Goal: Information Seeking & Learning: Find specific fact

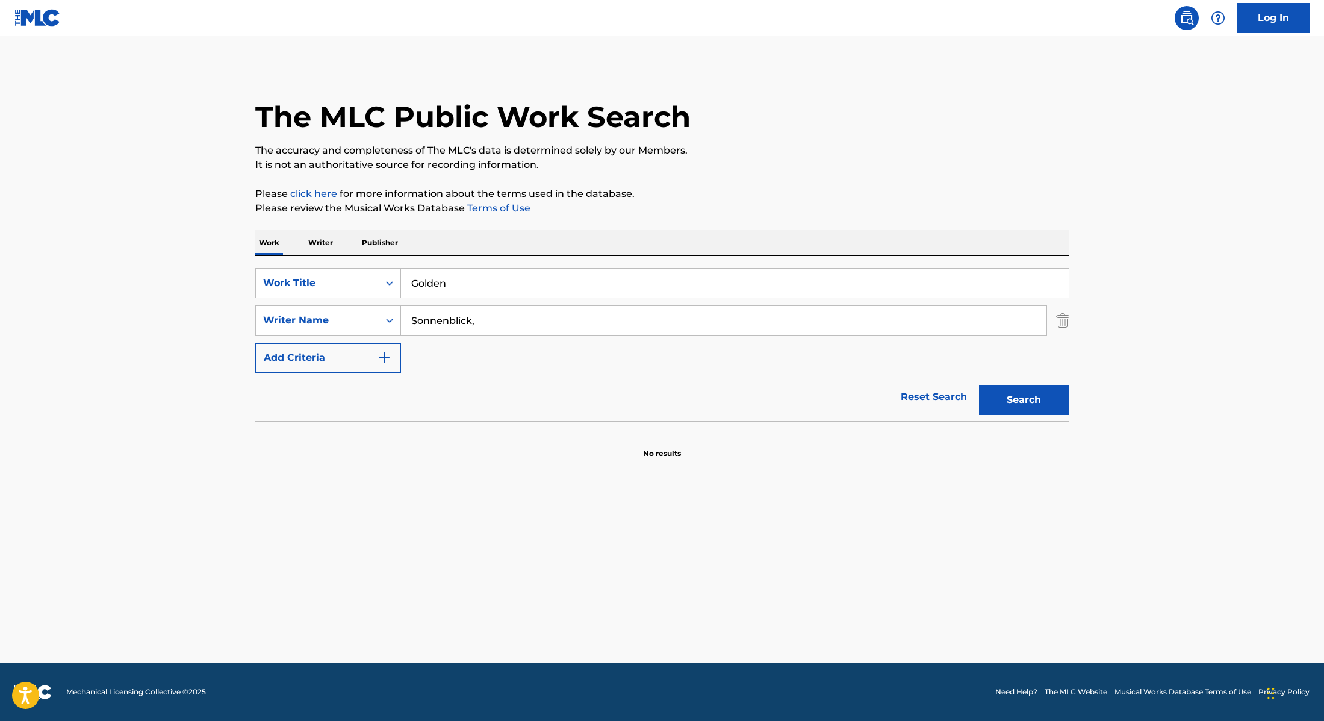
drag, startPoint x: 468, startPoint y: 282, endPoint x: 349, endPoint y: 257, distance: 121.8
click at [349, 257] on div "SearchWithCriteria28f74e23-8d9a-482d-8f44-99bc4c1a0823 Work Title Golden Search…" at bounding box center [662, 338] width 814 height 165
paste input "Your Idol"
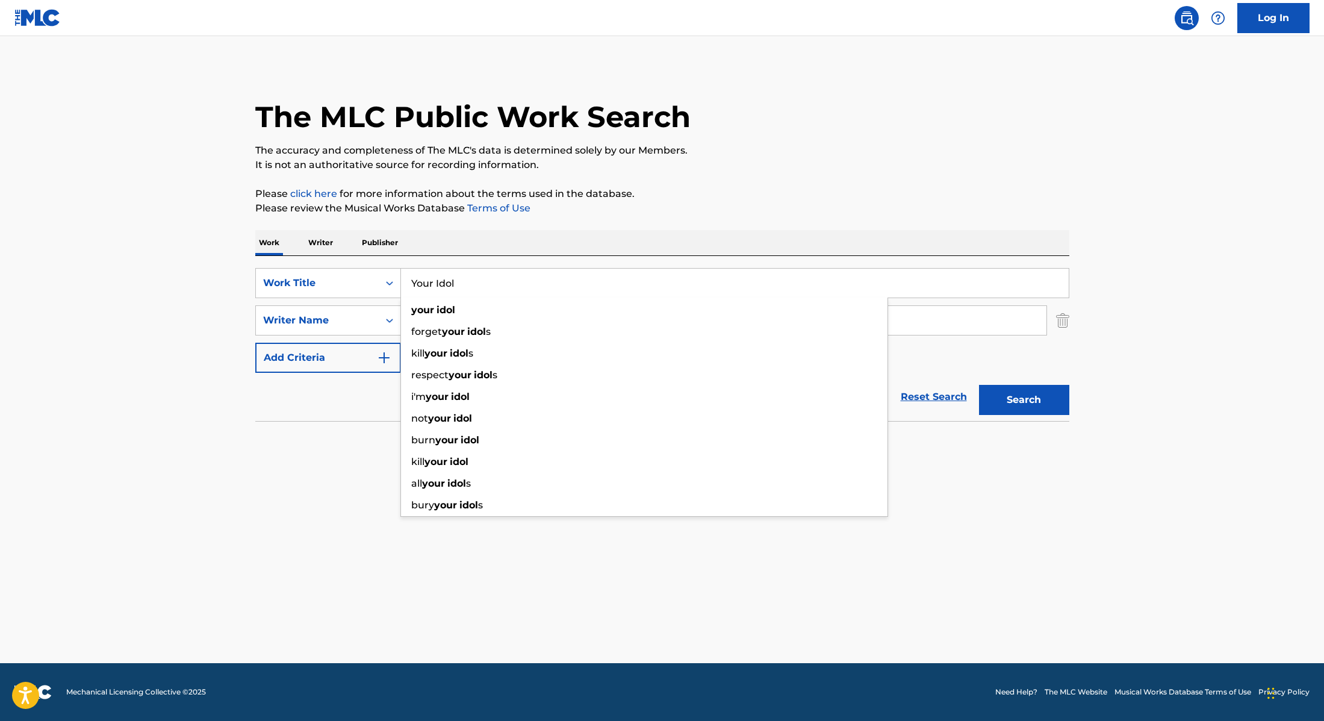
click at [811, 225] on div "The MLC Public Work Search The accuracy and completeness of The MLC's data is d…" at bounding box center [662, 262] width 843 height 393
click at [1039, 402] on button "Search" at bounding box center [1024, 400] width 90 height 30
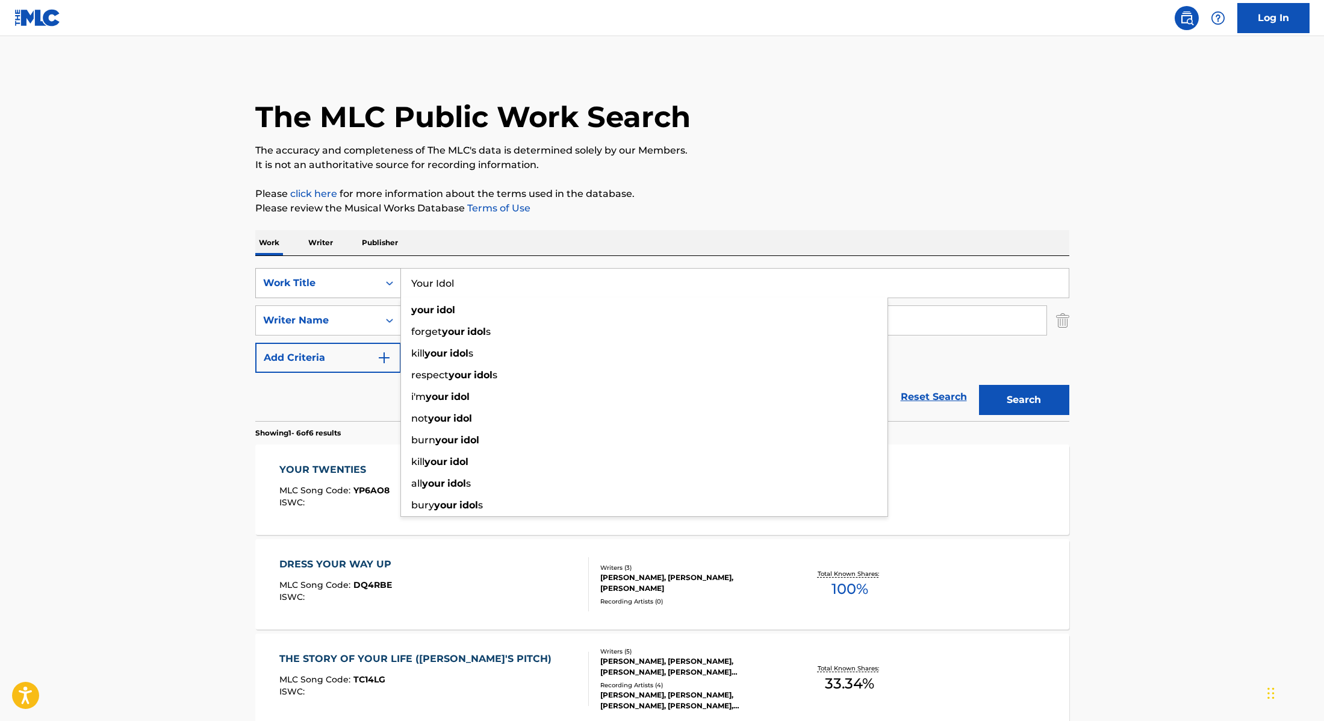
drag, startPoint x: 473, startPoint y: 278, endPoint x: 390, endPoint y: 276, distance: 82.5
click at [390, 276] on div "SearchWithCriteria28f74e23-8d9a-482d-8f44-99bc4c1a0823 Work Title Your Idol you…" at bounding box center [662, 283] width 814 height 30
paste input "La Reina Presenta"
type input "La Reina Presenta"
click at [727, 182] on div "The MLC Public Work Search The accuracy and completeness of The MLC's data is d…" at bounding box center [662, 565] width 843 height 998
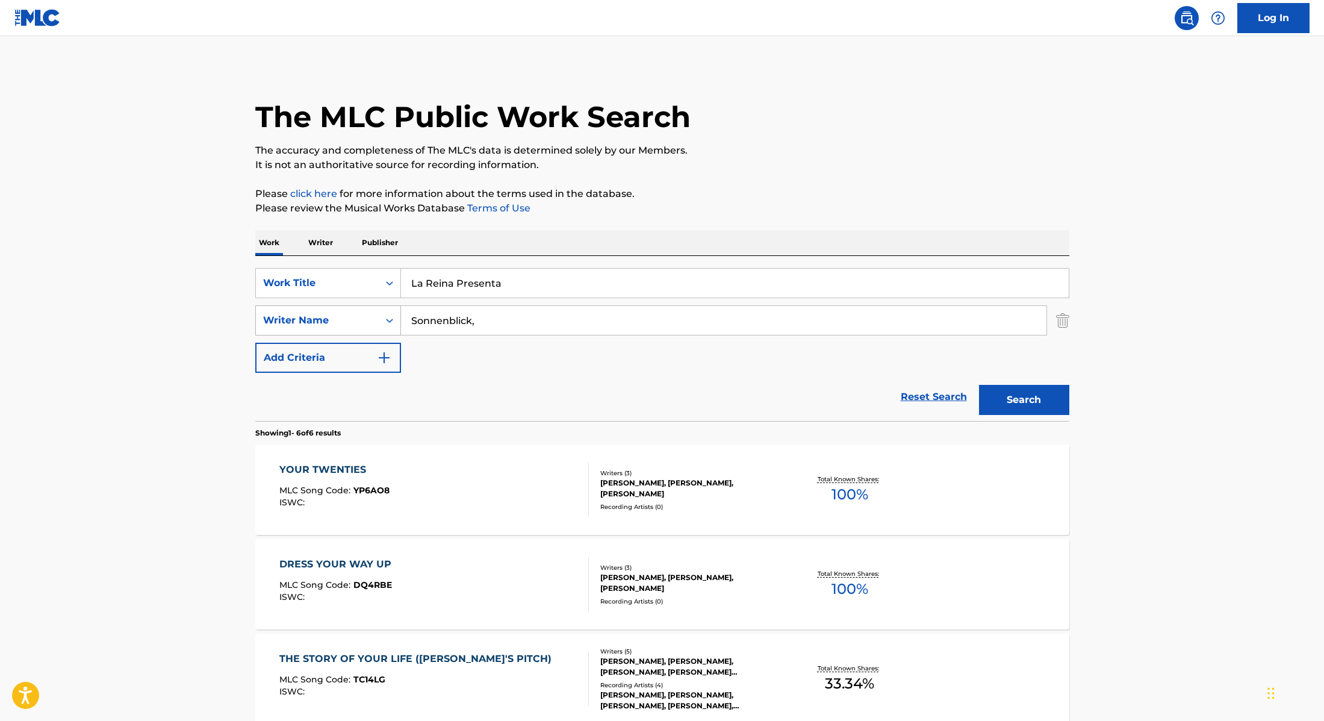
paste input "[PERSON_NAME]"
drag, startPoint x: 486, startPoint y: 325, endPoint x: 343, endPoint y: 319, distance: 142.8
click at [343, 319] on div "SearchWithCriteria8cabbb3e-411d-4e6c-a3b4-dab8613fa116 Writer Name [PERSON_NAME…" at bounding box center [662, 320] width 814 height 30
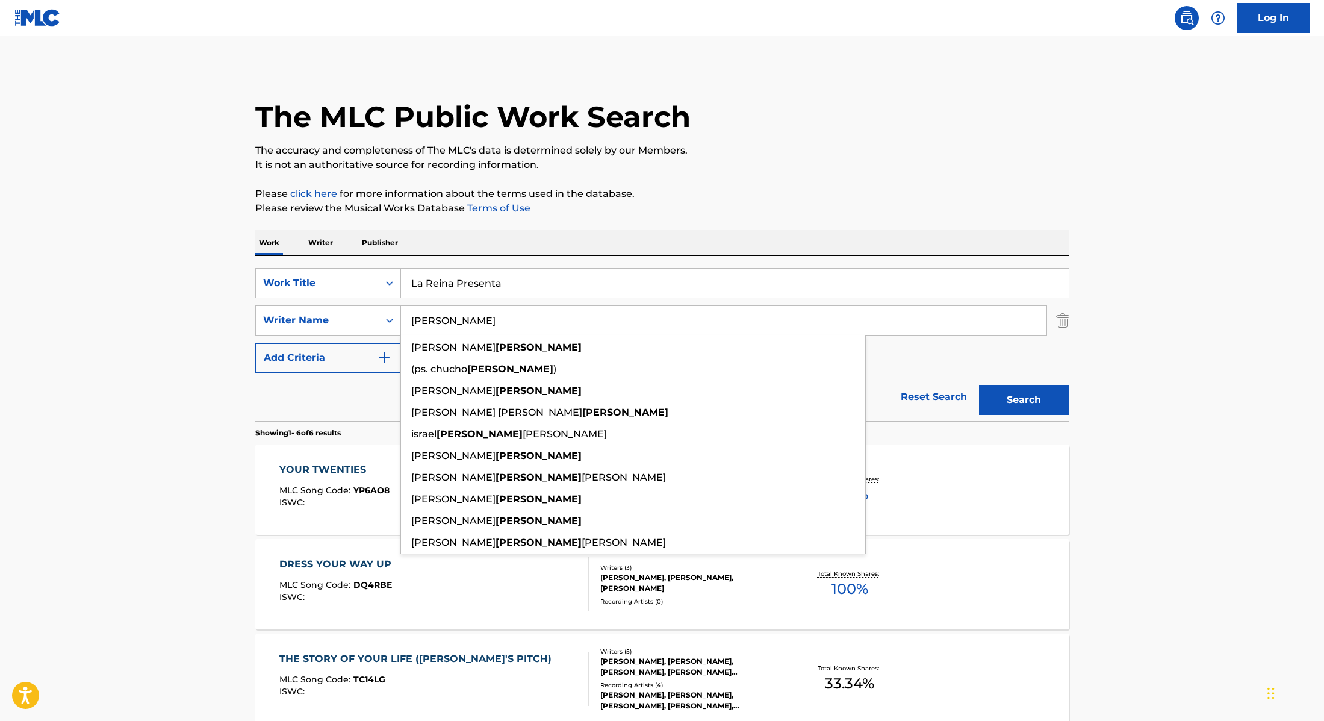
type input "[PERSON_NAME]"
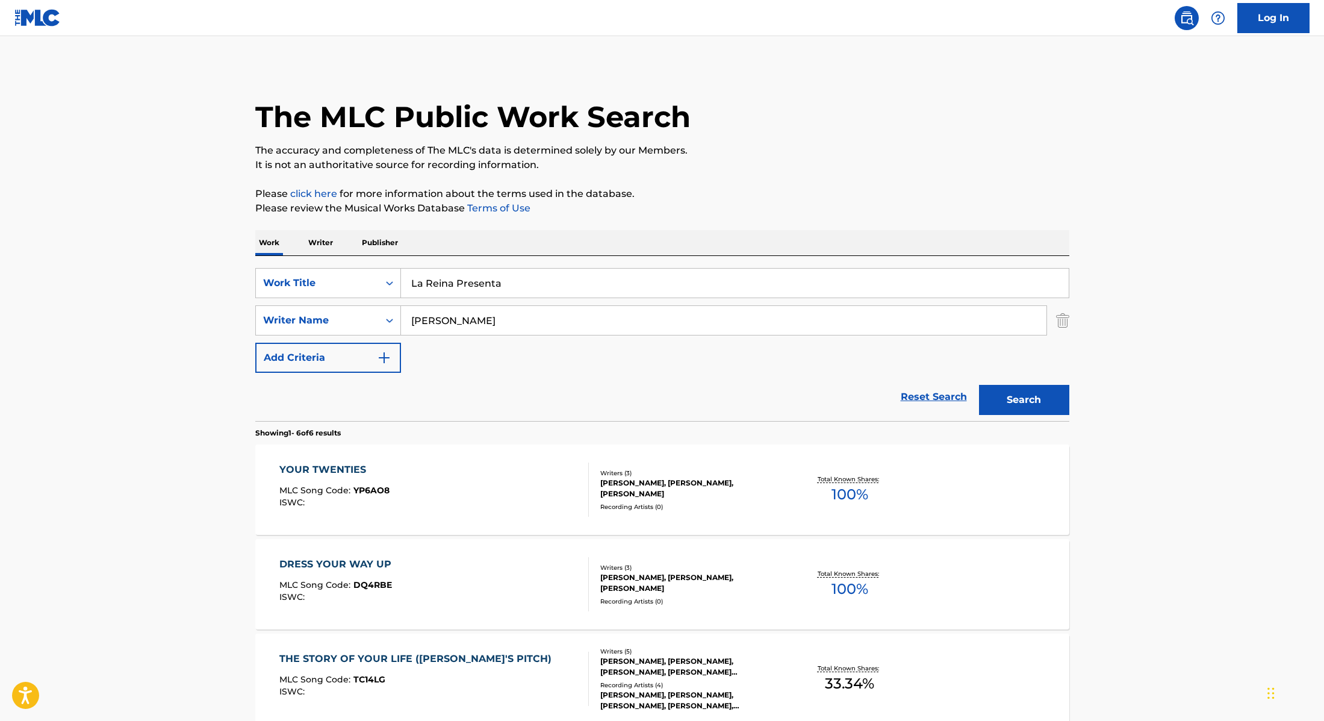
click at [1016, 403] on button "Search" at bounding box center [1024, 400] width 90 height 30
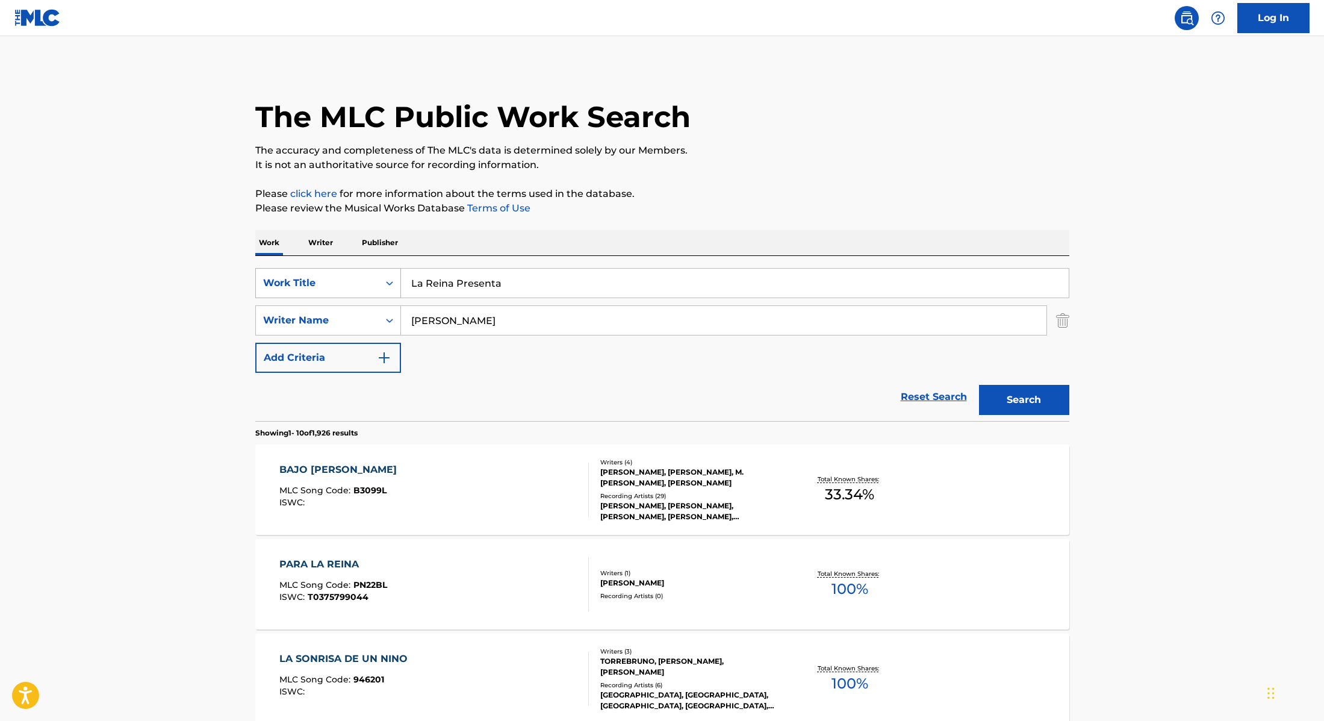
paste input "[URL][DOMAIN_NAME]"
drag, startPoint x: 498, startPoint y: 287, endPoint x: 373, endPoint y: 269, distance: 126.5
click at [373, 269] on div "SearchWithCriteria28f74e23-8d9a-482d-8f44-99bc4c1a0823 Work Title [URL][DOMAIN_…" at bounding box center [662, 283] width 814 height 30
click at [801, 163] on p "It is not an authoritative source for recording information." at bounding box center [662, 165] width 814 height 14
paste input "[PERSON_NAME]"
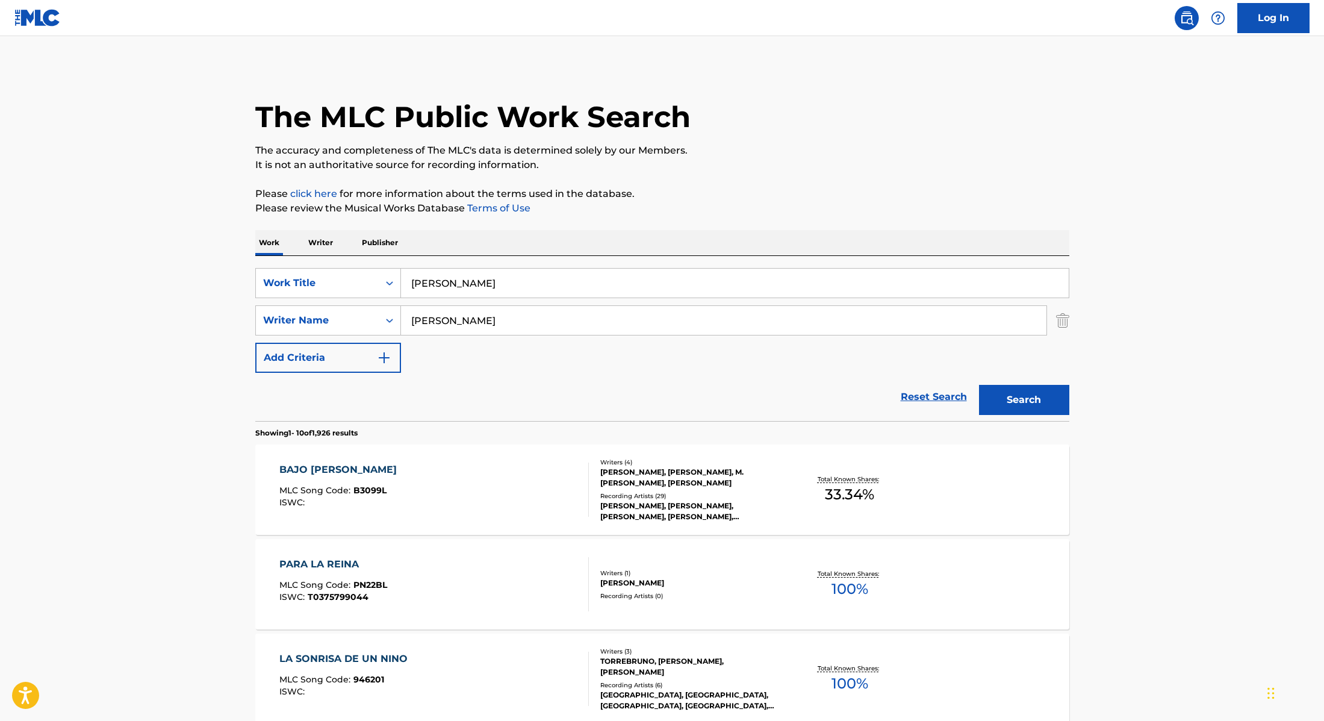
drag, startPoint x: 705, startPoint y: 282, endPoint x: 432, endPoint y: 263, distance: 272.9
click at [432, 263] on div "SearchWithCriteria28f74e23-8d9a-482d-8f44-99bc4c1a0823 Work Title [PERSON_NAME]…" at bounding box center [662, 338] width 814 height 165
click at [777, 167] on p "It is not an authoritative source for recording information." at bounding box center [662, 165] width 814 height 14
click at [1026, 397] on button "Search" at bounding box center [1024, 400] width 90 height 30
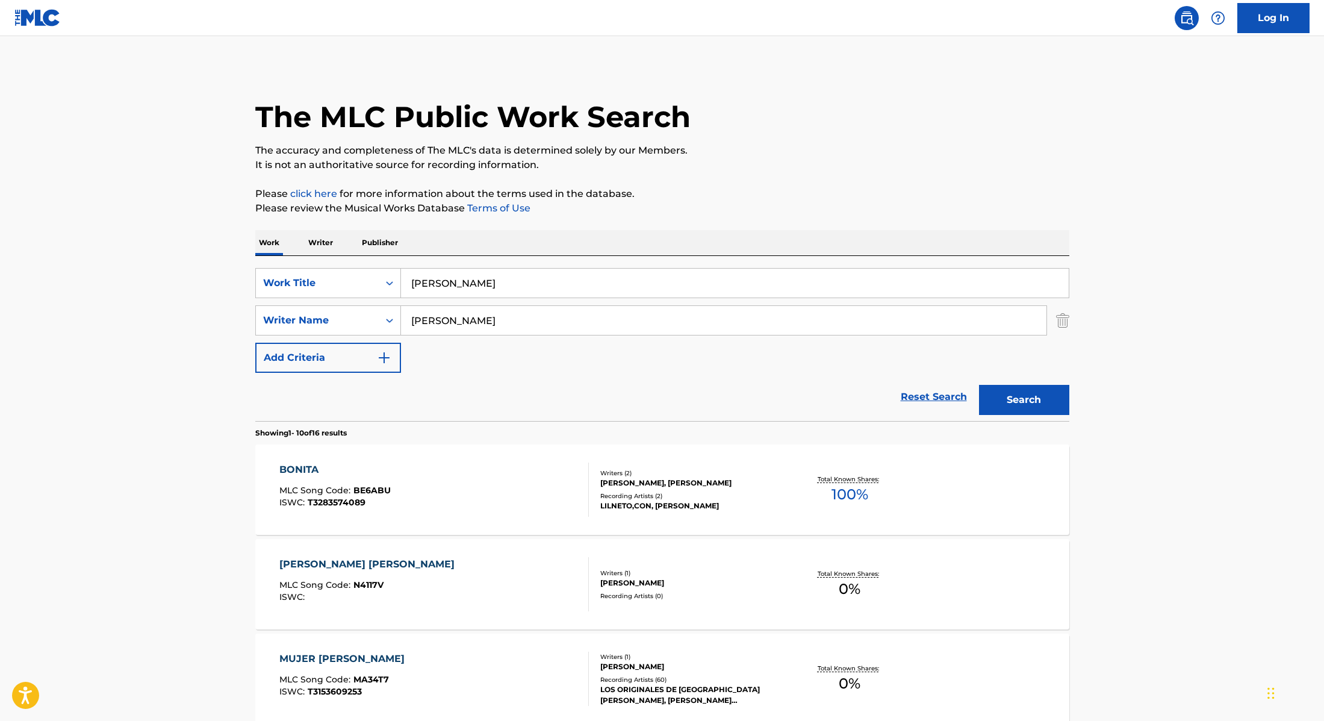
drag, startPoint x: 492, startPoint y: 286, endPoint x: 372, endPoint y: 266, distance: 122.2
click at [372, 266] on div "SearchWithCriteria28f74e23-8d9a-482d-8f44-99bc4c1a0823 Work Title [PERSON_NAME]…" at bounding box center [662, 338] width 814 height 165
paste input "Papasito"
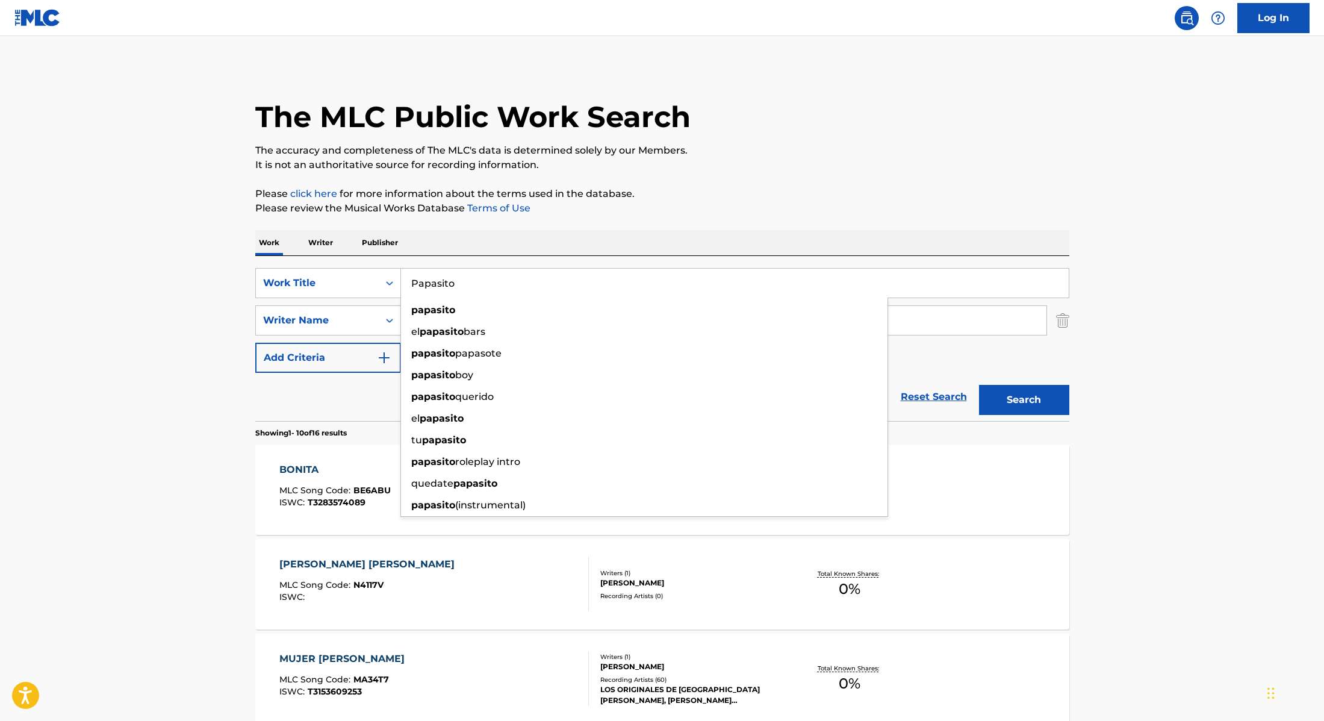
type input "Papasito"
click at [720, 208] on p "Please review the Musical Works Database Terms of Use" at bounding box center [662, 208] width 814 height 14
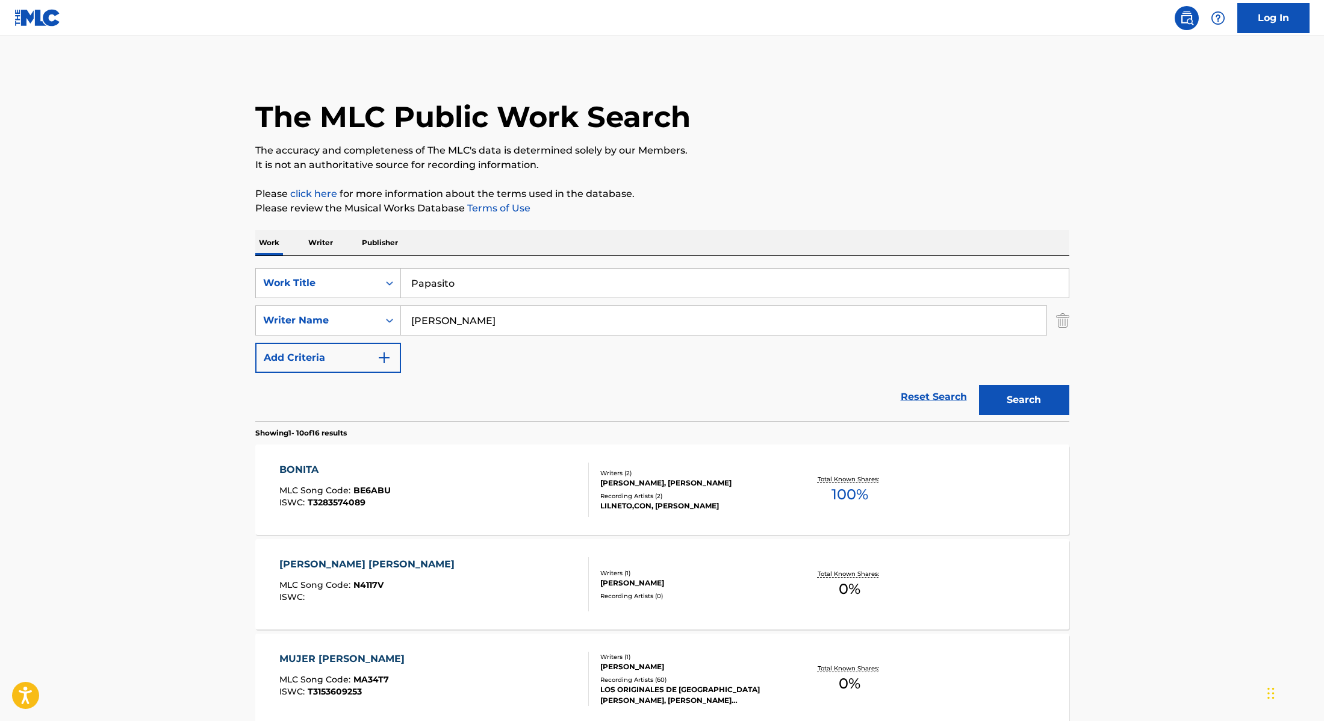
click at [1035, 404] on button "Search" at bounding box center [1024, 400] width 90 height 30
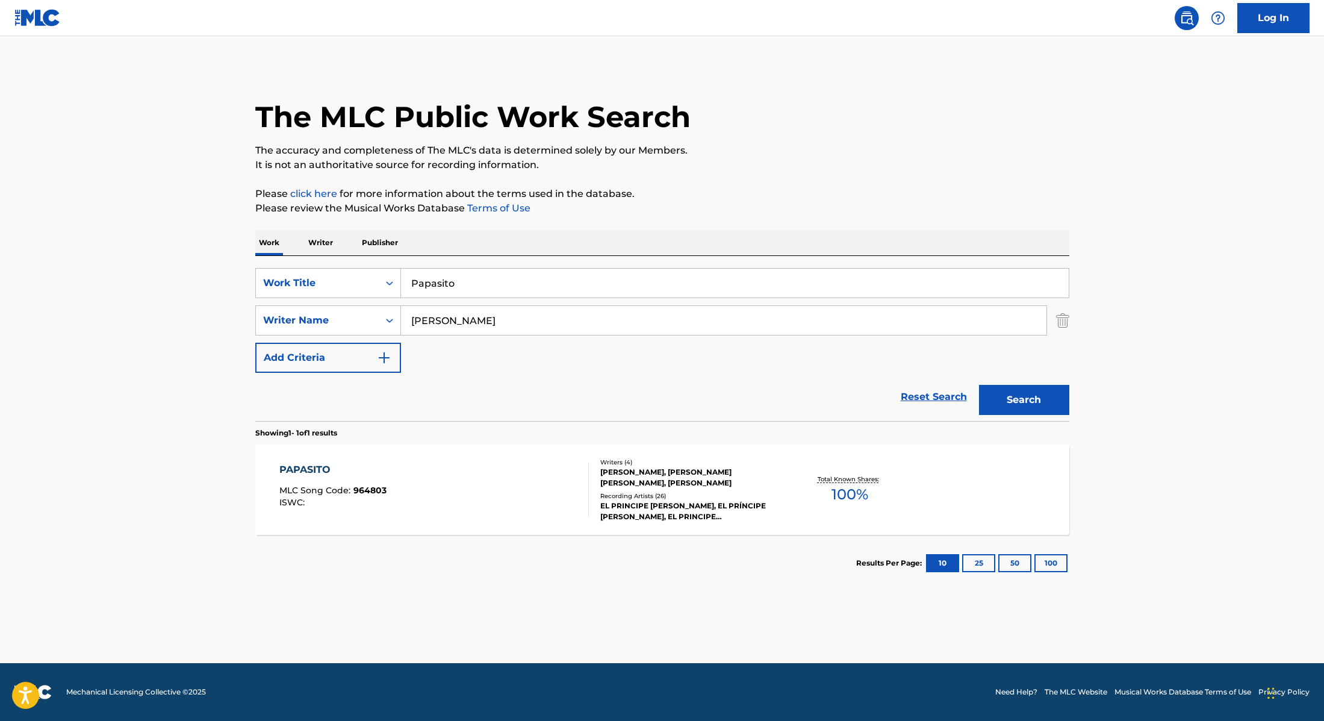
click at [559, 483] on div "PAPASITO MLC Song Code : 964803 ISWC :" at bounding box center [434, 489] width 310 height 54
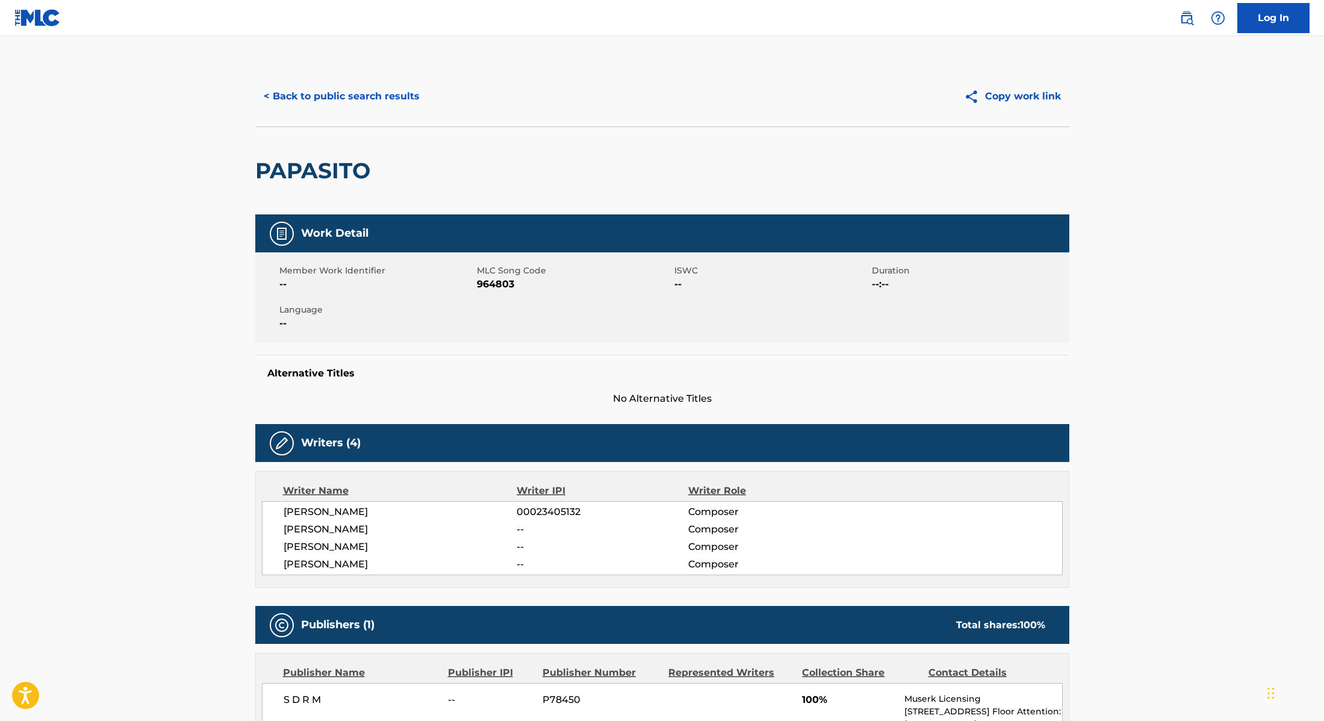
click at [405, 104] on button "< Back to public search results" at bounding box center [341, 96] width 173 height 30
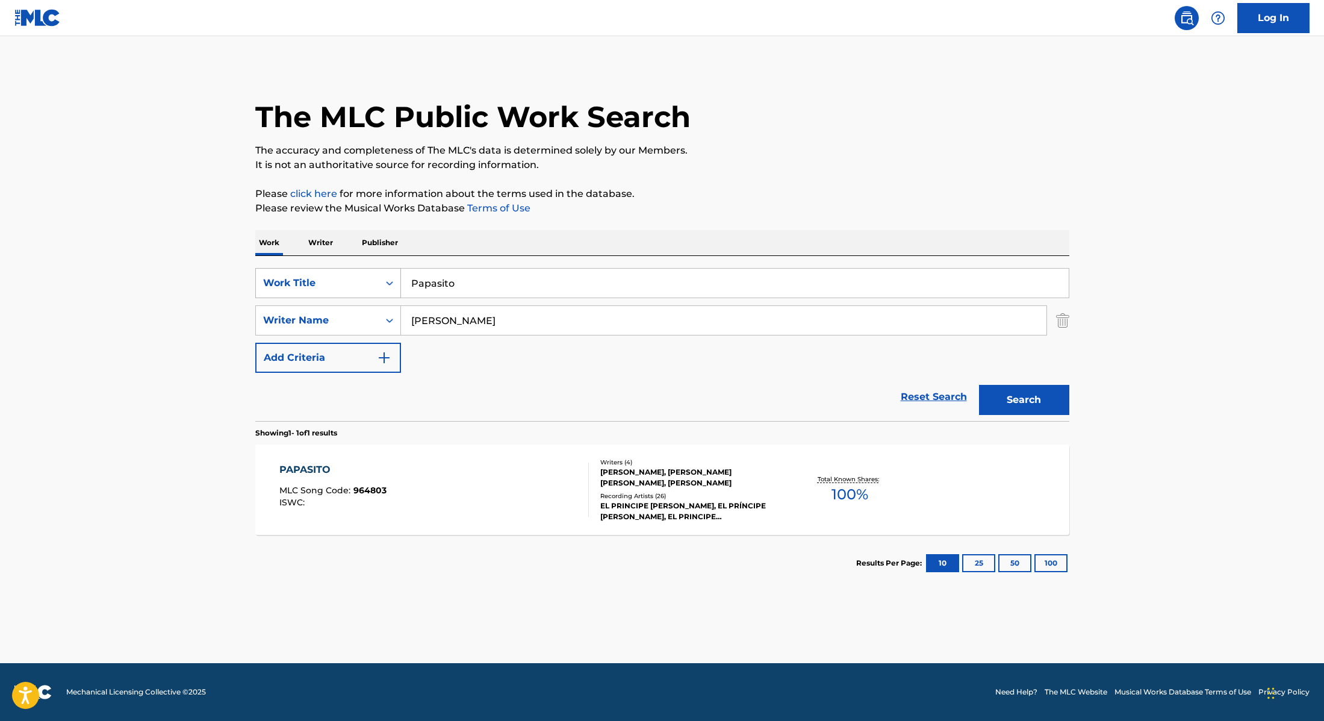
drag, startPoint x: 481, startPoint y: 287, endPoint x: 346, endPoint y: 273, distance: 135.6
click at [346, 274] on div "SearchWithCriteria28f74e23-8d9a-482d-8f44-99bc4c1a0823 Work Title Papasito" at bounding box center [662, 283] width 814 height 30
paste input "This Little Light of Mine"
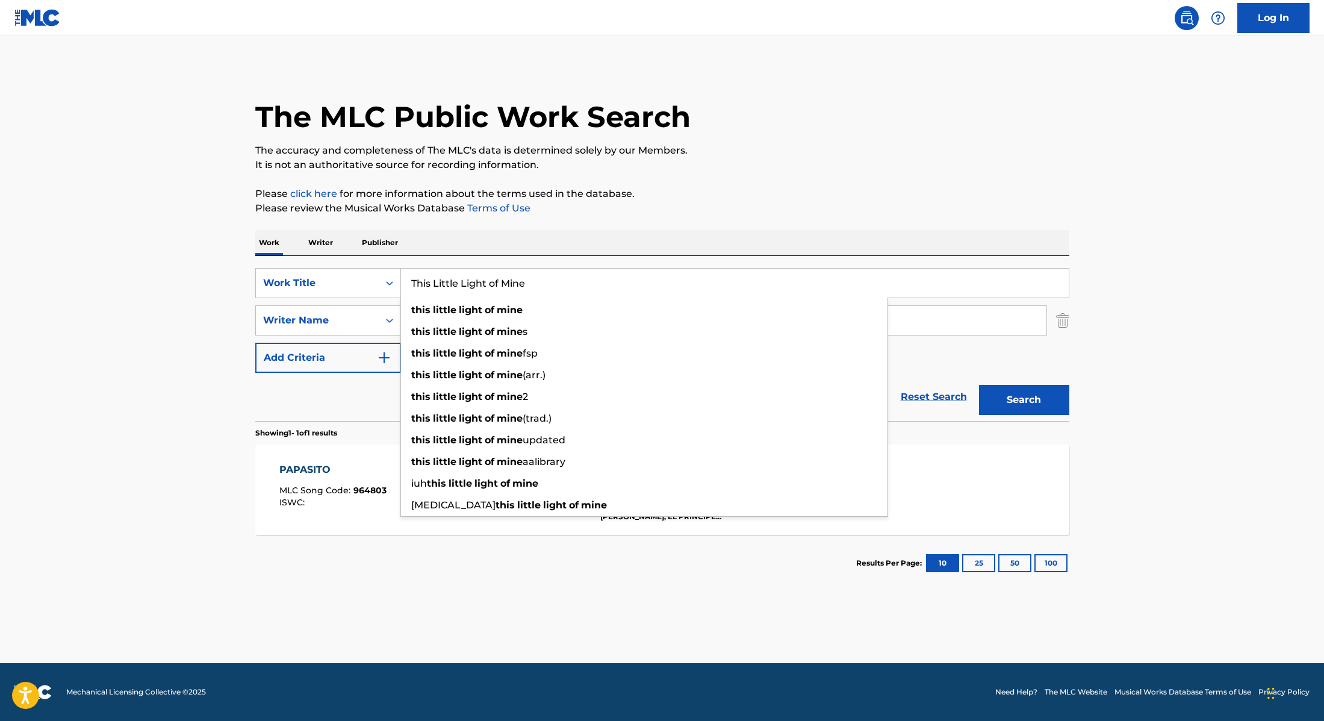
type input "This Little Light of Mine"
click at [578, 228] on div "The MLC Public Work Search The accuracy and completeness of The MLC's data is d…" at bounding box center [662, 328] width 843 height 525
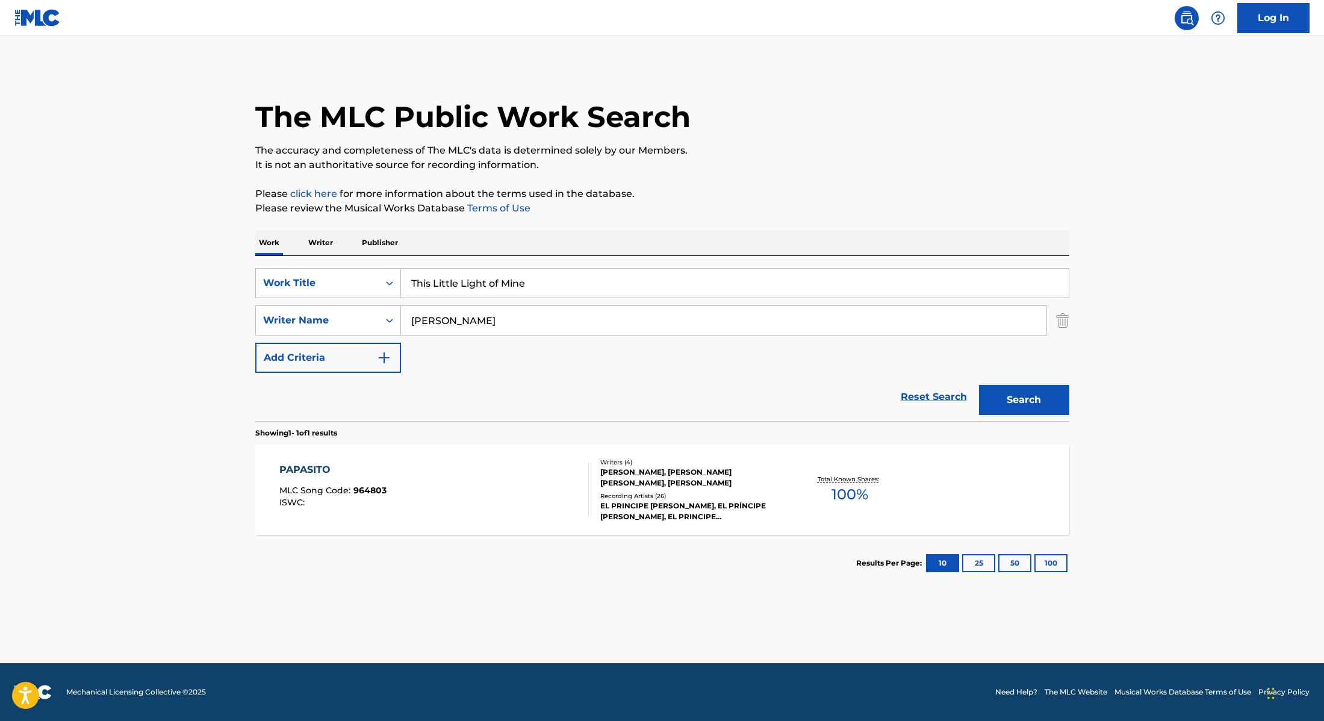
drag, startPoint x: 443, startPoint y: 321, endPoint x: 346, endPoint y: 303, distance: 98.6
click at [346, 303] on div "SearchWithCriteria28f74e23-8d9a-482d-8f44-99bc4c1a0823 Work Title This Little L…" at bounding box center [662, 320] width 814 height 105
click at [1030, 408] on button "Search" at bounding box center [1024, 400] width 90 height 30
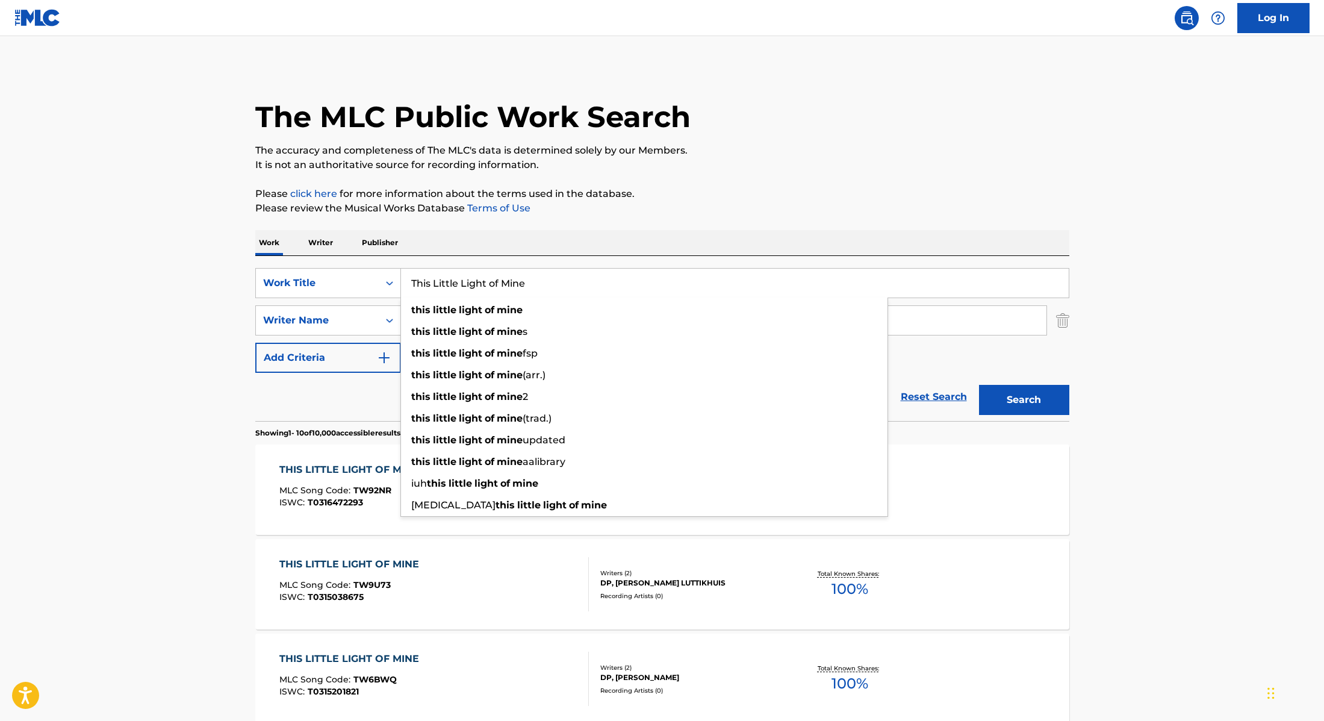
drag, startPoint x: 548, startPoint y: 281, endPoint x: 368, endPoint y: 260, distance: 181.4
click at [368, 260] on div "SearchWithCriteria28f74e23-8d9a-482d-8f44-99bc4c1a0823 Work Title This Little L…" at bounding box center [662, 338] width 814 height 165
drag, startPoint x: 526, startPoint y: 284, endPoint x: 339, endPoint y: 246, distance: 191.2
drag, startPoint x: 542, startPoint y: 288, endPoint x: 375, endPoint y: 266, distance: 168.4
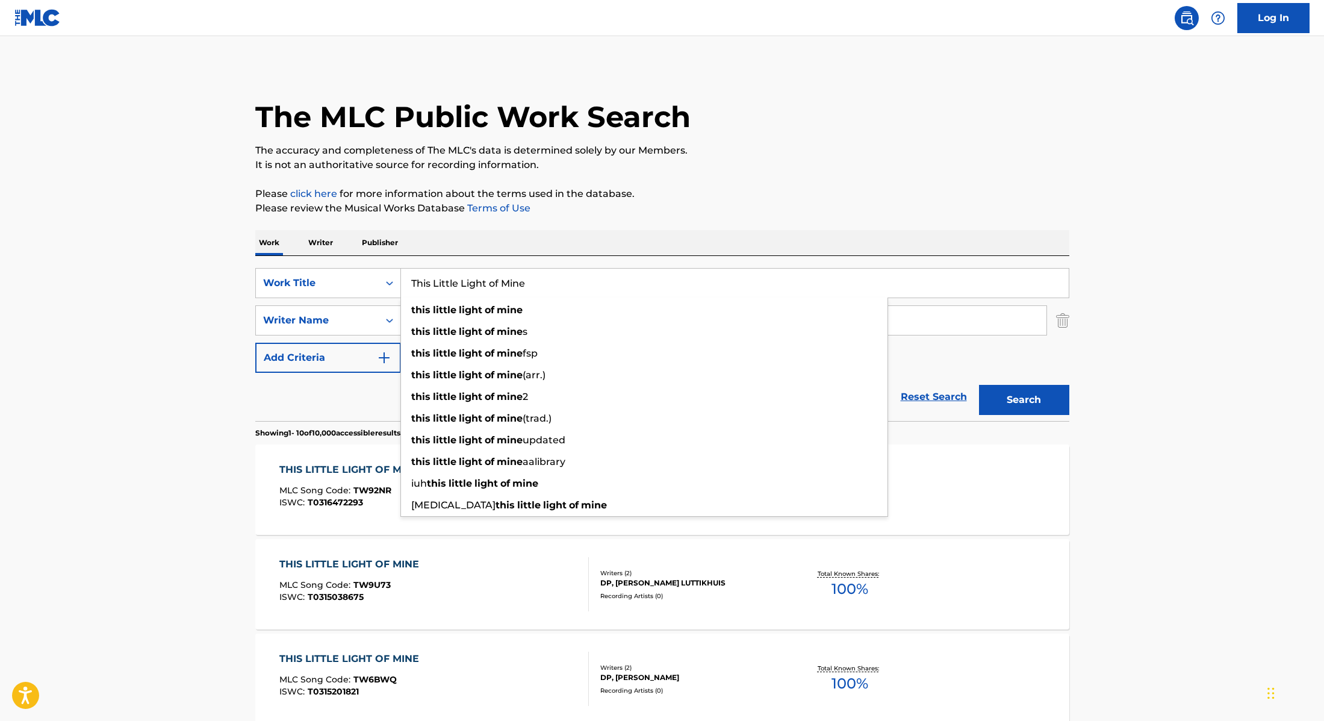
click at [374, 266] on div "SearchWithCriteria28f74e23-8d9a-482d-8f44-99bc4c1a0823 Work Title This Little L…" at bounding box center [662, 338] width 814 height 165
paste input "Flames of Fortu"
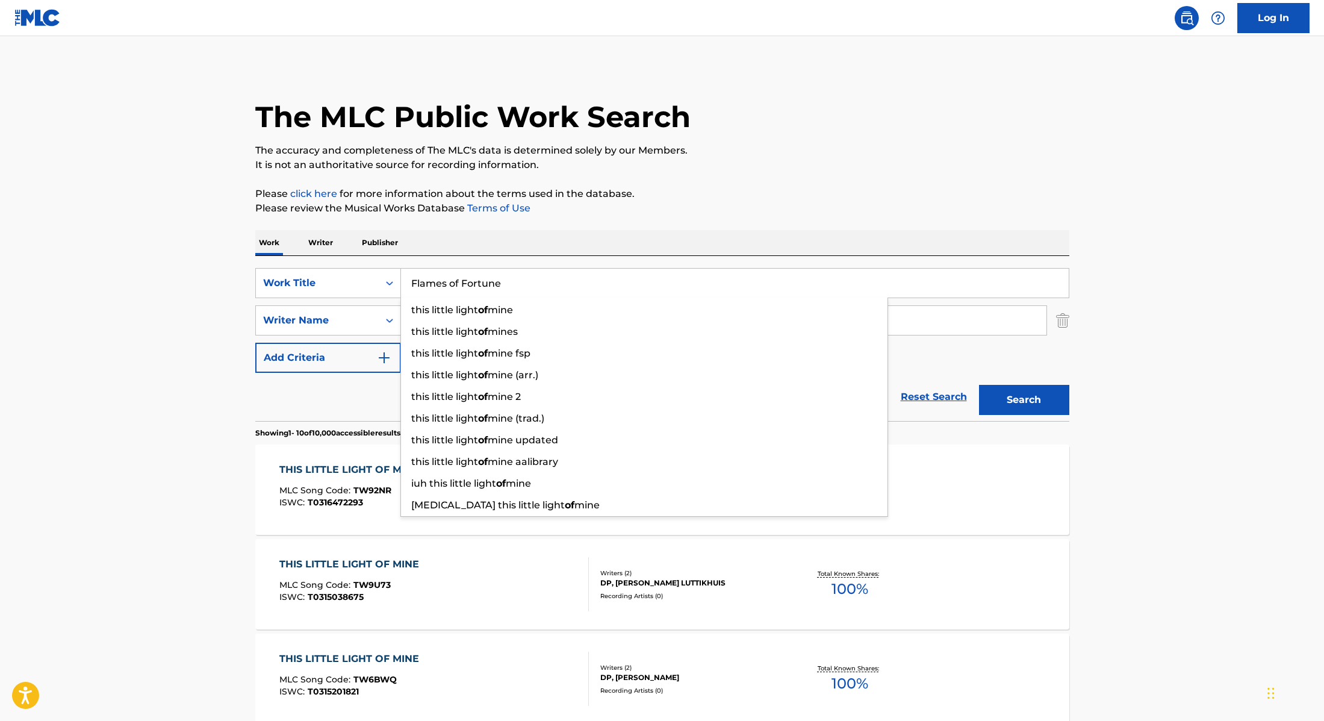
type input "Flames of Fortune"
click at [710, 208] on p "Please review the Musical Works Database Terms of Use" at bounding box center [662, 208] width 814 height 14
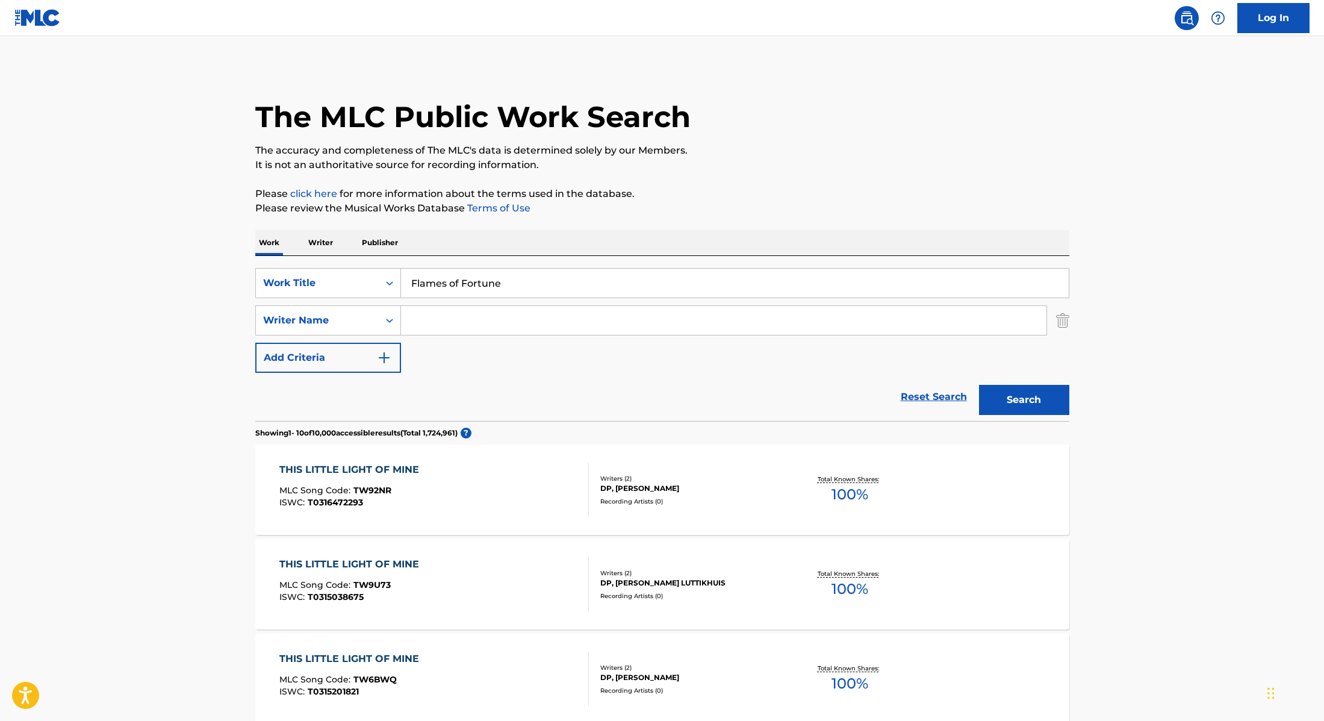
click at [579, 320] on input "Search Form" at bounding box center [724, 320] width 646 height 29
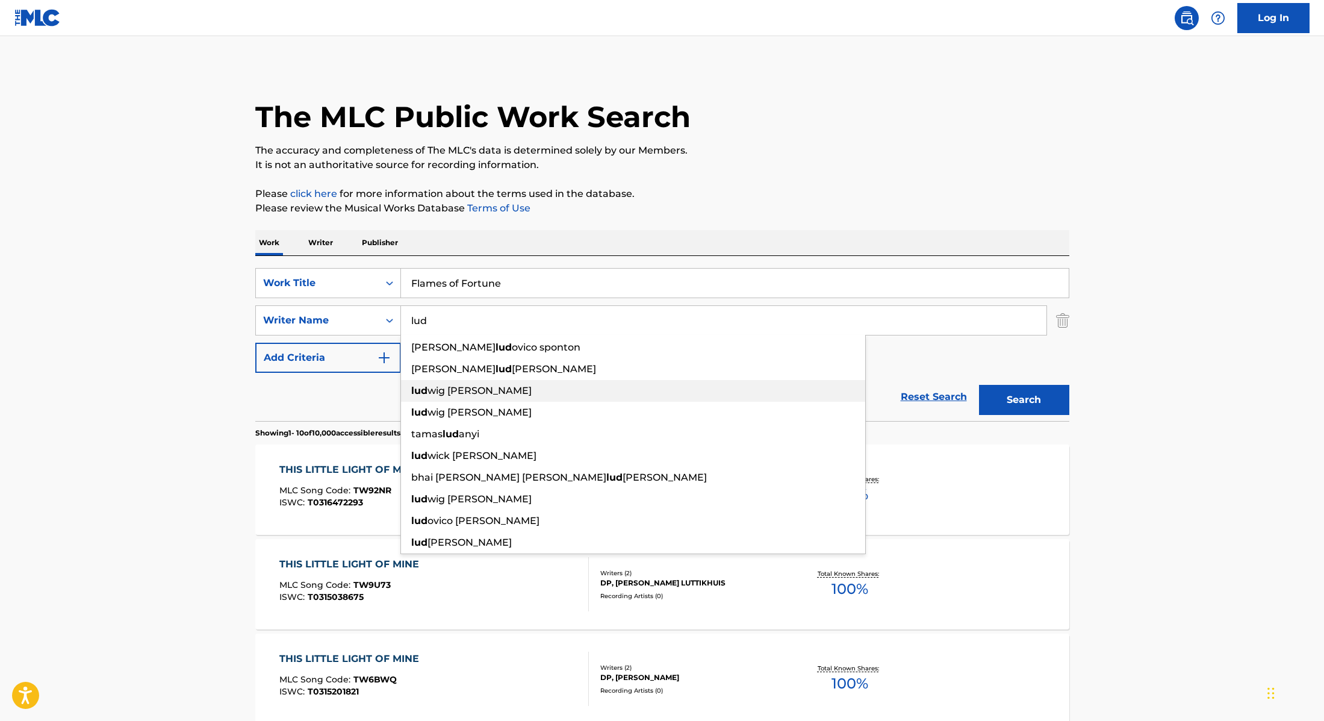
click at [568, 388] on div "lud wig [PERSON_NAME]" at bounding box center [633, 391] width 464 height 22
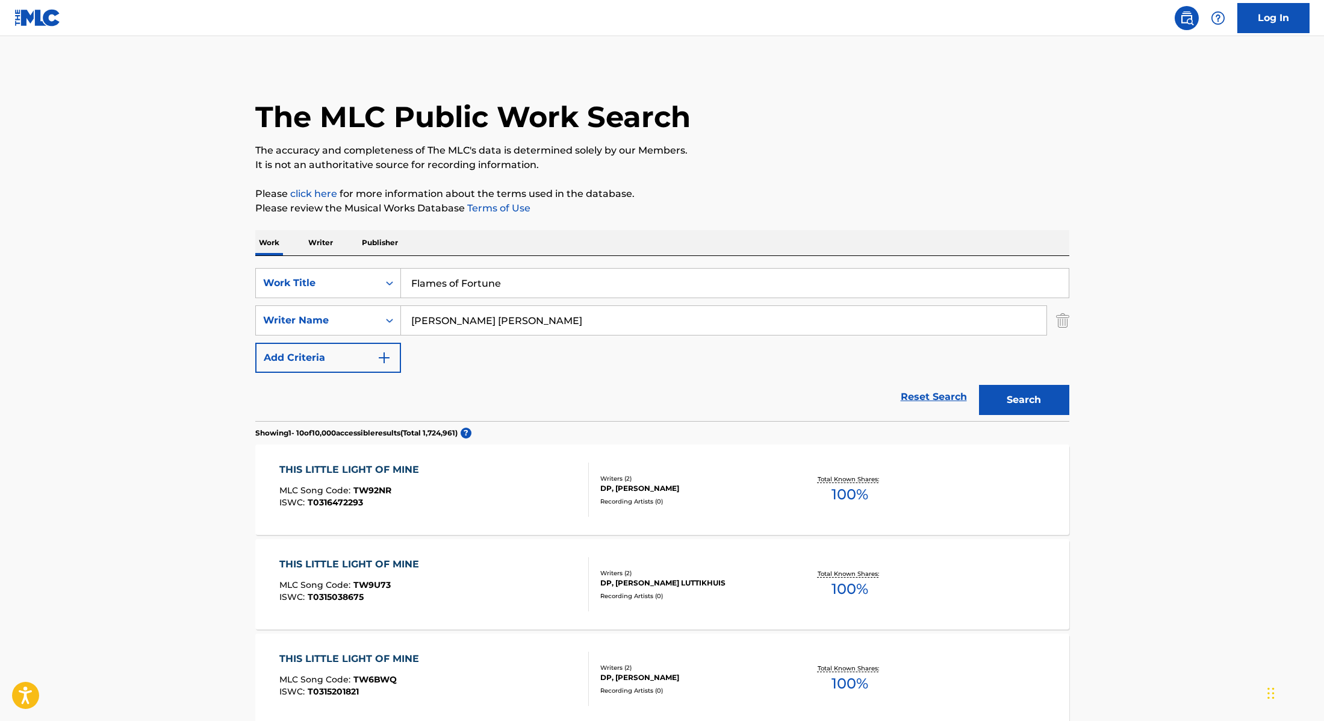
click at [489, 319] on input "[PERSON_NAME] [PERSON_NAME]" at bounding box center [724, 320] width 646 height 29
drag, startPoint x: 448, startPoint y: 322, endPoint x: 567, endPoint y: 332, distance: 119.1
click at [567, 332] on input "[PERSON_NAME] [PERSON_NAME]" at bounding box center [724, 320] width 646 height 29
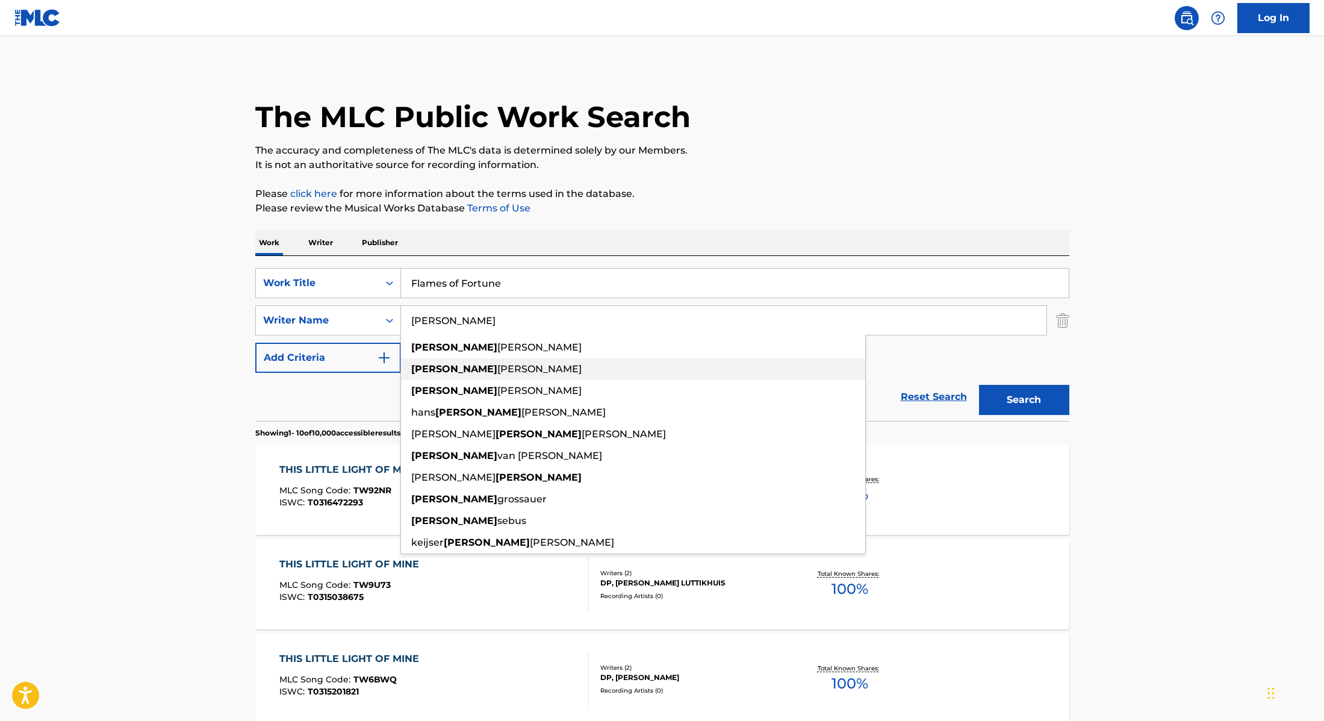
click at [598, 366] on div "[PERSON_NAME]" at bounding box center [633, 369] width 464 height 22
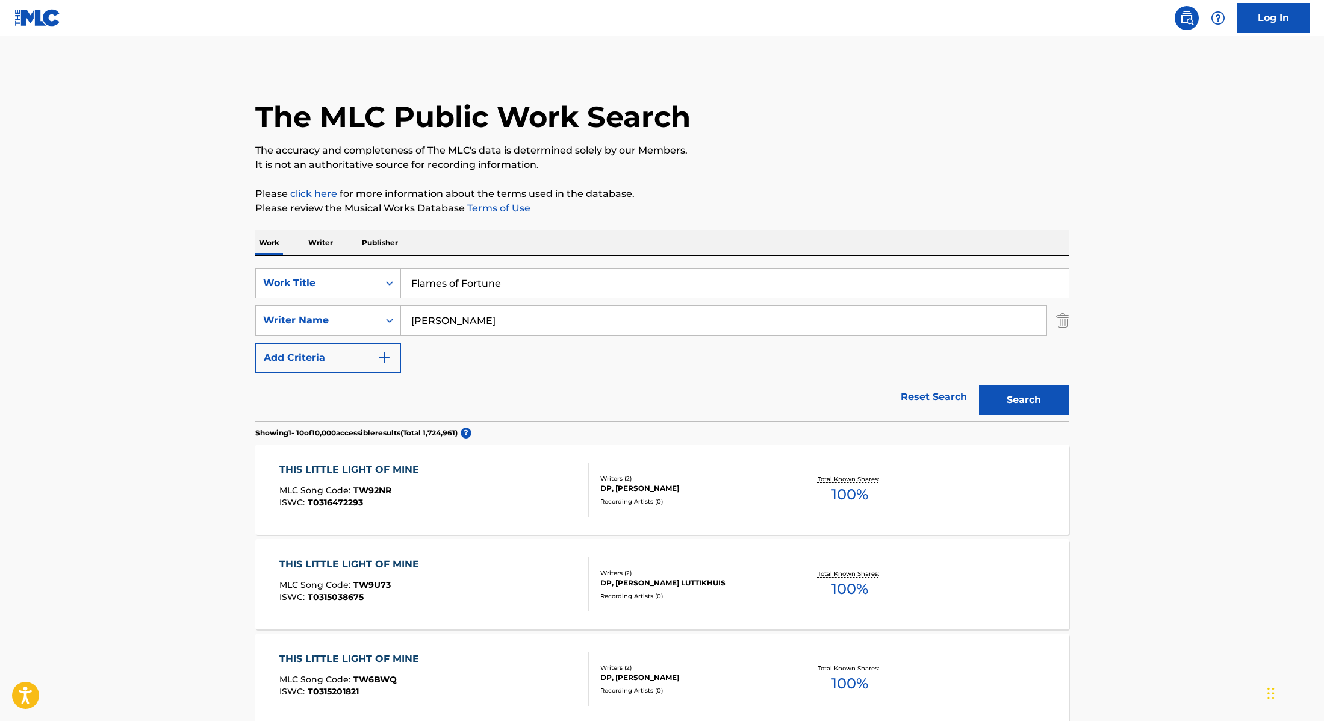
drag, startPoint x: 568, startPoint y: 321, endPoint x: 445, endPoint y: 317, distance: 123.5
click at [445, 317] on input "[PERSON_NAME]" at bounding box center [724, 320] width 646 height 29
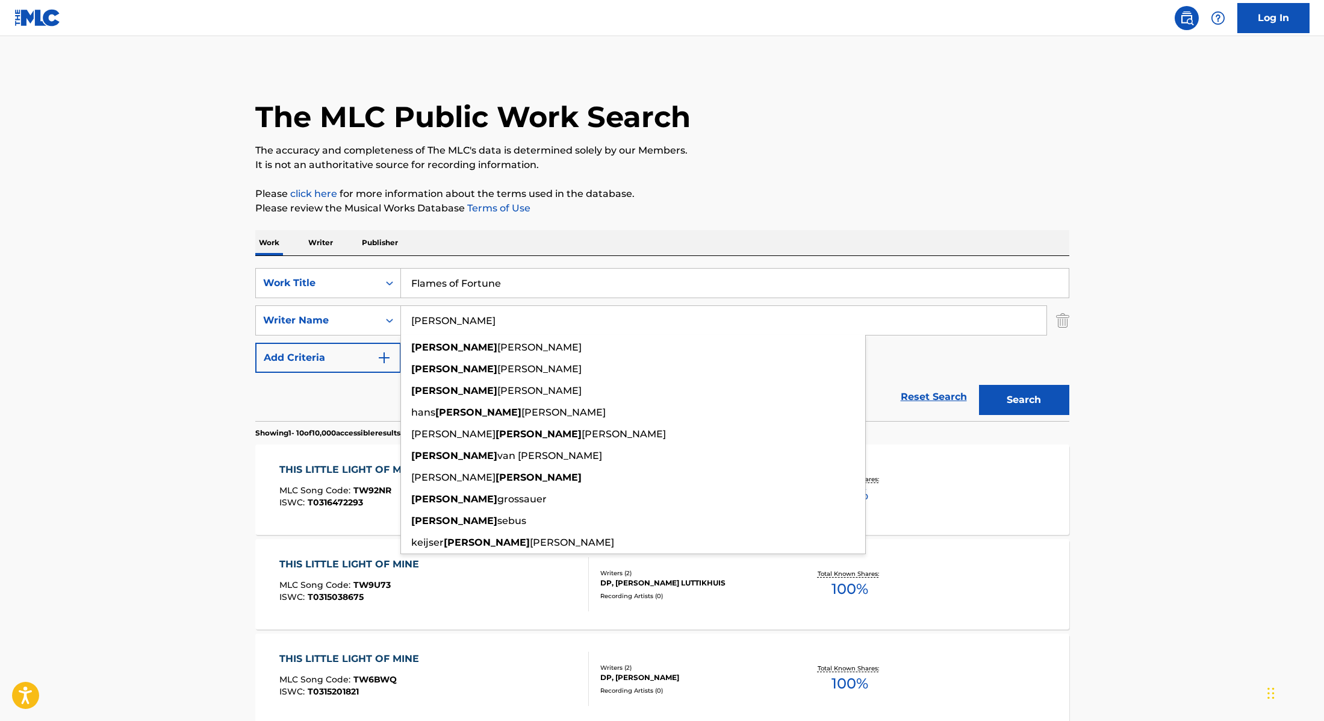
type input "[PERSON_NAME]"
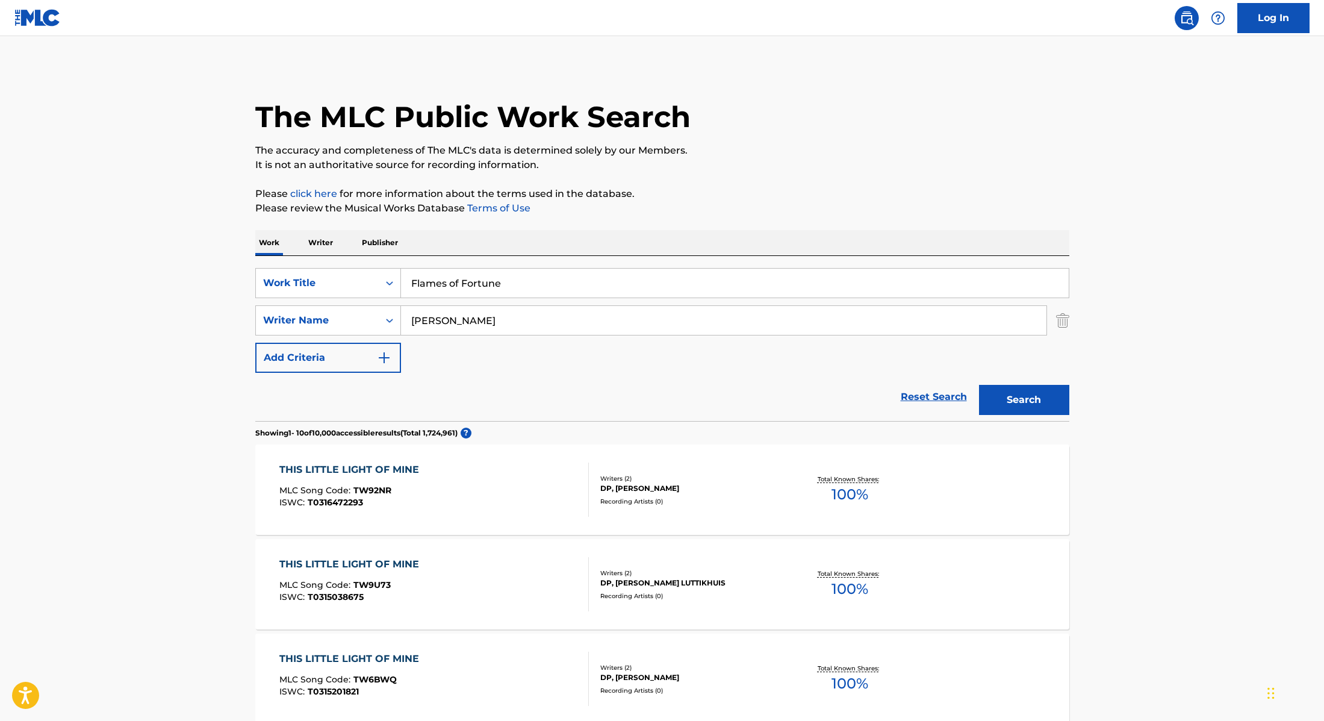
click at [1023, 402] on button "Search" at bounding box center [1024, 400] width 90 height 30
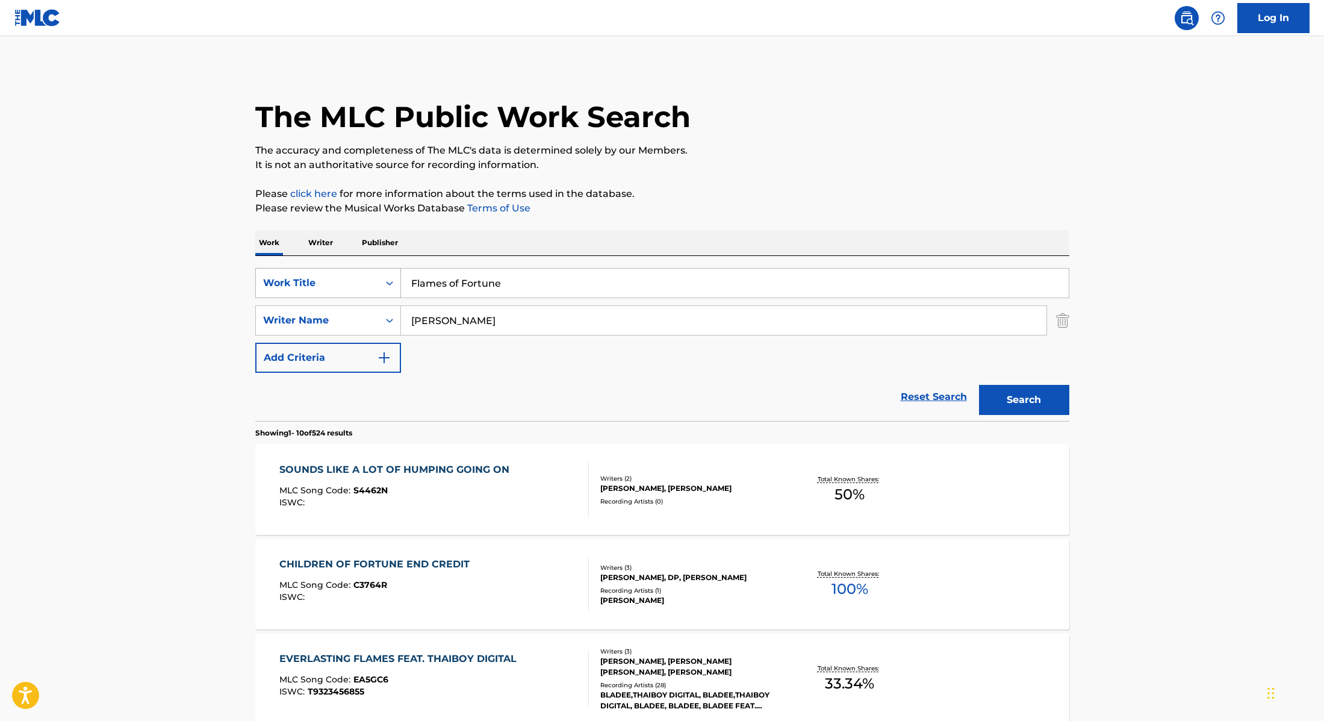
drag, startPoint x: 507, startPoint y: 284, endPoint x: 344, endPoint y: 276, distance: 162.8
click at [344, 276] on div "SearchWithCriteria28f74e23-8d9a-482d-8f44-99bc4c1a0823 Work Title Flames of For…" at bounding box center [662, 283] width 814 height 30
paste input "SNTMNG"
type input "SNTMNG"
click at [476, 247] on div "Work Writer Publisher" at bounding box center [662, 242] width 814 height 25
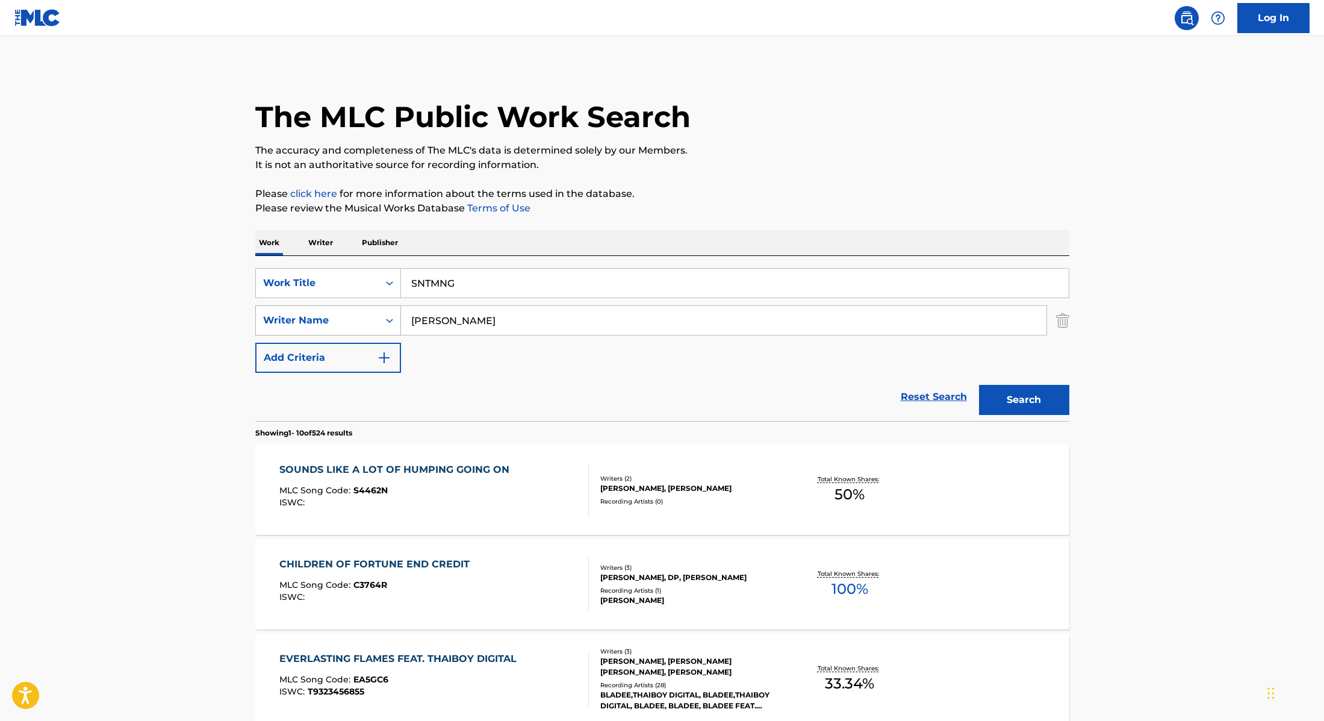
drag, startPoint x: 444, startPoint y: 320, endPoint x: 369, endPoint y: 311, distance: 75.9
click at [367, 311] on div "SearchWithCriteria8cabbb3e-411d-4e6c-a3b4-dab8613fa116 Writer Name [PERSON_NAME]" at bounding box center [662, 320] width 814 height 30
click at [979, 385] on button "Search" at bounding box center [1024, 400] width 90 height 30
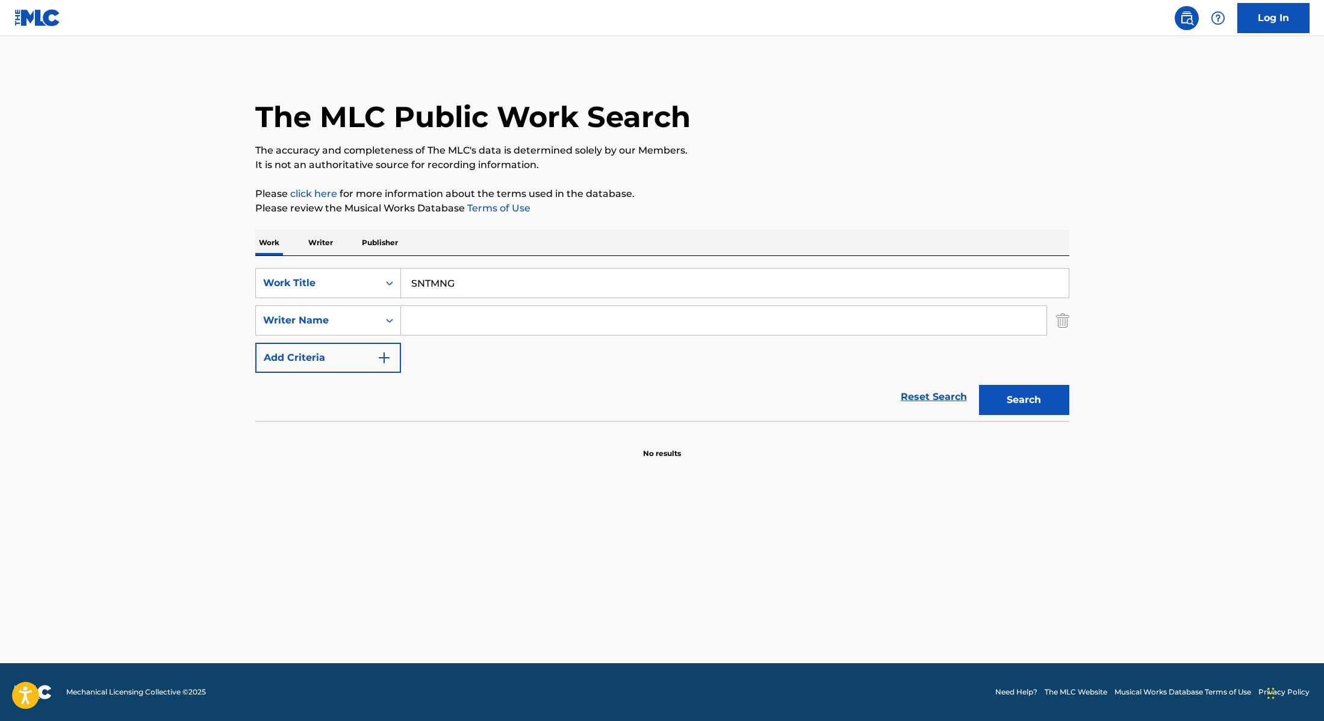
paste input "KINKI FÍGARO"
drag, startPoint x: 465, startPoint y: 284, endPoint x: 729, endPoint y: 185, distance: 281.1
click at [725, 185] on div "The MLC Public Work Search The accuracy and completeness of The MLC's data is d…" at bounding box center [662, 262] width 843 height 393
click at [729, 185] on div "The MLC Public Work Search The accuracy and completeness of The MLC's data is d…" at bounding box center [662, 262] width 843 height 393
click at [1033, 401] on button "Search" at bounding box center [1024, 400] width 90 height 30
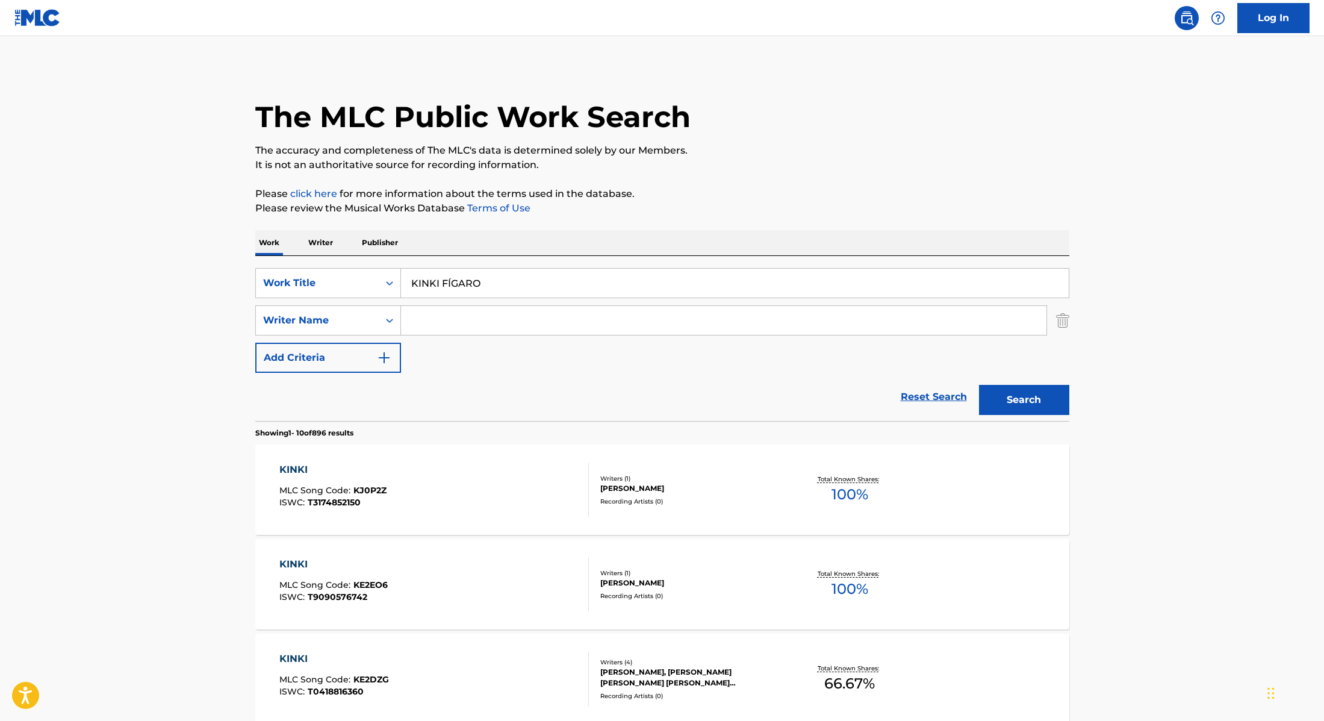
paste input "[URL][DOMAIN_NAME]"
drag, startPoint x: 501, startPoint y: 285, endPoint x: 350, endPoint y: 266, distance: 151.8
click at [350, 266] on div "SearchWithCriteria28f74e23-8d9a-482d-8f44-99bc4c1a0823 Work Title KINKI FÍGARO …" at bounding box center [662, 338] width 814 height 165
paste input "Through The Fire"
drag, startPoint x: 699, startPoint y: 283, endPoint x: 402, endPoint y: 258, distance: 297.4
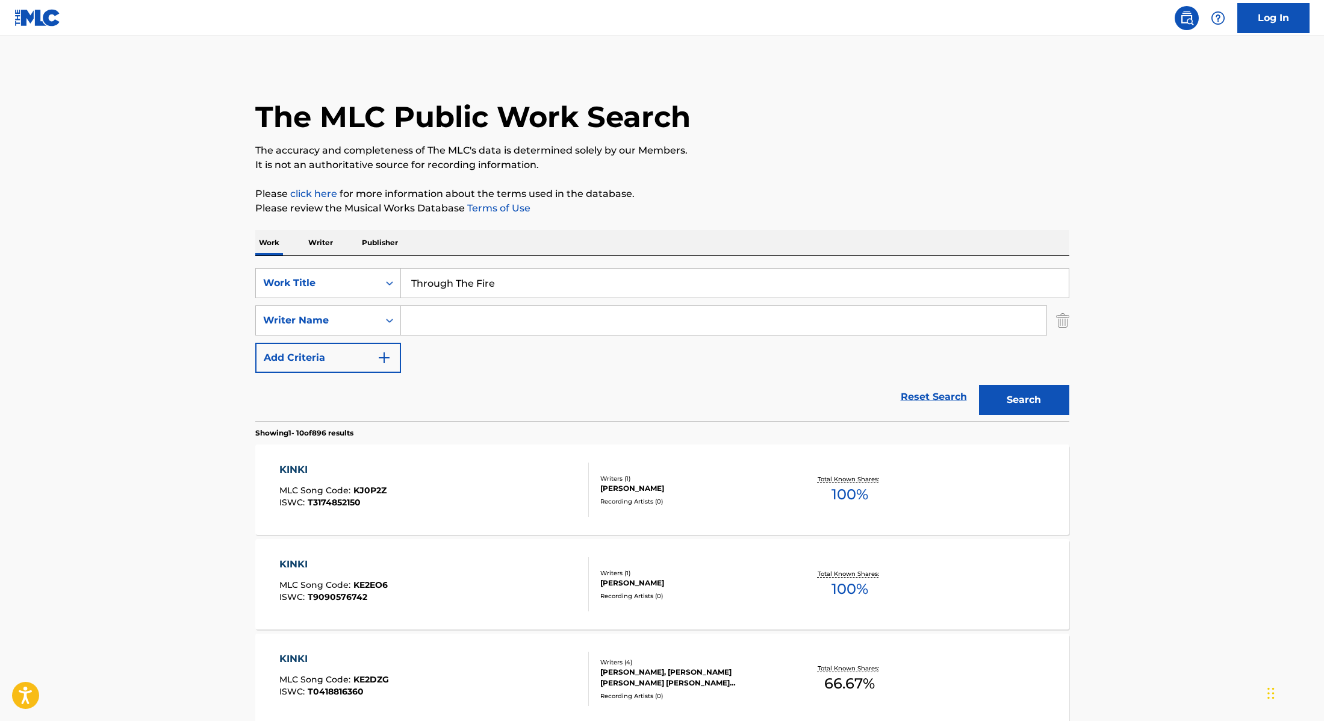
click at [402, 258] on div "SearchWithCriteria28f74e23-8d9a-482d-8f44-99bc4c1a0823 Work Title Through The F…" at bounding box center [662, 338] width 814 height 165
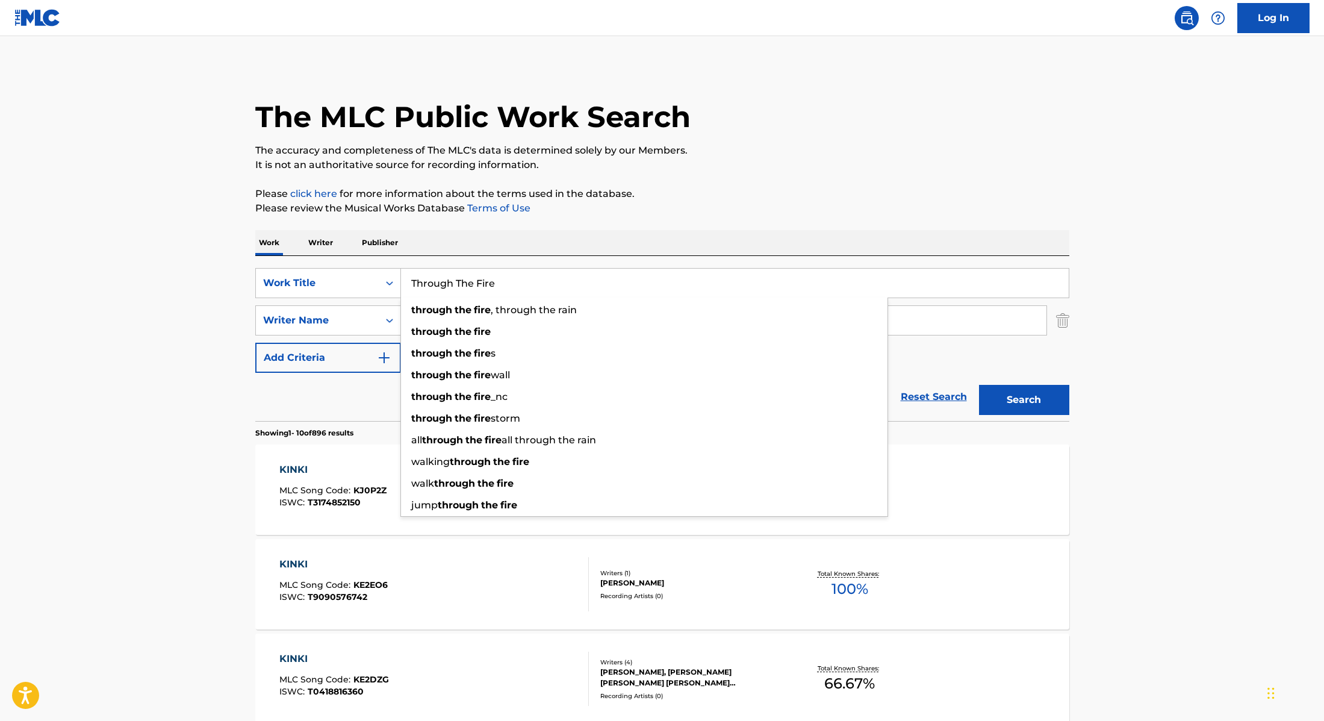
type input "Through The Fire"
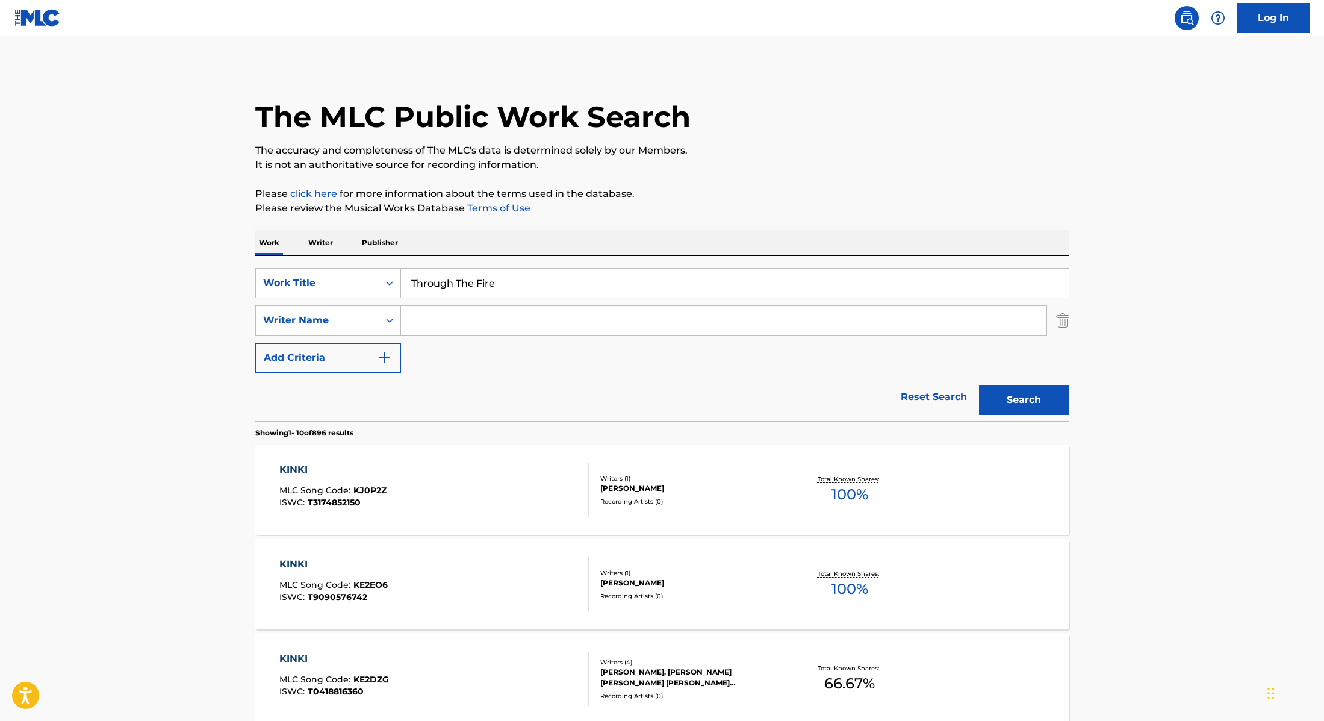
click at [742, 205] on p "Please review the Musical Works Database Terms of Use" at bounding box center [662, 208] width 814 height 14
click at [446, 317] on input "Search Form" at bounding box center [724, 320] width 646 height 29
paste input "[PERSON_NAME]"
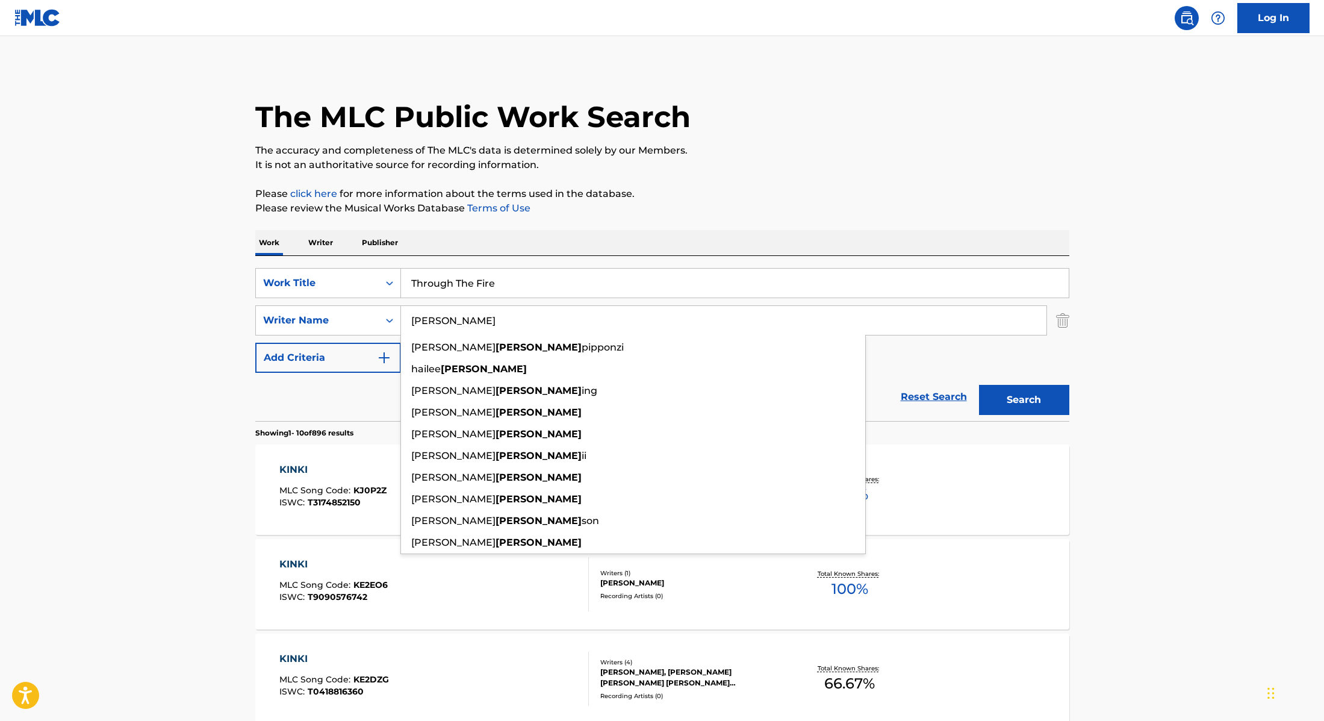
type input "[PERSON_NAME]"
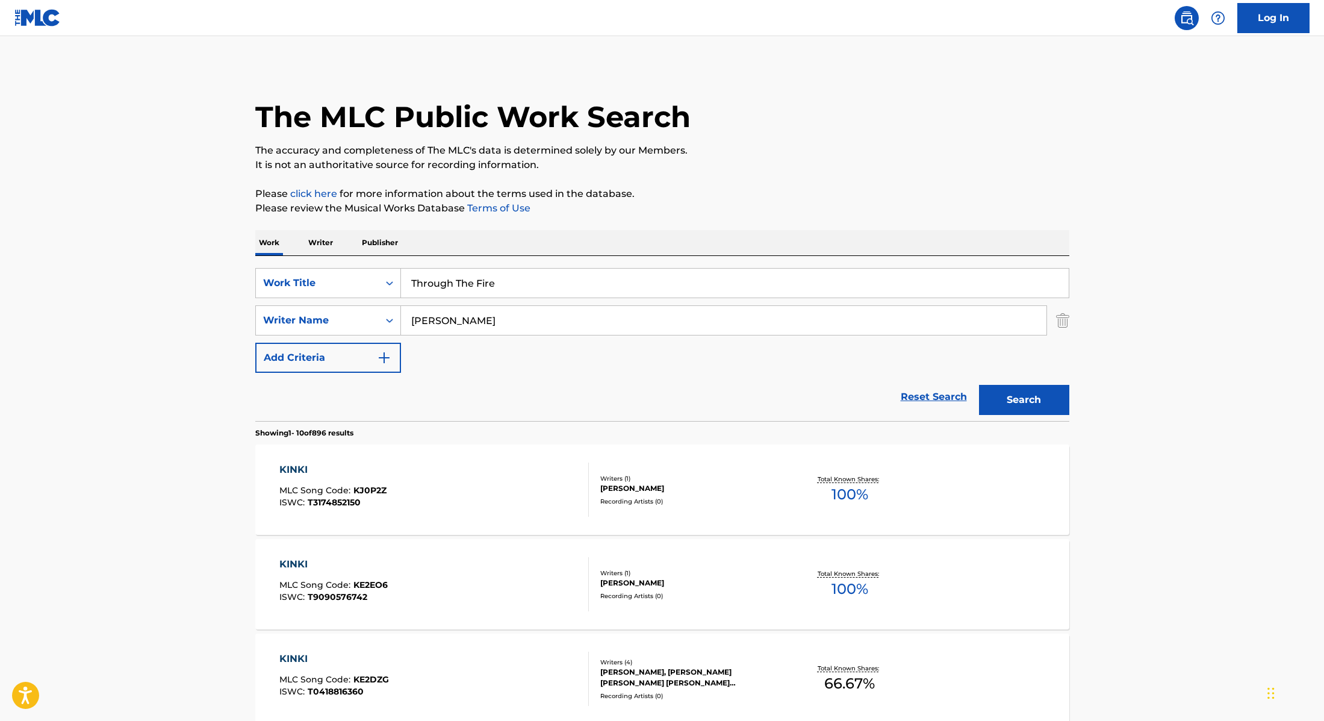
click at [1015, 404] on button "Search" at bounding box center [1024, 400] width 90 height 30
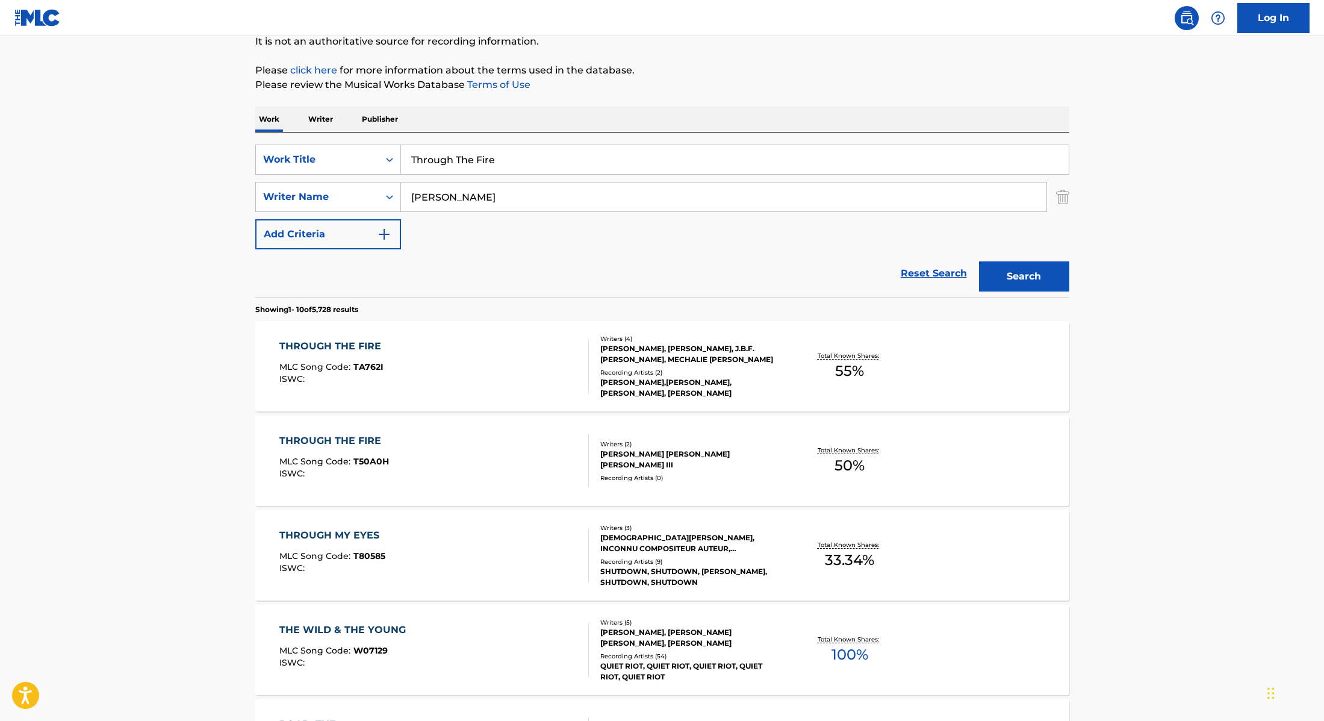
scroll to position [125, 0]
click at [491, 456] on div "THROUGH THE FIRE MLC Song Code : T50A0H ISWC :" at bounding box center [434, 459] width 310 height 54
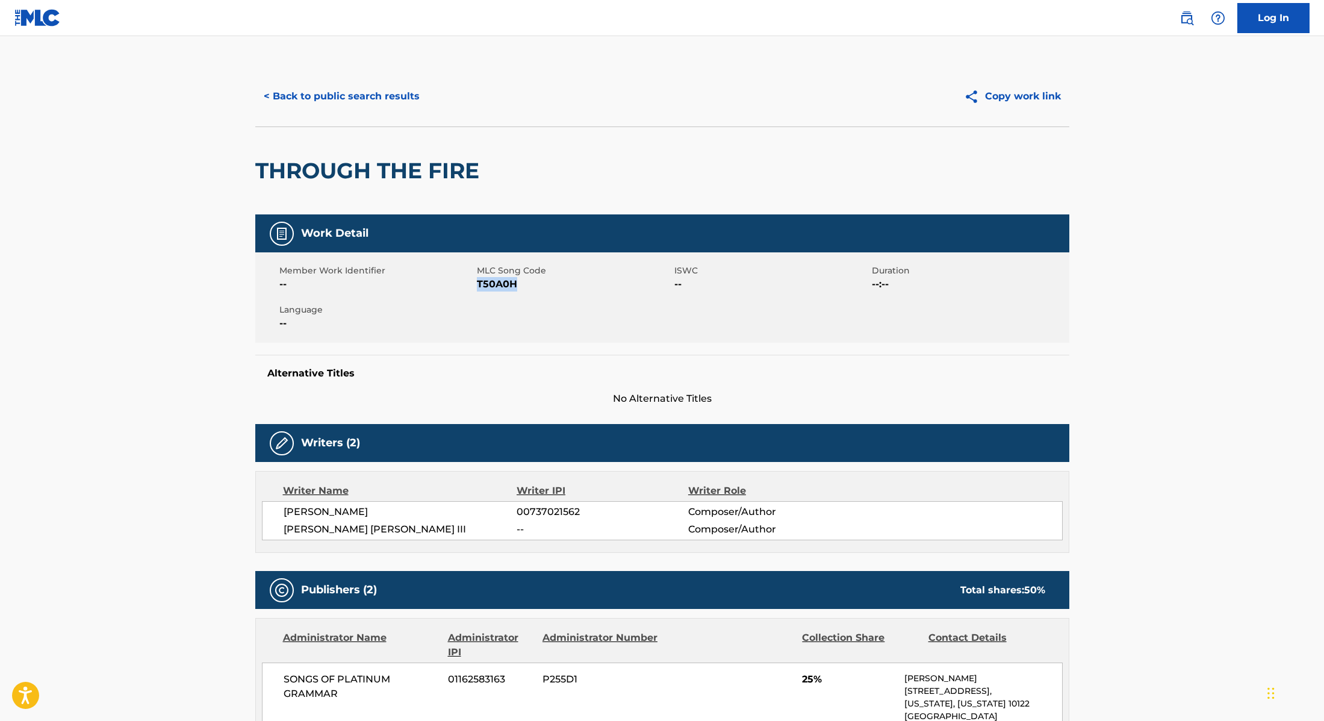
copy span "T50A0H"
drag, startPoint x: 478, startPoint y: 283, endPoint x: 553, endPoint y: 284, distance: 74.7
click at [553, 284] on span "T50A0H" at bounding box center [574, 284] width 195 height 14
click at [356, 93] on button "< Back to public search results" at bounding box center [341, 96] width 173 height 30
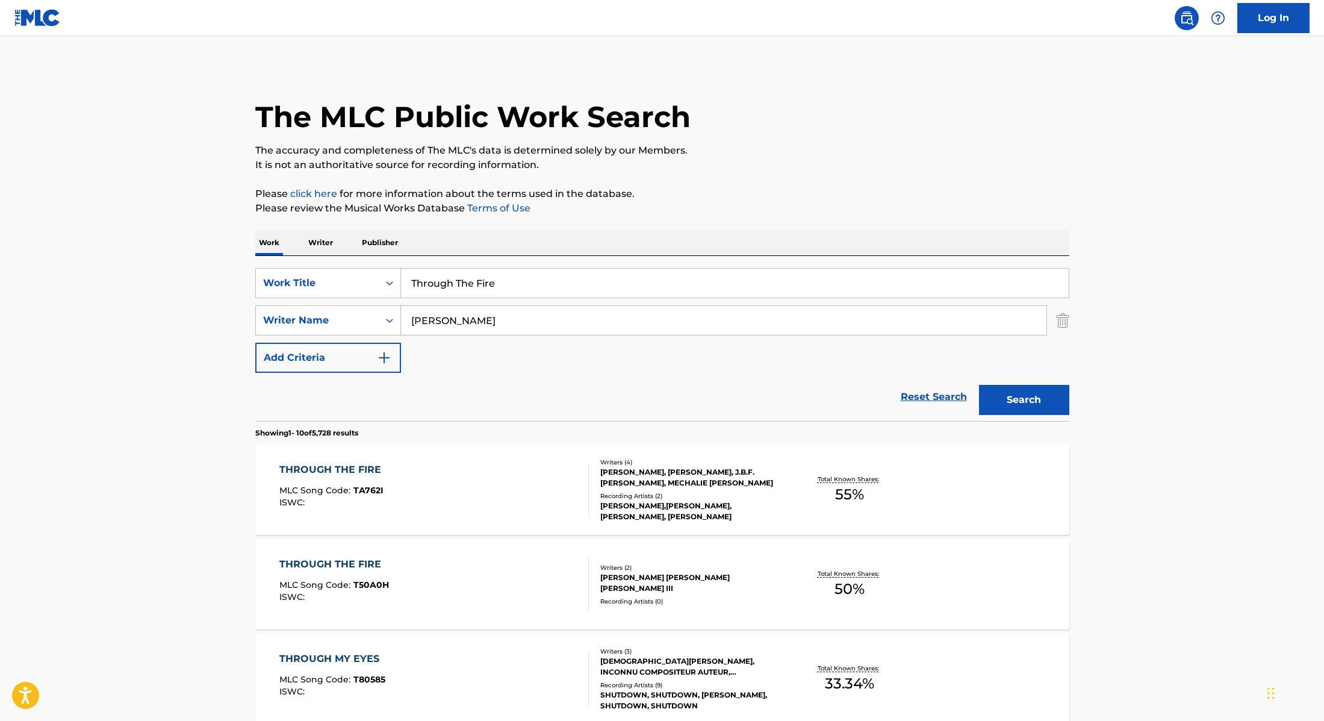
scroll to position [125, 0]
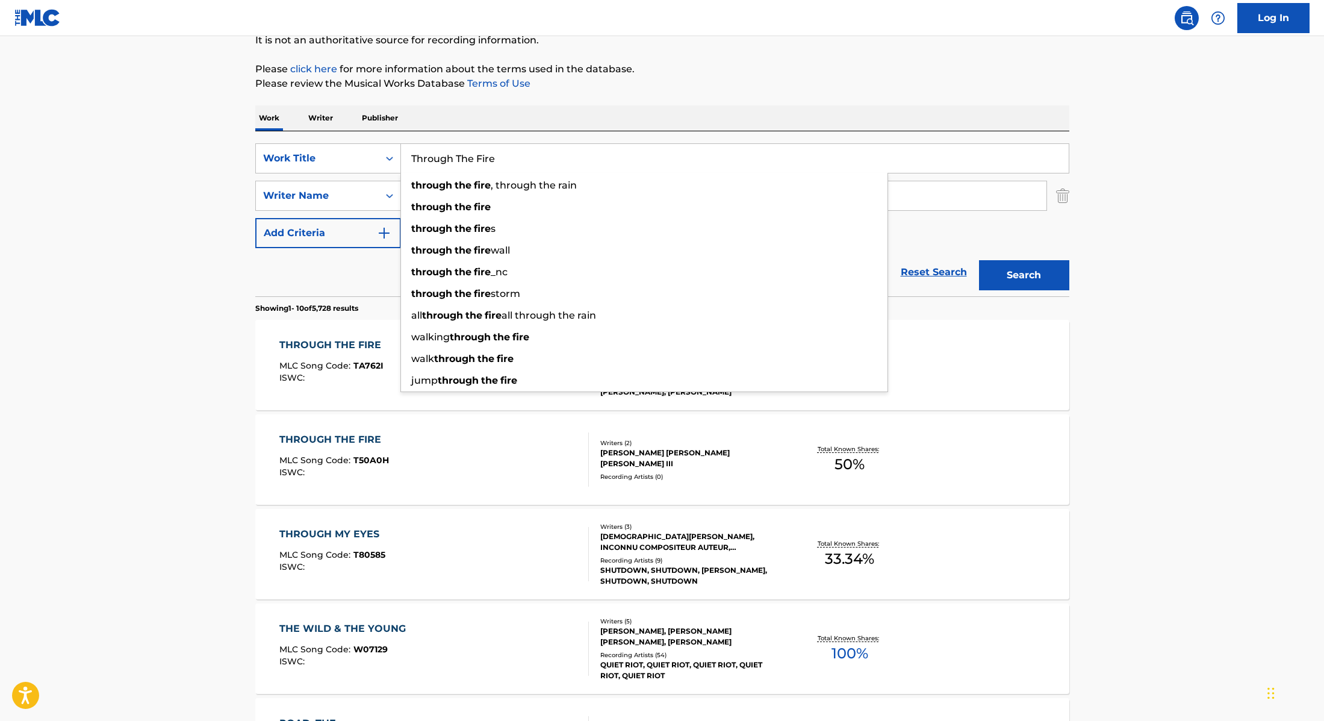
drag, startPoint x: 502, startPoint y: 167, endPoint x: 404, endPoint y: 151, distance: 99.5
click at [404, 151] on input "Through The Fire" at bounding box center [735, 158] width 668 height 29
paste input "Best Rapper Aliv"
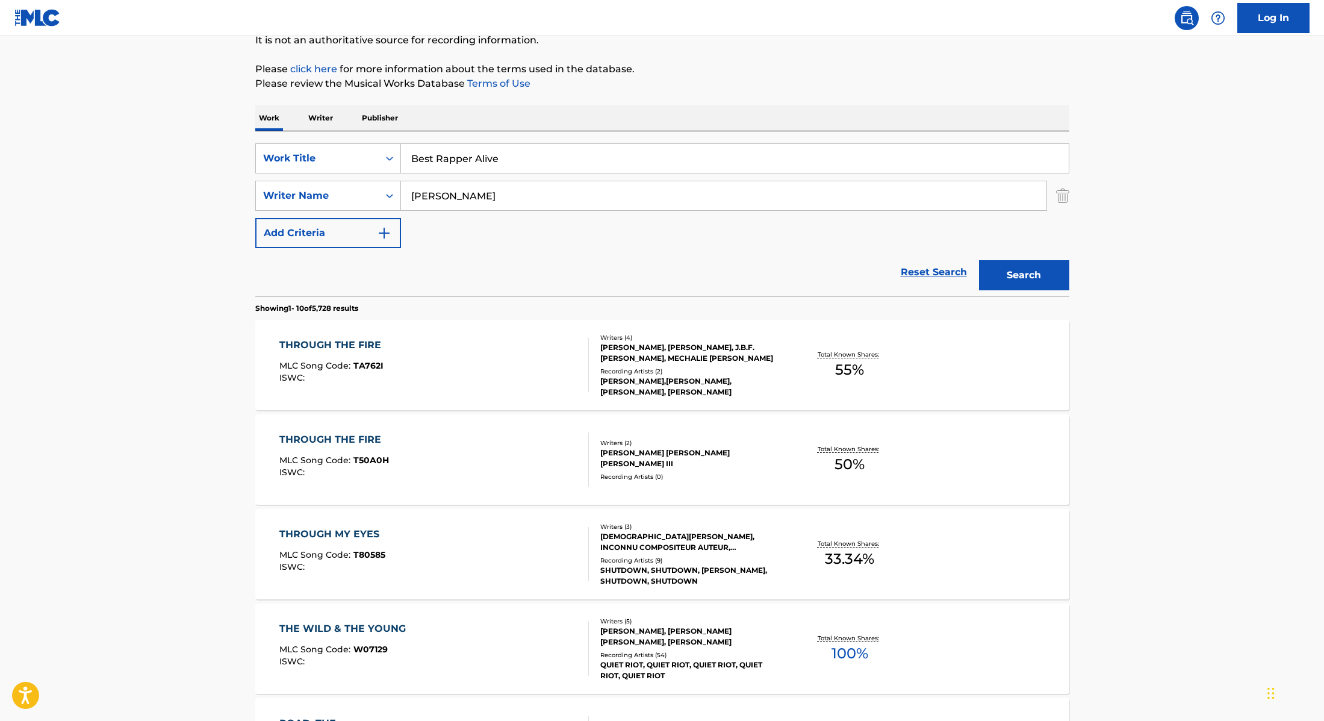
click at [742, 90] on p "Please review the Musical Works Database Terms of Use" at bounding box center [662, 83] width 814 height 14
click at [1046, 276] on button "Search" at bounding box center [1024, 275] width 90 height 30
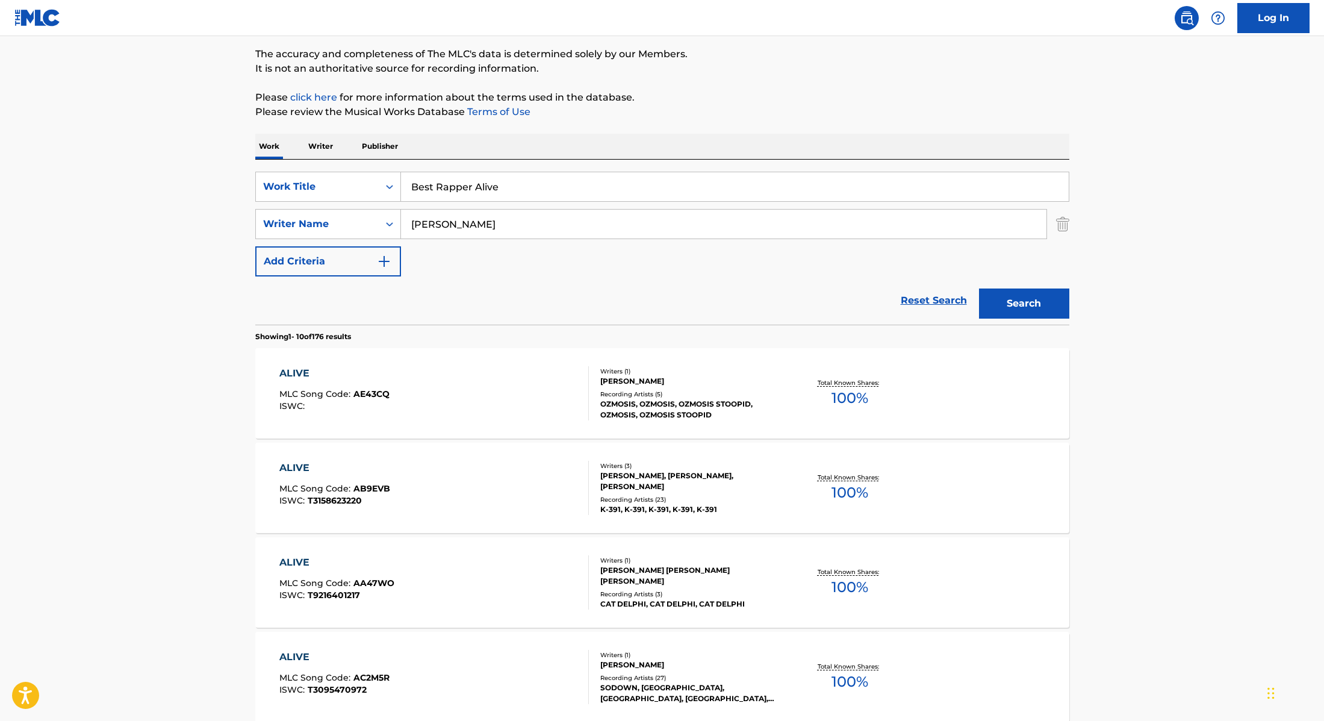
scroll to position [137, 0]
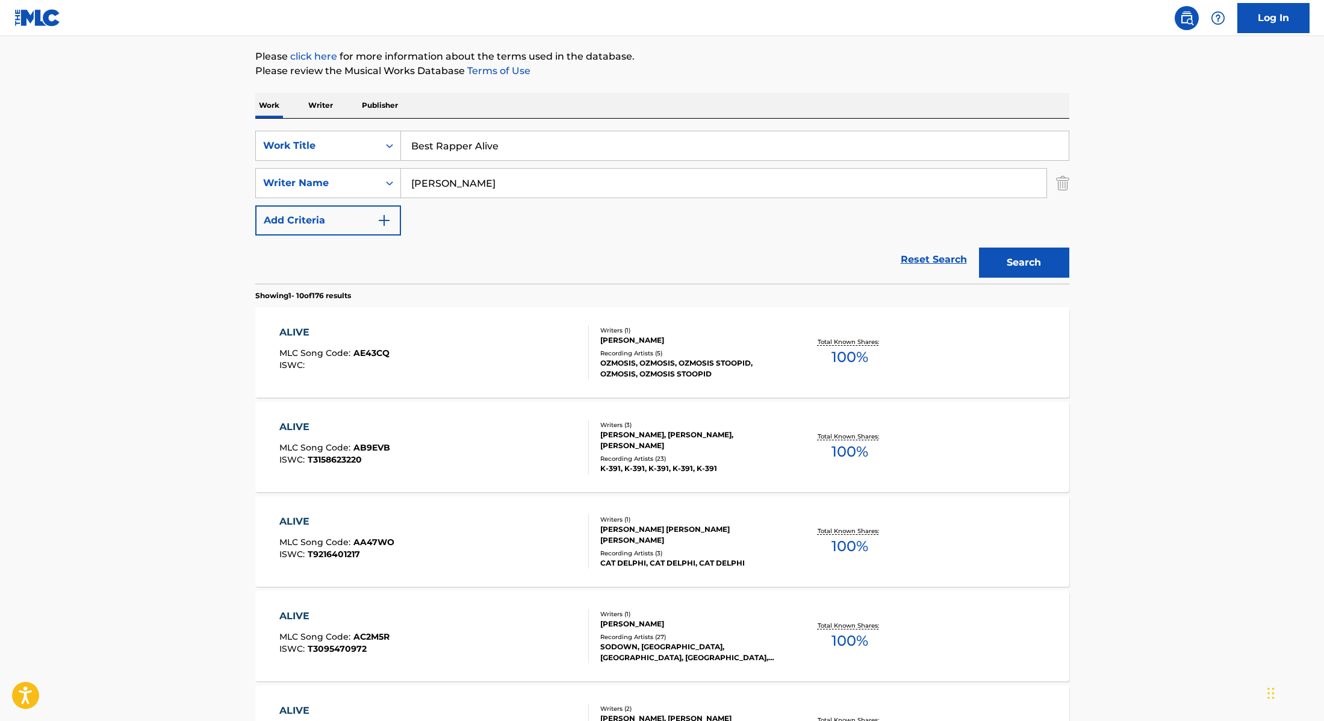
drag, startPoint x: 512, startPoint y: 153, endPoint x: 359, endPoint y: 129, distance: 155.4
click at [358, 129] on div "SearchWithCriteria28f74e23-8d9a-482d-8f44-99bc4c1a0823 Work Title Best Rapper A…" at bounding box center [662, 201] width 814 height 165
paste input "[URL][DOMAIN_NAME]"
click at [727, 95] on div "Work Writer Publisher" at bounding box center [662, 105] width 814 height 25
paste input "Roc Block"
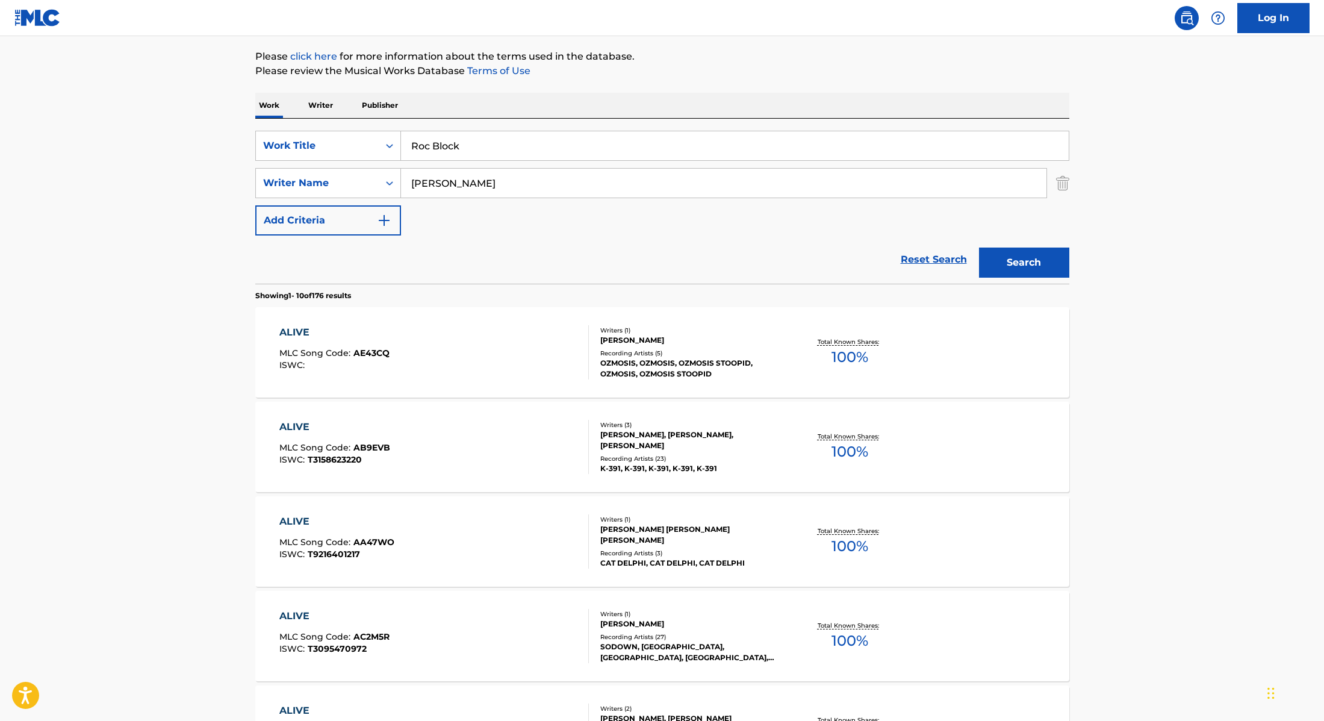
drag, startPoint x: 709, startPoint y: 143, endPoint x: 317, endPoint y: 105, distance: 394.5
click at [317, 105] on div "Work Writer Publisher SearchWithCriteria28f74e23-8d9a-482d-8f44-99bc4c1a0823 Wo…" at bounding box center [662, 702] width 814 height 1218
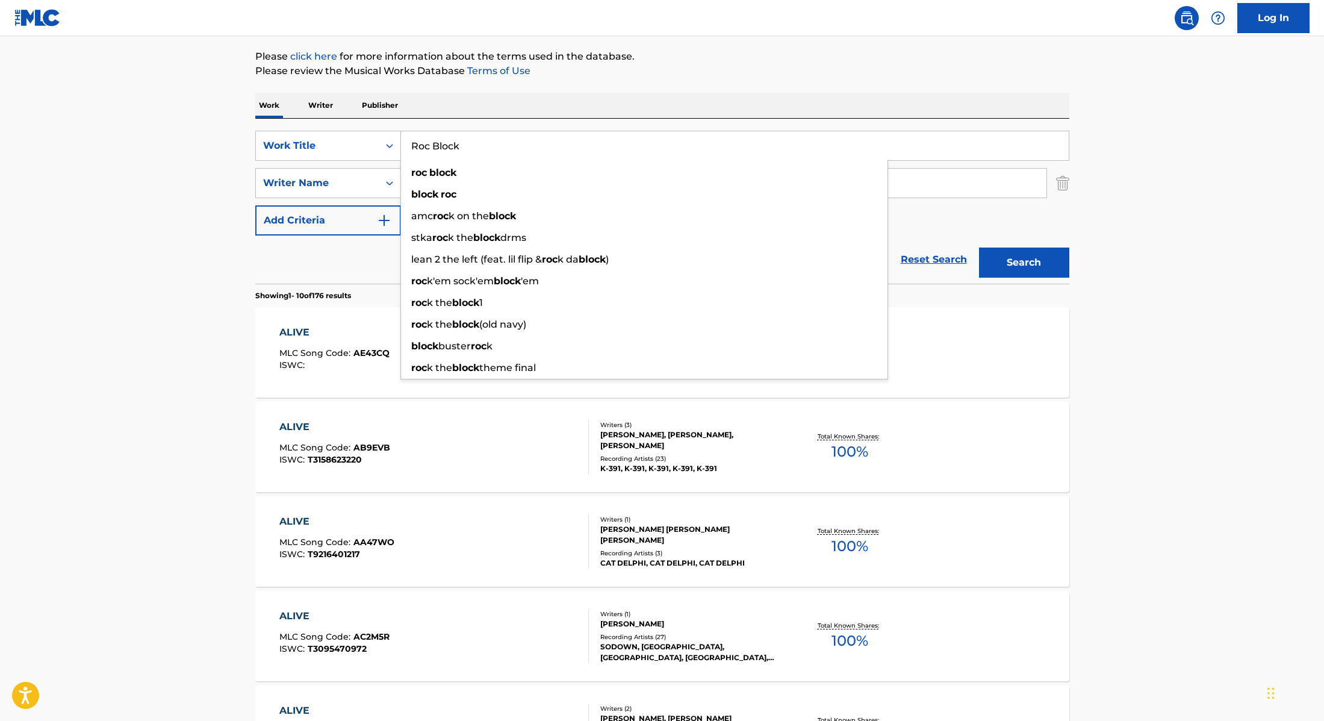
type input "Roc Block"
click at [669, 98] on div "Work Writer Publisher" at bounding box center [662, 105] width 814 height 25
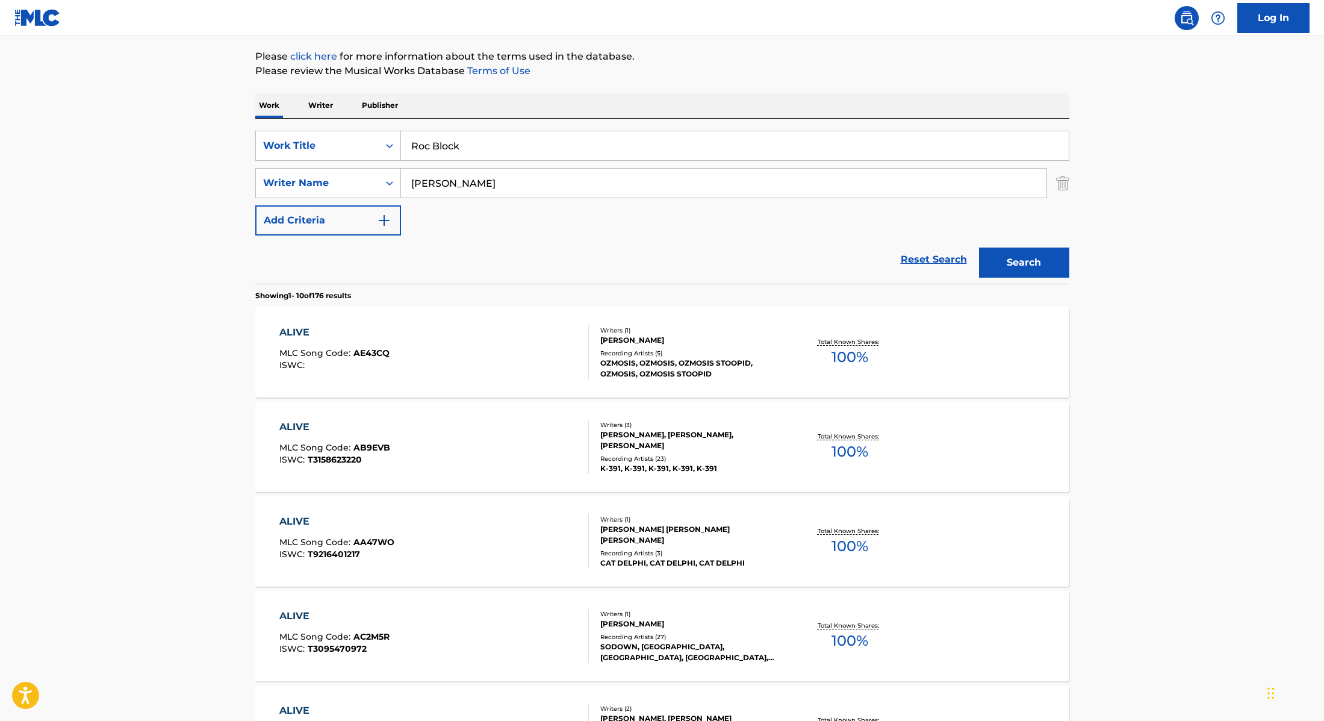
click at [1036, 267] on button "Search" at bounding box center [1024, 262] width 90 height 30
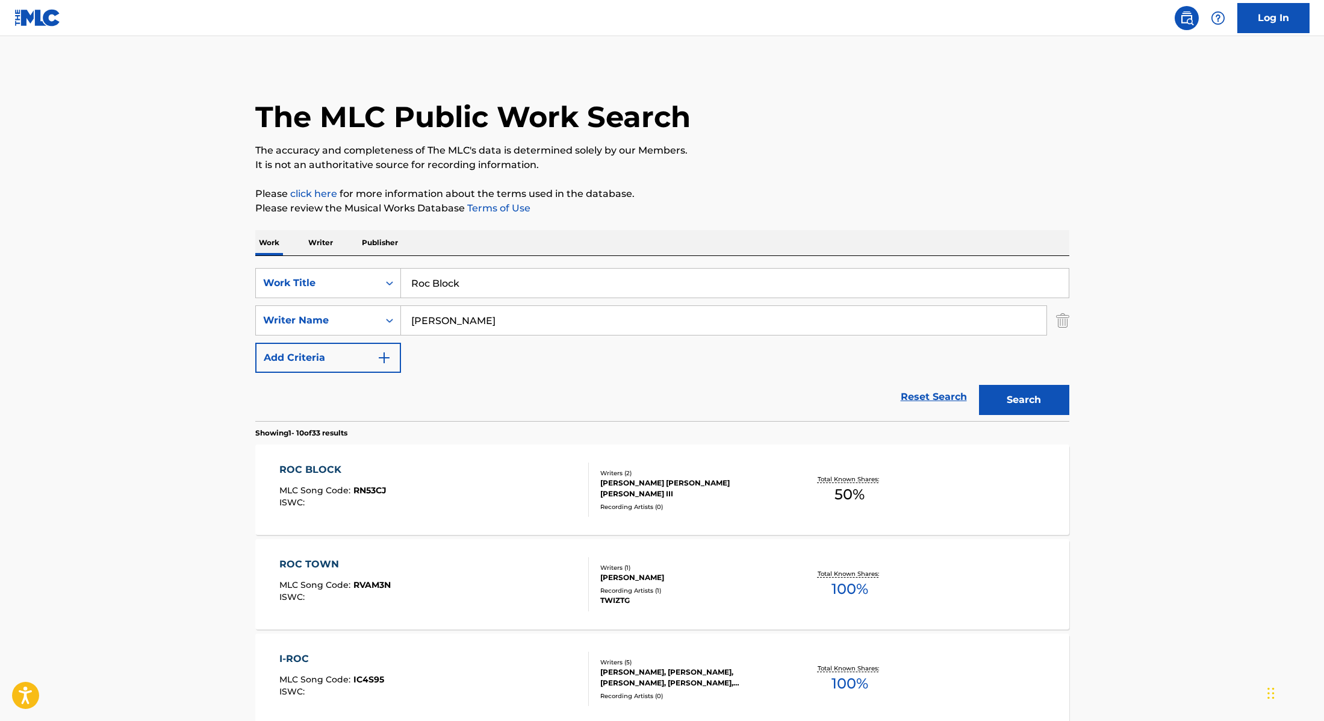
click at [514, 475] on div "ROC BLOCK MLC Song Code : RN53CJ ISWC :" at bounding box center [434, 489] width 310 height 54
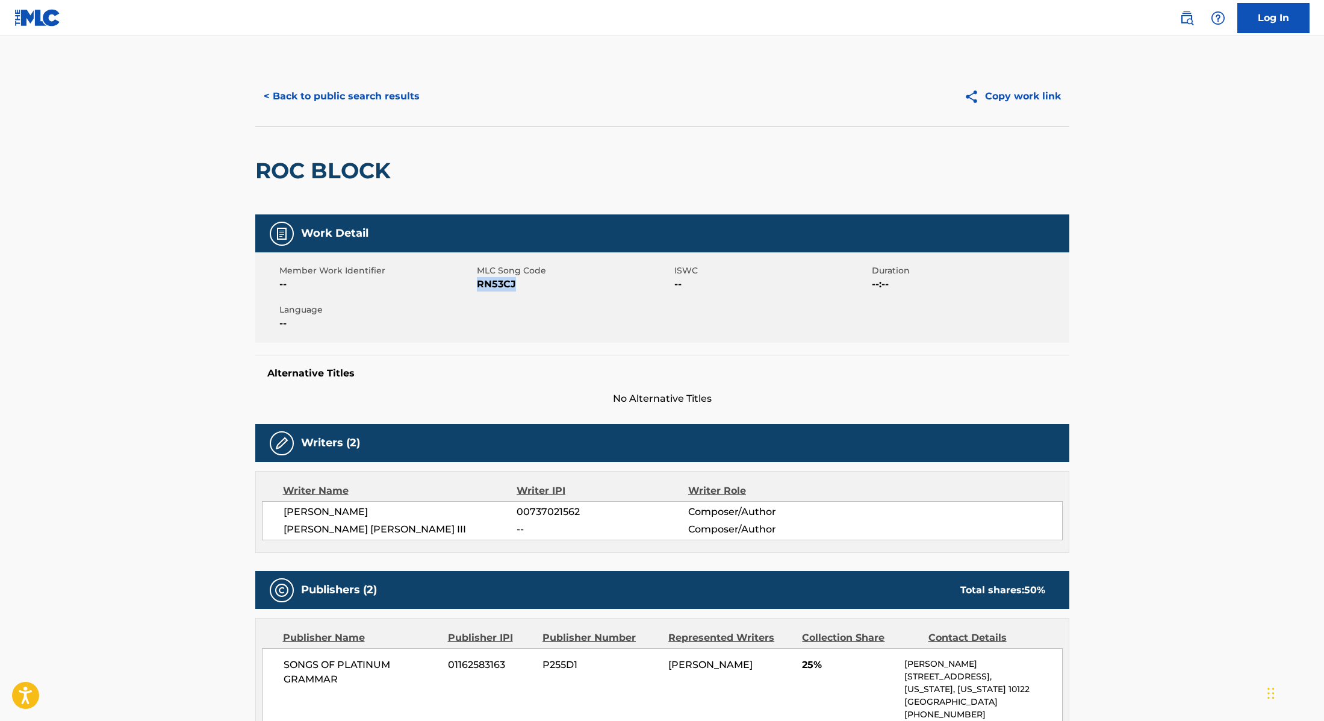
drag, startPoint x: 478, startPoint y: 286, endPoint x: 554, endPoint y: 286, distance: 76.5
click at [554, 286] on span "RN53CJ" at bounding box center [574, 284] width 195 height 14
copy span "RN53CJ"
click at [297, 92] on button "< Back to public search results" at bounding box center [341, 96] width 173 height 30
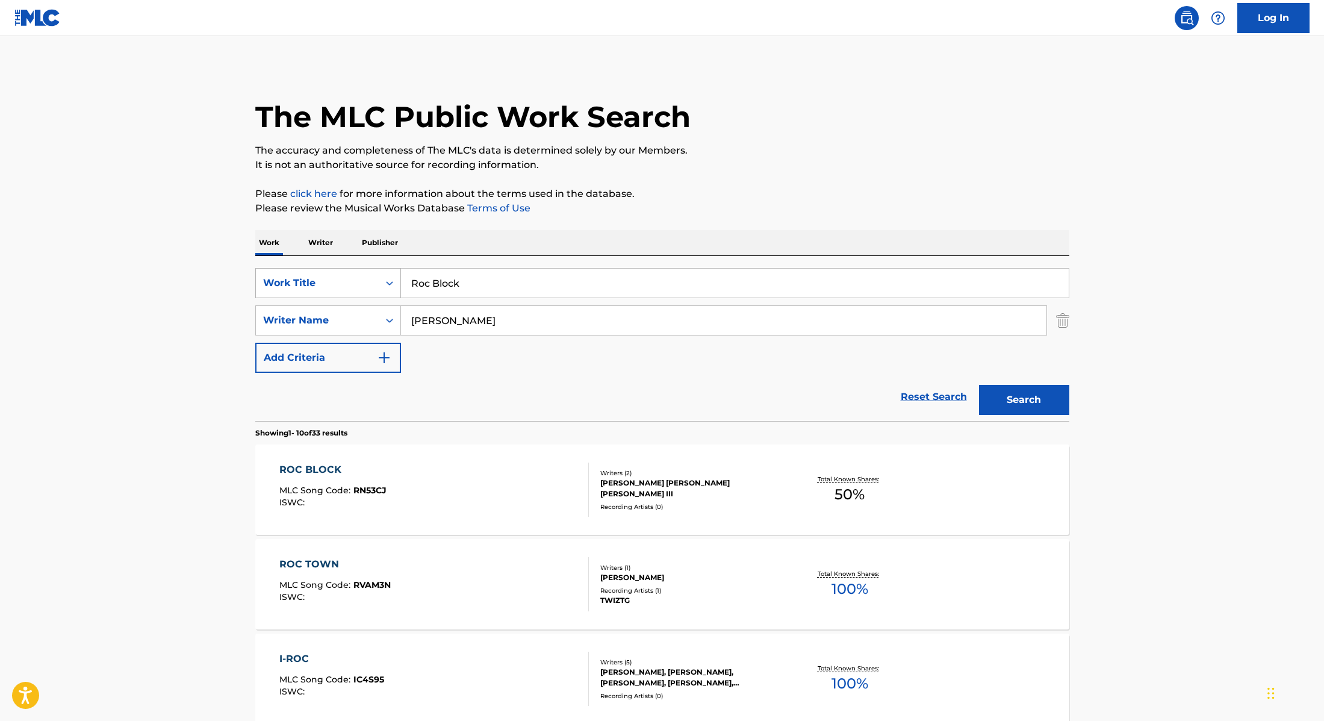
drag, startPoint x: 480, startPoint y: 285, endPoint x: 390, endPoint y: 269, distance: 91.1
click at [390, 269] on div "SearchWithCriteria28f74e23-8d9a-482d-8f44-99bc4c1a0823 Work Title Roc Block" at bounding box center [662, 283] width 814 height 30
paste input "GFazos"
type input "GFazos"
click at [730, 207] on p "Please review the Musical Works Database Terms of Use" at bounding box center [662, 208] width 814 height 14
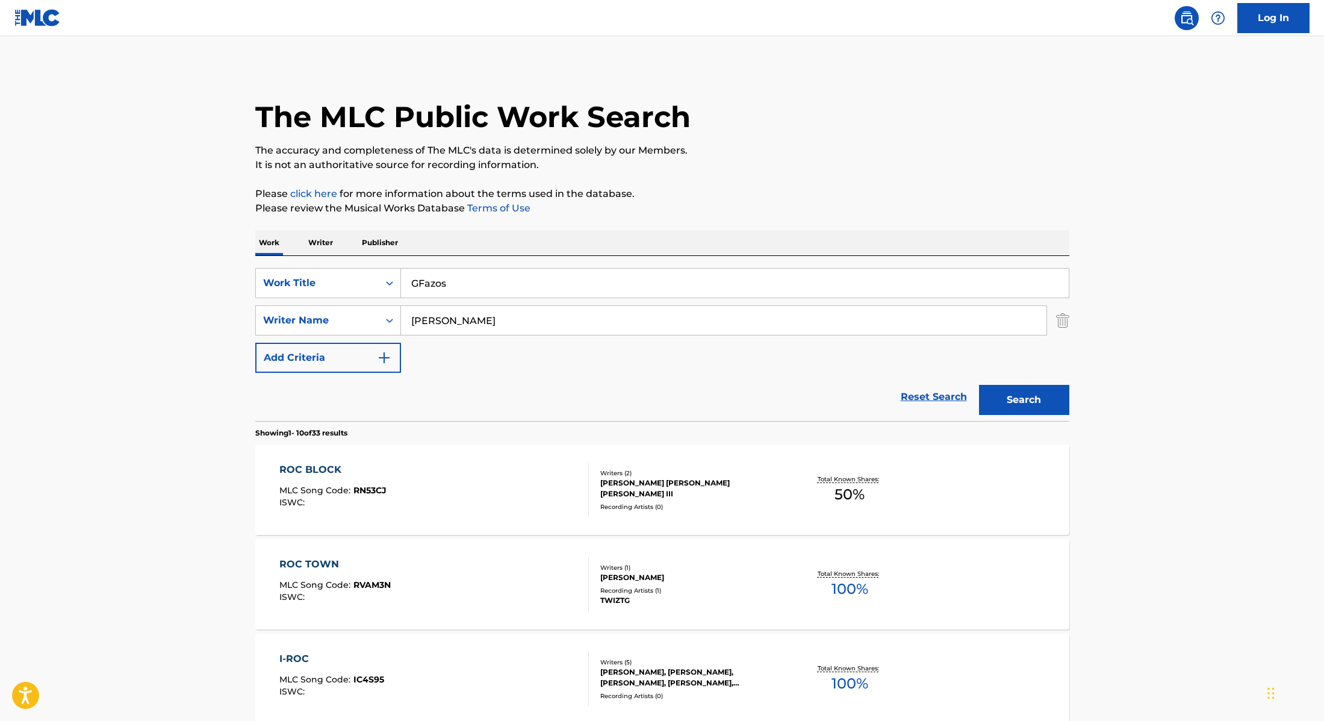
click at [1012, 399] on button "Search" at bounding box center [1024, 400] width 90 height 30
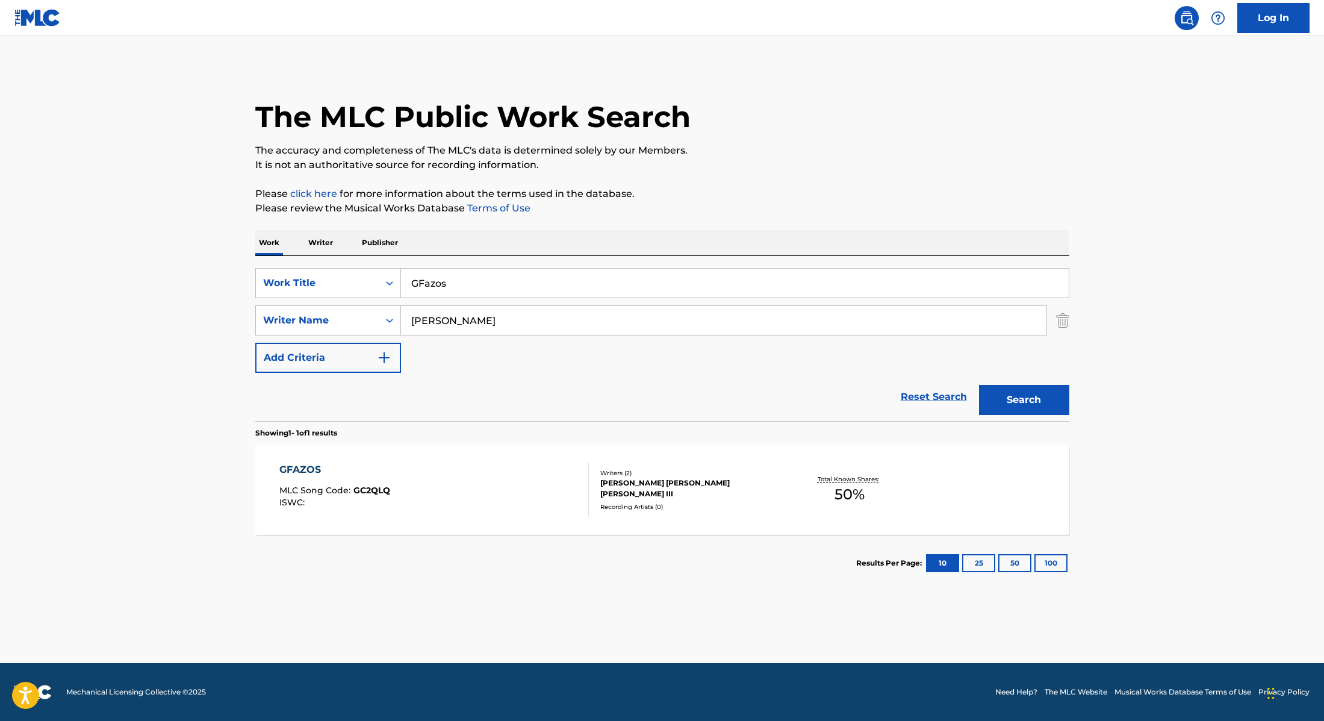
click at [473, 473] on div "GFAZOS MLC Song Code : GC2QLQ ISWC :" at bounding box center [434, 489] width 310 height 54
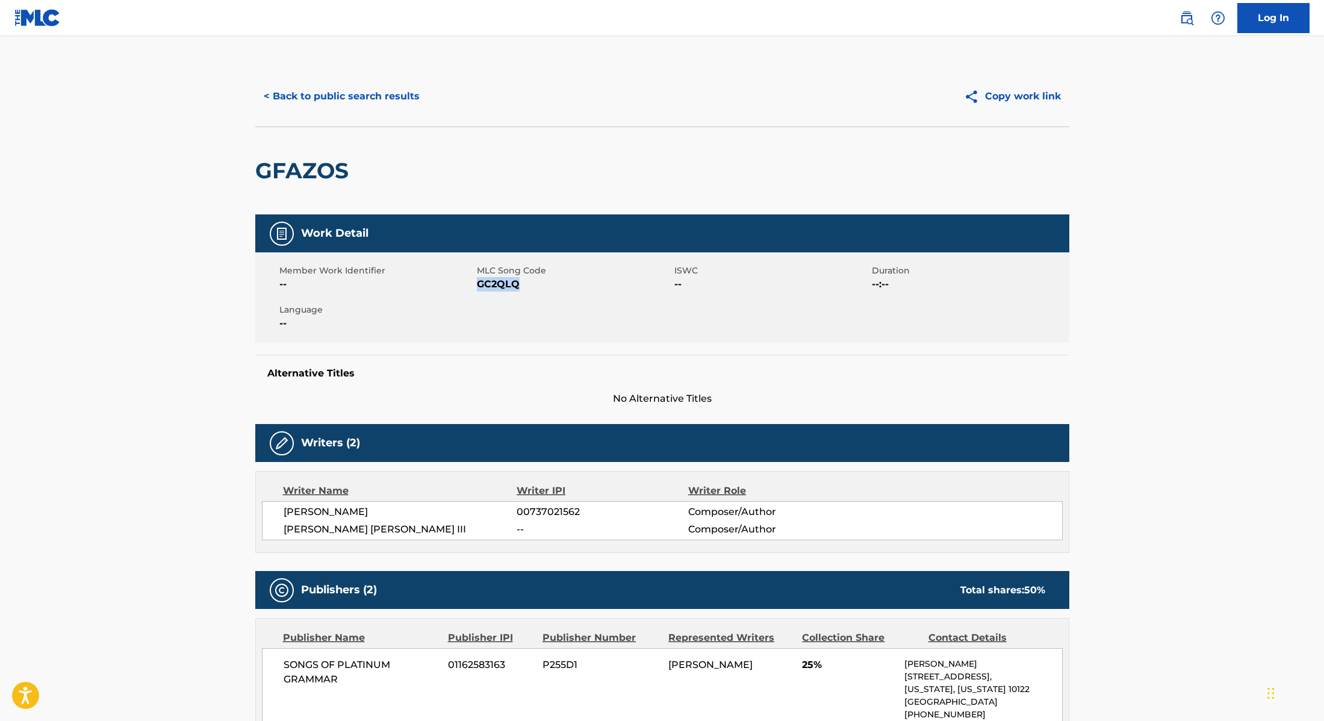
drag, startPoint x: 478, startPoint y: 284, endPoint x: 558, endPoint y: 290, distance: 80.9
click at [558, 290] on span "GC2QLQ" at bounding box center [574, 284] width 195 height 14
copy span "GC2QLQ"
click at [340, 102] on button "< Back to public search results" at bounding box center [341, 96] width 173 height 30
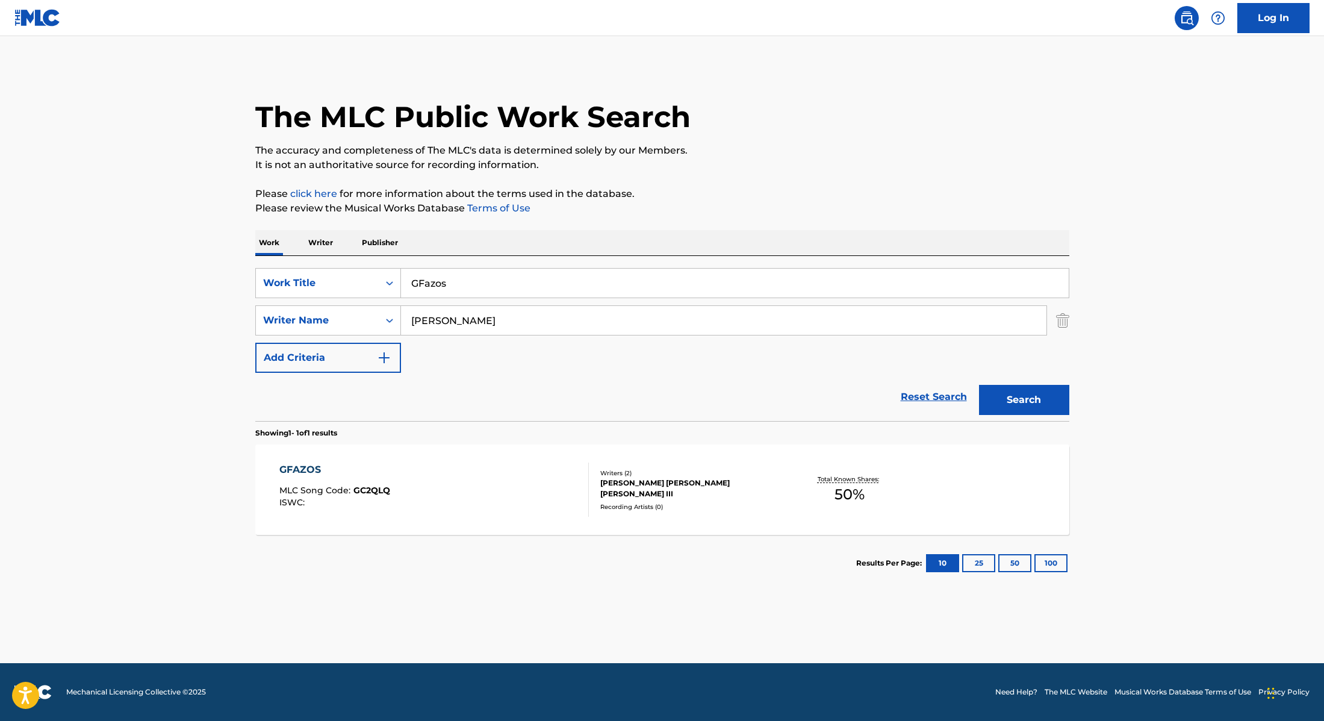
paste input "Duffel"
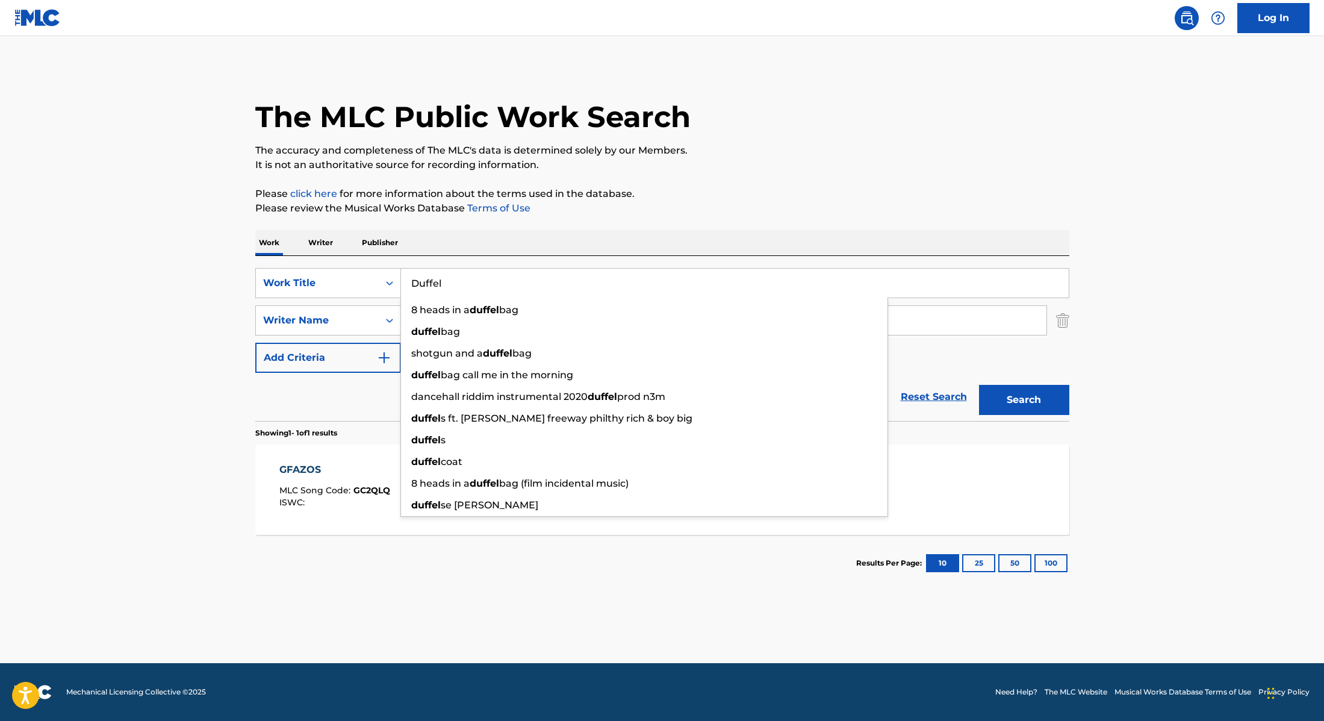
click at [700, 182] on div "The MLC Public Work Search The accuracy and completeness of The MLC's data is d…" at bounding box center [662, 328] width 843 height 525
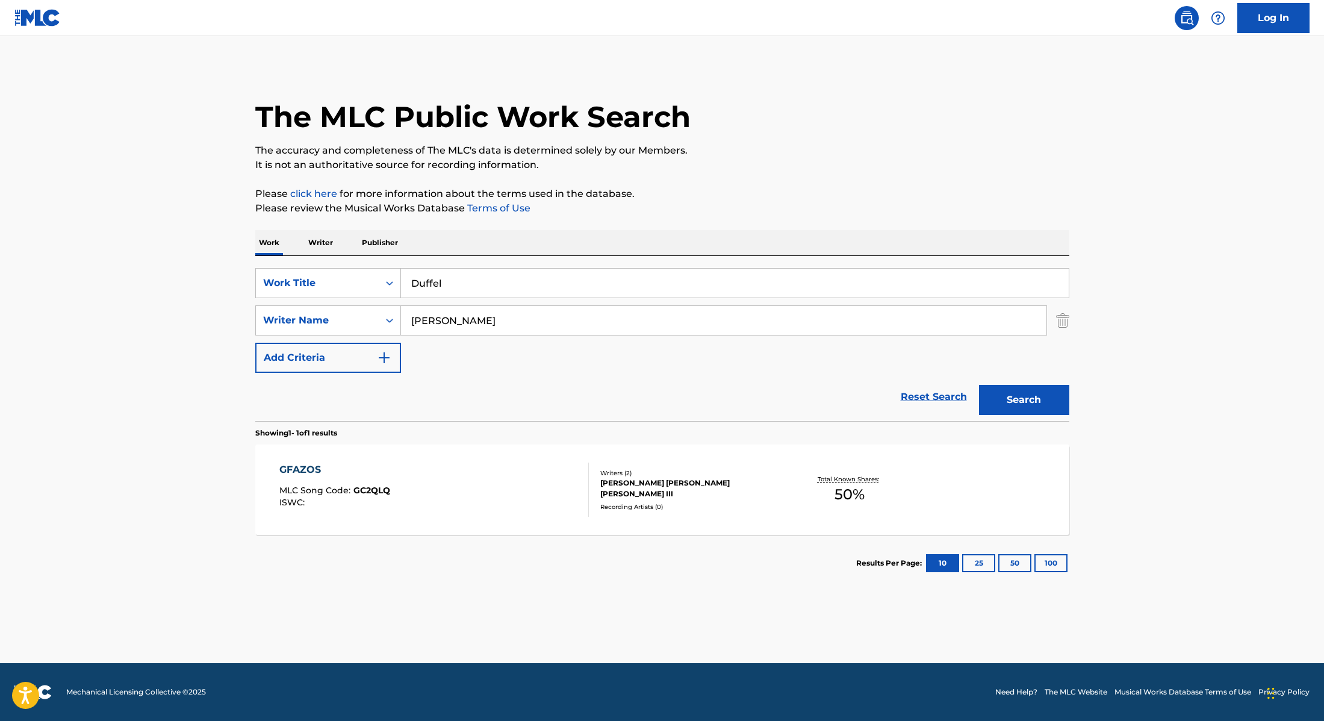
click at [1036, 403] on button "Search" at bounding box center [1024, 400] width 90 height 30
drag, startPoint x: 490, startPoint y: 286, endPoint x: 368, endPoint y: 264, distance: 124.2
click at [366, 264] on div "SearchWithCriteria28f74e23-8d9a-482d-8f44-99bc4c1a0823 Work Title Duffel Search…" at bounding box center [662, 338] width 814 height 165
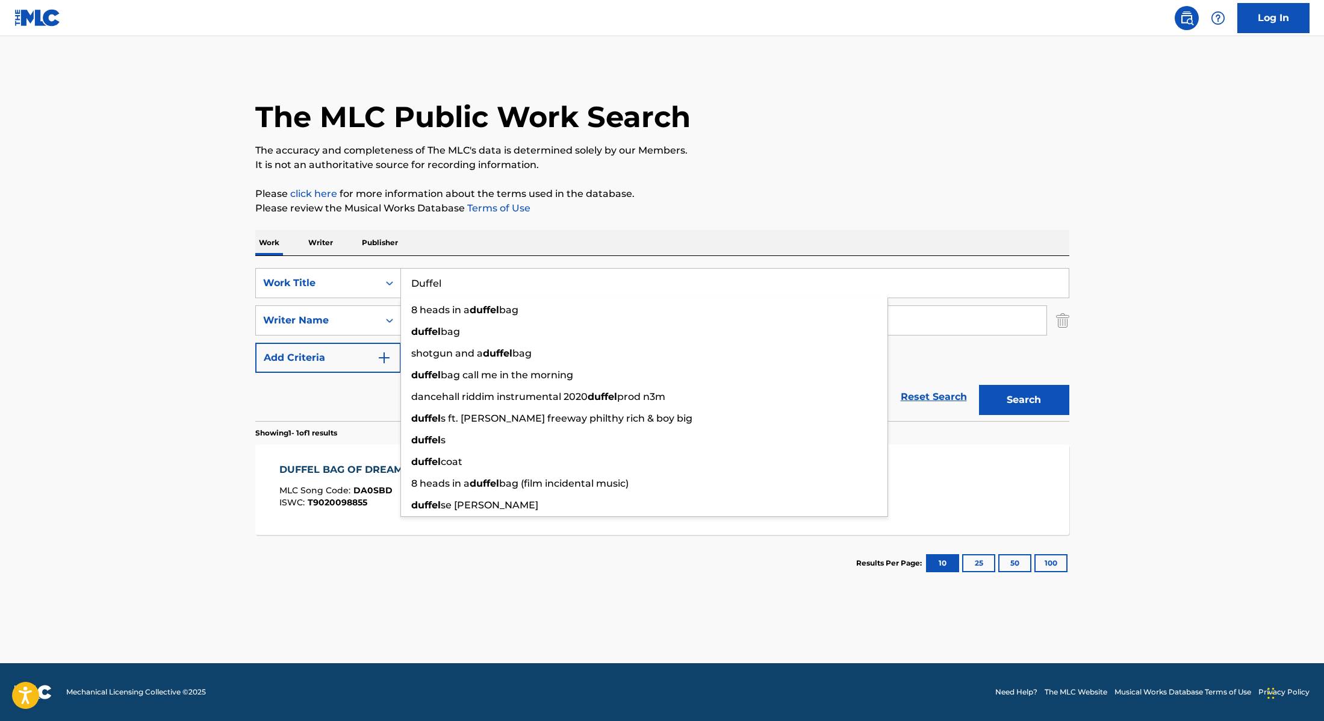
paste input "[URL][DOMAIN_NAME]"
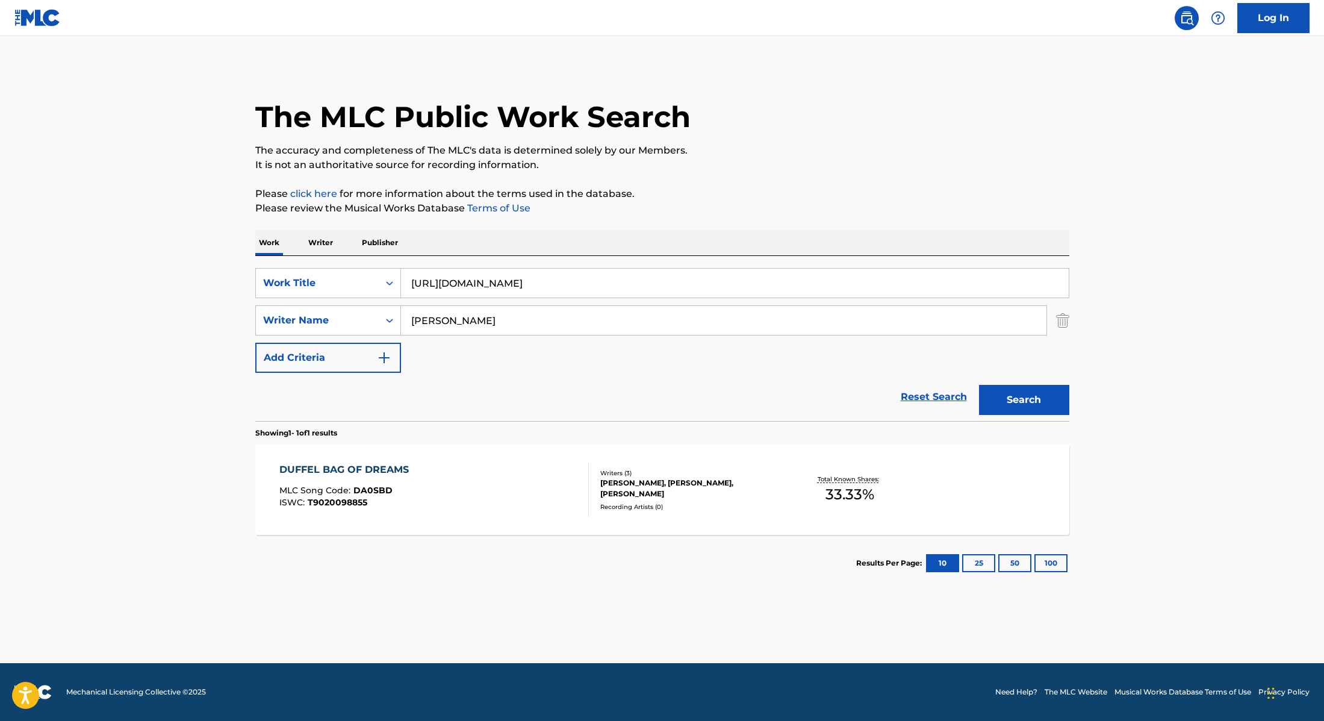
click at [745, 187] on p "Please click here for more information about the terms used in the database." at bounding box center [662, 194] width 814 height 14
paste input "10 More Seasons"
drag, startPoint x: 702, startPoint y: 288, endPoint x: 409, endPoint y: 272, distance: 293.1
click at [409, 272] on input "10 More Seasons" at bounding box center [735, 283] width 668 height 29
type input "10 More Seasons"
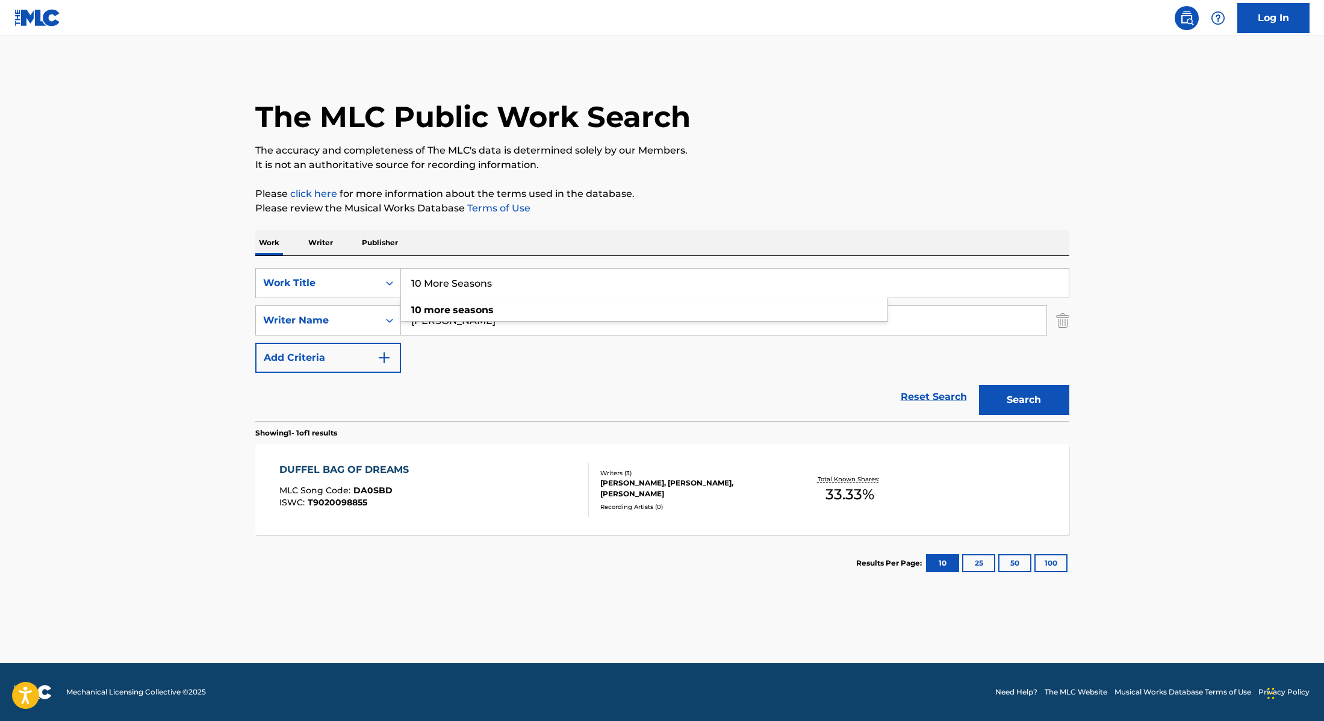
click at [689, 231] on div "Work Writer Publisher" at bounding box center [662, 242] width 814 height 25
click at [1003, 395] on button "Search" at bounding box center [1024, 400] width 90 height 30
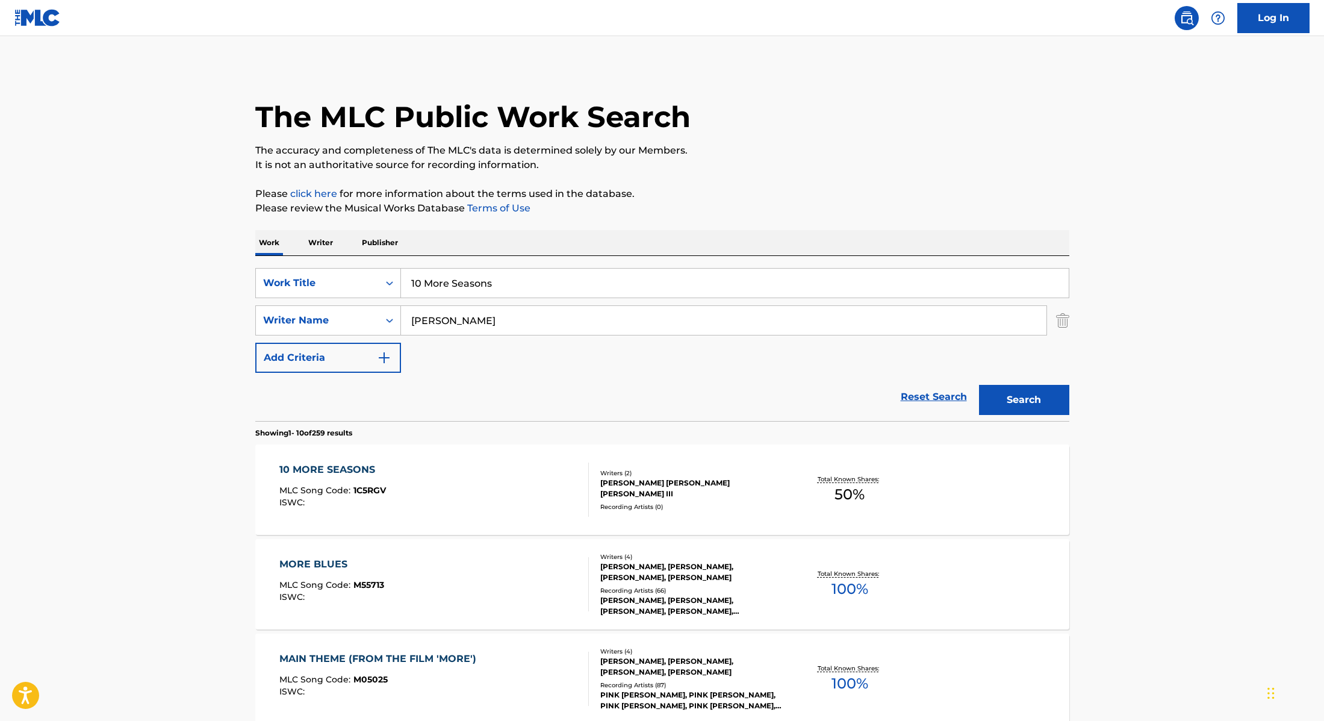
click at [459, 473] on div "10 MORE SEASONS MLC Song Code : 1C5RGV ISWC :" at bounding box center [434, 489] width 310 height 54
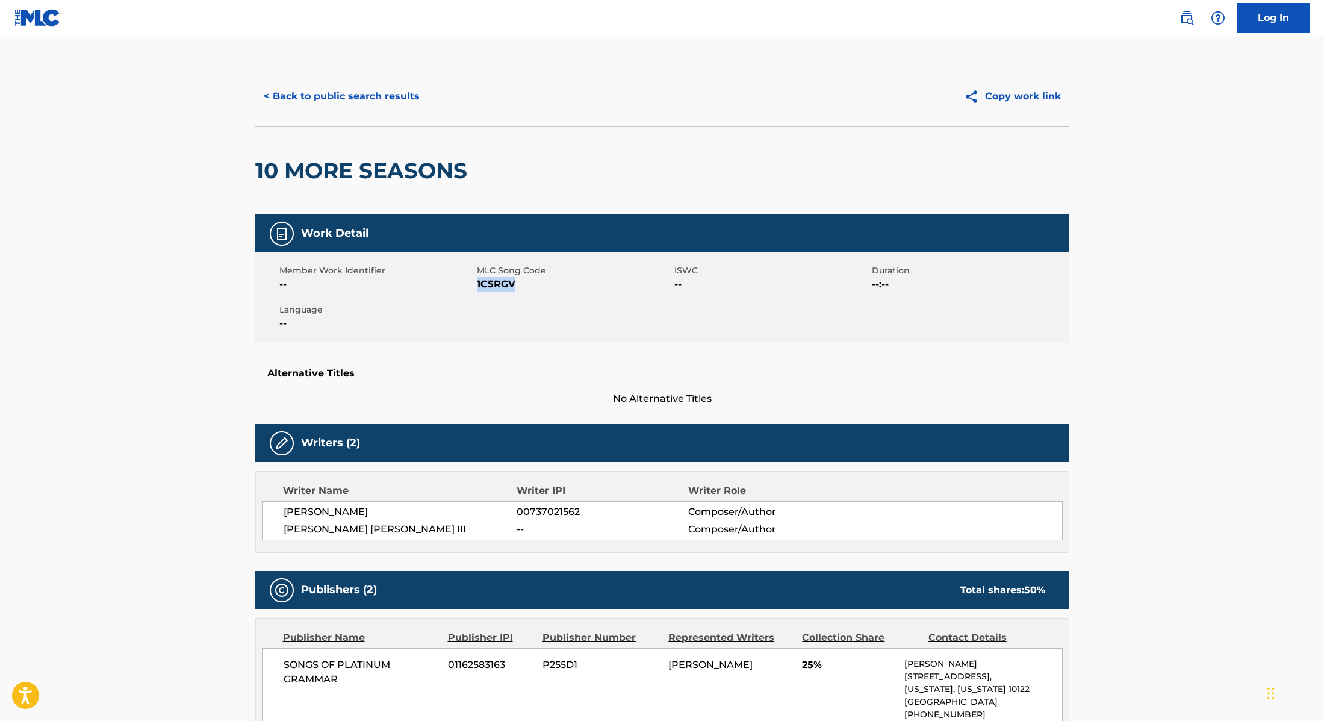
drag, startPoint x: 477, startPoint y: 283, endPoint x: 525, endPoint y: 284, distance: 48.2
click at [525, 284] on span "1C5RGV" at bounding box center [574, 284] width 195 height 14
copy span "1C5RGV"
click at [400, 96] on button "< Back to public search results" at bounding box center [341, 96] width 173 height 30
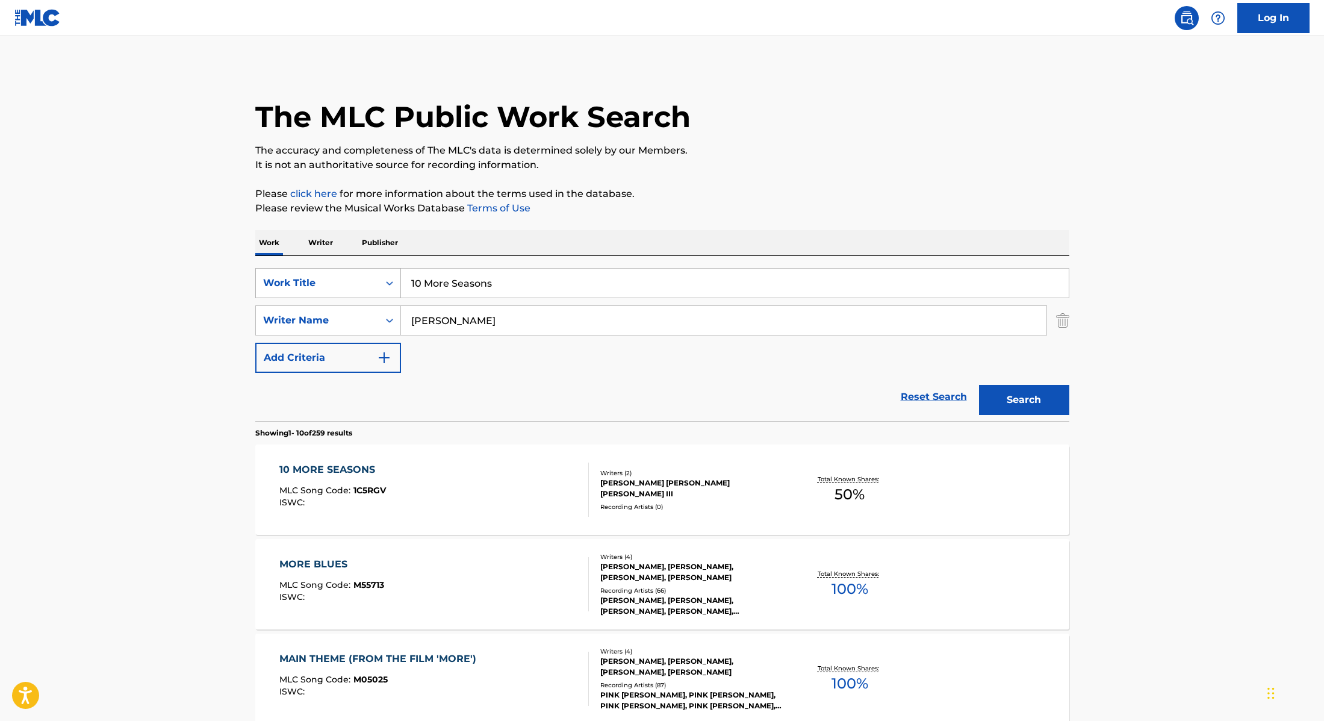
drag, startPoint x: 494, startPoint y: 284, endPoint x: 372, endPoint y: 270, distance: 123.7
click at [372, 270] on div "SearchWithCriteria28f74e23-8d9a-482d-8f44-99bc4c1a0823 Work Title 10 More Seaso…" at bounding box center [662, 283] width 814 height 30
paste input "R.N."
type input "R.N."
click at [675, 232] on div "Work Writer Publisher" at bounding box center [662, 242] width 814 height 25
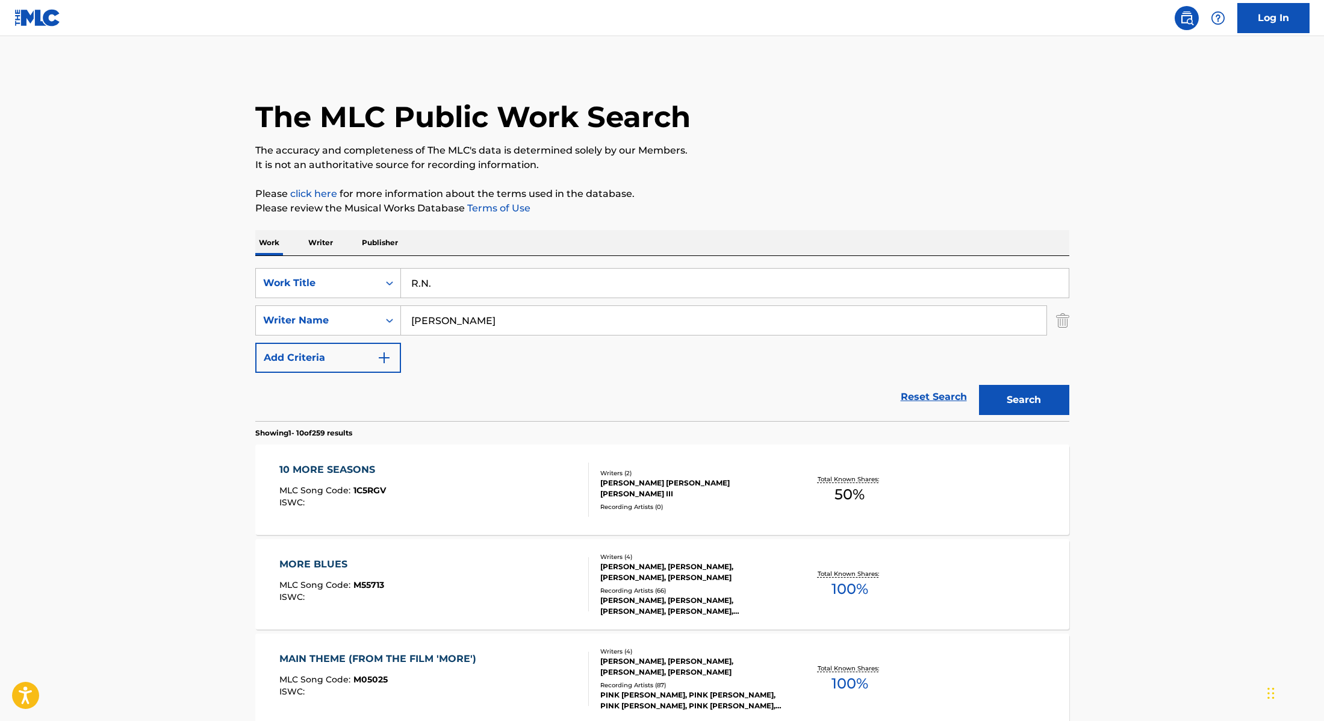
click at [1041, 394] on button "Search" at bounding box center [1024, 400] width 90 height 30
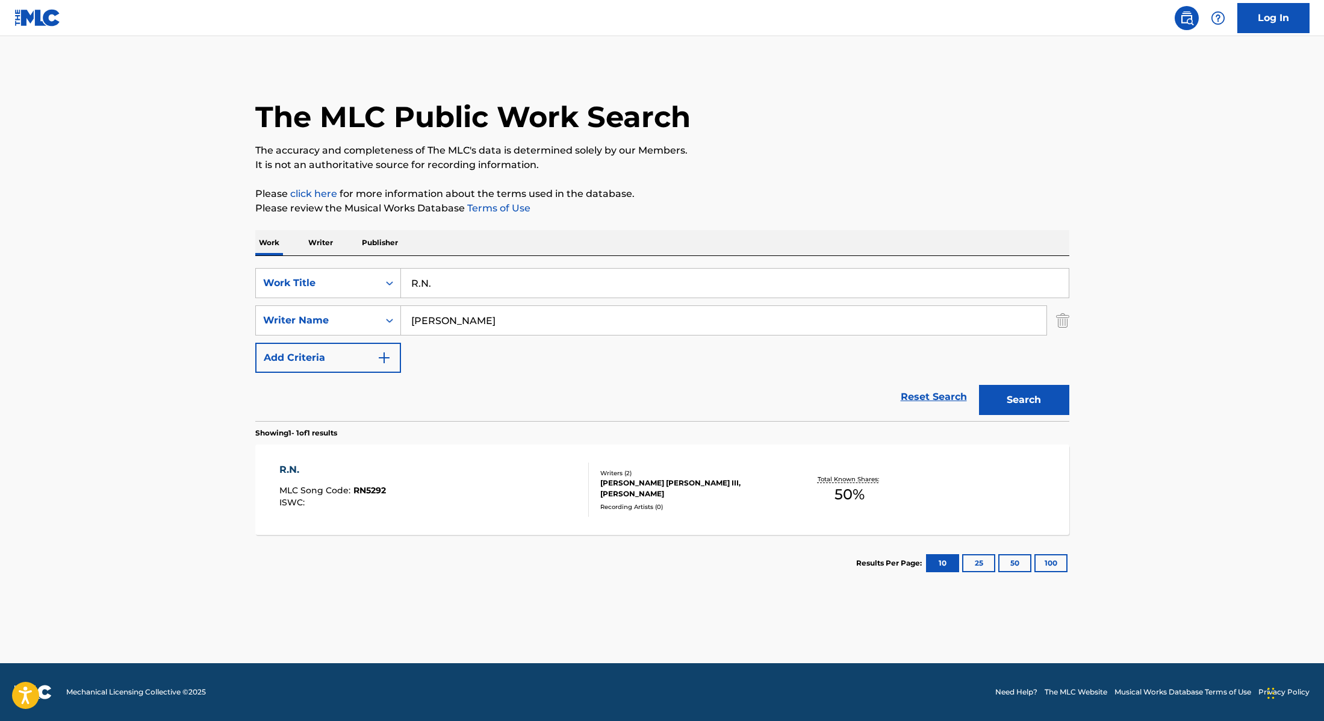
click at [529, 476] on div "R.N. MLC Song Code : RN5292 ISWC :" at bounding box center [434, 489] width 310 height 54
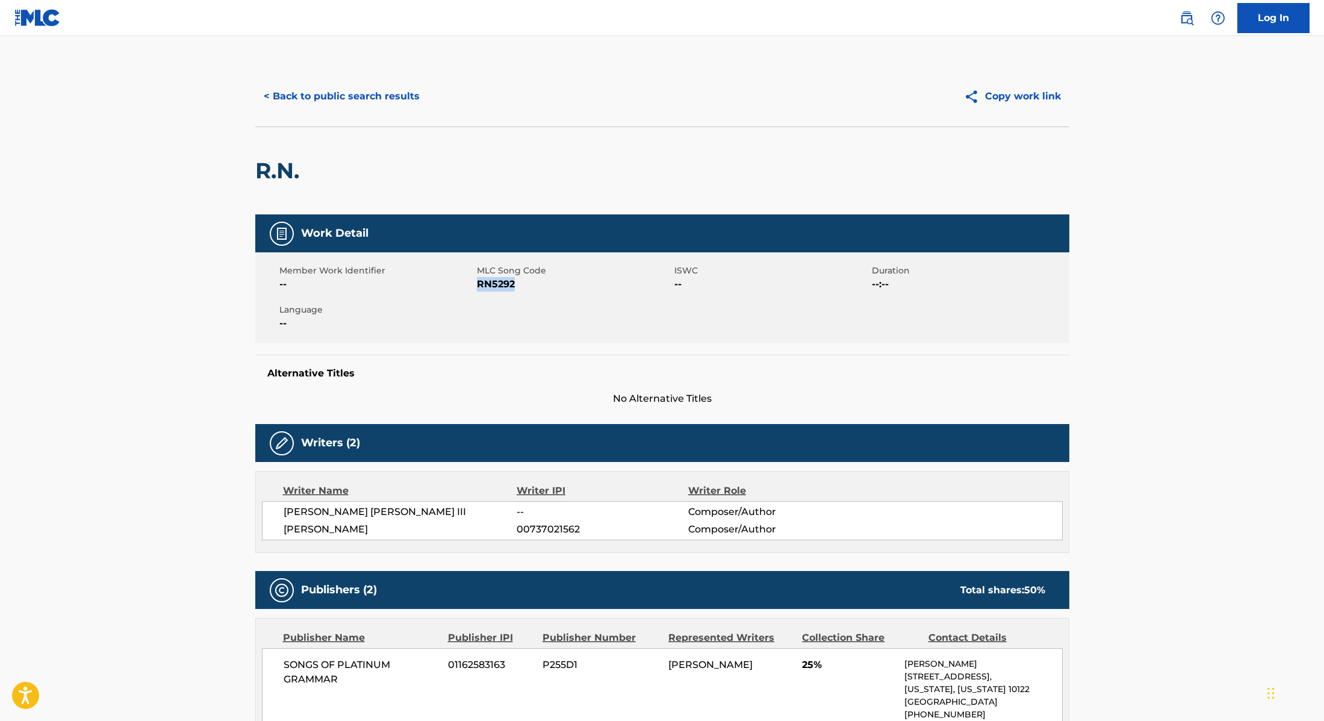
drag, startPoint x: 478, startPoint y: 284, endPoint x: 542, endPoint y: 284, distance: 64.4
click at [542, 284] on span "RN5292" at bounding box center [574, 284] width 195 height 14
copy span "RN5292"
click at [390, 101] on button "< Back to public search results" at bounding box center [341, 96] width 173 height 30
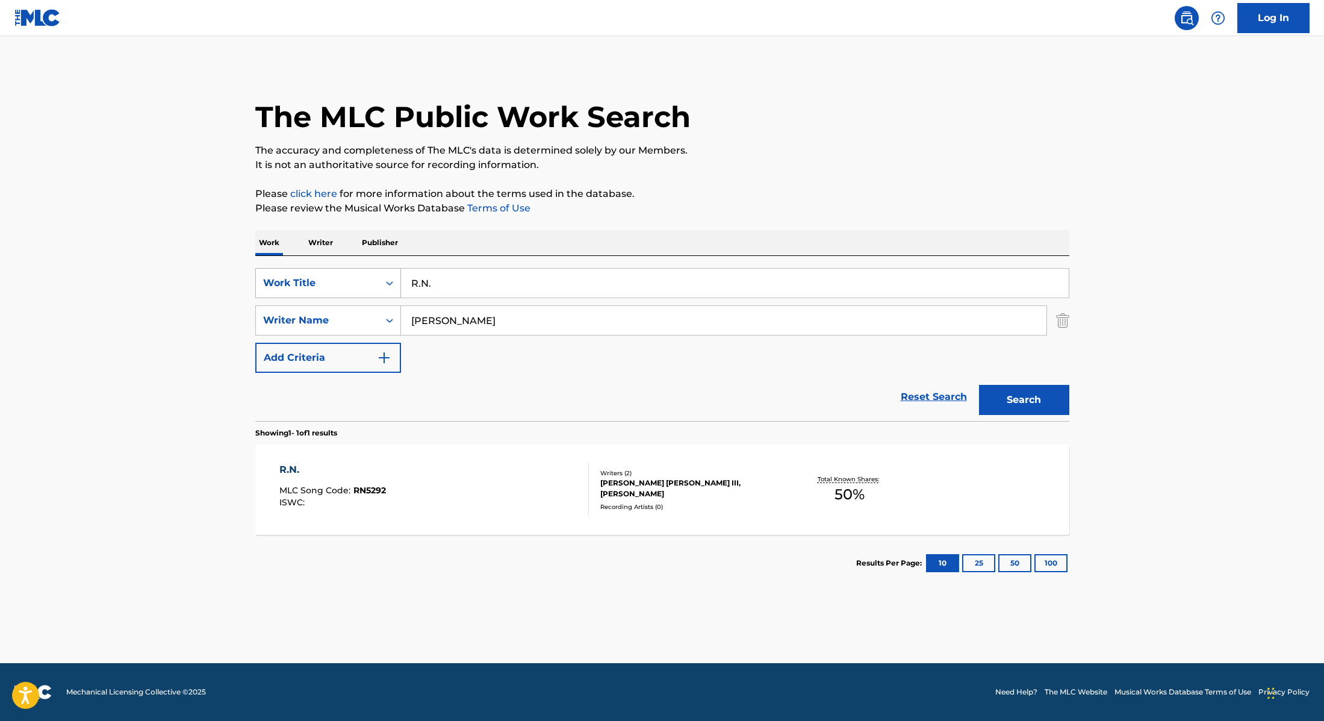
drag, startPoint x: 452, startPoint y: 285, endPoint x: 400, endPoint y: 279, distance: 52.7
click at [400, 279] on div "SearchWithCriteria28f74e23-8d9a-482d-8f44-99bc4c1a0823 Work Title R.N." at bounding box center [662, 283] width 814 height 30
paste input "Hoody Hoo"
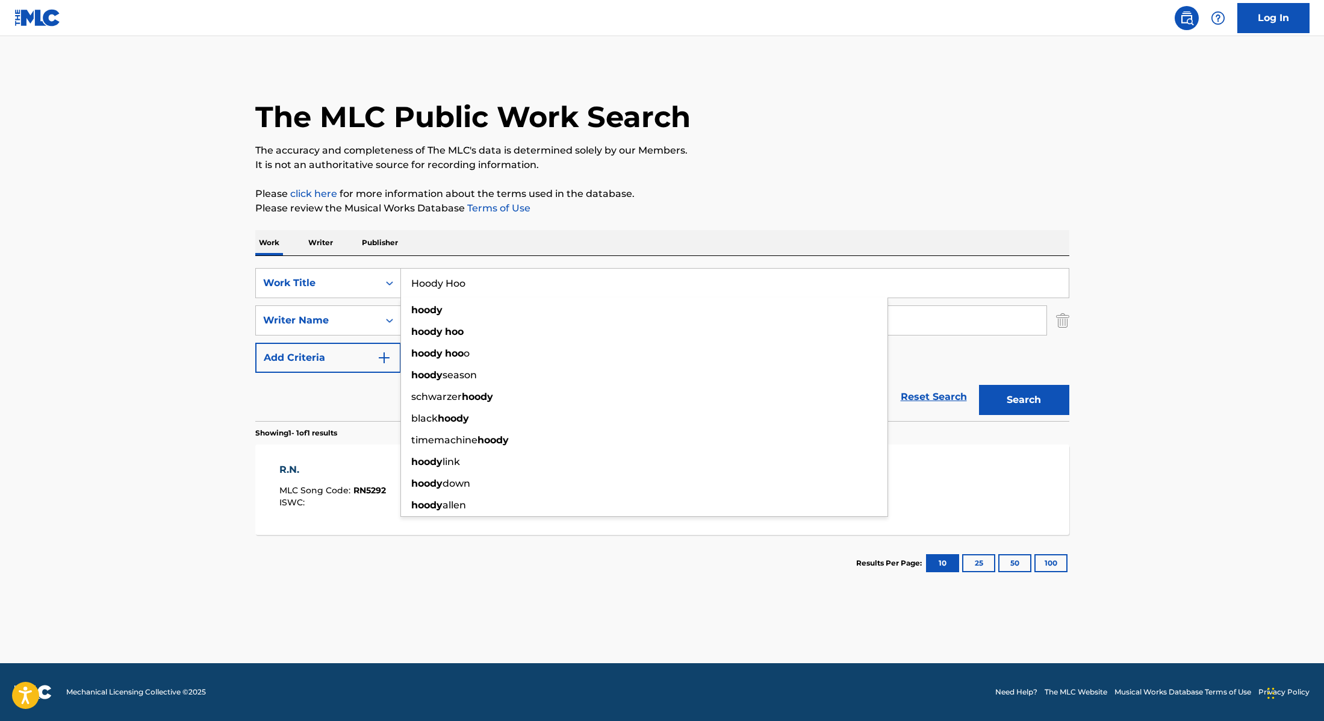
type input "Hoody Hoo"
click at [655, 208] on p "Please review the Musical Works Database Terms of Use" at bounding box center [662, 208] width 814 height 14
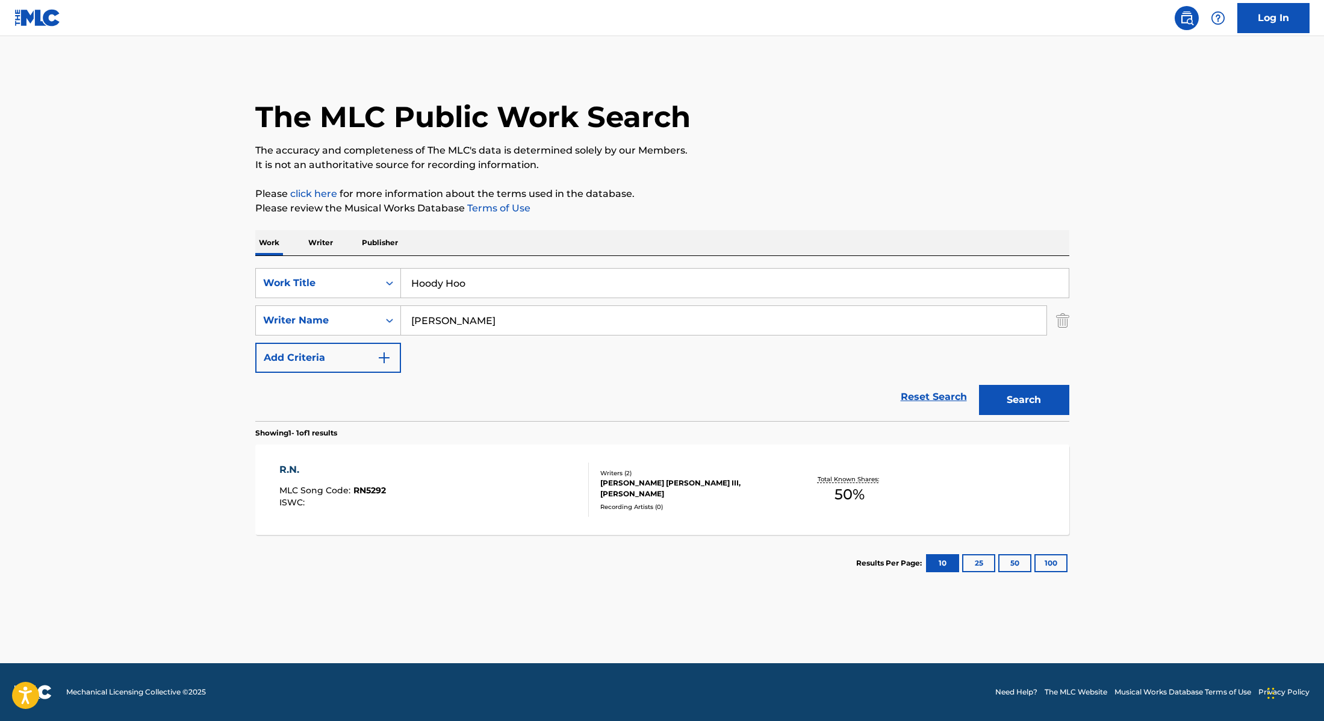
click at [1032, 410] on button "Search" at bounding box center [1024, 400] width 90 height 30
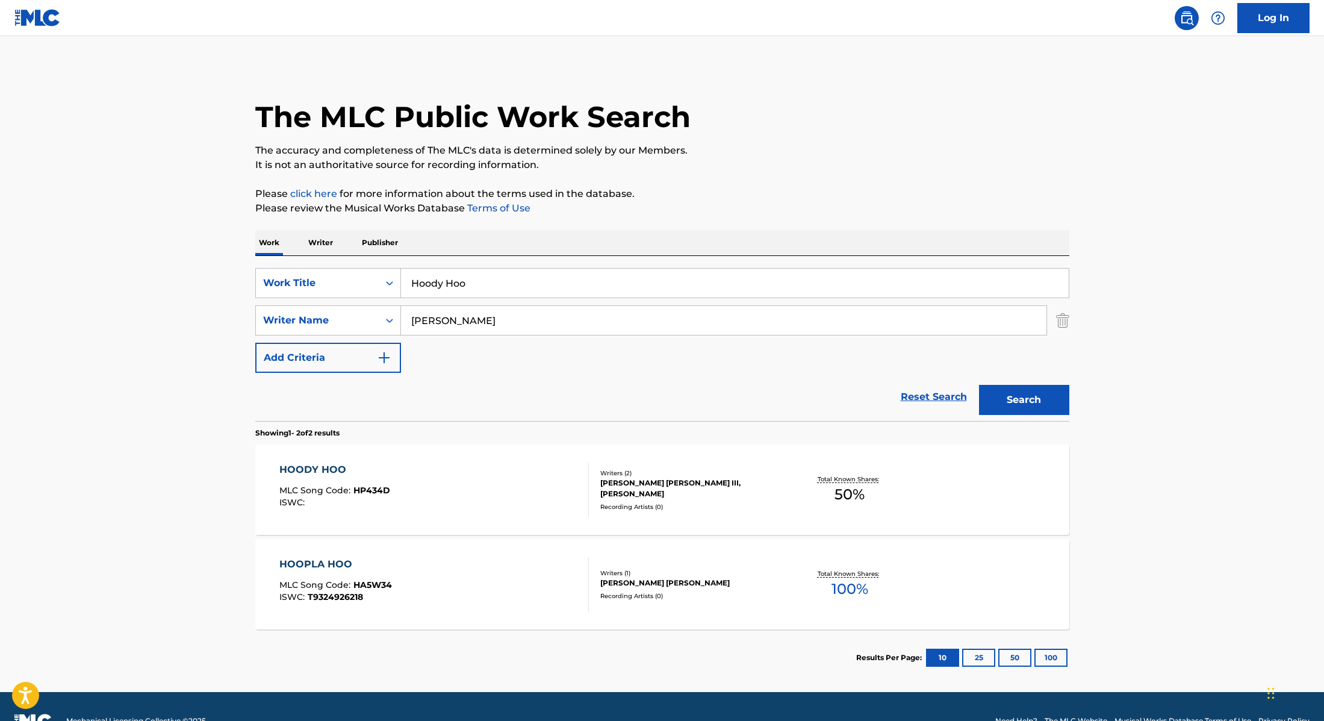
click at [494, 485] on div "HOODY HOO MLC Song Code : HP434D ISWC :" at bounding box center [434, 489] width 310 height 54
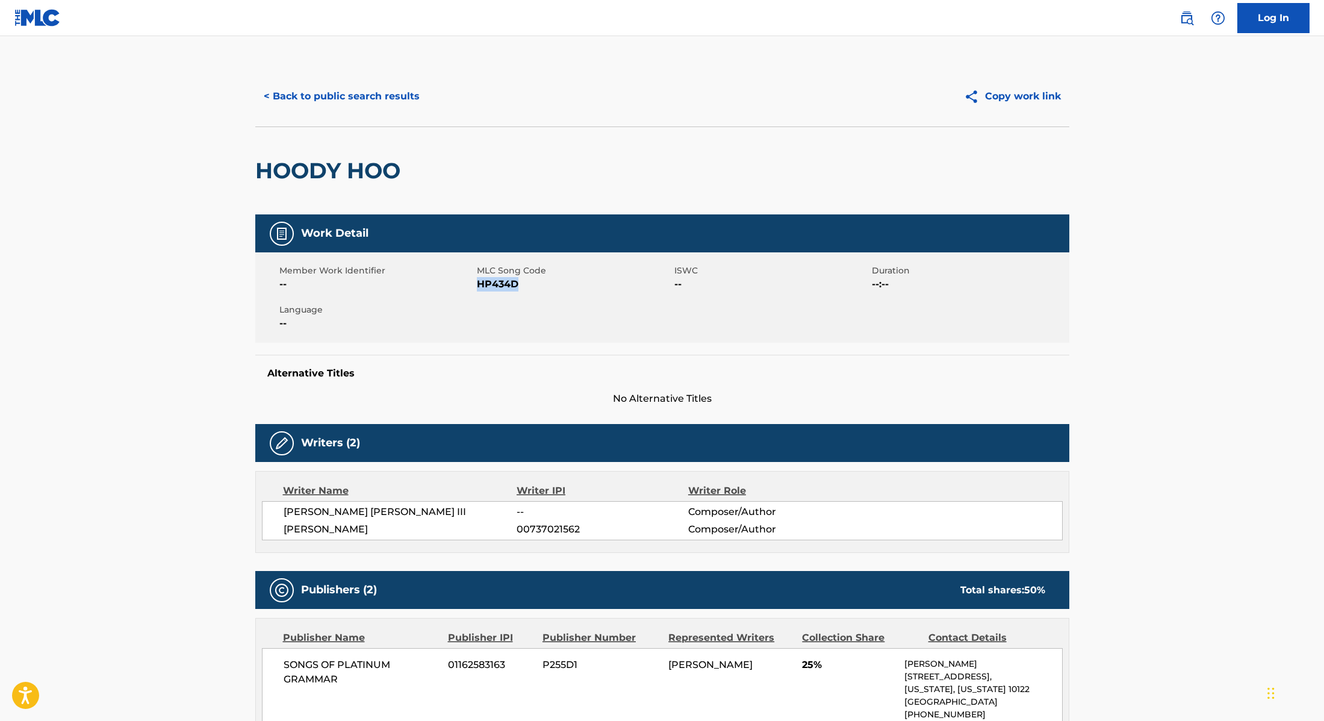
drag, startPoint x: 478, startPoint y: 285, endPoint x: 541, endPoint y: 286, distance: 63.8
click at [541, 286] on span "HP434D" at bounding box center [574, 284] width 195 height 14
copy span "HP434D"
click at [383, 102] on button "< Back to public search results" at bounding box center [341, 96] width 173 height 30
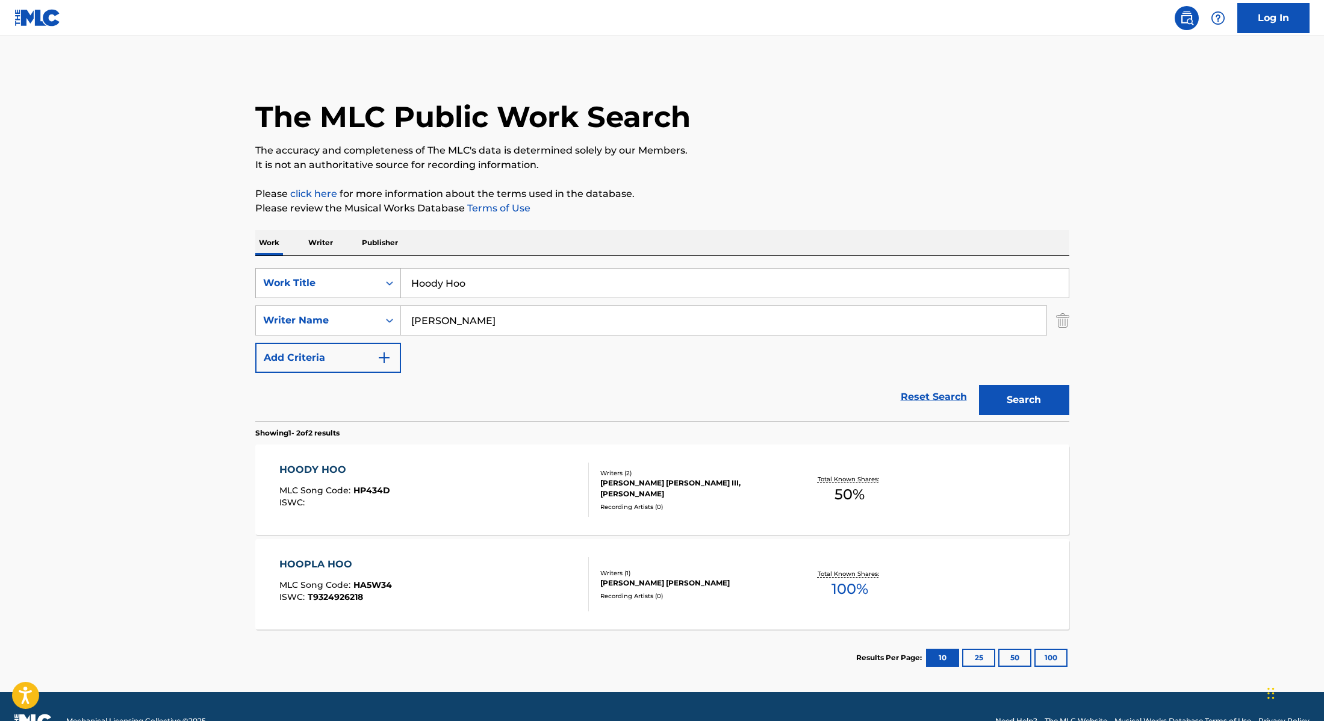
drag, startPoint x: 500, startPoint y: 288, endPoint x: 362, endPoint y: 272, distance: 139.5
click at [362, 272] on div "SearchWithCriteria28f74e23-8d9a-482d-8f44-99bc4c1a0823 Work Title Hoody Hoo" at bounding box center [662, 283] width 814 height 30
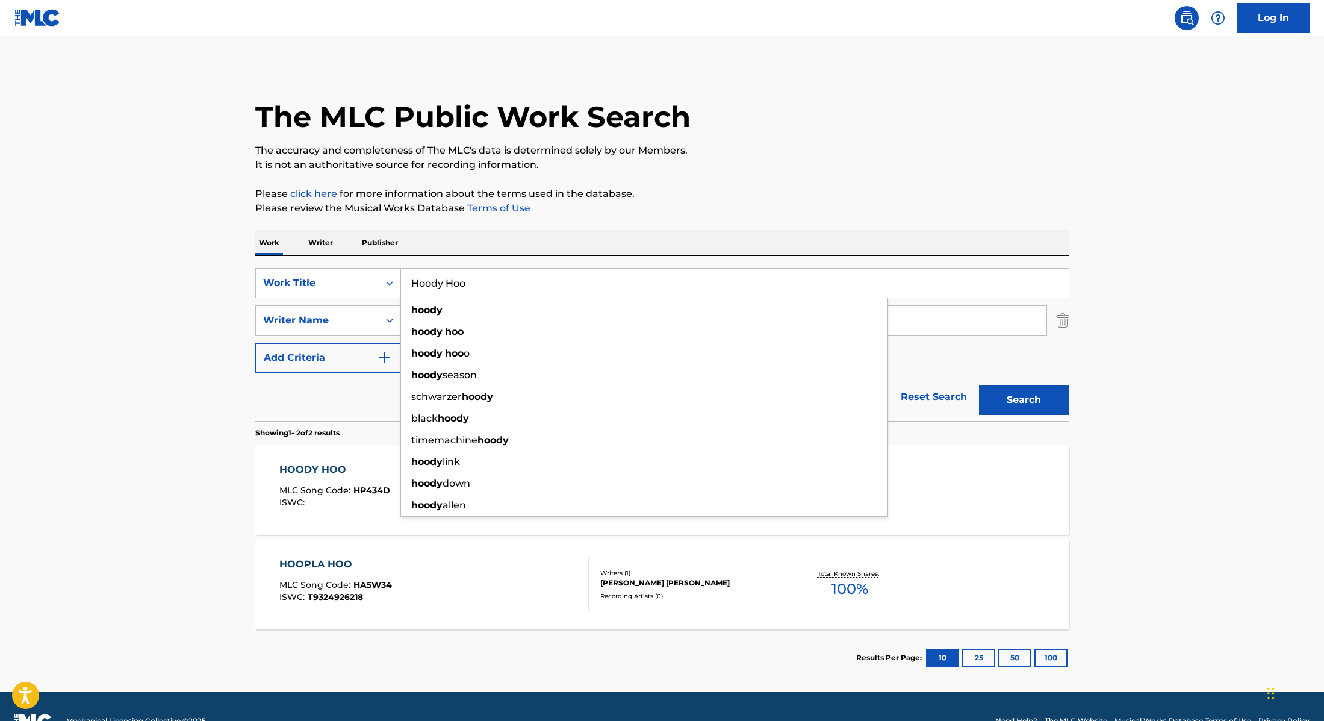
paste input "[PERSON_NAME]"
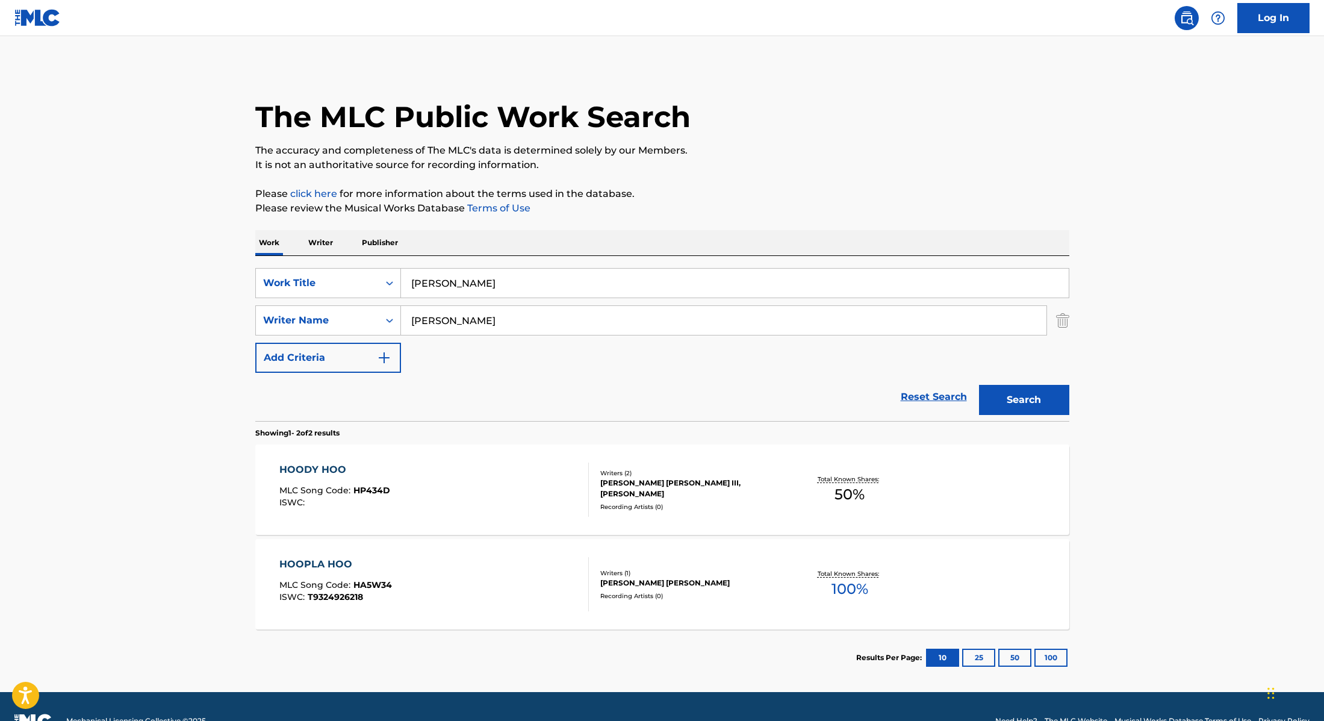
click at [723, 219] on div "The MLC Public Work Search The accuracy and completeness of The MLC's data is d…" at bounding box center [662, 376] width 843 height 620
click at [1029, 397] on button "Search" at bounding box center [1024, 400] width 90 height 30
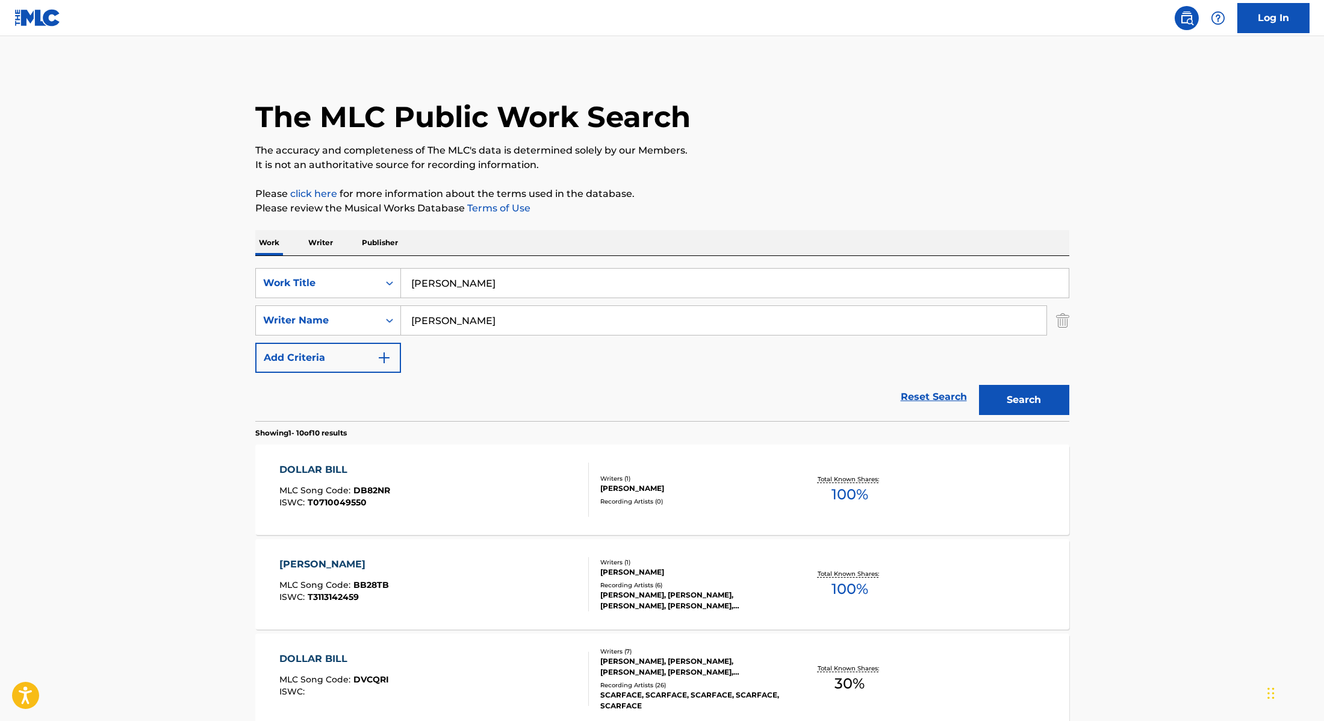
click at [1024, 401] on button "Search" at bounding box center [1024, 400] width 90 height 30
drag, startPoint x: 511, startPoint y: 288, endPoint x: 343, endPoint y: 265, distance: 170.2
click at [343, 265] on div "SearchWithCriteria28f74e23-8d9a-482d-8f44-99bc4c1a0823 Work Title [PERSON_NAME]…" at bounding box center [662, 338] width 814 height 165
paste input "lueprint"
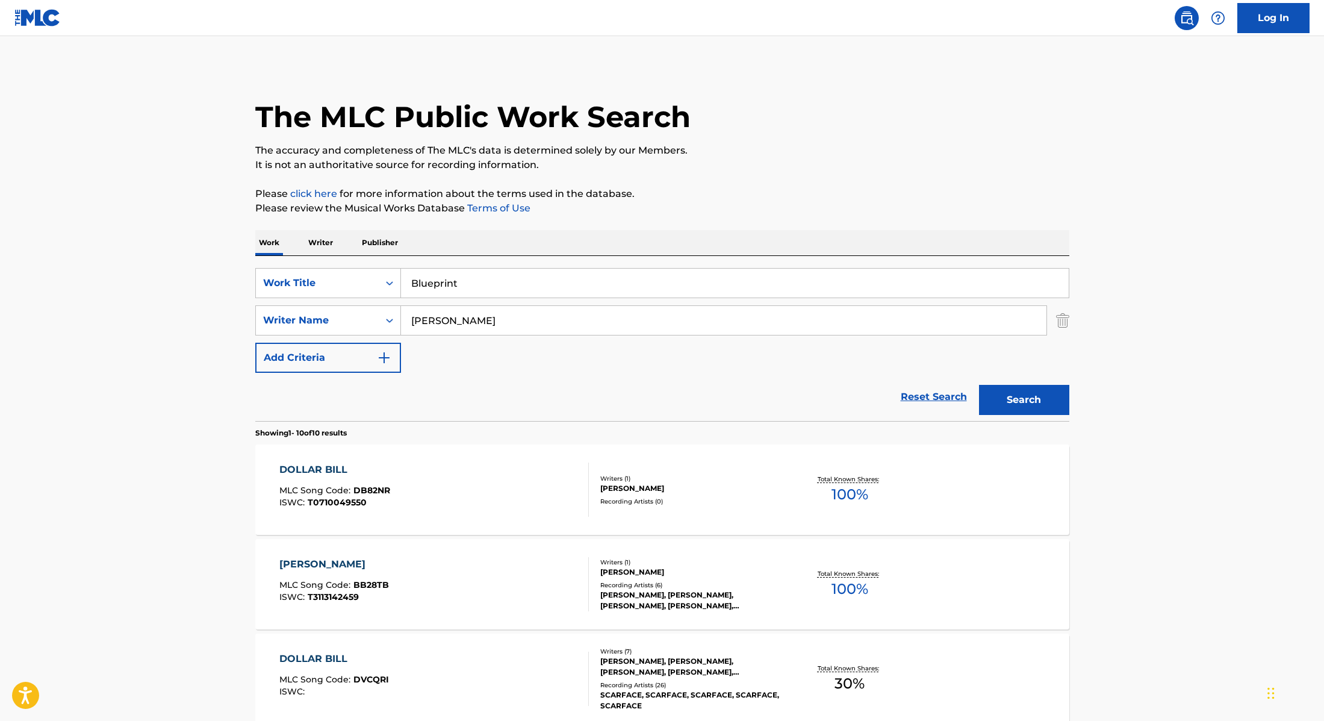
click at [1047, 400] on button "Search" at bounding box center [1024, 400] width 90 height 30
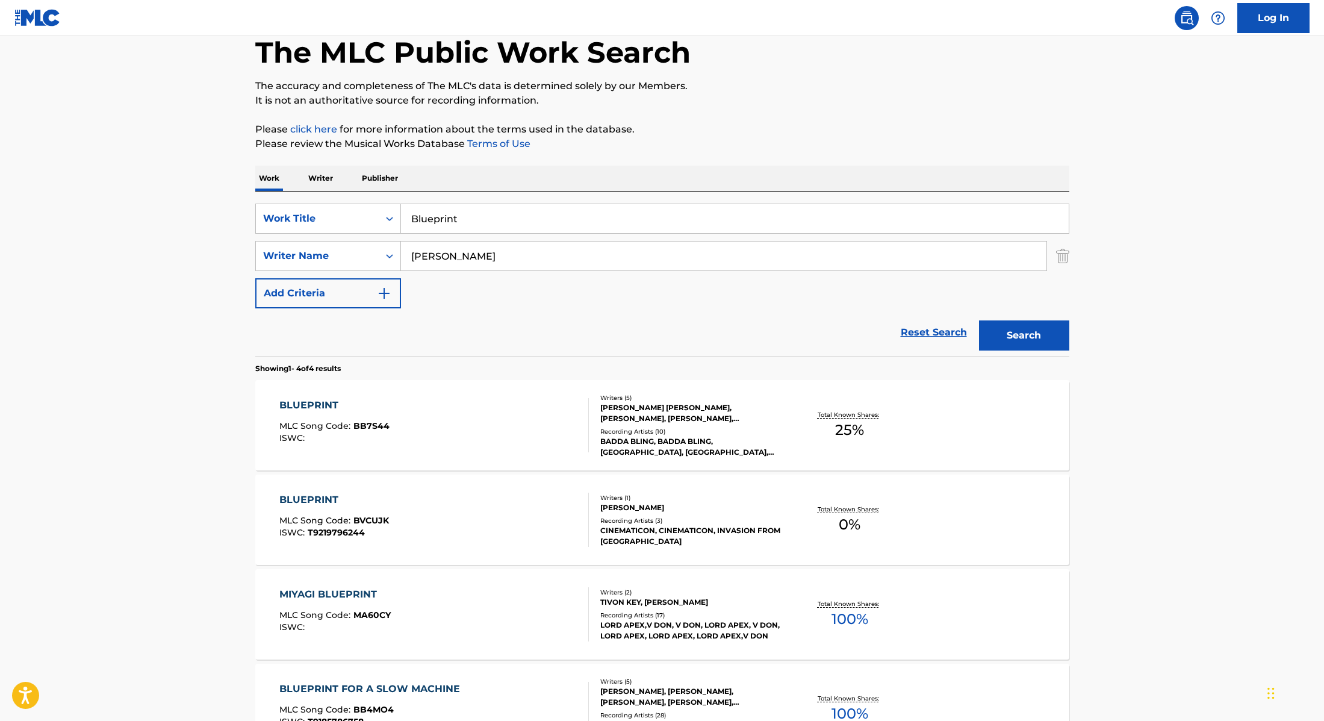
scroll to position [111, 0]
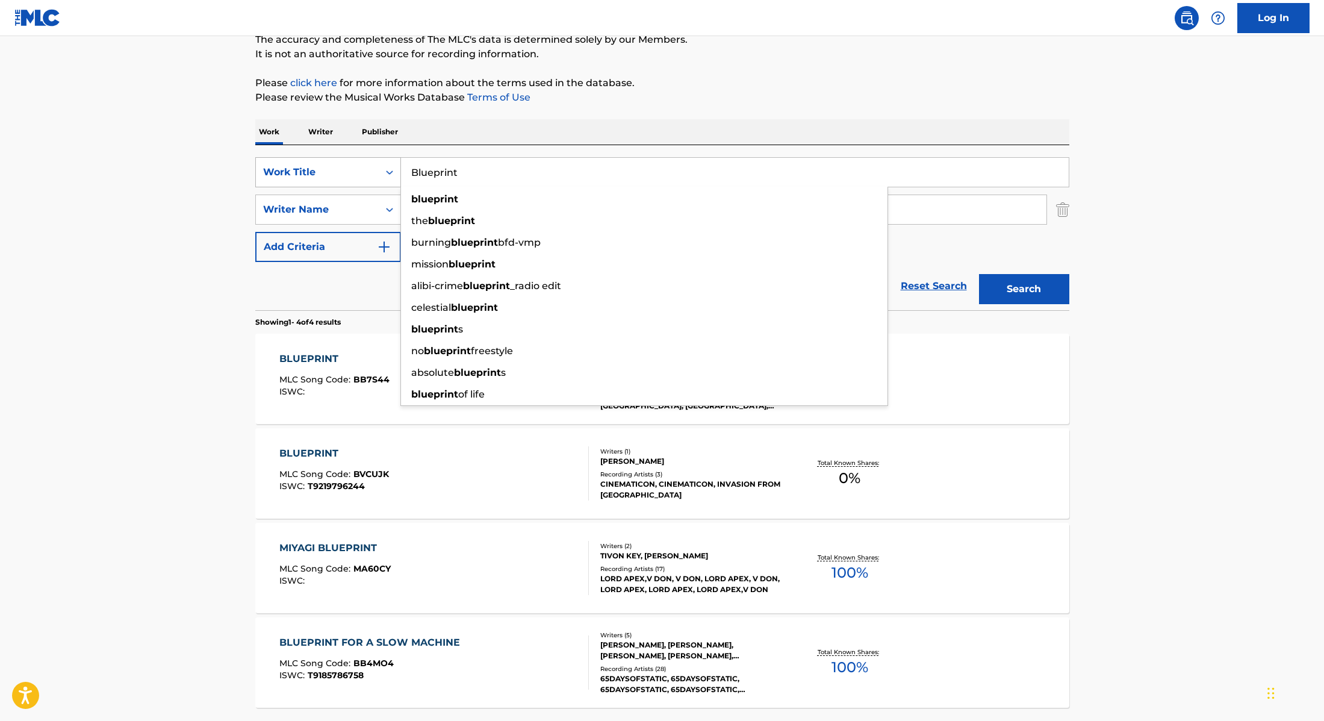
drag, startPoint x: 490, startPoint y: 181, endPoint x: 383, endPoint y: 161, distance: 108.5
click at [372, 161] on div "SearchWithCriteria28f74e23-8d9a-482d-8f44-99bc4c1a0823 Work Title Blueprint blu…" at bounding box center [662, 172] width 814 height 30
paste input "Go Krazy"
type input "Go Krazy"
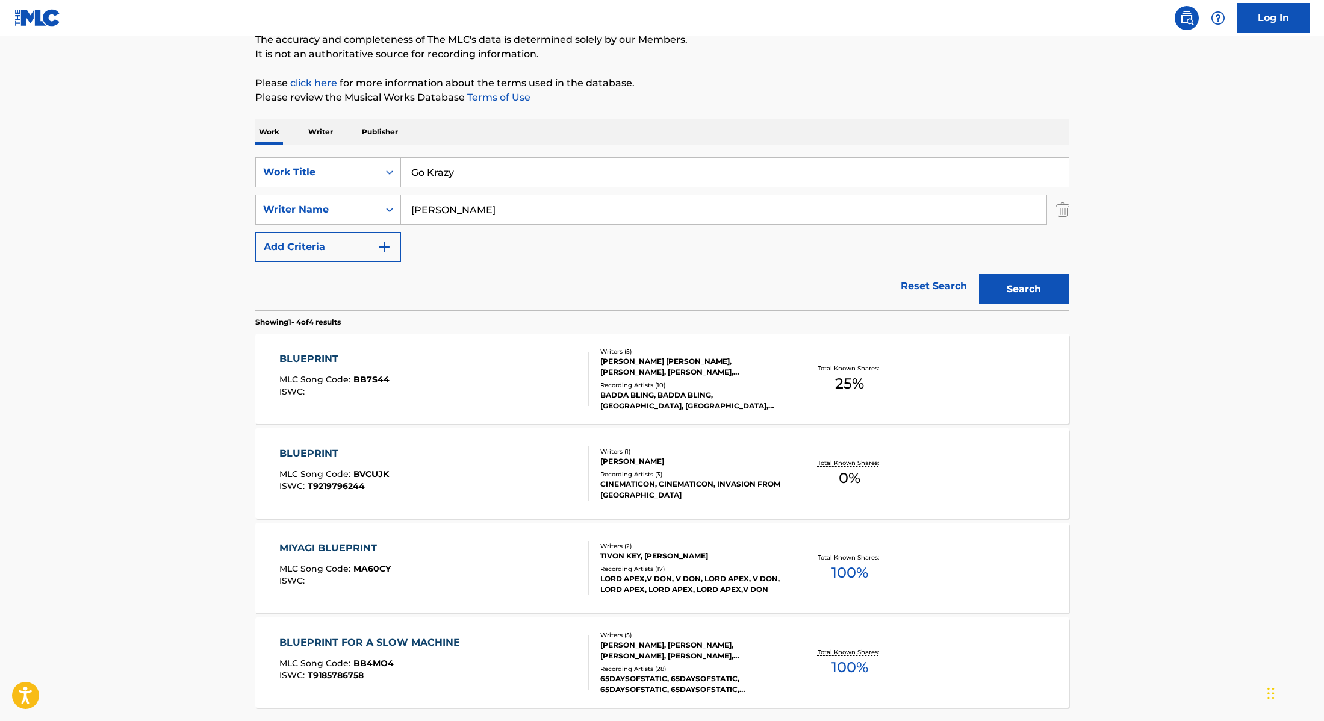
click at [820, 86] on p "Please click here for more information about the terms used in the database." at bounding box center [662, 83] width 814 height 14
click at [1032, 290] on button "Search" at bounding box center [1024, 289] width 90 height 30
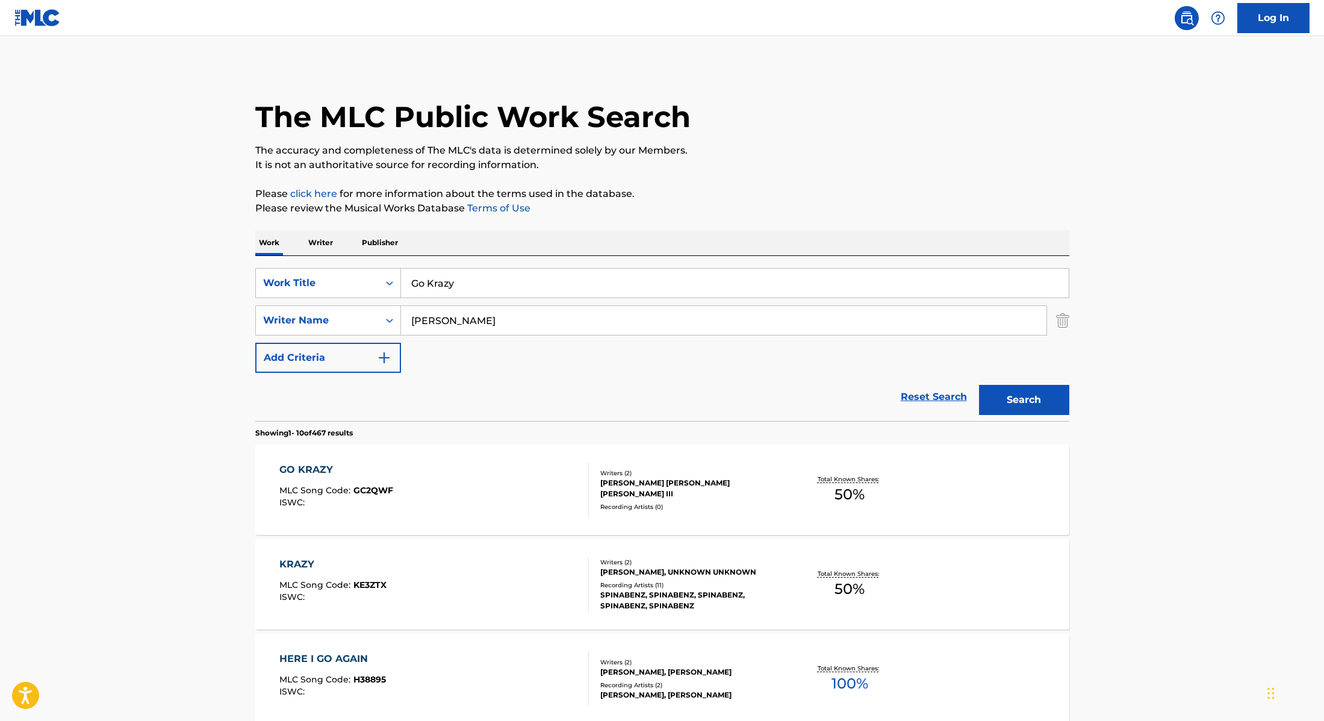
click at [508, 470] on div "GO KRAZY MLC Song Code : GC2QWF ISWC :" at bounding box center [434, 489] width 310 height 54
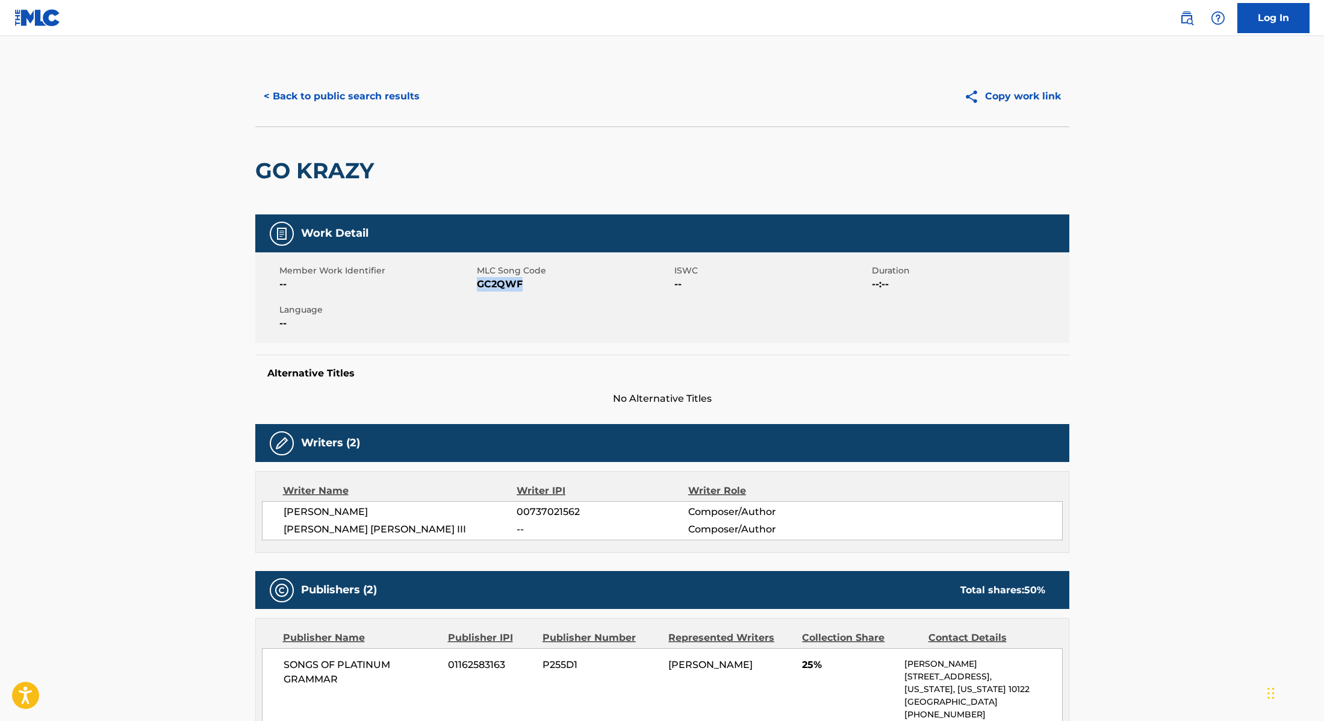
drag, startPoint x: 477, startPoint y: 284, endPoint x: 547, endPoint y: 285, distance: 69.9
click at [547, 285] on span "GC2QWF" at bounding box center [574, 284] width 195 height 14
copy span "GC2QWF"
click at [398, 102] on button "< Back to public search results" at bounding box center [341, 96] width 173 height 30
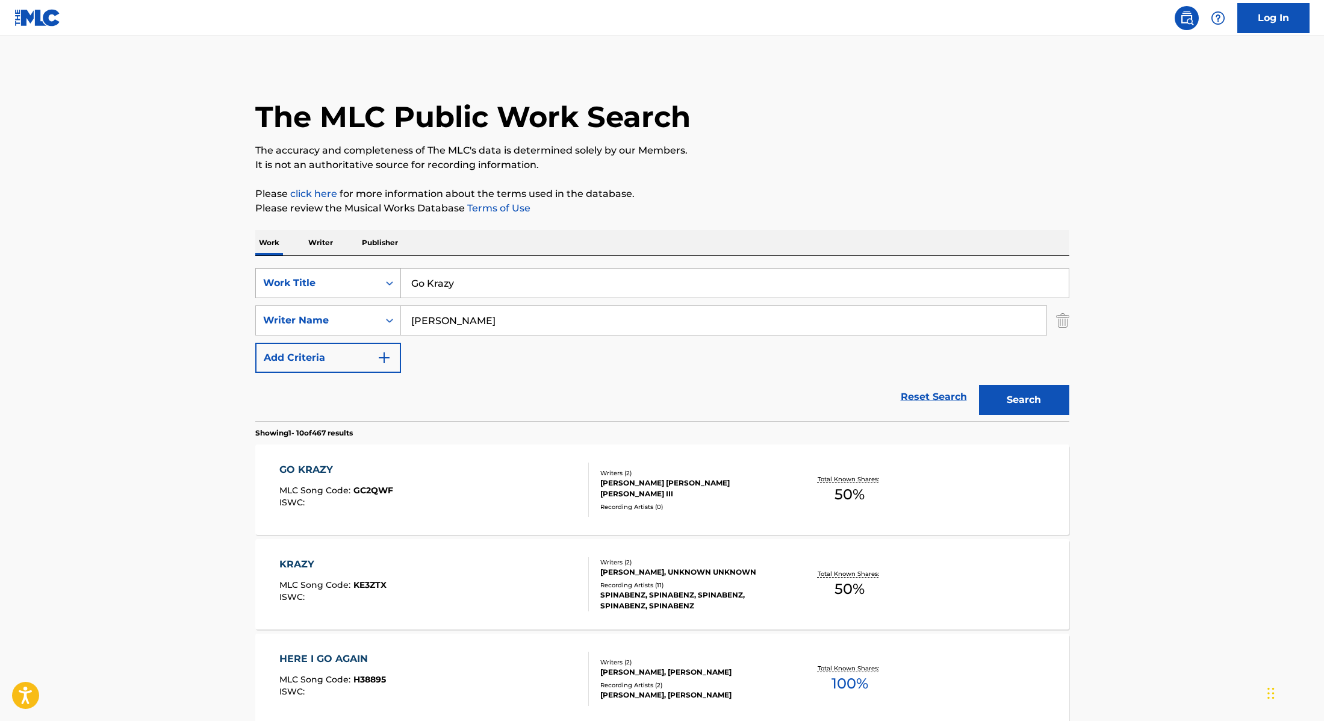
drag, startPoint x: 476, startPoint y: 288, endPoint x: 389, endPoint y: 276, distance: 88.1
click at [389, 276] on div "SearchWithCriteria28f74e23-8d9a-482d-8f44-99bc4c1a0823 Work Title Go Krazy" at bounding box center [662, 283] width 814 height 30
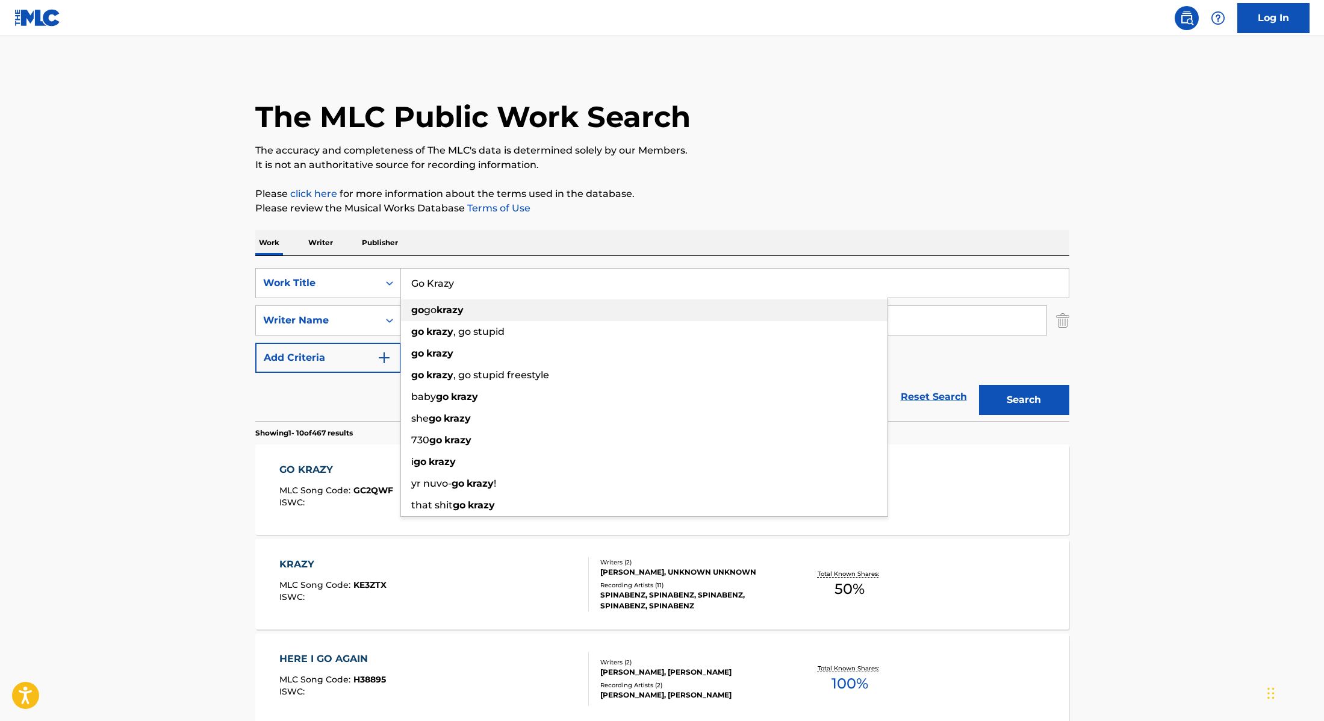
paste input "[PERSON_NAME]"
type input "[PERSON_NAME]"
click at [723, 208] on p "Please review the Musical Works Database Terms of Use" at bounding box center [662, 208] width 814 height 14
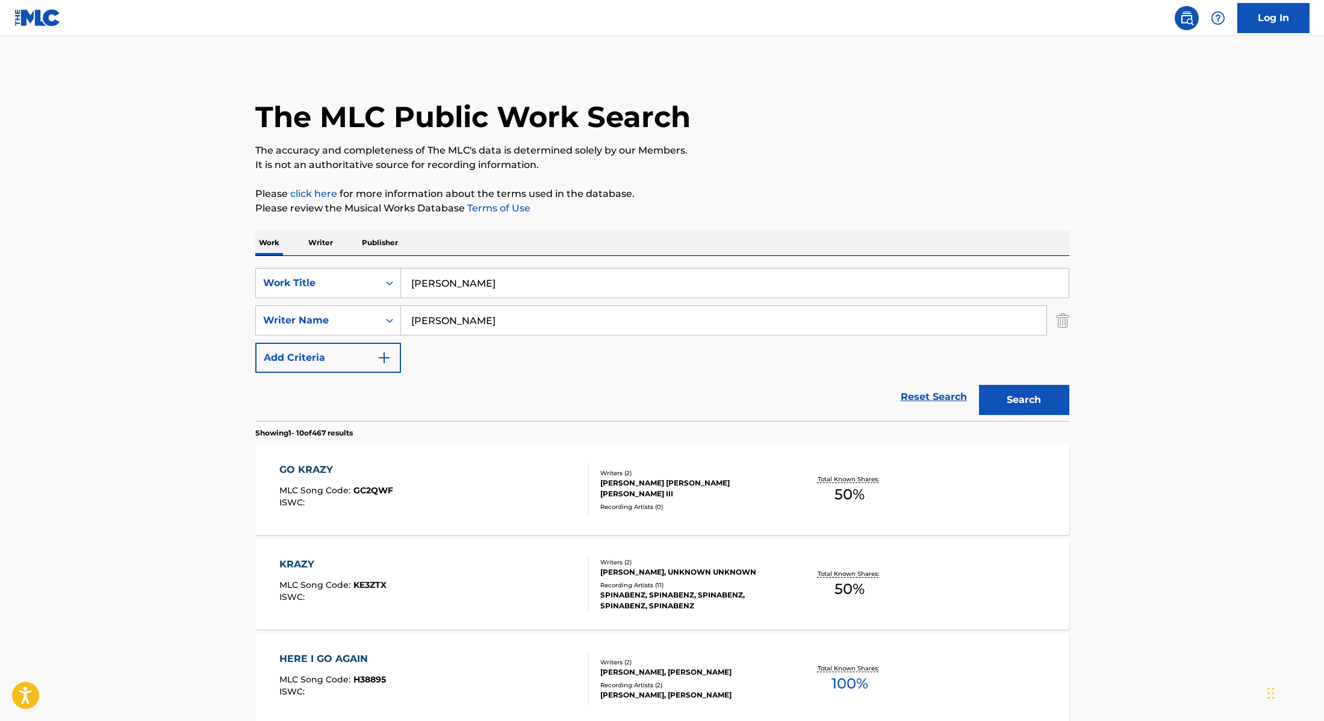
click at [1001, 405] on button "Search" at bounding box center [1024, 400] width 90 height 30
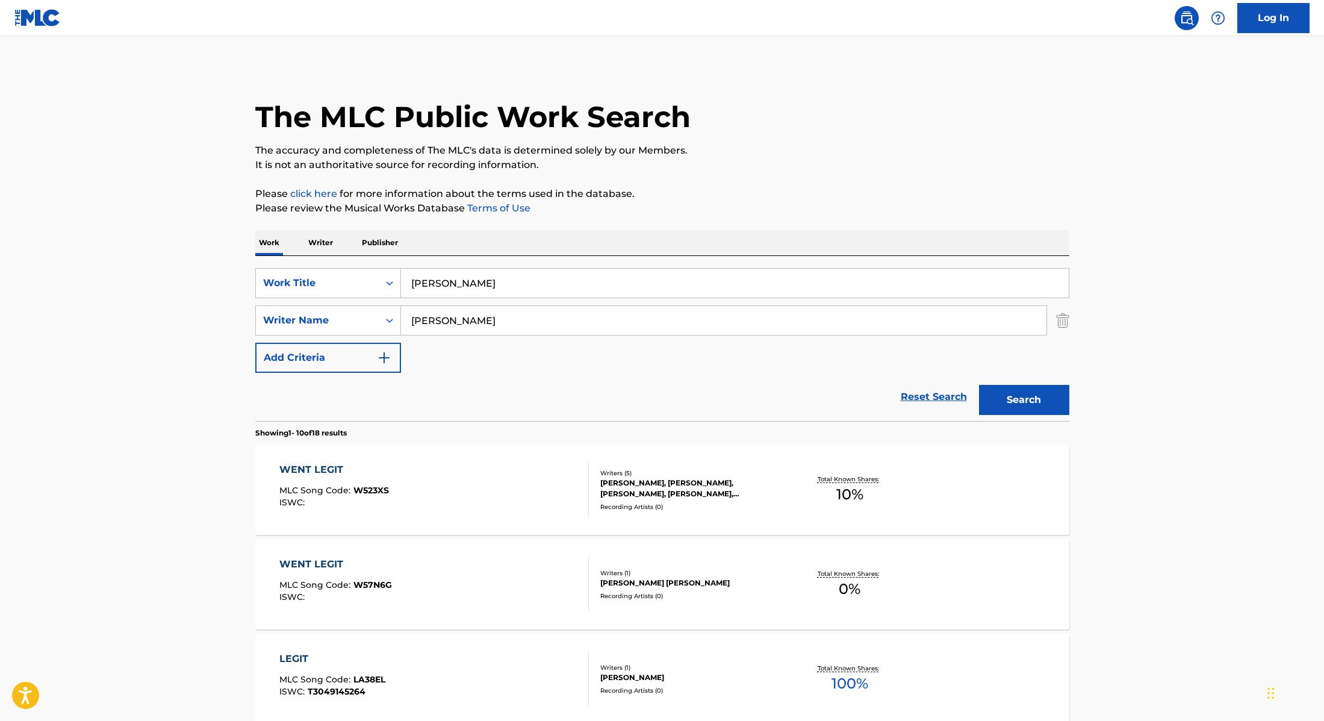
click at [503, 481] on div "WENT LEGIT MLC Song Code : W523XS ISWC :" at bounding box center [434, 489] width 310 height 54
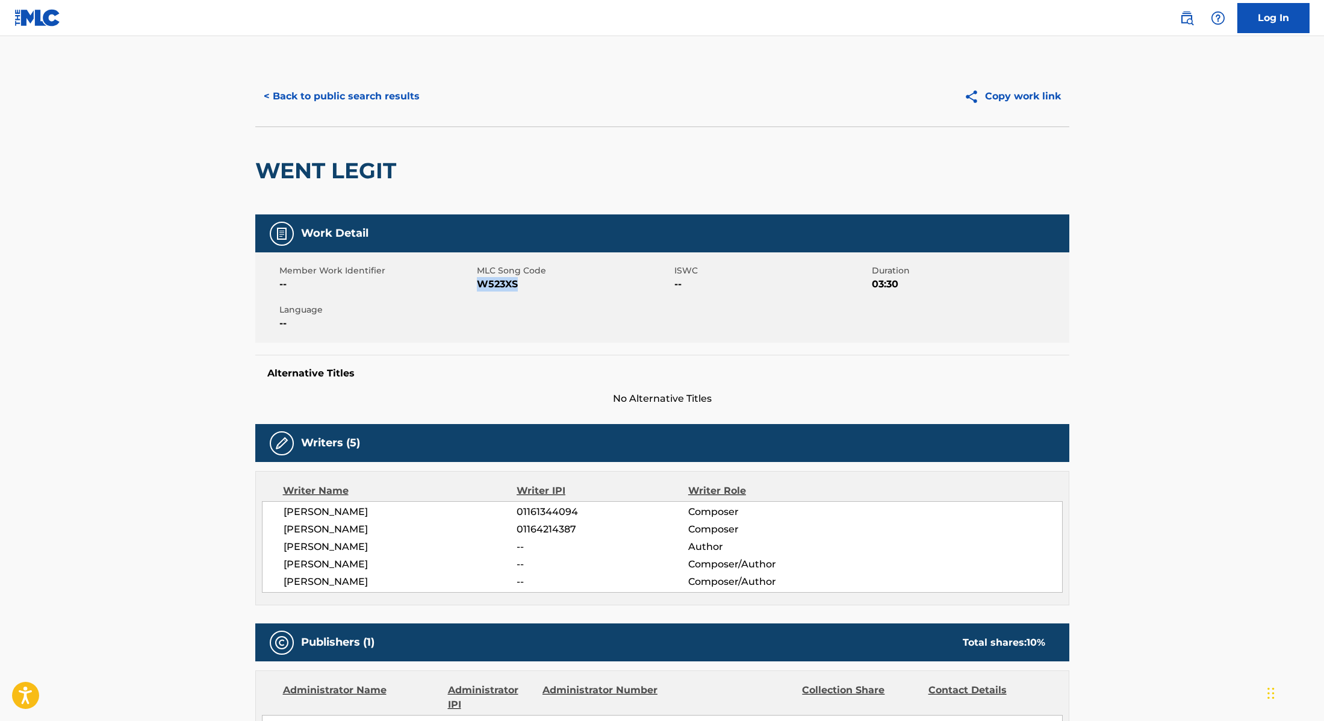
drag, startPoint x: 478, startPoint y: 283, endPoint x: 553, endPoint y: 285, distance: 75.9
click at [553, 285] on span "W523XS" at bounding box center [574, 284] width 195 height 14
copy span "W523XS"
click at [378, 86] on button "< Back to public search results" at bounding box center [341, 96] width 173 height 30
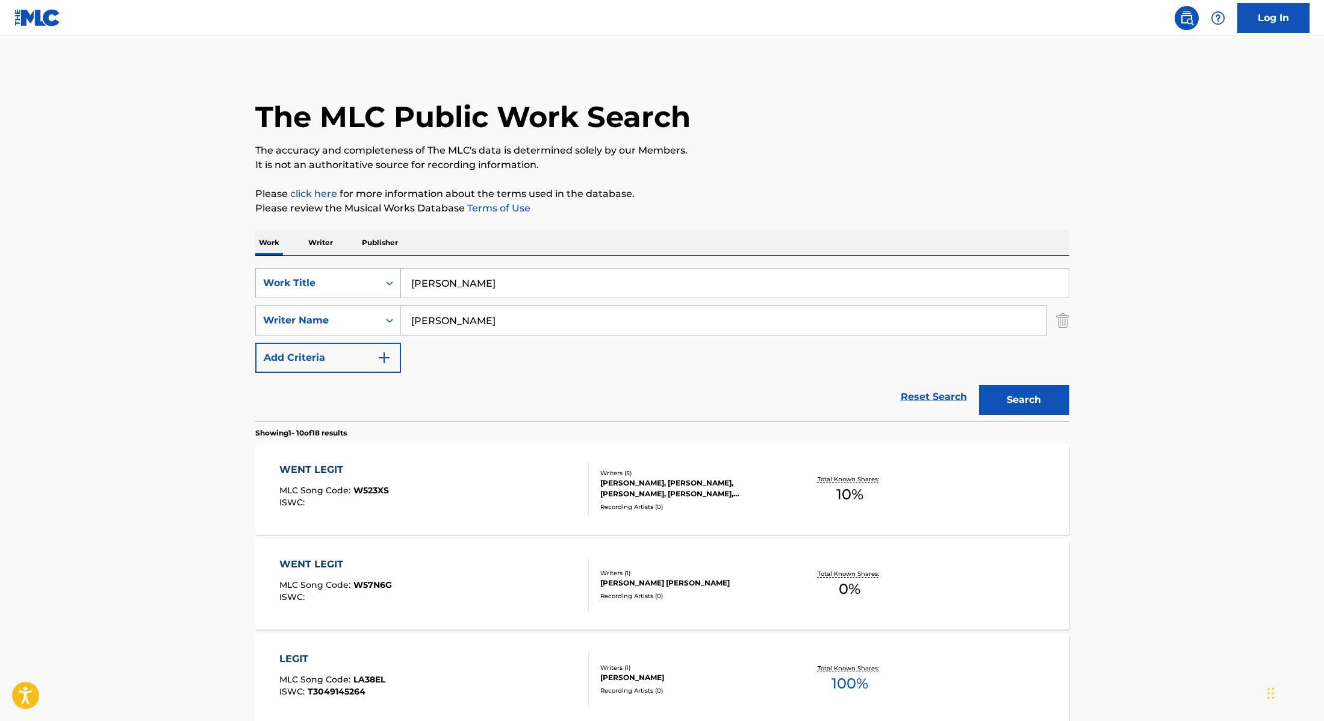
drag, startPoint x: 482, startPoint y: 283, endPoint x: 369, endPoint y: 268, distance: 114.2
click at [369, 269] on div "SearchWithCriteria28f74e23-8d9a-482d-8f44-99bc4c1a0823 Work Title Went Legit" at bounding box center [662, 283] width 814 height 30
paste input "Hold Me Down"
click at [689, 206] on p "Please review the Musical Works Database Terms of Use" at bounding box center [662, 208] width 814 height 14
click at [1040, 405] on button "Search" at bounding box center [1024, 400] width 90 height 30
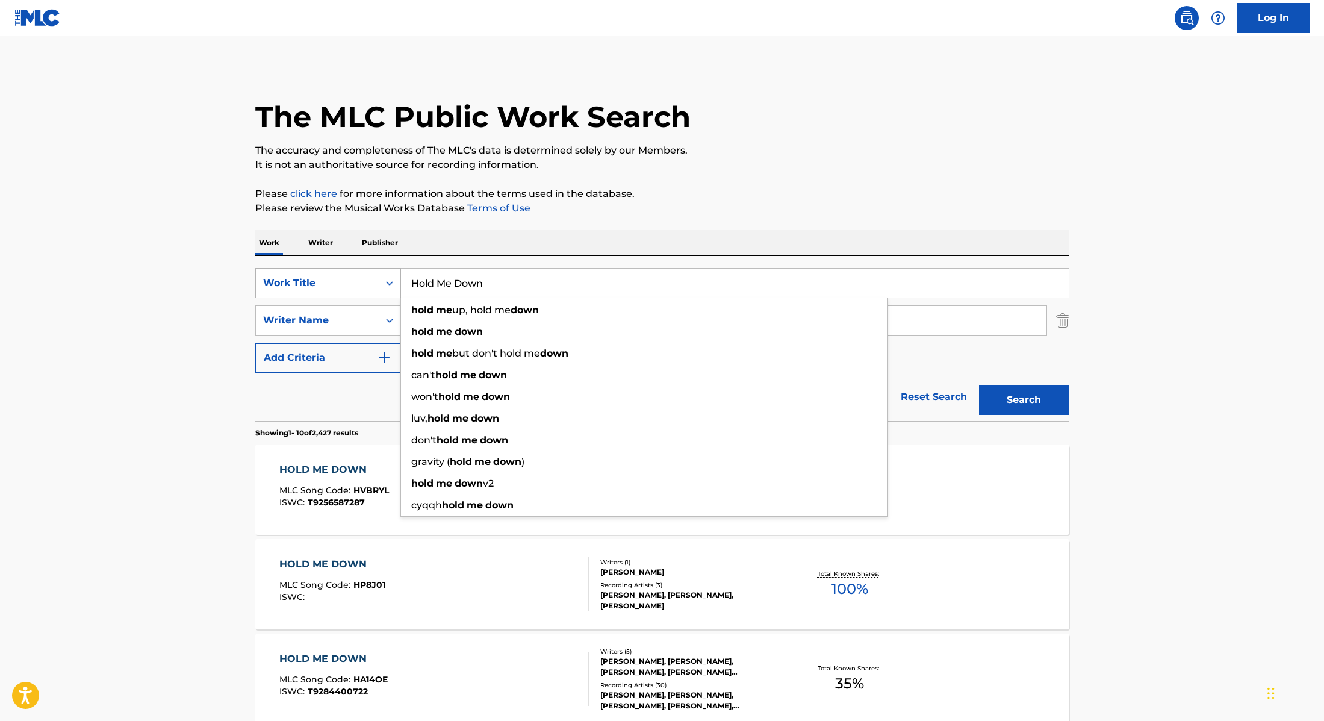
drag, startPoint x: 493, startPoint y: 285, endPoint x: 315, endPoint y: 269, distance: 179.0
click at [317, 269] on div "SearchWithCriteria28f74e23-8d9a-482d-8f44-99bc4c1a0823 Work Title Hold Me Down …" at bounding box center [662, 283] width 814 height 30
paste input "[DATE]"
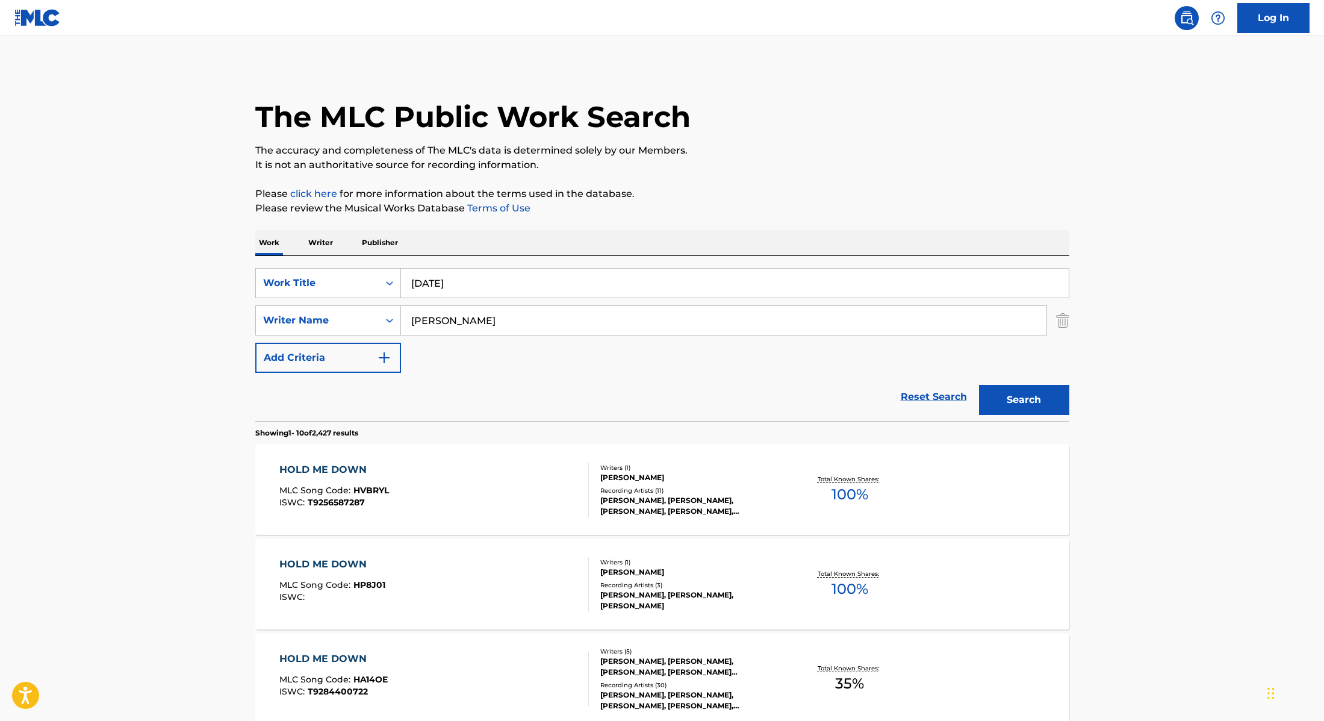
type input "[DATE]"
click at [1032, 399] on button "Search" at bounding box center [1024, 400] width 90 height 30
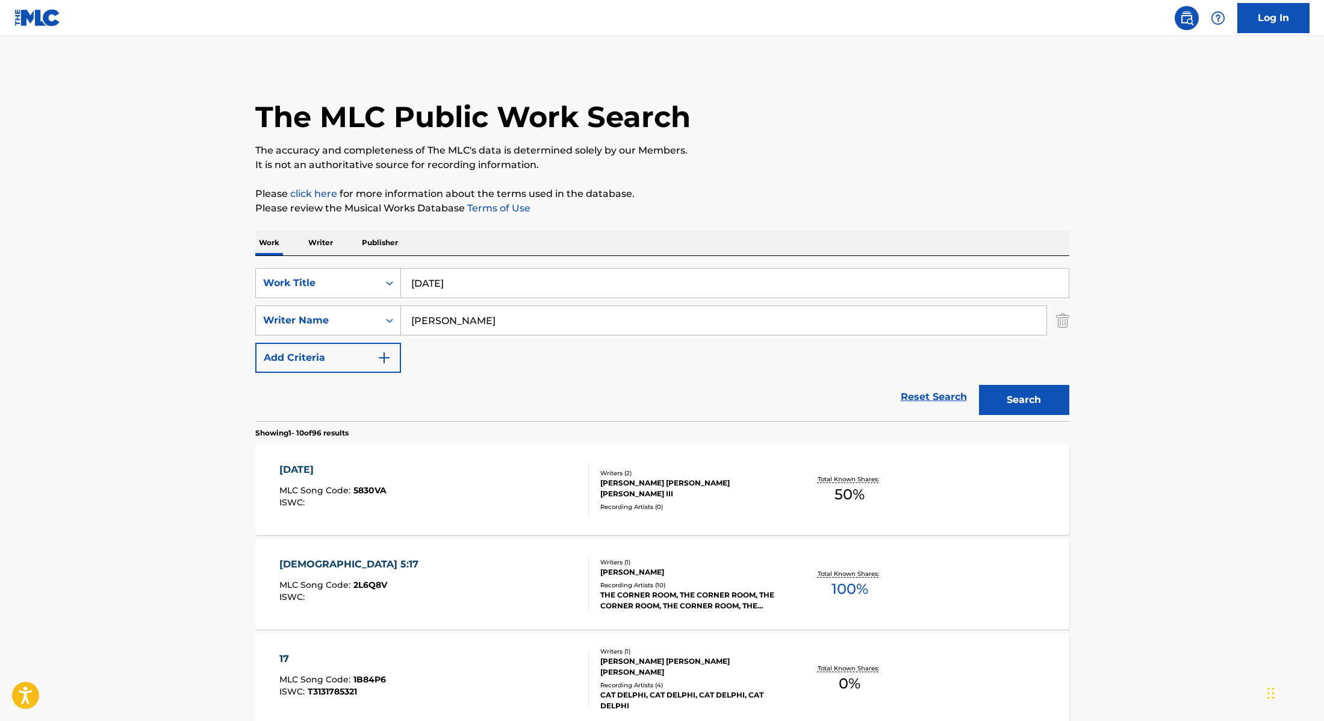
click at [414, 482] on div "[DATE] MLC Song Code : 5830VA ISWC :" at bounding box center [434, 489] width 310 height 54
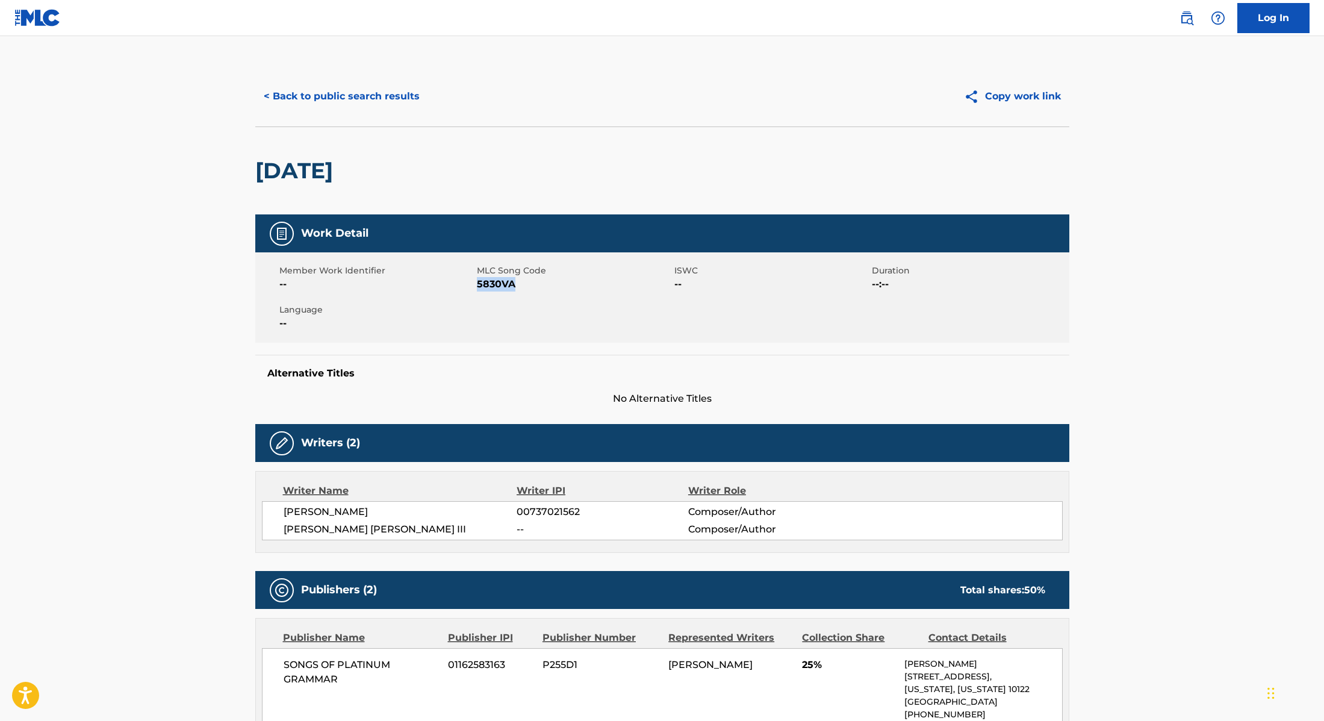
drag, startPoint x: 477, startPoint y: 282, endPoint x: 562, endPoint y: 285, distance: 84.9
click at [562, 285] on span "5830VA" at bounding box center [574, 284] width 195 height 14
copy span "5830VA"
click at [371, 104] on button "< Back to public search results" at bounding box center [341, 96] width 173 height 30
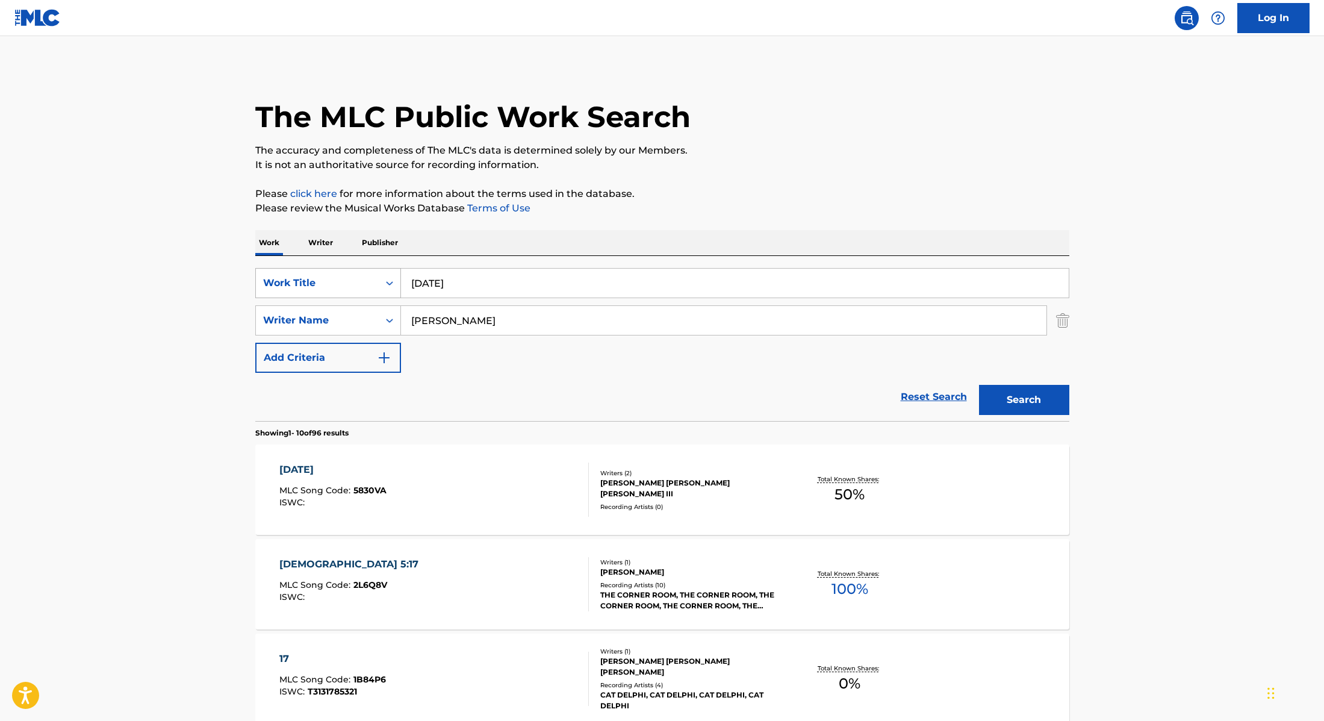
drag, startPoint x: 455, startPoint y: 284, endPoint x: 379, endPoint y: 272, distance: 76.2
click at [379, 272] on div "SearchWithCriteria28f74e23-8d9a-482d-8f44-99bc4c1a0823 Work Title [DATE]" at bounding box center [662, 283] width 814 height 30
paste input "I'm Back"
type input "I'm Back"
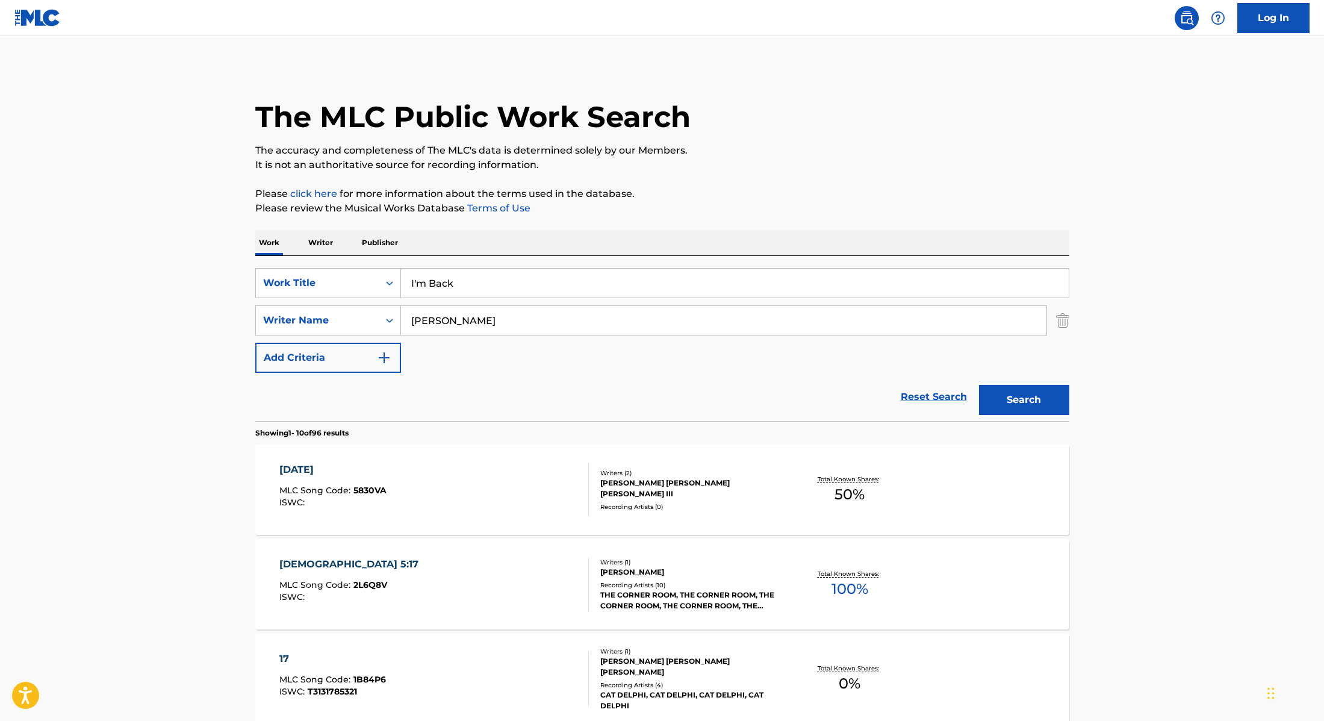
click at [1049, 399] on button "Search" at bounding box center [1024, 400] width 90 height 30
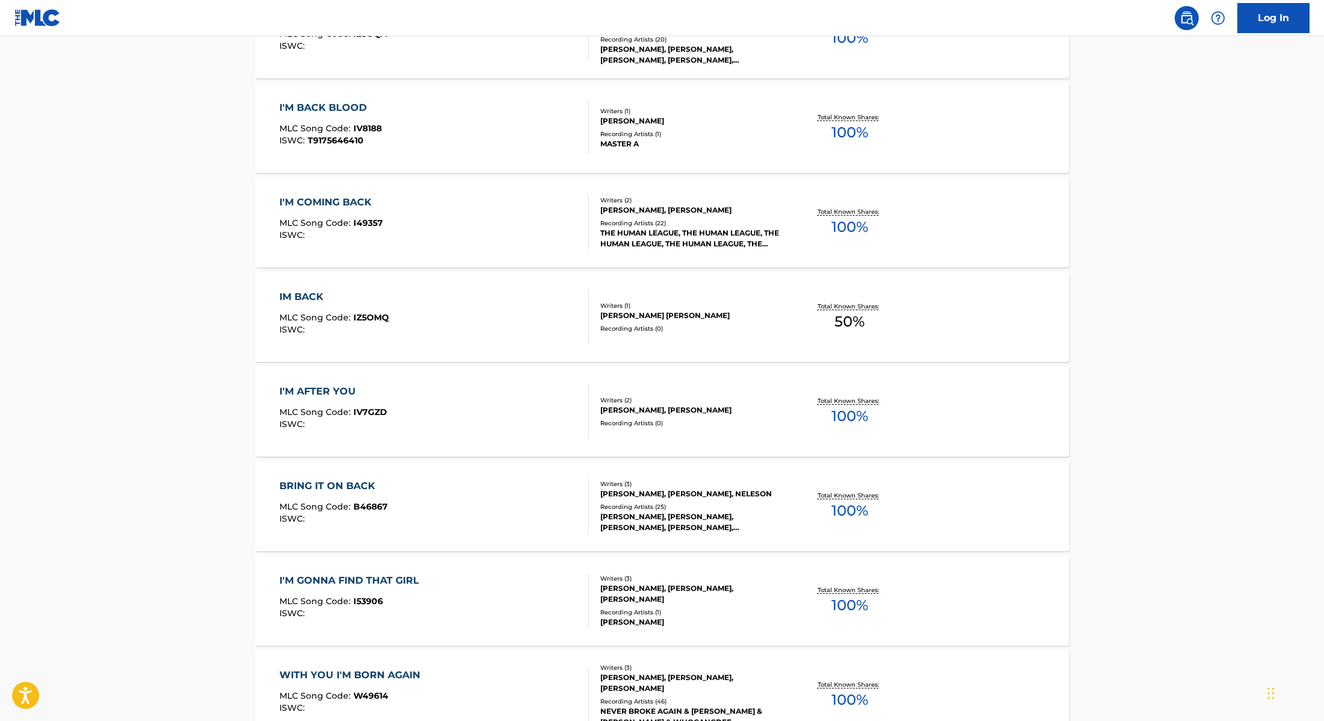
scroll to position [459, 0]
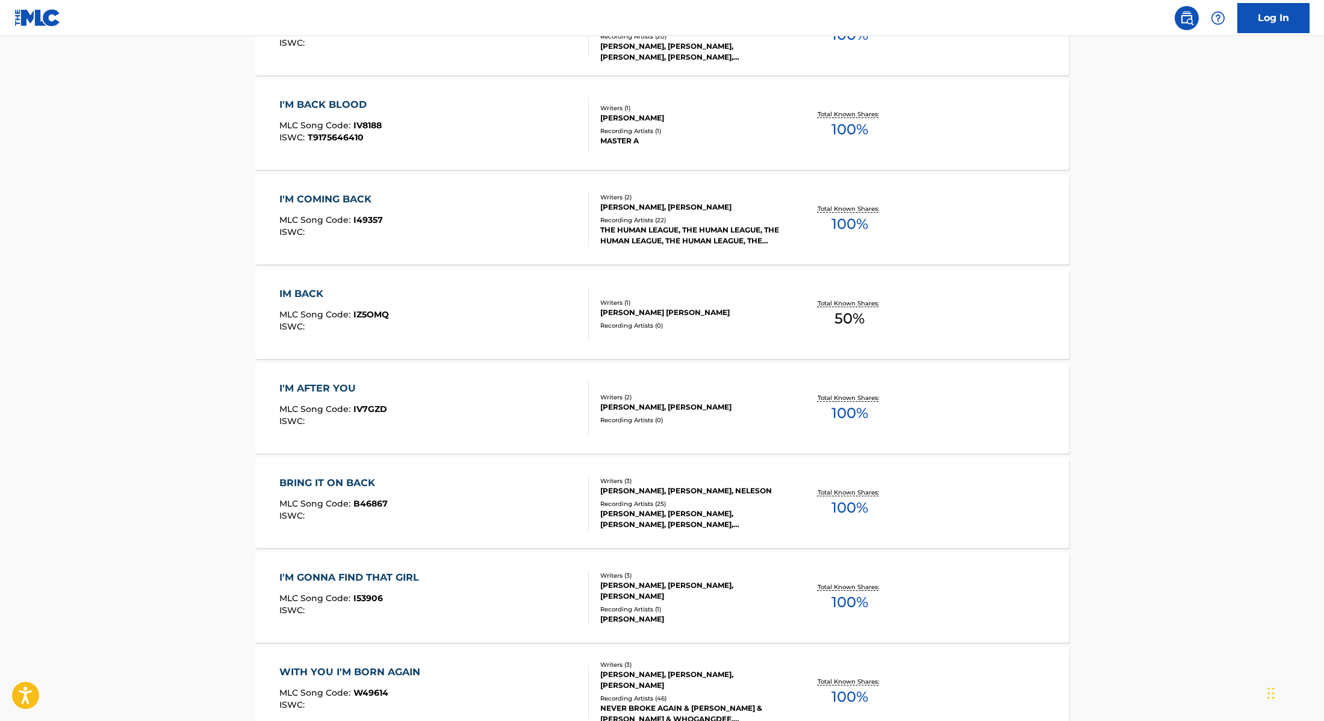
click at [508, 321] on div "IM BACK MLC Song Code : IZ5OMQ ISWC :" at bounding box center [434, 314] width 310 height 54
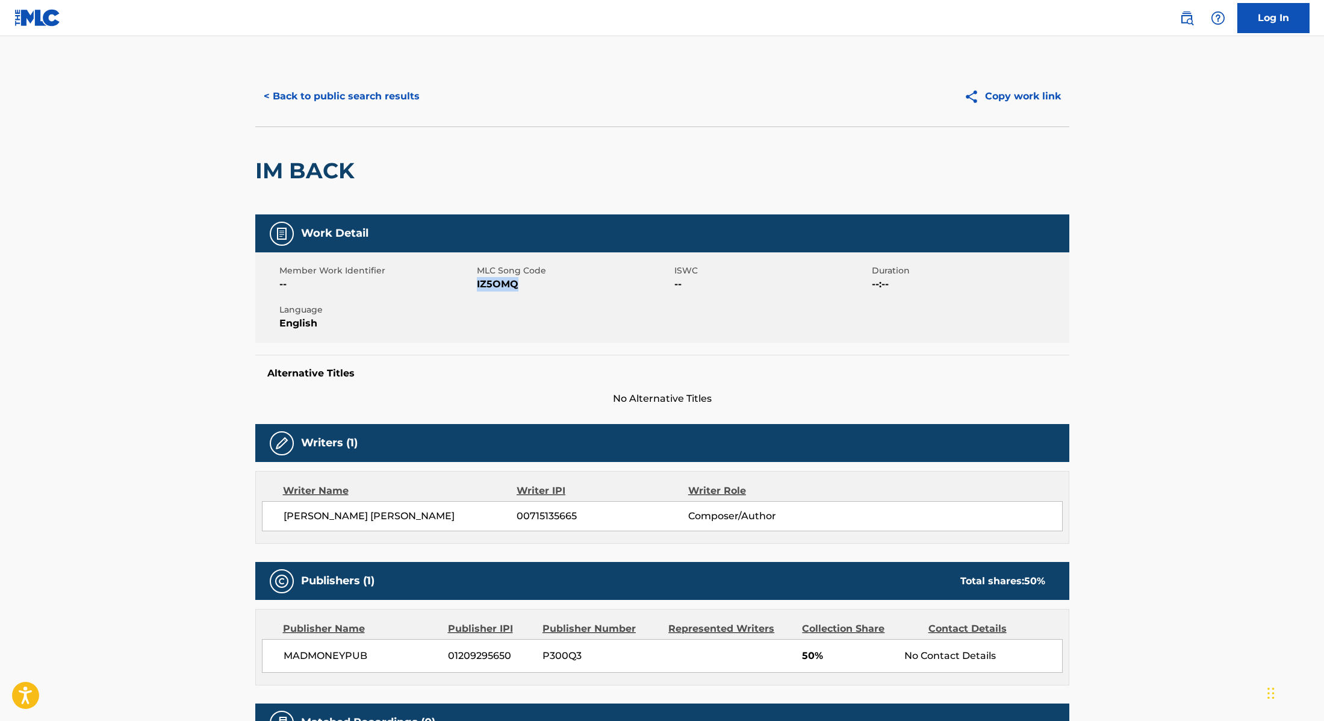
drag, startPoint x: 477, startPoint y: 284, endPoint x: 543, endPoint y: 287, distance: 65.7
click at [543, 287] on span "IZ5OMQ" at bounding box center [574, 284] width 195 height 14
click at [323, 91] on button "< Back to public search results" at bounding box center [341, 96] width 173 height 30
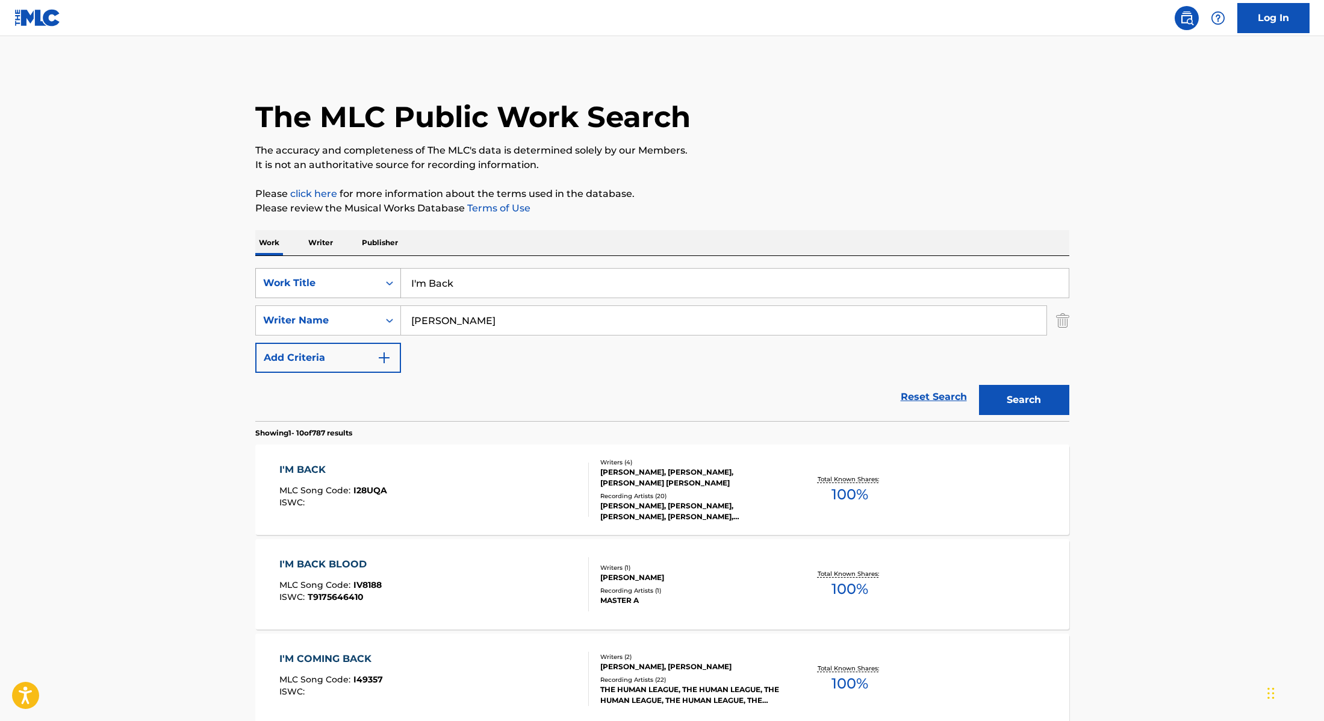
drag, startPoint x: 471, startPoint y: 287, endPoint x: 384, endPoint y: 282, distance: 86.8
click at [384, 282] on div "SearchWithCriteria28f74e23-8d9a-482d-8f44-99bc4c1a0823 Work Title I'm Back" at bounding box center [662, 283] width 814 height 30
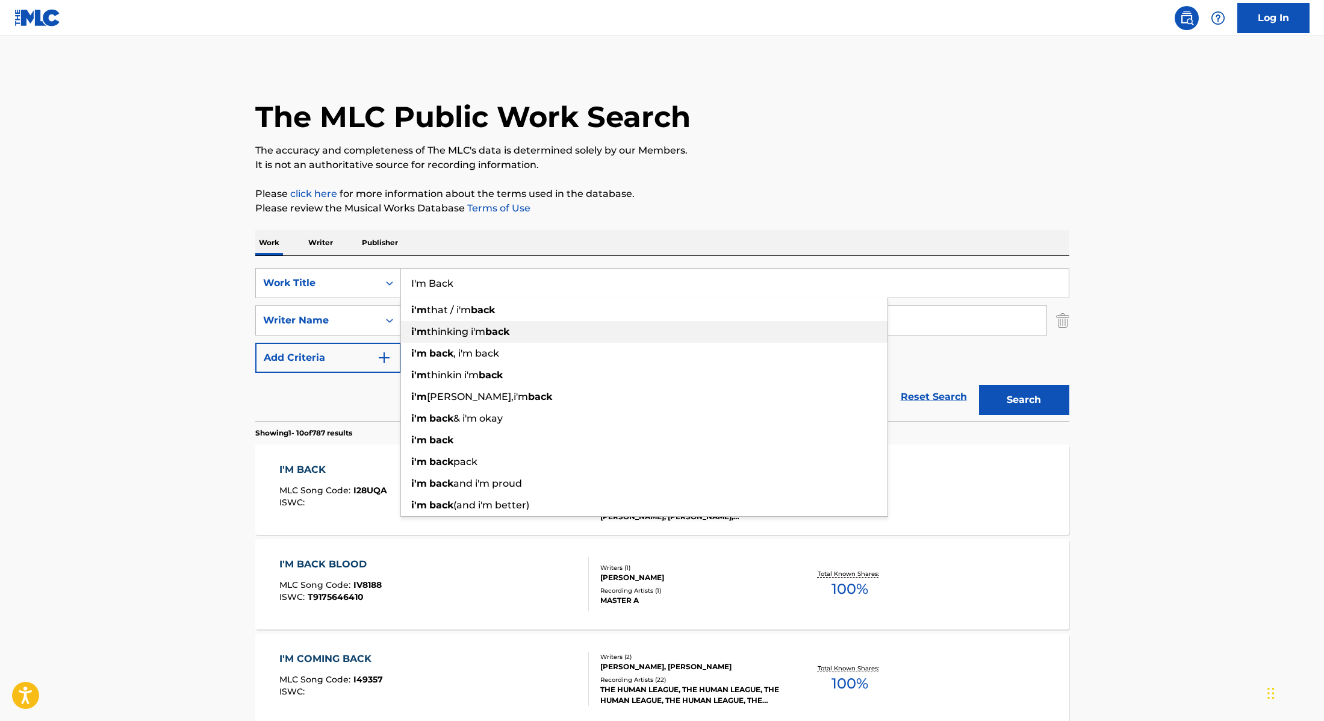
paste input "One Blood"
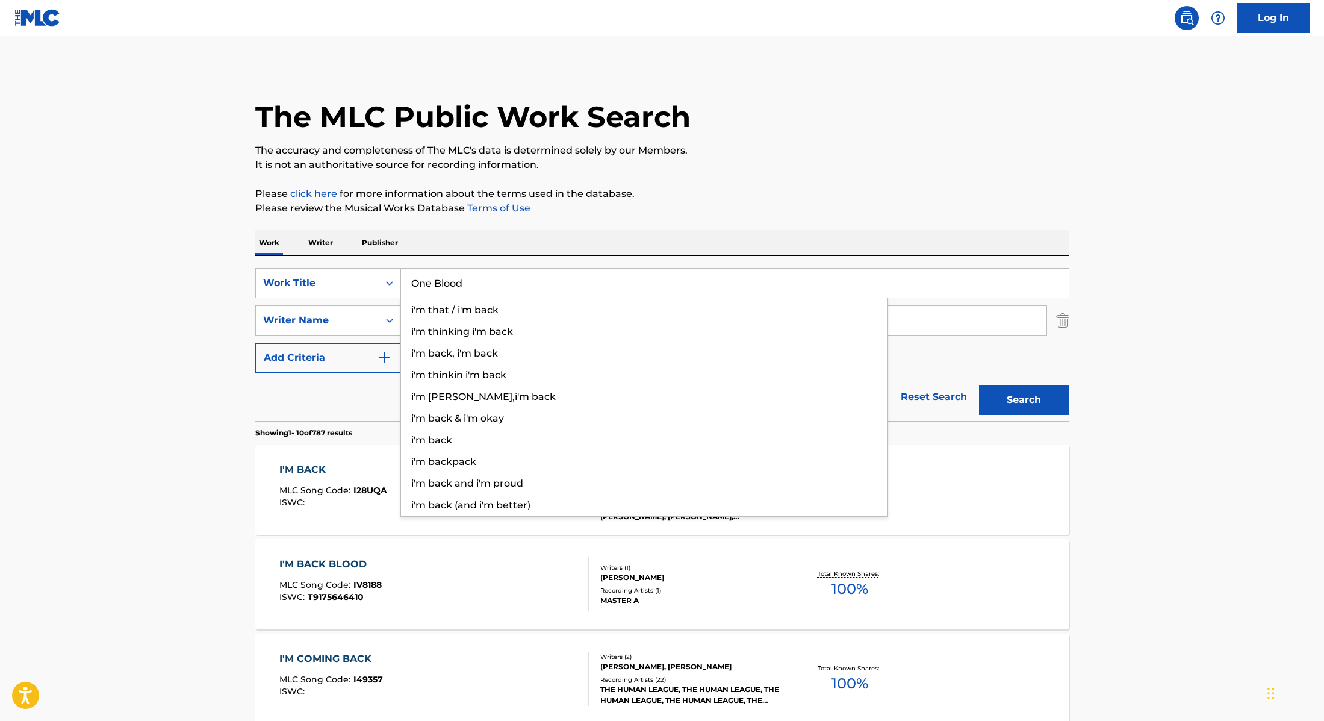
type input "One Blood"
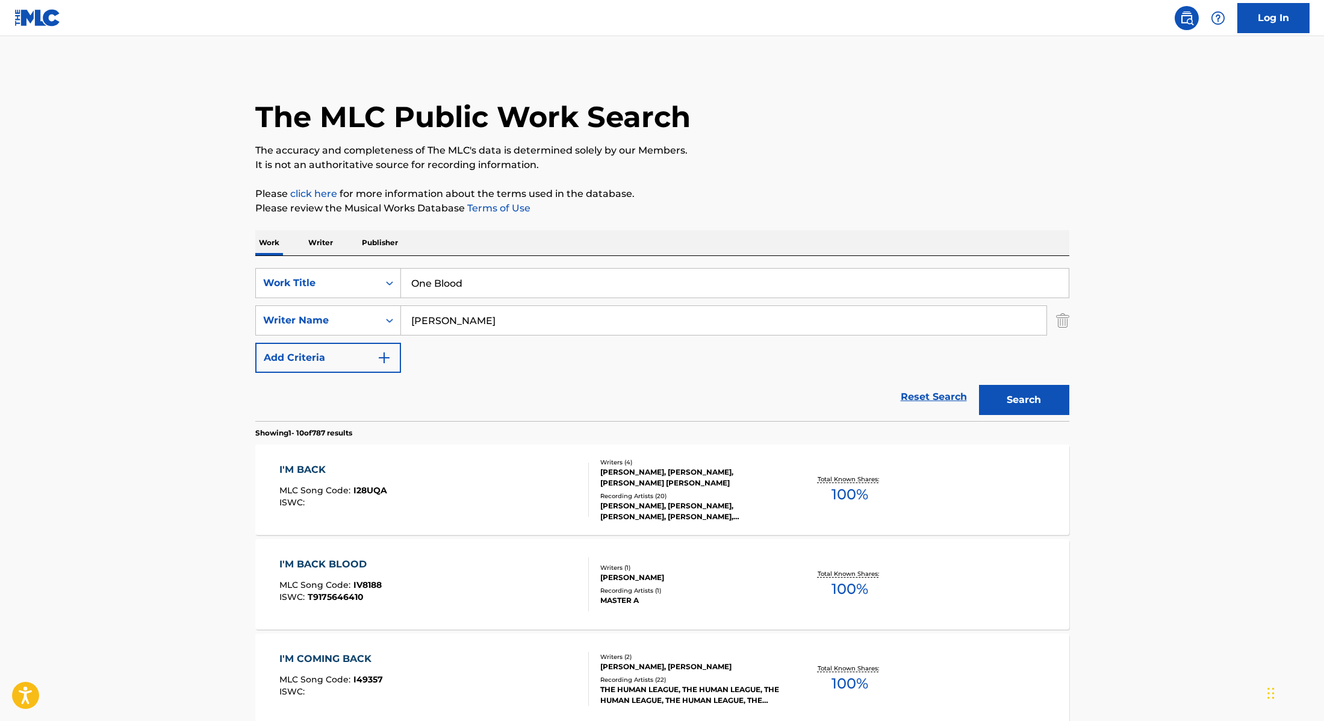
click at [706, 206] on p "Please review the Musical Works Database Terms of Use" at bounding box center [662, 208] width 814 height 14
click at [1013, 403] on button "Search" at bounding box center [1024, 400] width 90 height 30
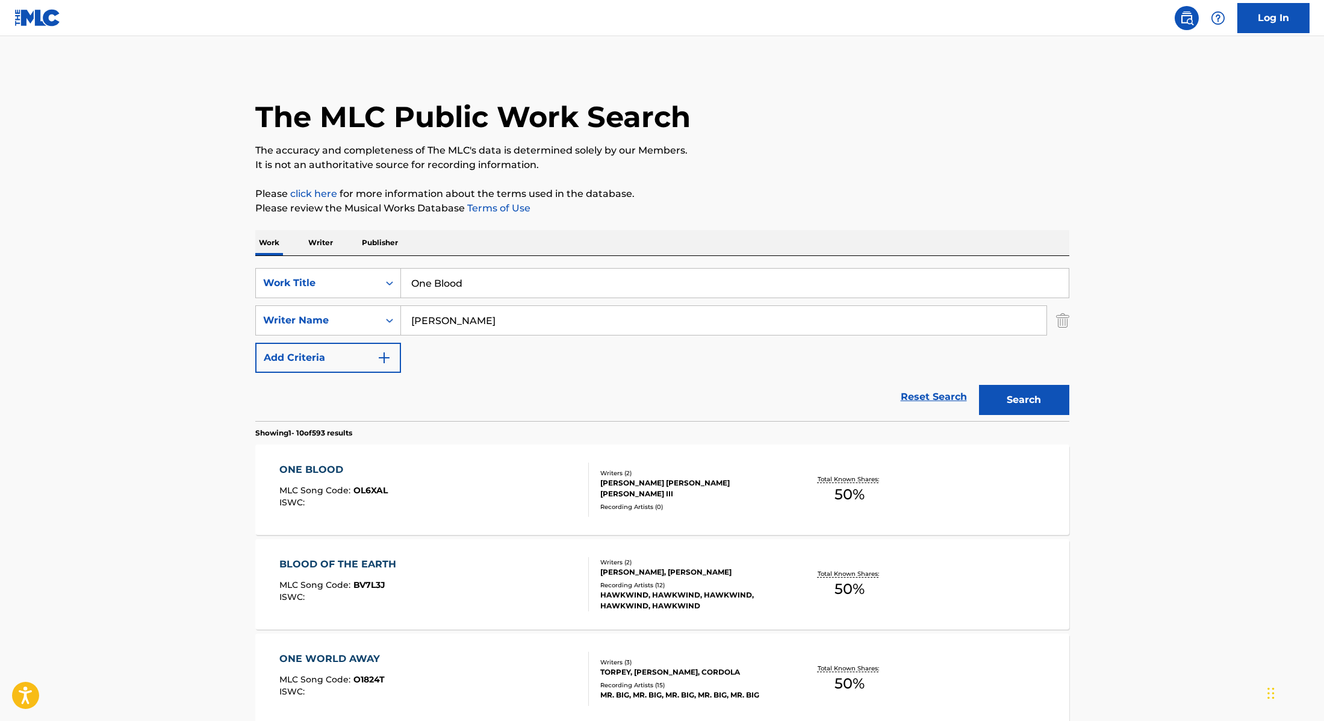
click at [458, 491] on div "ONE BLOOD MLC Song Code : OL6XAL ISWC :" at bounding box center [434, 489] width 310 height 54
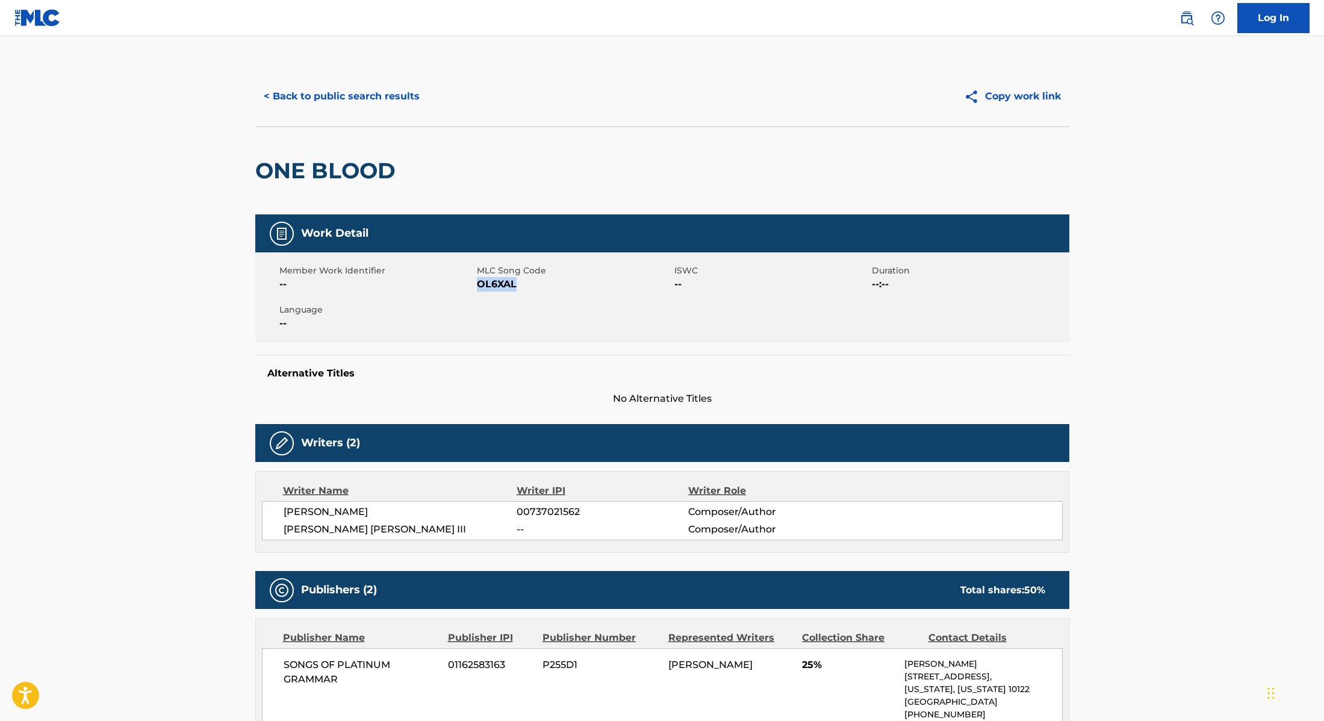
drag, startPoint x: 479, startPoint y: 283, endPoint x: 545, endPoint y: 284, distance: 65.6
click at [545, 284] on span "OL6XAL" at bounding box center [574, 284] width 195 height 14
click at [372, 100] on button "< Back to public search results" at bounding box center [341, 96] width 173 height 30
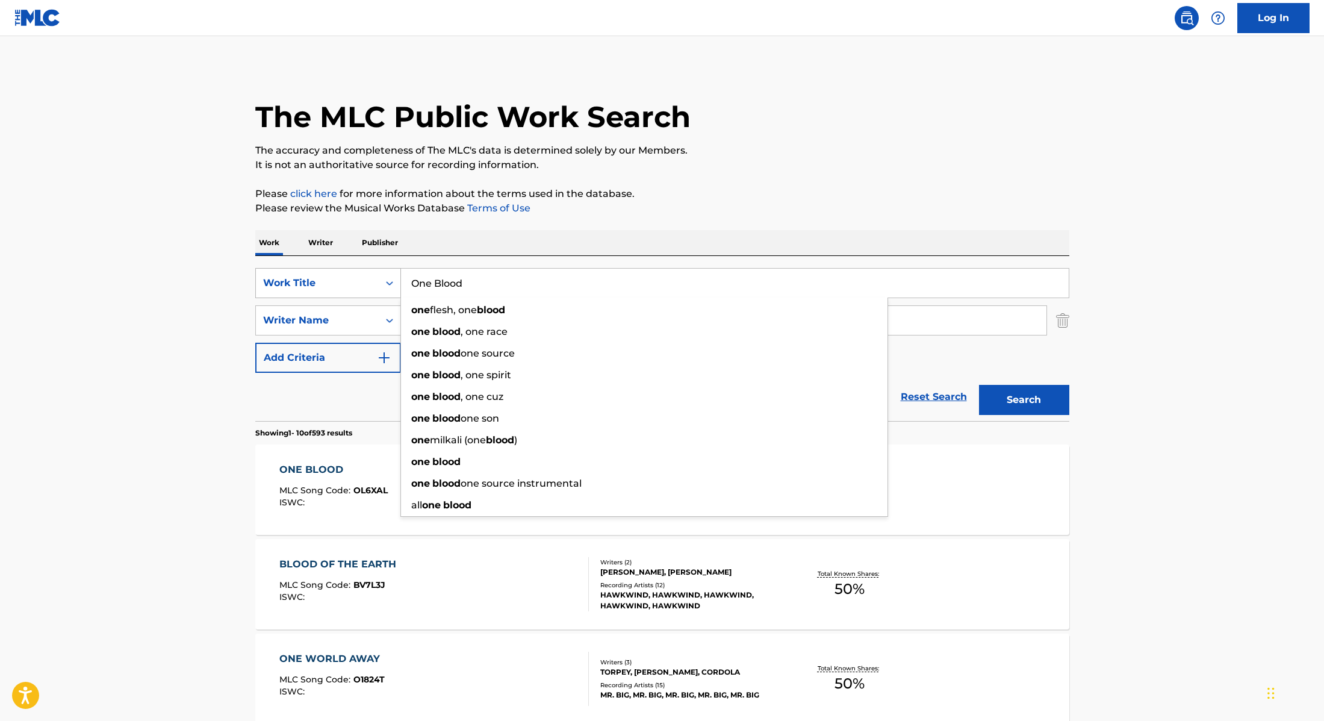
drag, startPoint x: 474, startPoint y: 288, endPoint x: 385, endPoint y: 275, distance: 90.2
click at [385, 275] on div "SearchWithCriteria28f74e23-8d9a-482d-8f44-99bc4c1a0823 Work Title One Blood one…" at bounding box center [662, 283] width 814 height 30
paste input "Desperate"
type input "Desperate"
click at [721, 209] on p "Please review the Musical Works Database Terms of Use" at bounding box center [662, 208] width 814 height 14
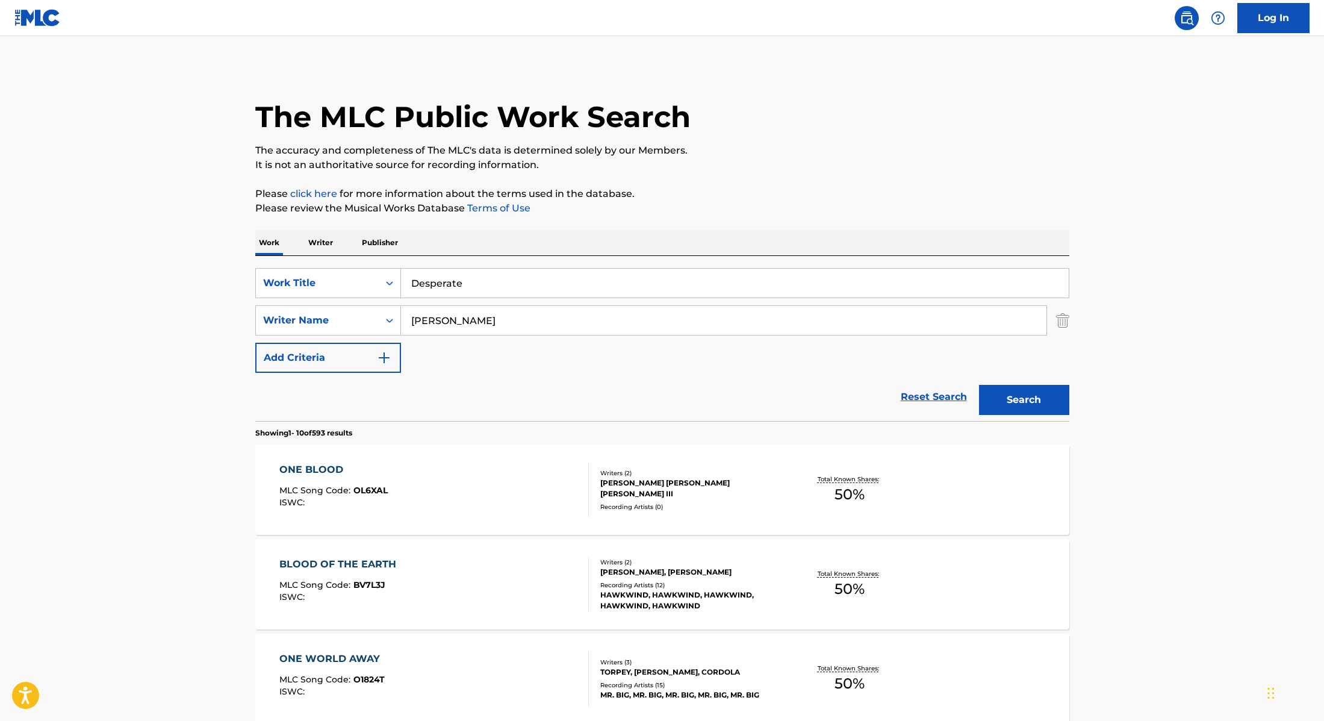
click at [1013, 401] on button "Search" at bounding box center [1024, 400] width 90 height 30
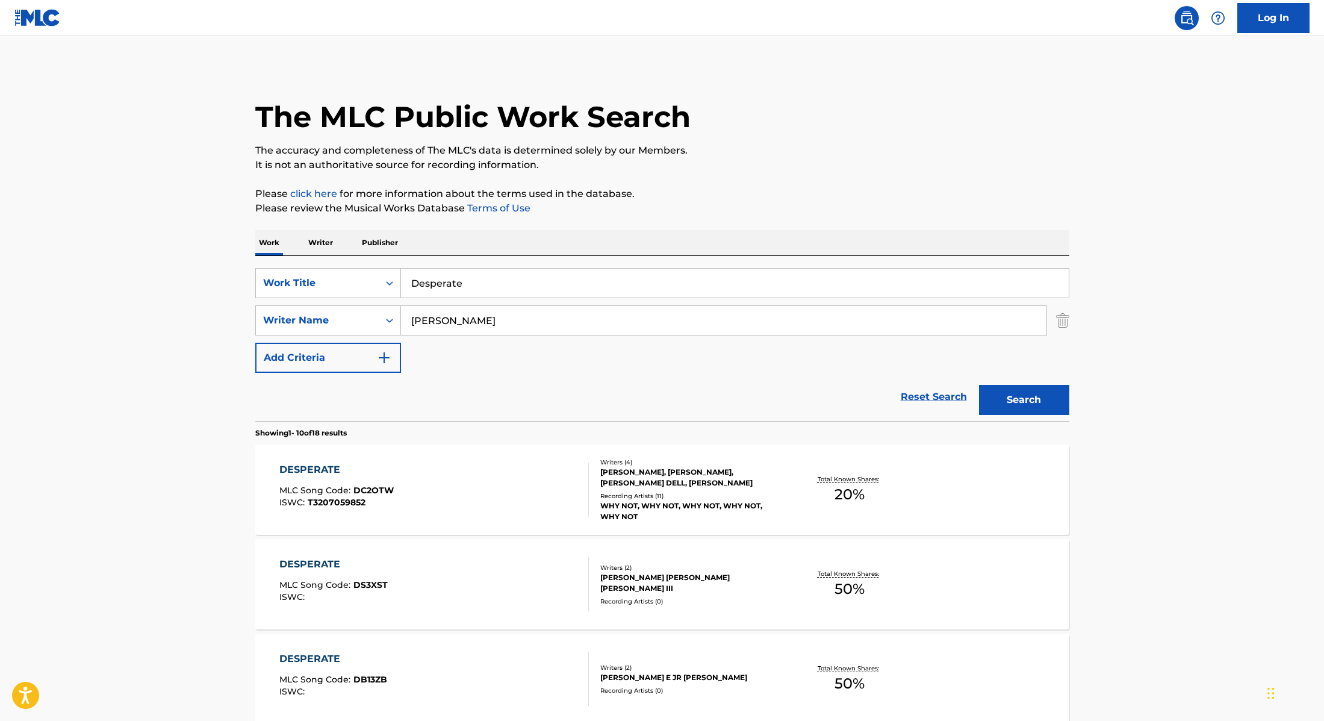
click at [503, 568] on div "DESPERATE MLC Song Code : DS3XST ISWC :" at bounding box center [434, 584] width 310 height 54
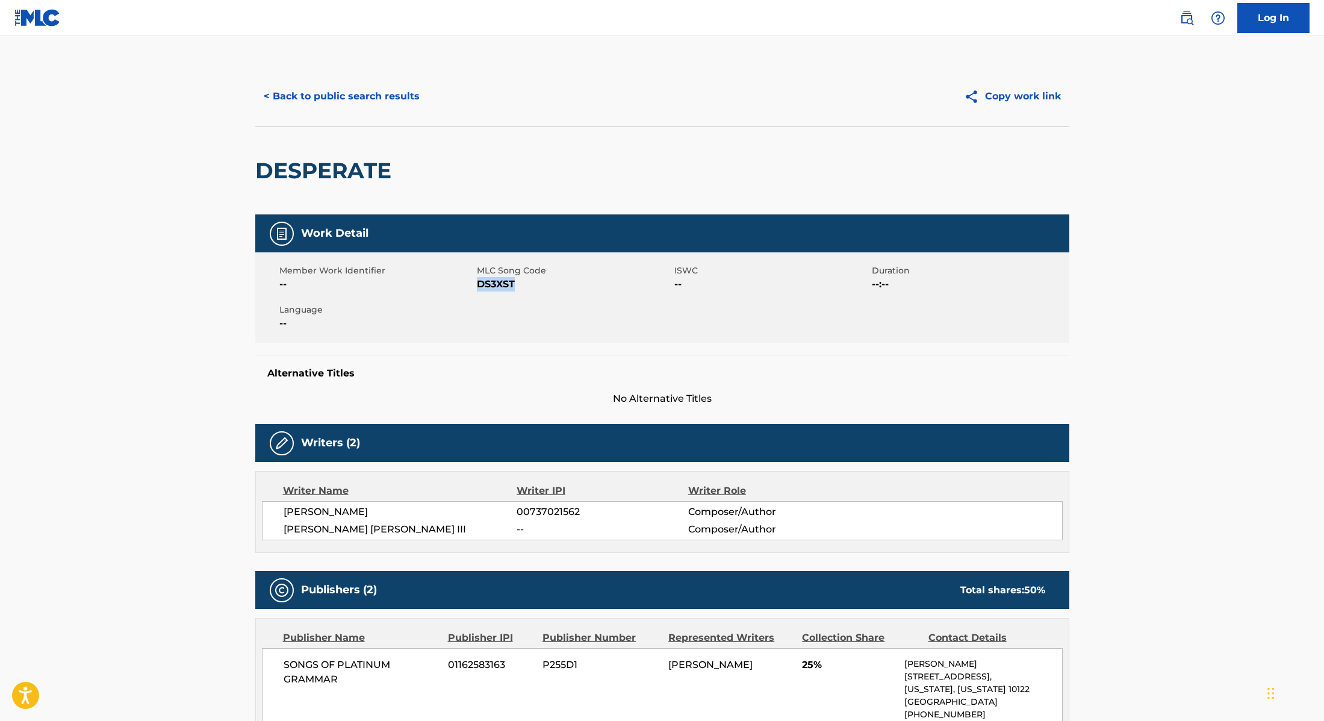
drag, startPoint x: 476, startPoint y: 283, endPoint x: 533, endPoint y: 284, distance: 56.6
click at [532, 284] on span "DS3XST" at bounding box center [574, 284] width 195 height 14
click at [407, 104] on button "< Back to public search results" at bounding box center [341, 96] width 173 height 30
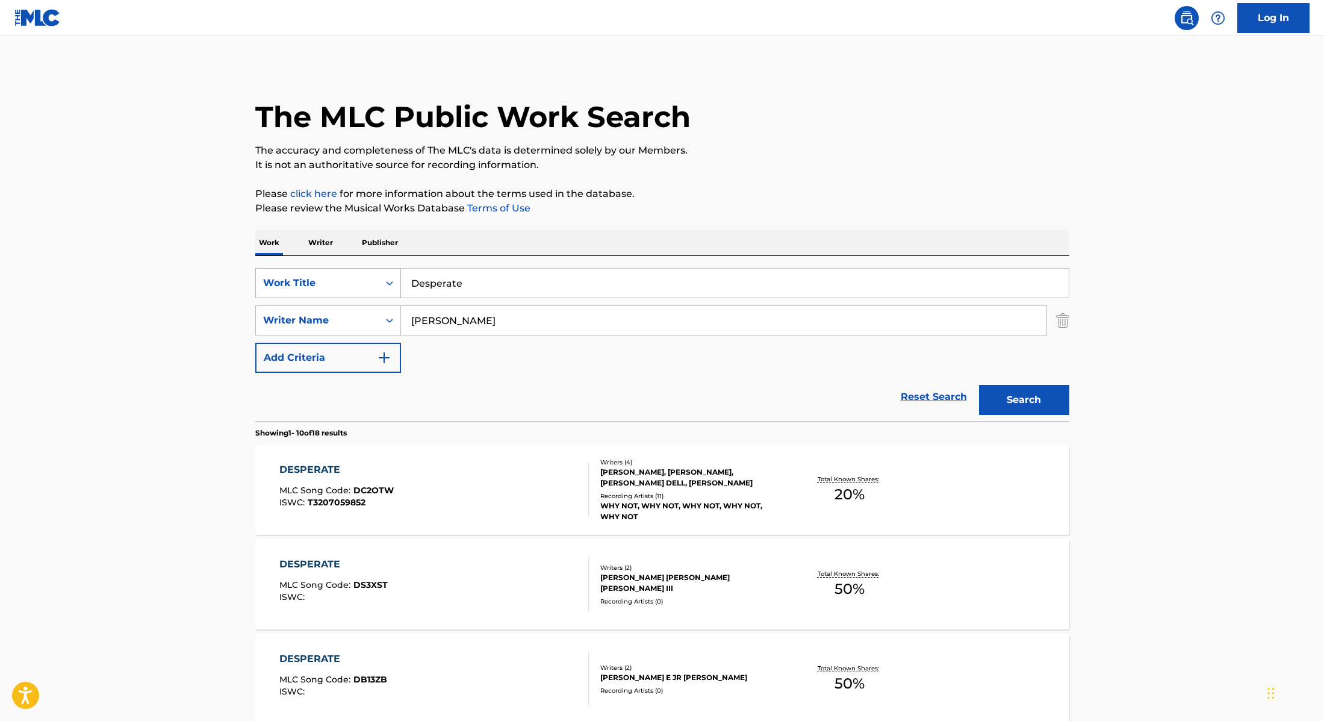
drag, startPoint x: 471, startPoint y: 285, endPoint x: 382, endPoint y: 275, distance: 89.1
click at [382, 275] on div "SearchWithCriteria28f74e23-8d9a-482d-8f44-99bc4c1a0823 Work Title Desperate" at bounding box center [662, 283] width 814 height 30
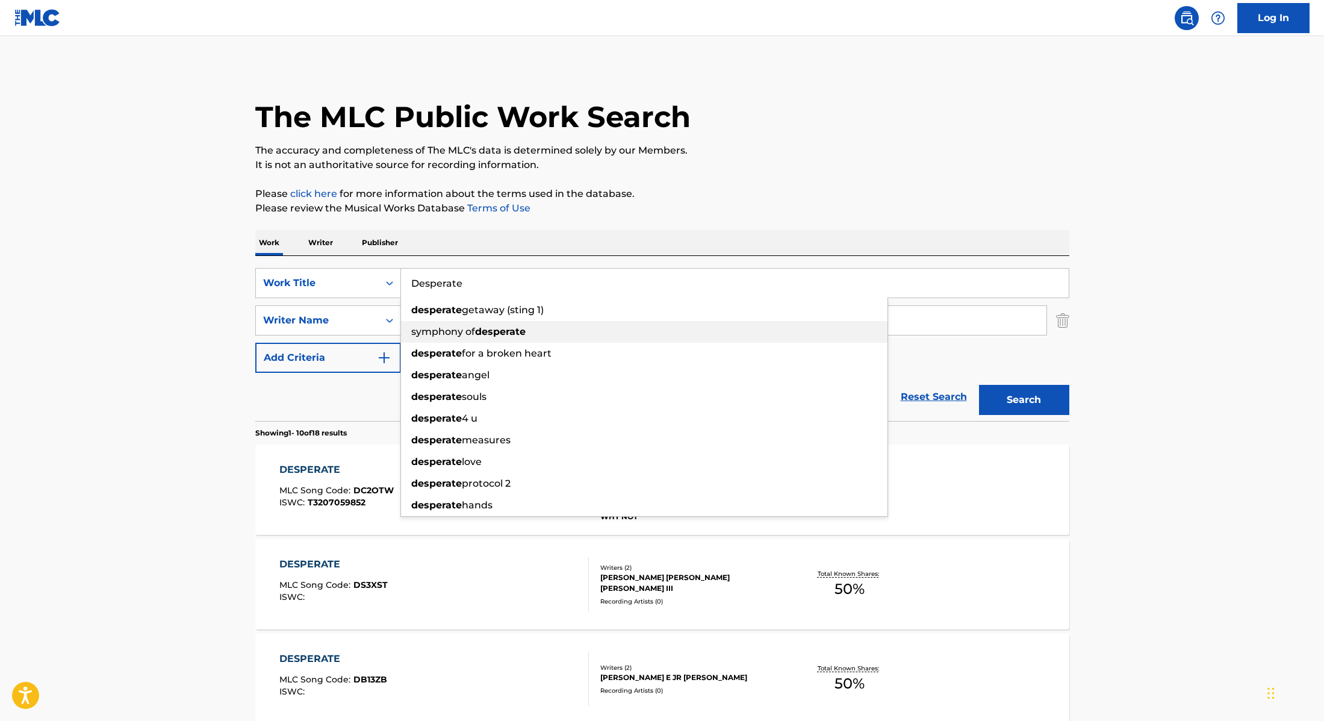
paste input "o U"
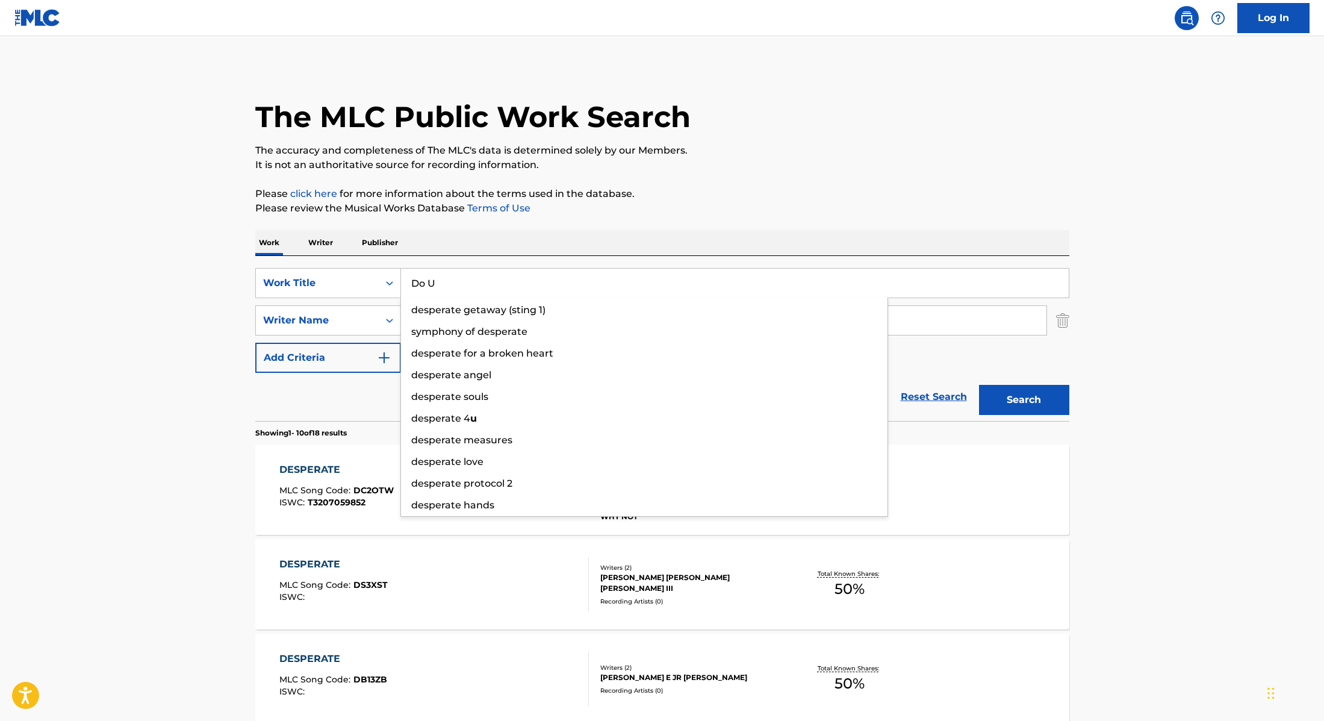
type input "Do U"
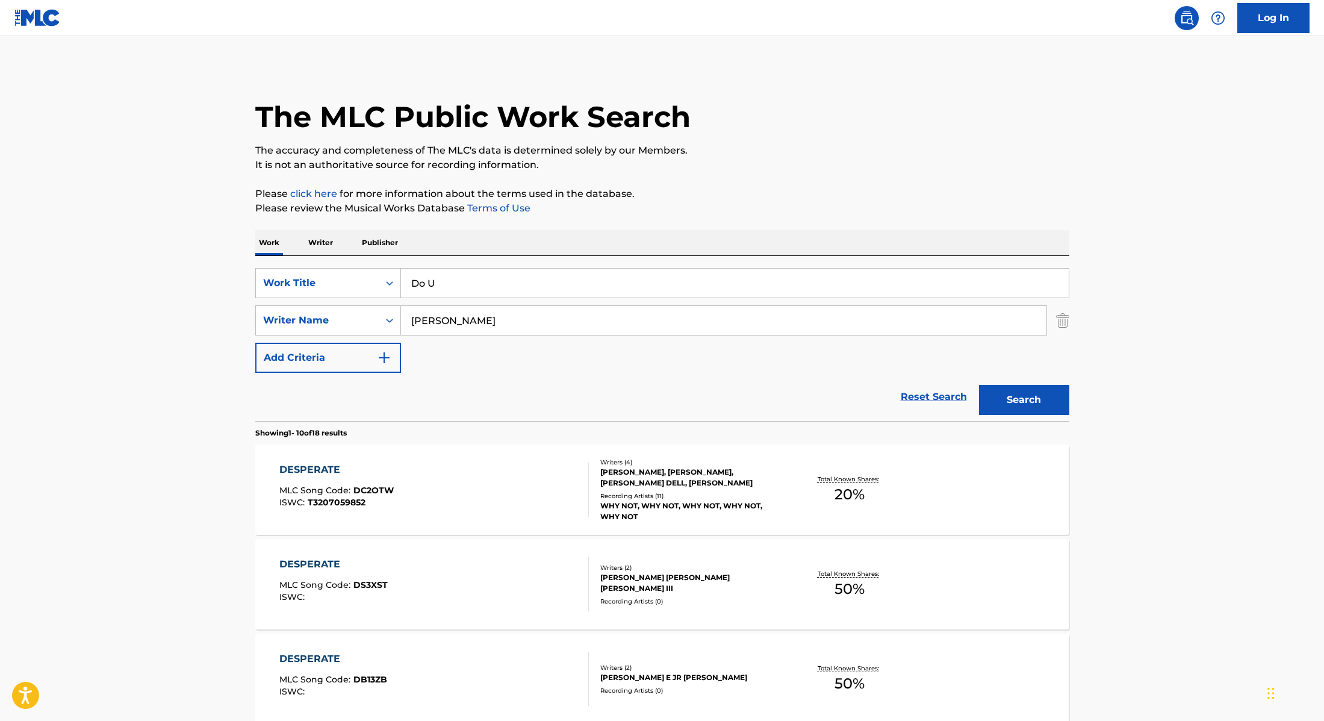
click at [691, 190] on p "Please click here for more information about the terms used in the database." at bounding box center [662, 194] width 814 height 14
click at [1033, 410] on button "Search" at bounding box center [1024, 400] width 90 height 30
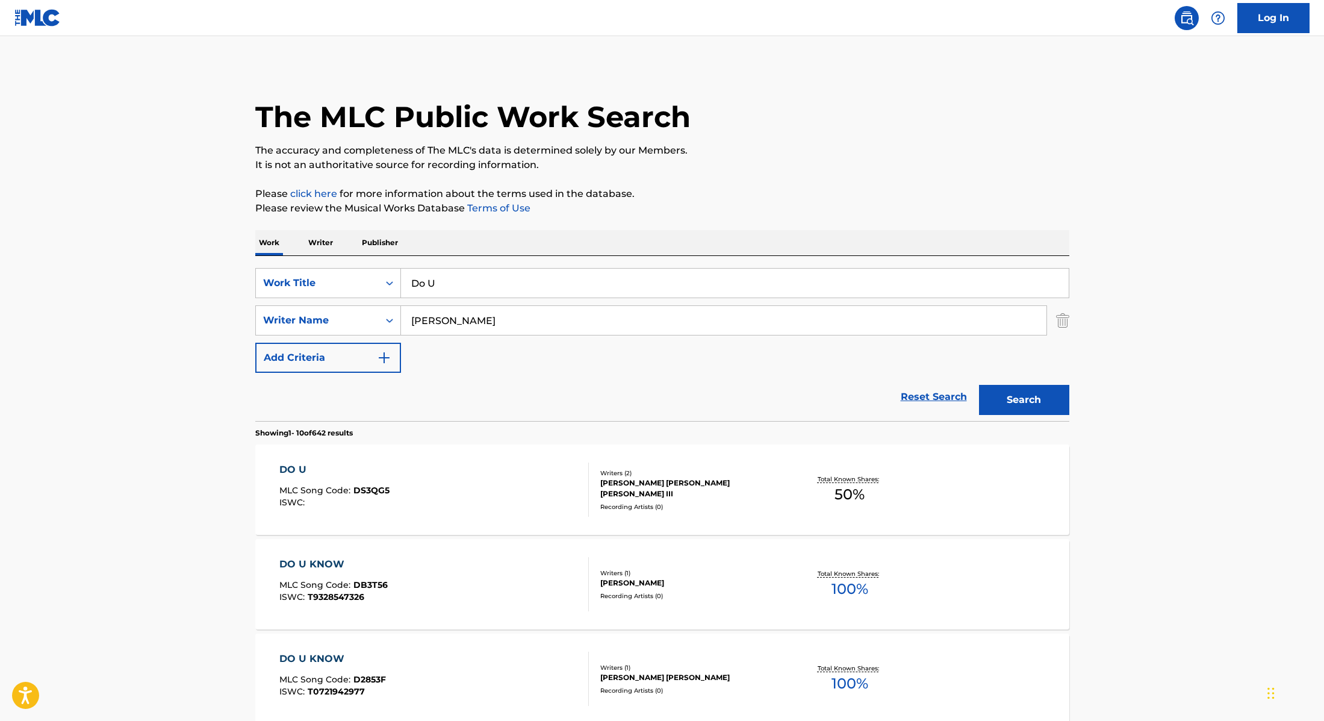
click at [492, 488] on div "DO U MLC Song Code : DS3QG5 ISWC :" at bounding box center [434, 489] width 310 height 54
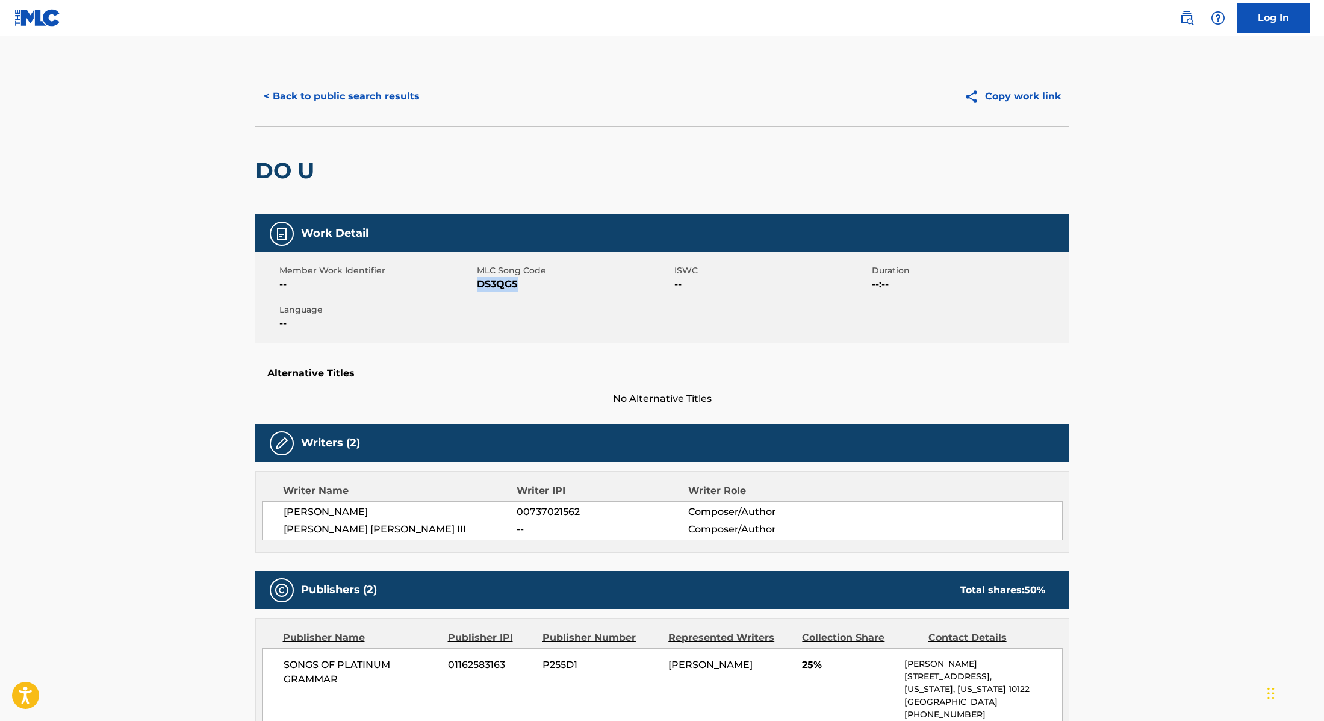
drag, startPoint x: 479, startPoint y: 283, endPoint x: 537, endPoint y: 283, distance: 57.8
click at [537, 283] on span "DS3QG5" at bounding box center [574, 284] width 195 height 14
click at [314, 101] on button "< Back to public search results" at bounding box center [341, 96] width 173 height 30
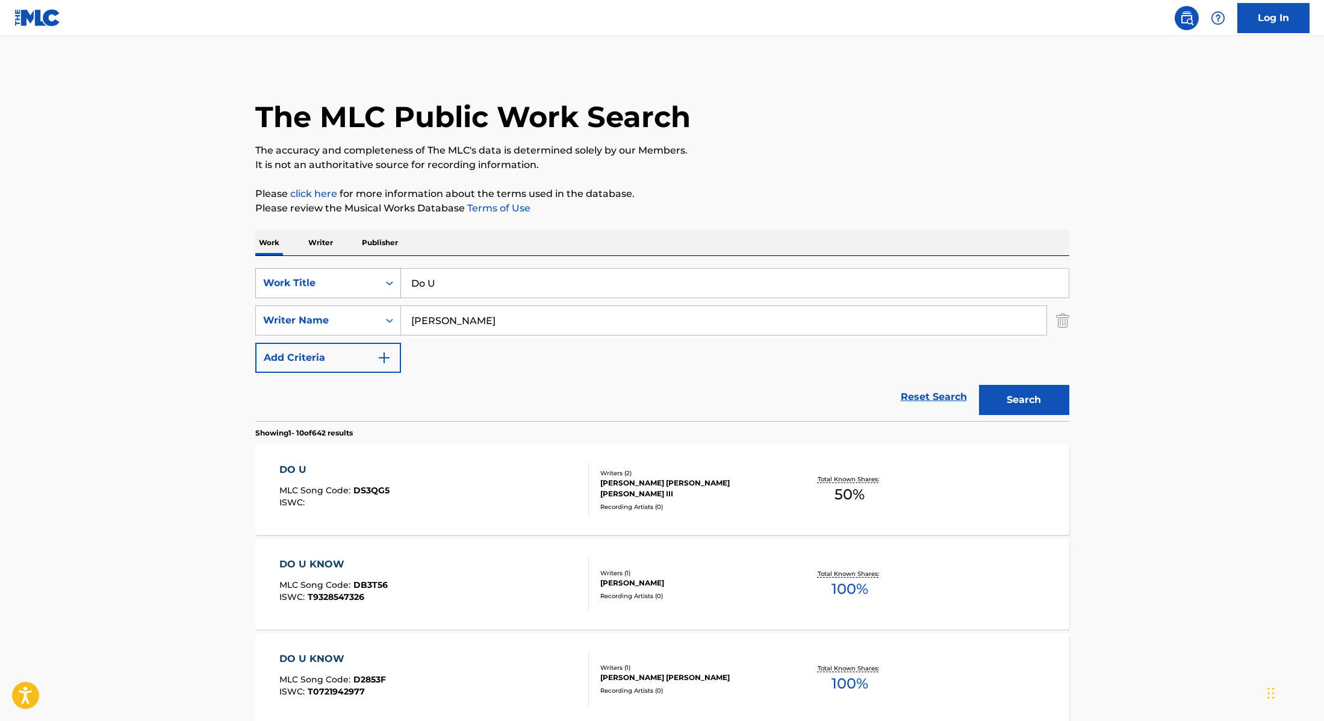
drag, startPoint x: 447, startPoint y: 285, endPoint x: 382, endPoint y: 273, distance: 66.8
click at [382, 273] on div "SearchWithCriteria28f74e23-8d9a-482d-8f44-99bc4c1a0823 Work Title Do U" at bounding box center [662, 283] width 814 height 30
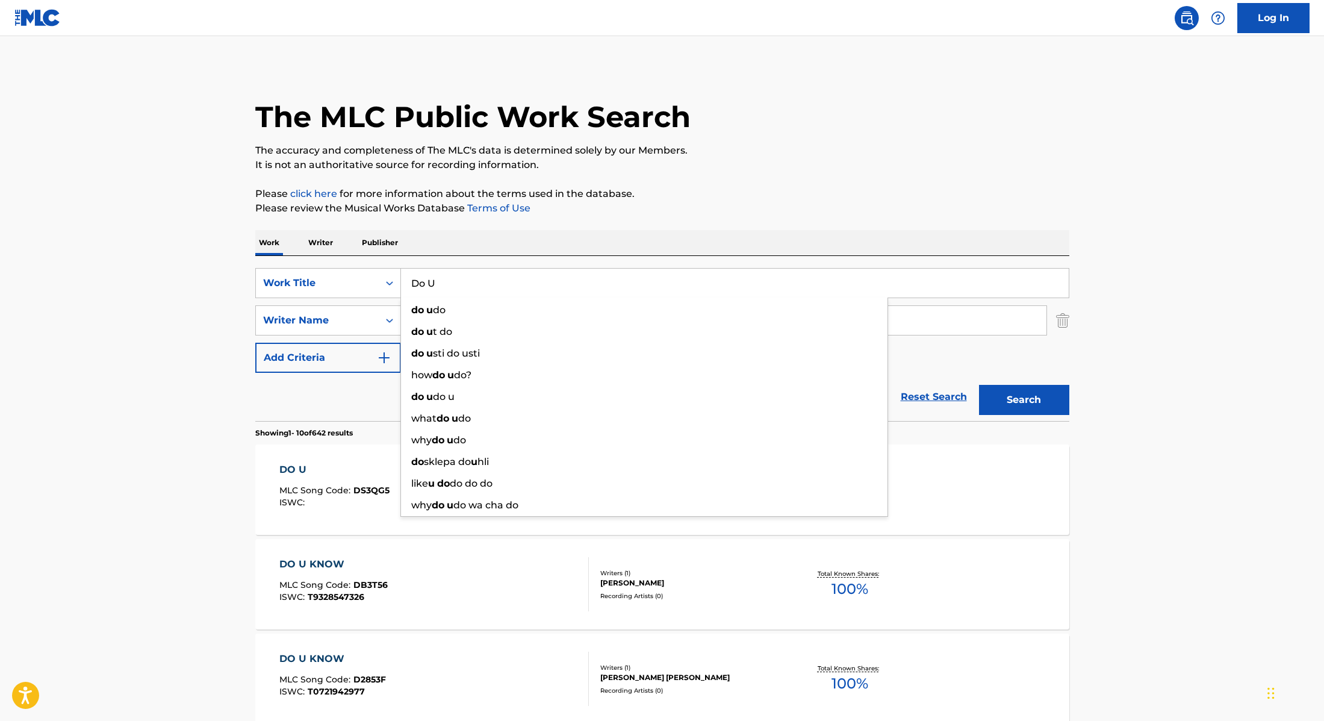
paste input "Bad Asl"
type input "Bad Asl"
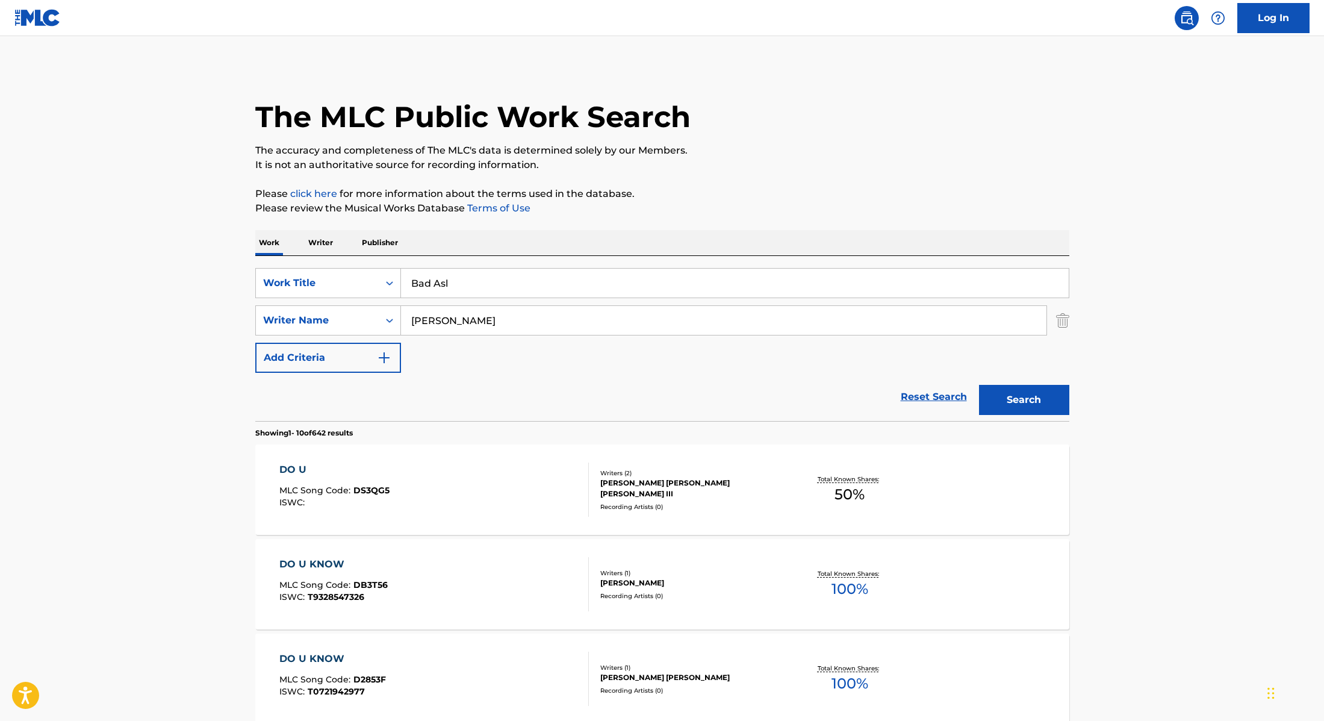
click at [735, 191] on p "Please click here for more information about the terms used in the database." at bounding box center [662, 194] width 814 height 14
click at [1010, 400] on button "Search" at bounding box center [1024, 400] width 90 height 30
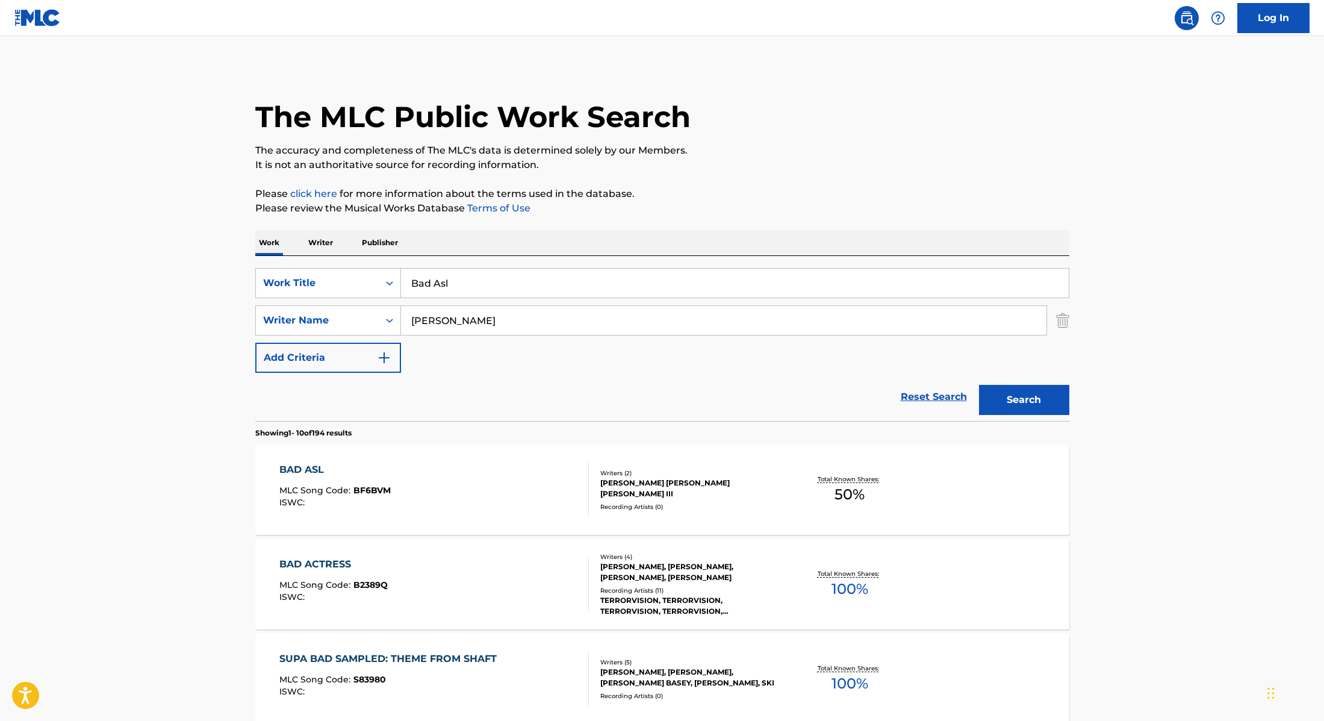
click at [478, 485] on div "BAD ASL MLC Song Code : BF6BVM ISWC :" at bounding box center [434, 489] width 310 height 54
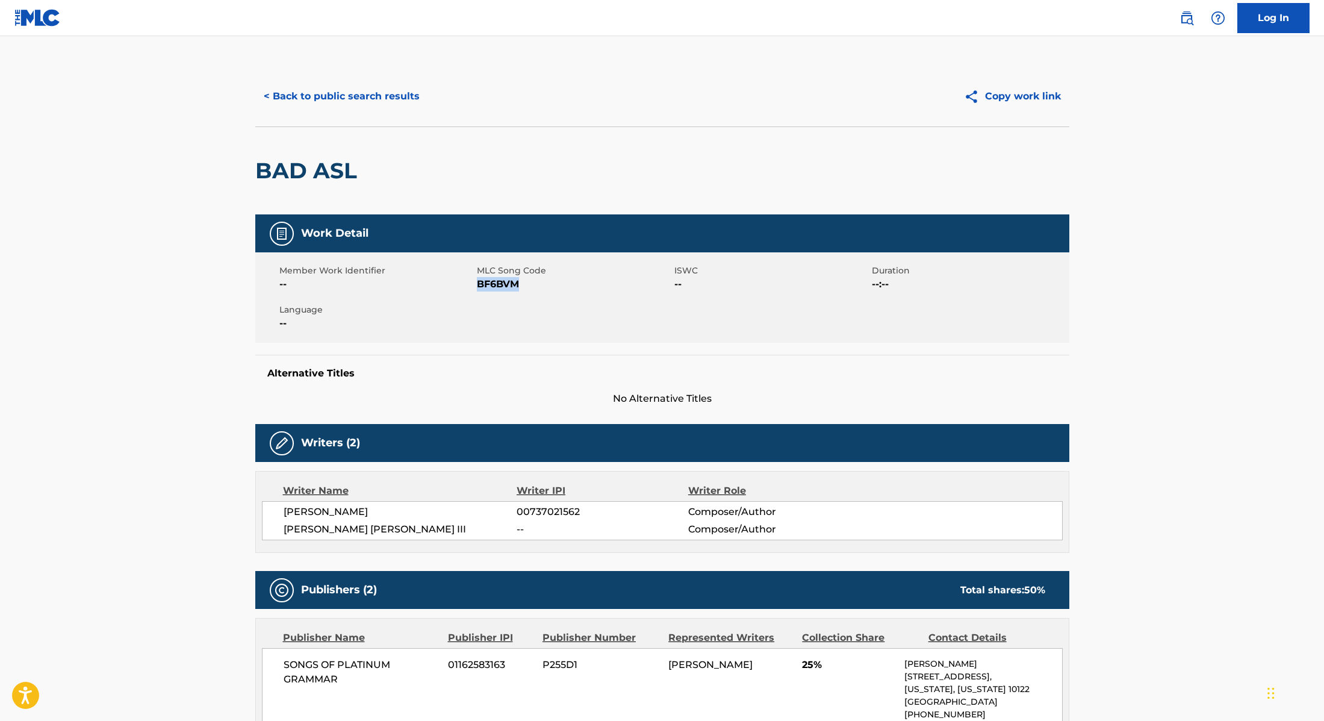
drag, startPoint x: 484, startPoint y: 285, endPoint x: 547, endPoint y: 286, distance: 62.6
click at [547, 286] on span "BF6BVM" at bounding box center [574, 284] width 195 height 14
click at [411, 102] on button "< Back to public search results" at bounding box center [341, 96] width 173 height 30
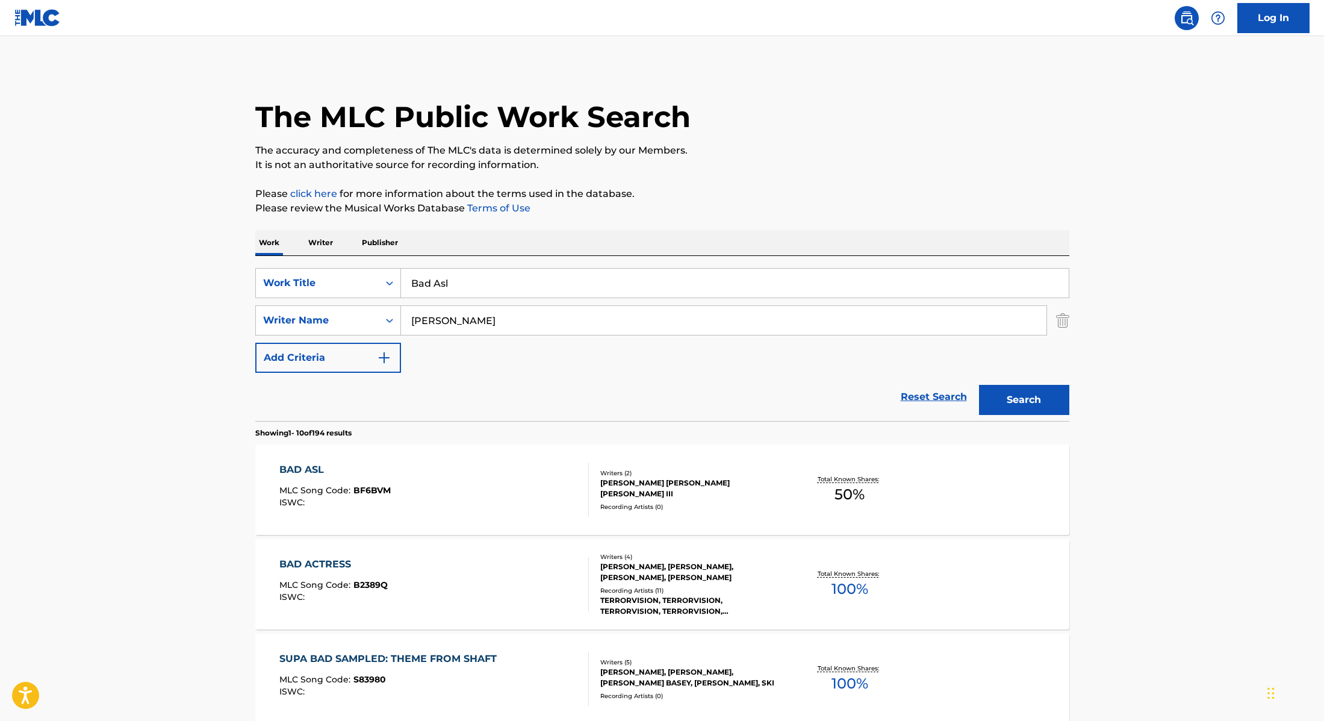
drag, startPoint x: 470, startPoint y: 285, endPoint x: 331, endPoint y: 255, distance: 142.5
paste input "H-Town"
type input "H-Town"
click at [761, 190] on p "Please click here for more information about the terms used in the database." at bounding box center [662, 194] width 814 height 14
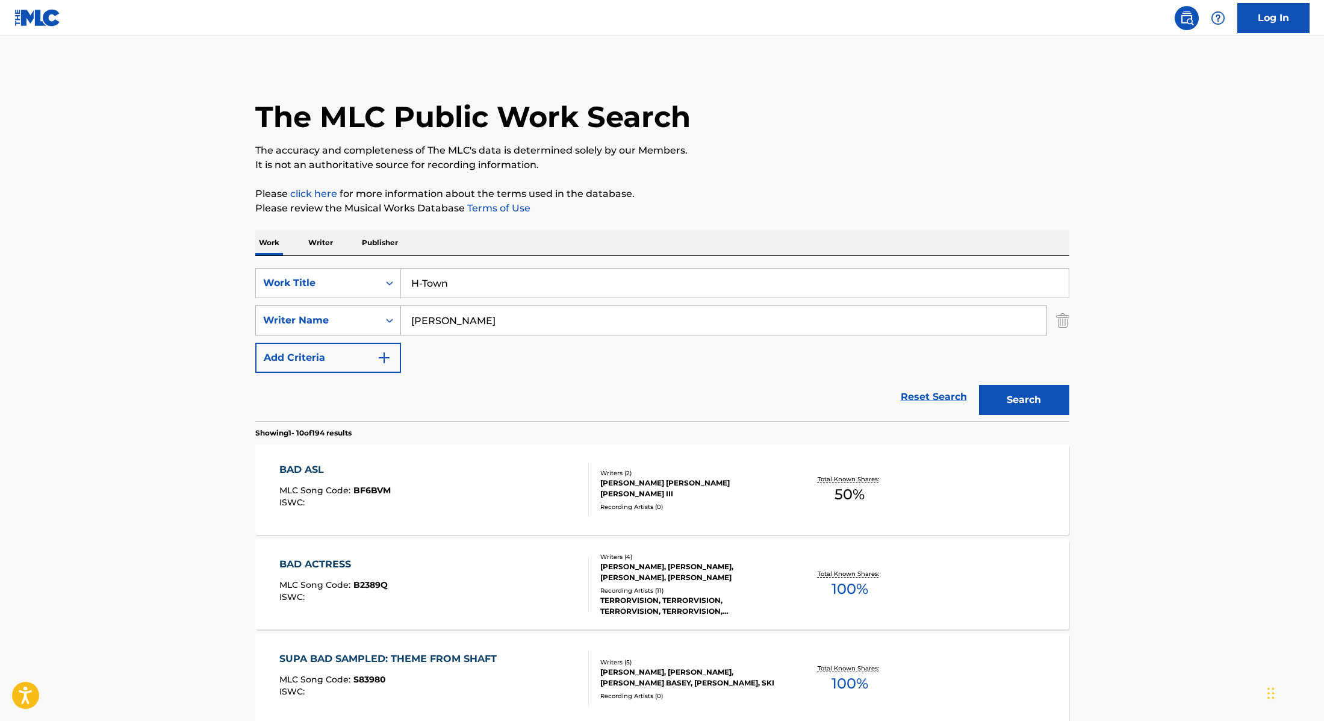
drag, startPoint x: 460, startPoint y: 316, endPoint x: 359, endPoint y: 313, distance: 101.2
click at [359, 313] on div "SearchWithCriteria8cabbb3e-411d-4e6c-a3b4-dab8613fa116 Writer Name [PERSON_NAME]" at bounding box center [662, 320] width 814 height 30
paste input "[PERSON_NAME]"
click at [1026, 398] on button "Search" at bounding box center [1024, 400] width 90 height 30
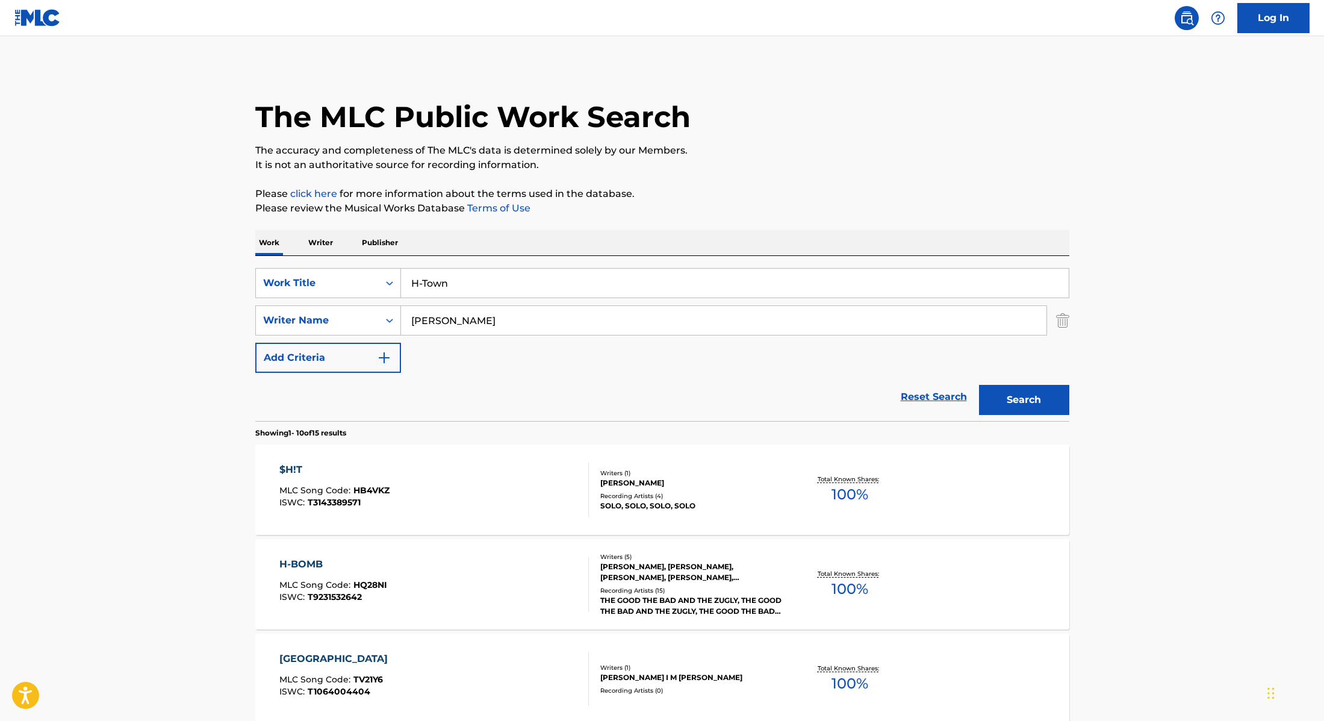
drag, startPoint x: 467, startPoint y: 322, endPoint x: 360, endPoint y: 304, distance: 109.2
click at [360, 304] on div "SearchWithCriteria28f74e23-8d9a-482d-8f44-99bc4c1a0823 Work Title H-Town Search…" at bounding box center [662, 320] width 814 height 105
paste input "Merley"
type input "Merley"
click at [1040, 393] on button "Search" at bounding box center [1024, 400] width 90 height 30
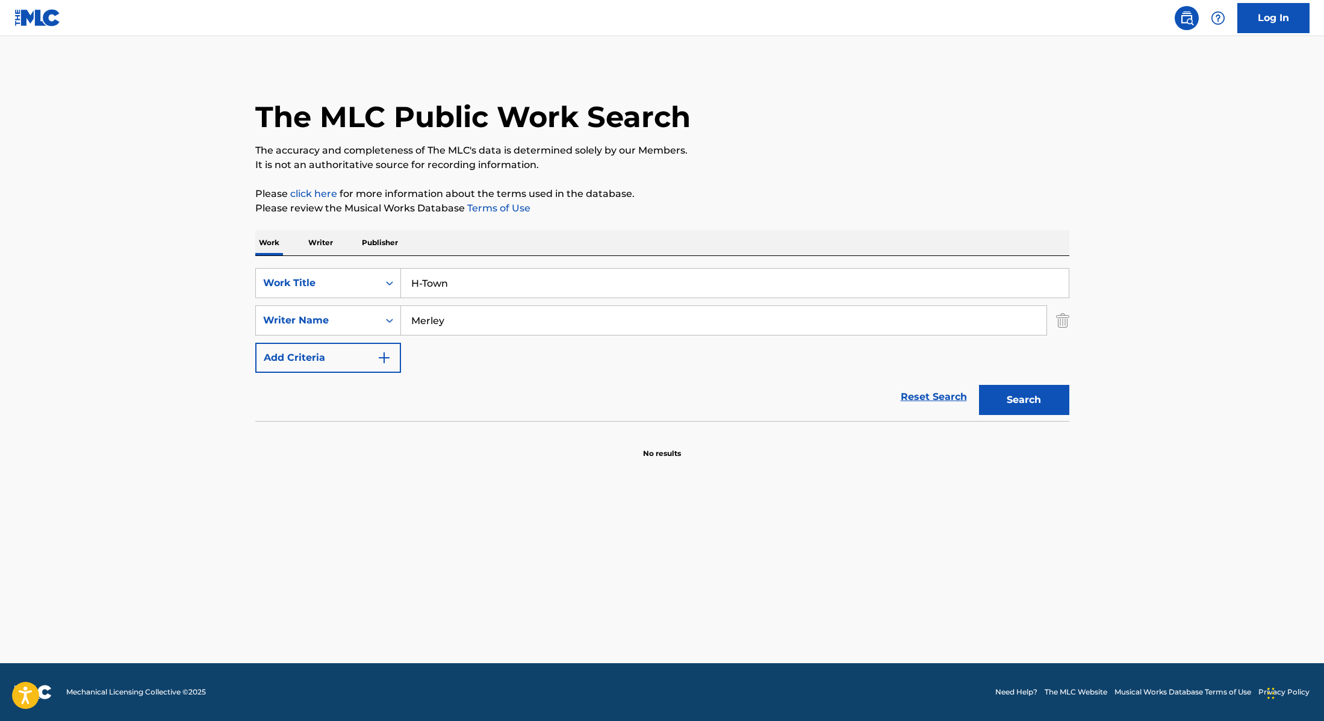
drag, startPoint x: 458, startPoint y: 284, endPoint x: 420, endPoint y: 245, distance: 54.1
click at [364, 275] on div "SearchWithCriteria28f74e23-8d9a-482d-8f44-99bc4c1a0823 Work Title H-Town" at bounding box center [662, 283] width 814 height 30
paste input "Outta Sight"
type input "Outta Sight"
click at [454, 231] on div "Work Writer Publisher" at bounding box center [662, 242] width 814 height 25
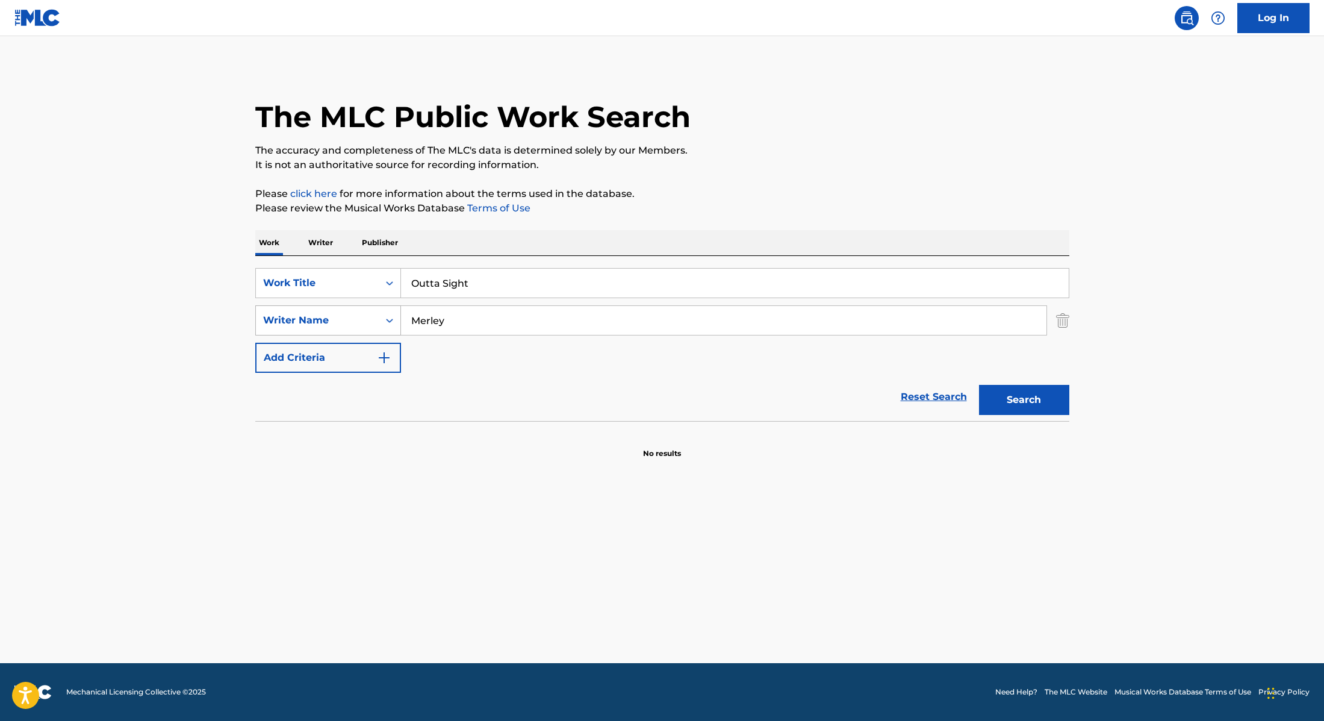
drag, startPoint x: 456, startPoint y: 323, endPoint x: 350, endPoint y: 305, distance: 108.2
click at [347, 308] on div "SearchWithCriteria8cabbb3e-411d-4e6c-a3b4-dab8613fa116 Writer Name [PERSON_NAME]" at bounding box center [662, 320] width 814 height 30
click at [979, 385] on button "Search" at bounding box center [1024, 400] width 90 height 30
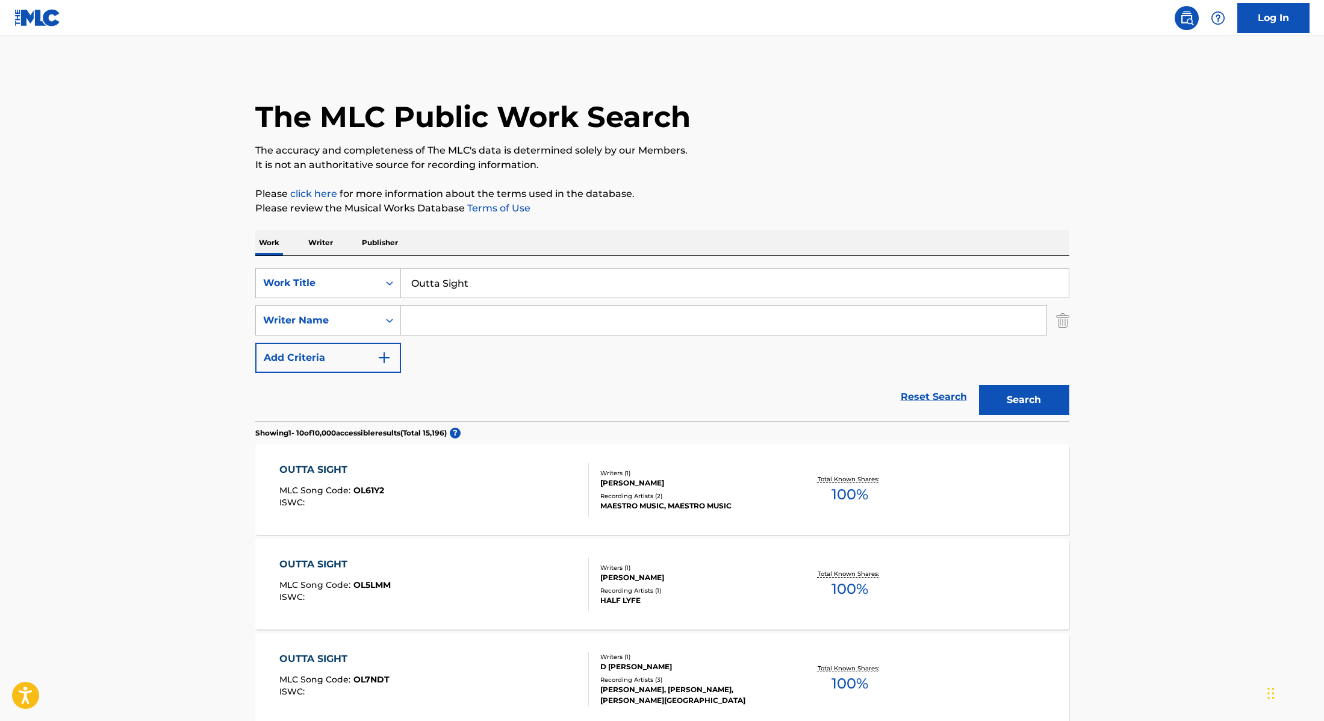
paste input "Grant,"
type input "Grant,"
click at [1030, 393] on button "Search" at bounding box center [1024, 400] width 90 height 30
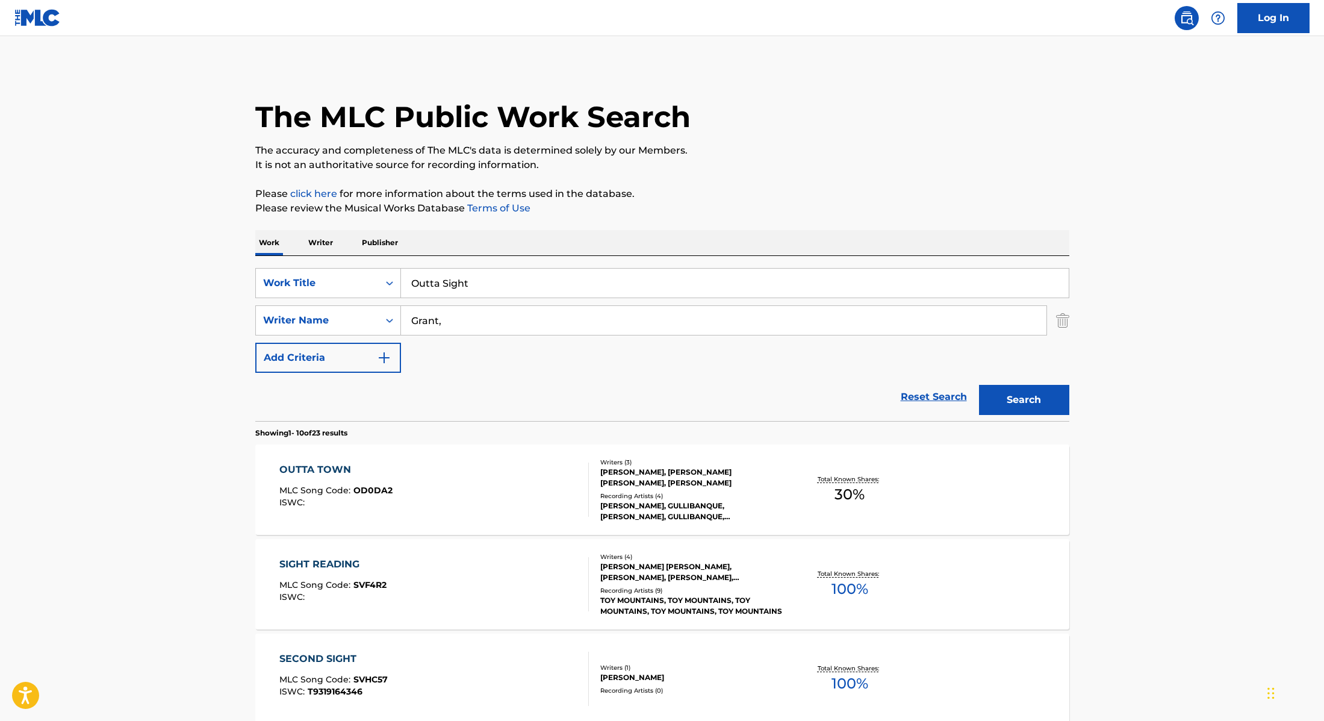
drag, startPoint x: 473, startPoint y: 281, endPoint x: 358, endPoint y: 266, distance: 116.7
click at [355, 269] on div "SearchWithCriteria28f74e23-8d9a-482d-8f44-99bc4c1a0823 Work Title Outta Sight" at bounding box center [662, 283] width 814 height 30
paste input "Second Nature"
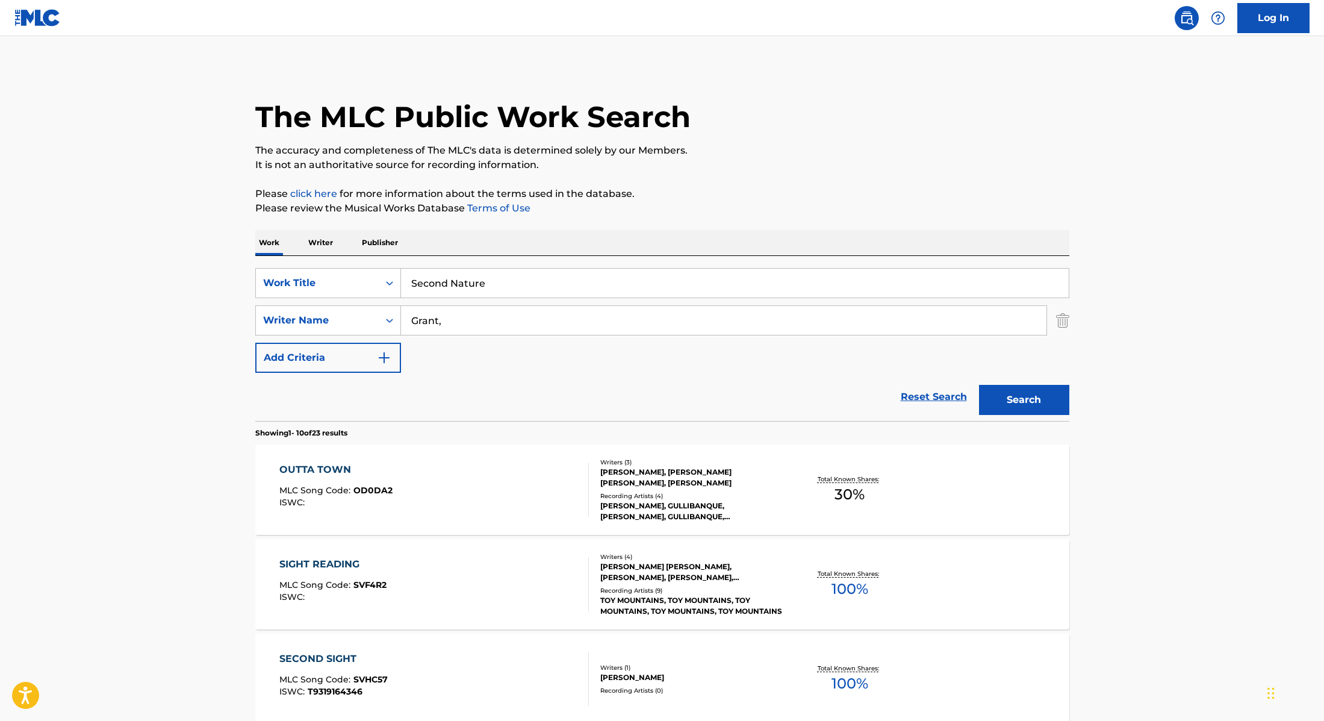
click at [1054, 402] on button "Search" at bounding box center [1024, 400] width 90 height 30
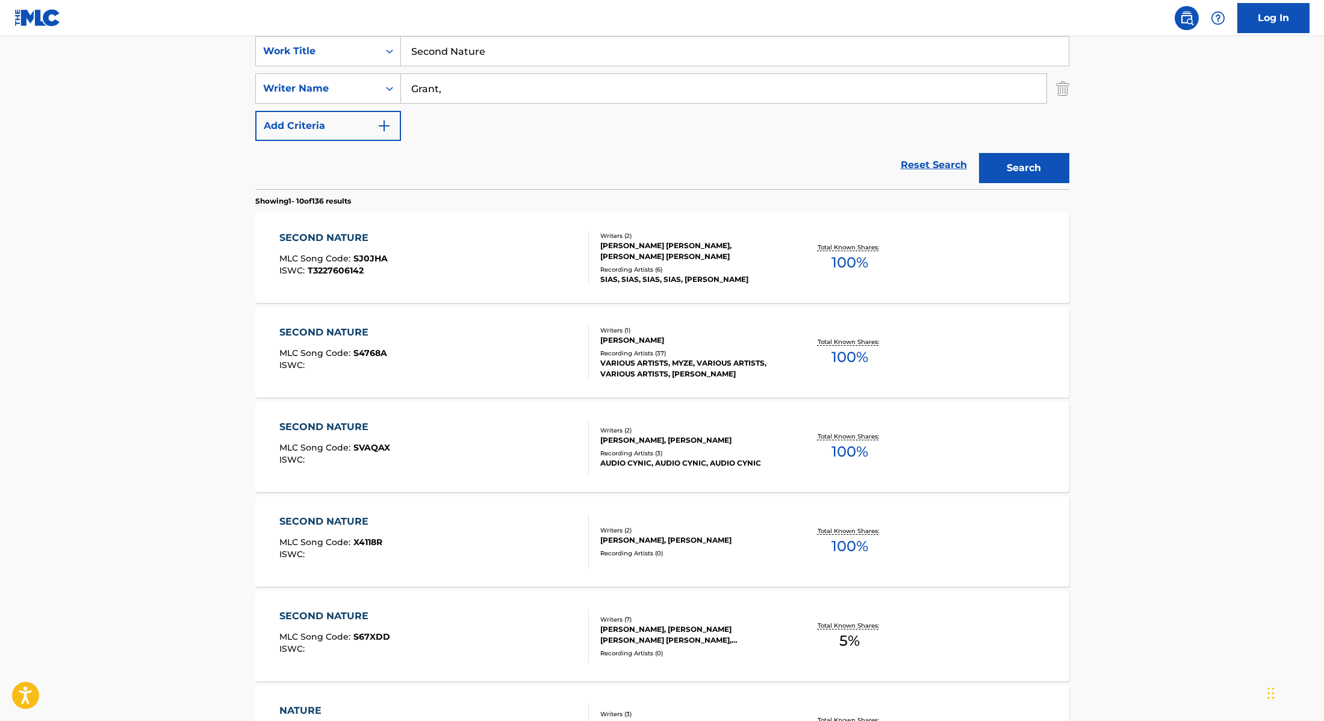
scroll to position [104, 0]
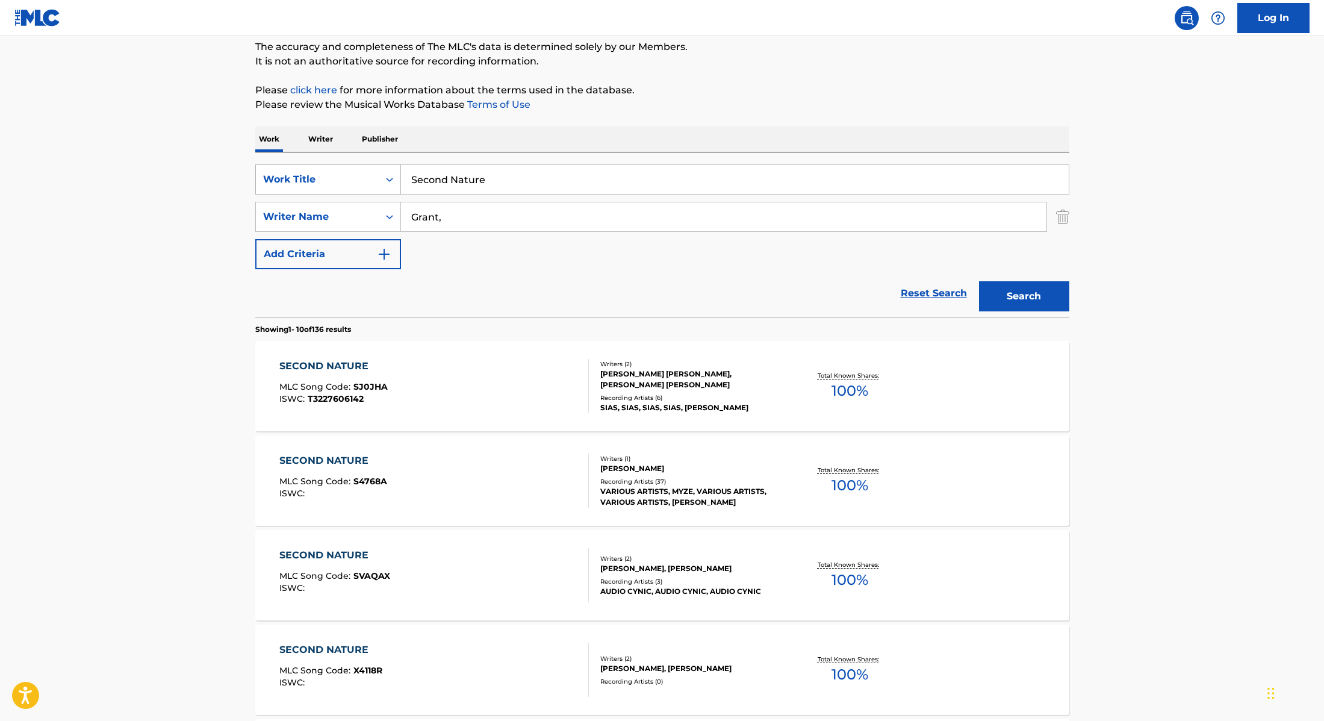
drag, startPoint x: 501, startPoint y: 183, endPoint x: 324, endPoint y: 166, distance: 177.8
click at [324, 167] on div "SearchWithCriteria28f74e23-8d9a-482d-8f44-99bc4c1a0823 Work Title Second Nature" at bounding box center [662, 179] width 814 height 30
paste input "De Vuelta a las Andadas"
type input "De Vuelta a las Andadas"
click at [438, 144] on div "Work Writer Publisher" at bounding box center [662, 138] width 814 height 25
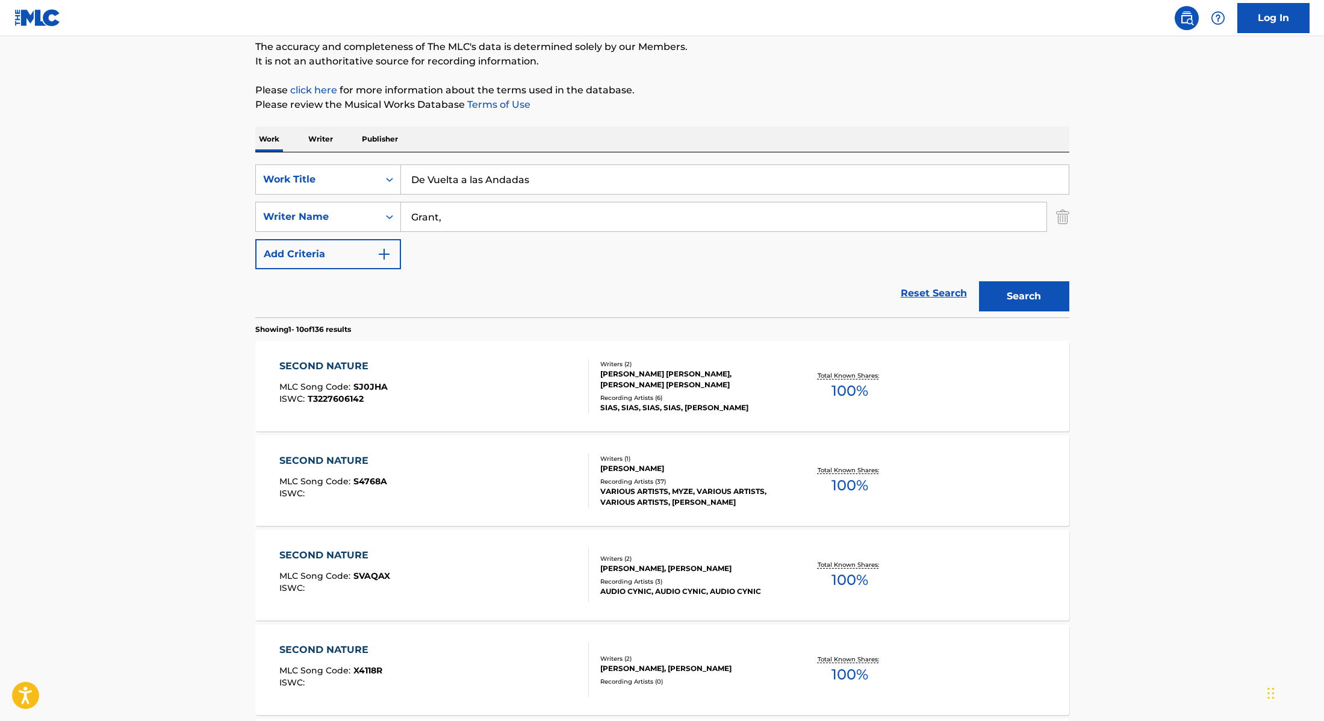
drag, startPoint x: 448, startPoint y: 220, endPoint x: 352, endPoint y: 198, distance: 98.3
click at [352, 201] on div "SearchWithCriteria28f74e23-8d9a-482d-8f44-99bc4c1a0823 Work Title De Vuelta a l…" at bounding box center [662, 216] width 814 height 105
click at [979, 281] on button "Search" at bounding box center [1024, 296] width 90 height 30
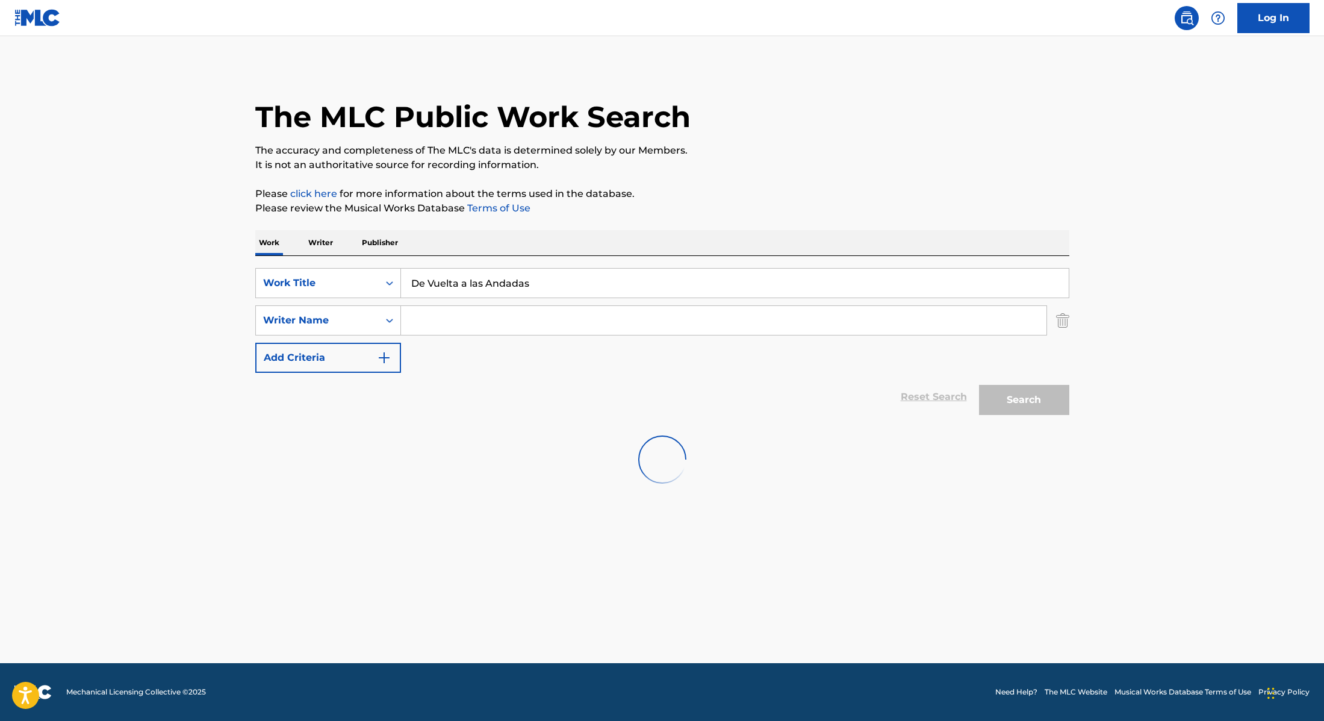
scroll to position [0, 0]
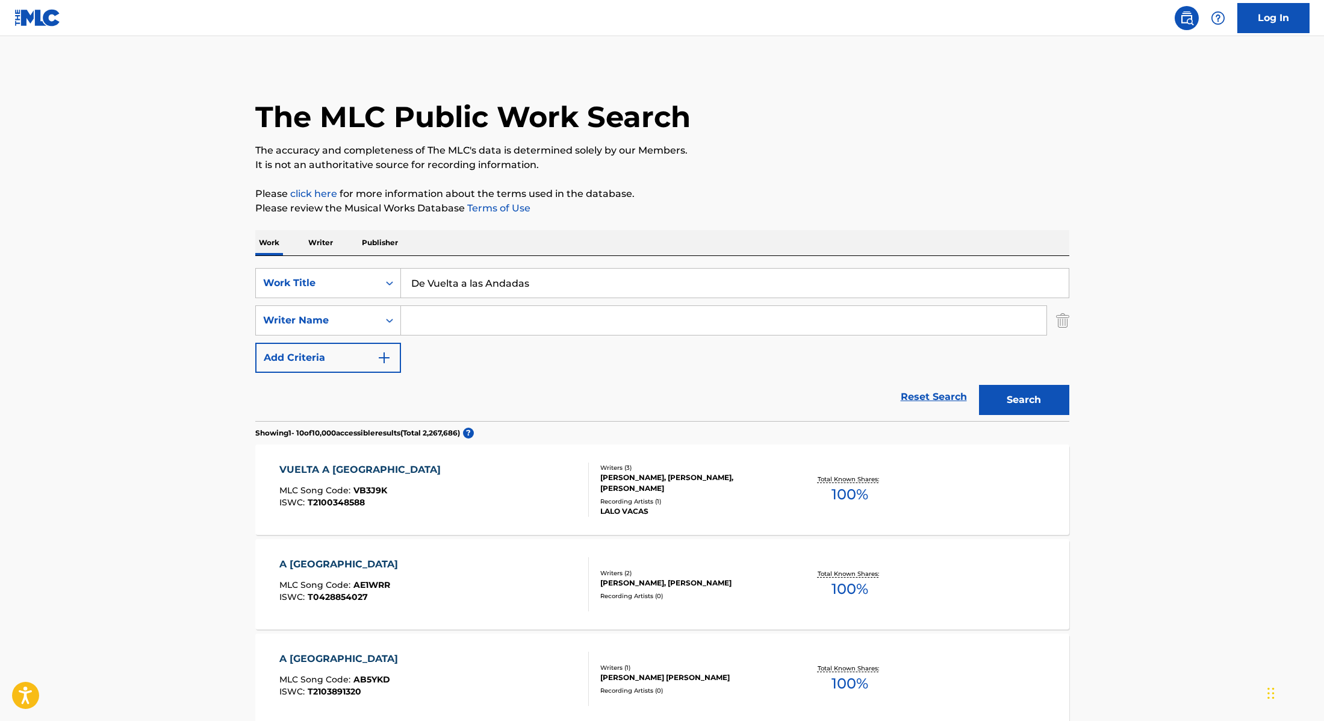
paste input "[PERSON_NAME]"
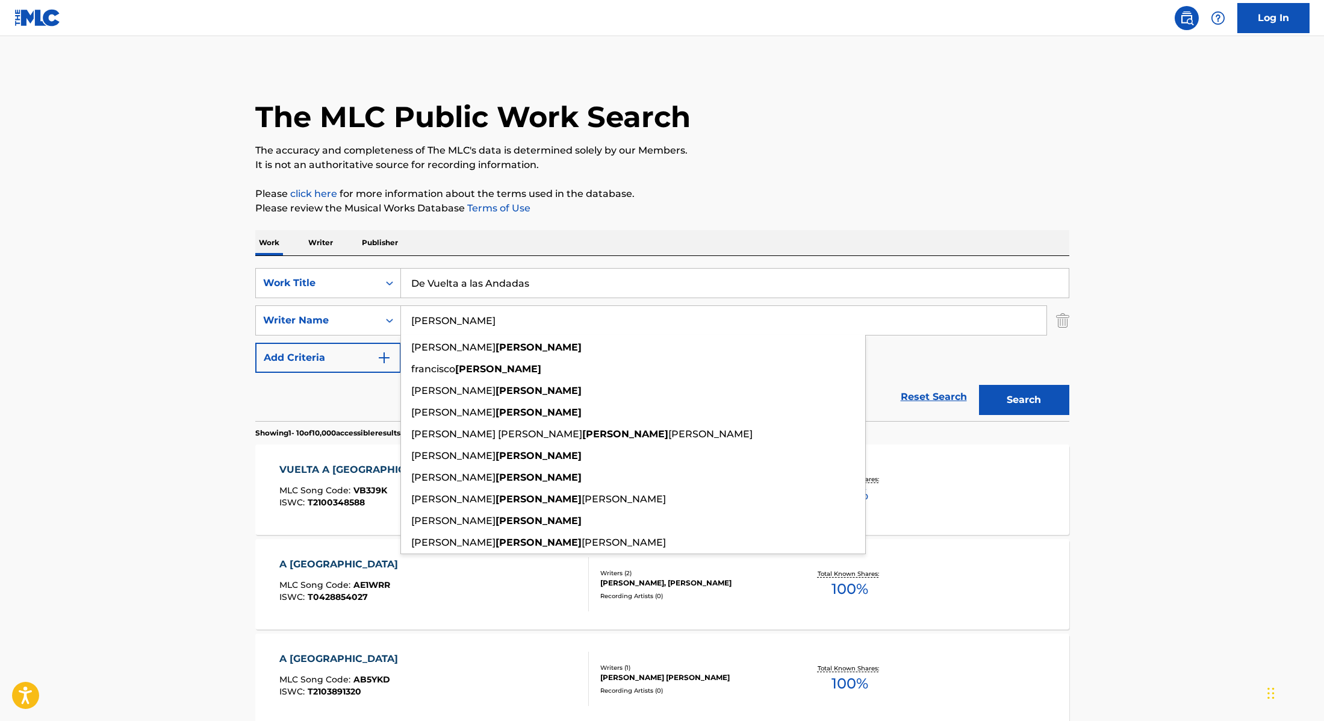
type input "[PERSON_NAME]"
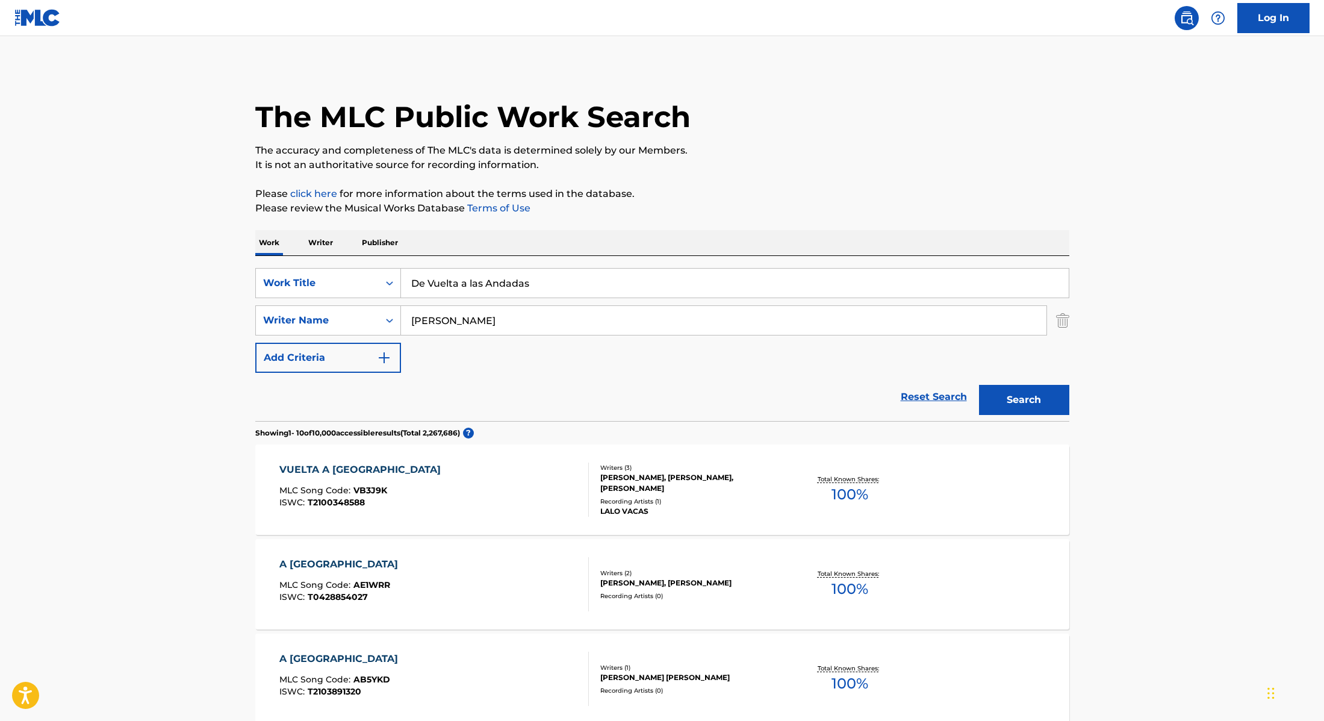
click at [1016, 400] on button "Search" at bounding box center [1024, 400] width 90 height 30
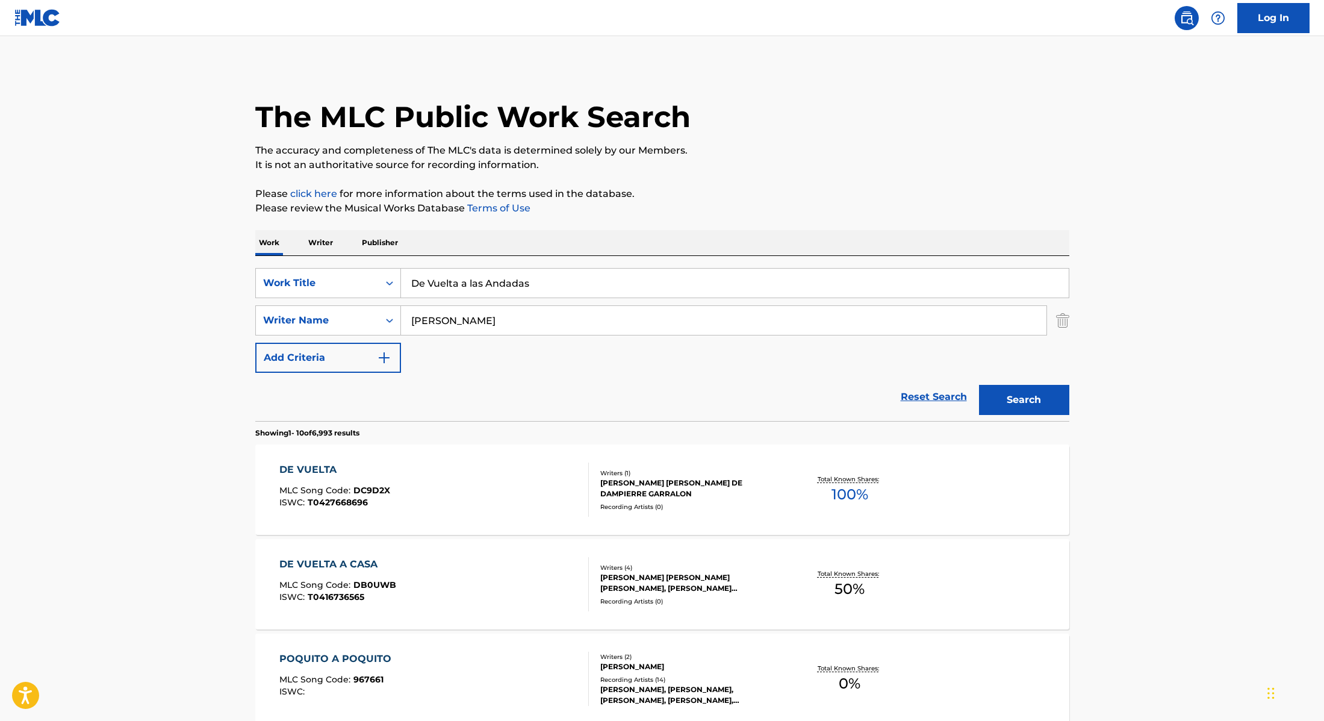
drag, startPoint x: 548, startPoint y: 283, endPoint x: 342, endPoint y: 256, distance: 207.7
click at [326, 266] on div "SearchWithCriteria28f74e23-8d9a-482d-8f44-99bc4c1a0823 Work Title De Vuelta a l…" at bounding box center [662, 338] width 814 height 165
paste input "[MEDICAL_DATA] (Skit)"
type input "[MEDICAL_DATA] (Skit)"
click at [484, 239] on div "Work Writer Publisher" at bounding box center [662, 242] width 814 height 25
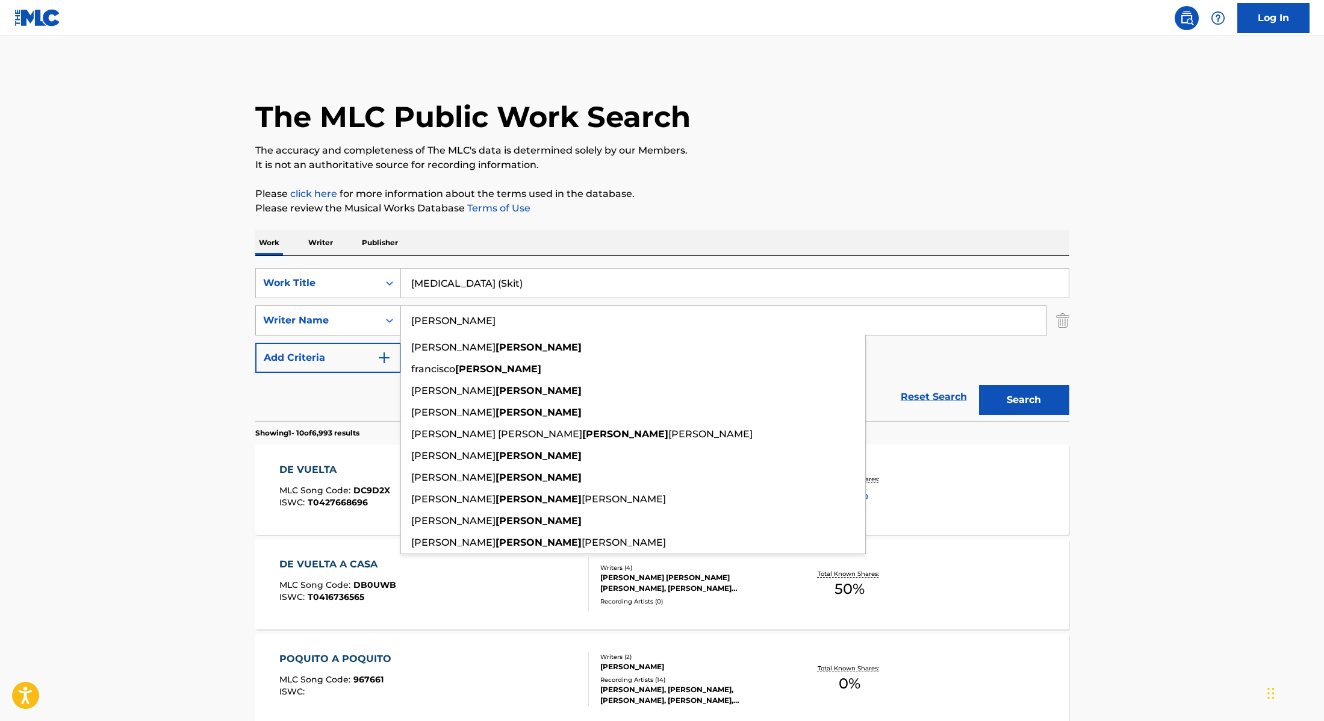
drag, startPoint x: 473, startPoint y: 322, endPoint x: 366, endPoint y: 308, distance: 108.2
click at [366, 308] on div "SearchWithCriteria8cabbb3e-411d-4e6c-a3b4-dab8613fa116 Writer Name [PERSON_NAME…" at bounding box center [662, 320] width 814 height 30
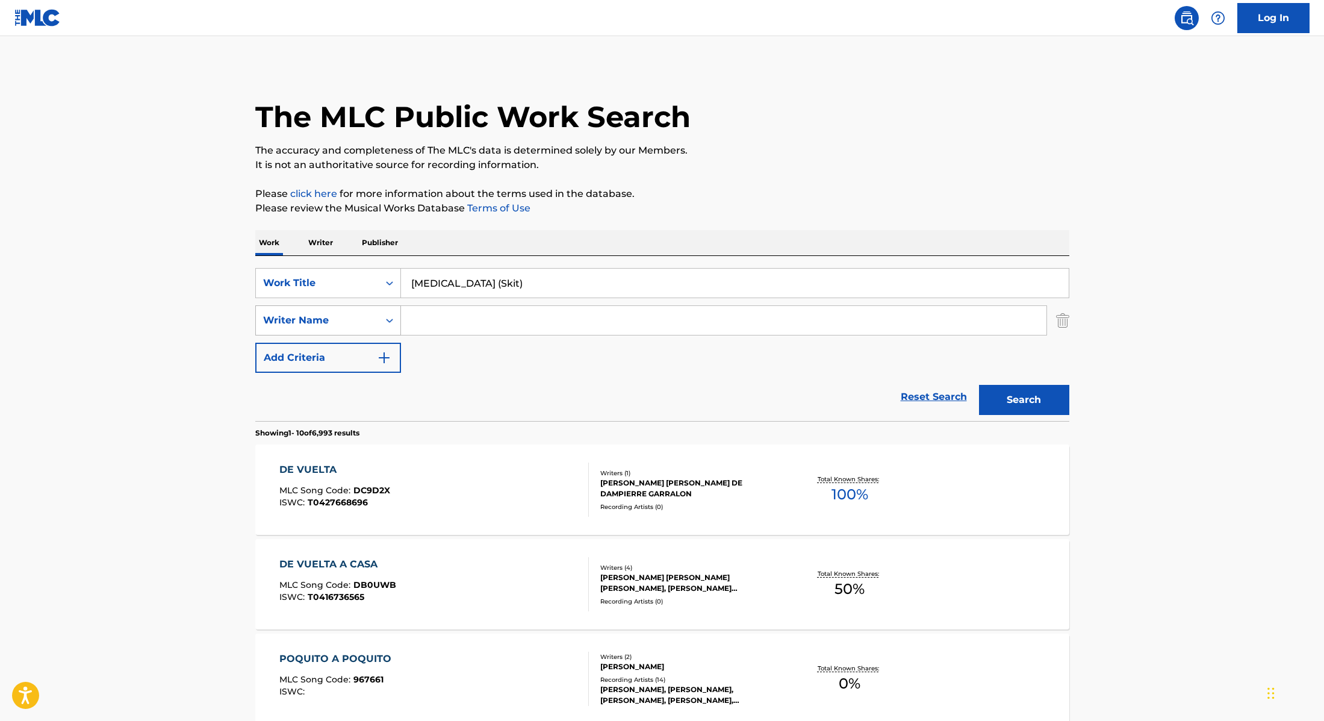
click at [979, 385] on button "Search" at bounding box center [1024, 400] width 90 height 30
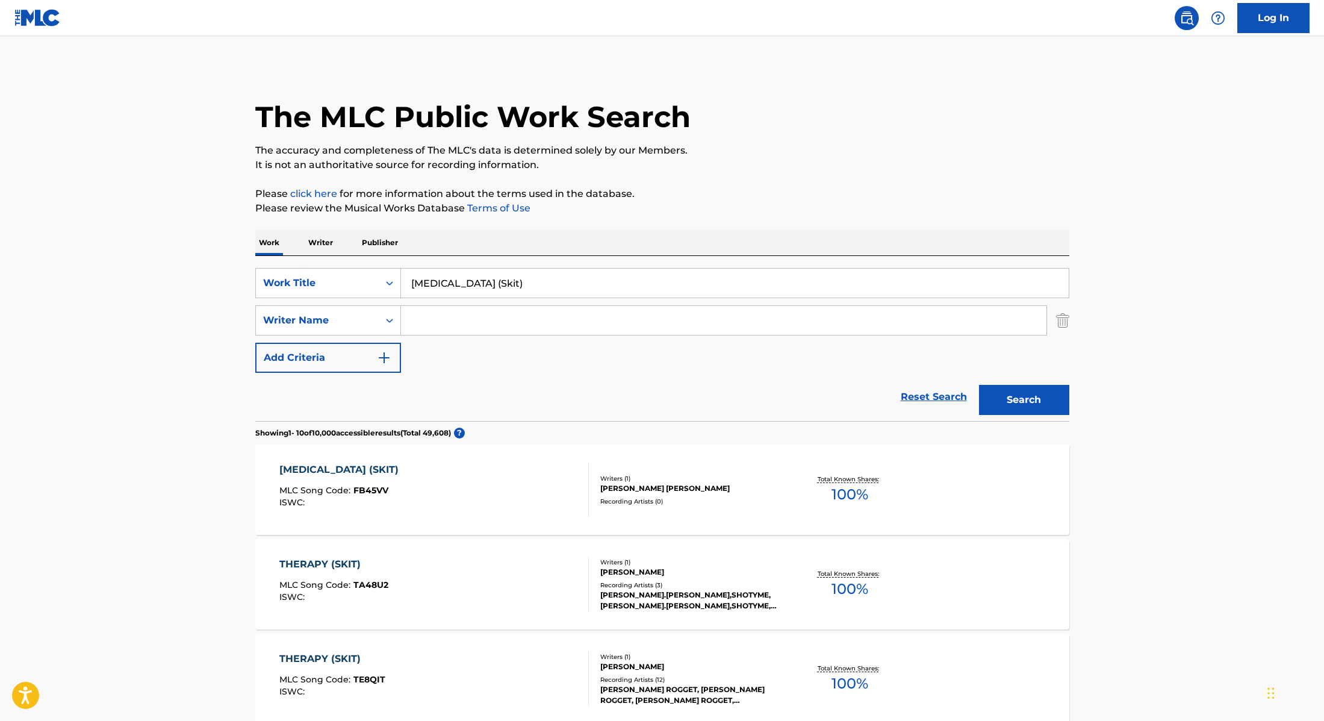
click at [537, 472] on div "[MEDICAL_DATA] (SKIT) MLC Song Code : FB45VV ISWC :" at bounding box center [434, 489] width 310 height 54
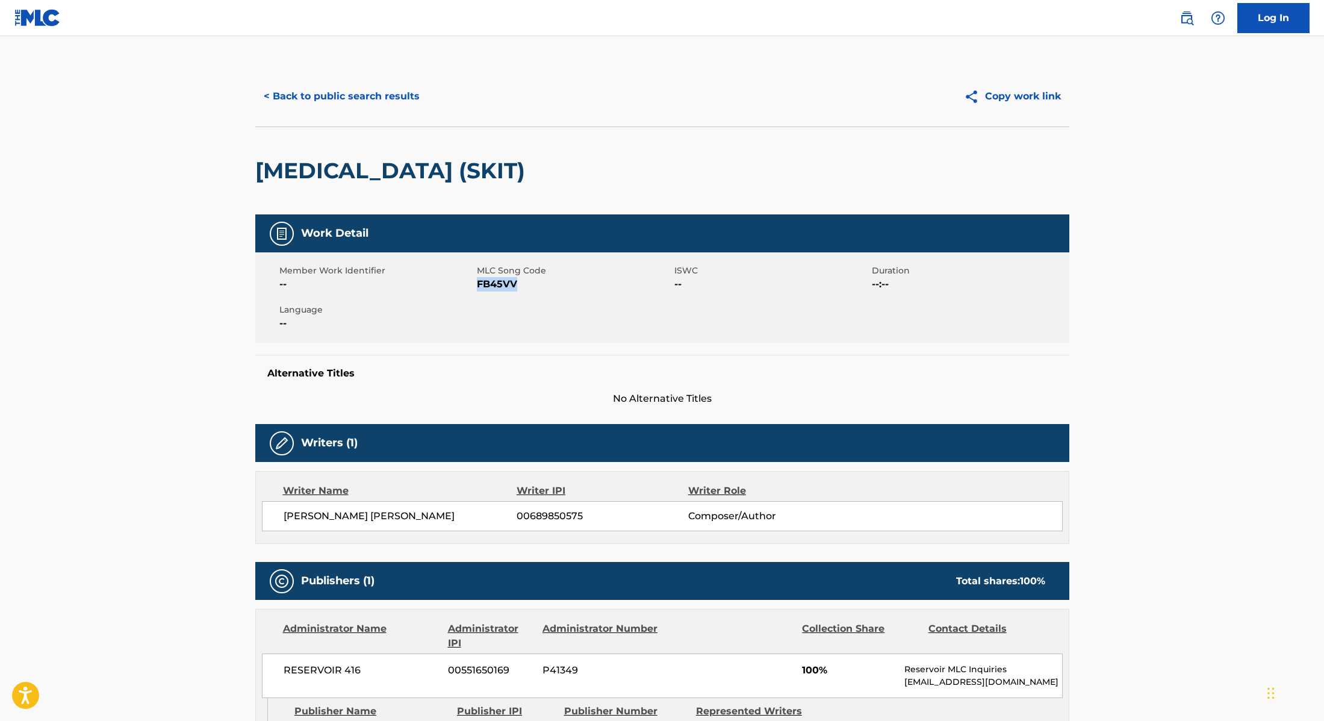
drag, startPoint x: 478, startPoint y: 284, endPoint x: 576, endPoint y: 284, distance: 97.6
click at [576, 284] on span "FB45VV" at bounding box center [574, 284] width 195 height 14
click at [335, 98] on button "< Back to public search results" at bounding box center [341, 96] width 173 height 30
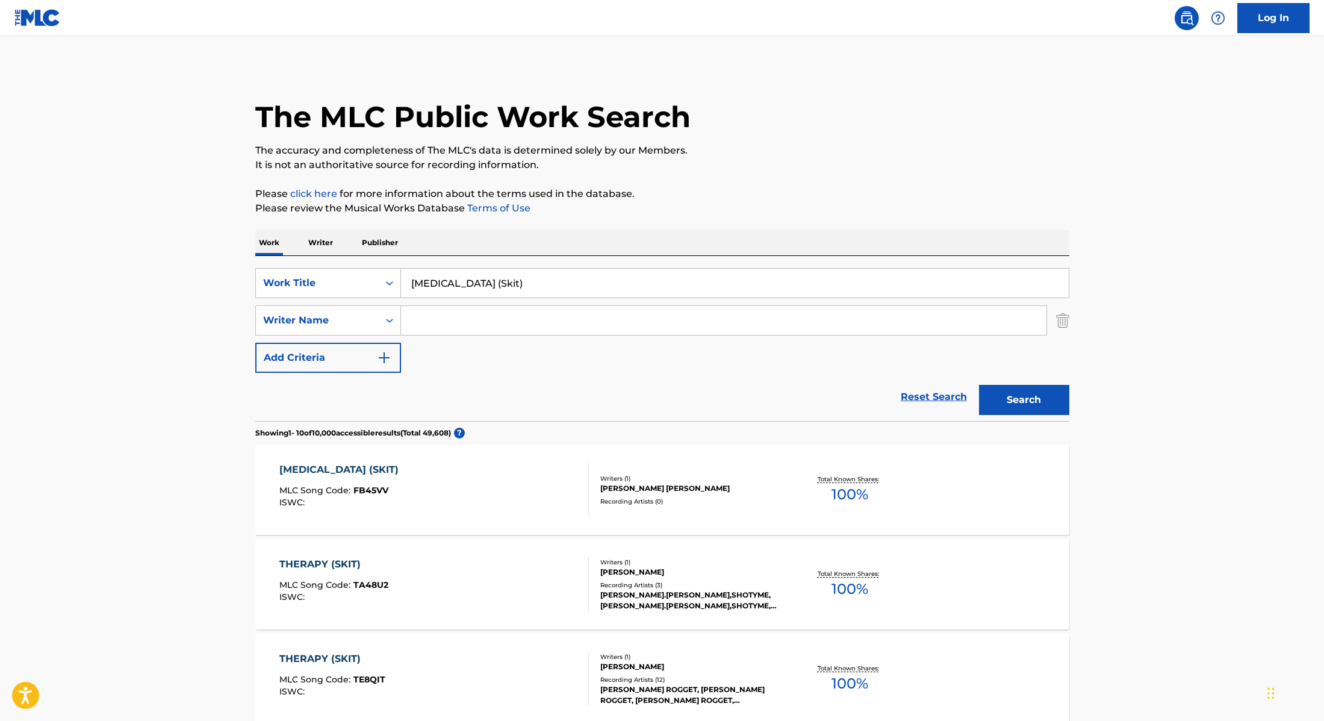
drag, startPoint x: 529, startPoint y: 290, endPoint x: 369, endPoint y: 266, distance: 162.0
click at [369, 266] on div "SearchWithCriteria28f74e23-8d9a-482d-8f44-99bc4c1a0823 Work Title [MEDICAL_DATA…" at bounding box center [662, 338] width 814 height 165
paste input "[PERSON_NAME]"
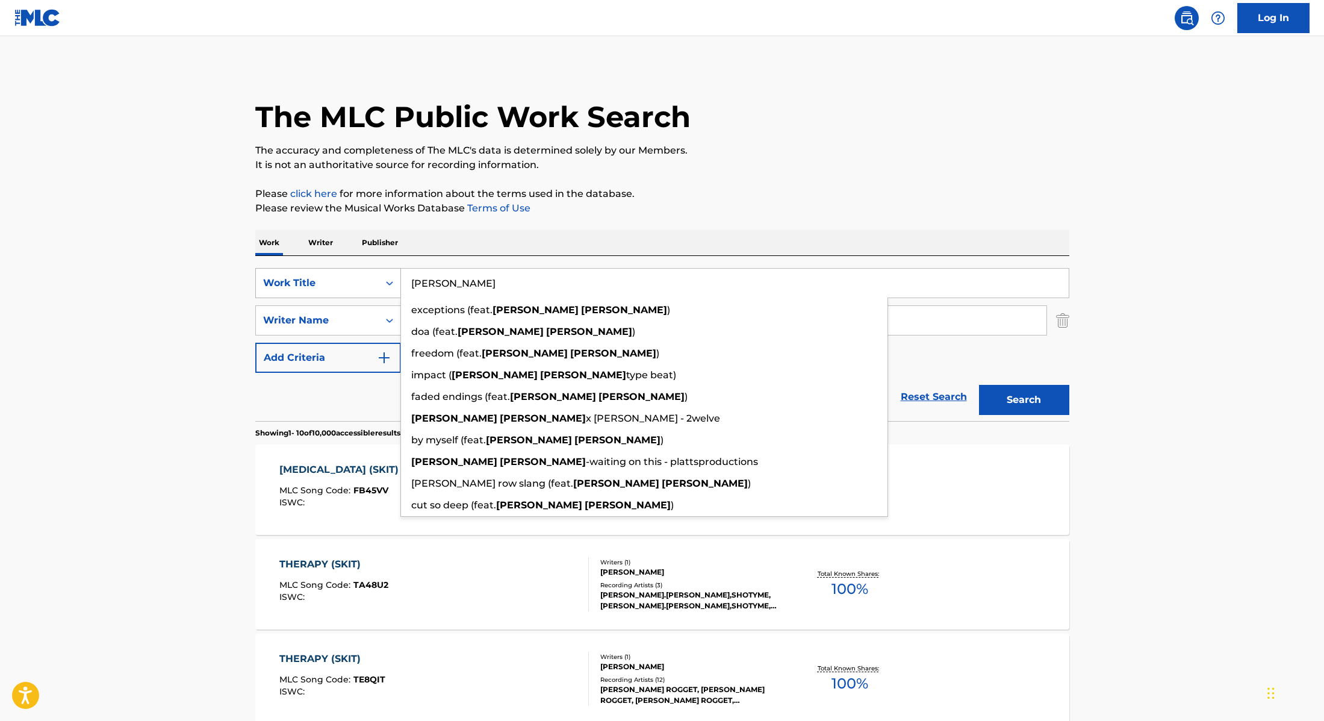
drag, startPoint x: 502, startPoint y: 284, endPoint x: 361, endPoint y: 269, distance: 141.6
click at [361, 269] on div "SearchWithCriteria28f74e23-8d9a-482d-8f44-99bc4c1a0823 Work Title [PERSON_NAME]…" at bounding box center [662, 283] width 814 height 30
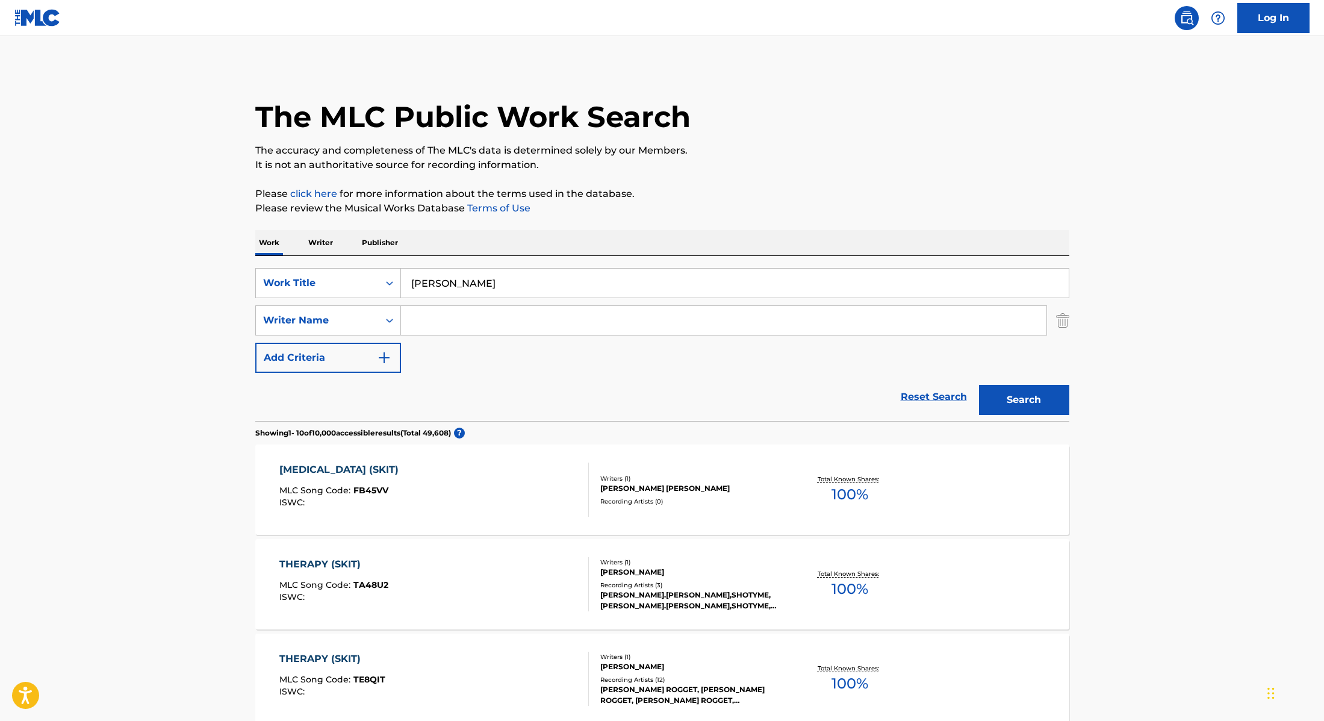
paste input "I Wish I Knew"
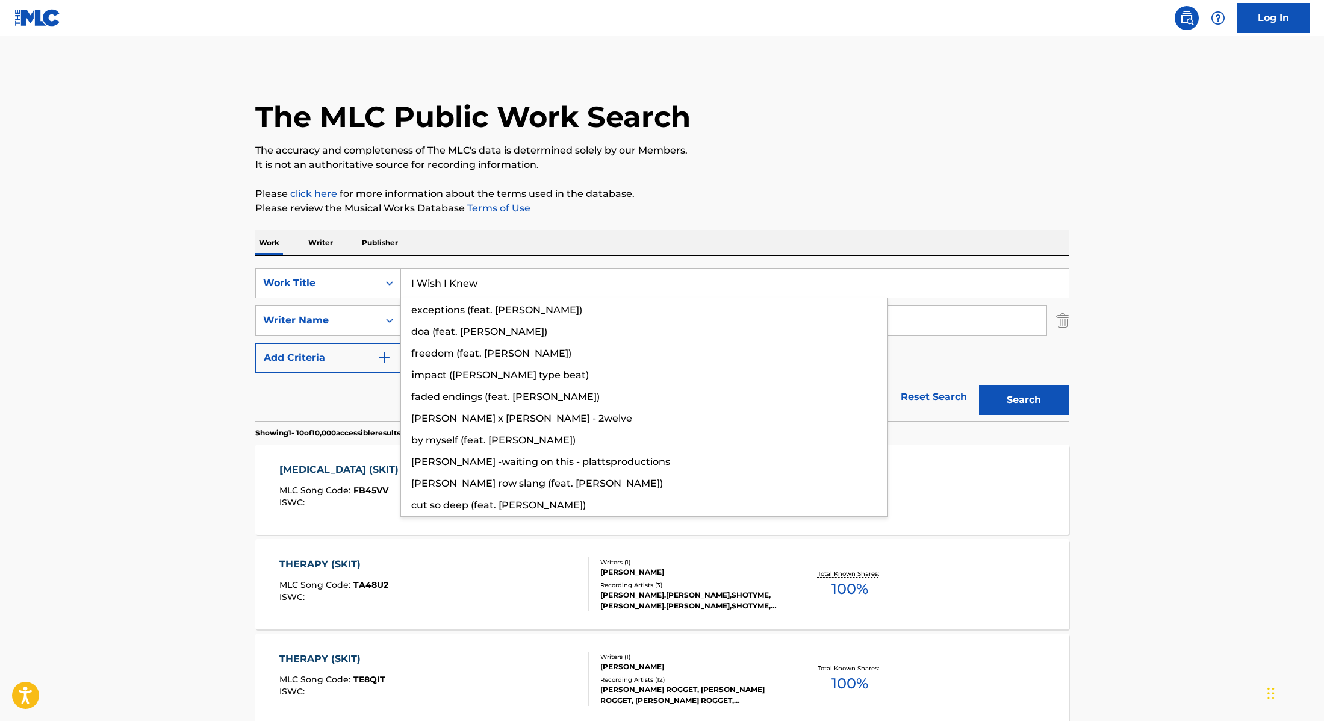
type input "I Wish I Knew"
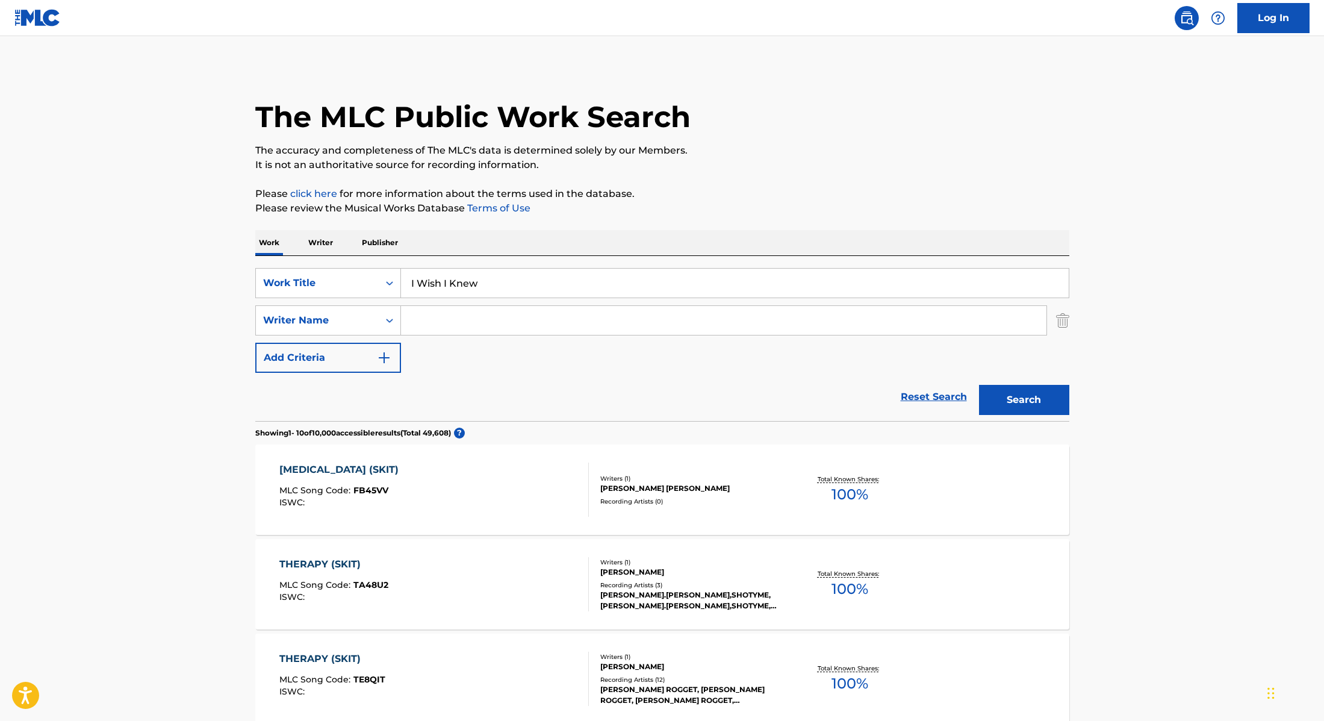
click at [592, 322] on input "Search Form" at bounding box center [724, 320] width 646 height 29
paste input "[PERSON_NAME]"
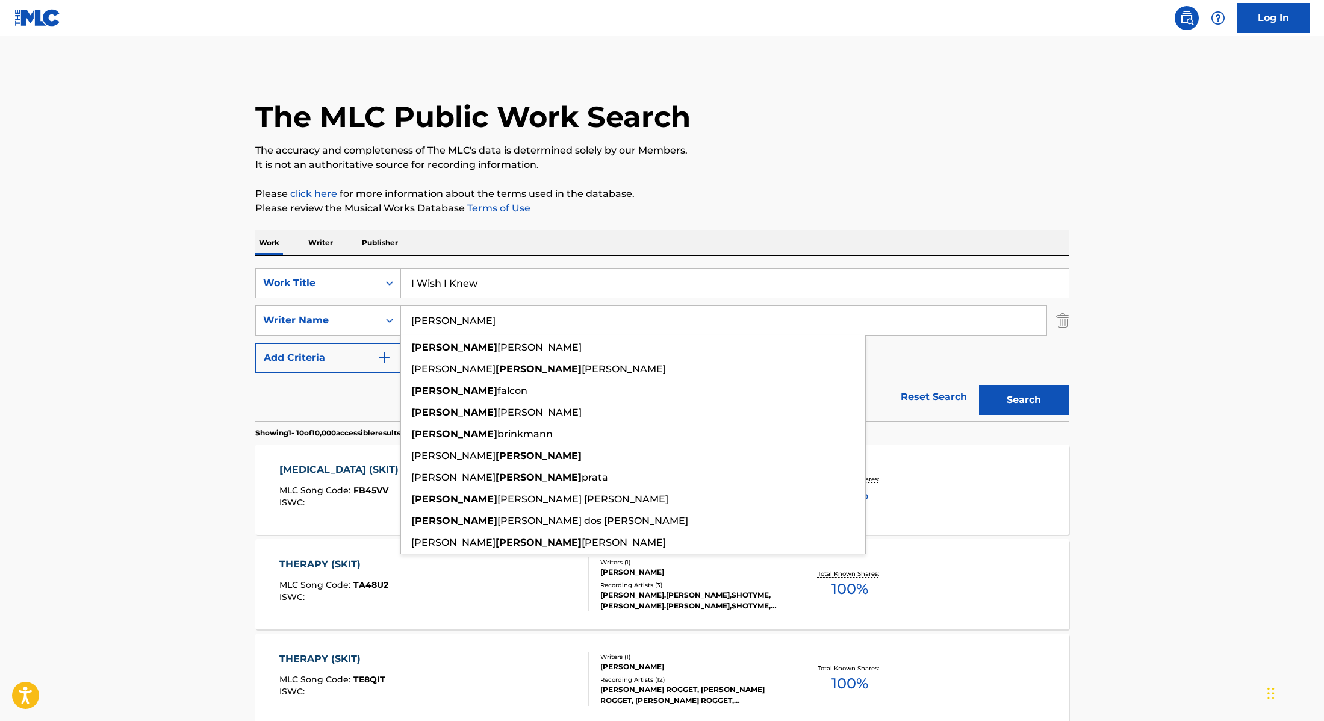
type input "[PERSON_NAME]"
click at [998, 403] on button "Search" at bounding box center [1024, 400] width 90 height 30
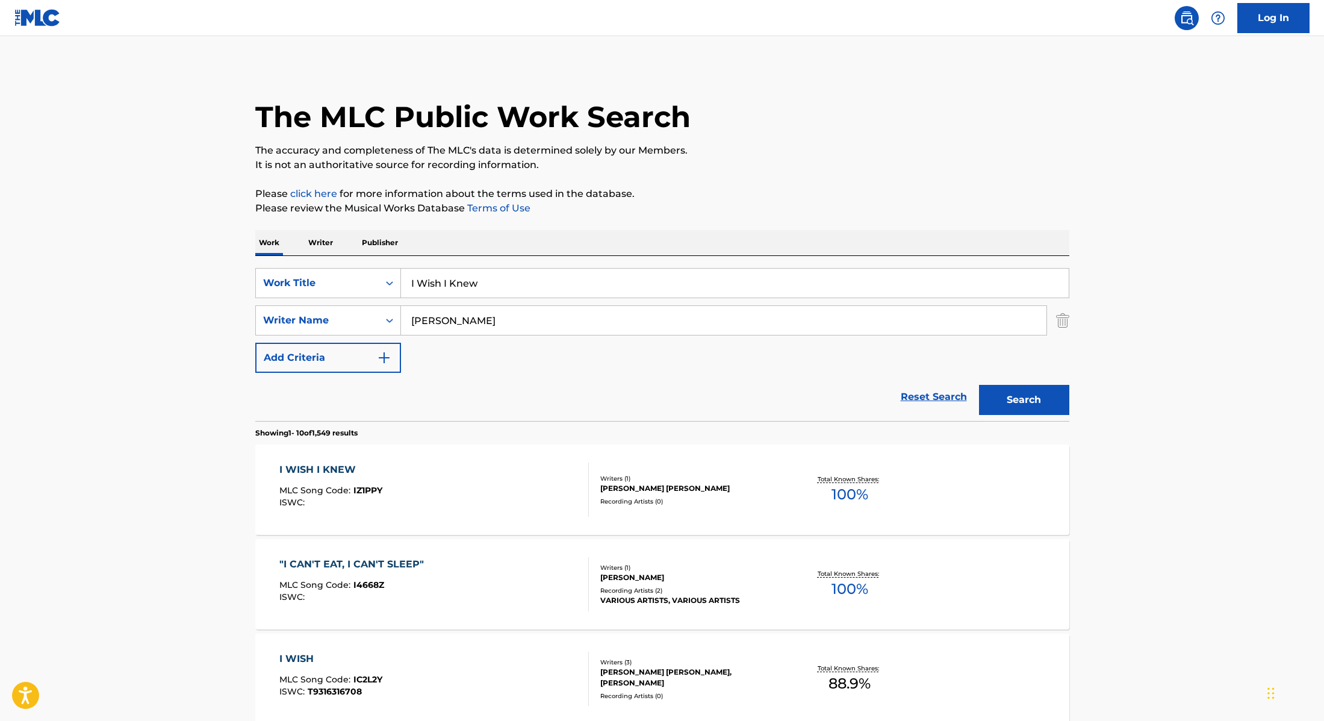
click at [530, 496] on div "I WISH I KNEW MLC Song Code : IZ1PPY ISWC :" at bounding box center [434, 489] width 310 height 54
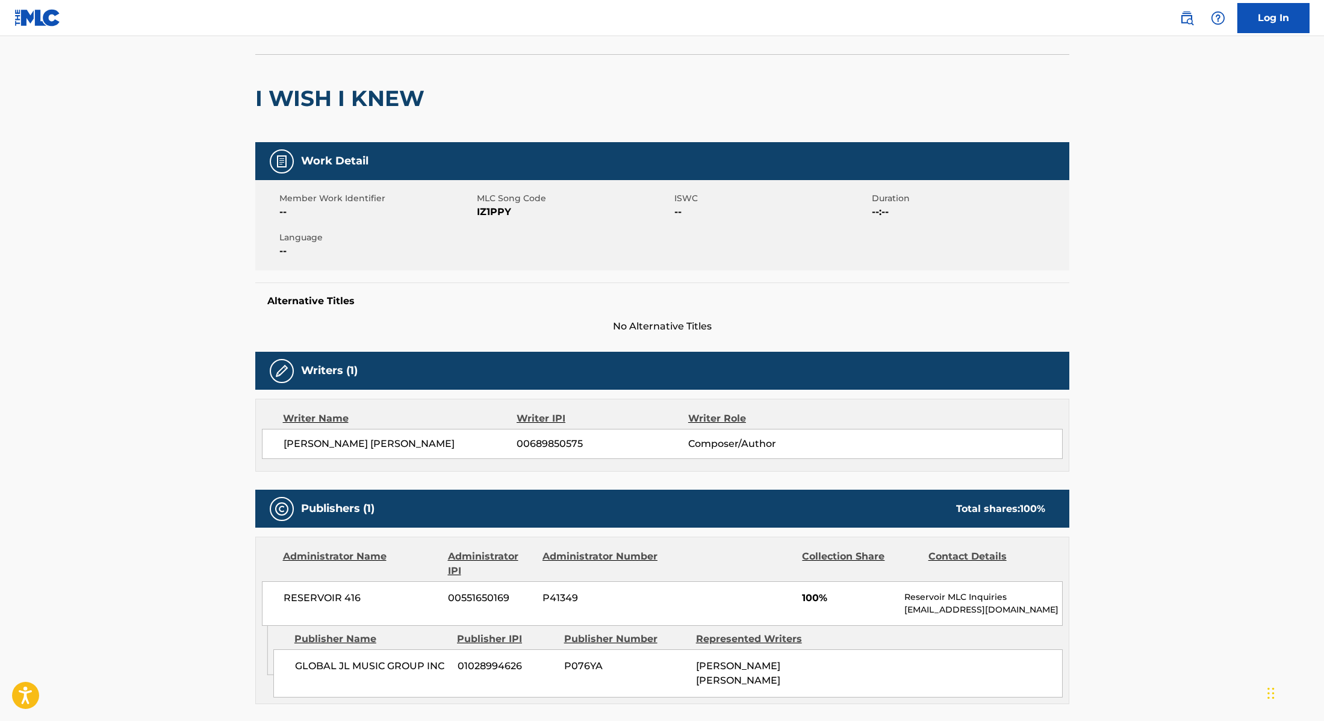
scroll to position [14, 0]
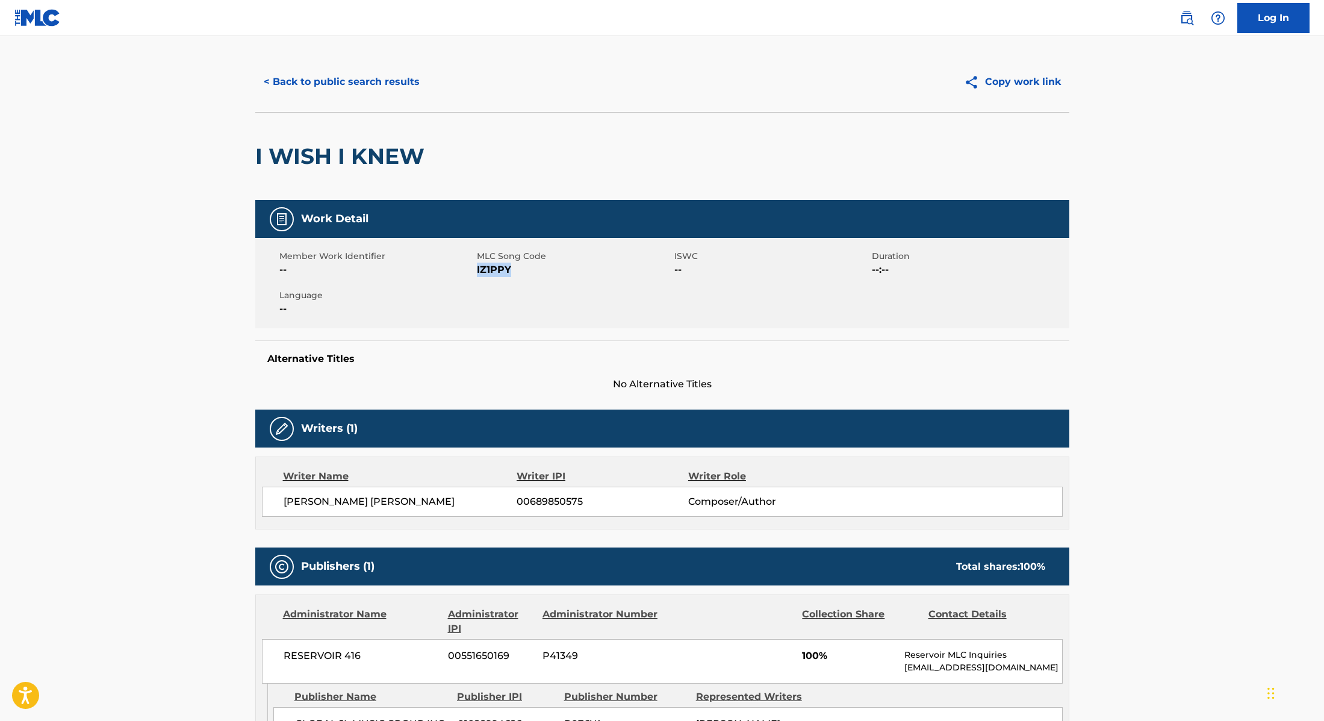
drag, startPoint x: 478, startPoint y: 270, endPoint x: 550, endPoint y: 268, distance: 72.3
click at [550, 268] on span "IZ1PPY" at bounding box center [574, 270] width 195 height 14
click at [385, 84] on button "< Back to public search results" at bounding box center [341, 82] width 173 height 30
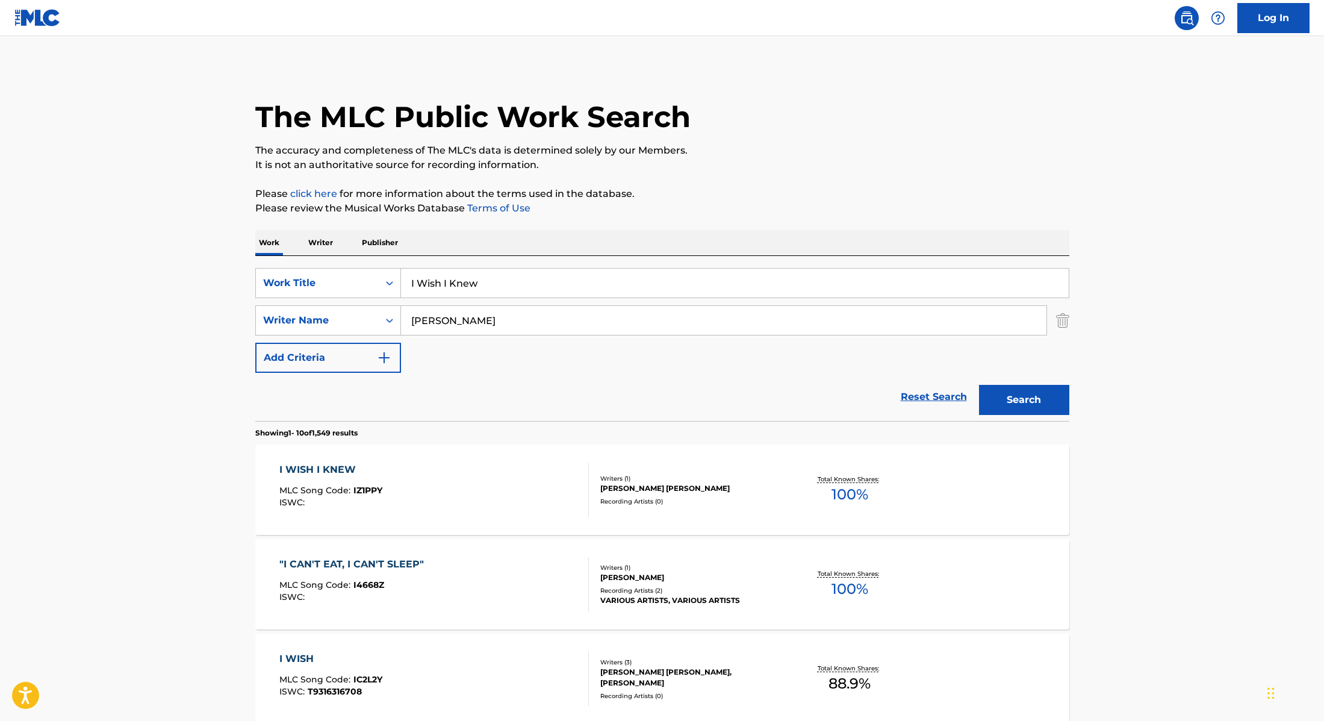
drag, startPoint x: 491, startPoint y: 284, endPoint x: 360, endPoint y: 264, distance: 132.9
click at [360, 264] on div "SearchWithCriteria28f74e23-8d9a-482d-8f44-99bc4c1a0823 Work Title I Wish I Knew…" at bounding box center [662, 338] width 814 height 165
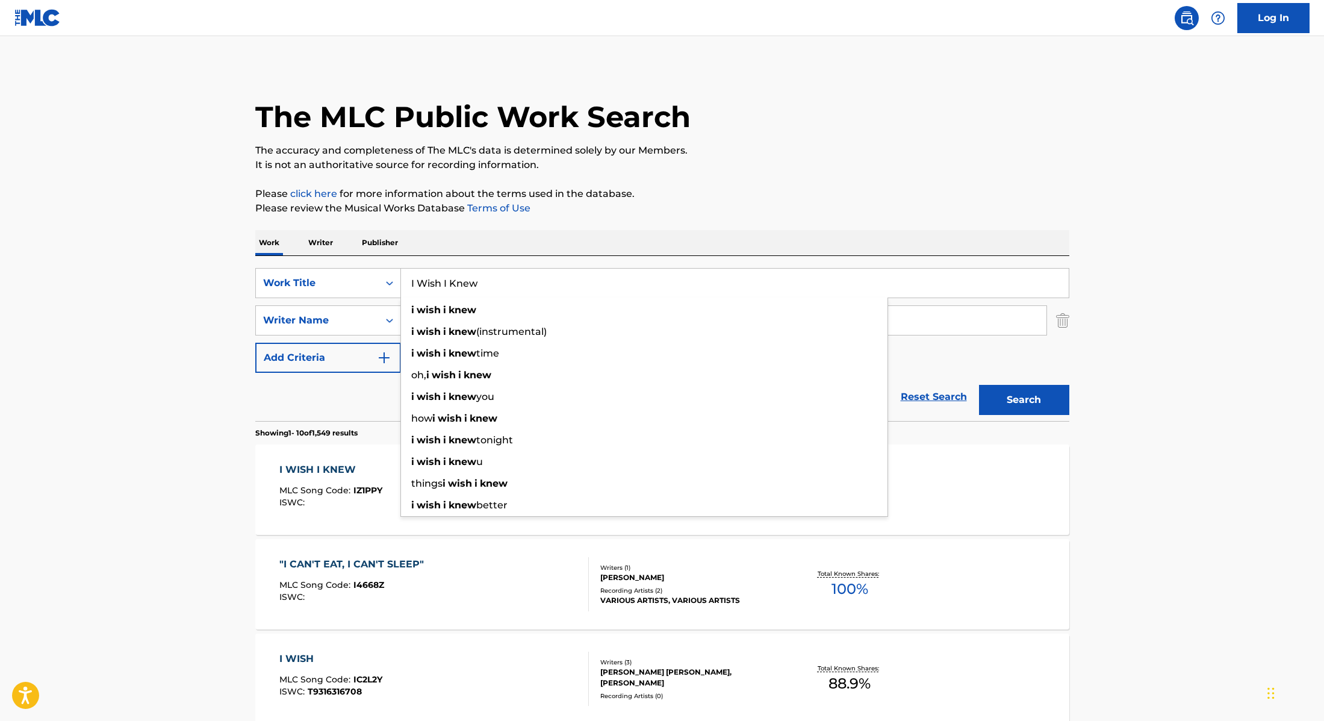
paste input "One Of Them"
type input "One Of Them"
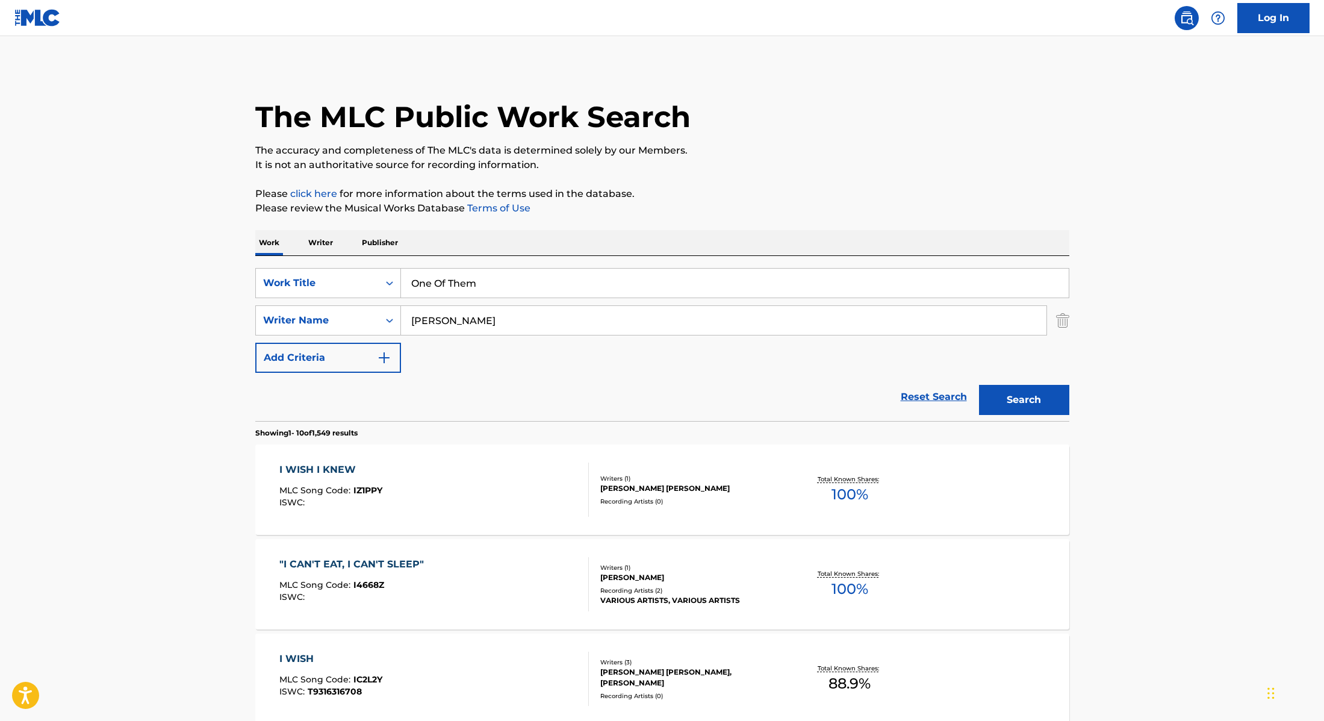
click at [1041, 402] on button "Search" at bounding box center [1024, 400] width 90 height 30
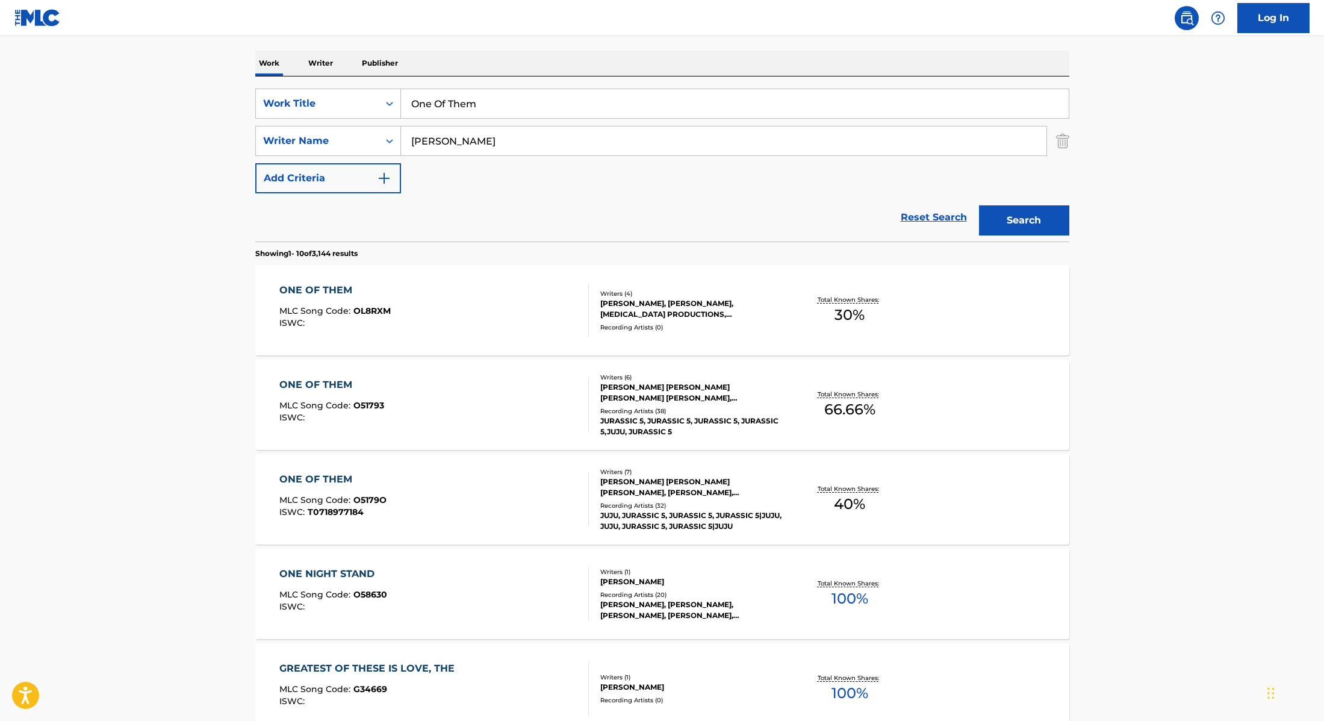
scroll to position [183, 0]
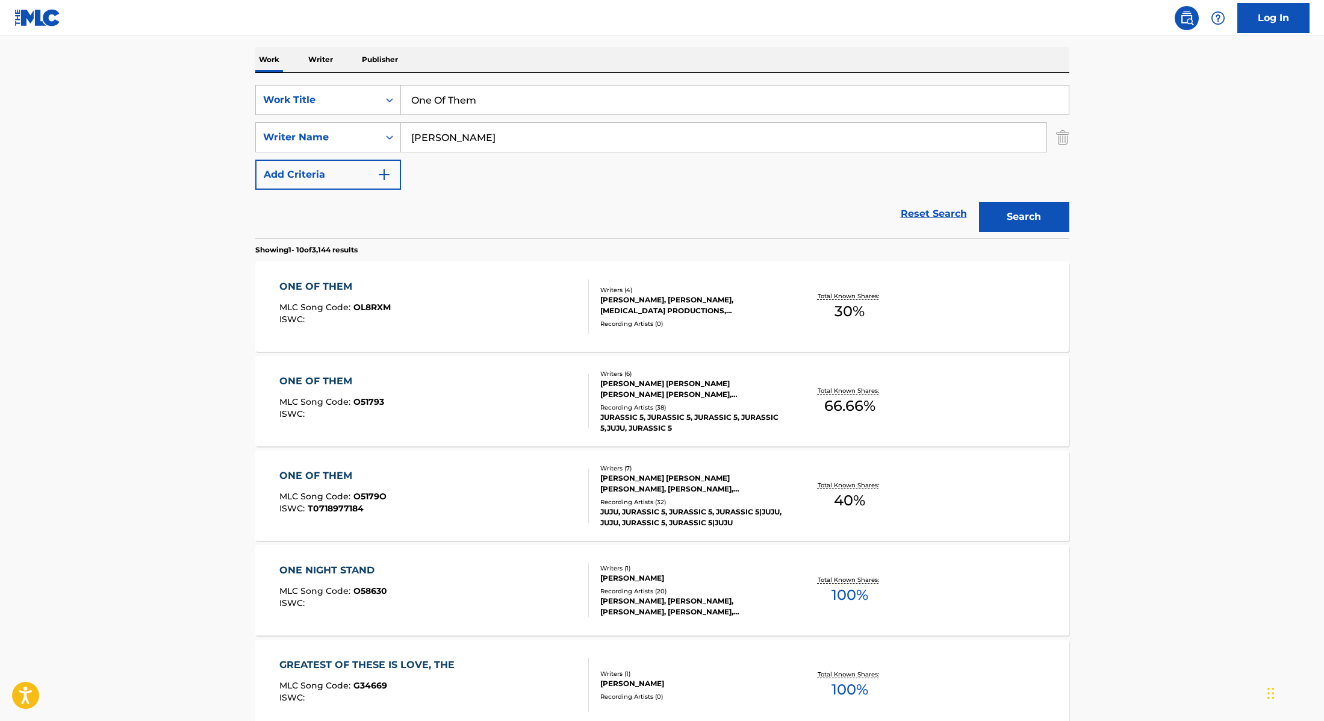
click at [531, 310] on div "ONE OF THEM MLC Song Code : OL8RXM ISWC :" at bounding box center [434, 306] width 310 height 54
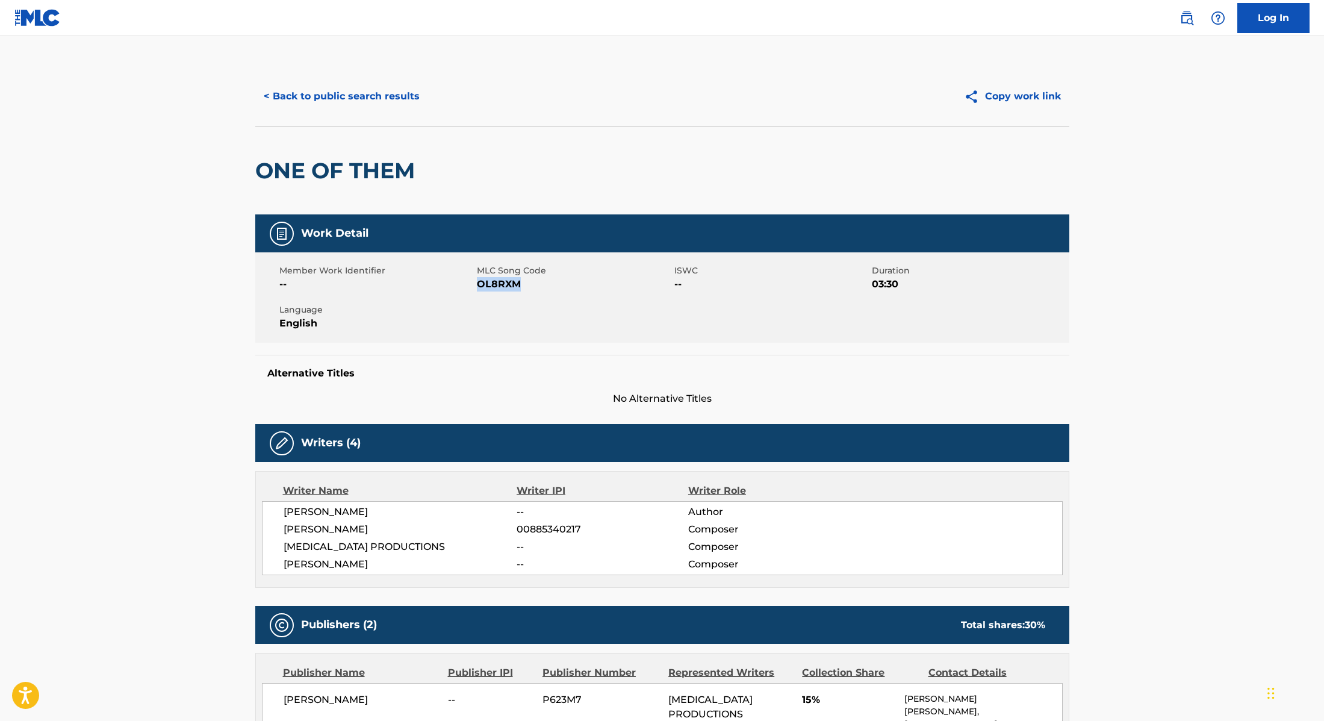
drag, startPoint x: 477, startPoint y: 285, endPoint x: 554, endPoint y: 285, distance: 77.1
click at [554, 285] on span "OL8RXM" at bounding box center [574, 284] width 195 height 14
click at [398, 100] on button "< Back to public search results" at bounding box center [341, 96] width 173 height 30
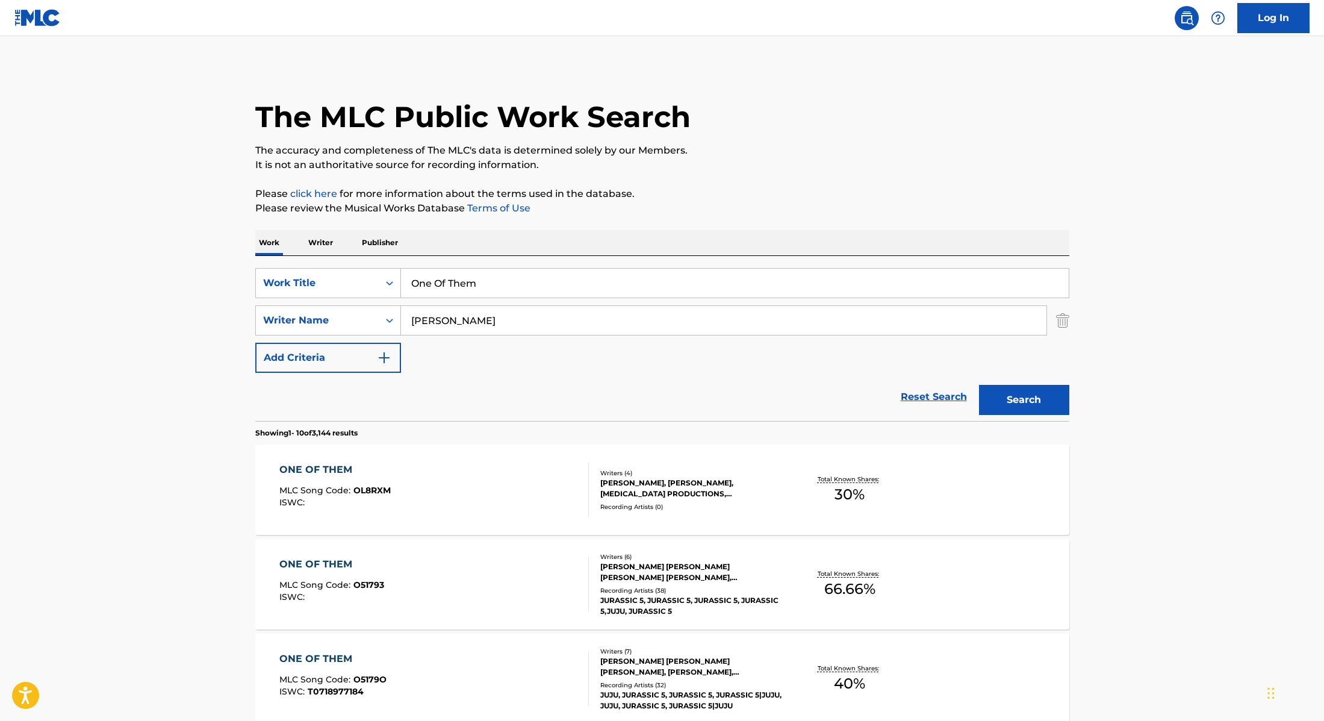
scroll to position [183, 0]
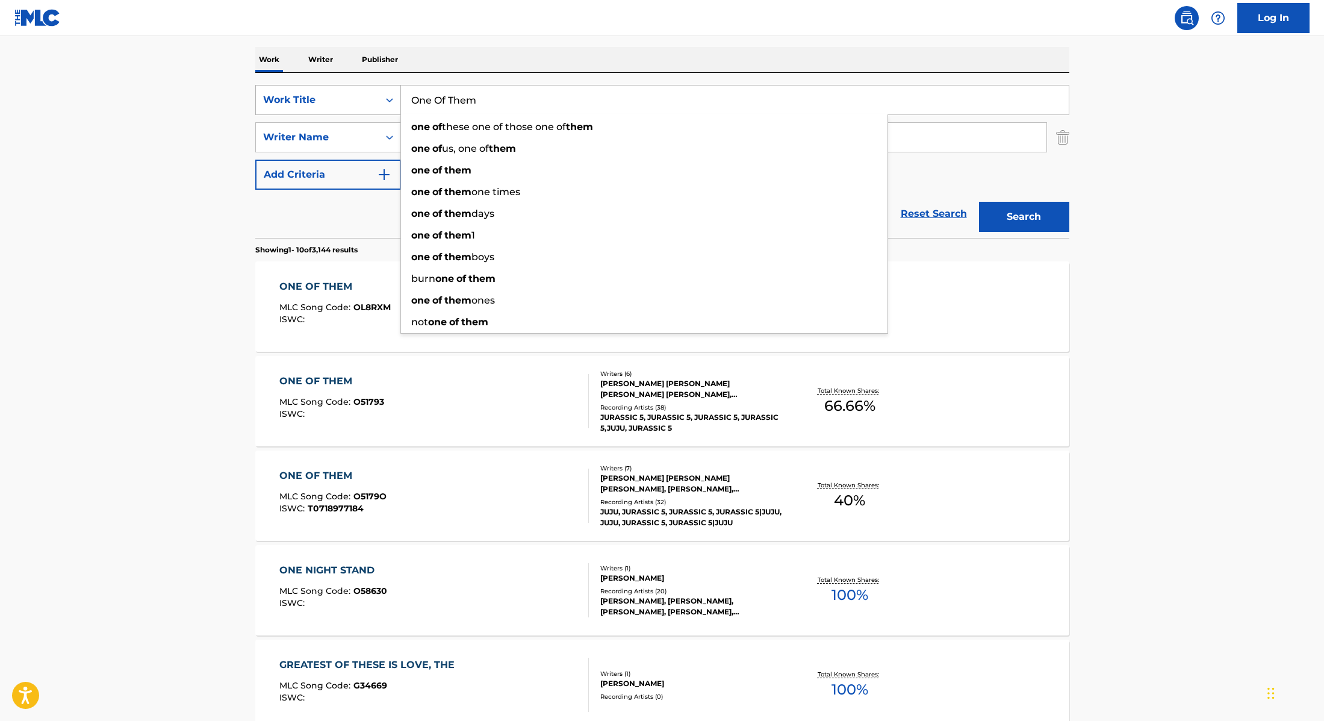
drag, startPoint x: 492, startPoint y: 105, endPoint x: 390, endPoint y: 91, distance: 103.3
click at [390, 91] on div "SearchWithCriteria28f74e23-8d9a-482d-8f44-99bc4c1a0823 Work Title One Of Them o…" at bounding box center [662, 100] width 814 height 30
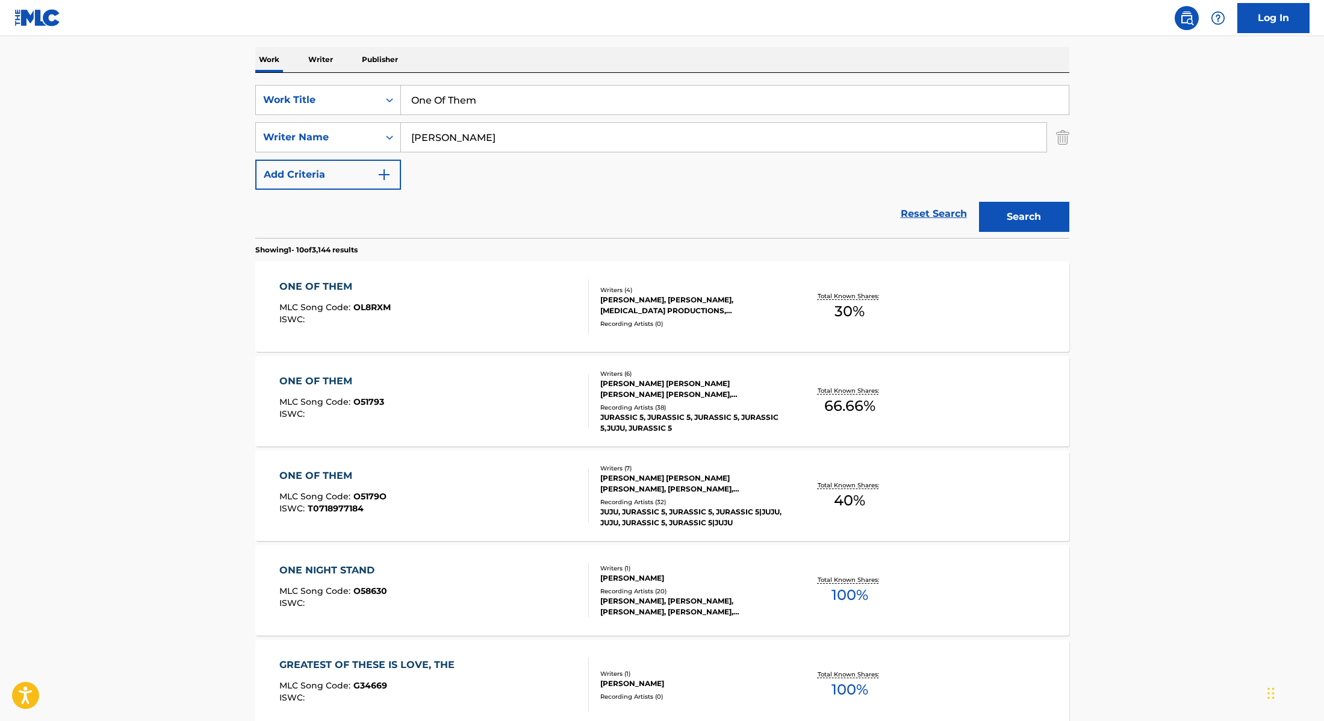
click at [606, 68] on div "Work Writer Publisher" at bounding box center [662, 59] width 814 height 25
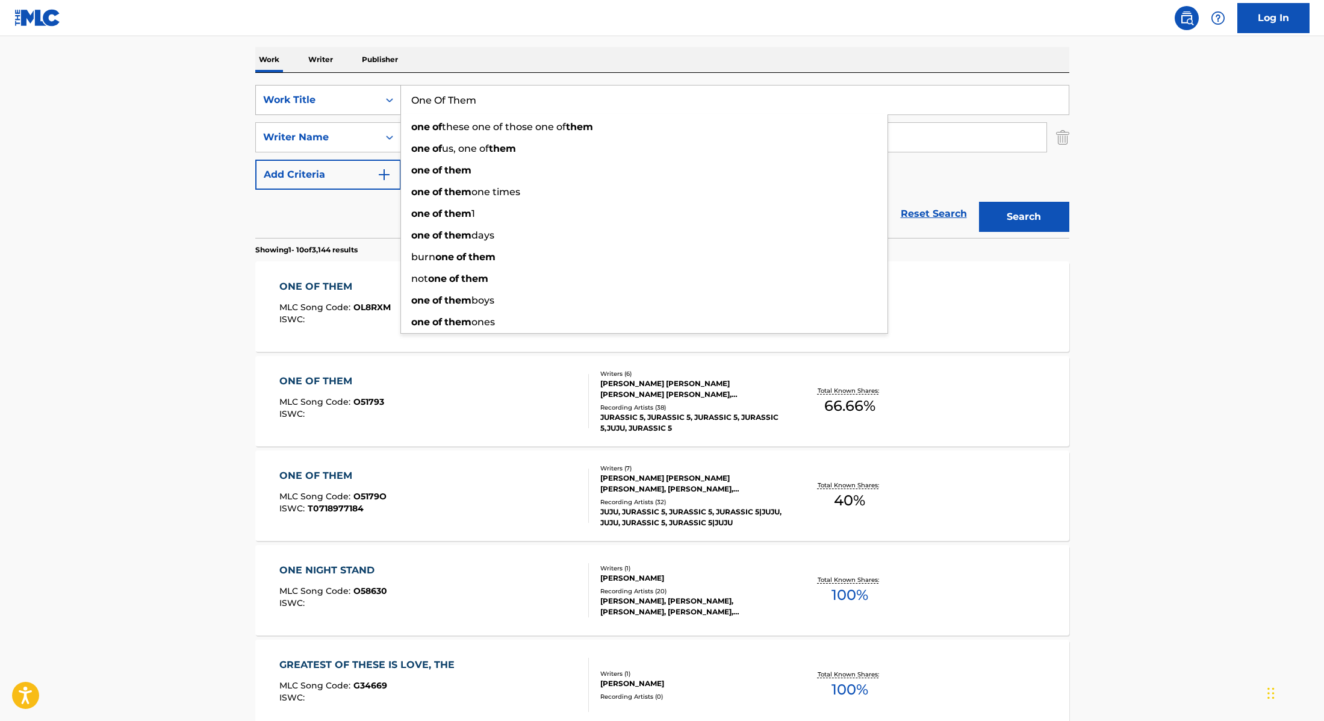
drag, startPoint x: 442, startPoint y: 97, endPoint x: 378, endPoint y: 92, distance: 64.0
click at [378, 92] on div "SearchWithCriteria28f74e23-8d9a-482d-8f44-99bc4c1a0823 Work Title One Of Them o…" at bounding box center [662, 100] width 814 height 30
paste input "Tear Me Down"
type input "Tear Me Down"
click at [574, 73] on div "SearchWithCriteria28f74e23-8d9a-482d-8f44-99bc4c1a0823 Work Title Tear Me Down …" at bounding box center [662, 155] width 814 height 165
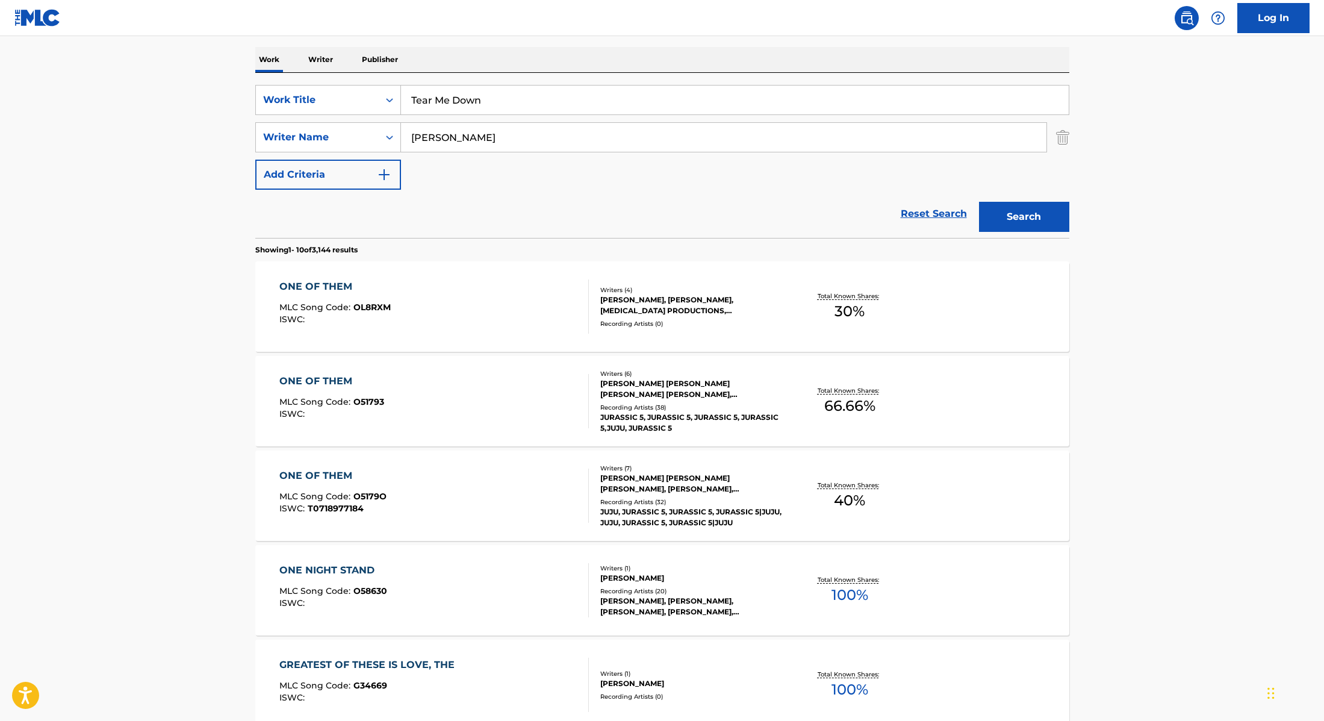
click at [1012, 216] on button "Search" at bounding box center [1024, 217] width 90 height 30
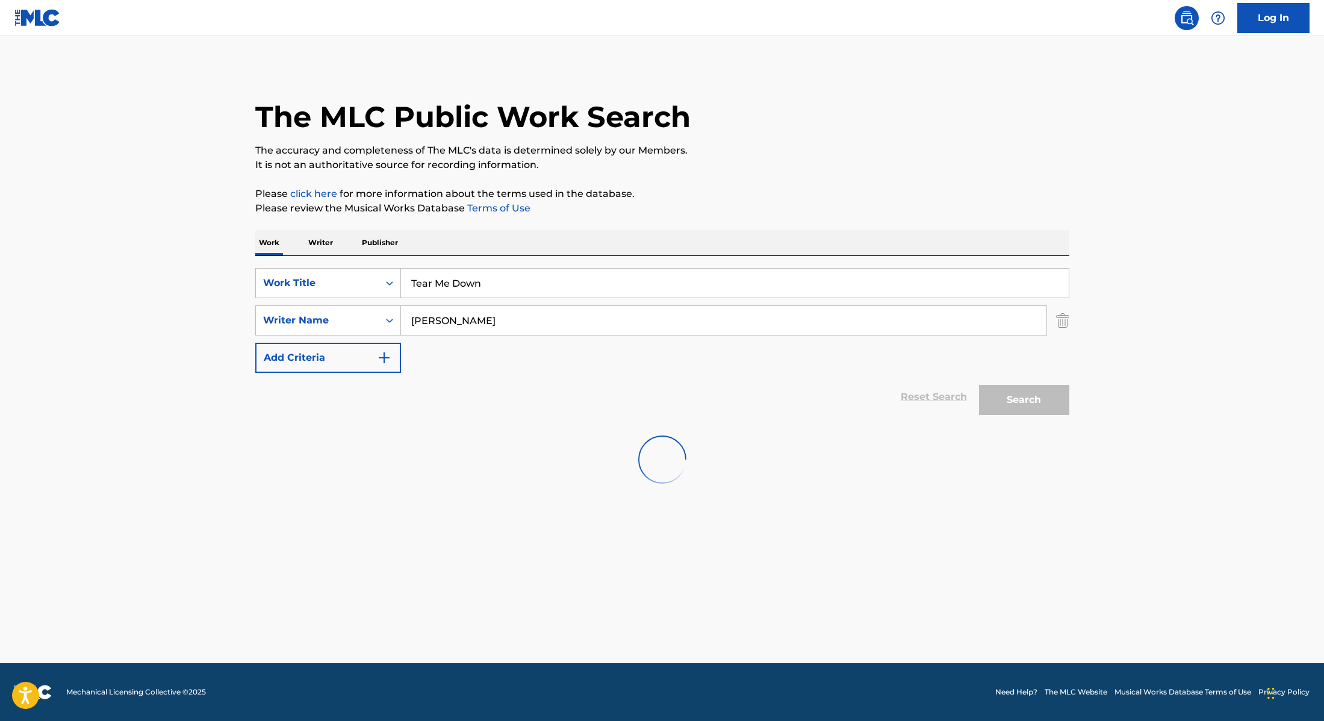
scroll to position [0, 0]
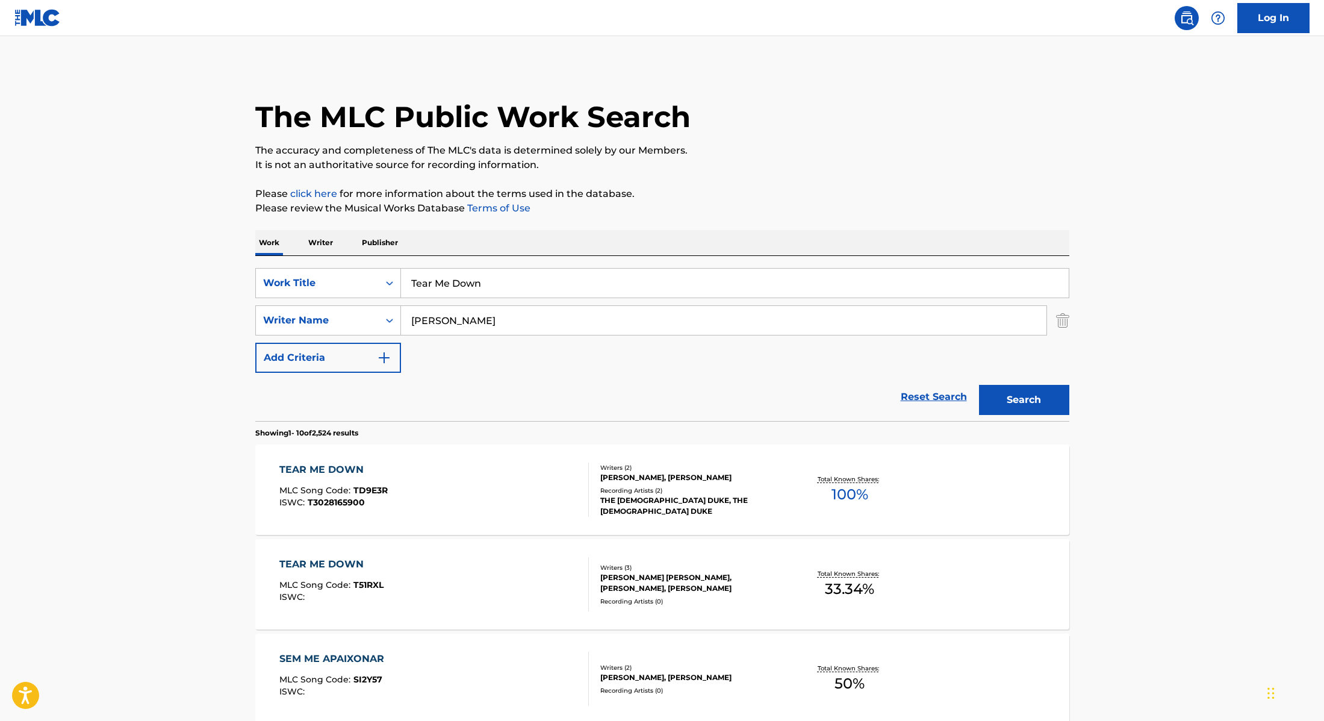
click at [550, 556] on div "TEAR ME DOWN MLC Song Code : T51RXL ISWC : Writers ( 3 ) [PERSON_NAME] [PERSON_…" at bounding box center [662, 584] width 814 height 90
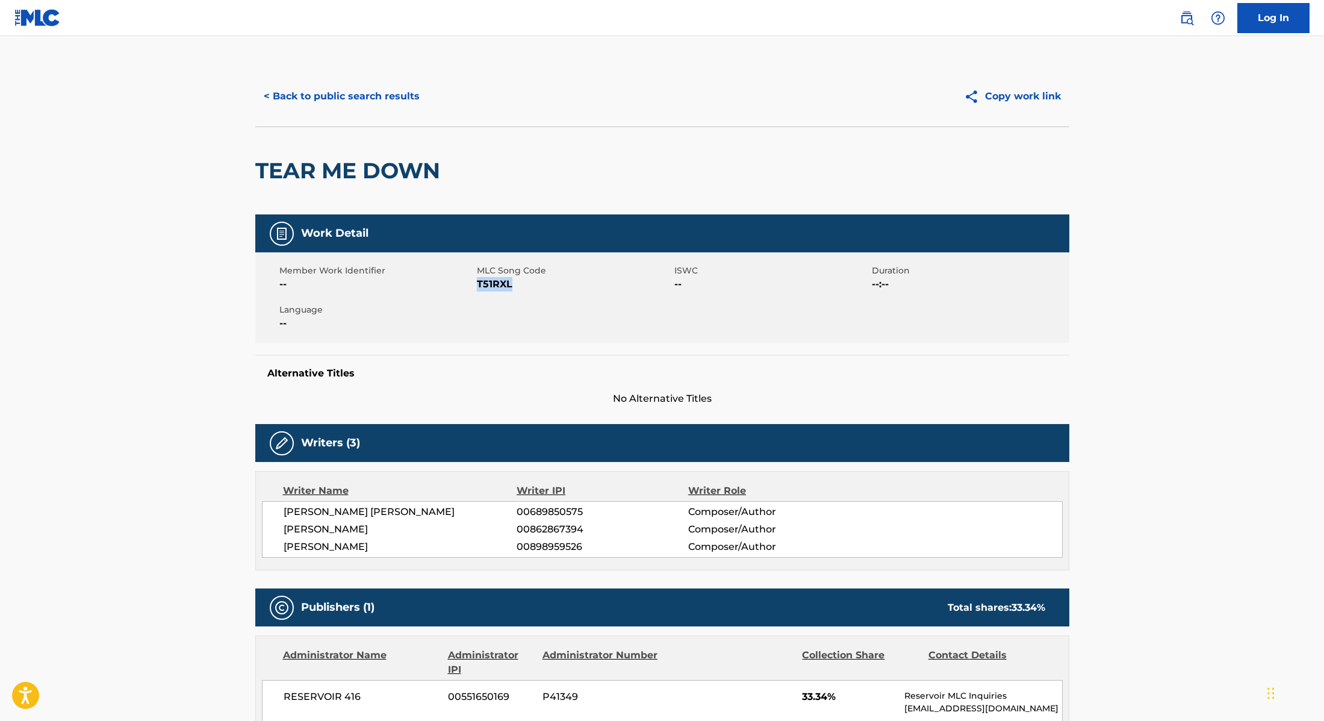
drag, startPoint x: 479, startPoint y: 283, endPoint x: 552, endPoint y: 283, distance: 73.5
click at [552, 283] on span "T51RXL" at bounding box center [574, 284] width 195 height 14
click at [405, 95] on button "< Back to public search results" at bounding box center [341, 96] width 173 height 30
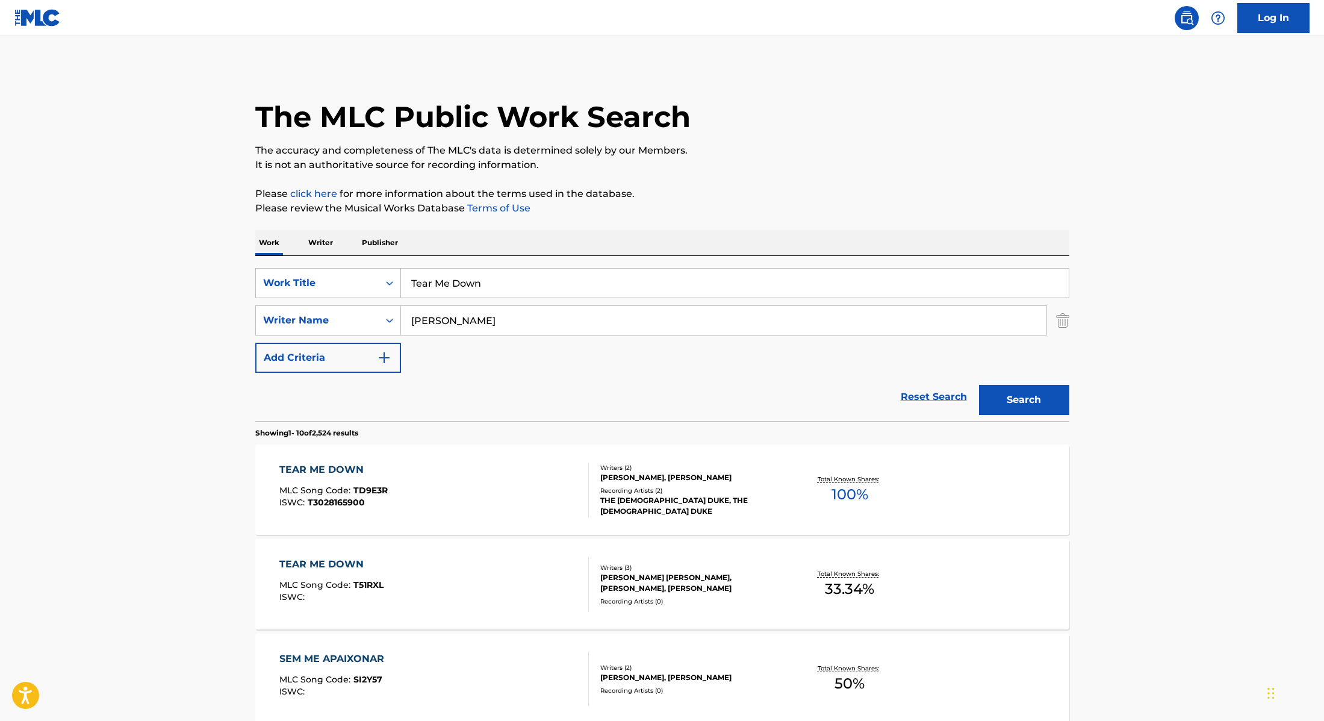
drag, startPoint x: 491, startPoint y: 285, endPoint x: 375, endPoint y: 267, distance: 117.7
click at [375, 267] on div "SearchWithCriteria28f74e23-8d9a-482d-8f44-99bc4c1a0823 Work Title Tear Me Down …" at bounding box center [662, 338] width 814 height 165
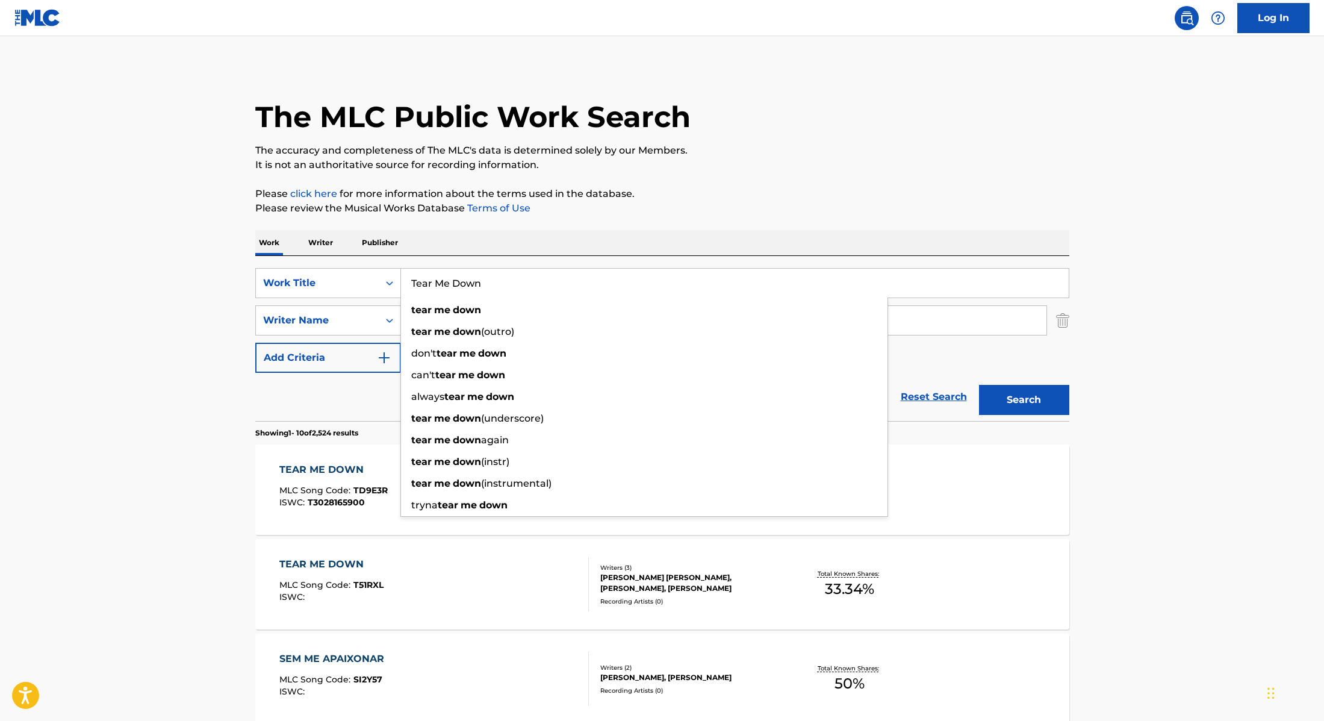
paste input "[URL][DOMAIN_NAME]"
click at [738, 209] on p "Please review the Musical Works Database Terms of Use" at bounding box center [662, 208] width 814 height 14
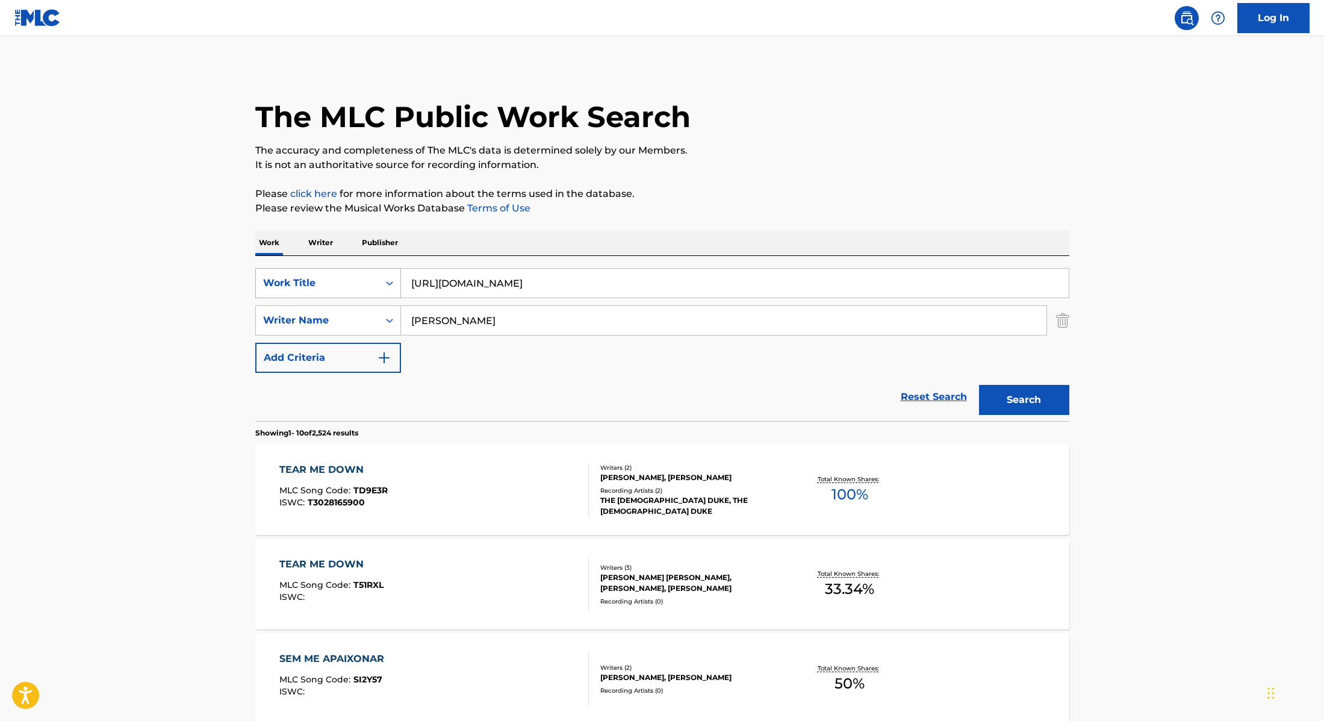
drag, startPoint x: 705, startPoint y: 284, endPoint x: 369, endPoint y: 270, distance: 336.3
click at [369, 270] on div "SearchWithCriteria28f74e23-8d9a-482d-8f44-99bc4c1a0823 Work Title [URL][DOMAIN_…" at bounding box center [662, 283] width 814 height 30
paste input "[PERSON_NAME] (Skit)"
type input "[PERSON_NAME] (Skit)"
click at [806, 198] on p "Please click here for more information about the terms used in the database." at bounding box center [662, 194] width 814 height 14
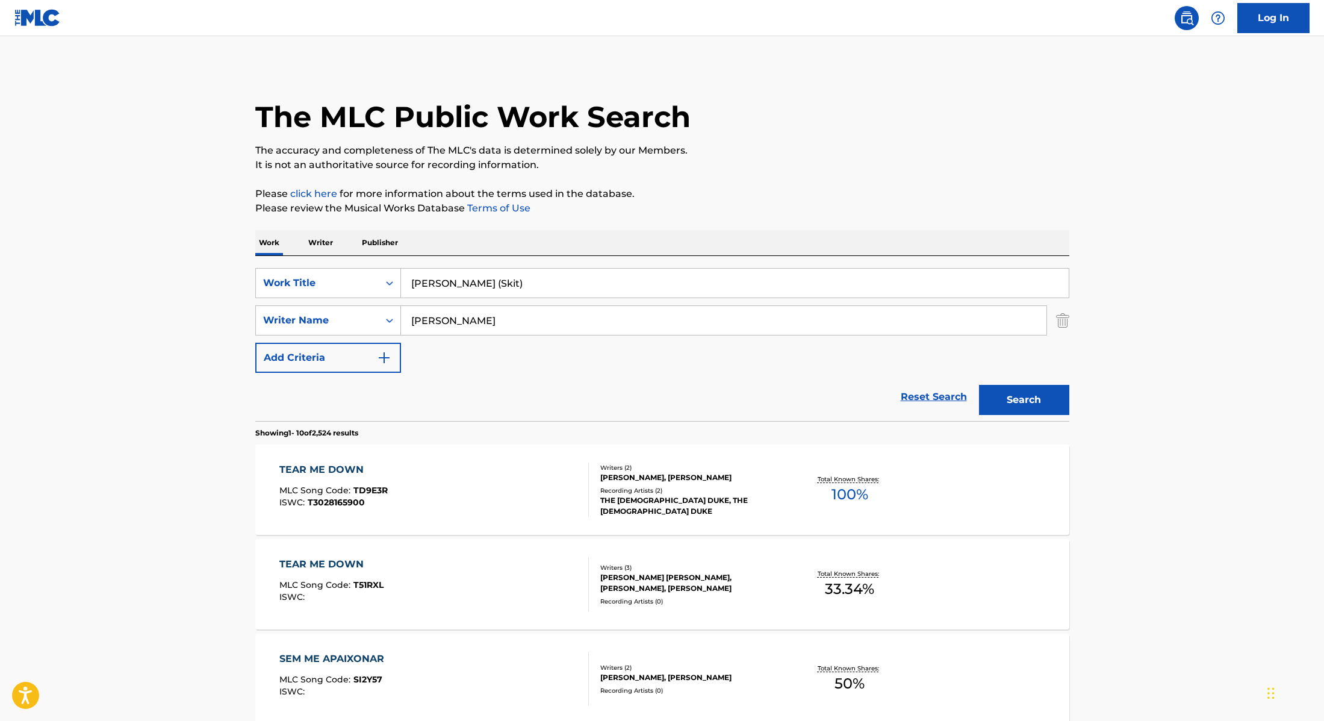
click at [1050, 397] on button "Search" at bounding box center [1024, 400] width 90 height 30
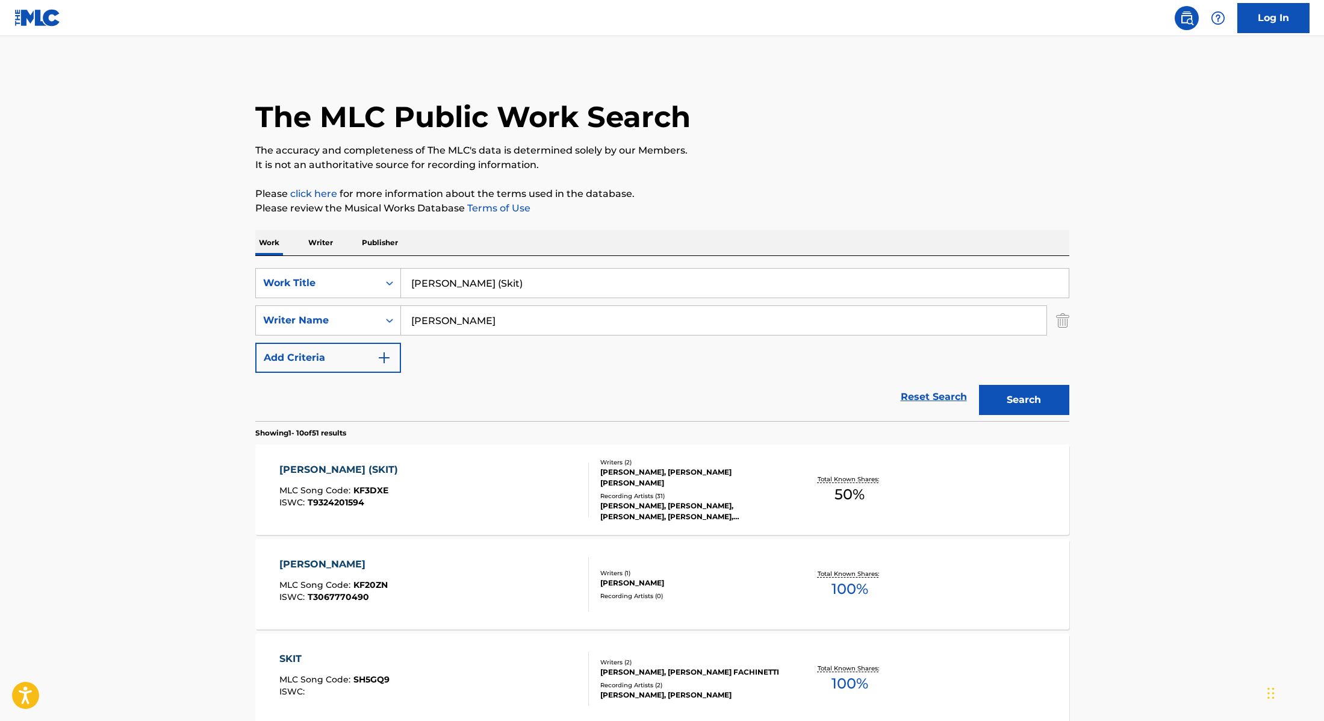
click at [540, 483] on div "[PERSON_NAME] (SKIT) MLC Song Code : KF3DXE ISWC : T9324201594" at bounding box center [434, 489] width 310 height 54
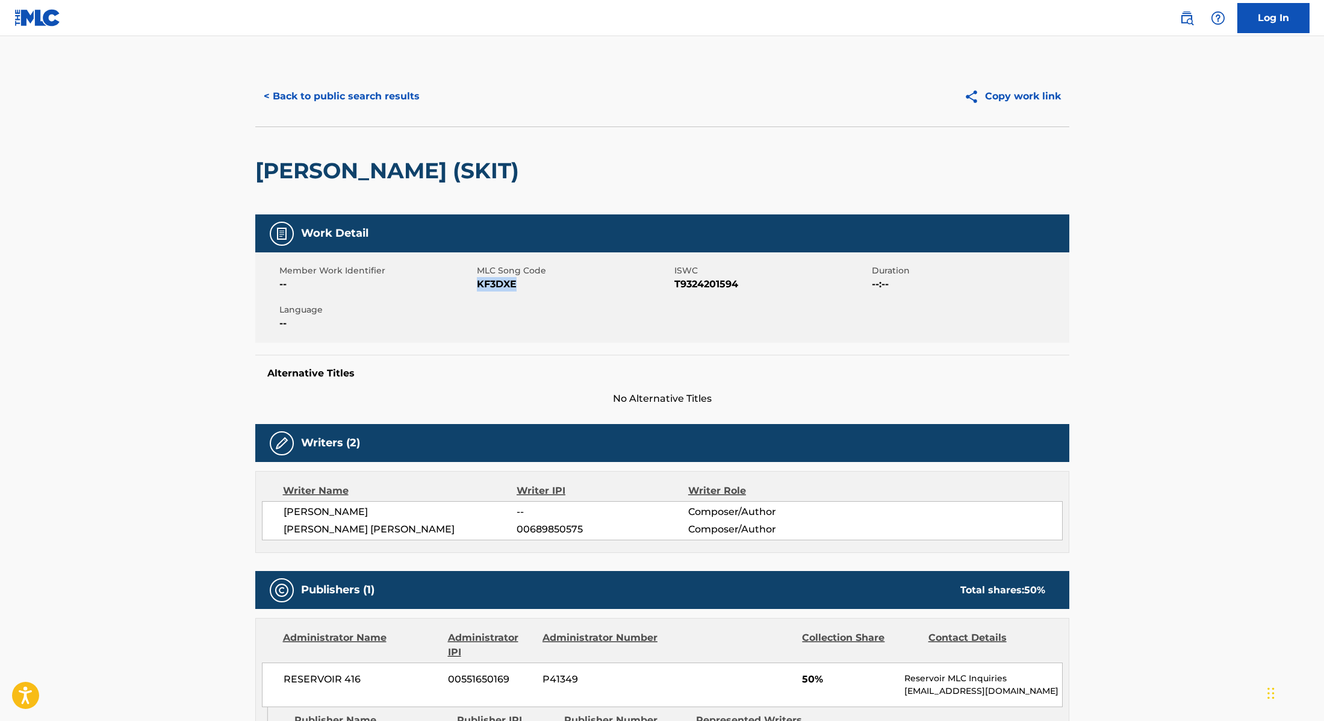
drag, startPoint x: 478, startPoint y: 286, endPoint x: 555, endPoint y: 286, distance: 77.1
click at [555, 286] on span "KF3DXE" at bounding box center [574, 284] width 195 height 14
click at [390, 97] on button "< Back to public search results" at bounding box center [341, 96] width 173 height 30
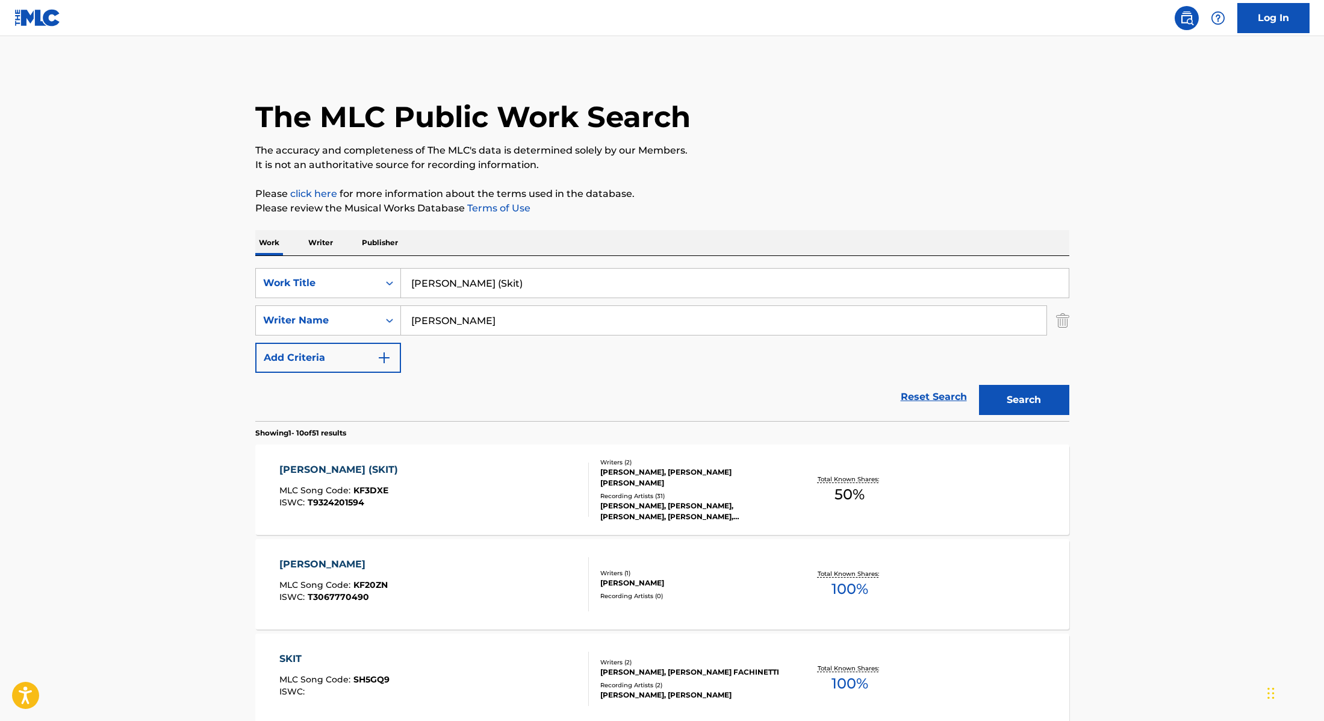
drag, startPoint x: 484, startPoint y: 284, endPoint x: 349, endPoint y: 261, distance: 136.9
click at [349, 261] on div "SearchWithCriteria28f74e23-8d9a-482d-8f44-99bc4c1a0823 Work Title [PERSON_NAME]…" at bounding box center [662, 338] width 814 height 165
paste input "The Way That I Am"
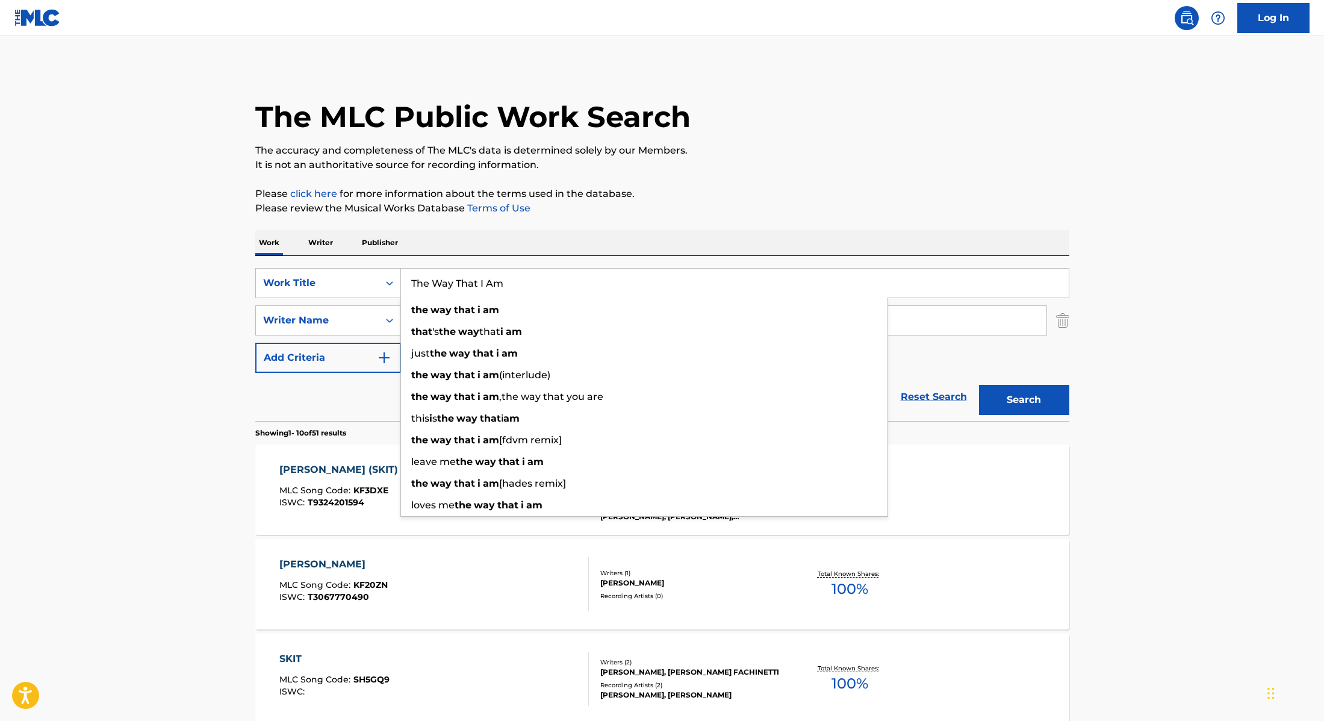
type input "The Way That I Am"
click at [682, 233] on div "Work Writer Publisher" at bounding box center [662, 242] width 814 height 25
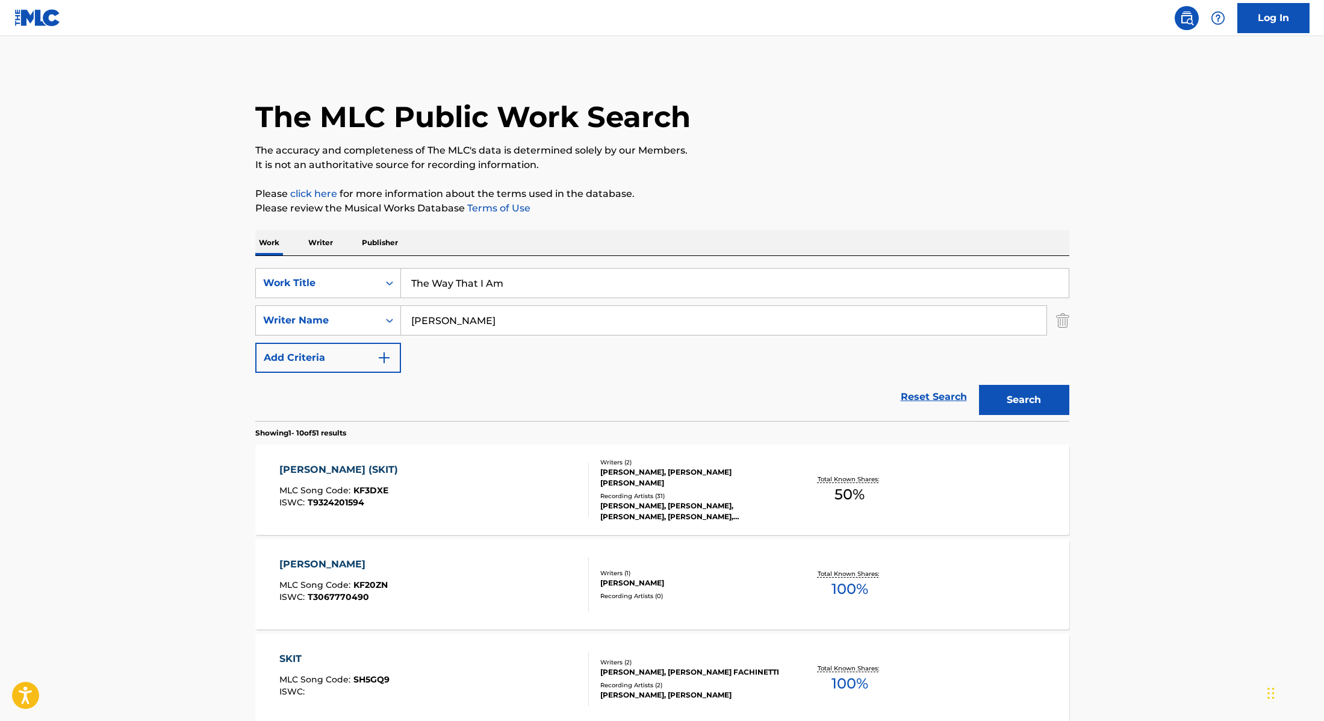
click at [1038, 402] on button "Search" at bounding box center [1024, 400] width 90 height 30
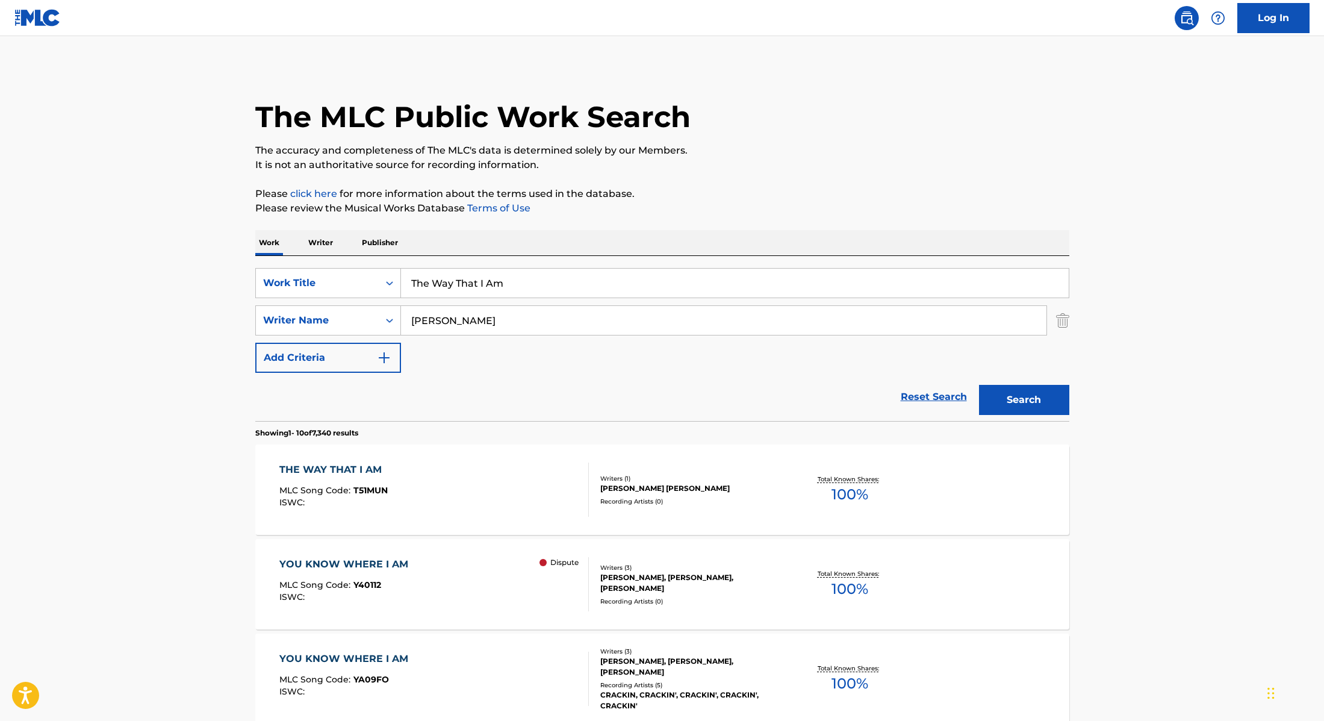
click at [531, 466] on div "THE WAY THAT I AM MLC Song Code : T51MUN ISWC :" at bounding box center [434, 489] width 310 height 54
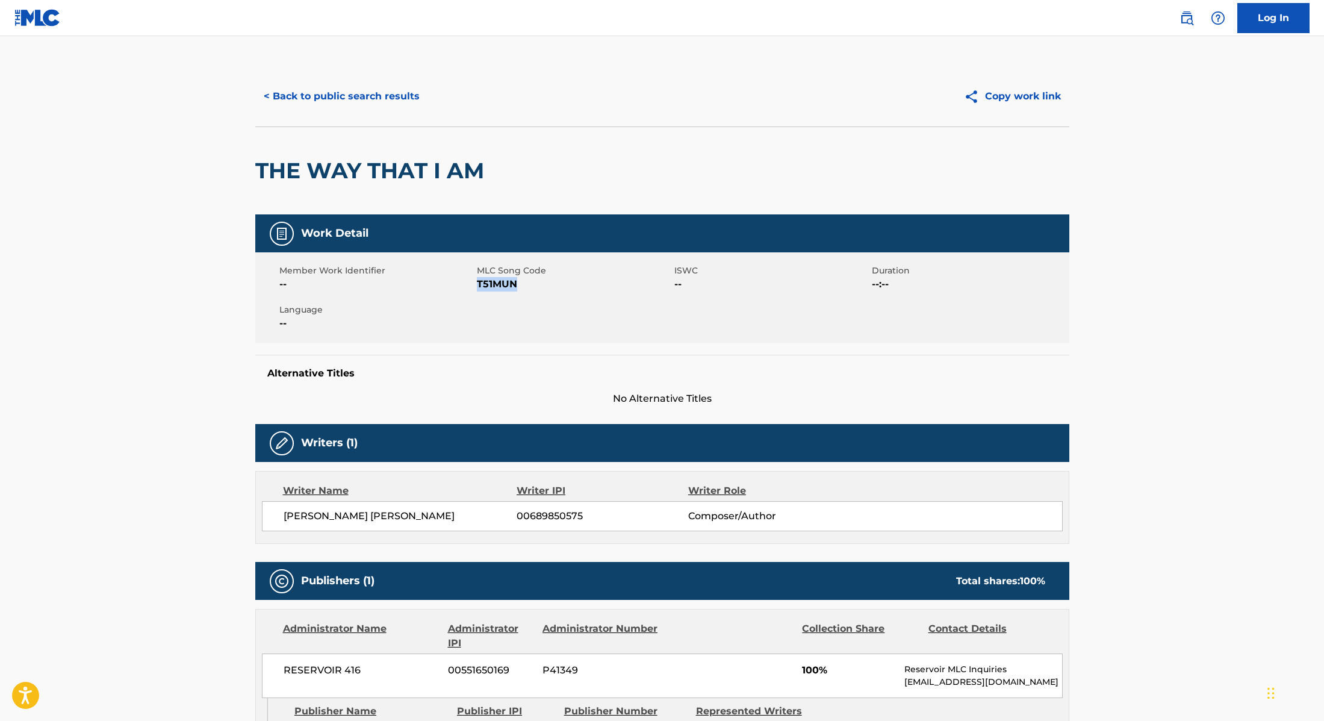
drag, startPoint x: 478, startPoint y: 285, endPoint x: 547, endPoint y: 285, distance: 69.9
click at [547, 285] on span "T51MUN" at bounding box center [574, 284] width 195 height 14
click at [384, 92] on button "< Back to public search results" at bounding box center [341, 96] width 173 height 30
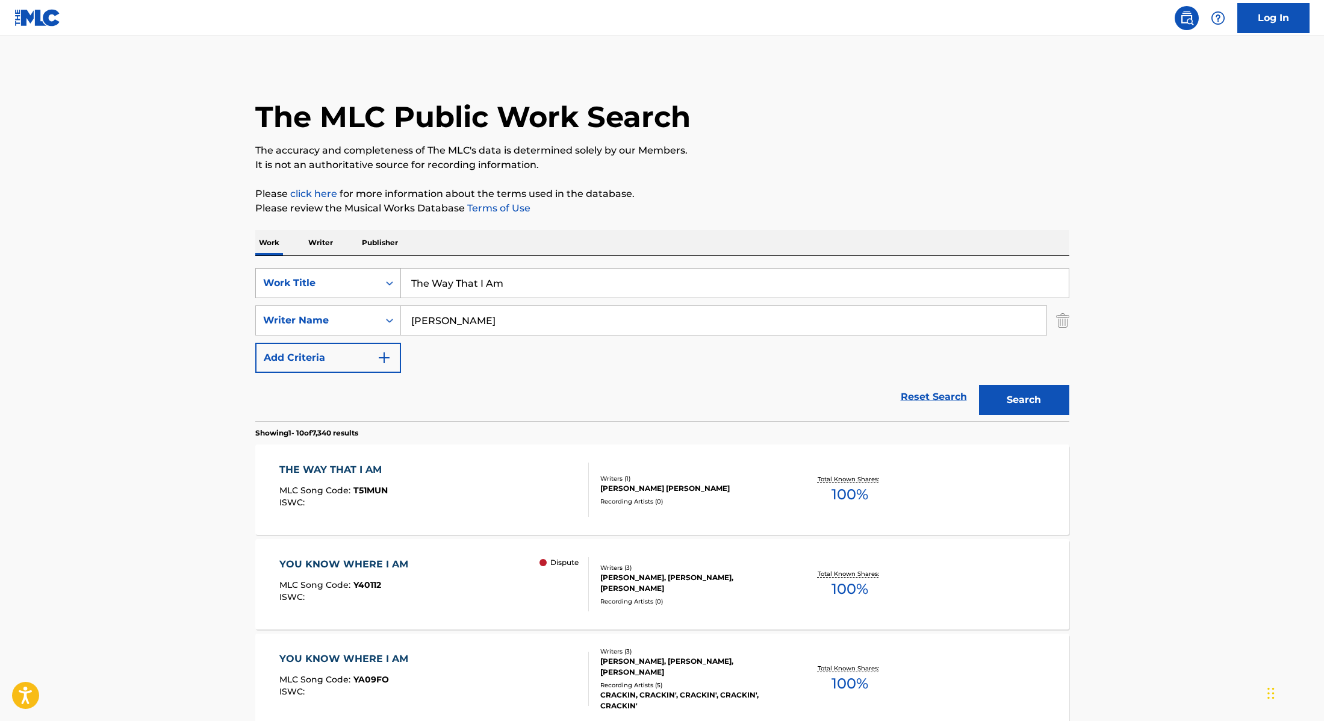
drag, startPoint x: 517, startPoint y: 287, endPoint x: 353, endPoint y: 268, distance: 164.9
click at [353, 268] on div "SearchWithCriteria28f74e23-8d9a-482d-8f44-99bc4c1a0823 Work Title The Way That …" at bounding box center [662, 283] width 814 height 30
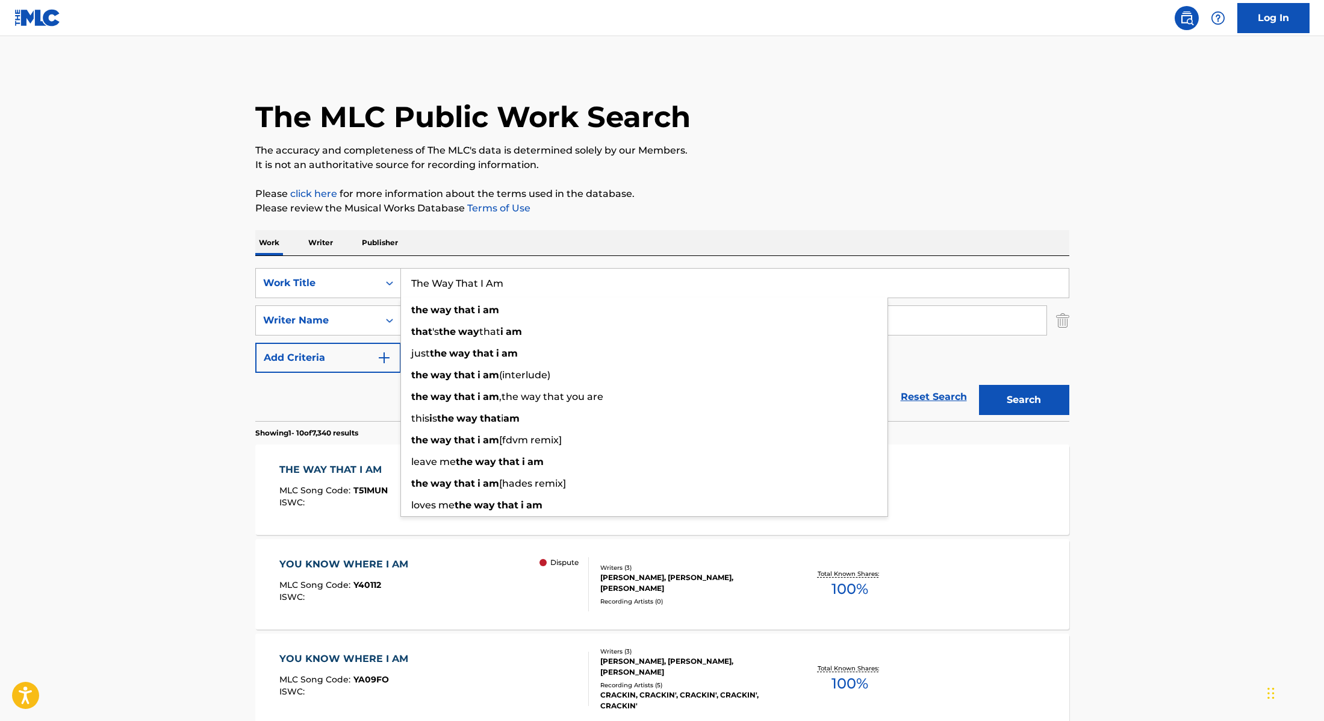
paste input "Riot"
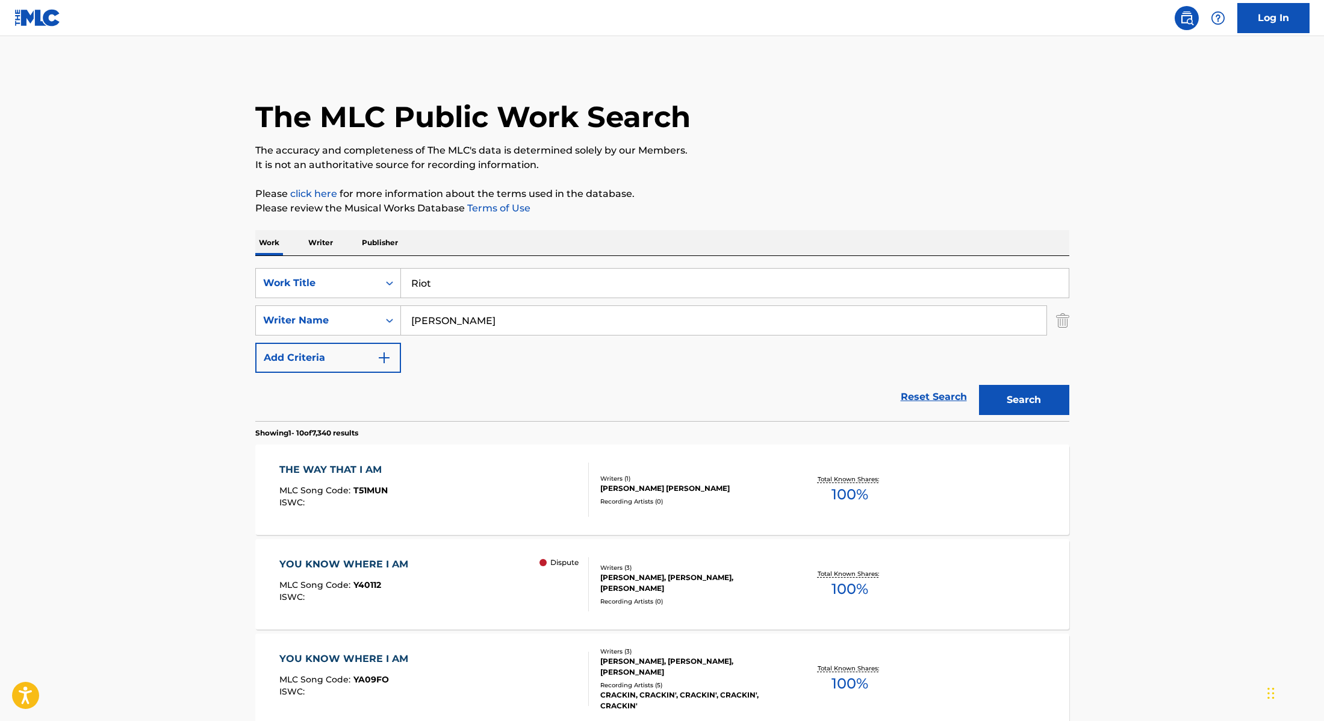
click at [1019, 401] on button "Search" at bounding box center [1024, 400] width 90 height 30
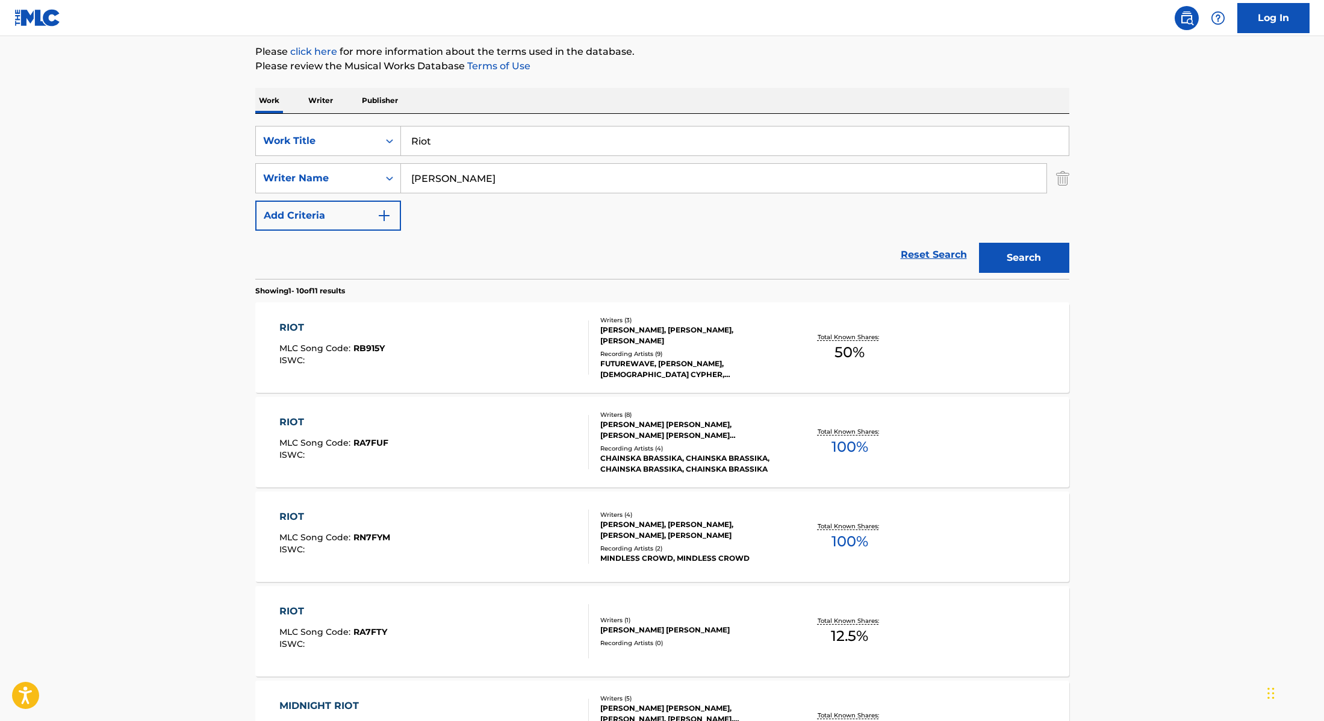
scroll to position [47, 0]
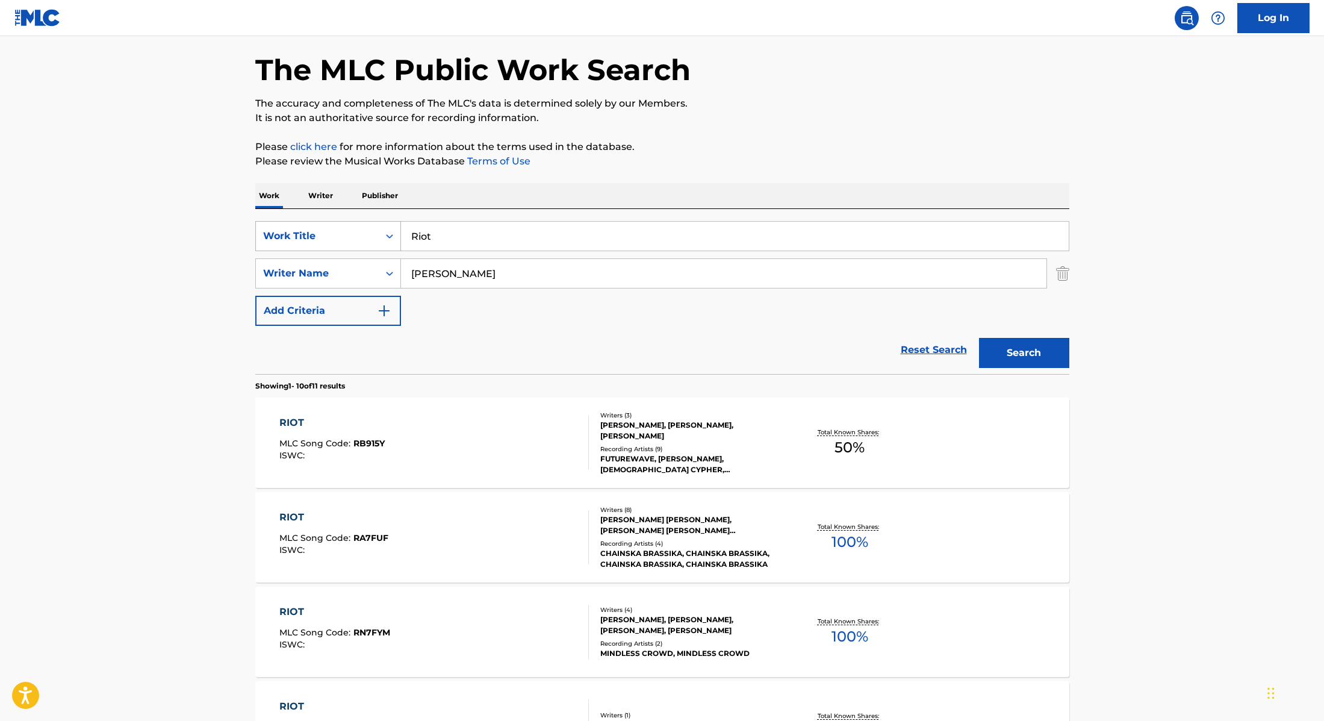
drag, startPoint x: 439, startPoint y: 238, endPoint x: 385, endPoint y: 230, distance: 54.8
click at [385, 231] on div "SearchWithCriteria28f74e23-8d9a-482d-8f44-99bc4c1a0823 Work Title Riot" at bounding box center [662, 236] width 814 height 30
paste input "Hate Me"
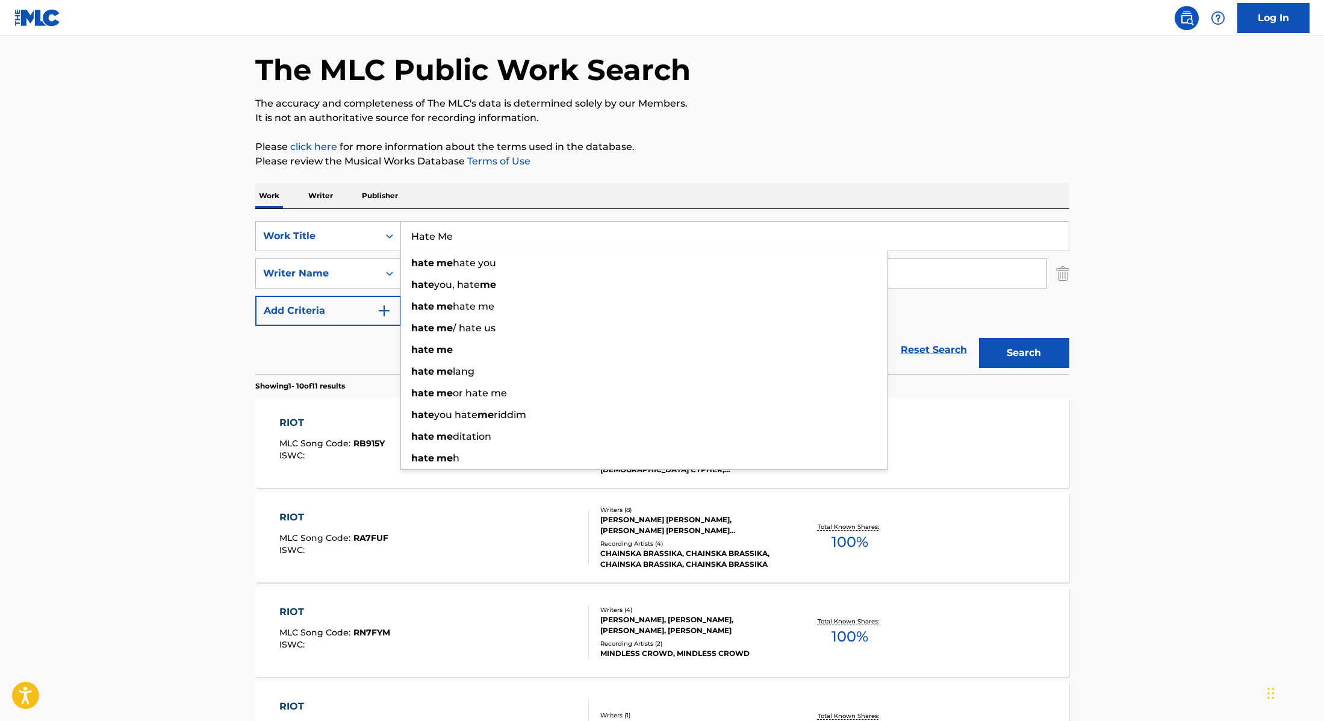
type input "Hate Me"
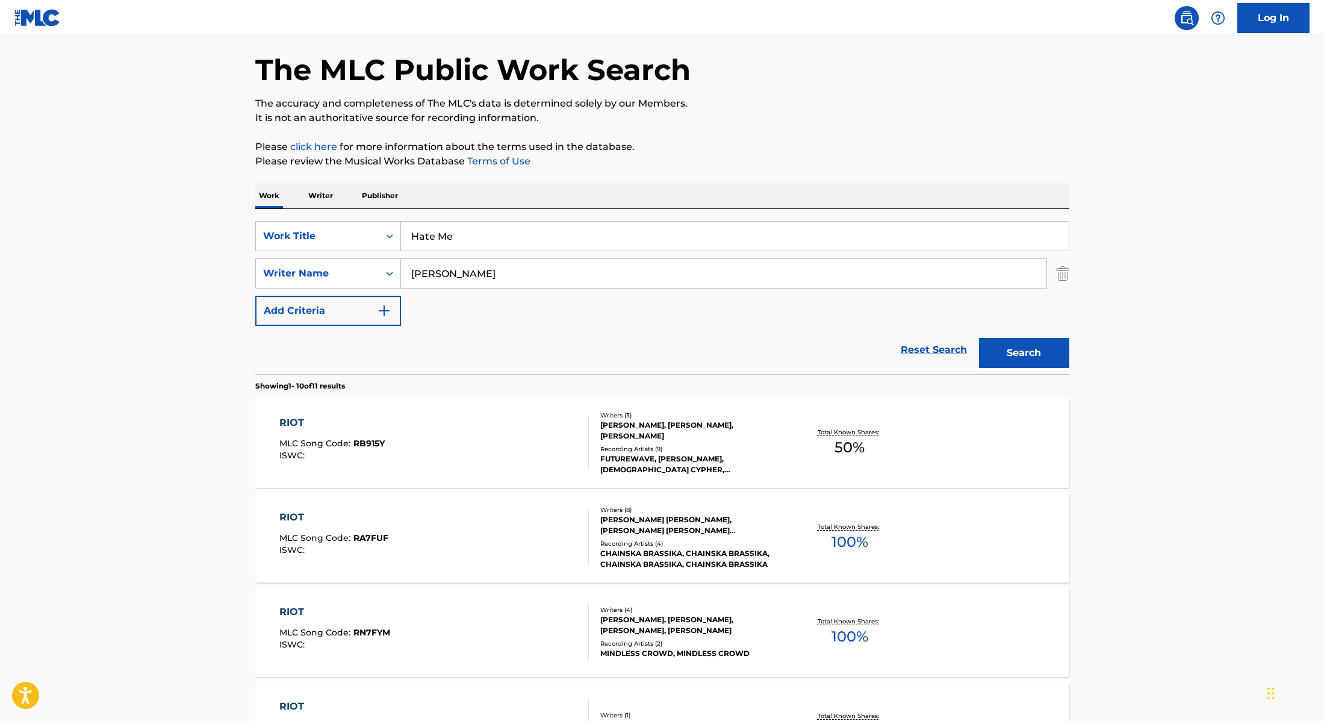
click at [680, 190] on div "Work Writer Publisher" at bounding box center [662, 195] width 814 height 25
click at [1015, 341] on button "Search" at bounding box center [1024, 353] width 90 height 30
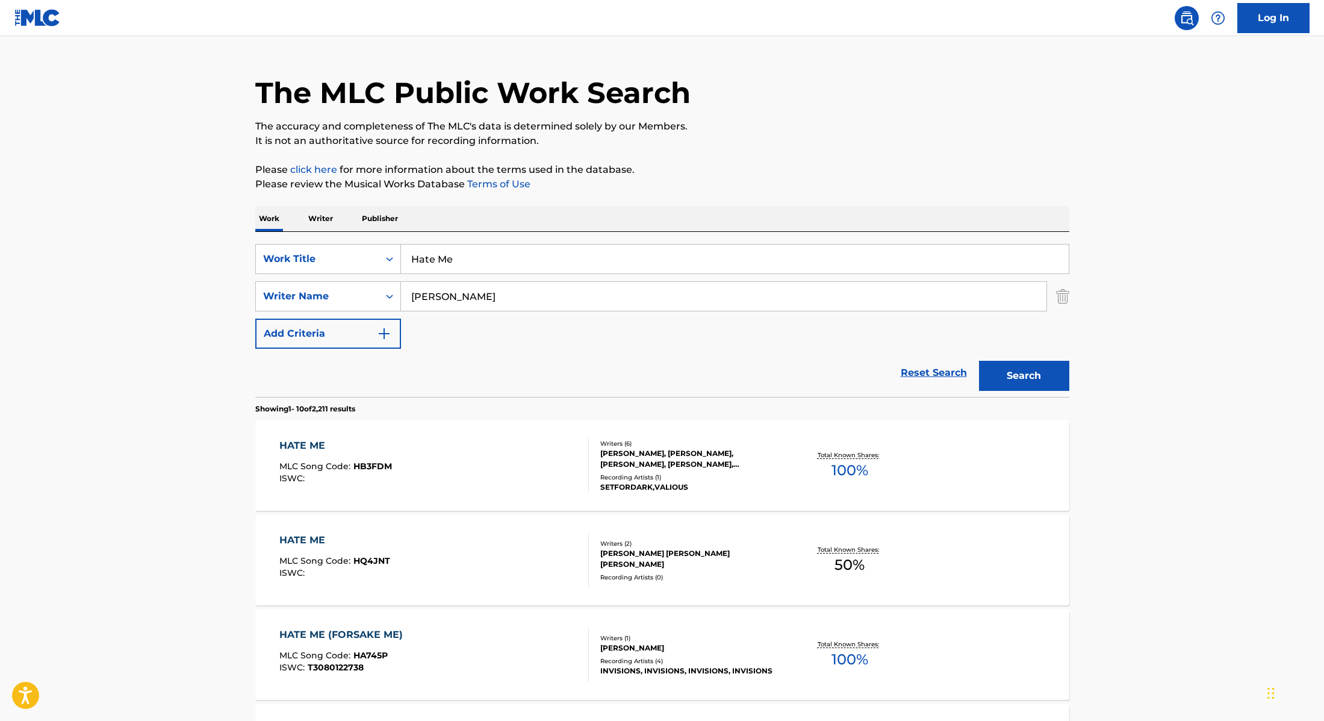
scroll to position [25, 0]
click at [551, 561] on div "HATE ME MLC Song Code : HQ4JNT ISWC :" at bounding box center [434, 559] width 310 height 54
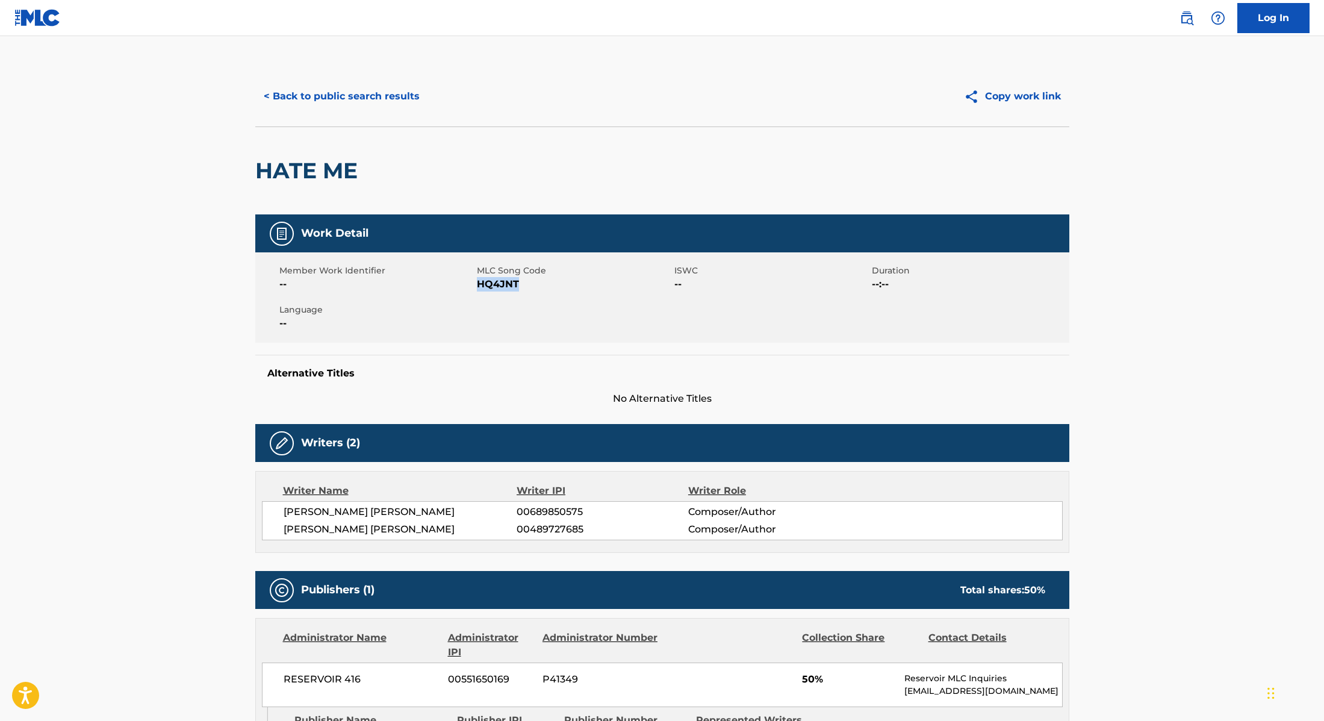
drag, startPoint x: 479, startPoint y: 285, endPoint x: 562, endPoint y: 285, distance: 83.1
click at [562, 285] on span "HQ4JNT" at bounding box center [574, 284] width 195 height 14
click at [386, 93] on button "< Back to public search results" at bounding box center [341, 96] width 173 height 30
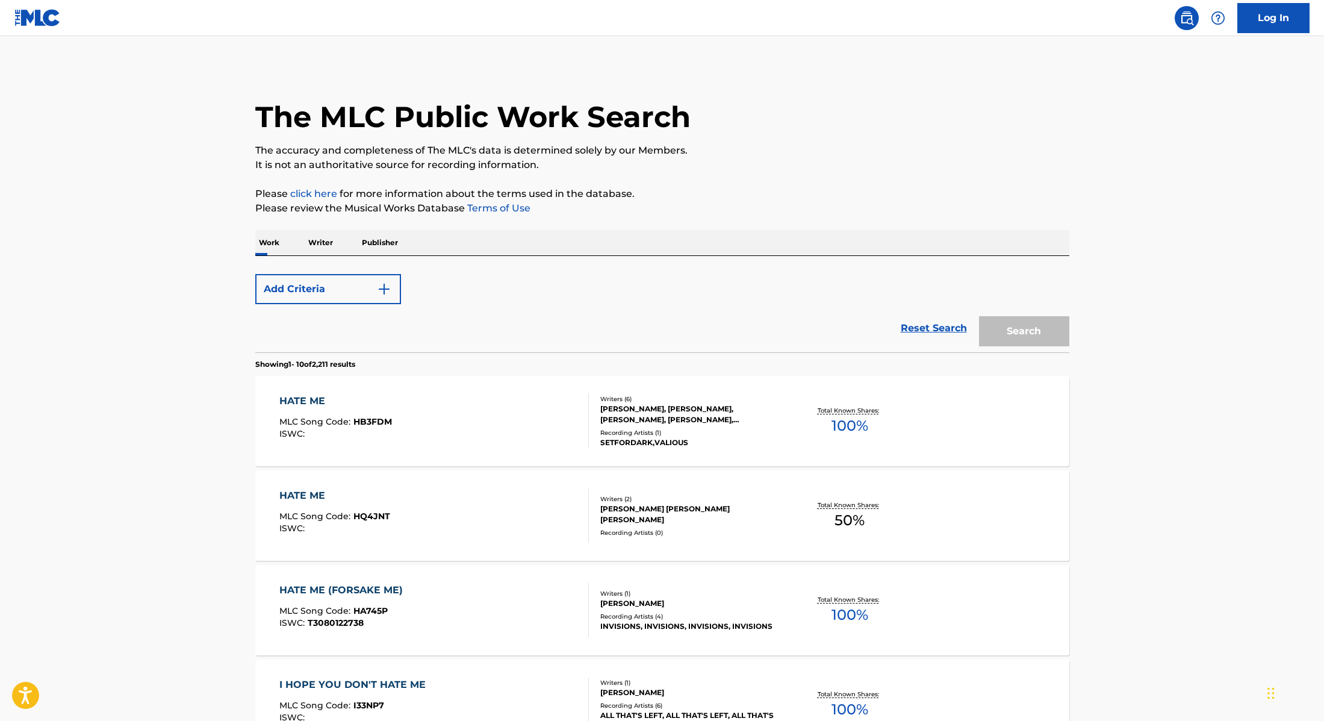
scroll to position [25, 0]
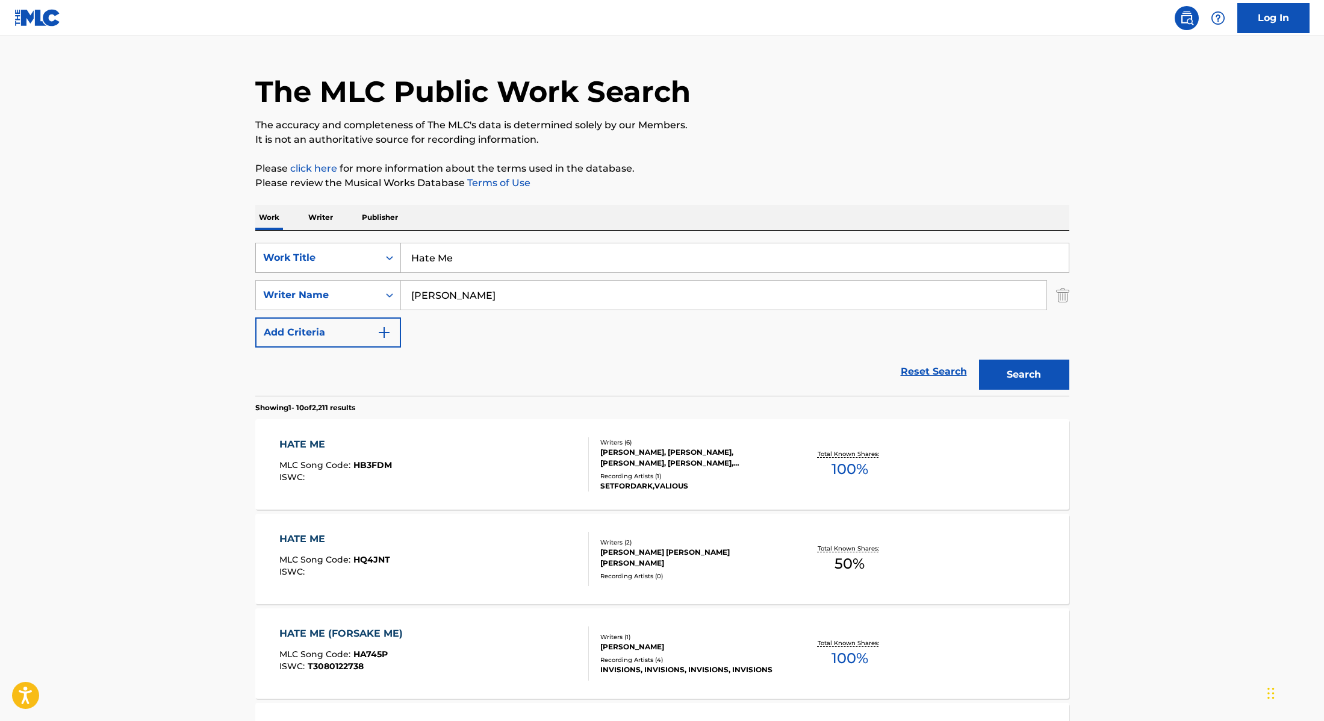
drag, startPoint x: 464, startPoint y: 262, endPoint x: 378, endPoint y: 247, distance: 87.9
click at [378, 247] on div "SearchWithCriteria28f74e23-8d9a-482d-8f44-99bc4c1a0823 Work Title Hate Me" at bounding box center [662, 258] width 814 height 30
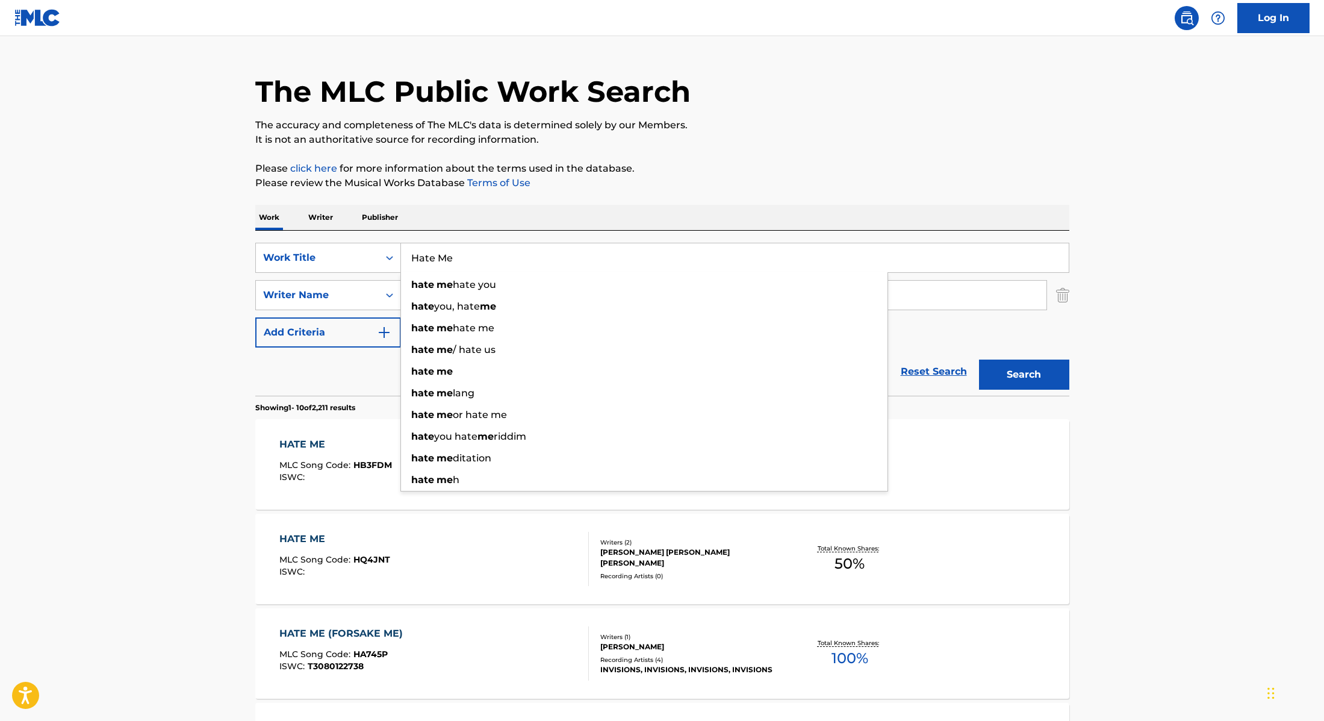
paste input "Denzel (Skit)"
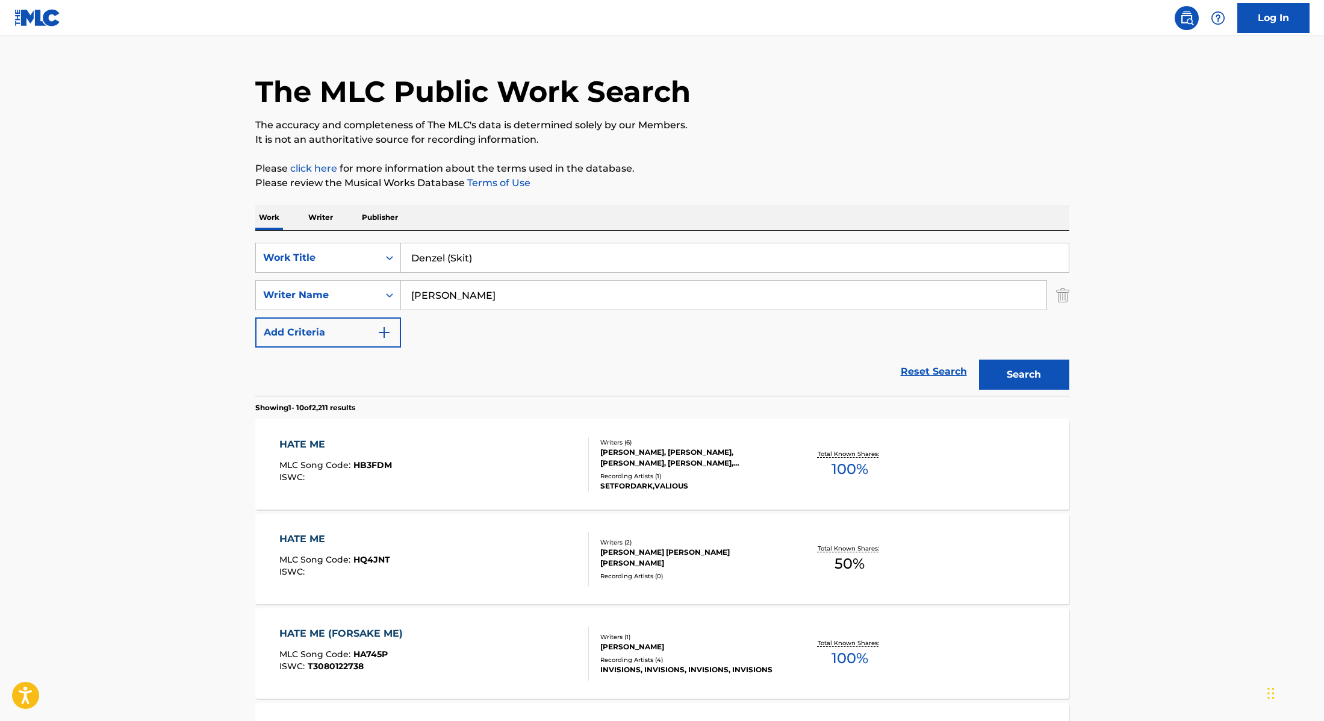
type input "Denzel (Skit)"
click at [650, 189] on p "Please review the Musical Works Database Terms of Use" at bounding box center [662, 183] width 814 height 14
click at [1011, 387] on button "Search" at bounding box center [1024, 375] width 90 height 30
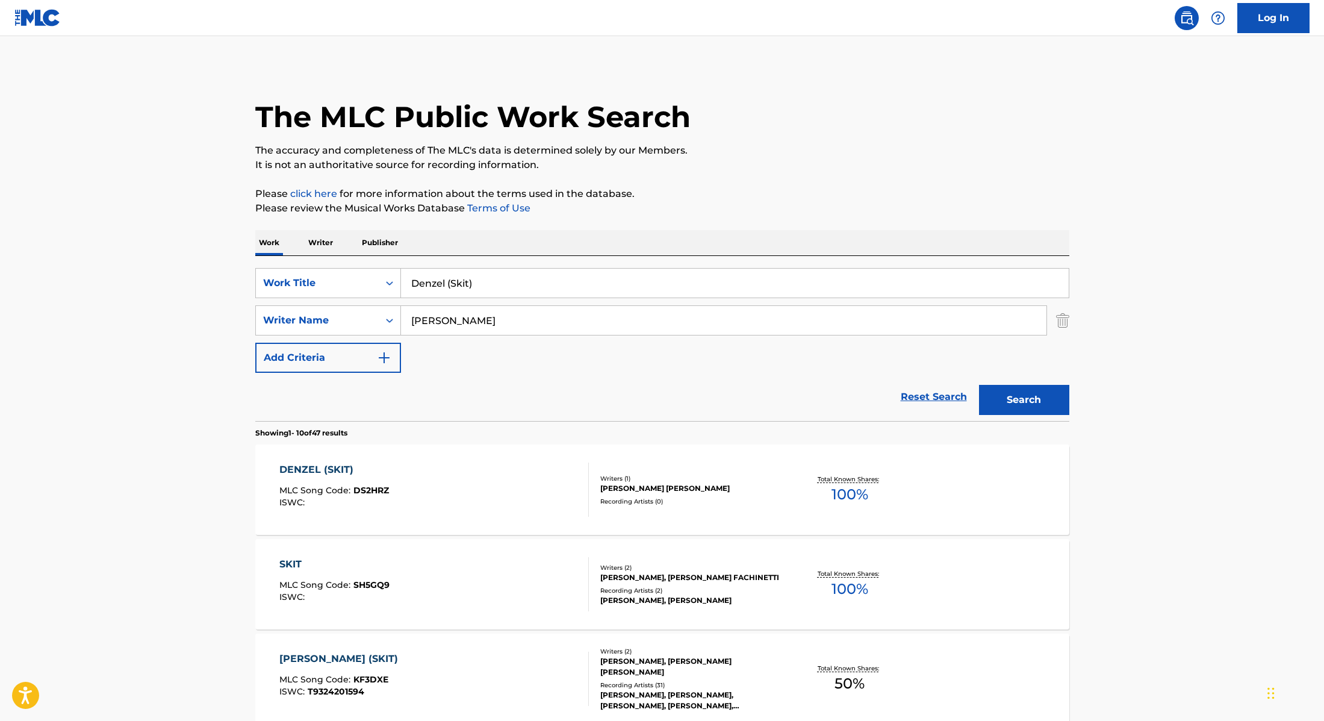
click at [547, 491] on div "DENZEL (SKIT) MLC Song Code : DS2HRZ ISWC :" at bounding box center [434, 489] width 310 height 54
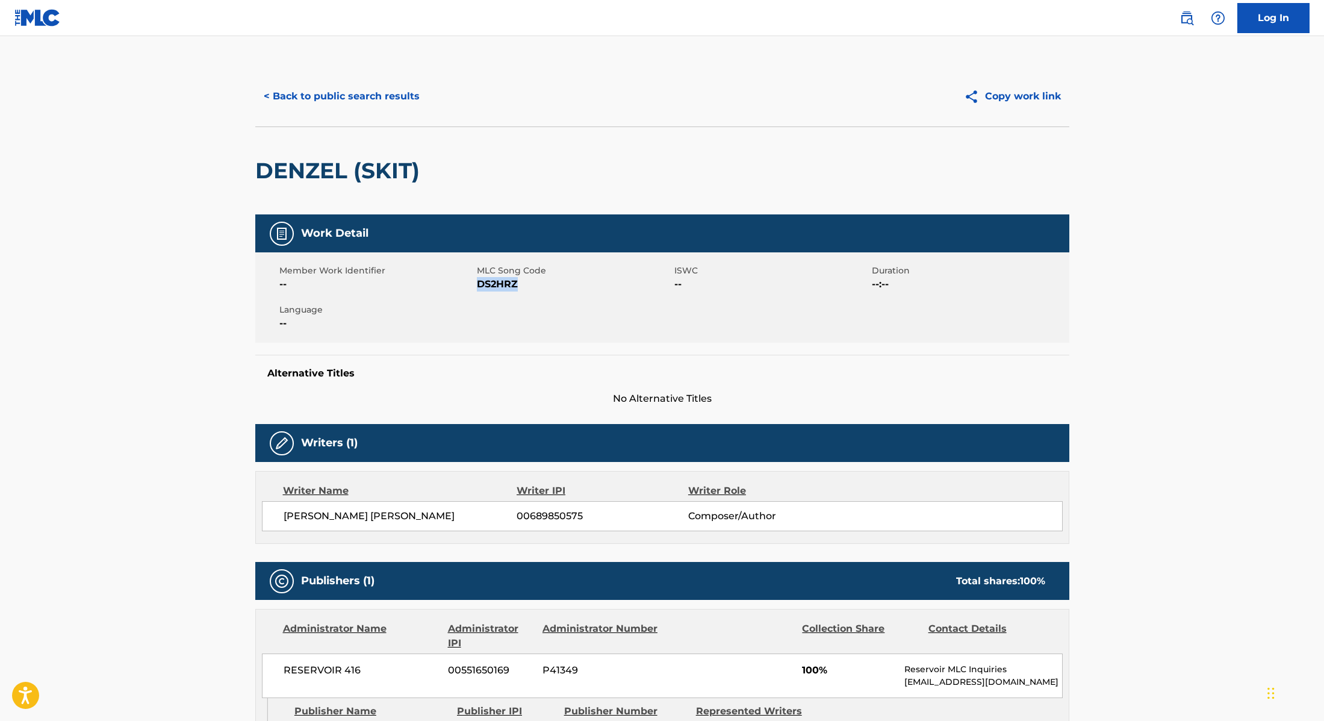
drag, startPoint x: 477, startPoint y: 287, endPoint x: 545, endPoint y: 286, distance: 68.0
click at [545, 286] on span "DS2HRZ" at bounding box center [574, 284] width 195 height 14
click at [404, 102] on button "< Back to public search results" at bounding box center [341, 96] width 173 height 30
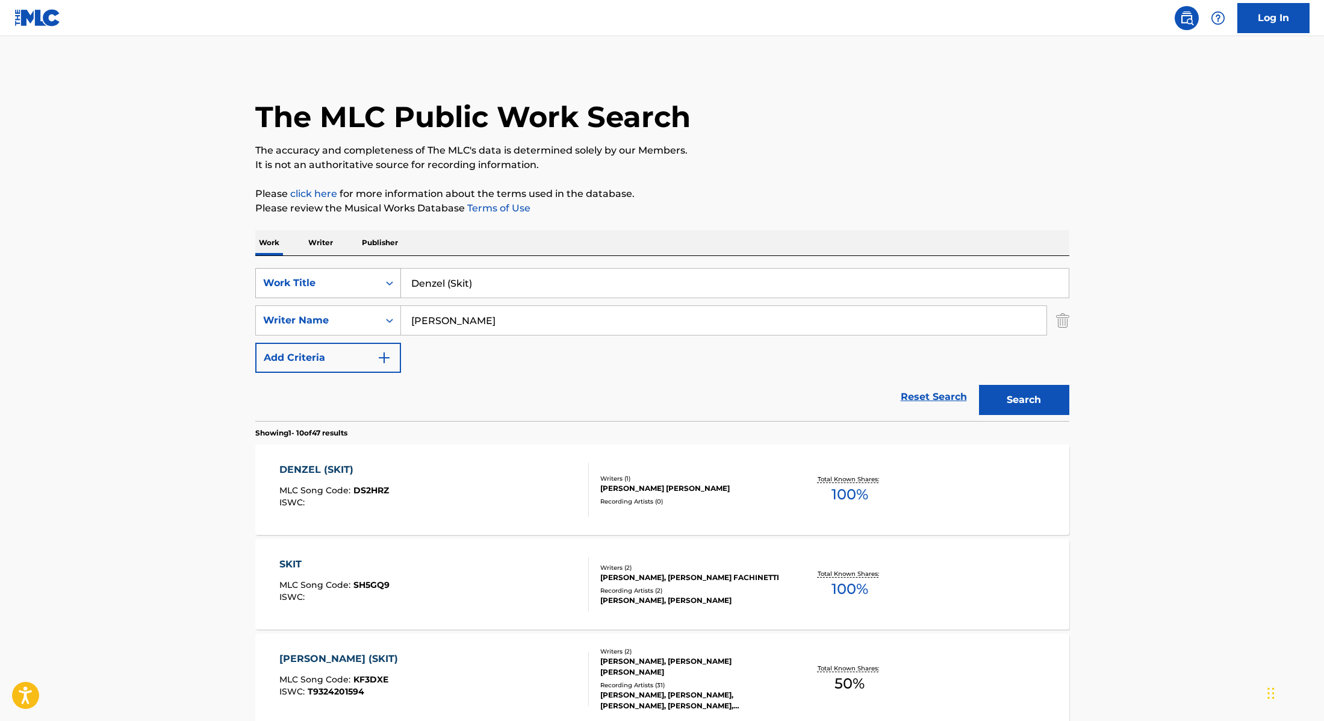
drag, startPoint x: 484, startPoint y: 283, endPoint x: 376, endPoint y: 270, distance: 109.1
click at [376, 270] on div "SearchWithCriteria28f74e23-8d9a-482d-8f44-99bc4c1a0823 Work Title Denzel (Skit)" at bounding box center [662, 283] width 814 height 30
paste input "White Noise"
type input "White Noise"
click at [743, 190] on p "Please click here for more information about the terms used in the database." at bounding box center [662, 194] width 814 height 14
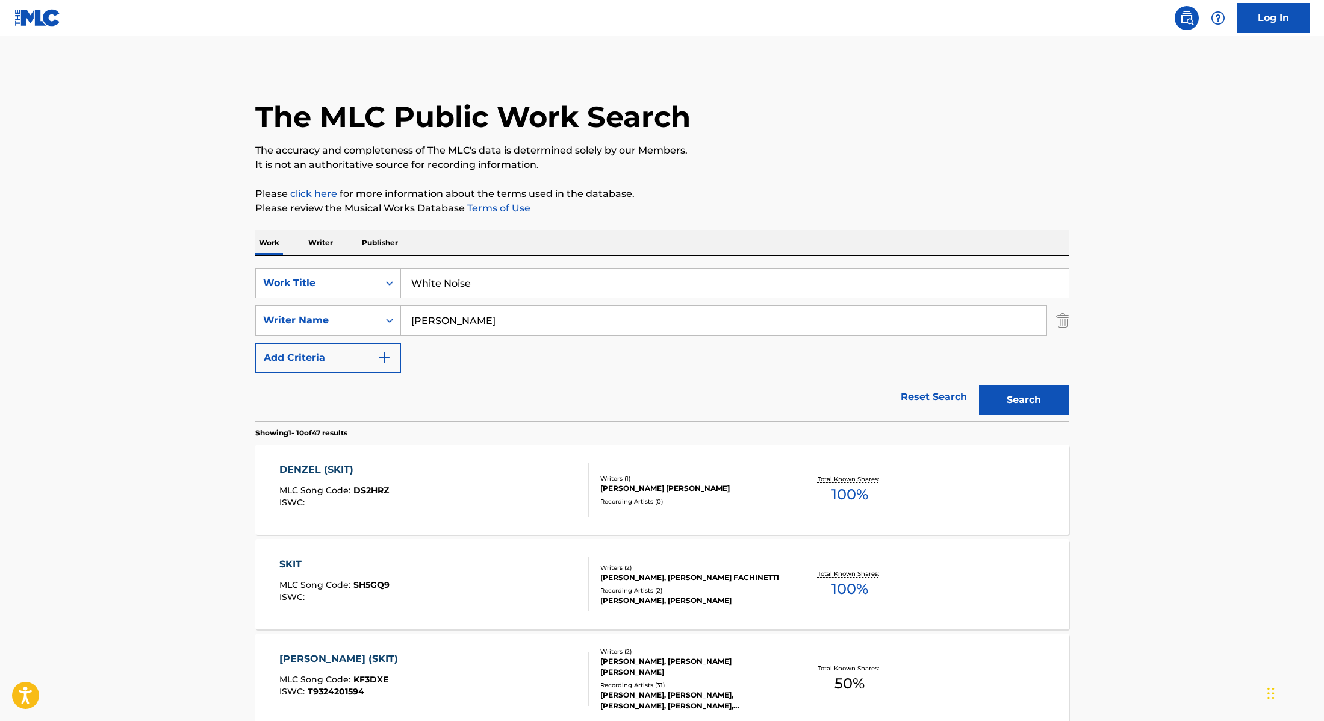
click at [1031, 399] on button "Search" at bounding box center [1024, 400] width 90 height 30
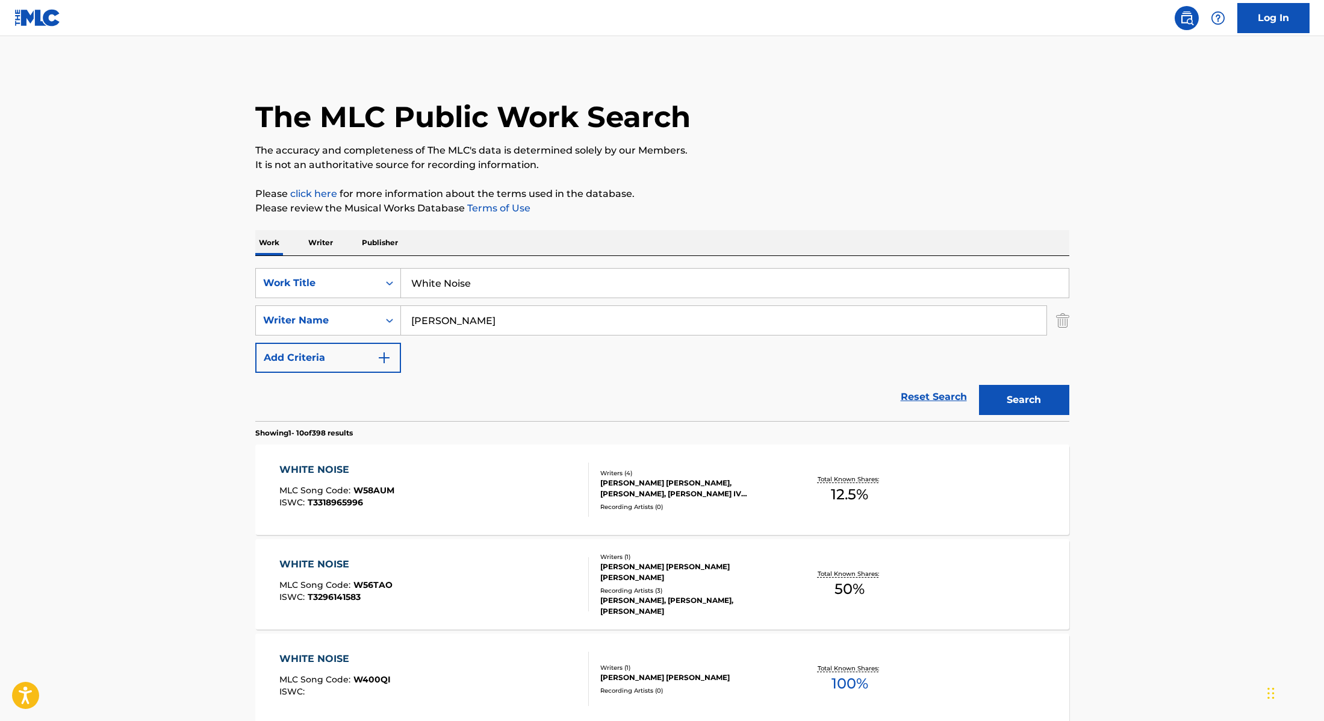
click at [513, 470] on div "WHITE NOISE MLC Song Code : W58AUM ISWC : T3318965996" at bounding box center [434, 489] width 310 height 54
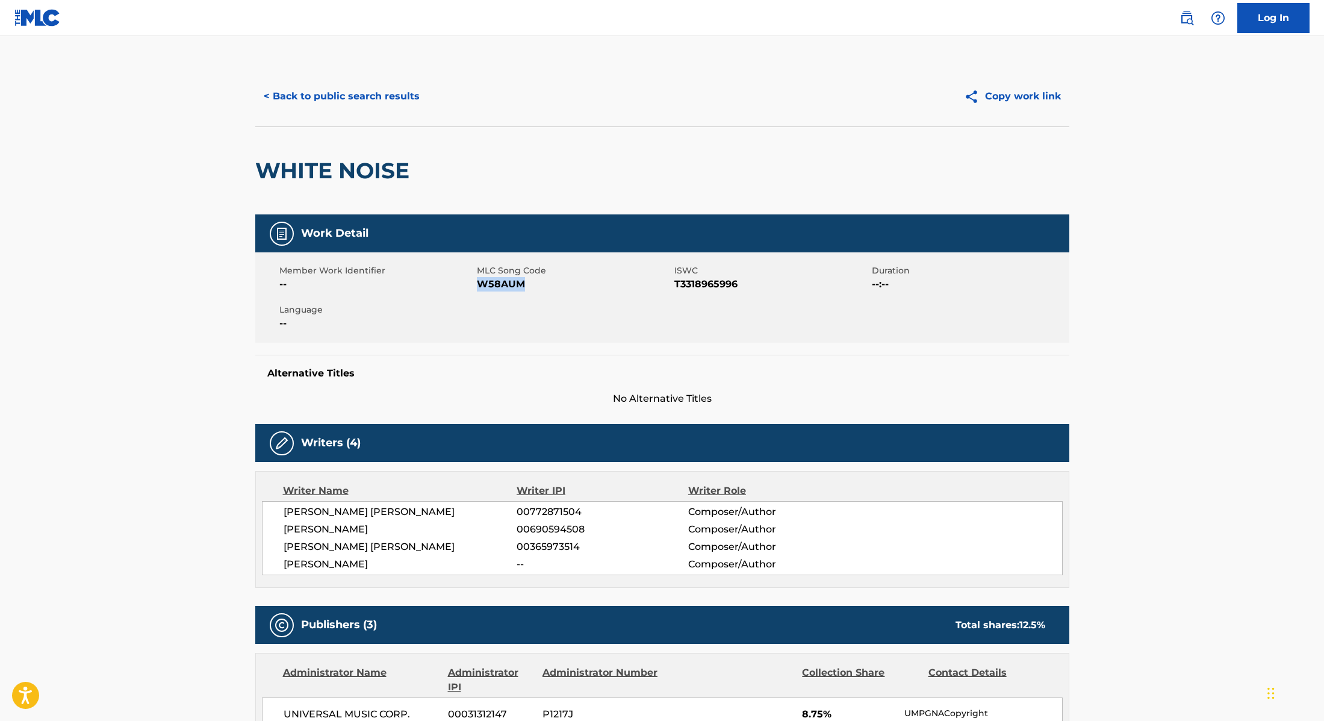
drag, startPoint x: 481, startPoint y: 285, endPoint x: 557, endPoint y: 280, distance: 76.6
click at [557, 280] on span "W58AUM" at bounding box center [574, 284] width 195 height 14
click at [394, 96] on button "< Back to public search results" at bounding box center [341, 96] width 173 height 30
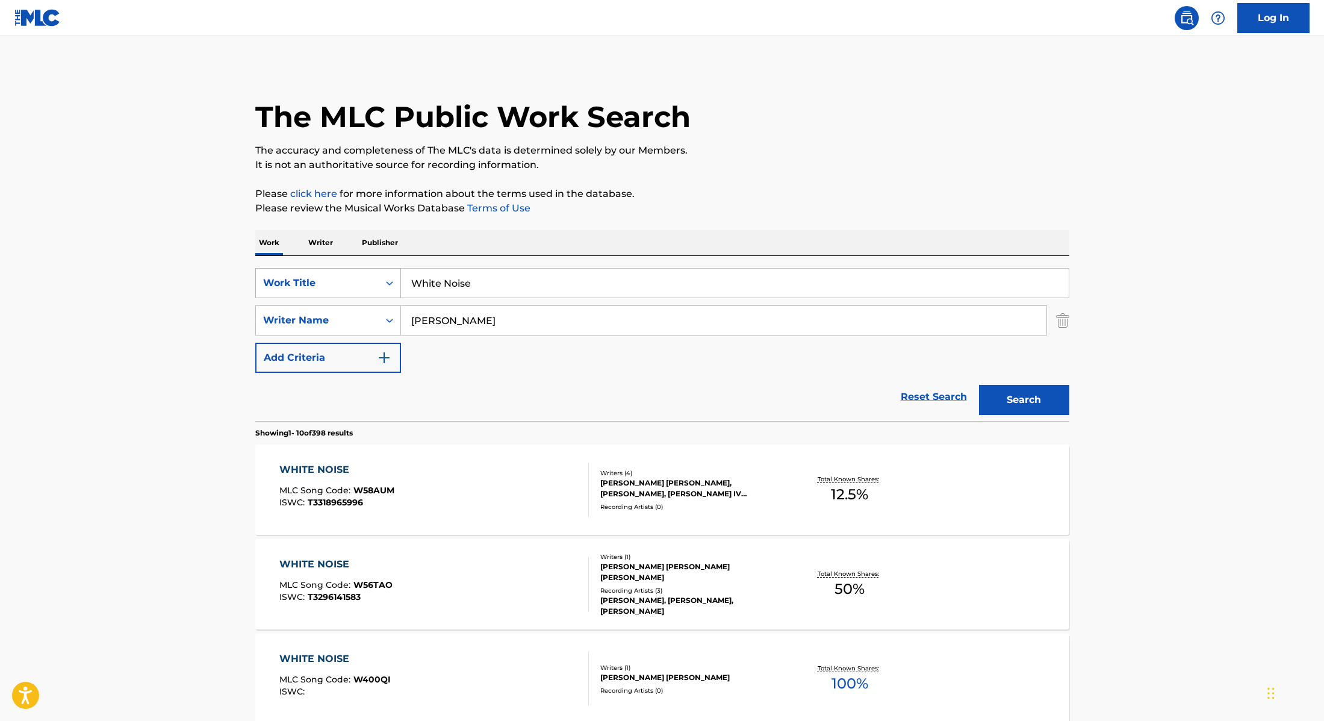
drag, startPoint x: 485, startPoint y: 280, endPoint x: 385, endPoint y: 269, distance: 100.5
click at [385, 269] on div "SearchWithCriteria28f74e23-8d9a-482d-8f44-99bc4c1a0823 Work Title White Noise" at bounding box center [662, 283] width 814 height 30
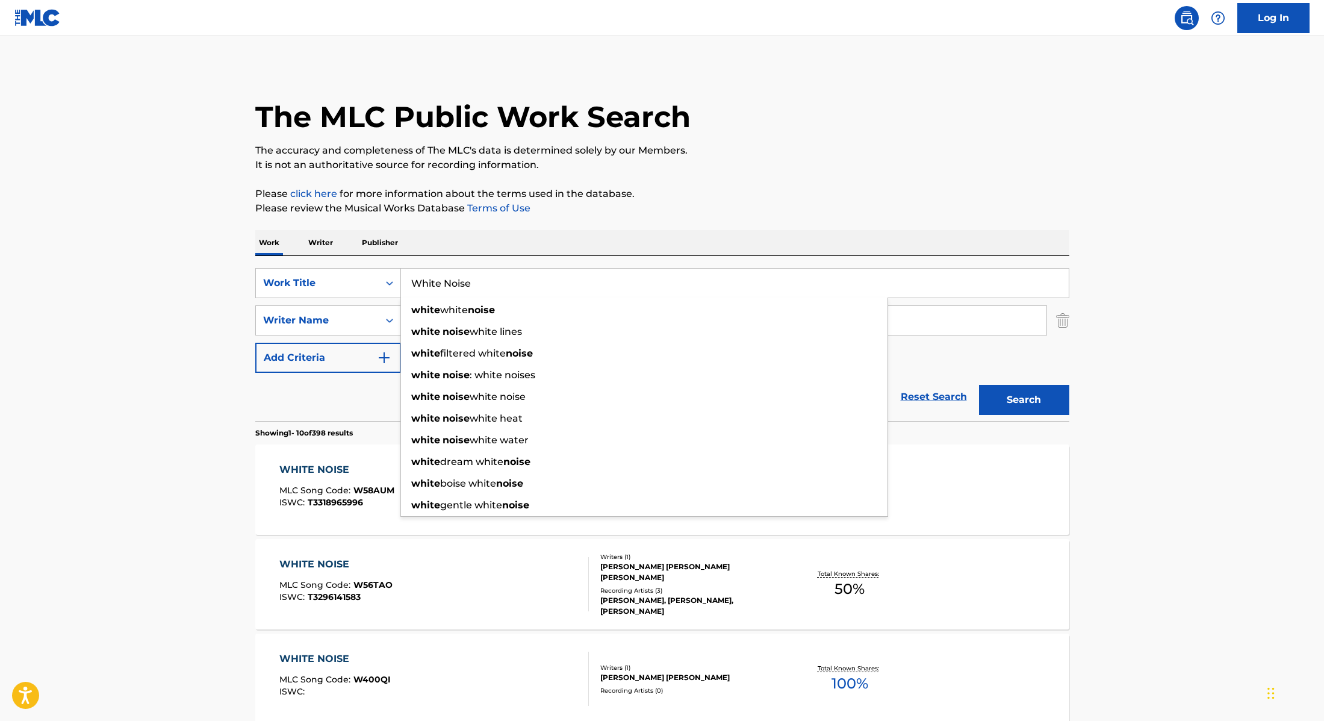
paste input "Butterfly Effect"
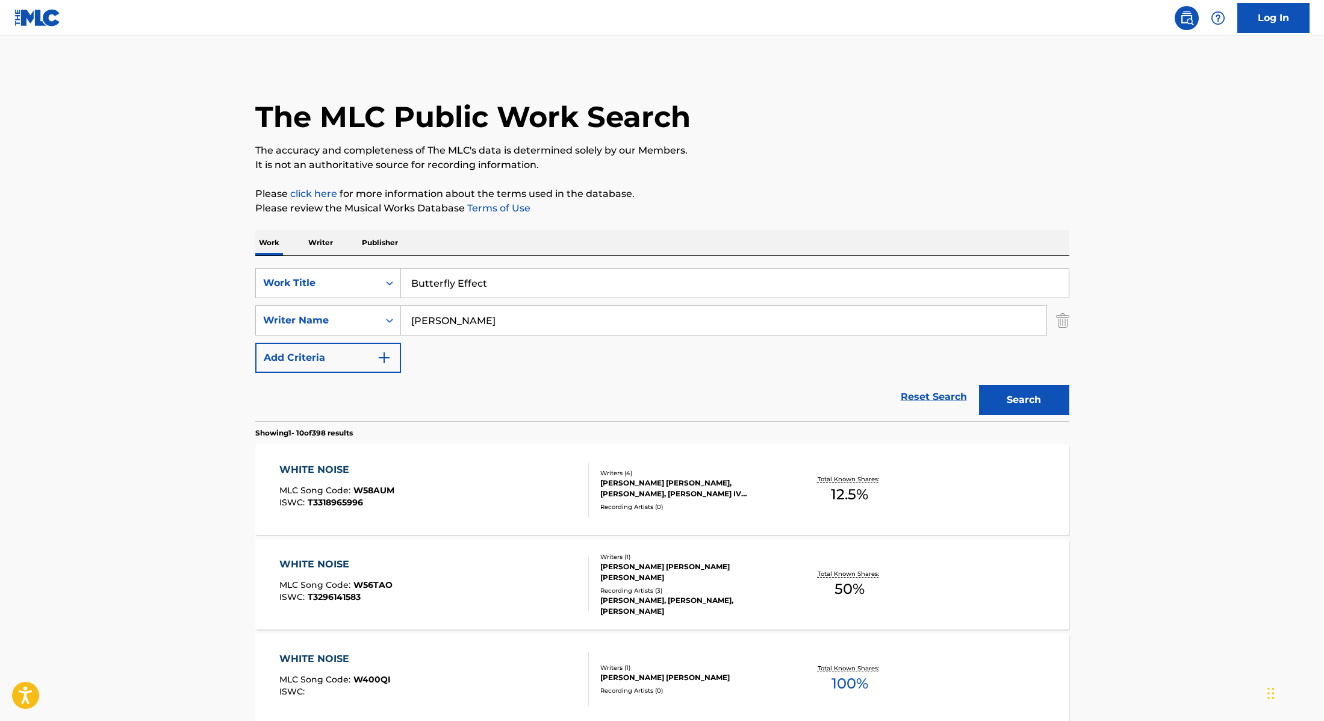
click at [702, 203] on p "Please review the Musical Works Database Terms of Use" at bounding box center [662, 208] width 814 height 14
click at [1026, 408] on button "Search" at bounding box center [1024, 400] width 90 height 30
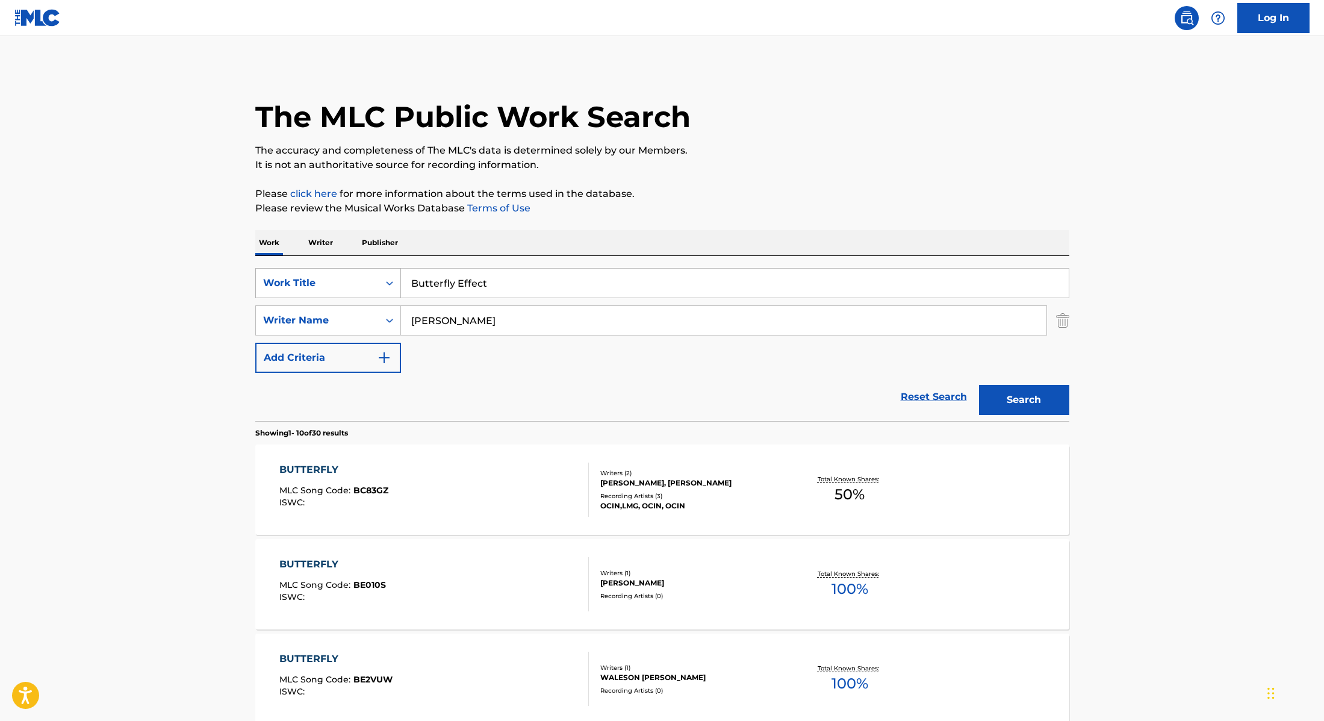
paste input "Anxiety Wins"
drag, startPoint x: 512, startPoint y: 288, endPoint x: 375, endPoint y: 274, distance: 138.7
click at [361, 278] on div "SearchWithCriteria28f74e23-8d9a-482d-8f44-99bc4c1a0823 Work Title Anxiety Wins" at bounding box center [662, 283] width 814 height 30
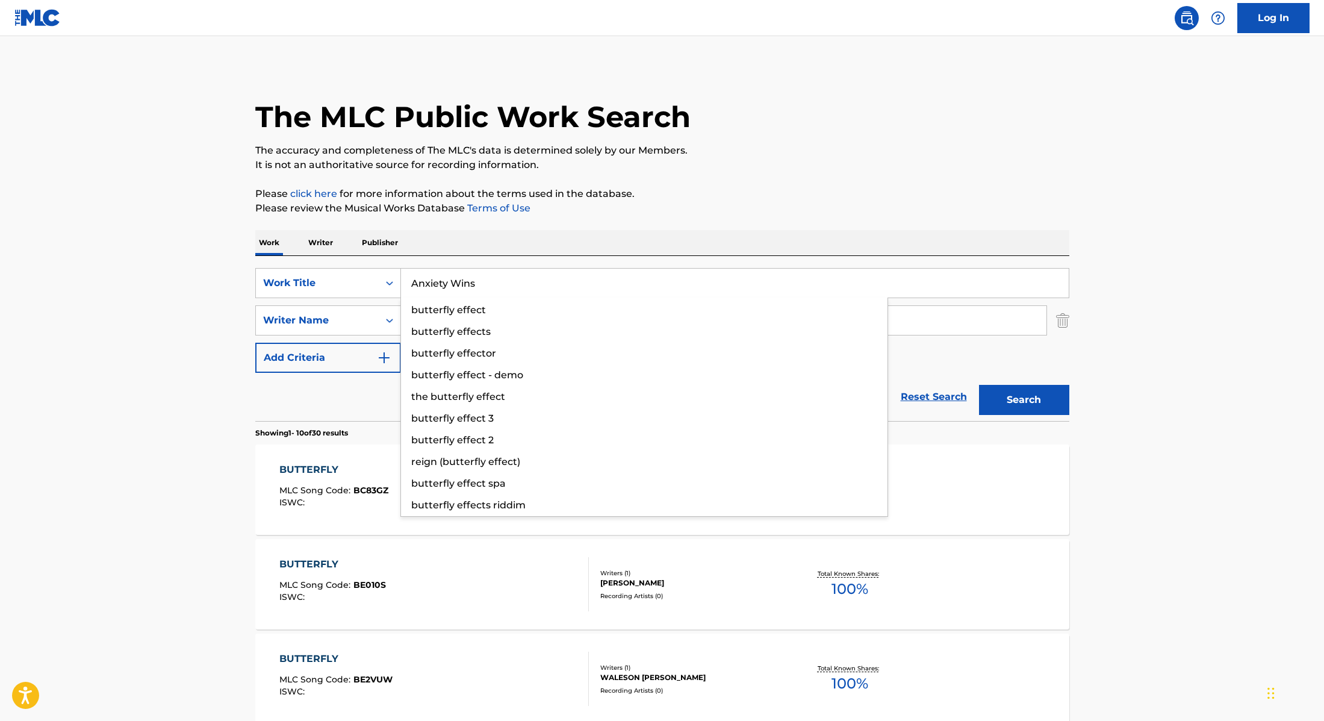
type input "Anxiety Wins"
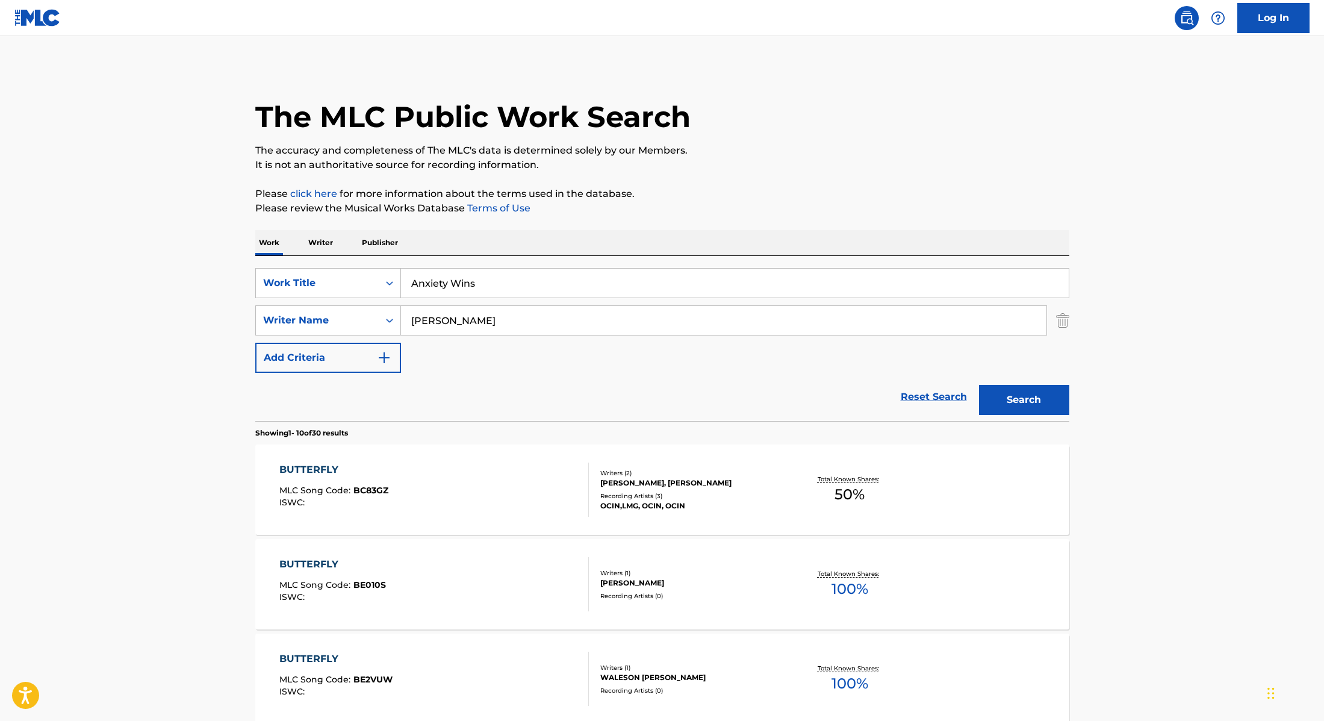
click at [1020, 399] on button "Search" at bounding box center [1024, 400] width 90 height 30
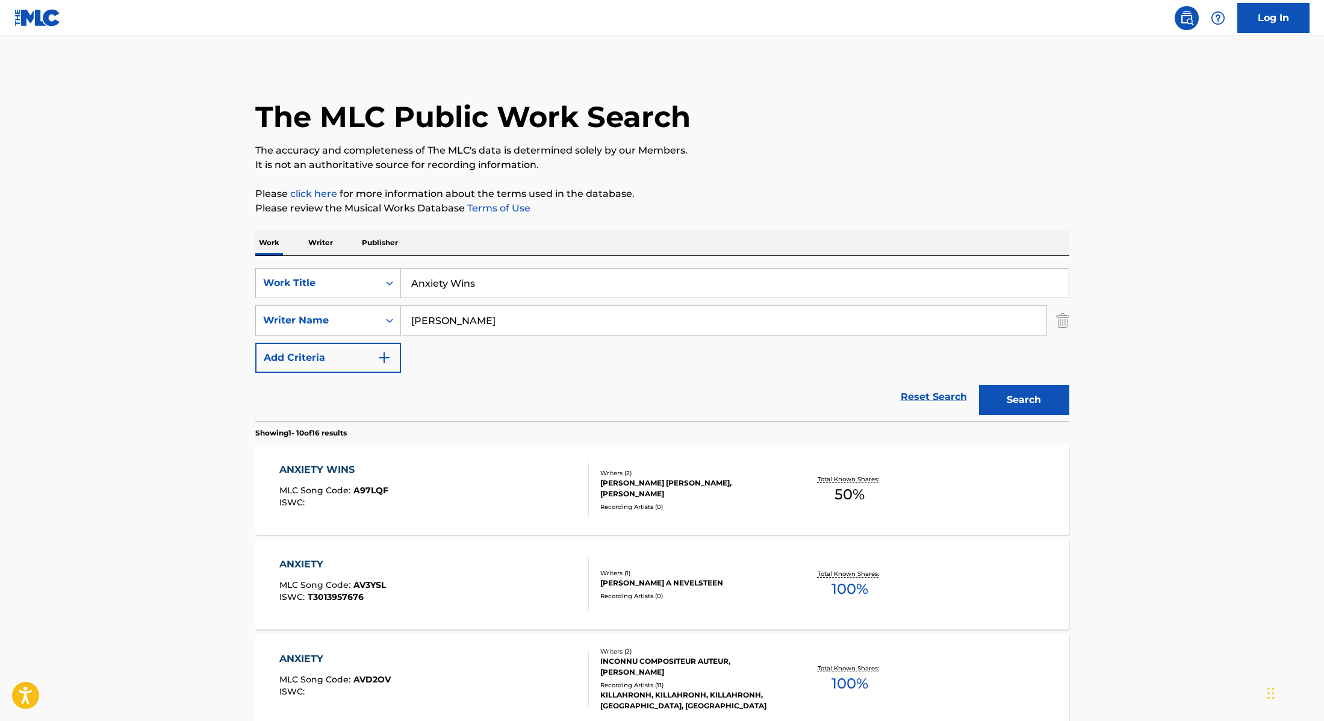
click at [525, 487] on div "ANXIETY WINS MLC Song Code : A97LQF ISWC :" at bounding box center [434, 489] width 310 height 54
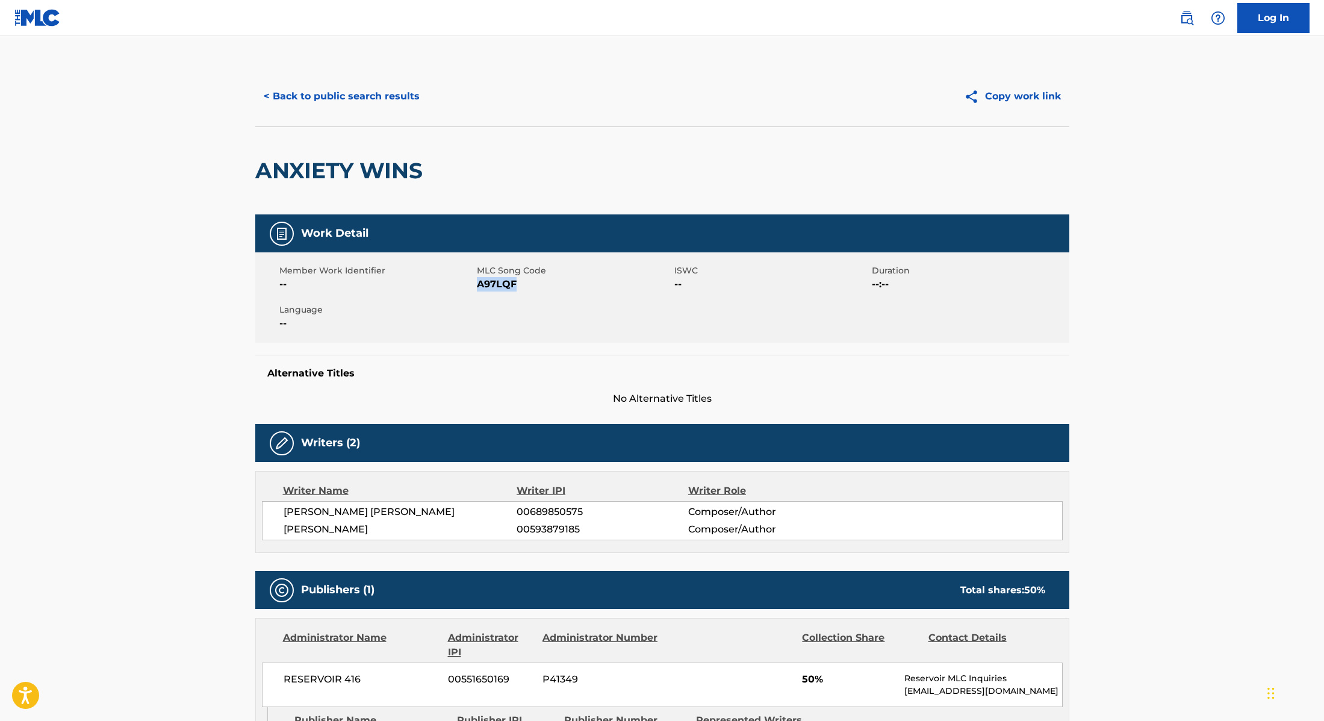
drag, startPoint x: 479, startPoint y: 284, endPoint x: 553, endPoint y: 283, distance: 74.1
click at [553, 283] on span "A97LQF" at bounding box center [574, 284] width 195 height 14
click at [372, 105] on button "< Back to public search results" at bounding box center [341, 96] width 173 height 30
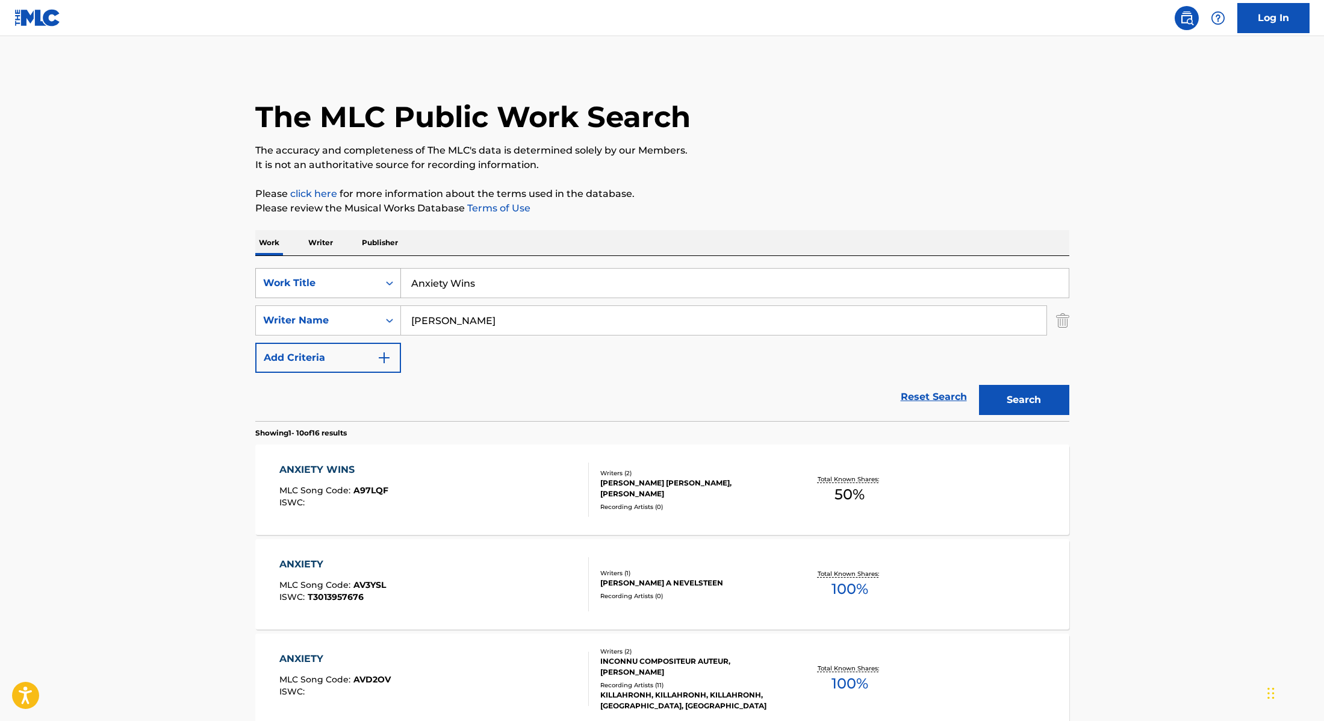
drag, startPoint x: 493, startPoint y: 276, endPoint x: 369, endPoint y: 274, distance: 124.1
click at [369, 274] on div "SearchWithCriteria28f74e23-8d9a-482d-8f44-99bc4c1a0823 Work Title Anxiety Wins" at bounding box center [662, 283] width 814 height 30
drag, startPoint x: 494, startPoint y: 285, endPoint x: 373, endPoint y: 272, distance: 122.4
click at [373, 272] on div "SearchWithCriteria28f74e23-8d9a-482d-8f44-99bc4c1a0823 Work Title Anxiety Wins …" at bounding box center [662, 283] width 814 height 30
paste input "New Sofa"
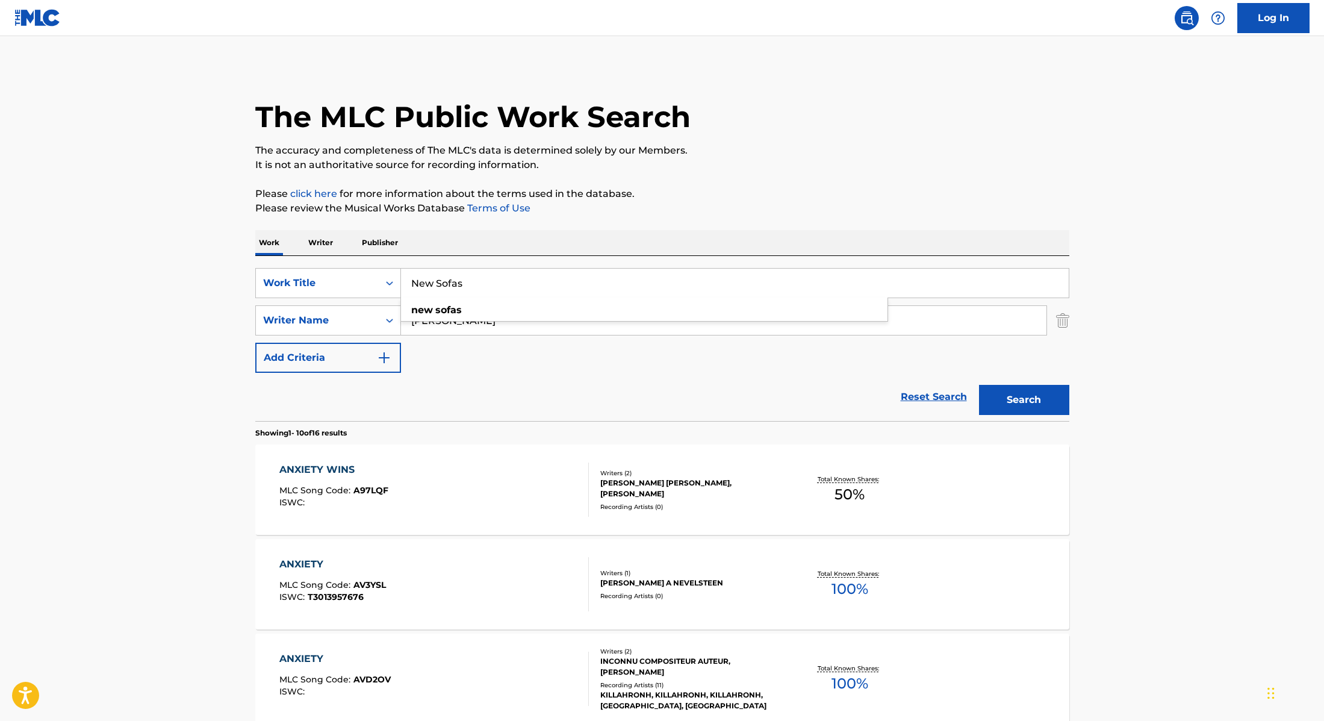
type input "New Sofas"
click at [1021, 404] on button "Search" at bounding box center [1024, 400] width 90 height 30
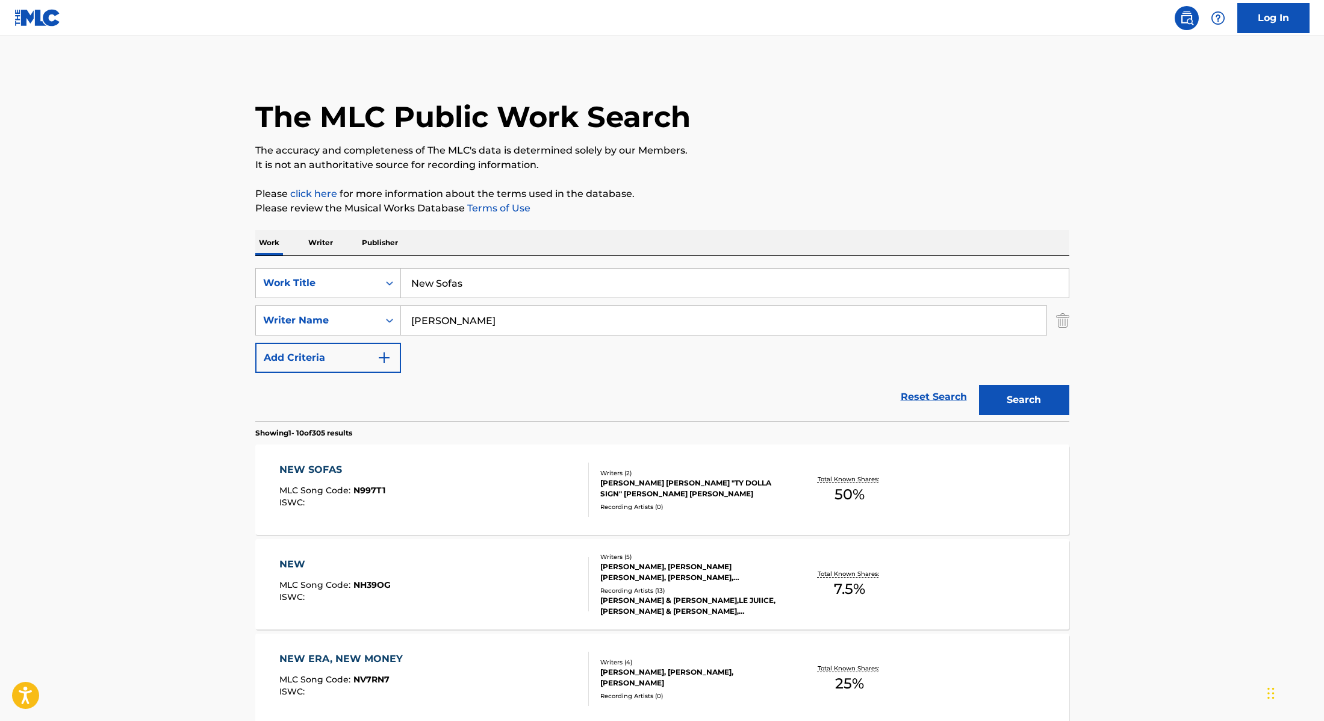
click at [485, 485] on div "NEW SOFAS MLC Song Code : N997T1 ISWC :" at bounding box center [434, 489] width 310 height 54
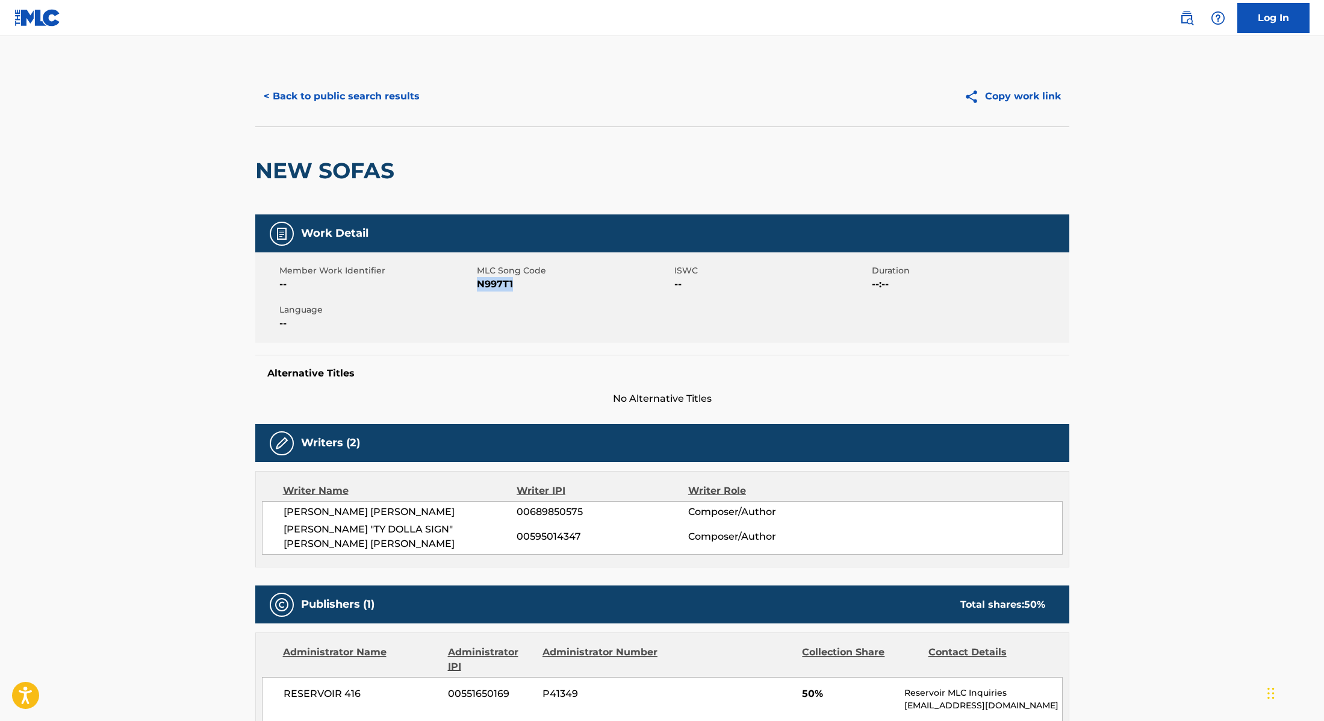
drag, startPoint x: 478, startPoint y: 284, endPoint x: 526, endPoint y: 286, distance: 48.8
click at [526, 286] on span "N997T1" at bounding box center [574, 284] width 195 height 14
click at [361, 103] on button "< Back to public search results" at bounding box center [341, 96] width 173 height 30
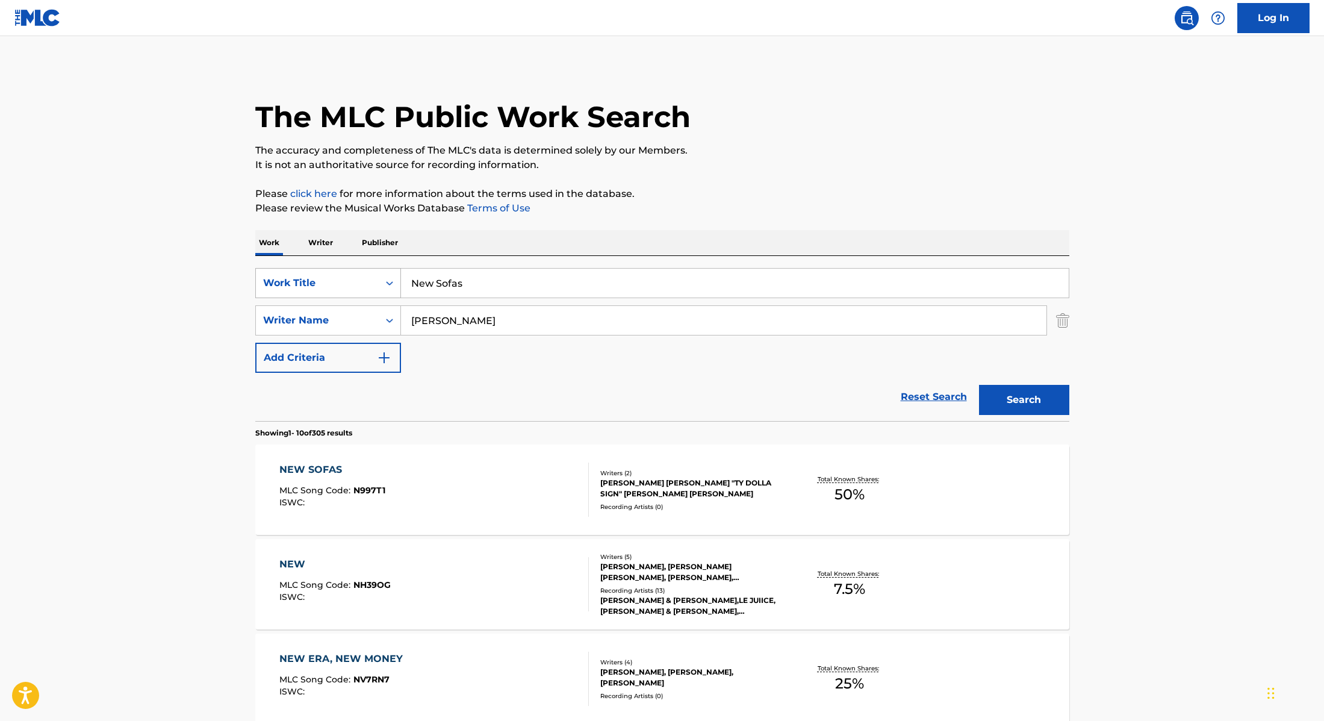
drag, startPoint x: 480, startPoint y: 284, endPoint x: 356, endPoint y: 279, distance: 123.5
click at [356, 279] on div "SearchWithCriteria28f74e23-8d9a-482d-8f44-99bc4c1a0823 Work Title New Sofas" at bounding box center [662, 283] width 814 height 30
paste input "[PERSON_NAME] LucasTy Dolla $ign"
click at [475, 285] on input "[PERSON_NAME] LucasTy Dolla $ign" at bounding box center [735, 283] width 668 height 29
drag, startPoint x: 562, startPoint y: 290, endPoint x: 382, endPoint y: 273, distance: 181.4
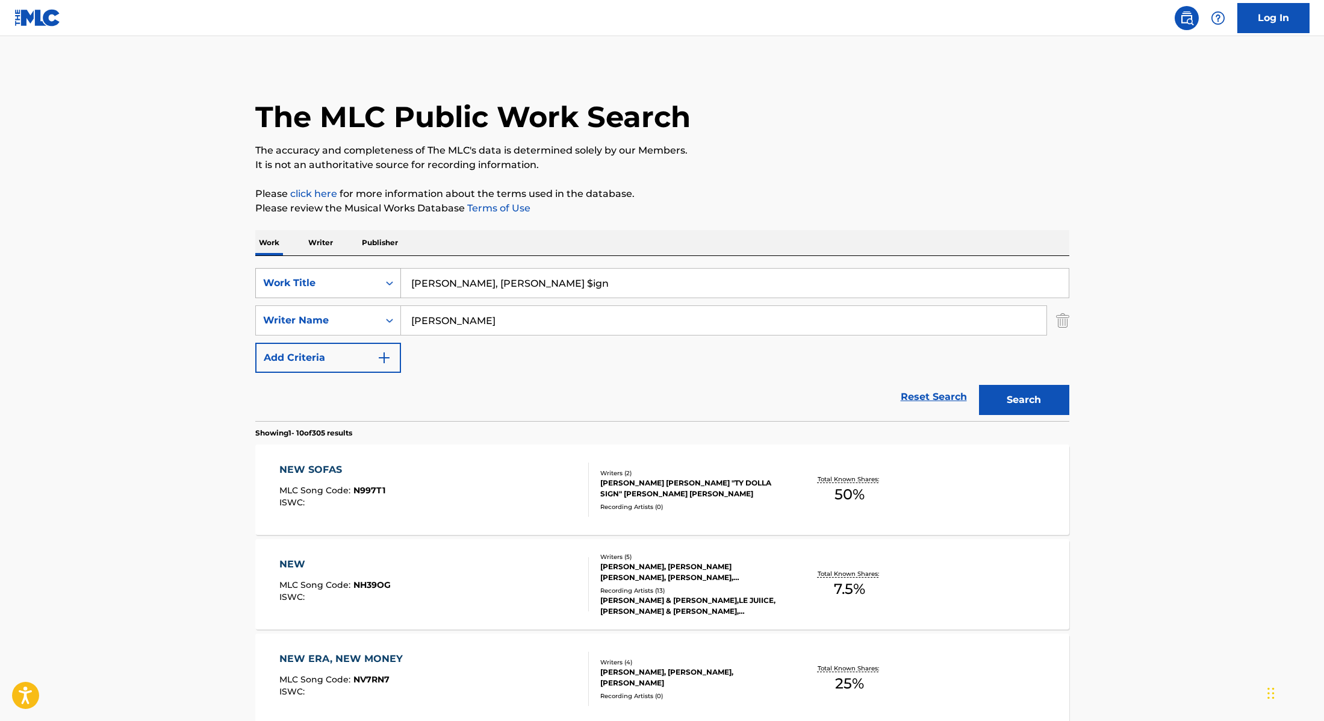
click at [382, 273] on div "SearchWithCriteria28f74e23-8d9a-482d-8f44-99bc4c1a0823 Work Title [PERSON_NAME]…" at bounding box center [662, 283] width 814 height 30
paste input "Therapy Check Up (Skit)"
type input "Therapy Check Up (Skit)"
click at [803, 161] on p "It is not an authoritative source for recording information." at bounding box center [662, 165] width 814 height 14
click at [1045, 405] on button "Search" at bounding box center [1024, 400] width 90 height 30
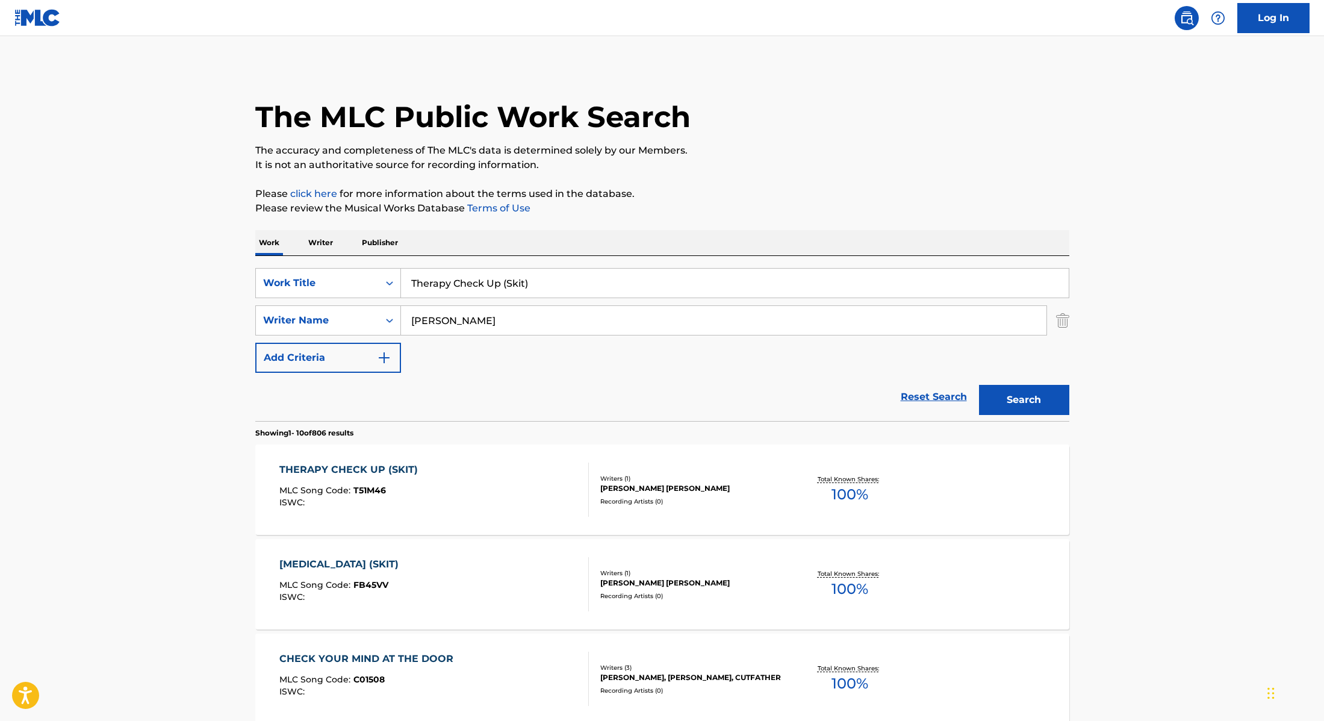
click at [503, 480] on div "THERAPY CHECK UP (SKIT) MLC Song Code : T51M46 ISWC :" at bounding box center [434, 489] width 310 height 54
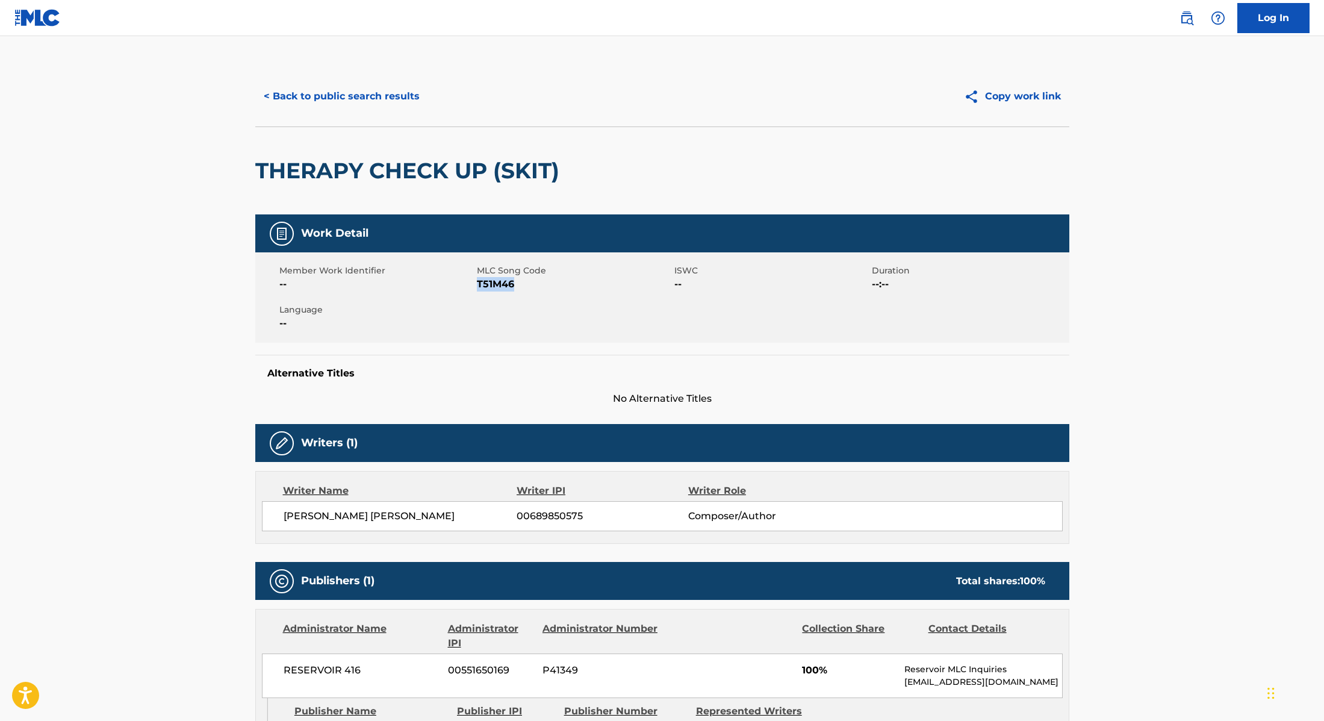
drag, startPoint x: 478, startPoint y: 285, endPoint x: 554, endPoint y: 285, distance: 75.9
click at [554, 285] on span "T51M46" at bounding box center [574, 284] width 195 height 14
click at [396, 101] on button "< Back to public search results" at bounding box center [341, 96] width 173 height 30
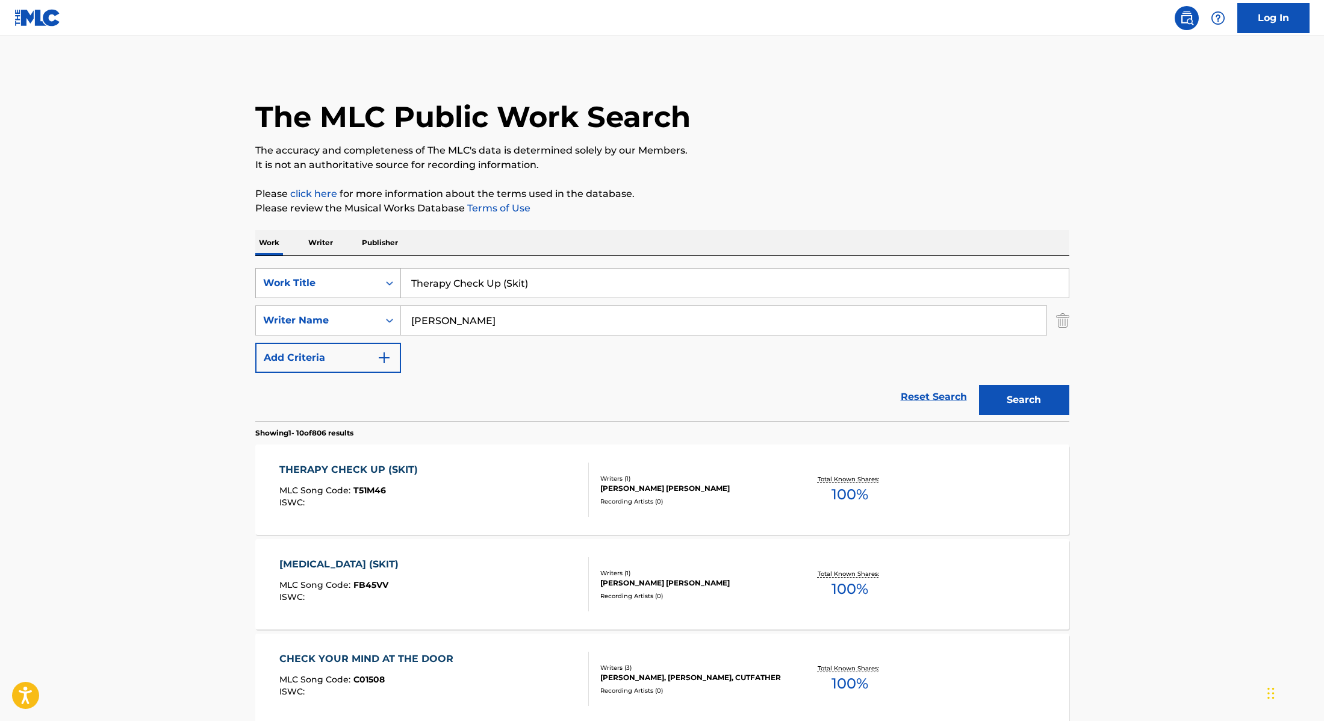
drag, startPoint x: 545, startPoint y: 280, endPoint x: 376, endPoint y: 279, distance: 168.6
click at [376, 279] on div "SearchWithCriteria28f74e23-8d9a-482d-8f44-99bc4c1a0823 Work Title Therapy Check…" at bounding box center [662, 283] width 814 height 30
paste input "Active"
type input "Active"
click at [783, 214] on p "Please review the Musical Works Database Terms of Use" at bounding box center [662, 208] width 814 height 14
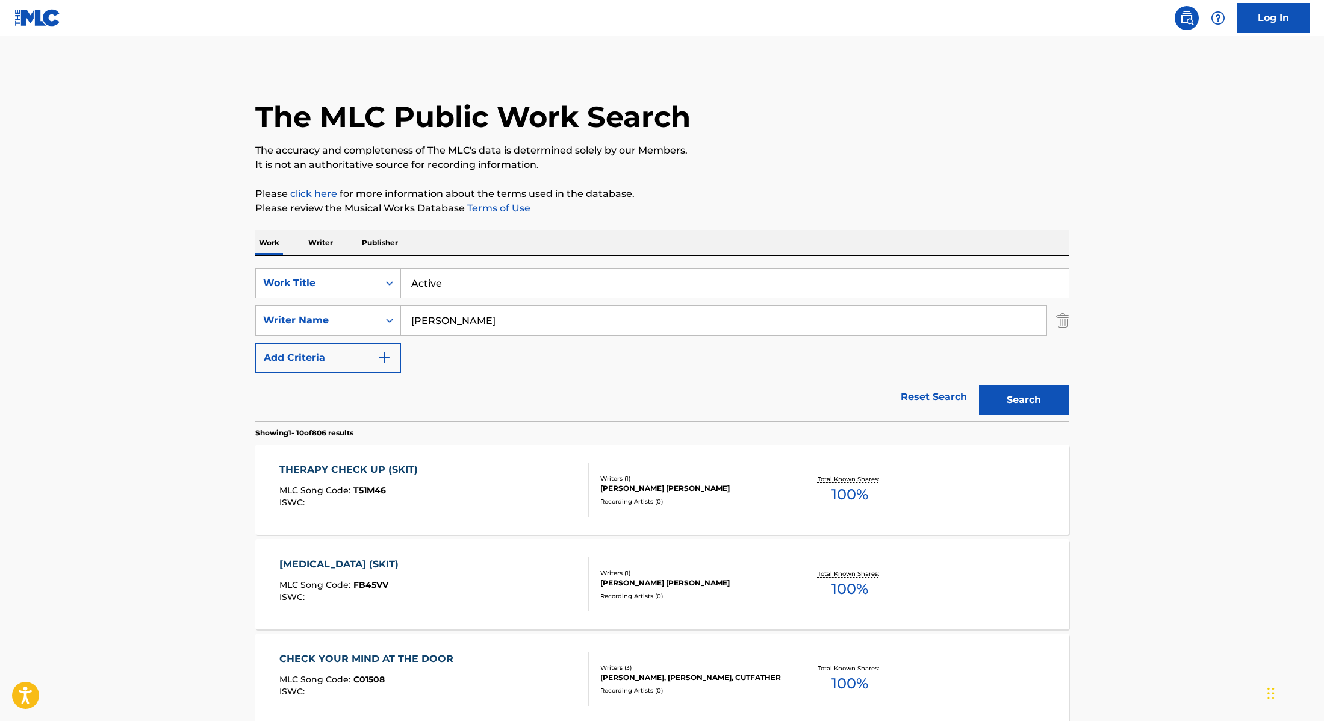
click at [1019, 402] on button "Search" at bounding box center [1024, 400] width 90 height 30
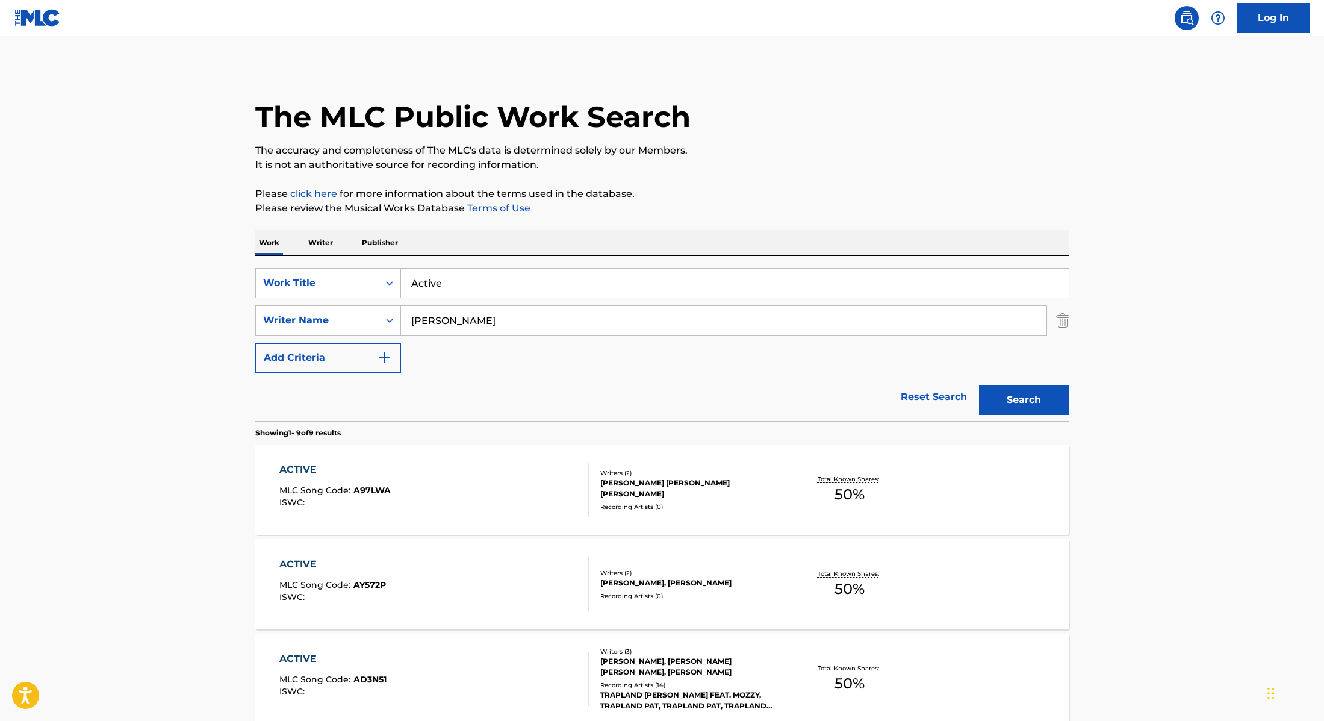
click at [428, 502] on div "ACTIVE MLC Song Code : A97LWA ISWC :" at bounding box center [434, 489] width 310 height 54
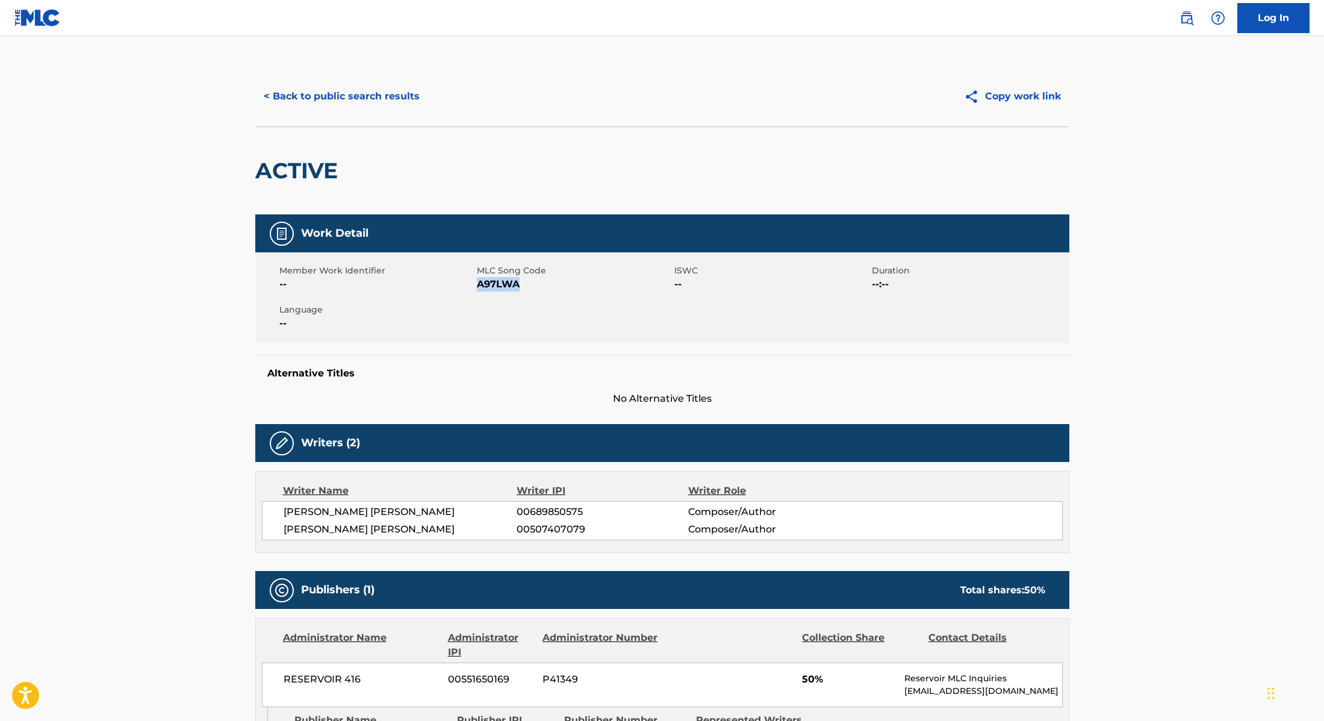
drag, startPoint x: 479, startPoint y: 285, endPoint x: 582, endPoint y: 285, distance: 103.6
click at [582, 285] on span "A97LWA" at bounding box center [574, 284] width 195 height 14
click at [371, 104] on button "< Back to public search results" at bounding box center [341, 96] width 173 height 30
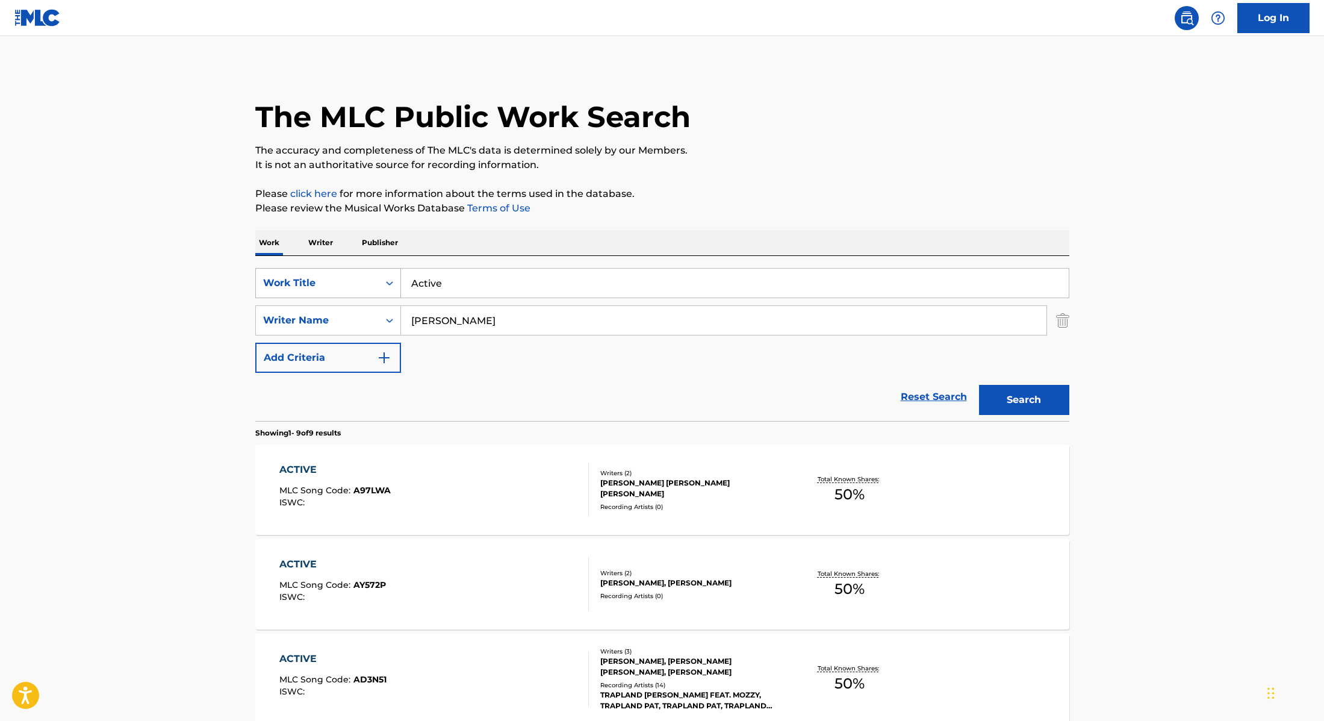
drag, startPoint x: 459, startPoint y: 281, endPoint x: 376, endPoint y: 278, distance: 83.2
click at [376, 278] on div "SearchWithCriteria28f74e23-8d9a-482d-8f44-99bc4c1a0823 Work Title Active" at bounding box center [662, 283] width 814 height 30
click at [342, 492] on span "MLC Song Code :" at bounding box center [316, 490] width 74 height 11
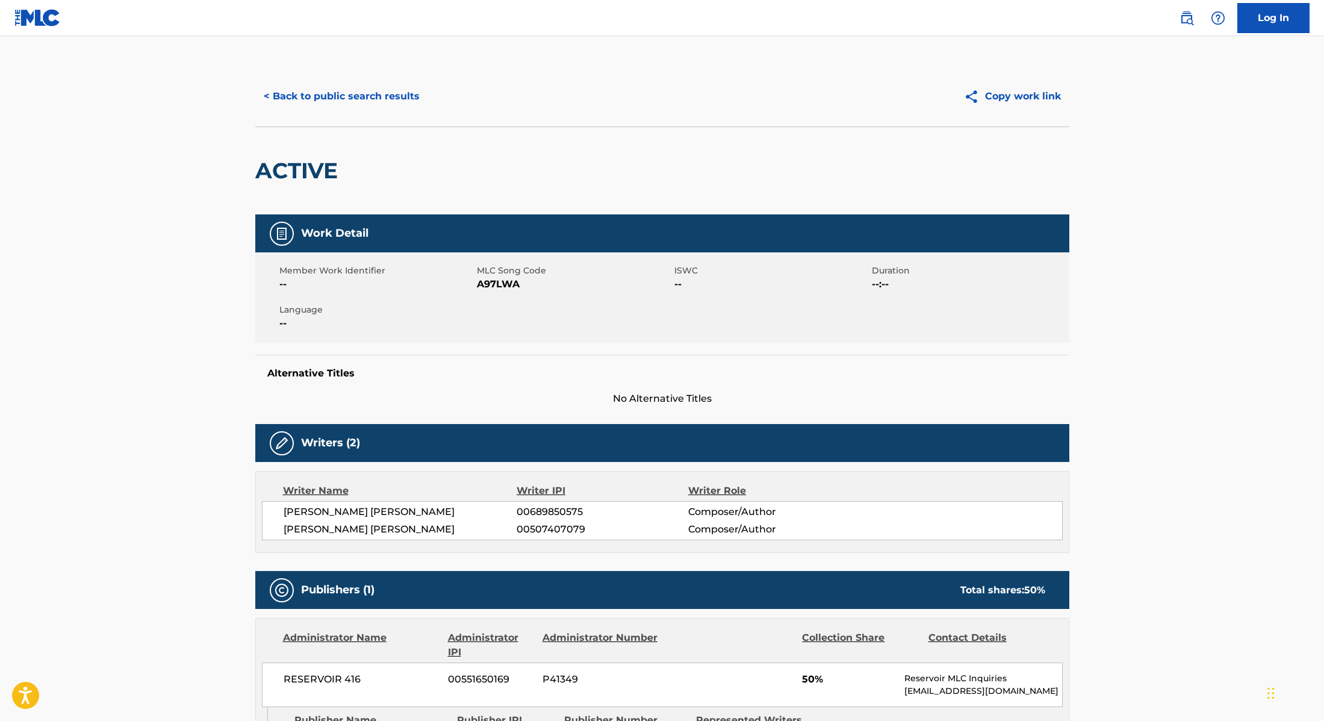
click at [379, 90] on button "< Back to public search results" at bounding box center [341, 96] width 173 height 30
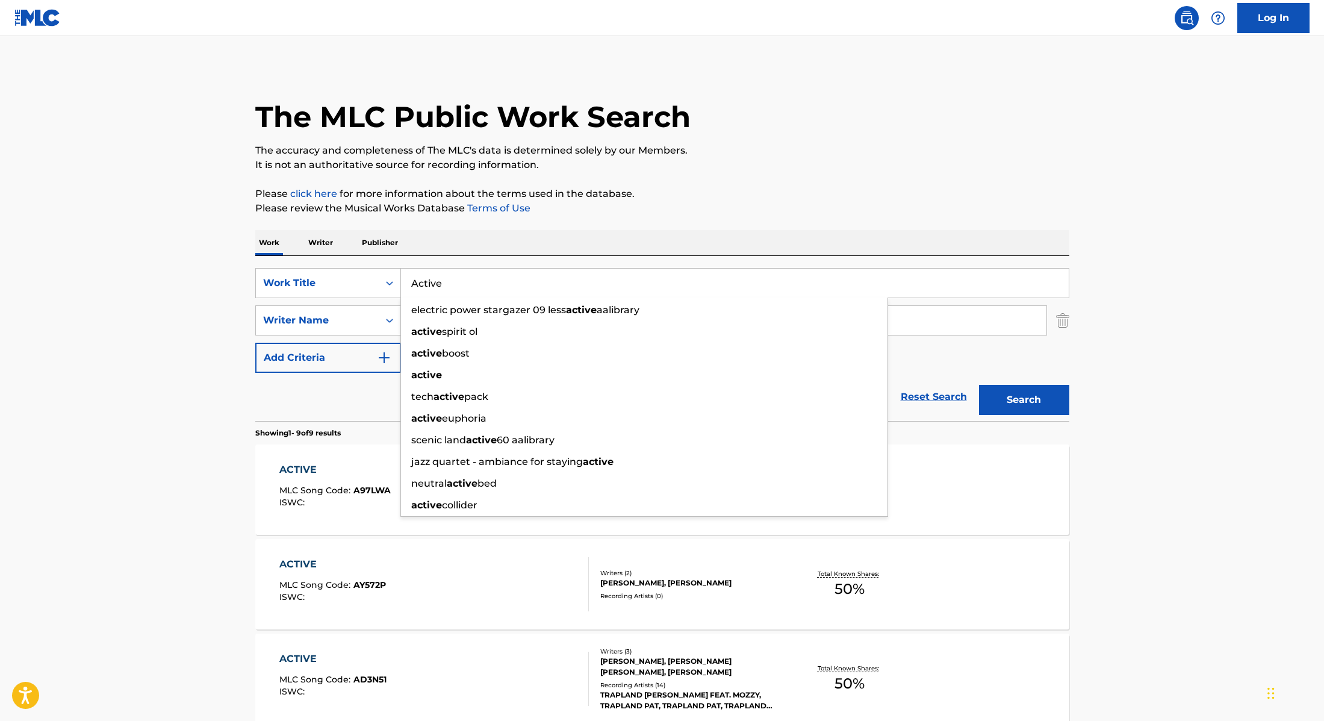
drag, startPoint x: 467, startPoint y: 278, endPoint x: 482, endPoint y: 247, distance: 35.0
click at [377, 272] on div "SearchWithCriteria28f74e23-8d9a-482d-8f44-99bc4c1a0823 Work Title Active electr…" at bounding box center [662, 283] width 814 height 30
paste input "Time Is Money"
type input "Time Is Money"
click at [786, 222] on div "The MLC Public Work Search The accuracy and completeness of The MLC's data is d…" at bounding box center [662, 706] width 843 height 1281
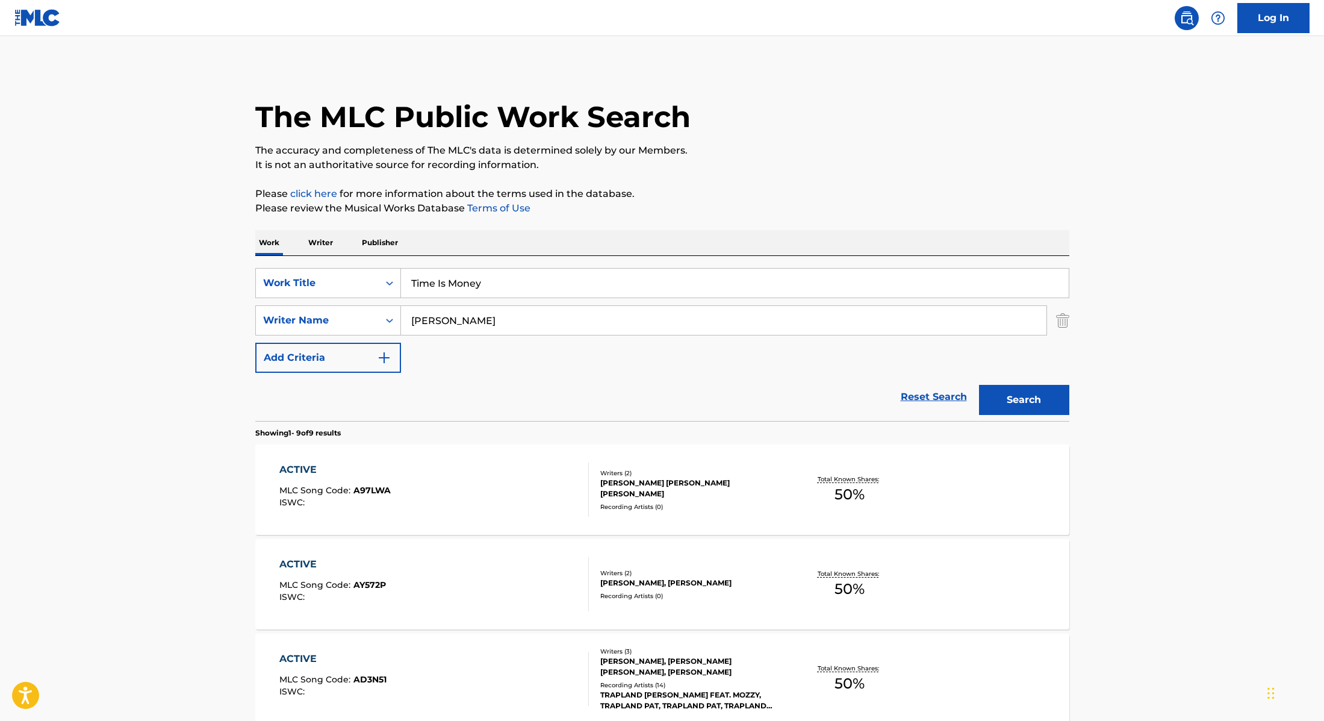
click at [1016, 399] on button "Search" at bounding box center [1024, 400] width 90 height 30
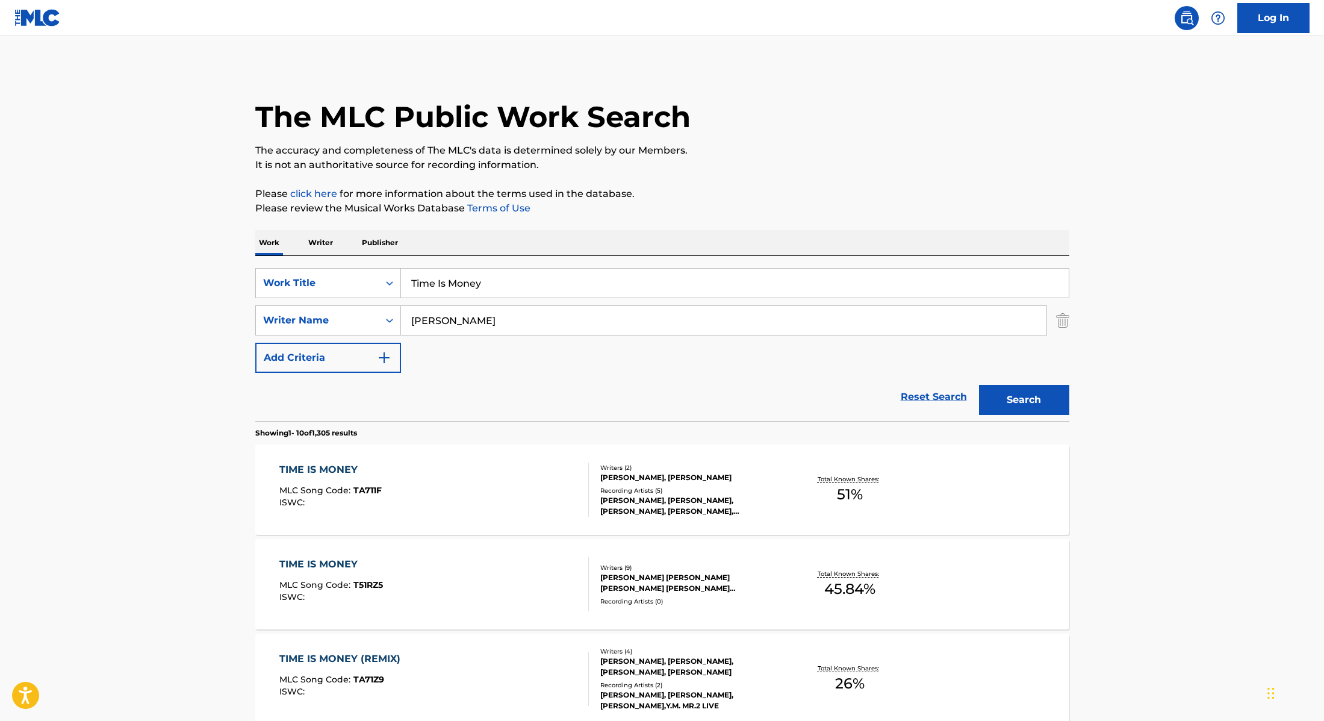
click at [535, 573] on div "TIME IS MONEY MLC Song Code : T51RZ5 ISWC :" at bounding box center [434, 584] width 310 height 54
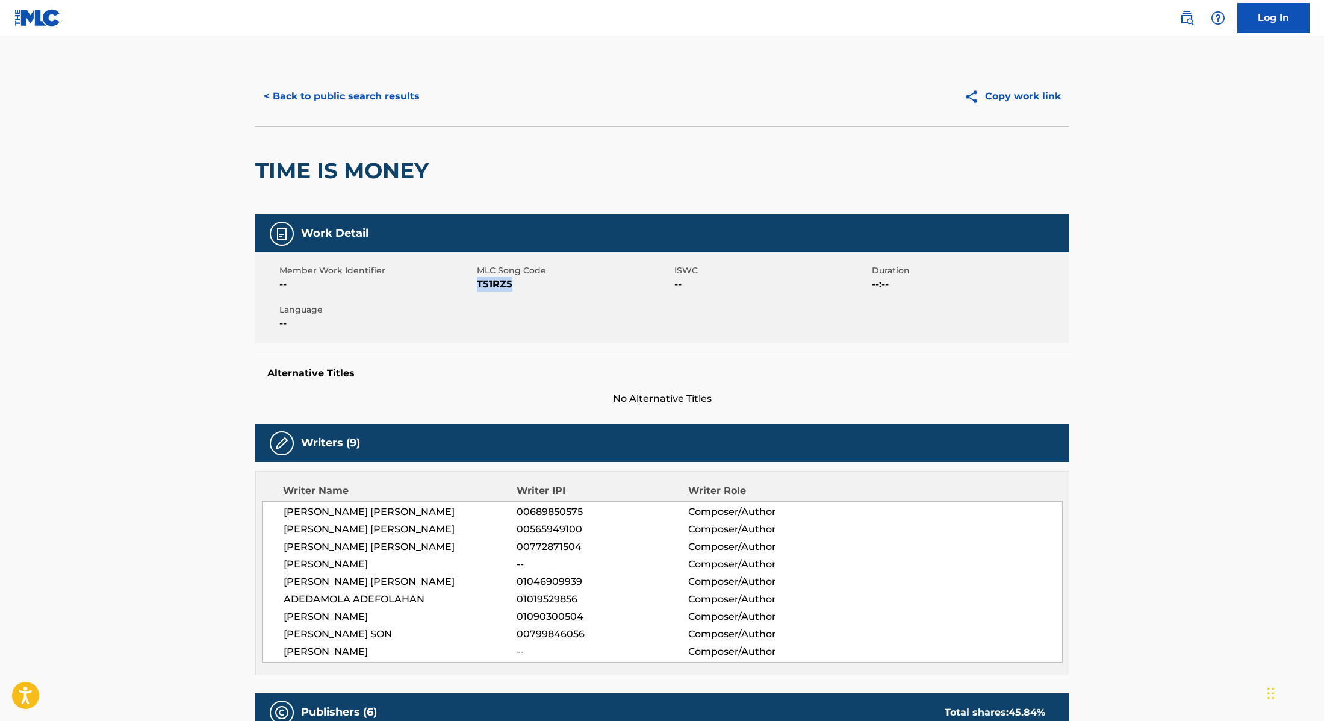
drag, startPoint x: 479, startPoint y: 284, endPoint x: 542, endPoint y: 284, distance: 63.2
click at [542, 284] on span "T51RZ5" at bounding box center [574, 284] width 195 height 14
click at [400, 90] on button "< Back to public search results" at bounding box center [341, 96] width 173 height 30
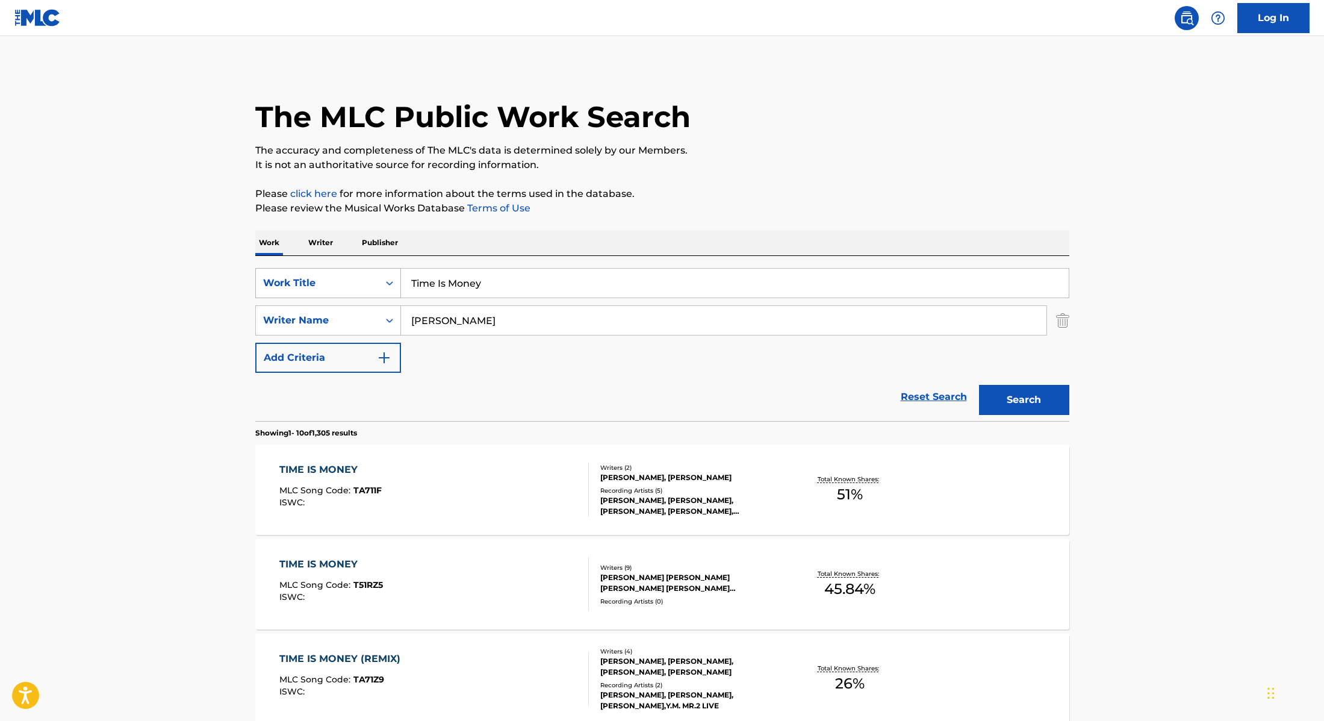
drag, startPoint x: 500, startPoint y: 286, endPoint x: 375, endPoint y: 269, distance: 127.0
click at [375, 269] on div "SearchWithCriteria28f74e23-8d9a-482d-8f44-99bc4c1a0823 Work Title Time Is Money" at bounding box center [662, 283] width 814 height 30
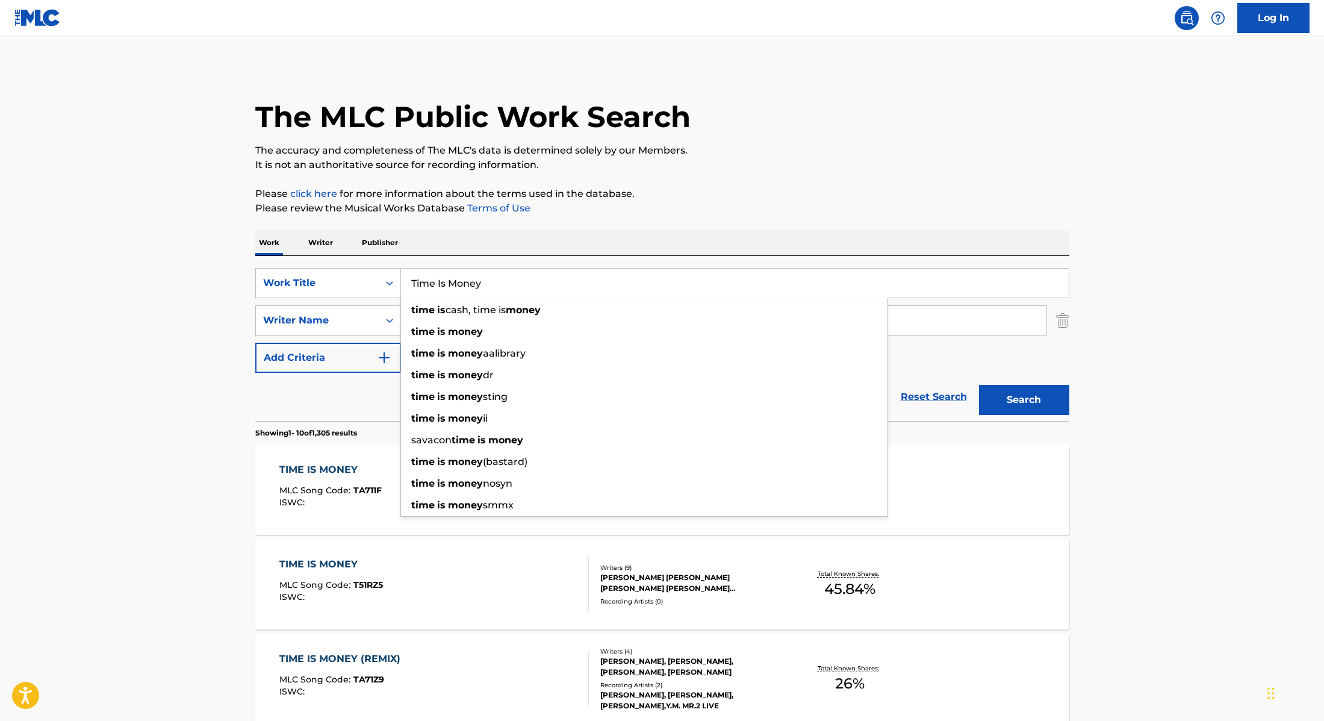
paste input "DaBabyFireboy DMLJ [PERSON_NAME]"
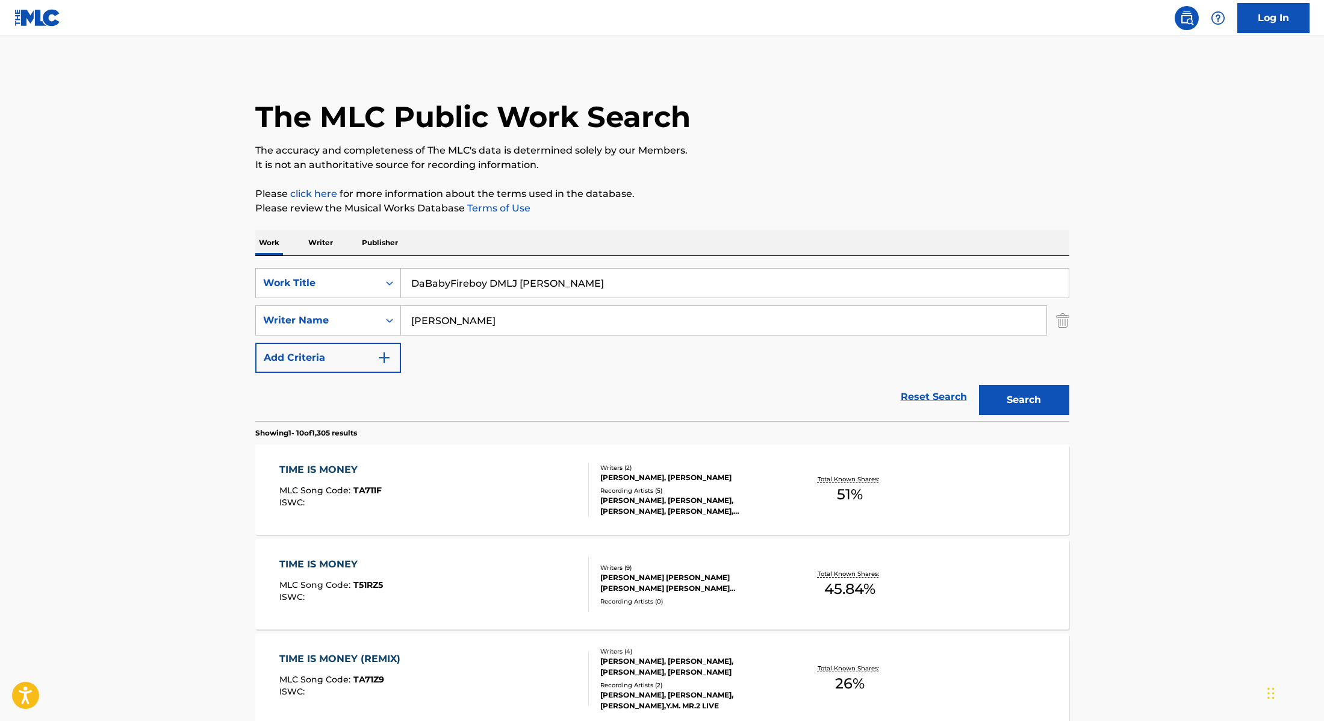
click at [450, 283] on input "DaBabyFireboy DMLJ [PERSON_NAME]" at bounding box center [735, 283] width 668 height 29
click at [517, 283] on input "DaBaby, Fireboy DMLJ [PERSON_NAME]" at bounding box center [735, 283] width 668 height 29
drag, startPoint x: 608, startPoint y: 288, endPoint x: 375, endPoint y: 263, distance: 235.0
click at [375, 263] on div "SearchWithCriteria28f74e23-8d9a-482d-8f44-99bc4c1a0823 Work Title DaBaby, Fireb…" at bounding box center [662, 338] width 814 height 165
paste input "Listen To My Demo"
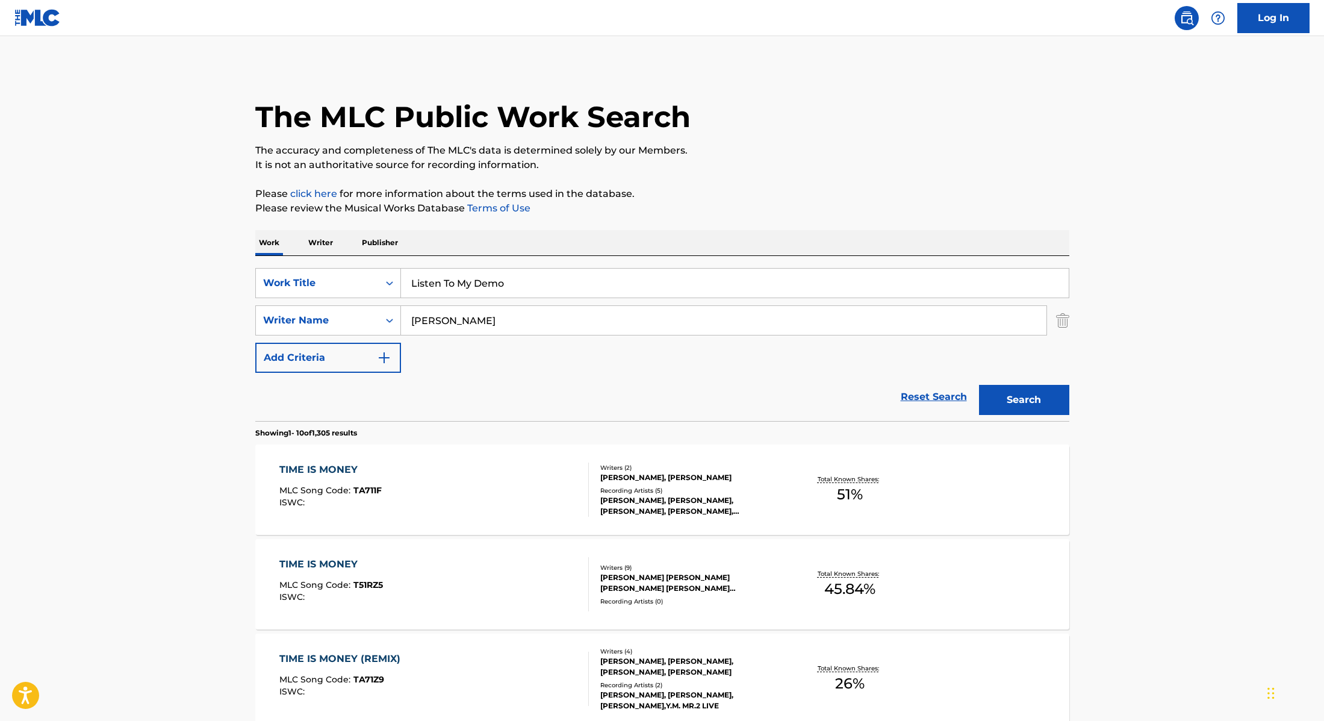
type input "Listen To My Demo"
click at [767, 201] on p "Please review the Musical Works Database Terms of Use" at bounding box center [662, 208] width 814 height 14
click at [1029, 400] on button "Search" at bounding box center [1024, 400] width 90 height 30
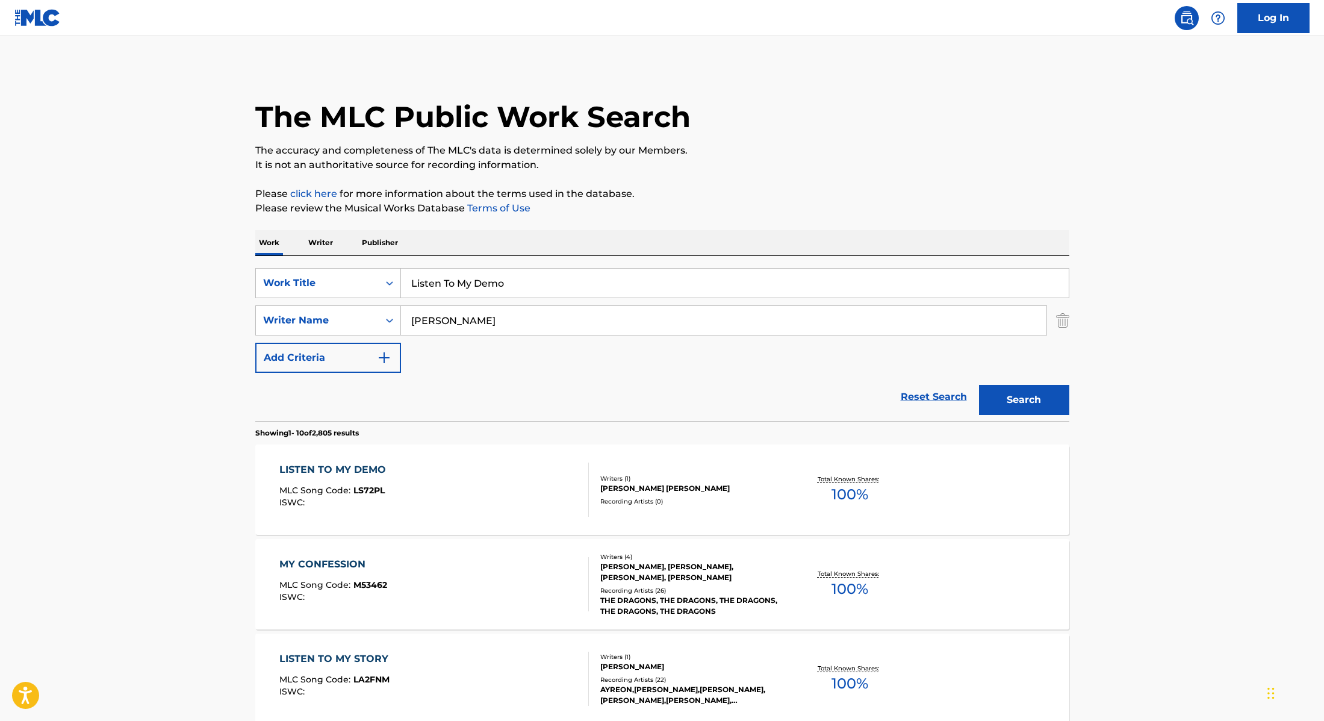
click at [512, 479] on div "LISTEN TO MY DEMO MLC Song Code : LS72PL ISWC :" at bounding box center [434, 489] width 310 height 54
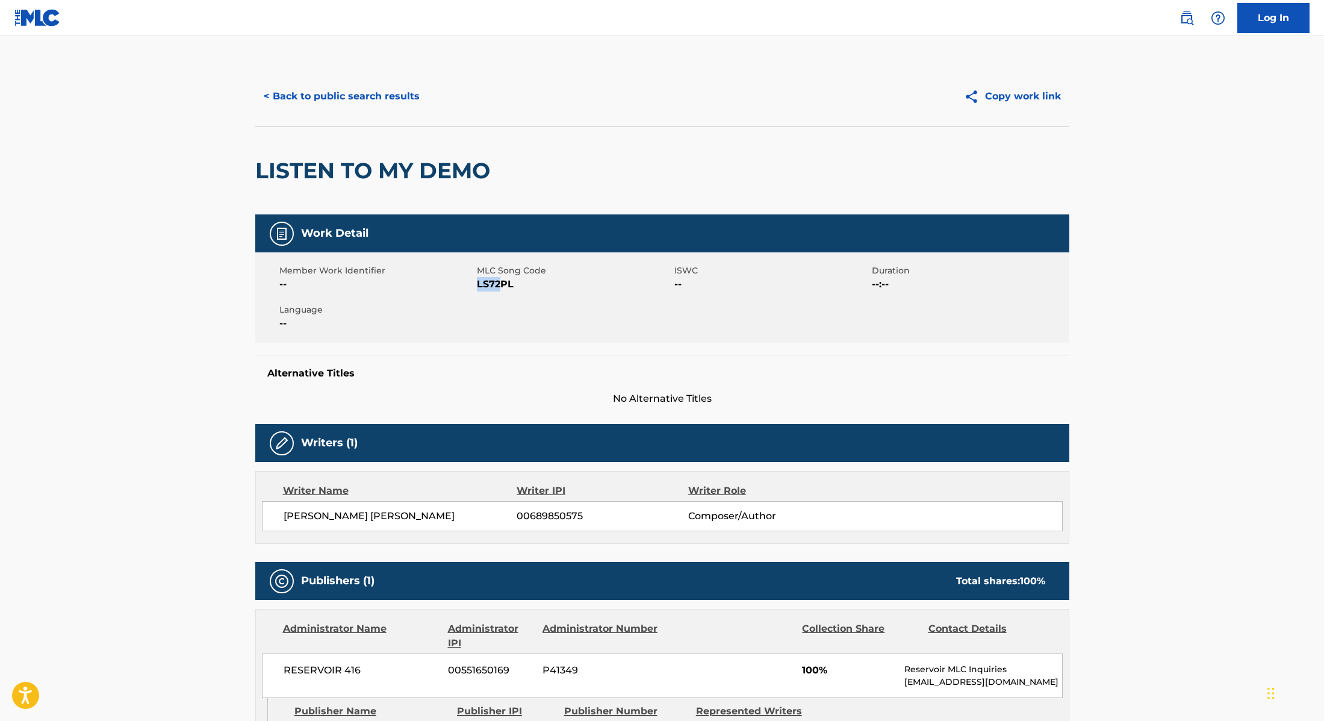
drag, startPoint x: 478, startPoint y: 285, endPoint x: 543, endPoint y: 288, distance: 65.7
click at [537, 288] on span "LS72PL" at bounding box center [574, 284] width 195 height 14
click at [343, 90] on button "< Back to public search results" at bounding box center [341, 96] width 173 height 30
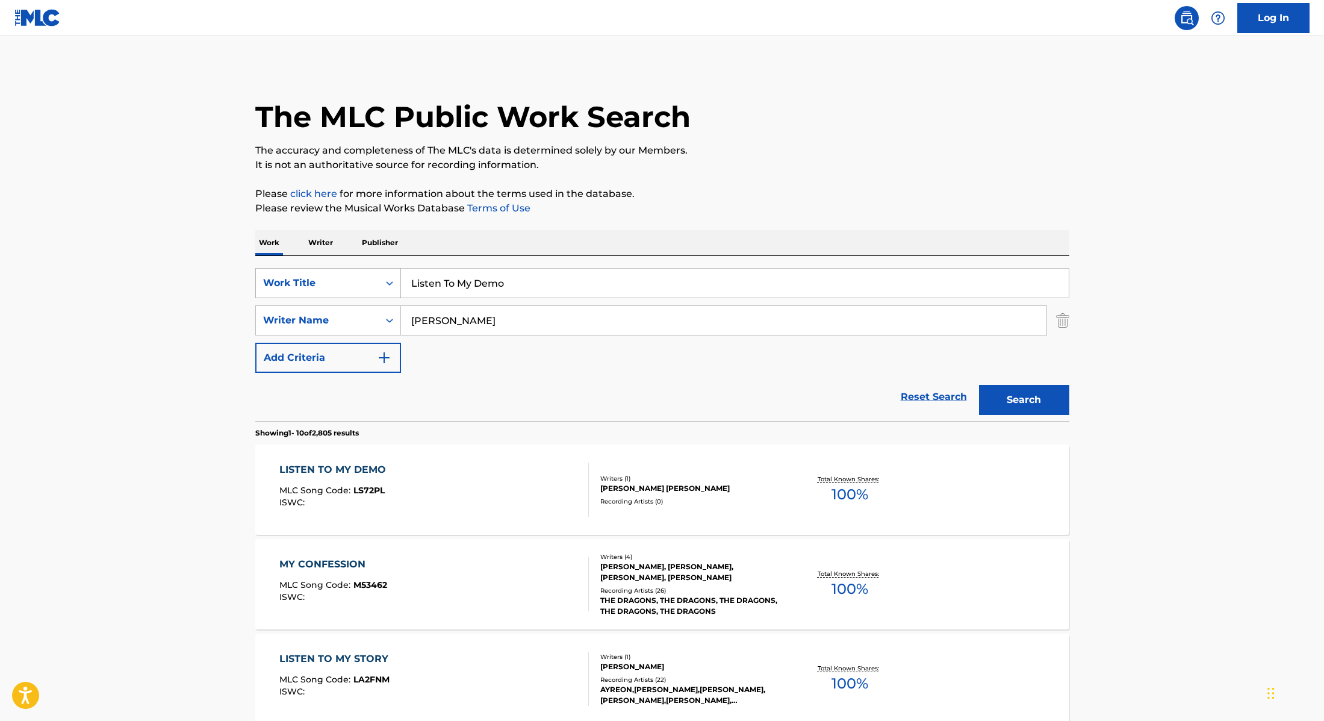
drag, startPoint x: 518, startPoint y: 285, endPoint x: 393, endPoint y: 269, distance: 126.9
click at [393, 269] on div "SearchWithCriteria28f74e23-8d9a-482d-8f44-99bc4c1a0823 Work Title Listen To My …" at bounding box center [662, 283] width 814 height 30
paste input "Momma"
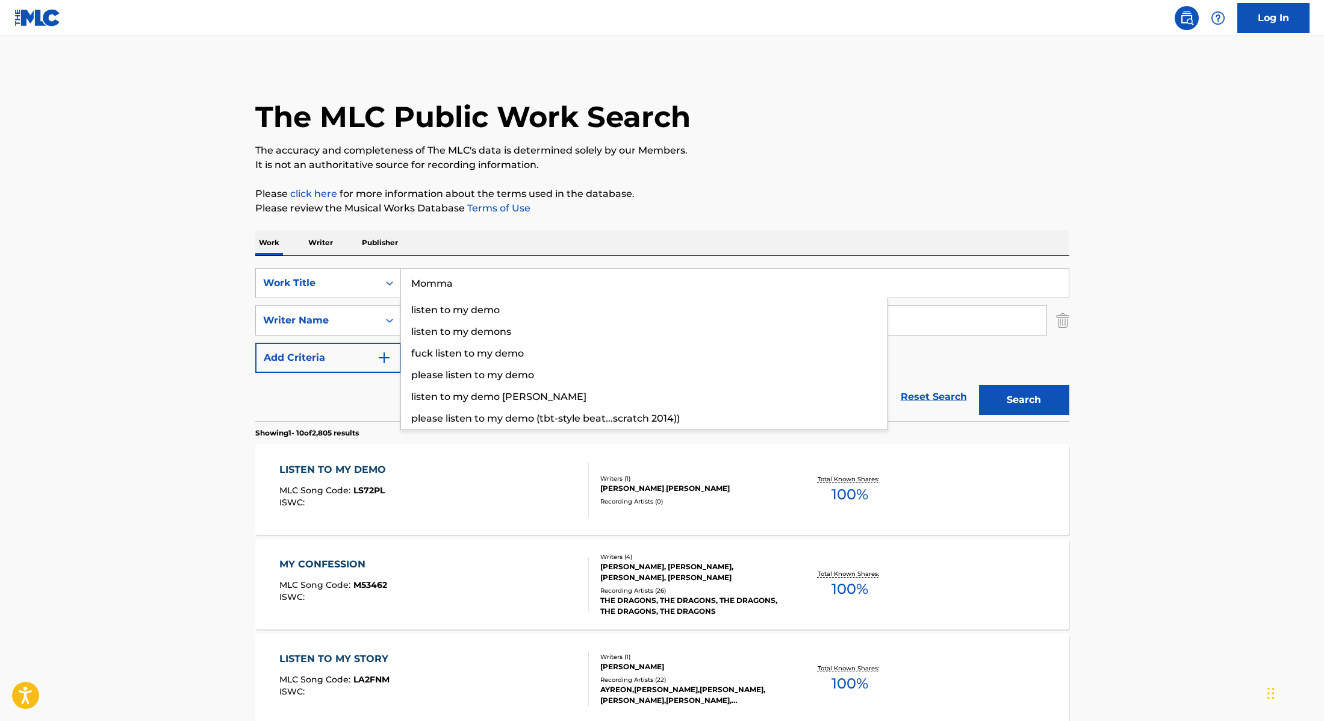
type input "Momma"
click at [750, 201] on p "Please review the Musical Works Database Terms of Use" at bounding box center [662, 208] width 814 height 14
click at [1007, 403] on button "Search" at bounding box center [1024, 400] width 90 height 30
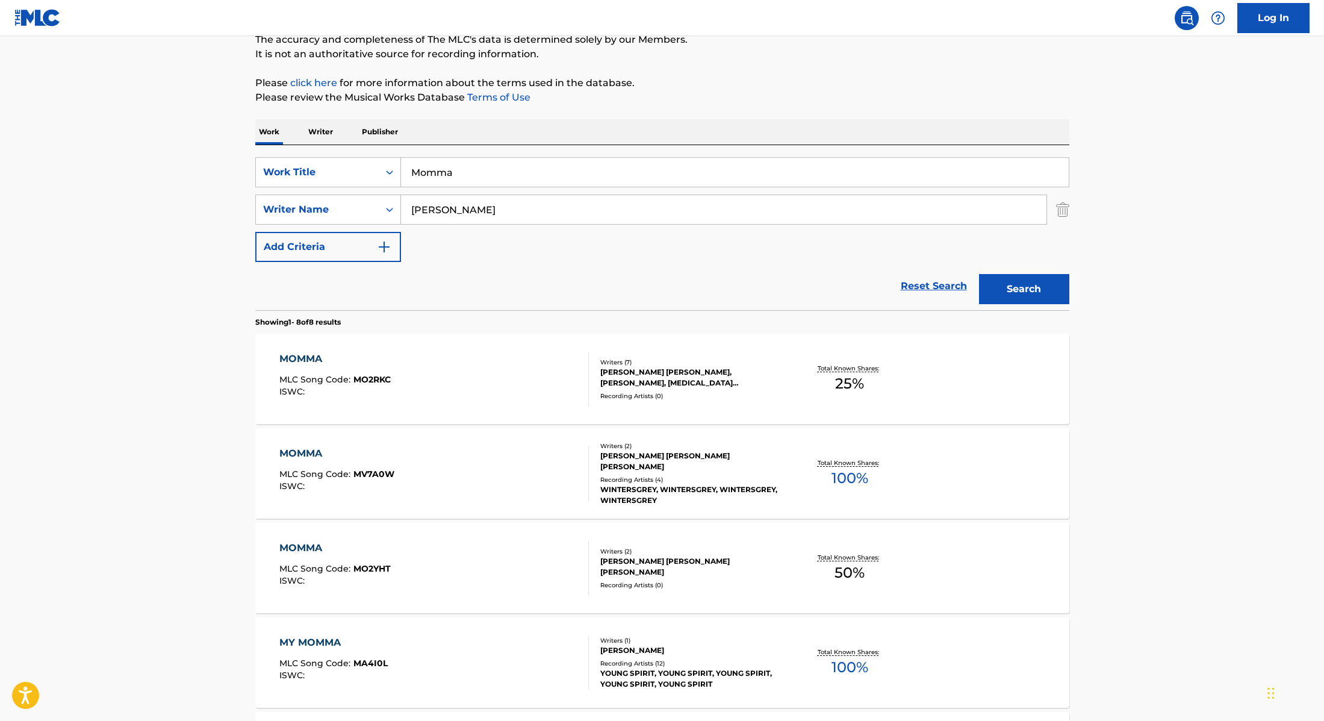
scroll to position [122, 0]
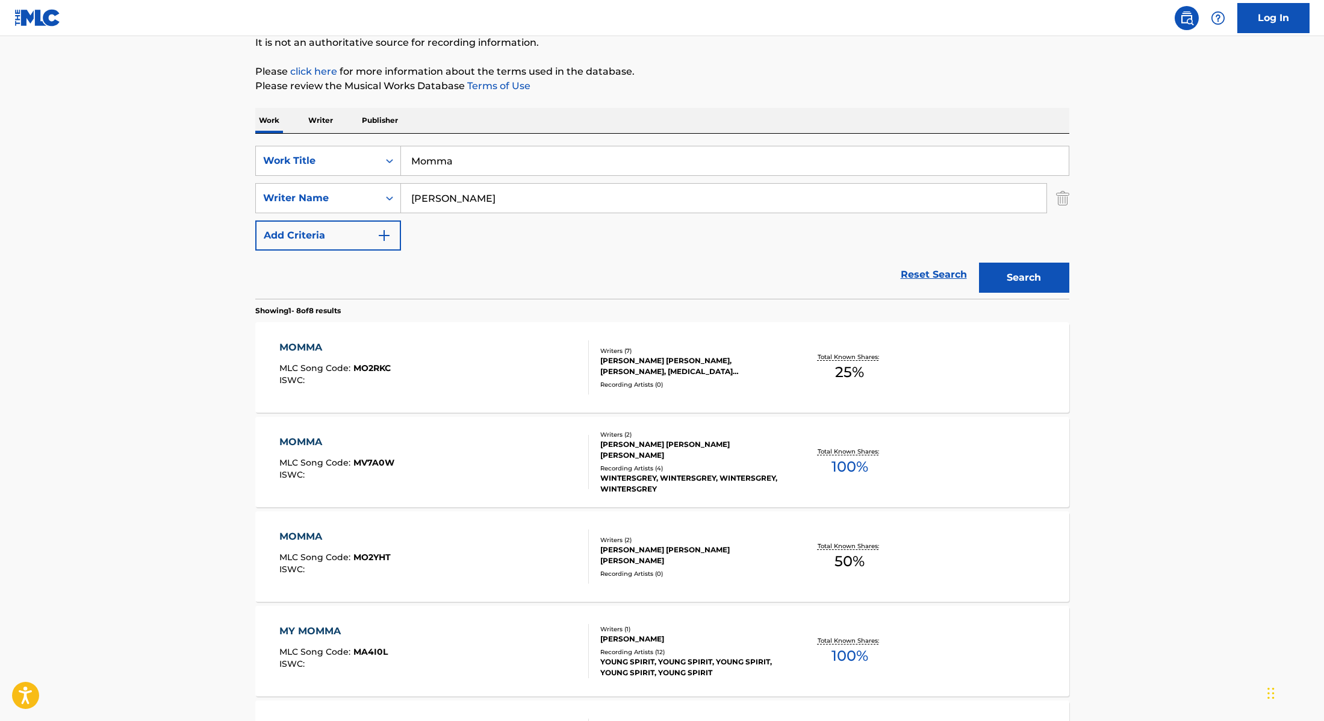
click at [510, 550] on div "MOMMA MLC Song Code : MO2YHT ISWC :" at bounding box center [434, 556] width 310 height 54
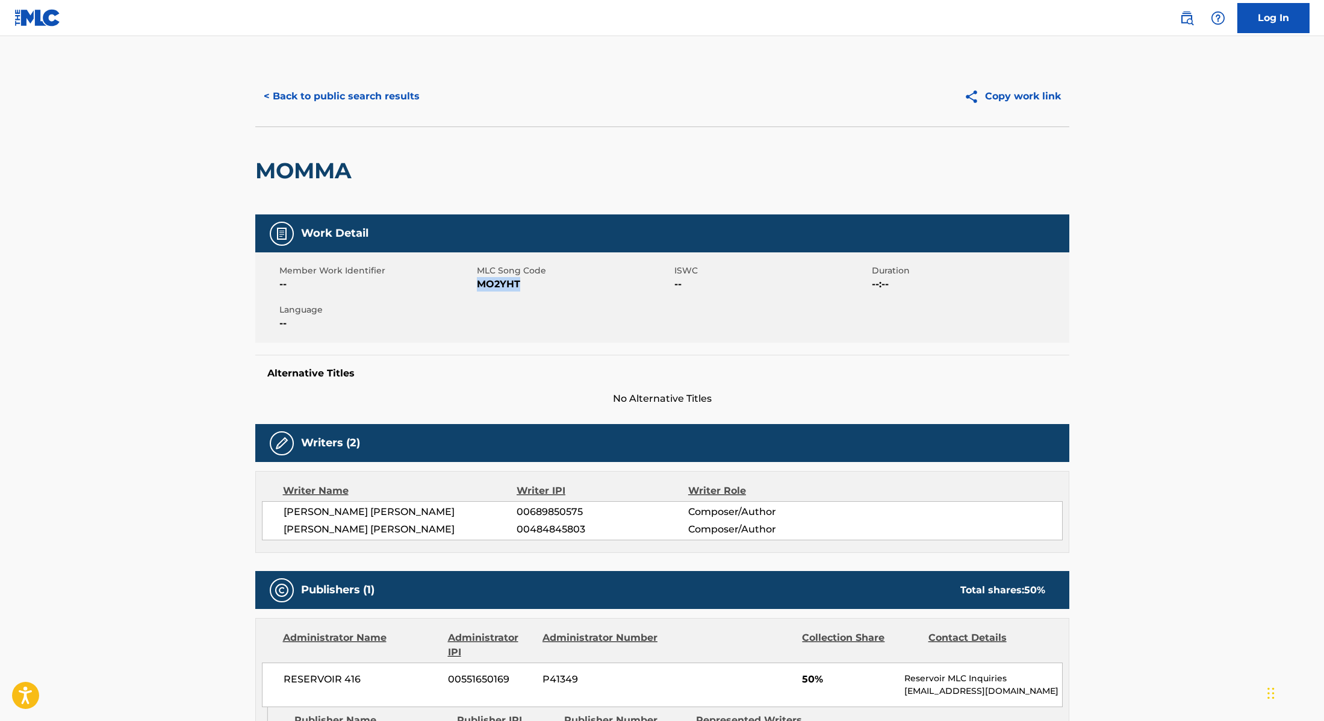
drag, startPoint x: 480, startPoint y: 283, endPoint x: 541, endPoint y: 287, distance: 61.0
click at [541, 287] on span "MO2YHT" at bounding box center [574, 284] width 195 height 14
click at [374, 82] on button "< Back to public search results" at bounding box center [341, 96] width 173 height 30
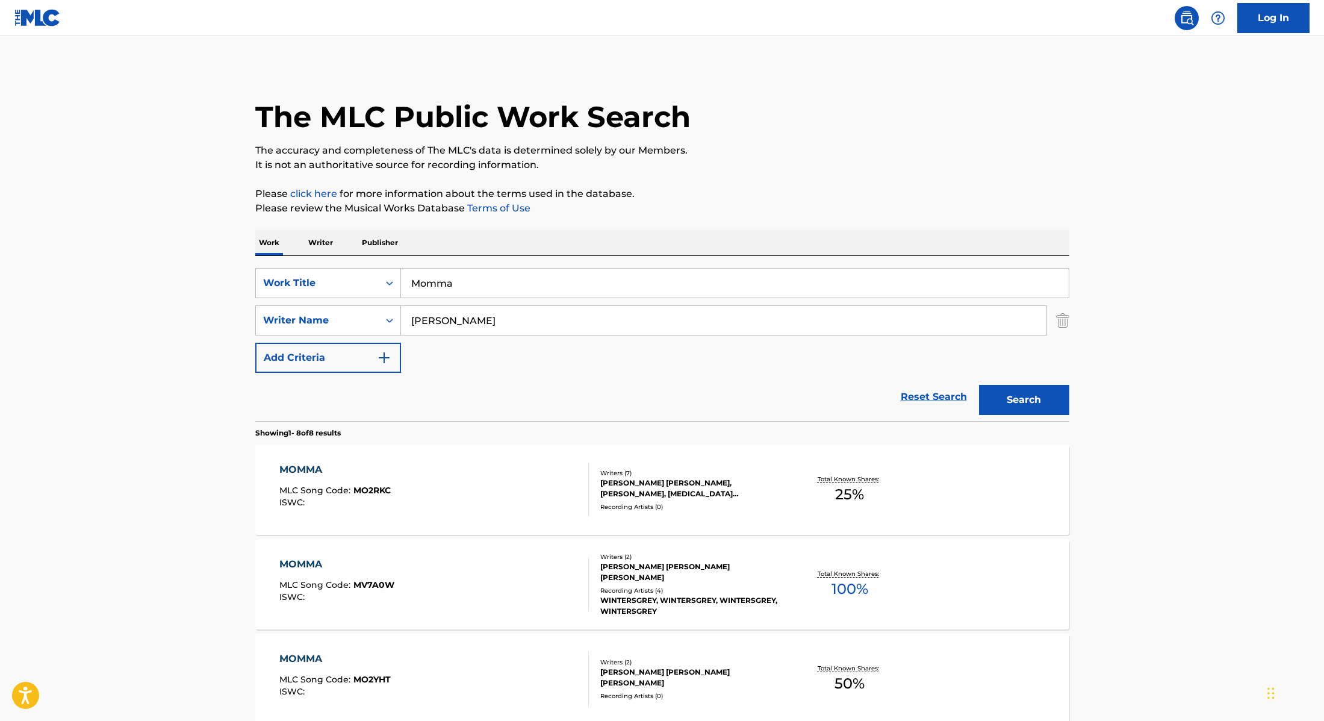
scroll to position [122, 0]
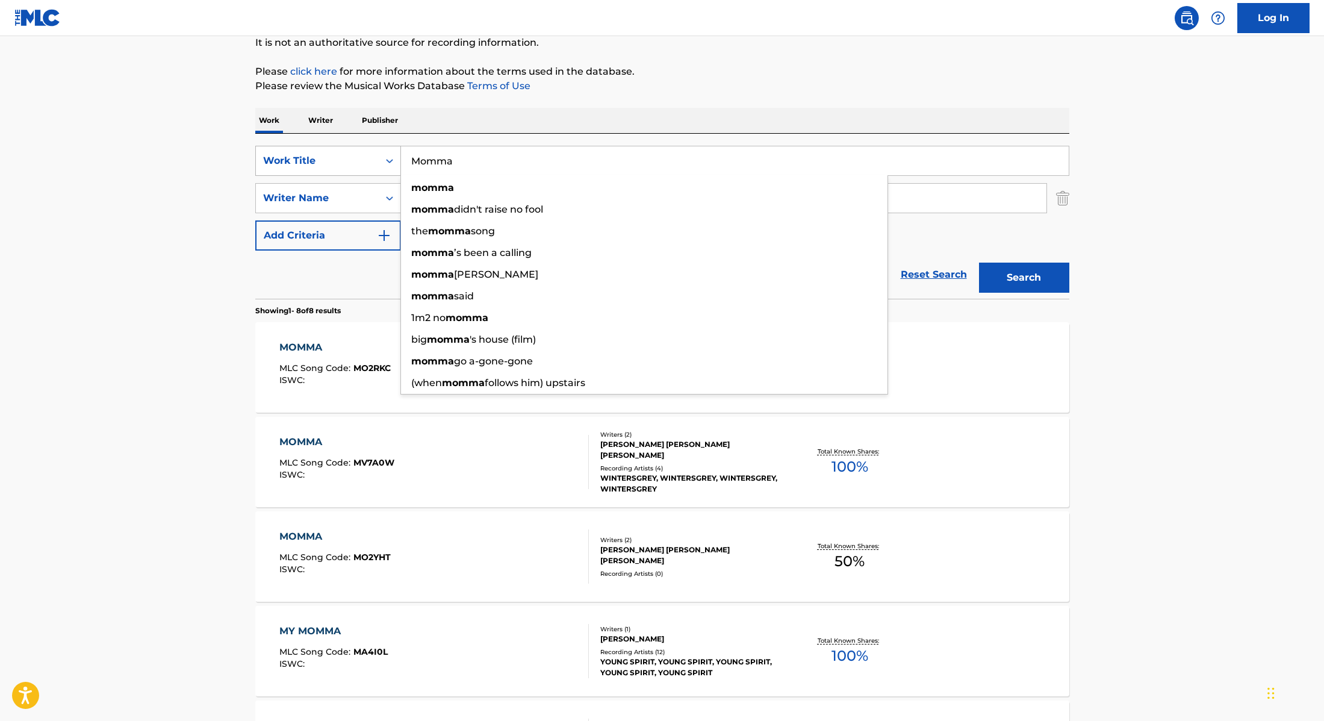
drag, startPoint x: 468, startPoint y: 166, endPoint x: 386, endPoint y: 152, distance: 83.8
click at [386, 152] on div "SearchWithCriteria28f74e23-8d9a-482d-8f44-99bc4c1a0823 Work Title Momma momma m…" at bounding box center [662, 161] width 814 height 30
click at [355, 350] on div "MOMMA" at bounding box center [334, 347] width 111 height 14
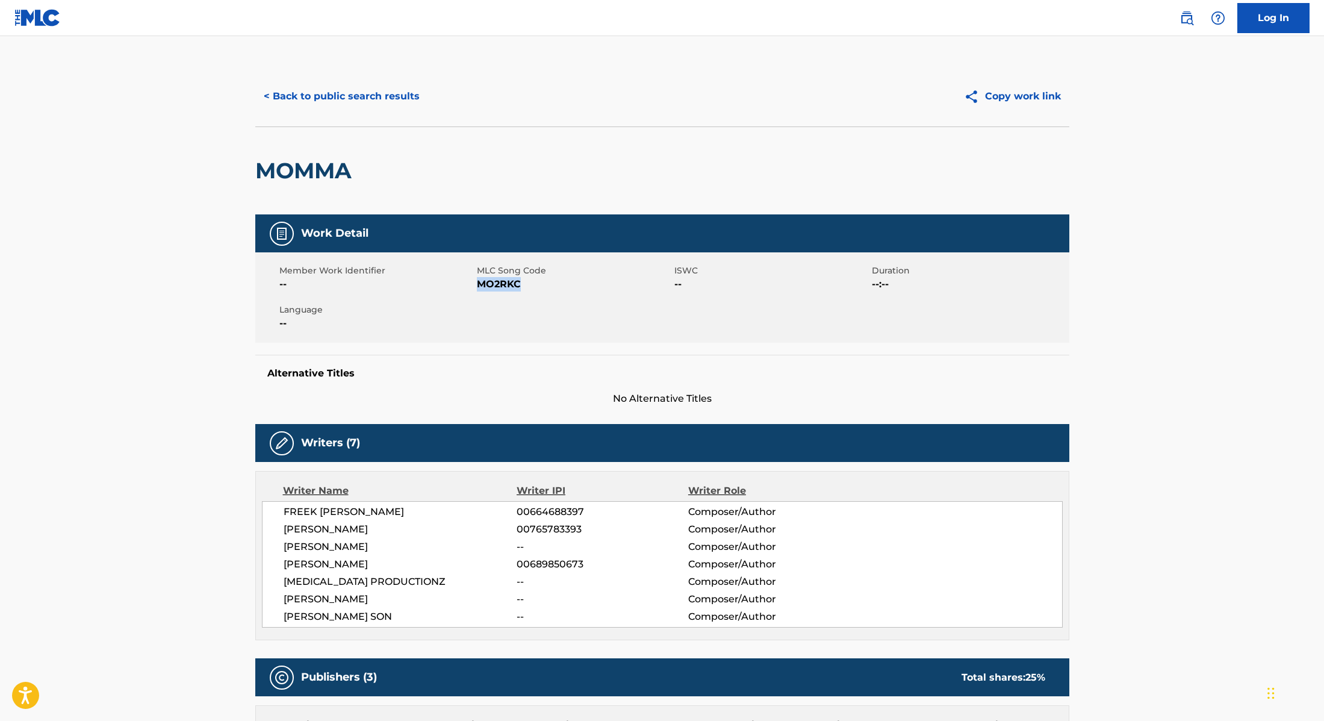
drag, startPoint x: 478, startPoint y: 283, endPoint x: 533, endPoint y: 285, distance: 55.5
click at [533, 285] on span "MO2RKC" at bounding box center [574, 284] width 195 height 14
click at [371, 94] on button "< Back to public search results" at bounding box center [341, 96] width 173 height 30
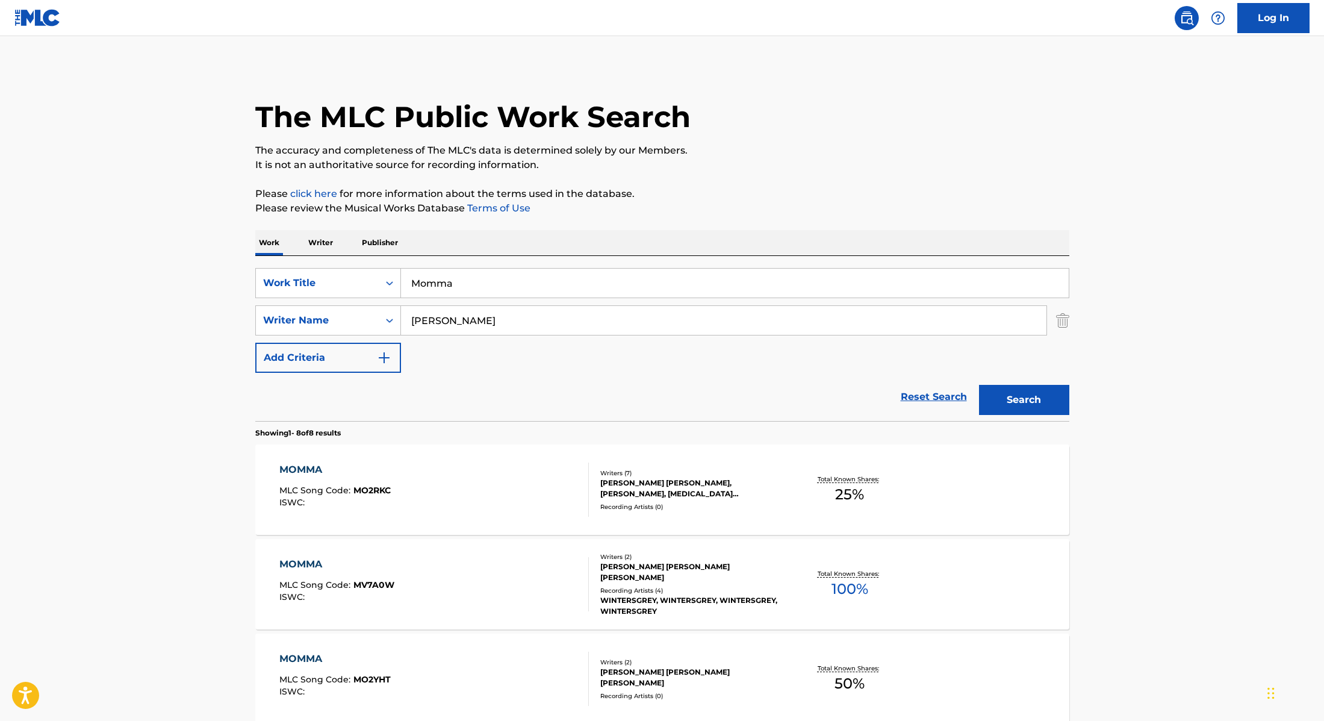
scroll to position [122, 0]
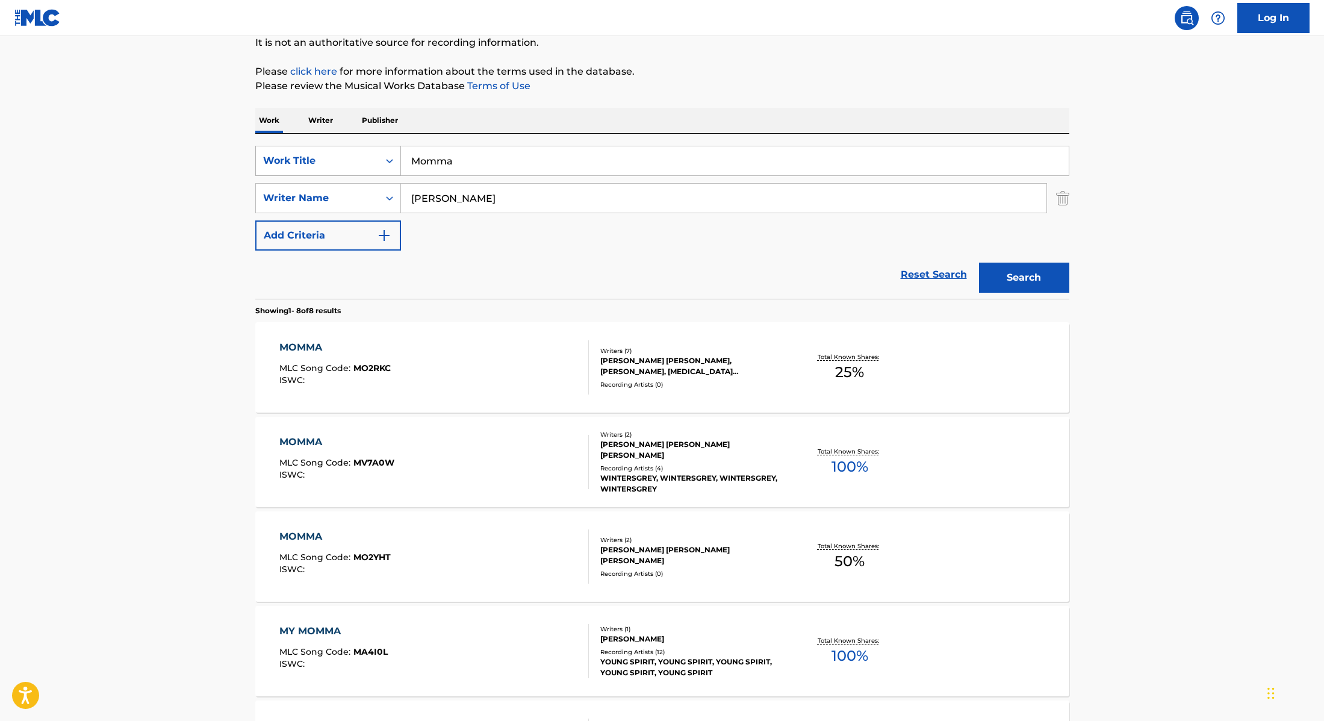
drag, startPoint x: 464, startPoint y: 161, endPoint x: 349, endPoint y: 152, distance: 115.4
click at [351, 152] on div "SearchWithCriteria28f74e23-8d9a-482d-8f44-99bc4c1a0823 Work Title Momma" at bounding box center [662, 161] width 814 height 30
paste input "Drum Show"
type input "Drum Show"
click at [468, 117] on div "Work Writer Publisher" at bounding box center [662, 120] width 814 height 25
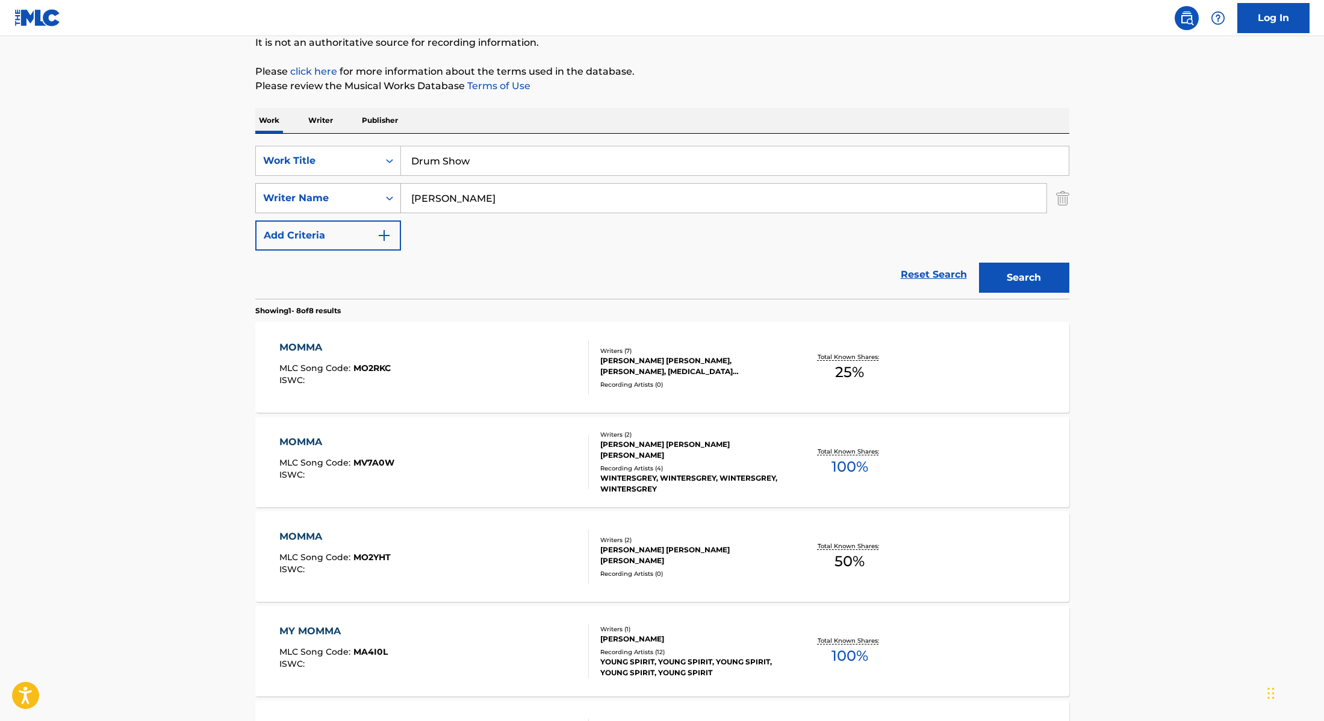
drag, startPoint x: 444, startPoint y: 196, endPoint x: 360, endPoint y: 187, distance: 84.8
click at [360, 187] on div "SearchWithCriteria8cabbb3e-411d-4e6c-a3b4-dab8613fa116 Writer Name [PERSON_NAME]" at bounding box center [662, 198] width 814 height 30
click at [979, 263] on button "Search" at bounding box center [1024, 278] width 90 height 30
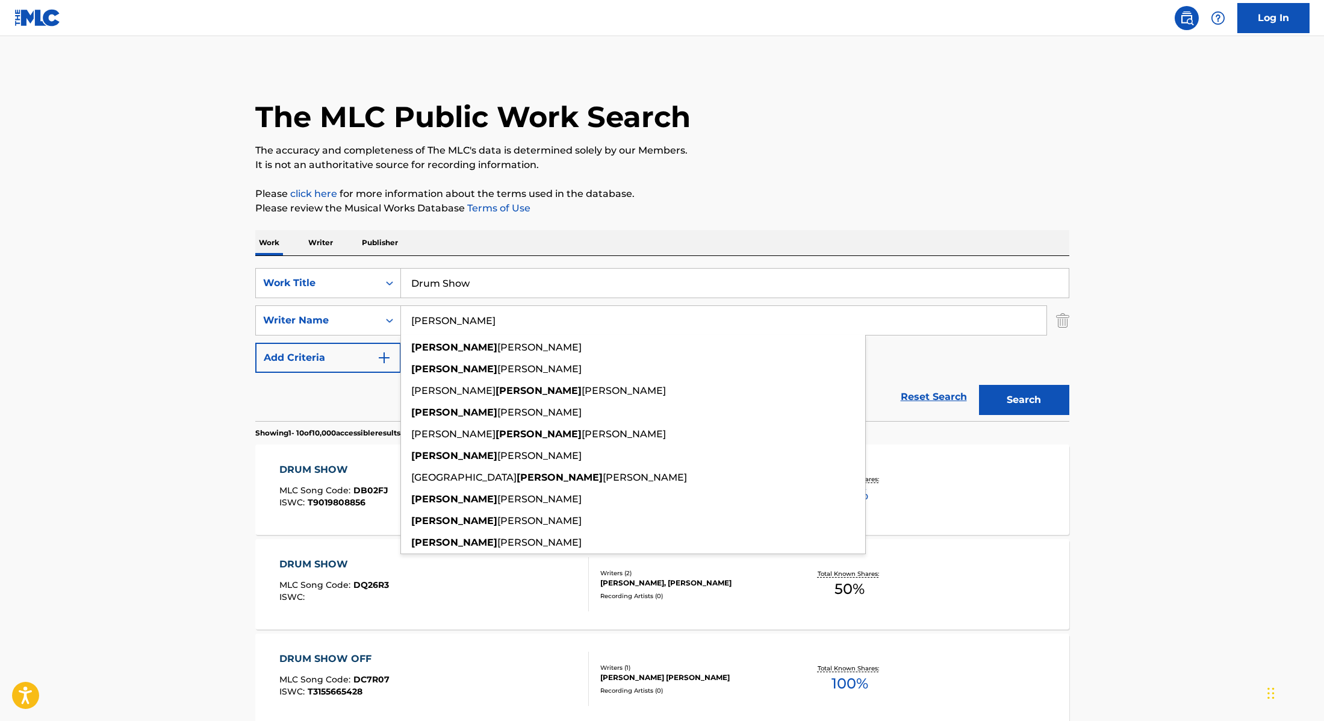
type input "[PERSON_NAME]"
click at [979, 385] on button "Search" at bounding box center [1024, 400] width 90 height 30
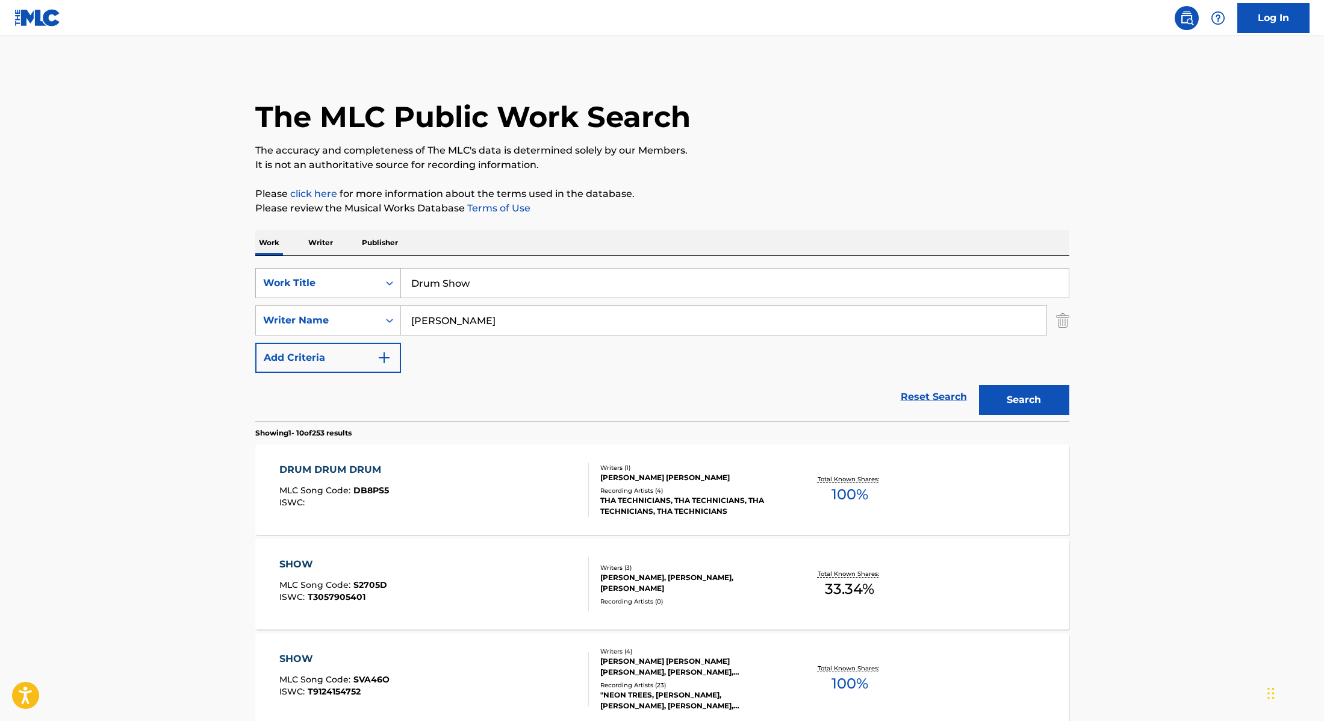
drag, startPoint x: 485, startPoint y: 285, endPoint x: 354, endPoint y: 273, distance: 131.3
click at [354, 273] on div "SearchWithCriteria28f74e23-8d9a-482d-8f44-99bc4c1a0823 Work Title Drum Show" at bounding box center [662, 283] width 814 height 30
paste input "Hell At Night (feat. [PERSON_NAME])"
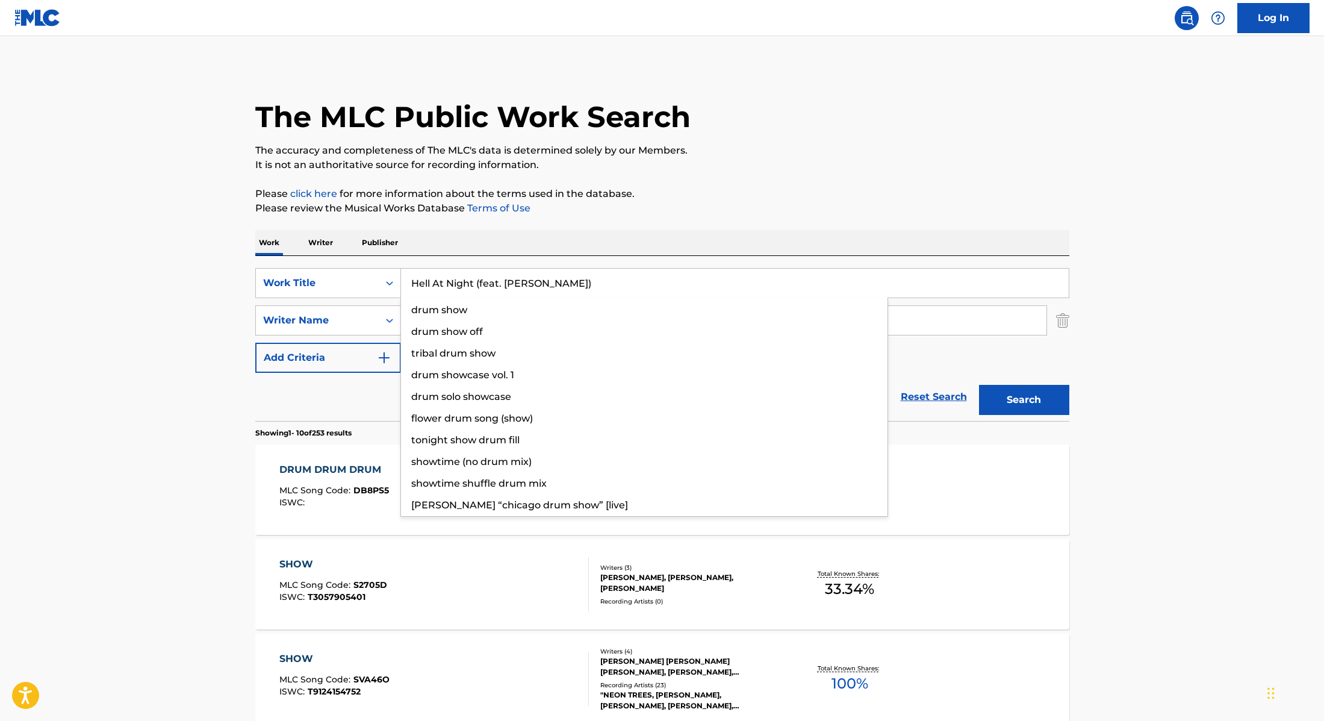
type input "Hell At Night (feat. [PERSON_NAME])"
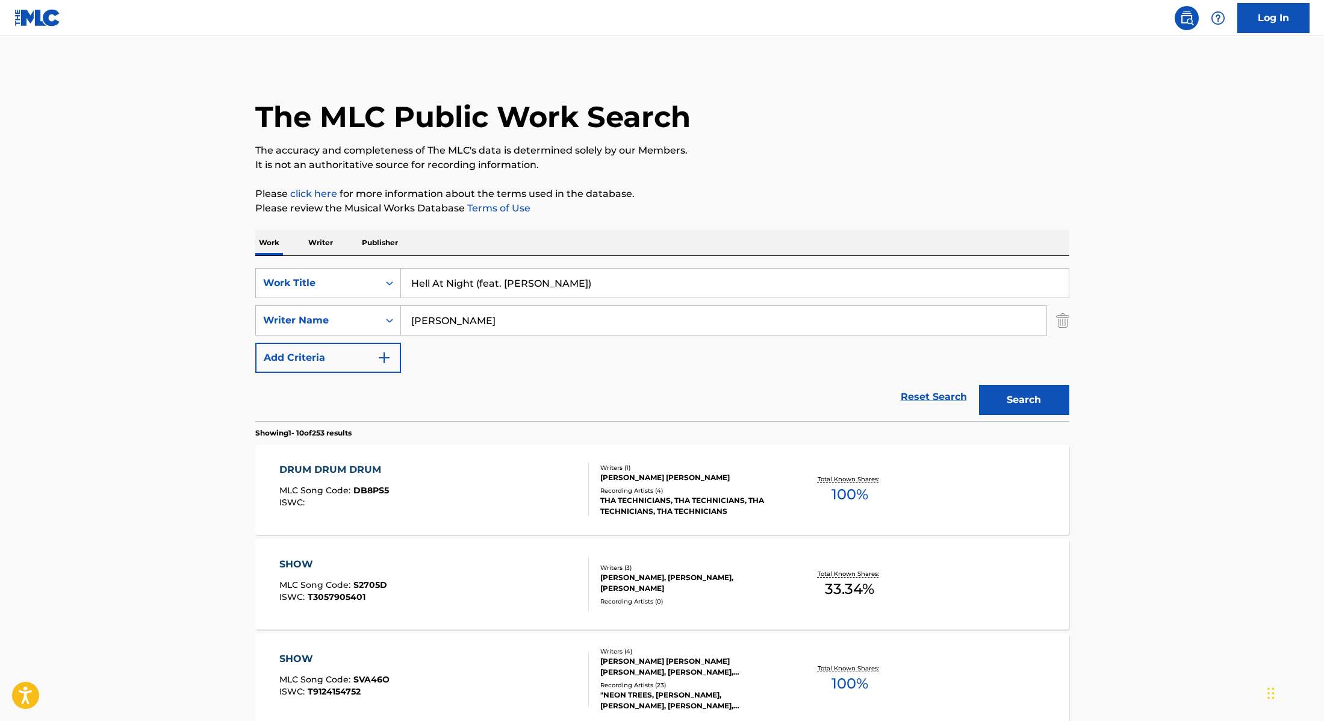
drag, startPoint x: 439, startPoint y: 323, endPoint x: 375, endPoint y: 317, distance: 64.1
click at [375, 317] on div "SearchWithCriteria8cabbb3e-411d-4e6c-a3b4-dab8613fa116 Writer Name [PERSON_NAME]" at bounding box center [662, 320] width 814 height 30
paste input "[PERSON_NAME],"
type input "[PERSON_NAME],"
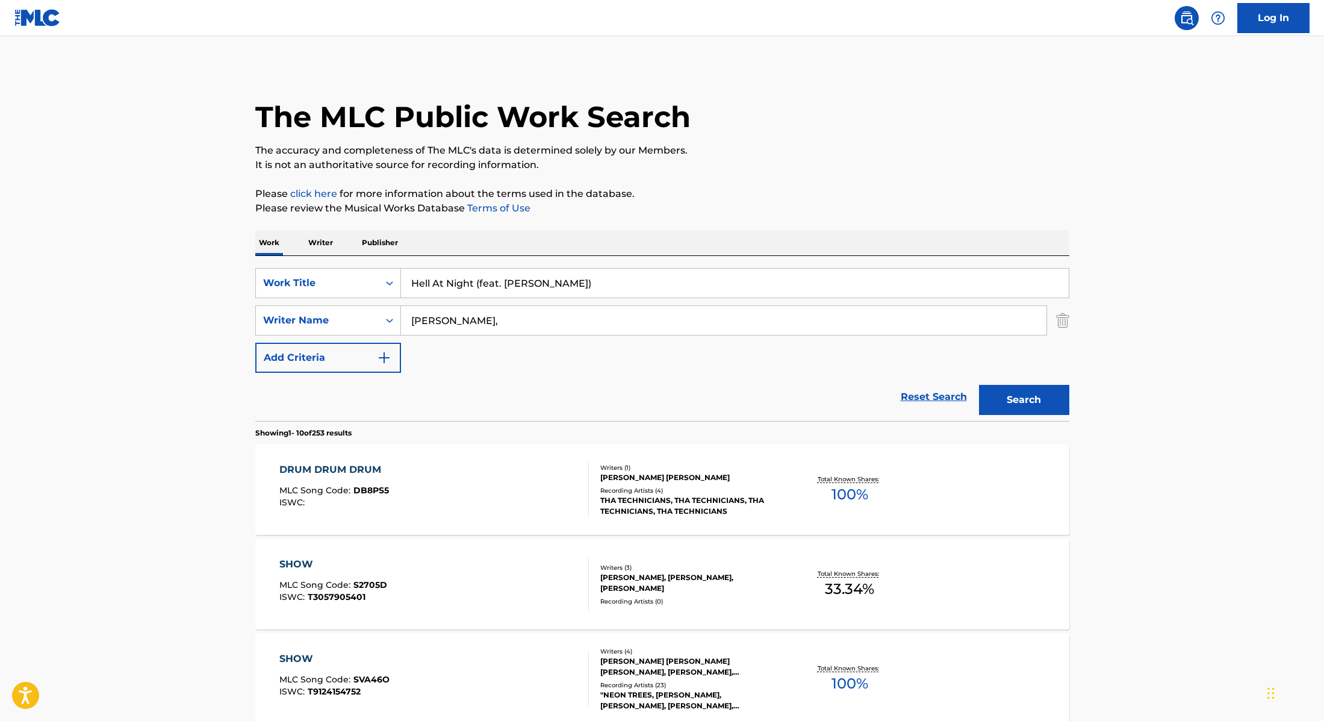
drag, startPoint x: 602, startPoint y: 284, endPoint x: 472, endPoint y: 282, distance: 130.1
click at [472, 282] on input "Hell At Night (feat. [PERSON_NAME])" at bounding box center [735, 283] width 668 height 29
type input "Hell At Night"
click at [1029, 398] on button "Search" at bounding box center [1024, 400] width 90 height 30
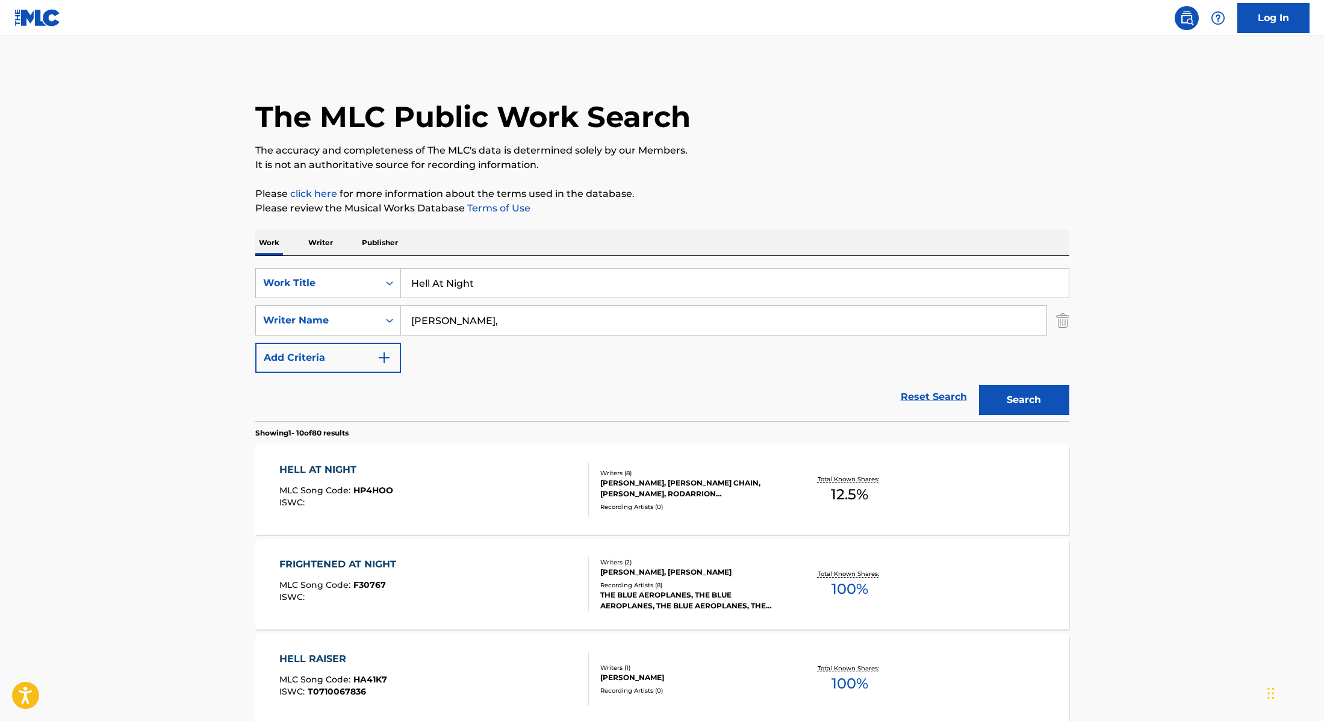
click at [534, 478] on div "HELL AT NIGHT MLC Song Code : HP4HOO ISWC :" at bounding box center [434, 489] width 310 height 54
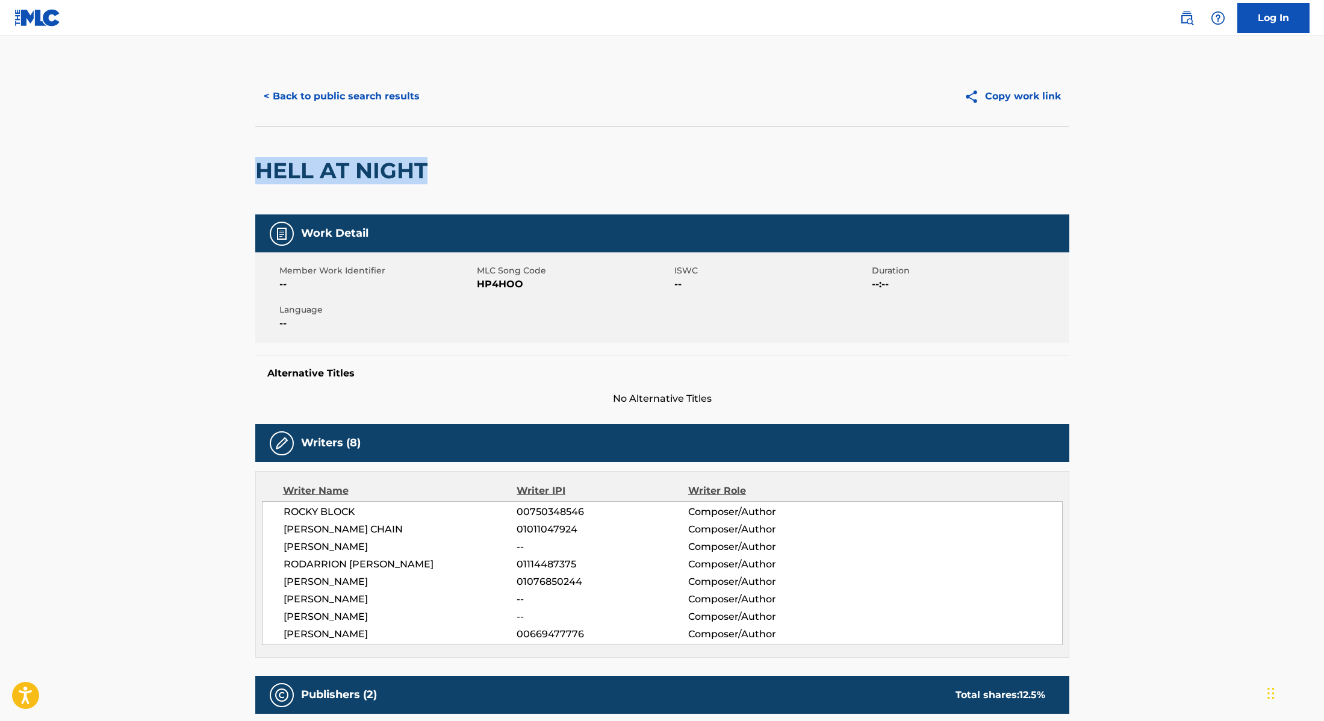
drag, startPoint x: 450, startPoint y: 170, endPoint x: 248, endPoint y: 154, distance: 203.0
click at [248, 154] on div "< Back to public search results Copy work link HELL AT NIGHT Work Detail Member…" at bounding box center [662, 611] width 843 height 1091
drag, startPoint x: 478, startPoint y: 282, endPoint x: 559, endPoint y: 287, distance: 80.9
click at [559, 287] on span "HP4HOO" at bounding box center [574, 284] width 195 height 14
click at [352, 101] on button "< Back to public search results" at bounding box center [341, 96] width 173 height 30
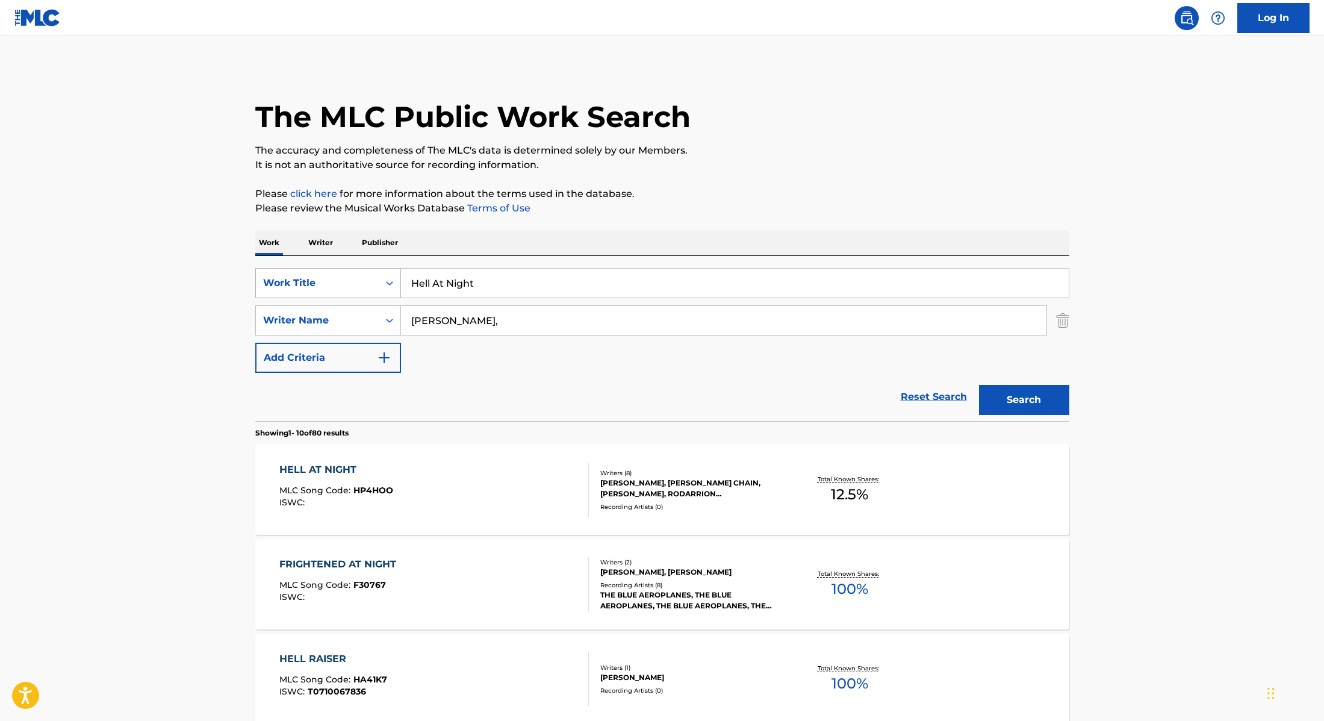
drag, startPoint x: 479, startPoint y: 282, endPoint x: 365, endPoint y: 267, distance: 114.7
click at [365, 268] on div "SearchWithCriteria28f74e23-8d9a-482d-8f44-99bc4c1a0823 Work Title Hell At Night" at bounding box center [662, 283] width 814 height 30
paste input "BigXthaPlug"
click at [753, 129] on div "The MLC Public Work Search" at bounding box center [662, 110] width 814 height 88
click at [525, 287] on input "BigXthaPlug" at bounding box center [735, 283] width 668 height 29
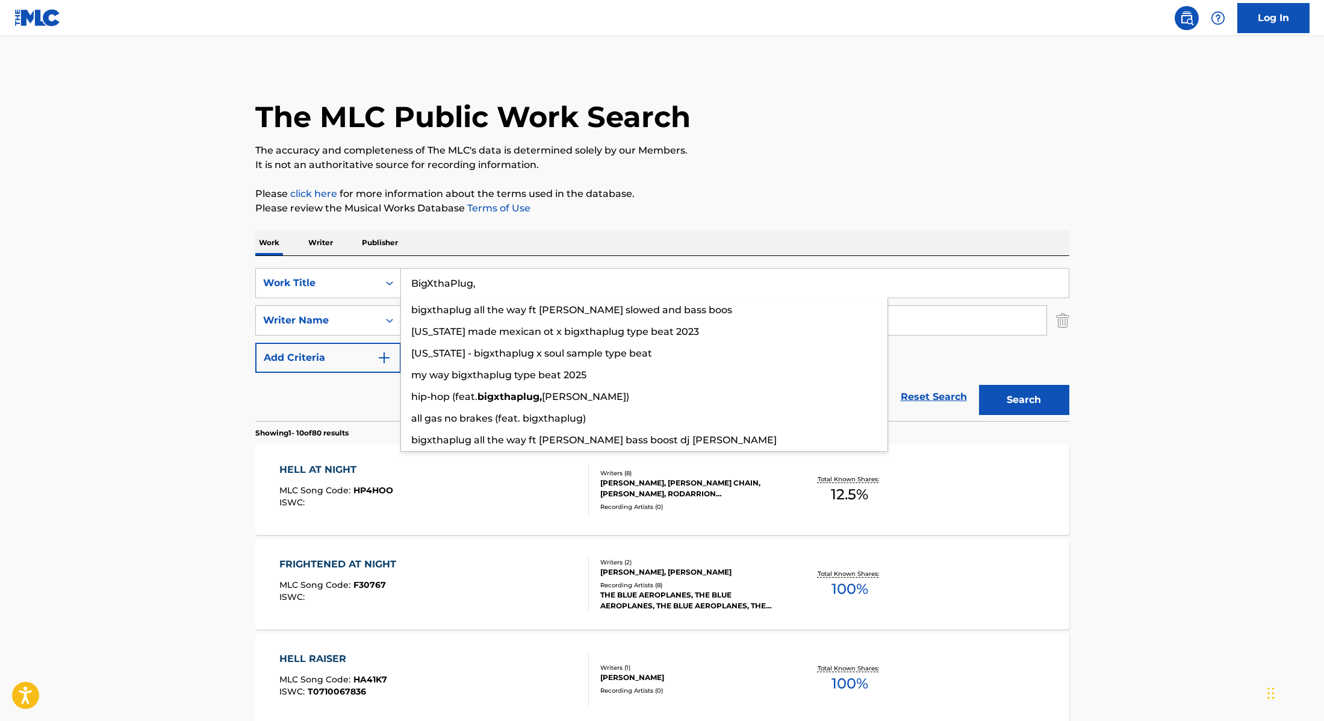
paste input "[PERSON_NAME]"
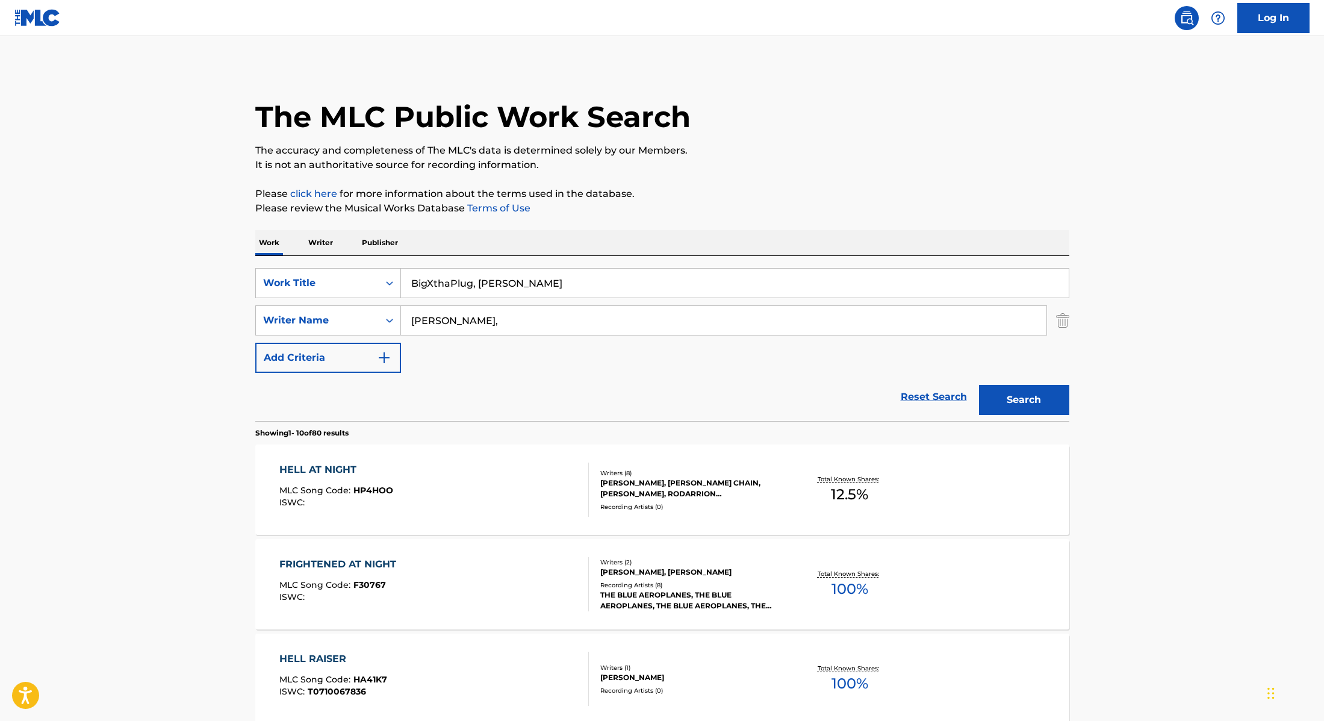
drag, startPoint x: 559, startPoint y: 281, endPoint x: 328, endPoint y: 255, distance: 232.8
paste input "It Depends (feat. [PERSON_NAME])"
type input "It Depends (feat. [PERSON_NAME])"
click at [725, 202] on p "Please review the Musical Works Database Terms of Use" at bounding box center [662, 208] width 814 height 14
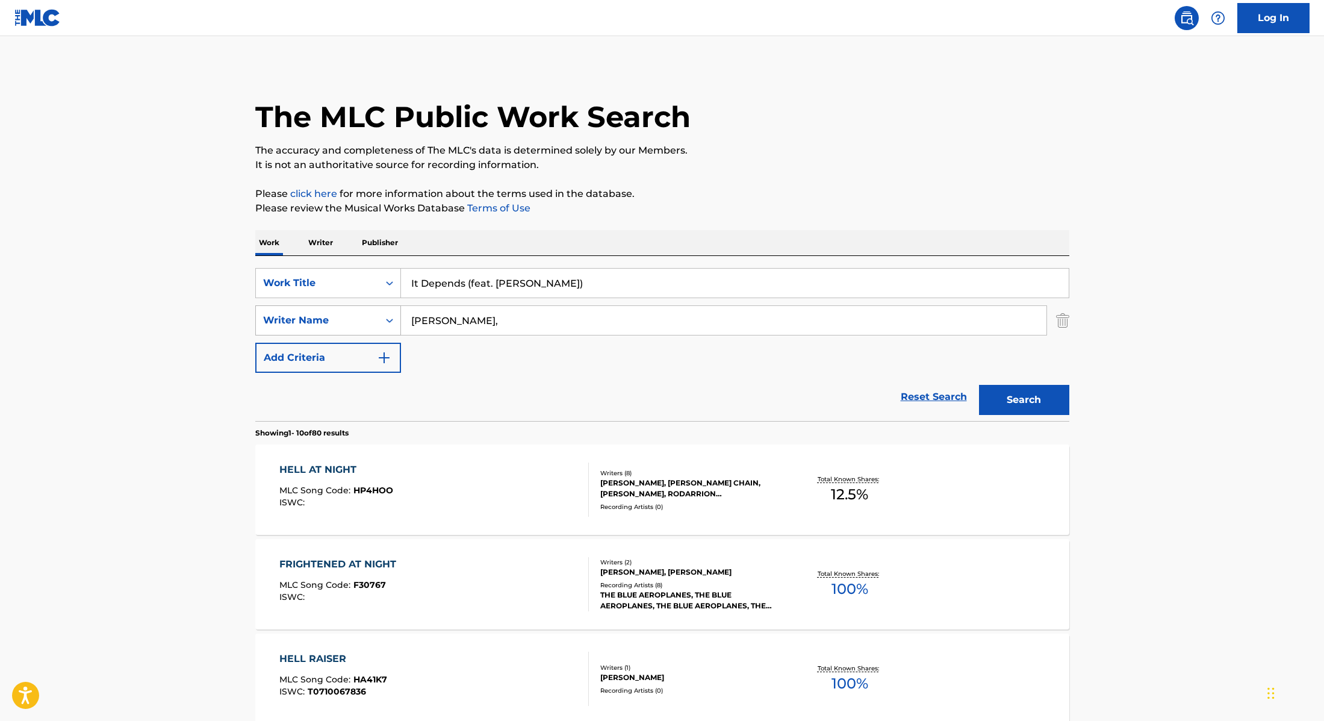
drag, startPoint x: 466, startPoint y: 320, endPoint x: 352, endPoint y: 313, distance: 114.6
click at [352, 313] on div "SearchWithCriteria8cabbb3e-411d-4e6c-a3b4-dab8613fa116 Writer Name [PERSON_NAME…" at bounding box center [662, 320] width 814 height 30
paste input "[PERSON_NAME],"
type input "[PERSON_NAME],"
drag, startPoint x: 582, startPoint y: 284, endPoint x: 467, endPoint y: 282, distance: 114.4
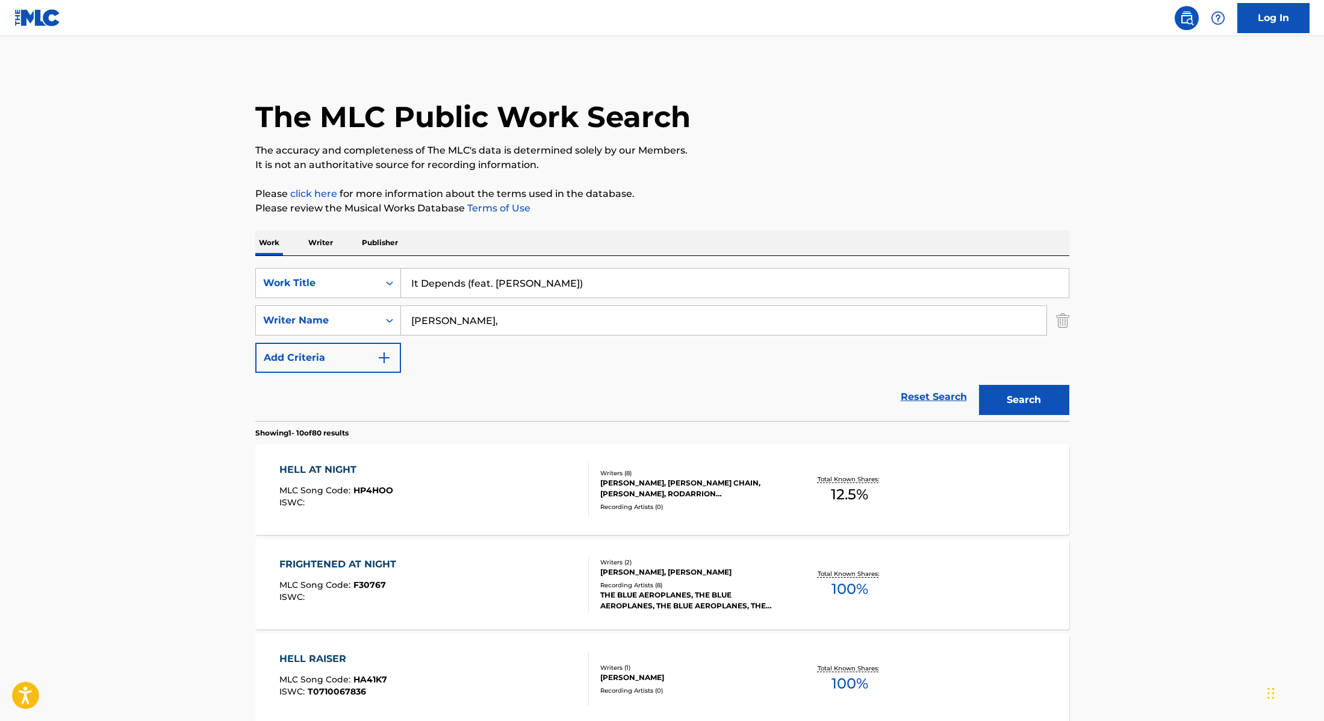
click at [467, 282] on input "It Depends (feat. [PERSON_NAME])" at bounding box center [735, 283] width 668 height 29
click at [766, 209] on p "Please review the Musical Works Database Terms of Use" at bounding box center [662, 208] width 814 height 14
click at [1031, 401] on button "Search" at bounding box center [1024, 400] width 90 height 30
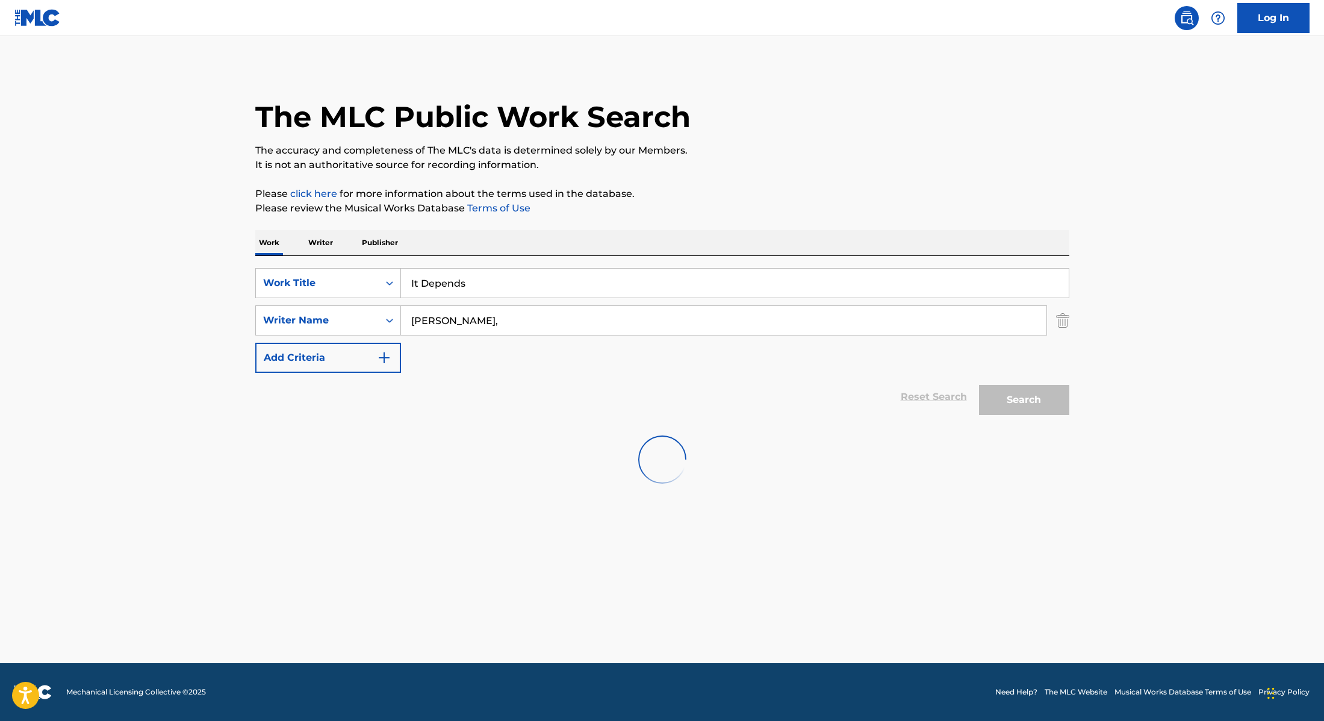
click at [659, 325] on input "[PERSON_NAME]," at bounding box center [724, 320] width 646 height 29
click at [1035, 409] on button "Search" at bounding box center [1024, 400] width 90 height 30
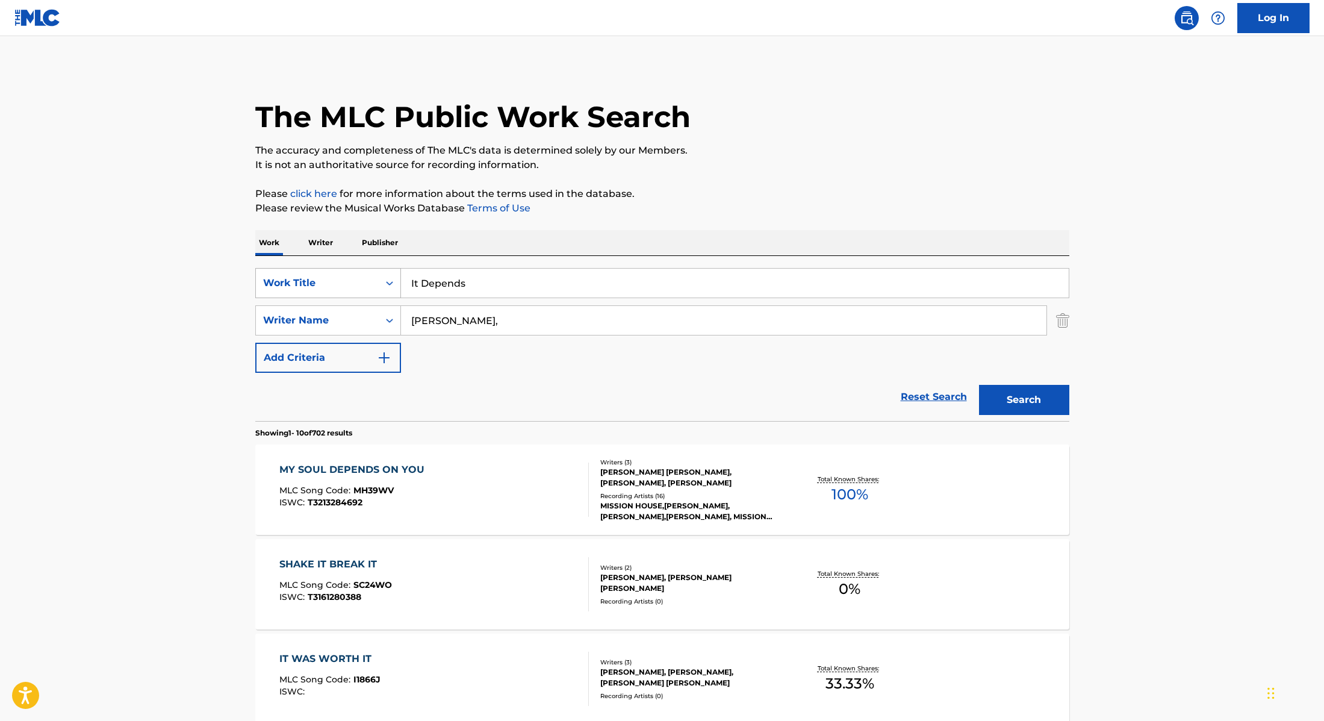
drag, startPoint x: 465, startPoint y: 287, endPoint x: 360, endPoint y: 275, distance: 106.7
click at [360, 275] on div "SearchWithCriteria28f74e23-8d9a-482d-8f44-99bc4c1a0823 Work Title It Depends" at bounding box center [662, 283] width 814 height 30
paste input "Napoleon"
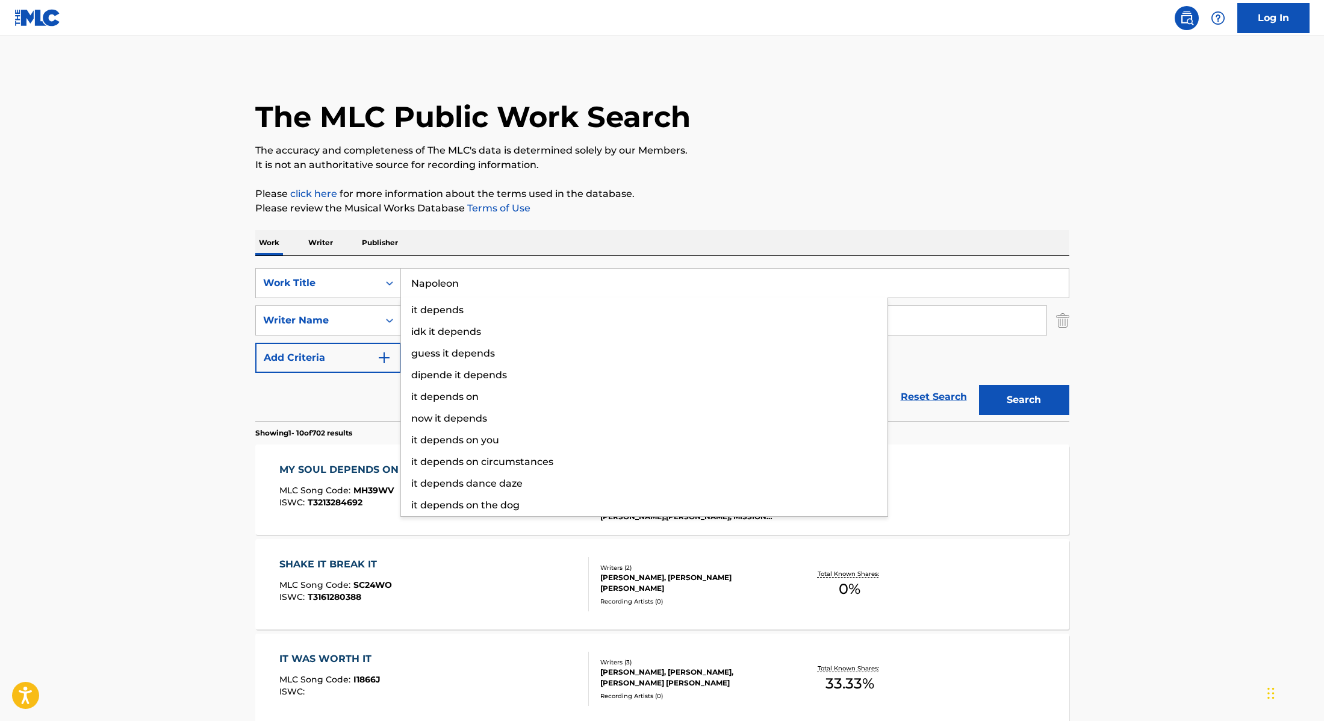
type input "Napoleon"
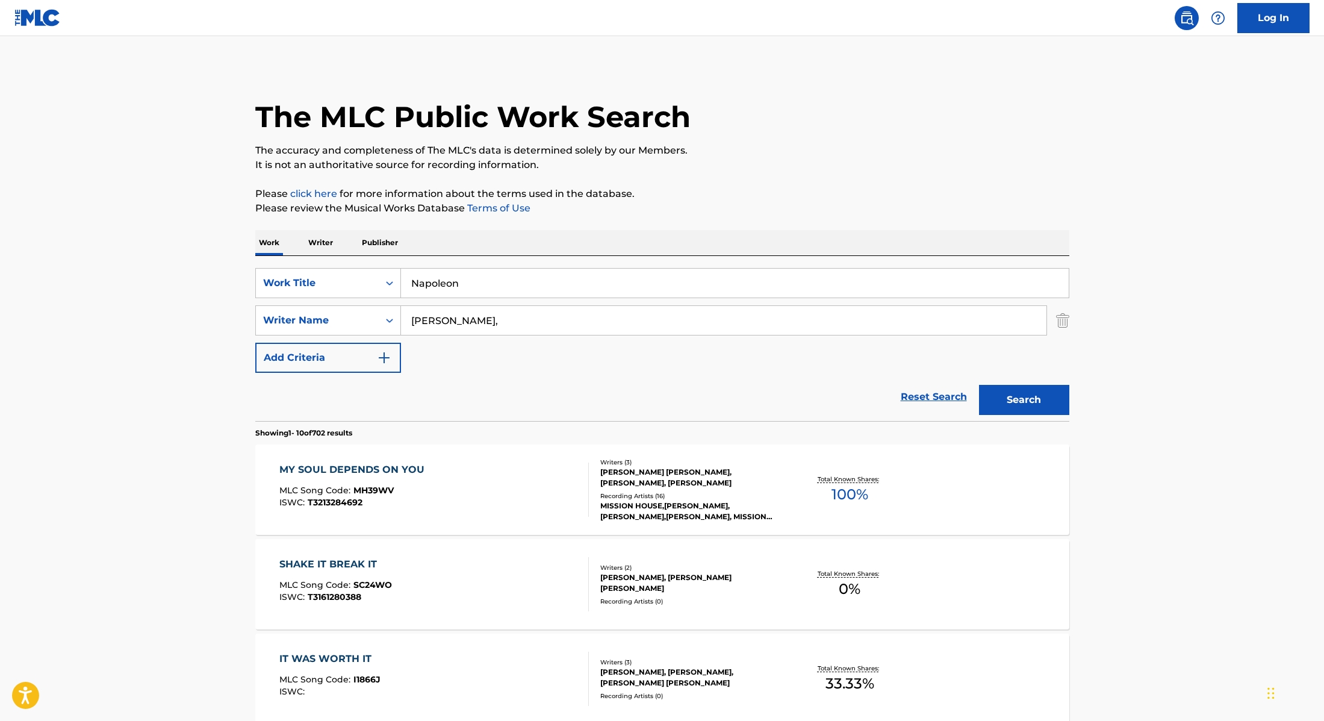
click at [712, 198] on p "Please click here for more information about the terms used in the database." at bounding box center [662, 194] width 814 height 14
drag, startPoint x: 448, startPoint y: 321, endPoint x: 356, endPoint y: 319, distance: 92.2
click at [361, 319] on div "SearchWithCriteria8cabbb3e-411d-4e6c-a3b4-dab8613fa116 Writer Name [PERSON_NAME…" at bounding box center [662, 320] width 814 height 30
paste input "Petrou,"
type input "Petrou,"
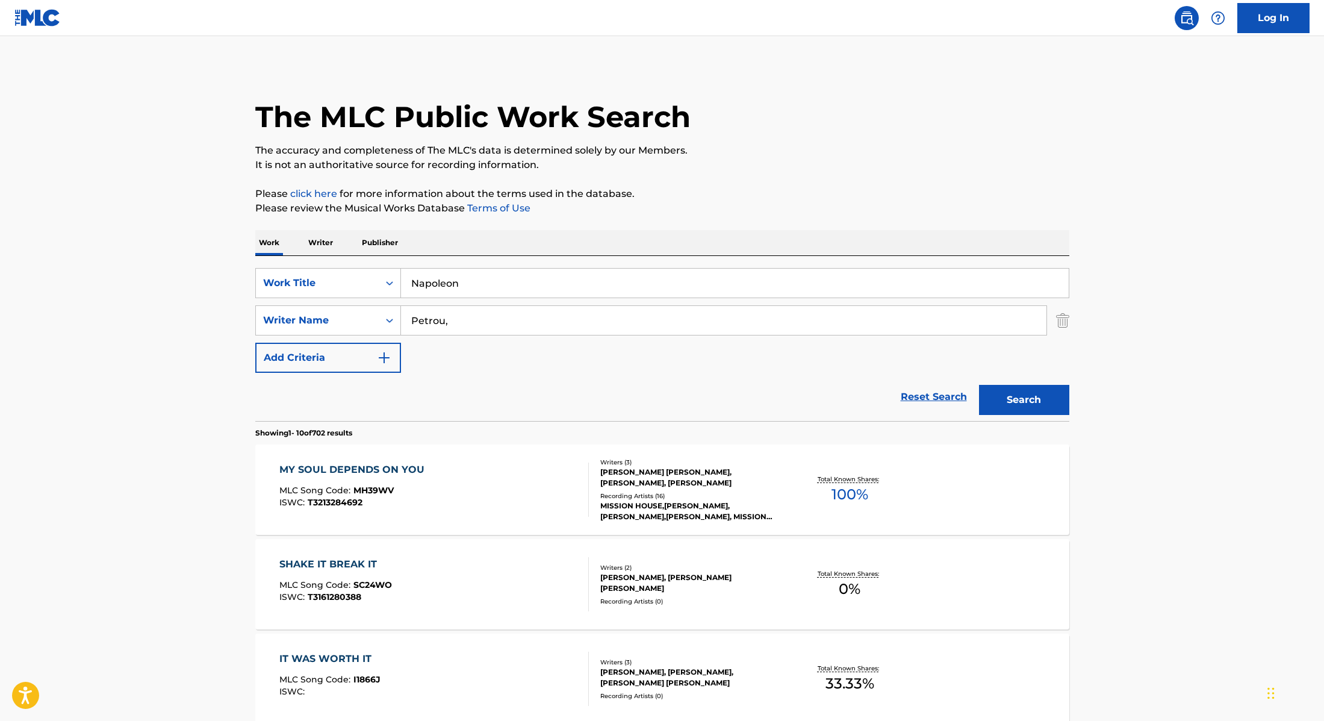
click at [1030, 400] on button "Search" at bounding box center [1024, 400] width 90 height 30
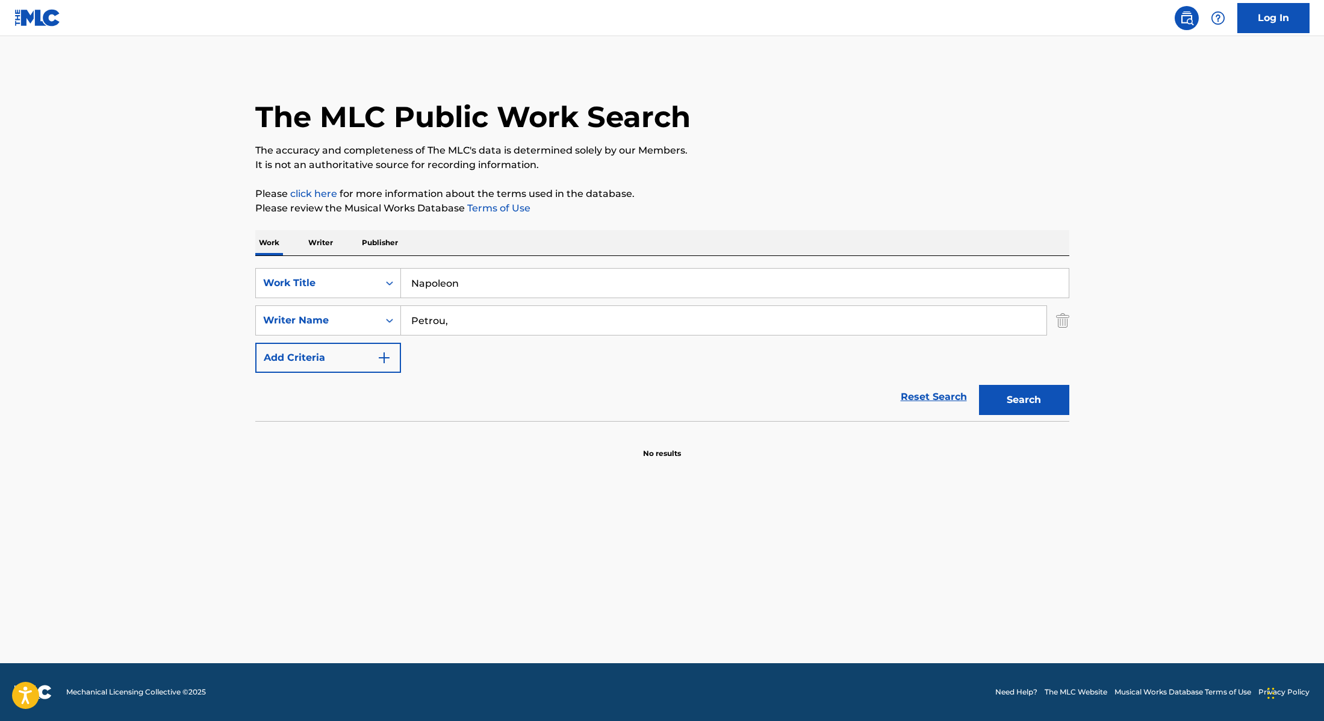
click at [1043, 405] on button "Search" at bounding box center [1024, 400] width 90 height 30
drag, startPoint x: 470, startPoint y: 287, endPoint x: 398, endPoint y: 260, distance: 76.4
click at [357, 269] on div "SearchWithCriteria28f74e23-8d9a-482d-8f44-99bc4c1a0823 Work Title Napoleon" at bounding box center [662, 283] width 814 height 30
paste input "2TONE"
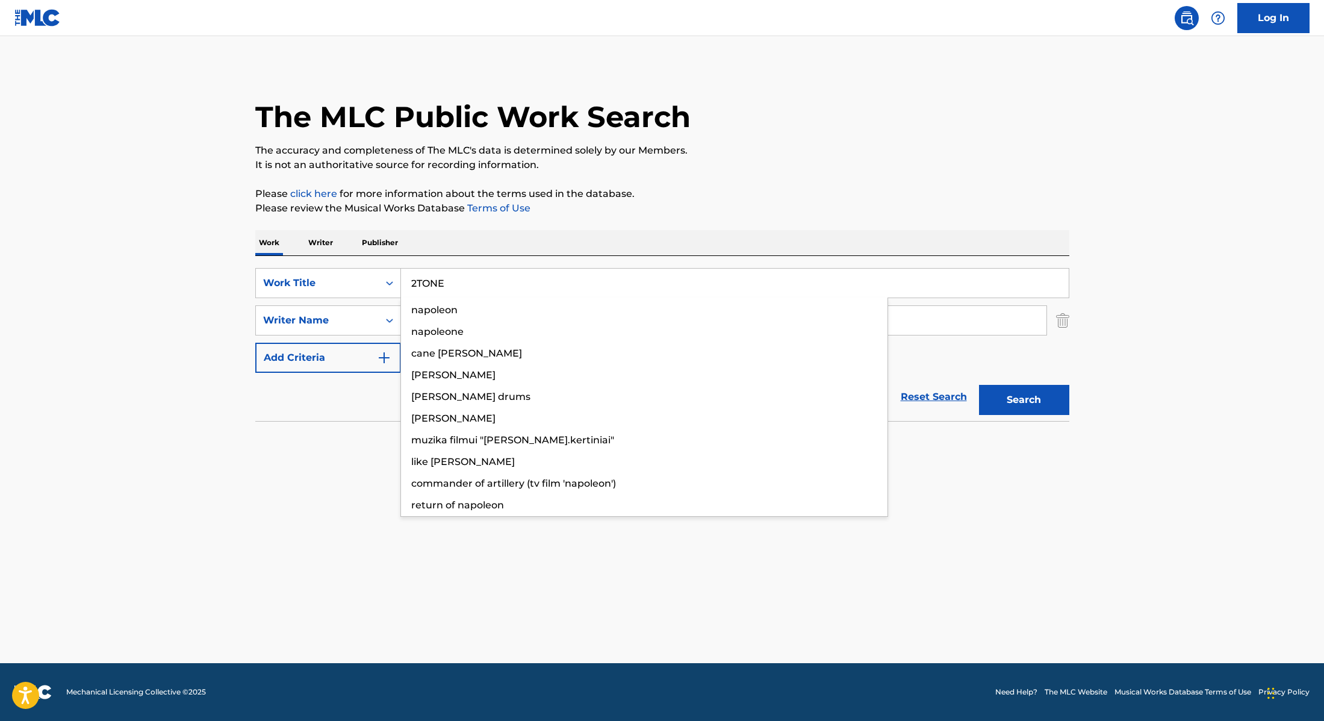
type input "2TONE"
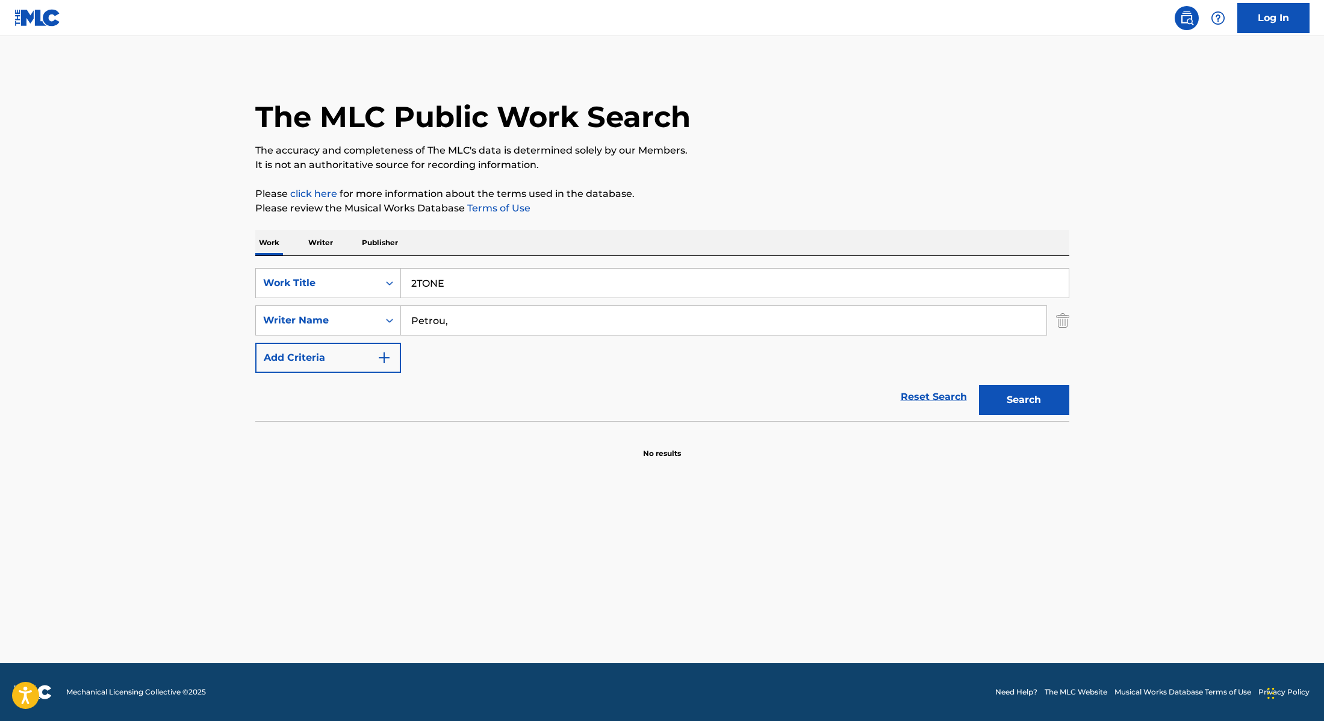
click at [731, 188] on p "Please click here for more information about the terms used in the database." at bounding box center [662, 194] width 814 height 14
drag, startPoint x: 456, startPoint y: 325, endPoint x: 353, endPoint y: 311, distance: 104.0
click at [354, 311] on div "SearchWithCriteria8cabbb3e-411d-4e6c-a3b4-dab8613fa116 Writer Name [PERSON_NAME…" at bounding box center [662, 320] width 814 height 30
paste input "Fort,"
type input "Fort,"
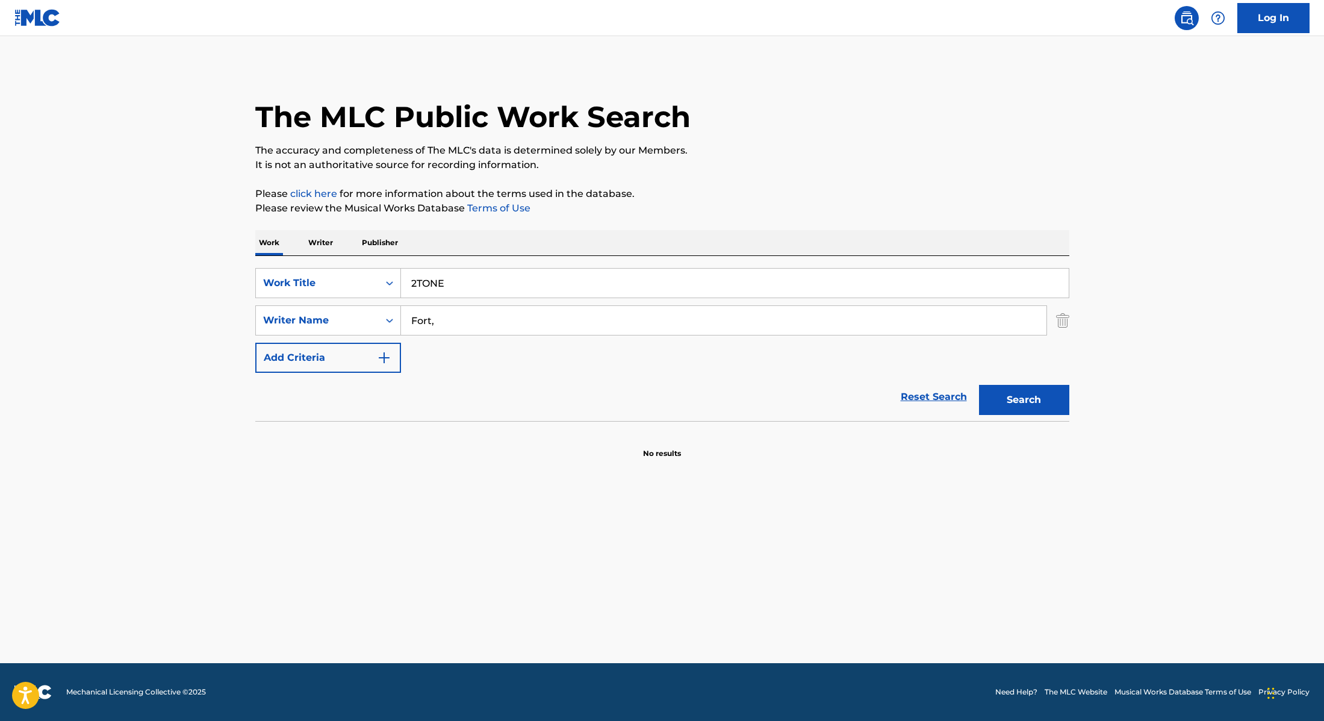
click at [1006, 399] on button "Search" at bounding box center [1024, 400] width 90 height 30
drag, startPoint x: 456, startPoint y: 284, endPoint x: 352, endPoint y: 265, distance: 105.9
click at [353, 265] on div "SearchWithCriteria28f74e23-8d9a-482d-8f44-99bc4c1a0823 Work Title 2TONE SearchW…" at bounding box center [662, 338] width 814 height 165
paste input "Vodka Cranberry"
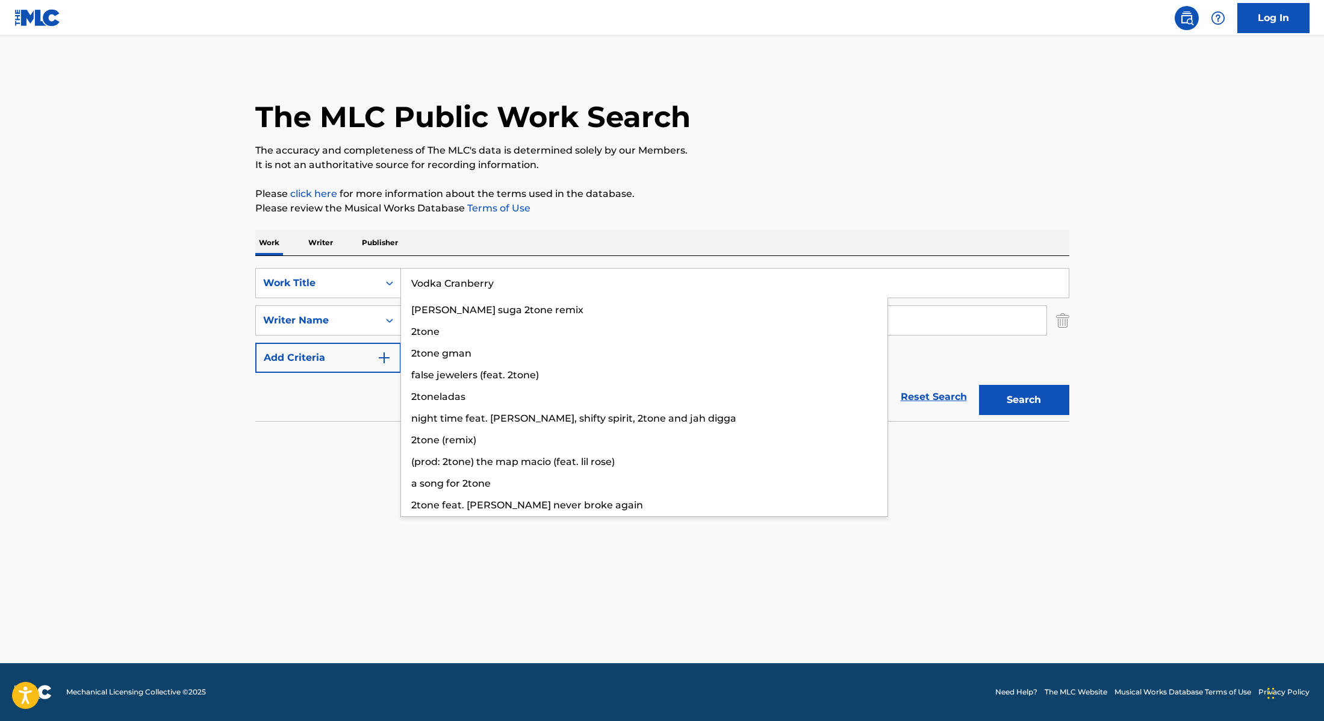
type input "Vodka Cranberry"
click at [677, 188] on p "Please click here for more information about the terms used in the database." at bounding box center [662, 194] width 814 height 14
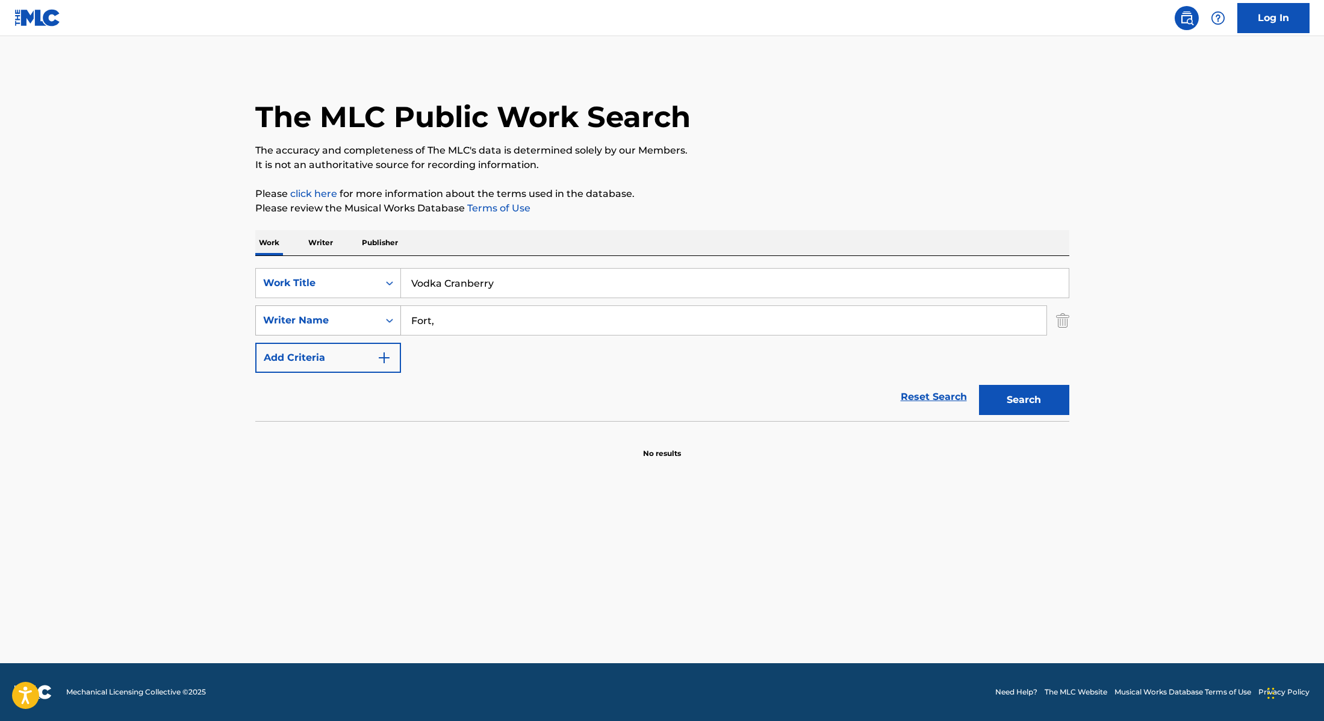
drag, startPoint x: 457, startPoint y: 322, endPoint x: 364, endPoint y: 316, distance: 92.9
click at [364, 316] on div "SearchWithCriteria8cabbb3e-411d-4e6c-a3b4-dab8613fa116 Writer Name Fort," at bounding box center [662, 320] width 814 height 30
paste input "Gray"
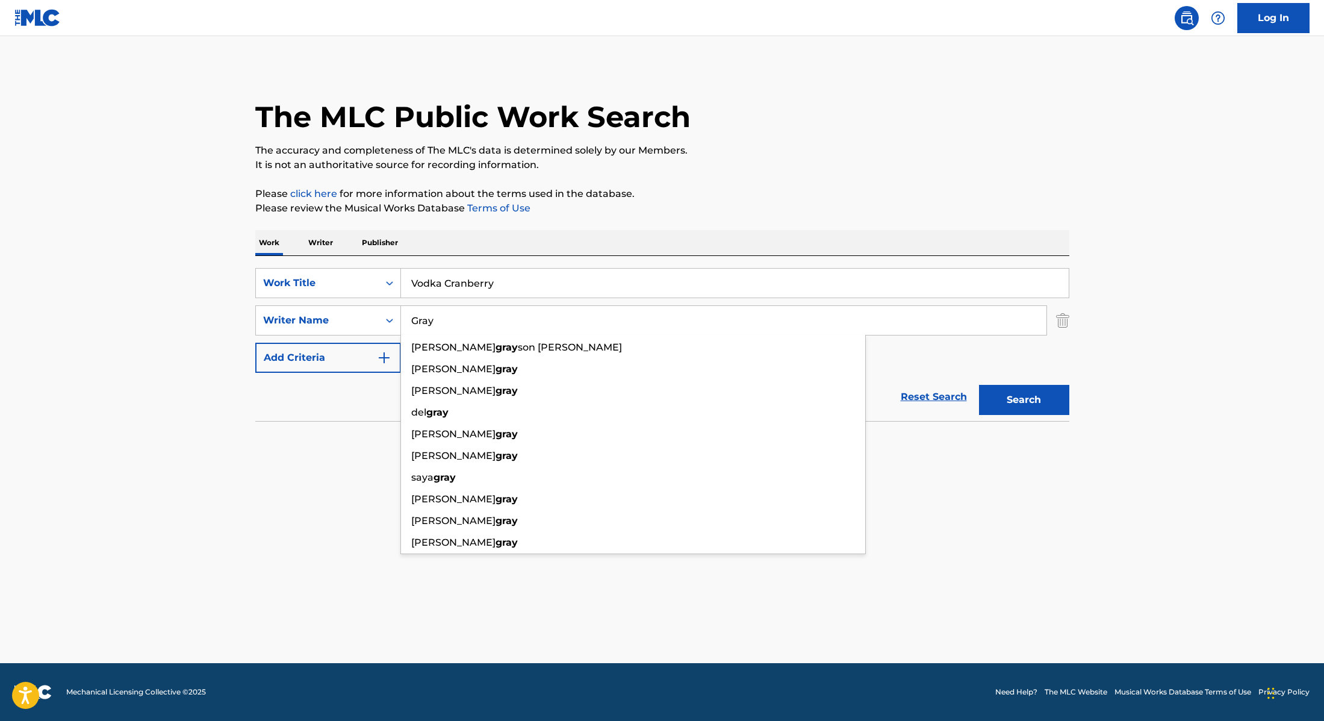
type input "Gray"
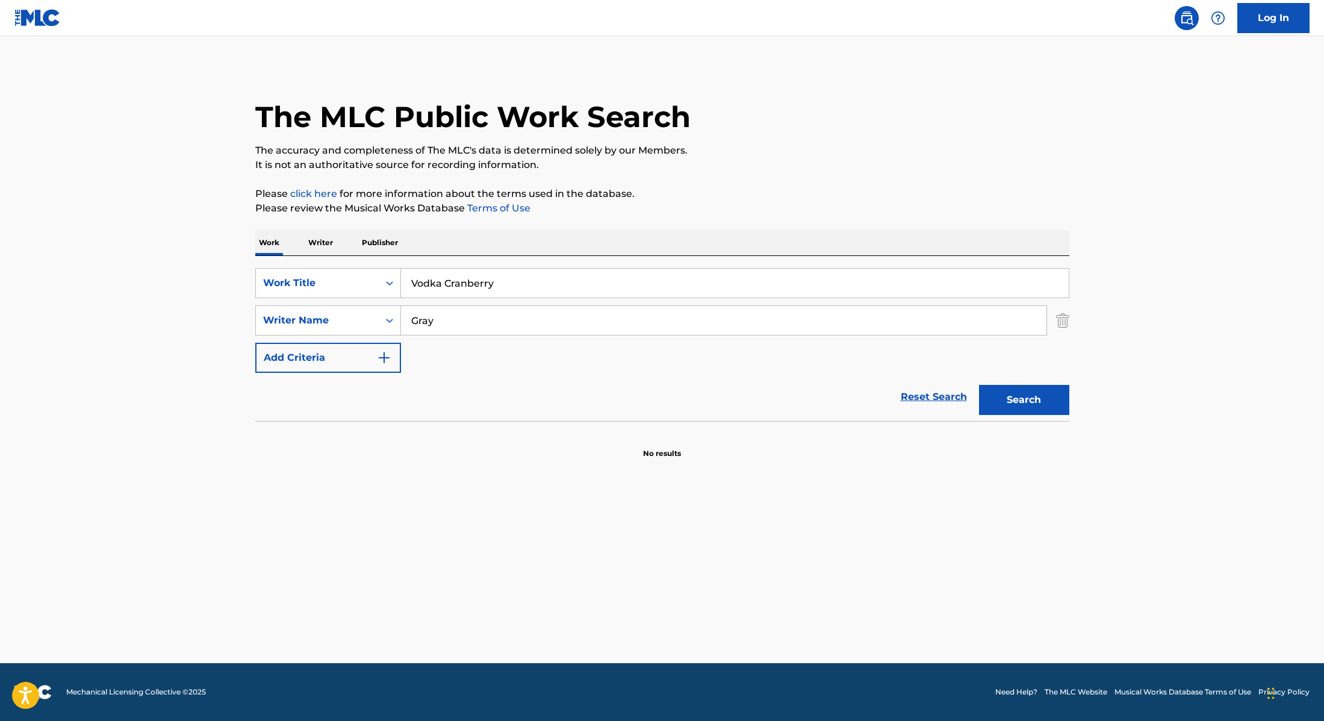
click at [1030, 403] on button "Search" at bounding box center [1024, 400] width 90 height 30
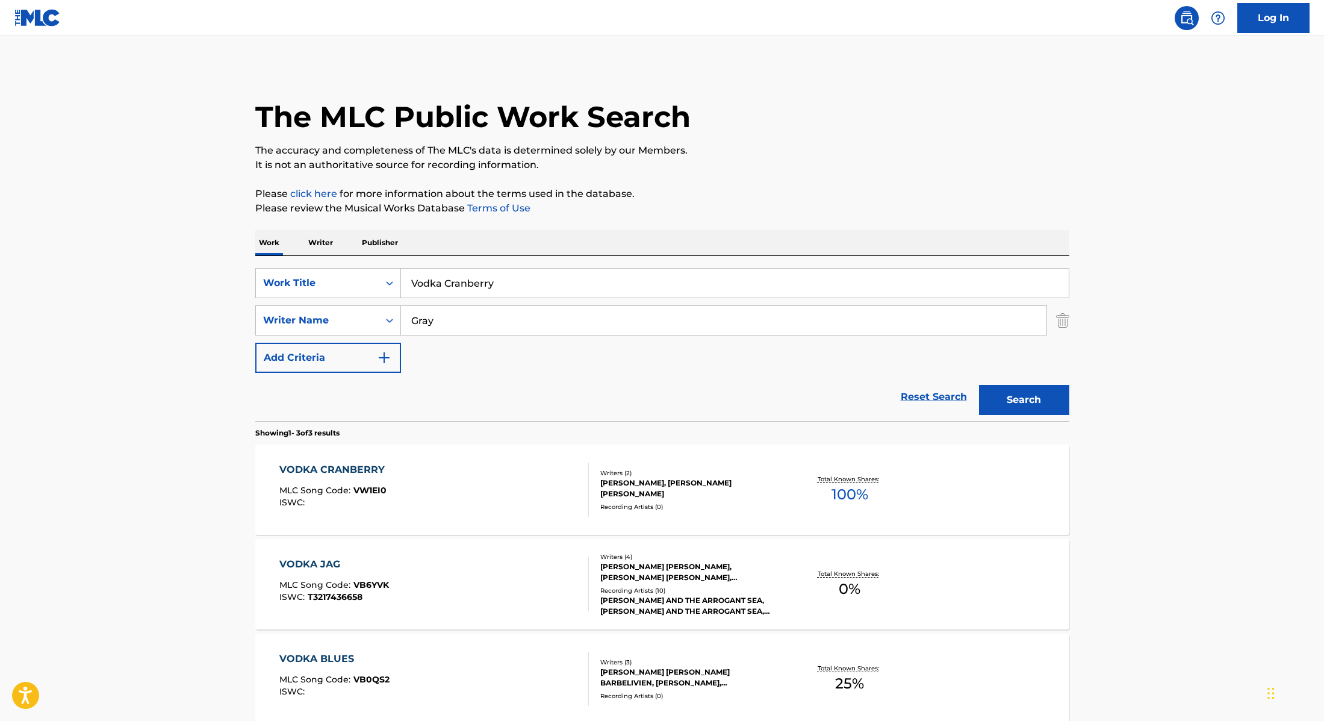
click at [548, 481] on div "VODKA CRANBERRY MLC Song Code : VW1EI0 ISWC :" at bounding box center [434, 489] width 310 height 54
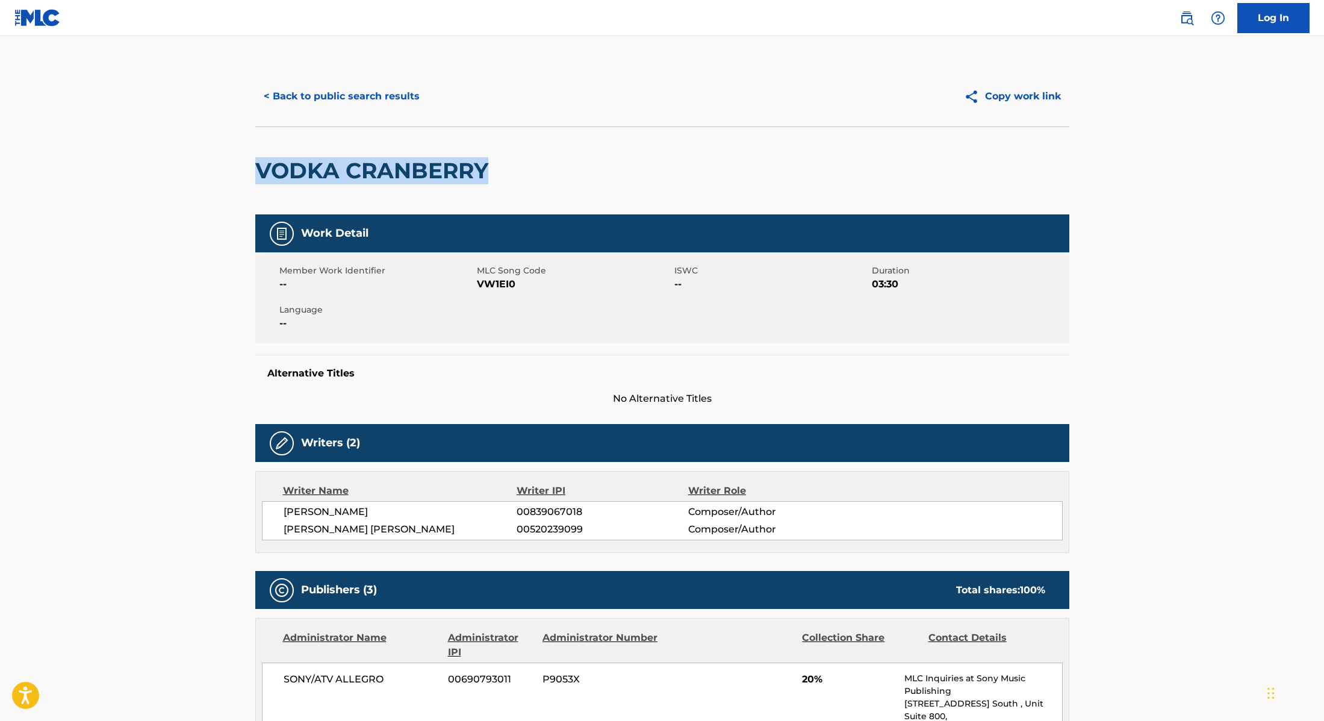
drag, startPoint x: 515, startPoint y: 173, endPoint x: 203, endPoint y: 161, distance: 312.8
click at [203, 161] on main "< Back to public search results Copy work link VODKA CRANBERRY Work Detail Memb…" at bounding box center [662, 696] width 1324 height 1320
drag, startPoint x: 478, startPoint y: 284, endPoint x: 545, endPoint y: 284, distance: 67.4
click at [545, 284] on span "VW1EI0" at bounding box center [574, 284] width 195 height 14
click at [353, 82] on button "< Back to public search results" at bounding box center [341, 96] width 173 height 30
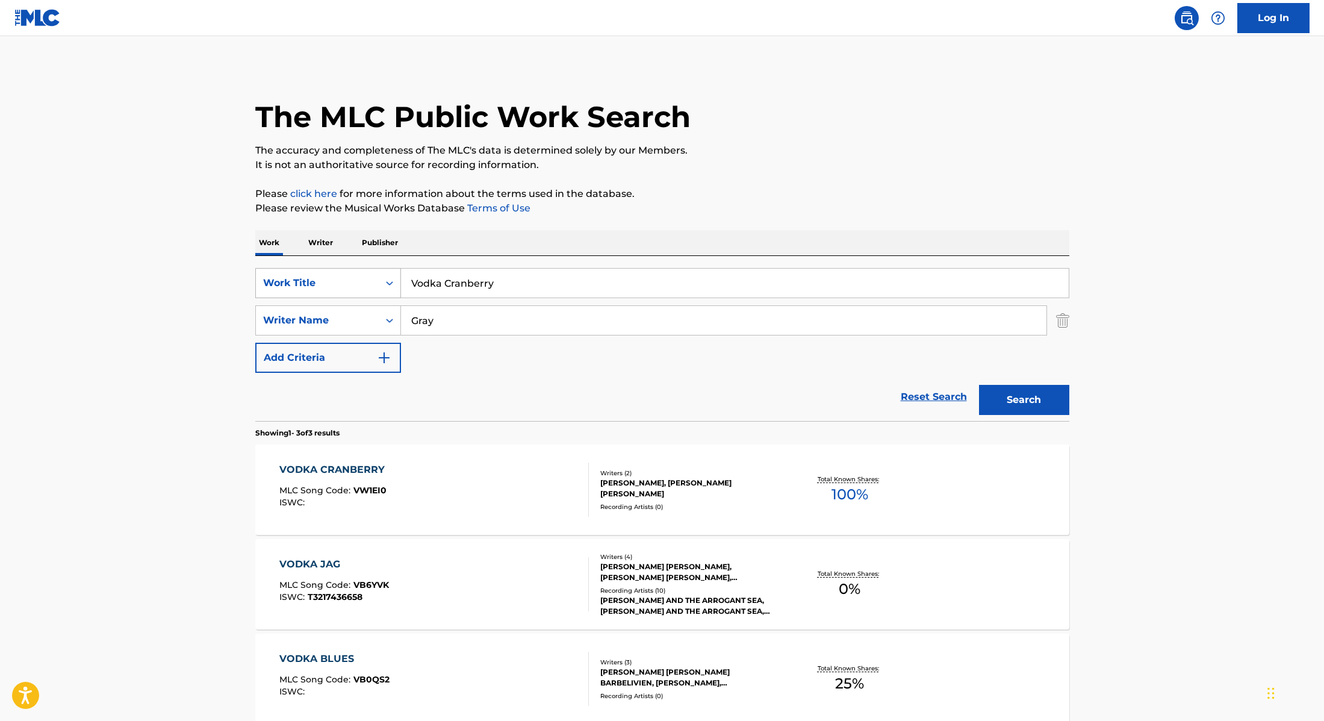
drag, startPoint x: 511, startPoint y: 283, endPoint x: 385, endPoint y: 269, distance: 126.6
click at [385, 269] on div "SearchWithCriteria28f74e23-8d9a-482d-8f44-99bc4c1a0823 Work Title Vodka Cranber…" at bounding box center [662, 283] width 814 height 30
paste input "[PERSON_NAME]"
drag, startPoint x: 472, startPoint y: 281, endPoint x: 367, endPoint y: 269, distance: 106.1
click at [368, 269] on div "SearchWithCriteria28f74e23-8d9a-482d-8f44-99bc4c1a0823 Work Title [PERSON_NAME]…" at bounding box center [662, 283] width 814 height 30
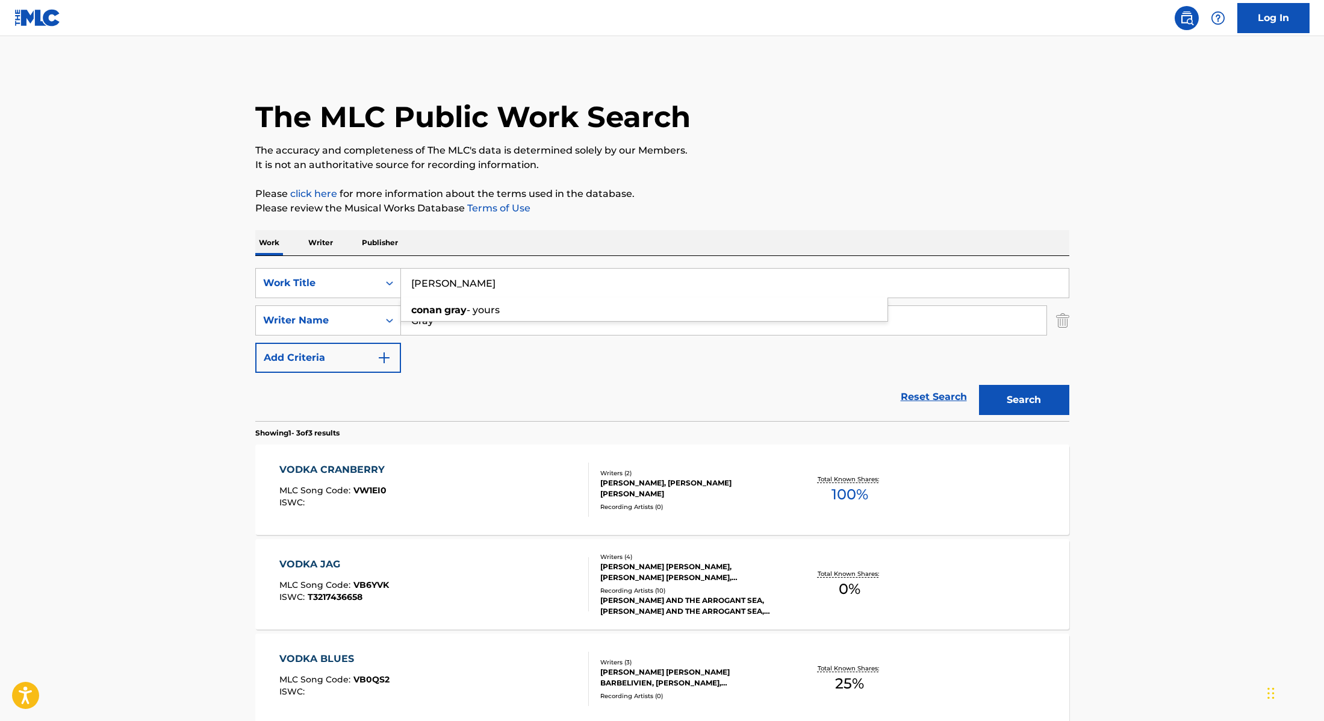
paste input "Actor"
click at [818, 143] on p "The accuracy and completeness of The MLC's data is determined solely by our Mem…" at bounding box center [662, 150] width 814 height 14
click at [1022, 409] on button "Search" at bounding box center [1024, 400] width 90 height 30
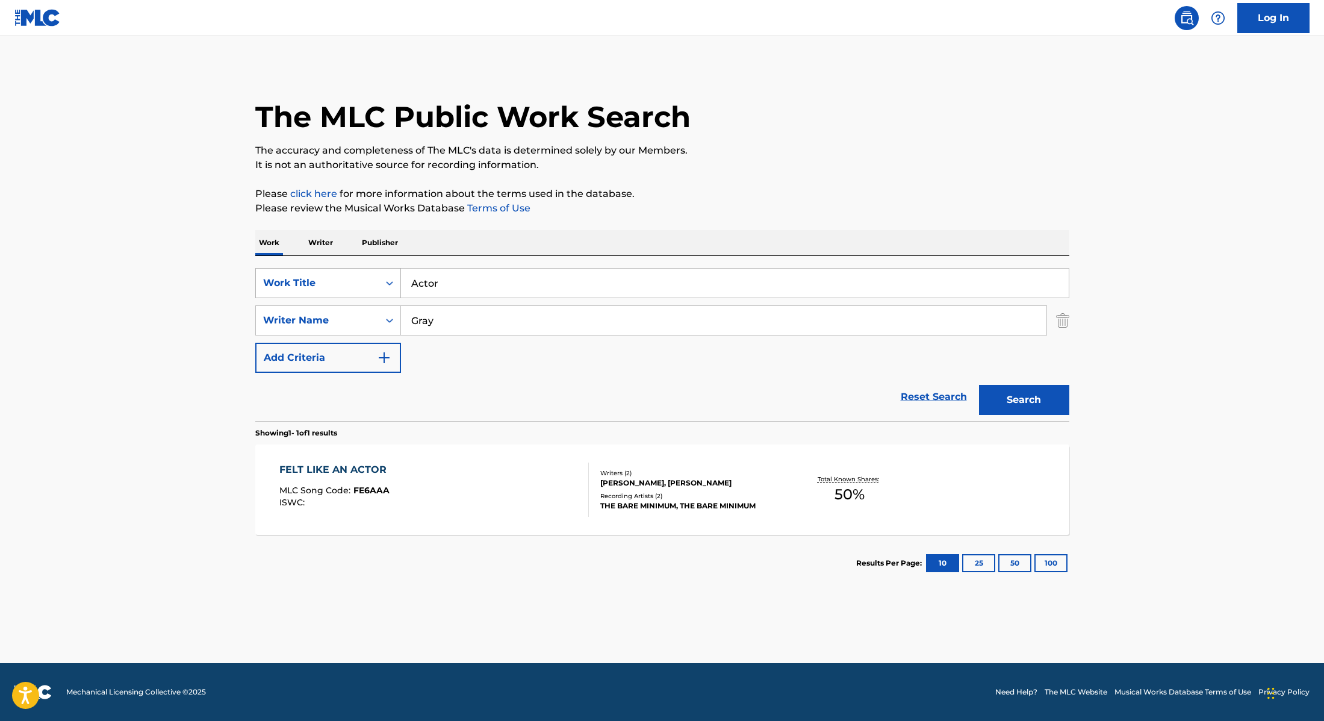
drag, startPoint x: 453, startPoint y: 282, endPoint x: 361, endPoint y: 278, distance: 91.6
click at [362, 278] on div "SearchWithCriteria28f74e23-8d9a-482d-8f44-99bc4c1a0823 Work Title Actor" at bounding box center [662, 283] width 814 height 30
paste input "This Song"
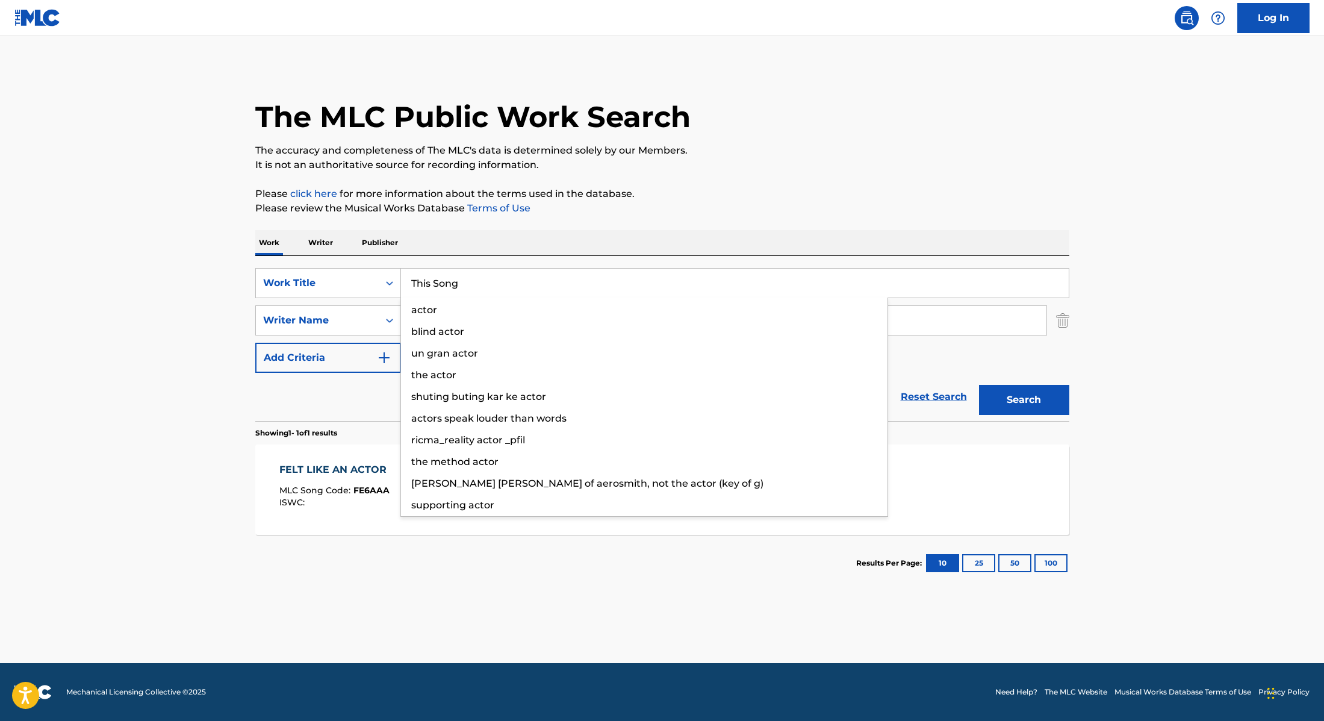
type input "This Song"
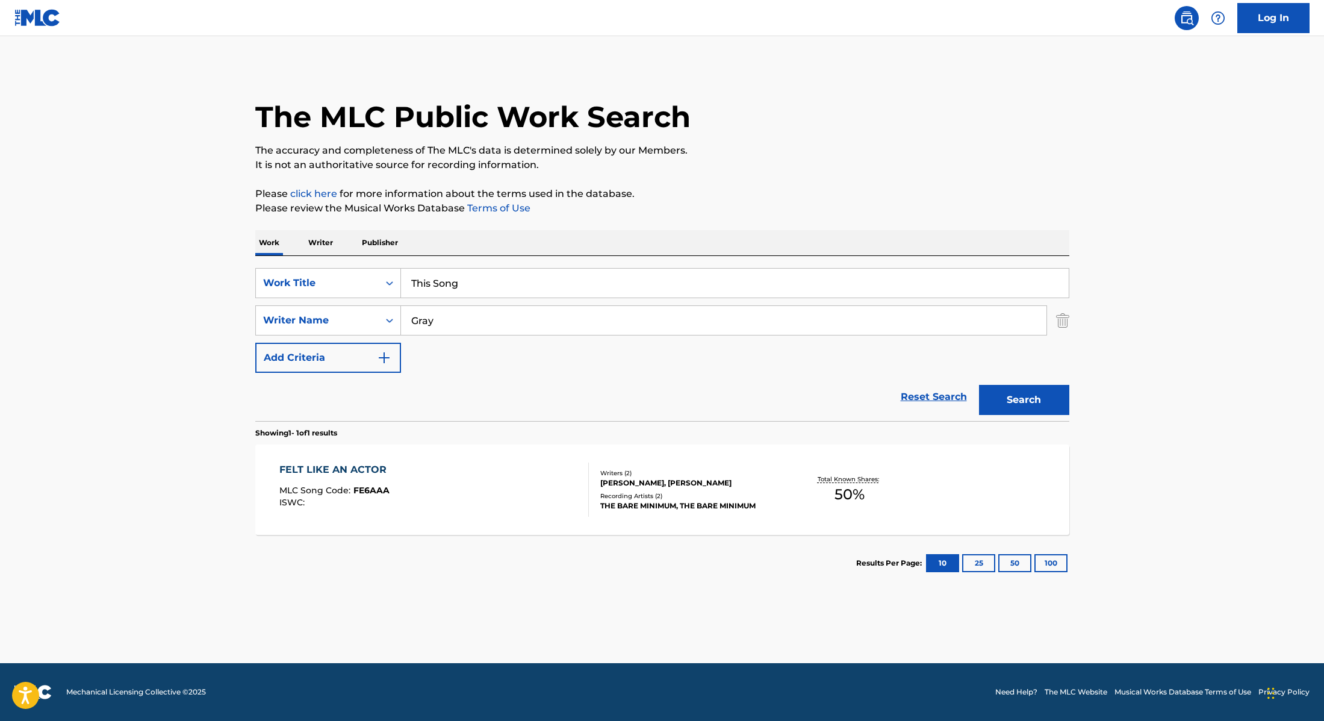
click at [815, 173] on div "The MLC Public Work Search The accuracy and completeness of The MLC's data is d…" at bounding box center [662, 328] width 843 height 525
click at [1038, 396] on button "Search" at bounding box center [1024, 400] width 90 height 30
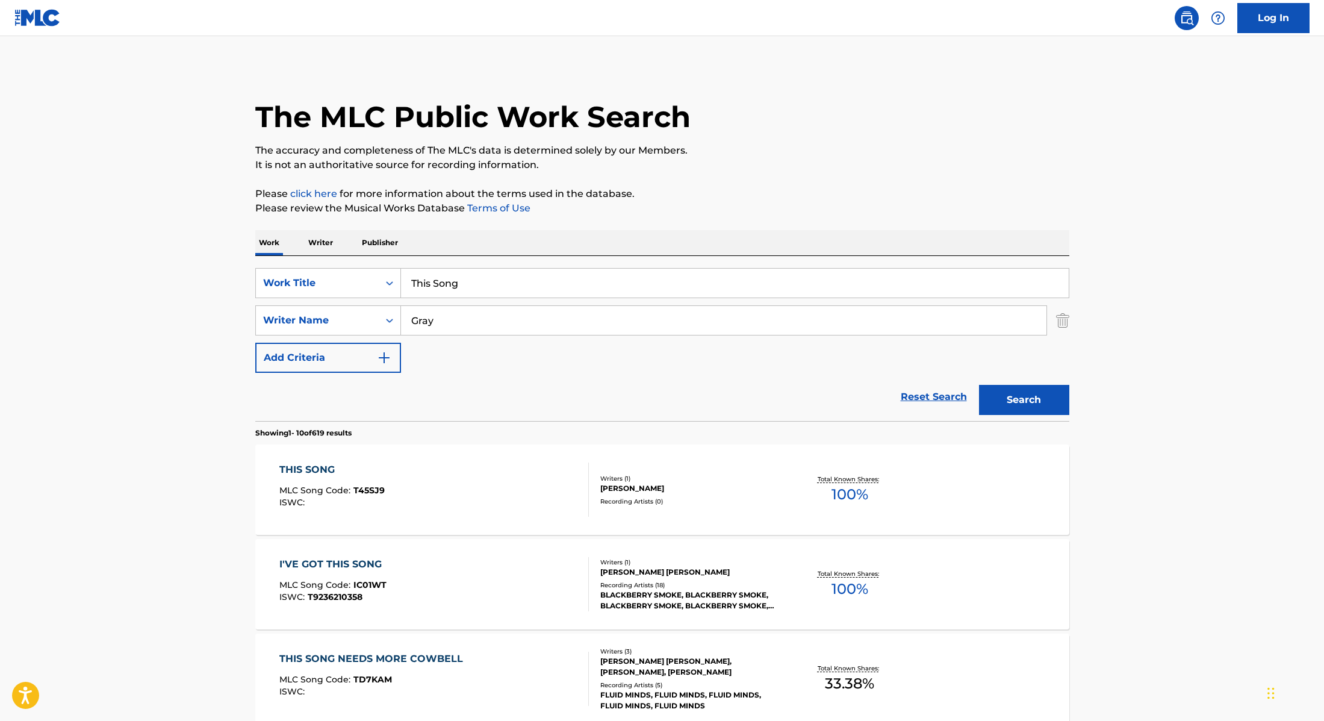
click at [510, 484] on div "THIS SONG MLC Song Code : T45SJ9 ISWC :" at bounding box center [434, 489] width 310 height 54
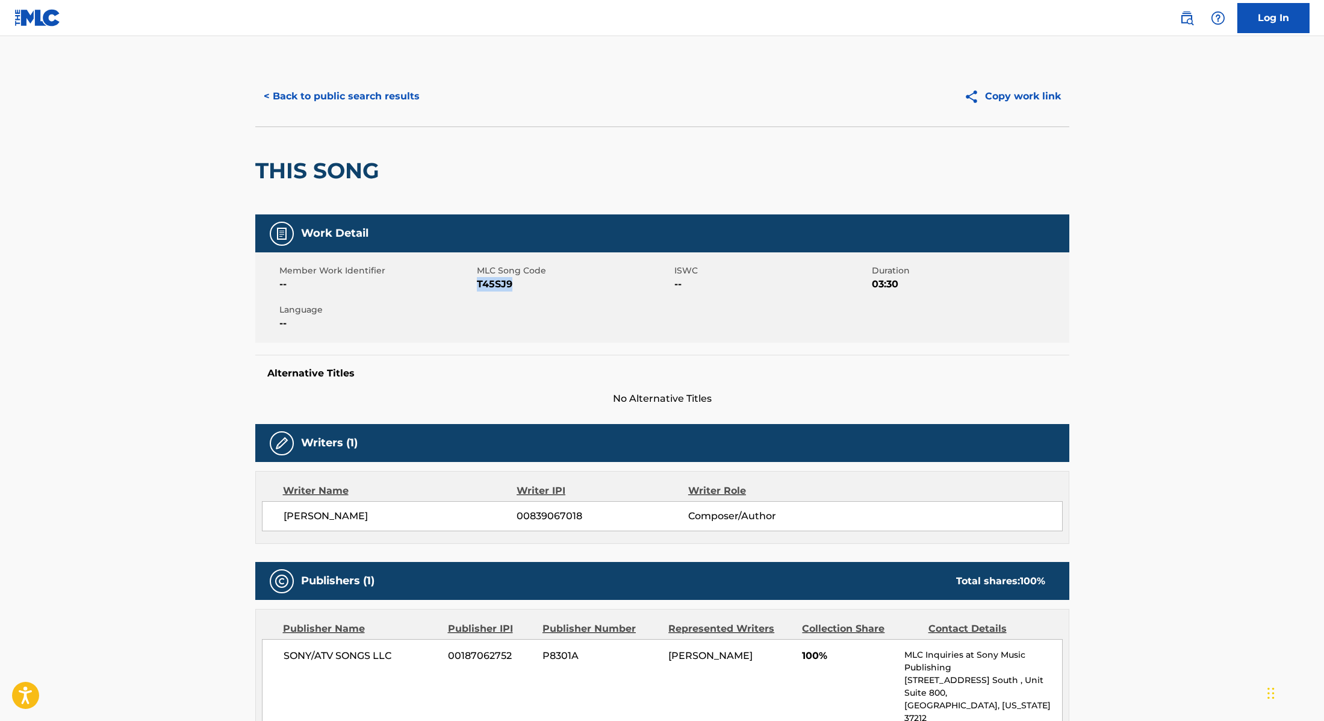
drag, startPoint x: 477, startPoint y: 283, endPoint x: 548, endPoint y: 284, distance: 71.1
click at [548, 284] on span "T45SJ9" at bounding box center [574, 284] width 195 height 14
click at [384, 90] on button "< Back to public search results" at bounding box center [341, 96] width 173 height 30
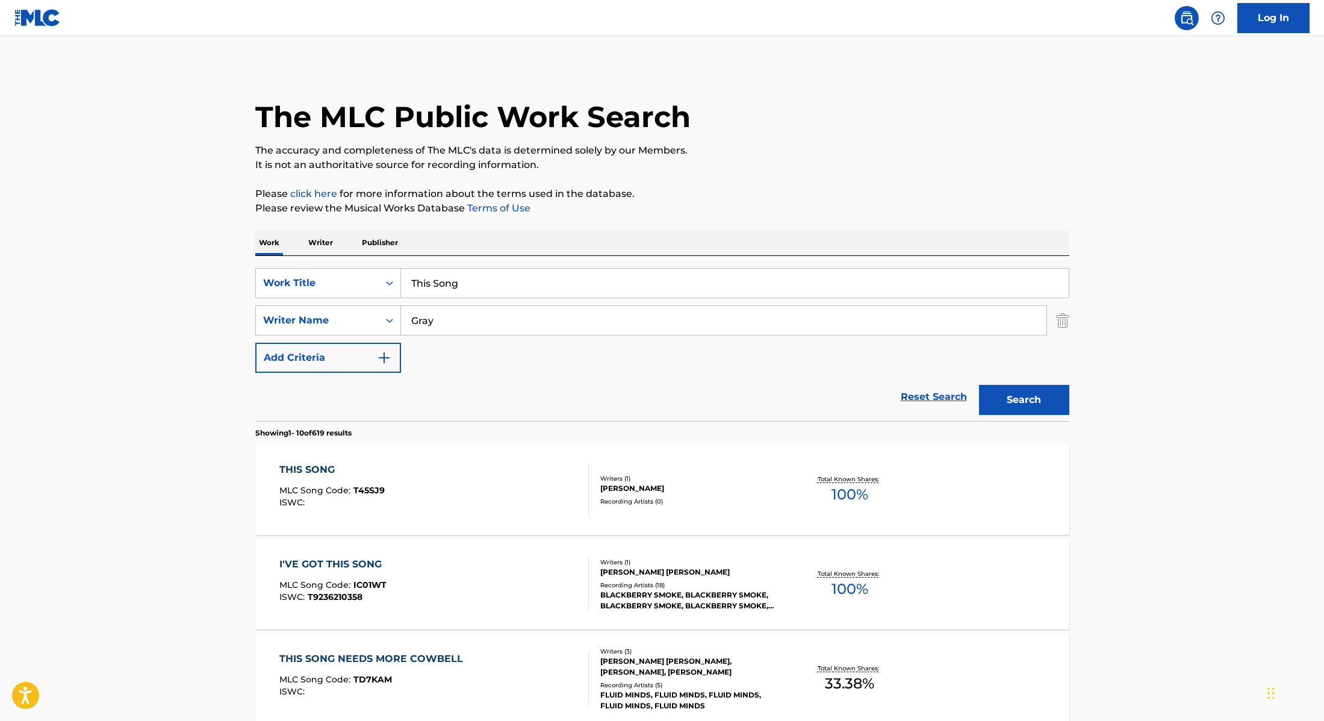
drag, startPoint x: 470, startPoint y: 278, endPoint x: 385, endPoint y: 267, distance: 85.7
click at [385, 267] on div "SearchWithCriteria28f74e23-8d9a-482d-8f44-99bc4c1a0823 Work Title This Song Sea…" at bounding box center [662, 338] width 814 height 165
paste input "[PERSON_NAME]"
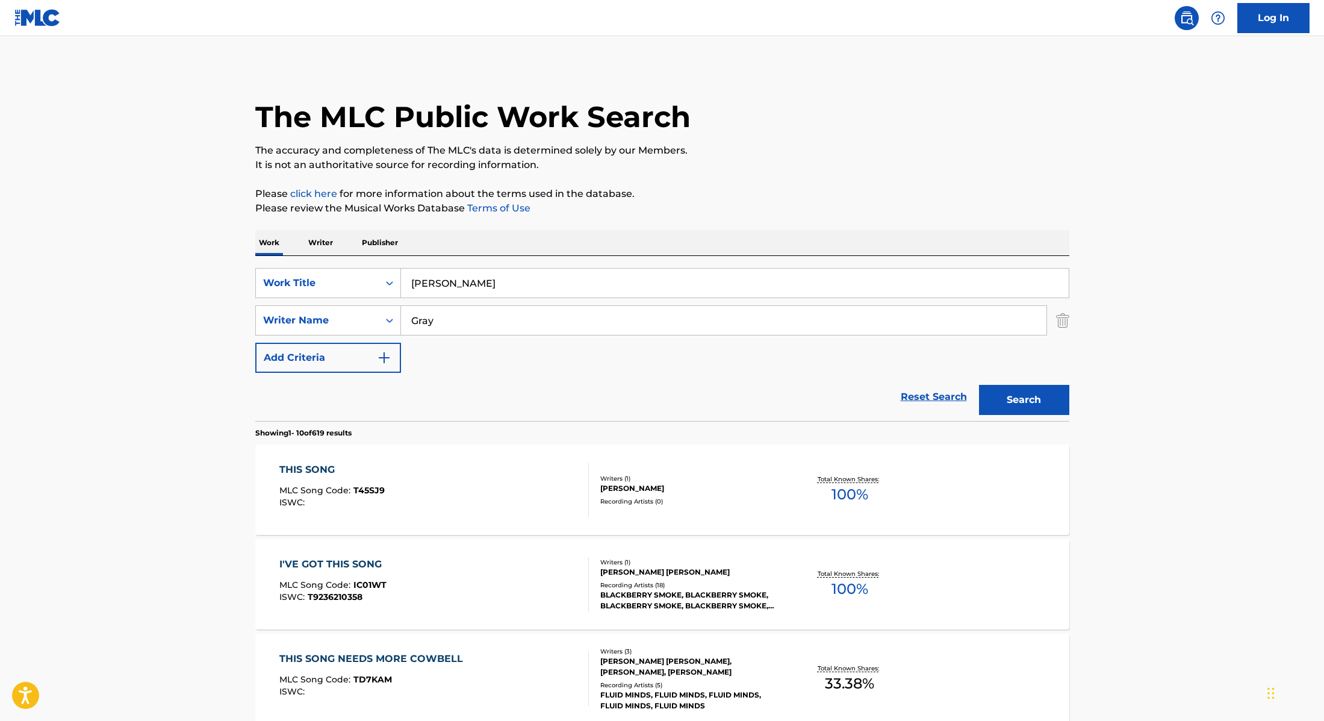
click at [1026, 391] on button "Search" at bounding box center [1024, 400] width 90 height 30
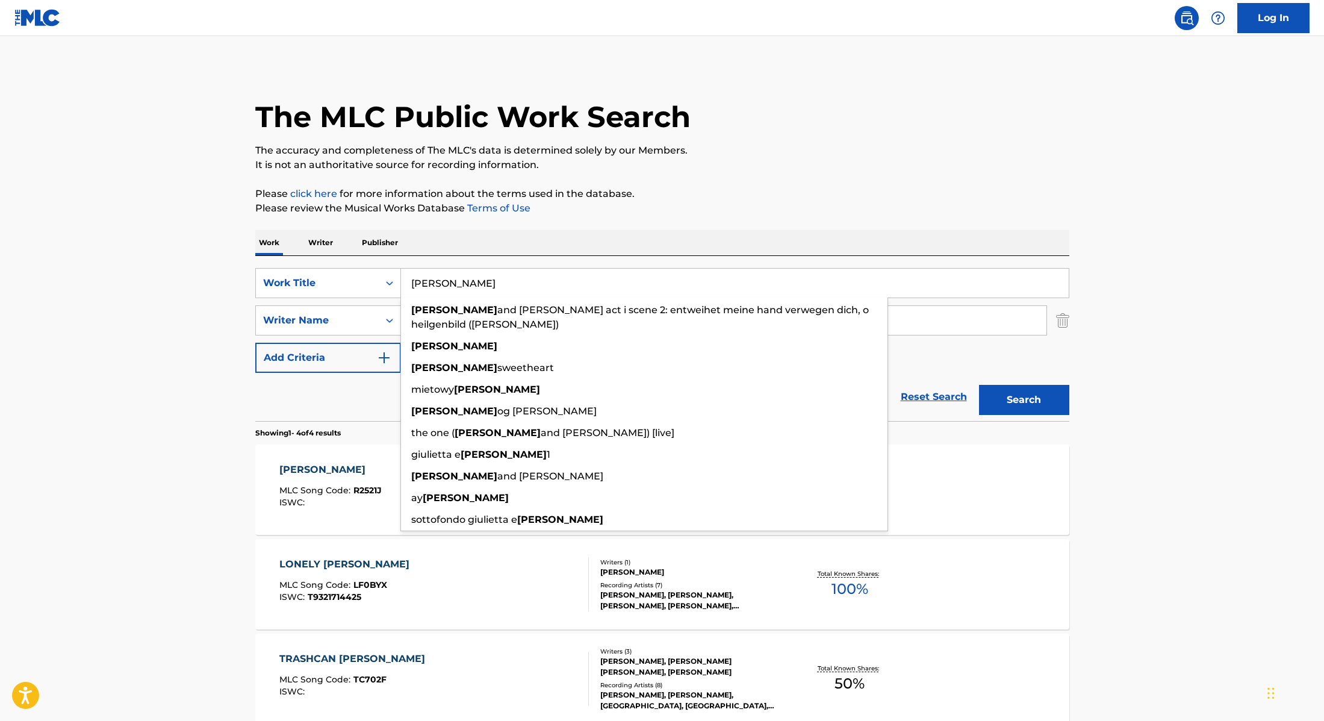
drag, startPoint x: 481, startPoint y: 285, endPoint x: 338, endPoint y: 246, distance: 147.2
click at [338, 246] on div "Work Writer Publisher SearchWithCriteria28f74e23-8d9a-482d-8f44-99bc4c1a0823 Wo…" at bounding box center [662, 552] width 814 height 645
paste input "My World"
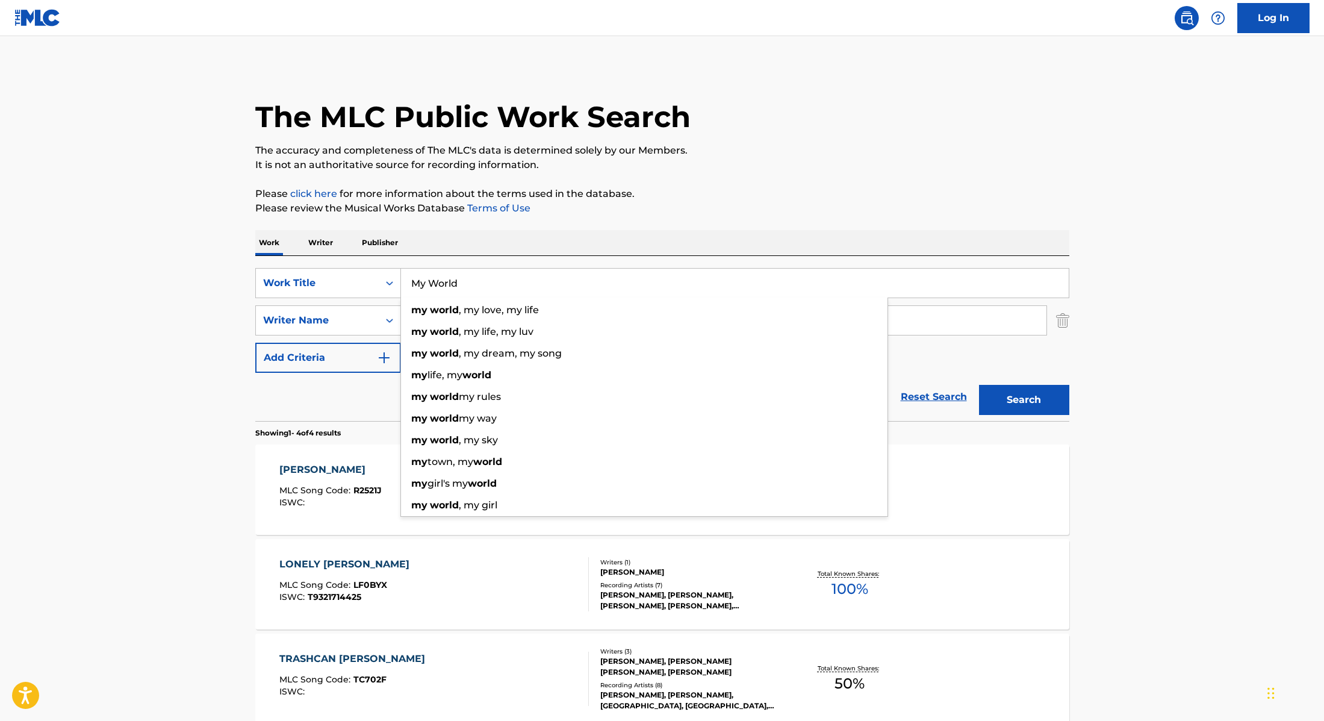
click at [1047, 354] on div "SearchWithCriteria28f74e23-8d9a-482d-8f44-99bc4c1a0823 Work Title My World my w…" at bounding box center [662, 320] width 814 height 105
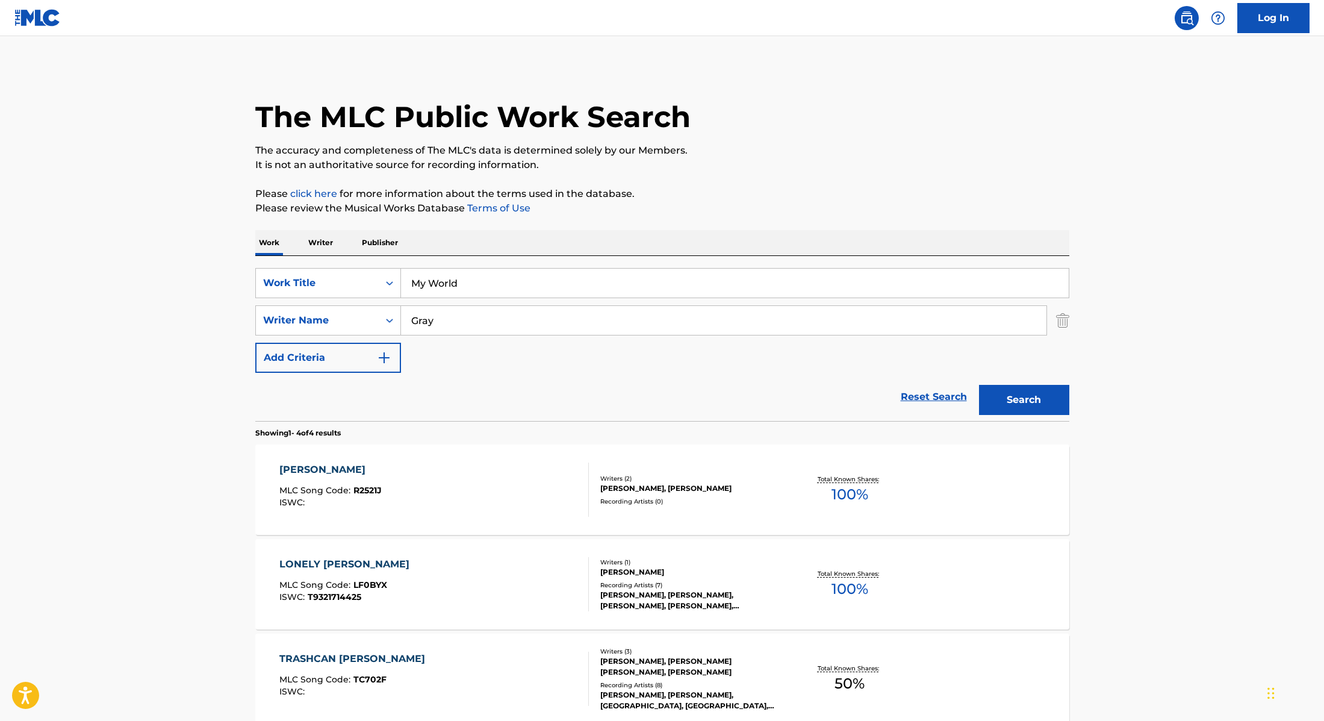
click at [1040, 391] on button "Search" at bounding box center [1024, 400] width 90 height 30
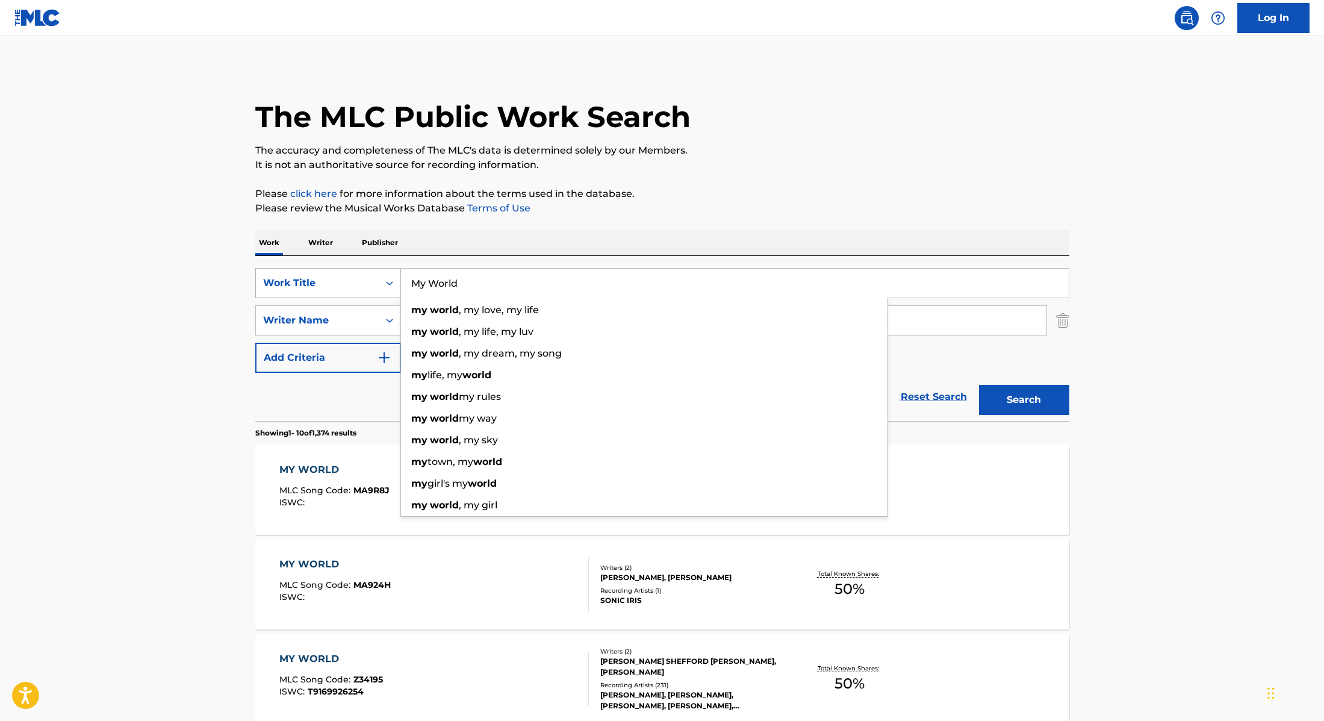
drag, startPoint x: 482, startPoint y: 292, endPoint x: 369, endPoint y: 268, distance: 115.2
click at [369, 268] on div "SearchWithCriteria28f74e23-8d9a-482d-8f44-99bc4c1a0823 Work Title My World my w…" at bounding box center [662, 283] width 814 height 30
paste input "Class Clown"
click at [800, 231] on div "Work Writer Publisher" at bounding box center [662, 242] width 814 height 25
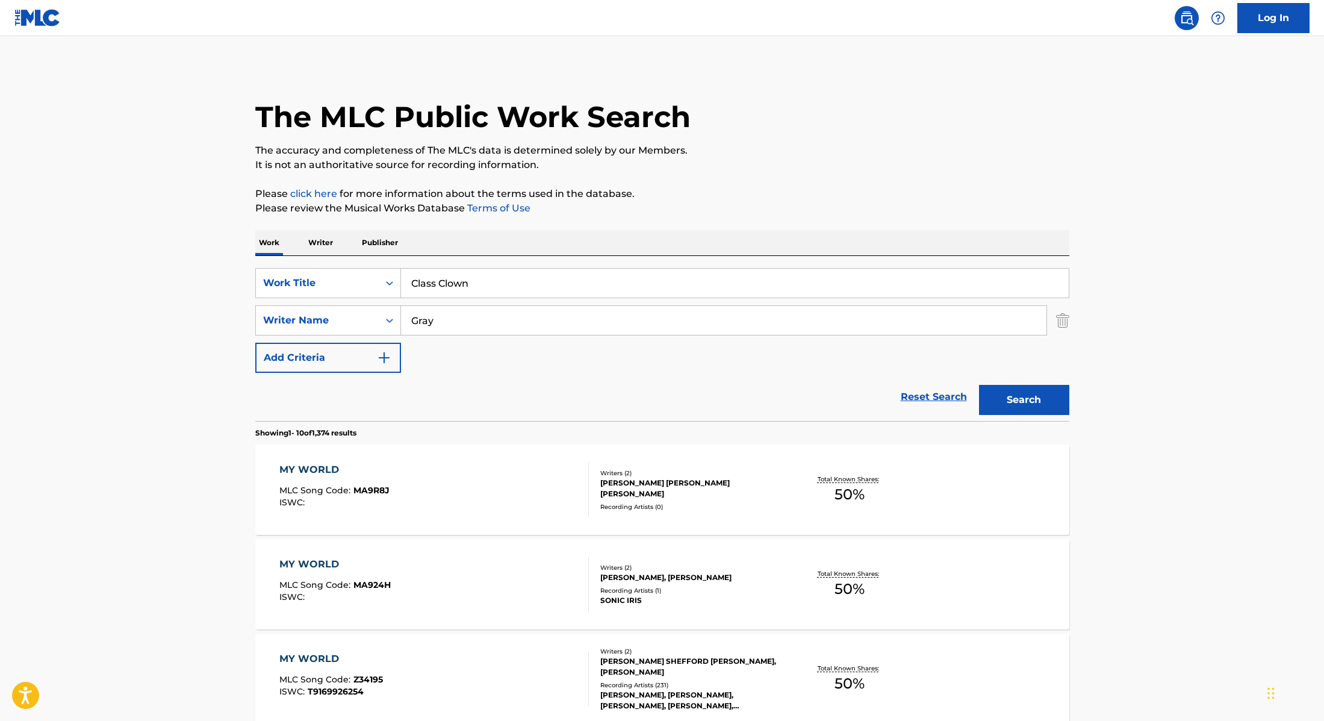
click at [1038, 400] on button "Search" at bounding box center [1024, 400] width 90 height 30
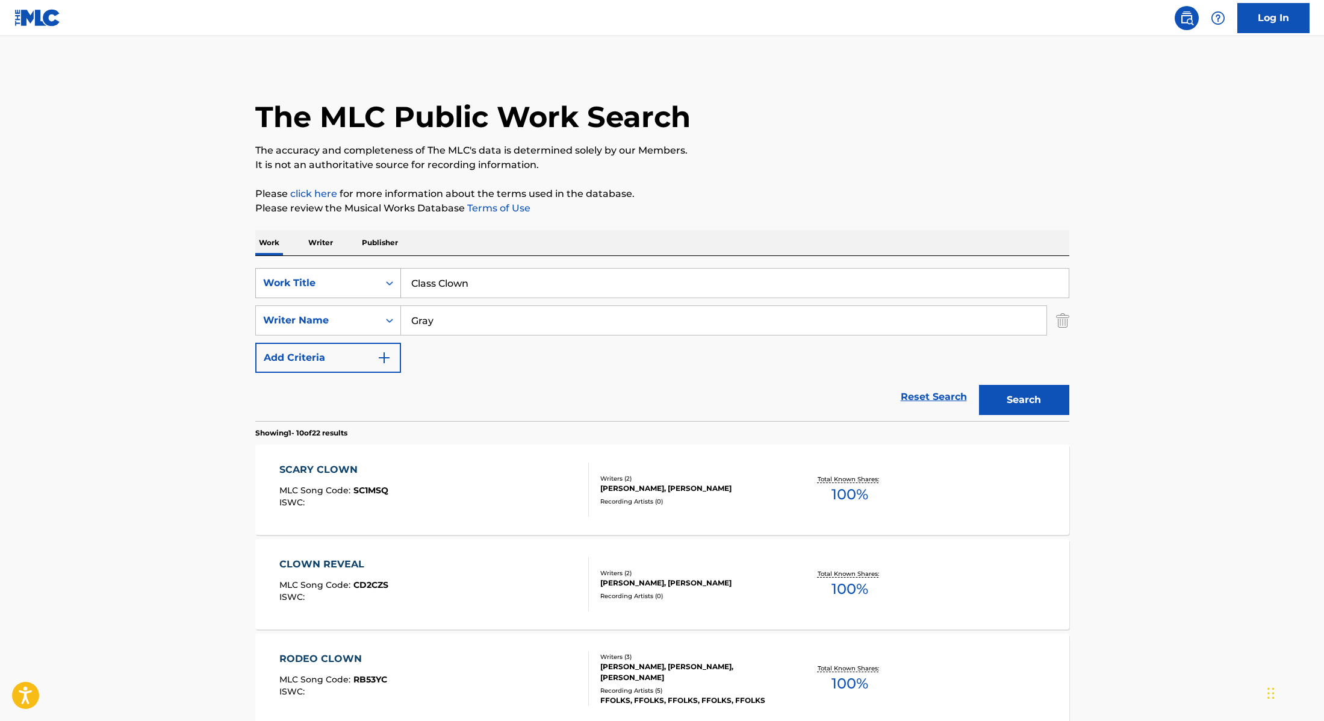
drag, startPoint x: 491, startPoint y: 287, endPoint x: 378, endPoint y: 276, distance: 113.8
click at [378, 276] on div "SearchWithCriteria28f74e23-8d9a-482d-8f44-99bc4c1a0823 Work Title Class Clown" at bounding box center [662, 283] width 814 height 30
paste input "Nauseous"
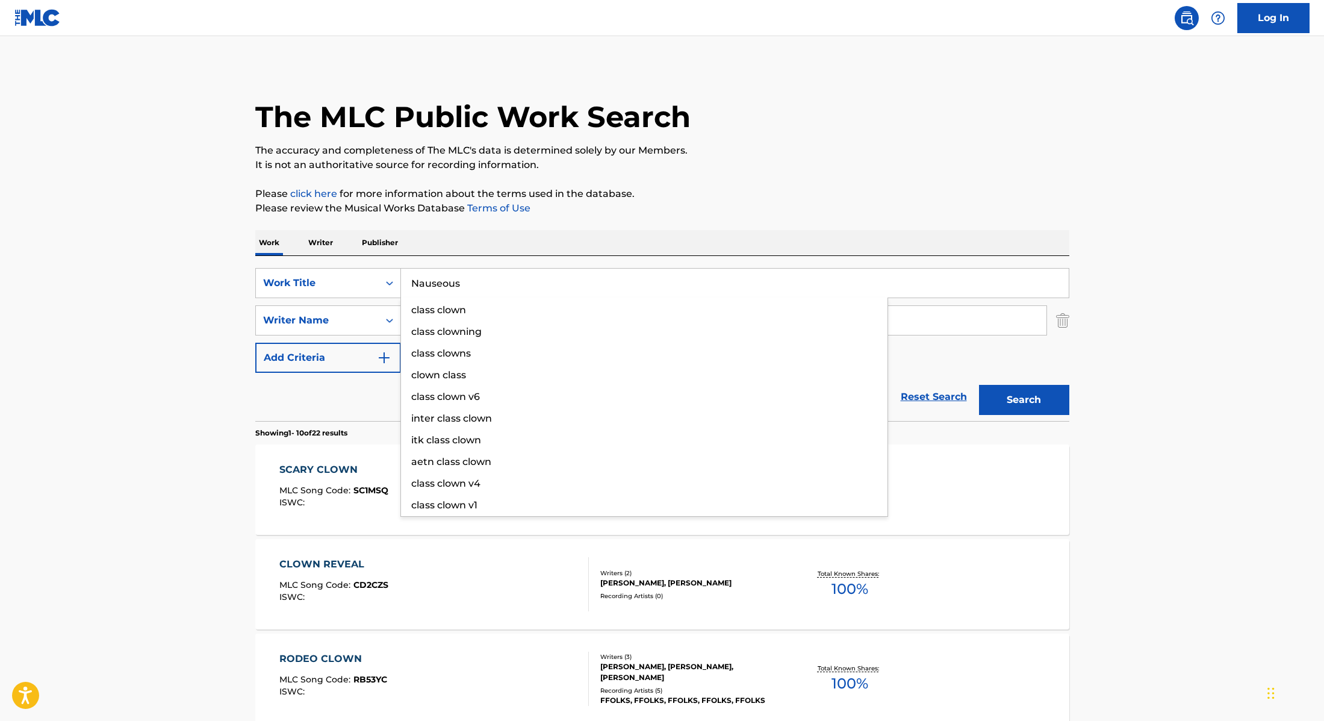
click at [812, 198] on p "Please click here for more information about the terms used in the database." at bounding box center [662, 194] width 814 height 14
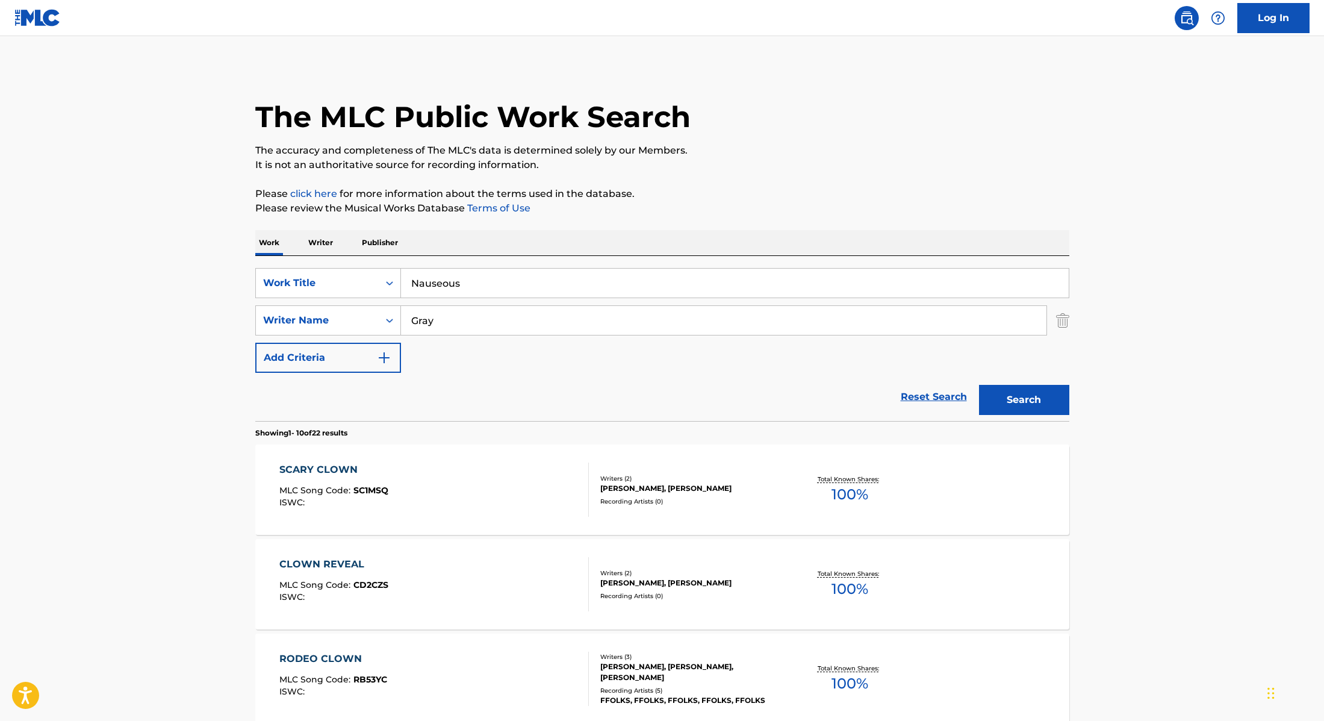
click at [1035, 406] on button "Search" at bounding box center [1024, 400] width 90 height 30
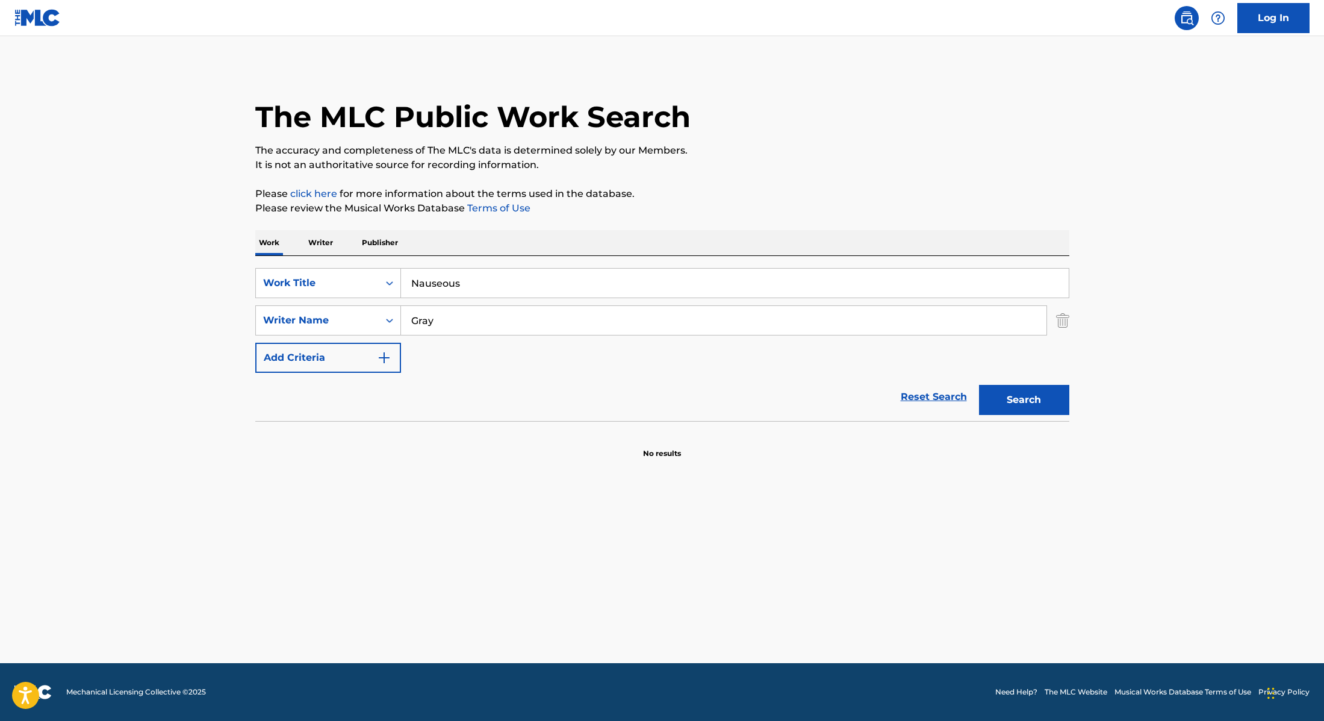
click at [1040, 402] on button "Search" at bounding box center [1024, 400] width 90 height 30
drag, startPoint x: 474, startPoint y: 282, endPoint x: 373, endPoint y: 275, distance: 101.4
click at [373, 275] on div "SearchWithCriteria28f74e23-8d9a-482d-8f44-99bc4c1a0823 Work Title Nauseous" at bounding box center [662, 283] width 814 height 30
paste input "What Did I Miss?"
type input "What Did I Miss?"
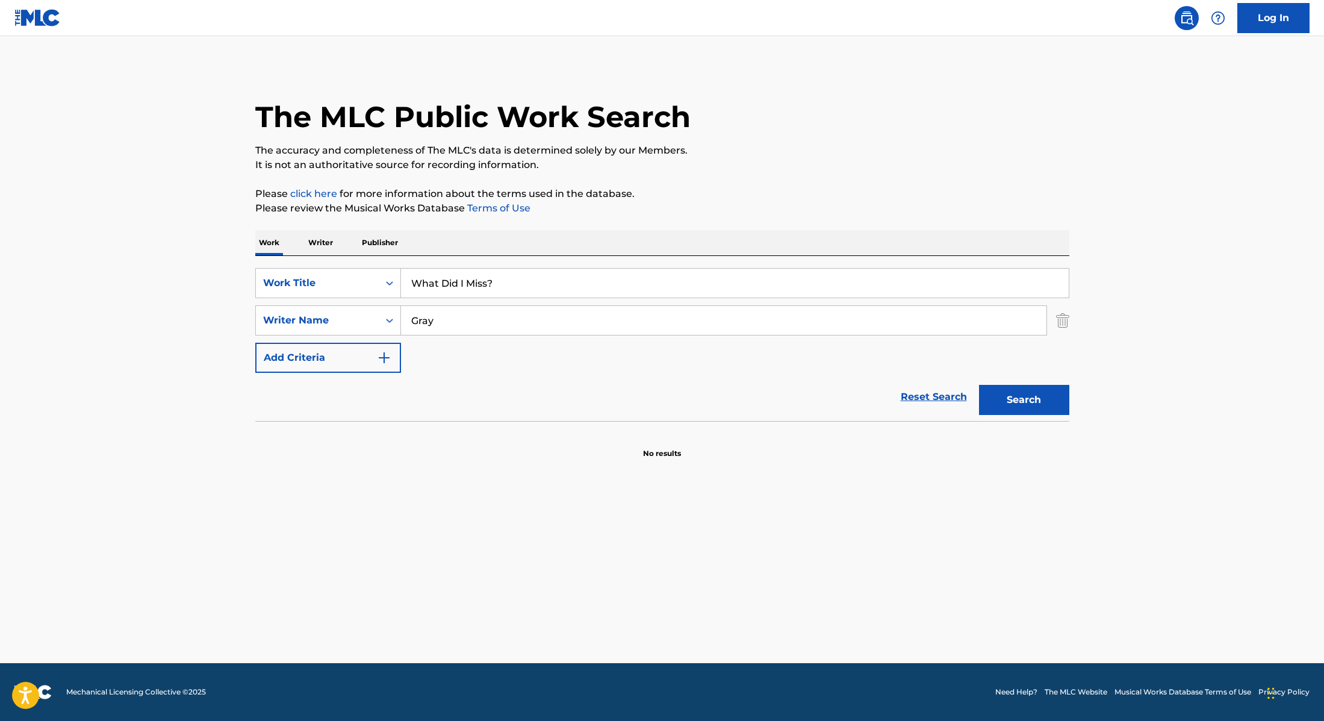
click at [431, 245] on div "Work Writer Publisher" at bounding box center [662, 242] width 814 height 25
drag, startPoint x: 434, startPoint y: 323, endPoint x: 383, endPoint y: 319, distance: 51.3
click at [383, 319] on div "SearchWithCriteria8cabbb3e-411d-4e6c-a3b4-dab8613fa116 Writer Name [PERSON_NAME]" at bounding box center [662, 320] width 814 height 30
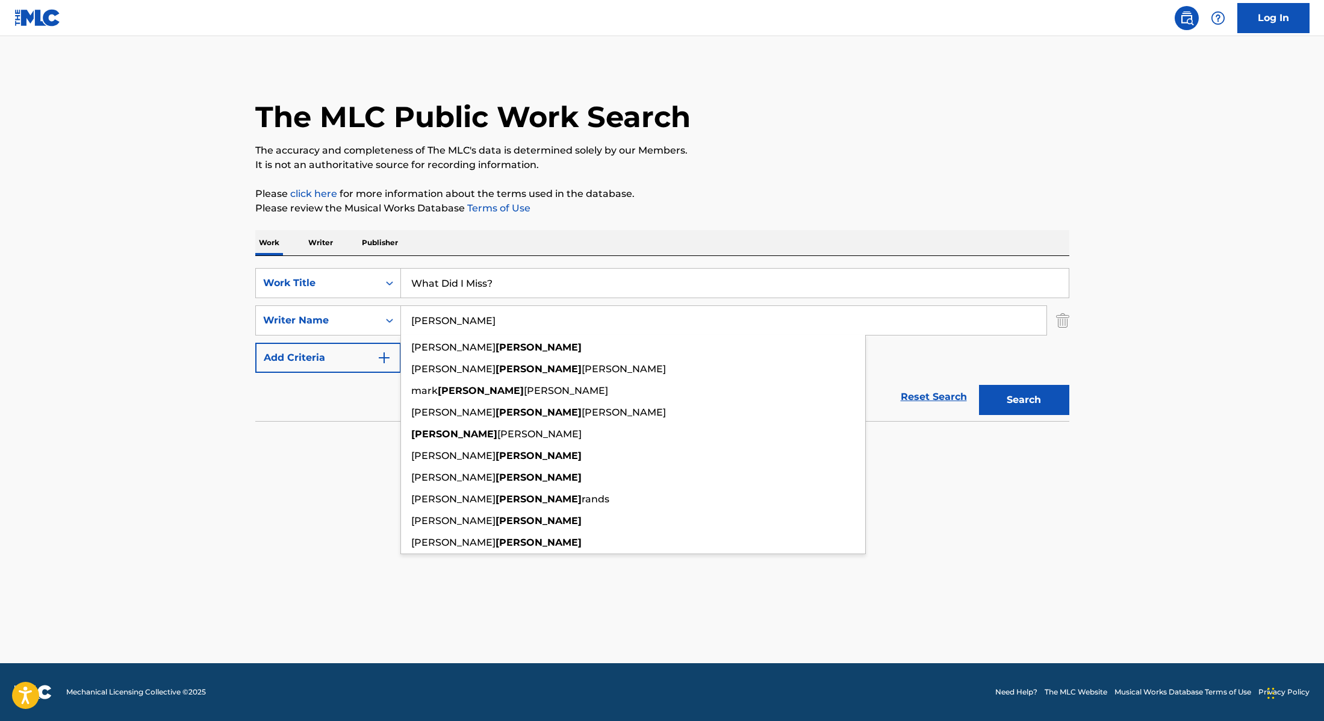
type input "[PERSON_NAME]"
click at [742, 200] on p "Please click here for more information about the terms used in the database." at bounding box center [662, 194] width 814 height 14
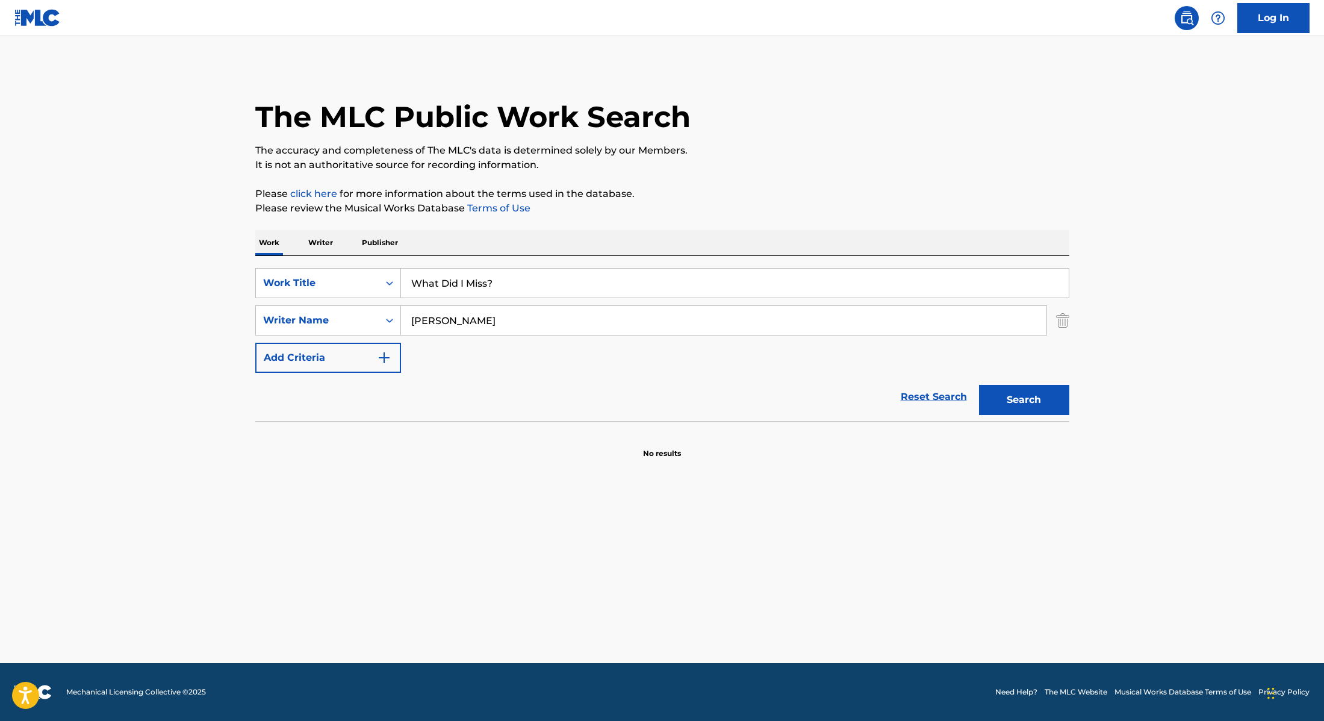
click at [1015, 406] on button "Search" at bounding box center [1024, 400] width 90 height 30
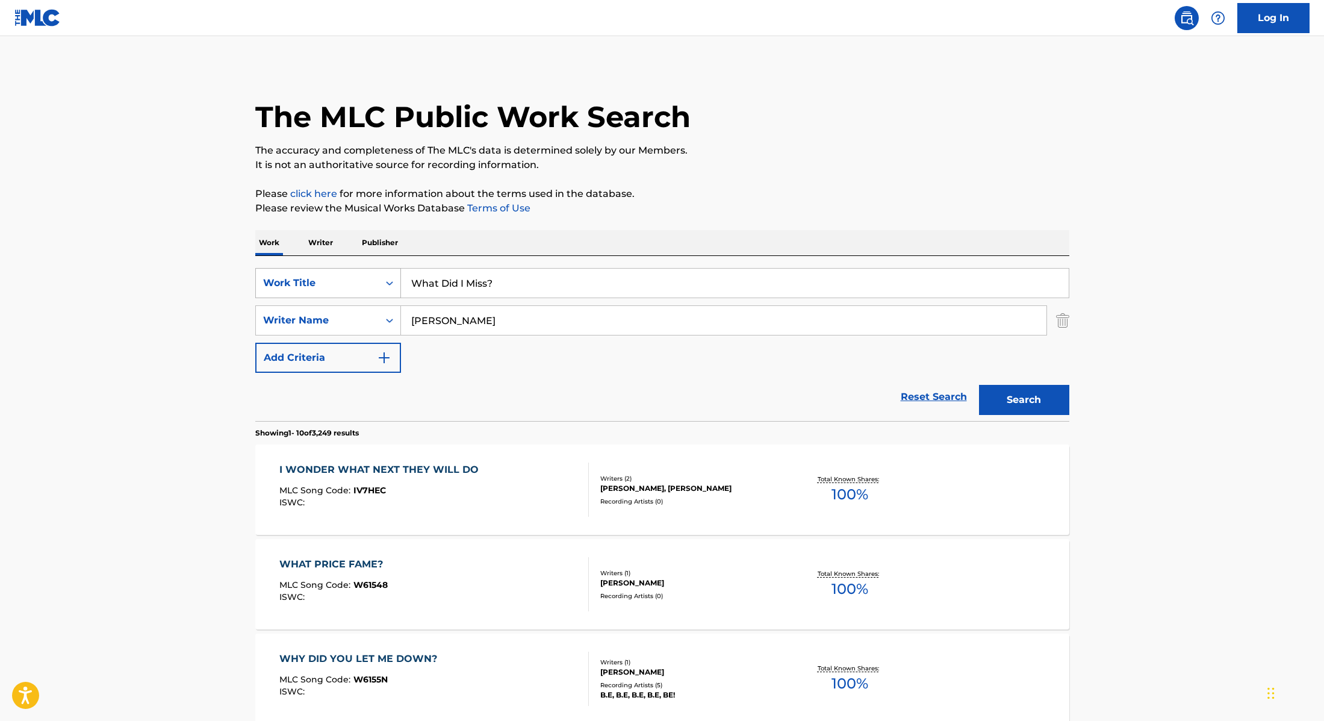
paste input "Sir This Is A Cutthroat Fashion"
drag, startPoint x: 510, startPoint y: 278, endPoint x: 397, endPoint y: 272, distance: 112.8
click at [396, 272] on div "SearchWithCriteria28f74e23-8d9a-482d-8f44-99bc4c1a0823 Work Title Sir This Is A…" at bounding box center [662, 283] width 814 height 30
type input "Sir This Is A Cutthroat Fashion"
click at [464, 231] on div "Work Writer Publisher" at bounding box center [662, 242] width 814 height 25
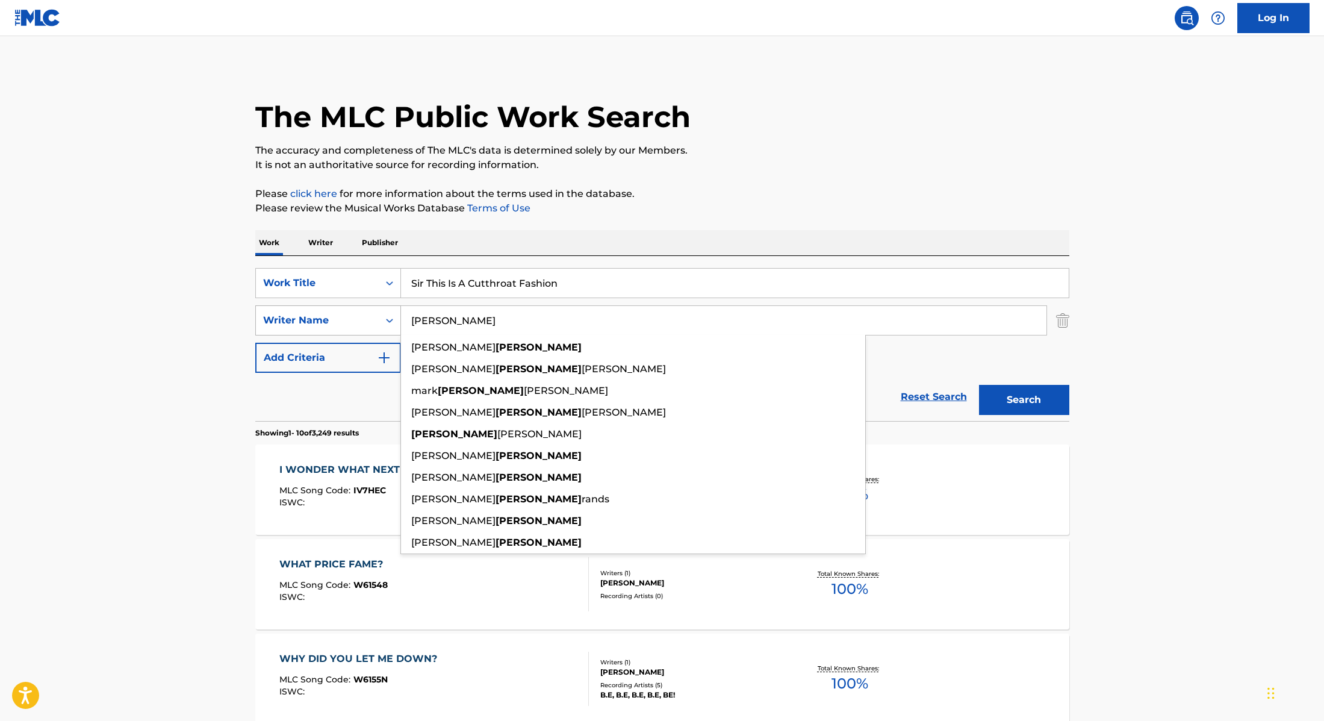
drag, startPoint x: 462, startPoint y: 324, endPoint x: 384, endPoint y: 307, distance: 79.5
click at [384, 307] on div "SearchWithCriteria8cabbb3e-411d-4e6c-a3b4-dab8613fa116 Writer Name [PERSON_NAME…" at bounding box center [662, 320] width 814 height 30
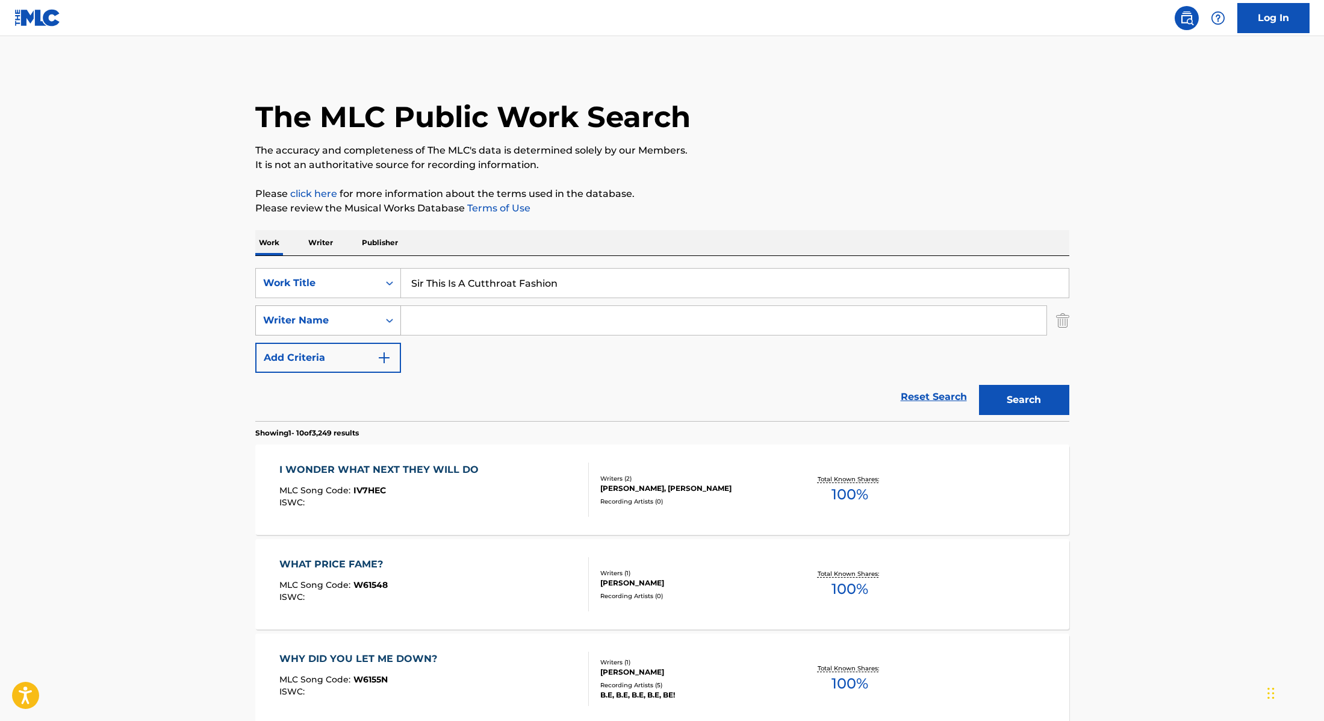
click at [979, 385] on button "Search" at bounding box center [1024, 400] width 90 height 30
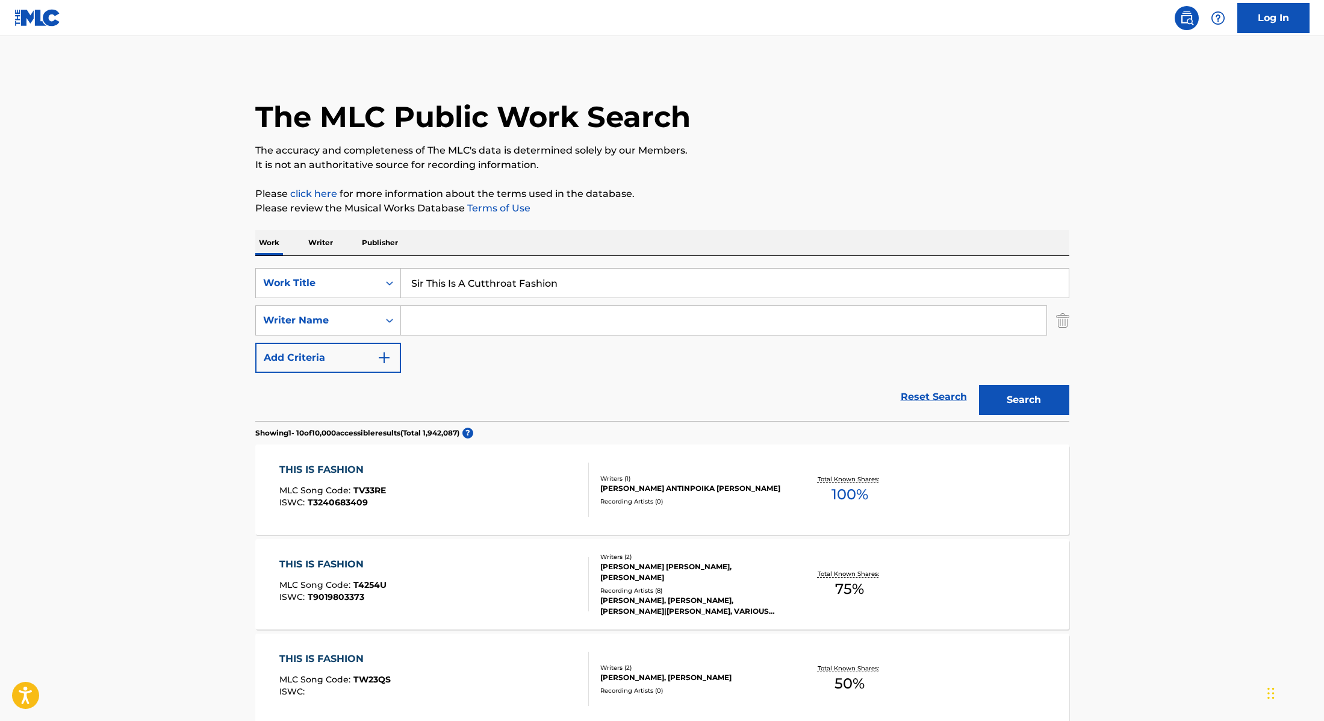
drag, startPoint x: 569, startPoint y: 284, endPoint x: 354, endPoint y: 261, distance: 216.2
click at [352, 263] on div "SearchWithCriteria28f74e23-8d9a-482d-8f44-99bc4c1a0823 Work Title Sir This Is A…" at bounding box center [662, 338] width 814 height 165
paste input "[US_STATE]"
type input "[US_STATE]"
click at [831, 163] on p "It is not an authoritative source for recording information." at bounding box center [662, 165] width 814 height 14
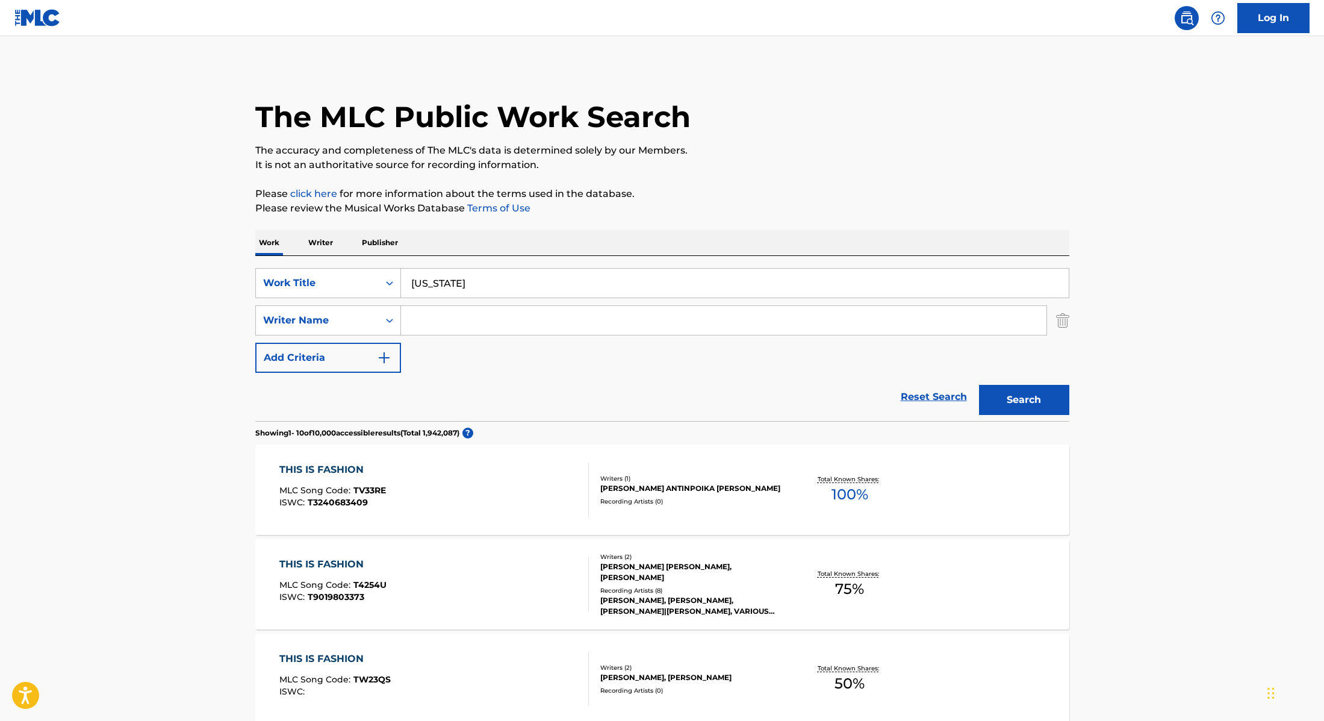
click at [437, 320] on input "Search Form" at bounding box center [724, 320] width 646 height 29
paste input "Hacker"
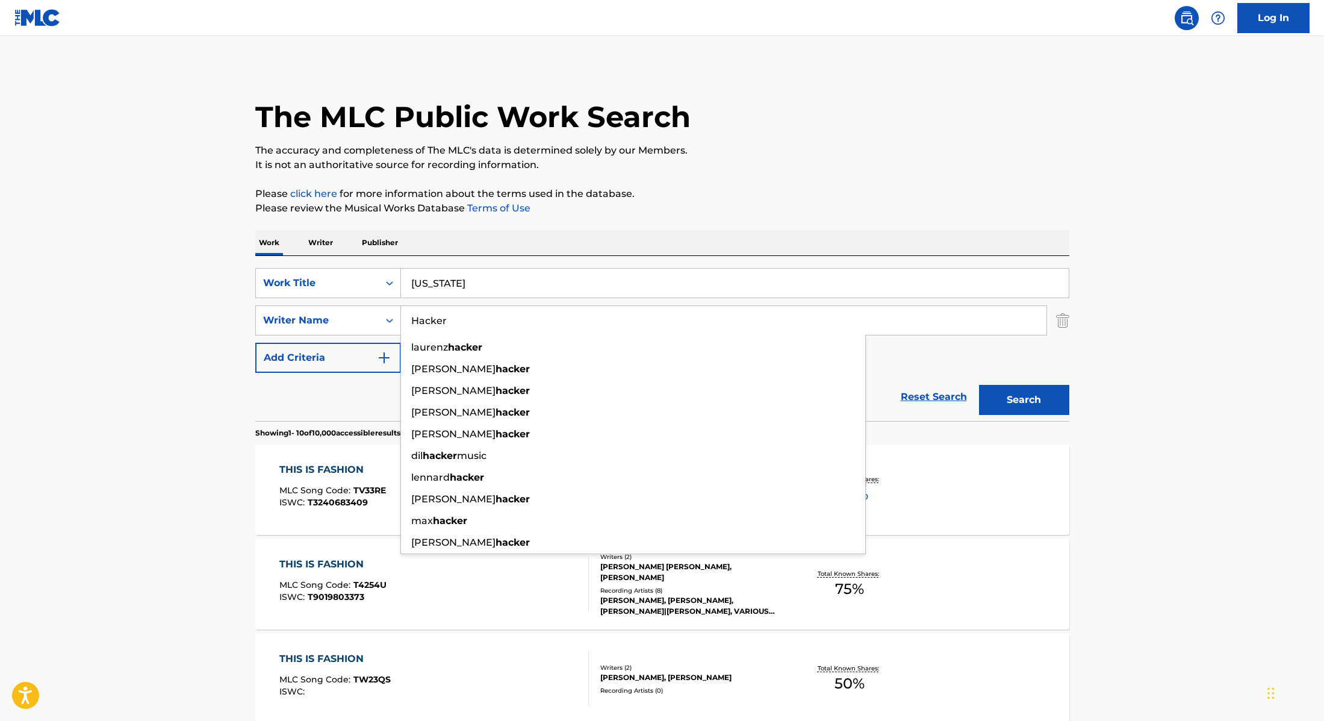
type input "Hacker"
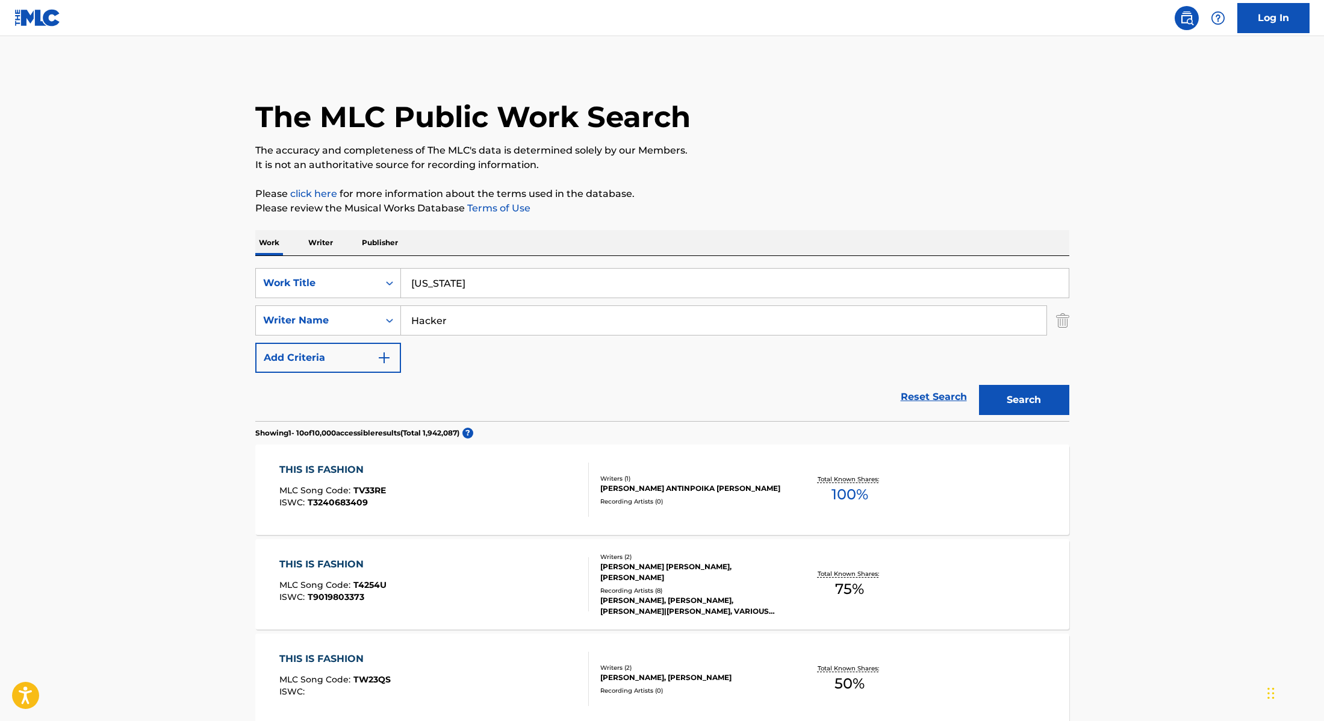
click at [1023, 405] on button "Search" at bounding box center [1024, 400] width 90 height 30
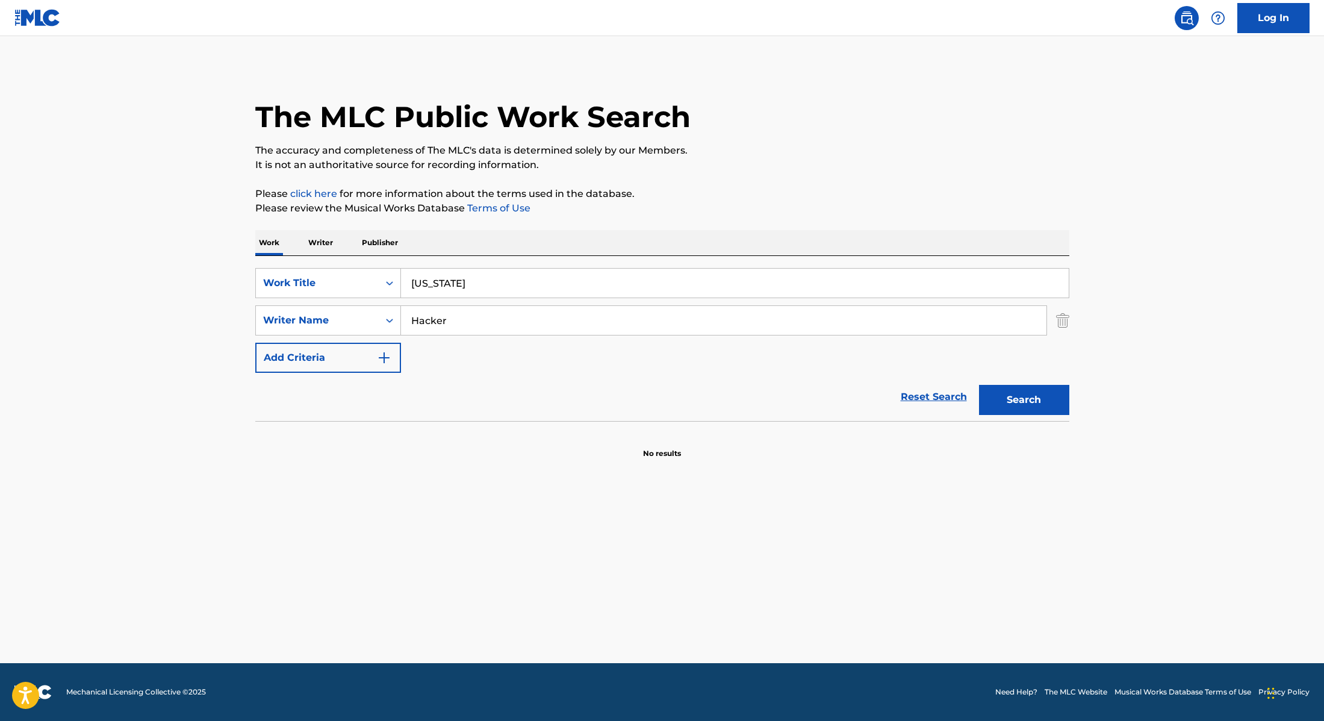
drag, startPoint x: 476, startPoint y: 281, endPoint x: 332, endPoint y: 266, distance: 145.4
click at [332, 266] on div "SearchWithCriteria28f74e23-8d9a-482d-8f44-99bc4c1a0823 Work Title [US_STATE] Se…" at bounding box center [662, 338] width 814 height 165
paste input "downtown"
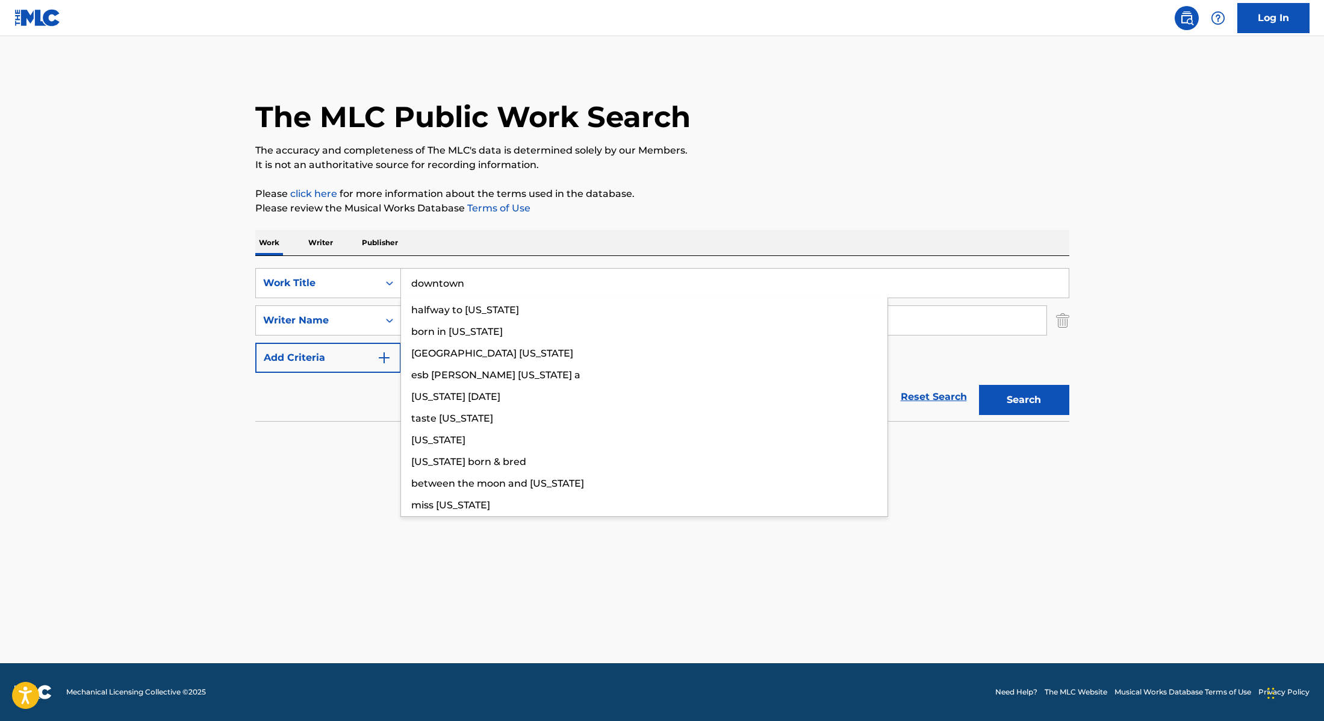
type input "downtown"
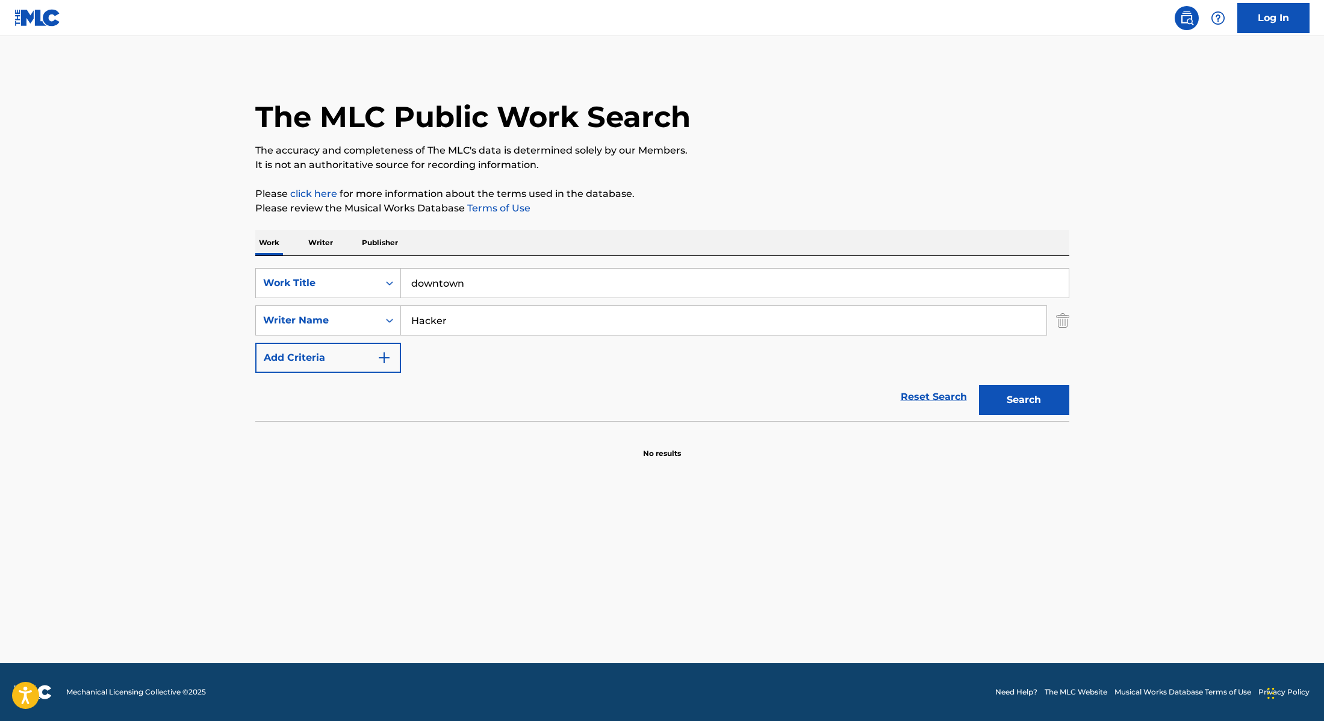
click at [718, 165] on p "It is not an authoritative source for recording information." at bounding box center [662, 165] width 814 height 14
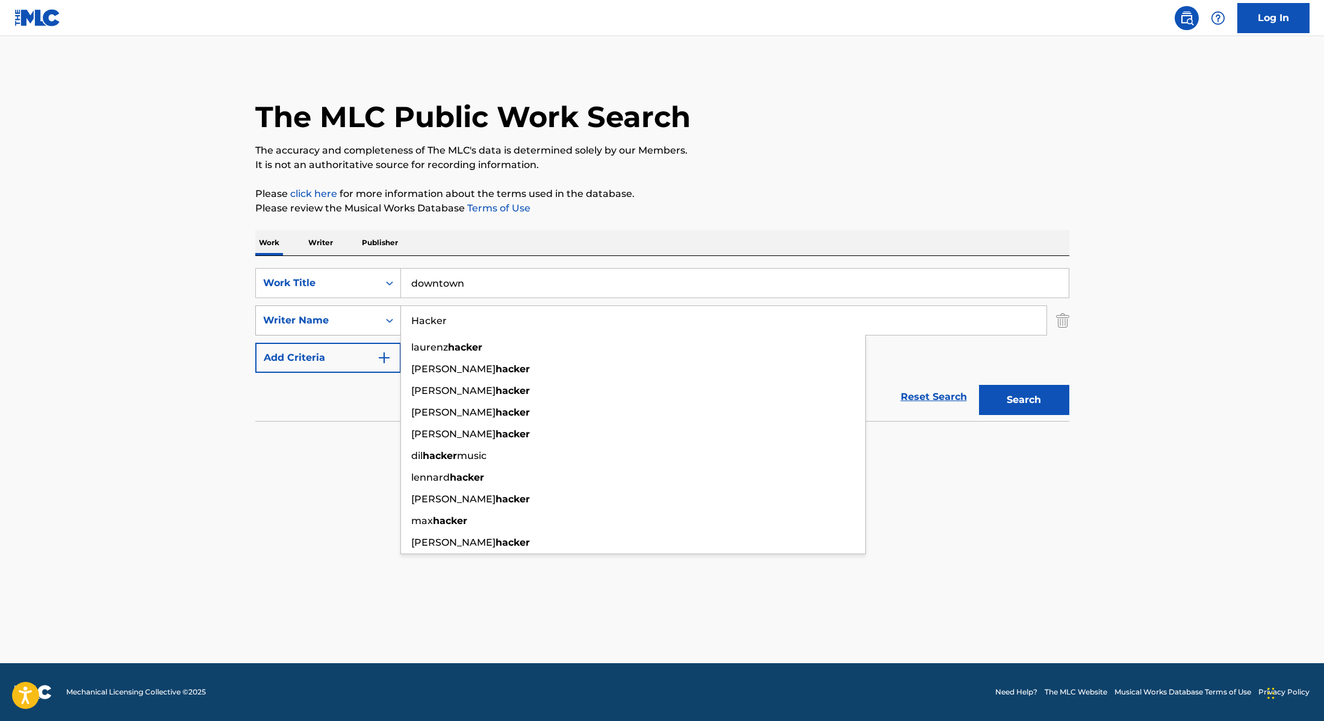
drag, startPoint x: 451, startPoint y: 332, endPoint x: 387, endPoint y: 320, distance: 65.0
click at [387, 320] on div "SearchWithCriteria8cabbb3e-411d-4e6c-a3b4-dab8613fa116 Writer Name Hacker [PERS…" at bounding box center [662, 320] width 814 height 30
paste input "Scally, G"
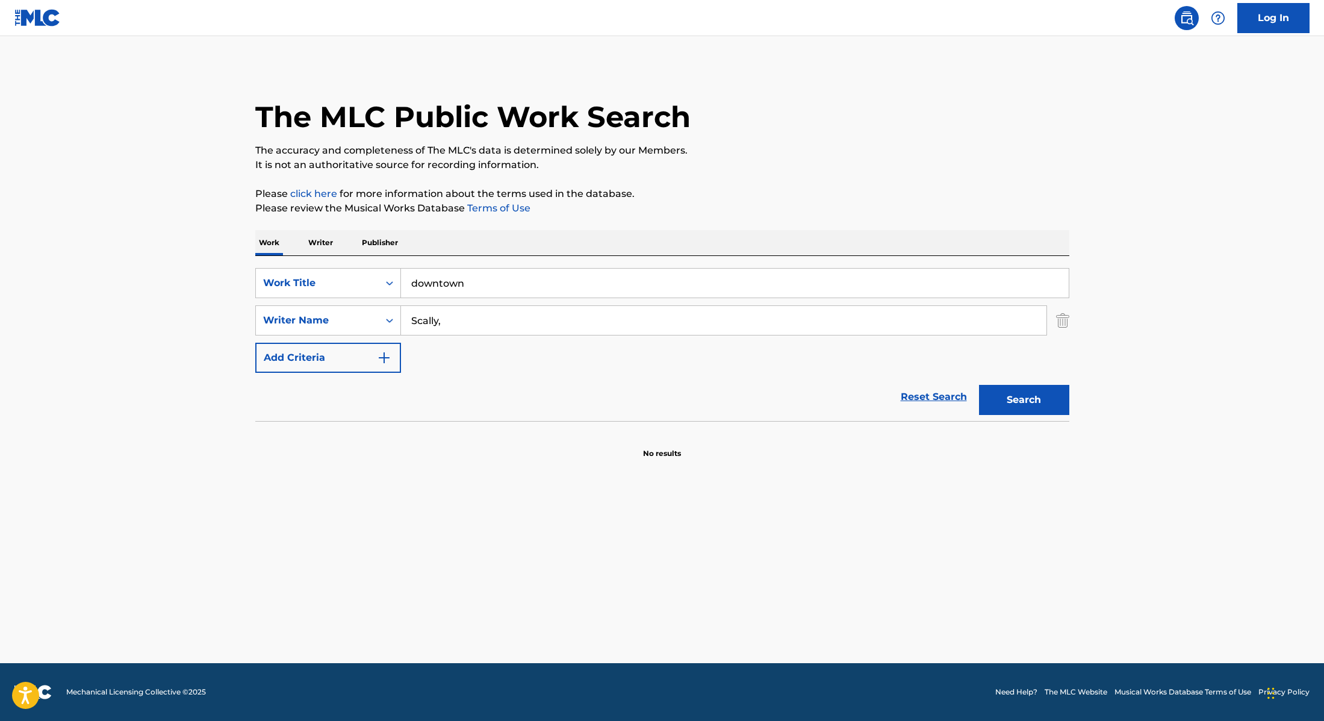
type input "Scally,"
click at [739, 187] on p "Please click here for more information about the terms used in the database." at bounding box center [662, 194] width 814 height 14
click at [1006, 406] on button "Search" at bounding box center [1024, 400] width 90 height 30
paste input "tower of memories"
drag, startPoint x: 472, startPoint y: 285, endPoint x: 361, endPoint y: 273, distance: 110.8
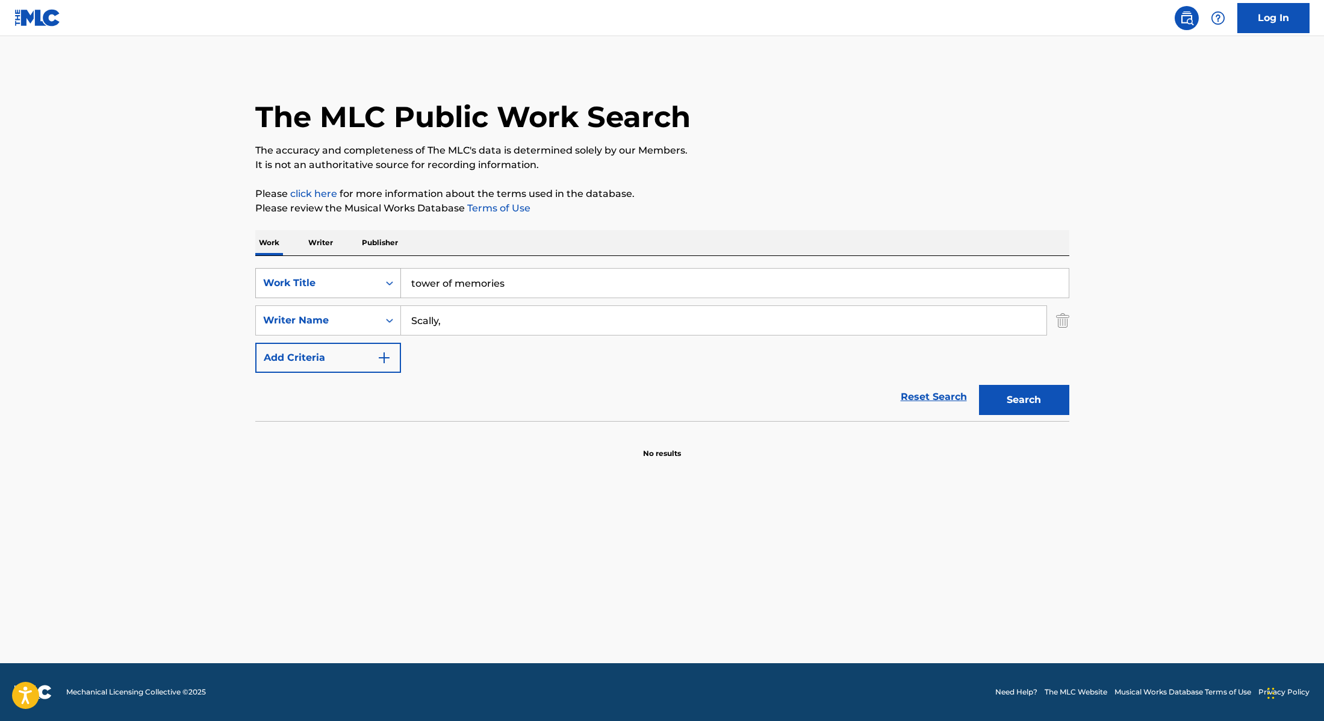
click at [360, 273] on div "SearchWithCriteria28f74e23-8d9a-482d-8f44-99bc4c1a0823 Work Title tower of memo…" at bounding box center [662, 283] width 814 height 30
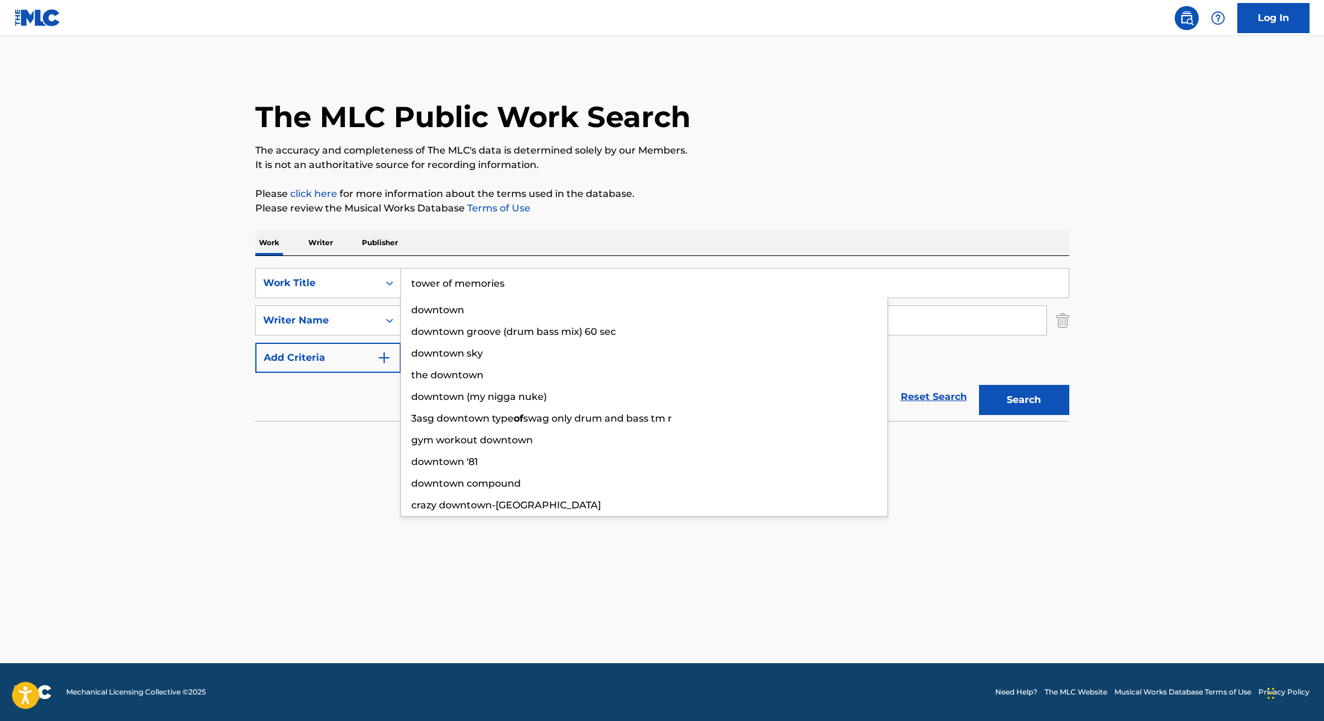
type input "tower of memories"
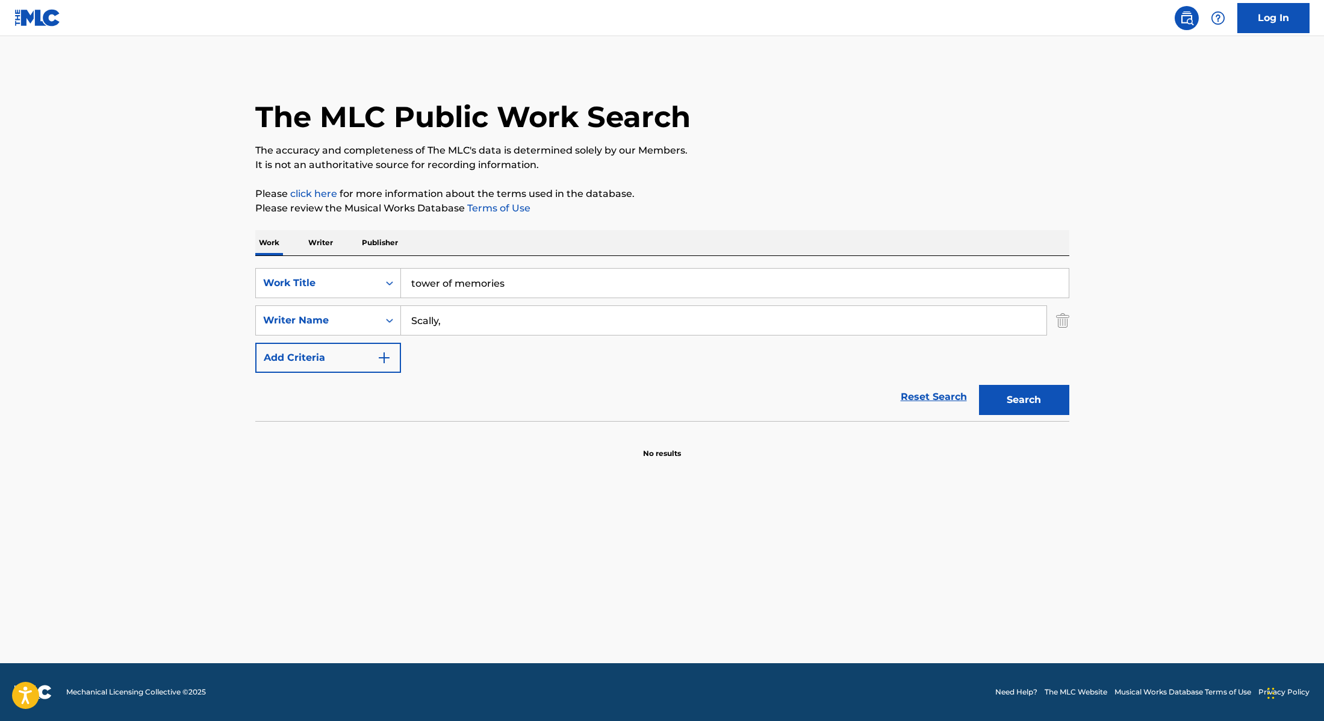
click at [704, 187] on p "Please click here for more information about the terms used in the database." at bounding box center [662, 194] width 814 height 14
drag, startPoint x: 457, startPoint y: 325, endPoint x: 332, endPoint y: 304, distance: 126.4
click at [340, 305] on div "SearchWithCriteria8cabbb3e-411d-4e6c-a3b4-dab8613fa116 Writer Name [PERSON_NAME…" at bounding box center [662, 320] width 814 height 30
paste input "[PERSON_NAME]"
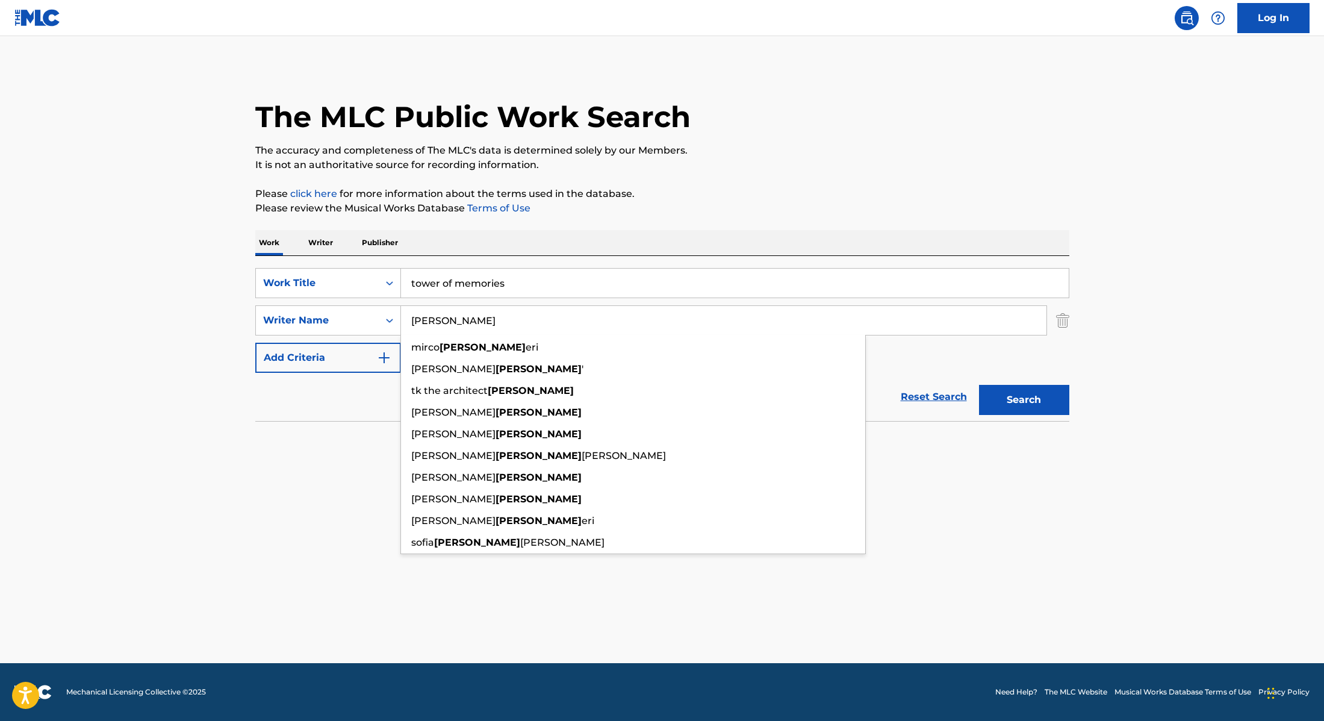
type input "[PERSON_NAME]"
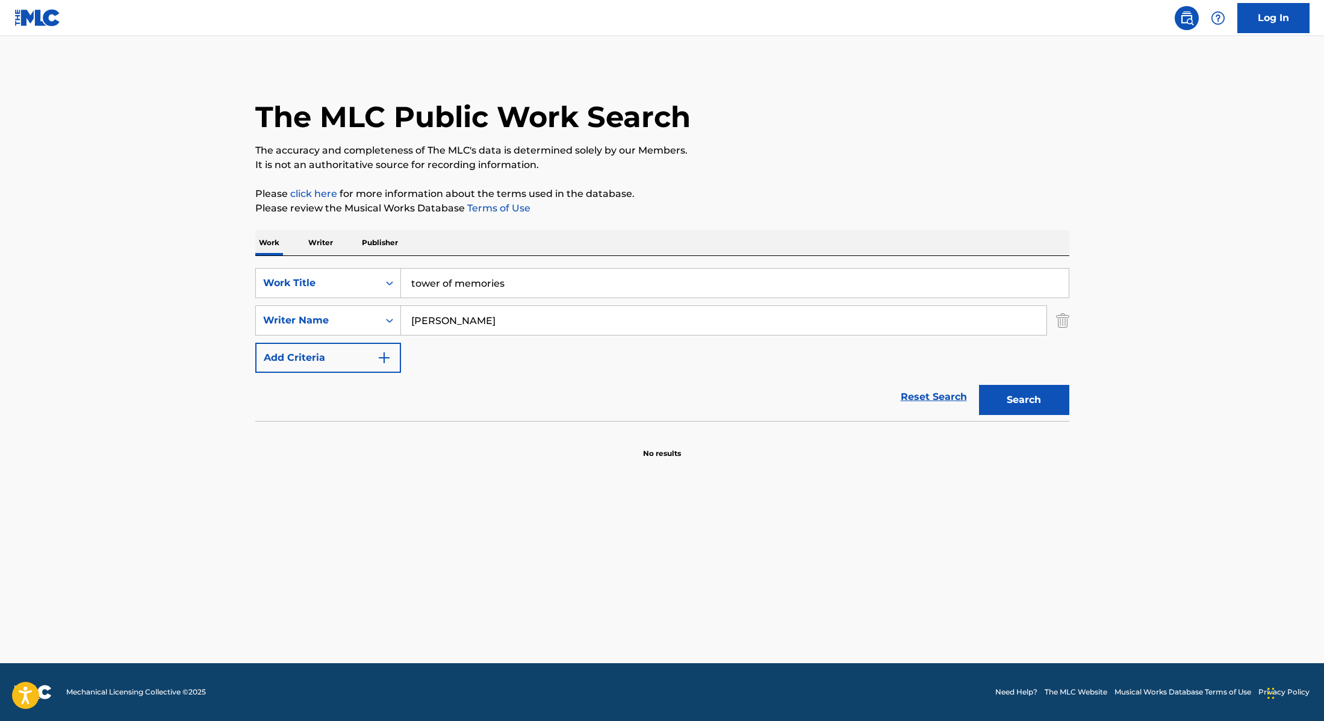
click at [1010, 398] on button "Search" at bounding box center [1024, 400] width 90 height 30
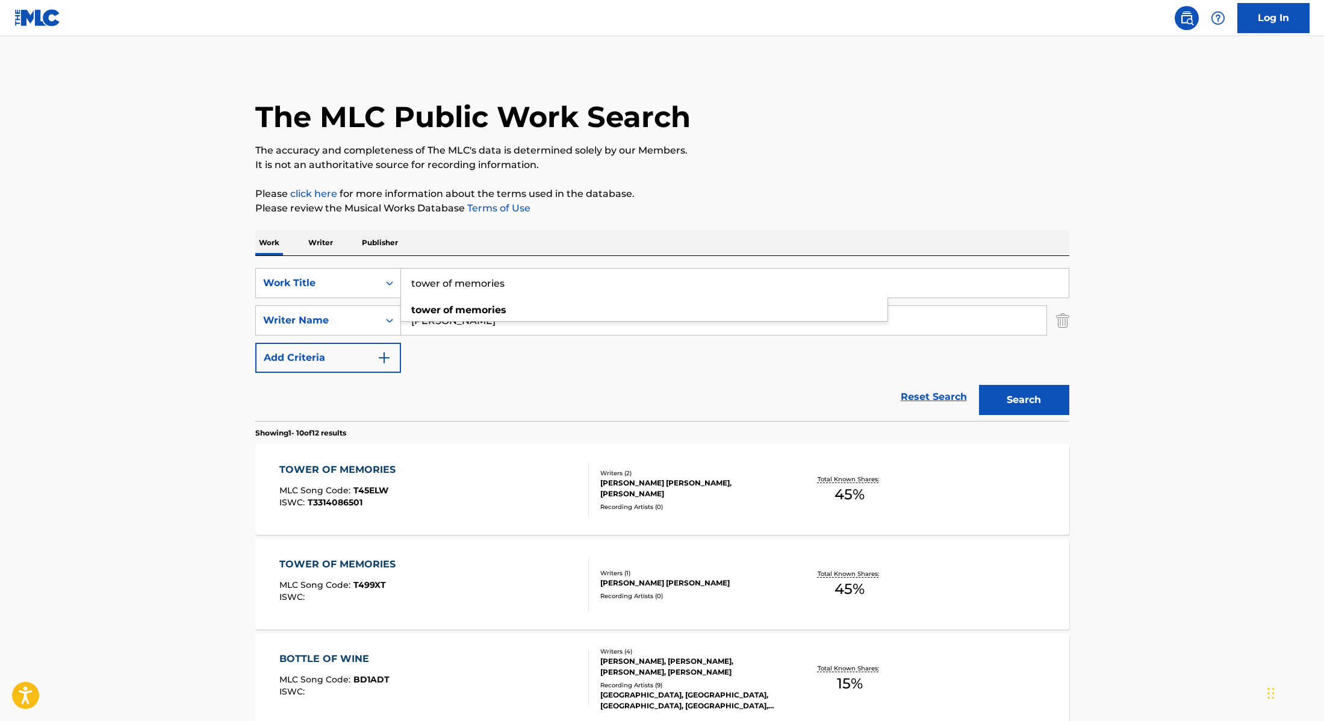
drag, startPoint x: 510, startPoint y: 283, endPoint x: 335, endPoint y: 266, distance: 176.1
click at [342, 268] on div "SearchWithCriteria28f74e23-8d9a-482d-8f44-99bc4c1a0823 Work Title tower of memo…" at bounding box center [662, 283] width 814 height 30
paste input "Left It In The River"
type input "Left It In The River"
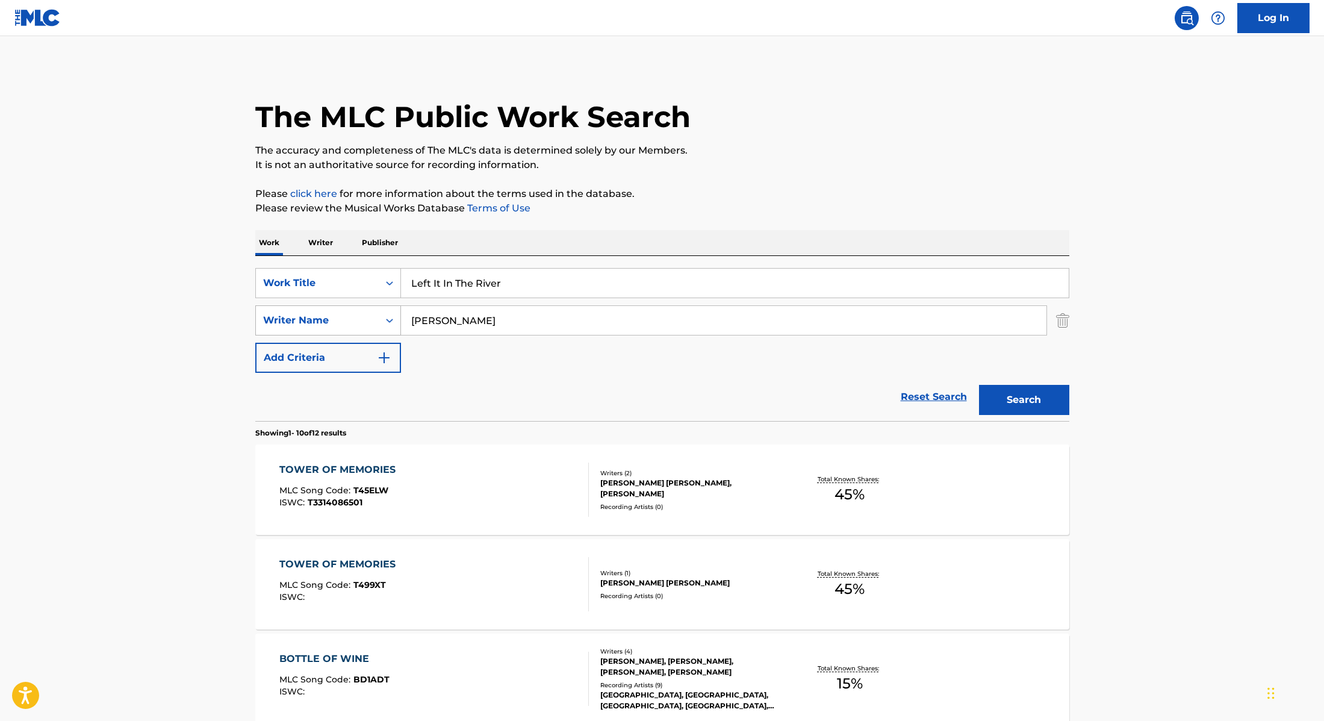
drag, startPoint x: 455, startPoint y: 323, endPoint x: 353, endPoint y: 309, distance: 103.3
click at [360, 311] on div "SearchWithCriteria8cabbb3e-411d-4e6c-a3b4-dab8613fa116 Writer Name [PERSON_NAME]" at bounding box center [662, 320] width 814 height 30
paste input "[PERSON_NAME]"
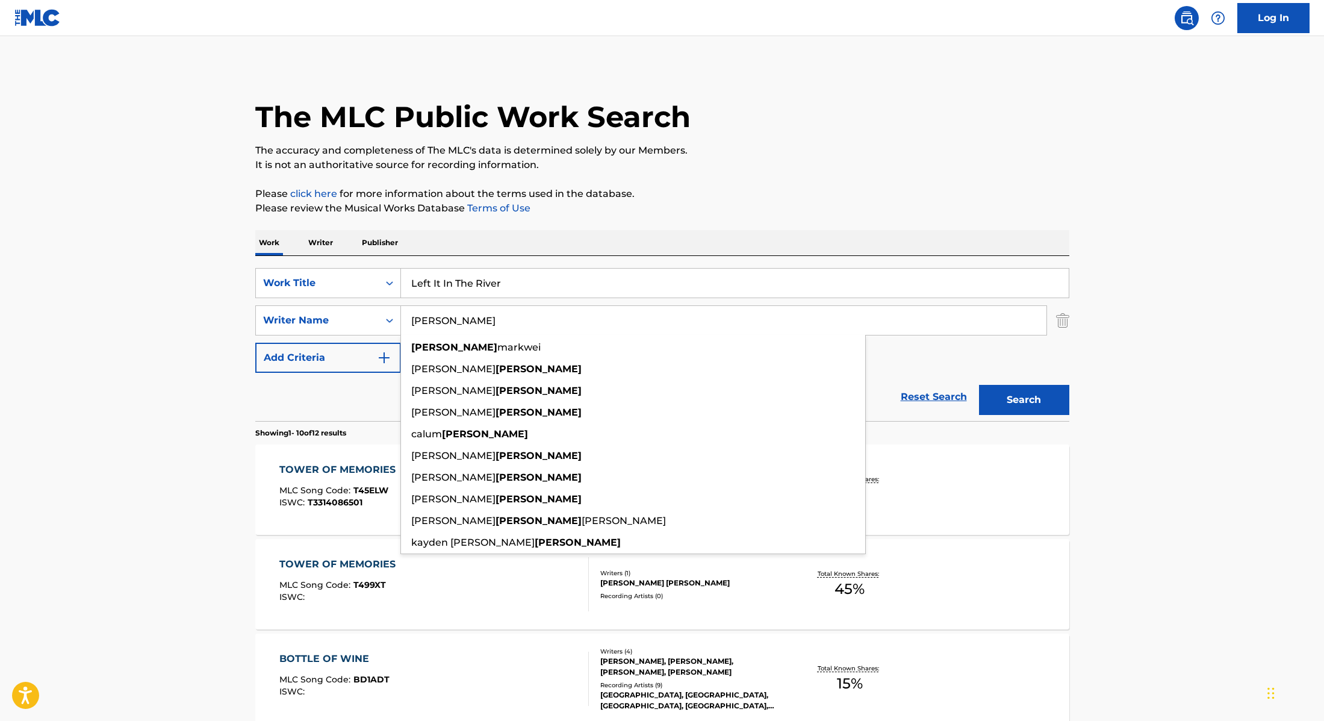
type input "[PERSON_NAME]"
click at [894, 357] on div "SearchWithCriteria28f74e23-8d9a-482d-8f44-99bc4c1a0823 Work Title Left It In Th…" at bounding box center [662, 320] width 814 height 105
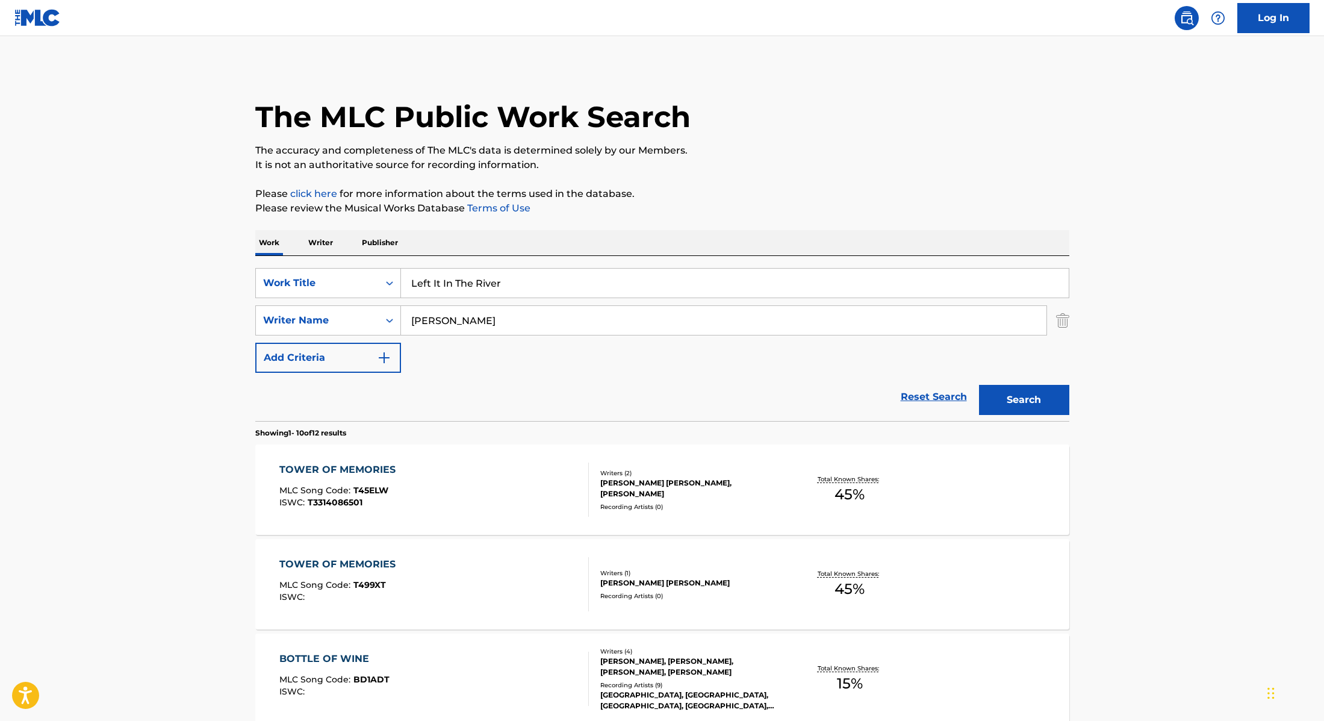
click at [1014, 402] on button "Search" at bounding box center [1024, 400] width 90 height 30
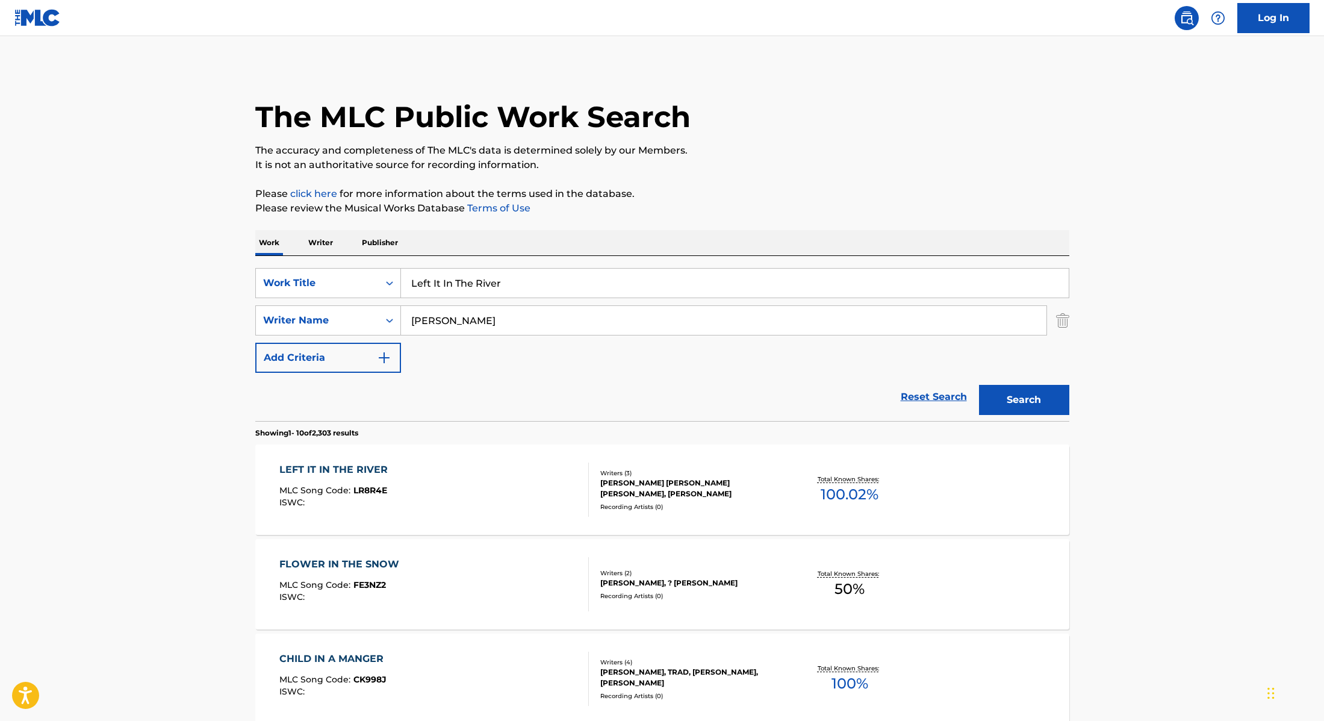
click at [539, 481] on div "LEFT IT IN THE RIVER MLC Song Code : LR8R4E ISWC :" at bounding box center [434, 489] width 310 height 54
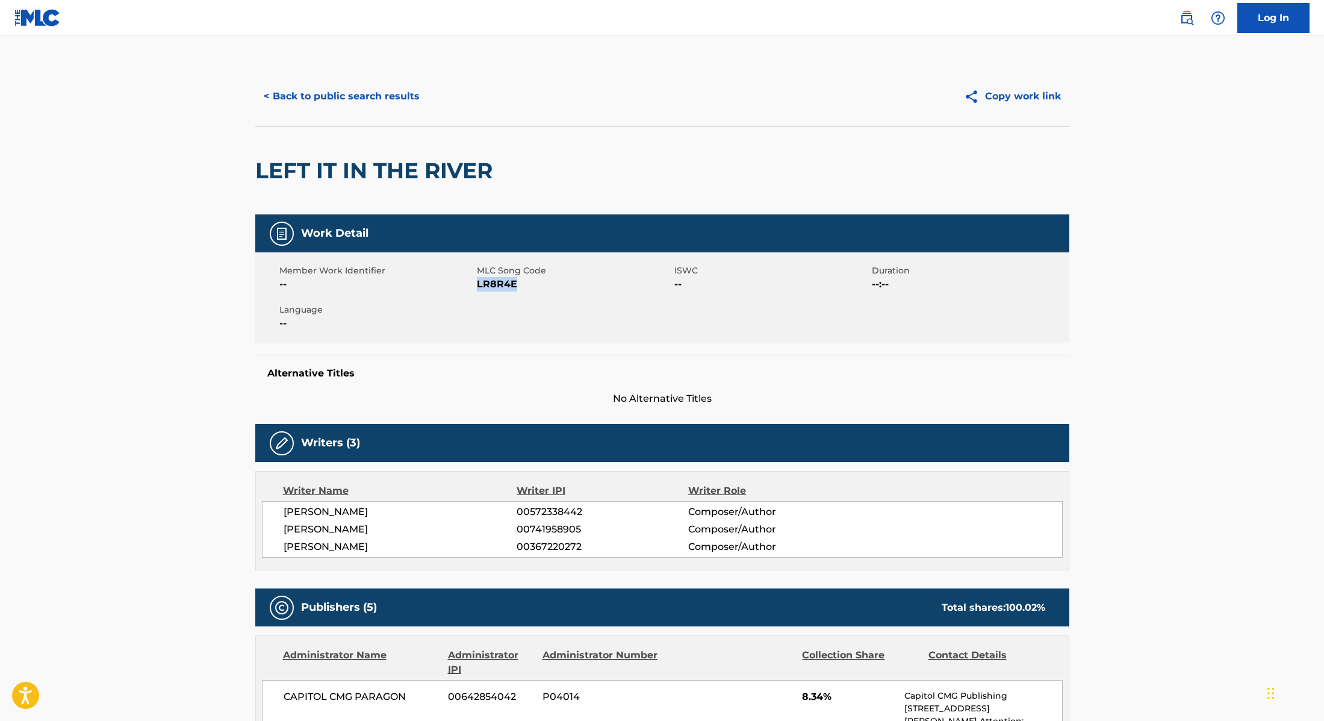
drag, startPoint x: 478, startPoint y: 284, endPoint x: 567, endPoint y: 284, distance: 88.5
click at [567, 284] on span "LR8R4E" at bounding box center [574, 284] width 195 height 14
click at [361, 95] on button "< Back to public search results" at bounding box center [341, 96] width 173 height 30
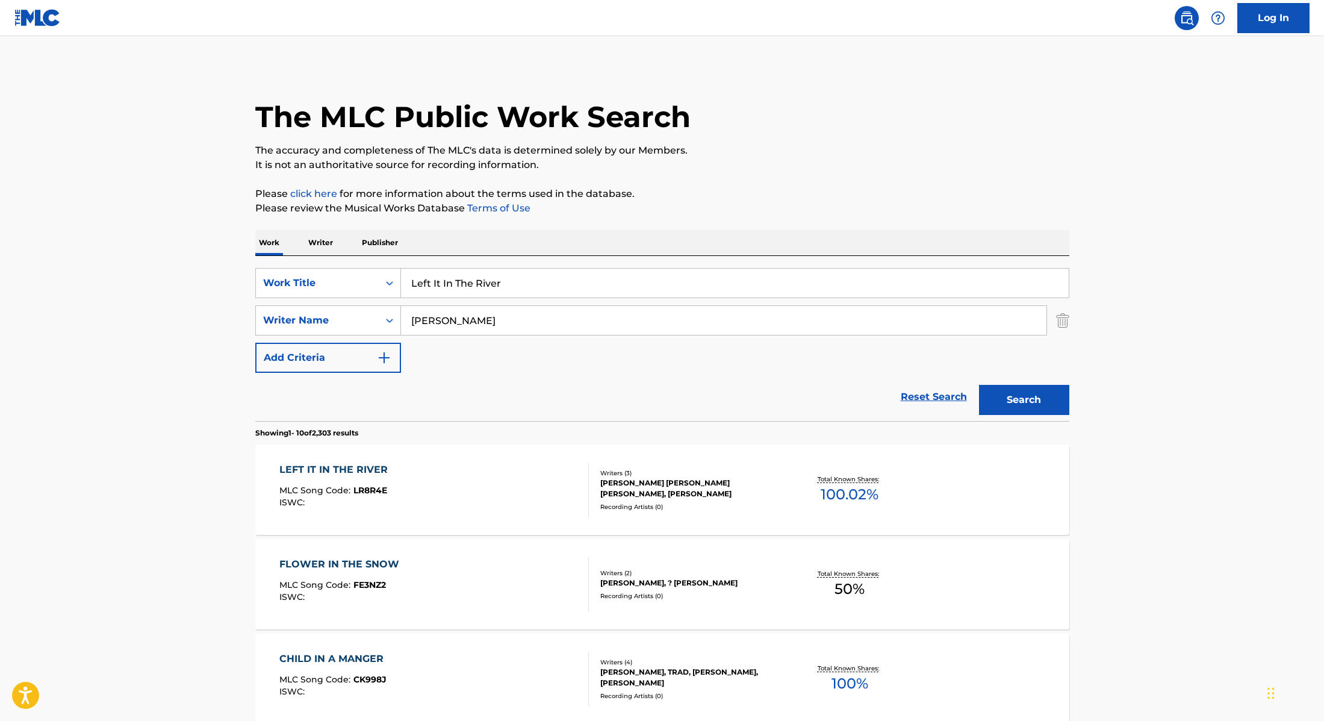
drag, startPoint x: 513, startPoint y: 282, endPoint x: 385, endPoint y: 261, distance: 129.3
click at [385, 261] on div "SearchWithCriteria28f74e23-8d9a-482d-8f44-99bc4c1a0823 Work Title Left It In Th…" at bounding box center [662, 338] width 814 height 165
paste input "[PERSON_NAME]"
drag, startPoint x: 509, startPoint y: 283, endPoint x: 385, endPoint y: 271, distance: 124.6
click at [385, 271] on div "SearchWithCriteria28f74e23-8d9a-482d-8f44-99bc4c1a0823 Work Title [PERSON_NAME]" at bounding box center [662, 283] width 814 height 30
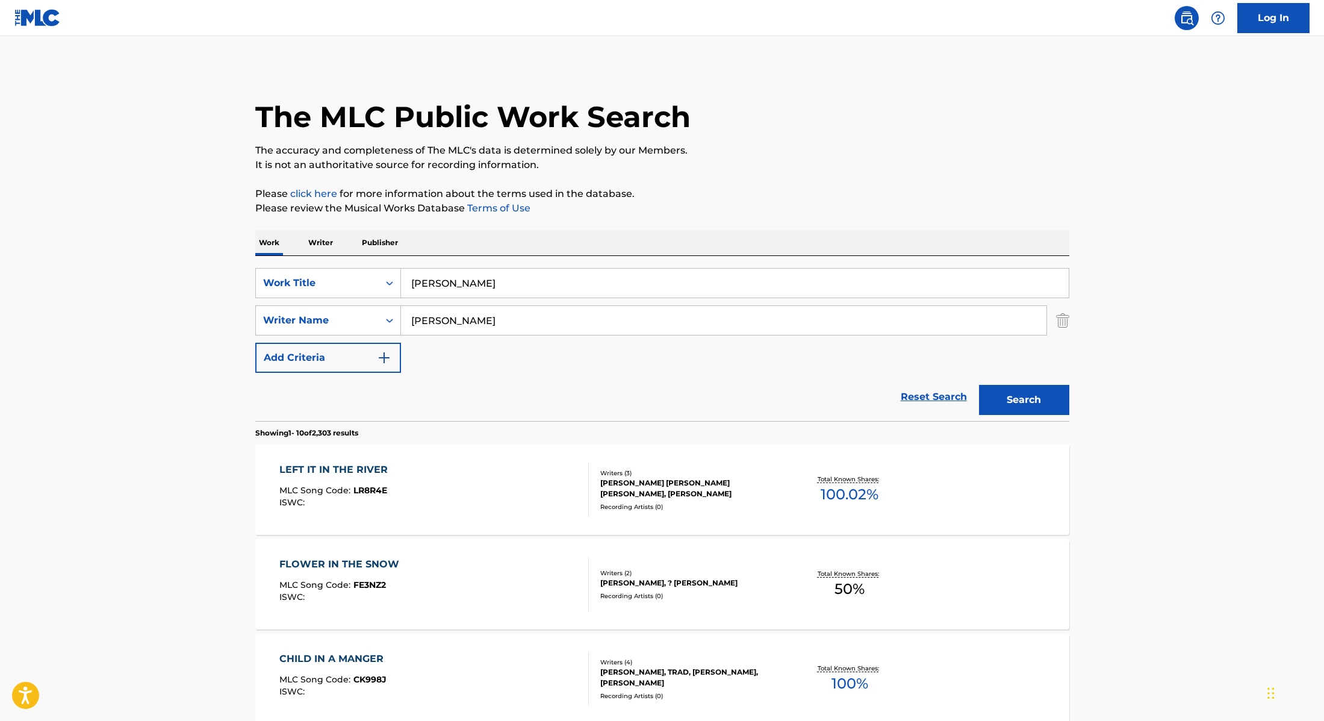
paste input "Desperate"
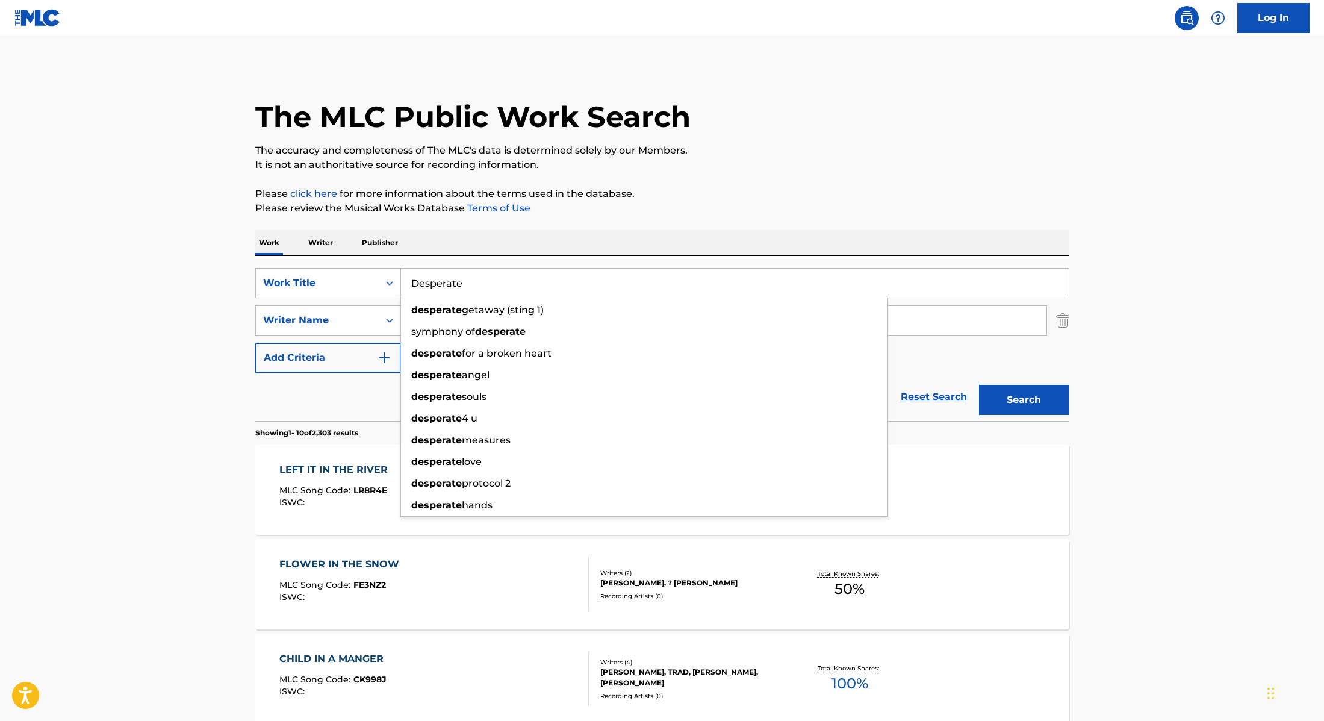
type input "Desperate"
click at [754, 192] on p "Please click here for more information about the terms used in the database." at bounding box center [662, 194] width 814 height 14
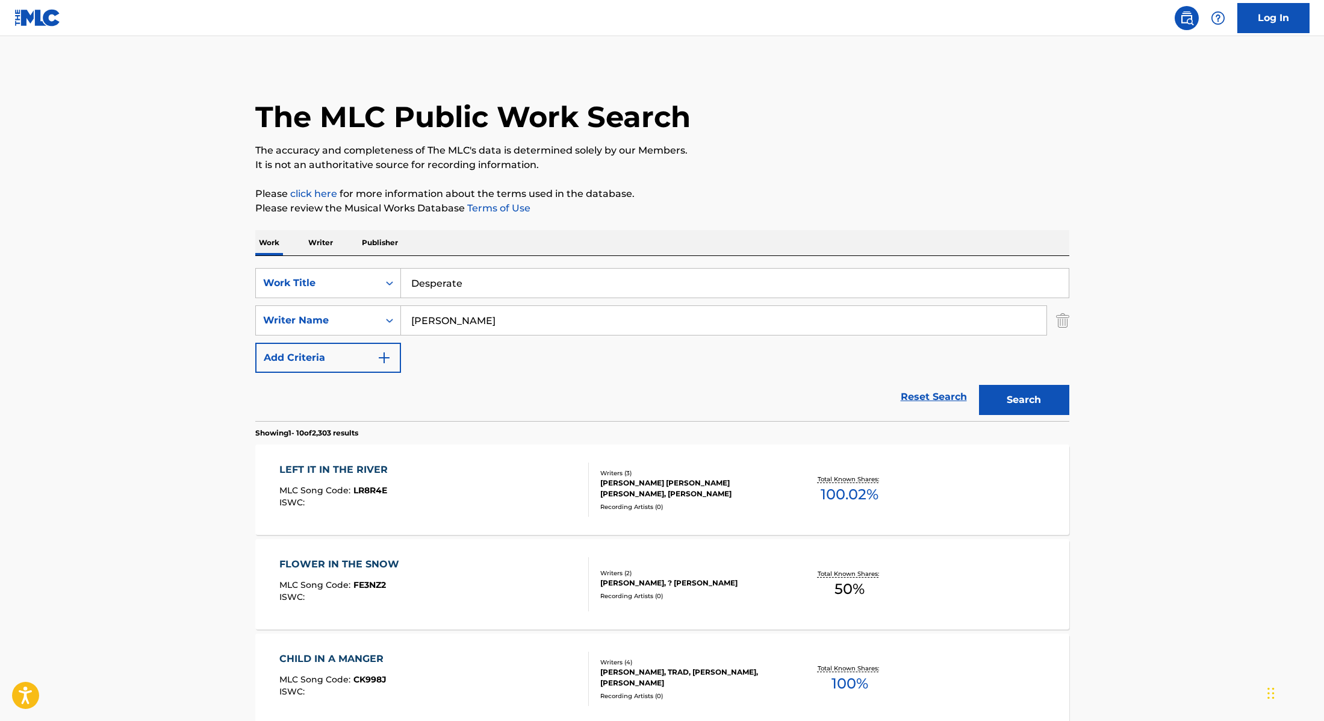
click at [1032, 405] on button "Search" at bounding box center [1024, 400] width 90 height 30
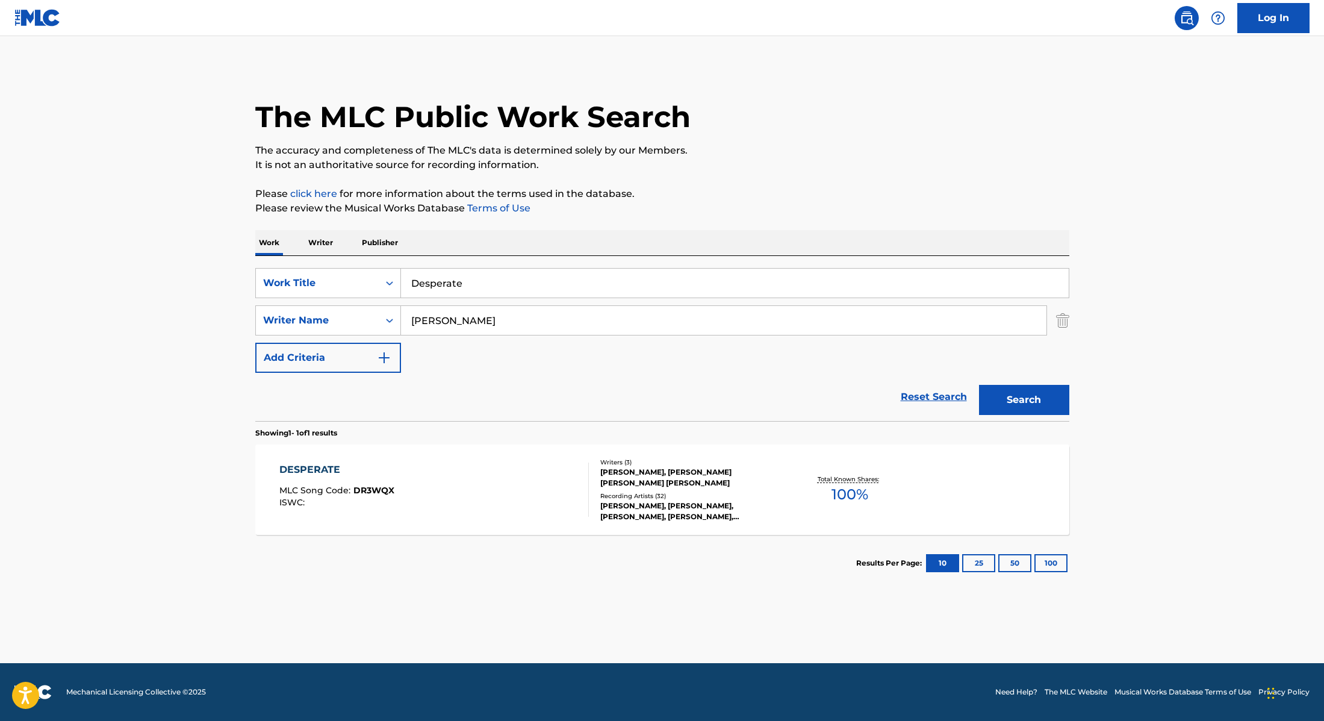
click at [529, 491] on div "DESPERATE MLC Song Code : DR3WQX ISWC :" at bounding box center [434, 489] width 310 height 54
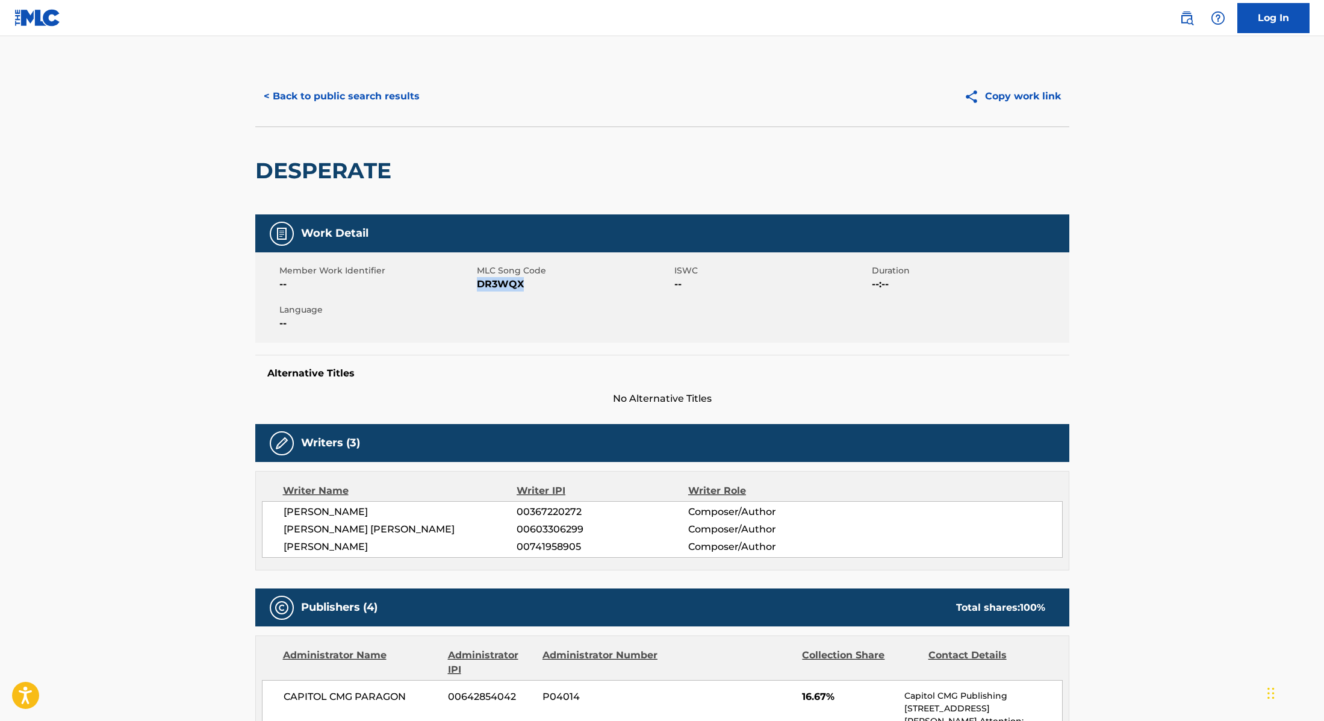
drag, startPoint x: 478, startPoint y: 285, endPoint x: 559, endPoint y: 291, distance: 82.2
click at [559, 291] on div "Member Work Identifier -- MLC Song Code DR3WQX ISWC -- Duration --:-- Language …" at bounding box center [662, 297] width 814 height 90
click at [390, 92] on button "< Back to public search results" at bounding box center [341, 96] width 173 height 30
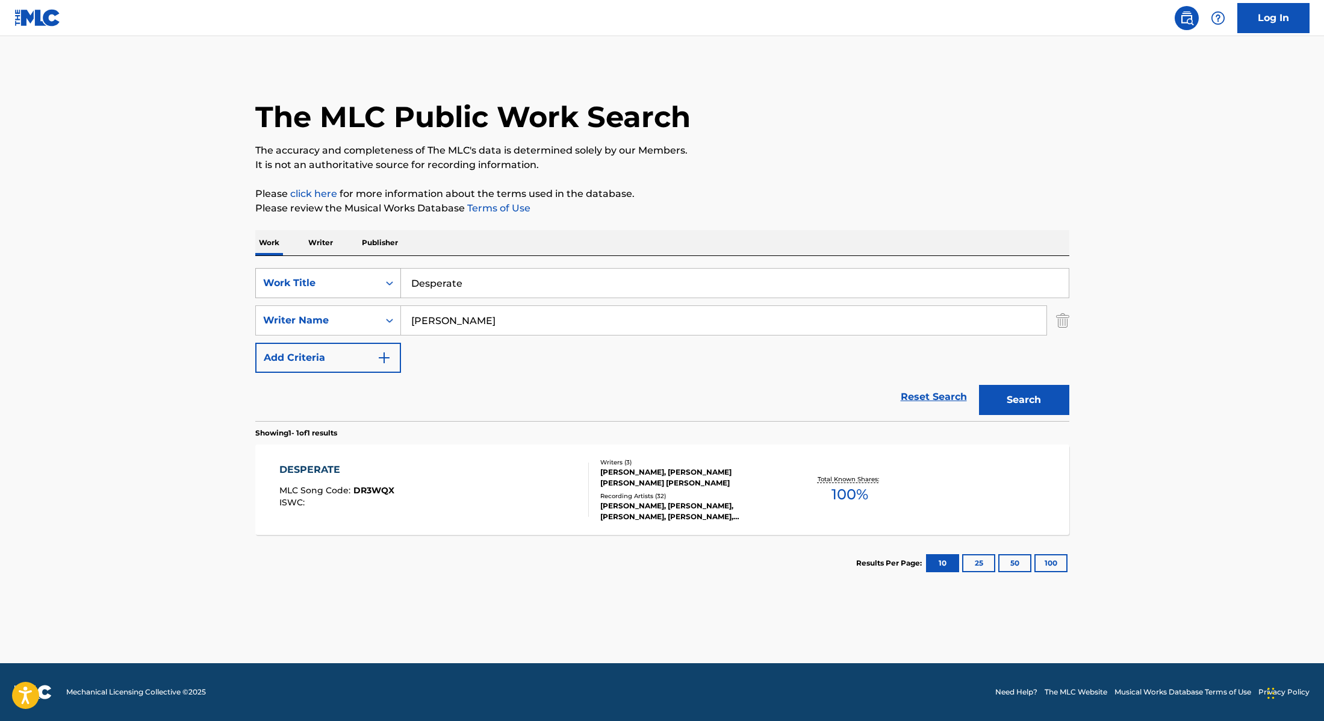
drag, startPoint x: 489, startPoint y: 286, endPoint x: 375, endPoint y: 277, distance: 114.8
click at [375, 277] on div "SearchWithCriteria28f74e23-8d9a-482d-8f44-99bc4c1a0823 Work Title Desperate" at bounding box center [662, 283] width 814 height 30
paste input "[DEMOGRAPHIC_DATA] Did It"
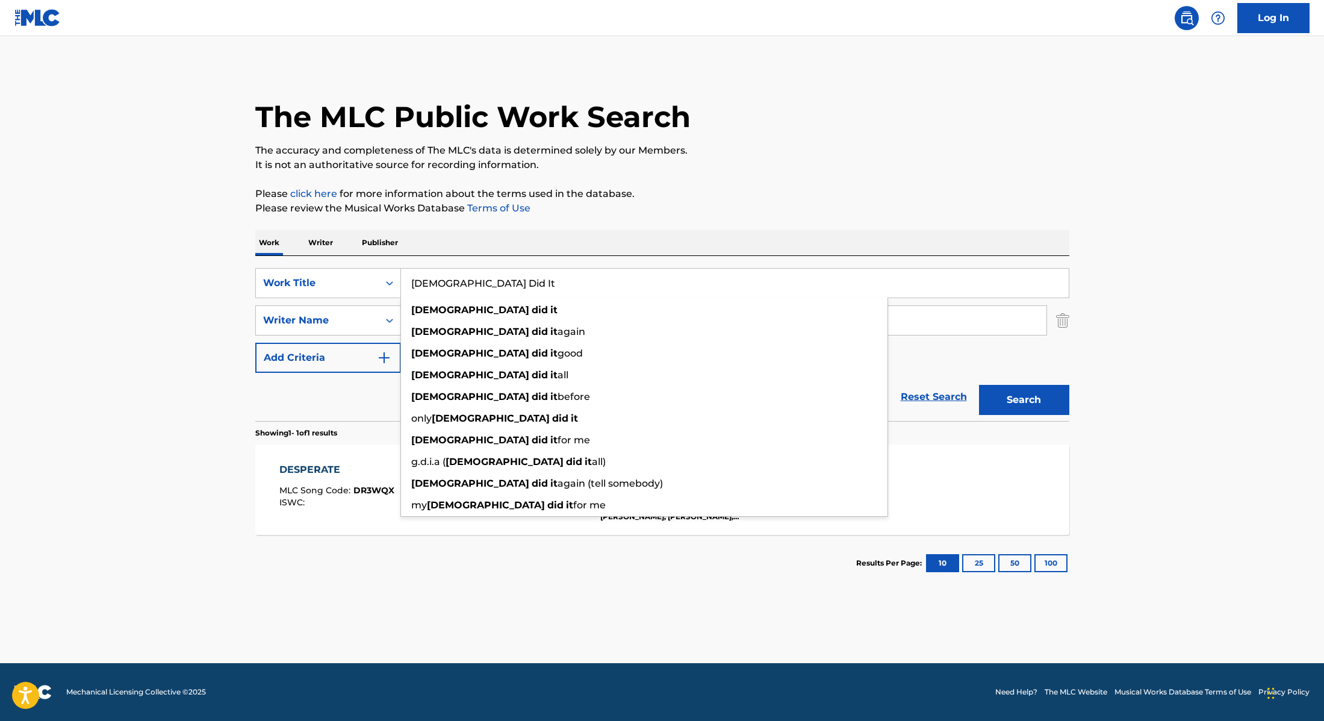
click at [759, 196] on p "Please click here for more information about the terms used in the database." at bounding box center [662, 194] width 814 height 14
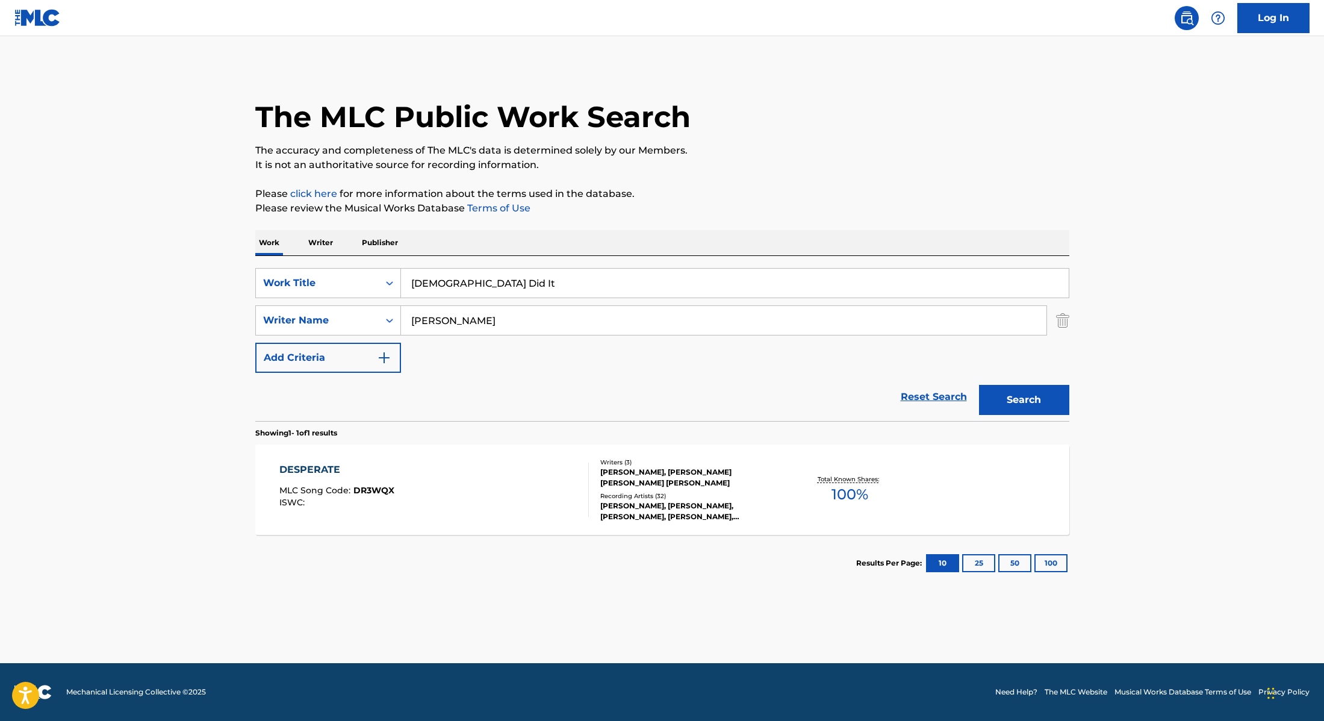
click at [1035, 397] on button "Search" at bounding box center [1024, 400] width 90 height 30
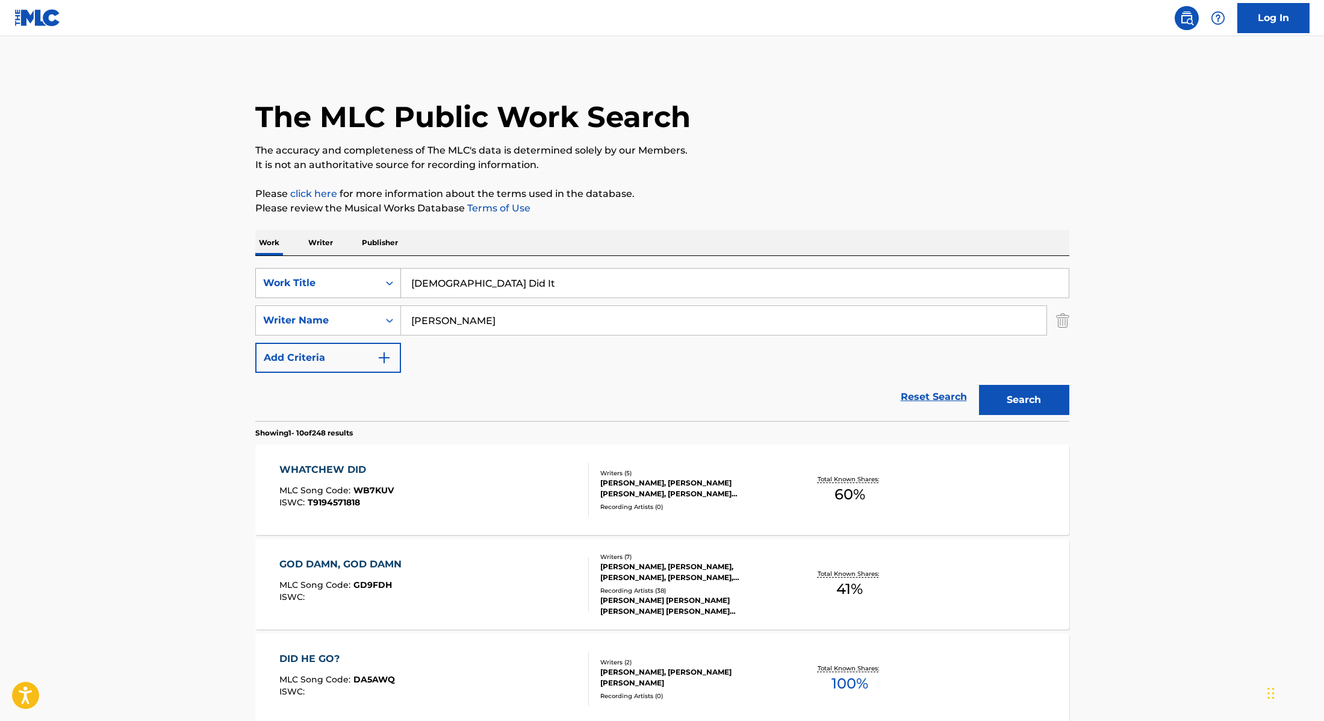
drag, startPoint x: 510, startPoint y: 285, endPoint x: 340, endPoint y: 272, distance: 171.0
click at [335, 272] on div "SearchWithCriteria28f74e23-8d9a-482d-8f44-99bc4c1a0823 Work Title God Did It" at bounding box center [662, 283] width 814 height 30
paste input "A Million Chances"
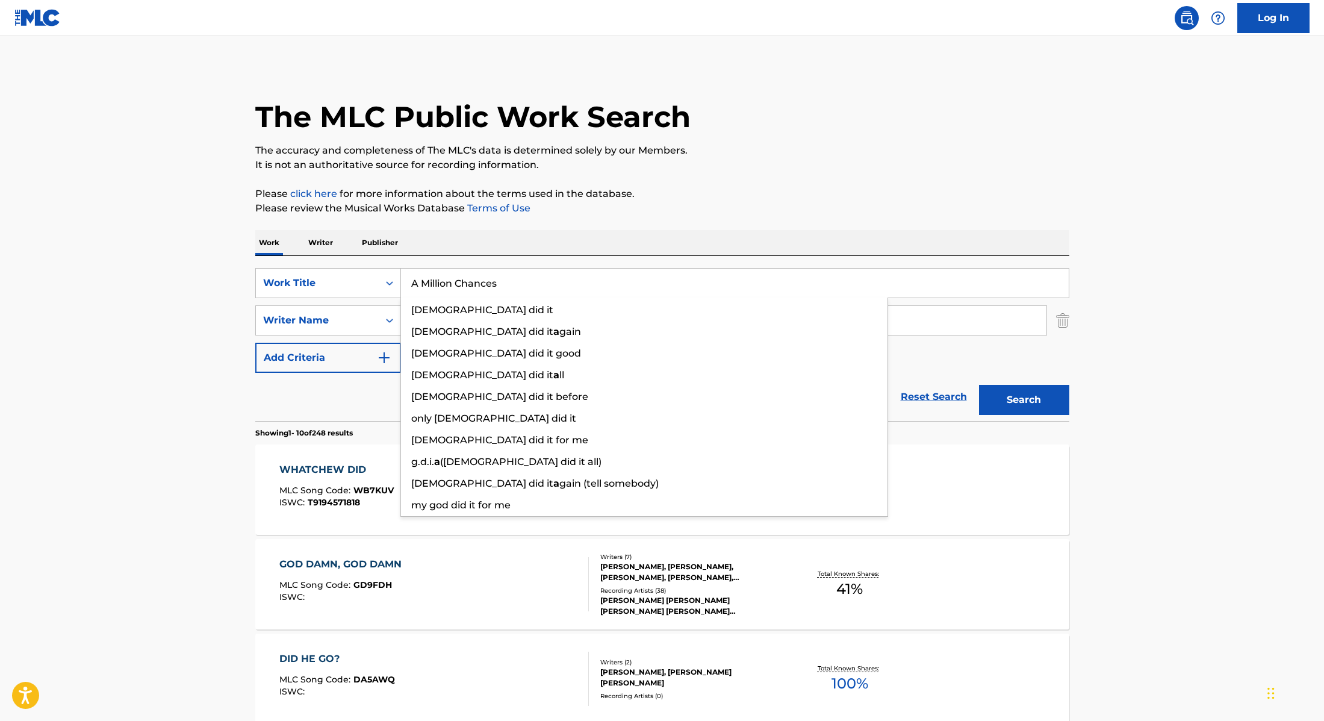
type input "A Million Chances"
click at [891, 165] on p "It is not an authoritative source for recording information." at bounding box center [662, 165] width 814 height 14
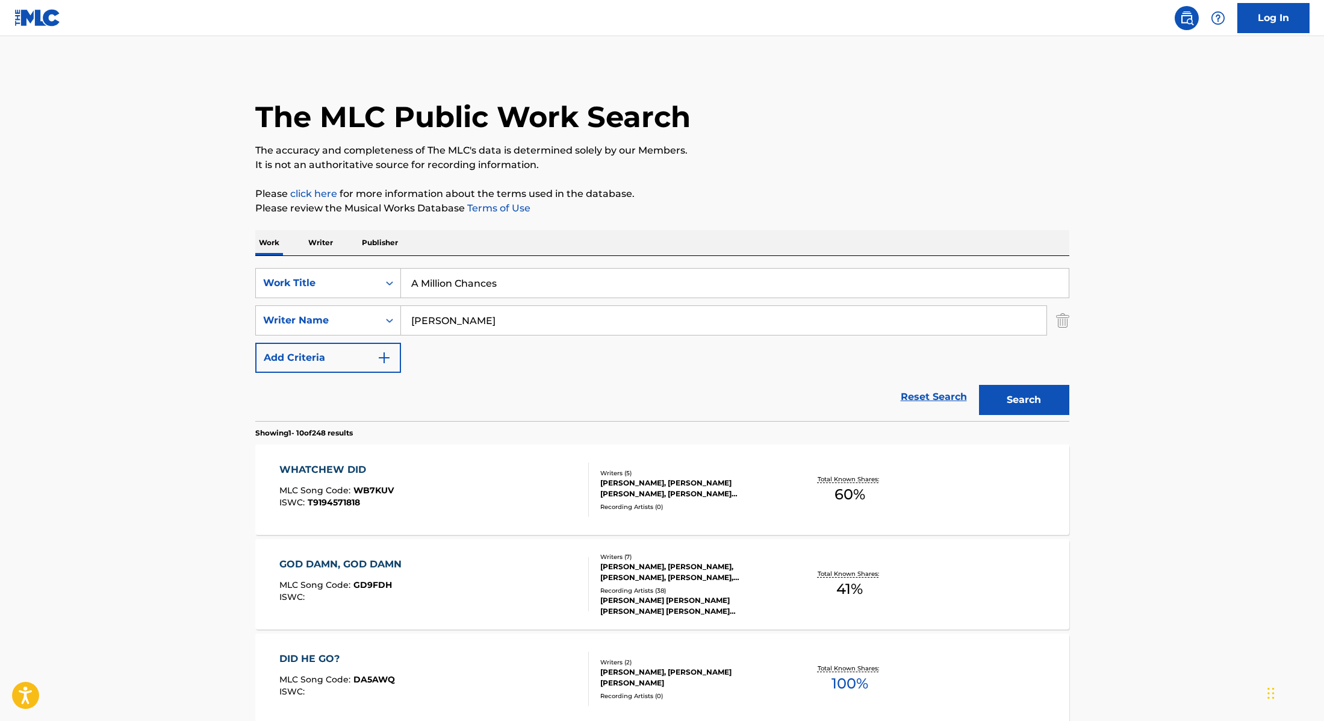
click at [1049, 405] on button "Search" at bounding box center [1024, 400] width 90 height 30
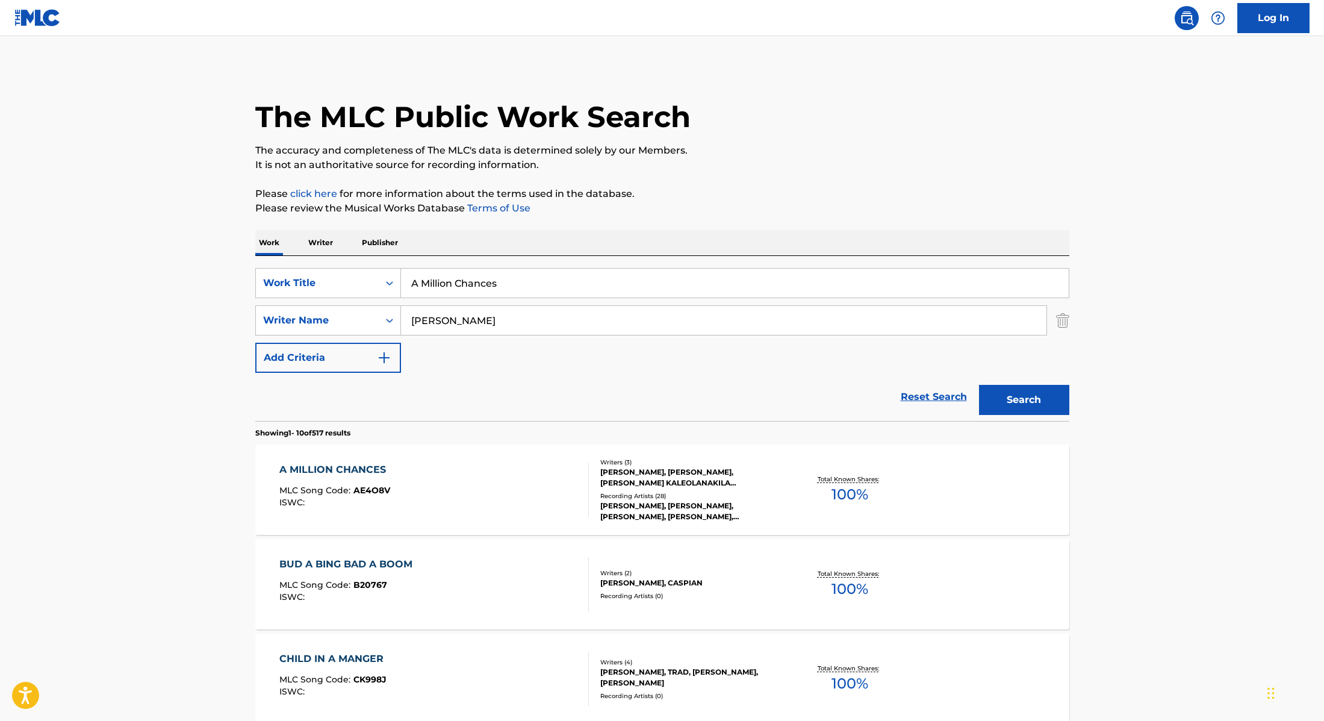
click at [470, 476] on div "A MILLION CHANCES MLC Song Code : AE4O8V ISWC :" at bounding box center [434, 489] width 310 height 54
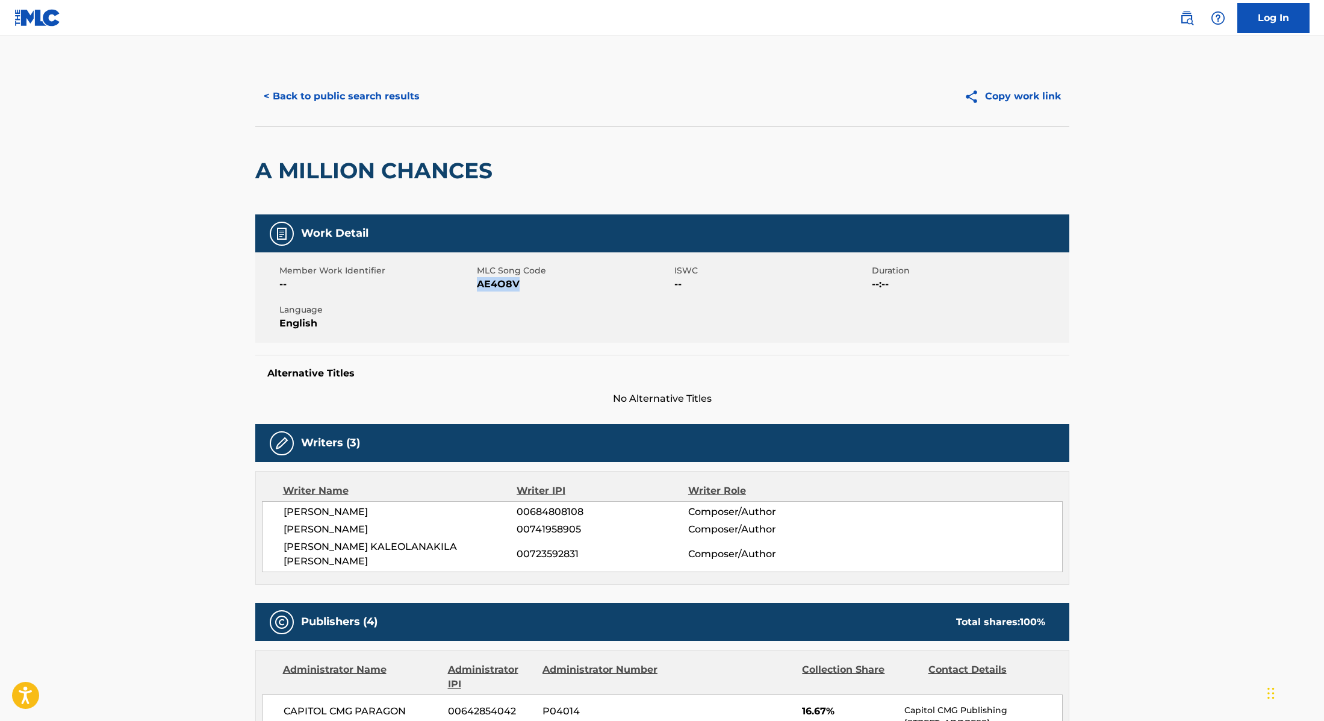
drag, startPoint x: 479, startPoint y: 285, endPoint x: 559, endPoint y: 287, distance: 80.7
click at [559, 287] on span "AE4O8V" at bounding box center [574, 284] width 195 height 14
click at [341, 82] on button "< Back to public search results" at bounding box center [341, 96] width 173 height 30
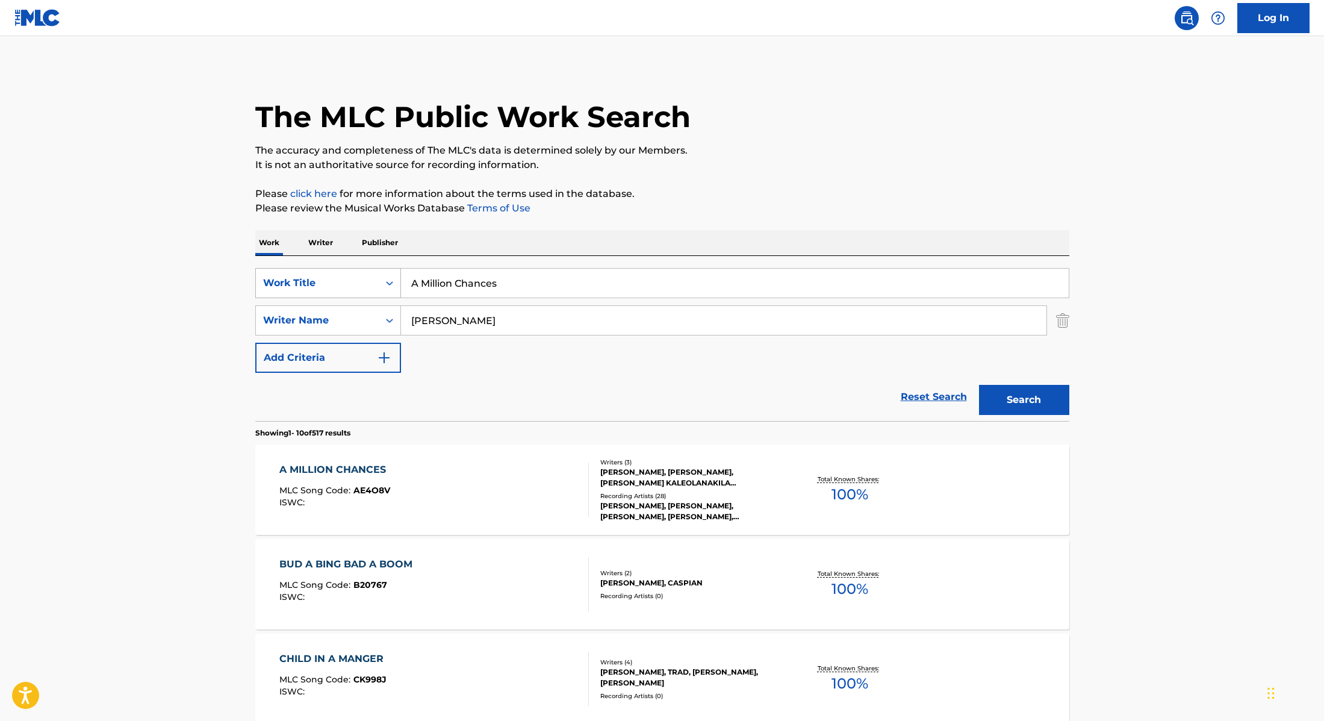
drag, startPoint x: 514, startPoint y: 288, endPoint x: 369, endPoint y: 272, distance: 146.0
click at [369, 272] on div "SearchWithCriteria28f74e23-8d9a-482d-8f44-99bc4c1a0823 Work Title A Million Cha…" at bounding box center [662, 283] width 814 height 30
paste input "South Of Sanity"
type input "South Of Sanity"
click at [685, 210] on p "Please review the Musical Works Database Terms of Use" at bounding box center [662, 208] width 814 height 14
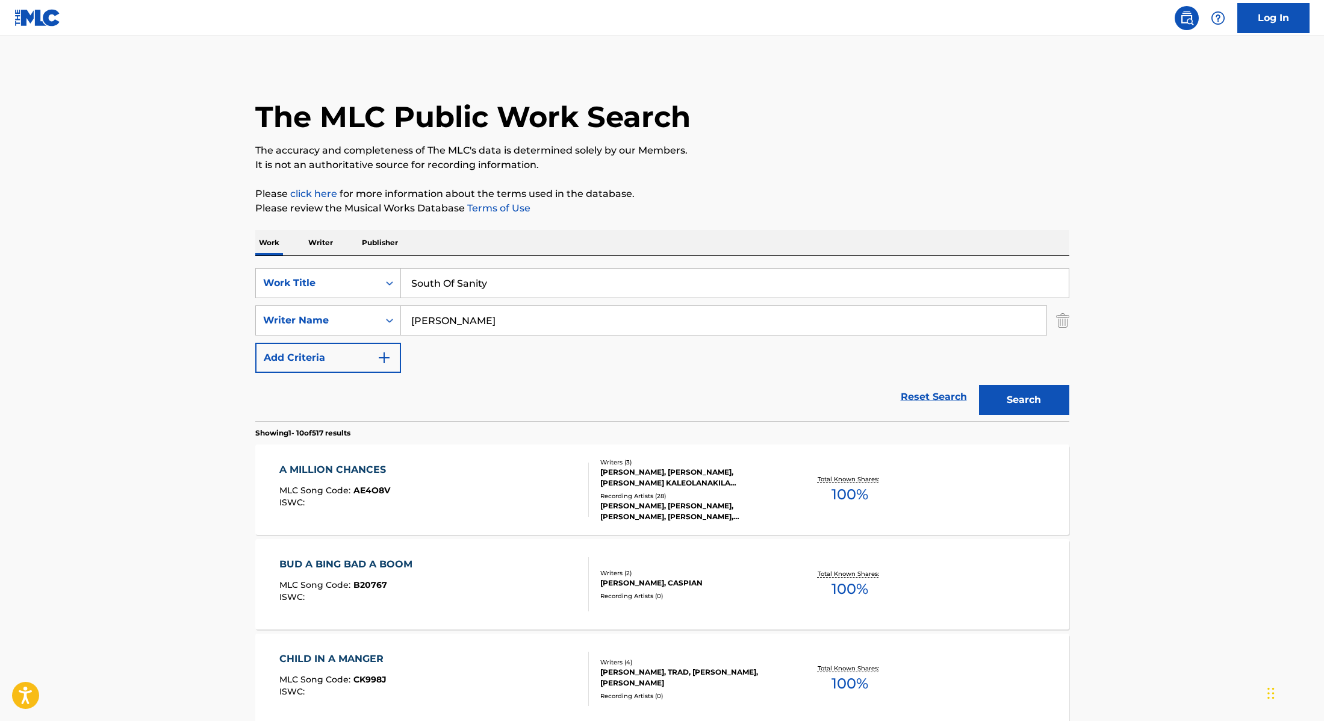
drag, startPoint x: 483, startPoint y: 326, endPoint x: 334, endPoint y: 299, distance: 151.1
click at [334, 299] on div "SearchWithCriteria28f74e23-8d9a-482d-8f44-99bc4c1a0823 Work Title South Of Sani…" at bounding box center [662, 320] width 814 height 105
paste input "[PERSON_NAME]"
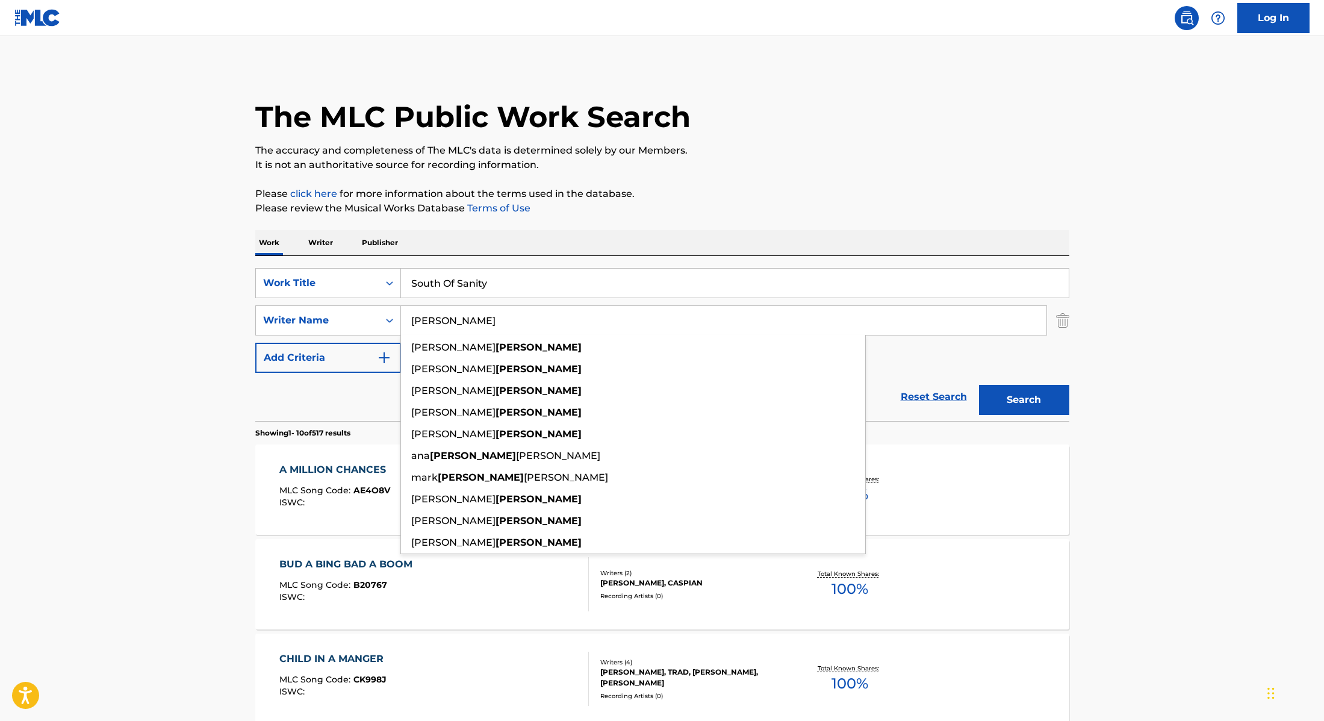
type input "[PERSON_NAME]"
click at [1027, 394] on button "Search" at bounding box center [1024, 400] width 90 height 30
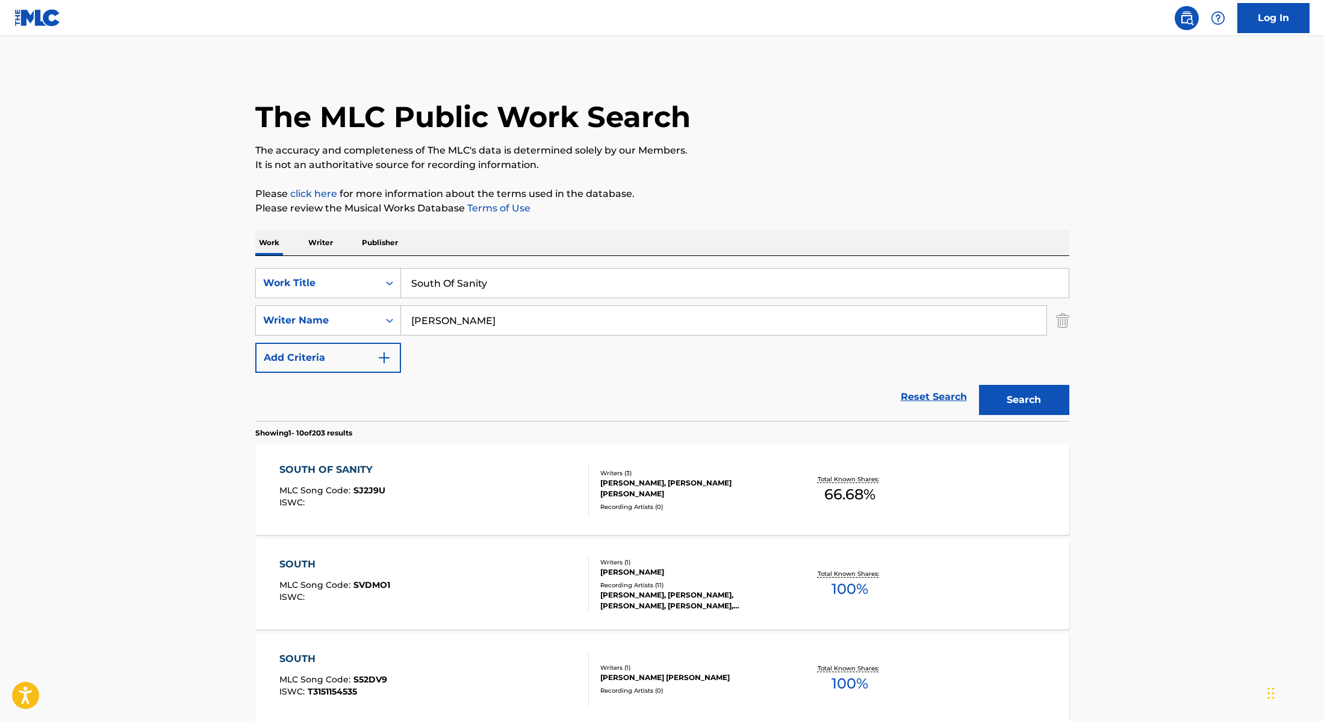
click at [502, 484] on div "SOUTH OF SANITY MLC Song Code : SJ2J9U ISWC :" at bounding box center [434, 489] width 310 height 54
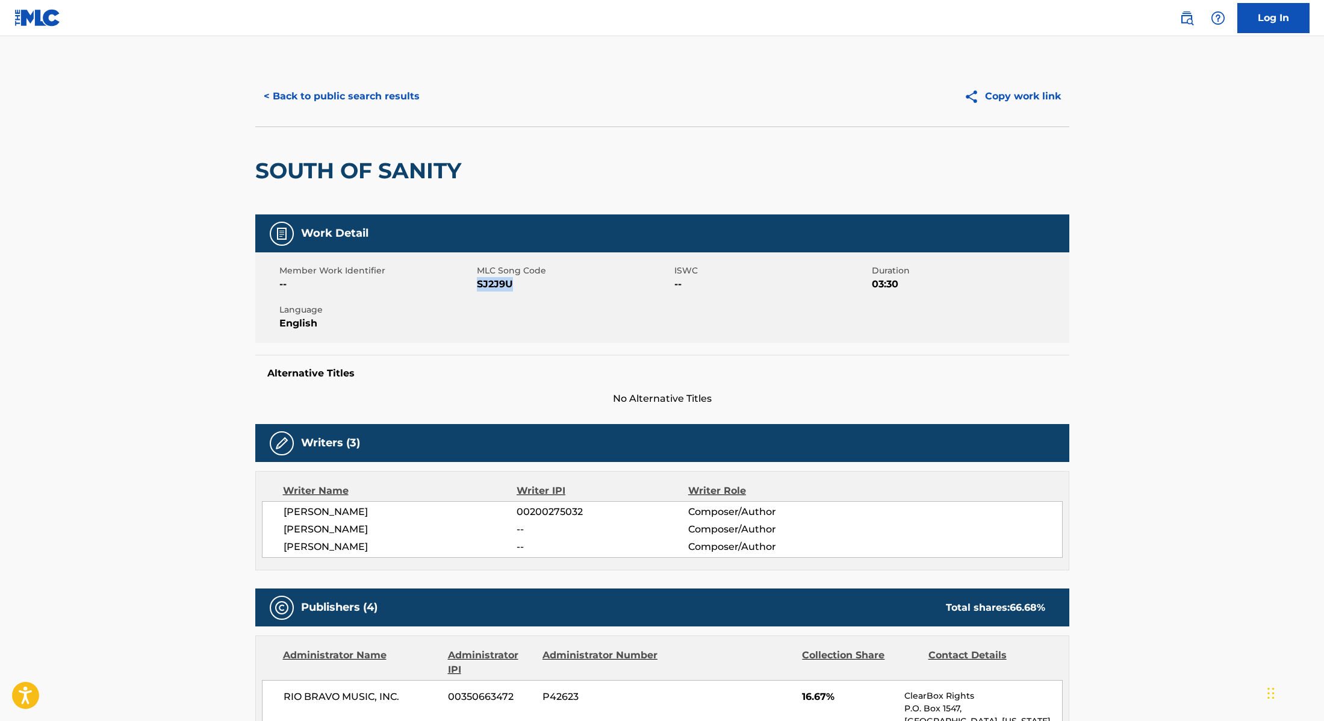
drag, startPoint x: 478, startPoint y: 286, endPoint x: 530, endPoint y: 289, distance: 52.5
click at [530, 289] on span "SJ2J9U" at bounding box center [574, 284] width 195 height 14
click at [319, 101] on button "< Back to public search results" at bounding box center [341, 96] width 173 height 30
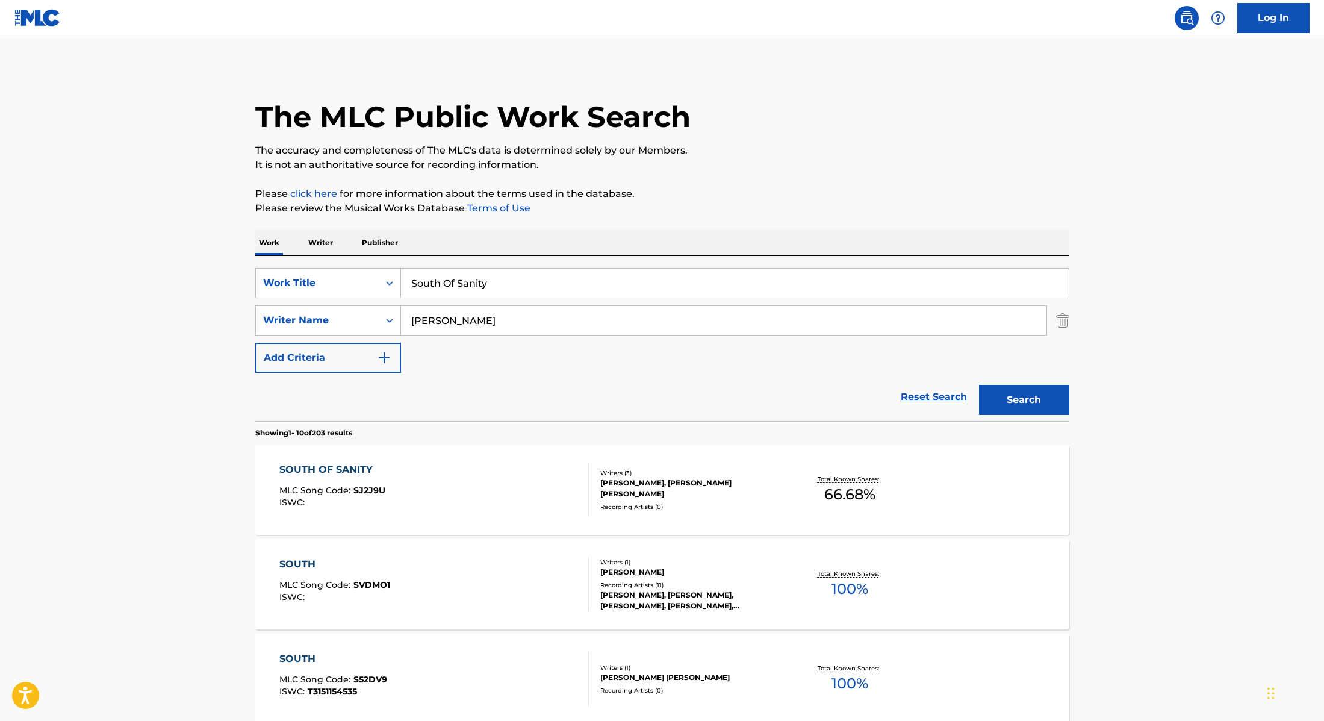
drag, startPoint x: 508, startPoint y: 287, endPoint x: 378, endPoint y: 258, distance: 133.4
click at [378, 258] on div "SearchWithCriteria28f74e23-8d9a-482d-8f44-99bc4c1a0823 Work Title South Of Sani…" at bounding box center [662, 338] width 814 height 165
paste
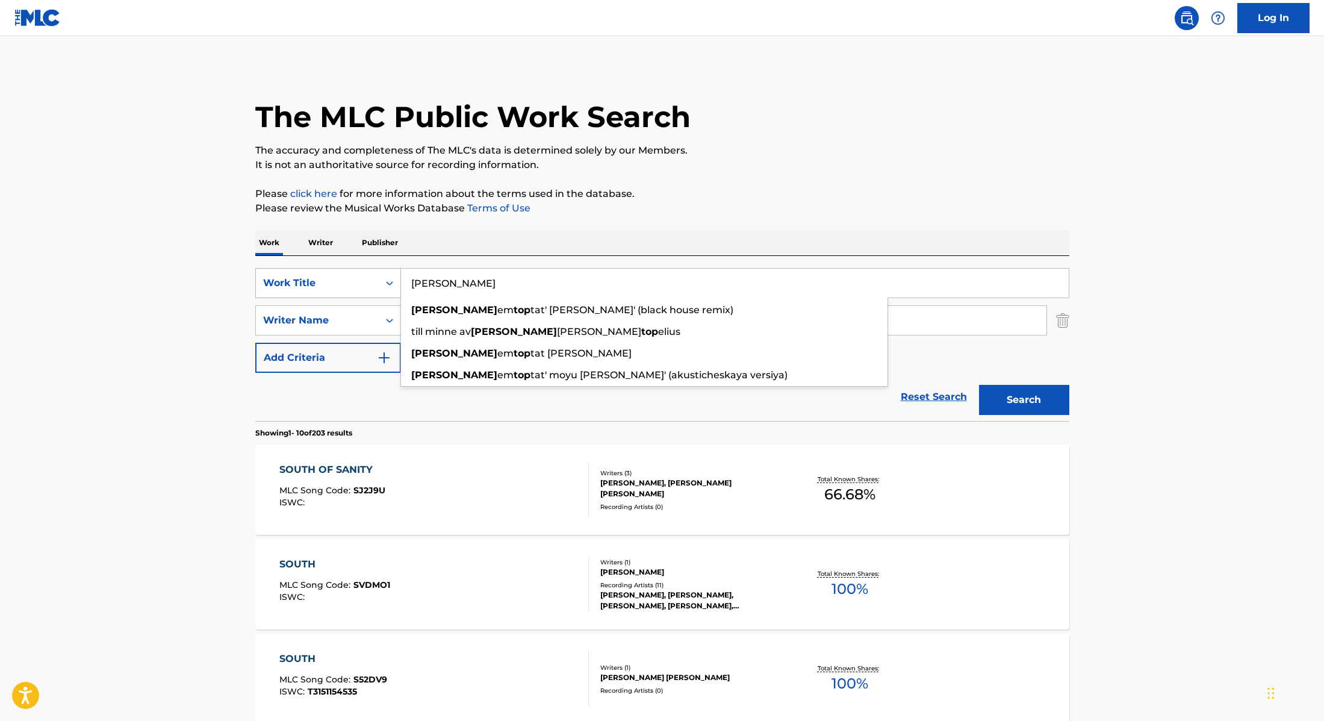
drag, startPoint x: 487, startPoint y: 278, endPoint x: 388, endPoint y: 273, distance: 98.3
click at [388, 273] on div "SearchWithCriteria28f74e23-8d9a-482d-8f44-99bc4c1a0823 Work Title [PERSON_NAME]…" at bounding box center [662, 283] width 814 height 30
type input "おつかれSUMMER"
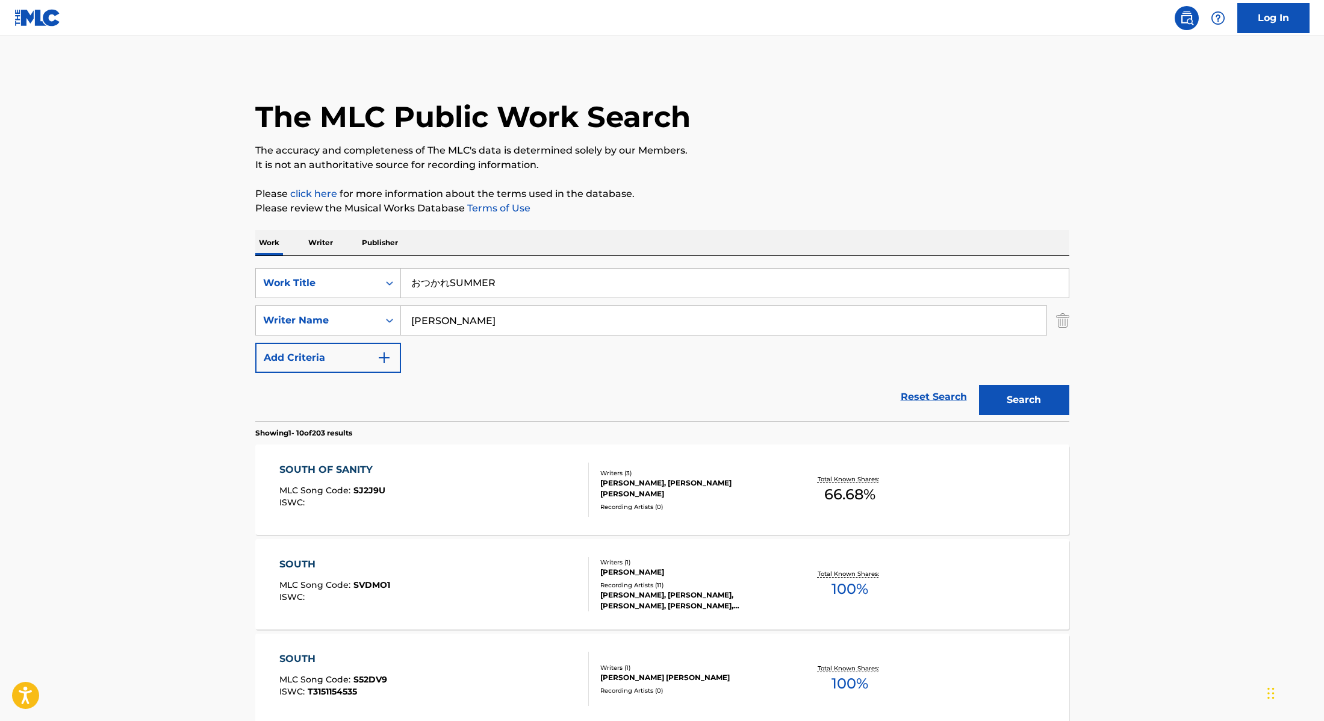
drag, startPoint x: 509, startPoint y: 318, endPoint x: 381, endPoint y: 305, distance: 129.5
click at [381, 305] on div "SearchWithCriteria8cabbb3e-411d-4e6c-a3b4-dab8613fa116 Writer Name [PERSON_NAME]" at bounding box center [662, 320] width 814 height 30
click at [979, 385] on button "Search" at bounding box center [1024, 400] width 90 height 30
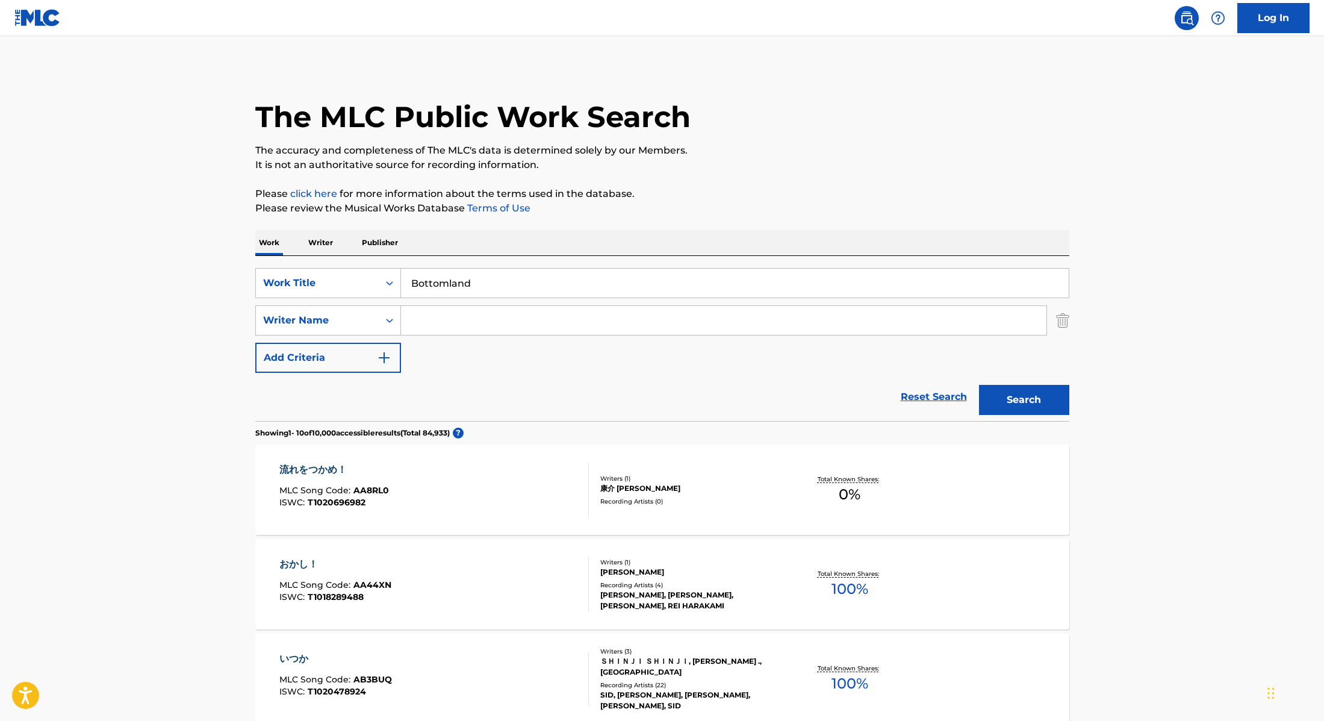
drag, startPoint x: 444, startPoint y: 278, endPoint x: 347, endPoint y: 264, distance: 97.3
click at [347, 264] on div "SearchWithCriteria28f74e23-8d9a-482d-8f44-99bc4c1a0823 Work Title Bottomland Se…" at bounding box center [662, 338] width 814 height 165
type input "Bottomland"
click at [718, 169] on p "It is not an authoritative source for recording information." at bounding box center [662, 165] width 814 height 14
click at [458, 317] on input "Search Form" at bounding box center [724, 320] width 646 height 29
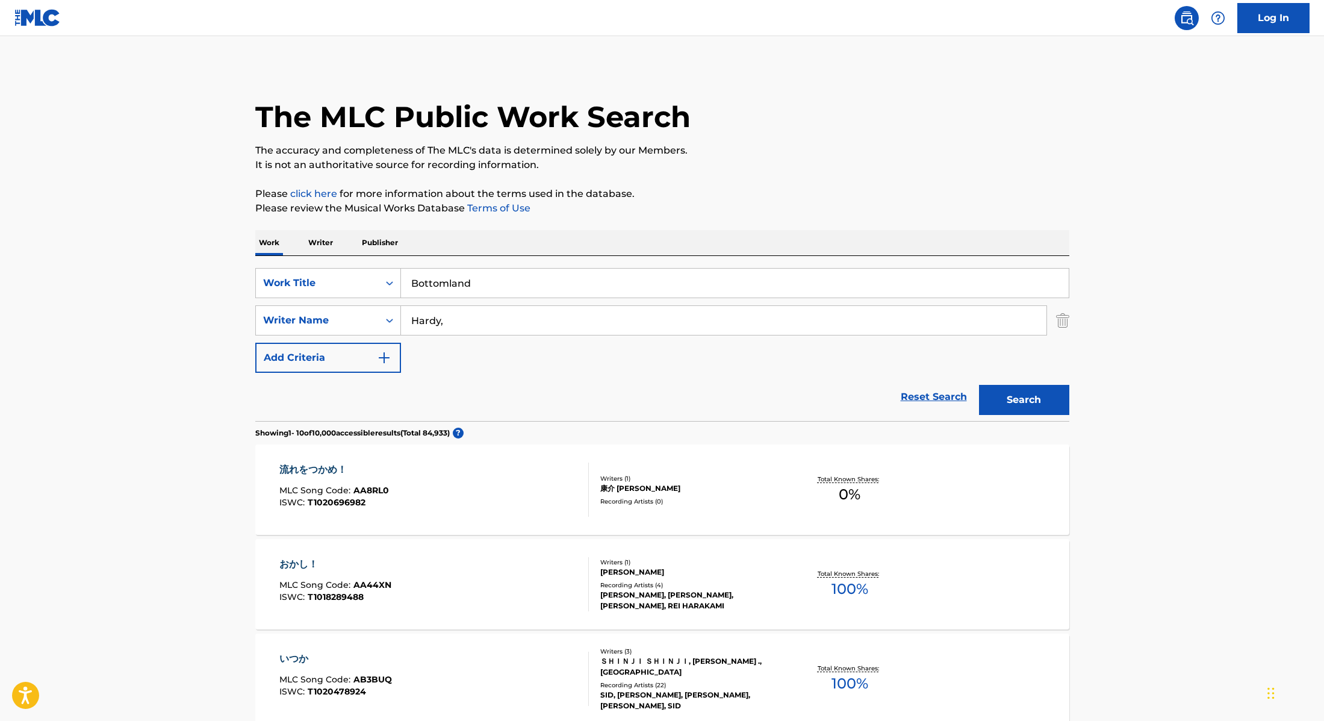
type input "Hardy,"
click at [1016, 397] on button "Search" at bounding box center [1024, 400] width 90 height 30
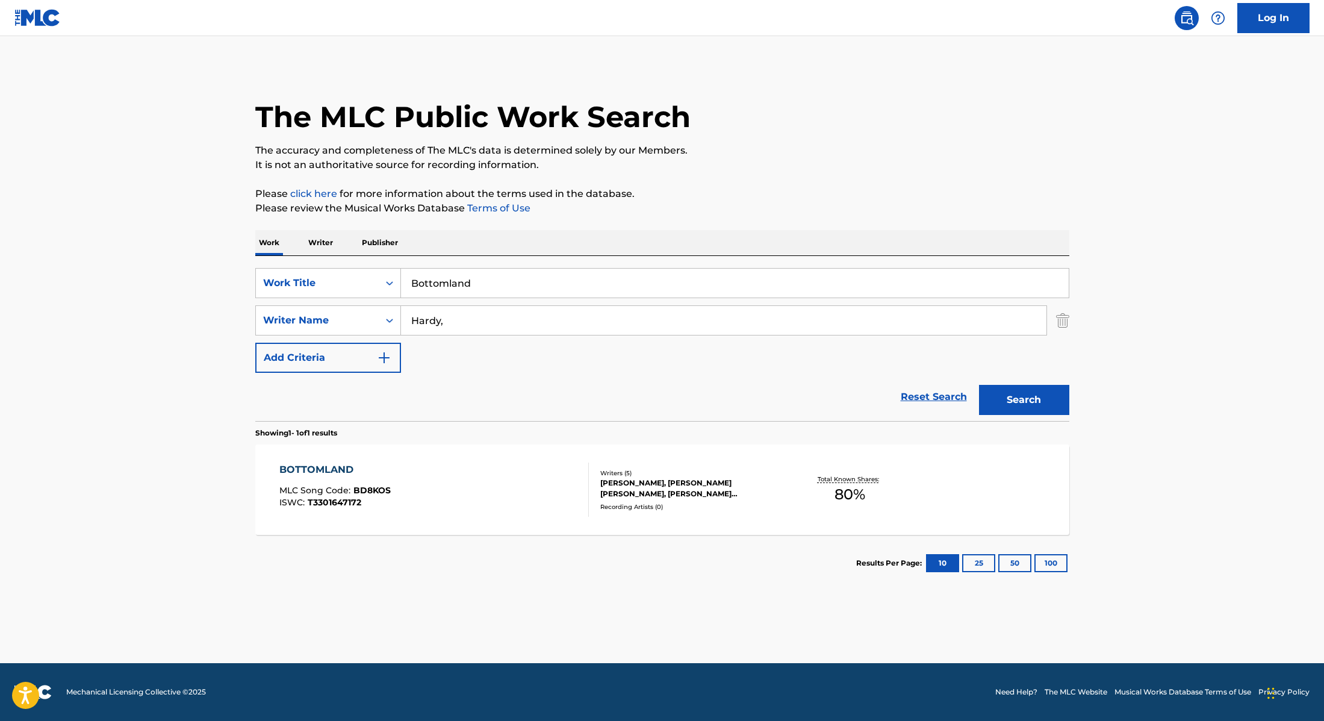
click at [553, 482] on div "BOTTOMLAND MLC Song Code : BD8KOS ISWC : T3301647172" at bounding box center [434, 489] width 310 height 54
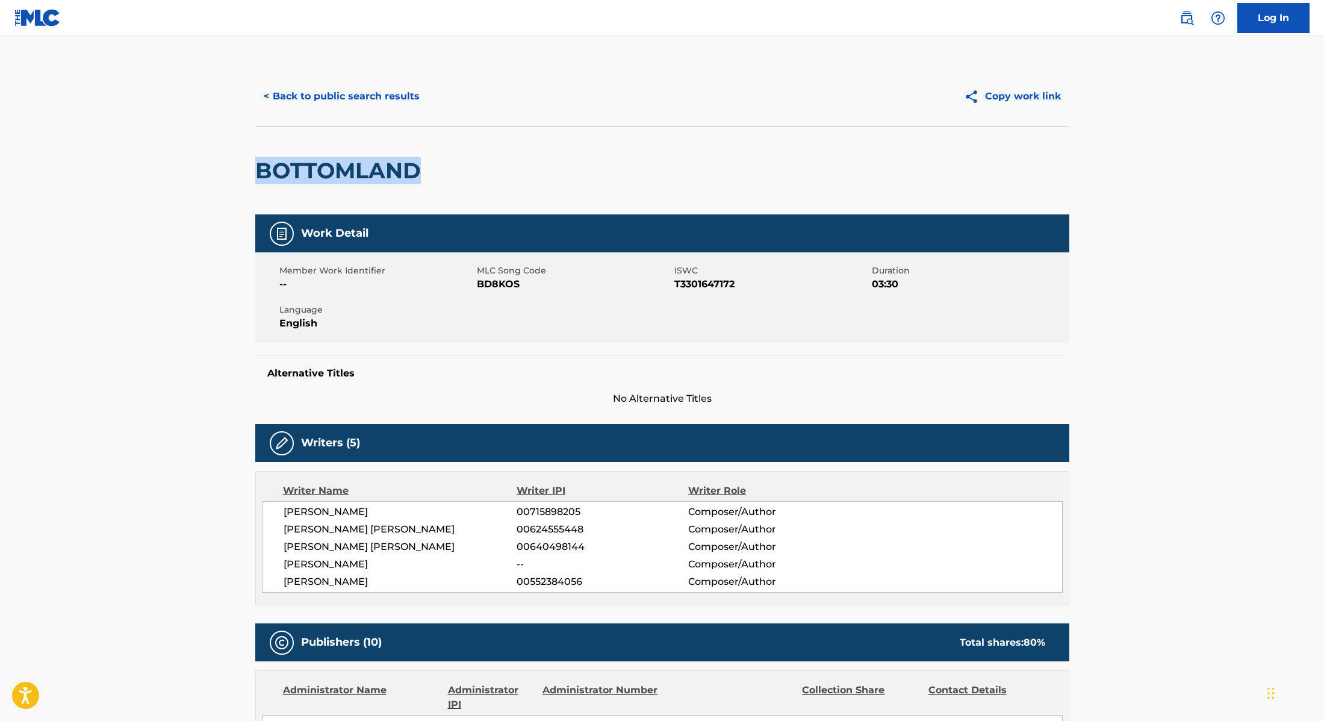
drag, startPoint x: 453, startPoint y: 172, endPoint x: 211, endPoint y: 151, distance: 242.4
drag, startPoint x: 478, startPoint y: 285, endPoint x: 559, endPoint y: 287, distance: 81.3
click at [559, 287] on span "BD8KOS" at bounding box center [574, 284] width 195 height 14
click at [343, 96] on button "< Back to public search results" at bounding box center [341, 96] width 173 height 30
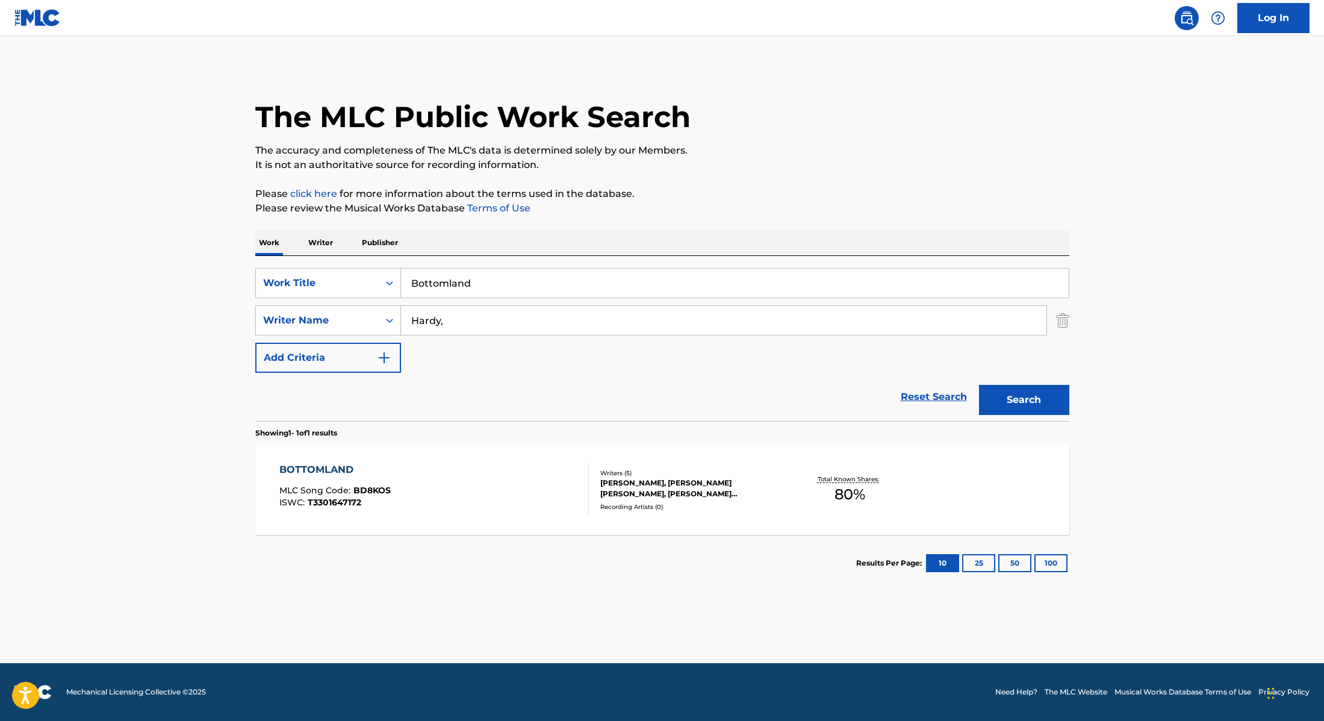
drag, startPoint x: 479, startPoint y: 285, endPoint x: 338, endPoint y: 264, distance: 142.6
click at [340, 264] on div "SearchWithCriteria28f74e23-8d9a-482d-8f44-99bc4c1a0823 Work Title Bottomland Se…" at bounding box center [662, 338] width 814 height 165
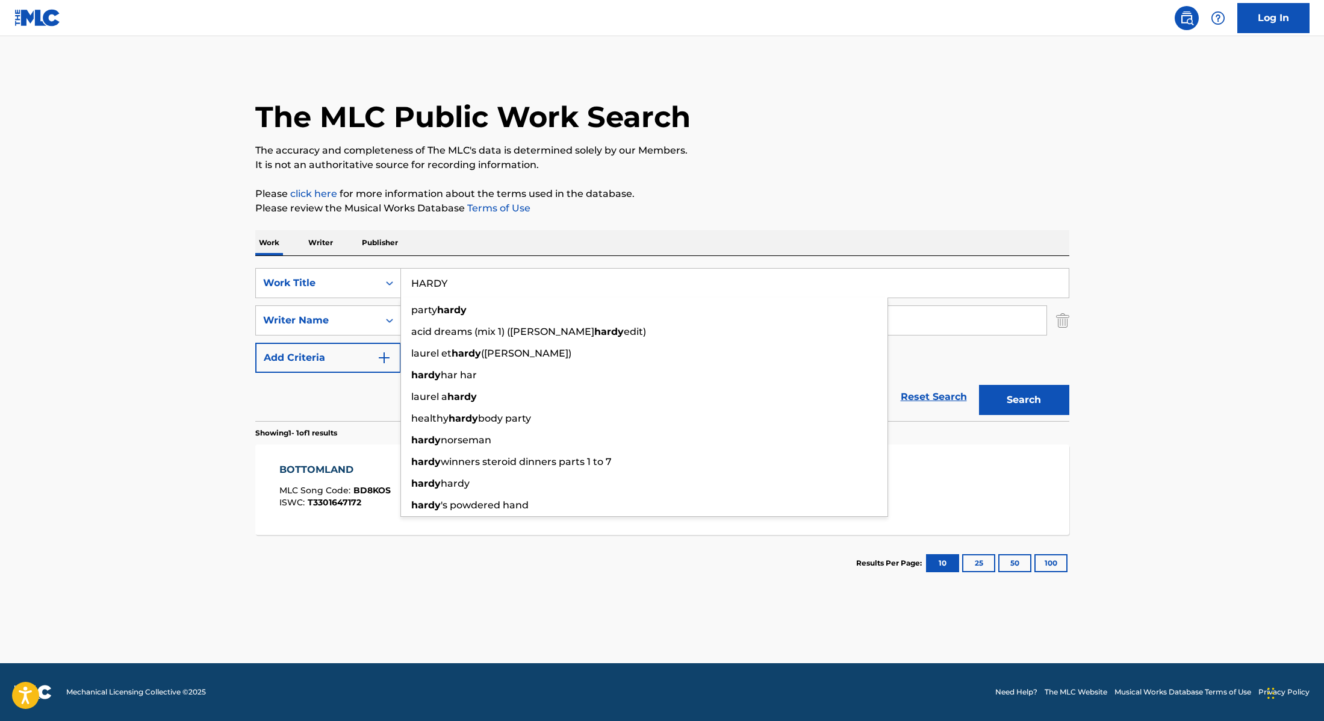
drag, startPoint x: 494, startPoint y: 281, endPoint x: 343, endPoint y: 252, distance: 154.4
click at [343, 252] on div "Work Writer Publisher SearchWithCriteria28f74e23-8d9a-482d-8f44-99bc4c1a0823 Wo…" at bounding box center [662, 410] width 814 height 361
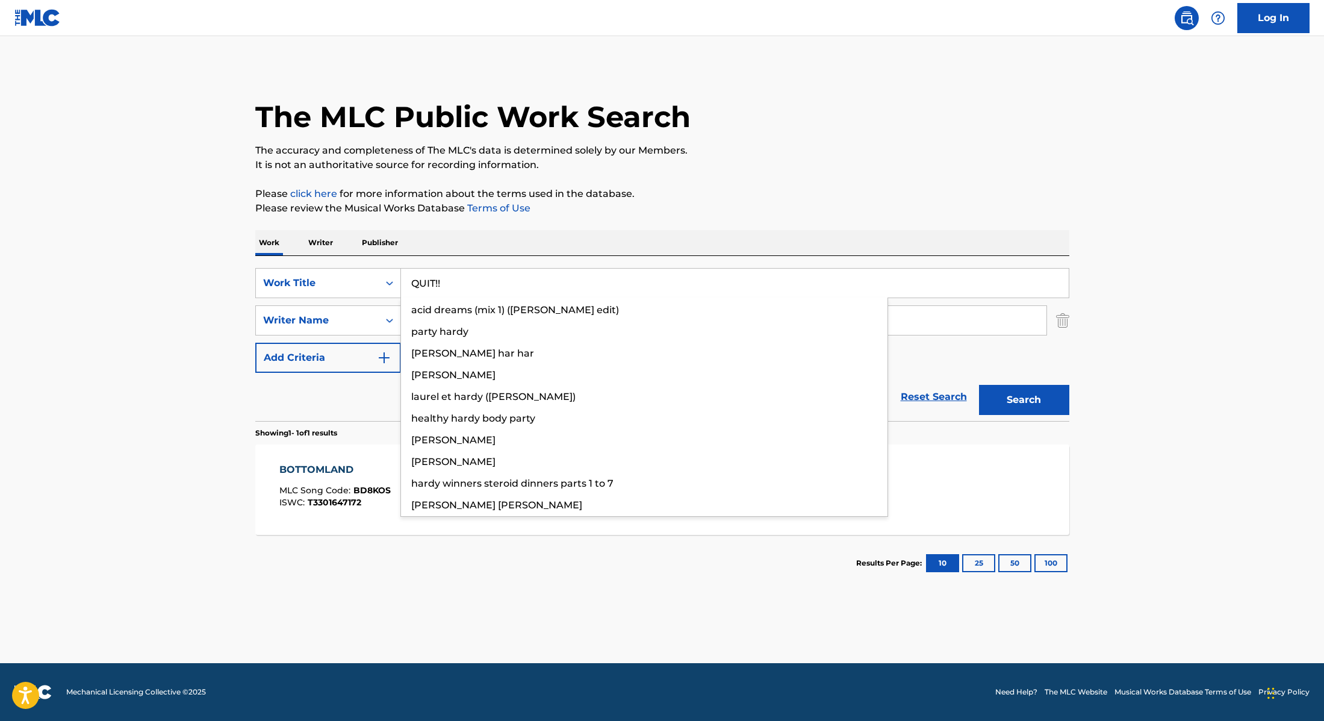
type input "QUIT!!"
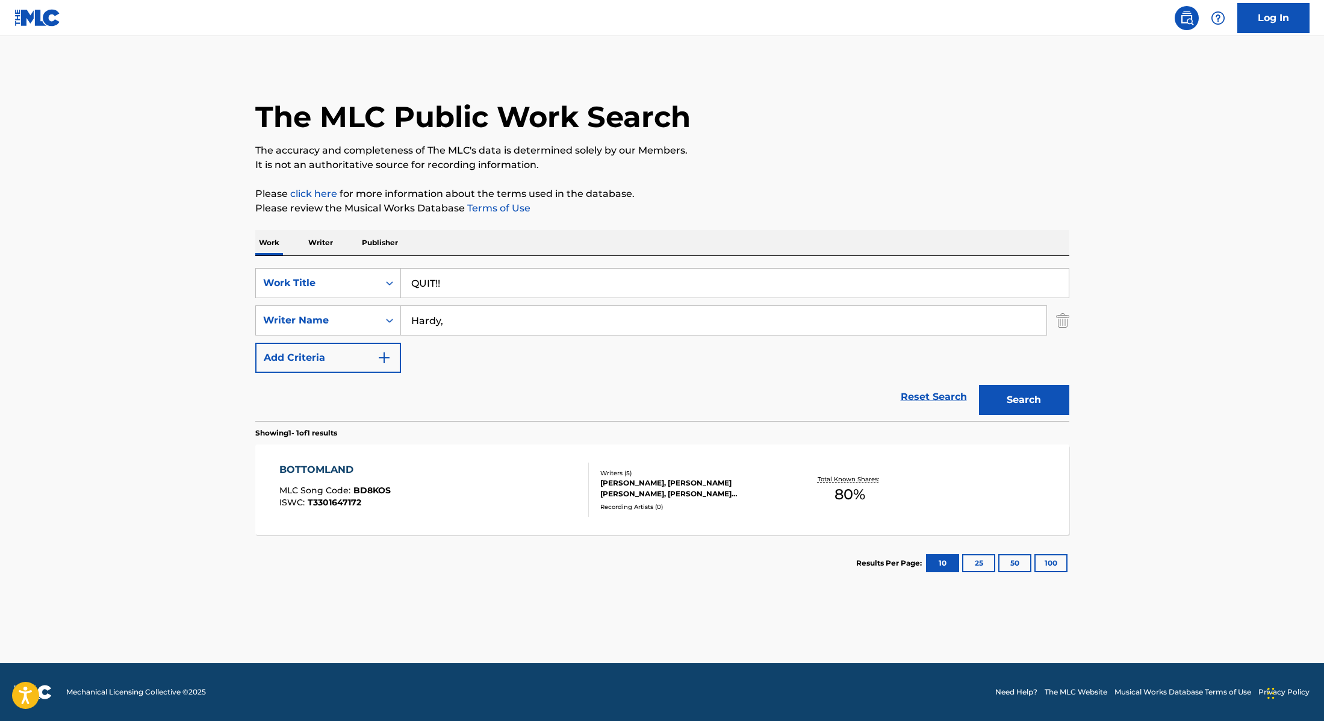
click at [728, 193] on p "Please click here for more information about the terms used in the database." at bounding box center [662, 194] width 814 height 14
click at [1000, 399] on button "Search" at bounding box center [1024, 400] width 90 height 30
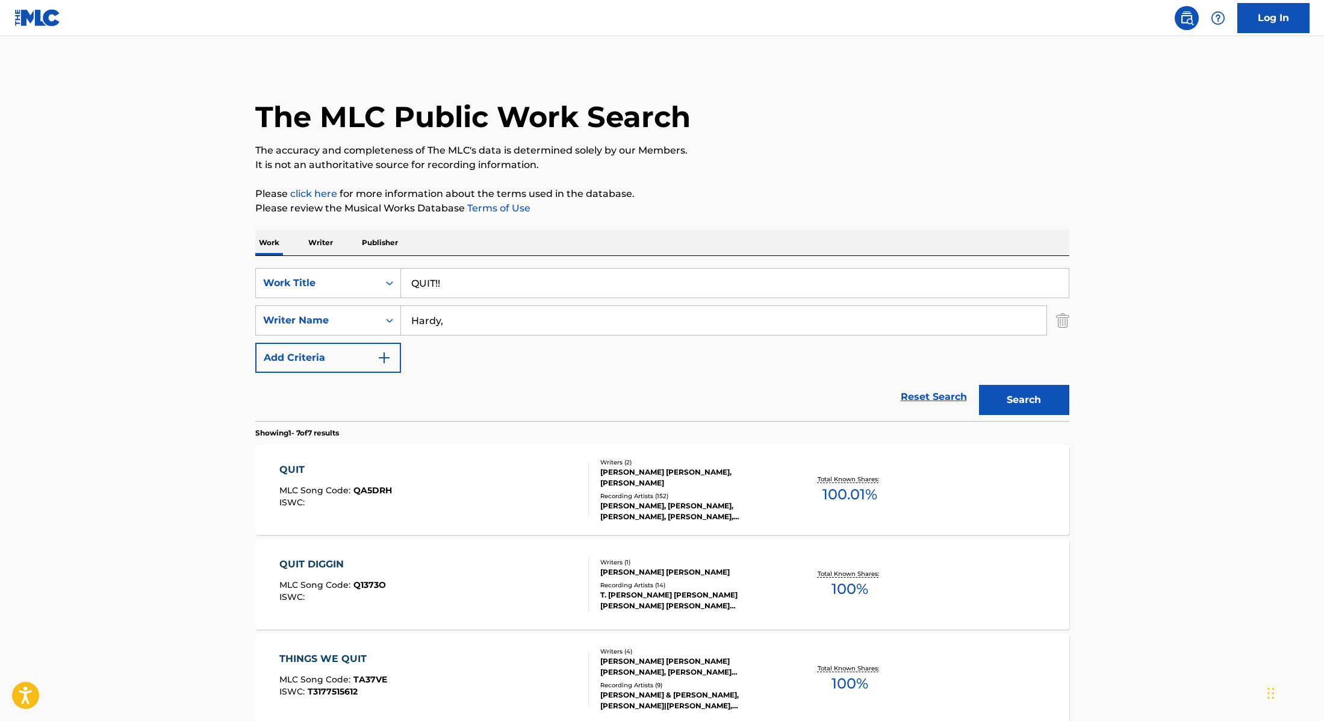
click at [521, 479] on div "QUIT MLC Song Code : QA5DRH ISWC :" at bounding box center [434, 489] width 310 height 54
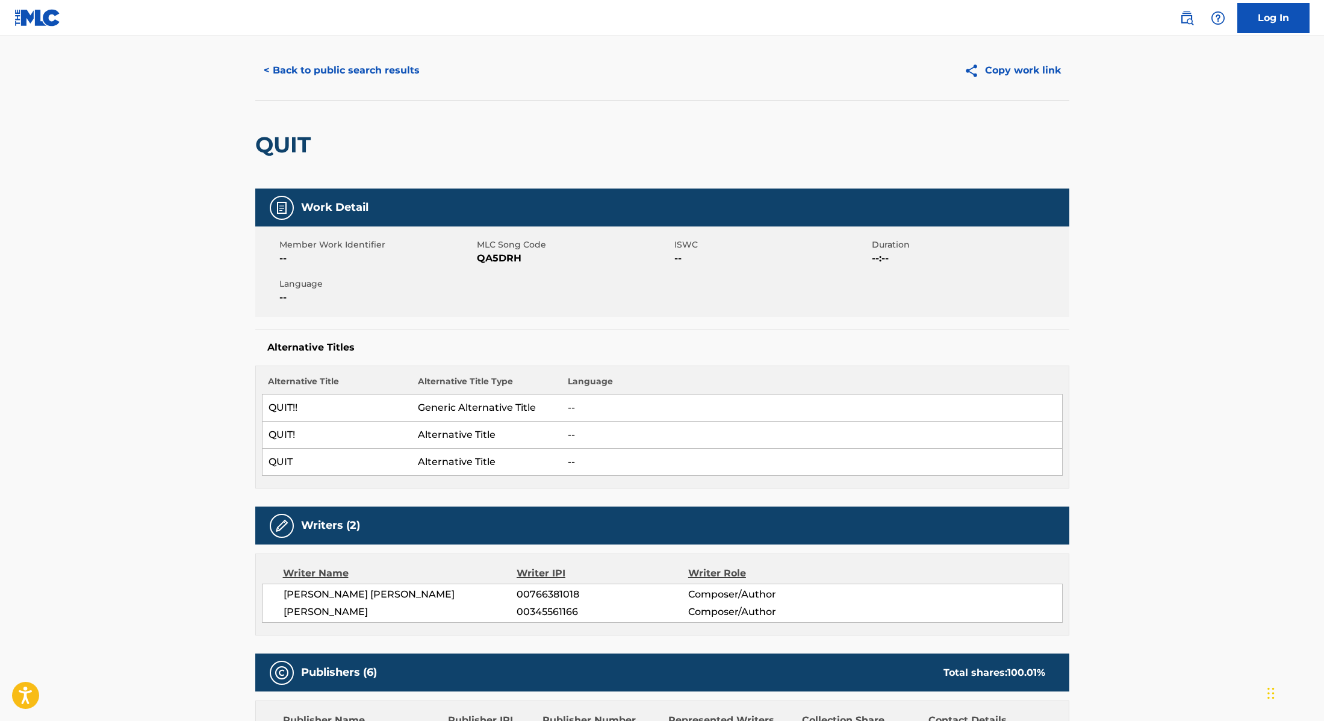
scroll to position [48, 0]
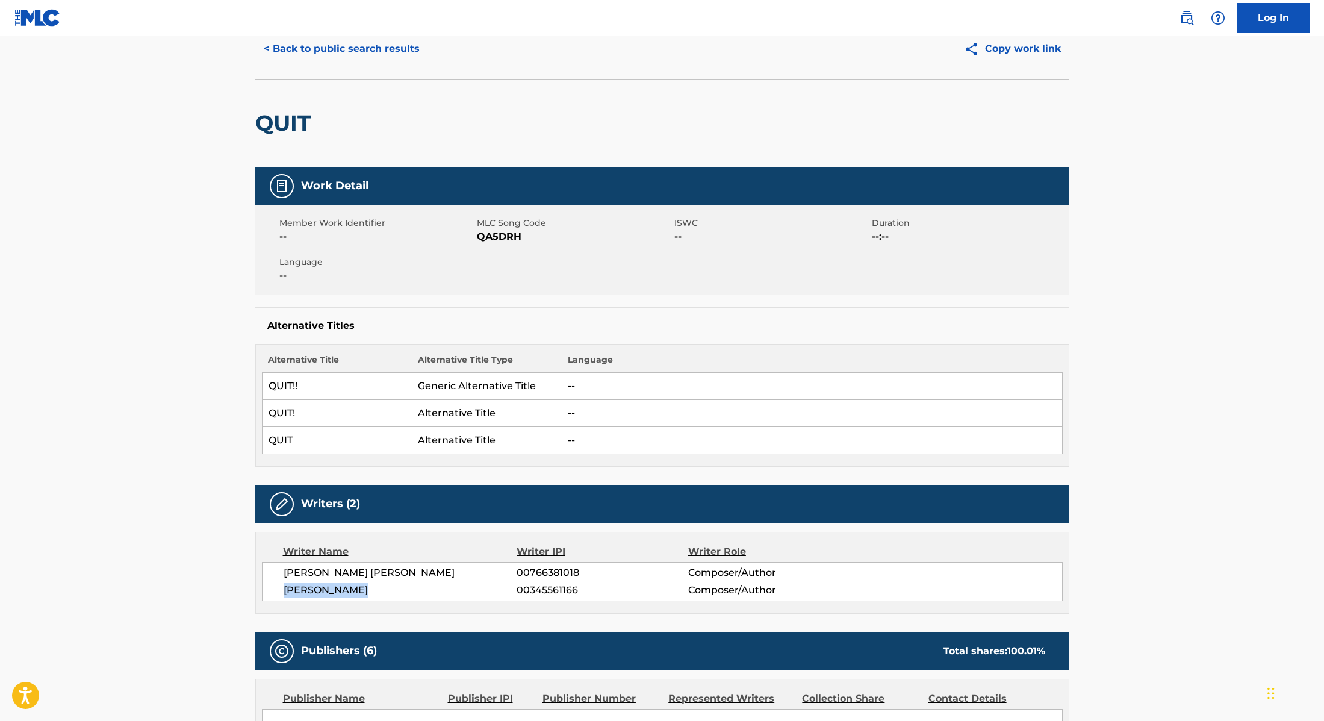
drag, startPoint x: 388, startPoint y: 589, endPoint x: 286, endPoint y: 591, distance: 102.4
click at [286, 591] on span "[PERSON_NAME]" at bounding box center [401, 590] width 234 height 14
click at [408, 576] on span "[PERSON_NAME] [PERSON_NAME]" at bounding box center [401, 572] width 234 height 14
drag, startPoint x: 419, startPoint y: 575, endPoint x: 270, endPoint y: 572, distance: 148.2
click at [270, 572] on div "[PERSON_NAME] [PERSON_NAME] 00766381018 Composer/Author [PERSON_NAME] 003455611…" at bounding box center [662, 581] width 801 height 39
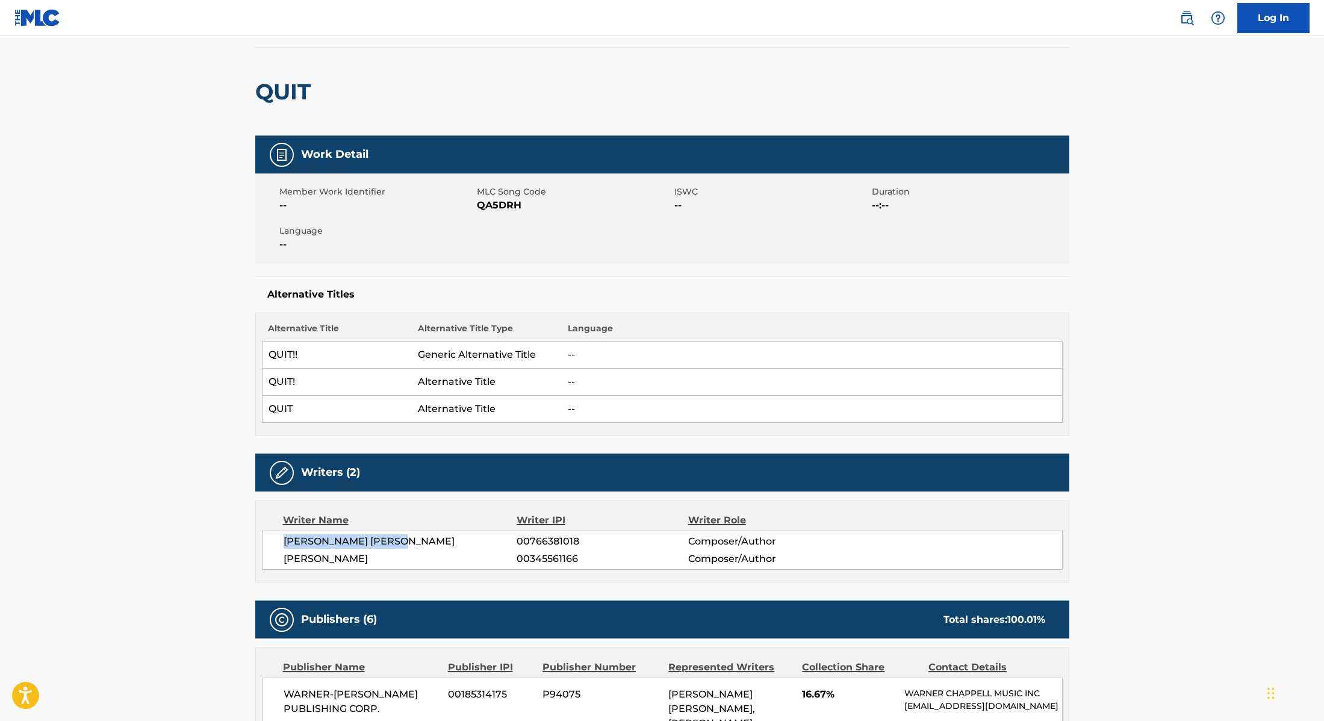
scroll to position [0, 0]
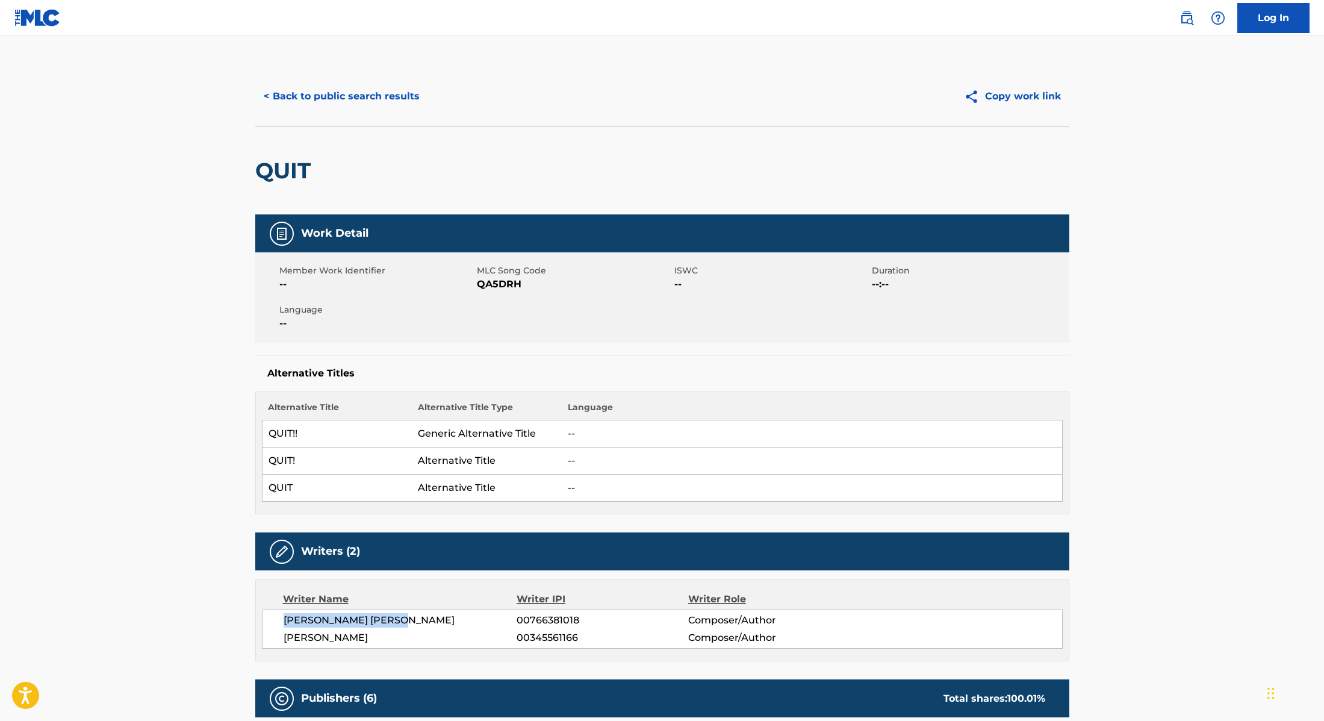
click at [399, 98] on button "< Back to public search results" at bounding box center [341, 96] width 173 height 30
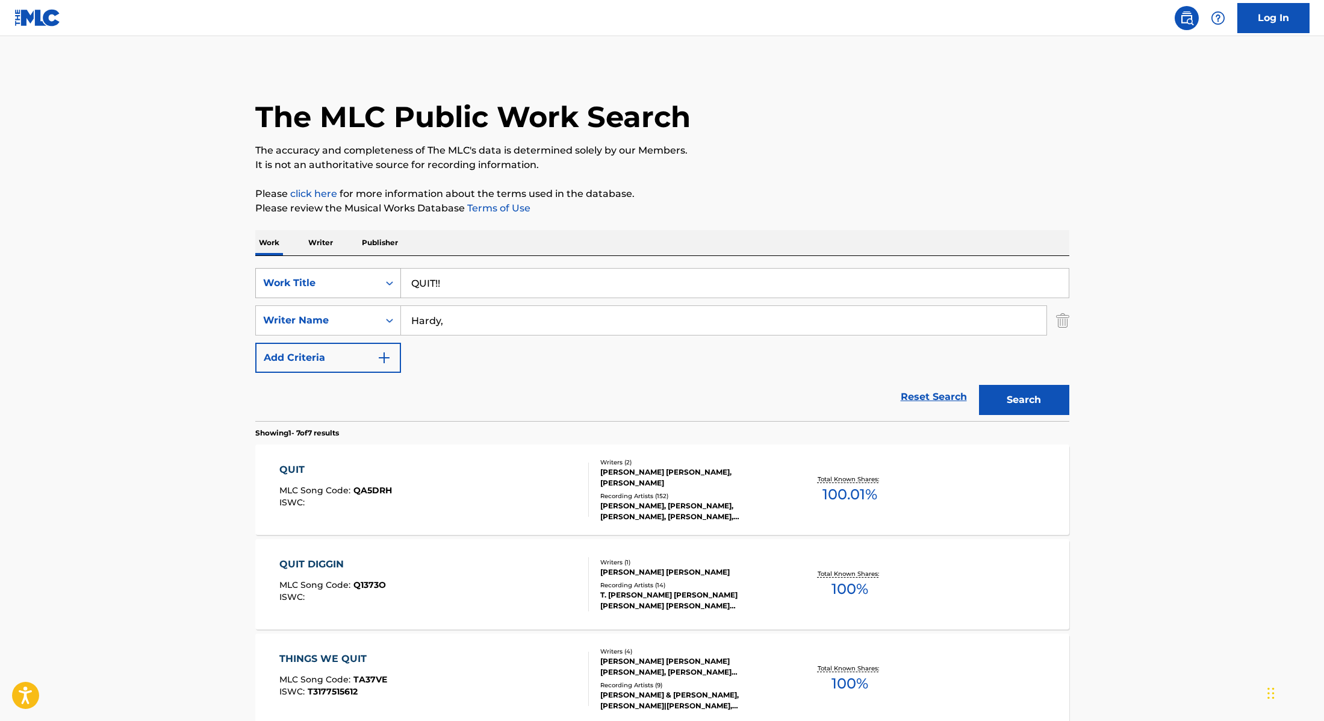
drag, startPoint x: 457, startPoint y: 281, endPoint x: 374, endPoint y: 274, distance: 83.4
click at [375, 276] on div "SearchWithCriteria28f74e23-8d9a-482d-8f44-99bc4c1a0823 Work Title QUIT!!" at bounding box center [662, 283] width 814 height 30
type input "[PERSON_NAME] [PERSON_NAME]"
click at [427, 249] on div "Work Writer Publisher" at bounding box center [662, 242] width 814 height 25
click at [511, 482] on div "QUIT MLC Song Code : QA5DRH ISWC :" at bounding box center [434, 489] width 310 height 54
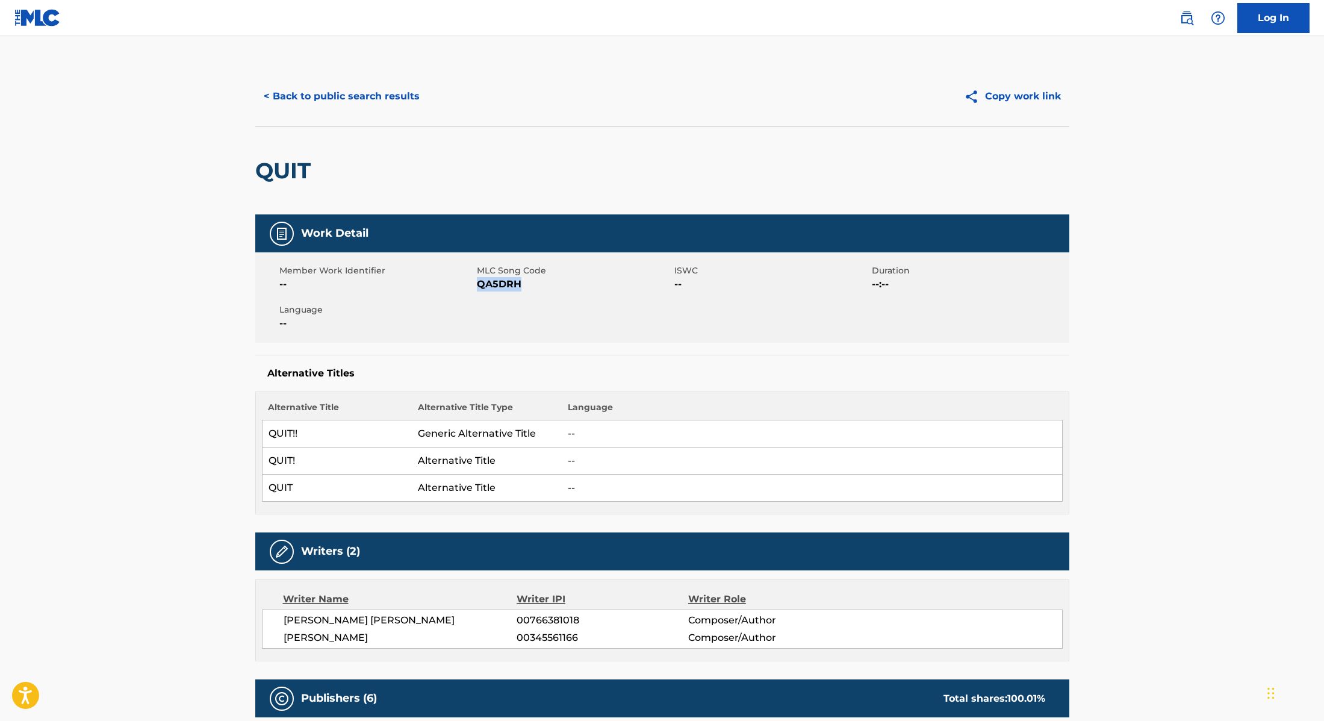
drag, startPoint x: 479, startPoint y: 284, endPoint x: 569, endPoint y: 284, distance: 89.7
click at [569, 284] on span "QA5DRH" at bounding box center [574, 284] width 195 height 14
click at [400, 98] on button "< Back to public search results" at bounding box center [341, 96] width 173 height 30
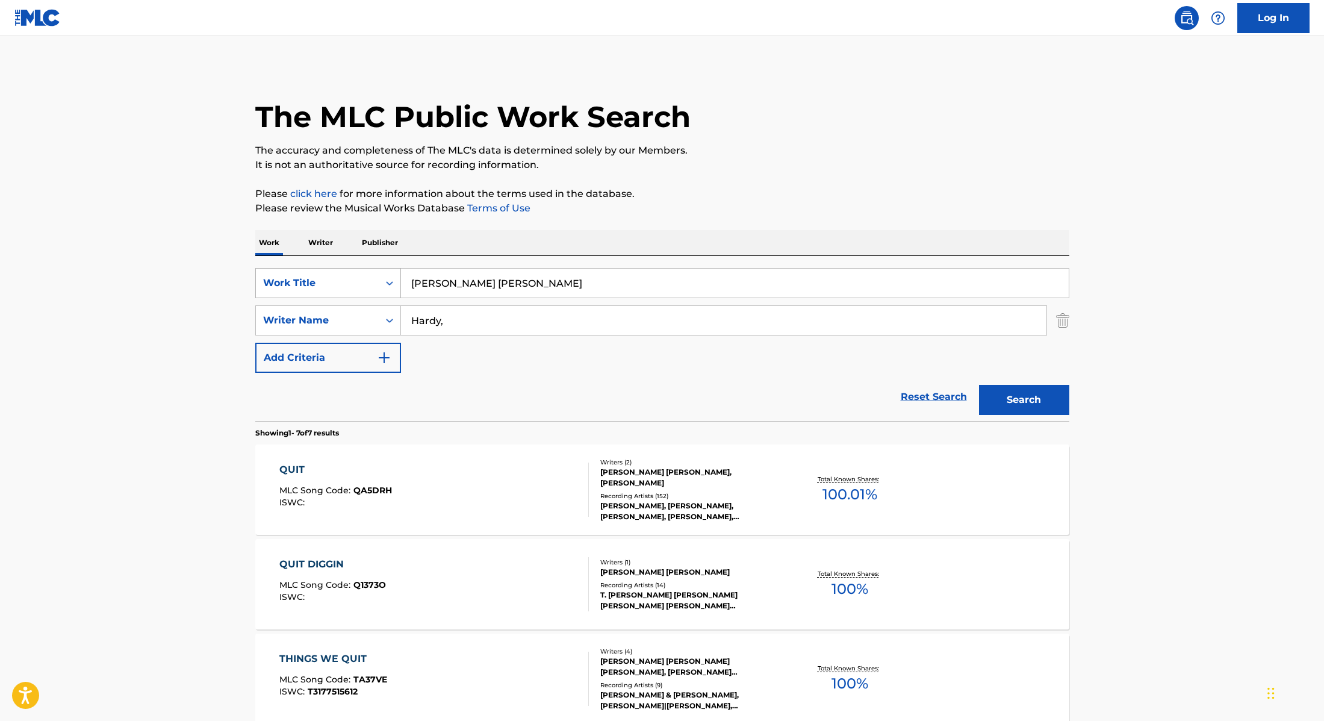
drag, startPoint x: 467, startPoint y: 282, endPoint x: 384, endPoint y: 273, distance: 82.9
click at [375, 273] on div "SearchWithCriteria28f74e23-8d9a-482d-8f44-99bc4c1a0823 Work Title [PERSON_NAME]…" at bounding box center [662, 283] width 814 height 30
drag, startPoint x: 457, startPoint y: 287, endPoint x: 366, endPoint y: 272, distance: 92.8
click at [366, 272] on div "SearchWithCriteria28f74e23-8d9a-482d-8f44-99bc4c1a0823 Work Title QUIT!!" at bounding box center [662, 283] width 814 height 30
type input "[PERSON_NAME] [PERSON_NAME]"
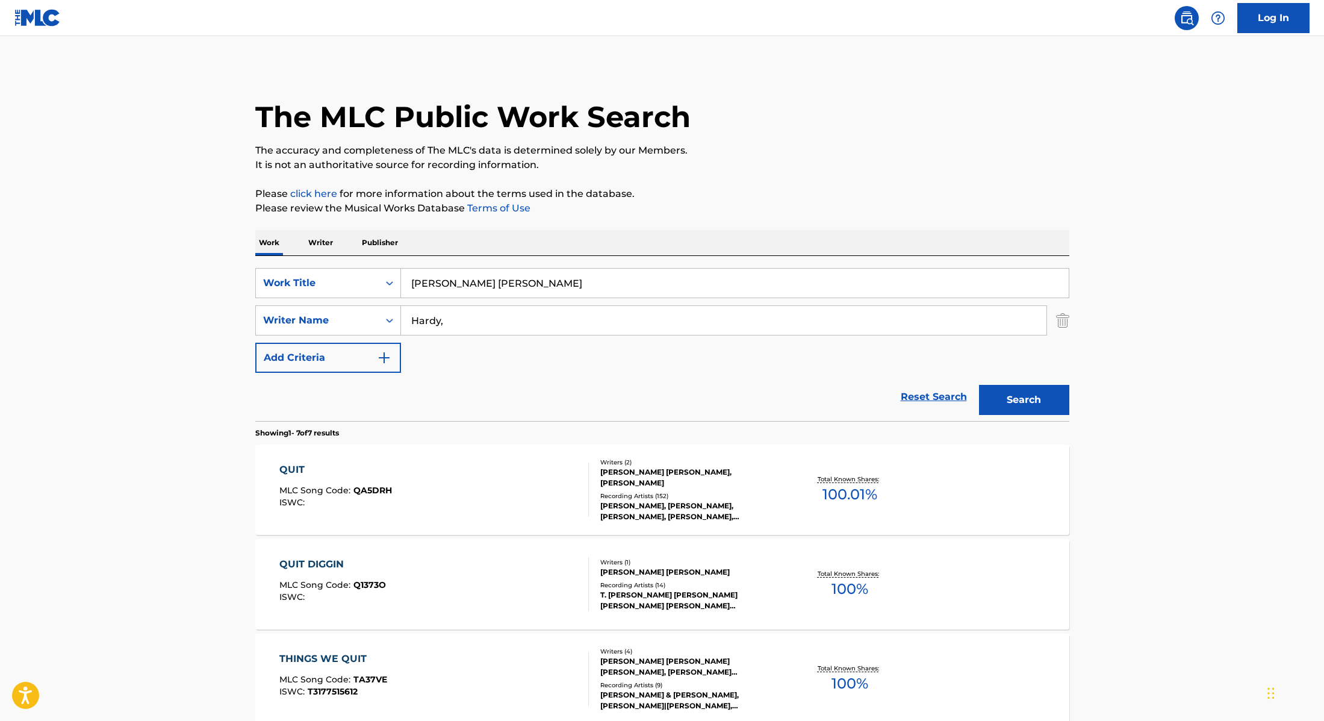
click at [757, 221] on div "The MLC Public Work Search The accuracy and completeness of The MLC's data is d…" at bounding box center [662, 612] width 843 height 1092
click at [1045, 405] on button "Search" at bounding box center [1024, 400] width 90 height 30
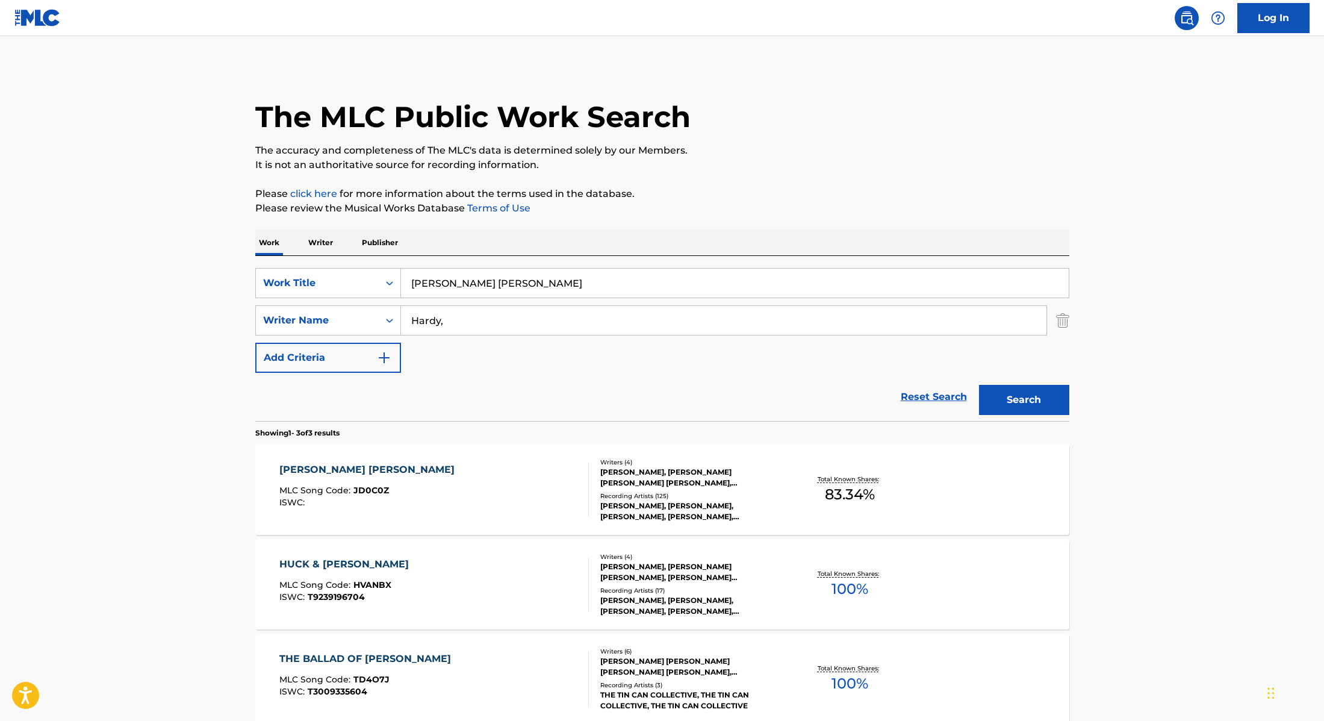
click at [536, 496] on div "[PERSON_NAME] [PERSON_NAME] MLC Song Code : JD0C0Z ISWC :" at bounding box center [434, 489] width 310 height 54
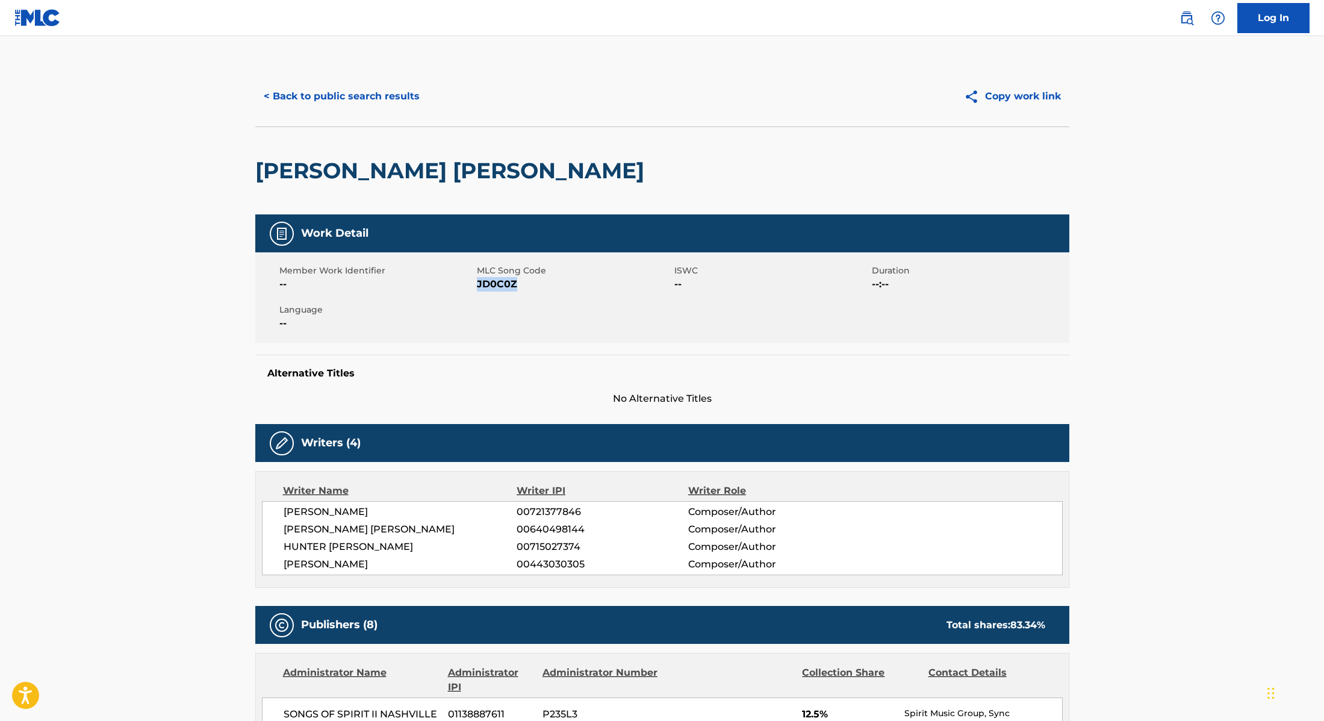
drag, startPoint x: 478, startPoint y: 287, endPoint x: 581, endPoint y: 292, distance: 103.1
click at [581, 292] on div "Member Work Identifier -- MLC Song Code JD0C0Z ISWC -- Duration --:-- Language …" at bounding box center [662, 297] width 814 height 90
click at [399, 95] on button "< Back to public search results" at bounding box center [341, 96] width 173 height 30
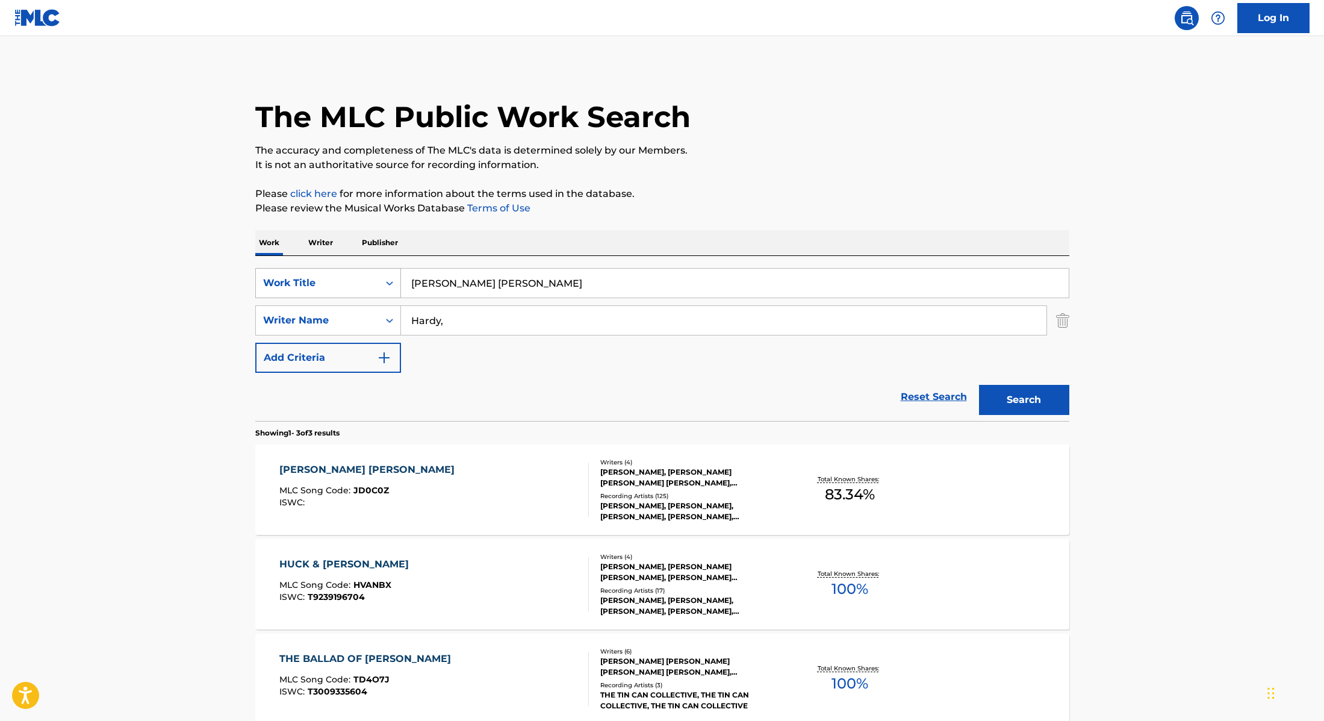
drag, startPoint x: 478, startPoint y: 285, endPoint x: 372, endPoint y: 276, distance: 105.7
click at [372, 276] on div "SearchWithCriteria28f74e23-8d9a-482d-8f44-99bc4c1a0823 Work Title [PERSON_NAME]…" at bounding box center [662, 283] width 814 height 30
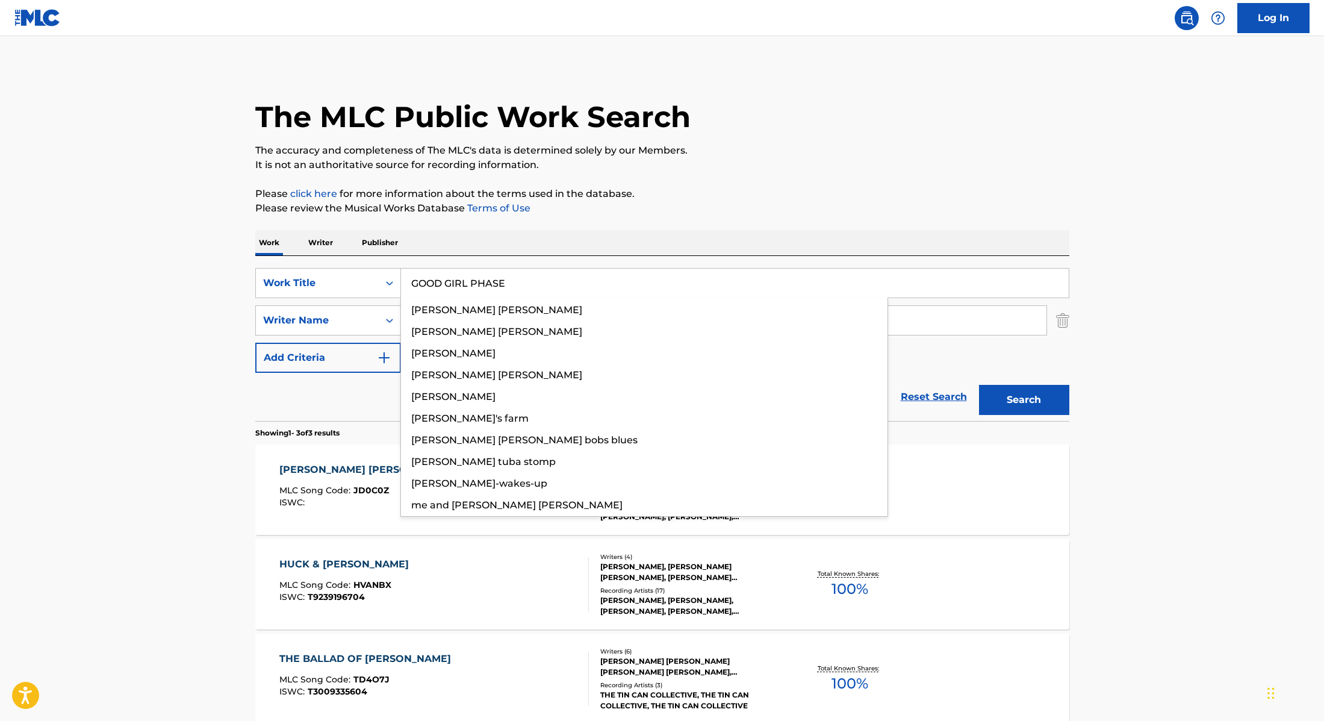
type input "GOOD GIRL PHASE"
click at [762, 220] on div "The MLC Public Work Search The accuracy and completeness of The MLC's data is d…" at bounding box center [662, 423] width 843 height 714
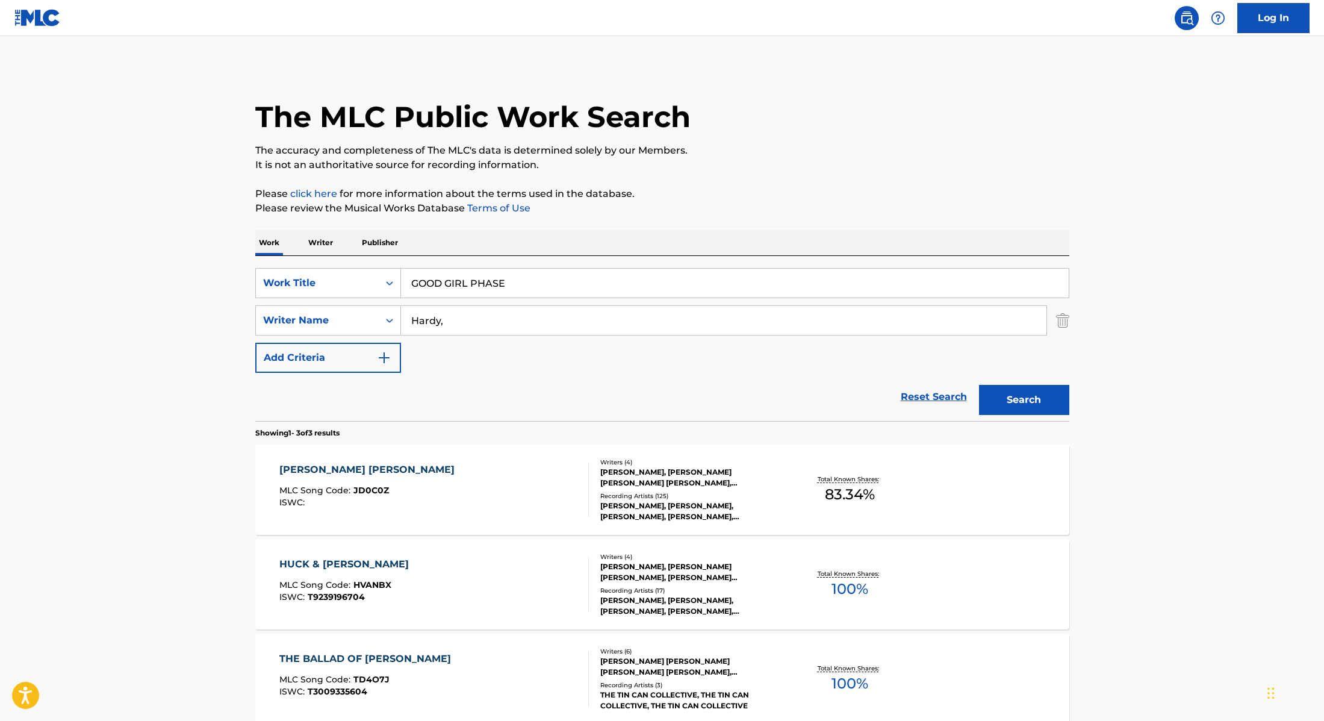
click at [1044, 396] on button "Search" at bounding box center [1024, 400] width 90 height 30
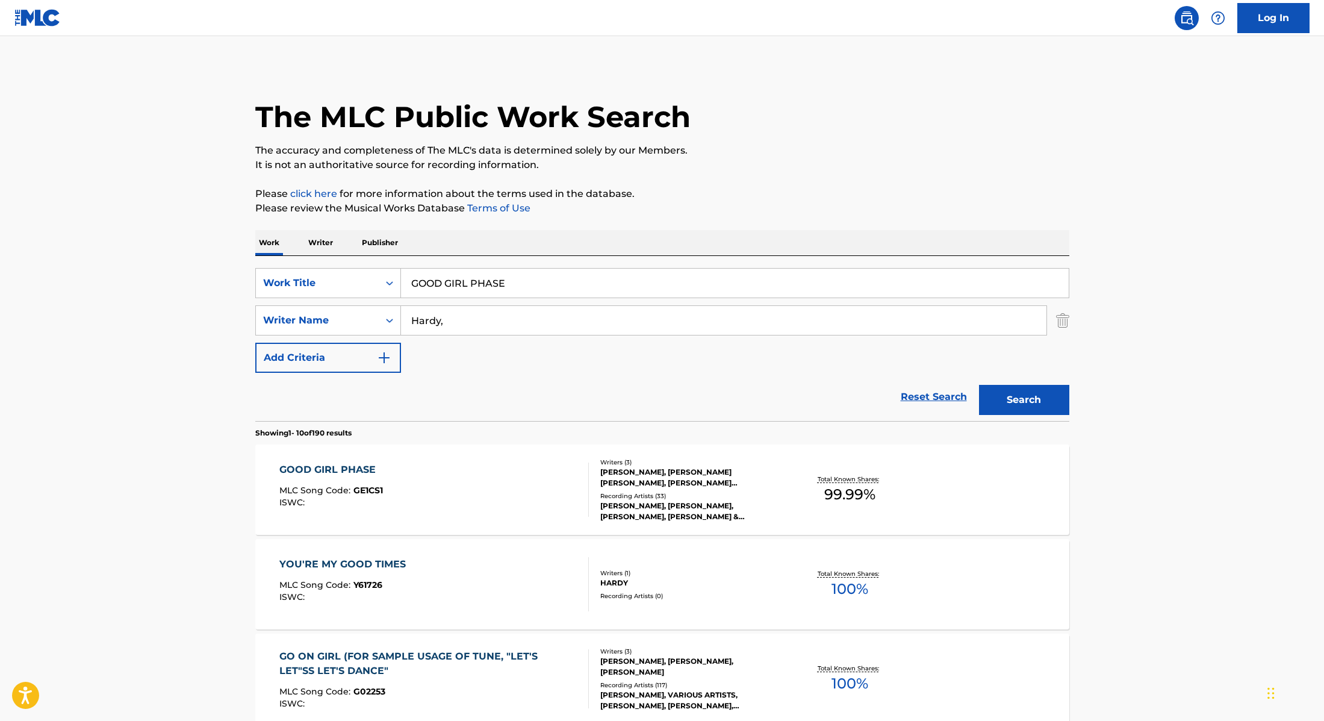
click at [511, 463] on div "GOOD GIRL PHASE MLC Song Code : GE1CS1 ISWC :" at bounding box center [434, 489] width 310 height 54
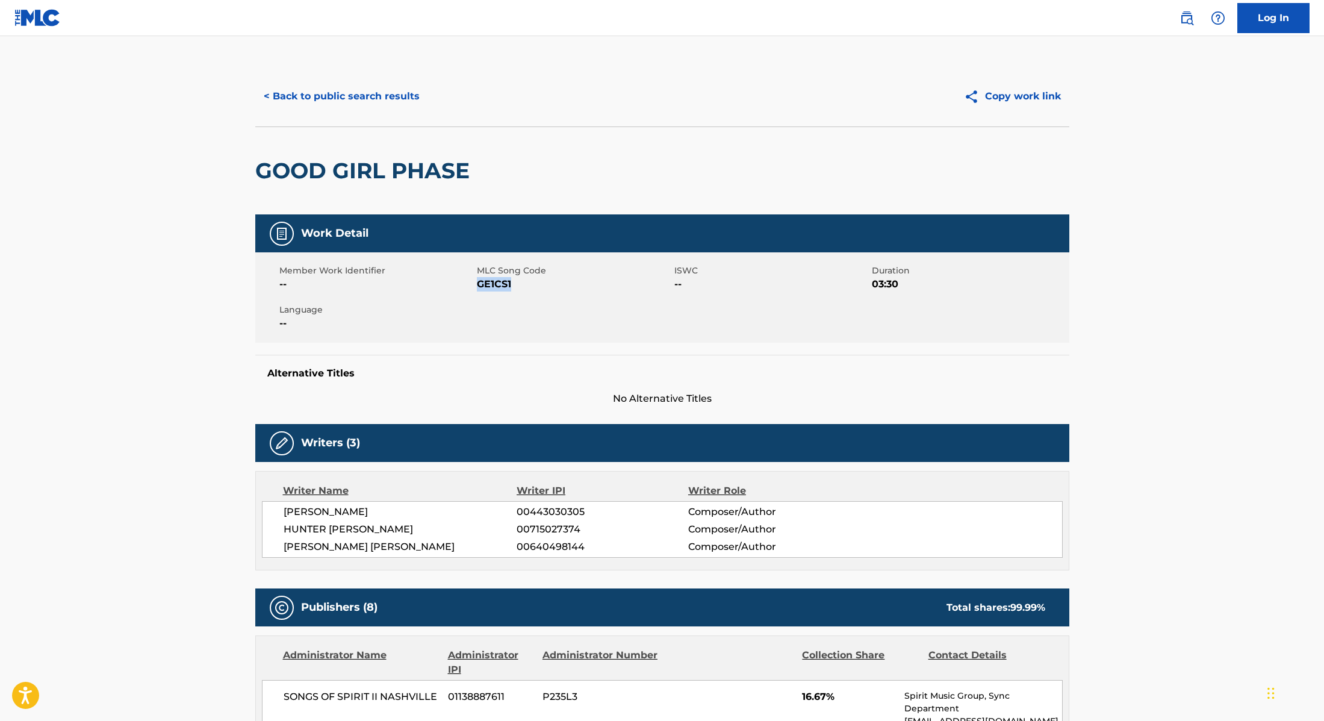
drag, startPoint x: 480, startPoint y: 284, endPoint x: 562, endPoint y: 287, distance: 82.6
click at [562, 287] on span "GE1CS1" at bounding box center [574, 284] width 195 height 14
click at [359, 105] on button "< Back to public search results" at bounding box center [341, 96] width 173 height 30
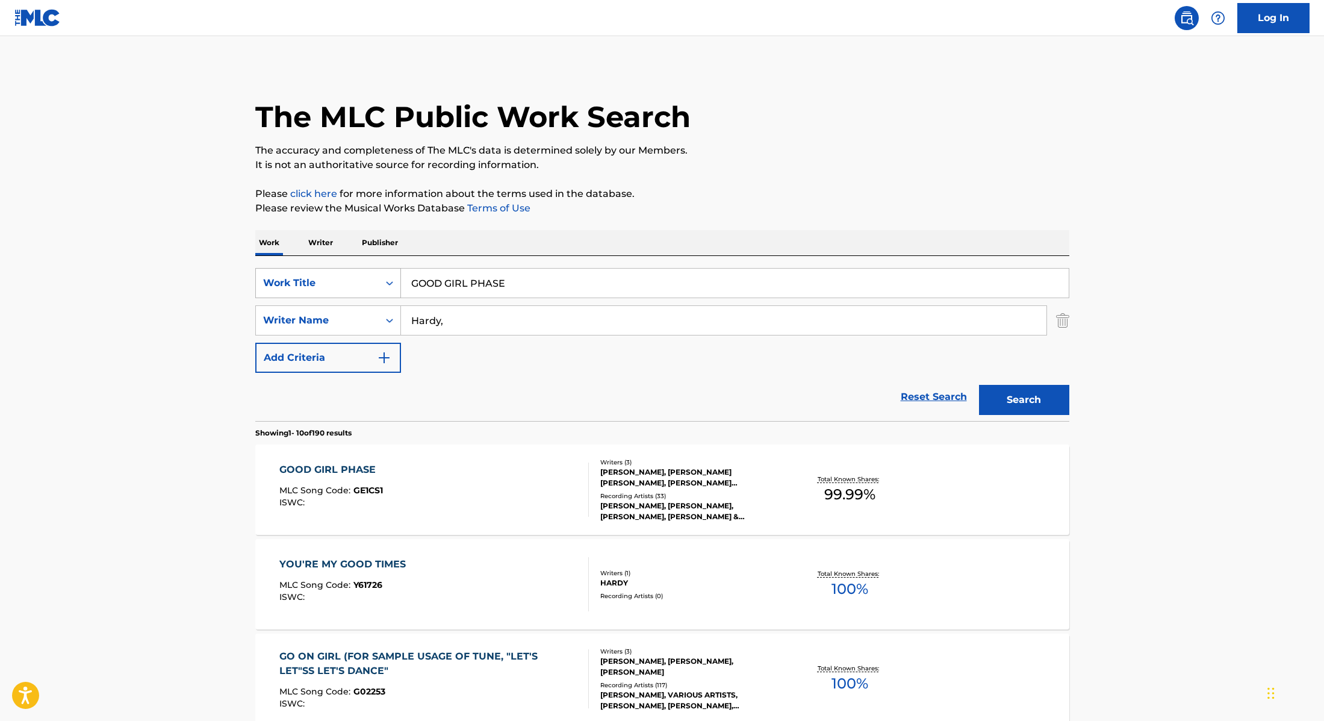
drag, startPoint x: 524, startPoint y: 287, endPoint x: 369, endPoint y: 269, distance: 156.5
click at [369, 269] on div "SearchWithCriteria28f74e23-8d9a-482d-8f44-99bc4c1a0823 Work Title GOOD GIRL PHA…" at bounding box center [662, 283] width 814 height 30
type input "HAPPY HOUR"
click at [767, 230] on div "Work Writer Publisher" at bounding box center [662, 242] width 814 height 25
click at [1023, 405] on button "Search" at bounding box center [1024, 400] width 90 height 30
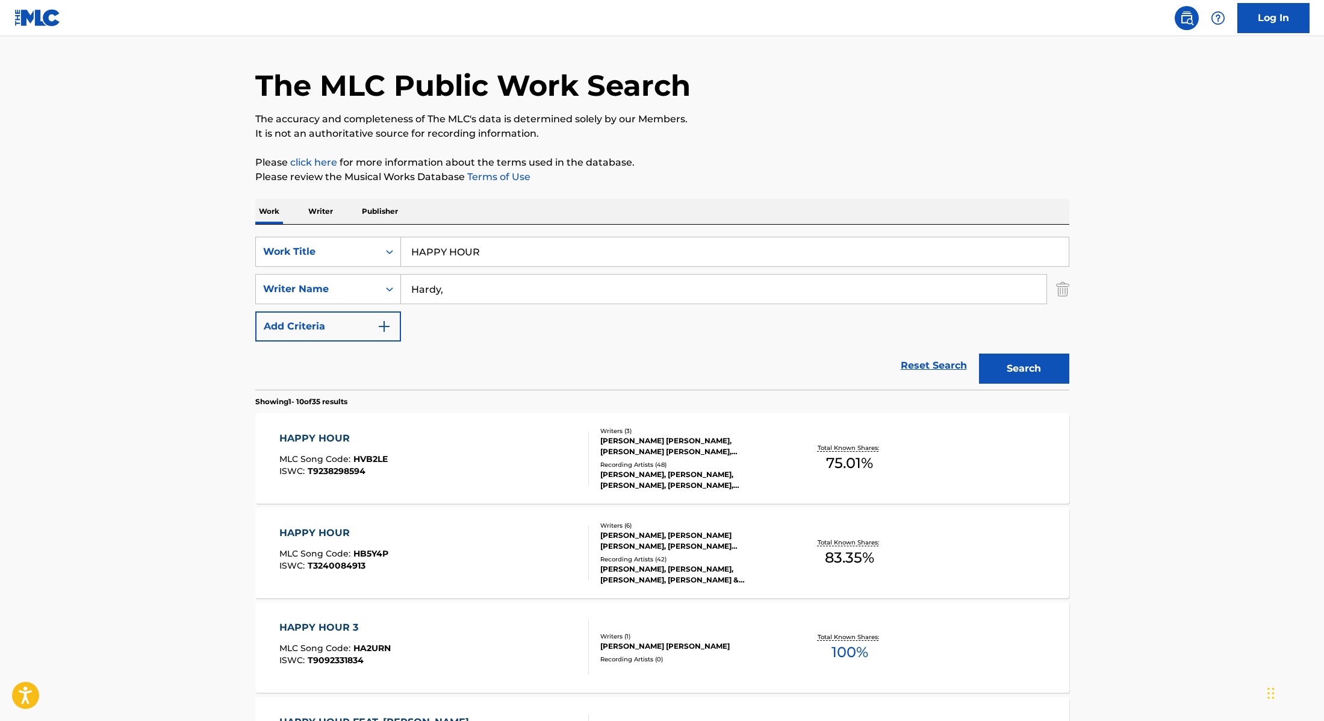
scroll to position [78, 0]
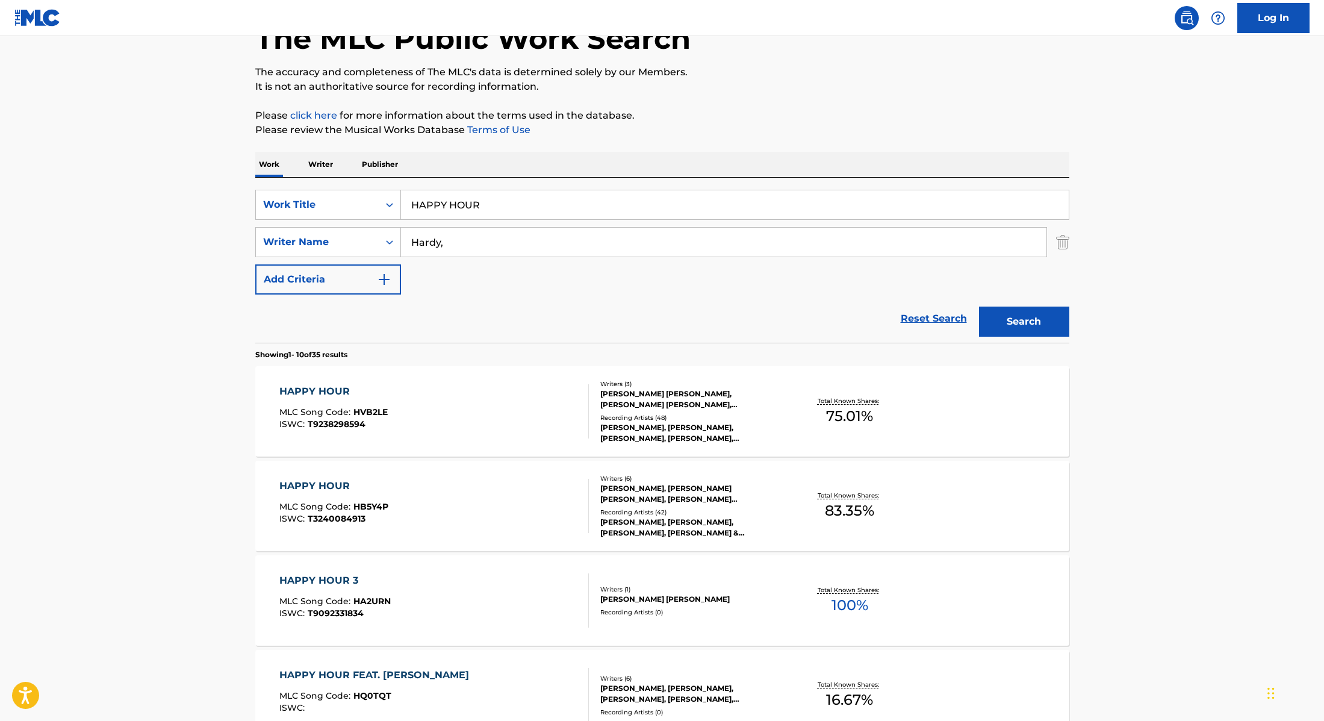
click at [535, 508] on div "HAPPY HOUR MLC Song Code : HB5Y4P ISWC : T3240084913" at bounding box center [434, 506] width 310 height 54
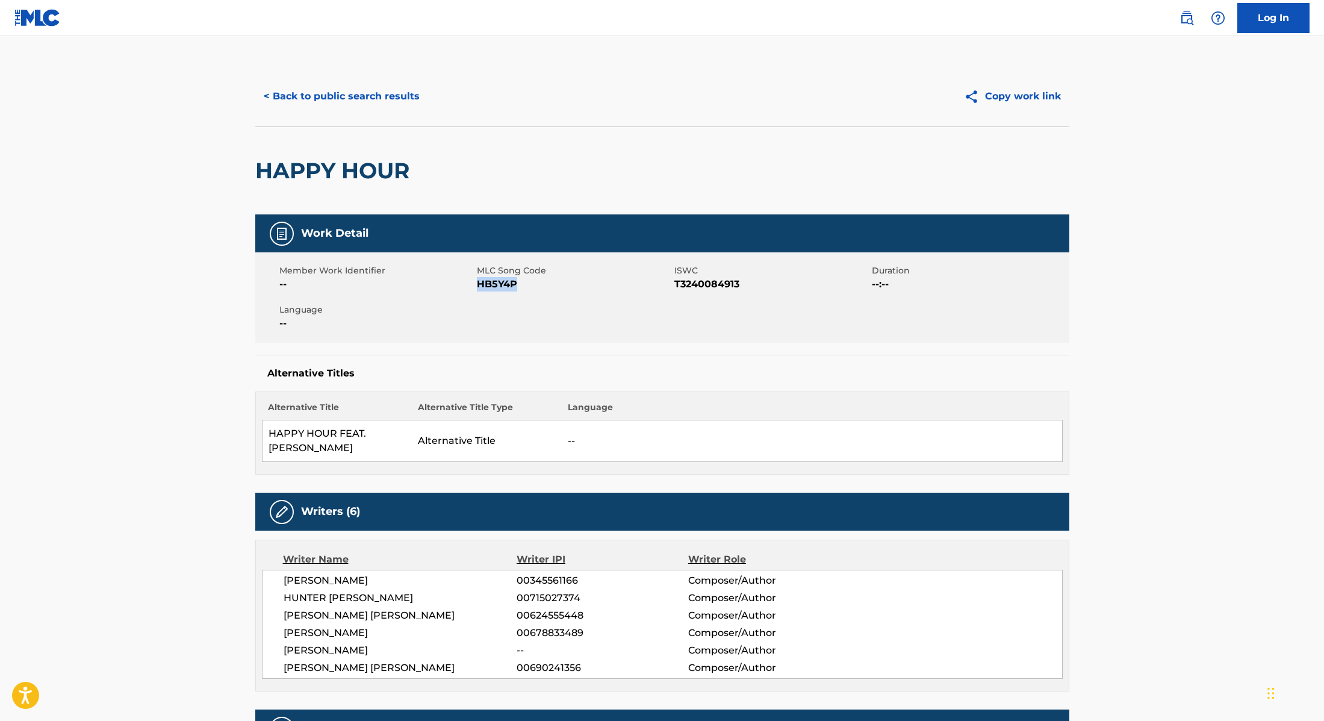
drag, startPoint x: 478, startPoint y: 284, endPoint x: 563, endPoint y: 288, distance: 85.6
click at [563, 288] on span "HB5Y4P" at bounding box center [574, 284] width 195 height 14
click at [345, 86] on button "< Back to public search results" at bounding box center [341, 96] width 173 height 30
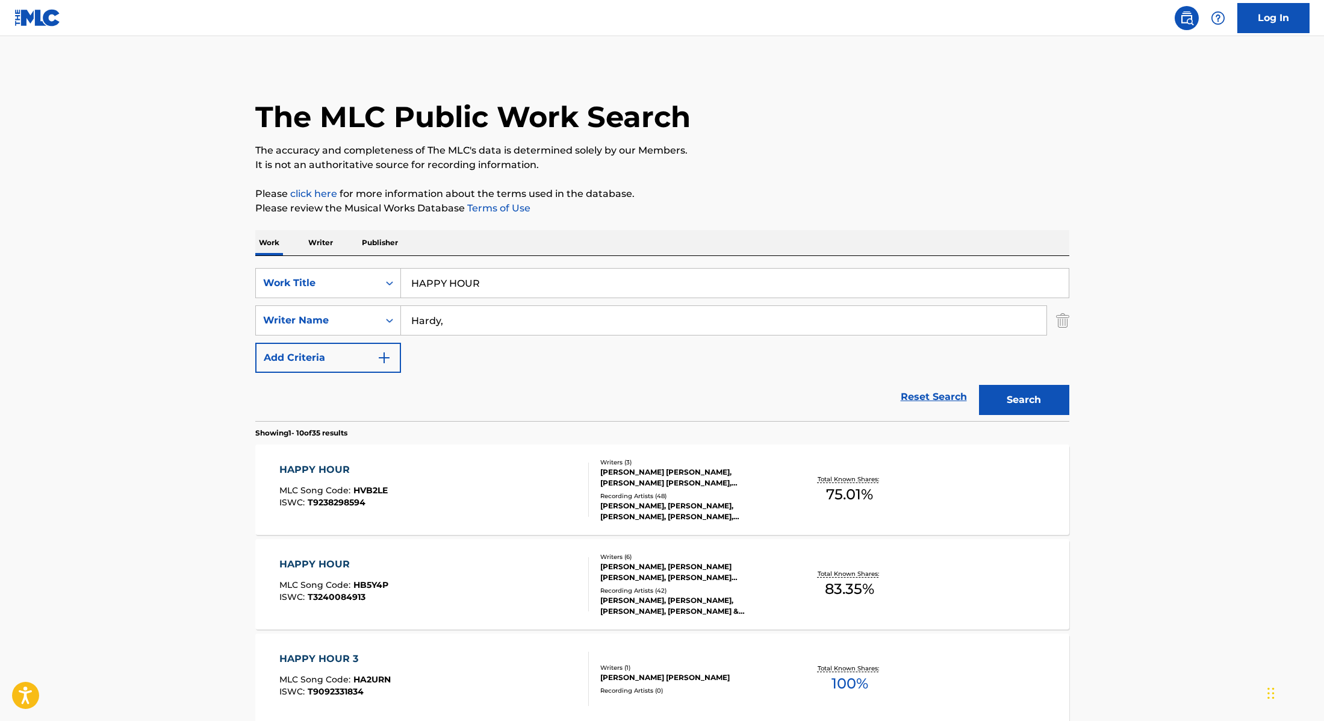
scroll to position [78, 0]
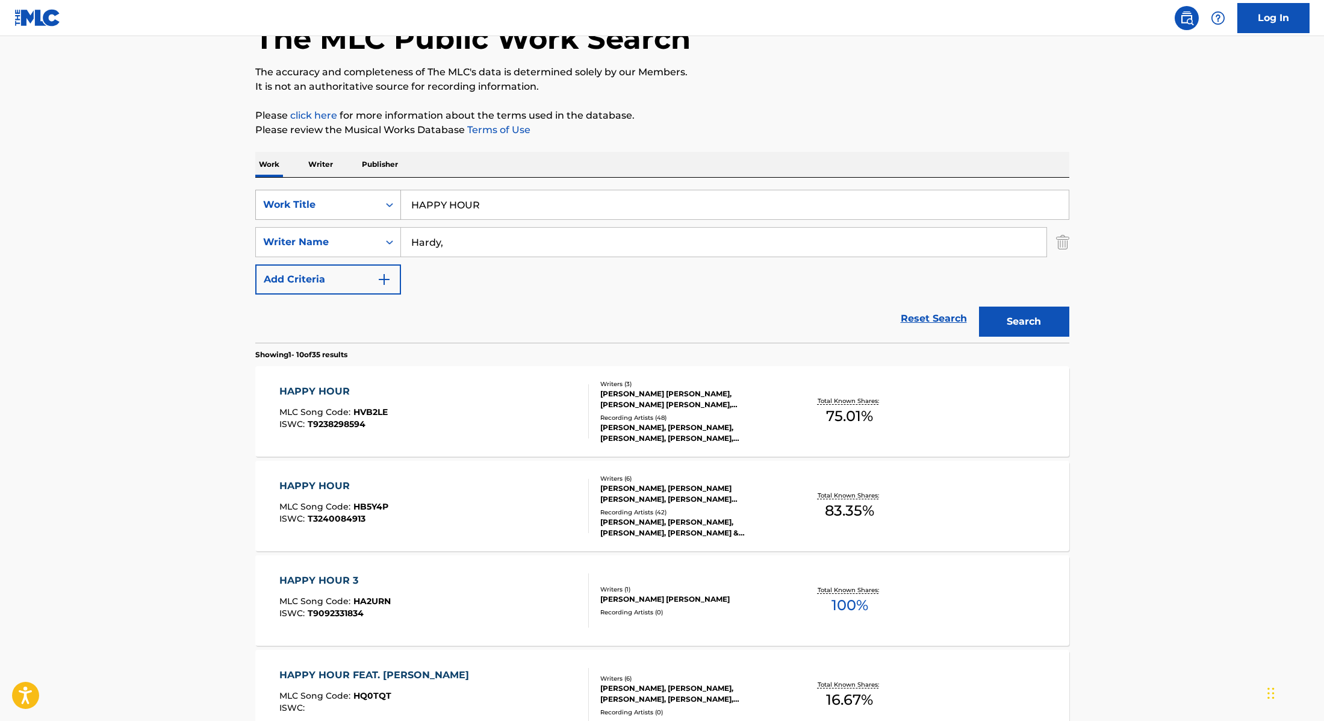
drag, startPoint x: 502, startPoint y: 216, endPoint x: 385, endPoint y: 191, distance: 119.4
click at [385, 191] on div "SearchWithCriteria28f74e23-8d9a-482d-8f44-99bc4c1a0823 Work Title HAPPY HOUR" at bounding box center [662, 205] width 814 height 30
click at [798, 150] on div "The MLC Public Work Search The accuracy and completeness of The MLC's data is d…" at bounding box center [662, 678] width 843 height 1381
click at [1016, 320] on button "Search" at bounding box center [1024, 322] width 90 height 30
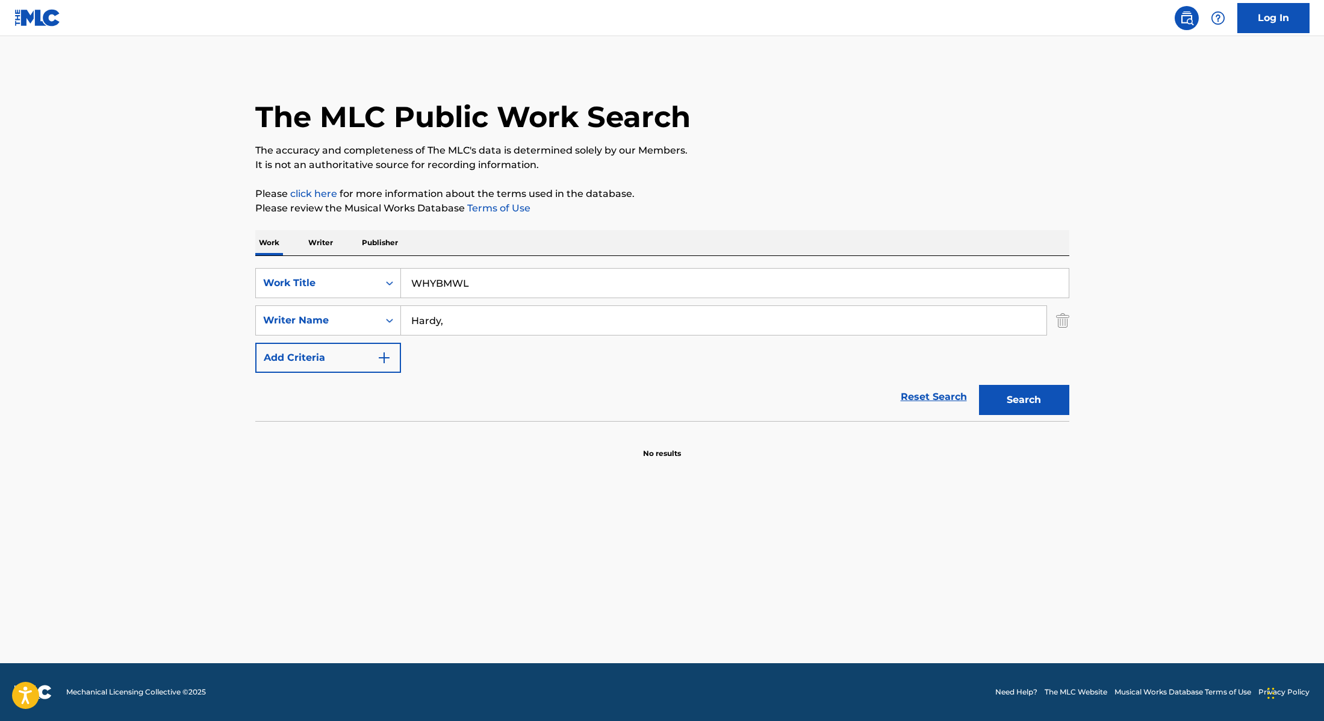
drag, startPoint x: 483, startPoint y: 277, endPoint x: 344, endPoint y: 262, distance: 139.9
click at [346, 263] on div "SearchWithCriteria28f74e23-8d9a-482d-8f44-99bc4c1a0823 Work Title WHYBMWL Searc…" at bounding box center [662, 338] width 814 height 165
drag, startPoint x: 596, startPoint y: 289, endPoint x: 329, endPoint y: 270, distance: 267.4
click at [329, 270] on div "SearchWithCriteria28f74e23-8d9a-482d-8f44-99bc4c1a0823 Work Title TIME TO BE DE…" at bounding box center [662, 283] width 814 height 30
type input "TIME TO BE DEAD"
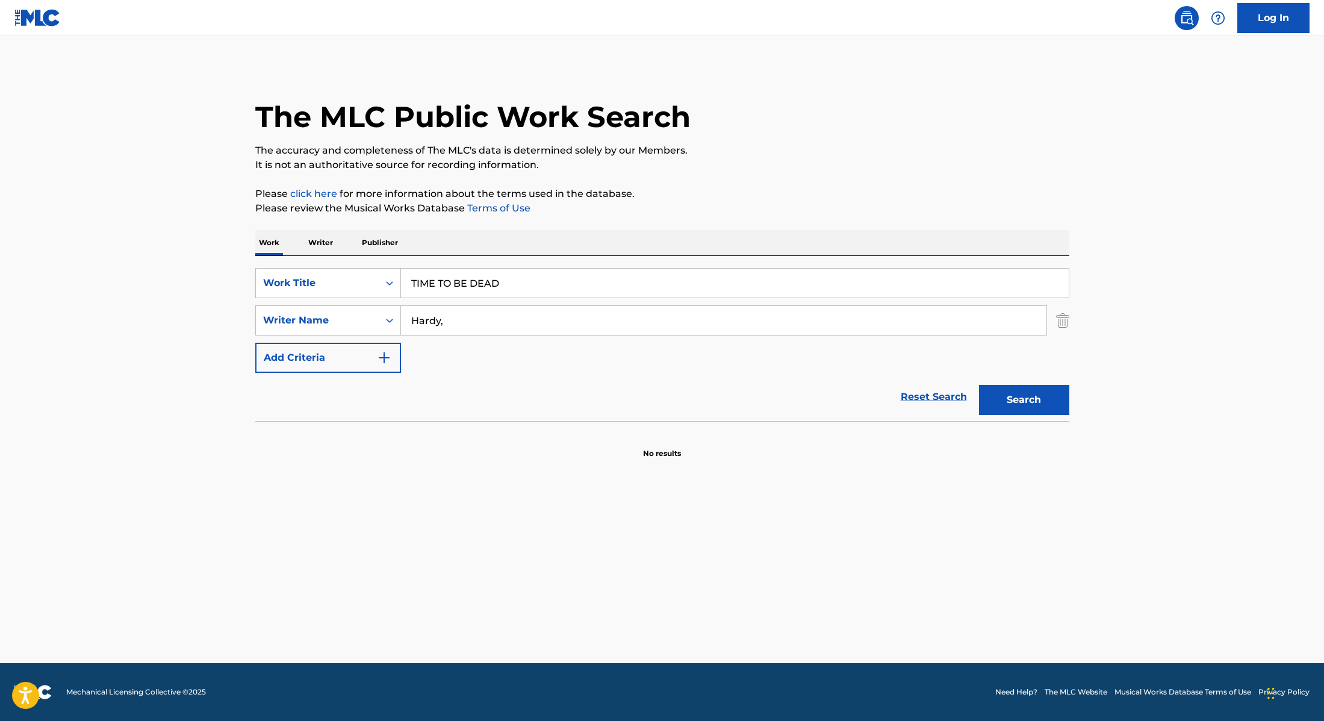
click at [794, 199] on p "Please click here for more information about the terms used in the database." at bounding box center [662, 194] width 814 height 14
click at [1026, 412] on button "Search" at bounding box center [1024, 400] width 90 height 30
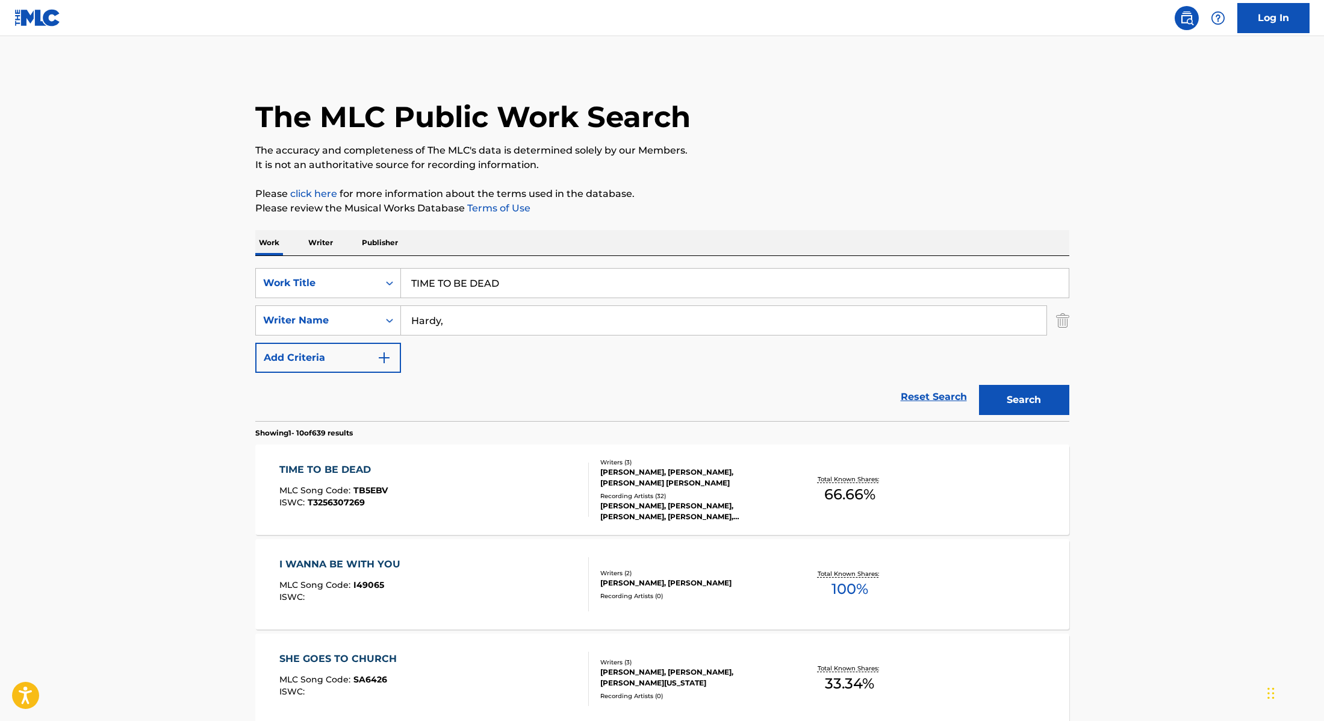
click at [531, 474] on div "TIME TO BE DEAD MLC Song Code : TB5EBV ISWC : T3256307269" at bounding box center [434, 489] width 310 height 54
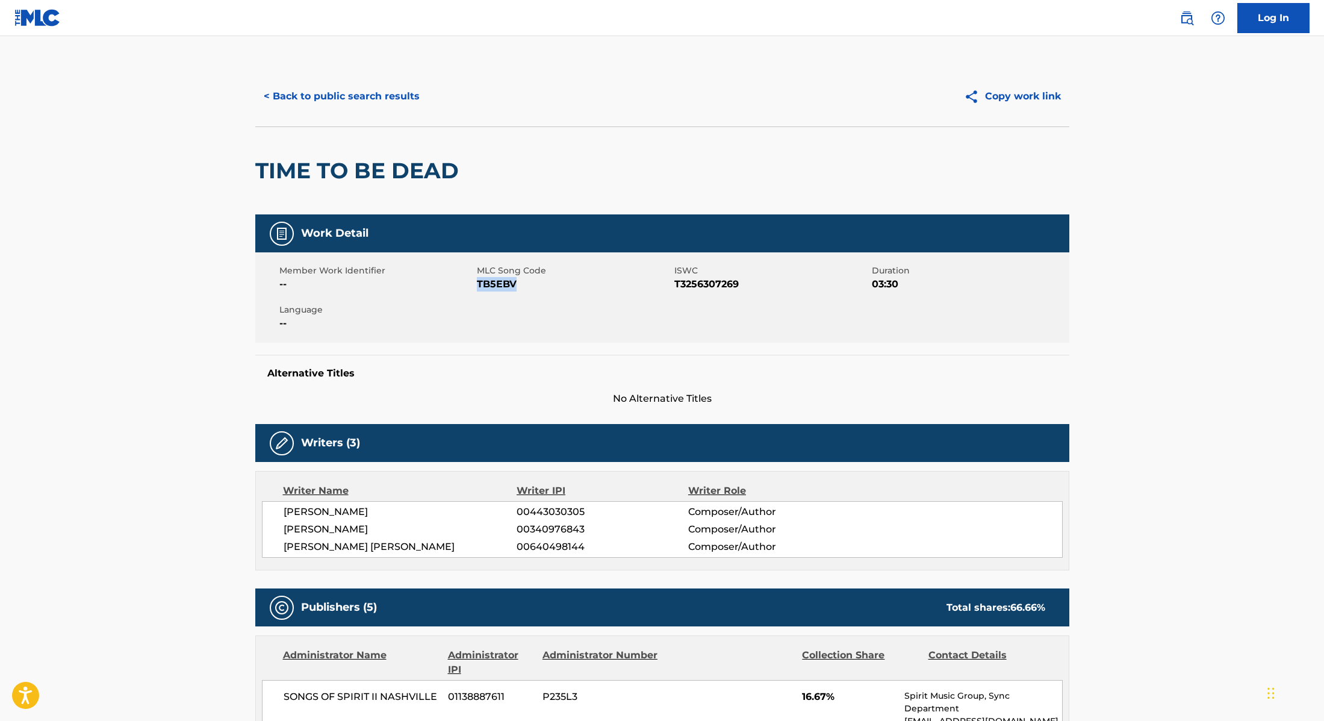
drag, startPoint x: 477, startPoint y: 284, endPoint x: 552, endPoint y: 284, distance: 75.3
click at [552, 284] on span "TB5EBV" at bounding box center [574, 284] width 195 height 14
click at [370, 97] on button "< Back to public search results" at bounding box center [341, 96] width 173 height 30
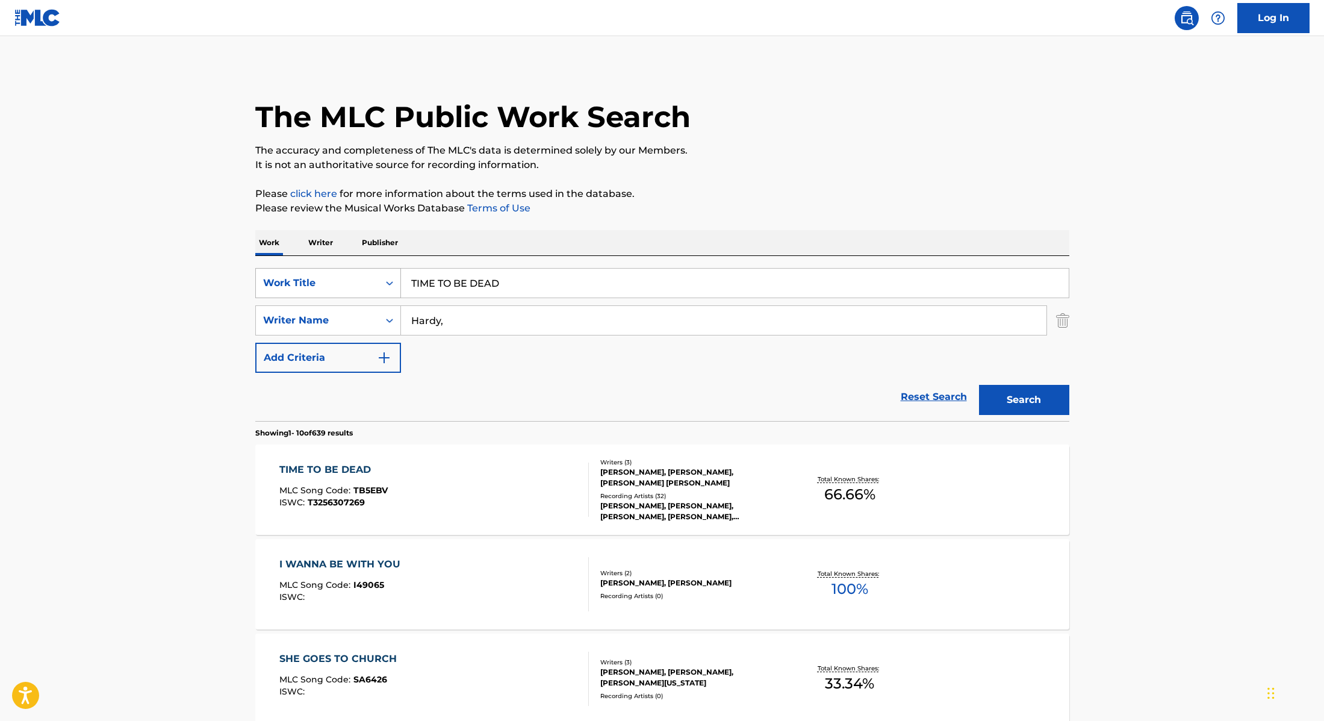
drag, startPoint x: 515, startPoint y: 284, endPoint x: 370, endPoint y: 274, distance: 144.8
click at [370, 274] on div "SearchWithCriteria28f74e23-8d9a-482d-8f44-99bc4c1a0823 Work Title TIME TO BE DE…" at bounding box center [662, 283] width 814 height 30
type input "SOUL4SALE"
click at [728, 189] on p "Please click here for more information about the terms used in the database." at bounding box center [662, 194] width 814 height 14
click at [1034, 402] on button "Search" at bounding box center [1024, 400] width 90 height 30
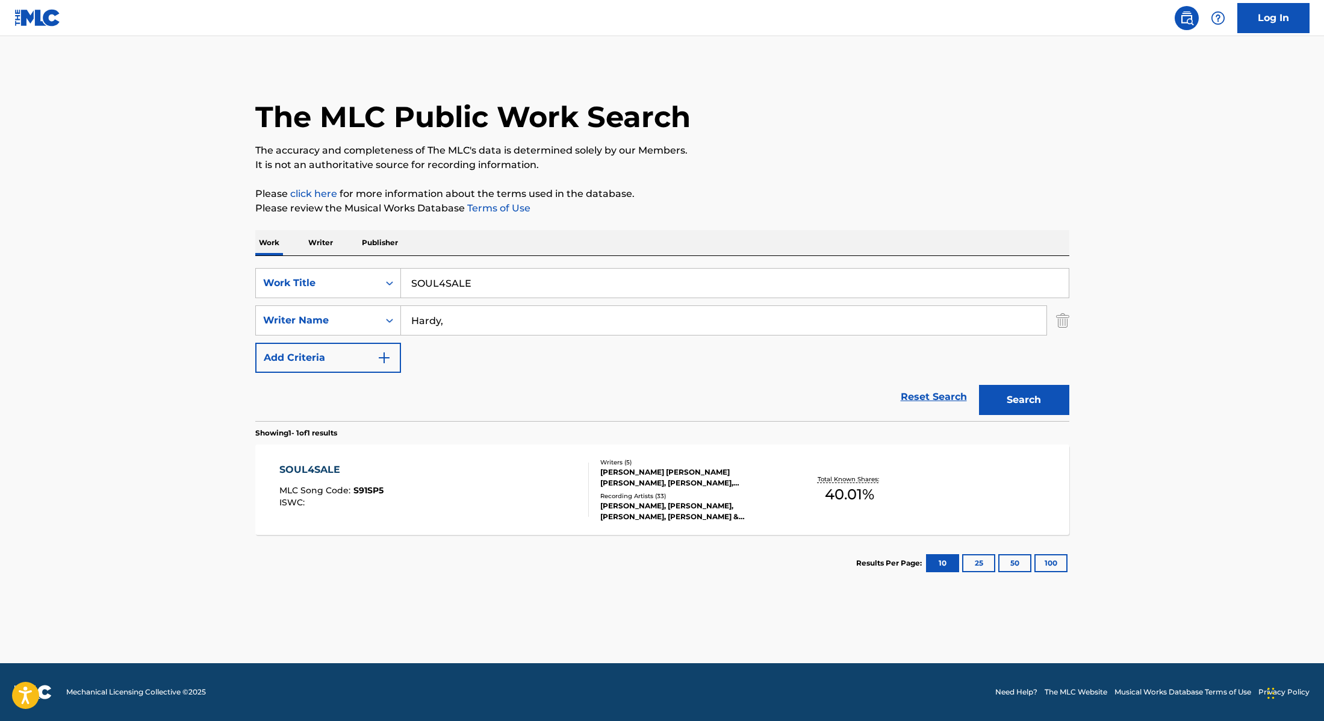
click at [464, 476] on div "SOUL4SALE MLC Song Code : S91SP5 ISWC :" at bounding box center [434, 489] width 310 height 54
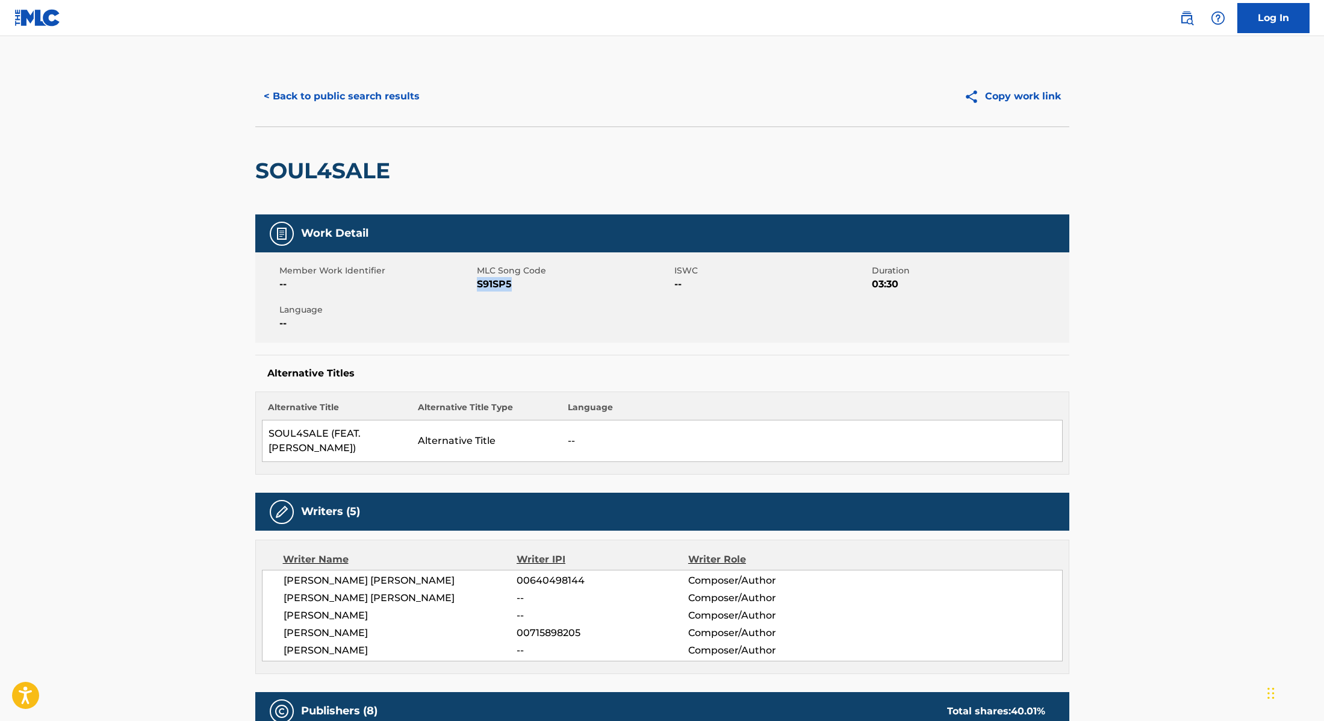
drag, startPoint x: 478, startPoint y: 285, endPoint x: 540, endPoint y: 291, distance: 62.3
click at [540, 291] on div "Member Work Identifier -- MLC Song Code S91SP5 ISWC -- Duration 03:30 Language …" at bounding box center [662, 297] width 814 height 90
click at [274, 101] on button "< Back to public search results" at bounding box center [341, 96] width 173 height 30
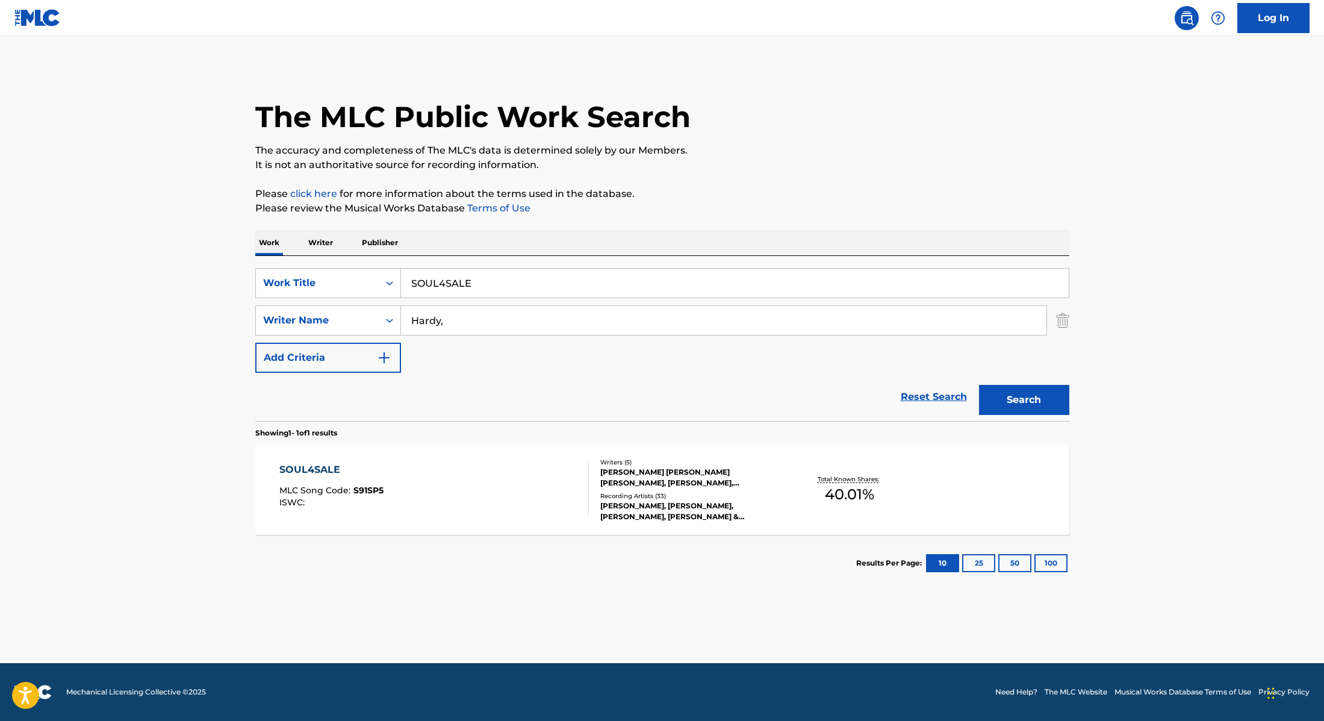
drag, startPoint x: 489, startPoint y: 287, endPoint x: 350, endPoint y: 263, distance: 141.2
click at [350, 263] on div "SearchWithCriteria28f74e23-8d9a-482d-8f44-99bc4c1a0823 Work Title SOUL4SALE Sea…" at bounding box center [662, 338] width 814 height 165
type input "LIVE FOREVER"
click at [662, 232] on div "Work Writer Publisher" at bounding box center [662, 242] width 814 height 25
click at [1002, 400] on button "Search" at bounding box center [1024, 400] width 90 height 30
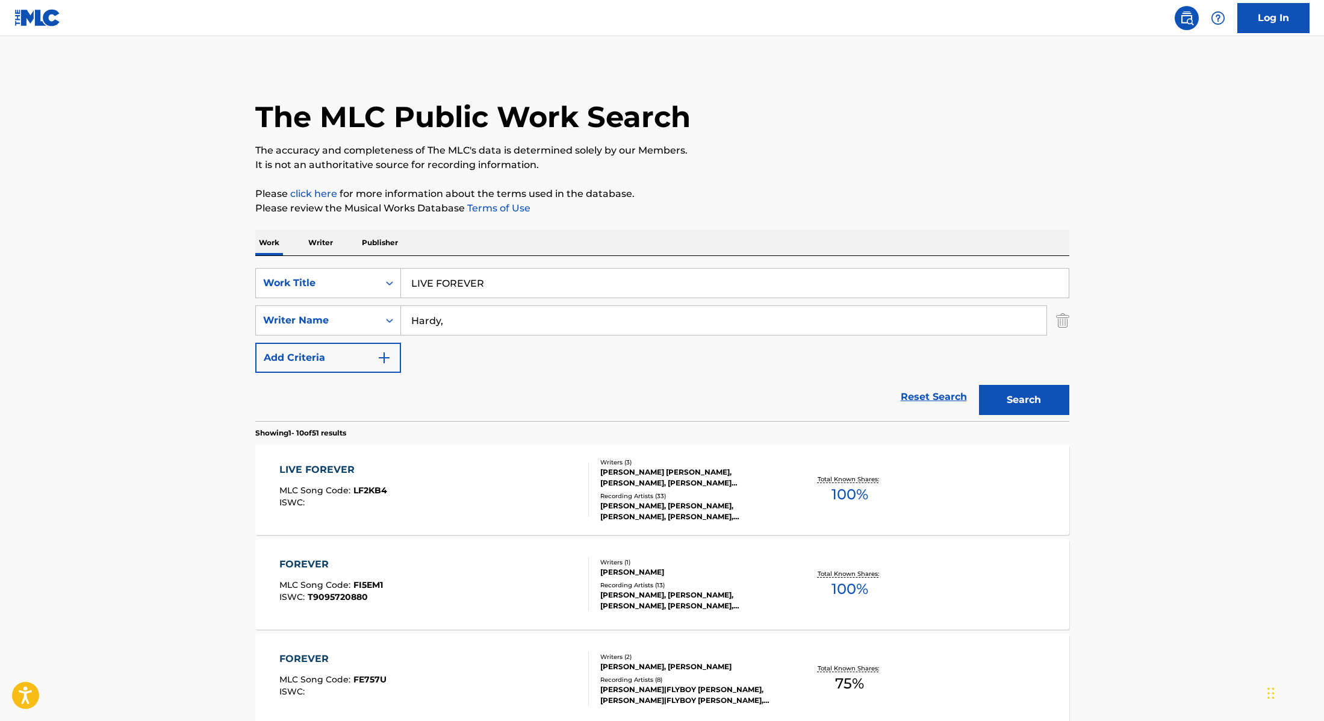
click at [547, 476] on div "LIVE FOREVER MLC Song Code : LF2KB4 ISWC :" at bounding box center [434, 489] width 310 height 54
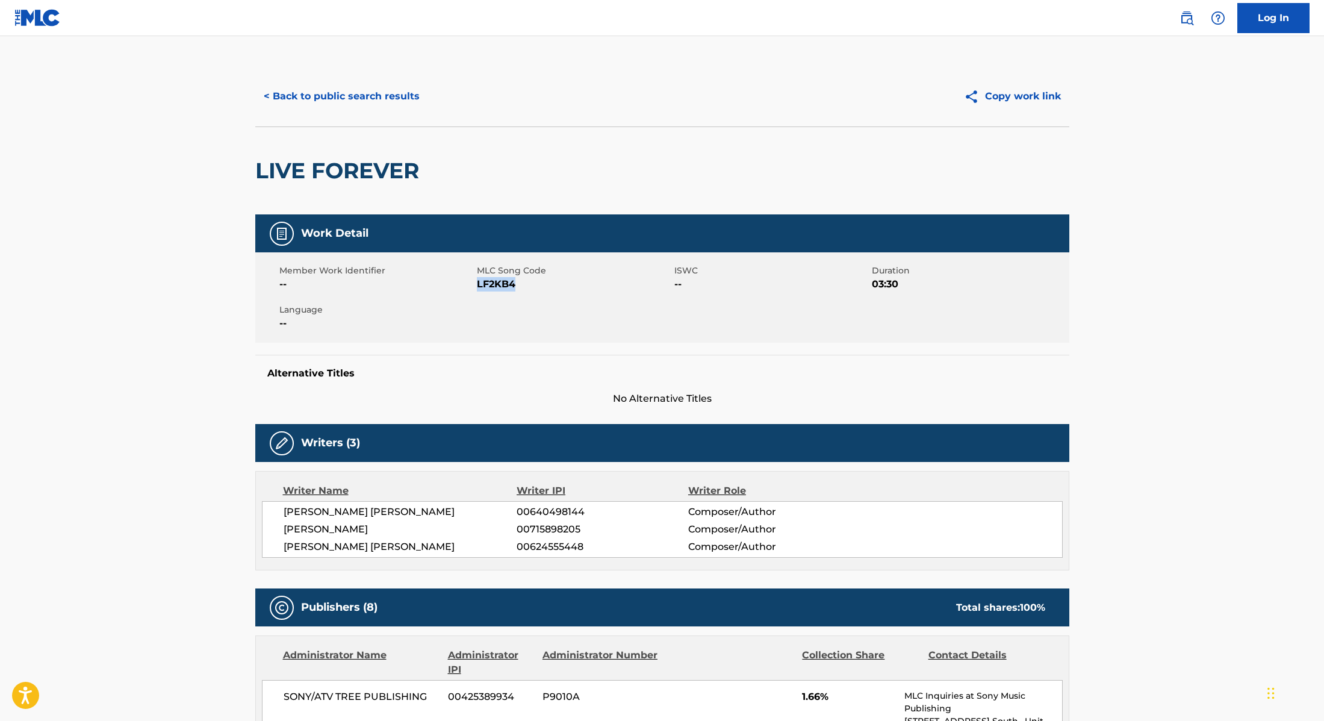
drag, startPoint x: 478, startPoint y: 285, endPoint x: 559, endPoint y: 287, distance: 80.7
click at [559, 287] on span "LF2KB4" at bounding box center [574, 284] width 195 height 14
click at [414, 90] on button "< Back to public search results" at bounding box center [341, 96] width 173 height 30
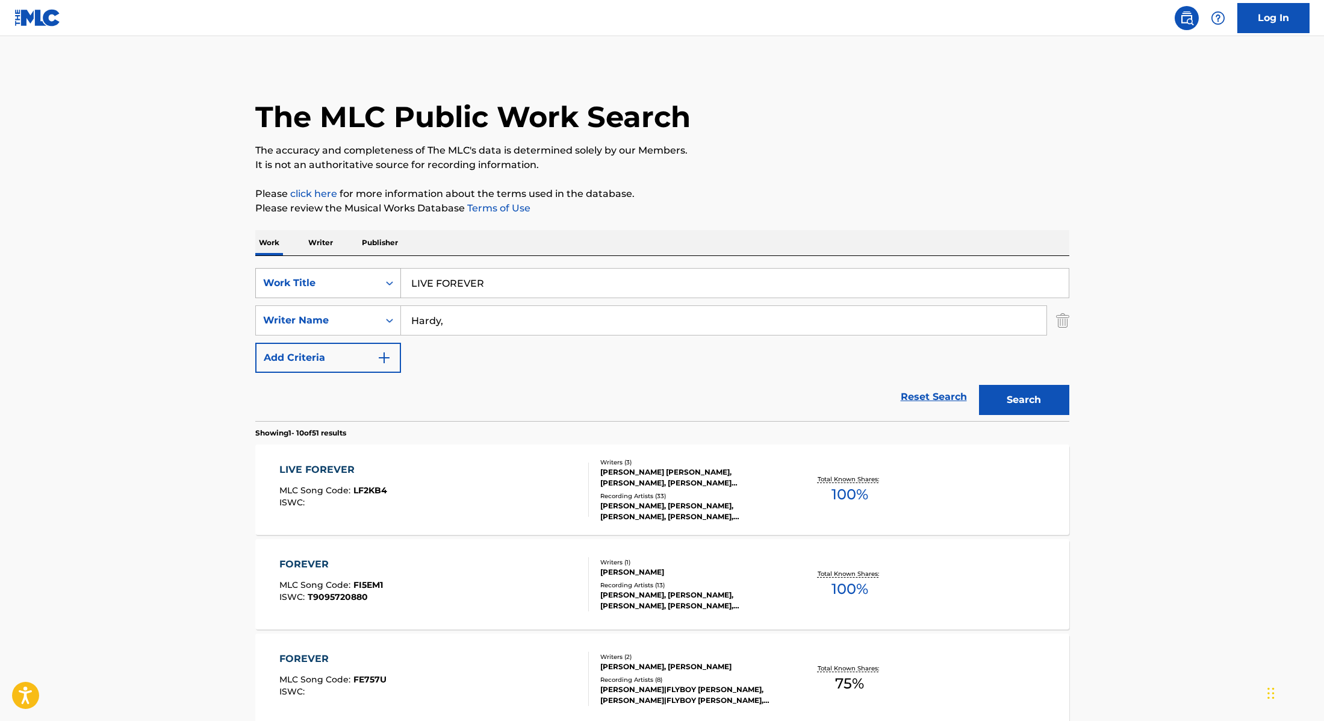
drag, startPoint x: 496, startPoint y: 291, endPoint x: 388, endPoint y: 275, distance: 109.7
click at [388, 275] on div "SearchWithCriteria28f74e23-8d9a-482d-8f44-99bc4c1a0823 Work Title LIVE FOREVER" at bounding box center [662, 283] width 814 height 30
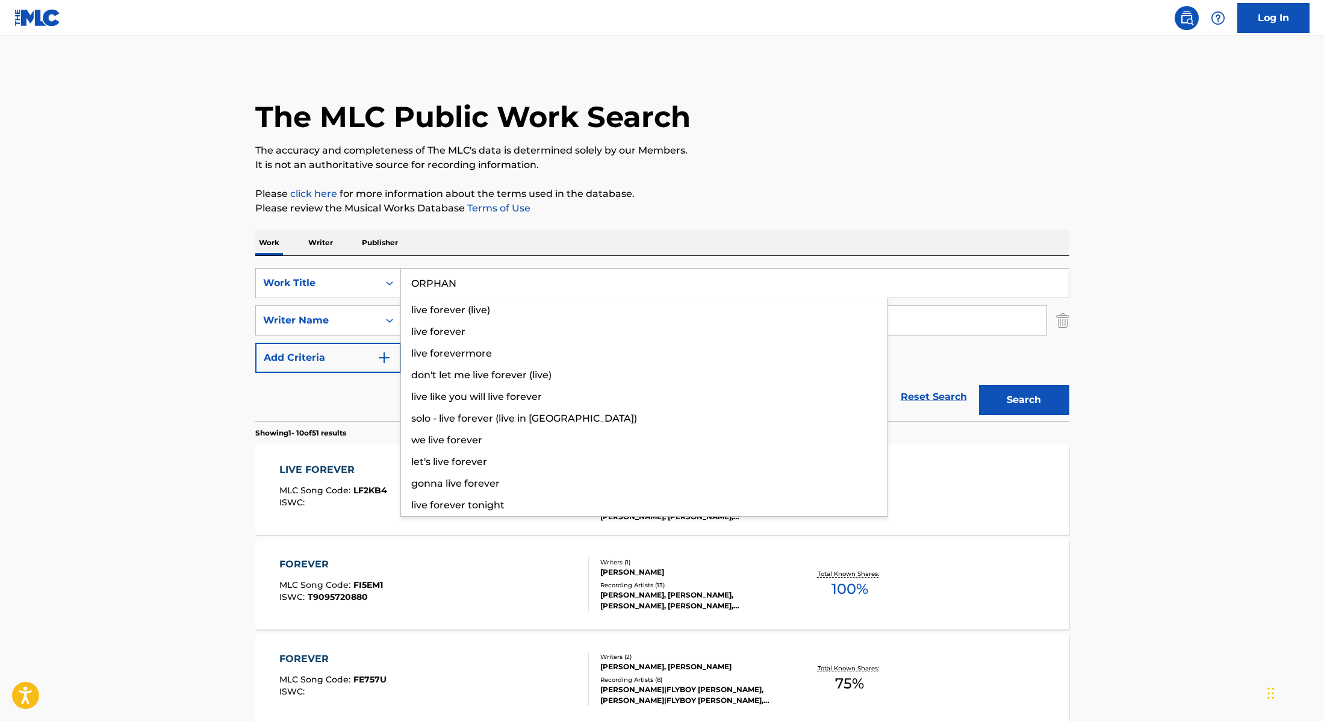
type input "ORPHAN"
click at [771, 214] on p "Please review the Musical Works Database Terms of Use" at bounding box center [662, 208] width 814 height 14
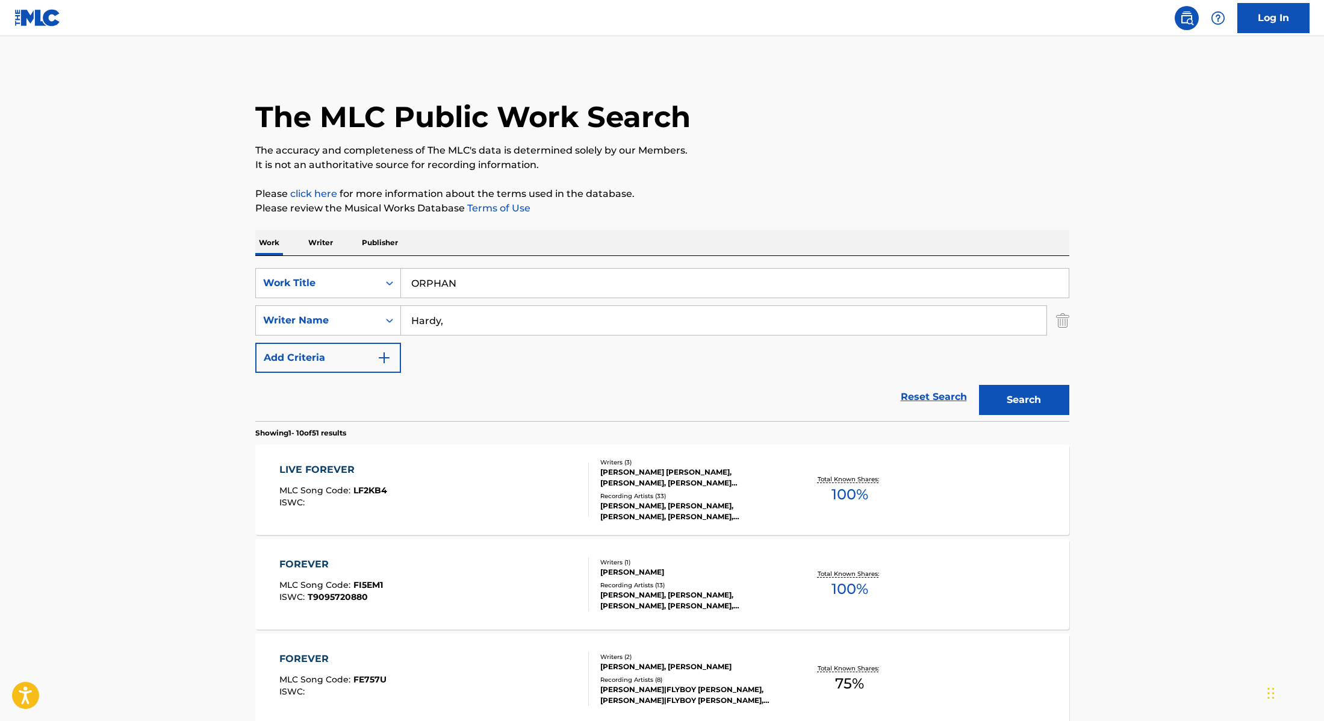
click at [1035, 404] on button "Search" at bounding box center [1024, 400] width 90 height 30
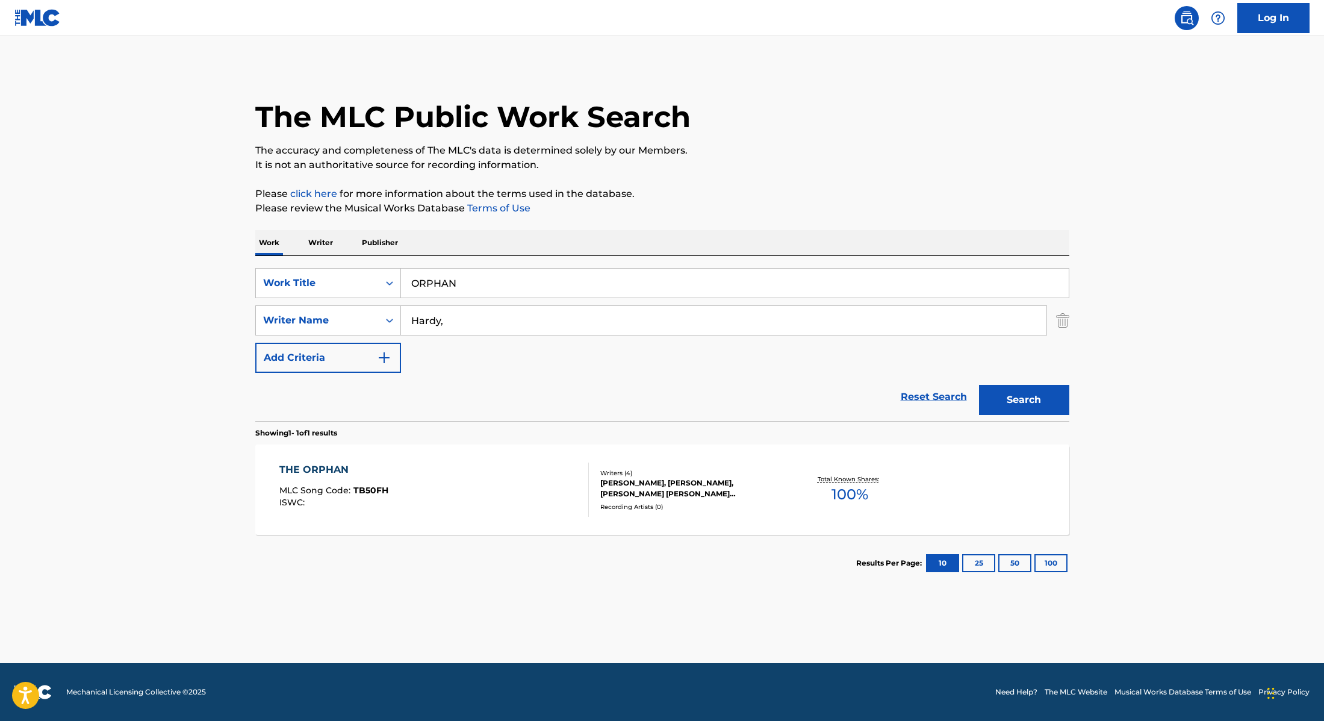
click at [522, 500] on div "THE ORPHAN MLC Song Code : TB50FH ISWC :" at bounding box center [434, 489] width 310 height 54
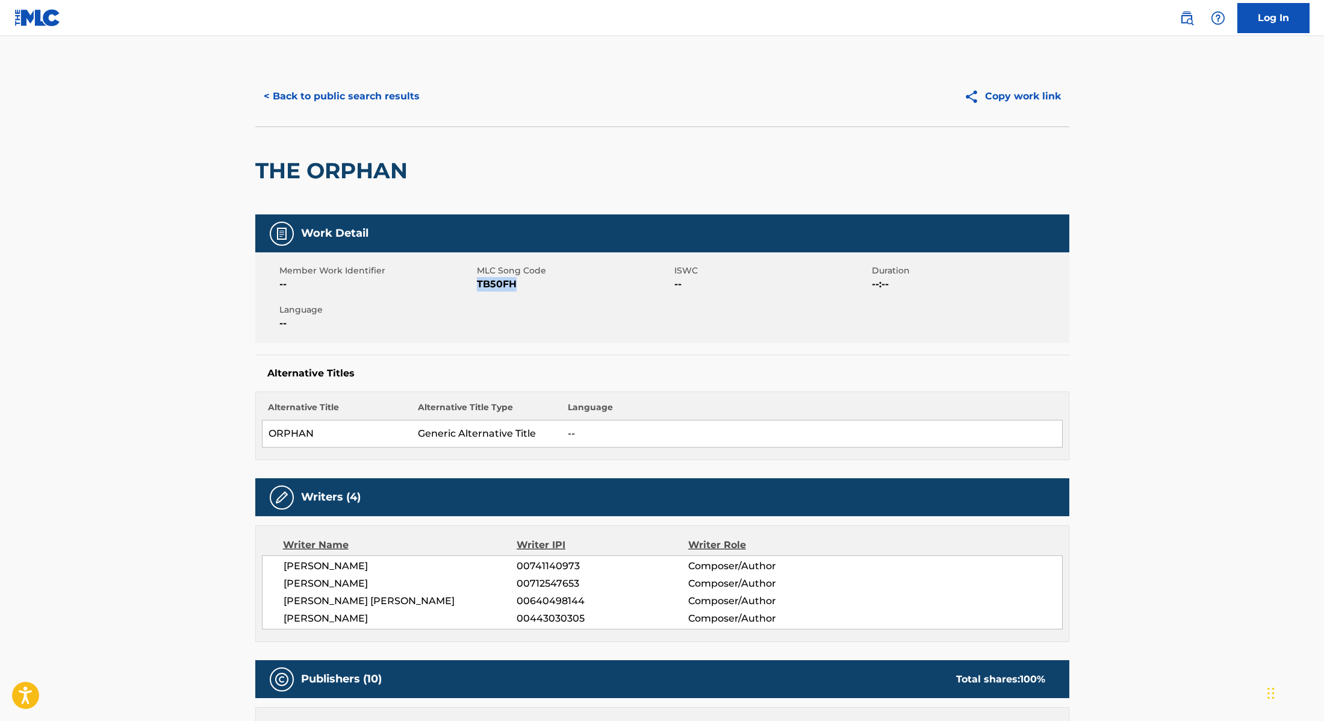
drag, startPoint x: 478, startPoint y: 285, endPoint x: 549, endPoint y: 285, distance: 71.7
click at [549, 285] on span "TB50FH" at bounding box center [574, 284] width 195 height 14
click at [323, 87] on button "< Back to public search results" at bounding box center [341, 96] width 173 height 30
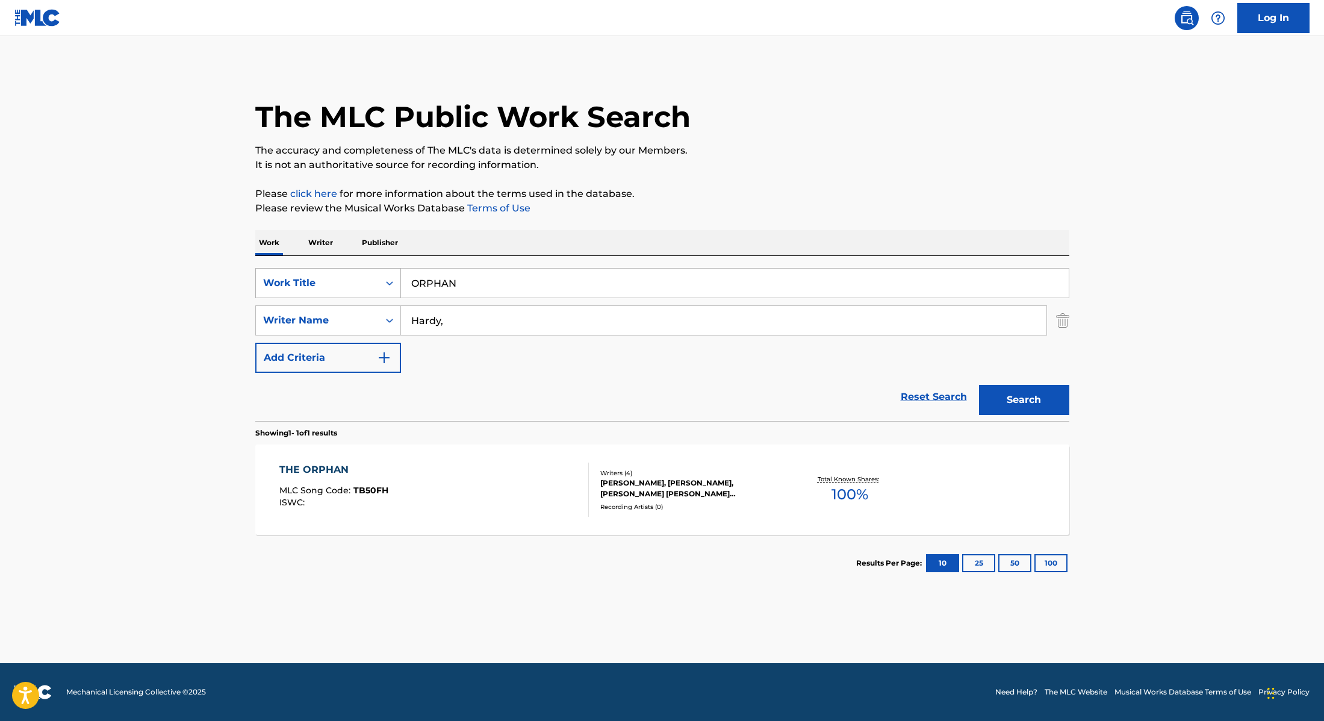
drag, startPoint x: 467, startPoint y: 282, endPoint x: 394, endPoint y: 275, distance: 72.6
click at [394, 275] on div "SearchWithCriteria28f74e23-8d9a-482d-8f44-99bc4c1a0823 Work Title ORPHAN" at bounding box center [662, 283] width 814 height 30
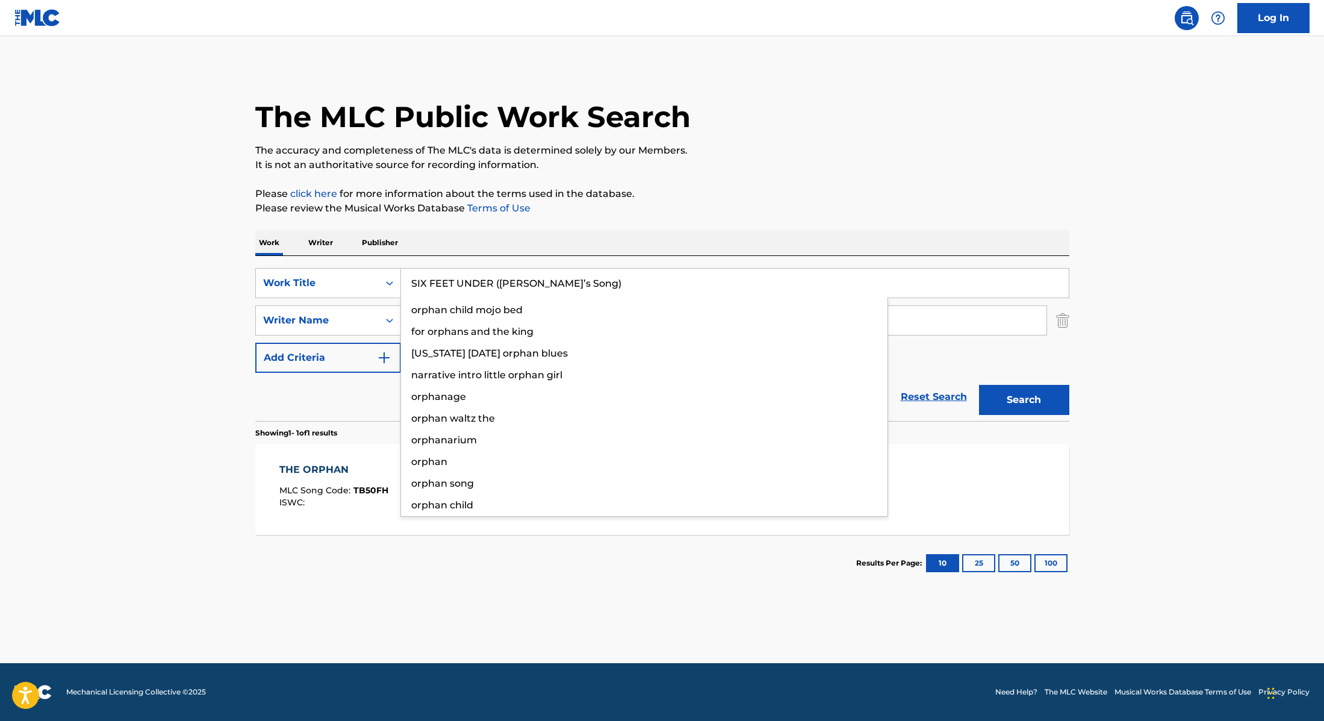
type input "SIX FEET UNDER ([PERSON_NAME]’s Song)"
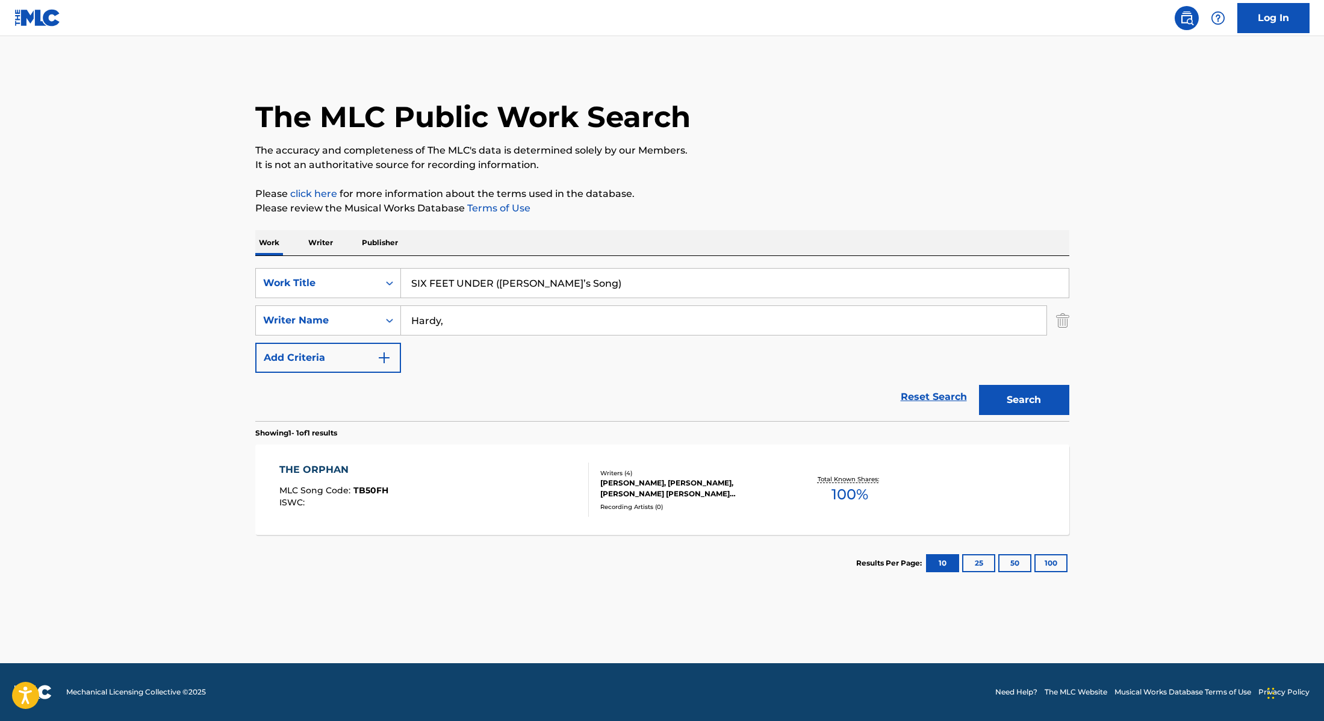
click at [848, 215] on p "Please review the Musical Works Database Terms of Use" at bounding box center [662, 208] width 814 height 14
click at [1023, 391] on button "Search" at bounding box center [1024, 400] width 90 height 30
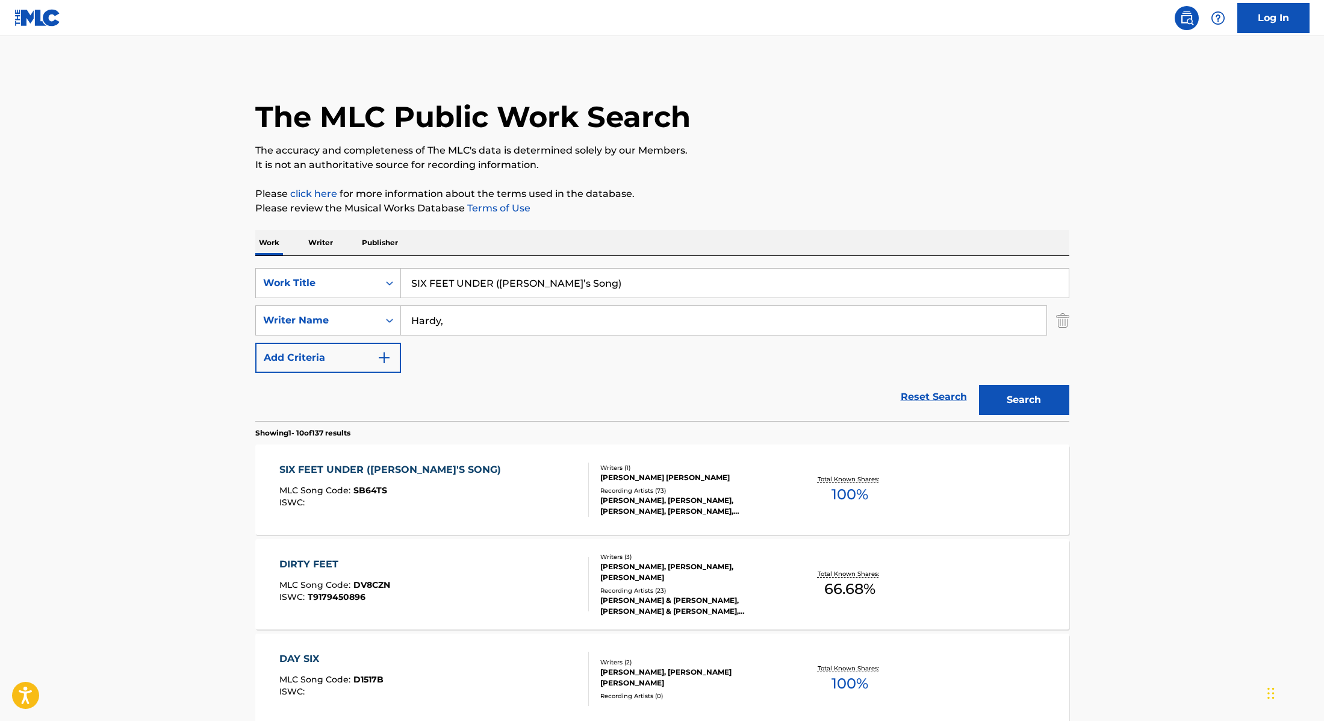
click at [557, 506] on div "SIX FEET UNDER ([PERSON_NAME]'S SONG) MLC Song Code : SB64TS ISWC :" at bounding box center [434, 489] width 310 height 54
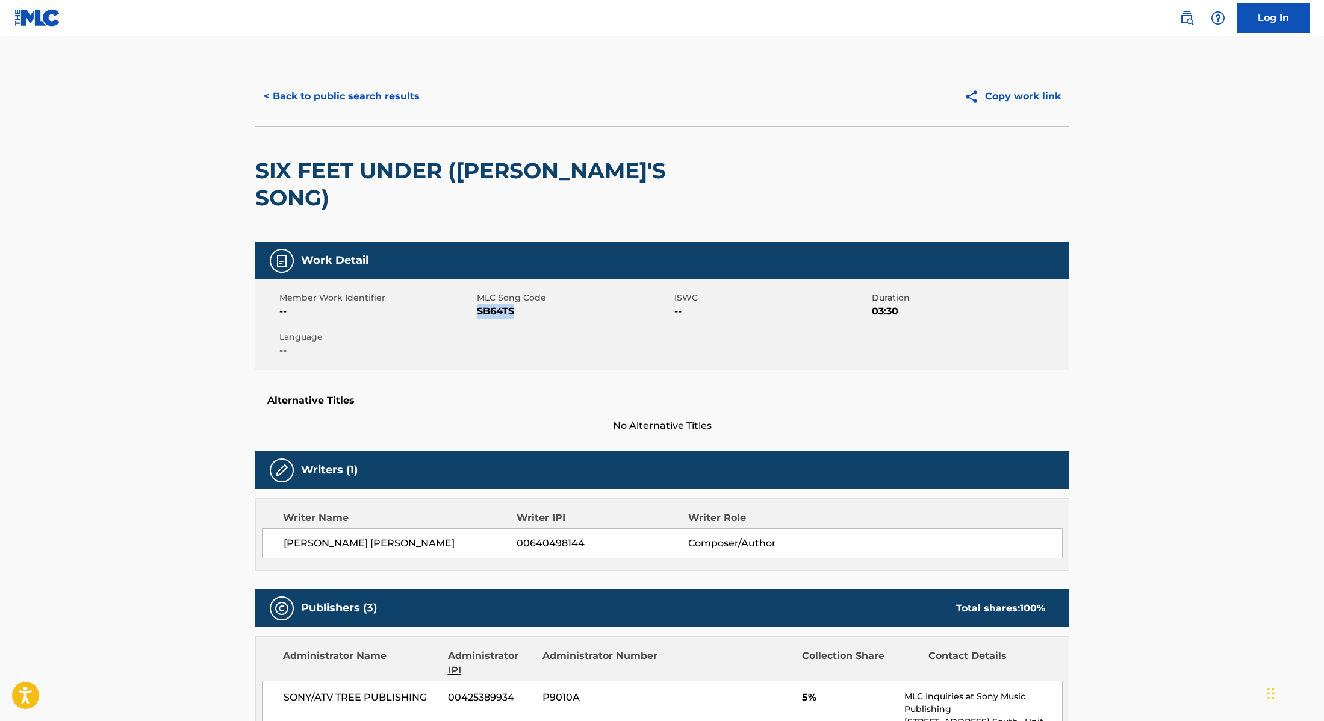
drag, startPoint x: 477, startPoint y: 287, endPoint x: 565, endPoint y: 287, distance: 88.5
click at [565, 304] on span "SB64TS" at bounding box center [574, 311] width 195 height 14
click at [368, 96] on button "< Back to public search results" at bounding box center [341, 96] width 173 height 30
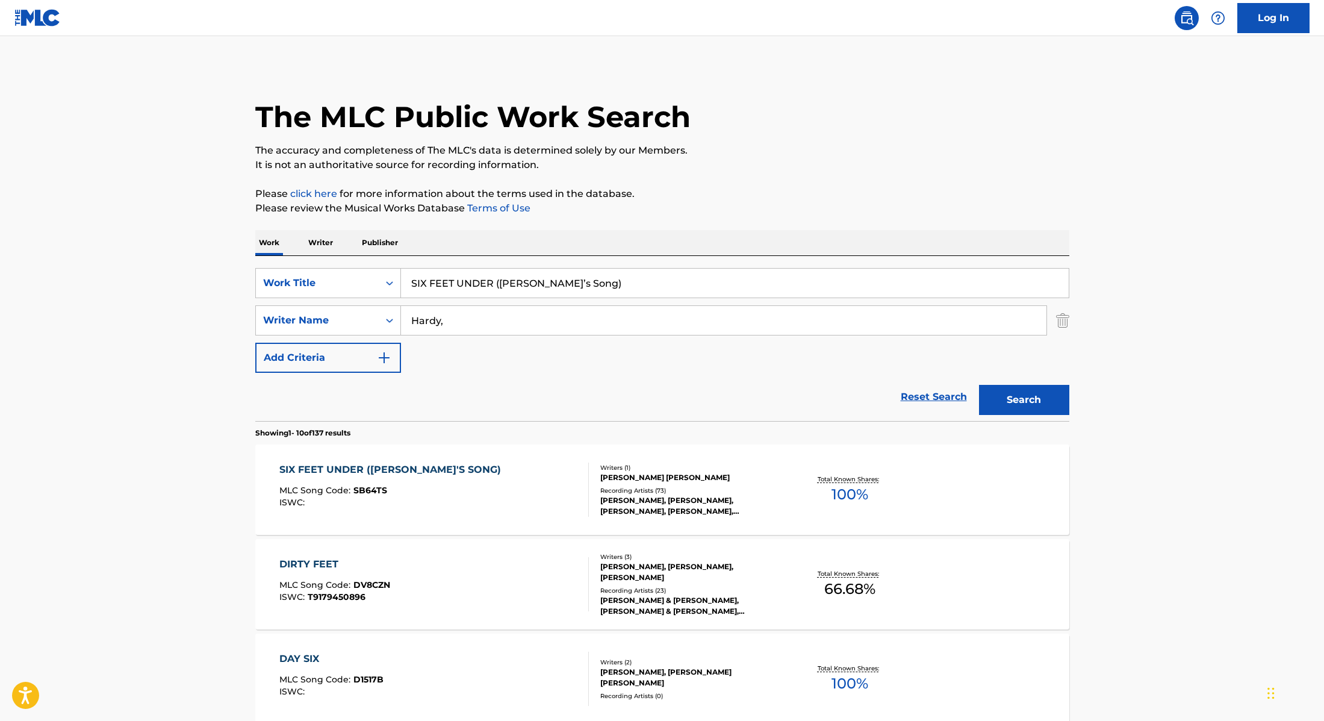
drag, startPoint x: 509, startPoint y: 268, endPoint x: 360, endPoint y: 253, distance: 150.1
type input "ROCKSTAR"
click at [737, 253] on div "Work Writer Publisher" at bounding box center [662, 242] width 814 height 25
click at [995, 402] on button "Search" at bounding box center [1024, 400] width 90 height 30
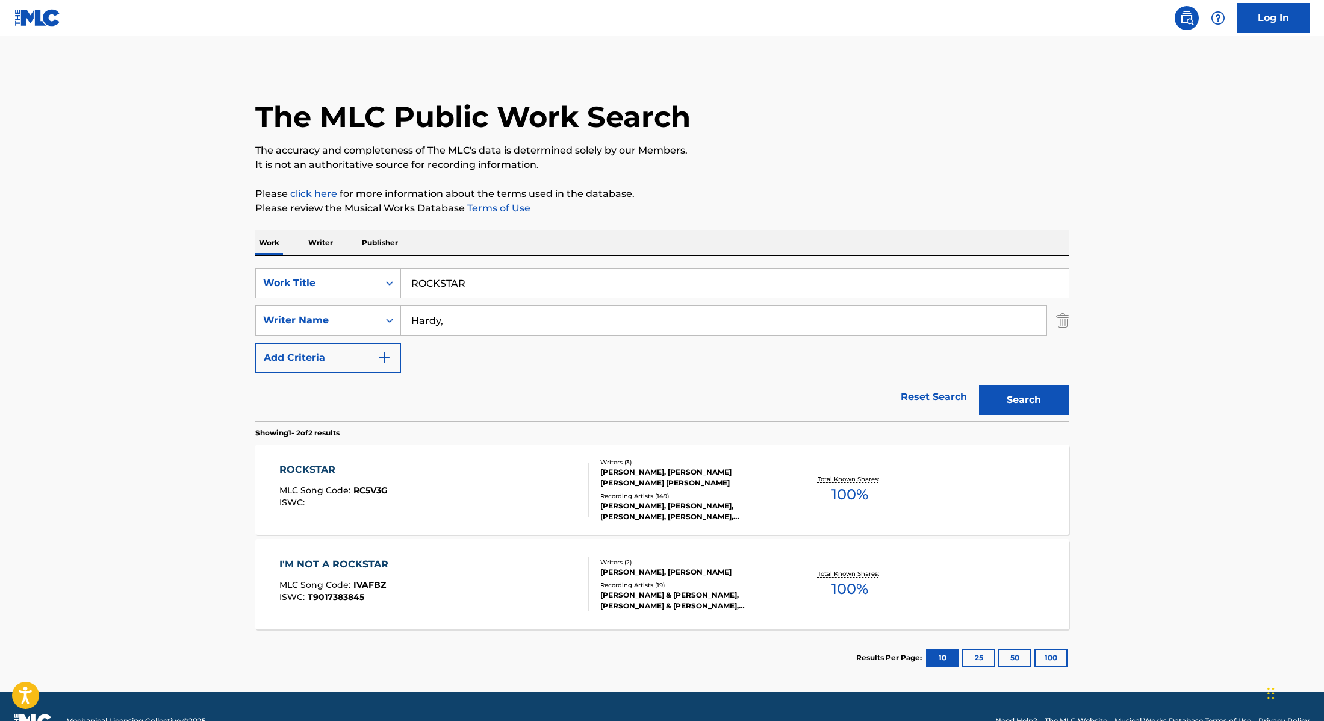
click at [540, 499] on div "ROCKSTAR MLC Song Code : RC5V3G ISWC :" at bounding box center [434, 489] width 310 height 54
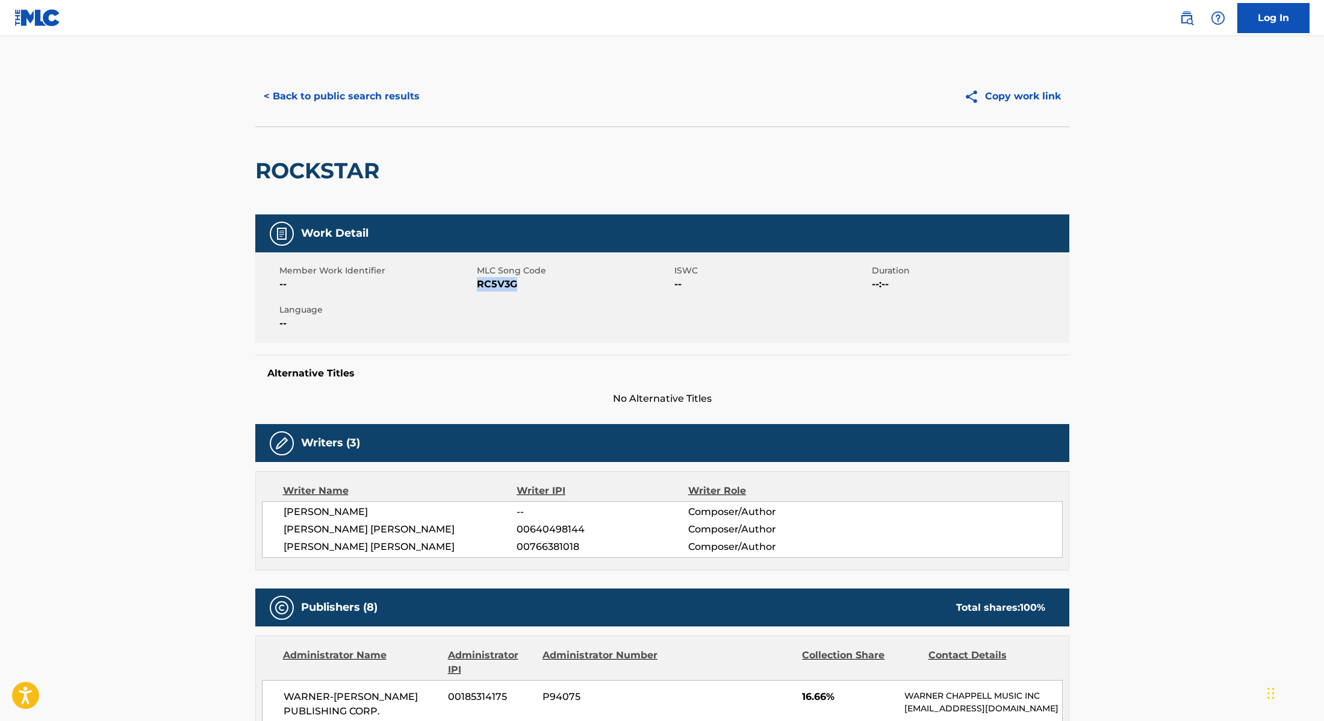
drag, startPoint x: 478, startPoint y: 285, endPoint x: 565, endPoint y: 286, distance: 87.3
click at [565, 286] on span "RC5V3G" at bounding box center [574, 284] width 195 height 14
click at [365, 93] on button "< Back to public search results" at bounding box center [341, 96] width 173 height 30
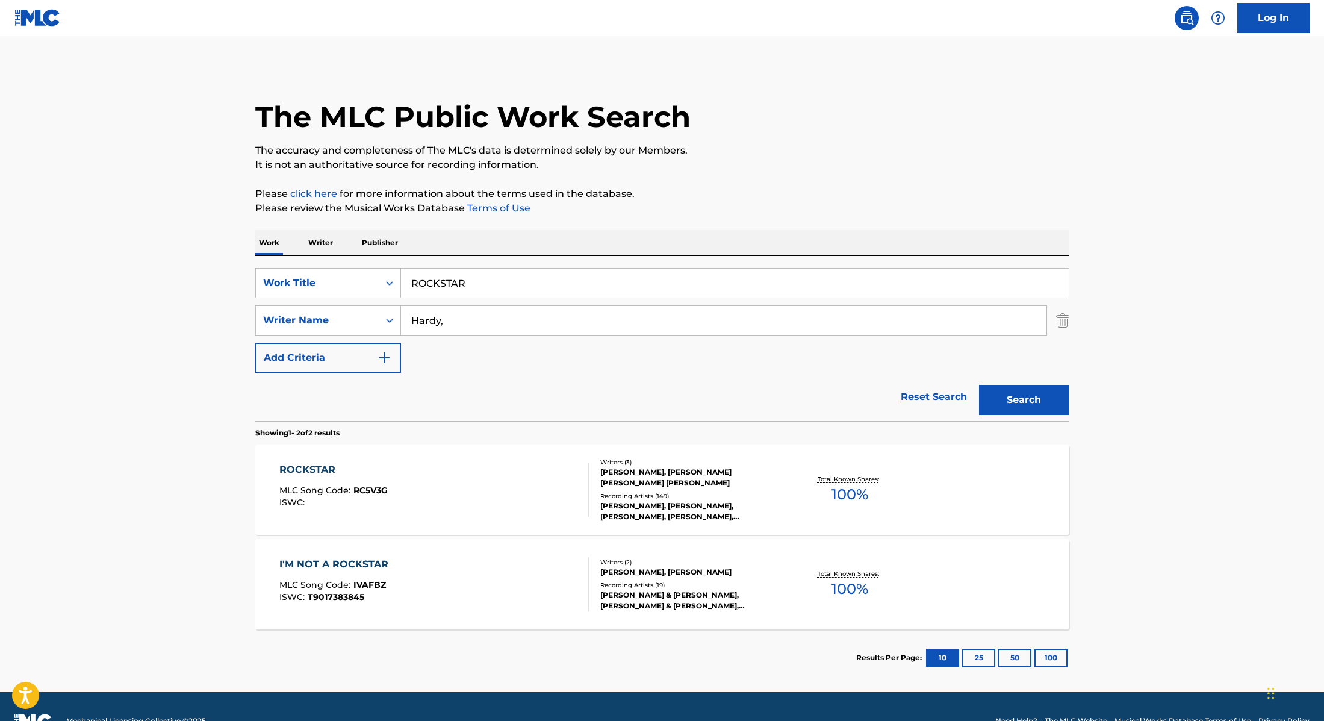
drag, startPoint x: 485, startPoint y: 277, endPoint x: 371, endPoint y: 250, distance: 117.0
click at [373, 251] on div "Work Writer Publisher SearchWithCriteria28f74e23-8d9a-482d-8f44-99bc4c1a0823 Wo…" at bounding box center [662, 458] width 814 height 456
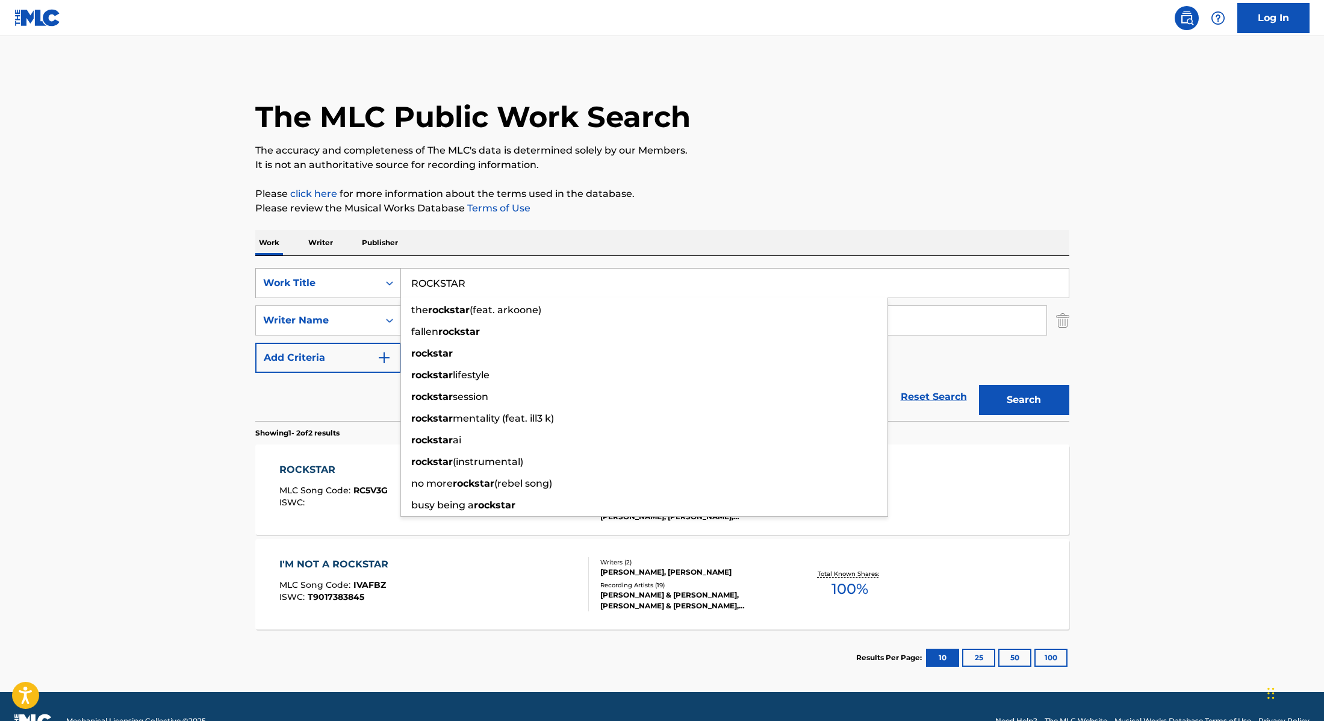
drag, startPoint x: 485, startPoint y: 290, endPoint x: 373, endPoint y: 280, distance: 113.0
click at [373, 280] on div "SearchWithCriteria28f74e23-8d9a-482d-8f44-99bc4c1a0823 Work Title ROCKSTAR the …" at bounding box center [662, 283] width 814 height 30
type input "PSYCHO"
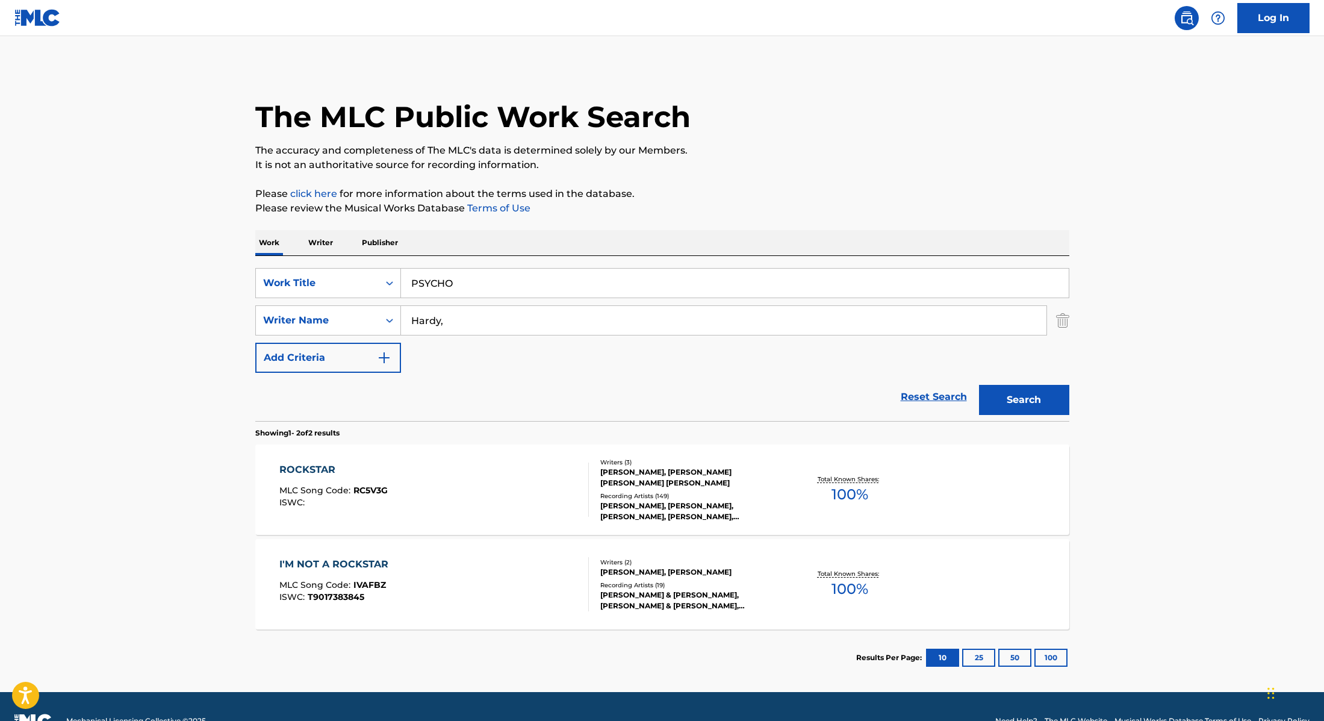
click at [778, 192] on p "Please click here for more information about the terms used in the database." at bounding box center [662, 194] width 814 height 14
click at [992, 394] on button "Search" at bounding box center [1024, 400] width 90 height 30
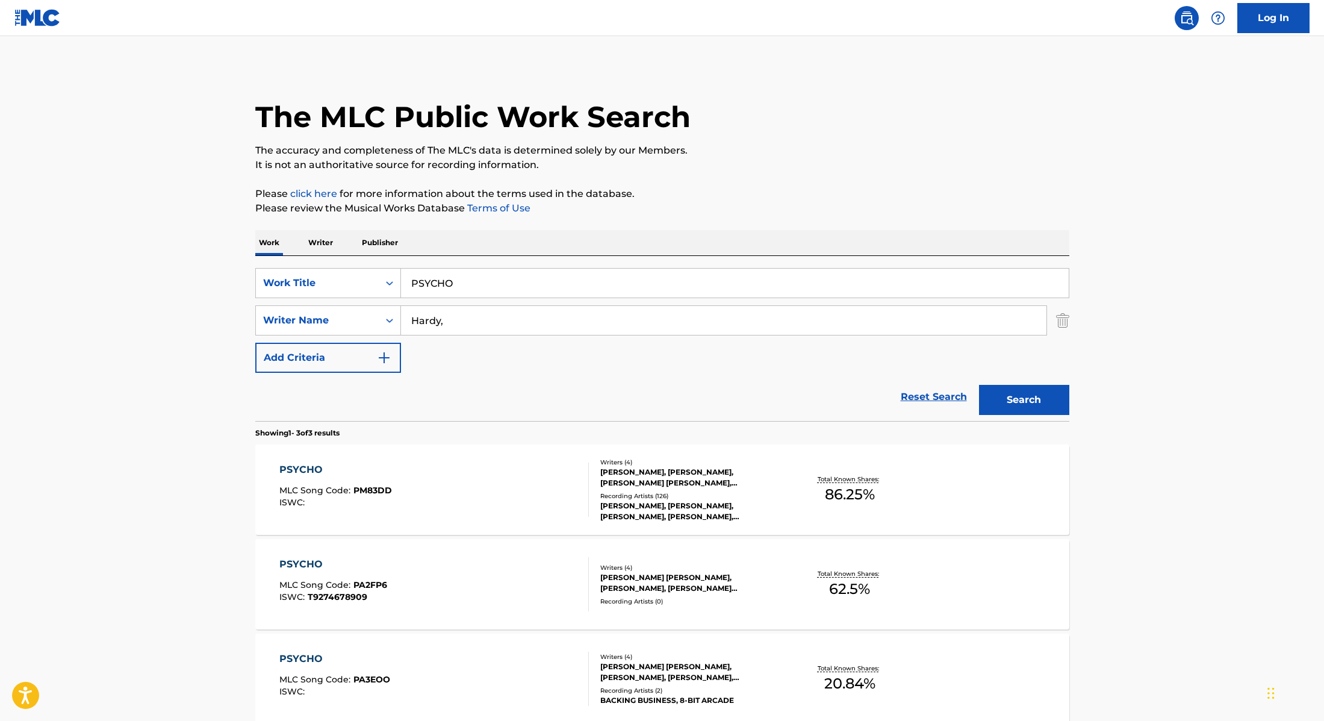
click at [518, 489] on div "PSYCHO MLC Song Code : PM83DD ISWC :" at bounding box center [434, 489] width 310 height 54
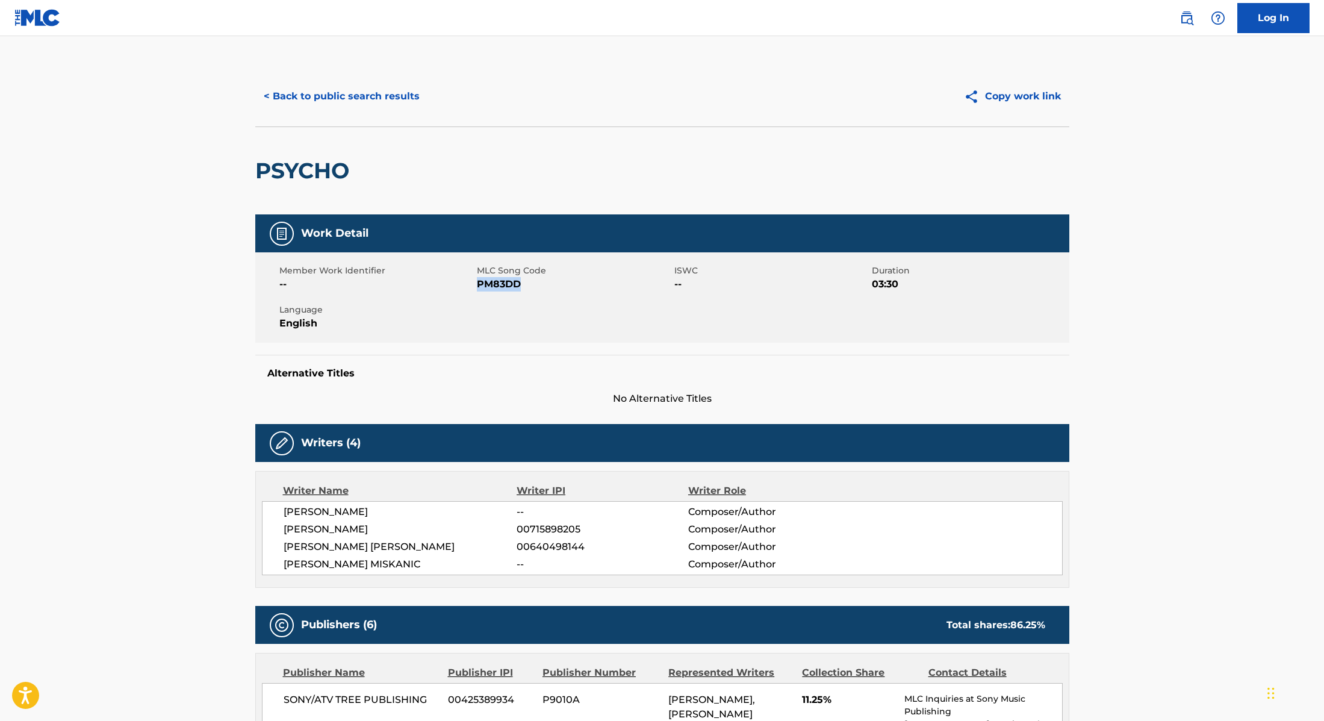
drag, startPoint x: 478, startPoint y: 285, endPoint x: 569, endPoint y: 292, distance: 91.8
click at [569, 292] on div "Member Work Identifier -- MLC Song Code PM83DD ISWC -- Duration 03:30 Language …" at bounding box center [662, 297] width 814 height 90
click at [368, 99] on button "< Back to public search results" at bounding box center [341, 96] width 173 height 30
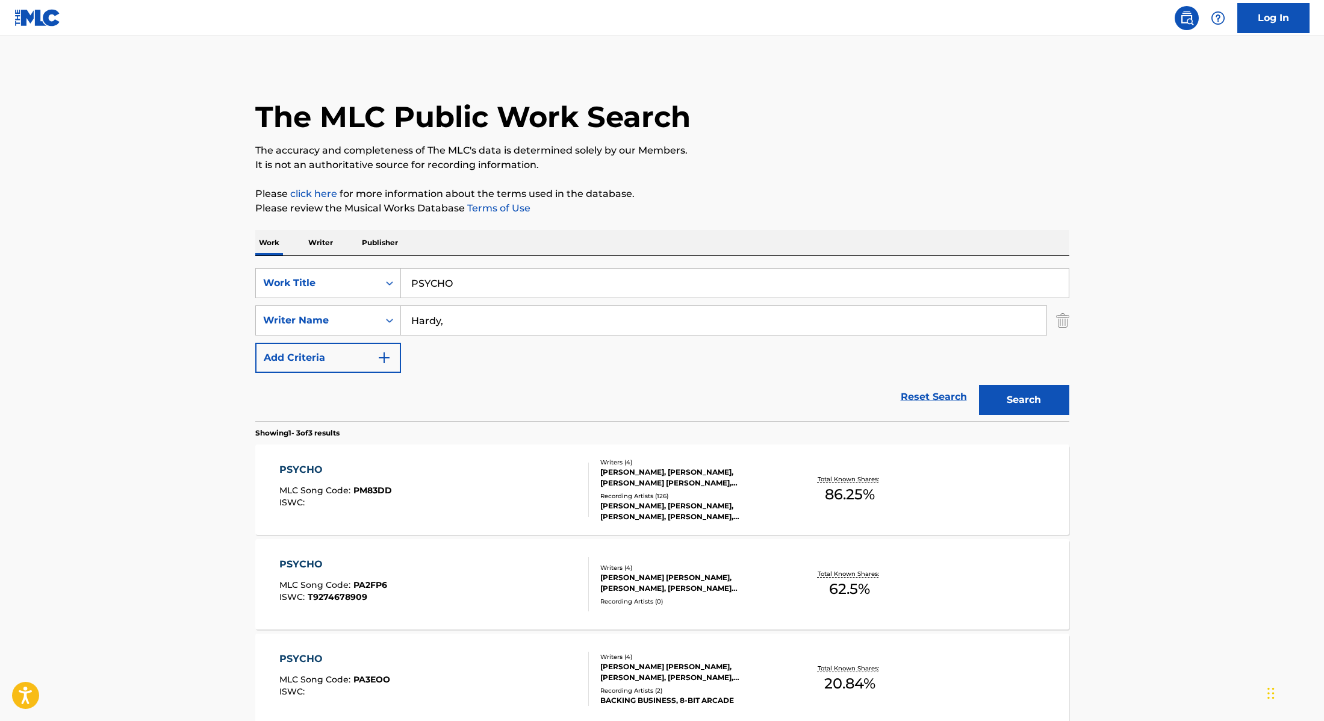
drag, startPoint x: 474, startPoint y: 291, endPoint x: 381, endPoint y: 262, distance: 97.1
click at [381, 262] on div "SearchWithCriteria28f74e23-8d9a-482d-8f44-99bc4c1a0823 Work Title PSYCHO Search…" at bounding box center [662, 338] width 814 height 165
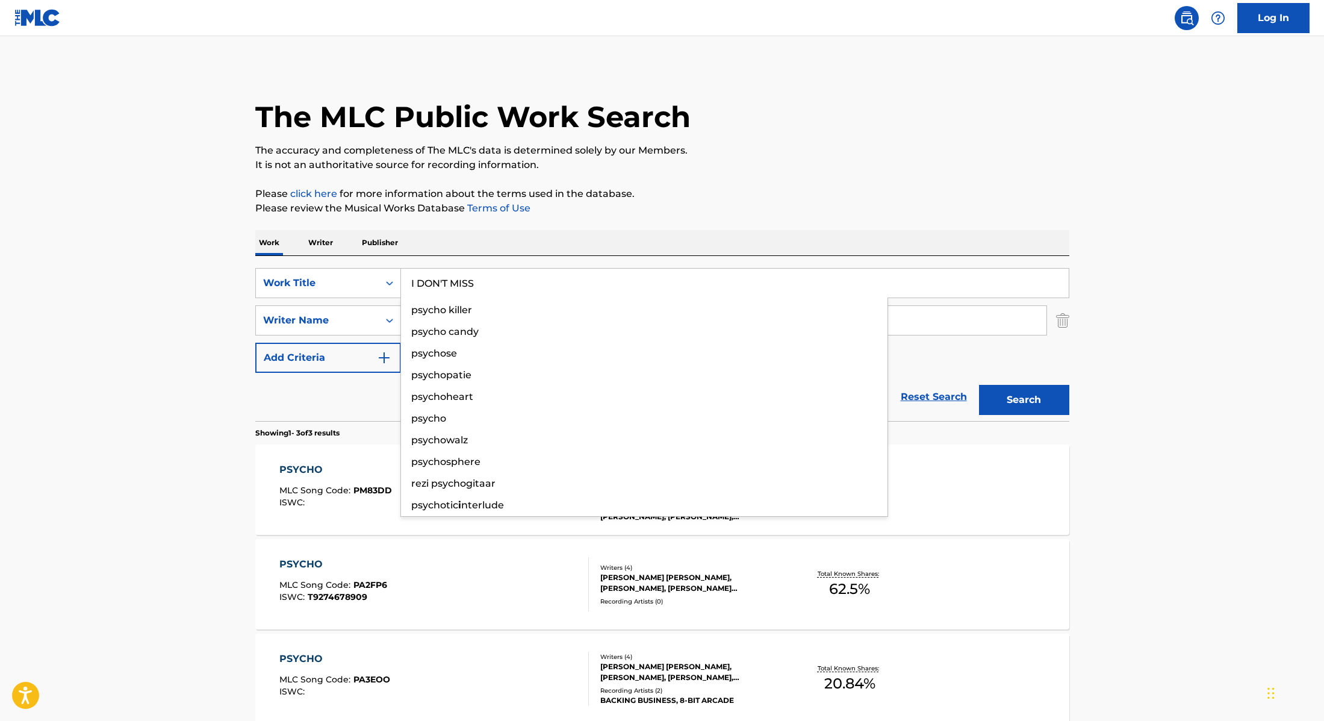
type input "I DON'T MISS"
click at [786, 185] on div "The MLC Public Work Search The accuracy and completeness of The MLC's data is d…" at bounding box center [662, 423] width 843 height 714
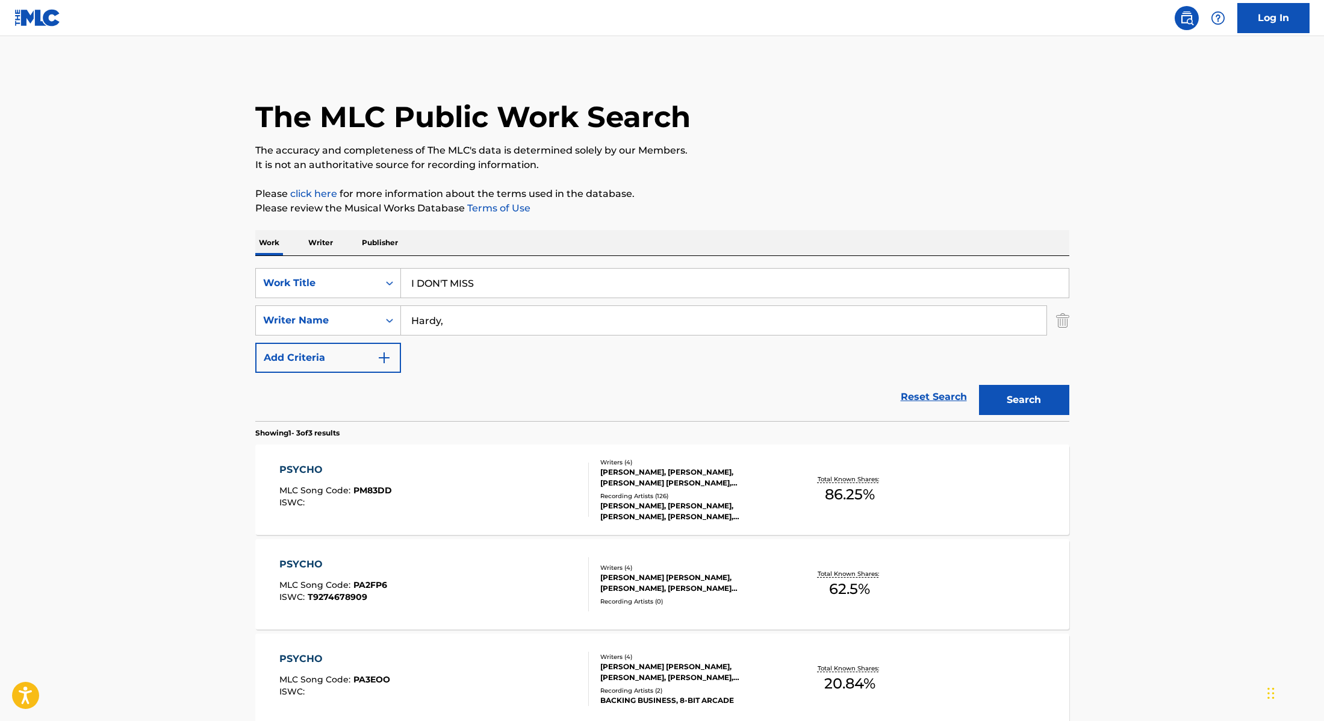
click at [1034, 393] on button "Search" at bounding box center [1024, 400] width 90 height 30
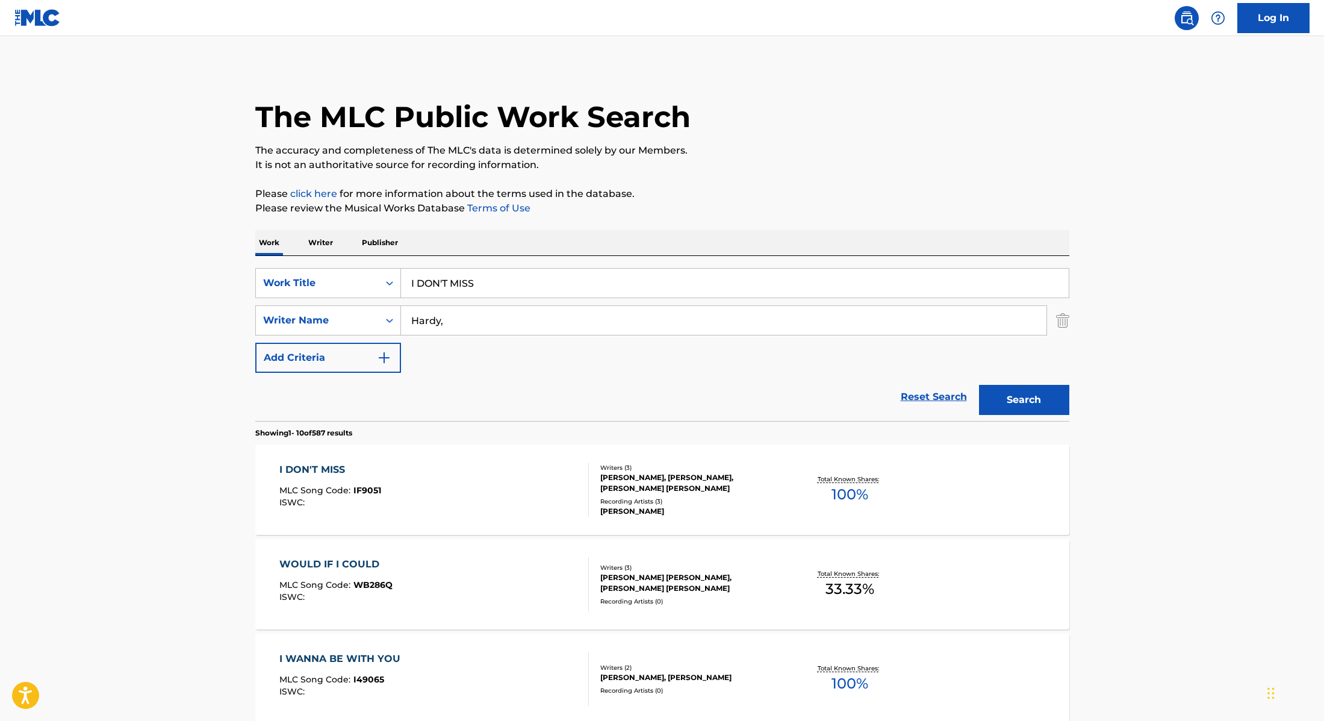
click at [525, 481] on div "I DON'T MISS MLC Song Code : IF9051 ISWC :" at bounding box center [434, 489] width 310 height 54
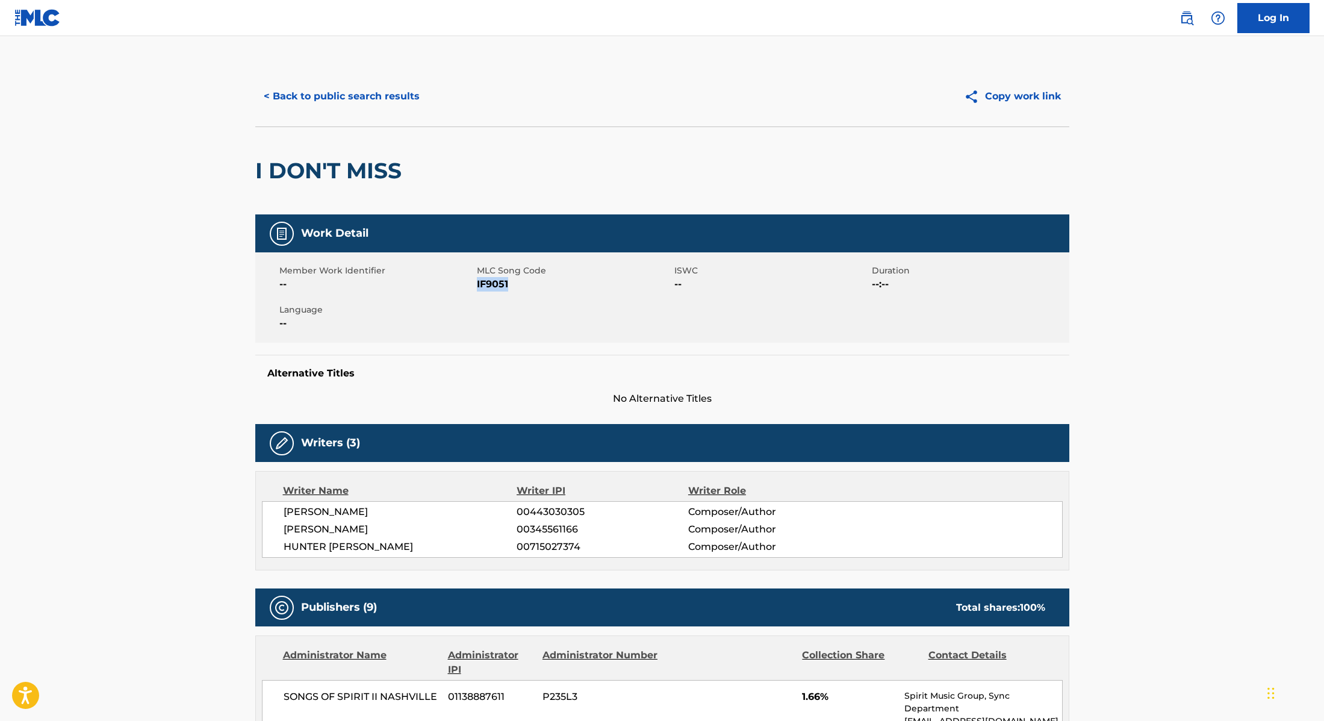
drag, startPoint x: 478, startPoint y: 285, endPoint x: 564, endPoint y: 285, distance: 85.5
click at [564, 285] on span "IF9051" at bounding box center [574, 284] width 195 height 14
click at [381, 92] on button "< Back to public search results" at bounding box center [341, 96] width 173 height 30
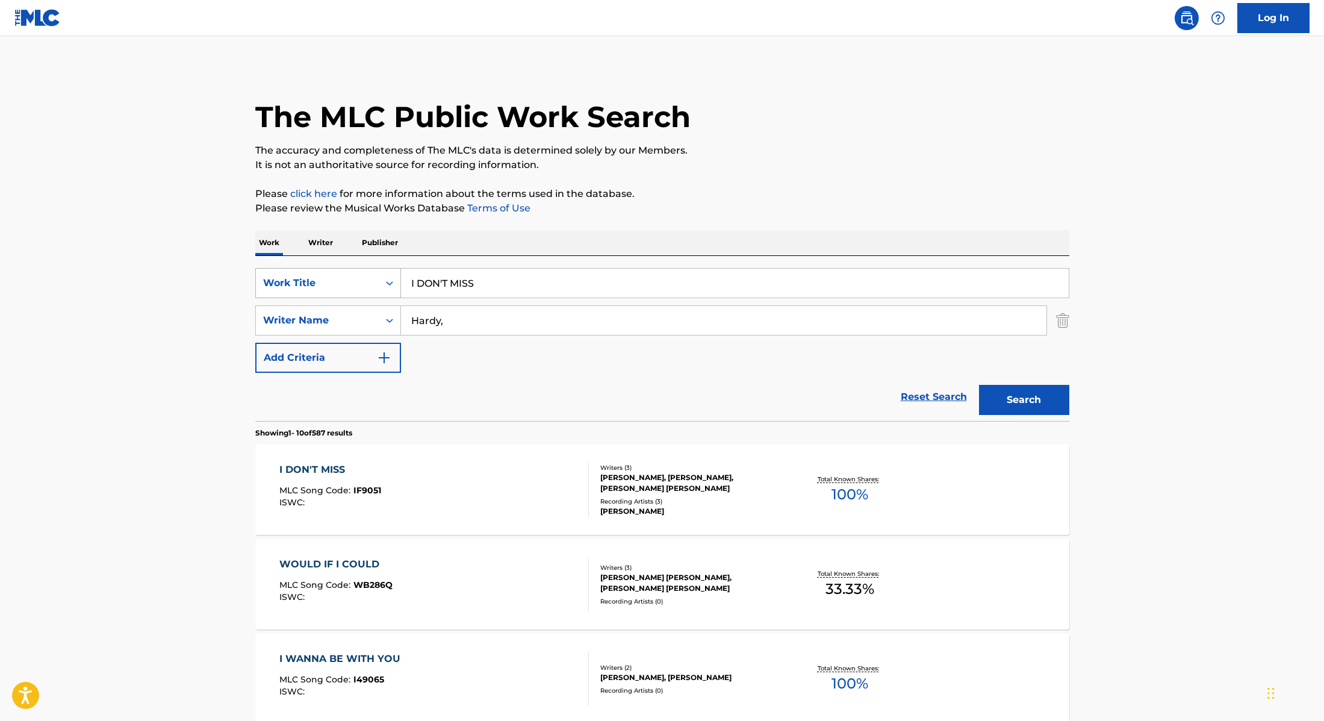
drag, startPoint x: 493, startPoint y: 283, endPoint x: 379, endPoint y: 276, distance: 114.0
click at [380, 276] on div "SearchWithCriteria28f74e23-8d9a-482d-8f44-99bc4c1a0823 Work Title I DON'T MISS" at bounding box center [662, 283] width 814 height 30
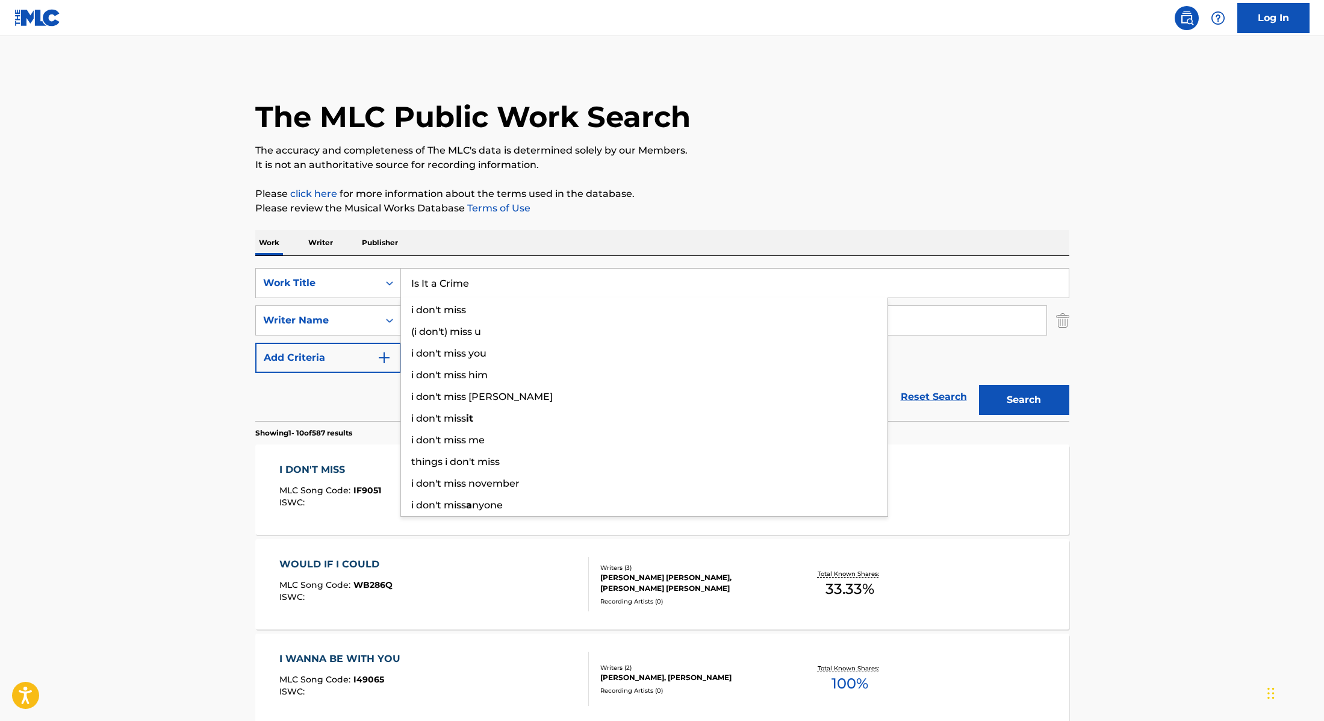
type input "Is It a Crime"
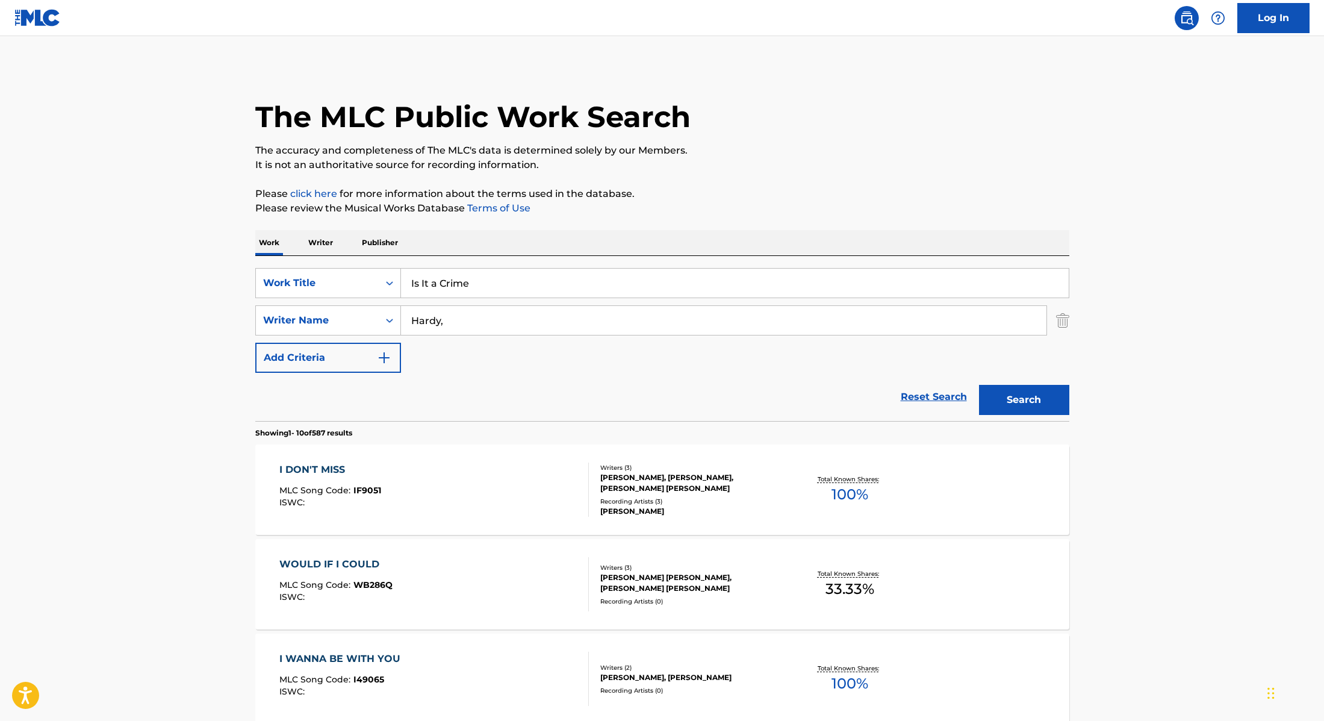
click at [852, 151] on p "The accuracy and completeness of The MLC's data is determined solely by our Mem…" at bounding box center [662, 150] width 814 height 14
drag, startPoint x: 453, startPoint y: 327, endPoint x: 362, endPoint y: 315, distance: 91.7
click at [369, 315] on div "SearchWithCriteria8cabbb3e-411d-4e6c-a3b4-dab8613fa116 Writer Name [PERSON_NAME…" at bounding box center [662, 320] width 814 height 30
type input "[PERSON_NAME],"
click at [1019, 403] on button "Search" at bounding box center [1024, 400] width 90 height 30
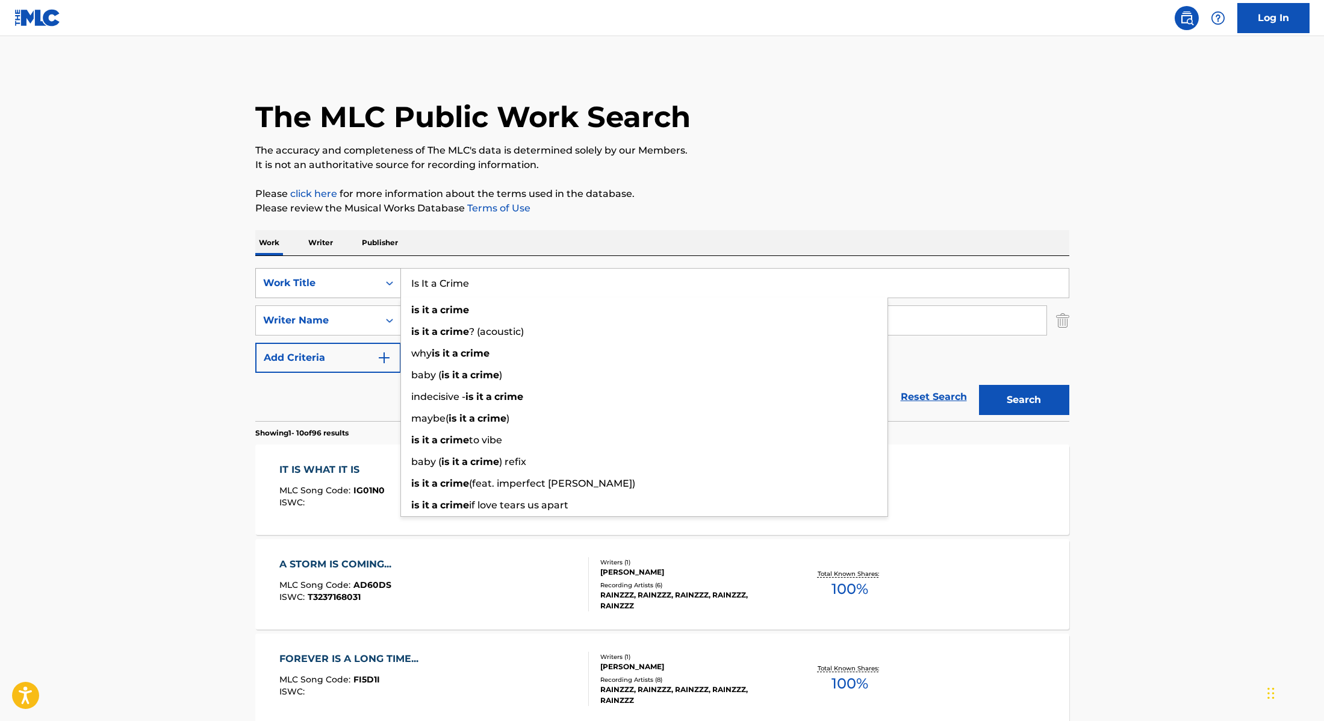
drag, startPoint x: 500, startPoint y: 288, endPoint x: 334, endPoint y: 268, distance: 167.5
click at [339, 269] on div "SearchWithCriteria28f74e23-8d9a-482d-8f44-99bc4c1a0823 Work Title Is It a Crime…" at bounding box center [662, 283] width 814 height 30
type input "Top Of Cars"
click at [739, 170] on p "It is not an authoritative source for recording information." at bounding box center [662, 165] width 814 height 14
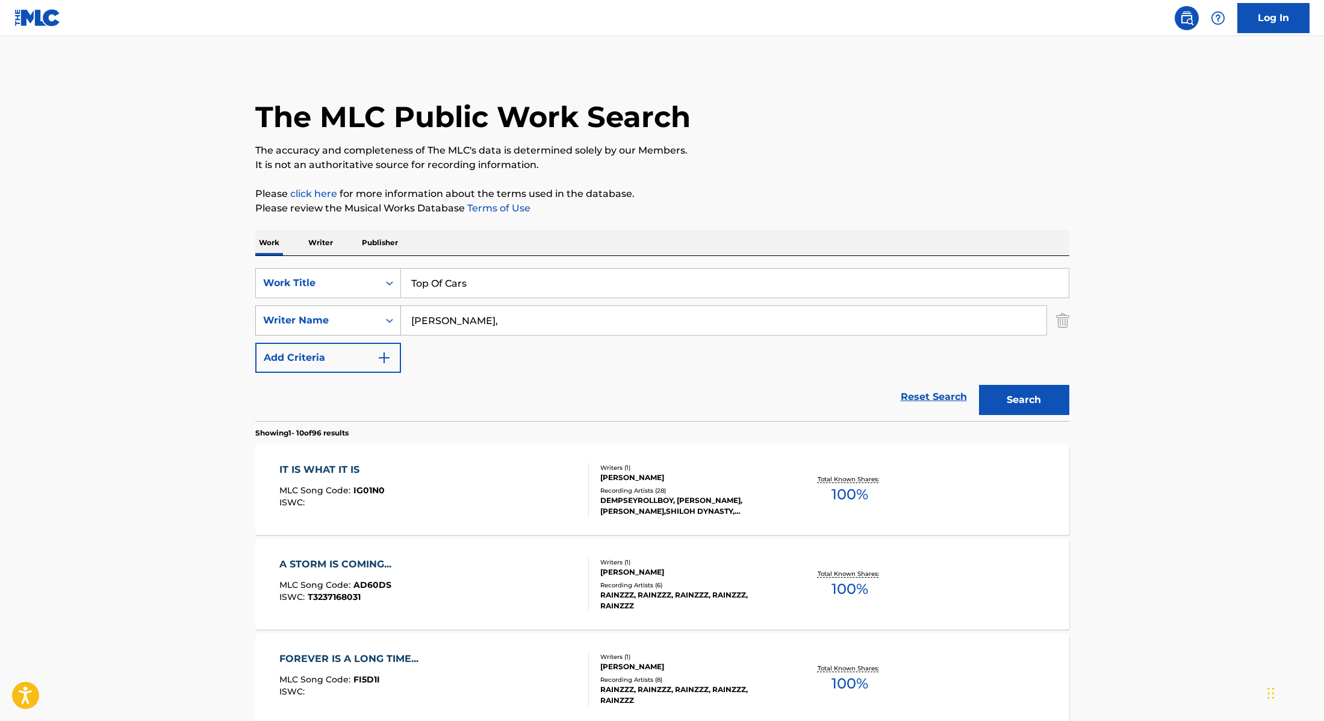
drag, startPoint x: 459, startPoint y: 328, endPoint x: 322, endPoint y: 311, distance: 137.7
click at [331, 311] on div "SearchWithCriteria8cabbb3e-411d-4e6c-a3b4-dab8613fa116 Writer Name [PERSON_NAME…" at bounding box center [662, 320] width 814 height 30
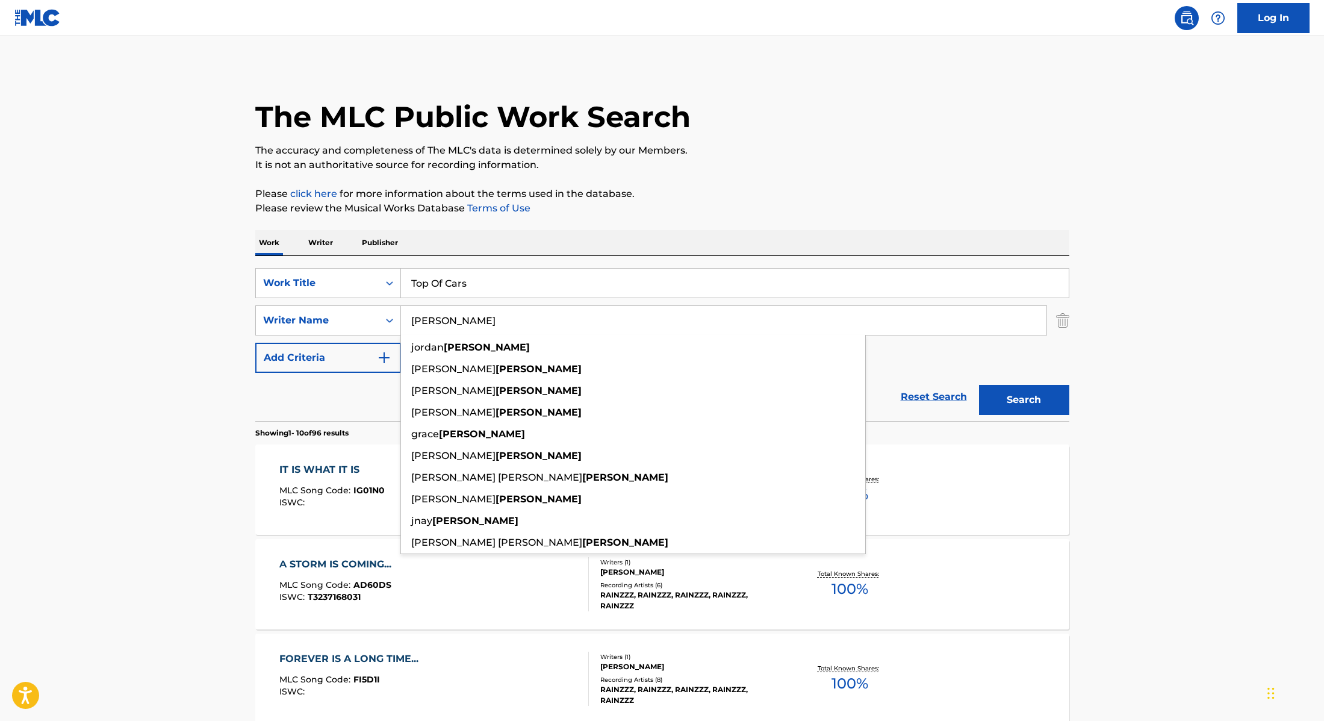
type input "[PERSON_NAME]"
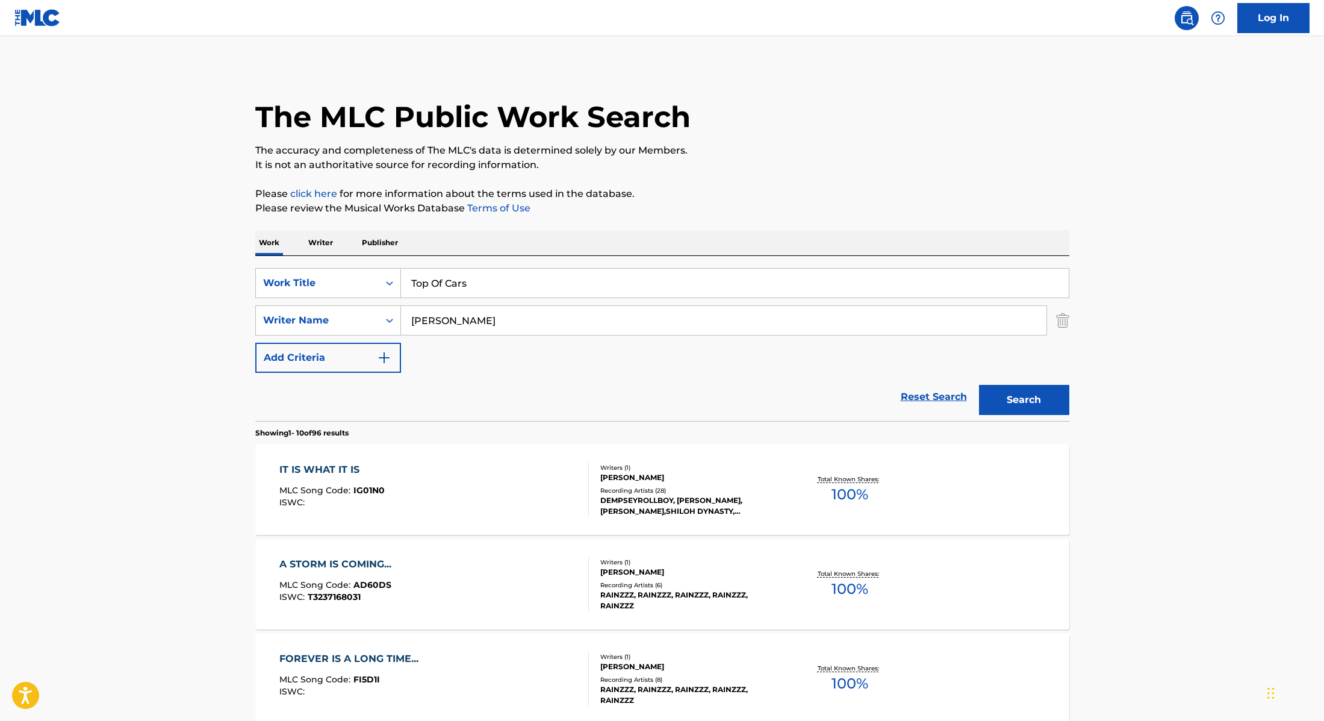
click at [1004, 405] on button "Search" at bounding box center [1024, 400] width 90 height 30
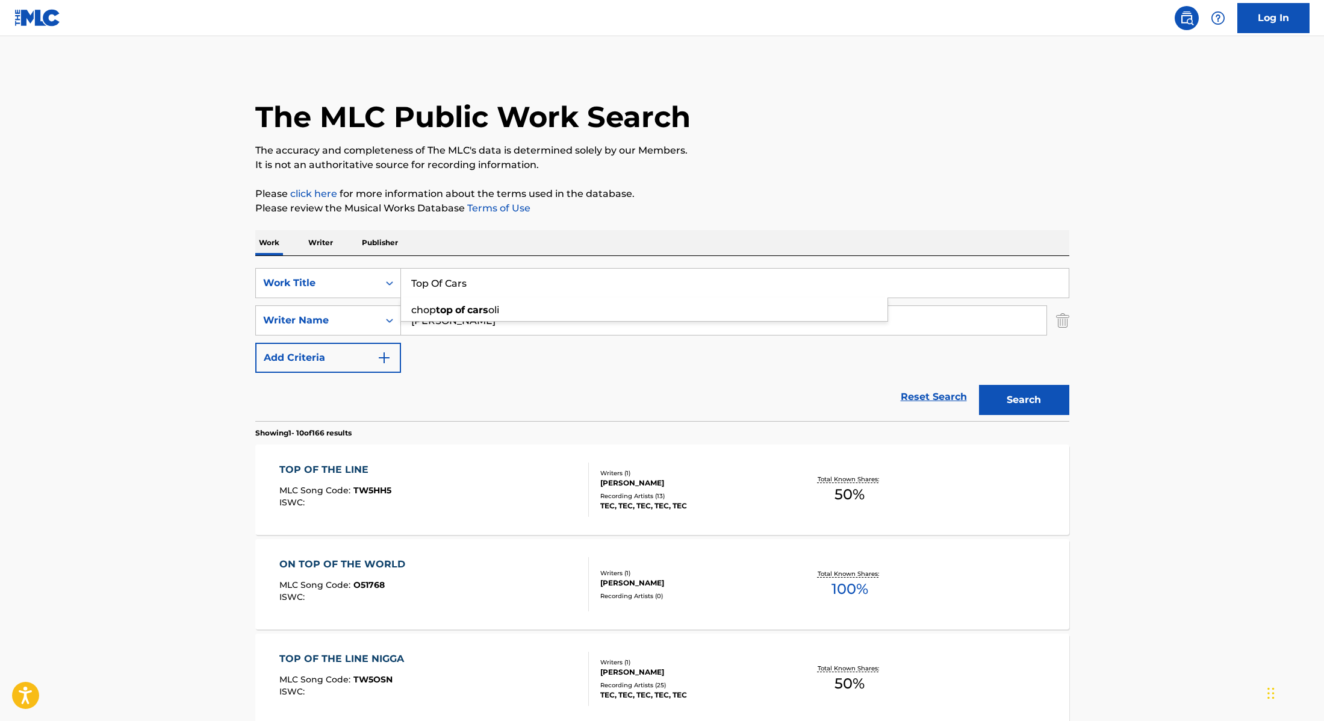
drag, startPoint x: 478, startPoint y: 281, endPoint x: 350, endPoint y: 261, distance: 129.2
click at [352, 264] on div "SearchWithCriteria28f74e23-8d9a-482d-8f44-99bc4c1a0823 Work Title Top Of Cars c…" at bounding box center [662, 338] width 814 height 165
type input "OJITOS MENTIROSOS"
click at [663, 210] on p "Please review the Musical Works Database Terms of Use" at bounding box center [662, 208] width 814 height 14
drag, startPoint x: 452, startPoint y: 319, endPoint x: 360, endPoint y: 317, distance: 92.2
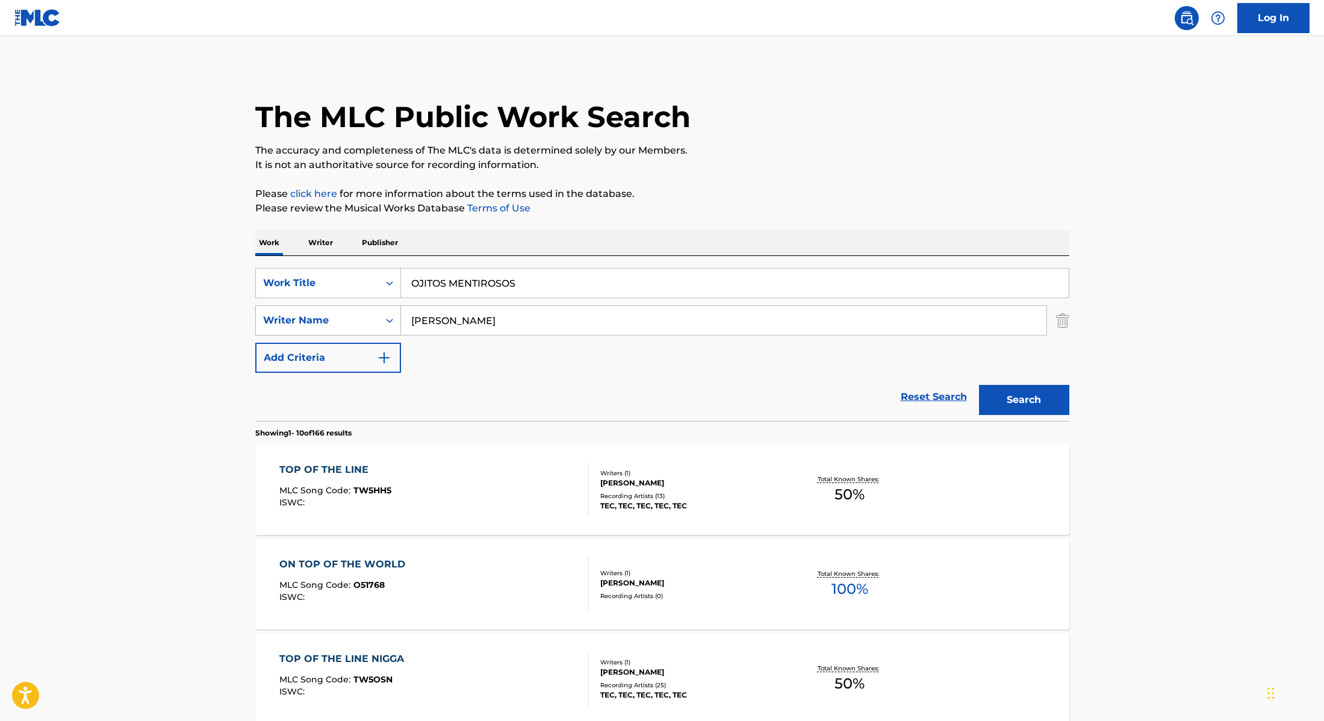
click at [361, 317] on div "SearchWithCriteria8cabbb3e-411d-4e6c-a3b4-dab8613fa116 Writer Name [PERSON_NAME]" at bounding box center [662, 320] width 814 height 30
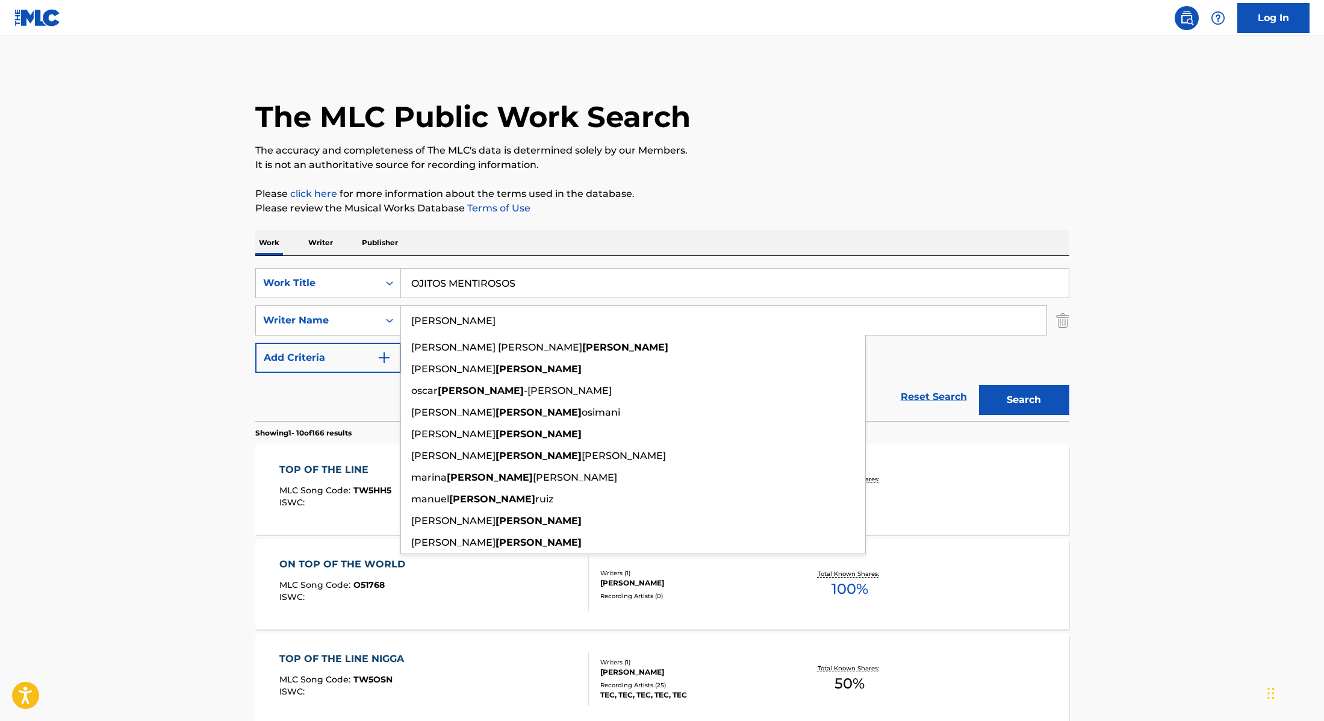
type input "[PERSON_NAME]"
click at [1016, 395] on button "Search" at bounding box center [1024, 400] width 90 height 30
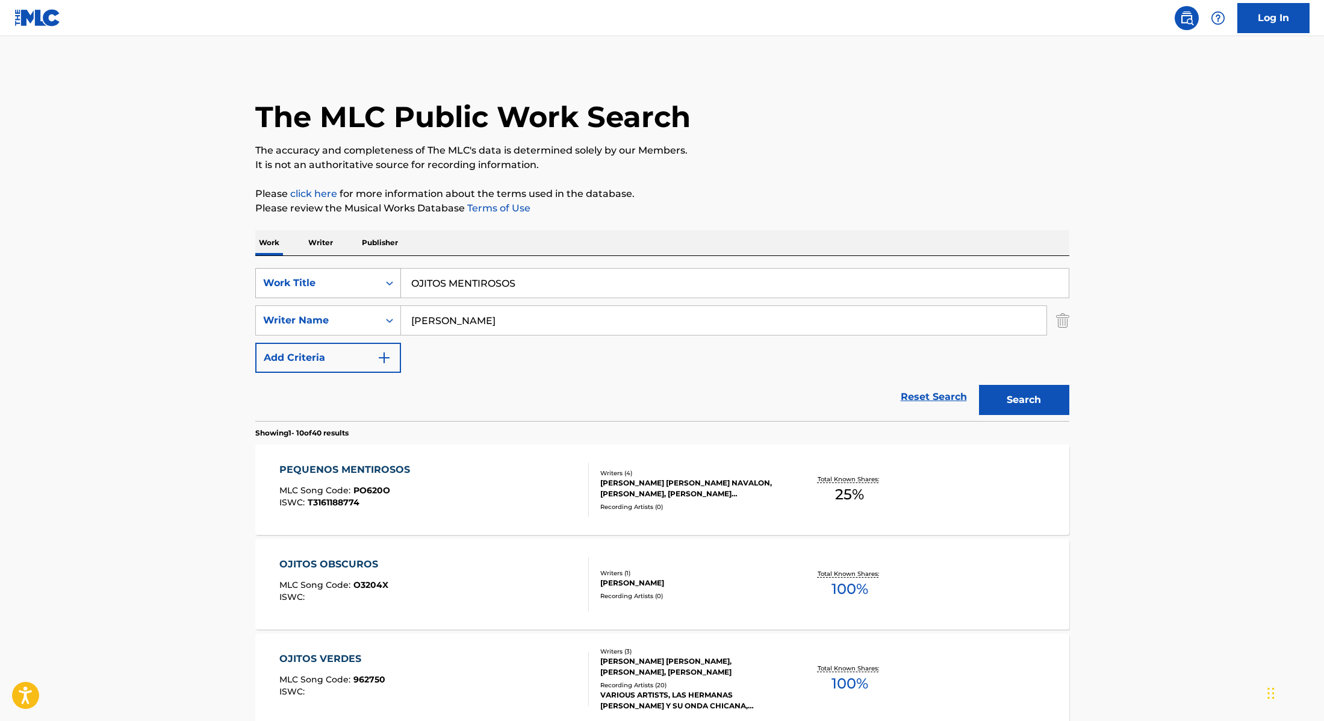
drag, startPoint x: 534, startPoint y: 282, endPoint x: 360, endPoint y: 272, distance: 173.7
click at [364, 273] on div "SearchWithCriteria28f74e23-8d9a-482d-8f44-99bc4c1a0823 Work Title OJITOS MENTIR…" at bounding box center [662, 283] width 814 height 30
type input "MamaZota"
click at [779, 157] on p "The accuracy and completeness of The MLC's data is determined solely by our Mem…" at bounding box center [662, 150] width 814 height 14
drag, startPoint x: 430, startPoint y: 321, endPoint x: 363, endPoint y: 319, distance: 66.9
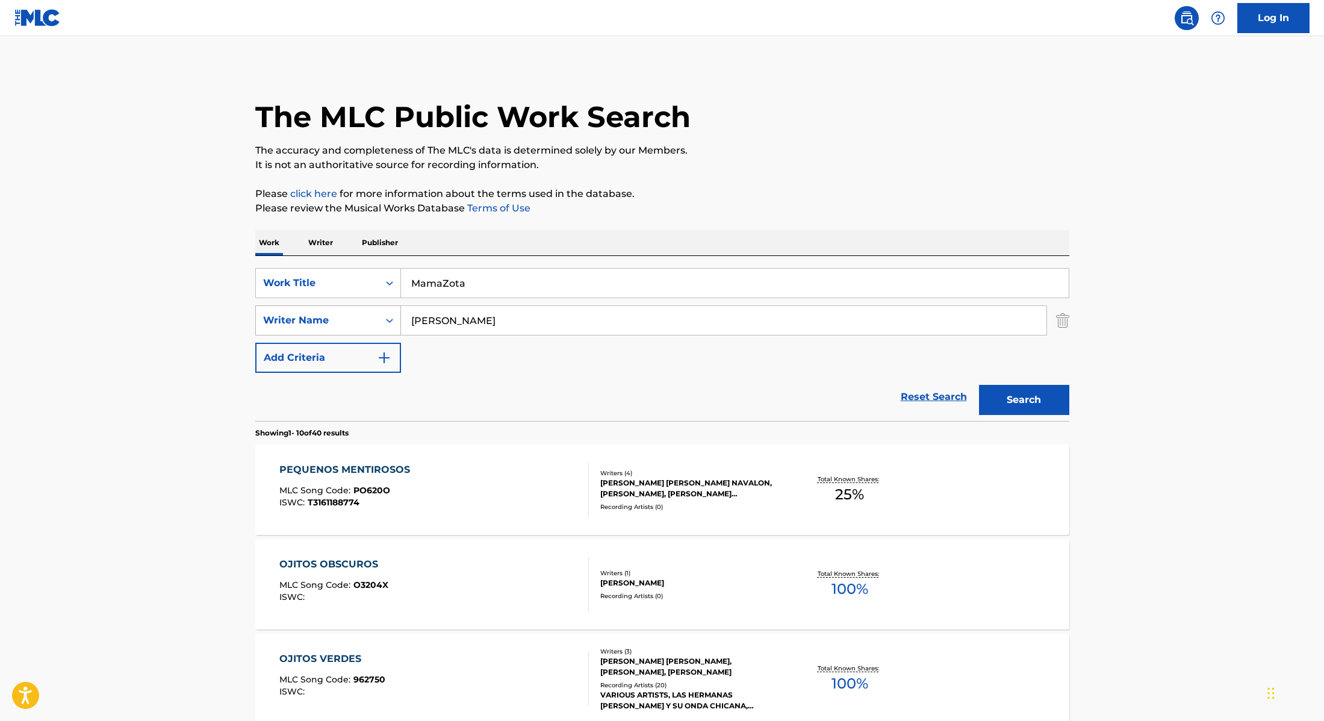
click at [371, 319] on div "SearchWithCriteria8cabbb3e-411d-4e6c-a3b4-dab8613fa116 Writer Name [PERSON_NAME]" at bounding box center [662, 320] width 814 height 30
type input "[PERSON_NAME],"
click at [1016, 400] on button "Search" at bounding box center [1024, 400] width 90 height 30
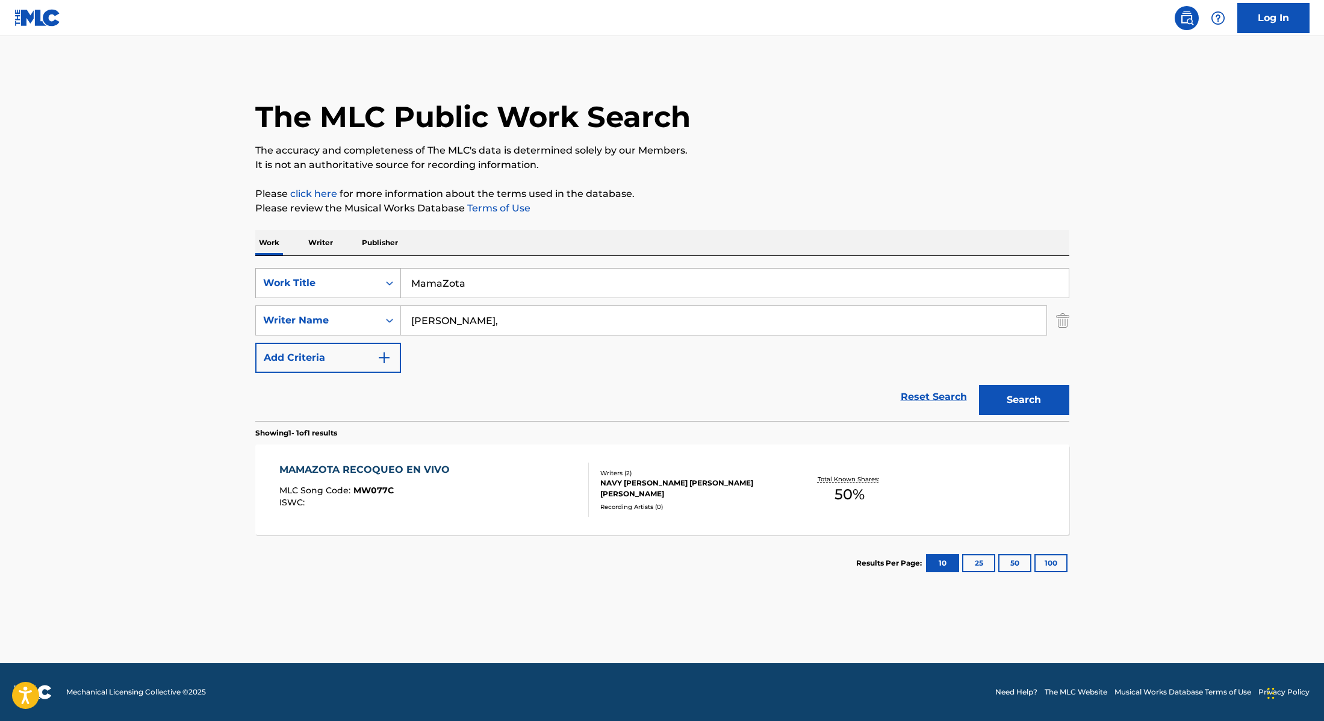
drag, startPoint x: 485, startPoint y: 283, endPoint x: 395, endPoint y: 269, distance: 91.4
click at [340, 273] on div "SearchWithCriteria28f74e23-8d9a-482d-8f44-99bc4c1a0823 Work Title MamaZota" at bounding box center [662, 283] width 814 height 30
type input "Wet Hair"
click at [774, 180] on div "The MLC Public Work Search The accuracy and completeness of The MLC's data is d…" at bounding box center [662, 328] width 843 height 525
drag, startPoint x: 452, startPoint y: 325, endPoint x: 364, endPoint y: 310, distance: 88.6
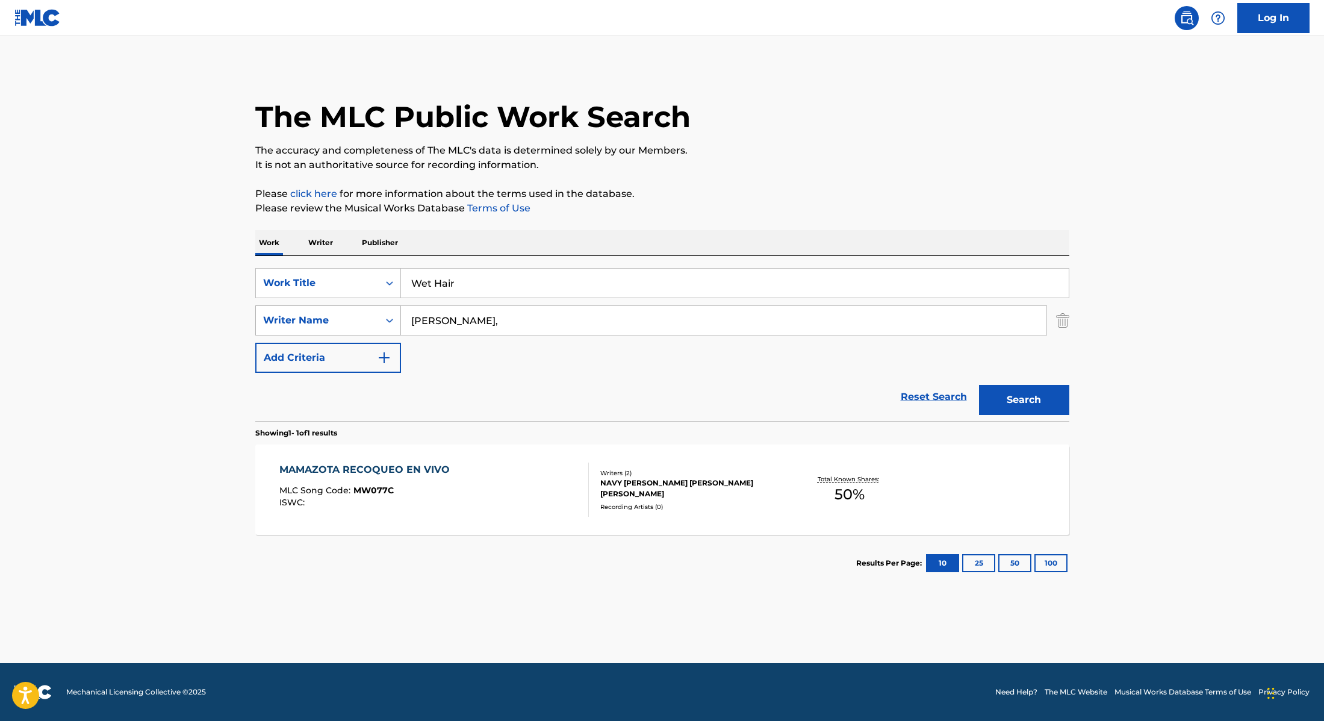
click at [364, 310] on div "SearchWithCriteria8cabbb3e-411d-4e6c-a3b4-dab8613fa116 Writer Name [PERSON_NAME…" at bounding box center [662, 320] width 814 height 30
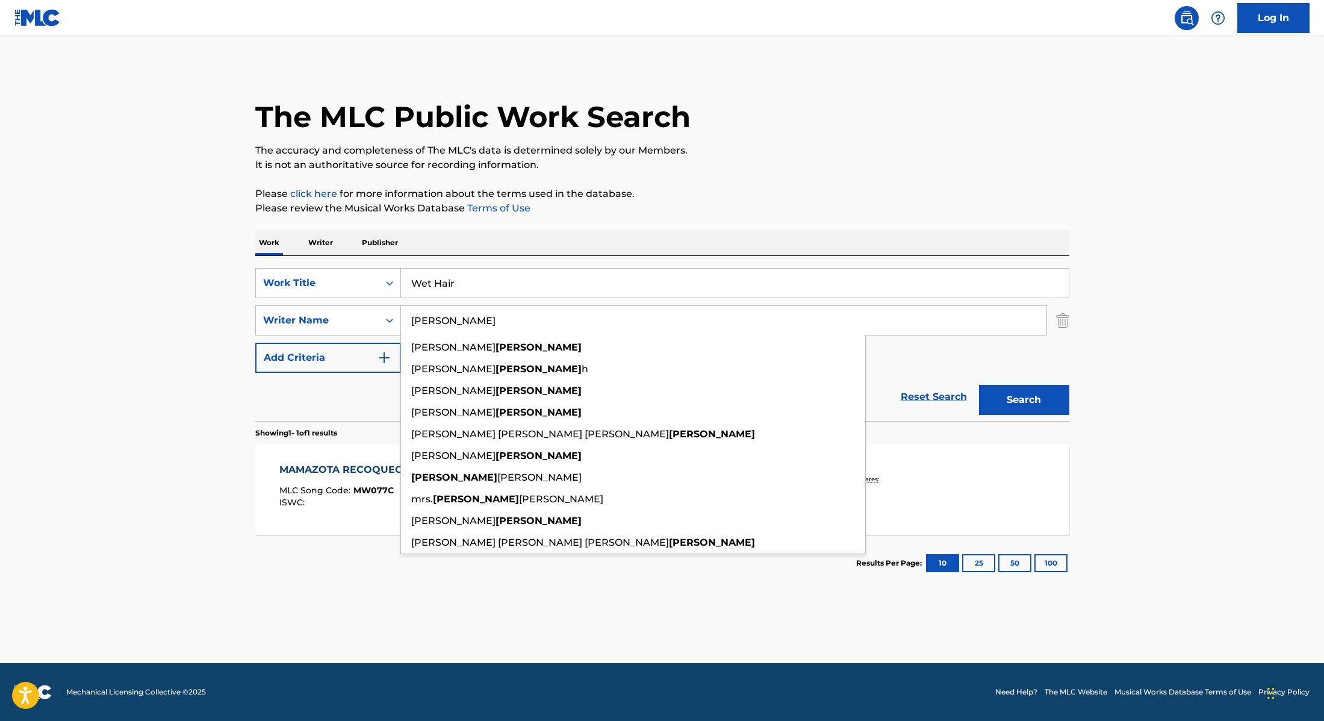
type input "[PERSON_NAME]"
click at [754, 231] on div "Work Writer Publisher" at bounding box center [662, 242] width 814 height 25
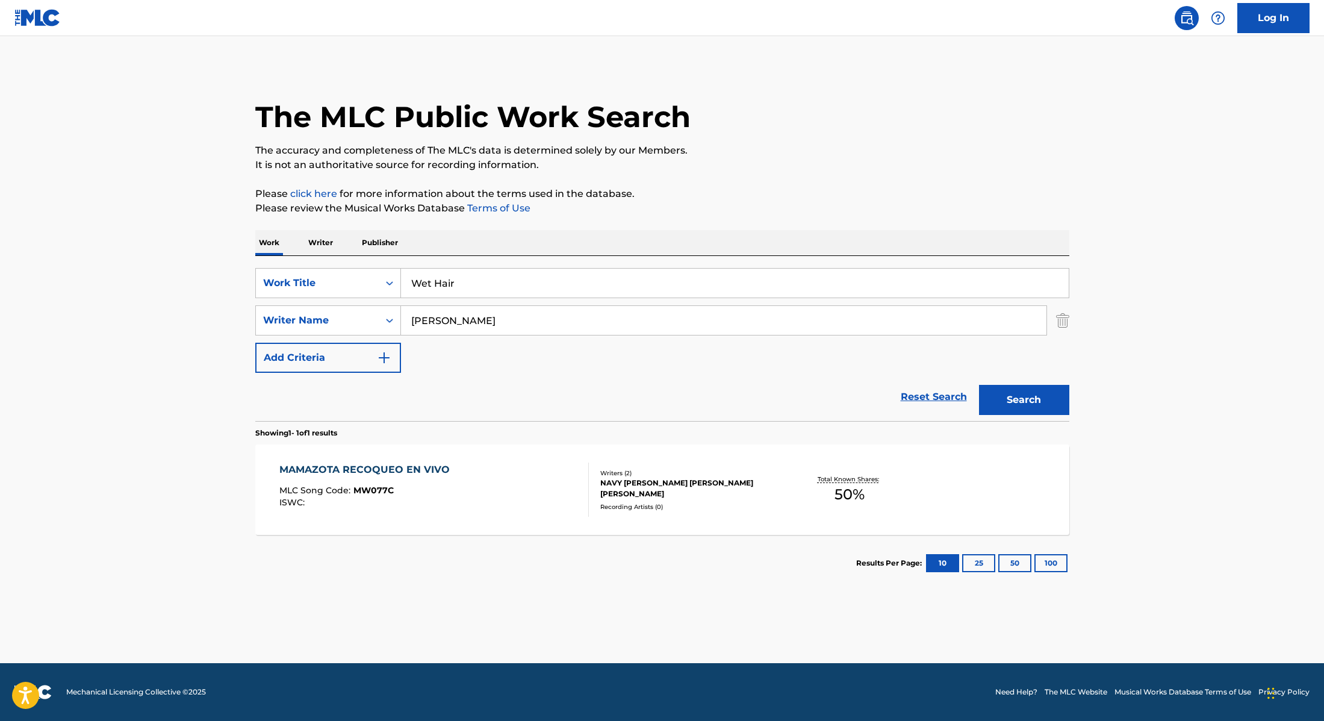
click at [1045, 394] on button "Search" at bounding box center [1024, 400] width 90 height 30
click at [498, 499] on div "WET HAIR MLC Song Code : W58IMY ISWC :" at bounding box center [434, 489] width 310 height 54
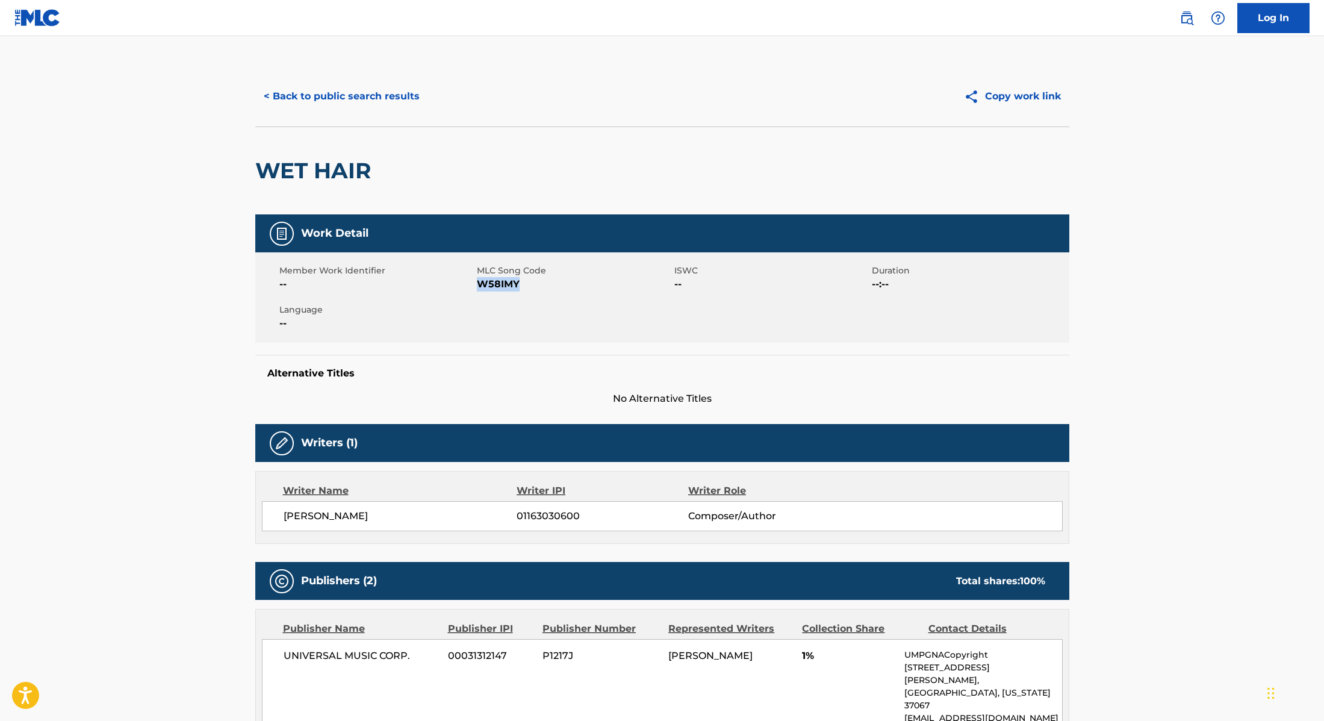
drag, startPoint x: 481, startPoint y: 284, endPoint x: 573, endPoint y: 285, distance: 92.1
click at [549, 284] on span "W58IMY" at bounding box center [574, 284] width 195 height 14
click at [309, 86] on button "< Back to public search results" at bounding box center [341, 96] width 173 height 30
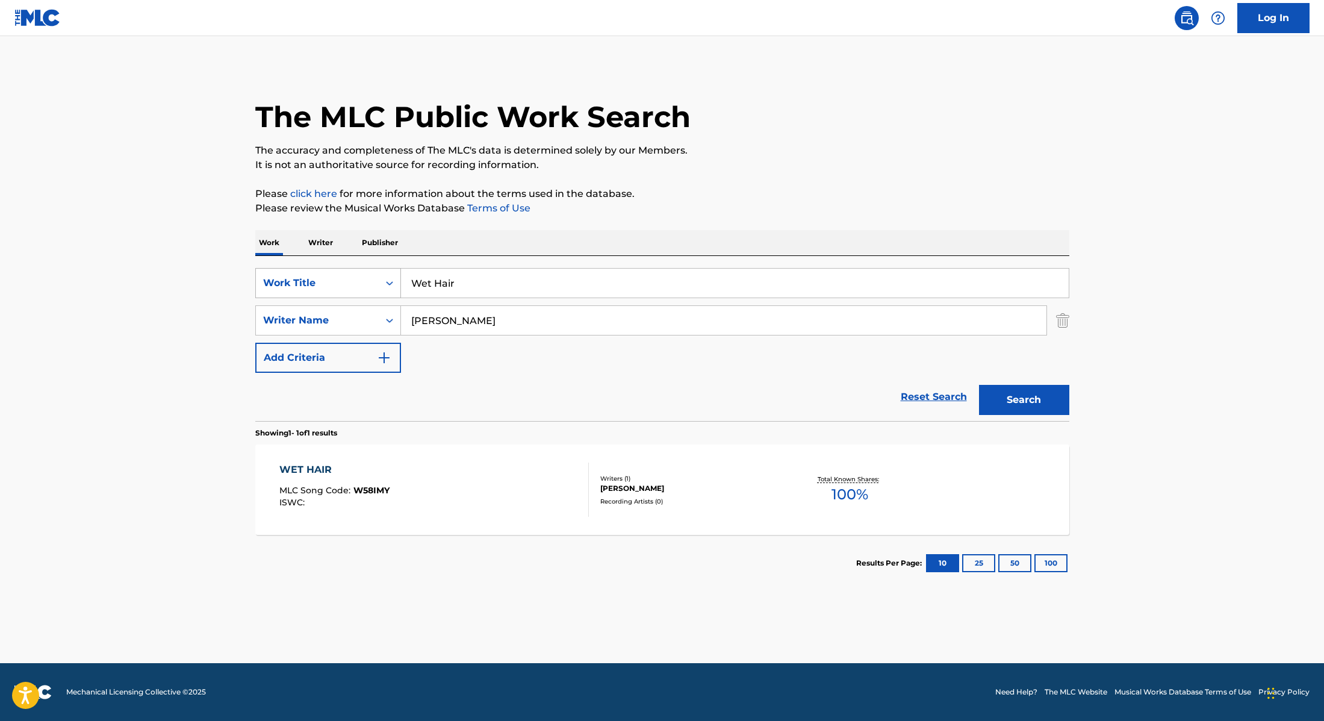
drag, startPoint x: 479, startPoint y: 286, endPoint x: 364, endPoint y: 269, distance: 115.7
click at [364, 269] on div "SearchWithCriteria28f74e23-8d9a-482d-8f44-99bc4c1a0823 Work Title Wet Hair" at bounding box center [662, 283] width 814 height 30
drag, startPoint x: 508, startPoint y: 281, endPoint x: 350, endPoint y: 271, distance: 158.1
click at [350, 271] on div "SearchWithCriteria28f74e23-8d9a-482d-8f44-99bc4c1a0823 Work Title [PERSON_NAME]" at bounding box center [662, 283] width 814 height 30
click at [752, 234] on div "Work Writer Publisher" at bounding box center [662, 242] width 814 height 25
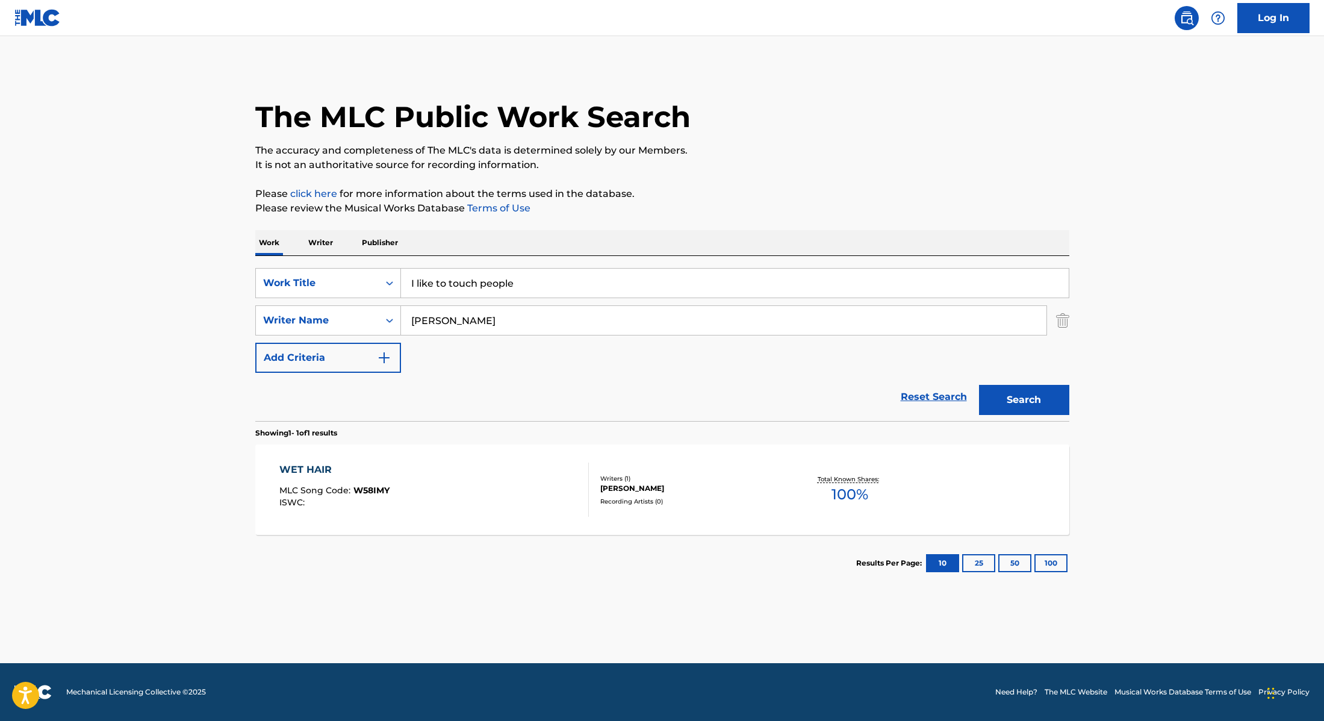
click at [1023, 397] on button "Search" at bounding box center [1024, 400] width 90 height 30
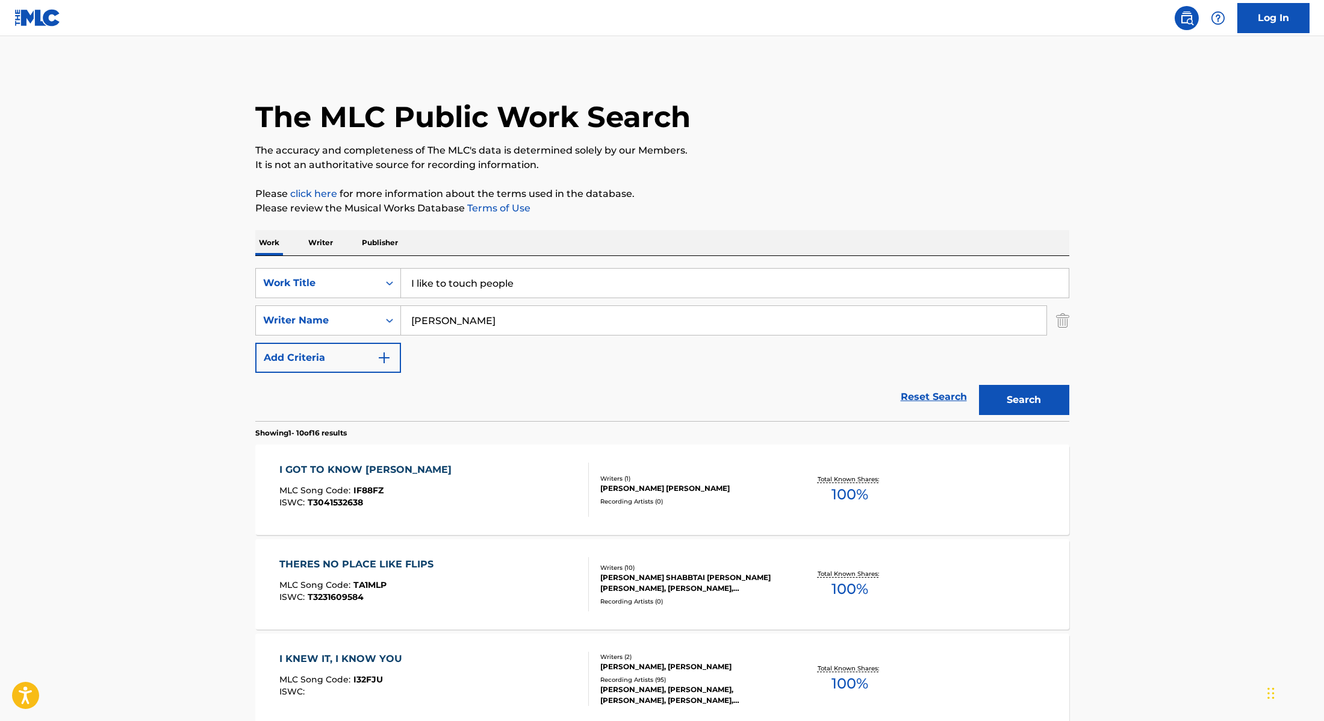
drag, startPoint x: 541, startPoint y: 281, endPoint x: 338, endPoint y: 258, distance: 204.3
click at [340, 258] on div "SearchWithCriteria28f74e23-8d9a-482d-8f44-99bc4c1a0823 Work Title I like to tou…" at bounding box center [662, 338] width 814 height 165
type input "Sue me"
click at [815, 204] on p "Please review the Musical Works Database Terms of Use" at bounding box center [662, 208] width 814 height 14
click at [1052, 413] on button "Search" at bounding box center [1024, 400] width 90 height 30
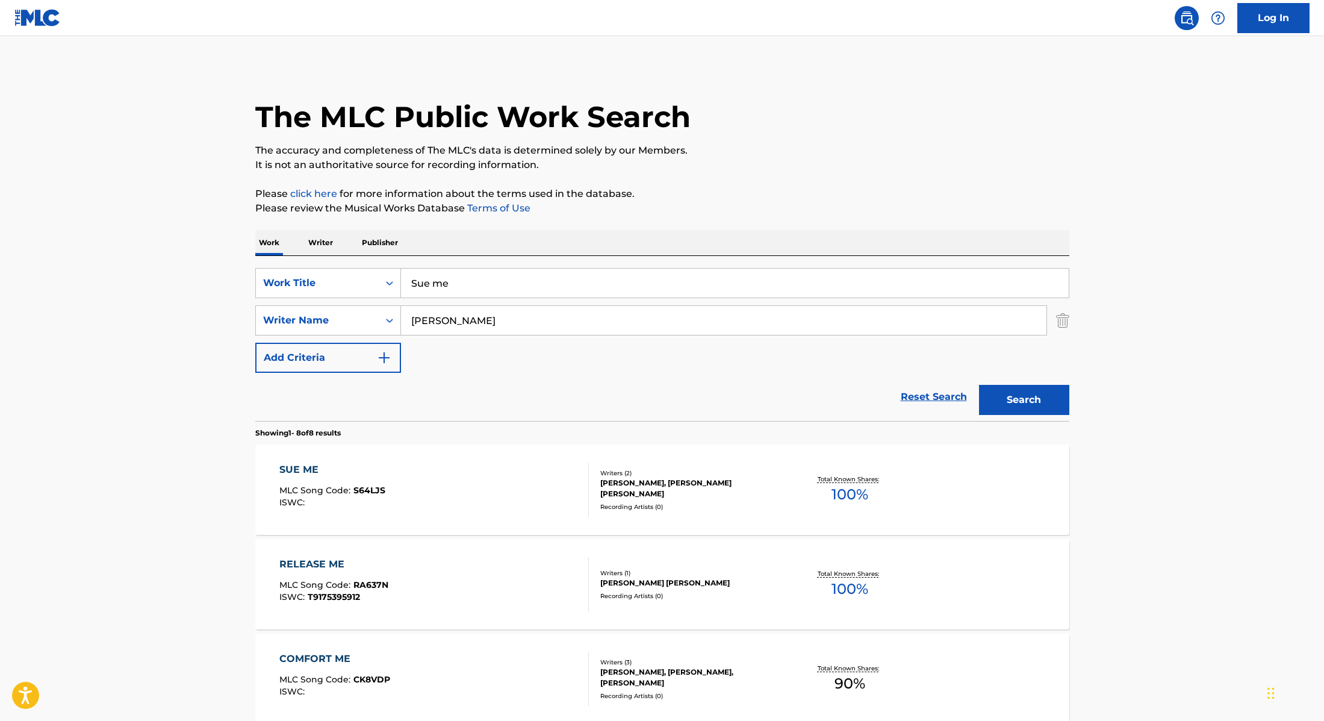
click at [463, 488] on div "SUE ME MLC Song Code : S64LJS ISWC :" at bounding box center [434, 489] width 310 height 54
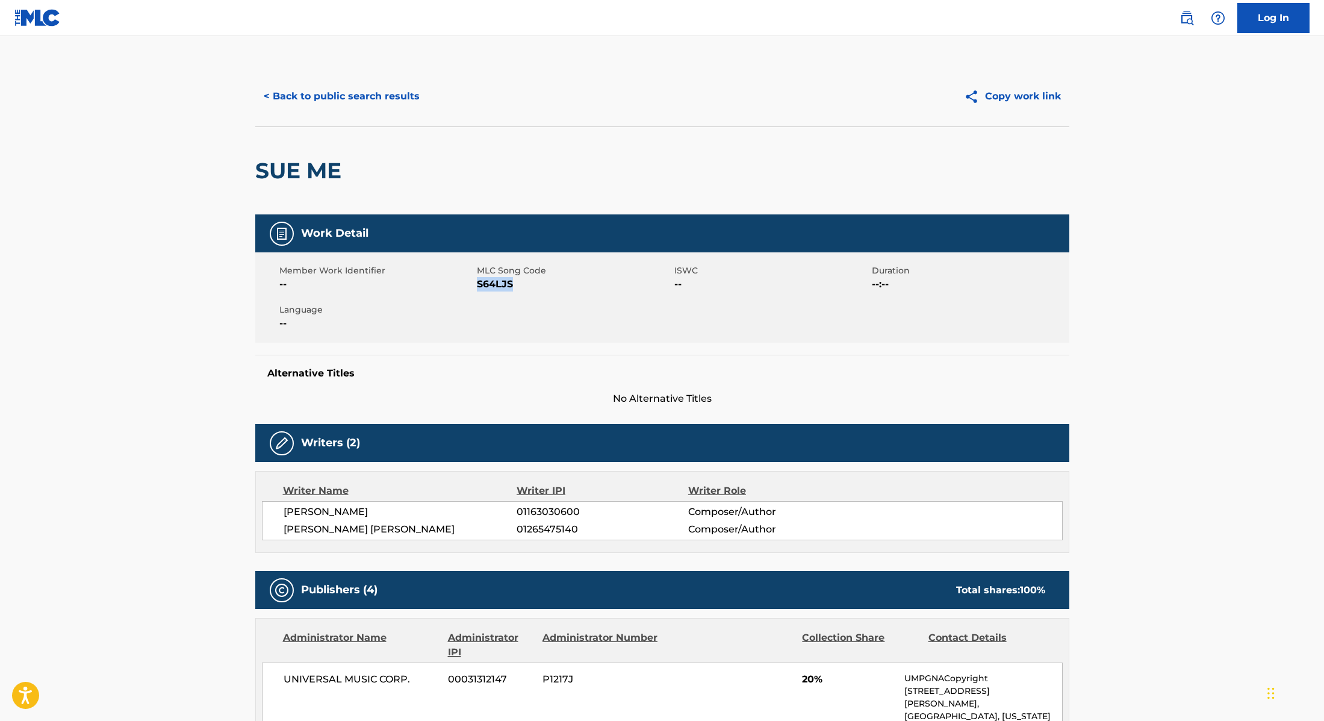
drag, startPoint x: 477, startPoint y: 285, endPoint x: 532, endPoint y: 286, distance: 55.4
click at [532, 286] on span "S64LJS" at bounding box center [574, 284] width 195 height 14
click at [402, 99] on button "< Back to public search results" at bounding box center [341, 96] width 173 height 30
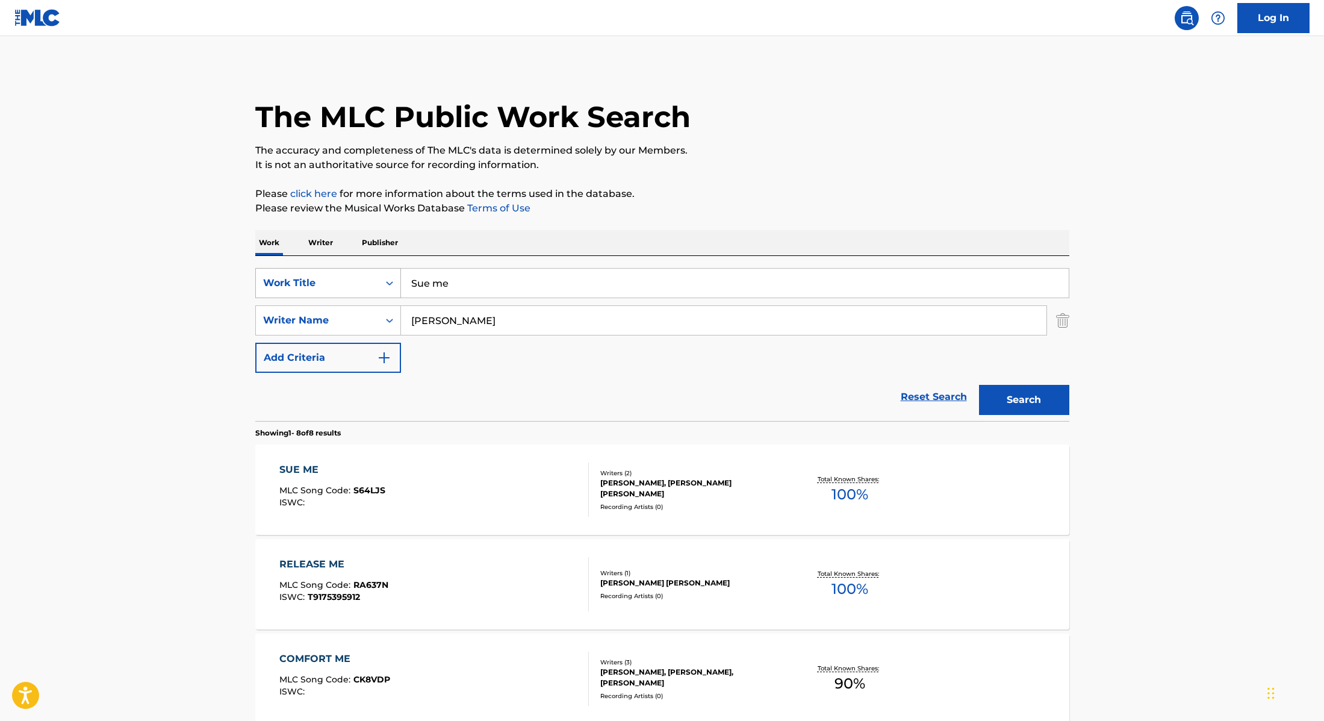
drag, startPoint x: 468, startPoint y: 282, endPoint x: 361, endPoint y: 267, distance: 107.6
click at [363, 269] on div "SearchWithCriteria28f74e23-8d9a-482d-8f44-99bc4c1a0823 Work Title Sue me" at bounding box center [662, 283] width 814 height 30
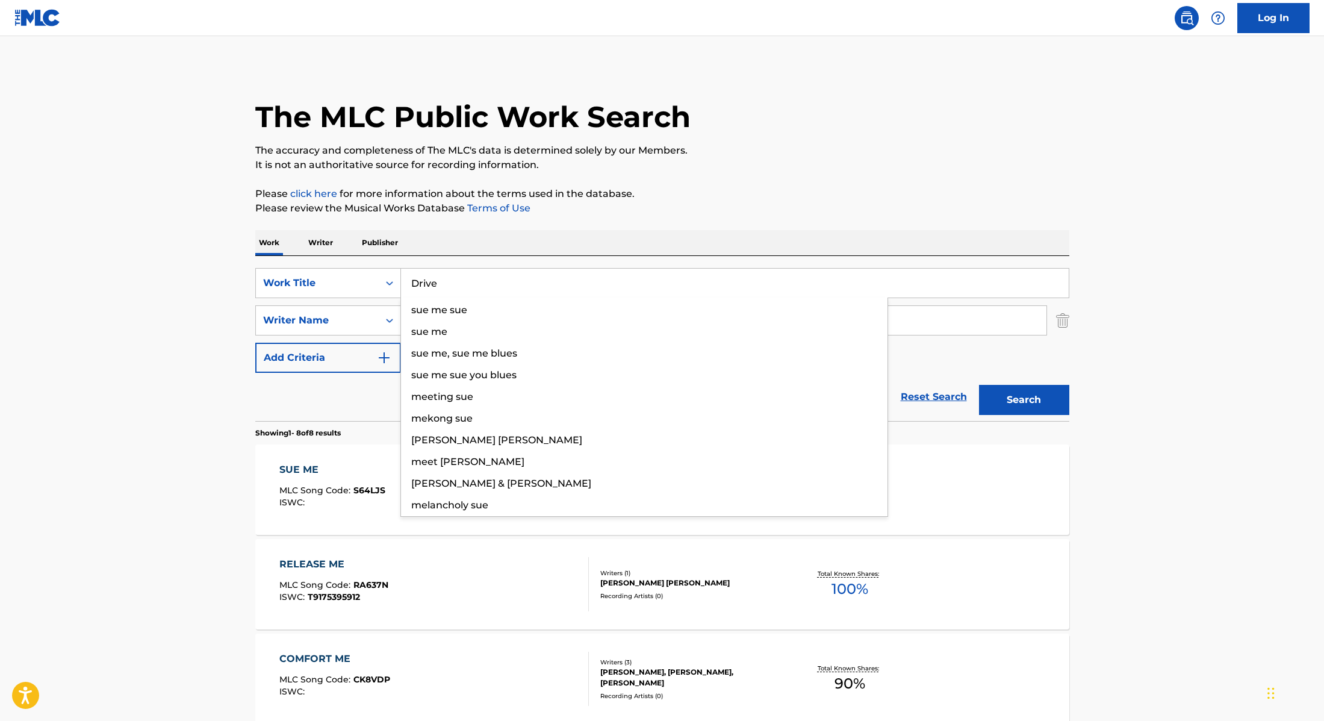
click at [753, 201] on p "Please review the Musical Works Database Terms of Use" at bounding box center [662, 208] width 814 height 14
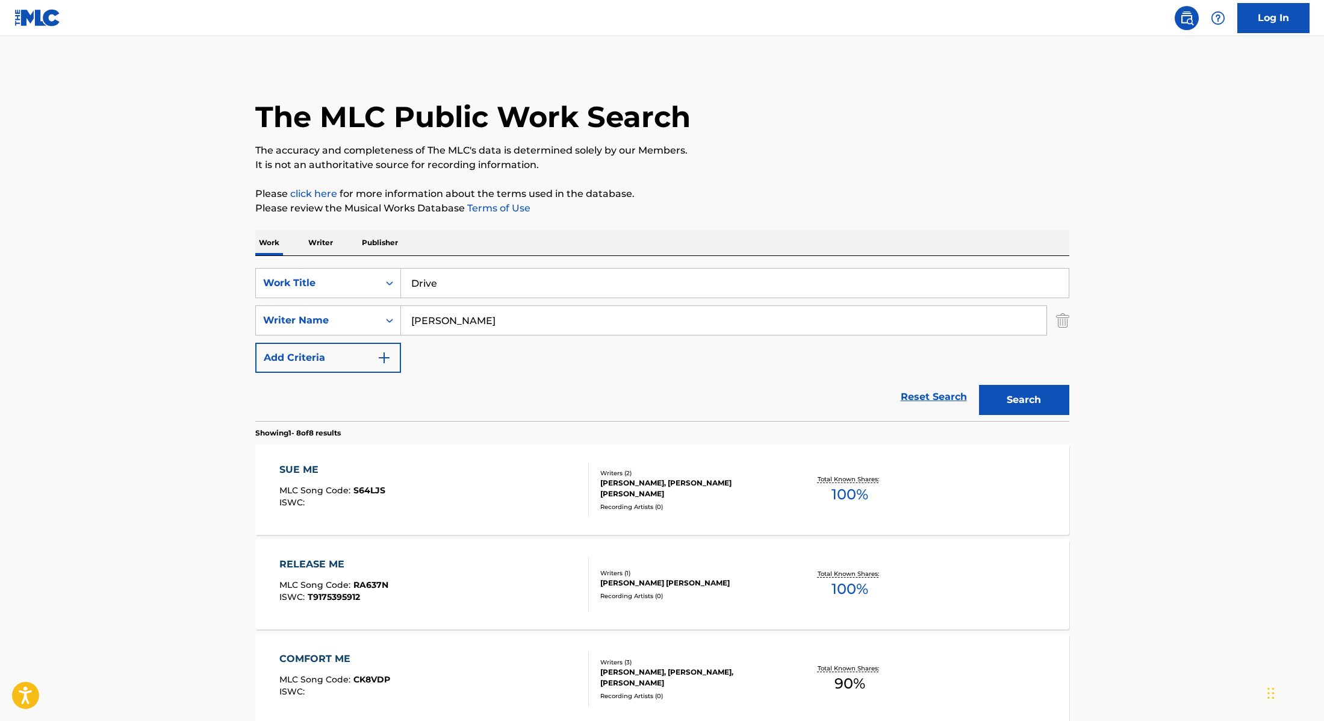
click at [1013, 401] on button "Search" at bounding box center [1024, 400] width 90 height 30
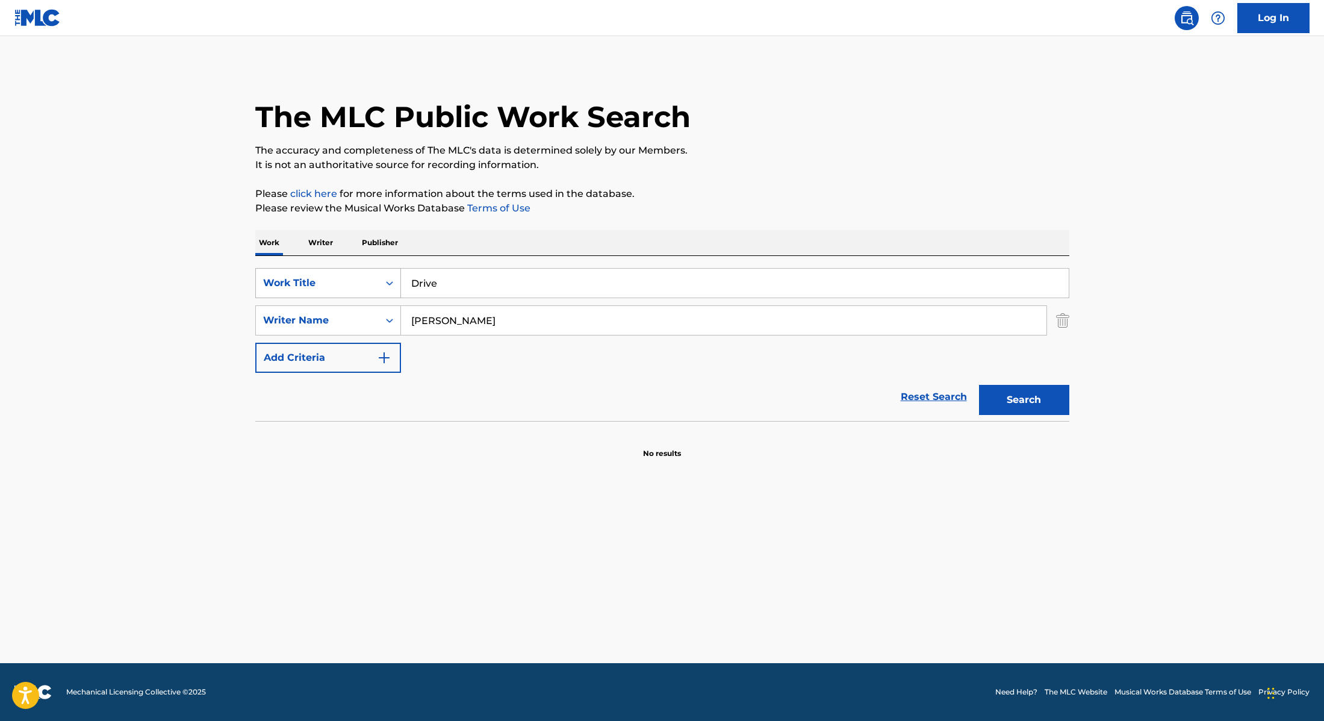
drag, startPoint x: 449, startPoint y: 286, endPoint x: 375, endPoint y: 275, distance: 75.5
click at [376, 275] on div "SearchWithCriteria28f74e23-8d9a-482d-8f44-99bc4c1a0823 Work Title Drive" at bounding box center [662, 283] width 814 height 30
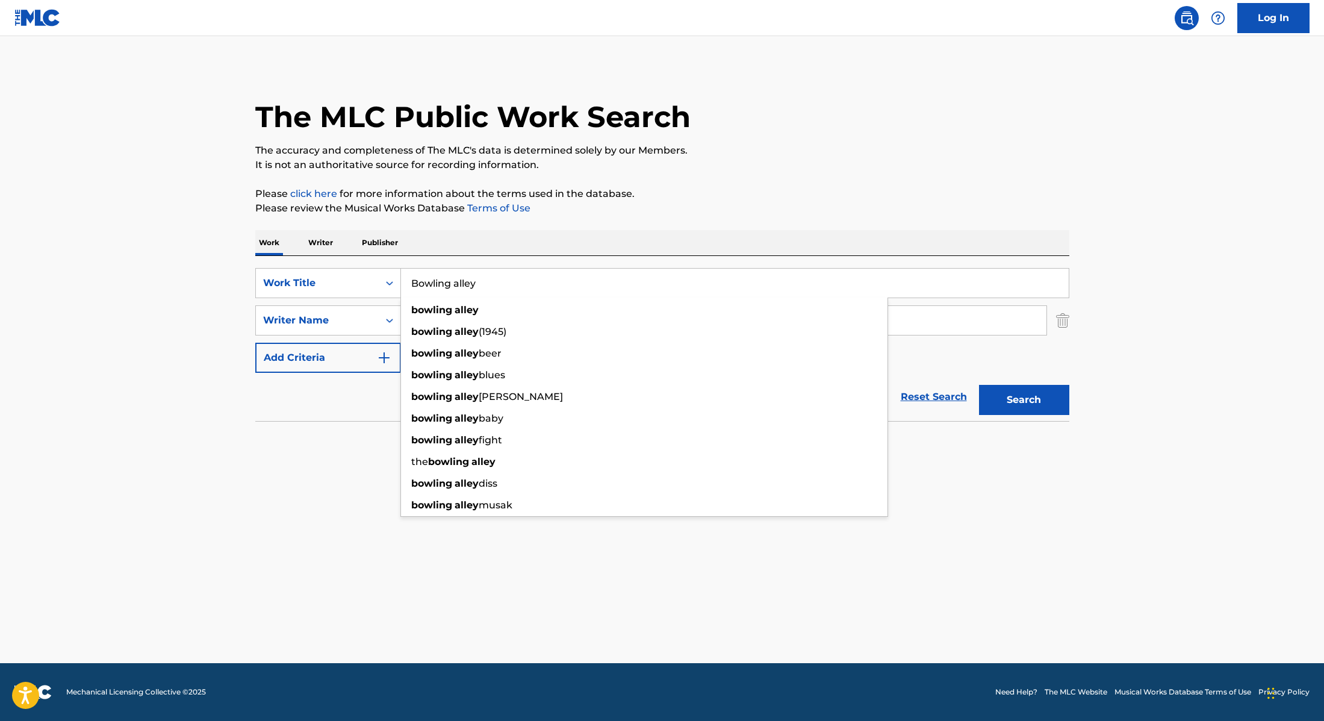
type input "Bowling alley"
click at [729, 211] on p "Please review the Musical Works Database Terms of Use" at bounding box center [662, 208] width 814 height 14
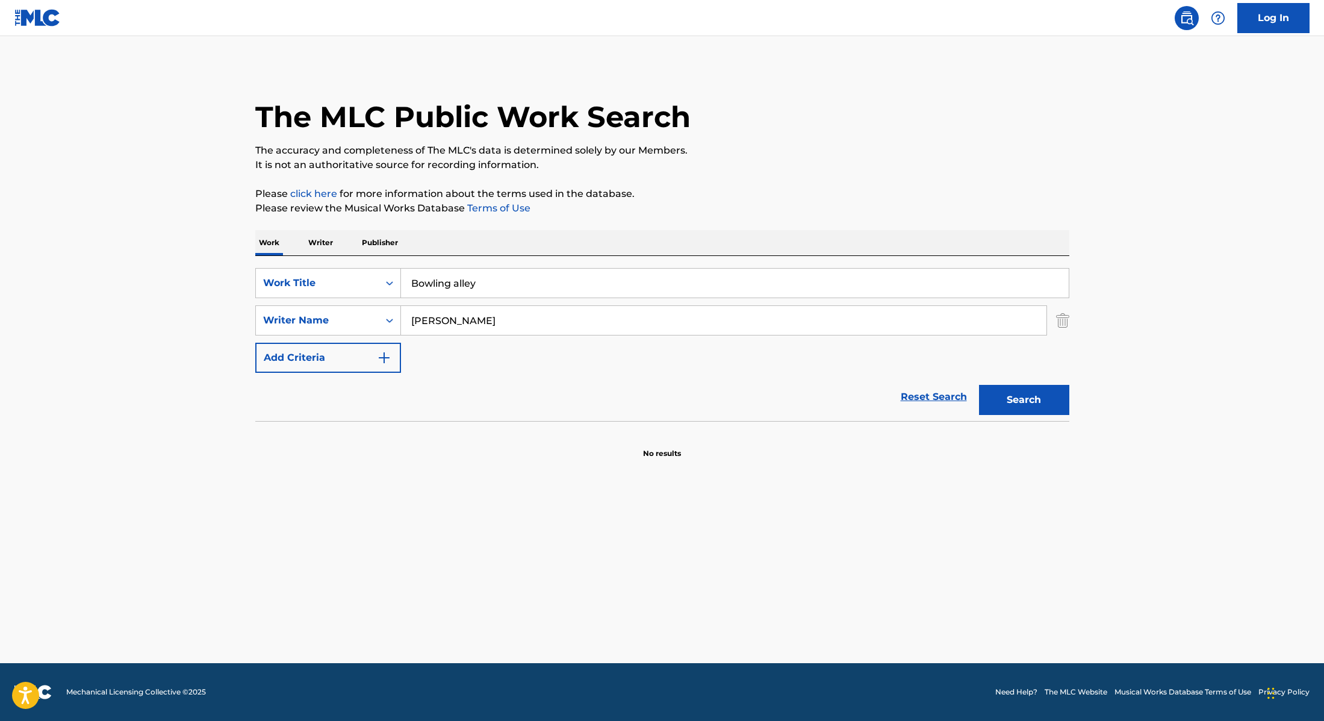
click at [996, 398] on button "Search" at bounding box center [1024, 400] width 90 height 30
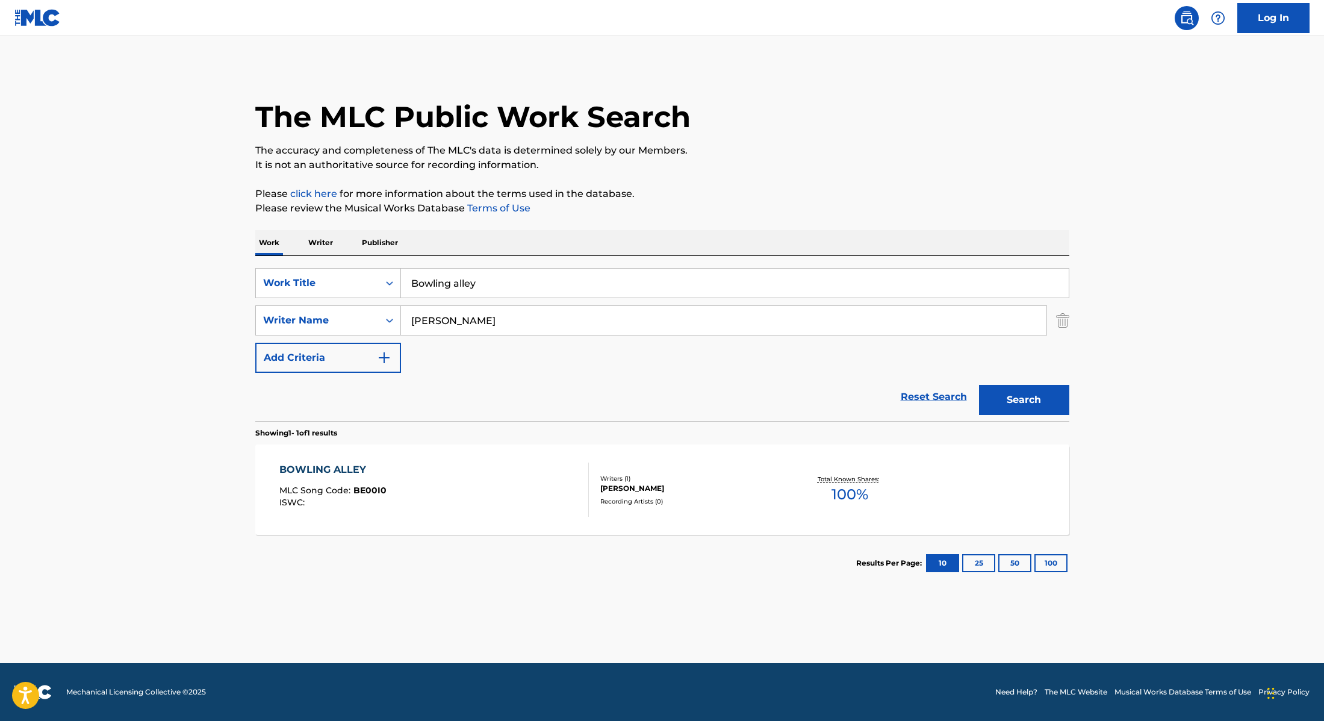
click at [414, 490] on div "BOWLING ALLEY MLC Song Code : BE00I0 ISWC :" at bounding box center [434, 489] width 310 height 54
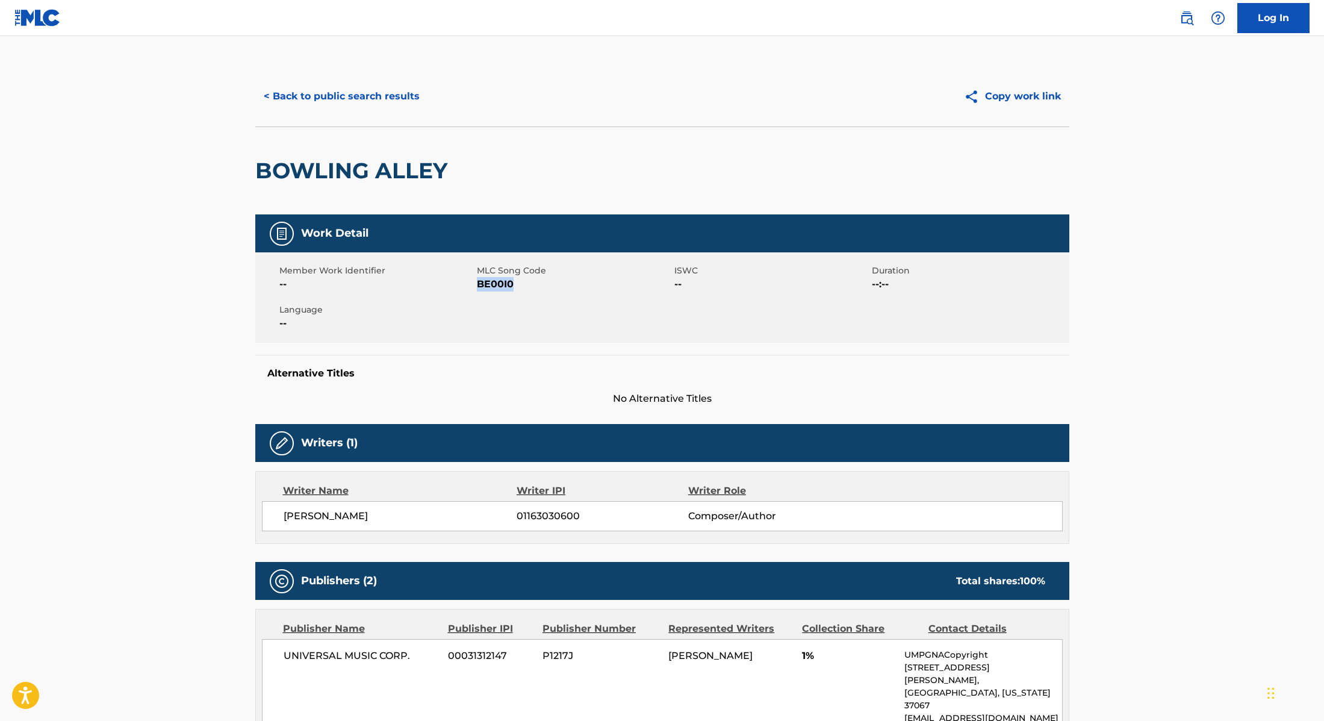
drag, startPoint x: 477, startPoint y: 284, endPoint x: 571, endPoint y: 284, distance: 94.5
click at [571, 284] on span "BE00I0" at bounding box center [574, 284] width 195 height 14
click at [369, 99] on button "< Back to public search results" at bounding box center [341, 96] width 173 height 30
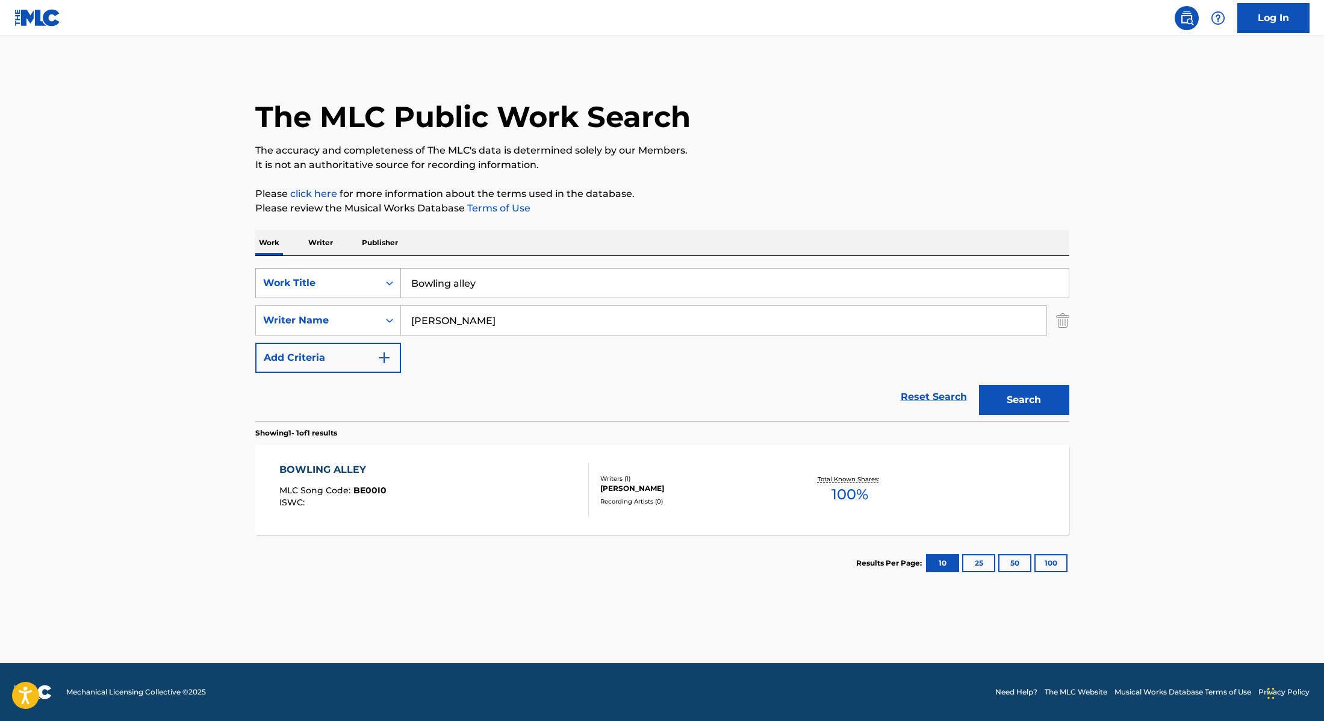
drag, startPoint x: 494, startPoint y: 287, endPoint x: 339, endPoint y: 269, distance: 155.8
click at [339, 269] on div "SearchWithCriteria28f74e23-8d9a-482d-8f44-99bc4c1a0823 Work Title Bowling alley" at bounding box center [662, 283] width 814 height 30
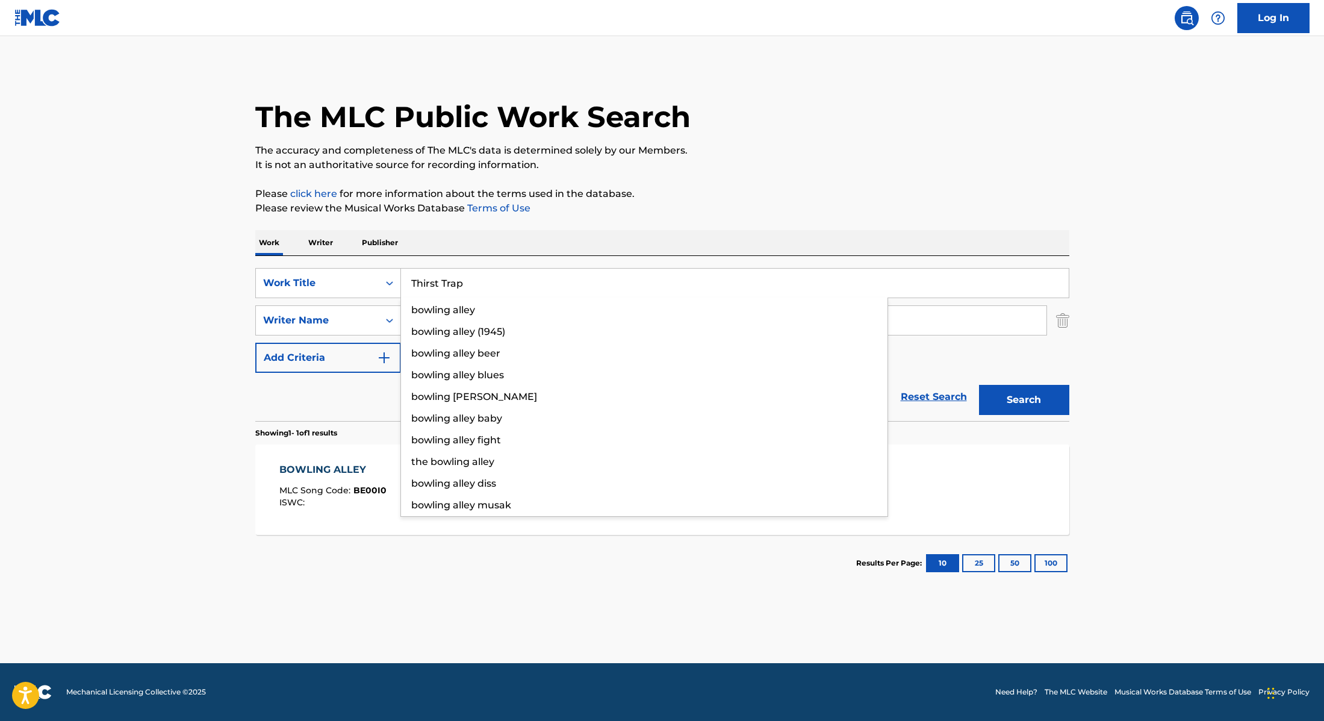
click at [736, 175] on div "The MLC Public Work Search The accuracy and completeness of The MLC's data is d…" at bounding box center [662, 328] width 843 height 525
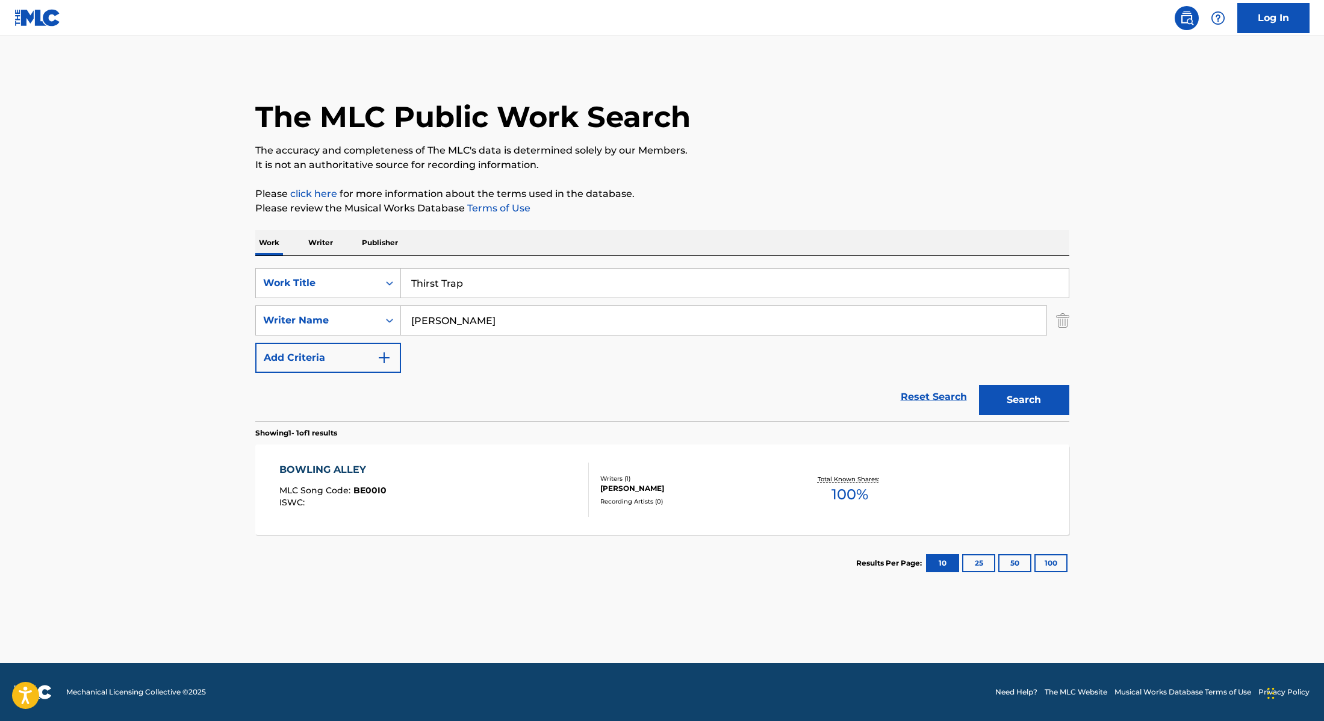
click at [1018, 413] on button "Search" at bounding box center [1024, 400] width 90 height 30
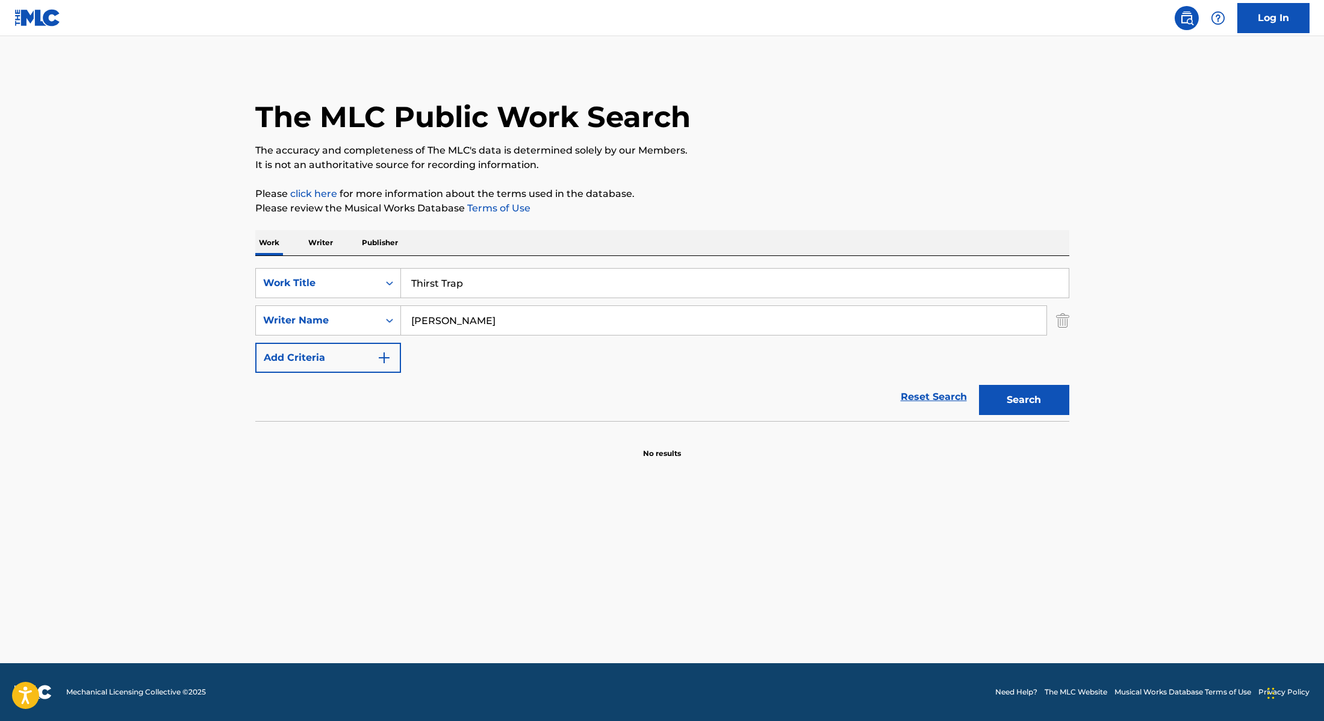
drag, startPoint x: 491, startPoint y: 285, endPoint x: 394, endPoint y: 255, distance: 102.3
click at [296, 267] on div "SearchWithCriteria28f74e23-8d9a-482d-8f44-99bc4c1a0823 Work Title Thirst Trap S…" at bounding box center [662, 338] width 814 height 165
click at [906, 194] on p "Please click here for more information about the terms used in the database." at bounding box center [662, 194] width 814 height 14
click at [1048, 400] on button "Search" at bounding box center [1024, 400] width 90 height 30
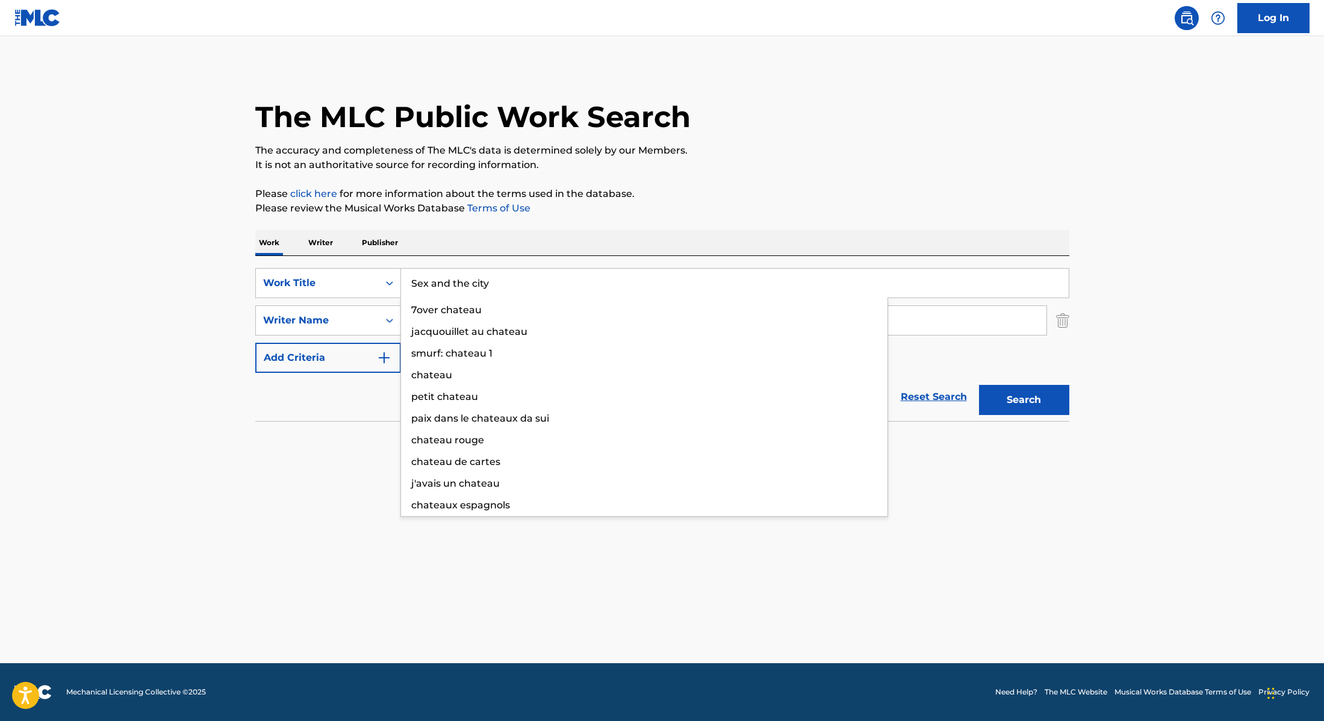
drag, startPoint x: 461, startPoint y: 281, endPoint x: 785, endPoint y: 170, distance: 342.4
click at [783, 172] on div "The MLC Public Work Search The accuracy and completeness of The MLC's data is d…" at bounding box center [662, 262] width 843 height 393
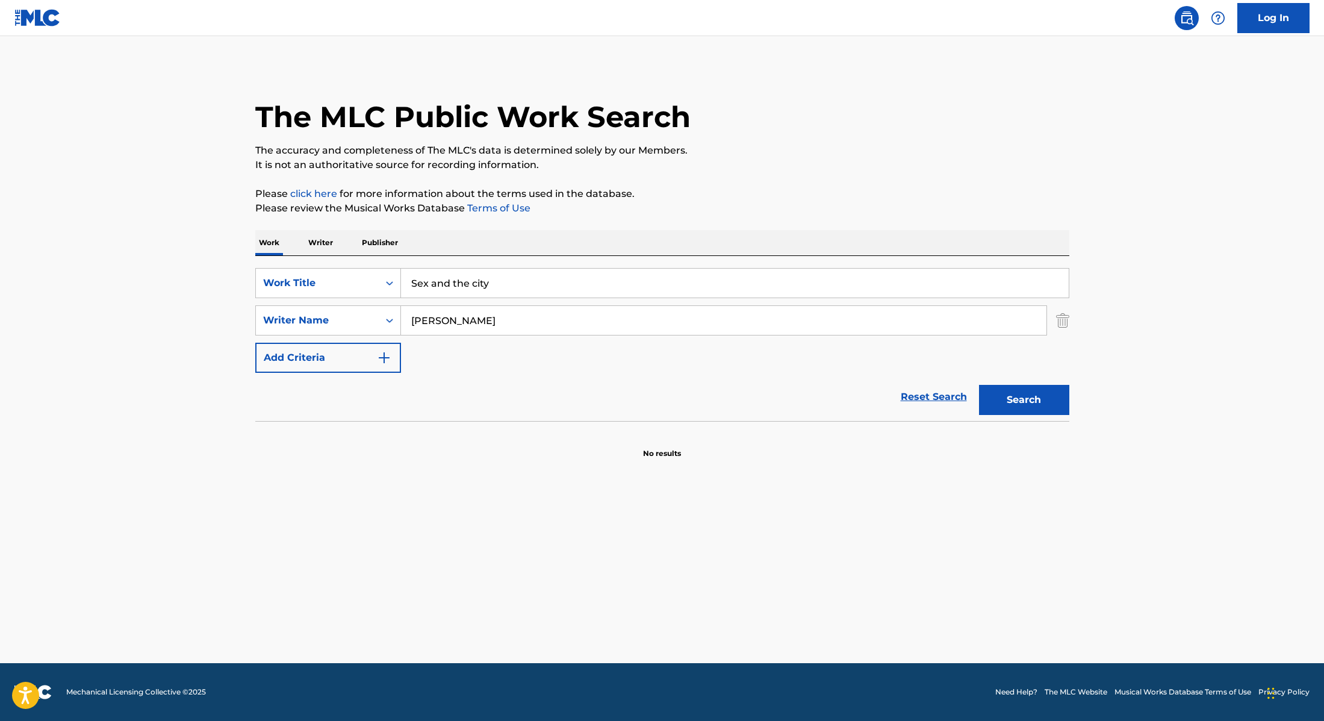
click at [785, 170] on p "It is not an authoritative source for recording information." at bounding box center [662, 165] width 814 height 14
click at [1004, 402] on button "Search" at bounding box center [1024, 400] width 90 height 30
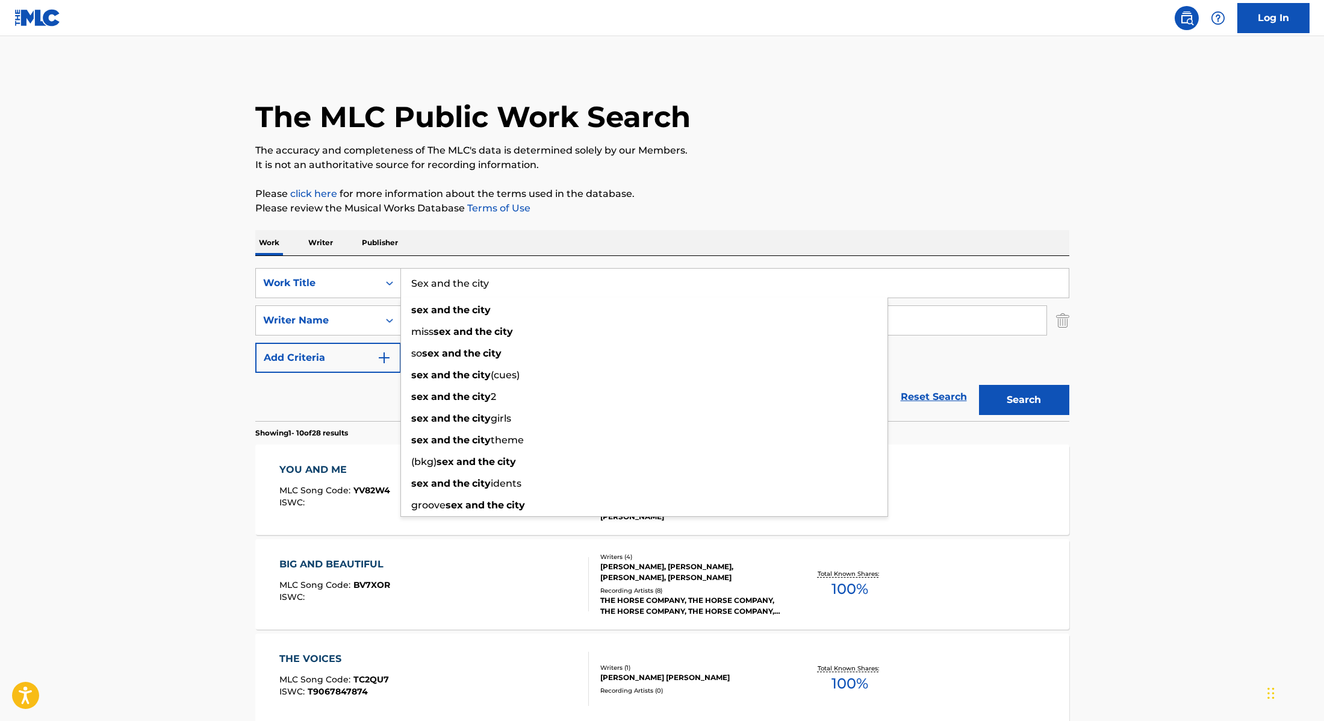
drag, startPoint x: 515, startPoint y: 284, endPoint x: 393, endPoint y: 238, distance: 130.5
click at [358, 256] on div "SearchWithCriteria28f74e23-8d9a-482d-8f44-99bc4c1a0823 Work Title Sex and the c…" at bounding box center [662, 338] width 814 height 165
click at [798, 163] on p "It is not an authoritative source for recording information." at bounding box center [662, 165] width 814 height 14
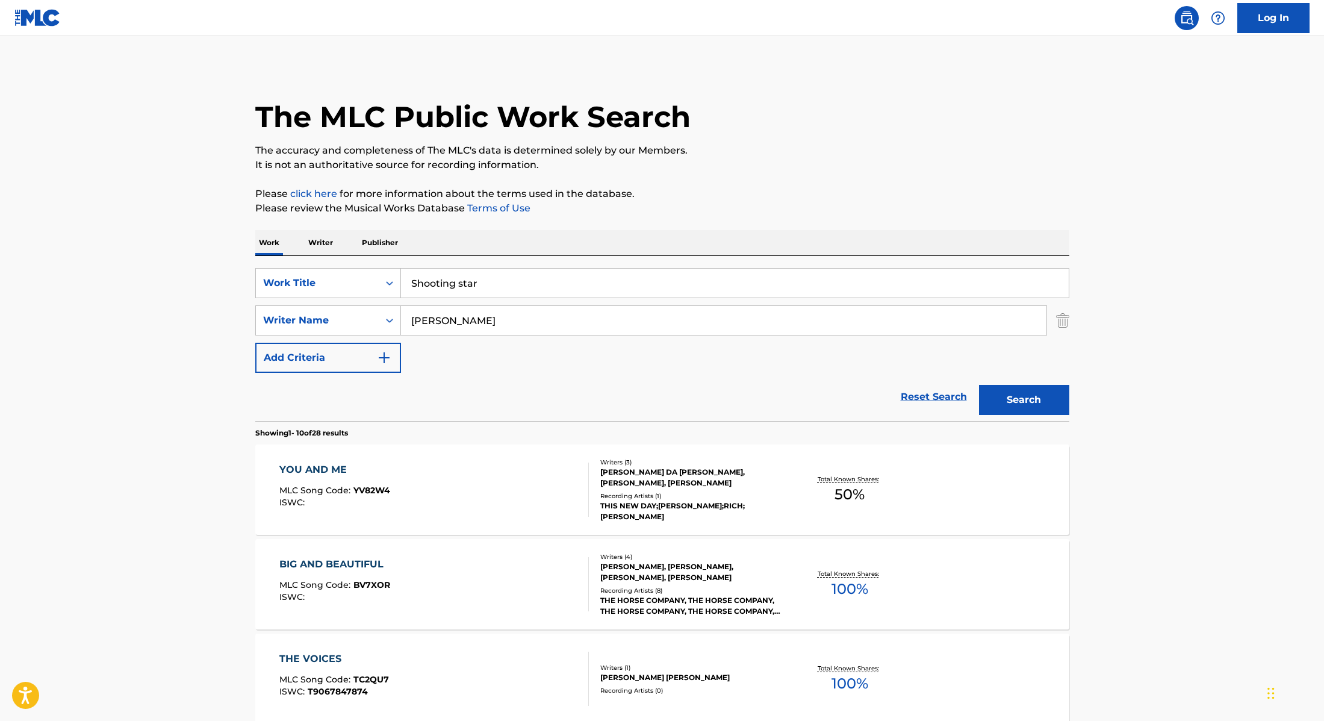
click at [1066, 396] on button "Search" at bounding box center [1024, 400] width 90 height 30
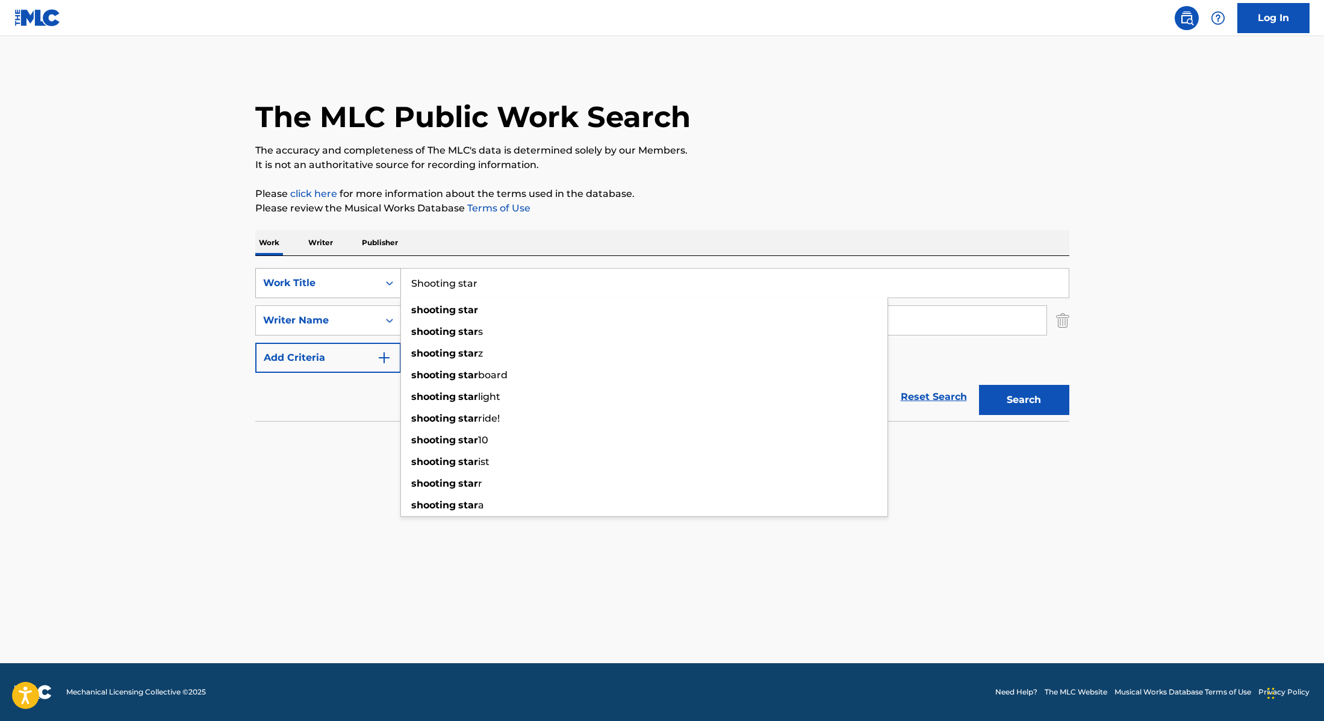
drag, startPoint x: 478, startPoint y: 282, endPoint x: 355, endPoint y: 277, distance: 123.0
click at [356, 279] on div "SearchWithCriteria28f74e23-8d9a-482d-8f44-99bc4c1a0823 Work Title Shooting star…" at bounding box center [662, 283] width 814 height 30
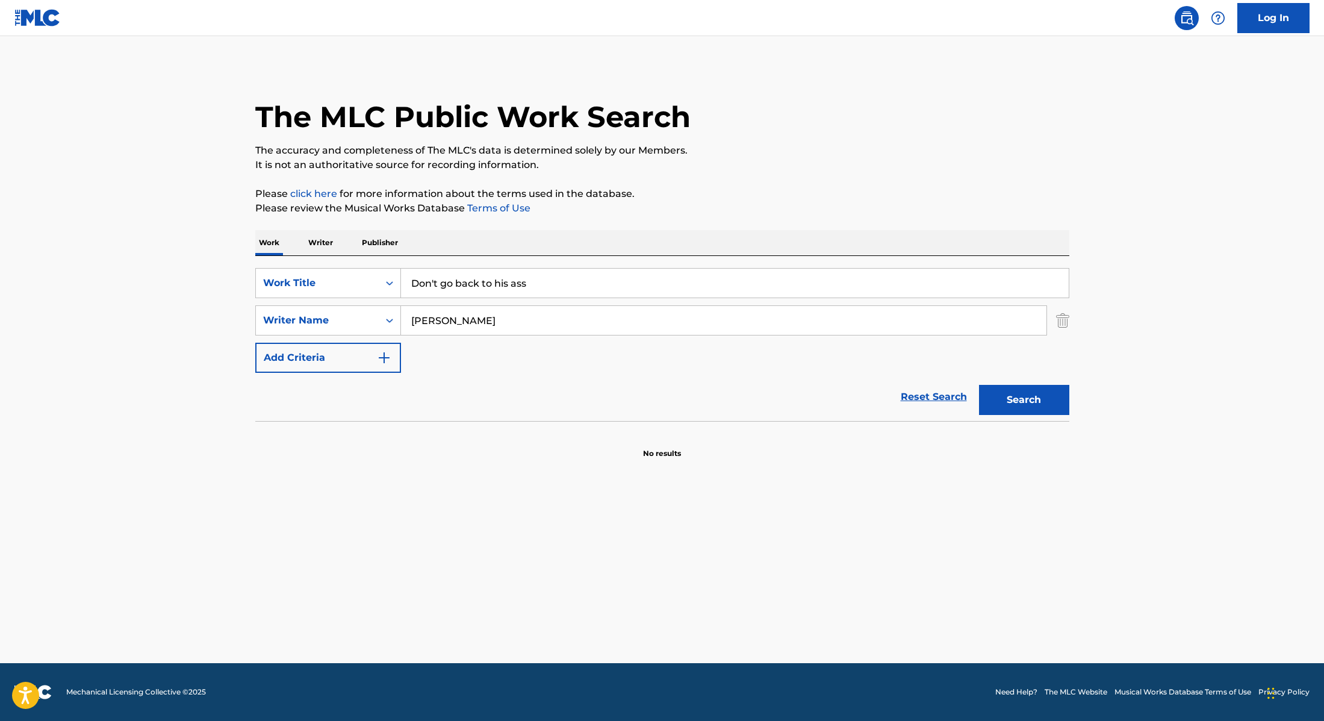
click at [722, 234] on div "Work Writer Publisher" at bounding box center [662, 242] width 814 height 25
click at [992, 396] on button "Search" at bounding box center [1024, 400] width 90 height 30
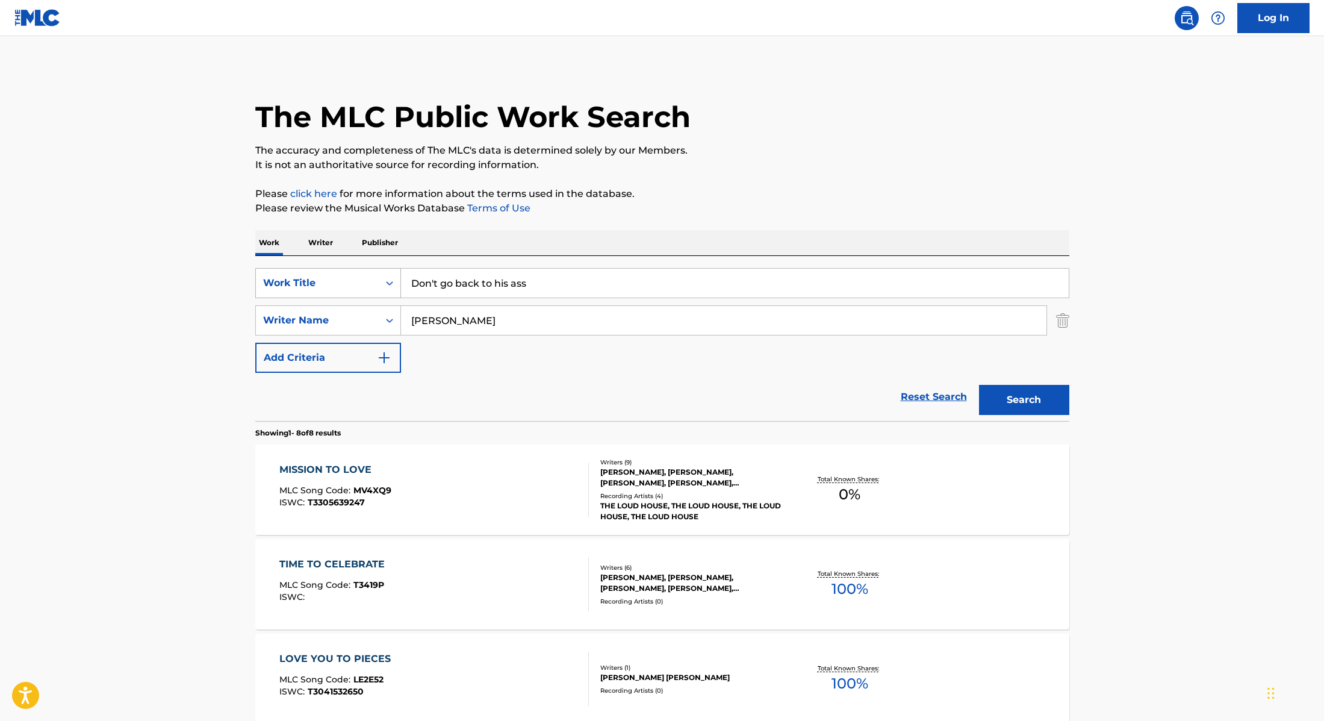
drag, startPoint x: 538, startPoint y: 290, endPoint x: 317, endPoint y: 270, distance: 221.3
click at [309, 270] on div "SearchWithCriteria28f74e23-8d9a-482d-8f44-99bc4c1a0823 Work Title Don't go back…" at bounding box center [662, 283] width 814 height 30
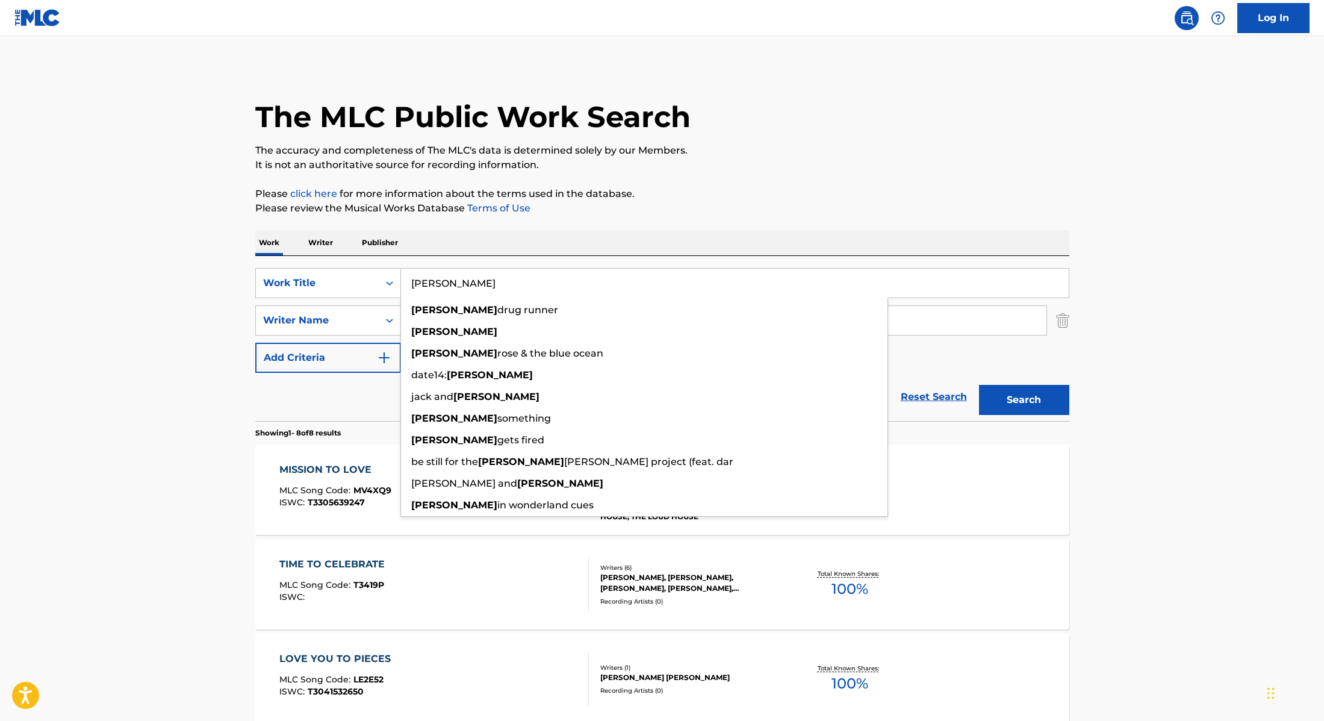
click at [688, 207] on p "Please review the Musical Works Database Terms of Use" at bounding box center [662, 208] width 814 height 14
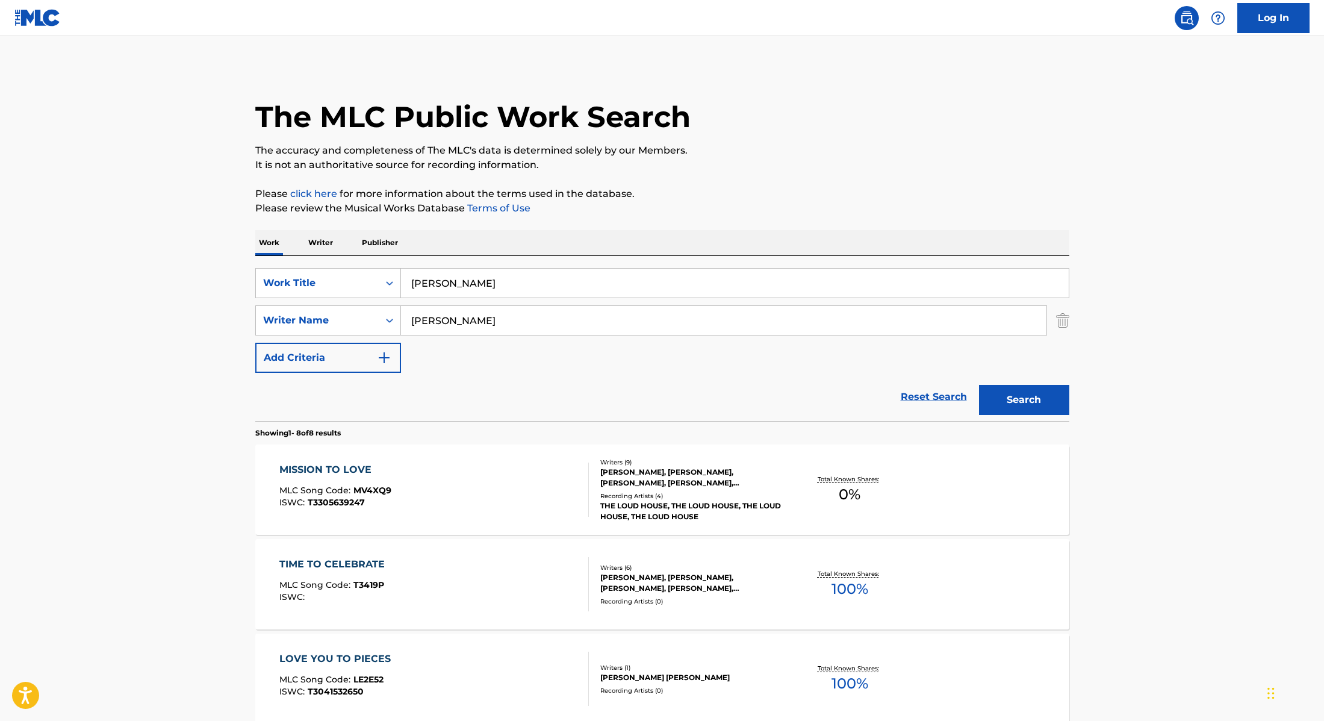
click at [1035, 408] on button "Search" at bounding box center [1024, 400] width 90 height 30
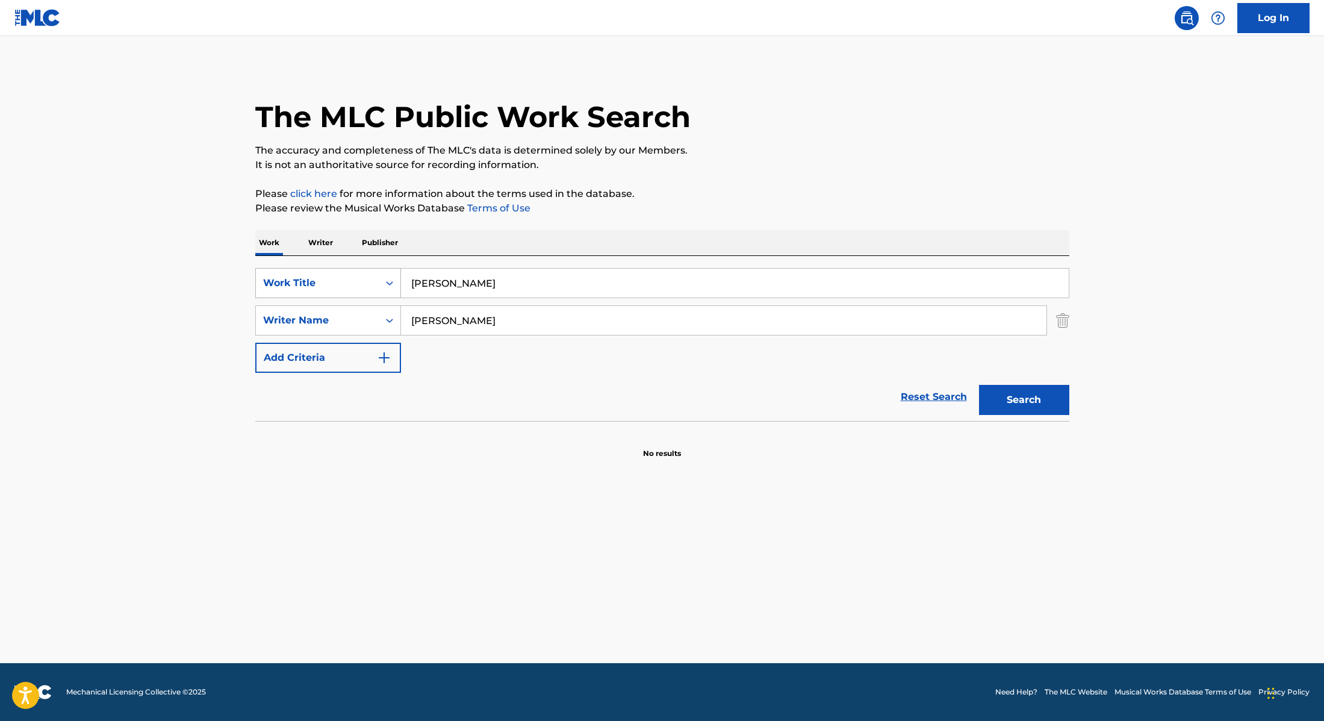
drag, startPoint x: 467, startPoint y: 287, endPoint x: 328, endPoint y: 272, distance: 139.9
click at [330, 272] on div "SearchWithCriteria28f74e23-8d9a-482d-8f44-99bc4c1a0823 Work Title [PERSON_NAME]" at bounding box center [662, 283] width 814 height 30
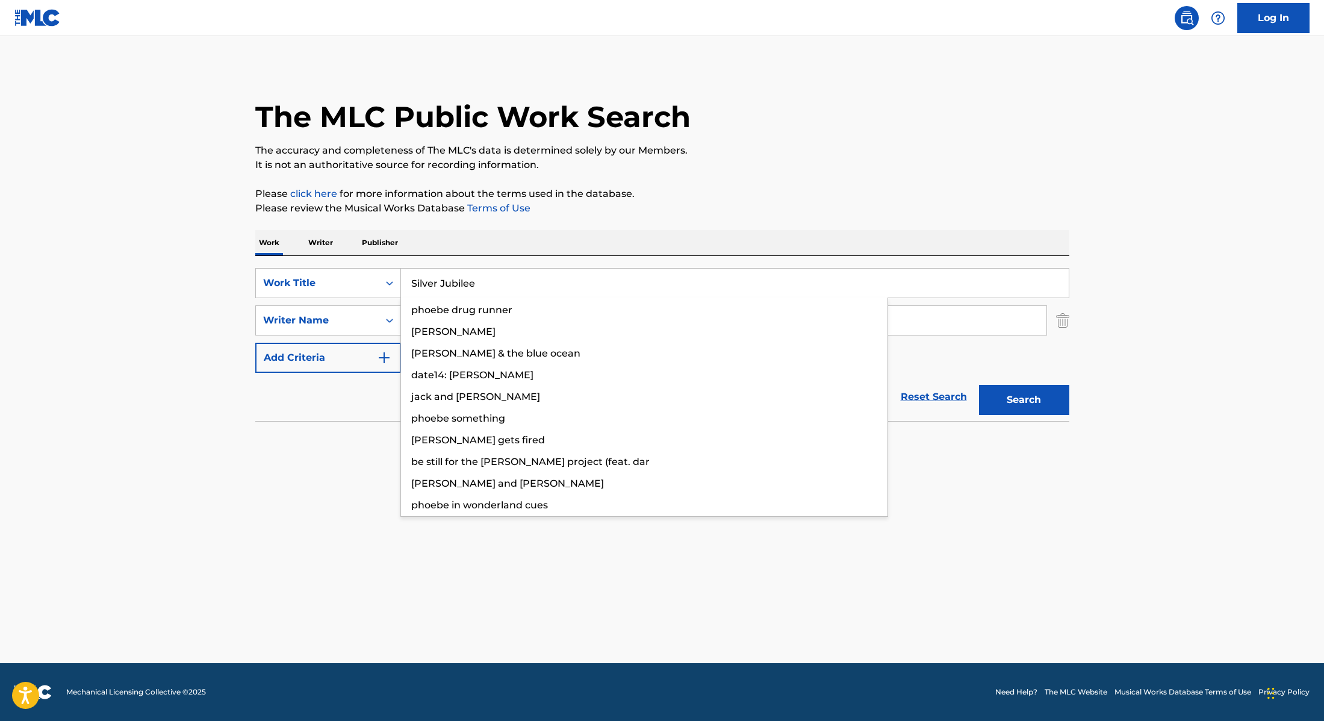
click at [852, 189] on p "Please click here for more information about the terms used in the database." at bounding box center [662, 194] width 814 height 14
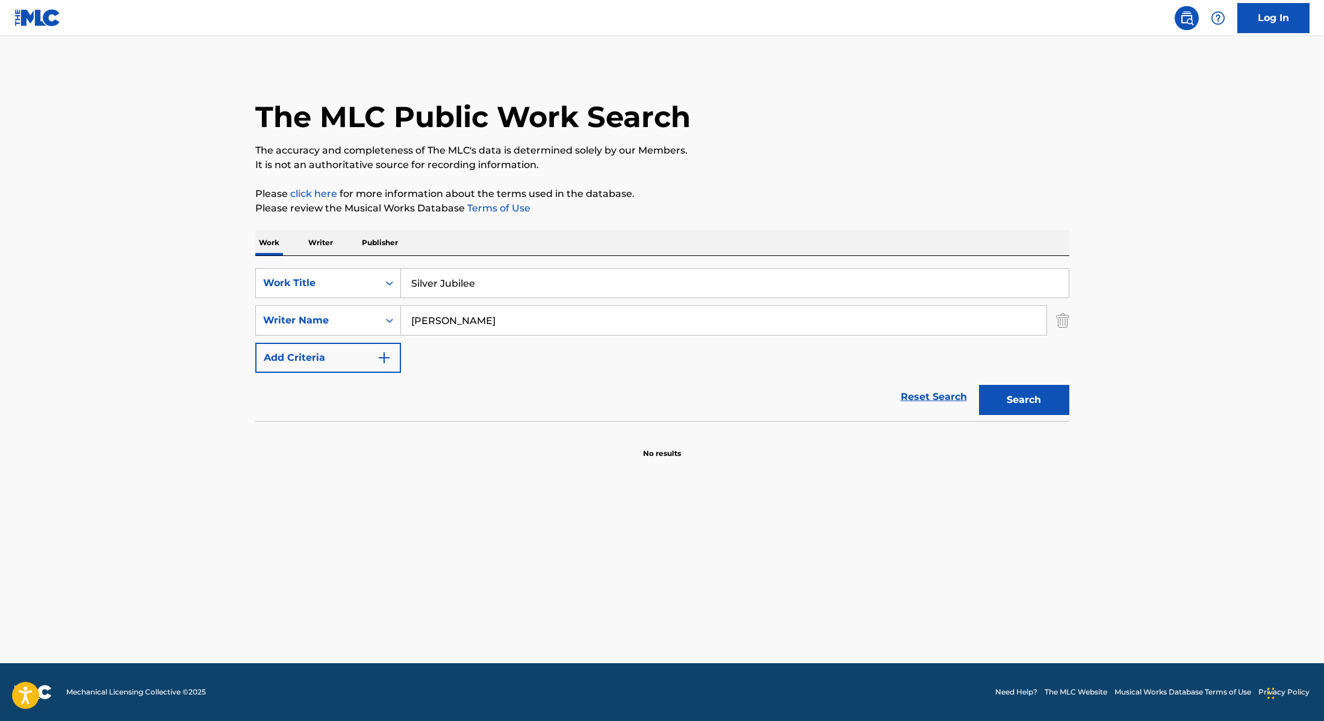
click at [1041, 406] on button "Search" at bounding box center [1024, 400] width 90 height 30
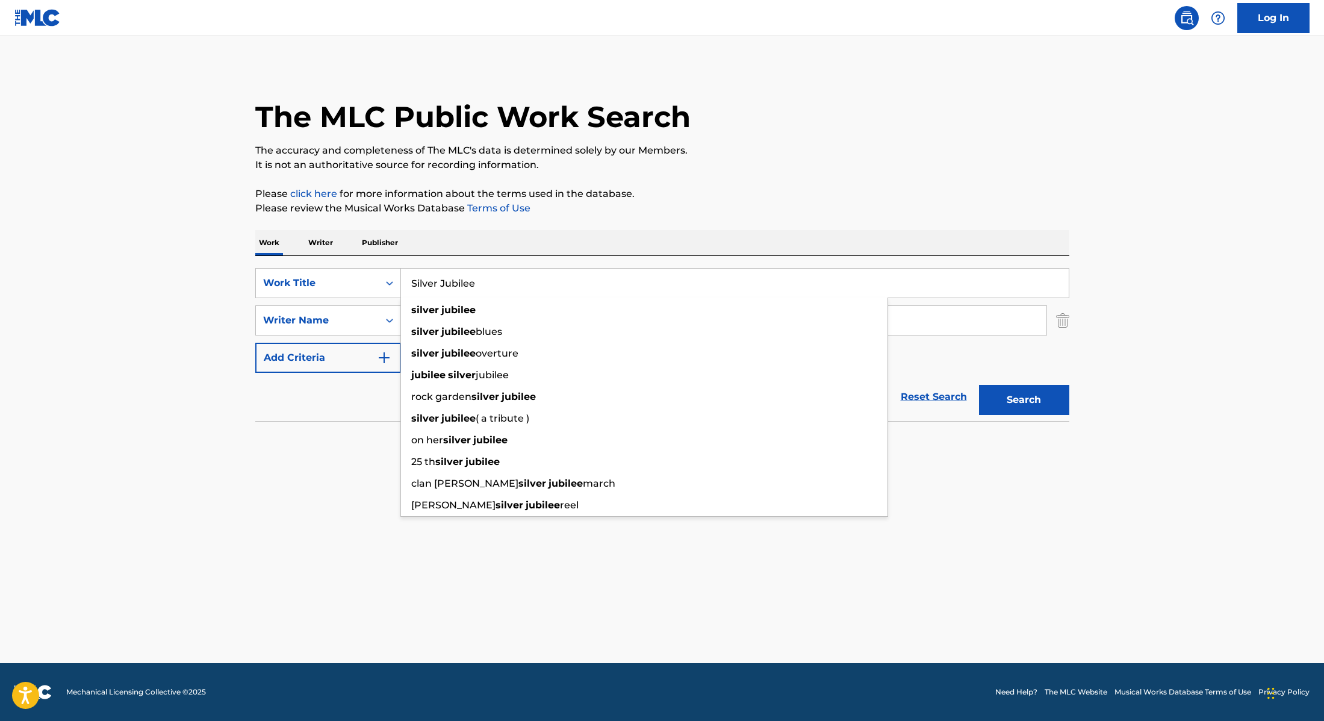
drag, startPoint x: 503, startPoint y: 276, endPoint x: 512, endPoint y: 282, distance: 10.0
click at [512, 282] on input "Silver Jubilee" at bounding box center [735, 283] width 668 height 29
type input "GOD'S GOT MY BACK"
click at [523, 228] on div "The MLC Public Work Search The accuracy and completeness of The MLC's data is d…" at bounding box center [662, 262] width 843 height 393
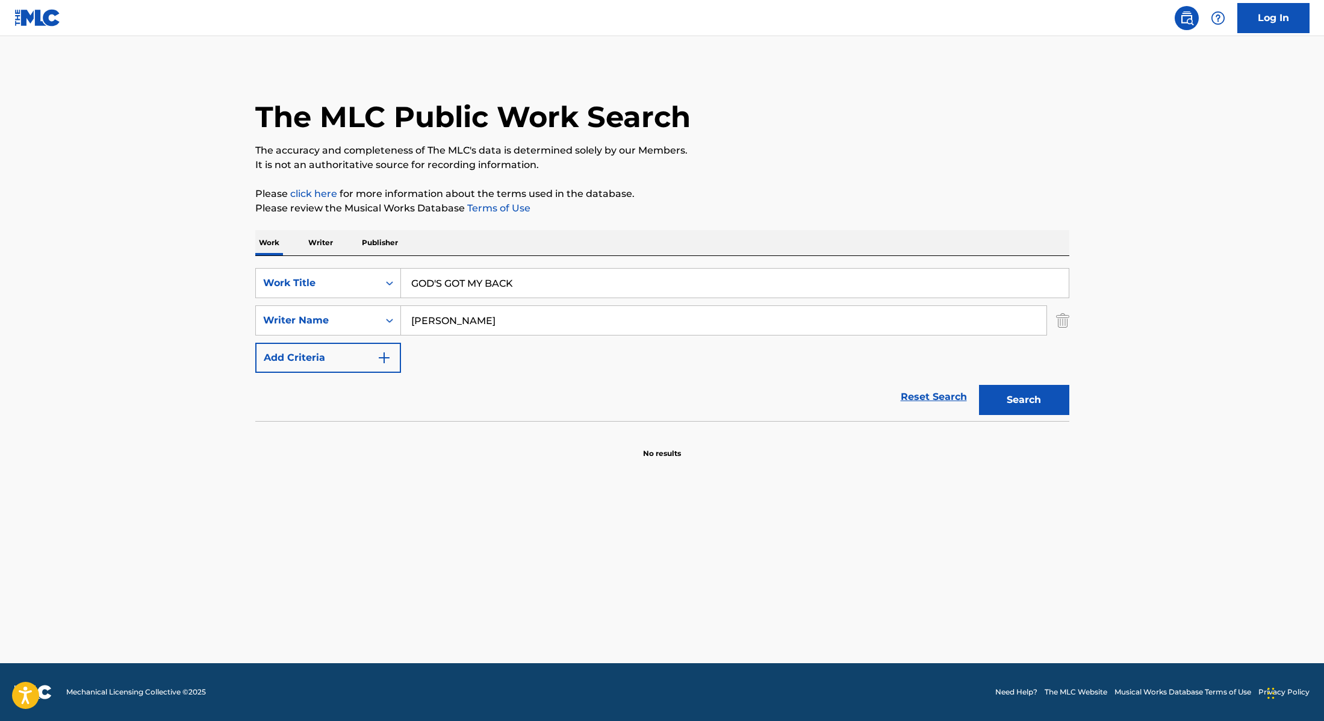
drag, startPoint x: 459, startPoint y: 325, endPoint x: 363, endPoint y: 300, distance: 99.0
click at [367, 304] on div "SearchWithCriteria28f74e23-8d9a-482d-8f44-99bc4c1a0823 Work Title GOD'S GOT MY …" at bounding box center [662, 320] width 814 height 105
click at [979, 385] on button "Search" at bounding box center [1024, 400] width 90 height 30
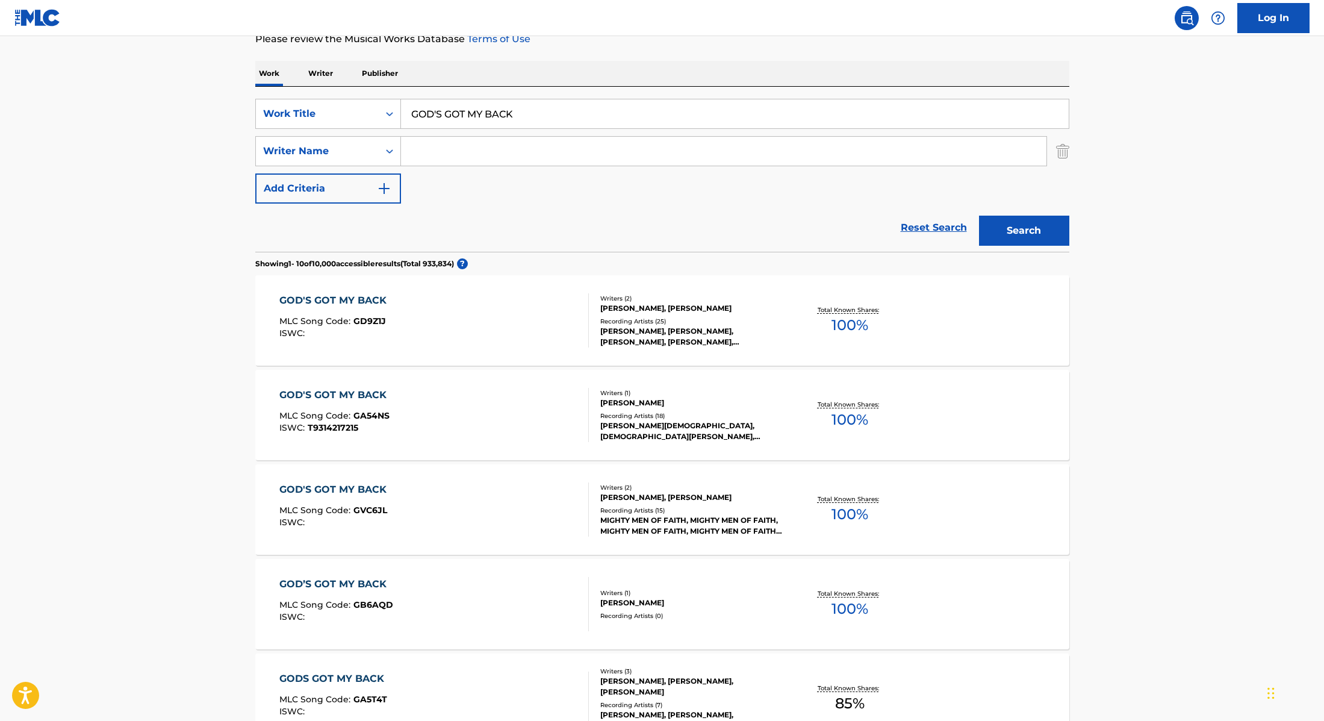
scroll to position [167, 0]
drag, startPoint x: 543, startPoint y: 113, endPoint x: 553, endPoint y: 86, distance: 29.3
click at [367, 99] on div "SearchWithCriteria28f74e23-8d9a-482d-8f44-99bc4c1a0823 Work Title GOD'S GOT MY …" at bounding box center [662, 171] width 814 height 165
type input "Hecho para ti"
click at [665, 70] on div "Work Writer Publisher" at bounding box center [662, 75] width 814 height 25
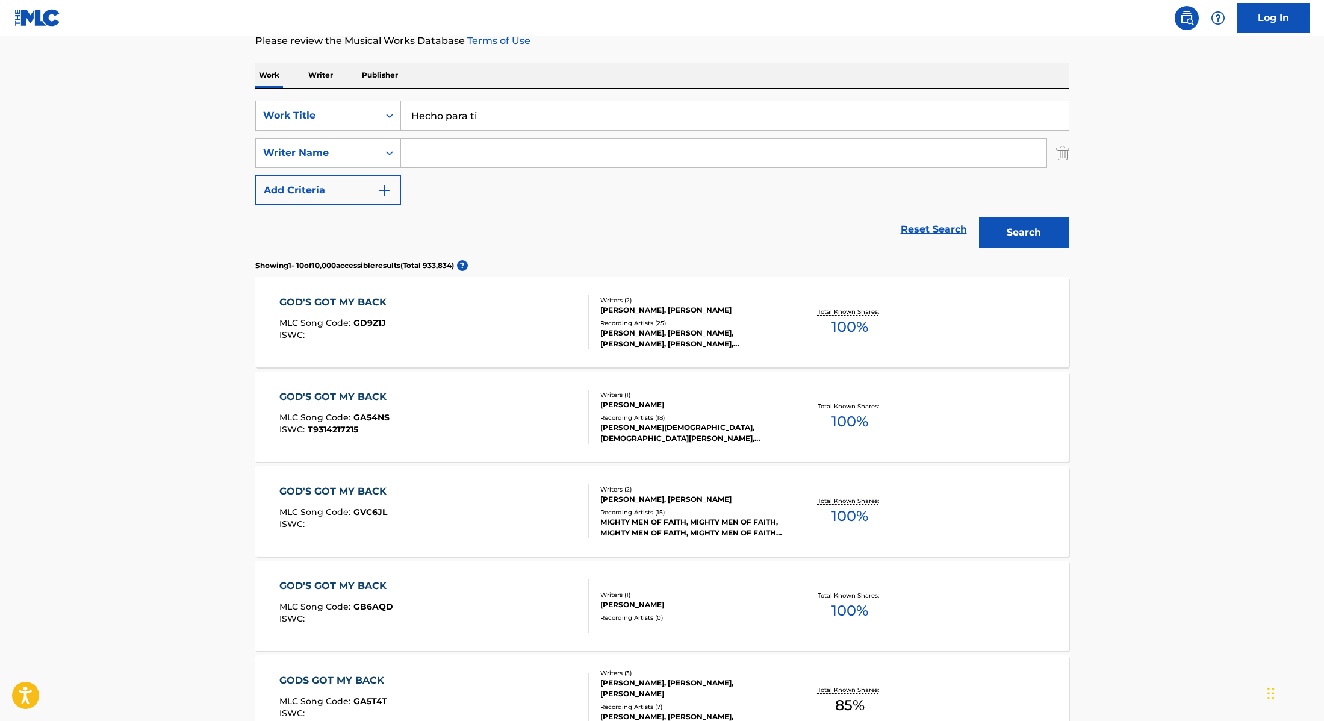
click at [532, 167] on input "Search Form" at bounding box center [724, 153] width 646 height 29
type input "[PERSON_NAME]"
click at [1041, 222] on button "Search" at bounding box center [1024, 232] width 90 height 30
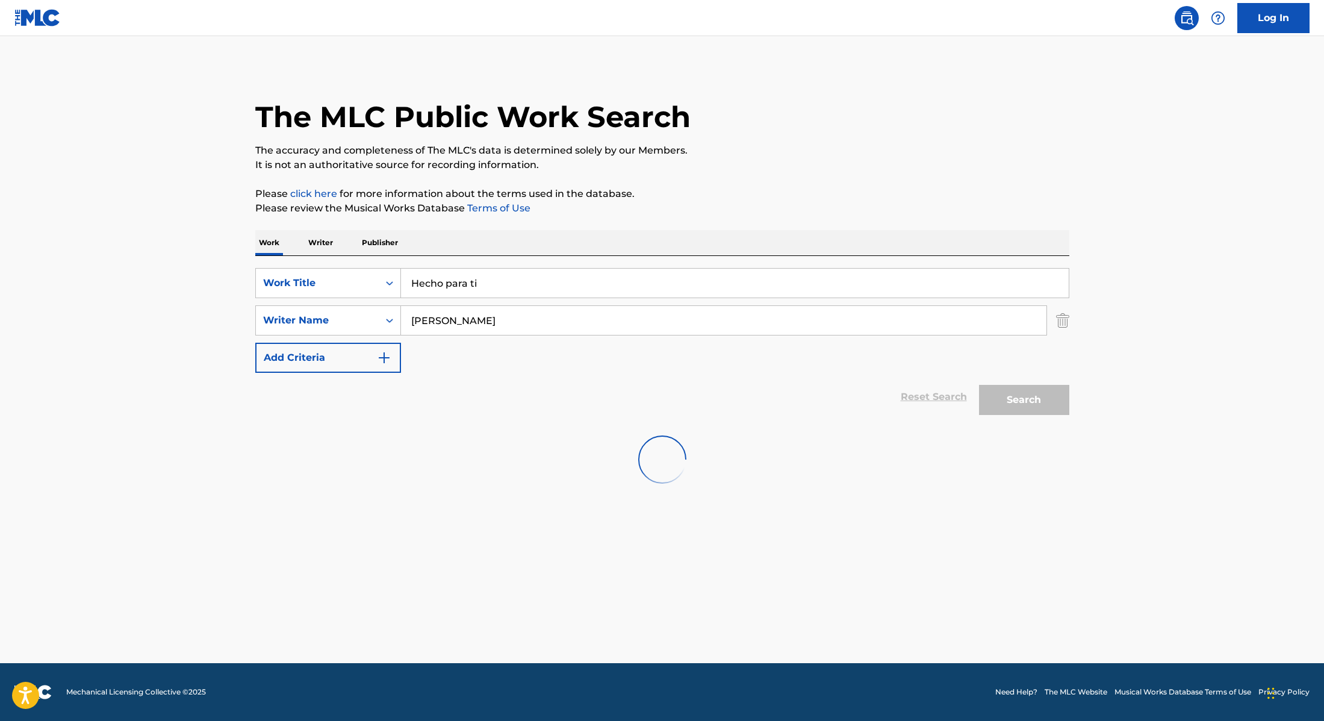
scroll to position [0, 0]
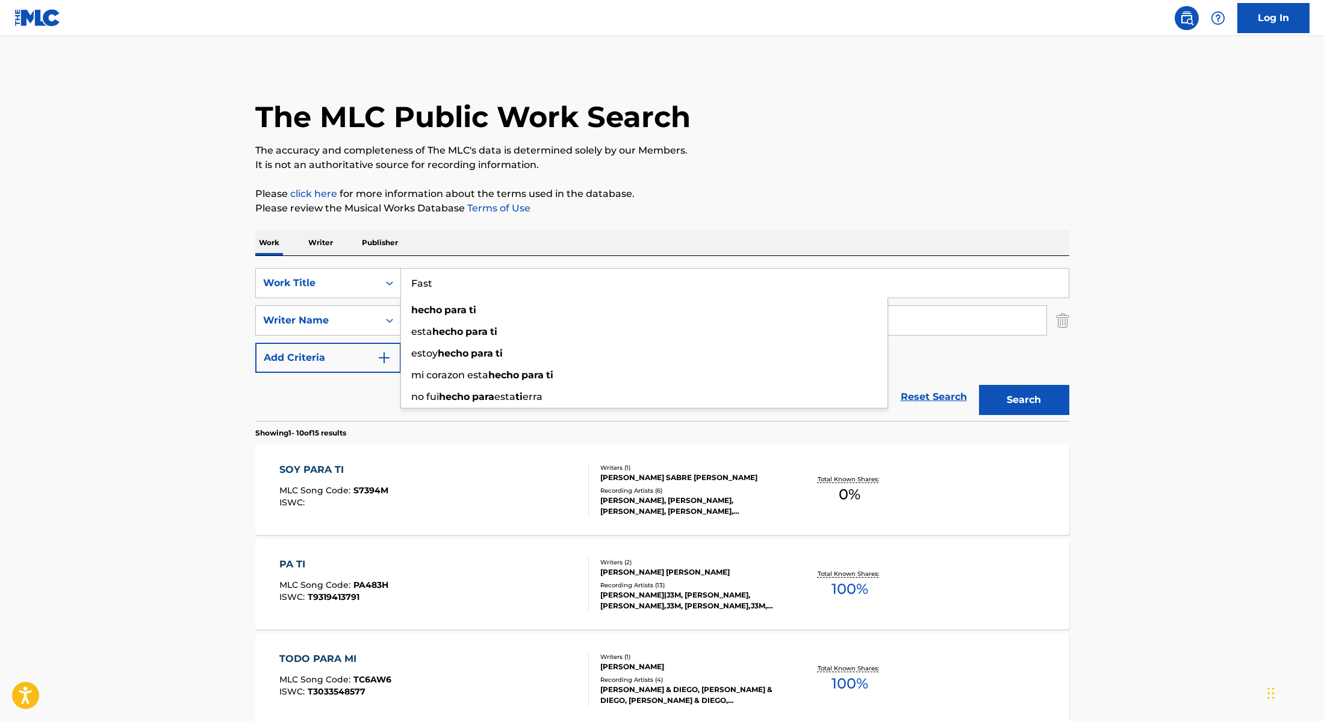
drag, startPoint x: 494, startPoint y: 287, endPoint x: 356, endPoint y: 266, distance: 138.8
click at [354, 268] on div "SearchWithCriteria28f74e23-8d9a-482d-8f44-99bc4c1a0823 Work Title Fast hecho pa…" at bounding box center [662, 283] width 814 height 30
type input "Fast"
click at [693, 196] on p "Please click here for more information about the terms used in the database." at bounding box center [662, 194] width 814 height 14
drag, startPoint x: 472, startPoint y: 319, endPoint x: 346, endPoint y: 309, distance: 125.6
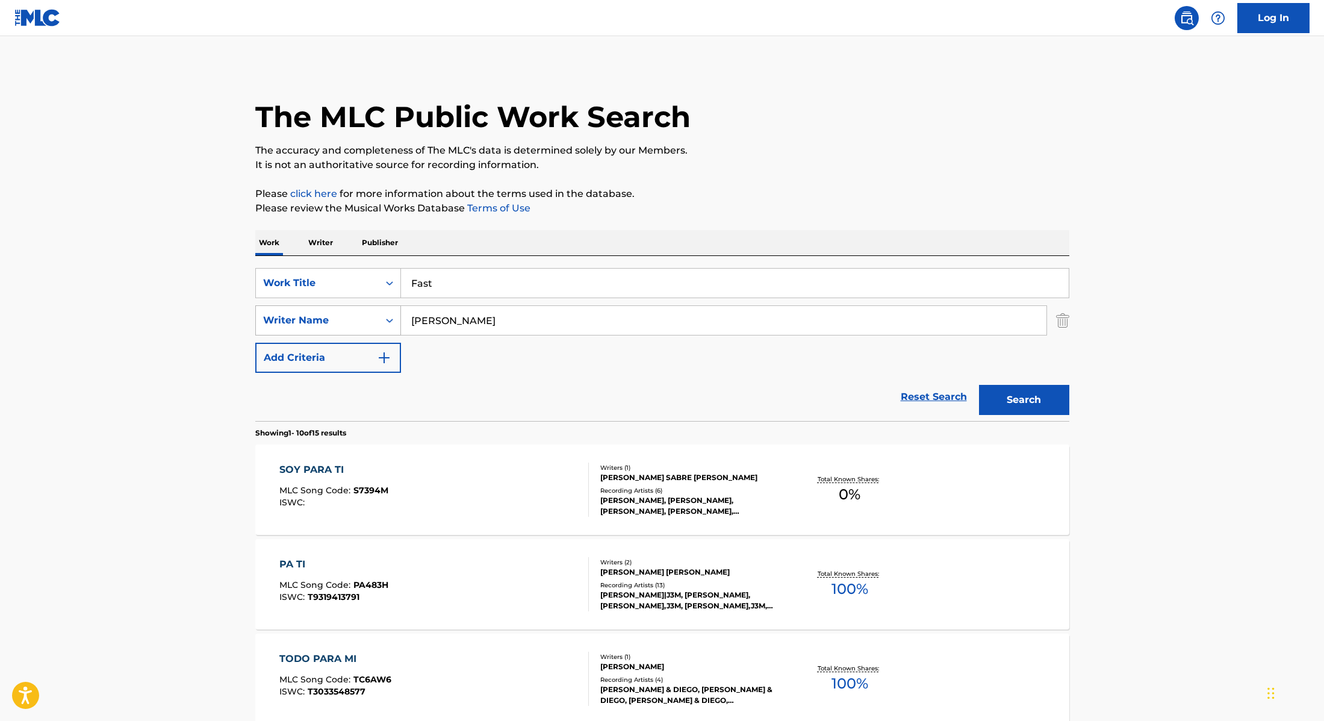
click at [346, 309] on div "SearchWithCriteria8cabbb3e-411d-4e6c-a3b4-dab8613fa116 Writer Name [PERSON_NAME]" at bounding box center [662, 320] width 814 height 30
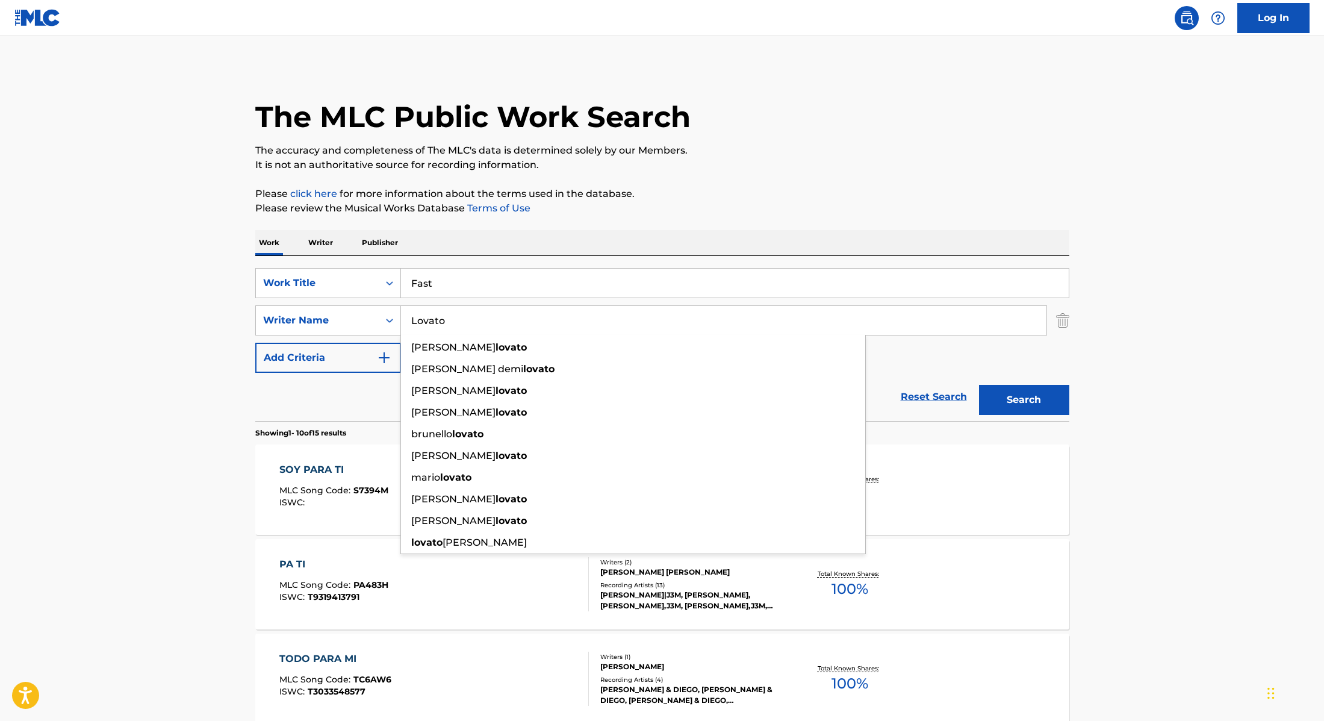
type input "Lovato"
click at [1014, 396] on button "Search" at bounding box center [1024, 400] width 90 height 30
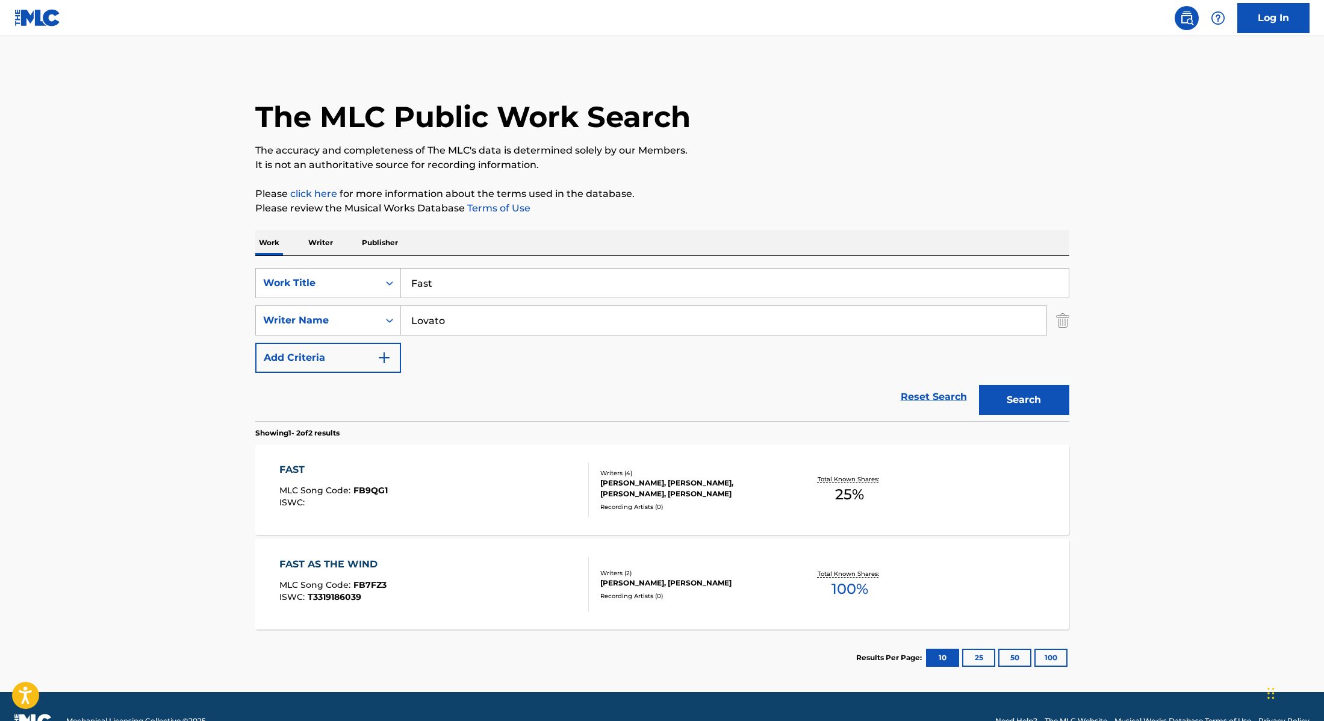
click at [535, 493] on div "FAST MLC Song Code : FB9QG1 ISWC :" at bounding box center [434, 489] width 310 height 54
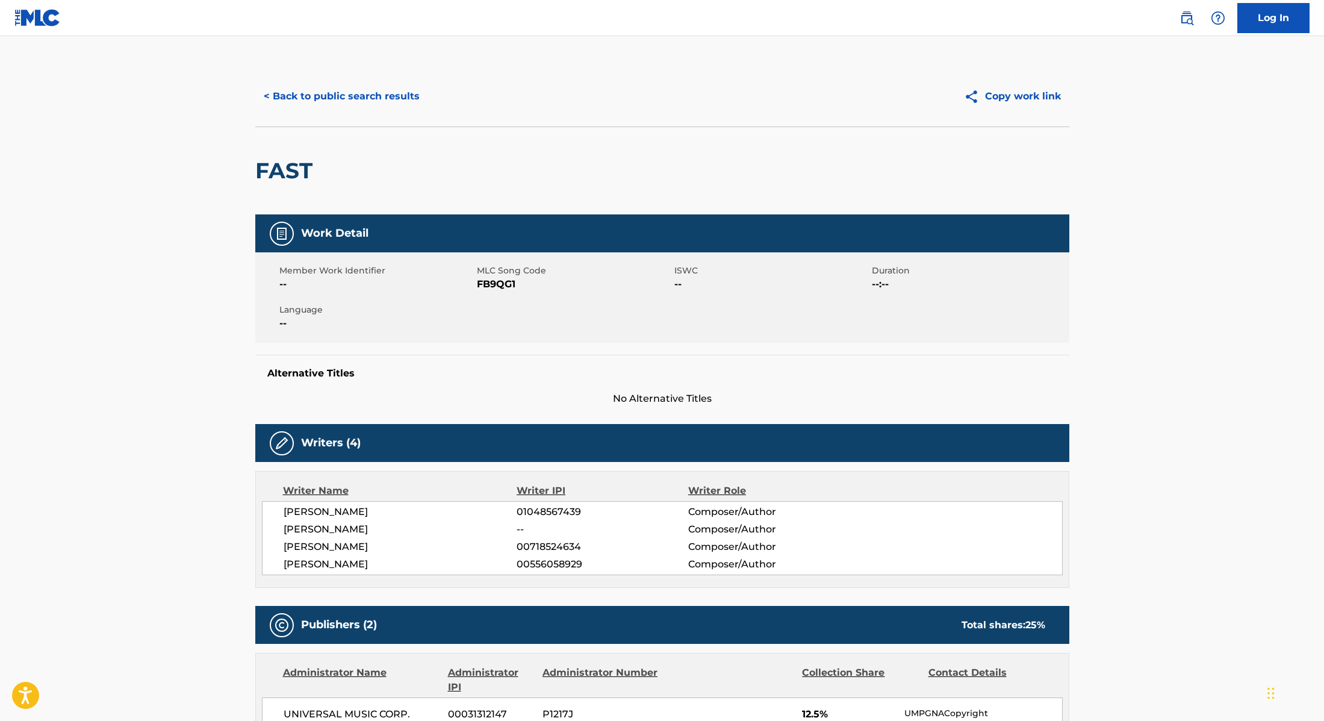
drag, startPoint x: 479, startPoint y: 282, endPoint x: 550, endPoint y: 291, distance: 71.6
click at [550, 291] on span "FB9QG1" at bounding box center [574, 284] width 195 height 14
drag, startPoint x: 477, startPoint y: 284, endPoint x: 573, endPoint y: 284, distance: 96.4
click at [573, 284] on span "FB9QG1" at bounding box center [574, 284] width 195 height 14
click at [360, 94] on button "< Back to public search results" at bounding box center [341, 96] width 173 height 30
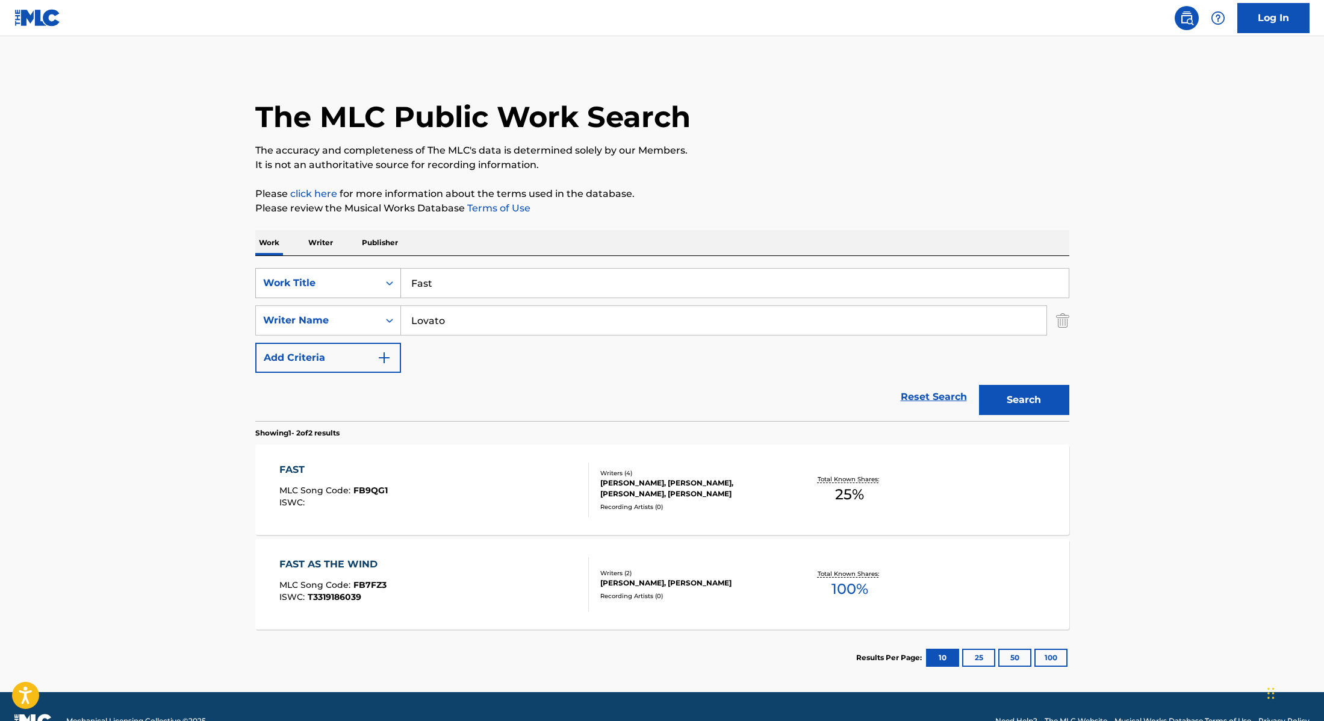
drag, startPoint x: 443, startPoint y: 284, endPoint x: 380, endPoint y: 282, distance: 62.6
click at [380, 282] on div "SearchWithCriteria28f74e23-8d9a-482d-8f44-99bc4c1a0823 Work Title Fast" at bounding box center [662, 283] width 814 height 30
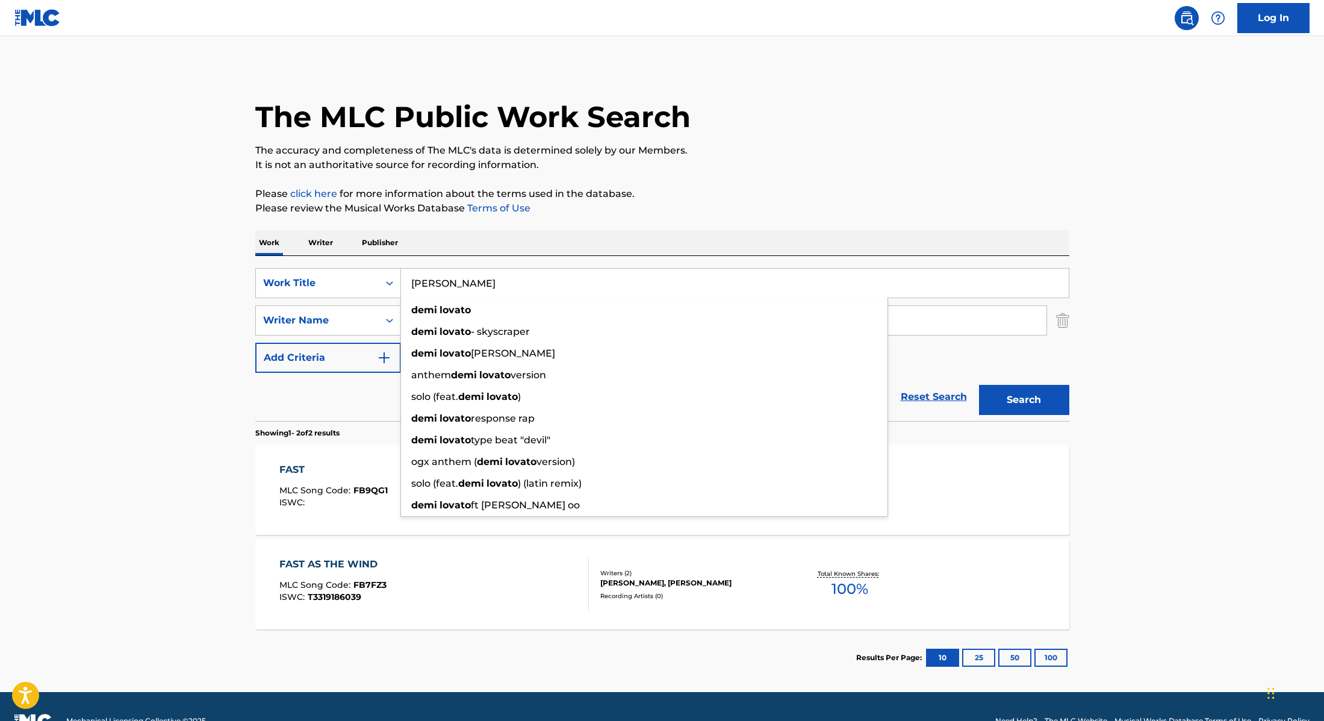
drag, startPoint x: 485, startPoint y: 284, endPoint x: 363, endPoint y: 266, distance: 124.2
click at [363, 267] on div "SearchWithCriteria28f74e23-8d9a-482d-8f44-99bc4c1a0823 Work Title [PERSON_NAME]…" at bounding box center [662, 338] width 814 height 165
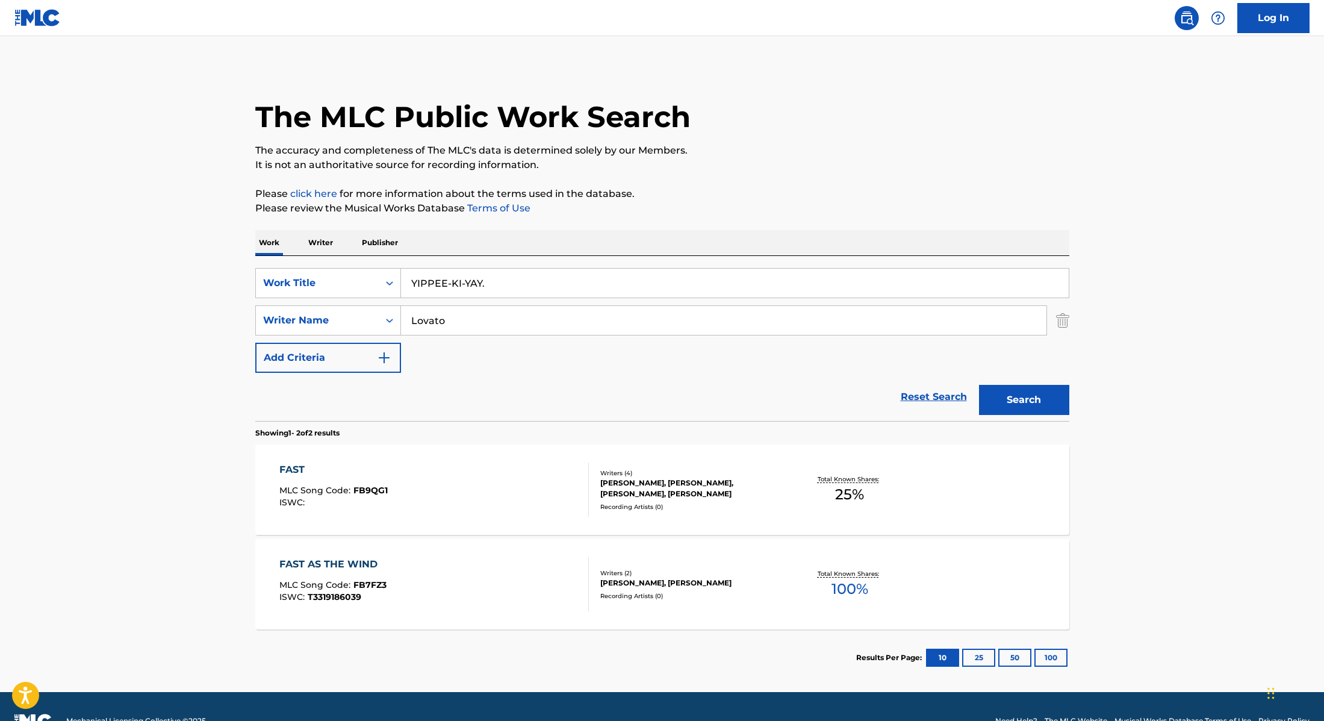
type input "YIPPEE-KI-YAY."
click at [683, 170] on p "It is not an authoritative source for recording information." at bounding box center [662, 165] width 814 height 14
drag, startPoint x: 469, startPoint y: 326, endPoint x: 375, endPoint y: 319, distance: 94.2
click at [375, 319] on div "SearchWithCriteria8cabbb3e-411d-4e6c-a3b4-dab8613fa116 Writer Name [PERSON_NAME]" at bounding box center [662, 320] width 814 height 30
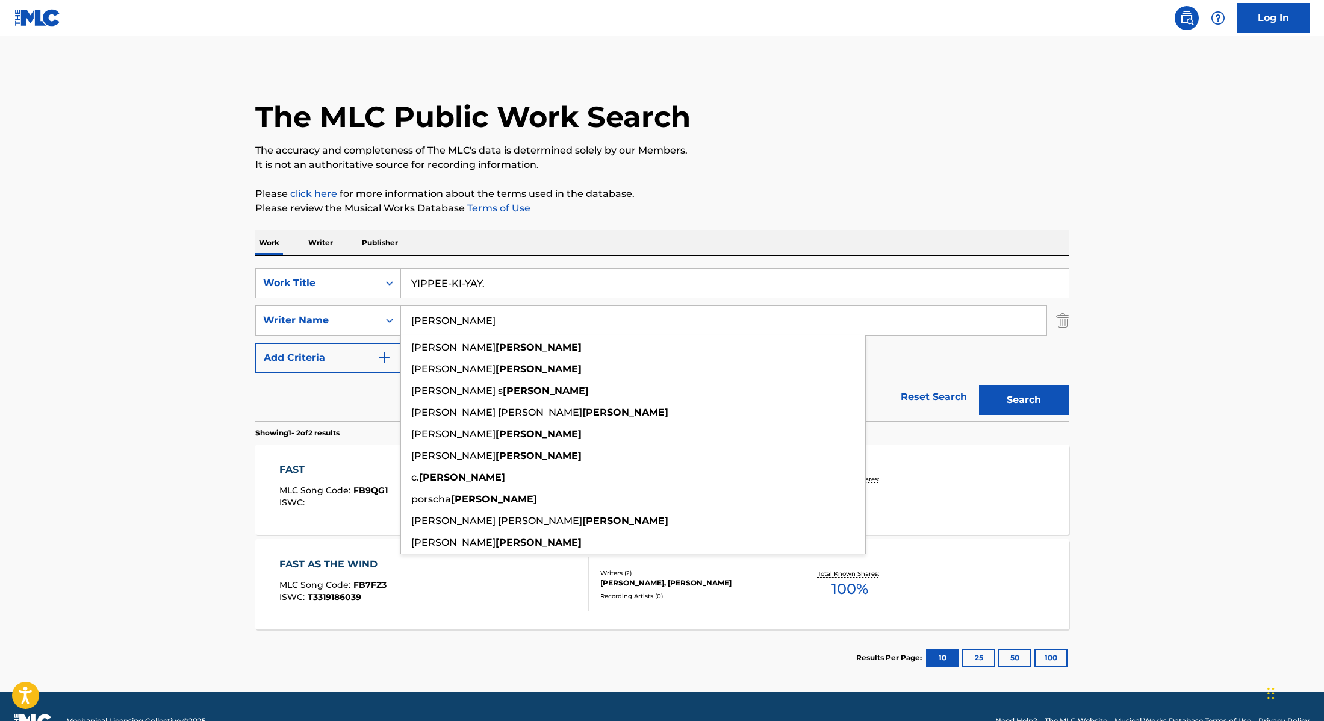
type input "[PERSON_NAME]"
click at [1039, 406] on button "Search" at bounding box center [1024, 400] width 90 height 30
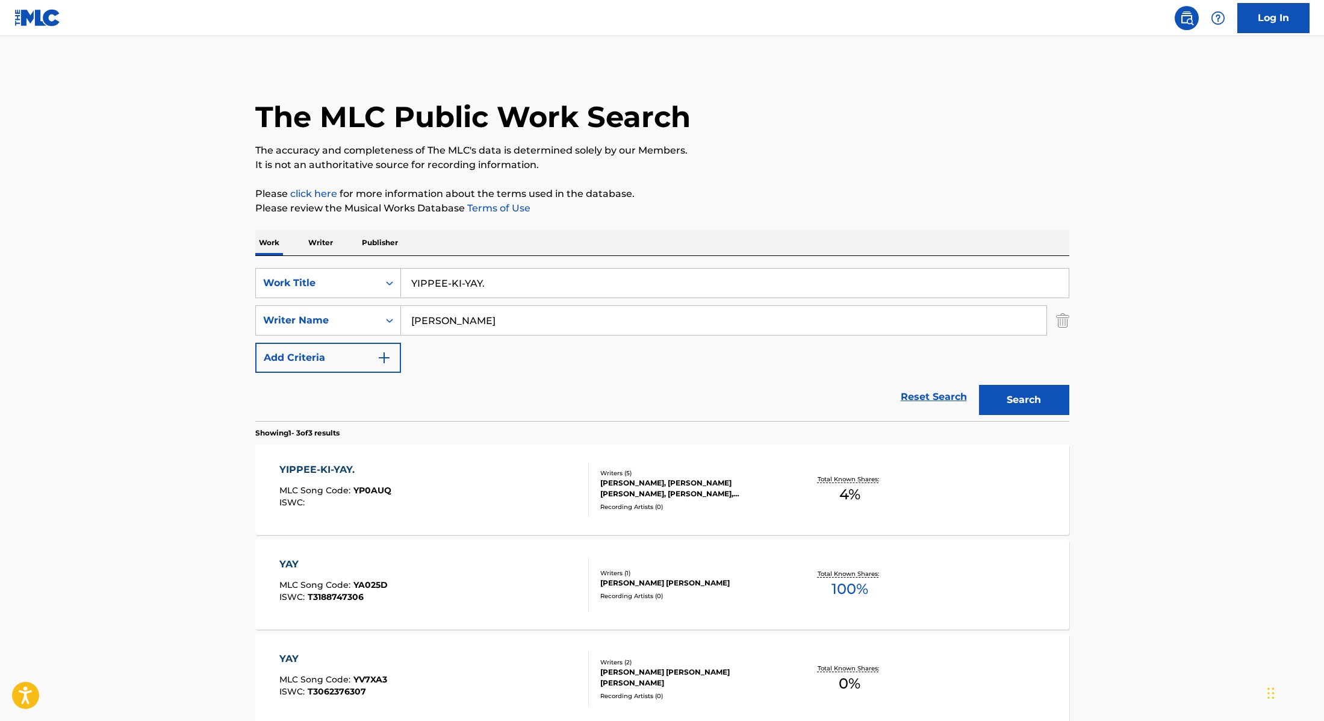
click at [502, 499] on div "YIPPEE-KI-YAY. MLC Song Code : YP0AUQ ISWC :" at bounding box center [434, 489] width 310 height 54
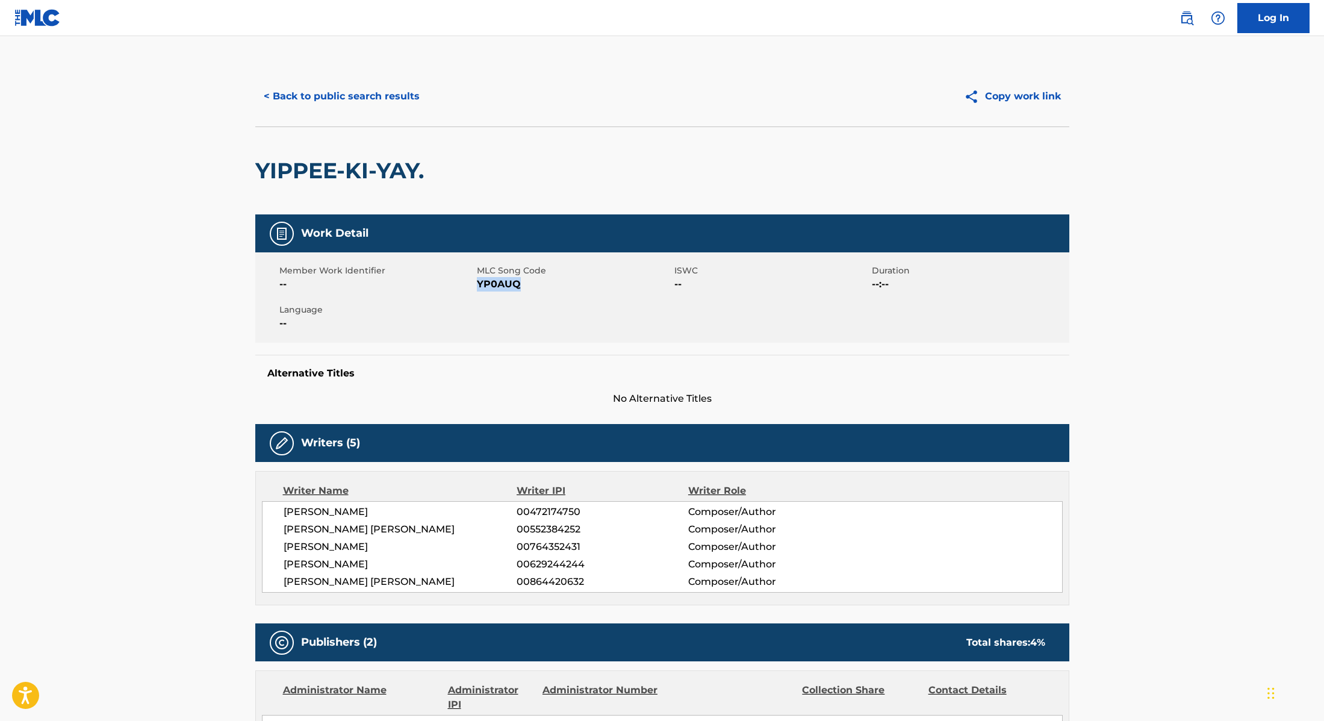
drag, startPoint x: 478, startPoint y: 284, endPoint x: 561, endPoint y: 285, distance: 83.1
click at [561, 285] on span "YP0AUQ" at bounding box center [574, 284] width 195 height 14
click at [344, 96] on button "< Back to public search results" at bounding box center [341, 96] width 173 height 30
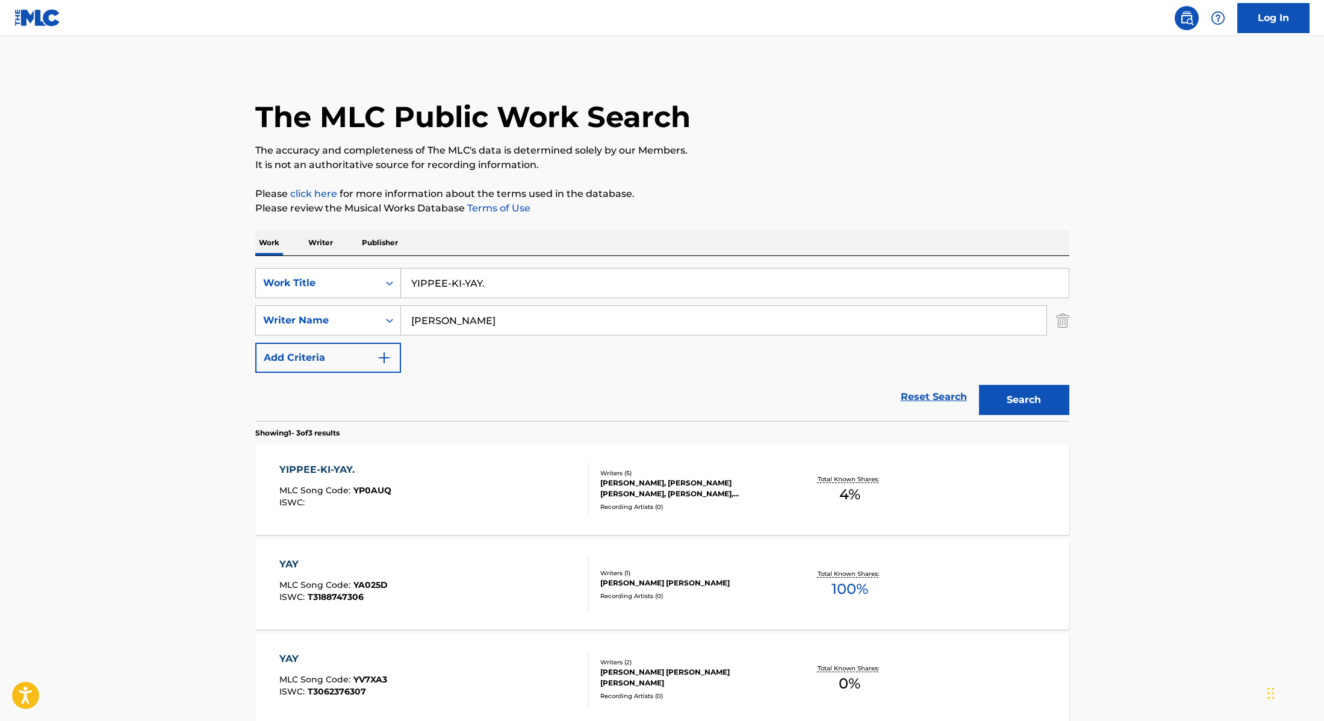
drag, startPoint x: 500, startPoint y: 285, endPoint x: 393, endPoint y: 270, distance: 108.2
click at [393, 270] on div "SearchWithCriteria28f74e23-8d9a-482d-8f44-99bc4c1a0823 Work Title YIPPEE-KI-YAY." at bounding box center [662, 283] width 814 height 30
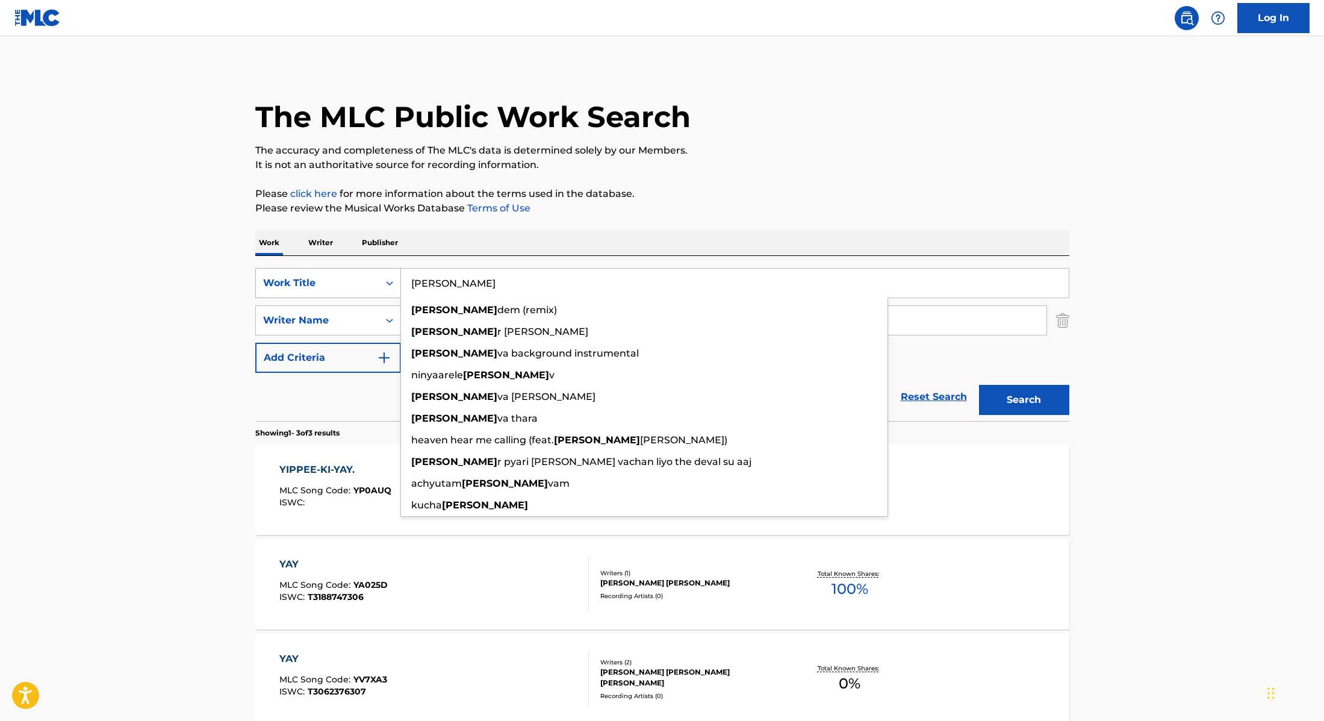
drag, startPoint x: 474, startPoint y: 284, endPoint x: 387, endPoint y: 275, distance: 87.1
click at [387, 275] on div "SearchWithCriteria28f74e23-8d9a-482d-8f44-99bc4c1a0823 Work Title [PERSON_NAME]…" at bounding box center [662, 283] width 814 height 30
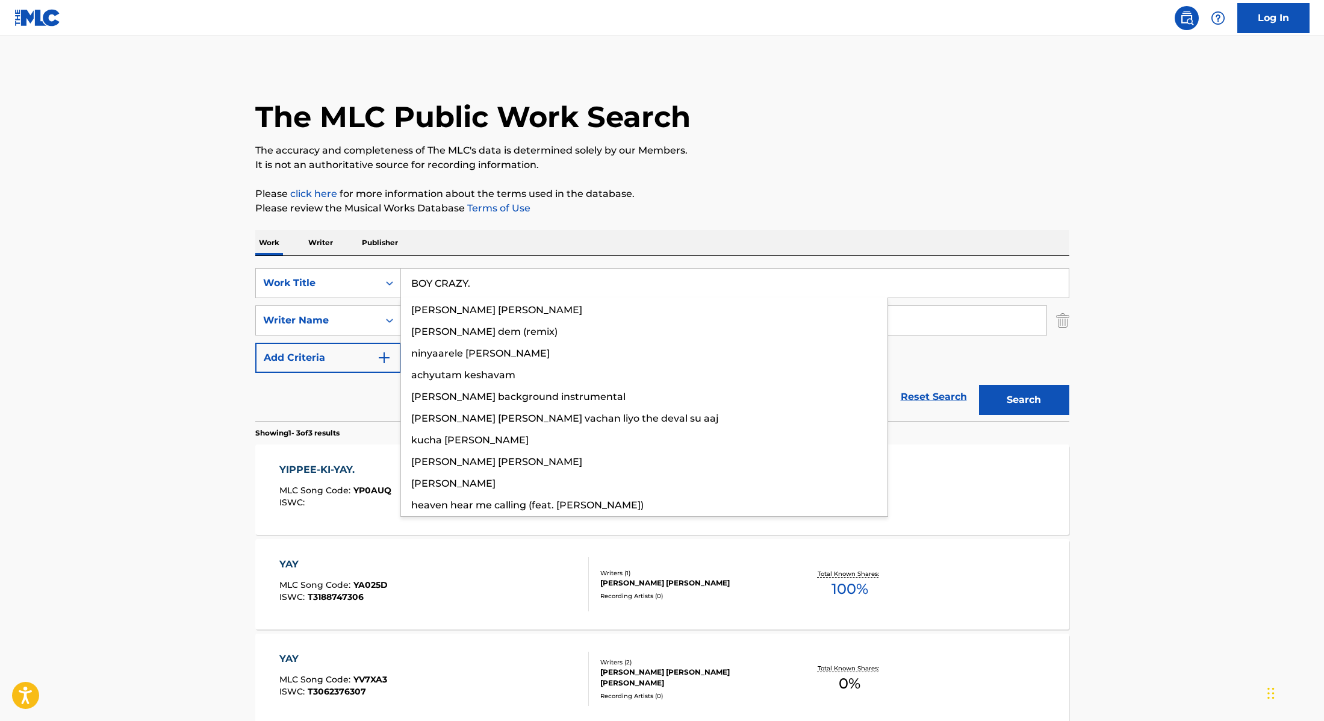
type input "BOY CRAZY."
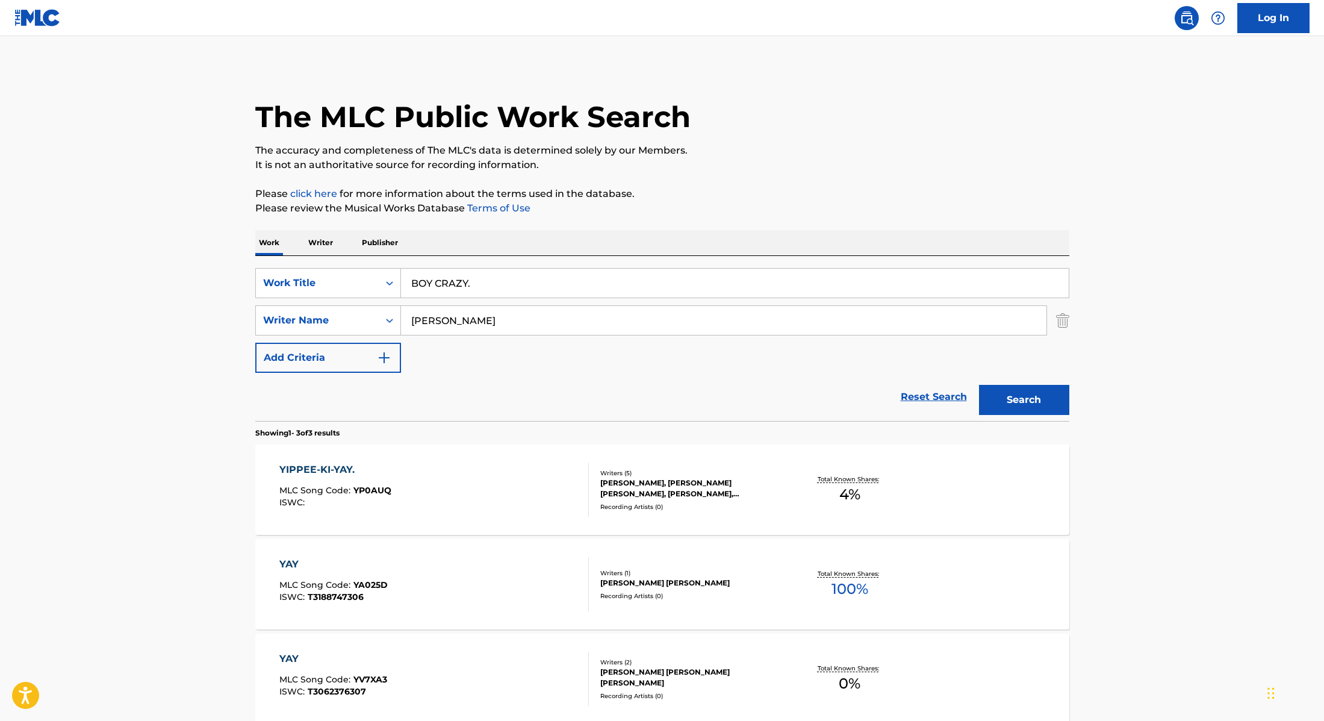
click at [716, 230] on div "Work Writer Publisher" at bounding box center [662, 242] width 814 height 25
drag, startPoint x: 465, startPoint y: 319, endPoint x: 378, endPoint y: 311, distance: 87.7
click at [378, 311] on div "SearchWithCriteria8cabbb3e-411d-4e6c-a3b4-dab8613fa116 Writer Name [PERSON_NAME]" at bounding box center [662, 320] width 814 height 30
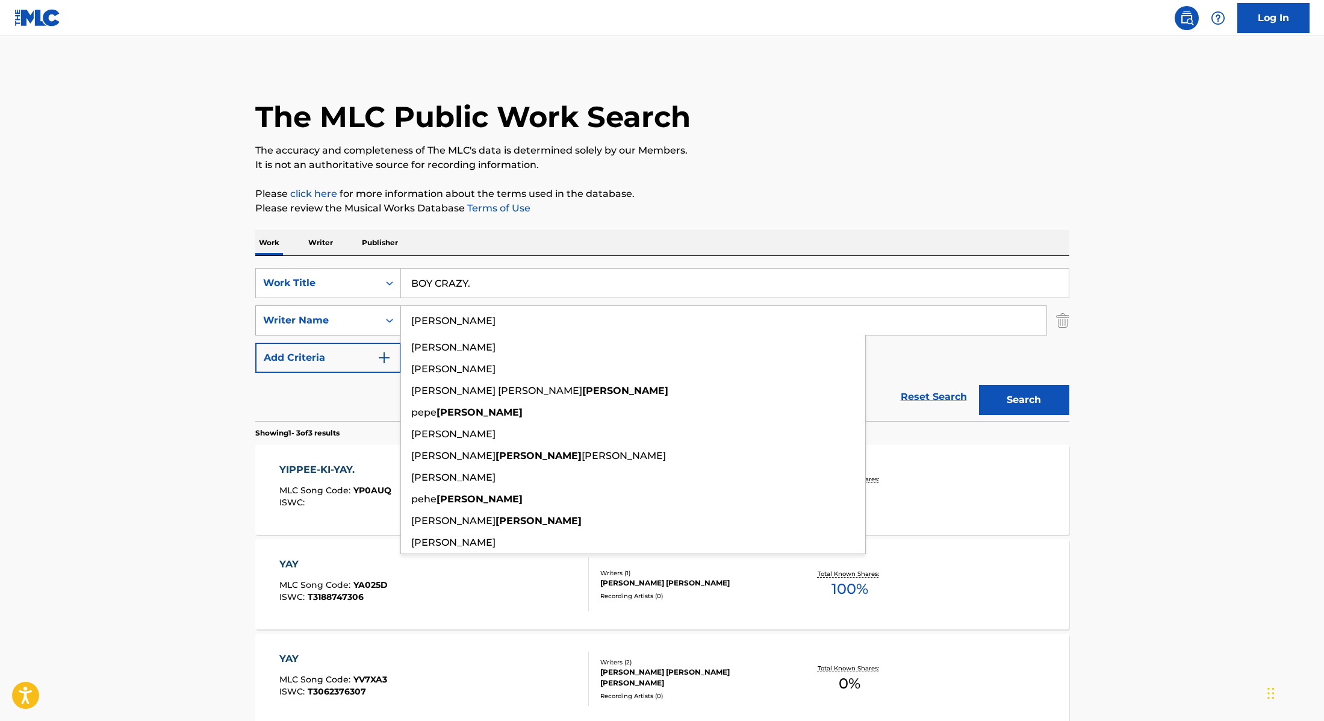
type input "[PERSON_NAME]"
click at [979, 385] on button "Search" at bounding box center [1024, 400] width 90 height 30
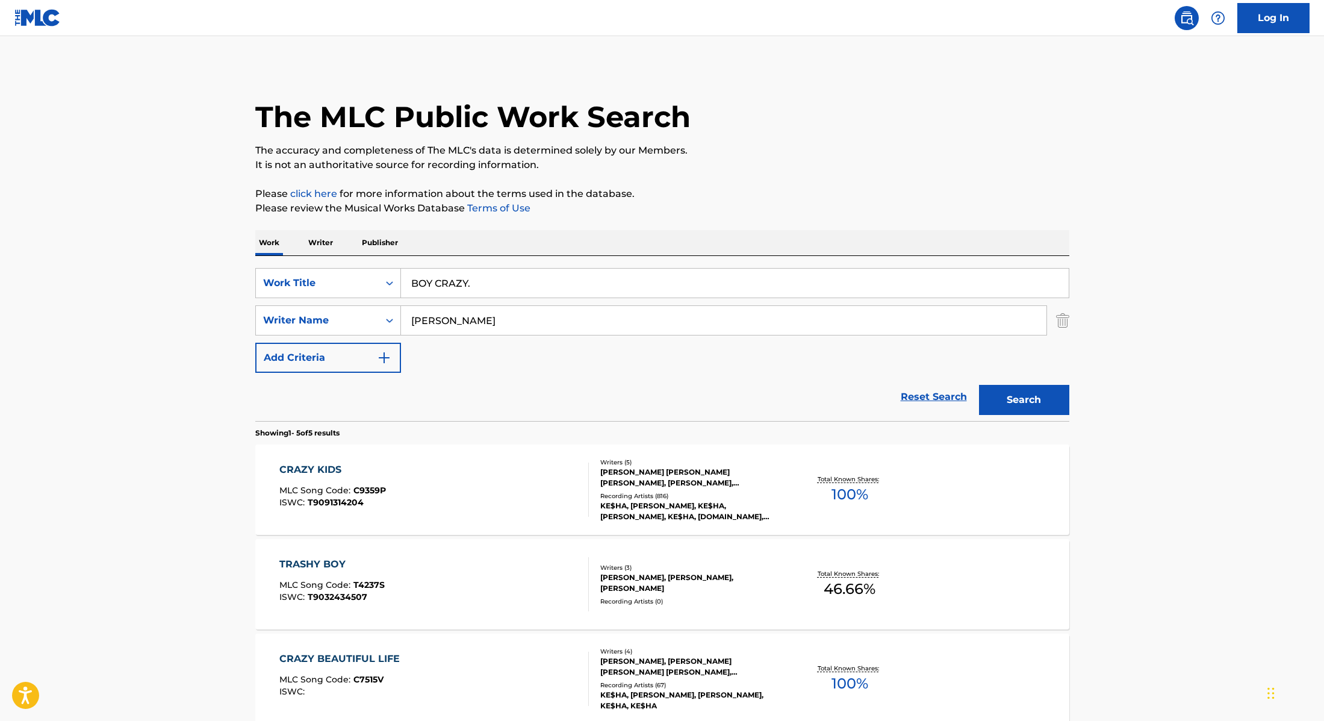
click at [725, 188] on p "Please click here for more information about the terms used in the database." at bounding box center [662, 194] width 814 height 14
drag, startPoint x: 478, startPoint y: 285, endPoint x: 360, endPoint y: 279, distance: 117.6
click at [352, 283] on div "SearchWithCriteria28f74e23-8d9a-482d-8f44-99bc4c1a0823 Work Title BOY CRAZY." at bounding box center [662, 283] width 814 height 30
type input "FREEDOM."
click at [796, 190] on p "Please click here for more information about the terms used in the database." at bounding box center [662, 194] width 814 height 14
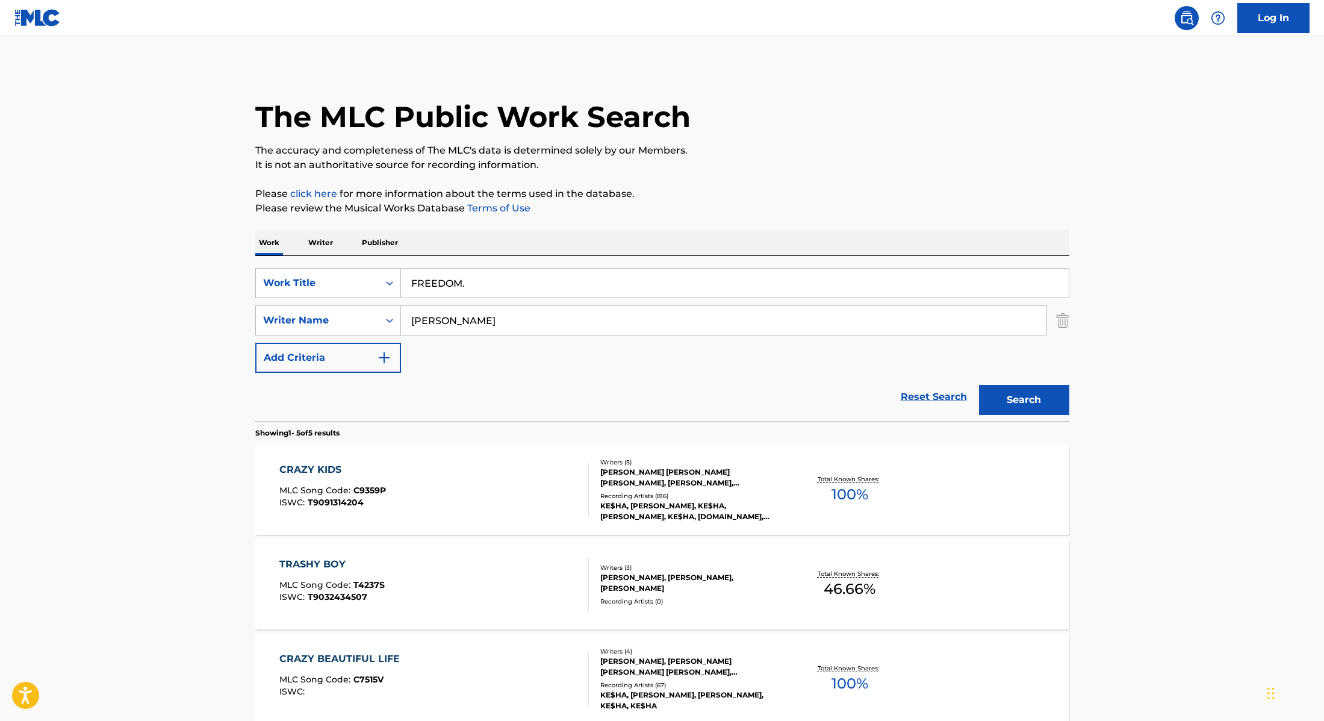
click at [1001, 405] on button "Search" at bounding box center [1024, 400] width 90 height 30
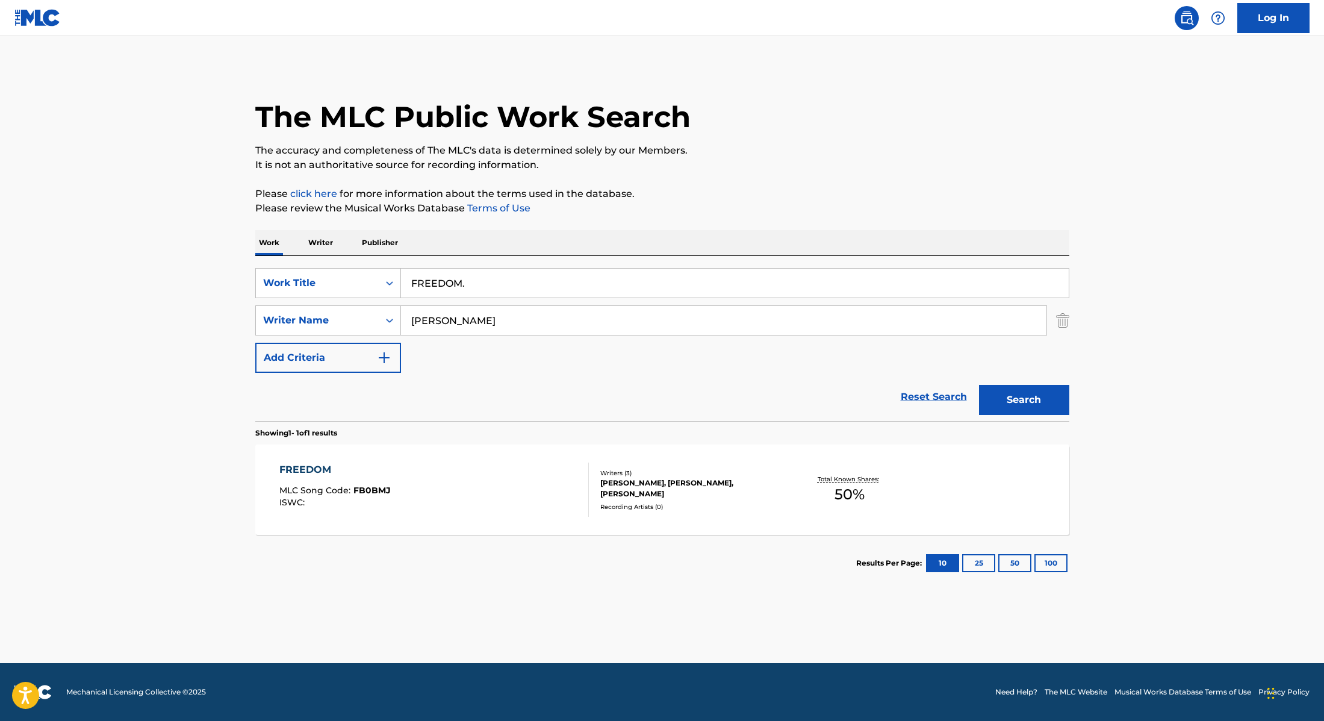
click at [549, 487] on div "FREEDOM MLC Song Code : FB0BMJ ISWC :" at bounding box center [434, 489] width 310 height 54
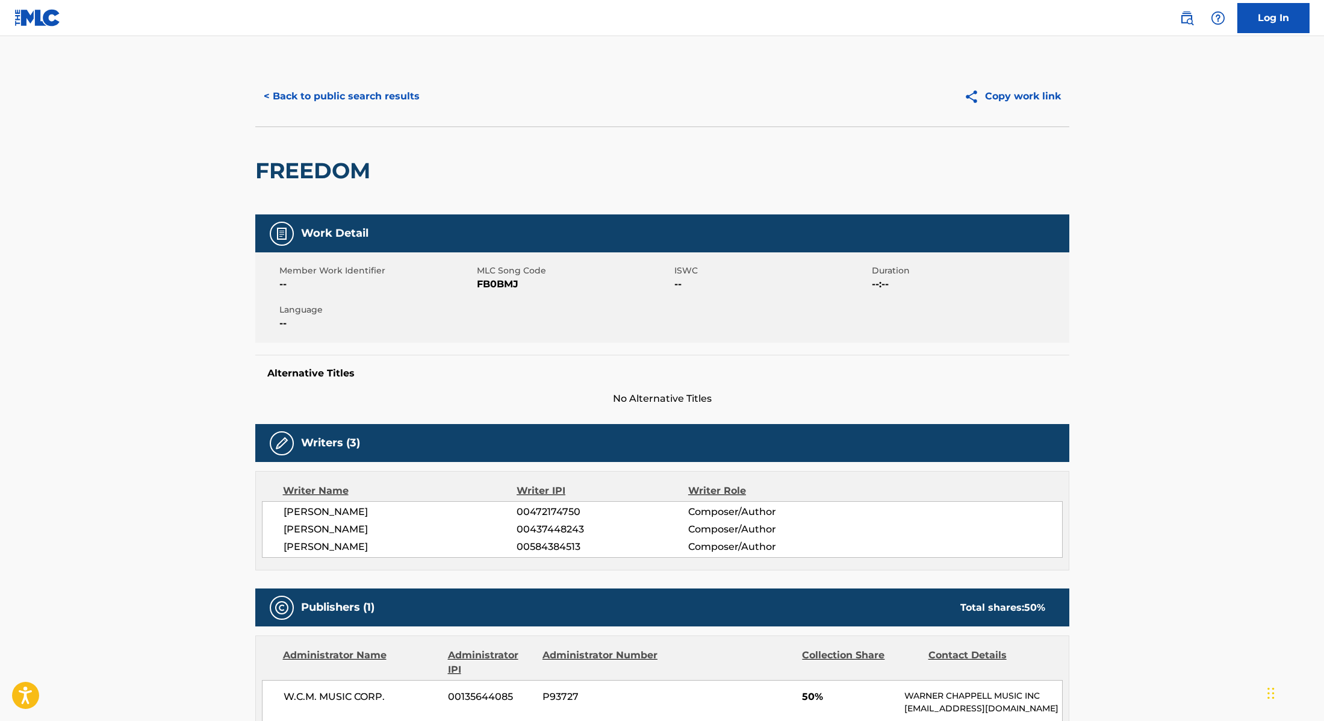
drag, startPoint x: 399, startPoint y: 512, endPoint x: 278, endPoint y: 508, distance: 120.5
click at [277, 508] on div "[PERSON_NAME] 00472174750 Composer/Author [PERSON_NAME] 00437448243 Composer/Au…" at bounding box center [662, 529] width 801 height 57
drag, startPoint x: 479, startPoint y: 286, endPoint x: 555, endPoint y: 293, distance: 76.2
click at [555, 293] on div "Member Work Identifier -- MLC Song Code FB0BMJ ISWC -- Duration --:-- Language …" at bounding box center [662, 297] width 814 height 90
click at [408, 91] on button "< Back to public search results" at bounding box center [341, 96] width 173 height 30
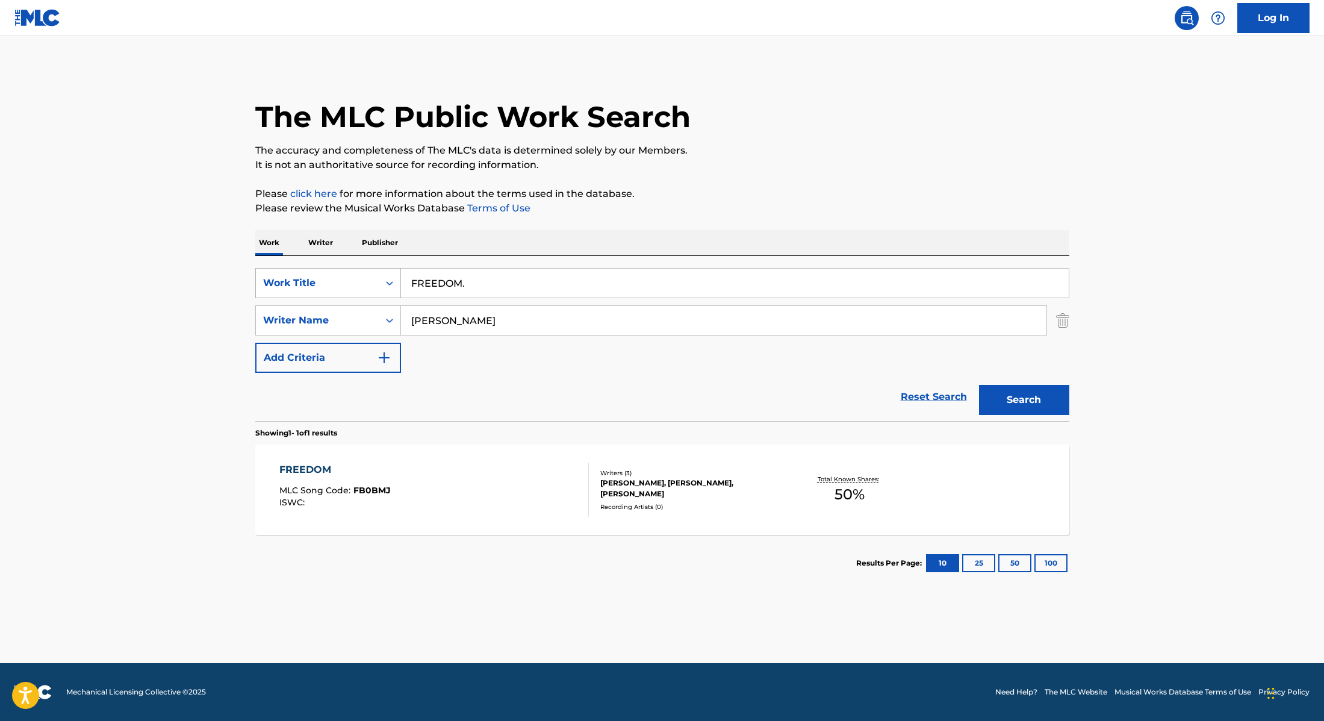
drag, startPoint x: 491, startPoint y: 294, endPoint x: 390, endPoint y: 273, distance: 103.3
click at [390, 273] on div "SearchWithCriteria28f74e23-8d9a-482d-8f44-99bc4c1a0823 Work Title FREEDOM." at bounding box center [662, 283] width 814 height 30
type input "JOYRIDE."
click at [747, 226] on div "The MLC Public Work Search The accuracy and completeness of The MLC's data is d…" at bounding box center [662, 328] width 843 height 525
click at [1013, 390] on button "Search" at bounding box center [1024, 400] width 90 height 30
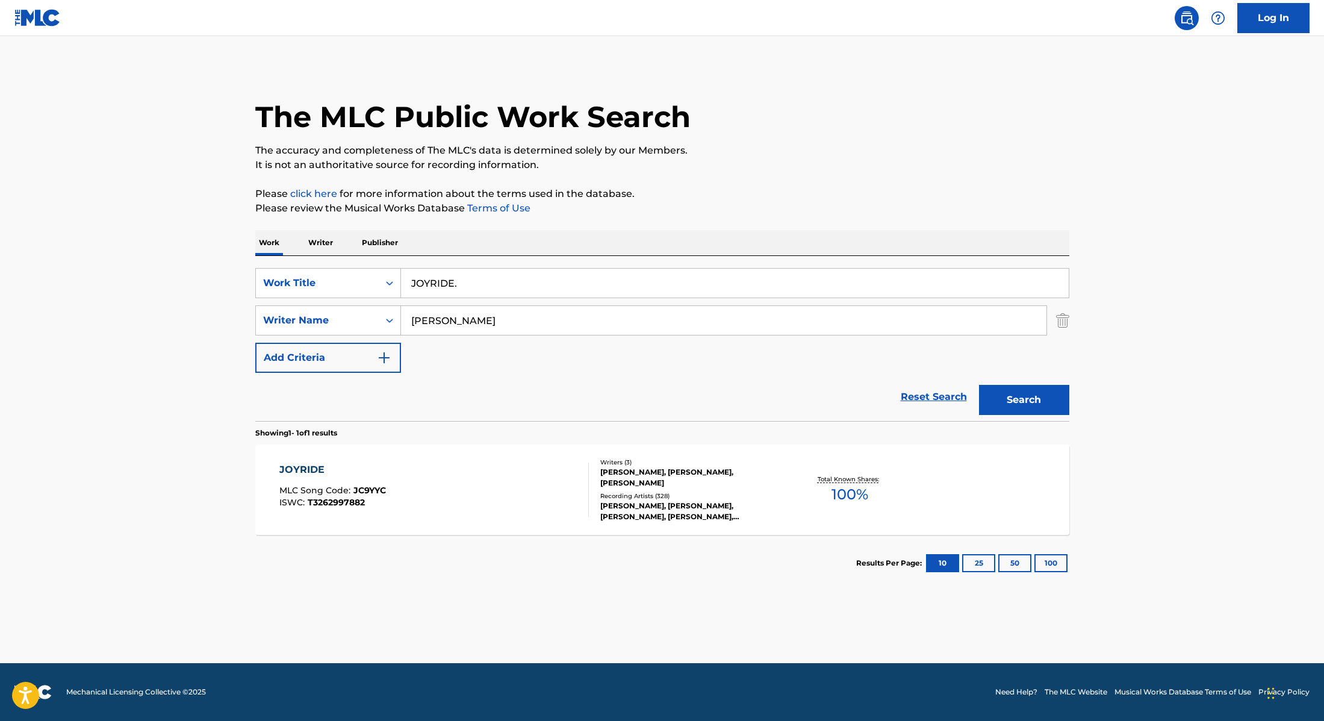
click at [505, 482] on div "JOYRIDE MLC Song Code : JC9YYC ISWC : T3262997882" at bounding box center [434, 489] width 310 height 54
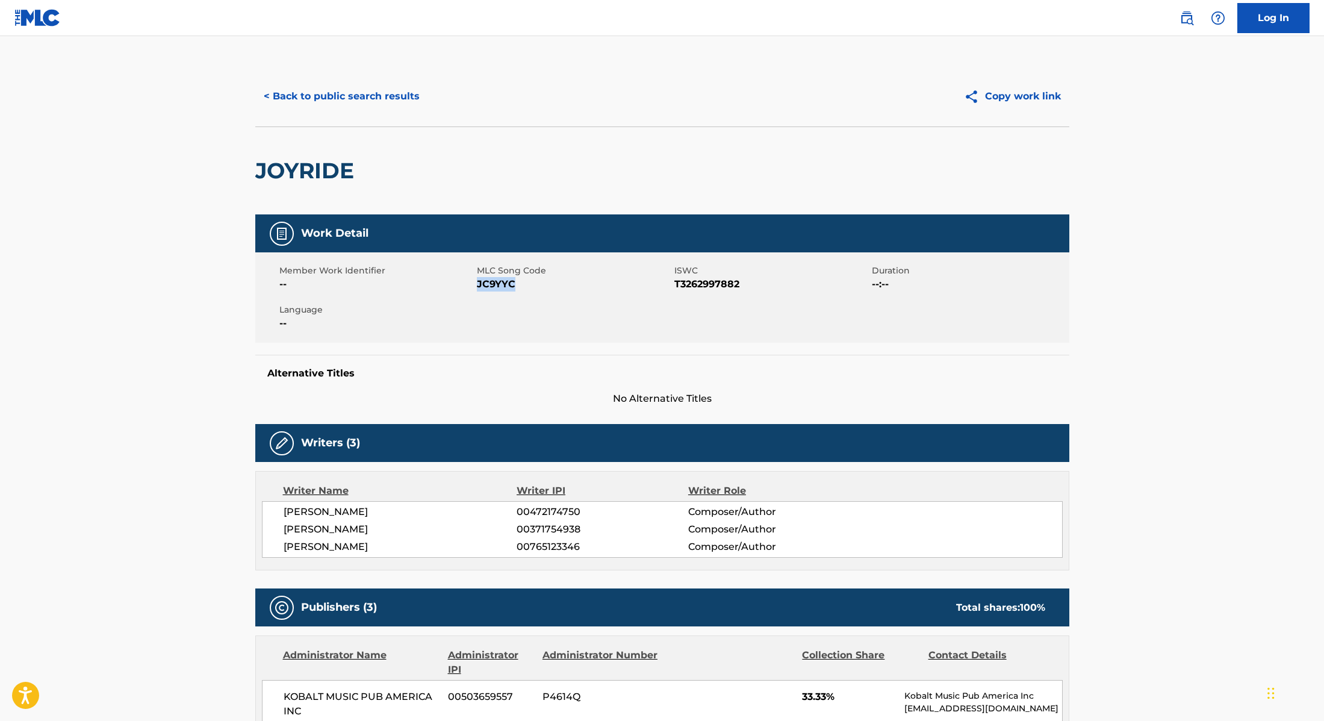
drag, startPoint x: 478, startPoint y: 284, endPoint x: 531, endPoint y: 287, distance: 52.4
click at [531, 287] on span "JC9YYC" at bounding box center [574, 284] width 195 height 14
click at [369, 103] on button "< Back to public search results" at bounding box center [341, 96] width 173 height 30
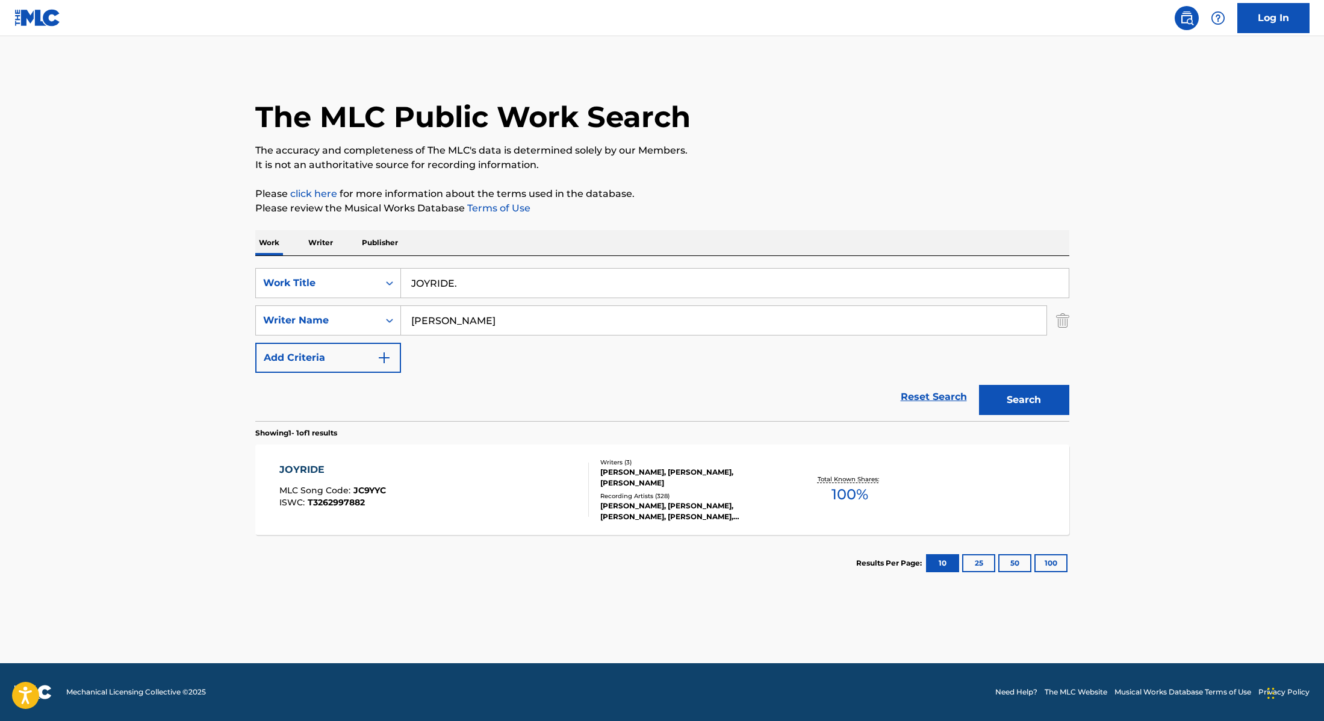
drag, startPoint x: 462, startPoint y: 284, endPoint x: 362, endPoint y: 263, distance: 102.7
click at [362, 263] on div "SearchWithCriteria28f74e23-8d9a-482d-8f44-99bc4c1a0823 Work Title JOYRIDE. Sear…" at bounding box center [662, 338] width 814 height 165
type input "DELUSIONAL."
click at [706, 199] on p "Please click here for more information about the terms used in the database." at bounding box center [662, 194] width 814 height 14
click at [1023, 399] on button "Search" at bounding box center [1024, 400] width 90 height 30
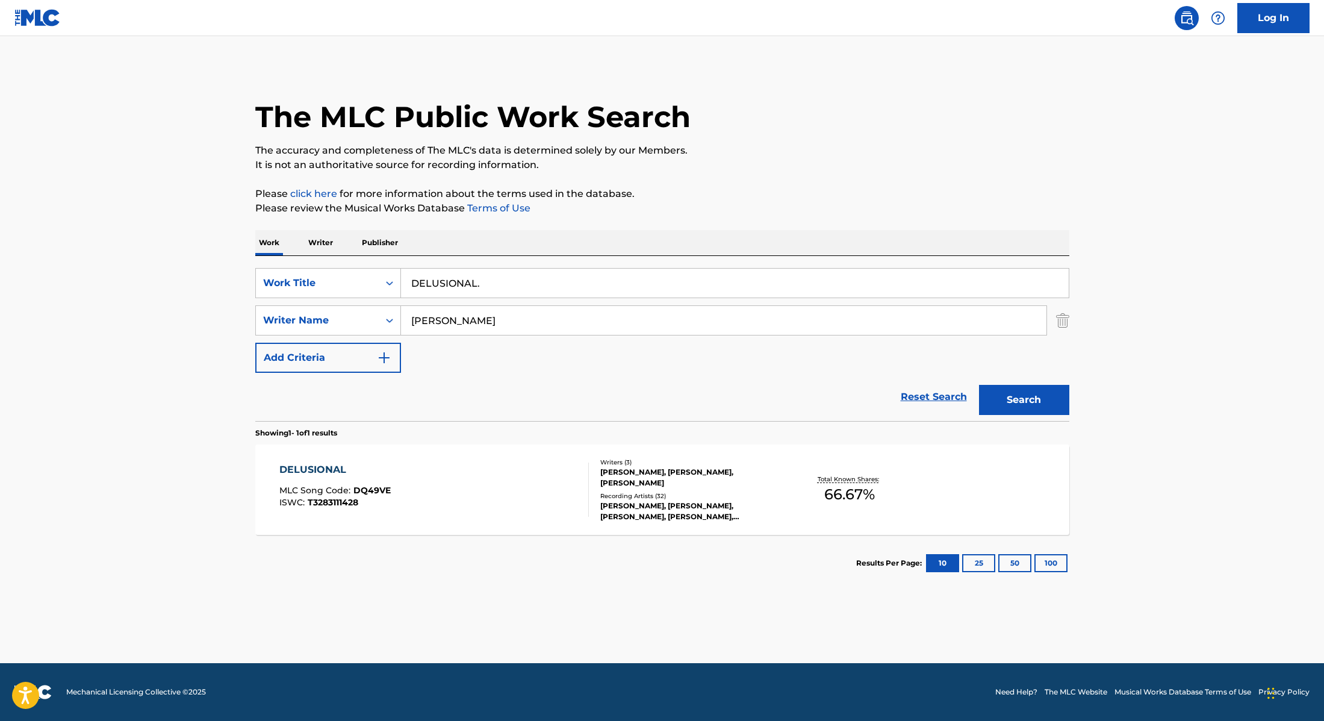
click at [496, 468] on div "DELUSIONAL MLC Song Code : DQ49VE ISWC : T3283111428" at bounding box center [434, 489] width 310 height 54
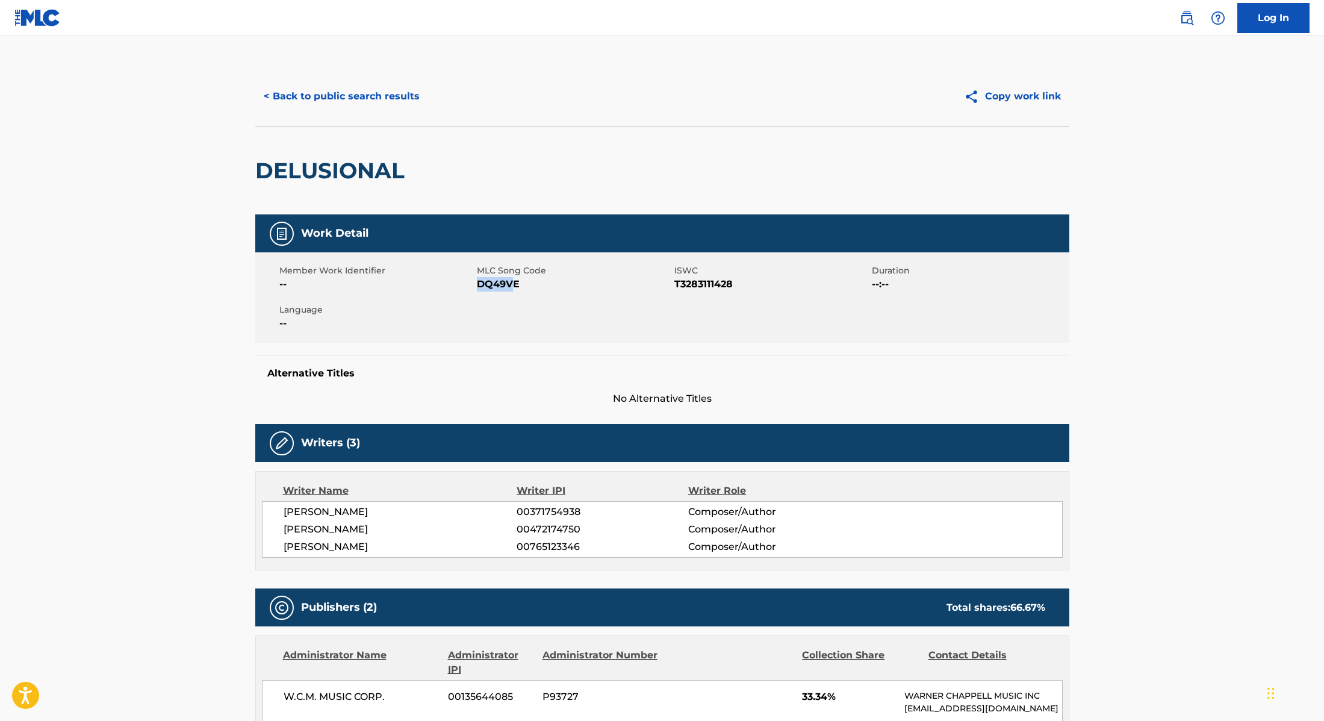
drag, startPoint x: 479, startPoint y: 283, endPoint x: 547, endPoint y: 283, distance: 68.6
click at [547, 283] on span "DQ49VE" at bounding box center [574, 284] width 195 height 14
click at [396, 93] on button "< Back to public search results" at bounding box center [341, 96] width 173 height 30
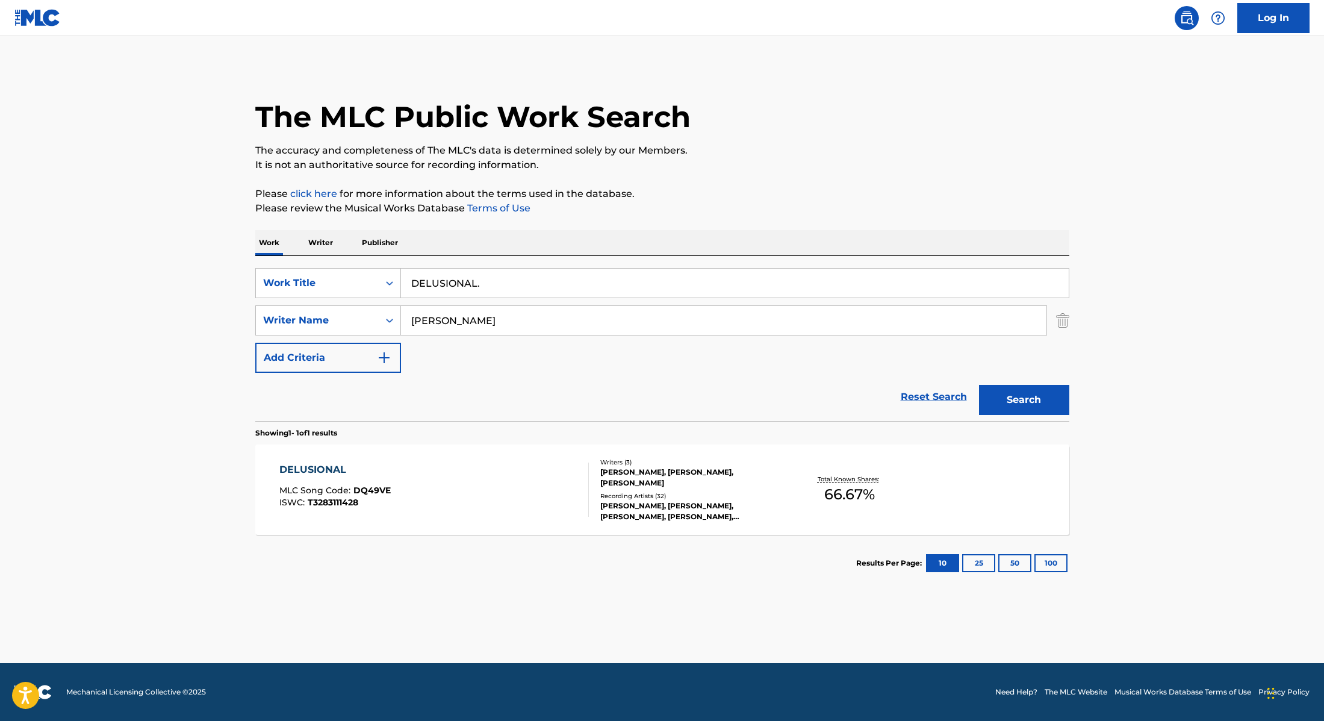
drag, startPoint x: 496, startPoint y: 281, endPoint x: 373, endPoint y: 263, distance: 124.3
click at [373, 263] on div "SearchWithCriteria28f74e23-8d9a-482d-8f44-99bc4c1a0823 Work Title DELUSIONAL. S…" at bounding box center [662, 338] width 814 height 165
type input "RED FLAG."
click at [767, 214] on p "Please review the Musical Works Database Terms of Use" at bounding box center [662, 208] width 814 height 14
click at [1045, 407] on button "Search" at bounding box center [1024, 400] width 90 height 30
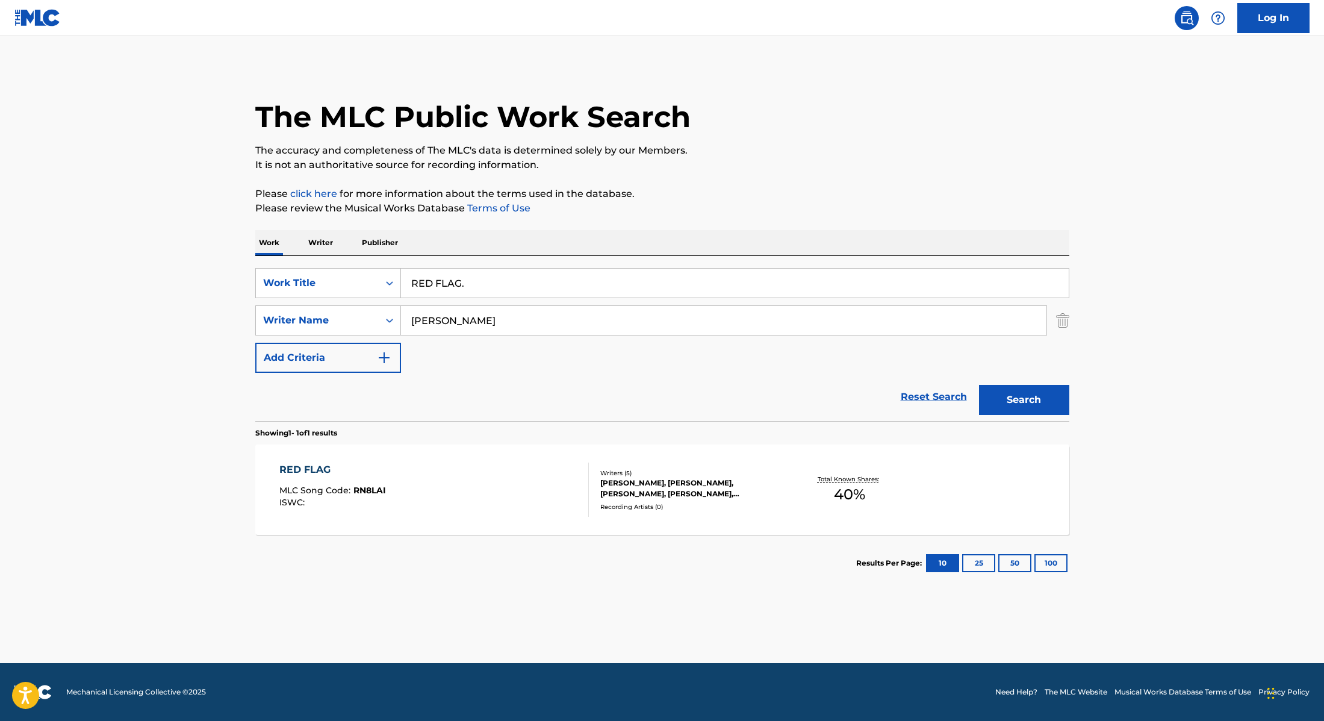
click at [525, 479] on div "RED FLAG MLC Song Code : RN8LAI ISWC :" at bounding box center [434, 489] width 310 height 54
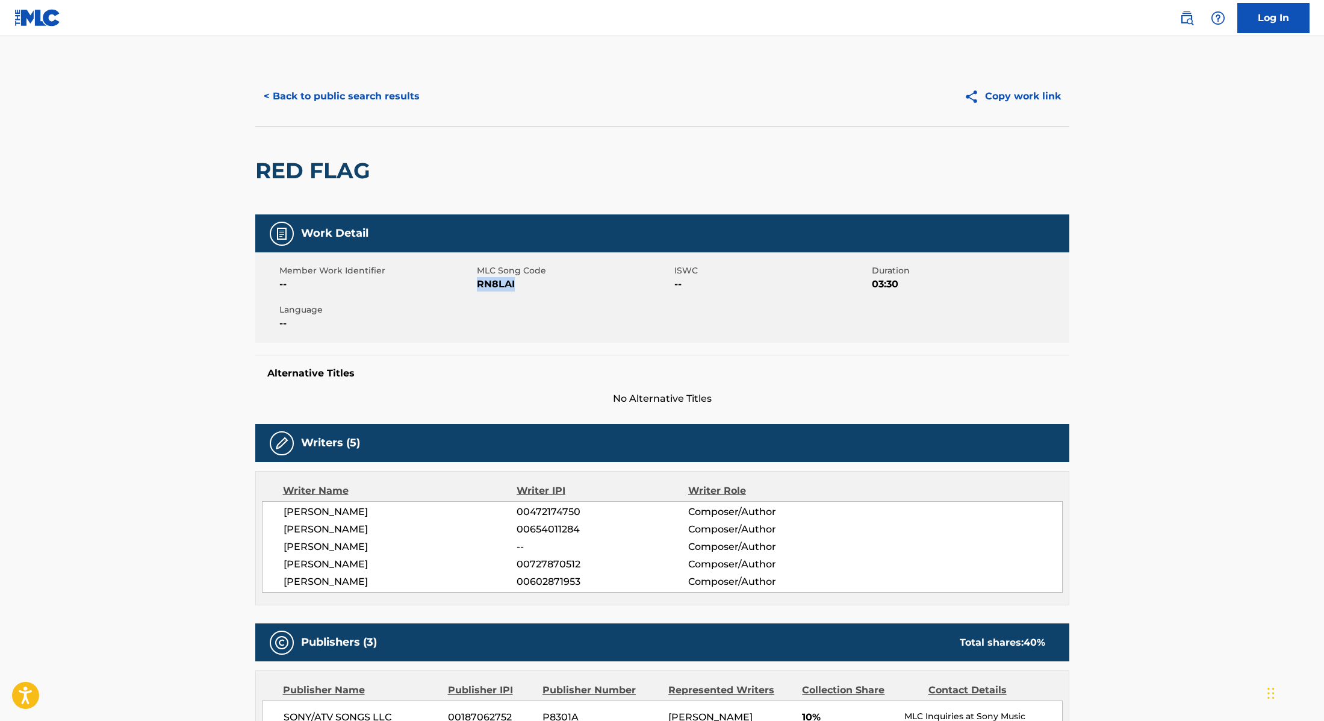
drag, startPoint x: 476, startPoint y: 285, endPoint x: 542, endPoint y: 285, distance: 65.6
click at [542, 285] on span "RN8LAI" at bounding box center [574, 284] width 195 height 14
click at [382, 97] on button "< Back to public search results" at bounding box center [341, 96] width 173 height 30
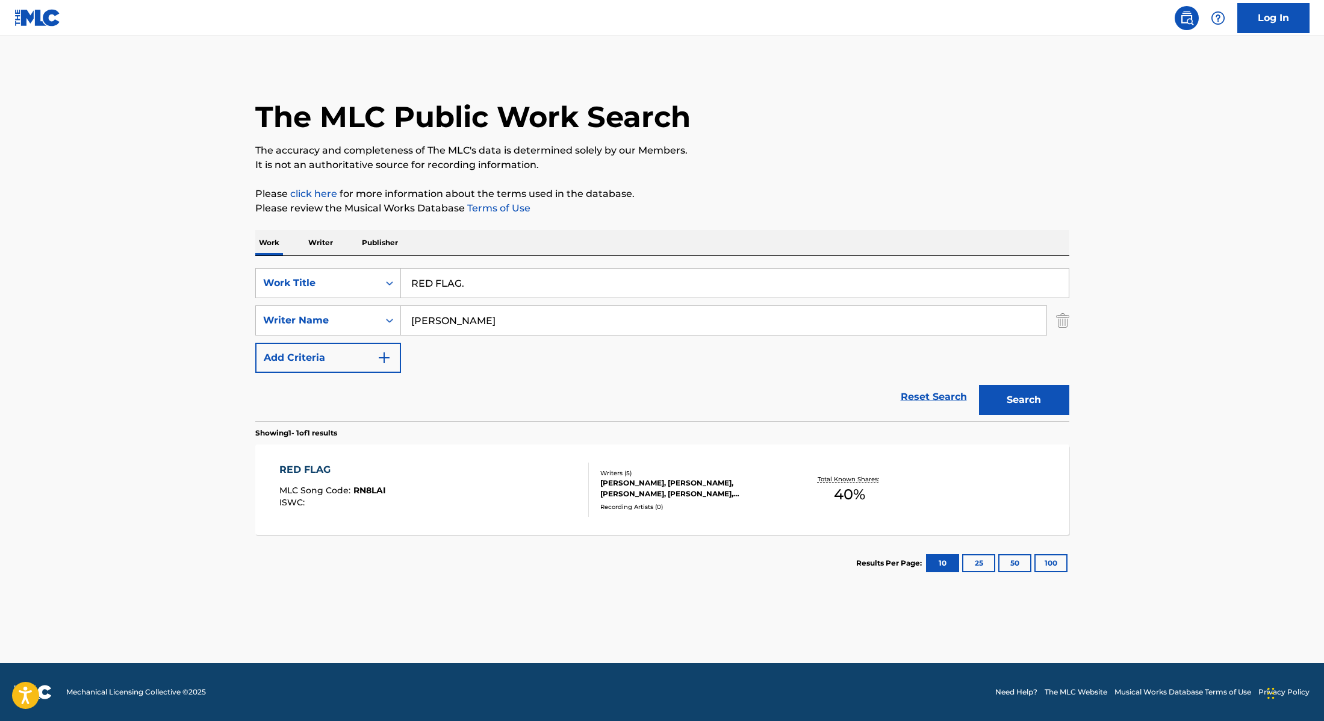
drag, startPoint x: 467, startPoint y: 284, endPoint x: 379, endPoint y: 265, distance: 90.0
click at [379, 265] on div "SearchWithCriteria28f74e23-8d9a-482d-8f44-99bc4c1a0823 Work Title RED FLAG. Sea…" at bounding box center [662, 338] width 814 height 165
type input "LOVE FOREVER."
click at [1030, 397] on button "Search" at bounding box center [1024, 400] width 90 height 30
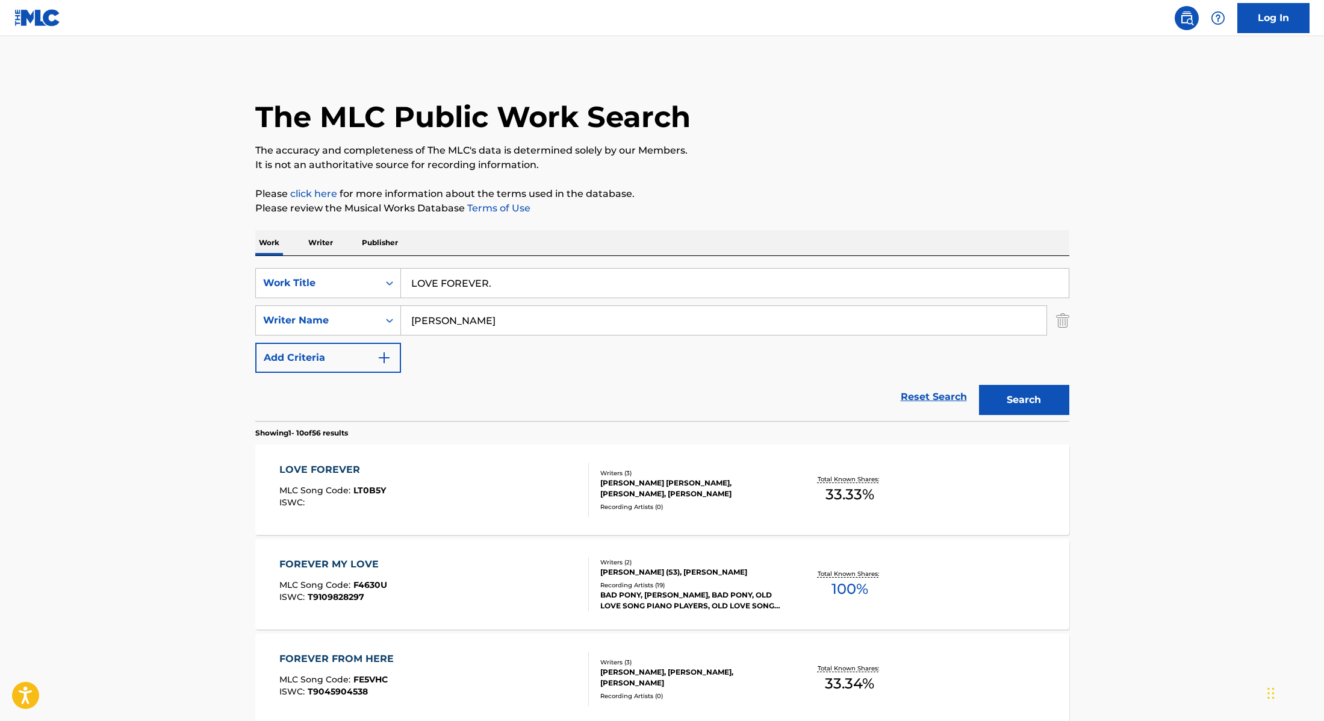
click at [472, 503] on div "LOVE FOREVER MLC Song Code : LT0B5Y ISWC :" at bounding box center [434, 489] width 310 height 54
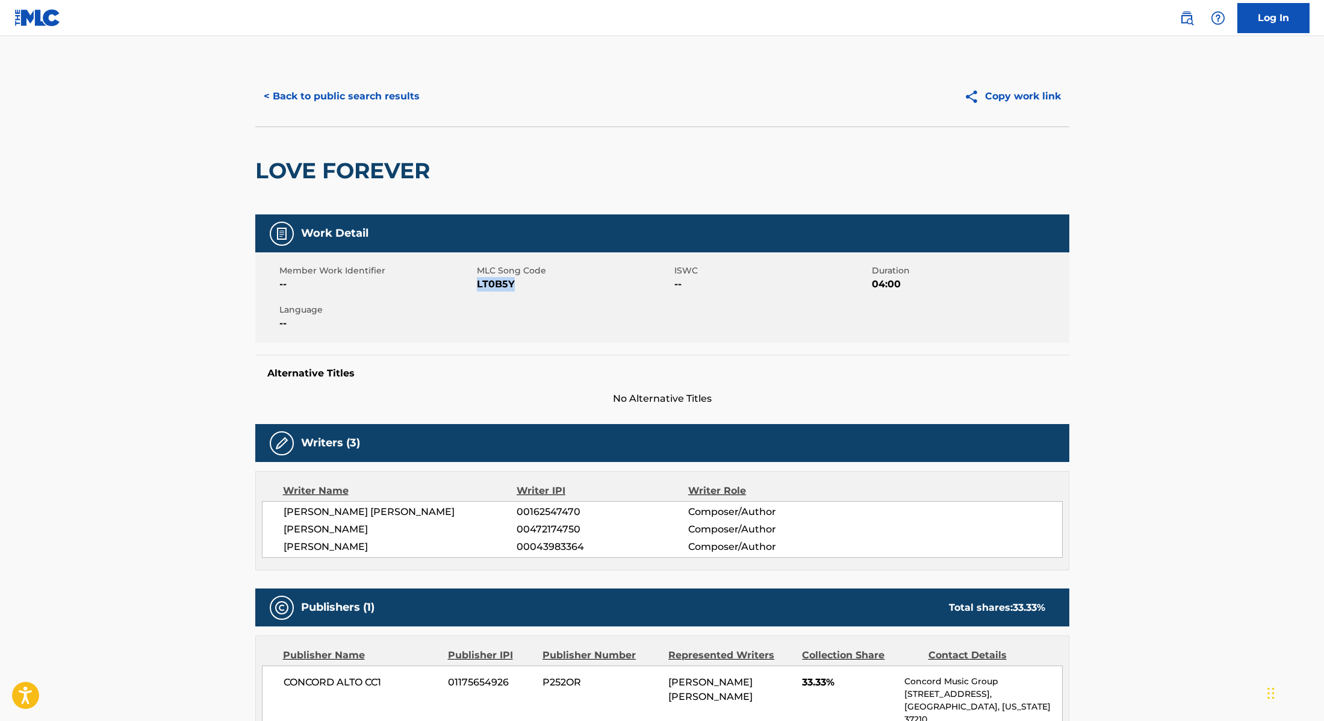
drag, startPoint x: 477, startPoint y: 284, endPoint x: 583, endPoint y: 292, distance: 106.3
click at [583, 292] on div "Member Work Identifier -- MLC Song Code LT0B5Y ISWC -- Duration 04:00 Language …" at bounding box center [662, 297] width 814 height 90
click at [396, 104] on button "< Back to public search results" at bounding box center [341, 96] width 173 height 30
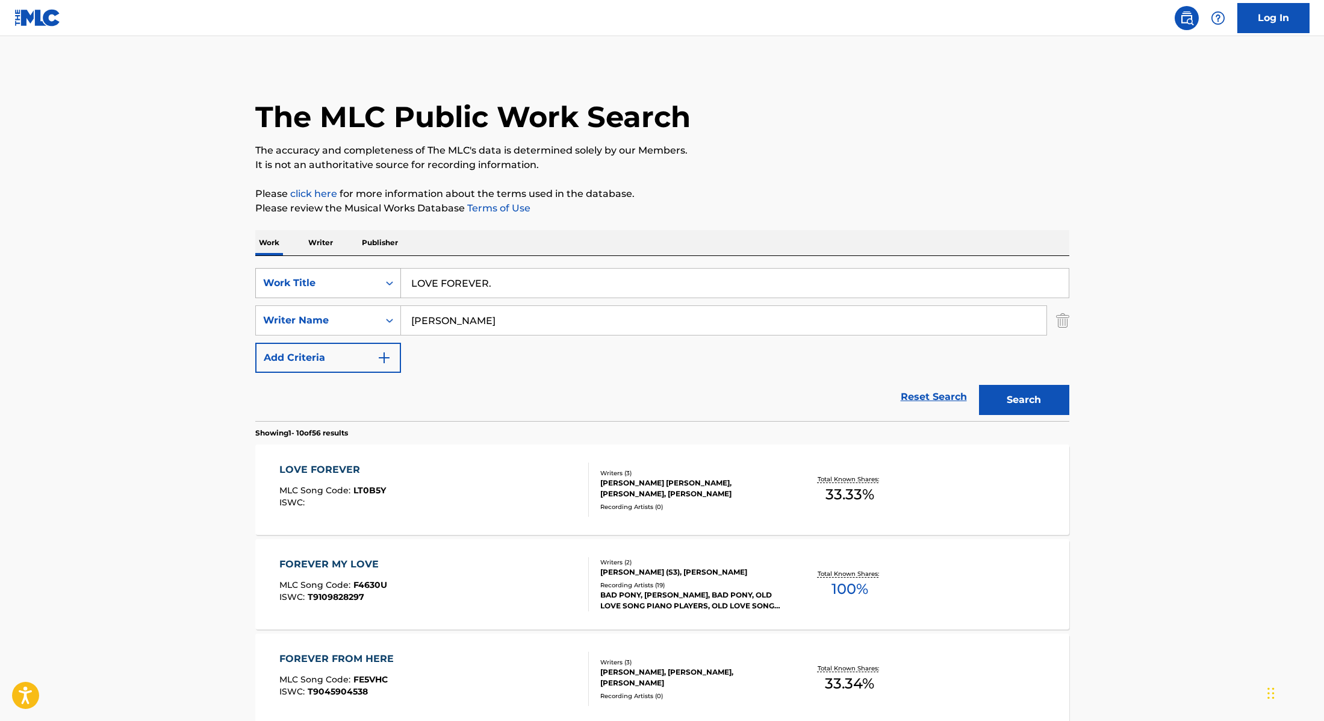
drag, startPoint x: 499, startPoint y: 287, endPoint x: 394, endPoint y: 287, distance: 104.8
click at [394, 287] on div "SearchWithCriteria28f74e23-8d9a-482d-8f44-99bc4c1a0823 Work Title LOVE FOREVER." at bounding box center [662, 283] width 814 height 30
type input "THE ONE."
click at [735, 213] on p "Please review the Musical Works Database Terms of Use" at bounding box center [662, 208] width 814 height 14
click at [1024, 400] on button "Search" at bounding box center [1024, 400] width 90 height 30
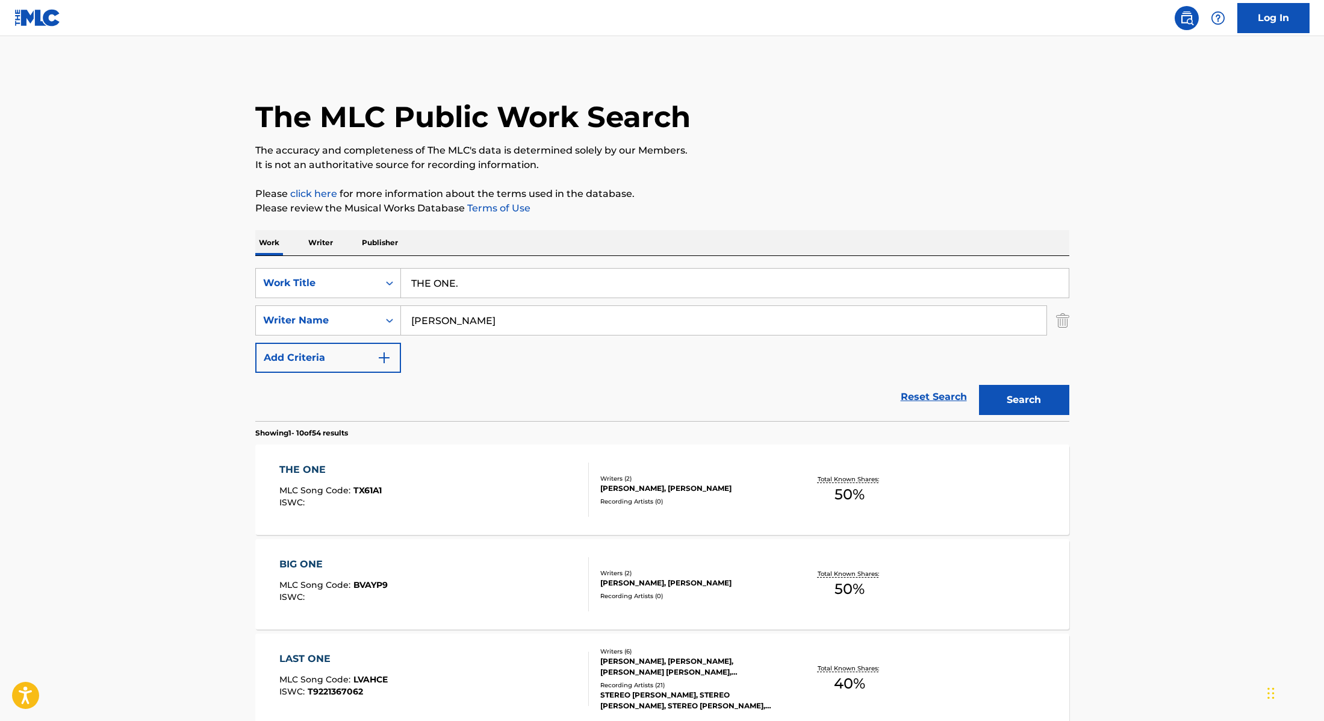
click at [459, 499] on div "THE ONE MLC Song Code : TX61A1 ISWC :" at bounding box center [434, 489] width 310 height 54
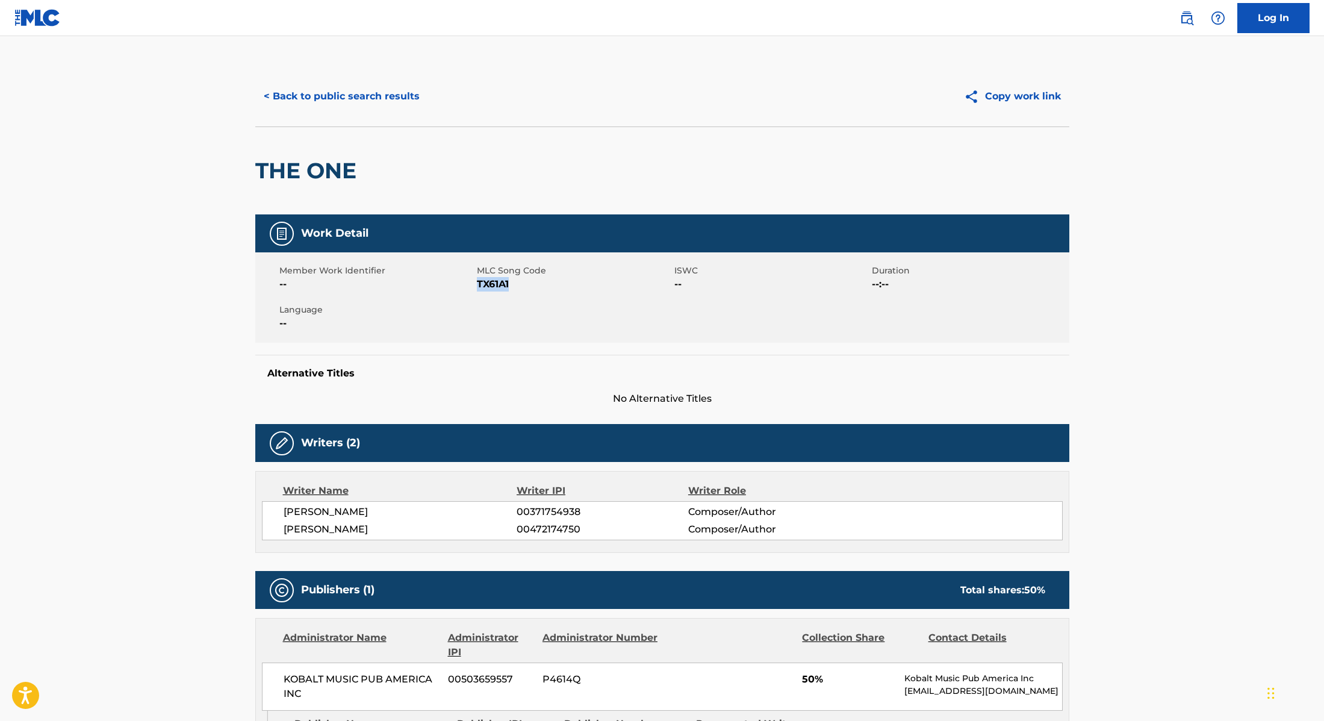
drag, startPoint x: 478, startPoint y: 283, endPoint x: 562, endPoint y: 288, distance: 83.9
click at [562, 288] on span "TX61A1" at bounding box center [574, 284] width 195 height 14
click at [392, 92] on button "< Back to public search results" at bounding box center [341, 96] width 173 height 30
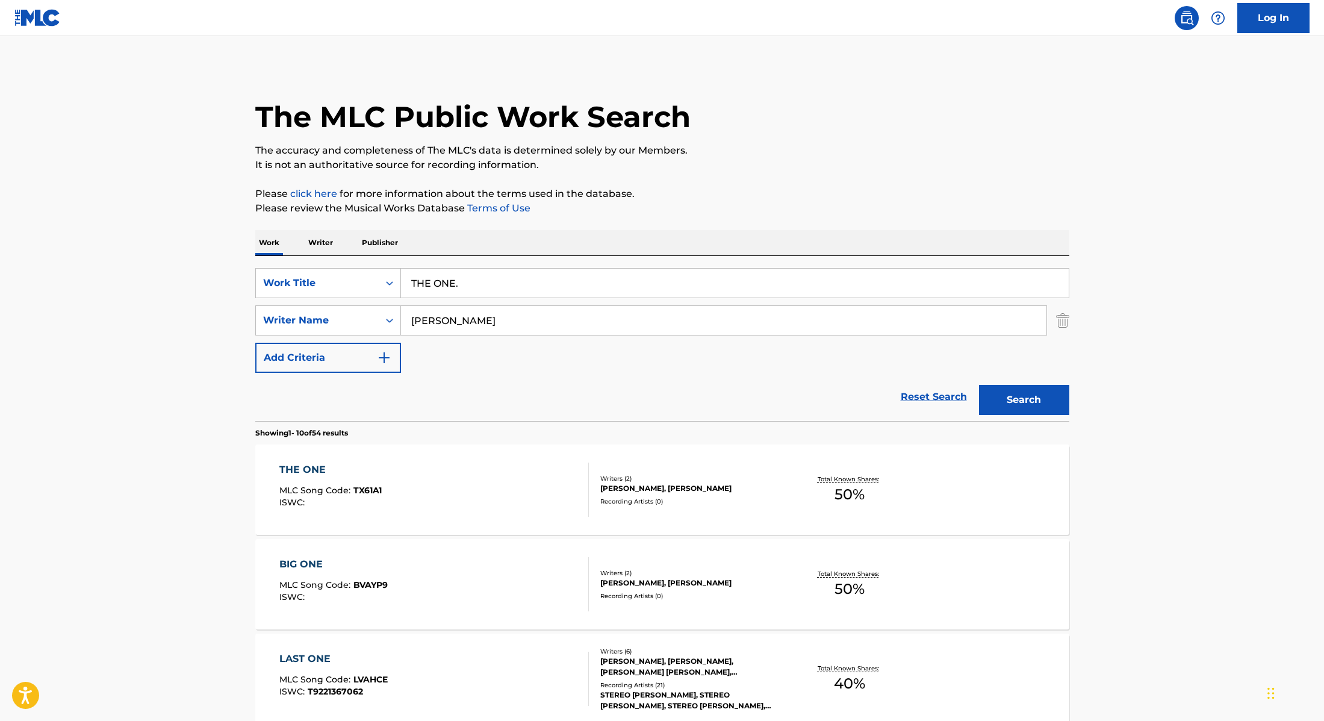
drag, startPoint x: 475, startPoint y: 283, endPoint x: 374, endPoint y: 258, distance: 103.6
click at [374, 258] on div "SearchWithCriteria28f74e23-8d9a-482d-8f44-99bc4c1a0823 Work Title THE ONE. Sear…" at bounding box center [662, 338] width 814 height 165
click at [1039, 398] on button "Search" at bounding box center [1024, 400] width 90 height 30
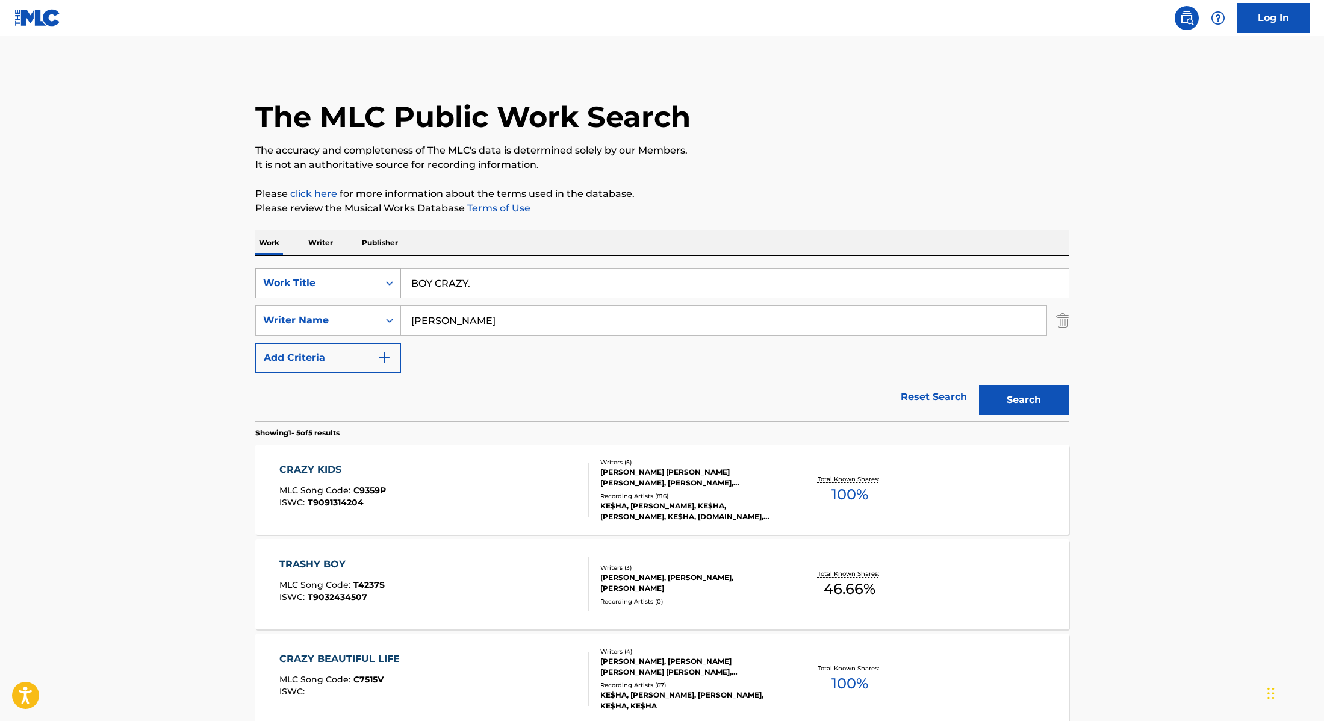
drag, startPoint x: 514, startPoint y: 284, endPoint x: 336, endPoint y: 270, distance: 178.2
click at [336, 270] on div "SearchWithCriteria28f74e23-8d9a-482d-8f44-99bc4c1a0823 Work Title BOY CRAZY." at bounding box center [662, 283] width 814 height 30
type input "GLOW."
click at [653, 225] on div "The MLC Public Work Search The accuracy and completeness of The MLC's data is d…" at bounding box center [662, 517] width 843 height 903
click at [1028, 405] on button "Search" at bounding box center [1024, 400] width 90 height 30
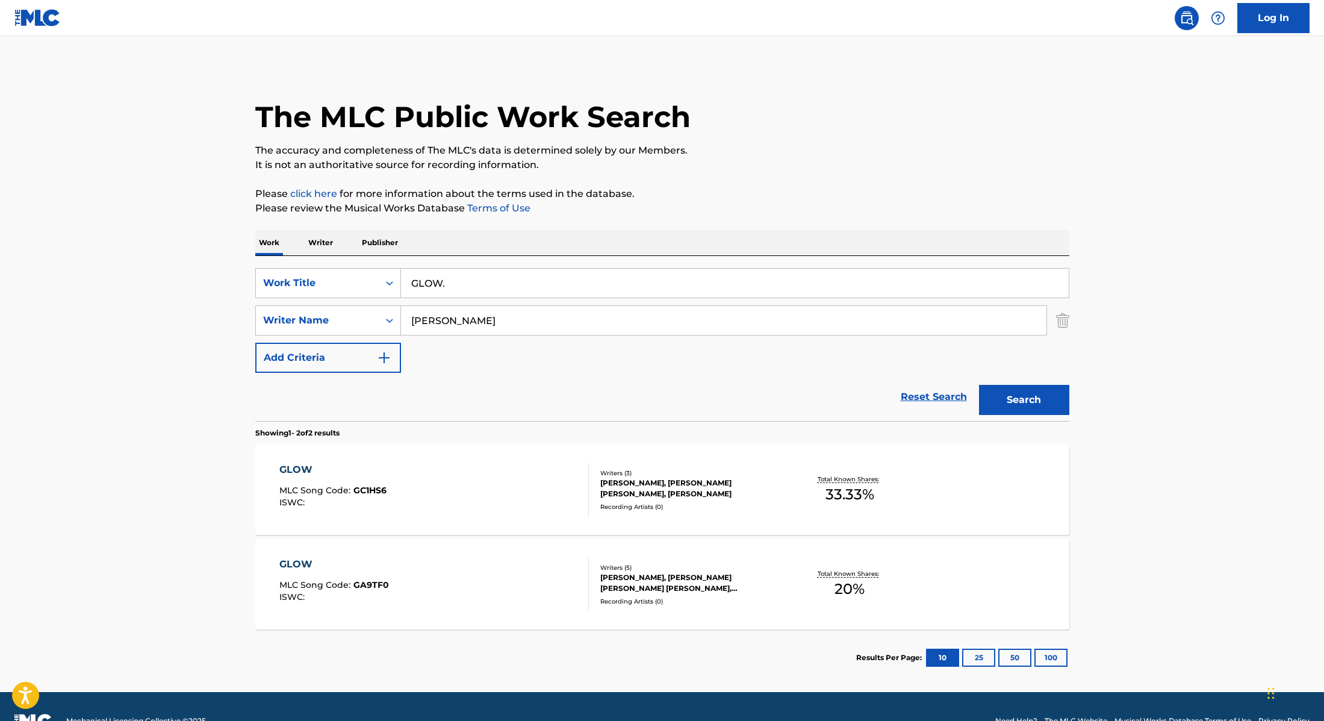
click at [554, 507] on div "GLOW MLC Song Code : GC1HS6 ISWC :" at bounding box center [434, 489] width 310 height 54
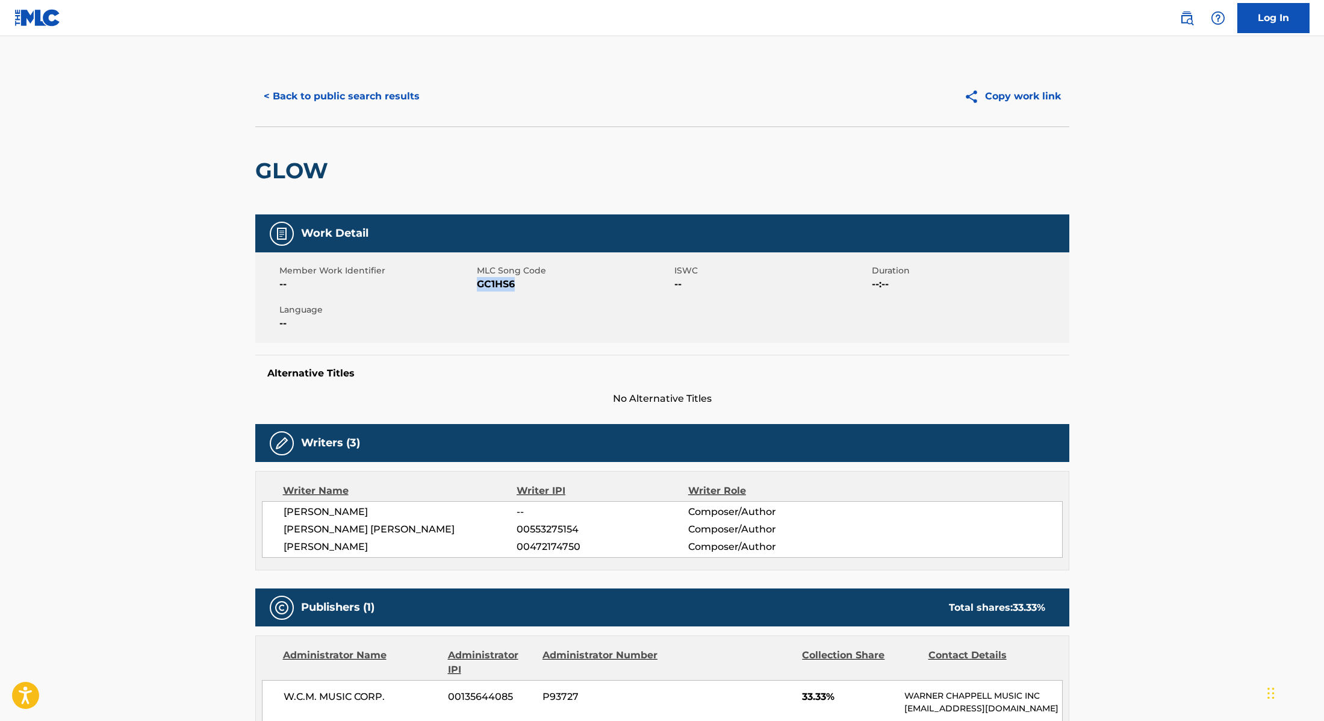
drag, startPoint x: 479, startPoint y: 286, endPoint x: 583, endPoint y: 284, distance: 104.2
click at [583, 284] on span "GC1HS6" at bounding box center [574, 284] width 195 height 14
click at [400, 100] on button "< Back to public search results" at bounding box center [341, 96] width 173 height 30
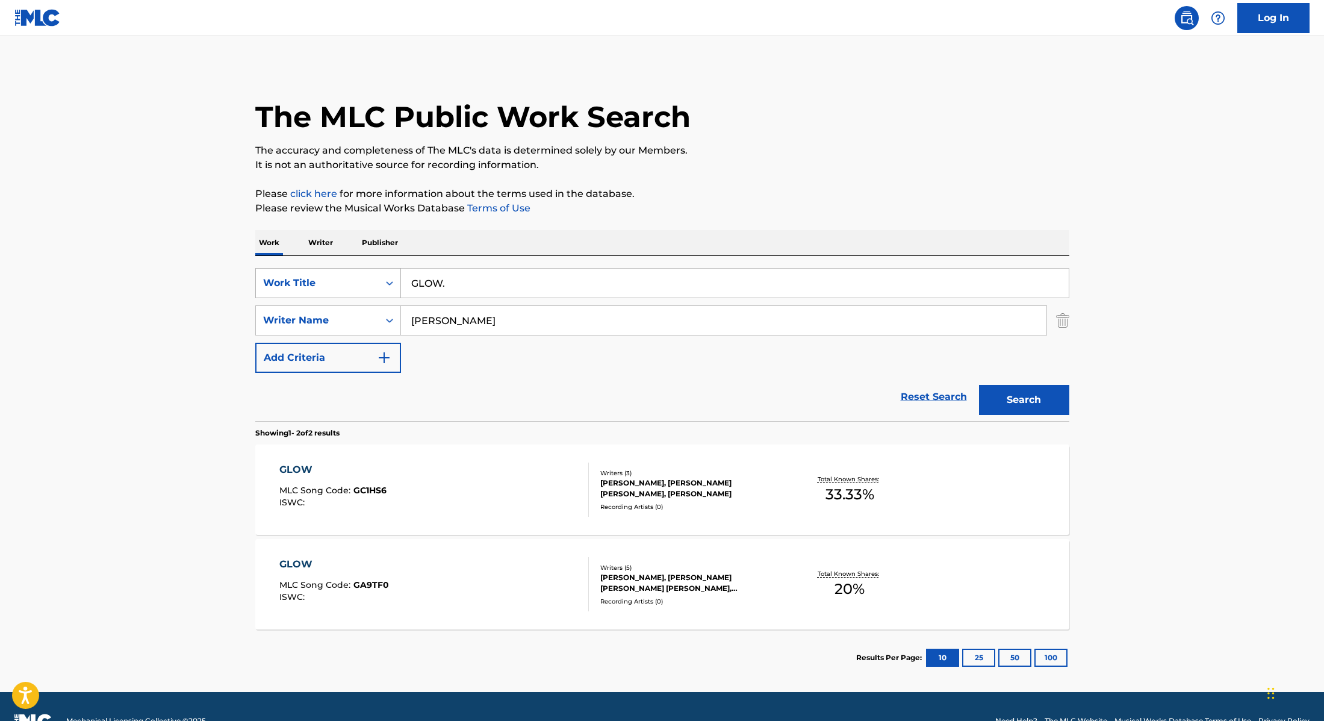
drag, startPoint x: 468, startPoint y: 286, endPoint x: 383, endPoint y: 279, distance: 85.8
click at [383, 279] on div "SearchWithCriteria28f74e23-8d9a-482d-8f44-99bc4c1a0823 Work Title GLOW." at bounding box center [662, 283] width 814 height 30
click at [531, 597] on div "GLOW MLC Song Code : GA9TF0 ISWC :" at bounding box center [434, 584] width 310 height 54
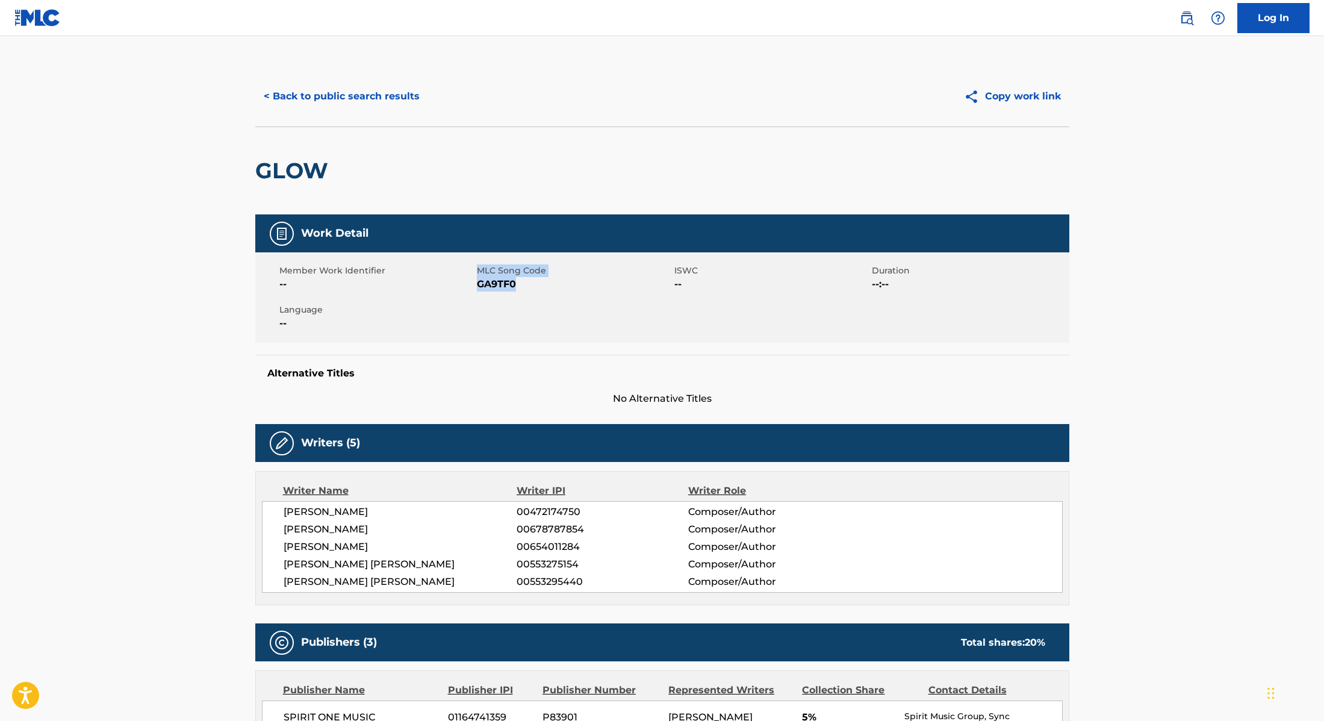
drag, startPoint x: 522, startPoint y: 284, endPoint x: 473, endPoint y: 287, distance: 48.9
click at [473, 287] on div "Member Work Identifier -- MLC Song Code GA9TF0 ISWC -- Duration --:-- Language …" at bounding box center [662, 297] width 814 height 90
click at [491, 287] on span "GA9TF0" at bounding box center [574, 284] width 195 height 14
drag, startPoint x: 517, startPoint y: 292, endPoint x: 479, endPoint y: 285, distance: 37.9
click at [479, 285] on div "Member Work Identifier -- MLC Song Code GA9TF0 ISWC -- Duration --:-- Language …" at bounding box center [662, 297] width 814 height 90
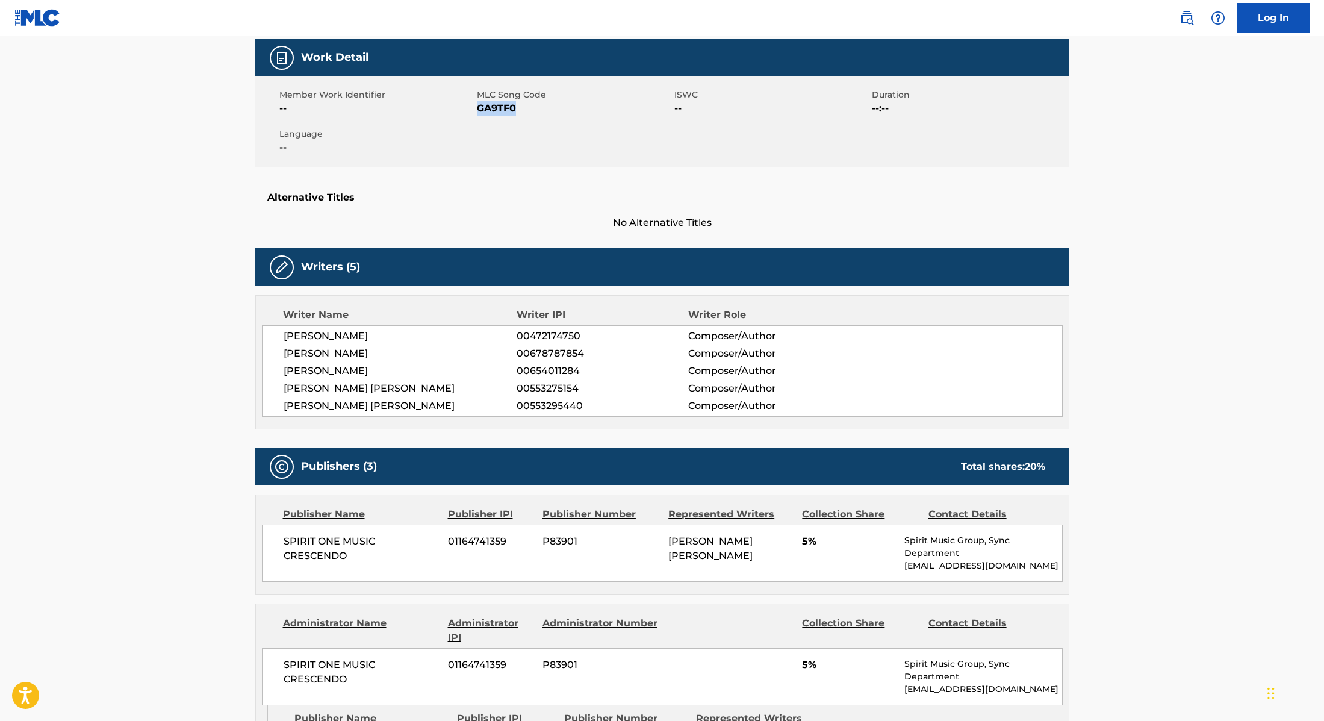
scroll to position [21, 0]
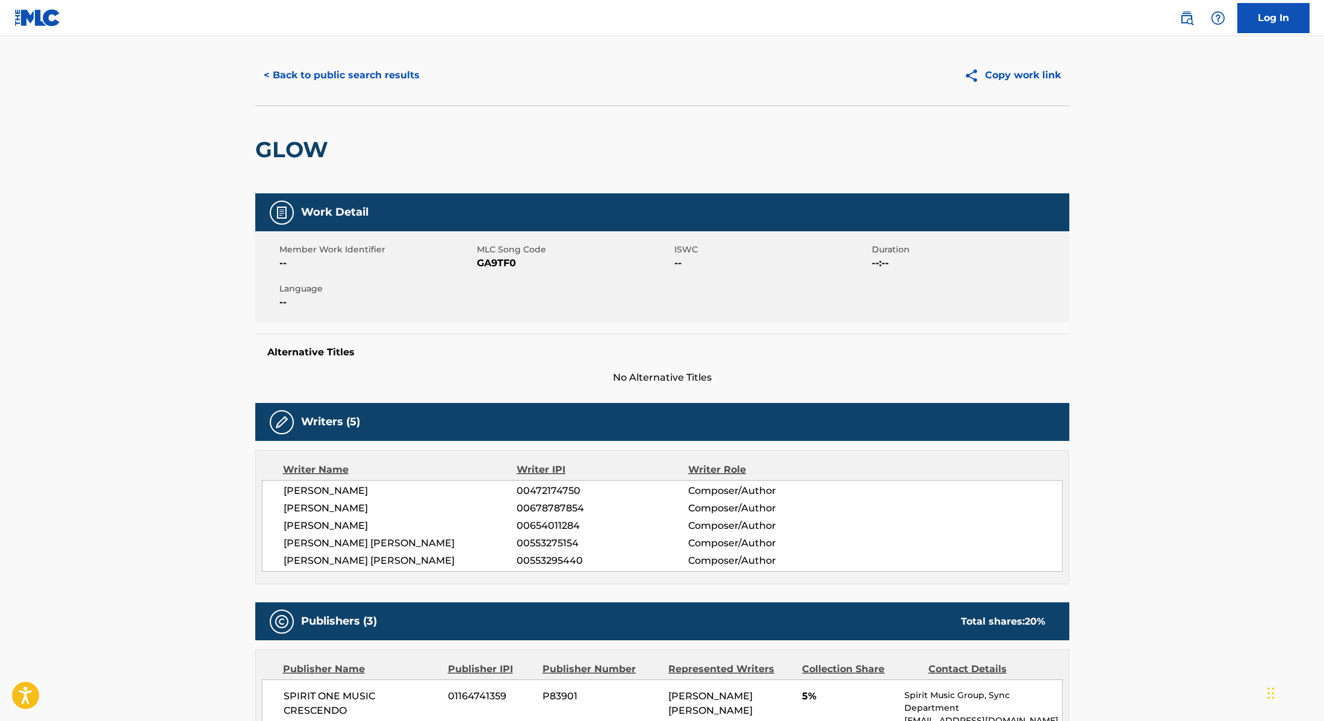
click at [367, 92] on div "< Back to public search results Copy work link" at bounding box center [662, 75] width 814 height 60
click at [378, 83] on button "< Back to public search results" at bounding box center [341, 75] width 173 height 30
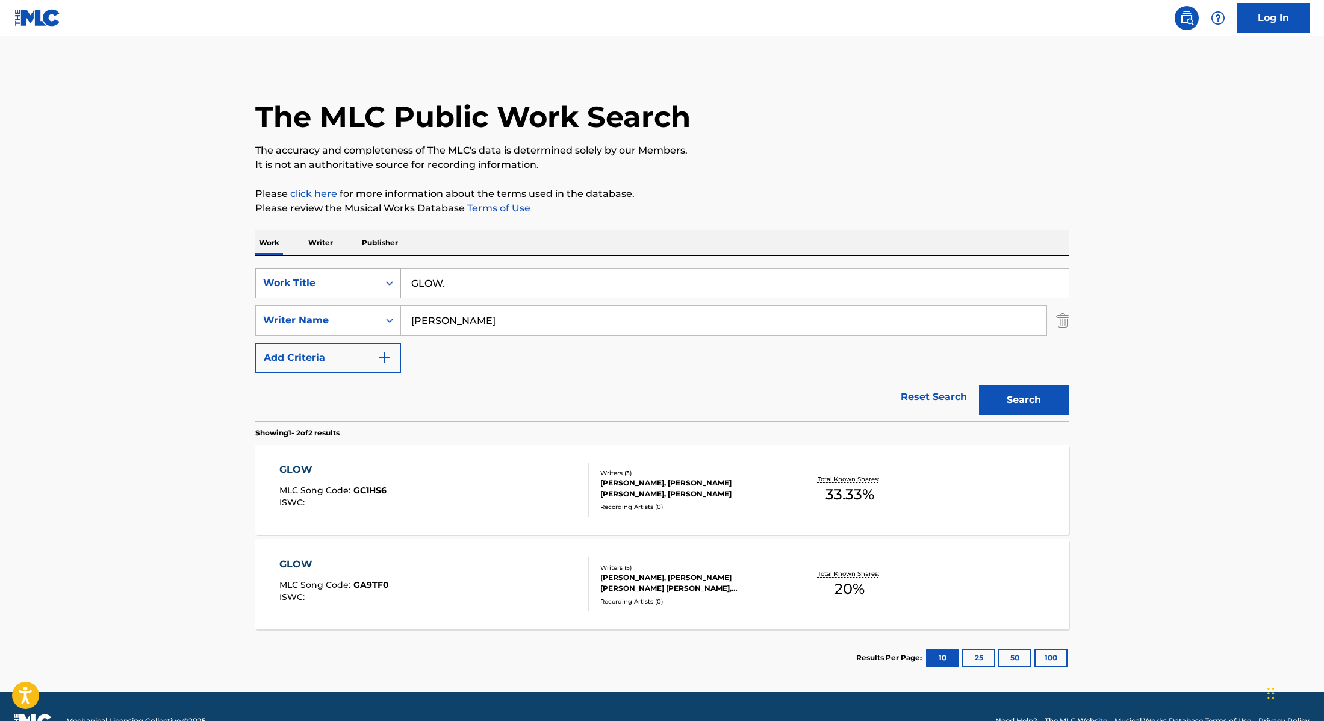
drag, startPoint x: 479, startPoint y: 282, endPoint x: 366, endPoint y: 279, distance: 113.9
click at [355, 281] on div "SearchWithCriteria28f74e23-8d9a-482d-8f44-99bc4c1a0823 Work Title GLOW." at bounding box center [662, 283] width 814 height 30
type input "TOO HARD."
click at [821, 201] on p "Please review the Musical Works Database Terms of Use" at bounding box center [662, 208] width 814 height 14
click at [1038, 393] on button "Search" at bounding box center [1024, 400] width 90 height 30
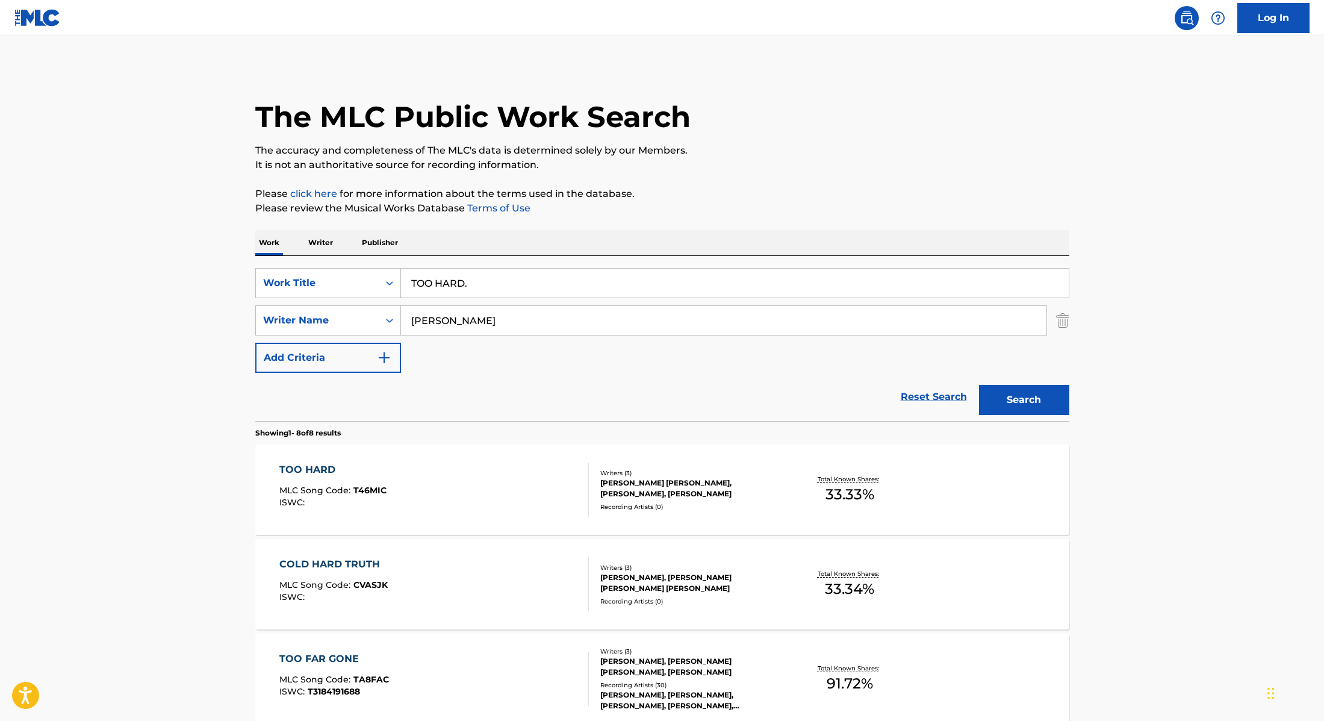
click at [520, 487] on div "TOO HARD MLC Song Code : T46MIC ISWC :" at bounding box center [434, 489] width 310 height 54
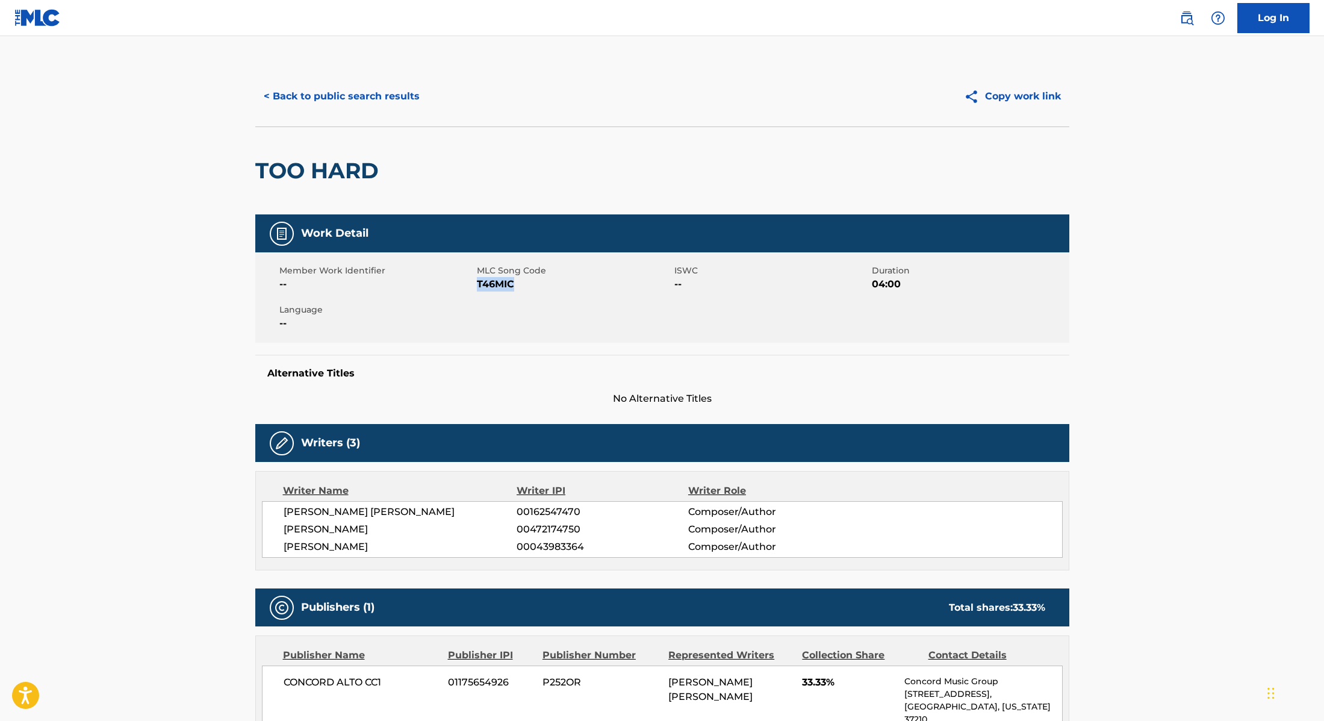
drag, startPoint x: 478, startPoint y: 285, endPoint x: 552, endPoint y: 285, distance: 74.1
click at [552, 285] on span "T46MIC" at bounding box center [574, 284] width 195 height 14
click at [351, 94] on button "< Back to public search results" at bounding box center [341, 96] width 173 height 30
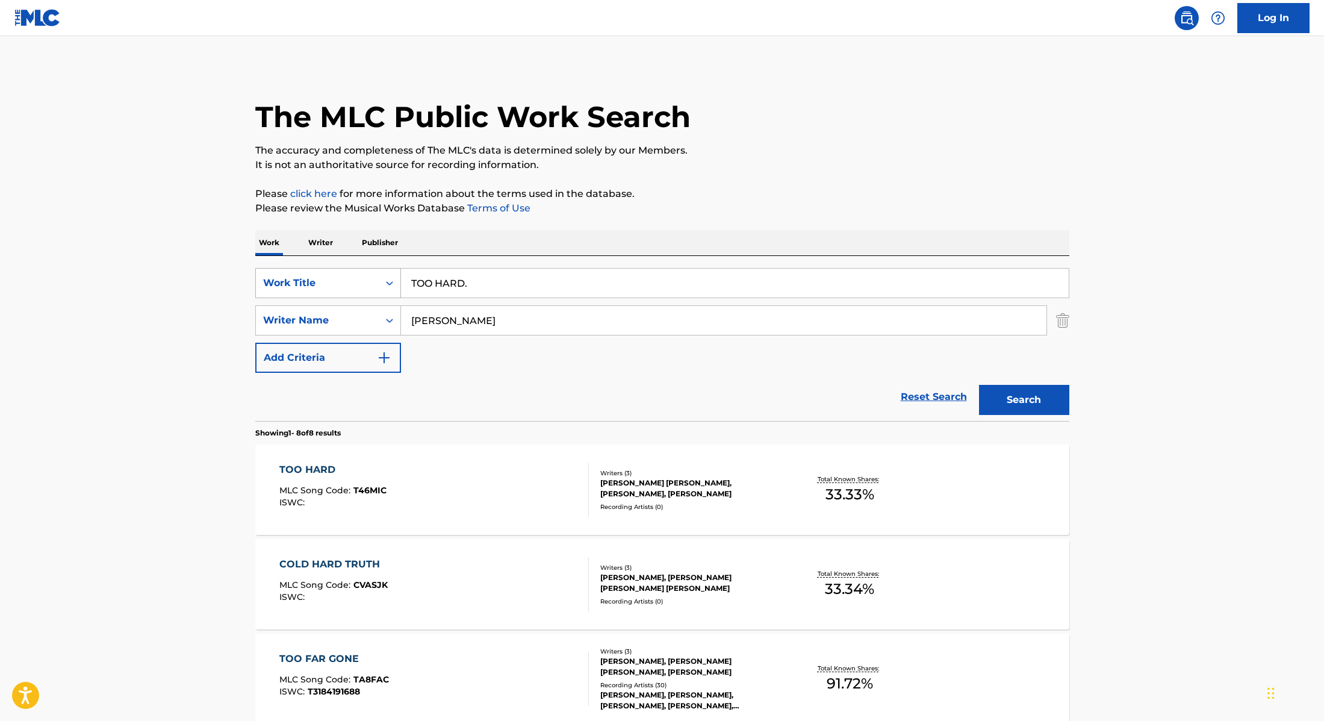
drag, startPoint x: 485, startPoint y: 288, endPoint x: 384, endPoint y: 284, distance: 101.9
click at [384, 284] on div "SearchWithCriteria28f74e23-8d9a-482d-8f44-99bc4c1a0823 Work Title TOO HARD." at bounding box center [662, 283] width 814 height 30
type input "CATHEDRAL."
click at [744, 201] on p "Please review the Musical Works Database Terms of Use" at bounding box center [662, 208] width 814 height 14
click at [1049, 409] on button "Search" at bounding box center [1024, 400] width 90 height 30
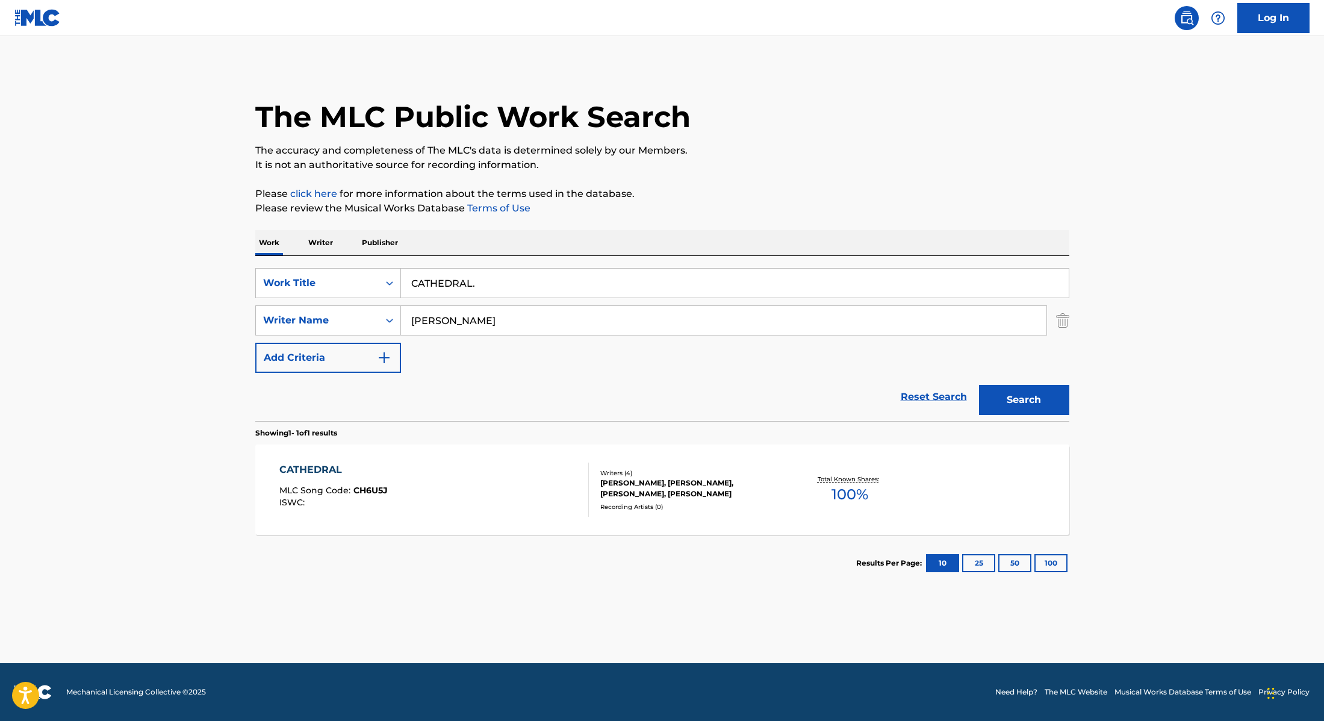
click at [506, 482] on div "CATHEDRAL MLC Song Code : CH6U5J ISWC :" at bounding box center [434, 489] width 310 height 54
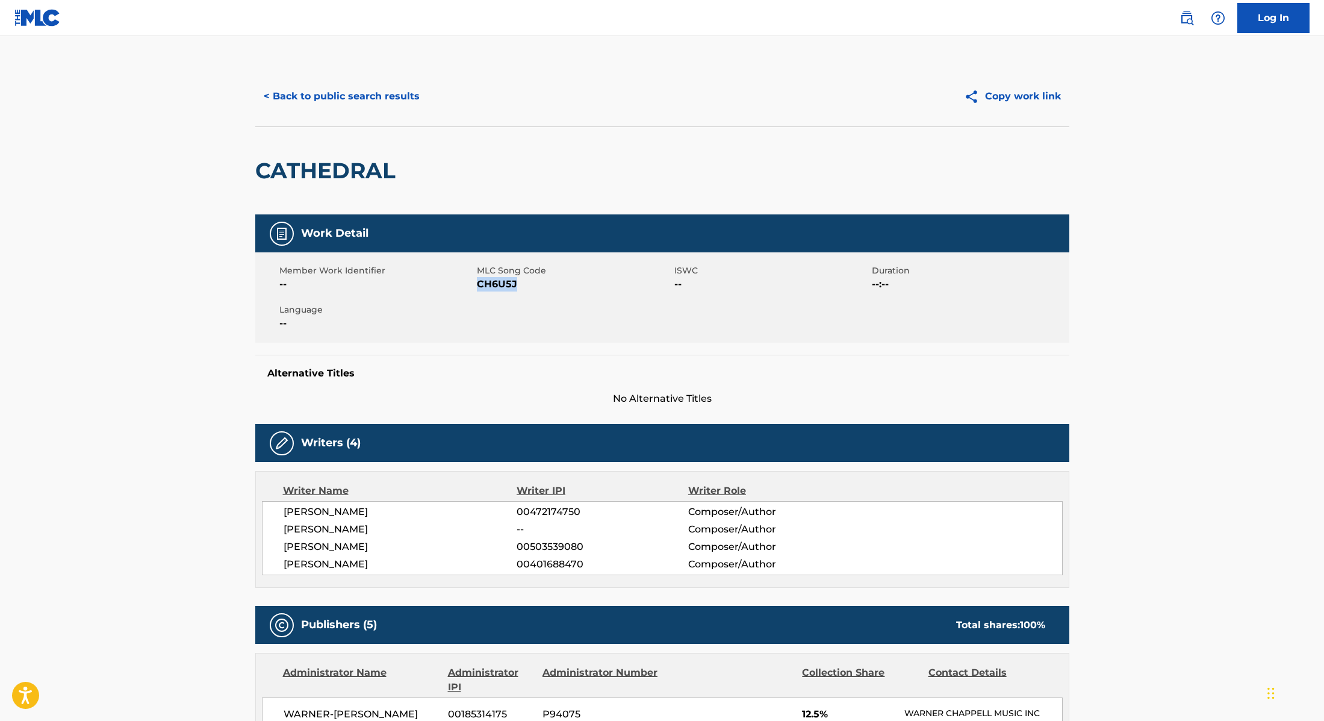
drag, startPoint x: 478, startPoint y: 282, endPoint x: 567, endPoint y: 285, distance: 89.2
click at [567, 285] on span "CH6U5J" at bounding box center [574, 284] width 195 height 14
click at [312, 89] on button "< Back to public search results" at bounding box center [341, 96] width 173 height 30
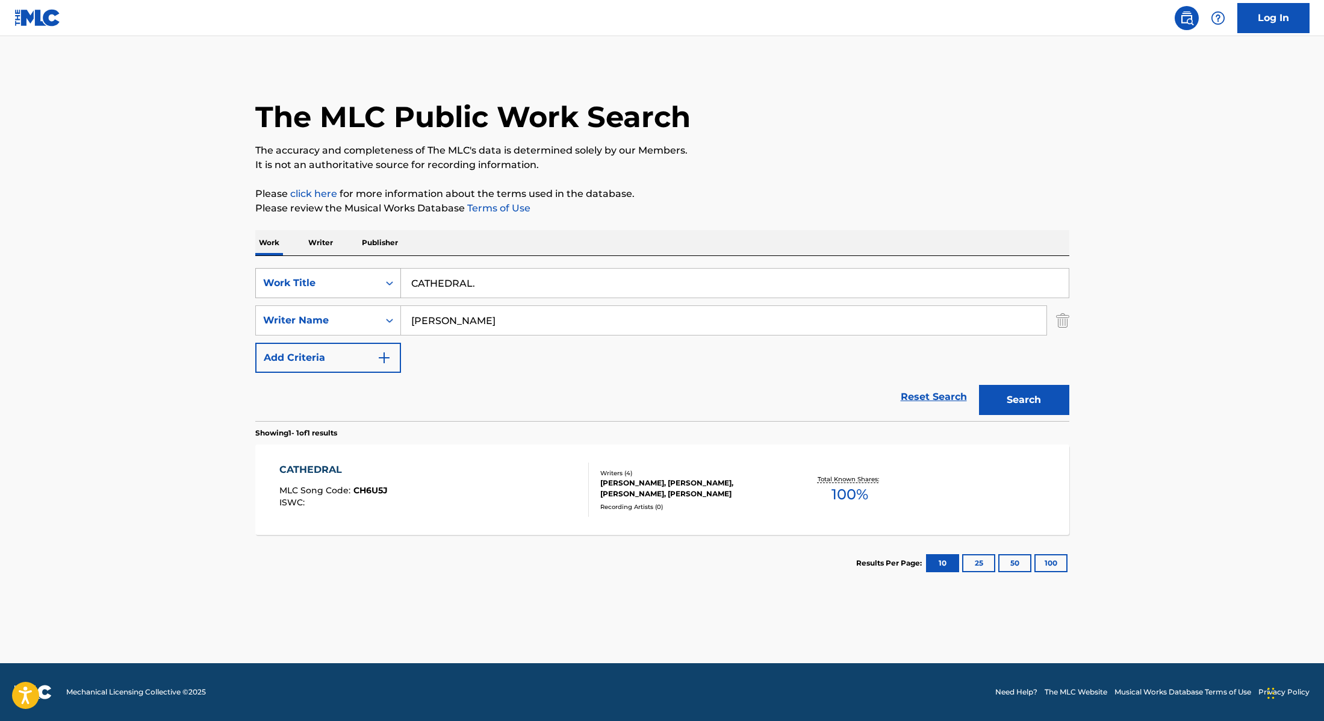
drag, startPoint x: 489, startPoint y: 282, endPoint x: 363, endPoint y: 276, distance: 126.6
click at [363, 276] on div "SearchWithCriteria28f74e23-8d9a-482d-8f44-99bc4c1a0823 Work Title CATHEDRAL." at bounding box center [662, 283] width 814 height 30
type input "TRASHMAN."
click at [730, 199] on p "Please click here for more information about the terms used in the database." at bounding box center [662, 194] width 814 height 14
click at [1034, 402] on button "Search" at bounding box center [1024, 400] width 90 height 30
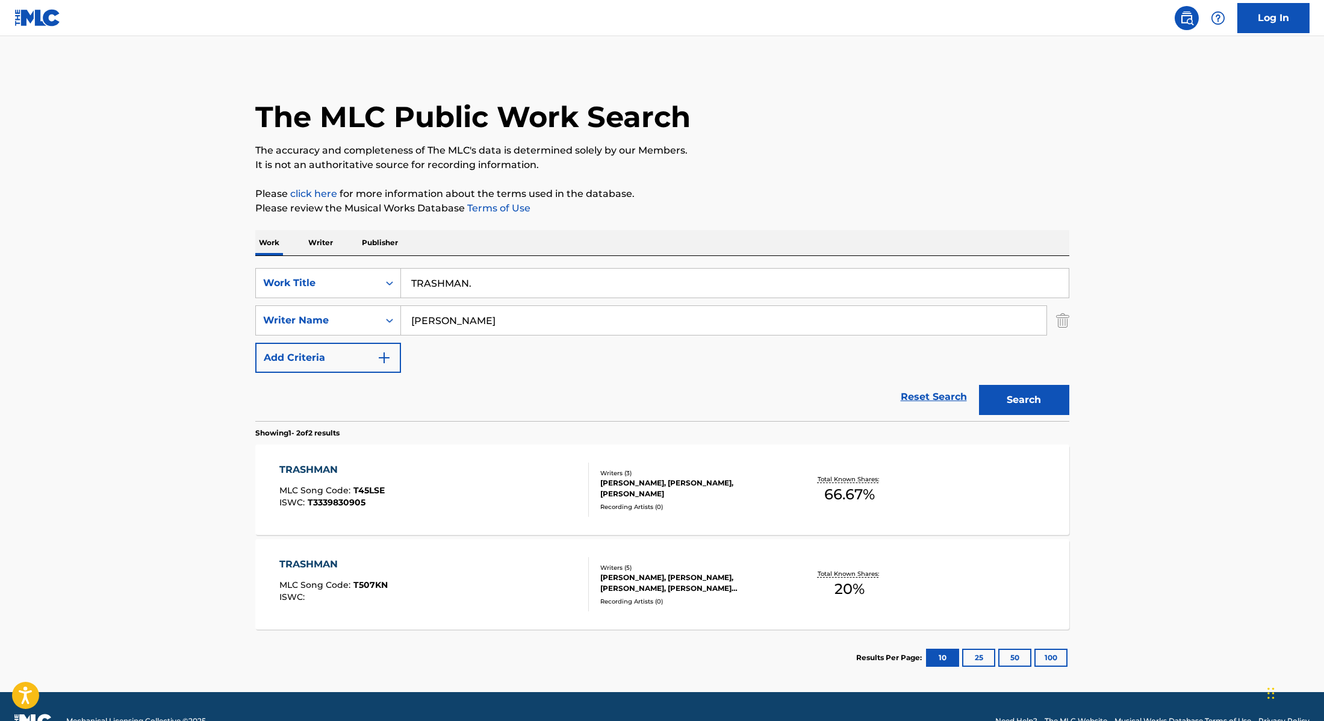
click at [522, 481] on div "TRASHMAN MLC Song Code : T45LSE ISWC : T3339830905" at bounding box center [434, 489] width 310 height 54
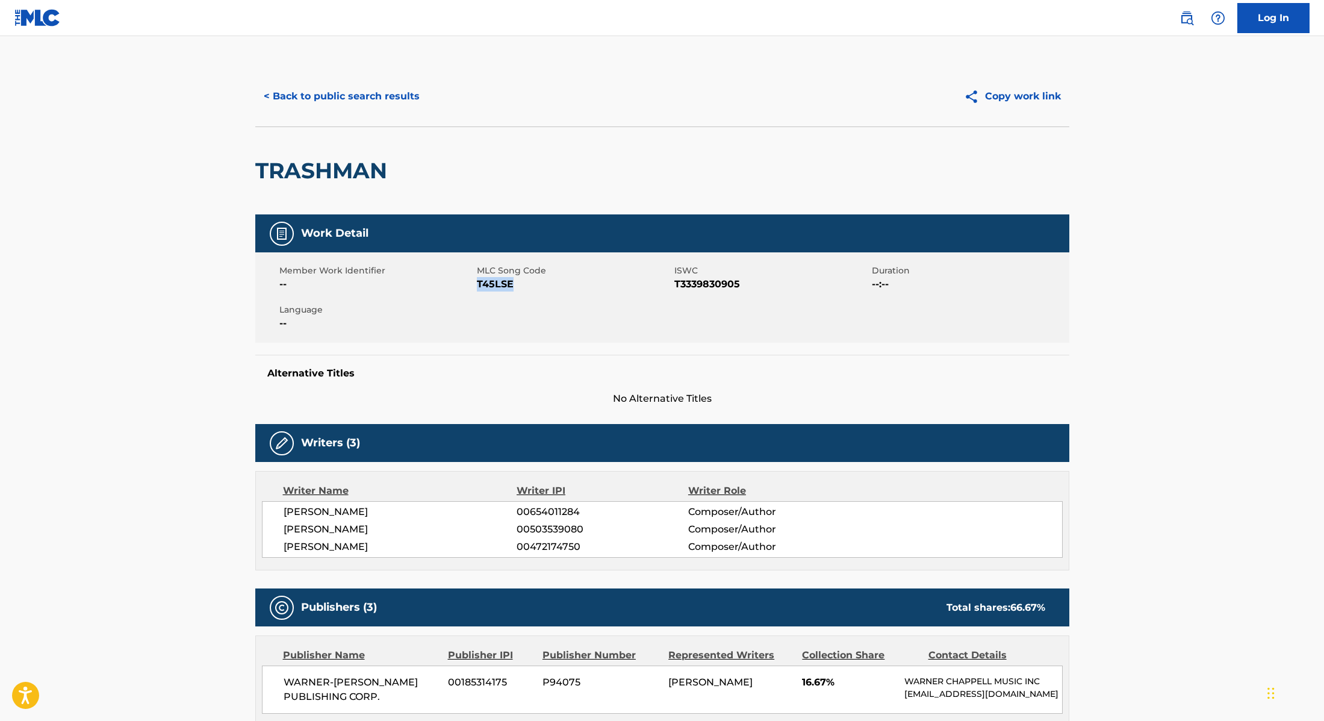
drag, startPoint x: 478, startPoint y: 284, endPoint x: 543, endPoint y: 287, distance: 65.1
click at [543, 287] on span "T45LSE" at bounding box center [574, 284] width 195 height 14
click at [391, 102] on button "< Back to public search results" at bounding box center [341, 96] width 173 height 30
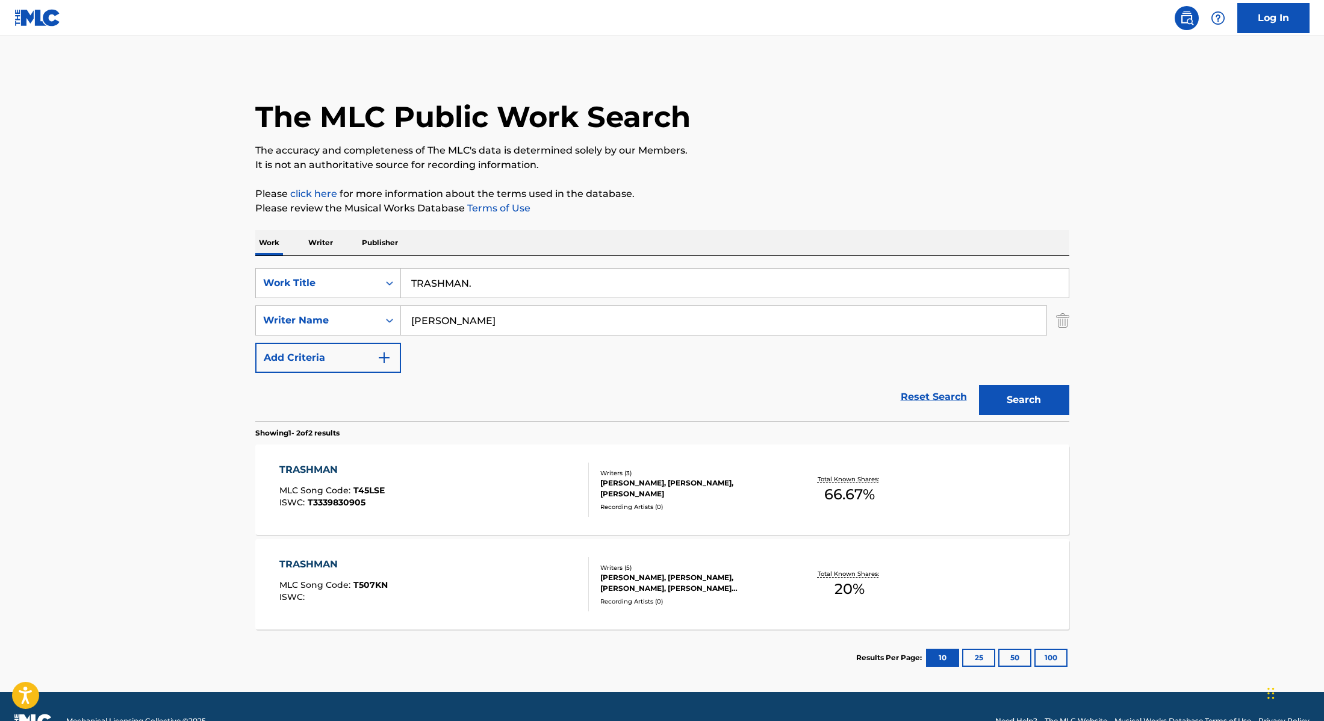
click at [472, 554] on div "TRASHMAN MLC Song Code : T507KN ISWC : Writers ( 5 ) [PERSON_NAME], [PERSON_NAM…" at bounding box center [662, 584] width 814 height 90
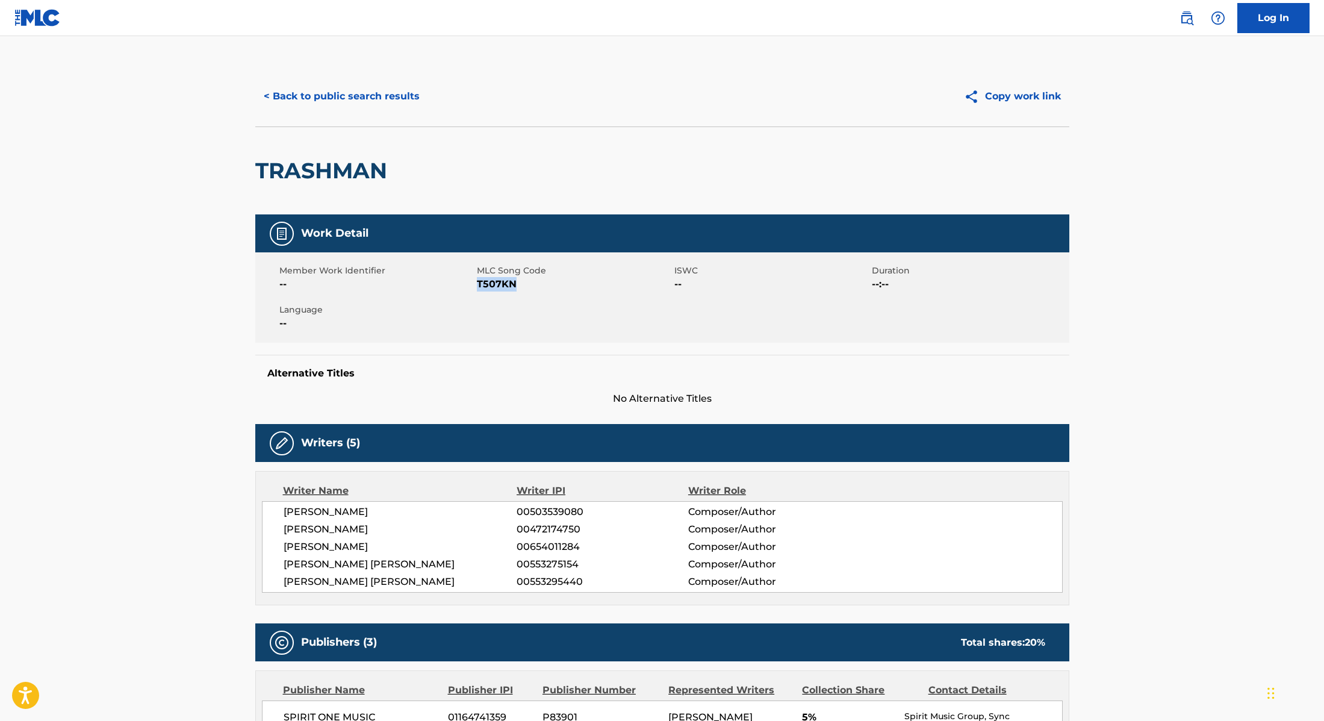
drag, startPoint x: 479, startPoint y: 283, endPoint x: 546, endPoint y: 288, distance: 67.1
click at [546, 288] on span "T507KN" at bounding box center [574, 284] width 195 height 14
click at [316, 111] on div "< Back to public search results Copy work link" at bounding box center [662, 96] width 814 height 60
click at [332, 101] on button "< Back to public search results" at bounding box center [341, 96] width 173 height 30
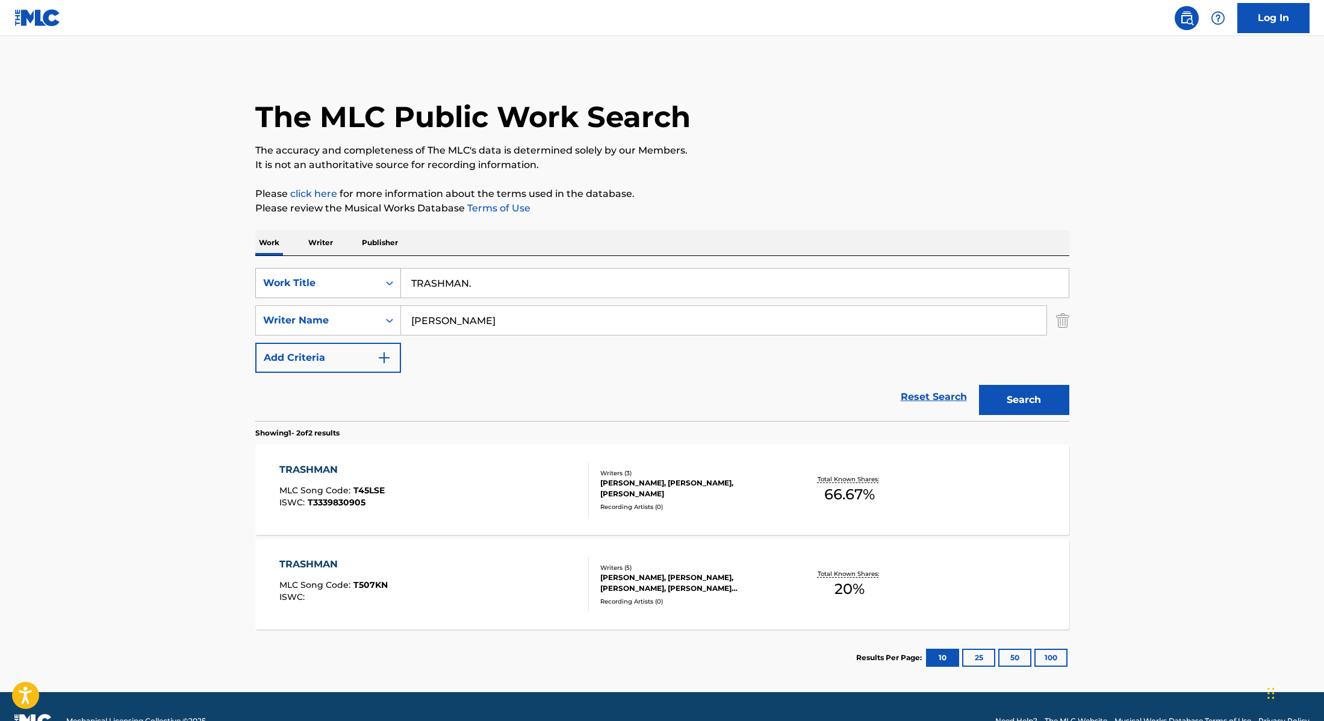
drag, startPoint x: 468, startPoint y: 284, endPoint x: 341, endPoint y: 270, distance: 127.3
click at [341, 270] on div "SearchWithCriteria28f74e23-8d9a-482d-8f44-99bc4c1a0823 Work Title TRASHMAN." at bounding box center [662, 283] width 814 height 30
click at [724, 209] on p "Please review the Musical Works Database Terms of Use" at bounding box center [662, 208] width 814 height 14
click at [996, 397] on button "Search" at bounding box center [1024, 400] width 90 height 30
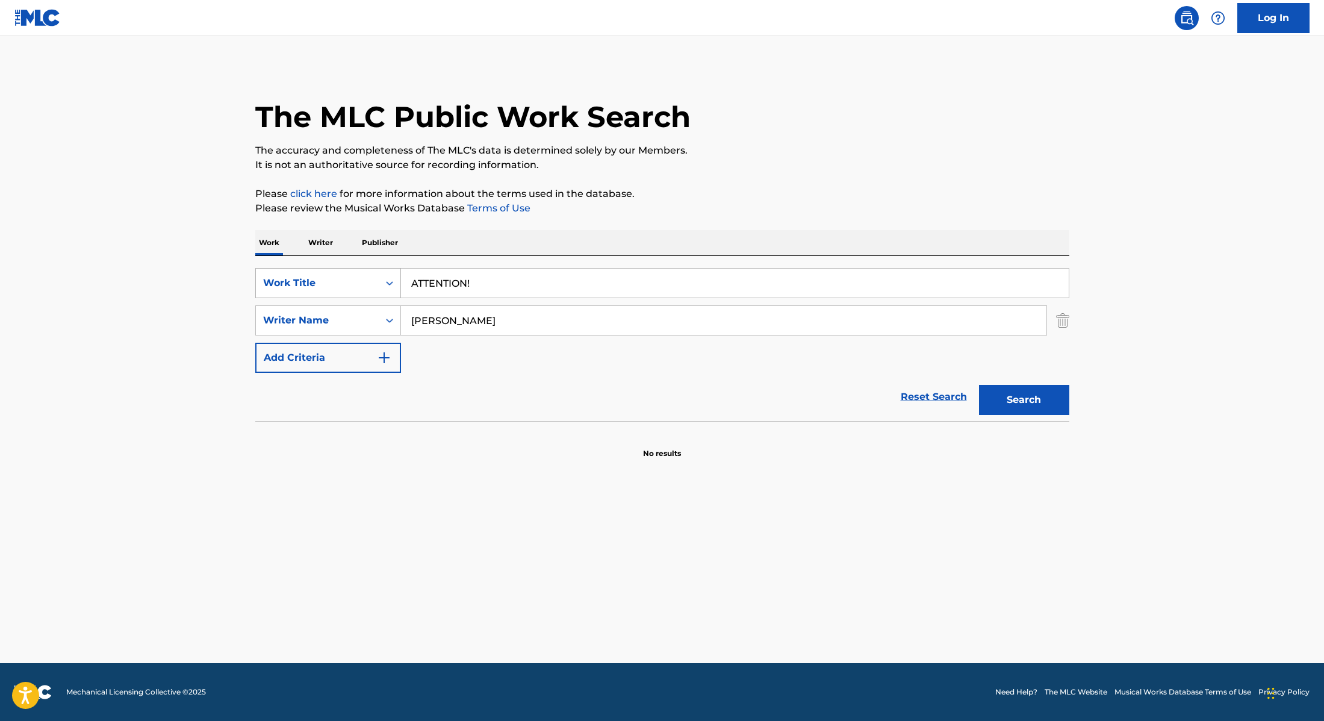
drag, startPoint x: 475, startPoint y: 285, endPoint x: 368, endPoint y: 267, distance: 108.0
click at [368, 268] on div "SearchWithCriteria28f74e23-8d9a-482d-8f44-99bc4c1a0823 Work Title ATTENTION!" at bounding box center [662, 283] width 814 height 30
type input "All That I Need"
click at [734, 169] on p "It is not an authoritative source for recording information." at bounding box center [662, 165] width 814 height 14
drag, startPoint x: 455, startPoint y: 326, endPoint x: 360, endPoint y: 319, distance: 94.8
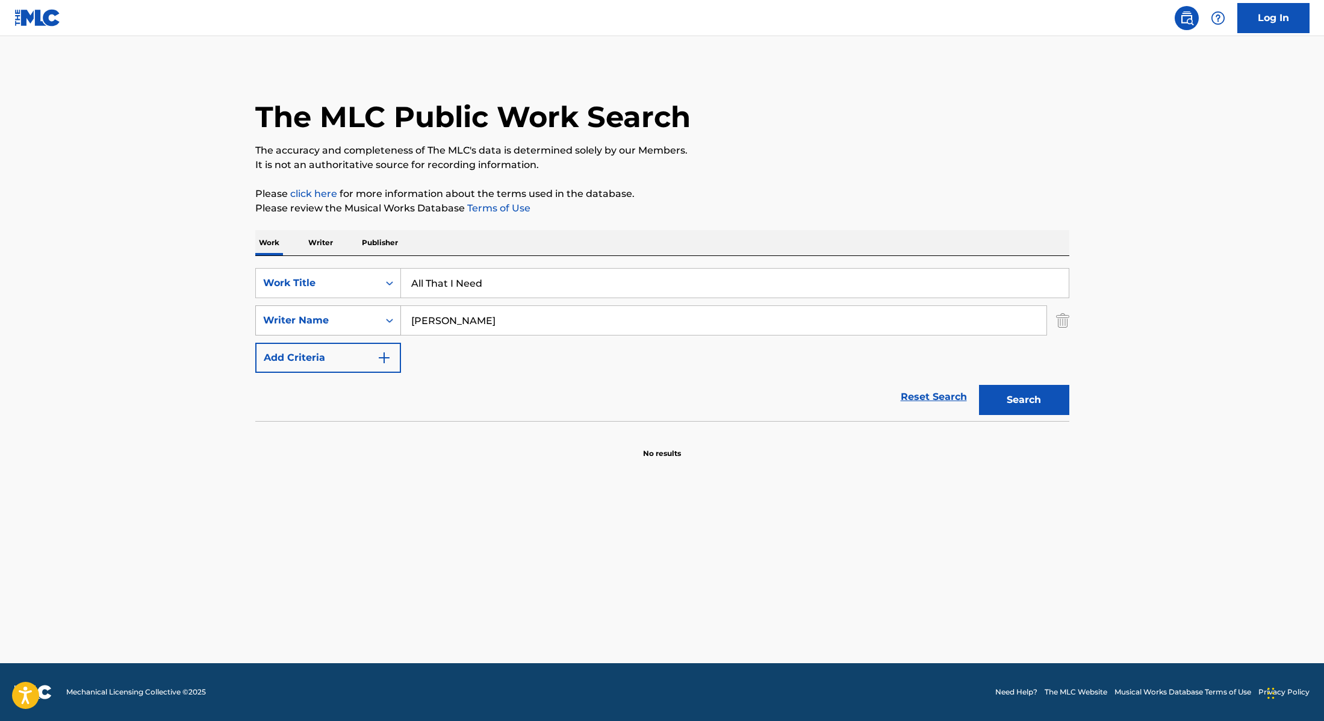
click at [364, 321] on div "SearchWithCriteria8cabbb3e-411d-4e6c-a3b4-dab8613fa116 Writer Name [PERSON_NAME]" at bounding box center [662, 320] width 814 height 30
type input "[PERSON_NAME],"
click at [1030, 397] on button "Search" at bounding box center [1024, 400] width 90 height 30
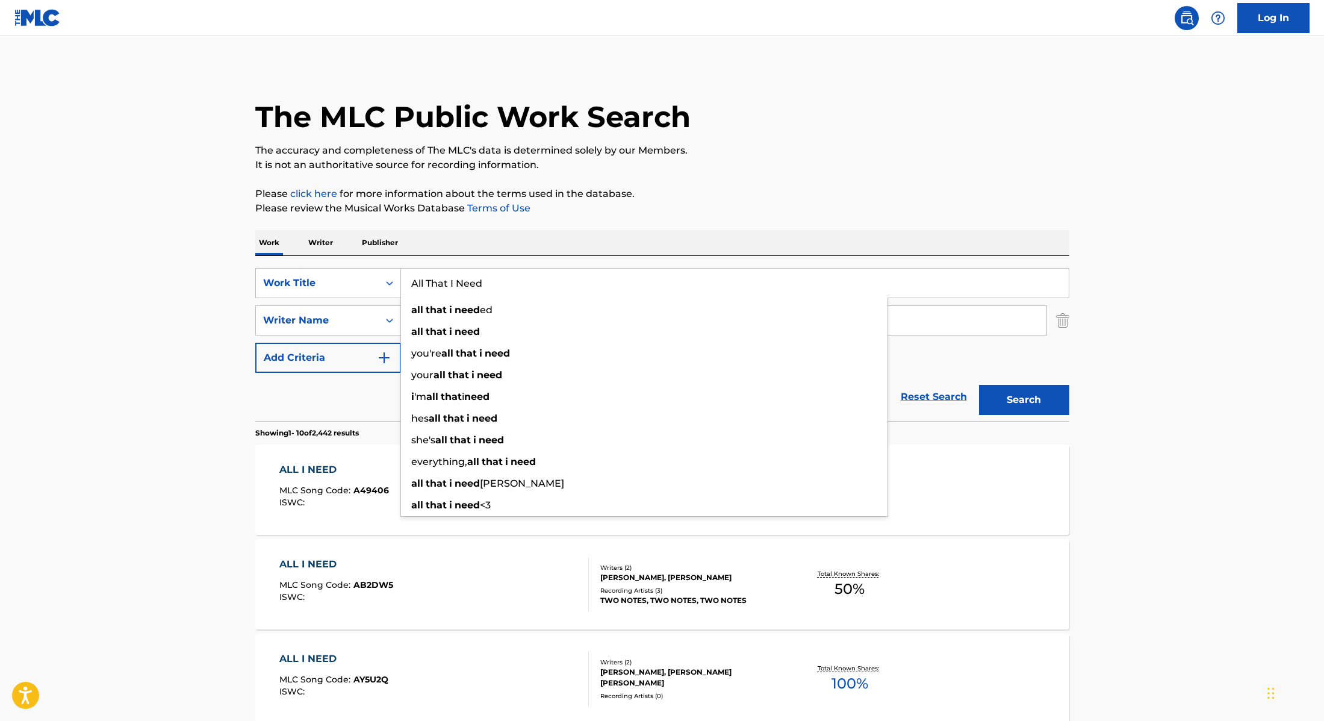
drag, startPoint x: 512, startPoint y: 282, endPoint x: 337, endPoint y: 264, distance: 175.5
click at [326, 266] on div "SearchWithCriteria28f74e23-8d9a-482d-8f44-99bc4c1a0823 Work Title All That I Ne…" at bounding box center [662, 338] width 814 height 165
type input "Monochromatic"
click at [662, 210] on p "Please review the Musical Works Database Terms of Use" at bounding box center [662, 208] width 814 height 14
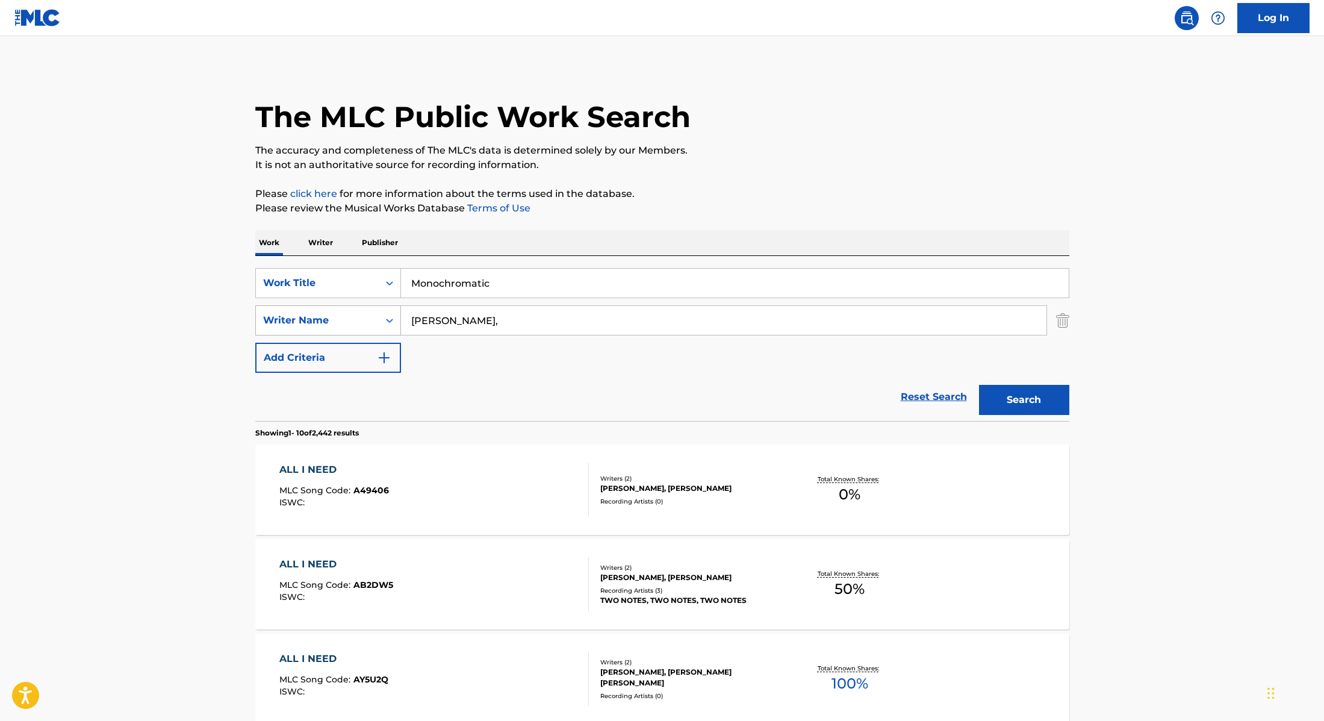
drag, startPoint x: 463, startPoint y: 320, endPoint x: 377, endPoint y: 314, distance: 86.3
click at [368, 316] on div "SearchWithCriteria8cabbb3e-411d-4e6c-a3b4-dab8613fa116 Writer Name [PERSON_NAME…" at bounding box center [662, 320] width 814 height 30
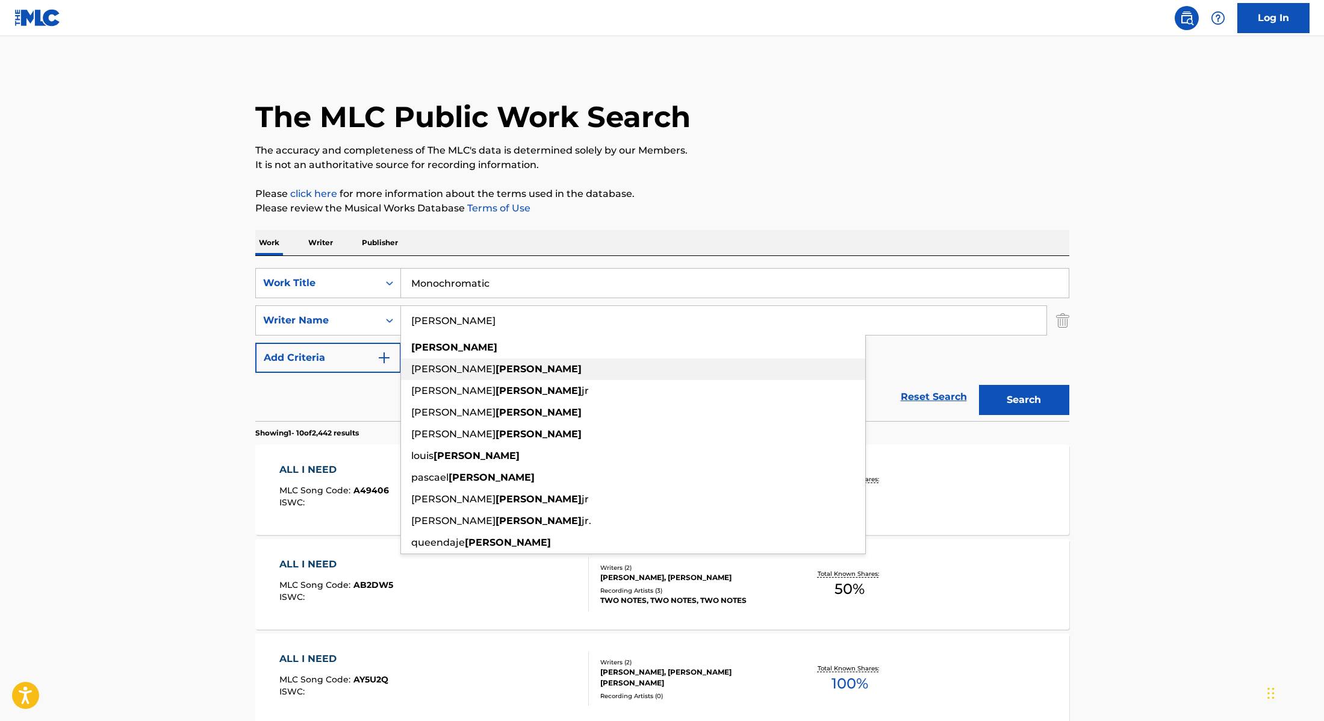
click at [760, 370] on div "[PERSON_NAME]" at bounding box center [633, 369] width 464 height 22
drag, startPoint x: 532, startPoint y: 320, endPoint x: 815, endPoint y: 214, distance: 301.4
type input "[PERSON_NAME]"
click at [815, 214] on p "Please review the Musical Works Database Terms of Use" at bounding box center [662, 208] width 814 height 14
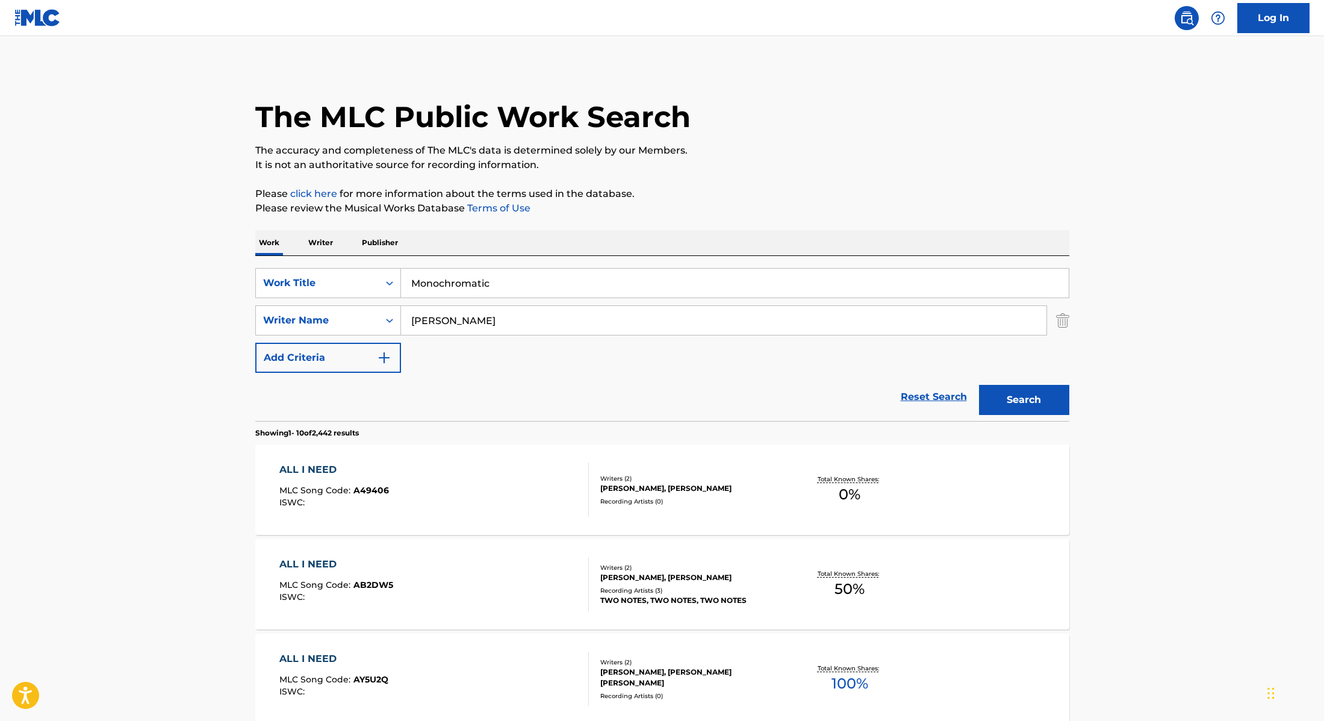
click at [1019, 398] on button "Search" at bounding box center [1024, 400] width 90 height 30
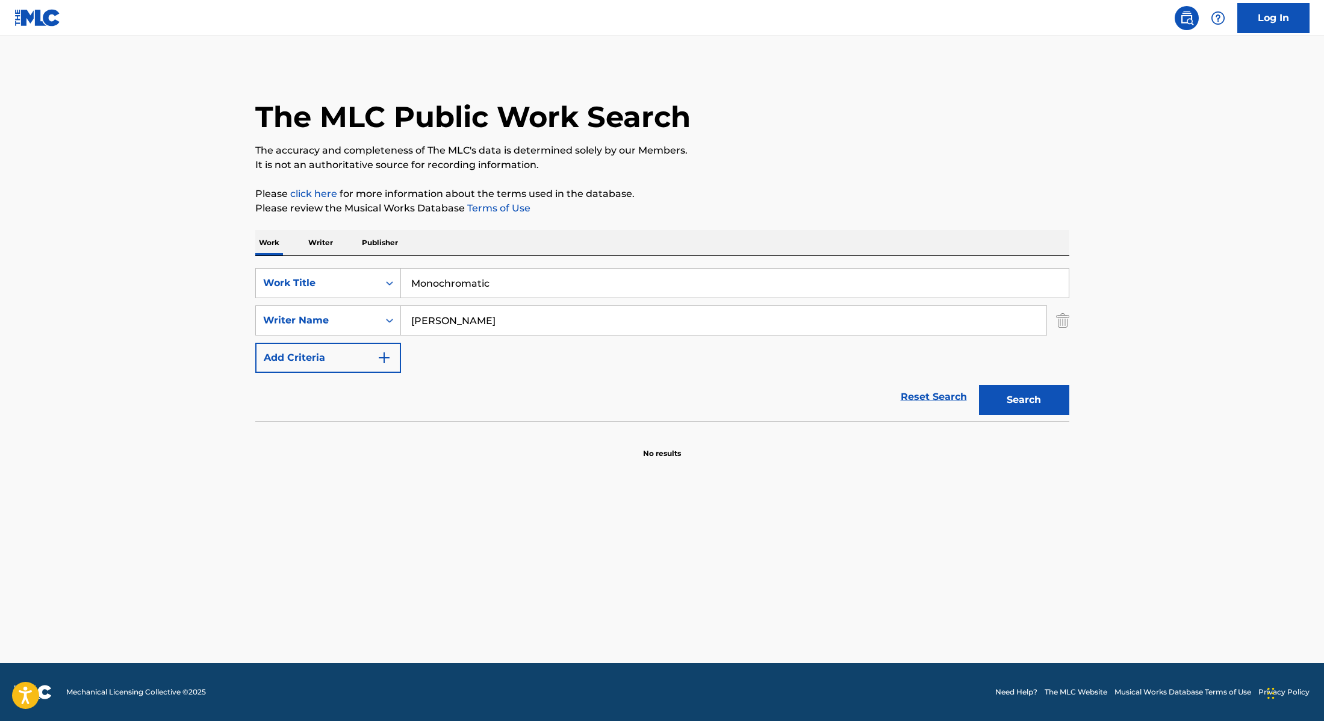
drag, startPoint x: 506, startPoint y: 288, endPoint x: 389, endPoint y: 264, distance: 119.4
click at [346, 275] on div "SearchWithCriteria28f74e23-8d9a-482d-8f44-99bc4c1a0823 Work Title Monochromatic" at bounding box center [662, 283] width 814 height 30
type input "八方來財(Stacks from All Sides)"
click at [468, 237] on div "Work Writer Publisher" at bounding box center [662, 242] width 814 height 25
drag, startPoint x: 479, startPoint y: 324, endPoint x: 368, endPoint y: 298, distance: 113.8
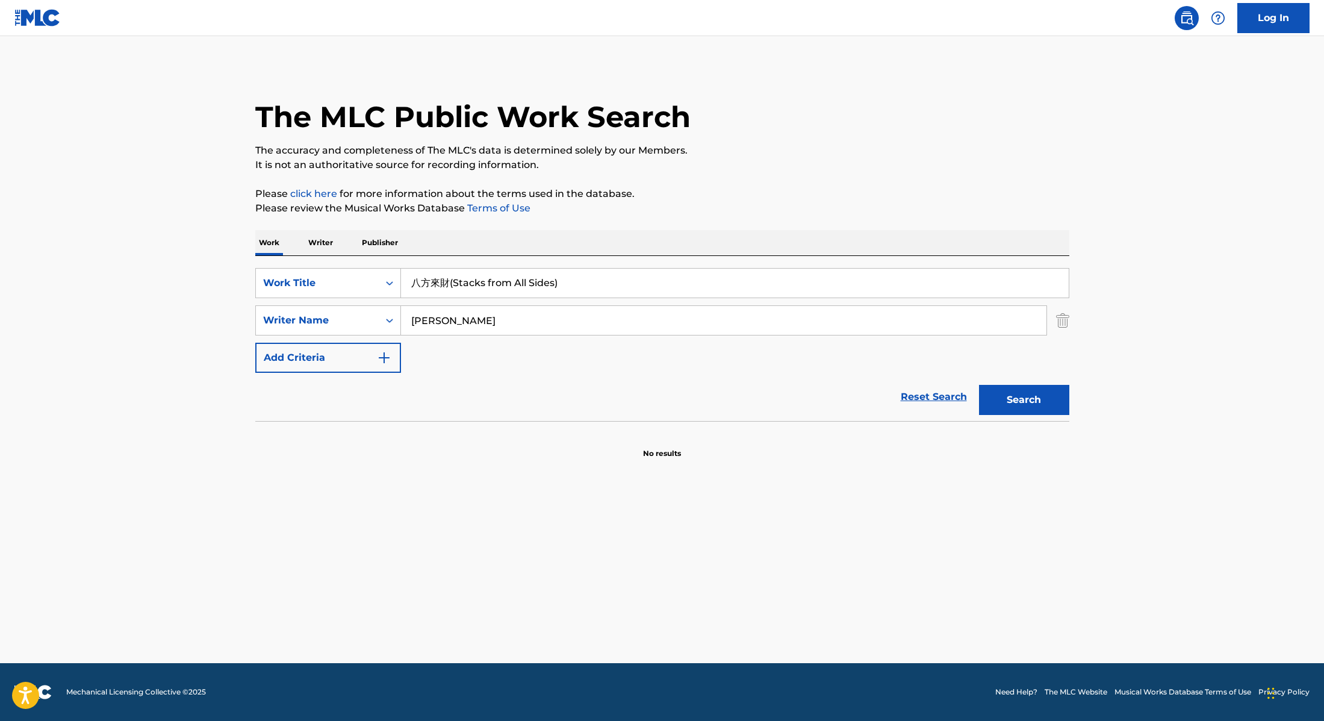
click at [375, 300] on div "SearchWithCriteria28f74e23-8d9a-482d-8f44-99bc4c1a0823 Work Title 八方來財(Stacks f…" at bounding box center [662, 320] width 814 height 105
click at [979, 385] on button "Search" at bounding box center [1024, 400] width 90 height 30
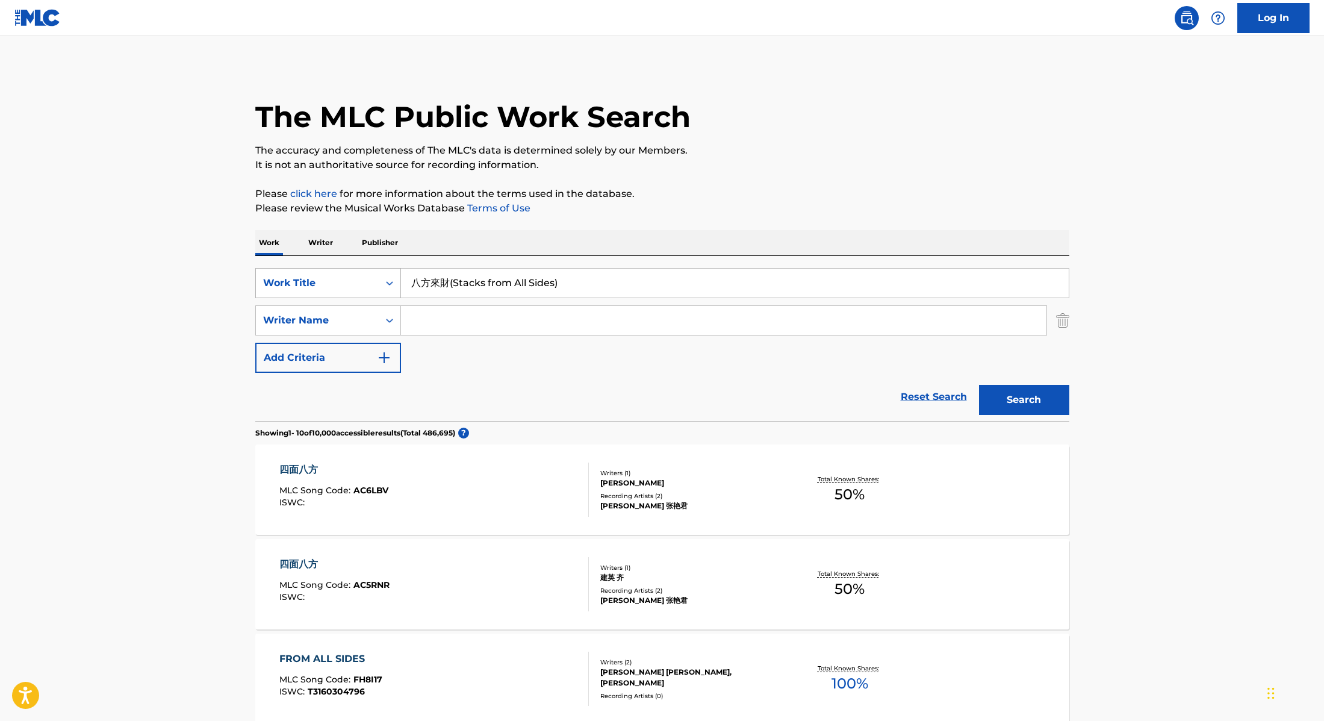
drag, startPoint x: 453, startPoint y: 285, endPoint x: 382, endPoint y: 272, distance: 72.4
click at [382, 272] on div "SearchWithCriteria28f74e23-8d9a-482d-8f44-99bc4c1a0823 Work Title 八方來財(Stacks f…" at bounding box center [662, 283] width 814 height 30
click at [555, 283] on input "Stacks from All Sides)" at bounding box center [735, 283] width 668 height 29
click at [714, 202] on p "Please review the Musical Works Database Terms of Use" at bounding box center [662, 208] width 814 height 14
click at [1047, 400] on button "Search" at bounding box center [1024, 400] width 90 height 30
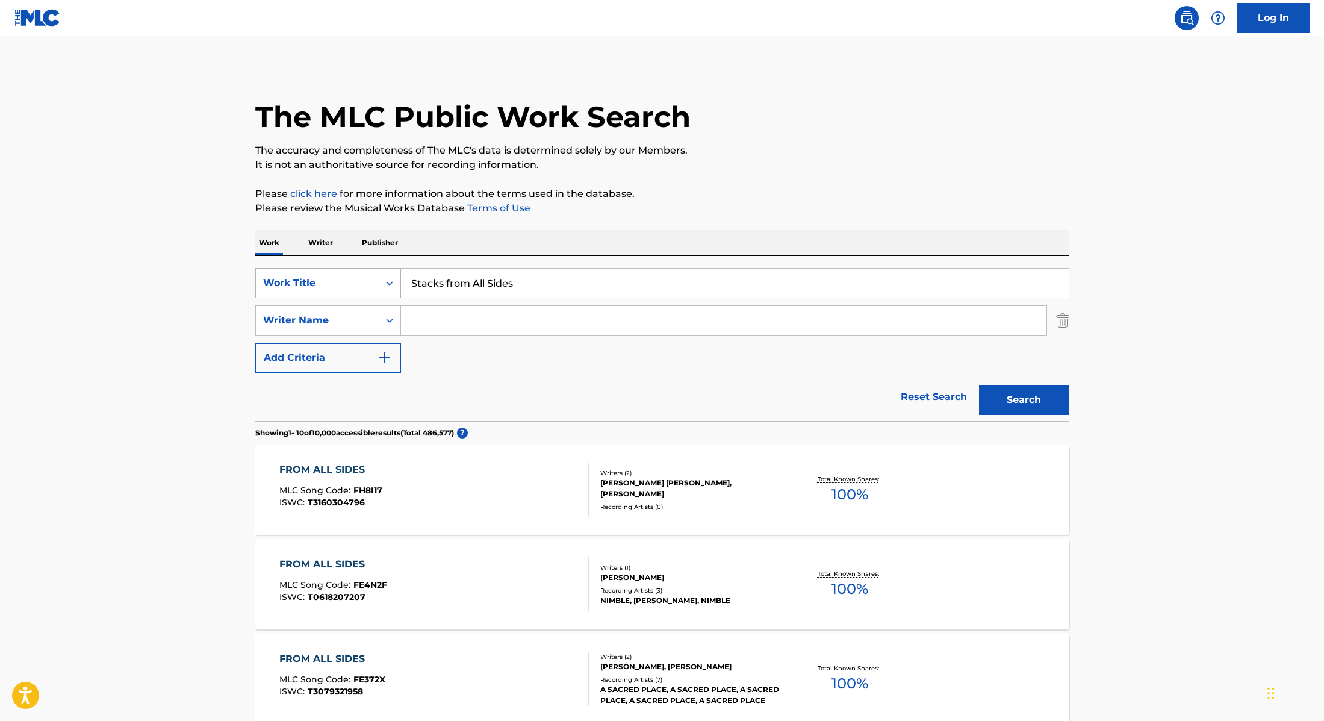
drag, startPoint x: 537, startPoint y: 286, endPoint x: 331, endPoint y: 273, distance: 206.3
click at [333, 274] on div "SearchWithCriteria28f74e23-8d9a-482d-8f44-99bc4c1a0823 Work Title Stacks from A…" at bounding box center [662, 283] width 814 height 30
click at [764, 190] on p "Please click here for more information about the terms used in the database." at bounding box center [662, 194] width 814 height 14
click at [1033, 413] on button "Search" at bounding box center [1024, 400] width 90 height 30
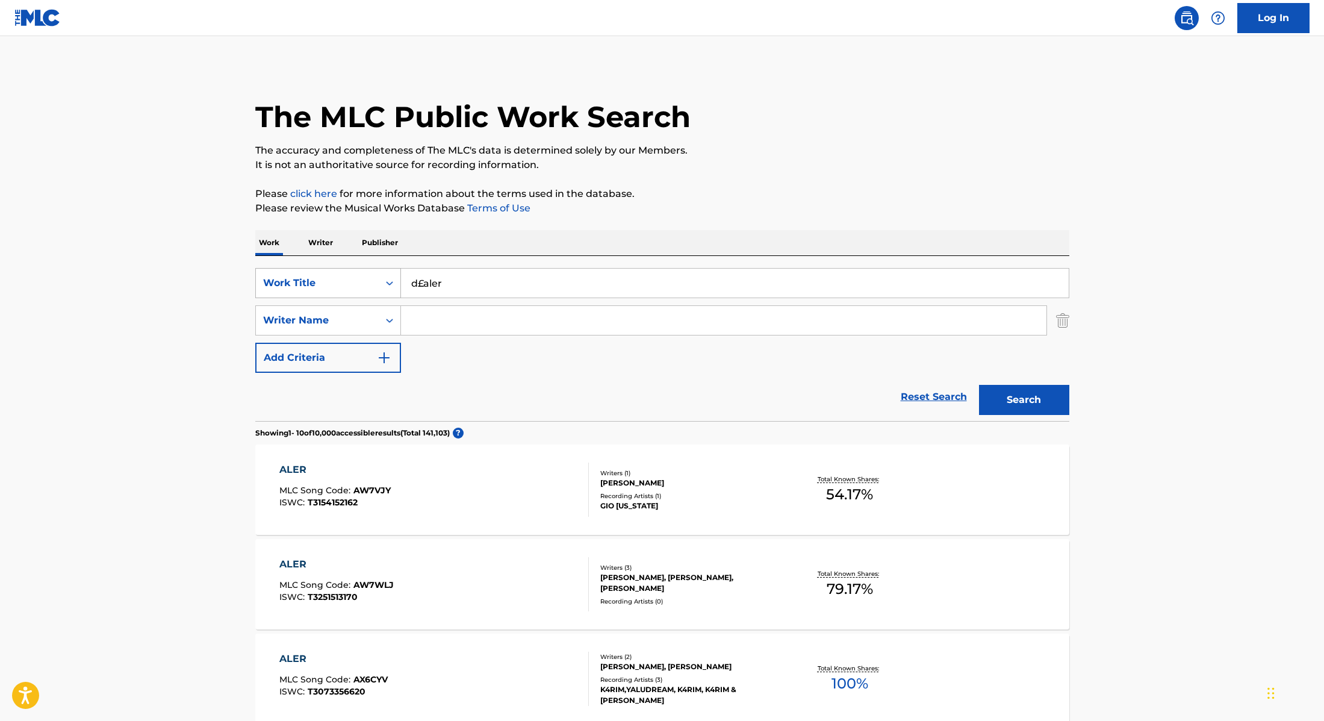
drag, startPoint x: 449, startPoint y: 283, endPoint x: 390, endPoint y: 280, distance: 59.7
click at [392, 280] on div "SearchWithCriteria28f74e23-8d9a-482d-8f44-99bc4c1a0823 Work Title d£aler" at bounding box center [662, 283] width 814 height 30
type input "Pasta"
click at [748, 164] on p "It is not an authoritative source for recording information." at bounding box center [662, 165] width 814 height 14
click at [470, 323] on input "Search Form" at bounding box center [724, 320] width 646 height 29
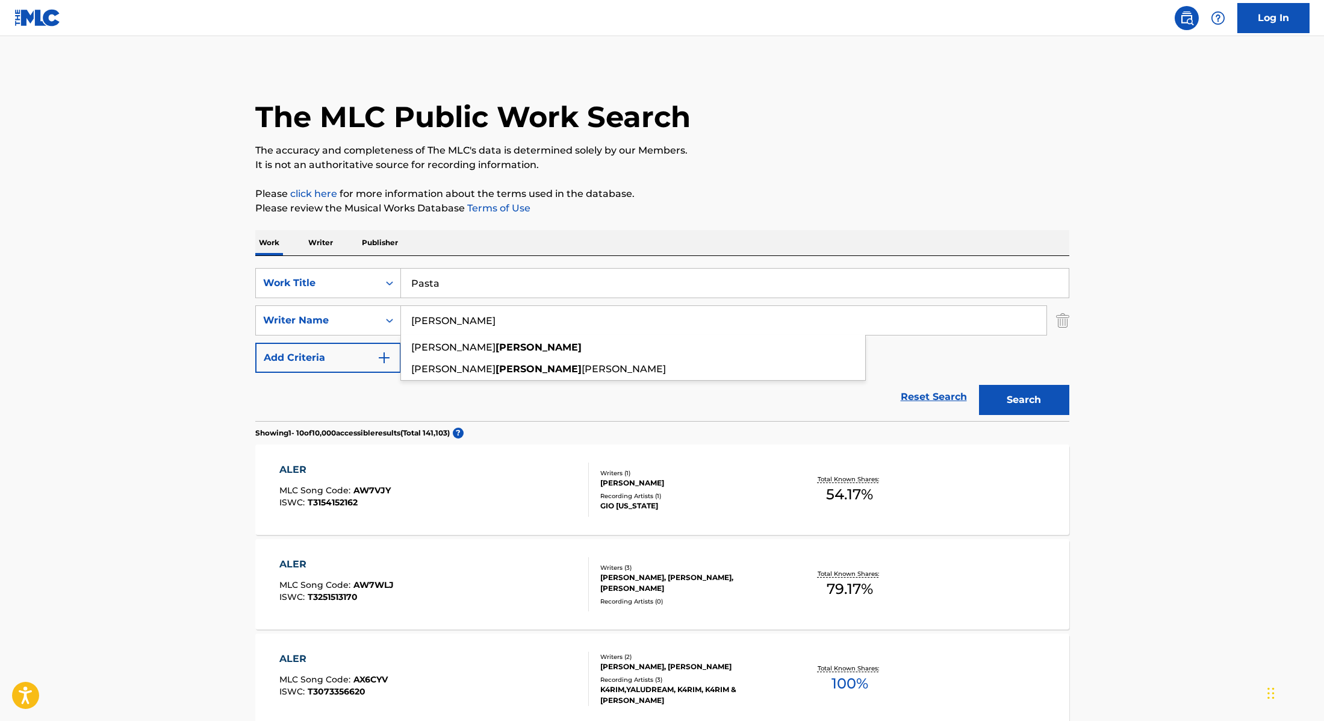
type input "[PERSON_NAME]"
click at [1031, 403] on button "Search" at bounding box center [1024, 400] width 90 height 30
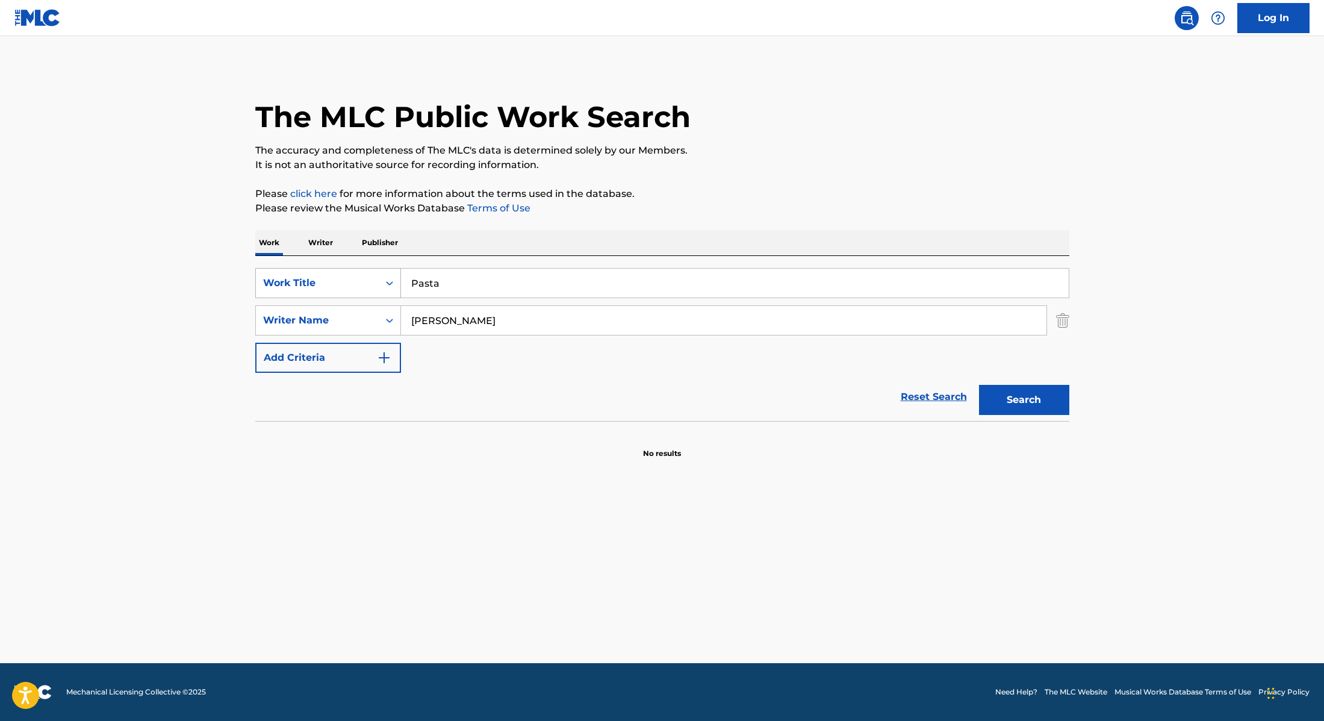
drag, startPoint x: 425, startPoint y: 285, endPoint x: 381, endPoint y: 274, distance: 45.4
click at [370, 279] on div "SearchWithCriteria28f74e23-8d9a-482d-8f44-99bc4c1a0823 Work Title Pasta" at bounding box center [662, 283] width 814 height 30
type input "Pôr do Sol"
click at [727, 162] on p "It is not an authoritative source for recording information." at bounding box center [662, 165] width 814 height 14
drag, startPoint x: 457, startPoint y: 323, endPoint x: 367, endPoint y: 317, distance: 90.6
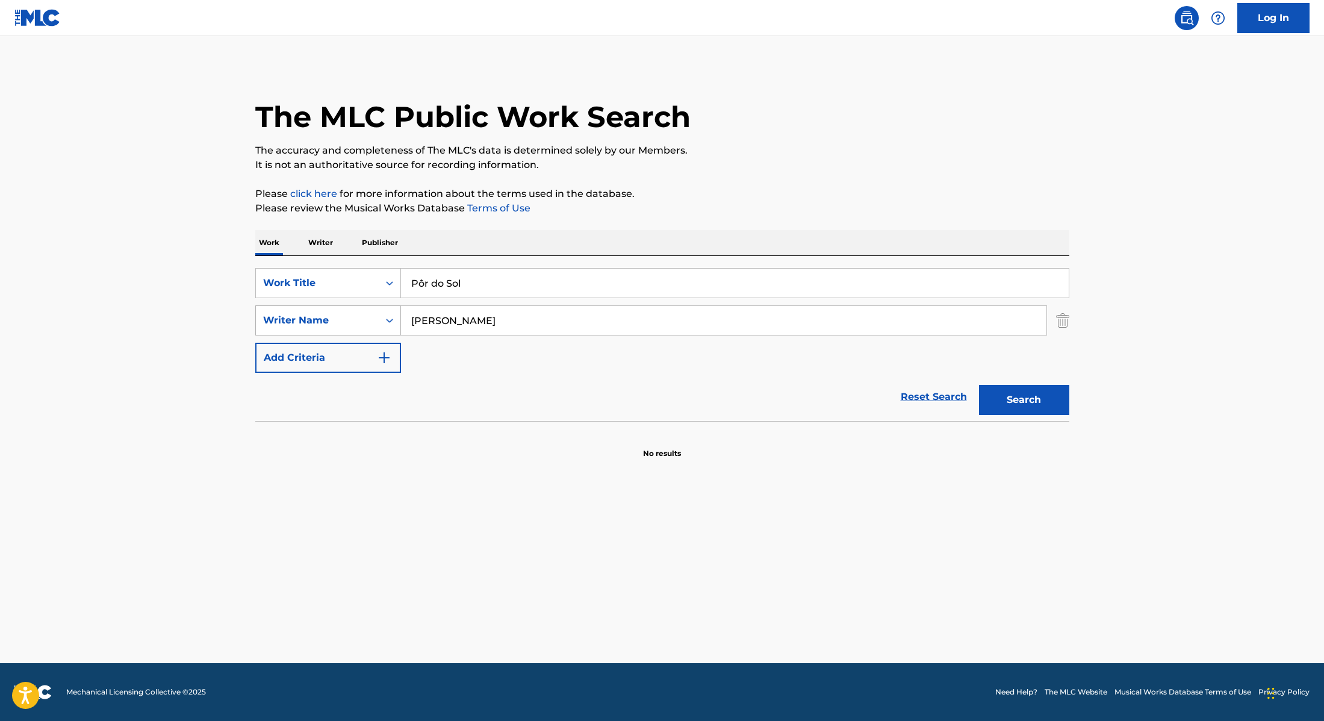
click at [367, 317] on div "SearchWithCriteria8cabbb3e-411d-4e6c-a3b4-dab8613fa116 Writer Name [PERSON_NAME]" at bounding box center [662, 320] width 814 height 30
type input "[PERSON_NAME],"
click at [1046, 403] on button "Search" at bounding box center [1024, 400] width 90 height 30
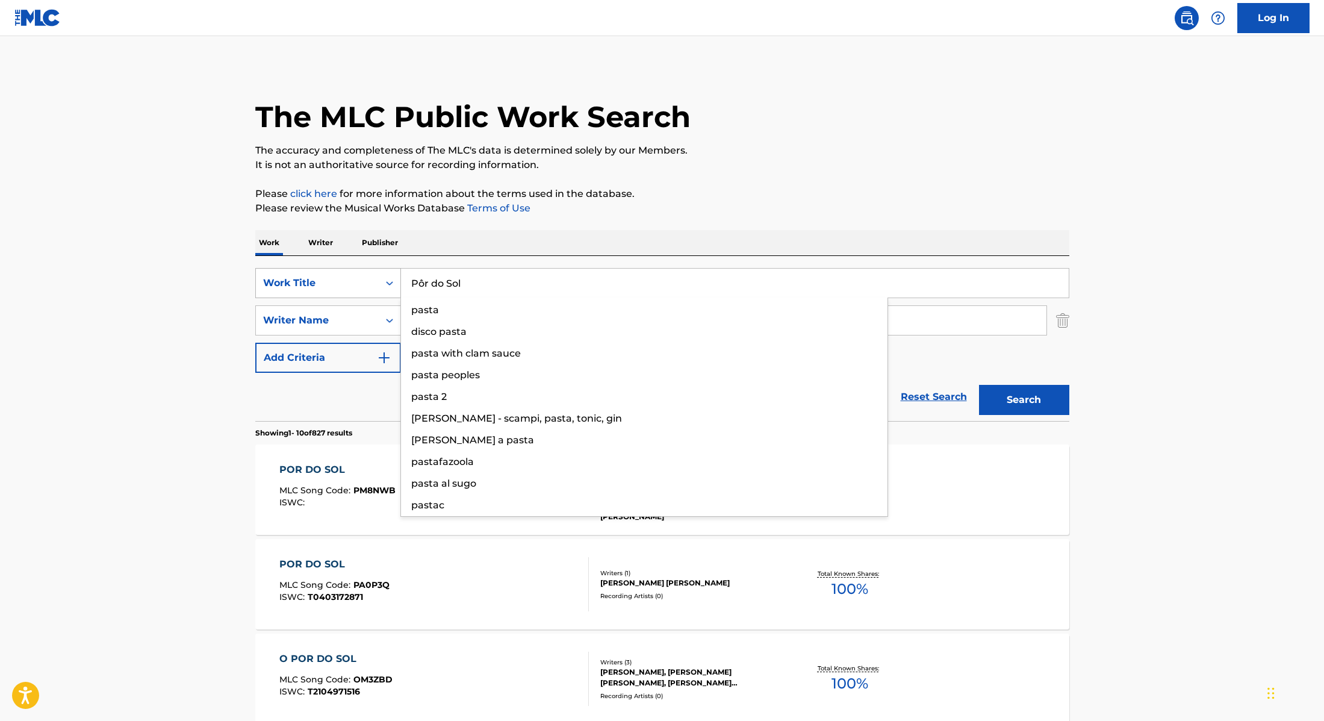
drag, startPoint x: 479, startPoint y: 284, endPoint x: 393, endPoint y: 273, distance: 86.8
click at [392, 273] on div "SearchWithCriteria28f74e23-8d9a-482d-8f44-99bc4c1a0823 Work Title Pôr do Sol pa…" at bounding box center [662, 283] width 814 height 30
type input "Álcool & Prazer"
click at [699, 187] on p "Please click here for more information about the terms used in the database." at bounding box center [662, 194] width 814 height 14
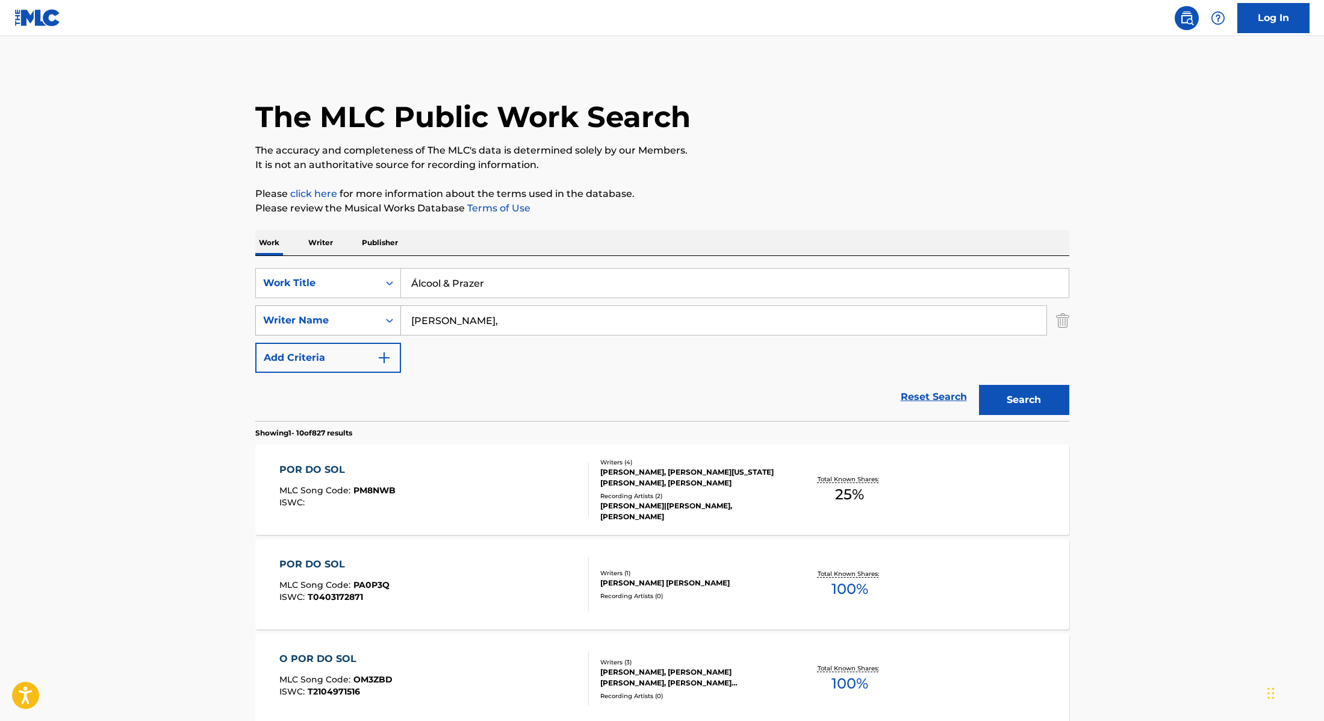
drag, startPoint x: 470, startPoint y: 322, endPoint x: 320, endPoint y: 308, distance: 149.9
click at [320, 308] on div "SearchWithCriteria8cabbb3e-411d-4e6c-a3b4-dab8613fa116 Writer Name [PERSON_NAME…" at bounding box center [662, 320] width 814 height 30
type input "Telio,"
click at [1013, 399] on button "Search" at bounding box center [1024, 400] width 90 height 30
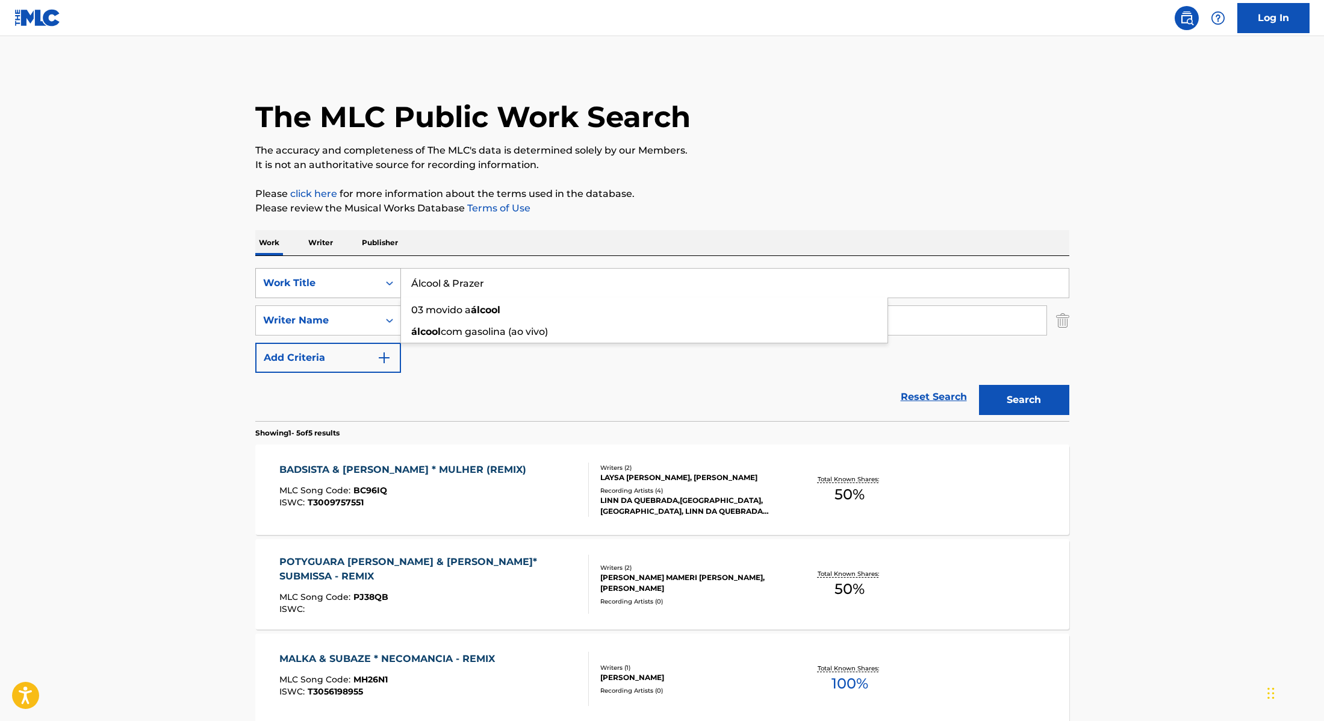
drag, startPoint x: 493, startPoint y: 279, endPoint x: 393, endPoint y: 273, distance: 100.1
click at [393, 273] on div "SearchWithCriteria28f74e23-8d9a-482d-8f44-99bc4c1a0823 Work Title Álcool & Praz…" at bounding box center [662, 283] width 814 height 30
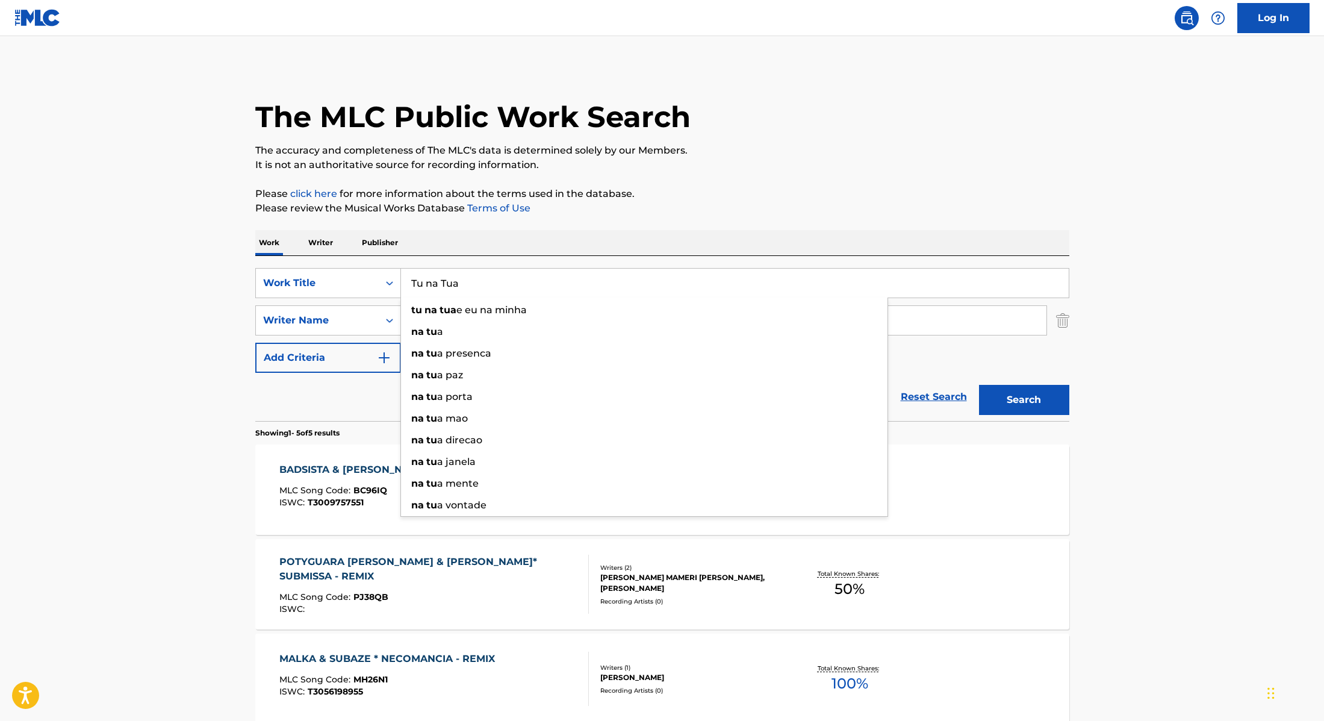
type input "Tu na Tua"
click at [720, 176] on div "The MLC Public Work Search The accuracy and completeness of The MLC's data is d…" at bounding box center [662, 517] width 843 height 903
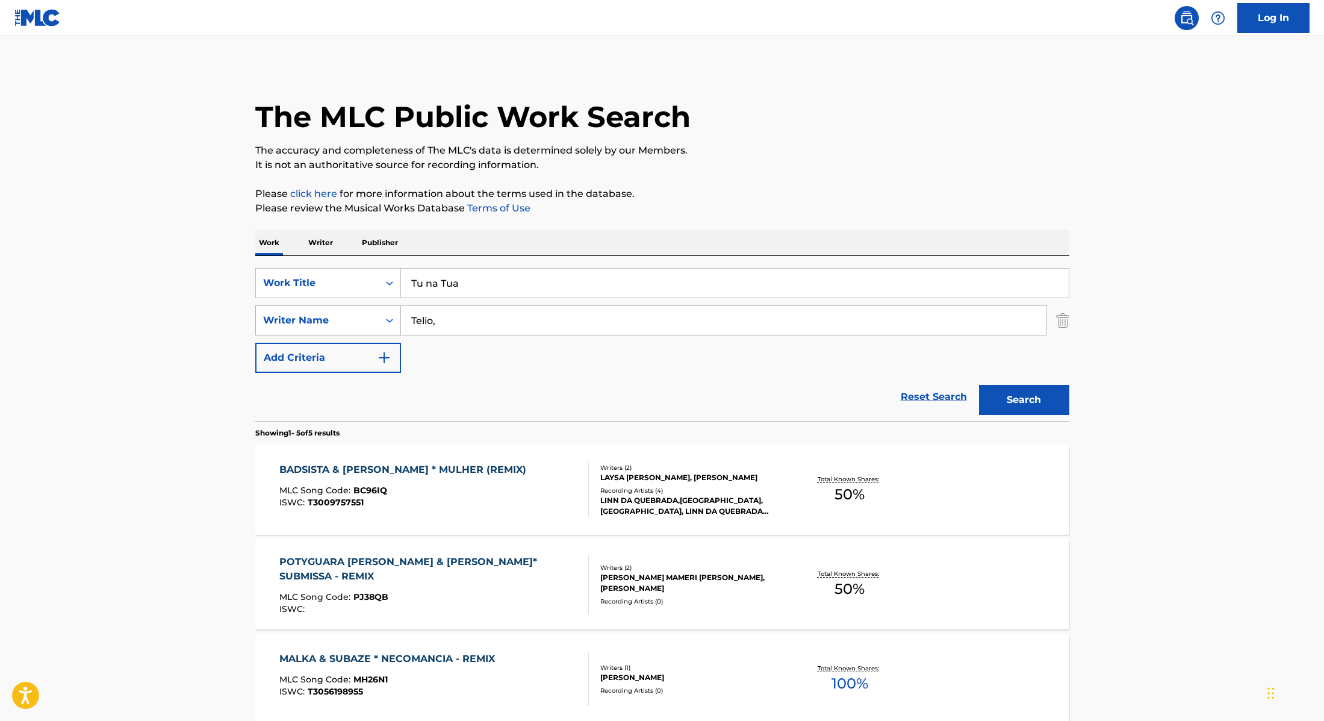
drag, startPoint x: 445, startPoint y: 324, endPoint x: 378, endPoint y: 314, distance: 68.1
click at [381, 315] on div "SearchWithCriteria8cabbb3e-411d-4e6c-a3b4-dab8613fa116 Writer Name [PERSON_NAME…" at bounding box center [662, 320] width 814 height 30
type input "Bivol,"
click at [1039, 394] on button "Search" at bounding box center [1024, 400] width 90 height 30
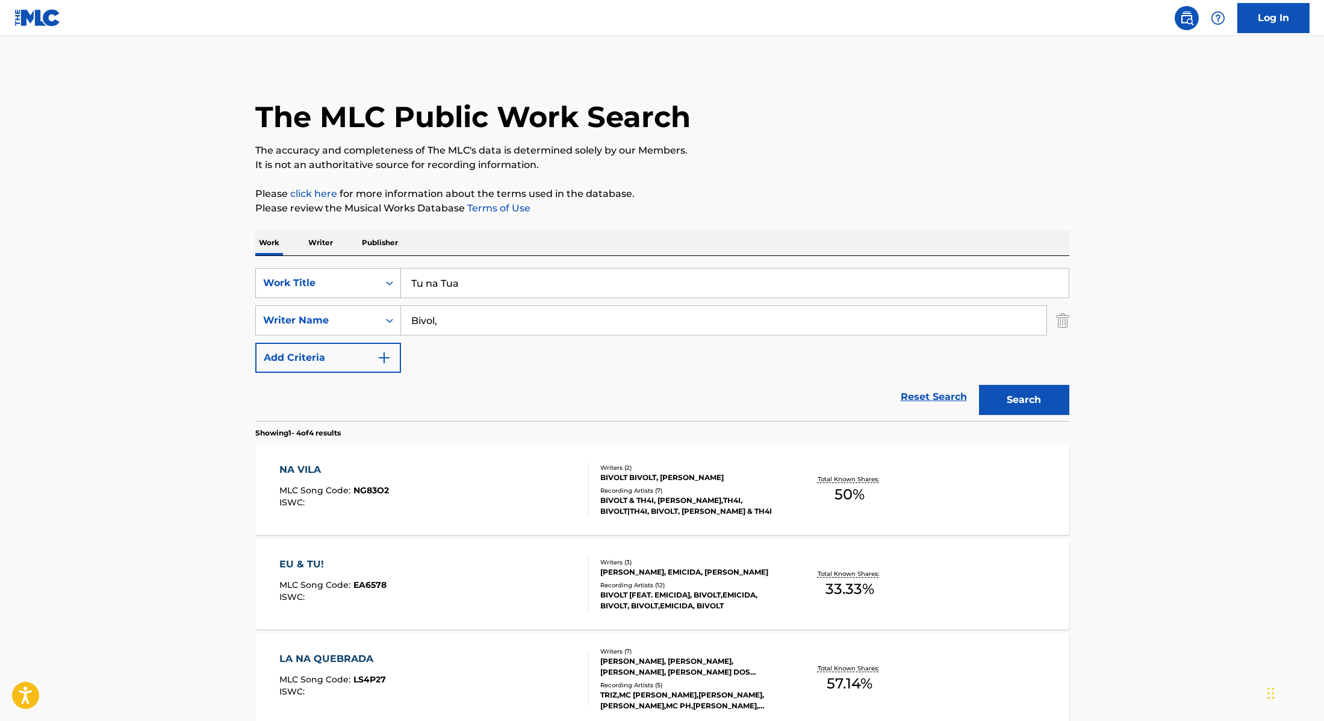
drag, startPoint x: 470, startPoint y: 285, endPoint x: 376, endPoint y: 268, distance: 95.5
click at [369, 273] on div "SearchWithCriteria28f74e23-8d9a-482d-8f44-99bc4c1a0823 Work Title Tu na Tua" at bounding box center [662, 283] width 814 height 30
click at [706, 196] on p "Please click here for more information about the terms used in the database." at bounding box center [662, 194] width 814 height 14
drag, startPoint x: 541, startPoint y: 283, endPoint x: 361, endPoint y: 271, distance: 180.5
click at [361, 271] on div "SearchWithCriteria28f74e23-8d9a-482d-8f44-99bc4c1a0823 Work Title Mussulo (feat…" at bounding box center [662, 283] width 814 height 30
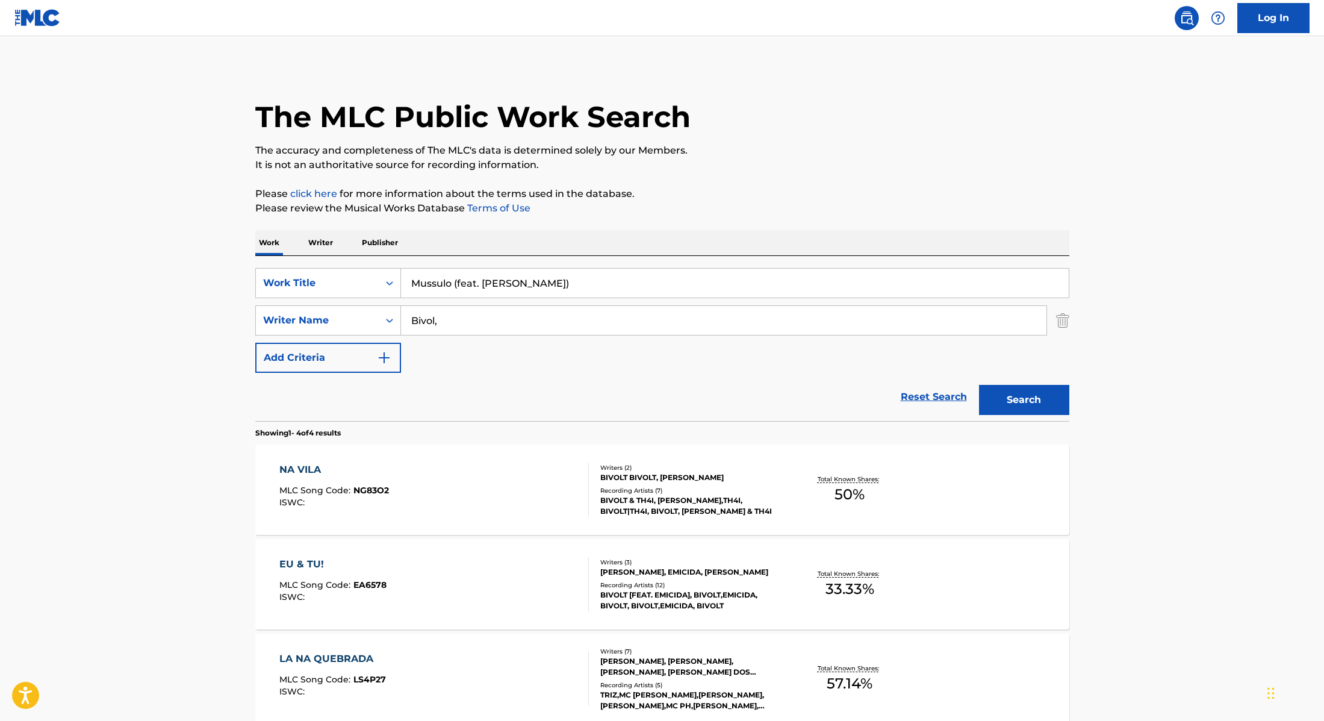
click at [587, 244] on div "Work Writer Publisher" at bounding box center [662, 242] width 814 height 25
drag, startPoint x: 536, startPoint y: 284, endPoint x: 455, endPoint y: 283, distance: 80.7
click at [455, 283] on input "Mussulo (feat. [PERSON_NAME])" at bounding box center [735, 283] width 668 height 29
type input "Mussulo"
click at [759, 151] on p "The accuracy and completeness of The MLC's data is determined solely by our Mem…" at bounding box center [662, 150] width 814 height 14
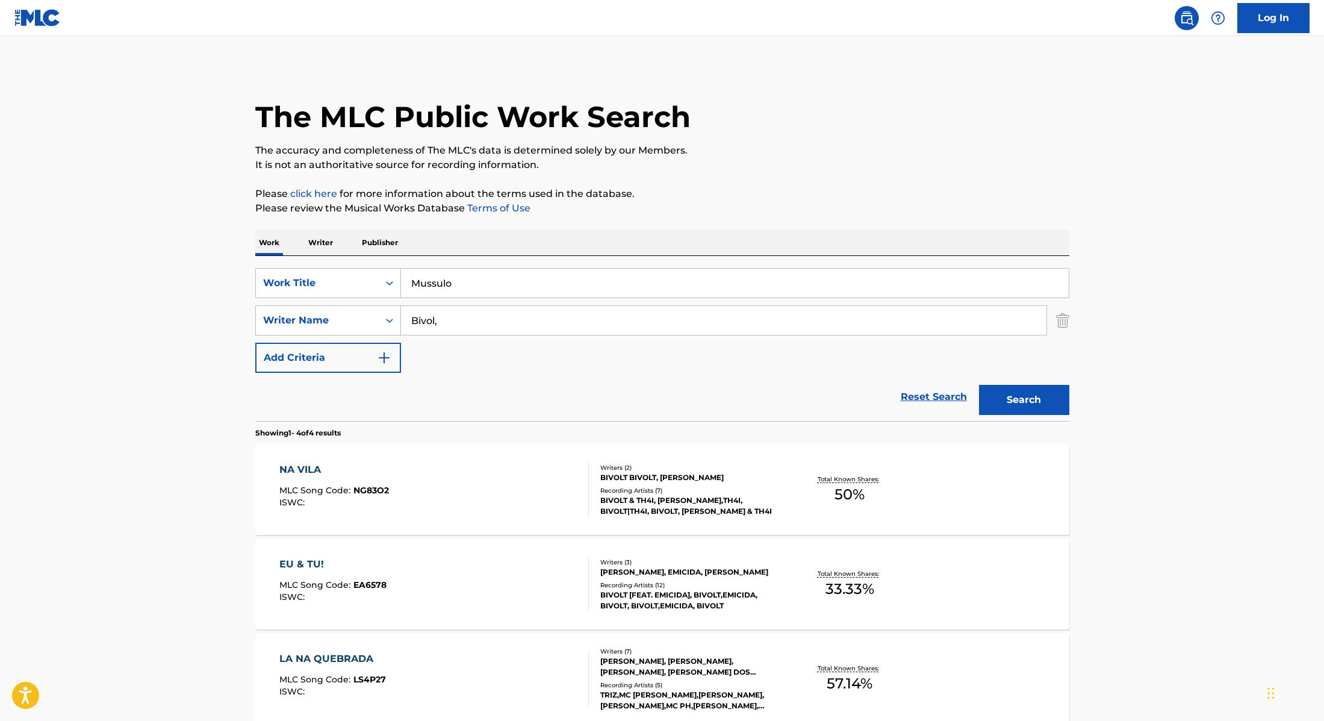
drag, startPoint x: 459, startPoint y: 320, endPoint x: 360, endPoint y: 300, distance: 100.9
click at [360, 300] on div "SearchWithCriteria28f74e23-8d9a-482d-8f44-99bc4c1a0823 Work Title Mussulo Searc…" at bounding box center [662, 320] width 814 height 105
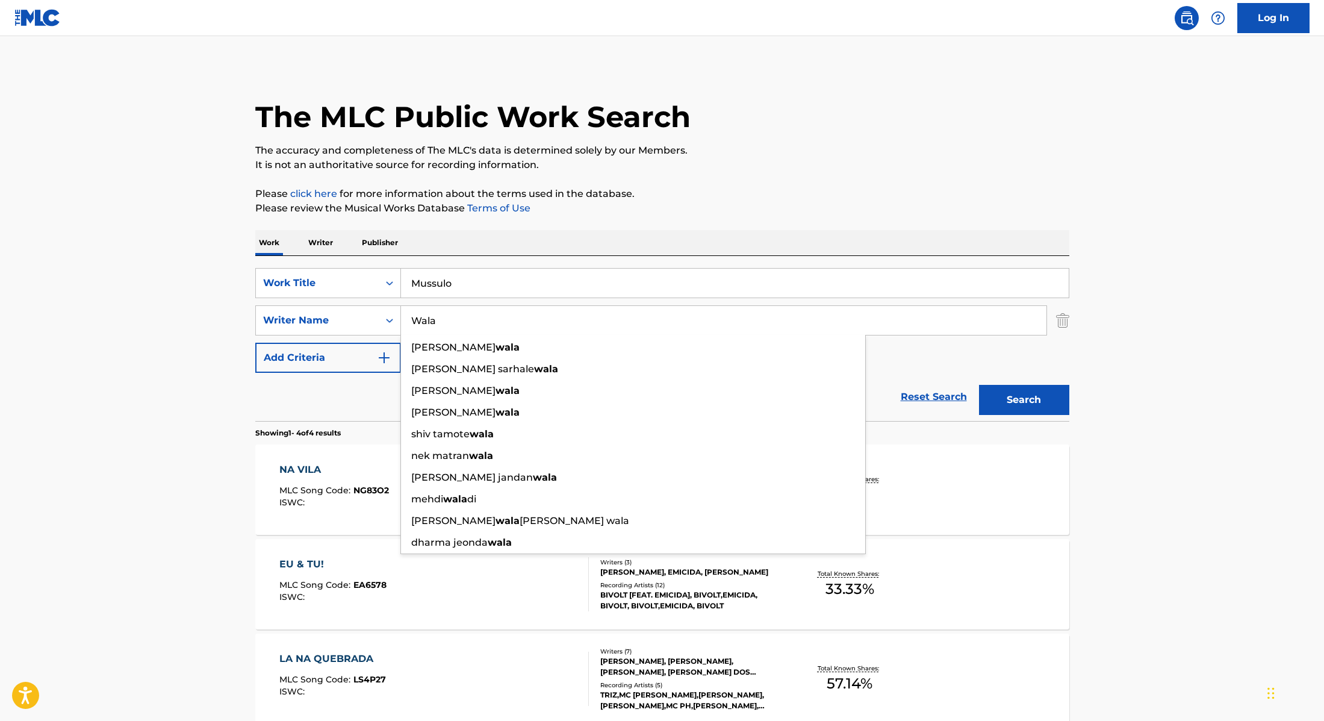
type input "Wala"
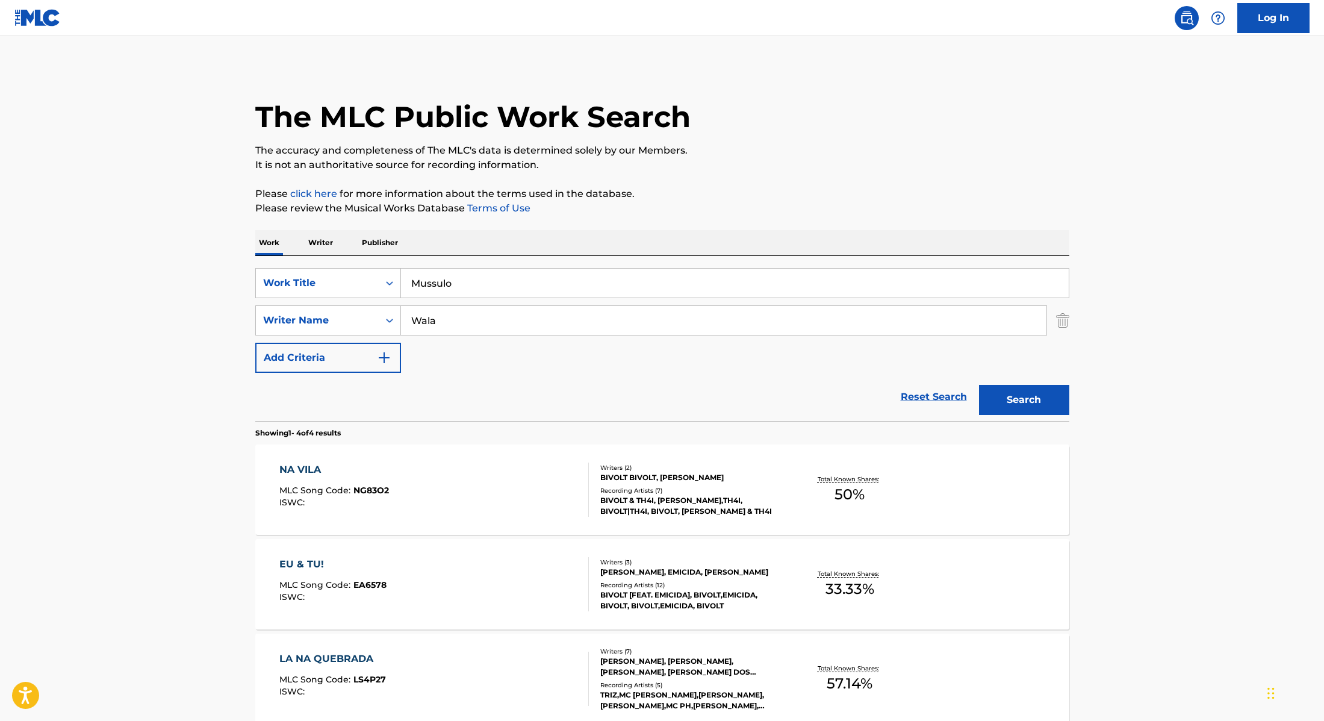
click at [1027, 400] on button "Search" at bounding box center [1024, 400] width 90 height 30
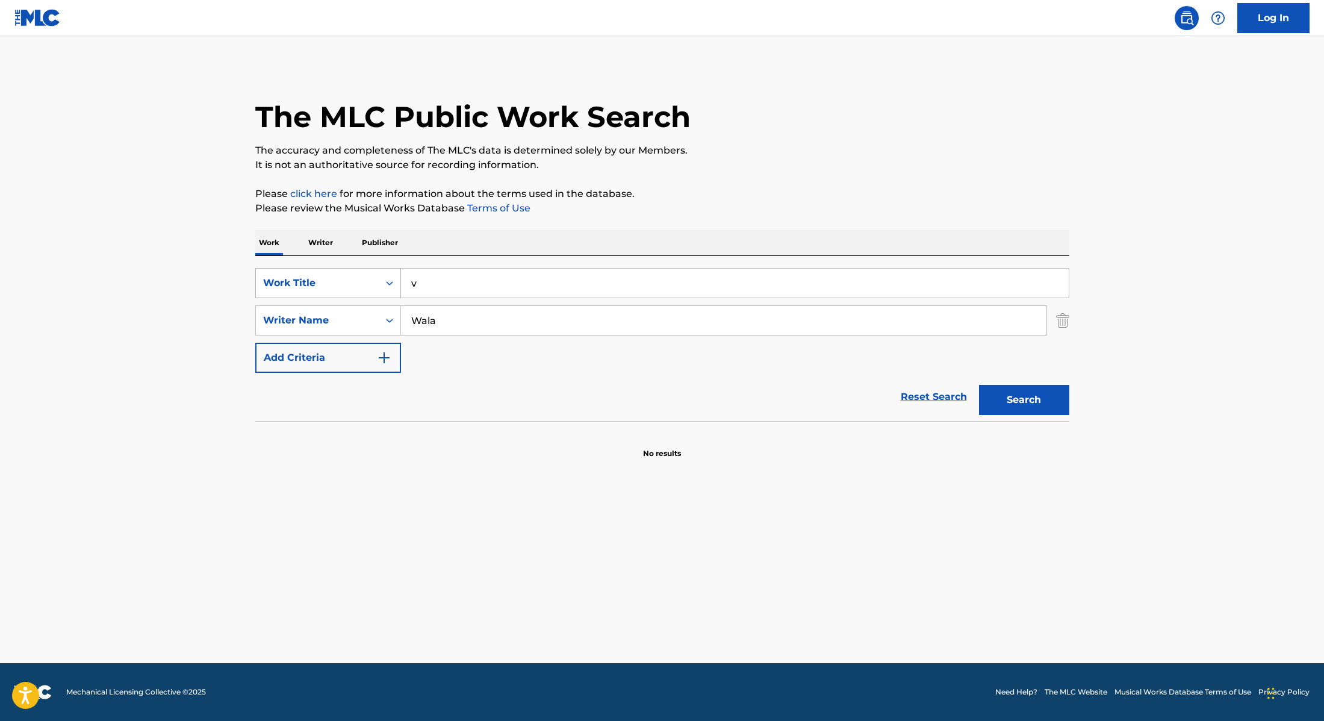
drag, startPoint x: 463, startPoint y: 285, endPoint x: 362, endPoint y: 275, distance: 101.7
click at [362, 275] on div "SearchWithCriteria28f74e23-8d9a-482d-8f44-99bc4c1a0823 Work Title v" at bounding box center [662, 283] width 814 height 30
click at [701, 161] on p "It is not an authoritative source for recording information." at bounding box center [662, 165] width 814 height 14
drag, startPoint x: 429, startPoint y: 287, endPoint x: 394, endPoint y: 281, distance: 35.5
click at [394, 281] on div "SearchWithCriteria28f74e23-8d9a-482d-8f44-99bc4c1a0823 Work Title v" at bounding box center [662, 283] width 814 height 30
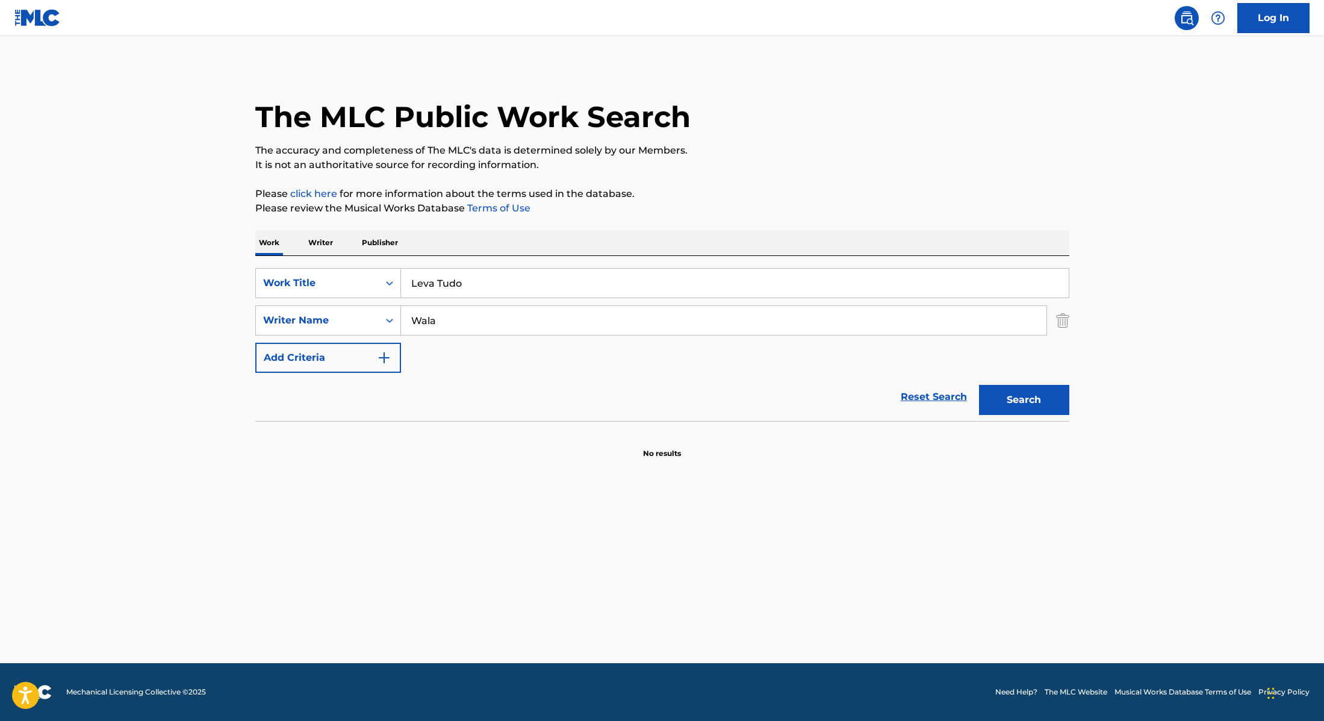
type input "Leva Tudo"
click at [749, 140] on div "The MLC Public Work Search" at bounding box center [662, 110] width 814 height 88
drag, startPoint x: 444, startPoint y: 325, endPoint x: 385, endPoint y: 320, distance: 58.6
click at [385, 320] on div "SearchWithCriteria8cabbb3e-411d-4e6c-a3b4-dab8613fa116 Writer Name [PERSON_NAME]" at bounding box center [662, 320] width 814 height 30
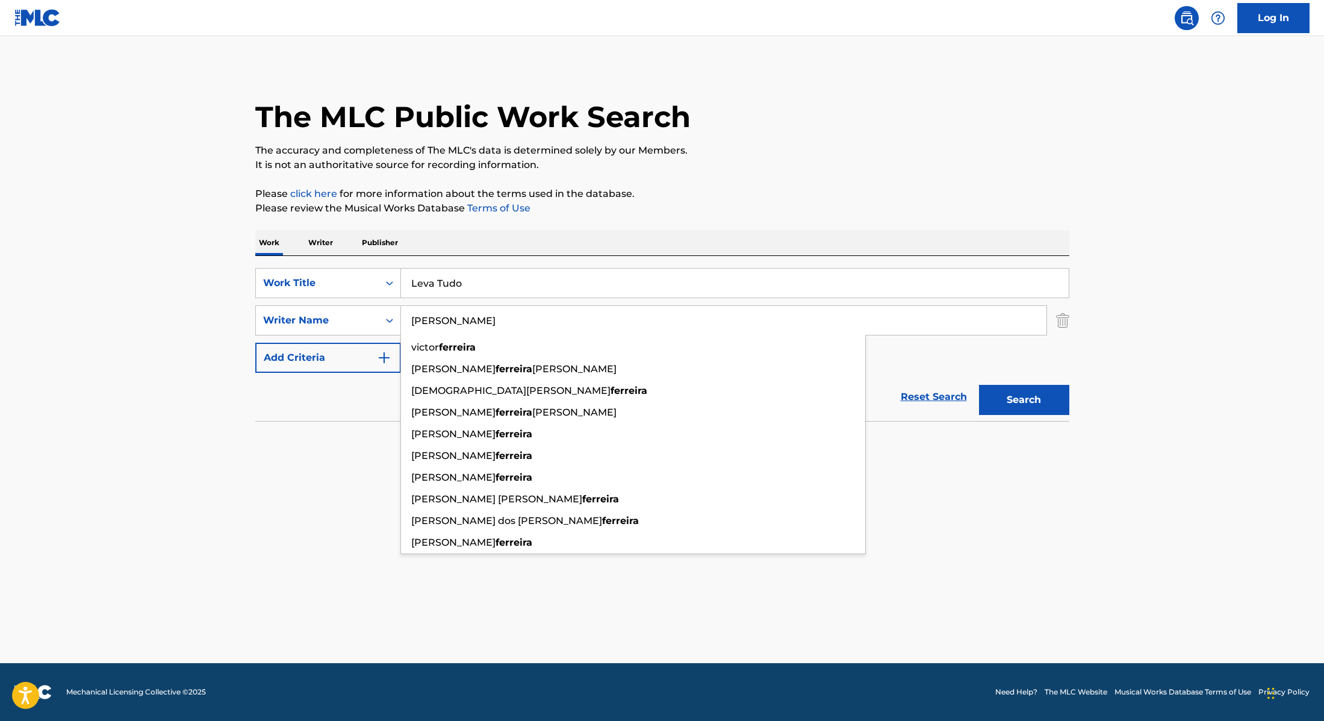
type input "[PERSON_NAME]"
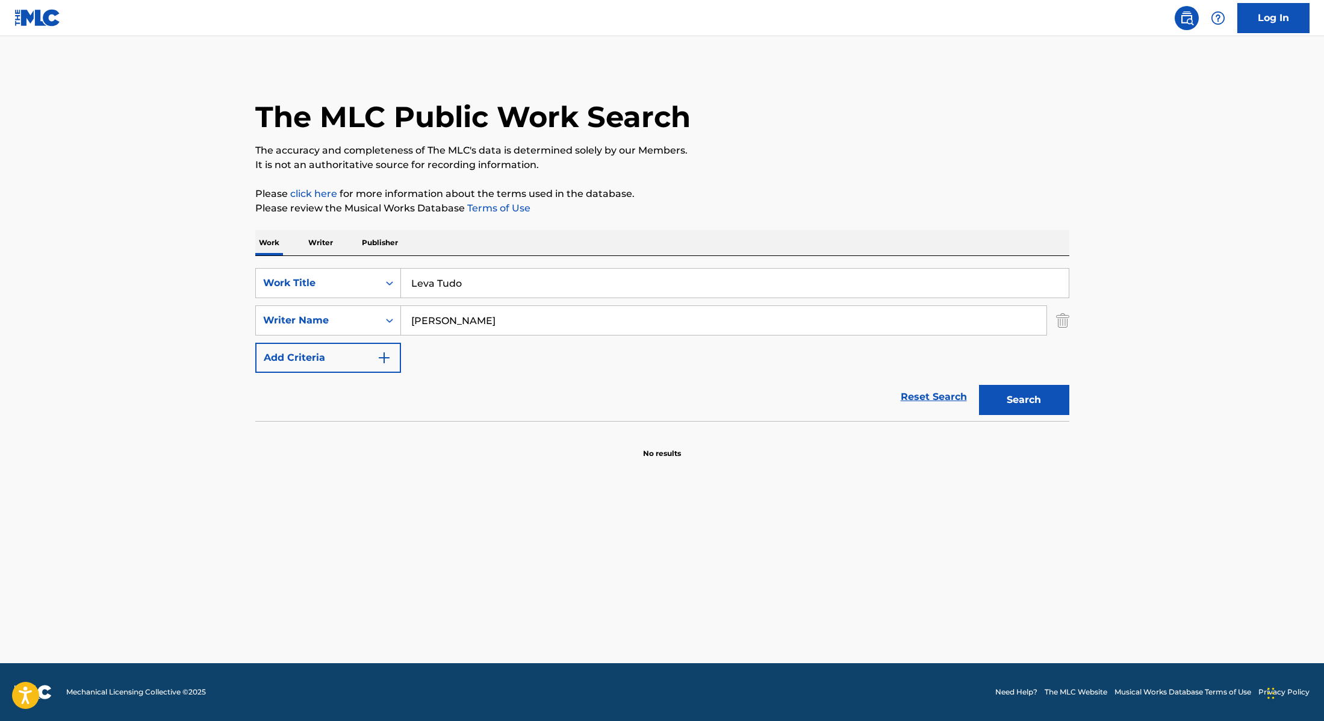
click at [1023, 405] on button "Search" at bounding box center [1024, 400] width 90 height 30
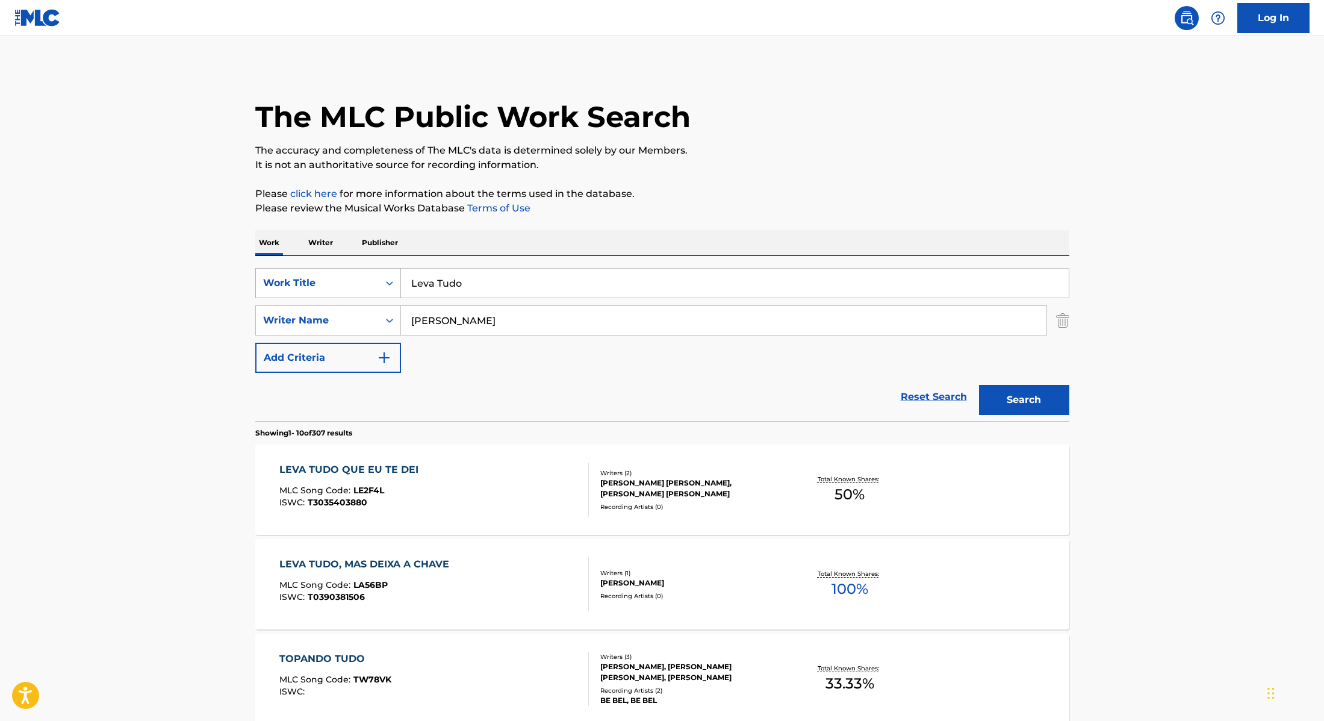
drag, startPoint x: 428, startPoint y: 281, endPoint x: 353, endPoint y: 276, distance: 74.8
click at [353, 276] on div "SearchWithCriteria28f74e23-8d9a-482d-8f44-99bc4c1a0823 Work Title Leva Tudo" at bounding box center [662, 283] width 814 height 30
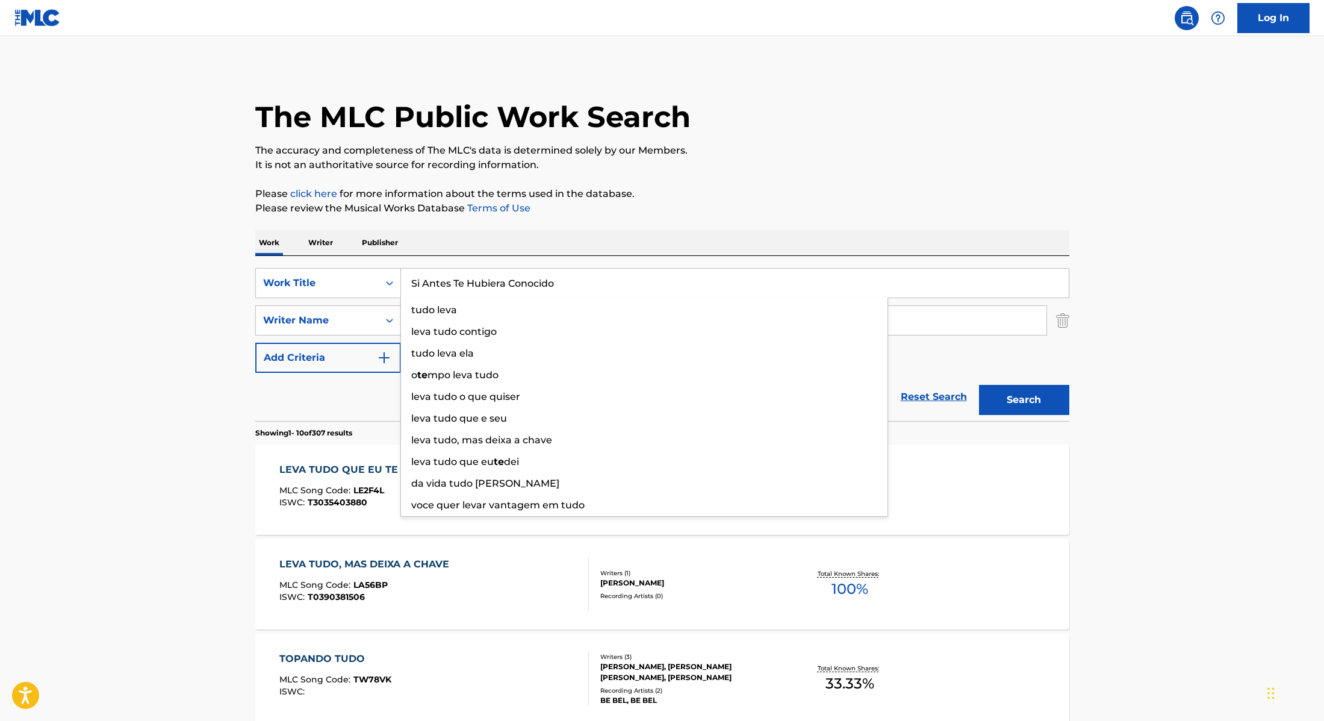
type input "Si Antes Te Hubiera Conocido"
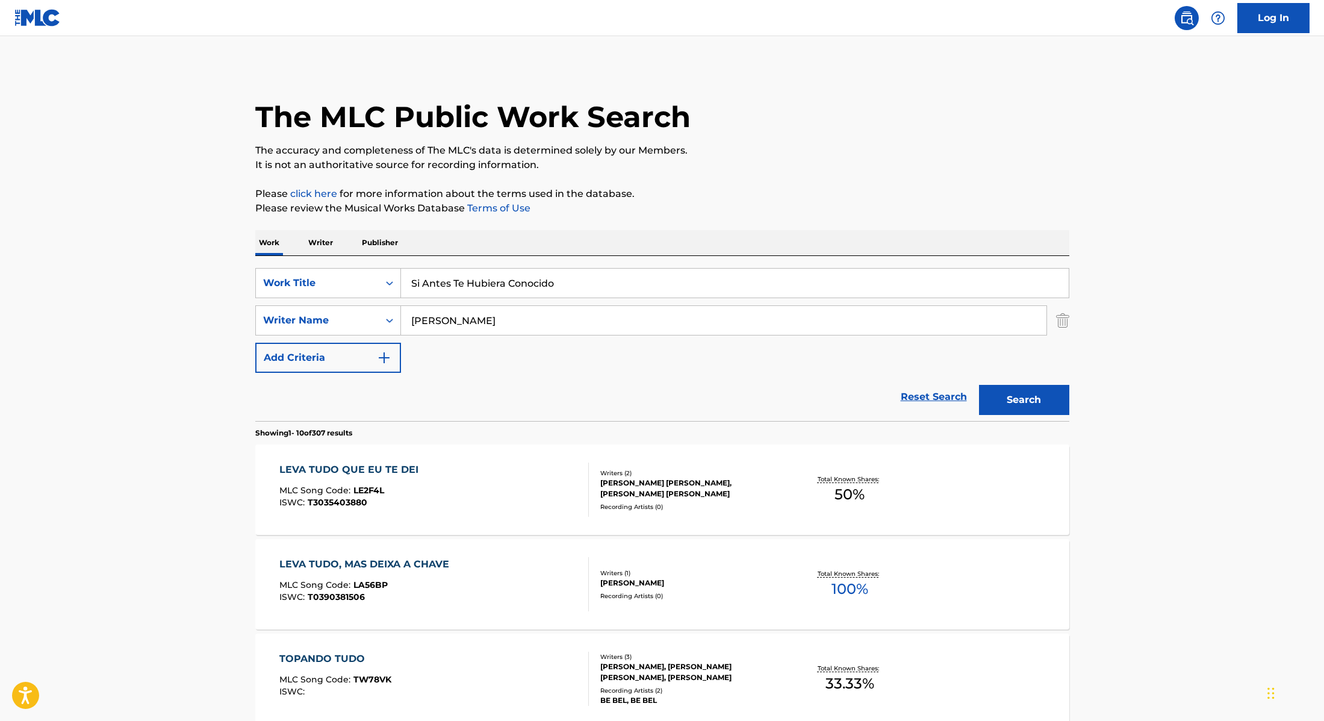
click at [672, 207] on p "Please review the Musical Works Database Terms of Use" at bounding box center [662, 208] width 814 height 14
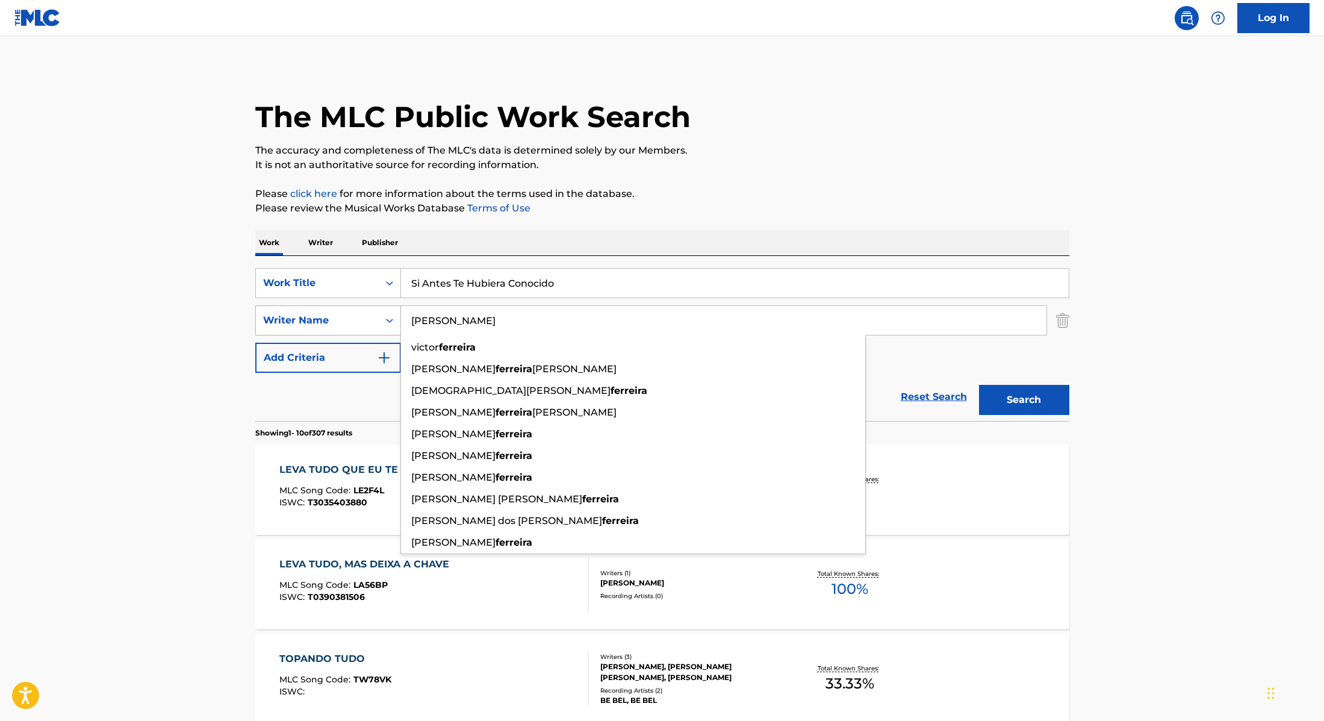
drag, startPoint x: 468, startPoint y: 325, endPoint x: 382, endPoint y: 315, distance: 86.1
click at [382, 315] on div "SearchWithCriteria8cabbb3e-411d-4e6c-a3b4-dab8613fa116 Writer Name [PERSON_NAME…" at bounding box center [662, 320] width 814 height 30
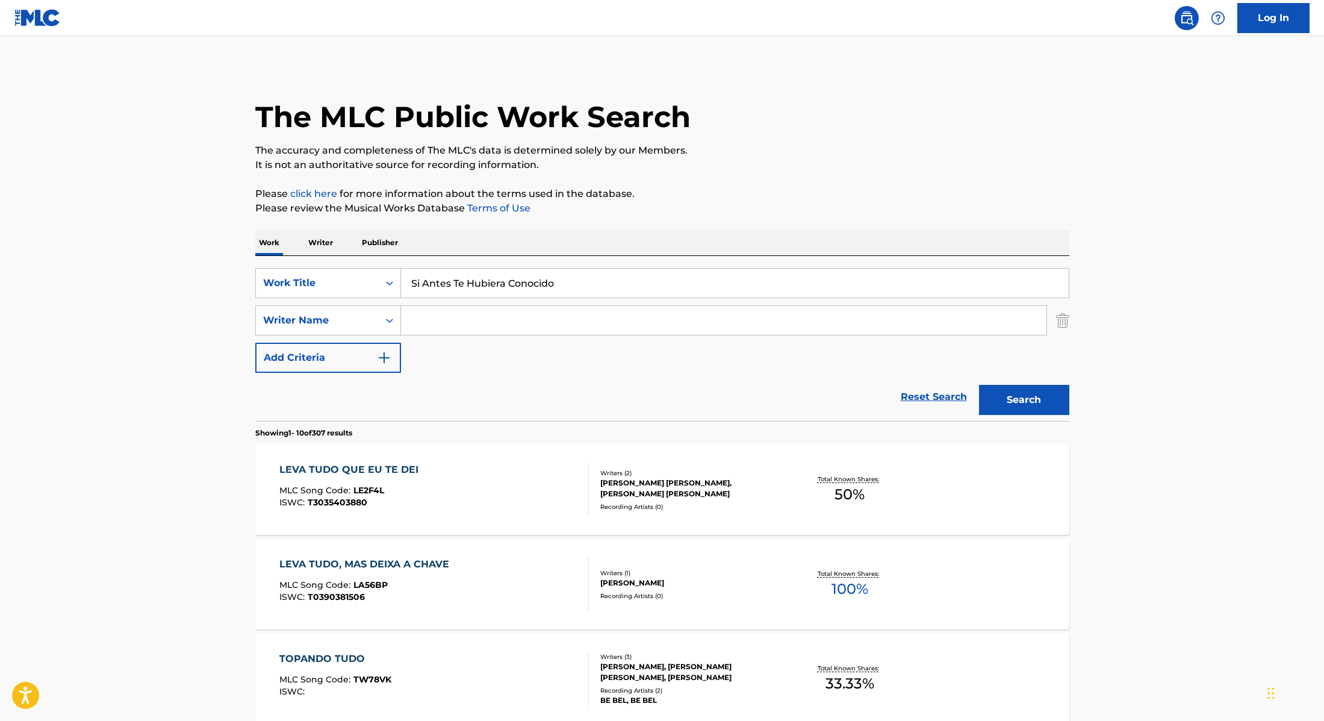
click at [609, 367] on div "SearchWithCriteria28f74e23-8d9a-482d-8f44-99bc4c1a0823 Work Title Si Antes Te H…" at bounding box center [662, 320] width 814 height 105
click at [1012, 397] on button "Search" at bounding box center [1024, 400] width 90 height 30
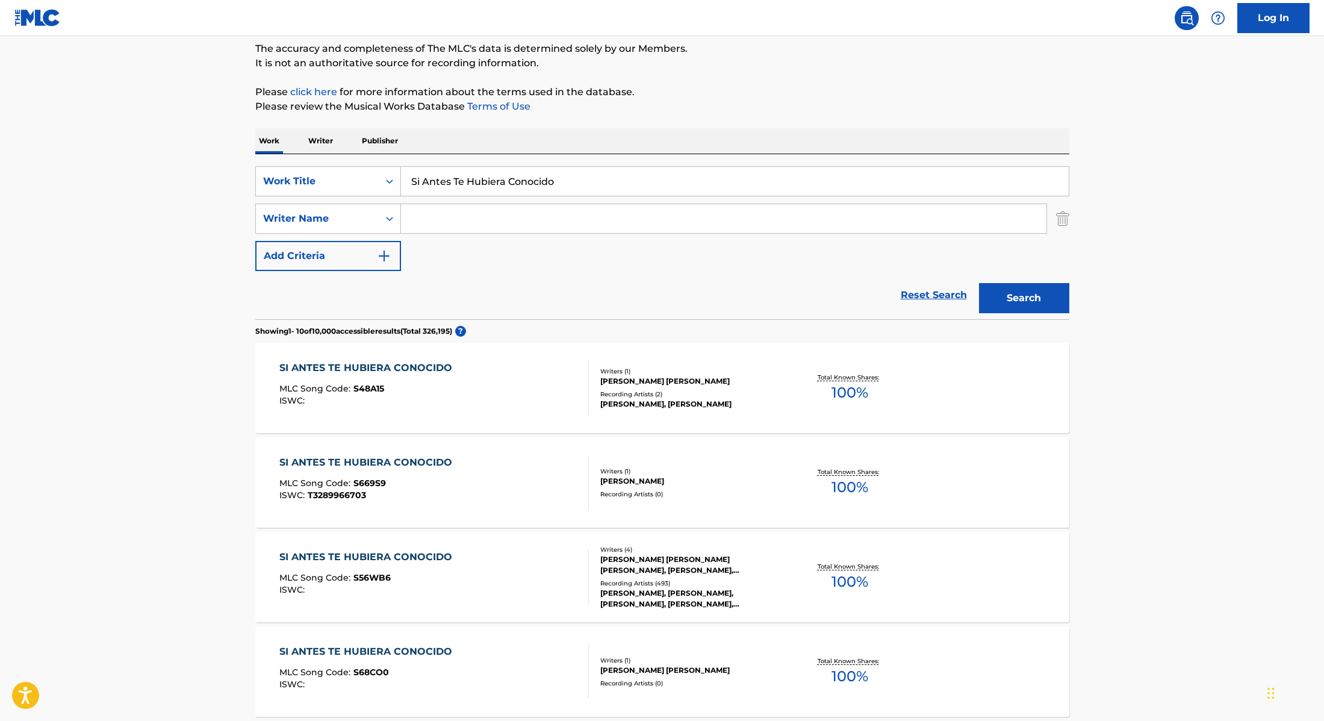
scroll to position [135, 0]
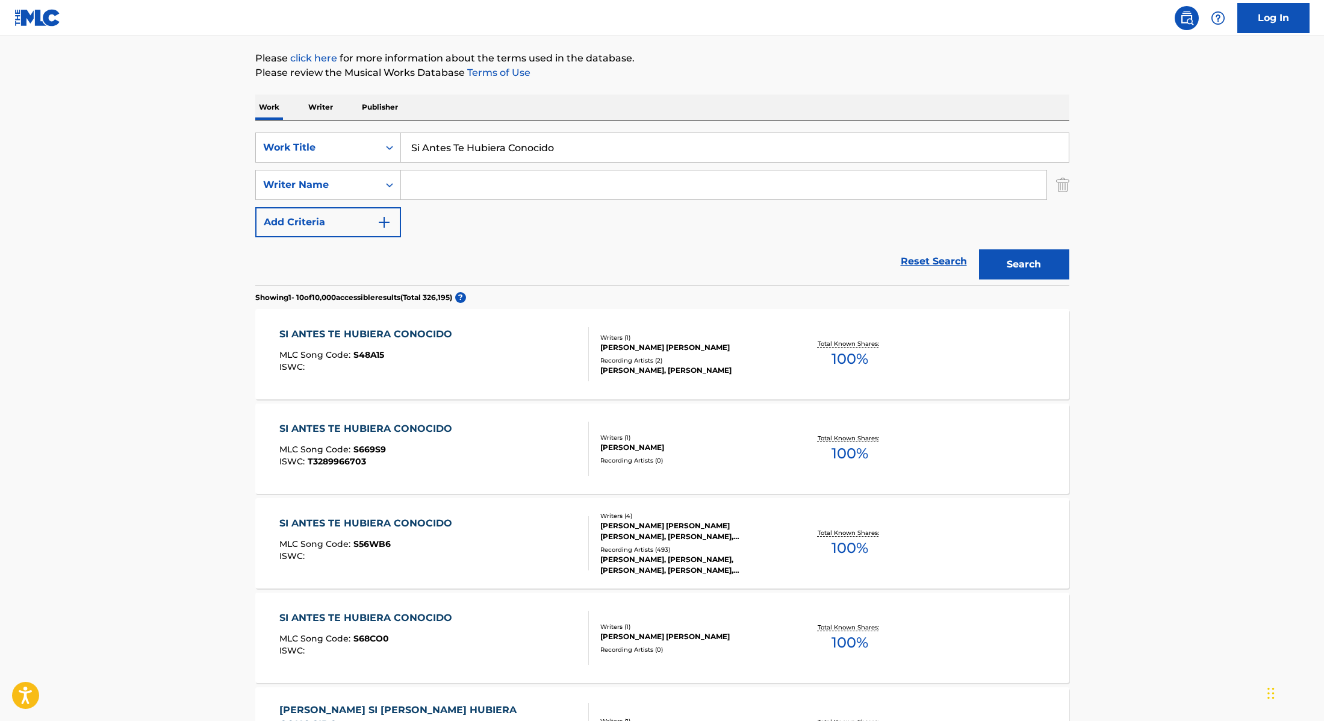
click at [500, 527] on div "SI ANTES TE HUBIERA CONOCIDO MLC Song Code : S56WB6 ISWC :" at bounding box center [434, 543] width 310 height 54
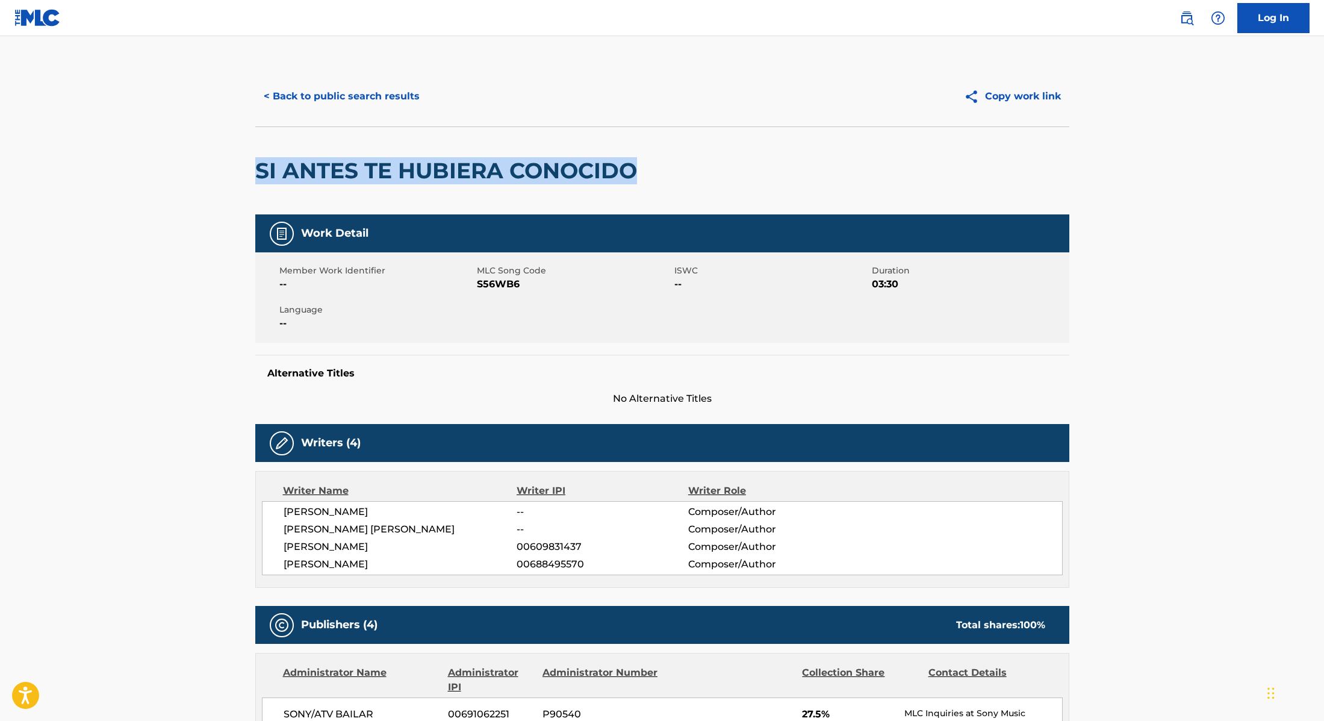
drag, startPoint x: 670, startPoint y: 173, endPoint x: 237, endPoint y: 145, distance: 434.5
click at [363, 93] on button "< Back to public search results" at bounding box center [341, 96] width 173 height 30
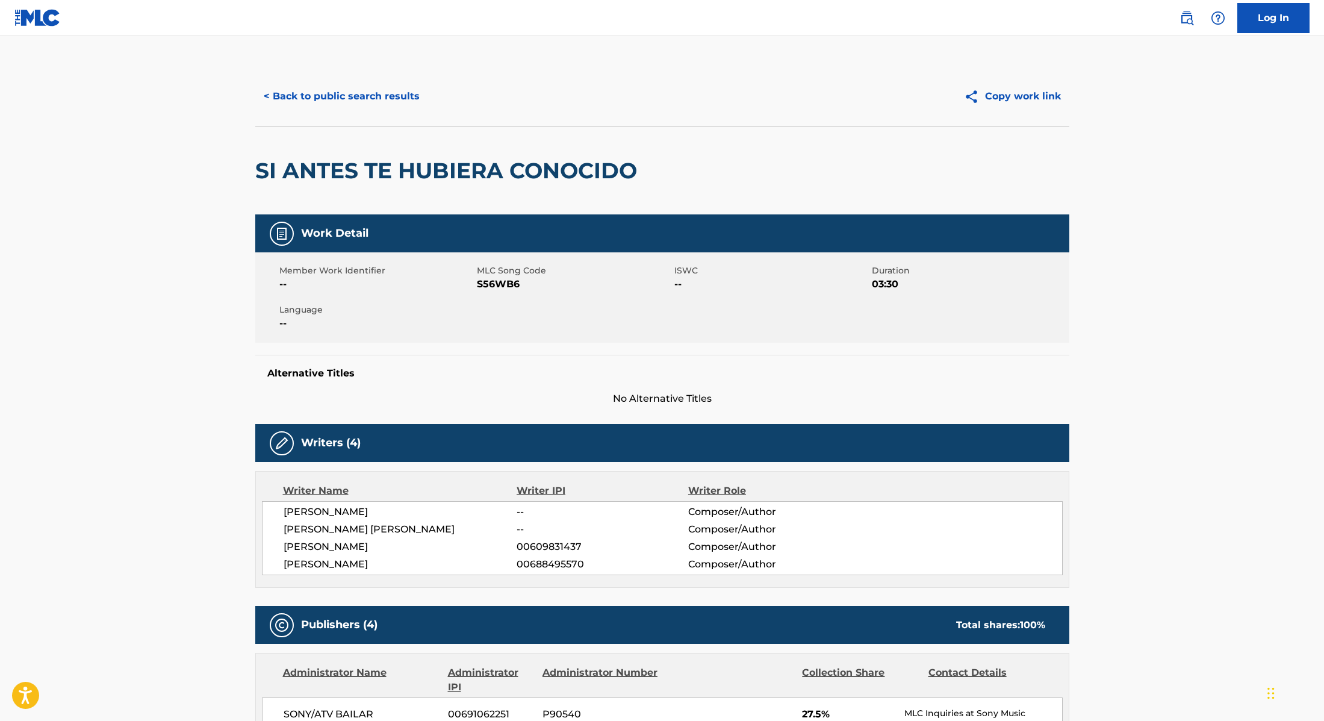
scroll to position [135, 0]
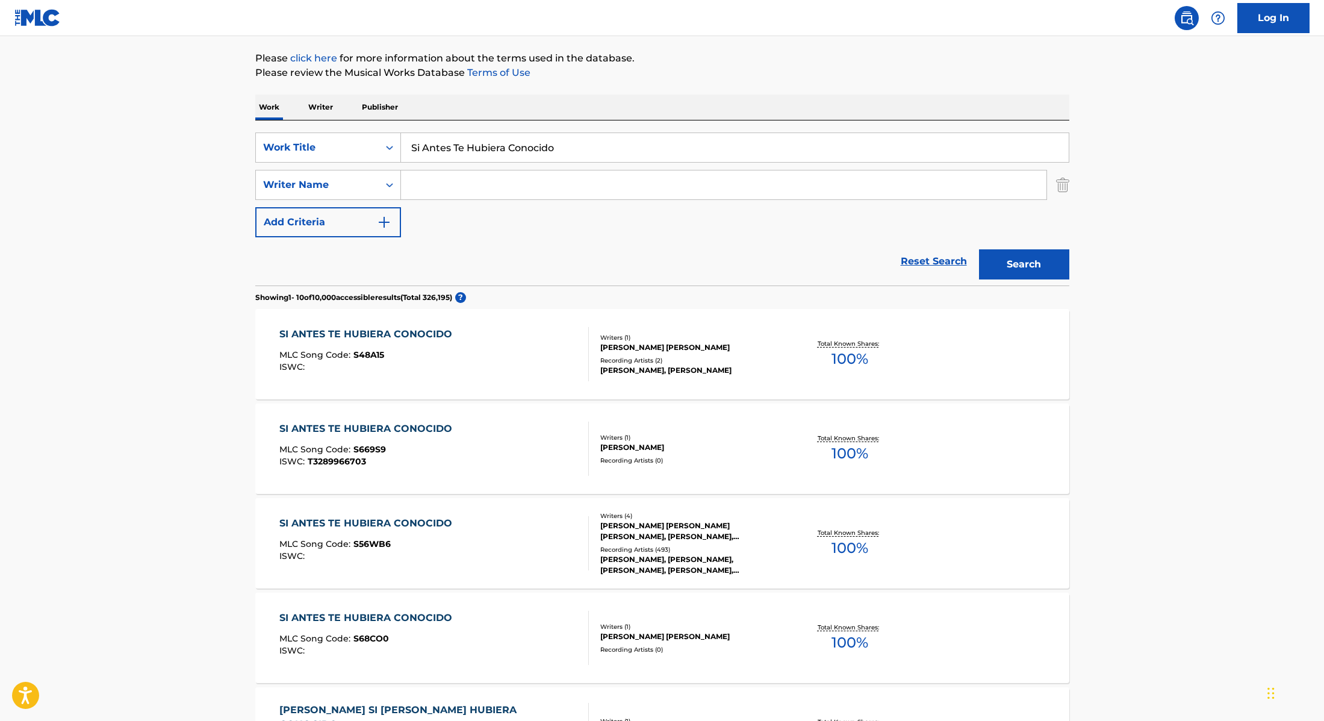
drag, startPoint x: 583, startPoint y: 149, endPoint x: 372, endPoint y: 127, distance: 211.9
click at [372, 127] on div "SearchWithCriteria28f74e23-8d9a-482d-8f44-99bc4c1a0823 Work Title Si Antes Te H…" at bounding box center [662, 202] width 814 height 165
type input "Eu Vou na Sua Casa"
click at [582, 98] on div "Work Writer Publisher" at bounding box center [662, 107] width 814 height 25
click at [1006, 270] on button "Search" at bounding box center [1024, 264] width 90 height 30
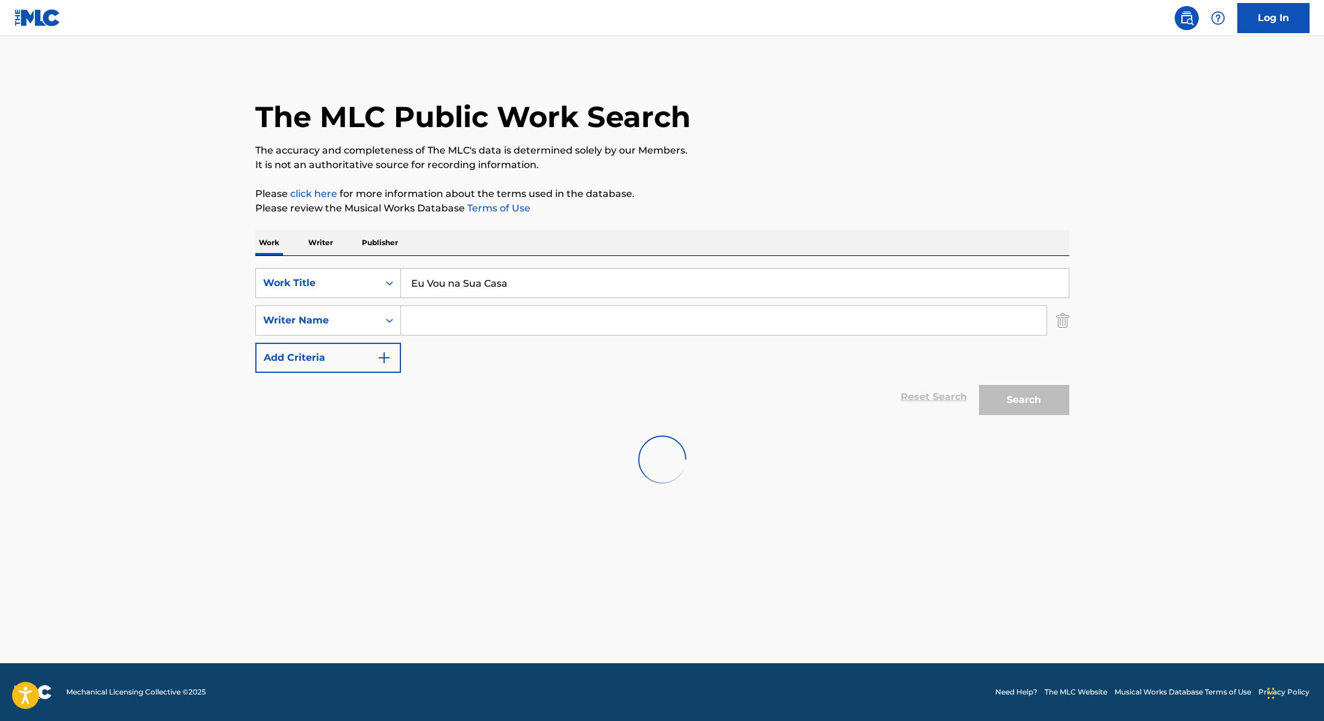
scroll to position [0, 0]
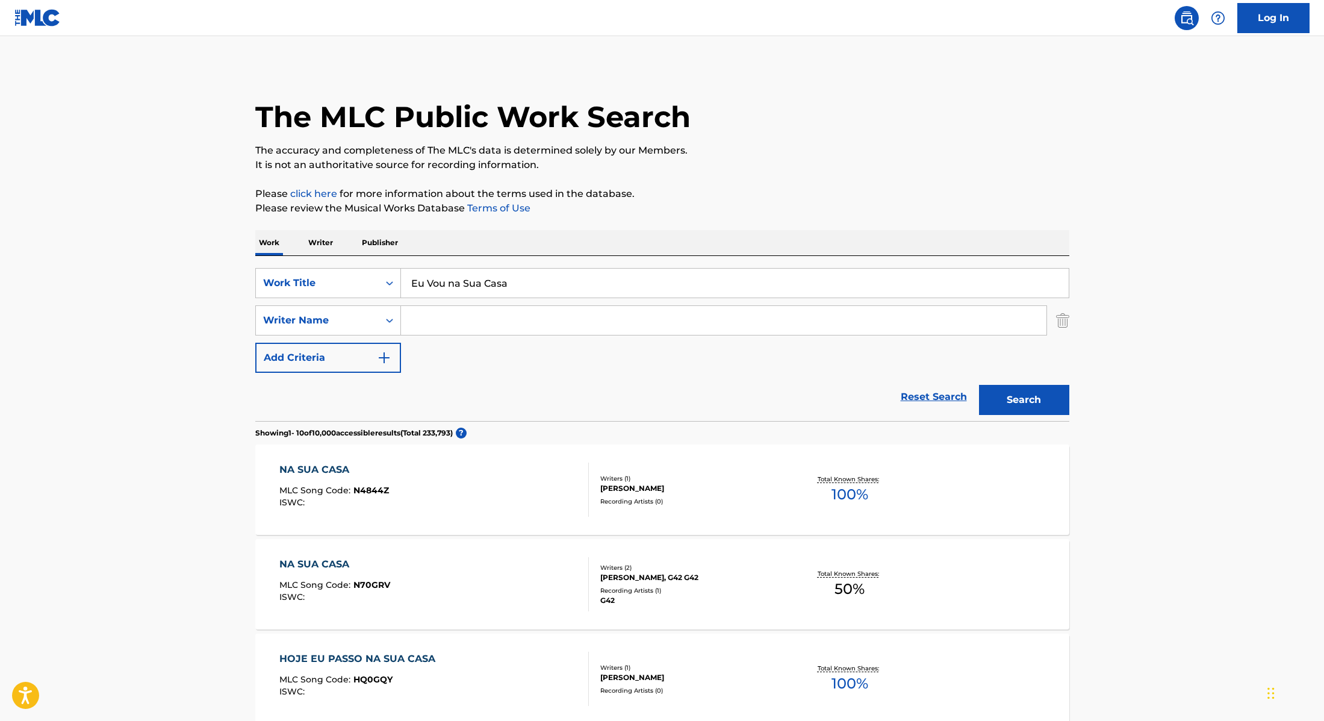
click at [426, 320] on input "Search Form" at bounding box center [724, 320] width 646 height 29
type input "[PERSON_NAME],"
click at [993, 396] on button "Search" at bounding box center [1024, 400] width 90 height 30
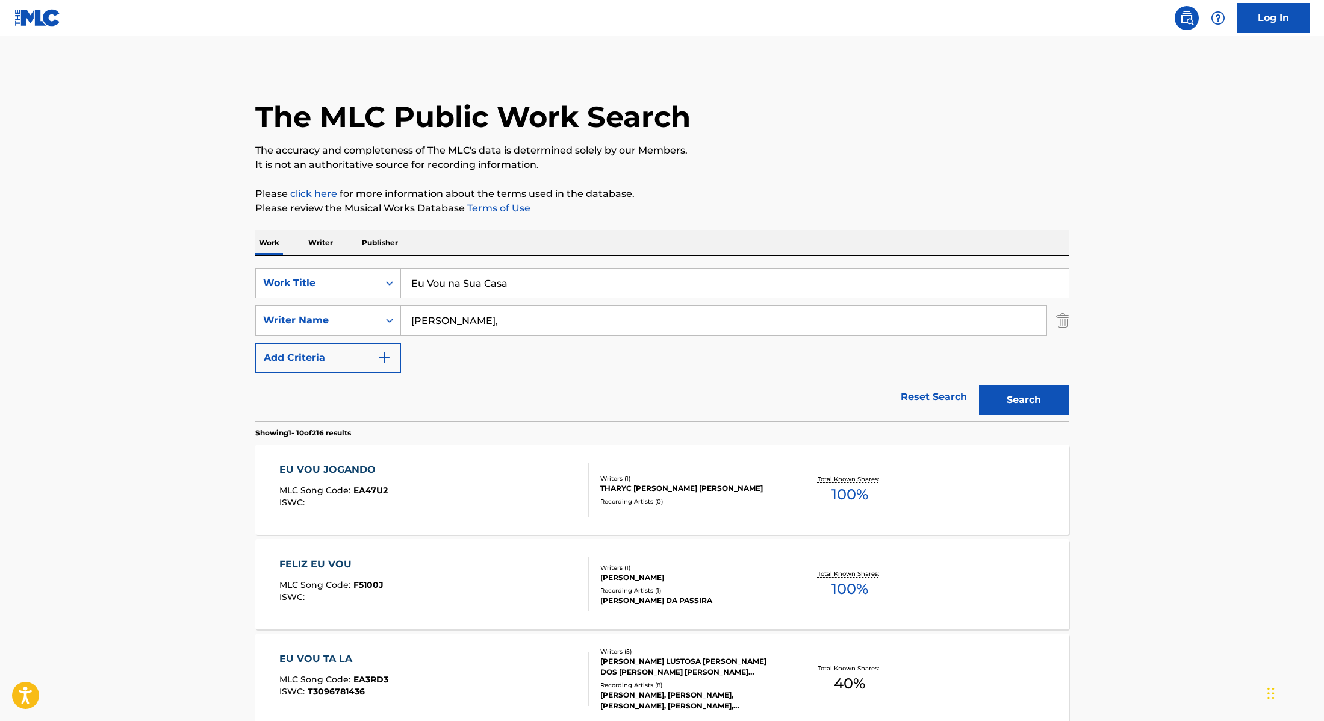
drag, startPoint x: 512, startPoint y: 284, endPoint x: 414, endPoint y: 252, distance: 103.4
click at [355, 274] on div "SearchWithCriteria28f74e23-8d9a-482d-8f44-99bc4c1a0823 Work Title Eu Vou na Sua…" at bounding box center [662, 283] width 814 height 30
type input "Artista Genérico"
click at [672, 170] on p "It is not an authoritative source for recording information." at bounding box center [662, 165] width 814 height 14
drag, startPoint x: 460, startPoint y: 324, endPoint x: 378, endPoint y: 314, distance: 82.5
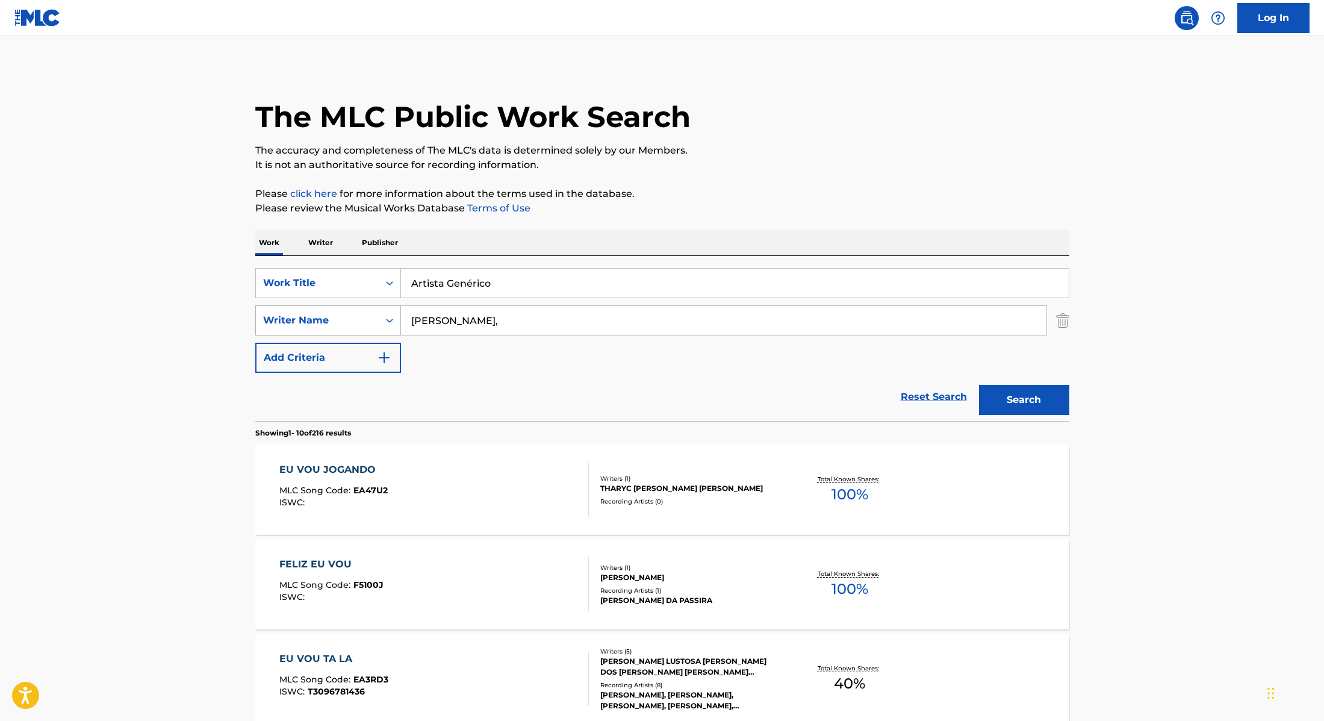
click at [381, 315] on div "SearchWithCriteria8cabbb3e-411d-4e6c-a3b4-dab8613fa116 Writer Name [PERSON_NAME…" at bounding box center [662, 320] width 814 height 30
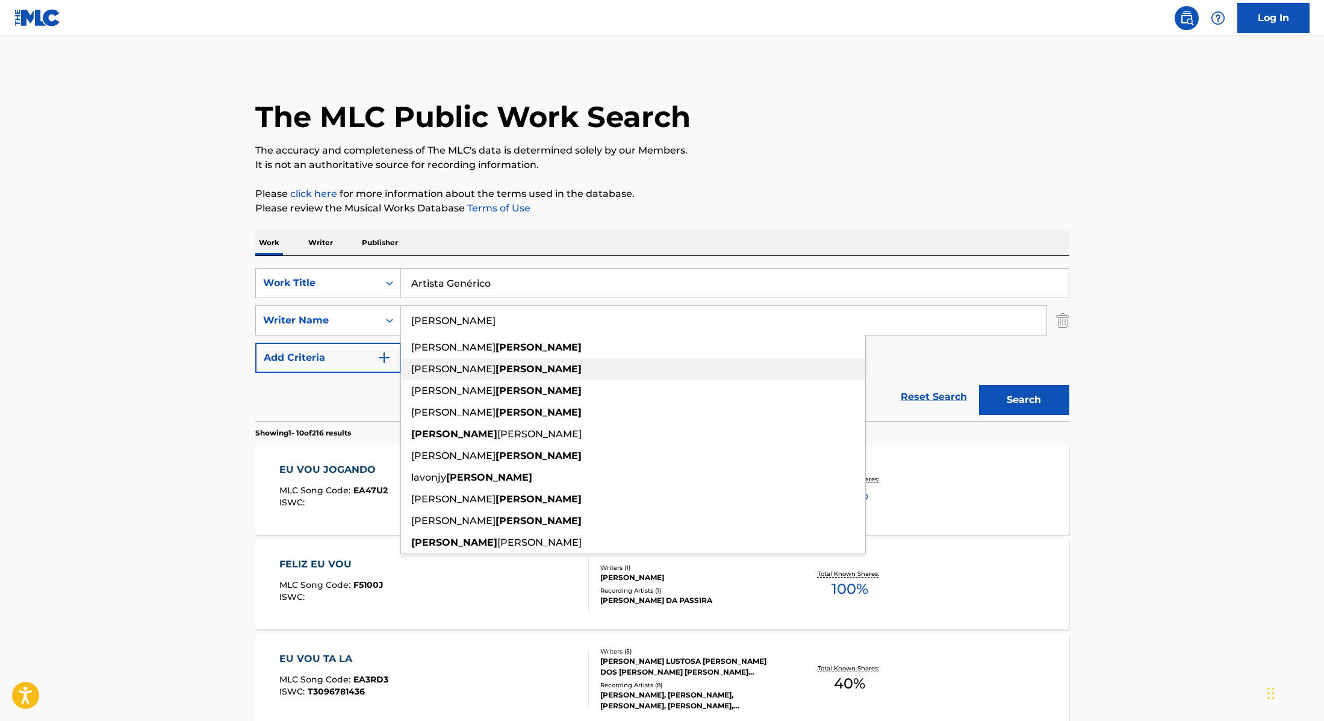
type input "[PERSON_NAME]"
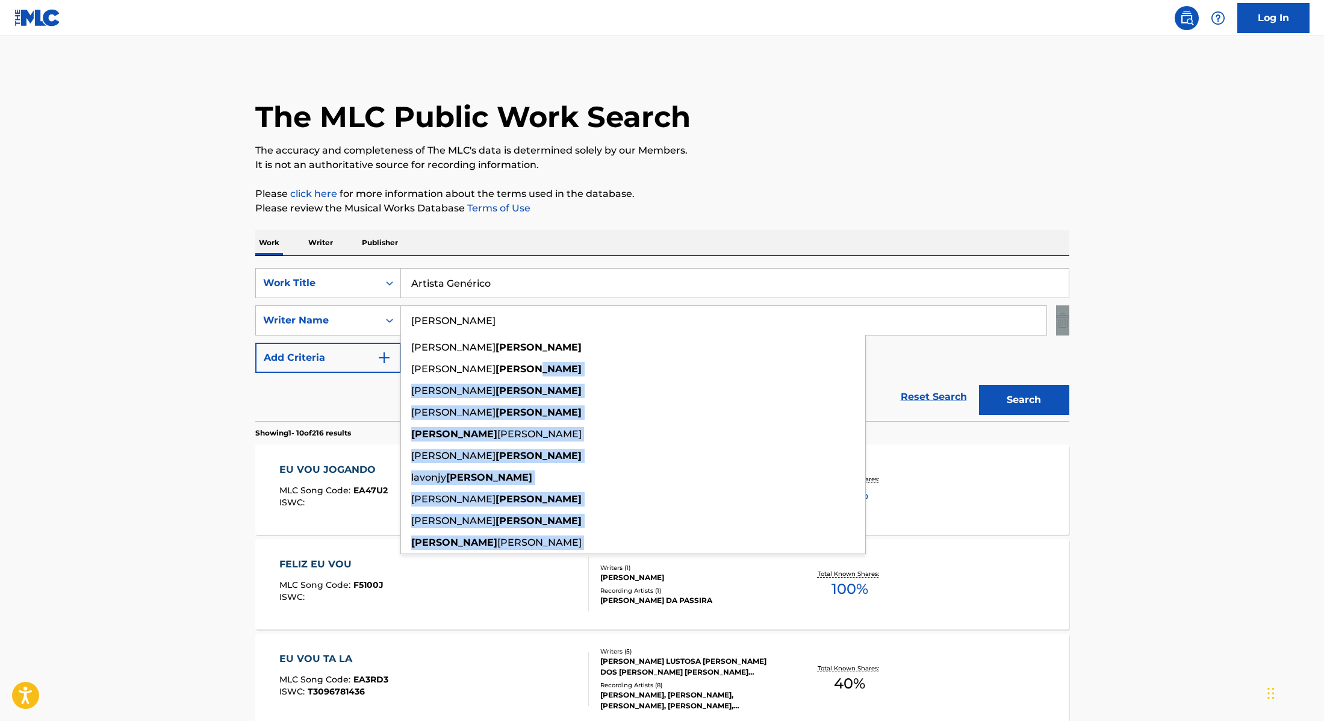
drag, startPoint x: 719, startPoint y: 370, endPoint x: 908, endPoint y: 346, distance: 190.5
click at [908, 346] on div "SearchWithCriteria28f74e23-8d9a-482d-8f44-99bc4c1a0823 Work Title Artista Genér…" at bounding box center [662, 320] width 814 height 105
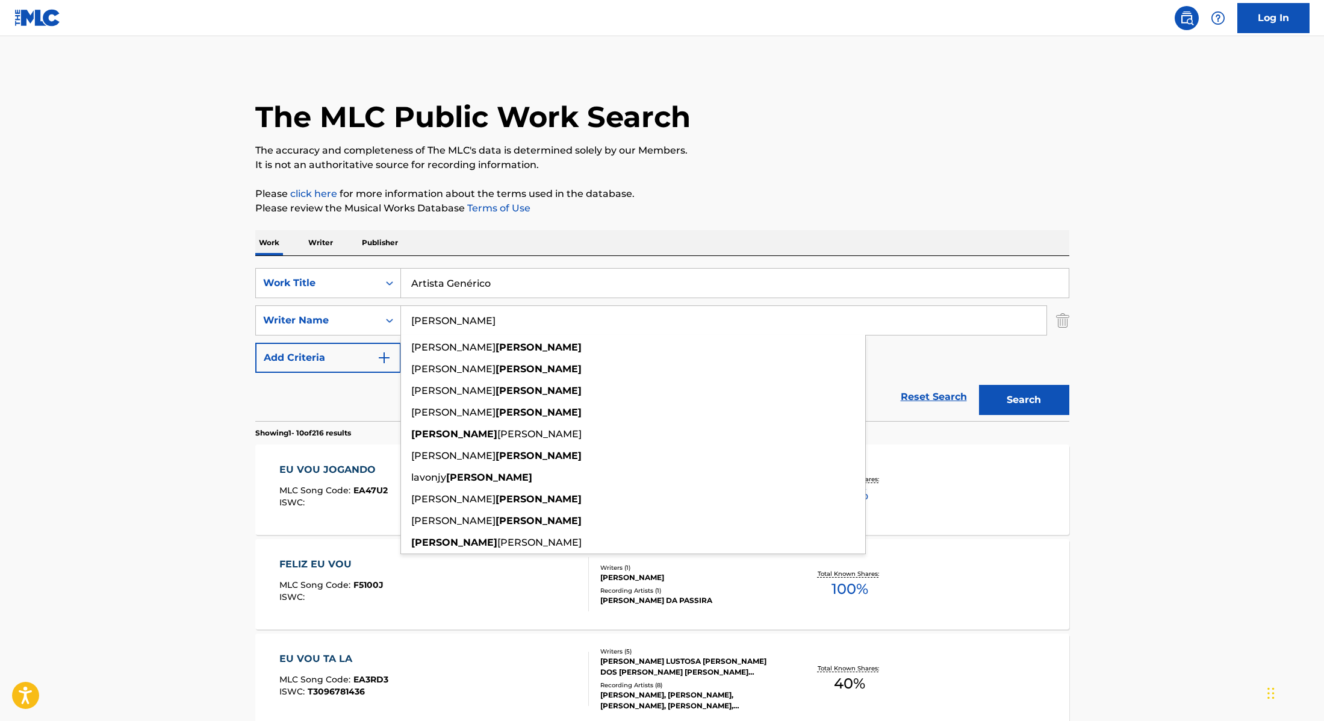
click at [908, 346] on div "SearchWithCriteria28f74e23-8d9a-482d-8f44-99bc4c1a0823 Work Title Artista Genér…" at bounding box center [662, 320] width 814 height 105
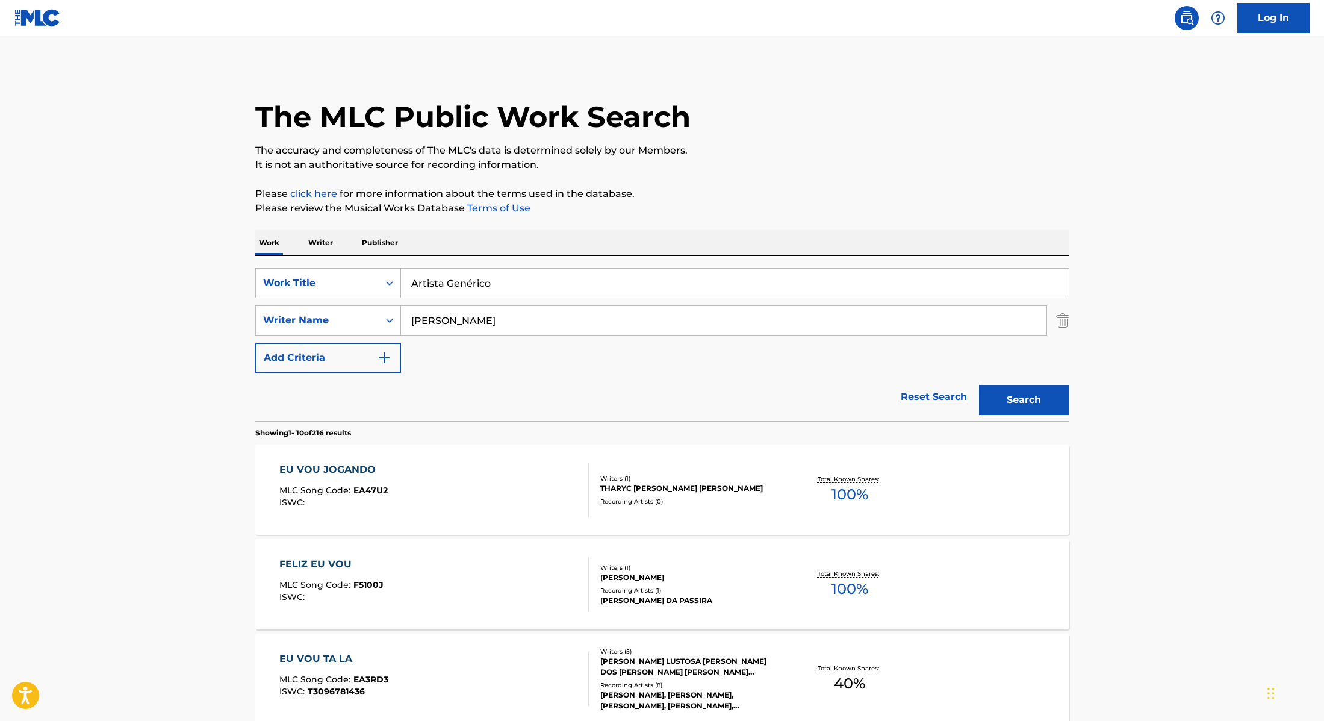
click at [1029, 398] on button "Search" at bounding box center [1024, 400] width 90 height 30
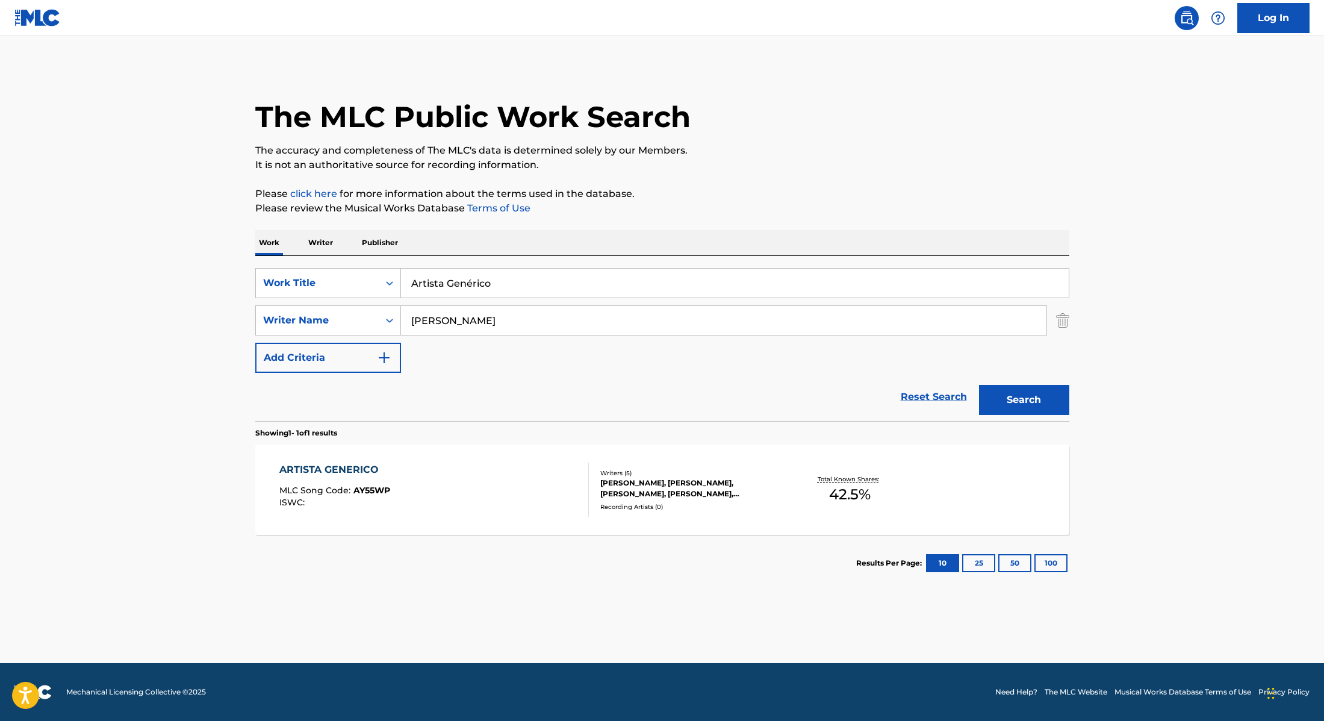
click at [543, 478] on div "ARTISTA GENERICO MLC Song Code : AY55WP ISWC :" at bounding box center [434, 489] width 310 height 54
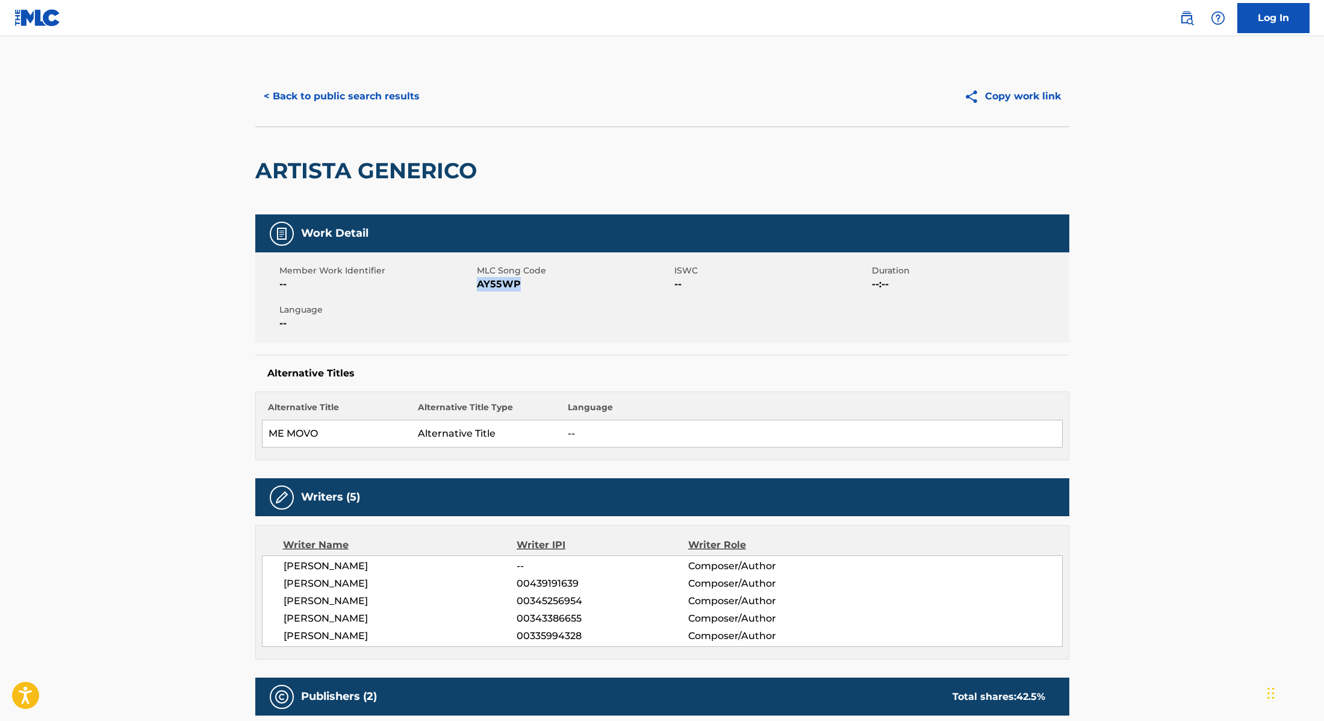
drag, startPoint x: 478, startPoint y: 284, endPoint x: 564, endPoint y: 288, distance: 85.6
click at [564, 288] on span "AY55WP" at bounding box center [574, 284] width 195 height 14
click at [371, 97] on button "< Back to public search results" at bounding box center [341, 96] width 173 height 30
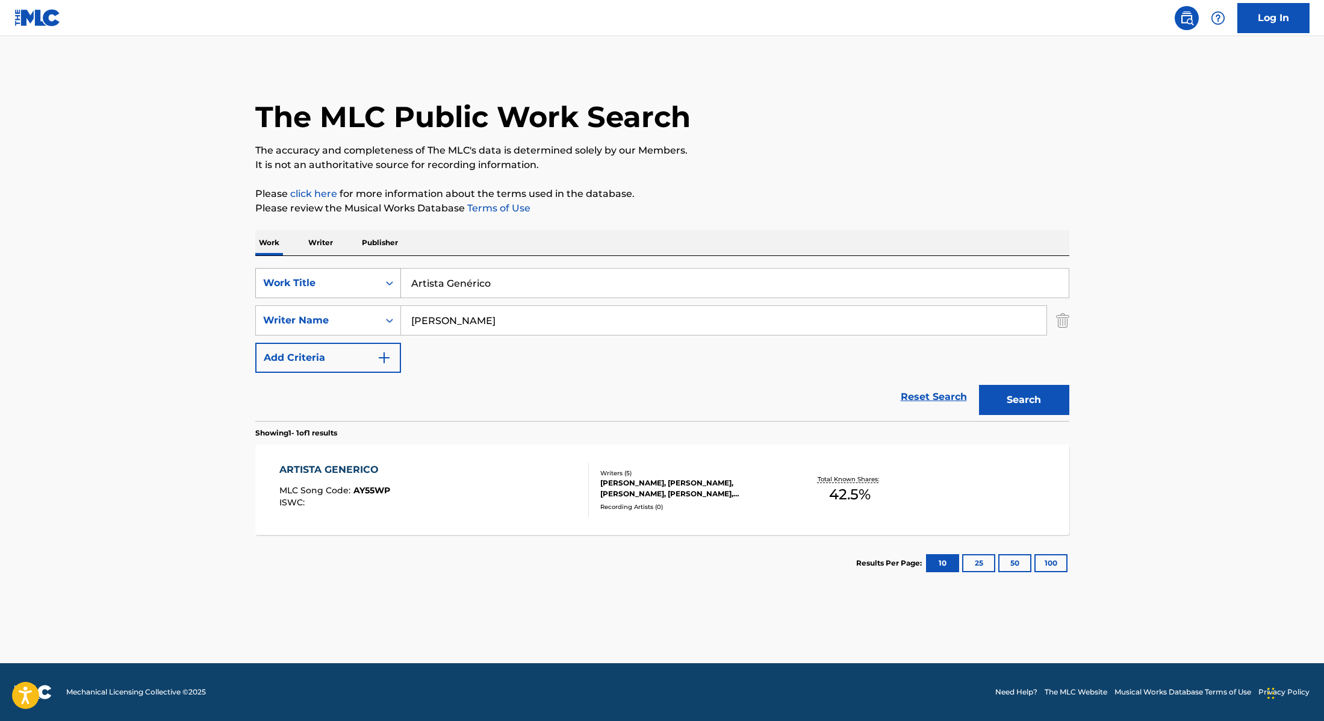
drag, startPoint x: 501, startPoint y: 286, endPoint x: 363, endPoint y: 277, distance: 138.8
click at [363, 277] on div "SearchWithCriteria28f74e23-8d9a-482d-8f44-99bc4c1a0823 Work Title Artista Genér…" at bounding box center [662, 283] width 814 height 30
type input "MONTAGEM BAILÃO"
click at [708, 201] on p "Please review the Musical Works Database Terms of Use" at bounding box center [662, 208] width 814 height 14
drag, startPoint x: 455, startPoint y: 323, endPoint x: 365, endPoint y: 305, distance: 91.6
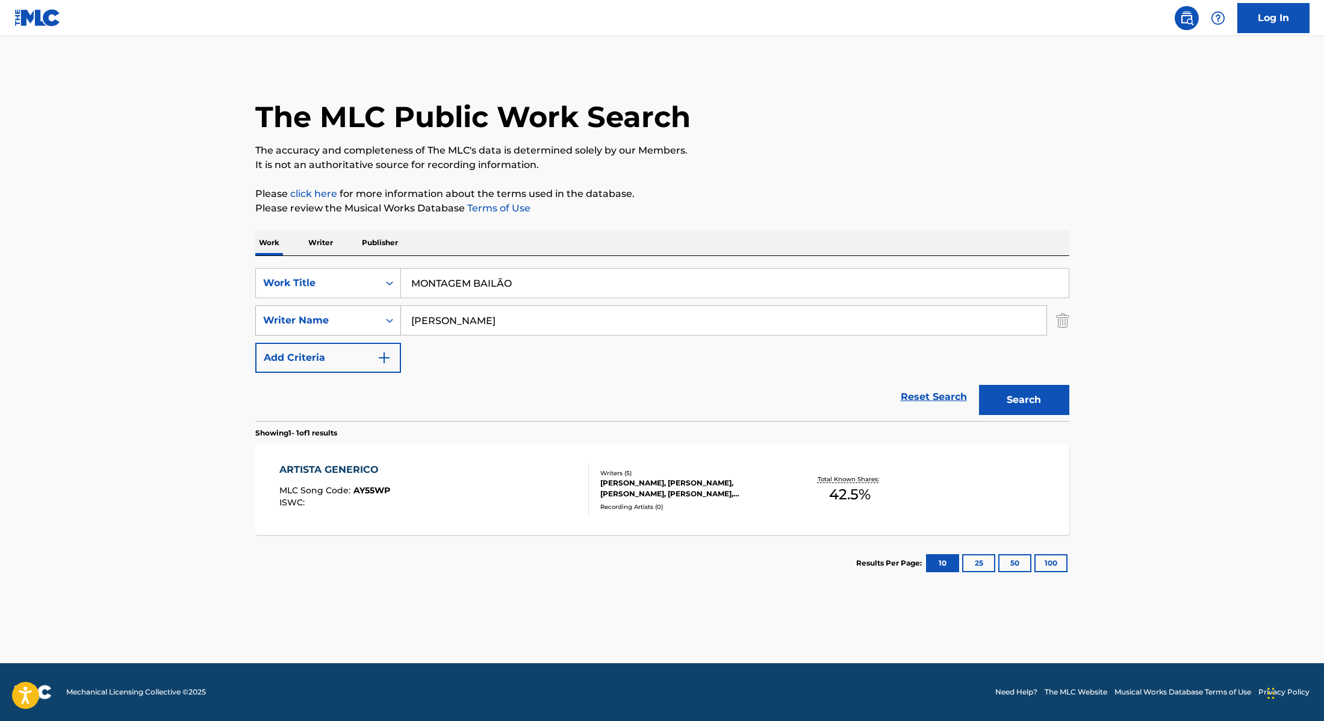
click at [365, 305] on div "SearchWithCriteria8cabbb3e-411d-4e6c-a3b4-dab8613fa116 Writer Name [PERSON_NAME]" at bounding box center [662, 320] width 814 height 30
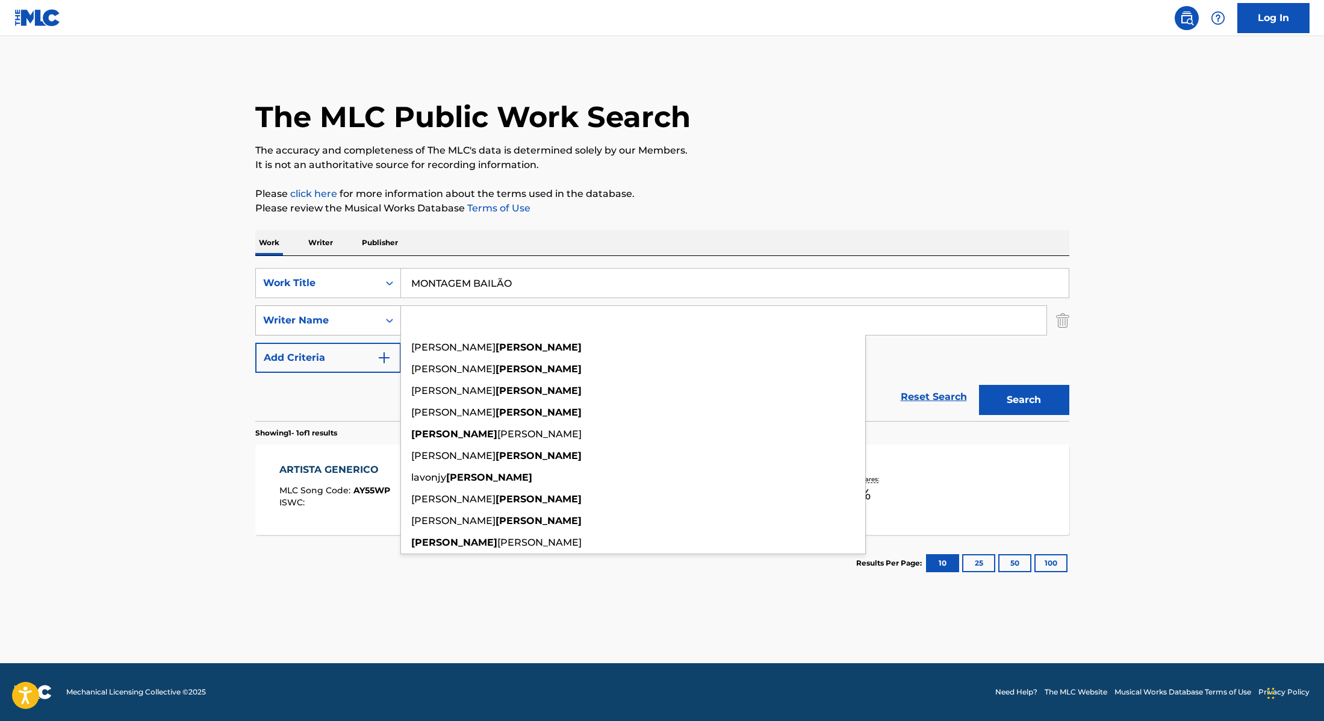
click at [979, 385] on button "Search" at bounding box center [1024, 400] width 90 height 30
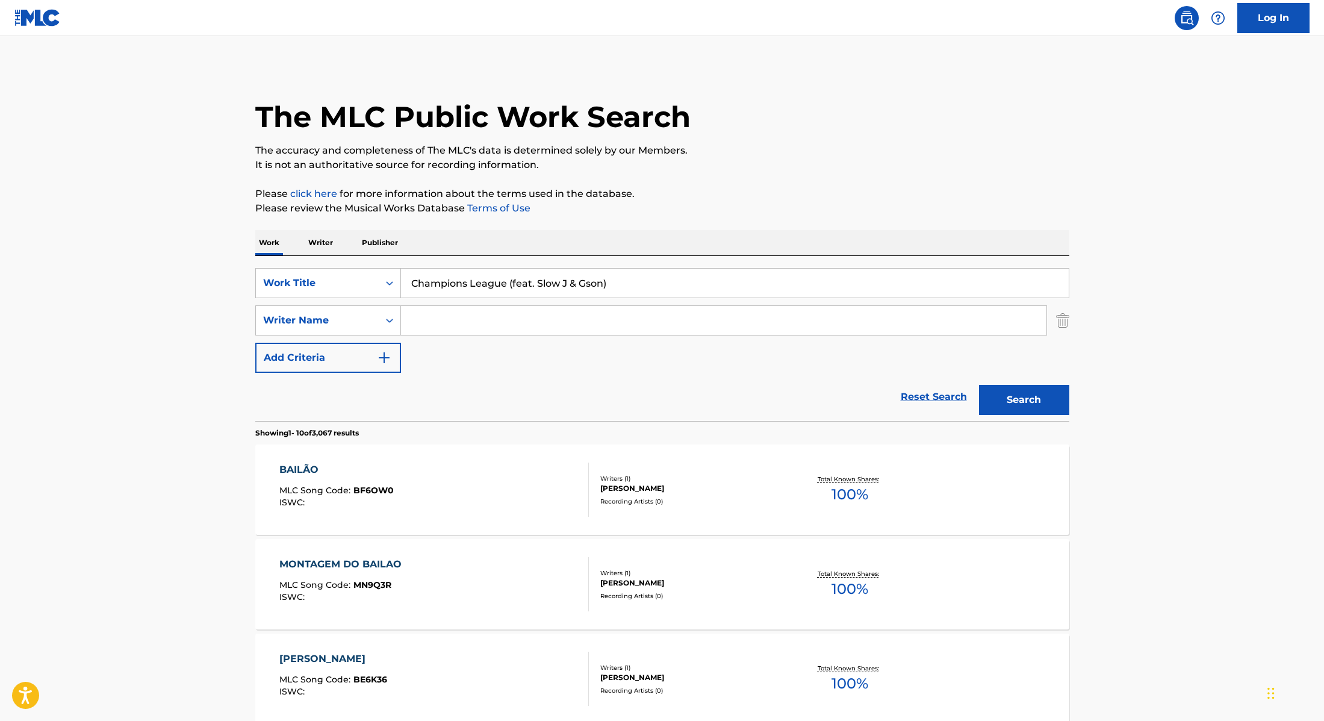
drag, startPoint x: 534, startPoint y: 291, endPoint x: 384, endPoint y: 266, distance: 152.0
click at [384, 266] on div "SearchWithCriteria28f74e23-8d9a-482d-8f44-99bc4c1a0823 Work Title Champions Lea…" at bounding box center [662, 338] width 814 height 165
type input "Champions League (feat. Slow J & Gson)"
click at [451, 324] on input "Search Form" at bounding box center [724, 320] width 646 height 29
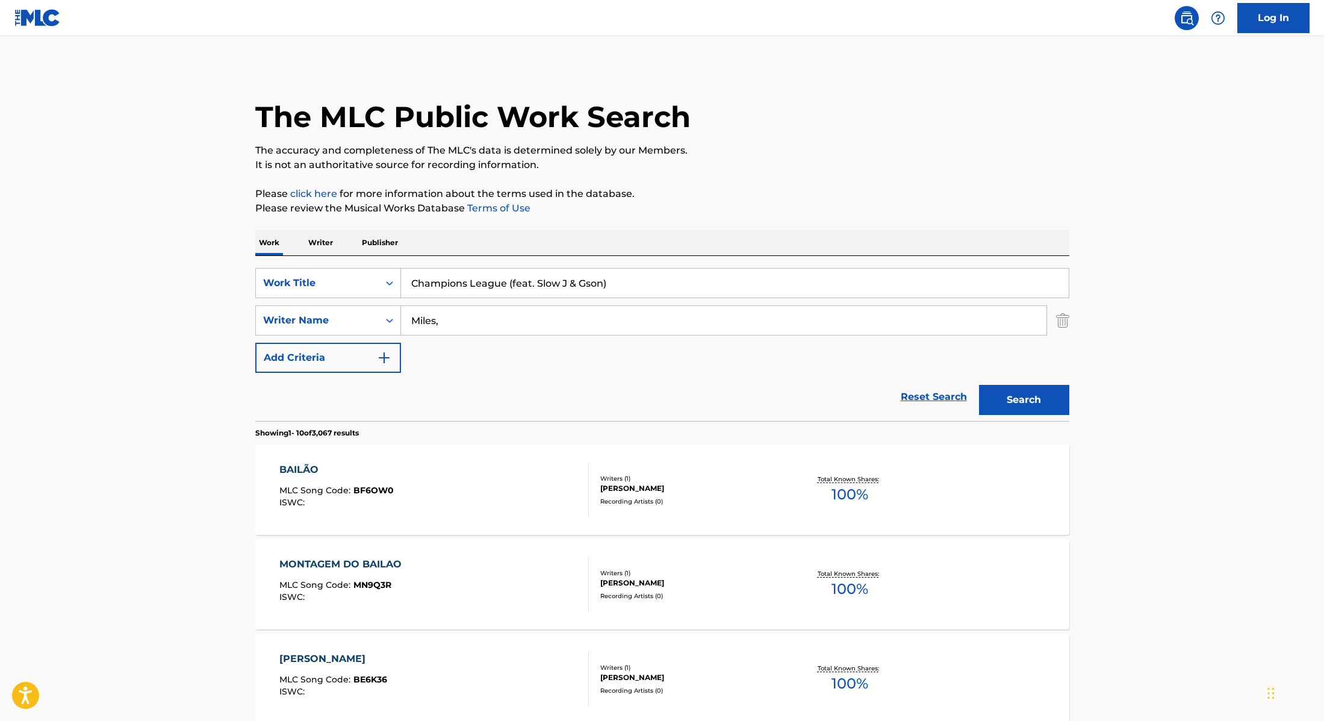
type input "Miles,"
drag, startPoint x: 640, startPoint y: 283, endPoint x: 505, endPoint y: 282, distance: 134.9
click at [505, 282] on input "Champions League (feat. Slow J & Gson)" at bounding box center [735, 283] width 668 height 29
click at [1037, 408] on button "Search" at bounding box center [1024, 400] width 90 height 30
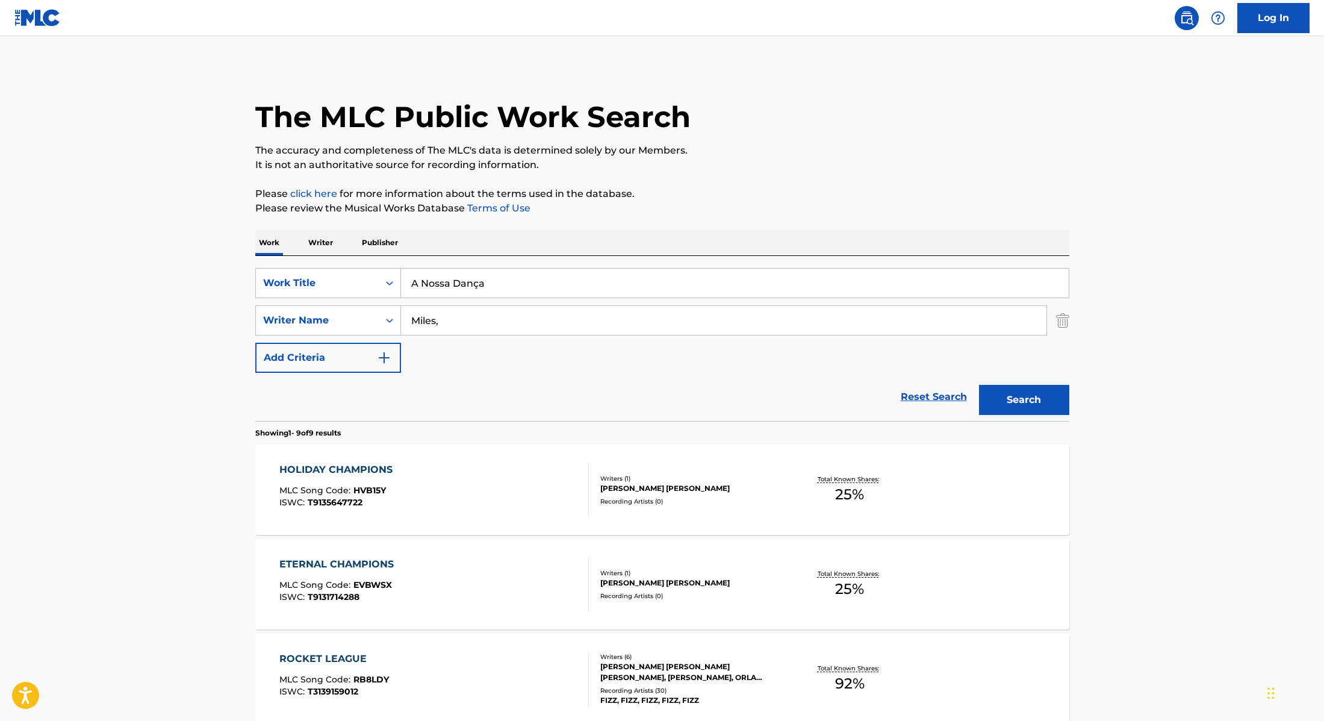
drag, startPoint x: 520, startPoint y: 282, endPoint x: 420, endPoint y: 242, distance: 108.1
click at [350, 269] on div "SearchWithCriteria28f74e23-8d9a-482d-8f44-99bc4c1a0823 Work Title A Nossa Dança" at bounding box center [662, 283] width 814 height 30
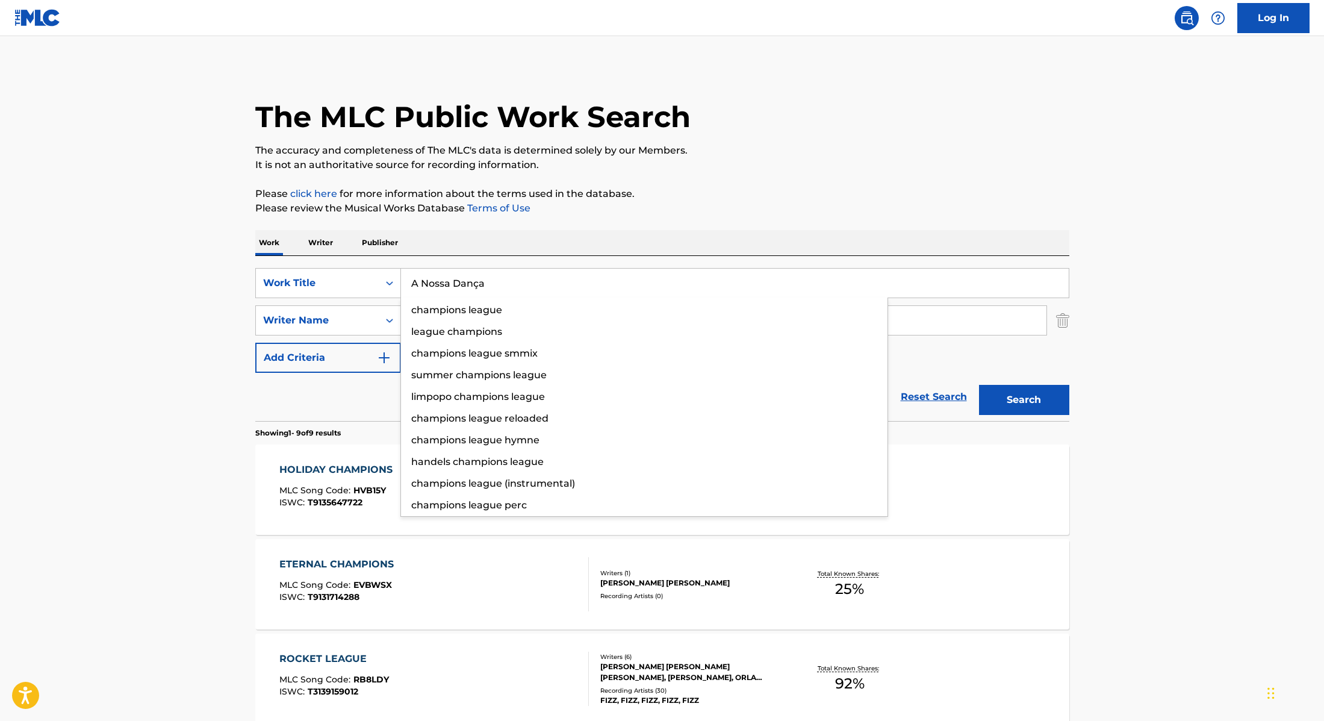
type input "A Nossa Dança"
click at [664, 182] on div "The MLC Public Work Search The accuracy and completeness of The MLC's data is d…" at bounding box center [662, 706] width 843 height 1281
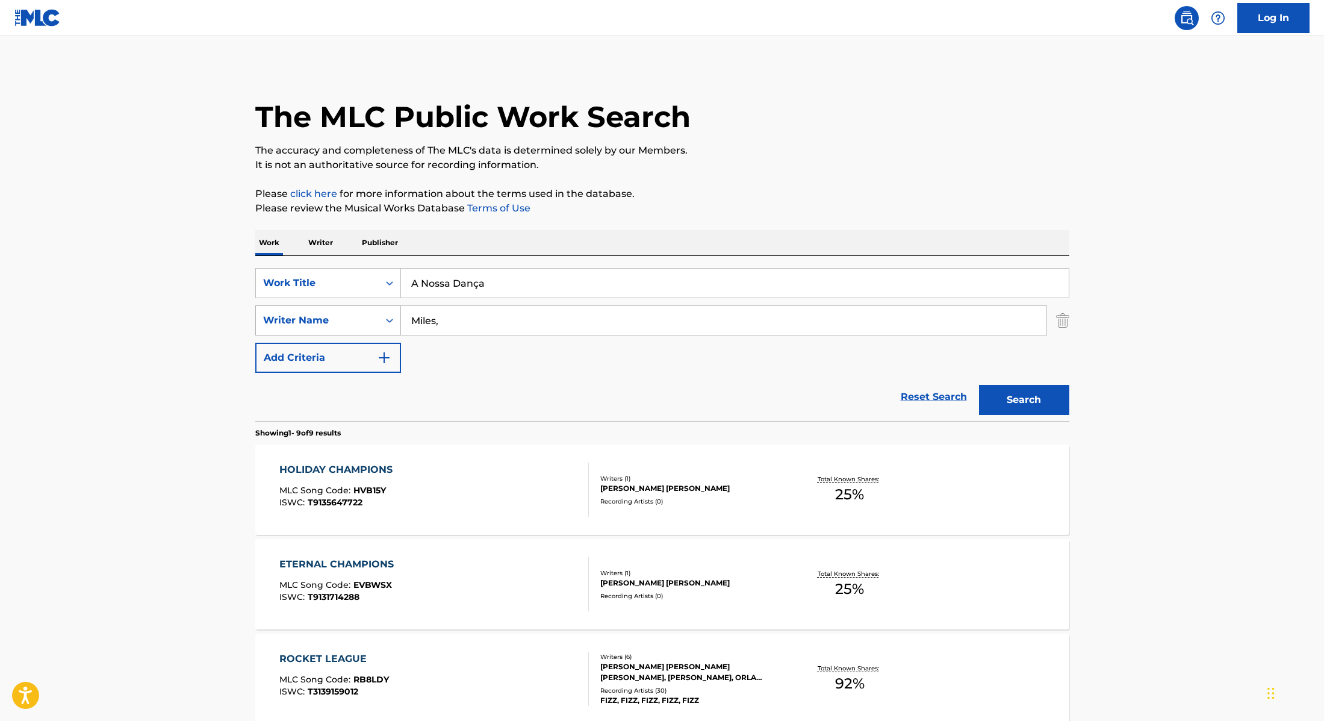
drag, startPoint x: 453, startPoint y: 325, endPoint x: 372, endPoint y: 319, distance: 81.6
click at [372, 319] on div "SearchWithCriteria8cabbb3e-411d-4e6c-a3b4-dab8613fa116 Writer Name [PERSON_NAME…" at bounding box center [662, 320] width 814 height 30
type input "[PERSON_NAME],"
click at [1041, 393] on button "Search" at bounding box center [1024, 400] width 90 height 30
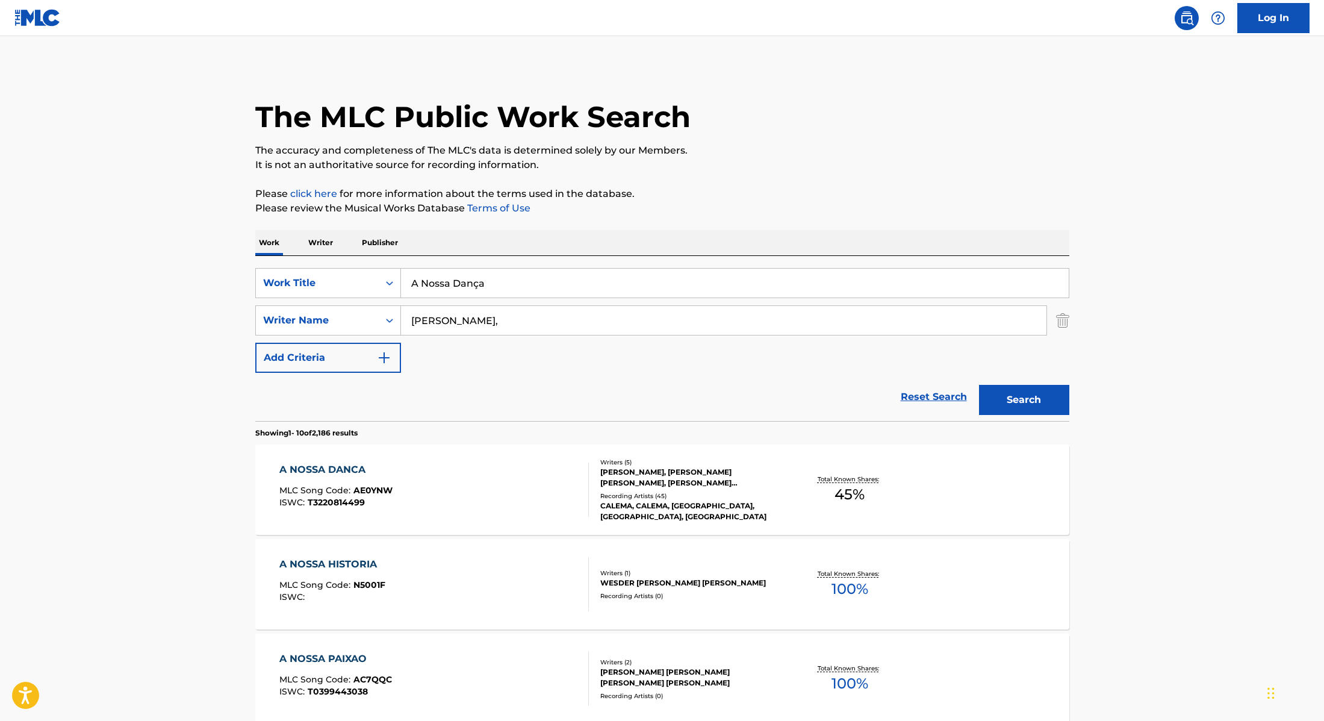
click at [508, 482] on div "A NOSSA DANCA MLC Song Code : AE0YNW ISWC : T3220814499" at bounding box center [434, 489] width 310 height 54
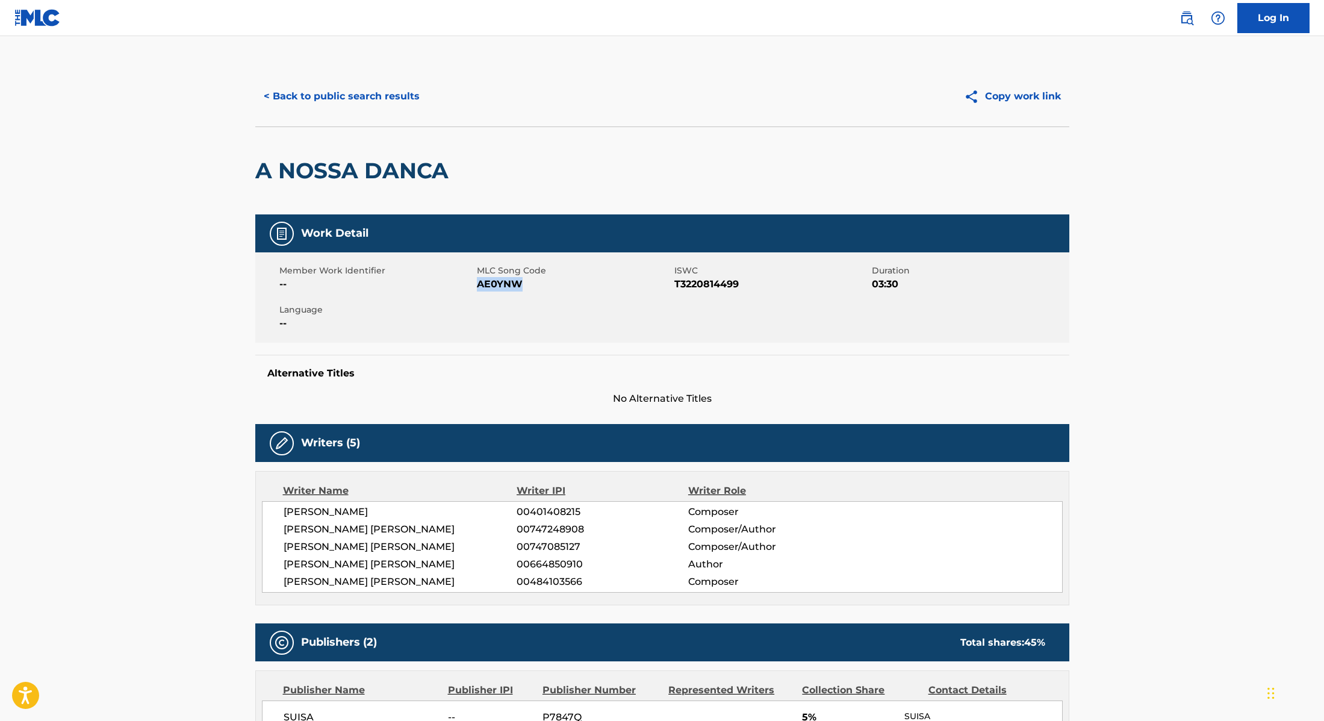
drag, startPoint x: 477, startPoint y: 285, endPoint x: 548, endPoint y: 285, distance: 71.1
click at [548, 285] on span "AE0YNW" at bounding box center [574, 284] width 195 height 14
click at [315, 89] on button "< Back to public search results" at bounding box center [341, 96] width 173 height 30
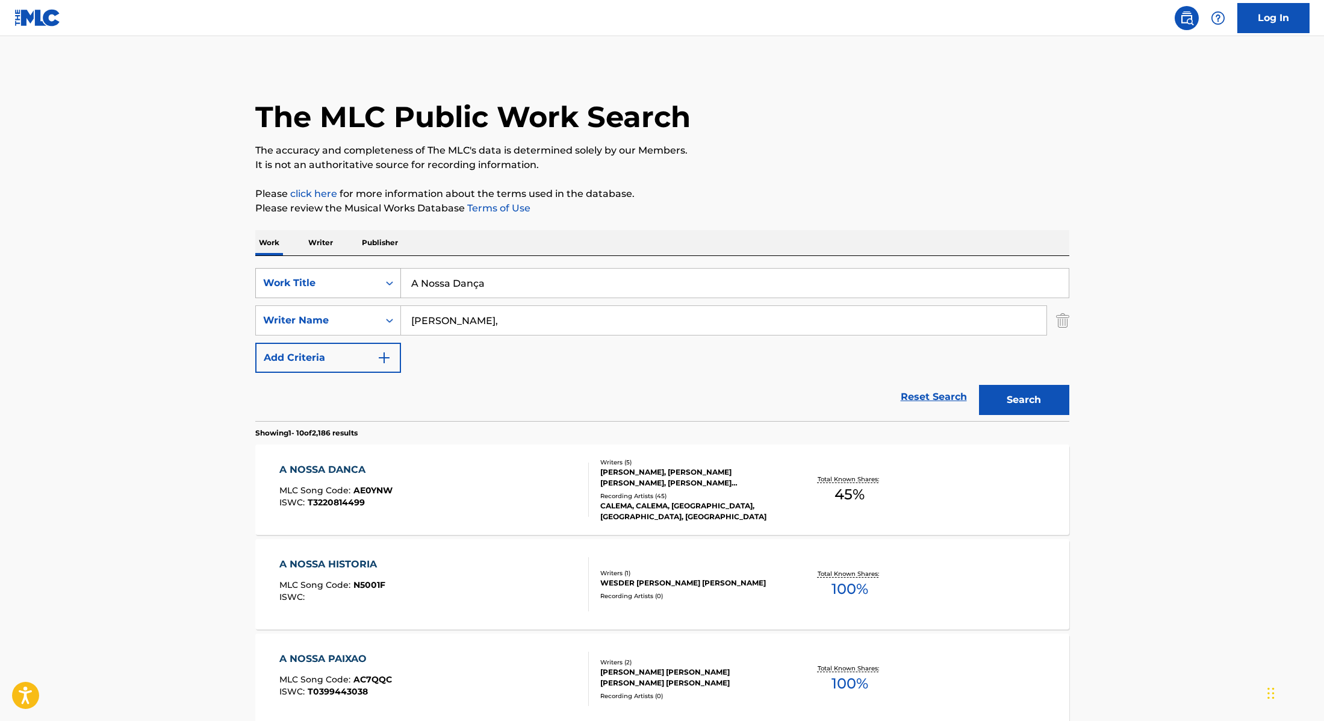
drag, startPoint x: 499, startPoint y: 286, endPoint x: 373, endPoint y: 275, distance: 126.9
click at [373, 276] on div "SearchWithCriteria28f74e23-8d9a-482d-8f44-99bc4c1a0823 Work Title A Nossa Dança" at bounding box center [662, 283] width 814 height 30
drag, startPoint x: 479, startPoint y: 282, endPoint x: 387, endPoint y: 273, distance: 92.6
click at [387, 273] on div "SearchWithCriteria28f74e23-8d9a-482d-8f44-99bc4c1a0823 Work Title Calema calema…" at bounding box center [662, 283] width 814 height 30
click at [709, 192] on p "Please click here for more information about the terms used in the database." at bounding box center [662, 194] width 814 height 14
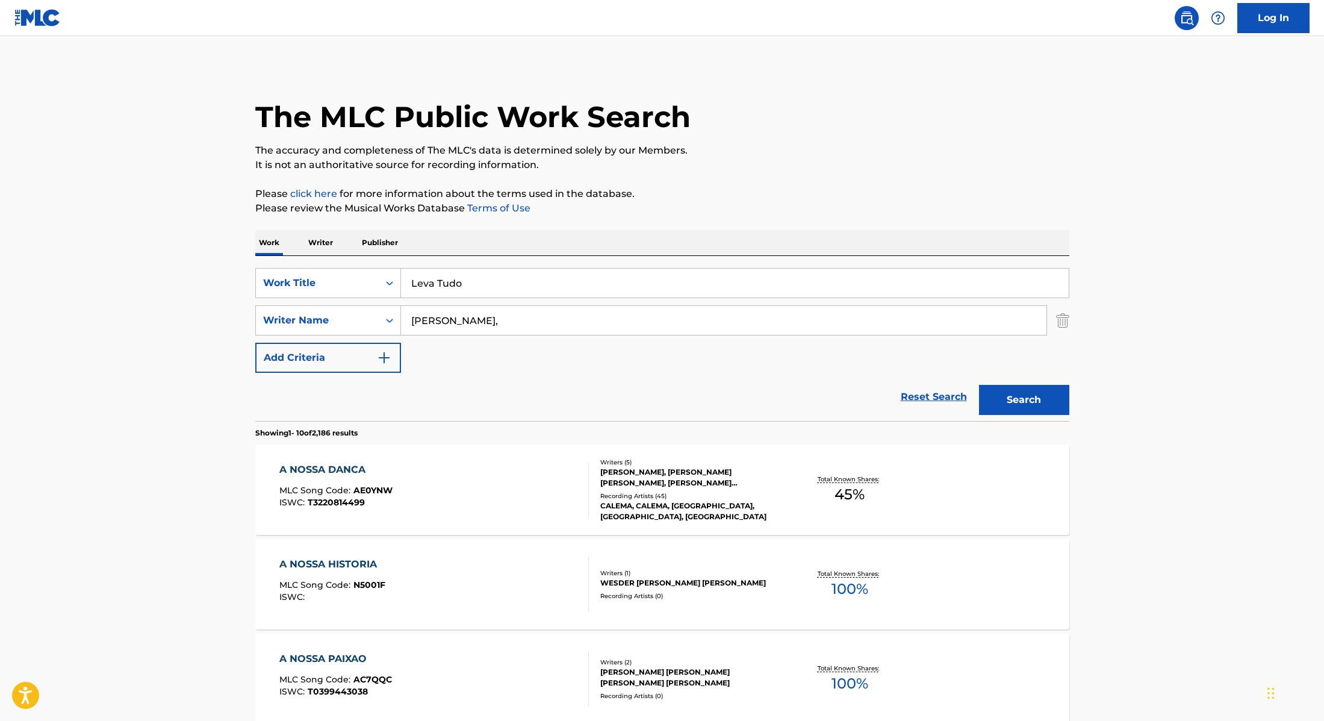
click at [1009, 405] on button "Search" at bounding box center [1024, 400] width 90 height 30
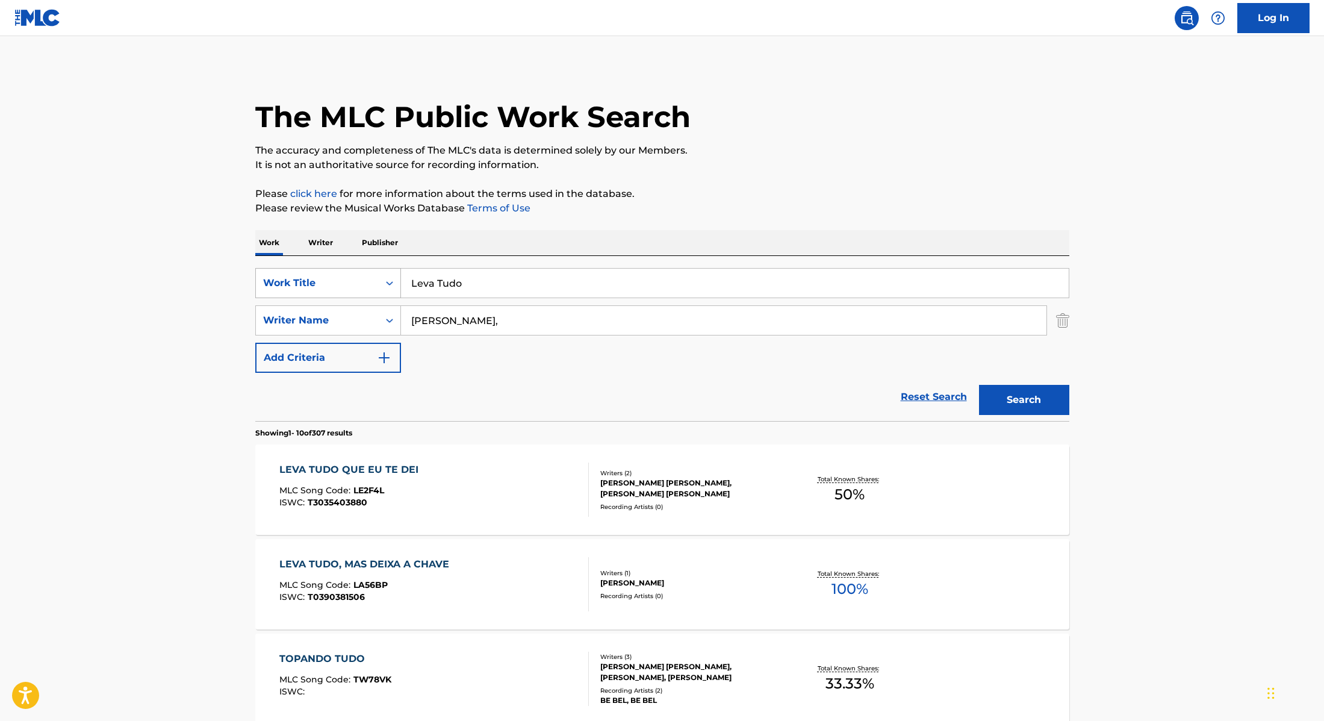
drag, startPoint x: 477, startPoint y: 289, endPoint x: 373, endPoint y: 277, distance: 104.3
click at [375, 277] on div "SearchWithCriteria28f74e23-8d9a-482d-8f44-99bc4c1a0823 Work Title Leva Tudo" at bounding box center [662, 283] width 814 height 30
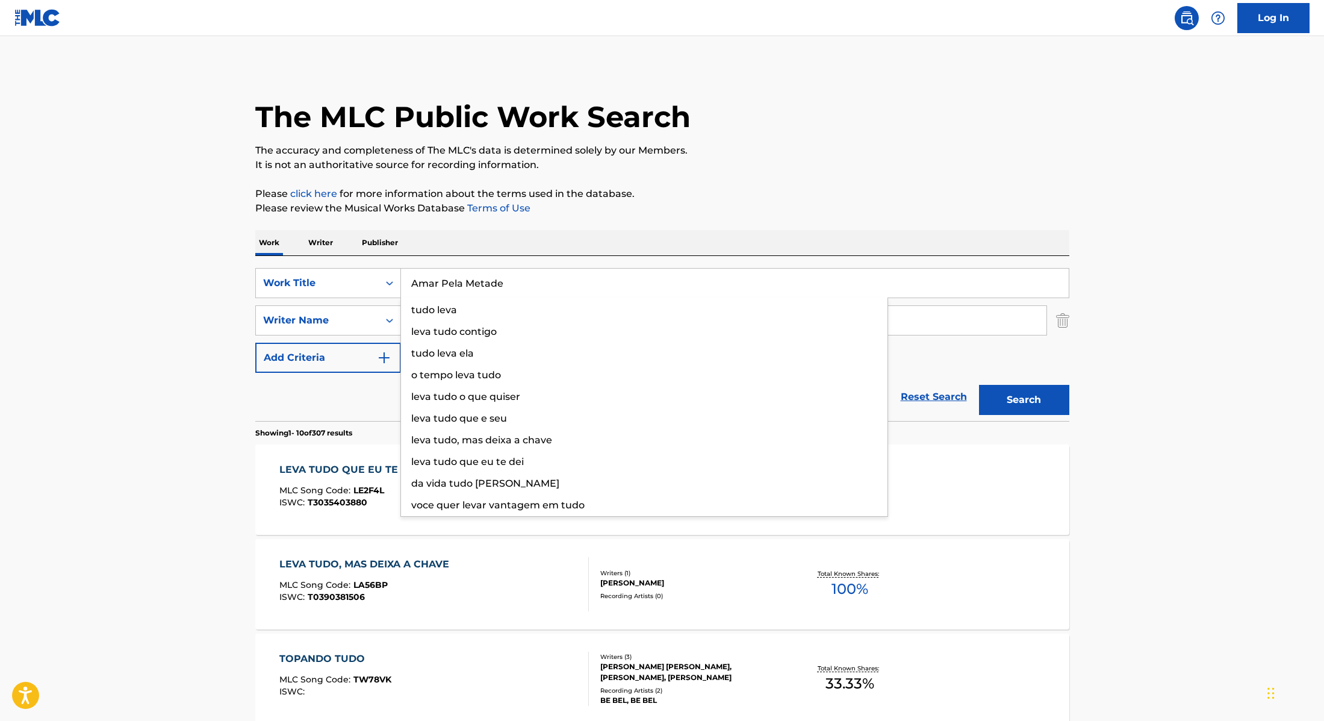
click at [697, 208] on p "Please review the Musical Works Database Terms of Use" at bounding box center [662, 208] width 814 height 14
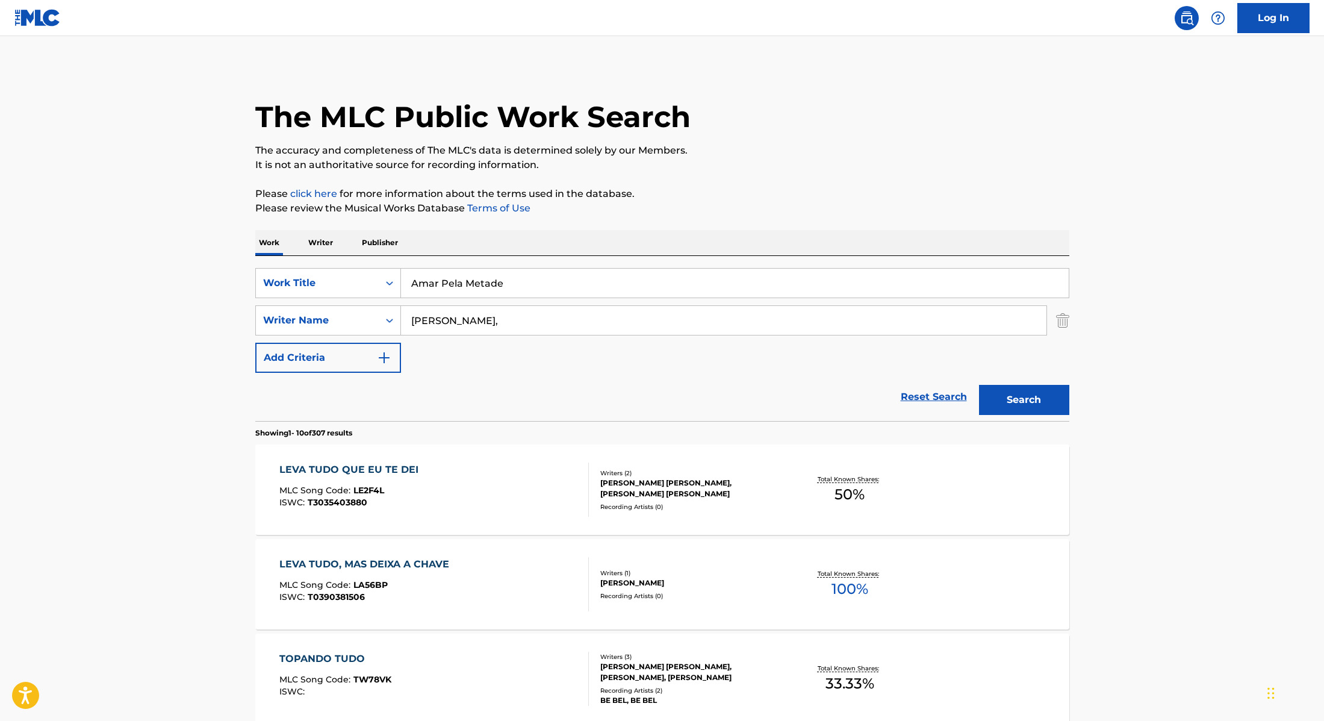
click at [1027, 406] on button "Search" at bounding box center [1024, 400] width 90 height 30
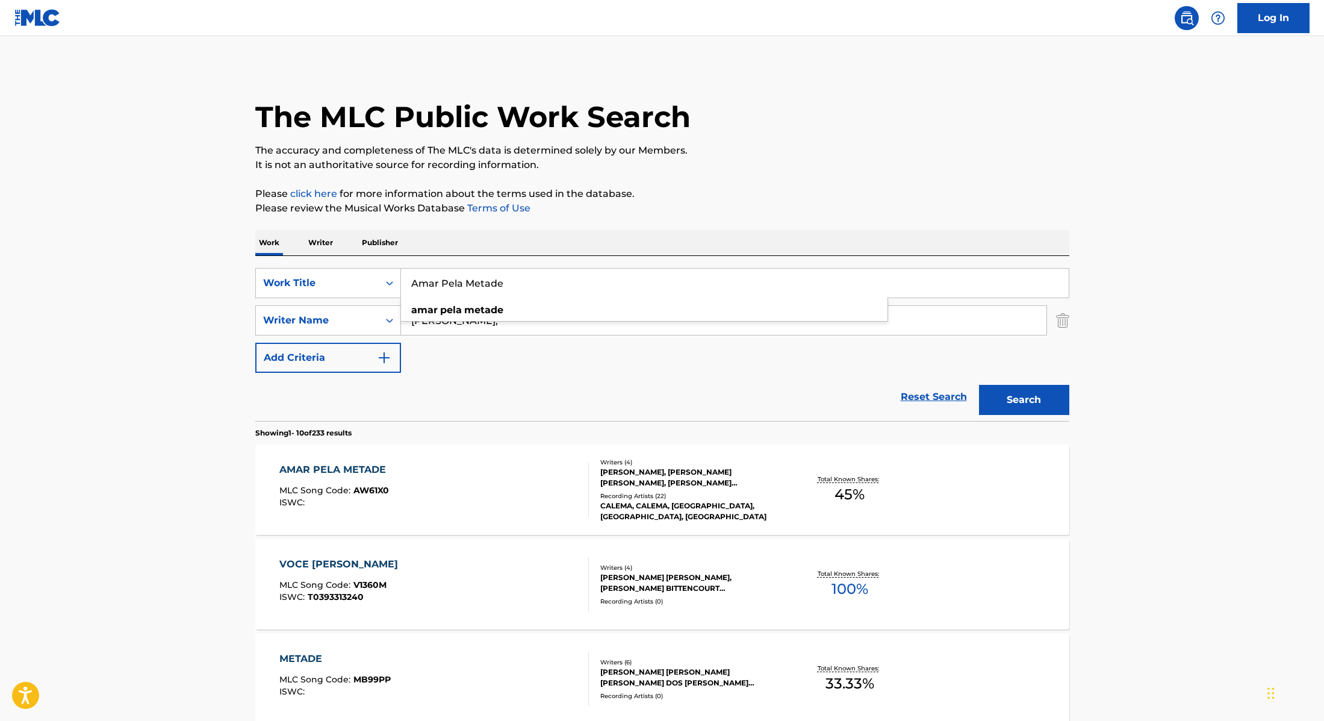
drag, startPoint x: 536, startPoint y: 284, endPoint x: 343, endPoint y: 264, distance: 193.8
click at [345, 264] on div "SearchWithCriteria28f74e23-8d9a-482d-8f44-99bc4c1a0823 Work Title Amar Pela Met…" at bounding box center [662, 338] width 814 height 165
click at [765, 190] on p "Please click here for more information about the terms used in the database." at bounding box center [662, 194] width 814 height 14
click at [1031, 403] on button "Search" at bounding box center [1024, 400] width 90 height 30
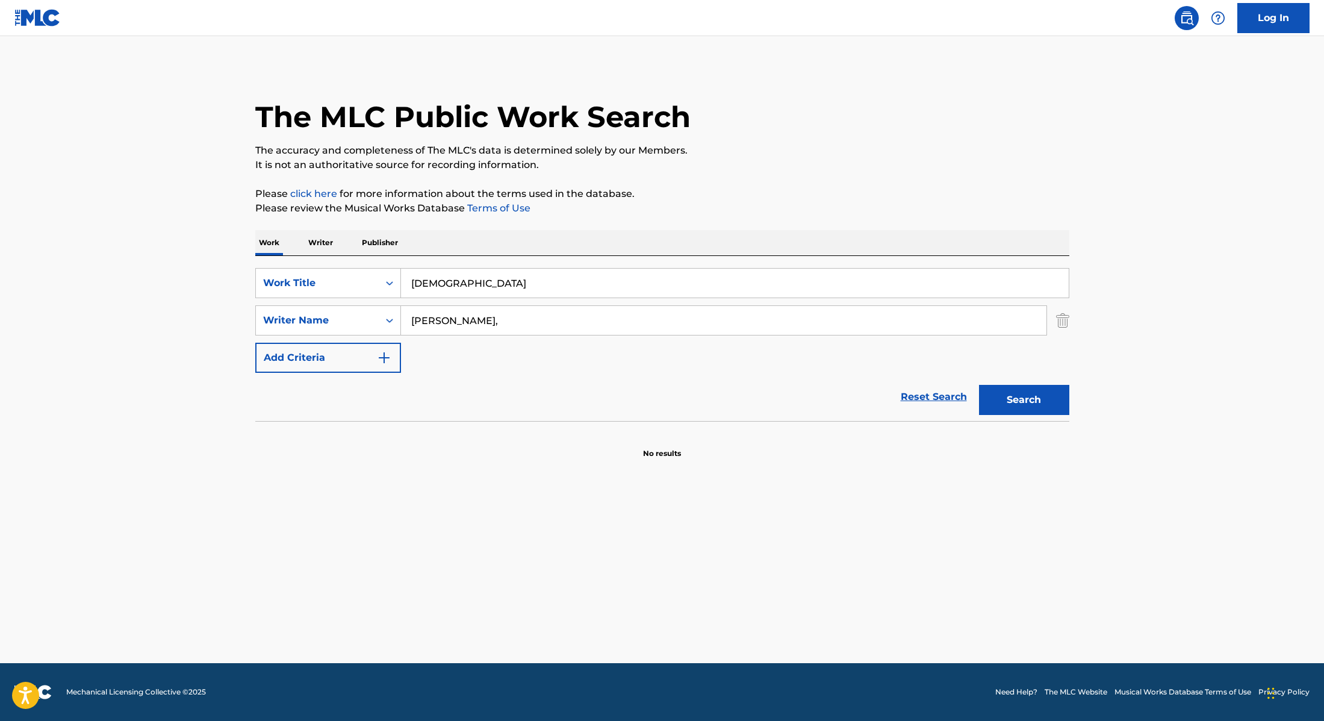
drag, startPoint x: 453, startPoint y: 284, endPoint x: 419, endPoint y: 265, distance: 39.1
click at [379, 273] on div "SearchWithCriteria28f74e23-8d9a-482d-8f44-99bc4c1a0823 Work Title Shissô" at bounding box center [662, 283] width 814 height 30
click at [717, 223] on div "The MLC Public Work Search The accuracy and completeness of The MLC's data is d…" at bounding box center [662, 262] width 843 height 393
click at [1019, 406] on button "Search" at bounding box center [1024, 400] width 90 height 30
drag, startPoint x: 434, startPoint y: 281, endPoint x: 366, endPoint y: 278, distance: 67.5
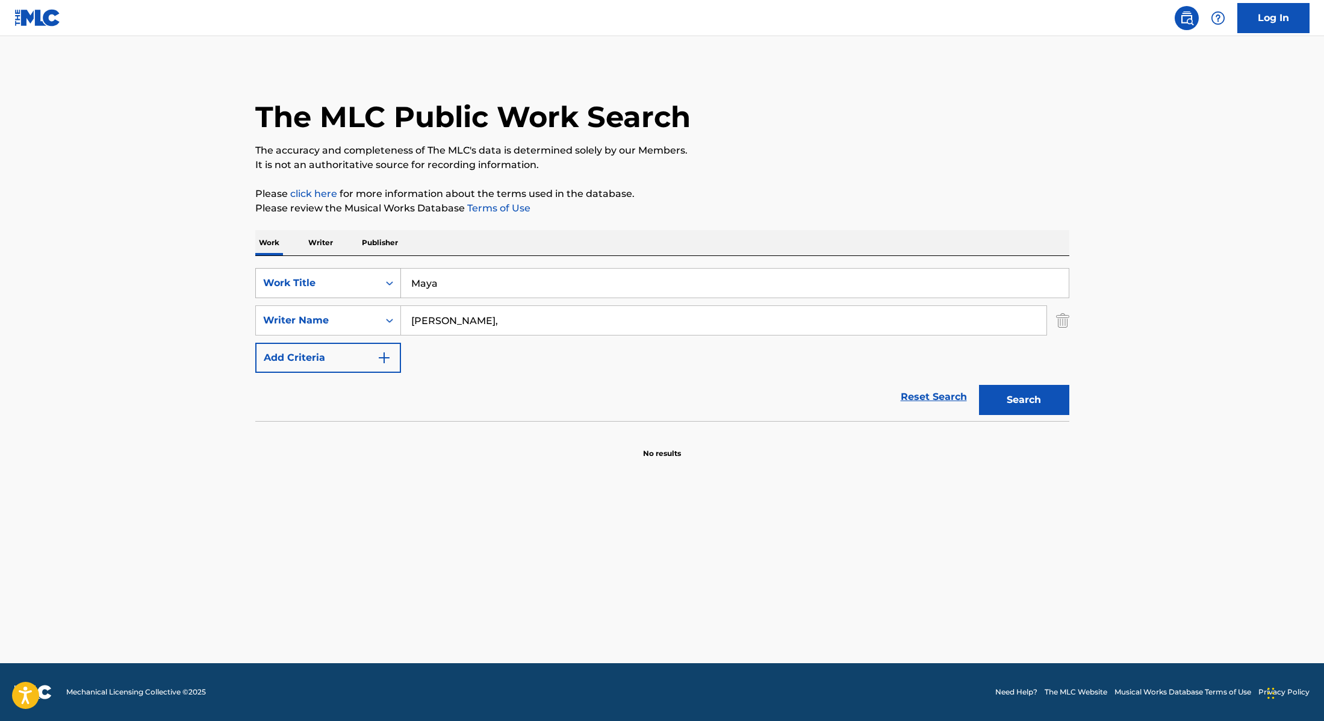
click at [366, 278] on div "SearchWithCriteria28f74e23-8d9a-482d-8f44-99bc4c1a0823 Work Title [PERSON_NAME]" at bounding box center [662, 283] width 814 height 30
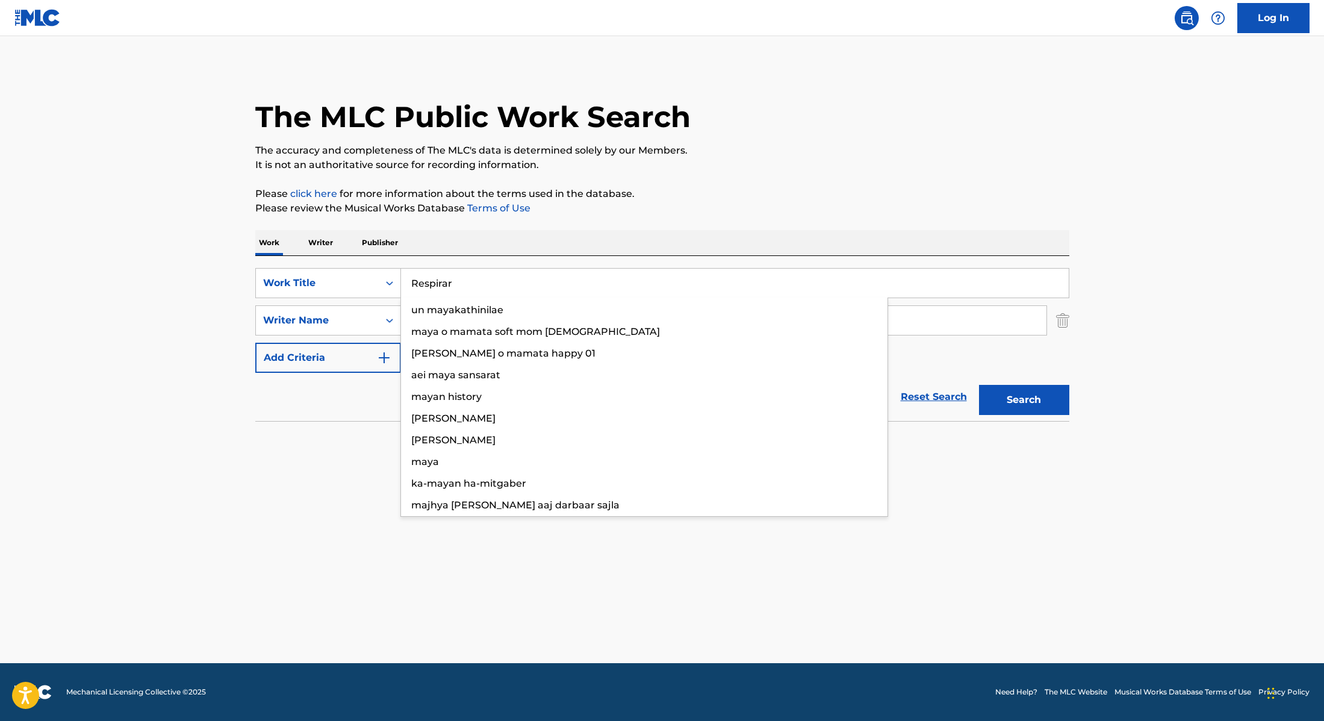
type input "Respirar"
click at [769, 134] on div "The MLC Public Work Search" at bounding box center [662, 110] width 814 height 88
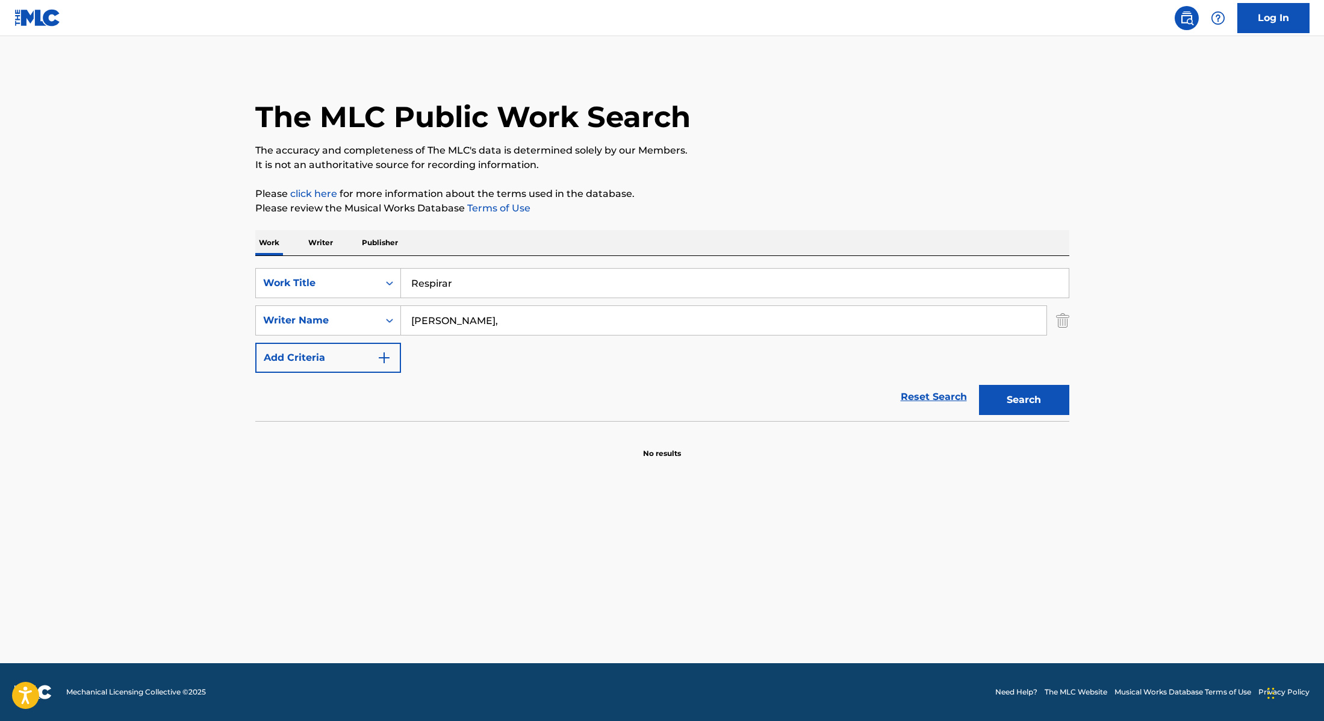
click at [1021, 396] on button "Search" at bounding box center [1024, 400] width 90 height 30
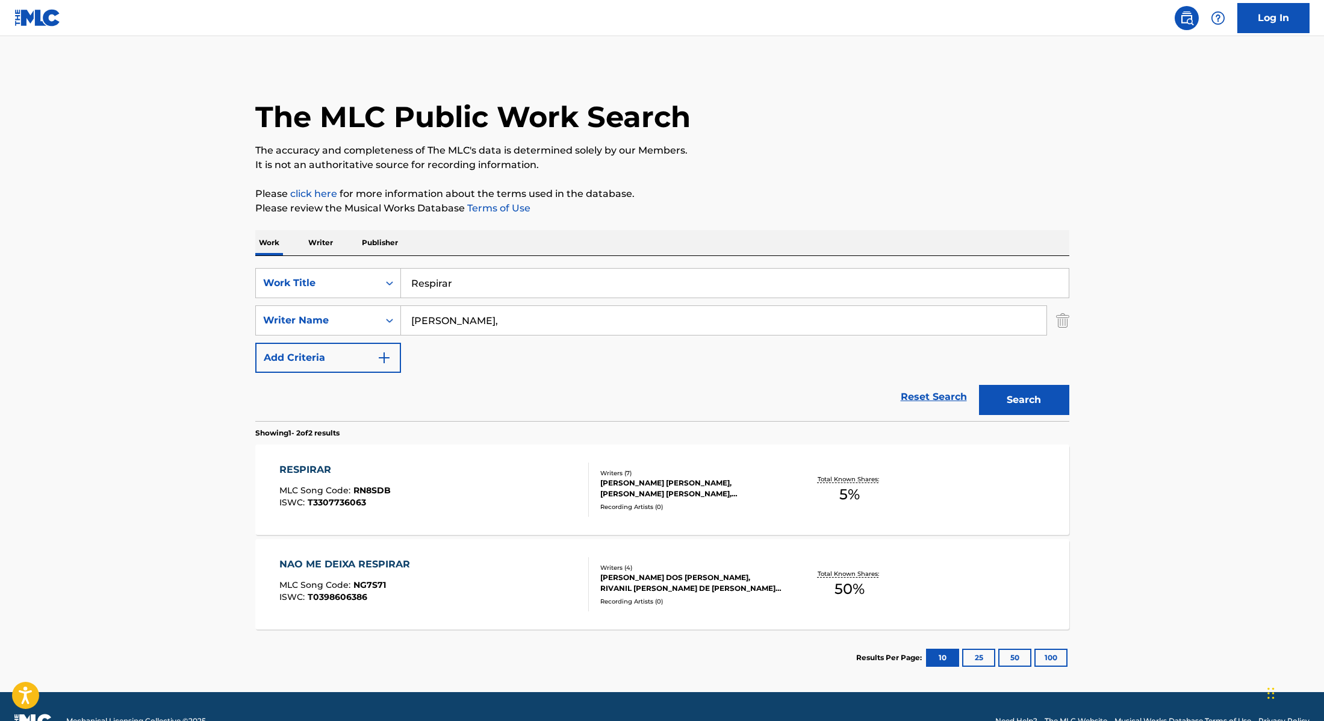
click at [463, 479] on div "RESPIRAR MLC Song Code : RN8SDB ISWC : T3307736063" at bounding box center [434, 489] width 310 height 54
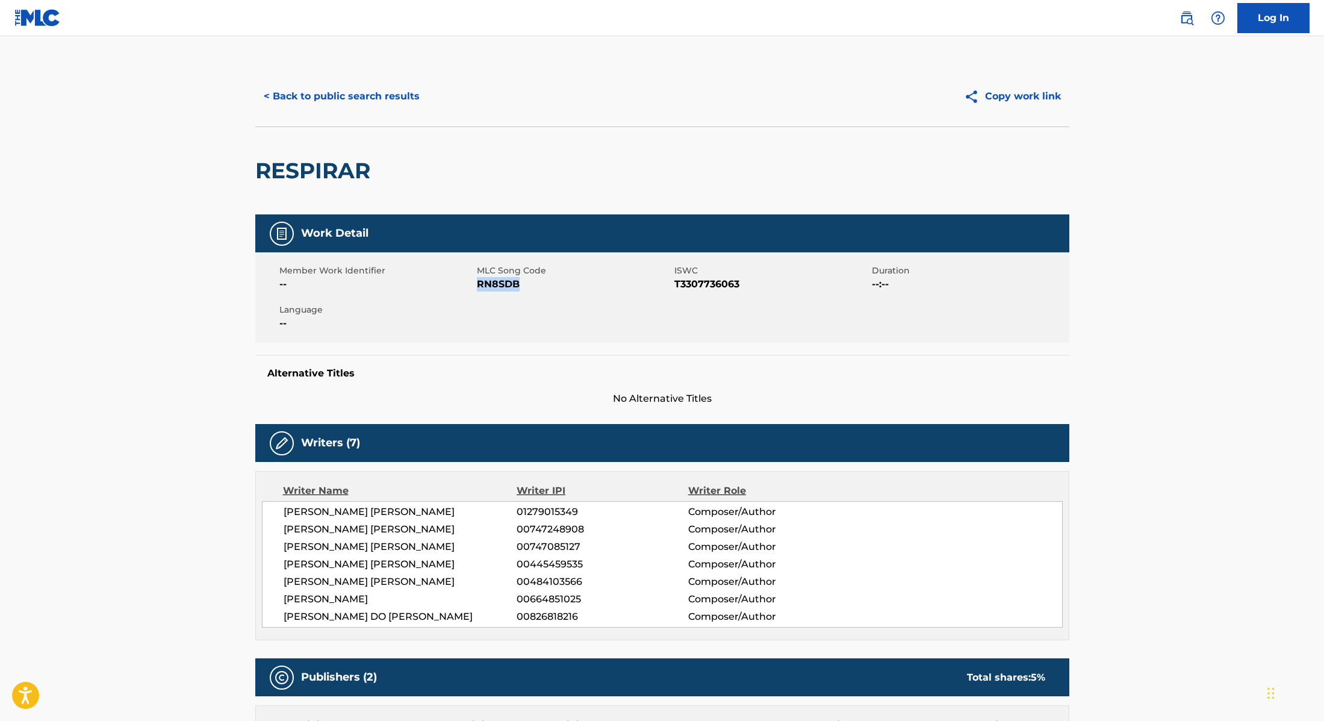
drag, startPoint x: 477, startPoint y: 285, endPoint x: 551, endPoint y: 286, distance: 74.1
click at [531, 286] on span "RN8SDB" at bounding box center [574, 284] width 195 height 14
click at [399, 97] on button "< Back to public search results" at bounding box center [341, 96] width 173 height 30
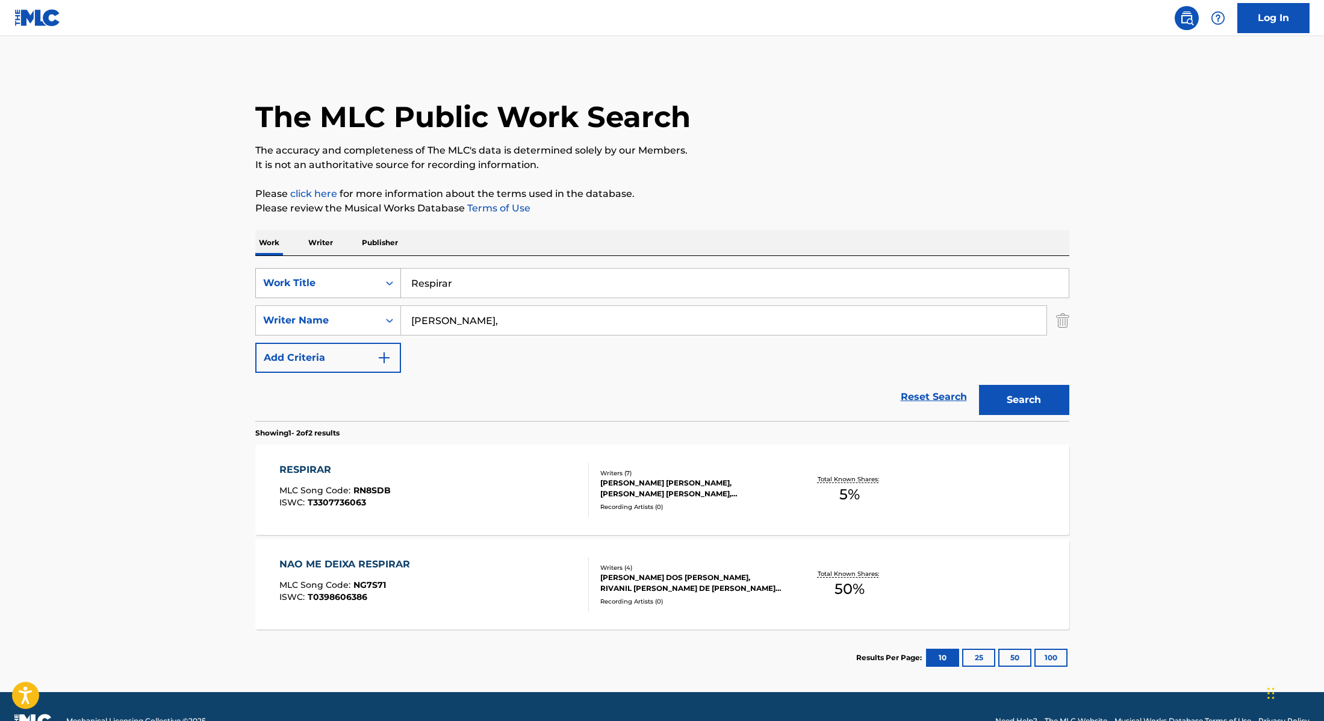
drag, startPoint x: 459, startPoint y: 287, endPoint x: 374, endPoint y: 278, distance: 85.4
click at [375, 278] on div "SearchWithCriteria28f74e23-8d9a-482d-8f44-99bc4c1a0823 Work Title Respirar" at bounding box center [662, 283] width 814 height 30
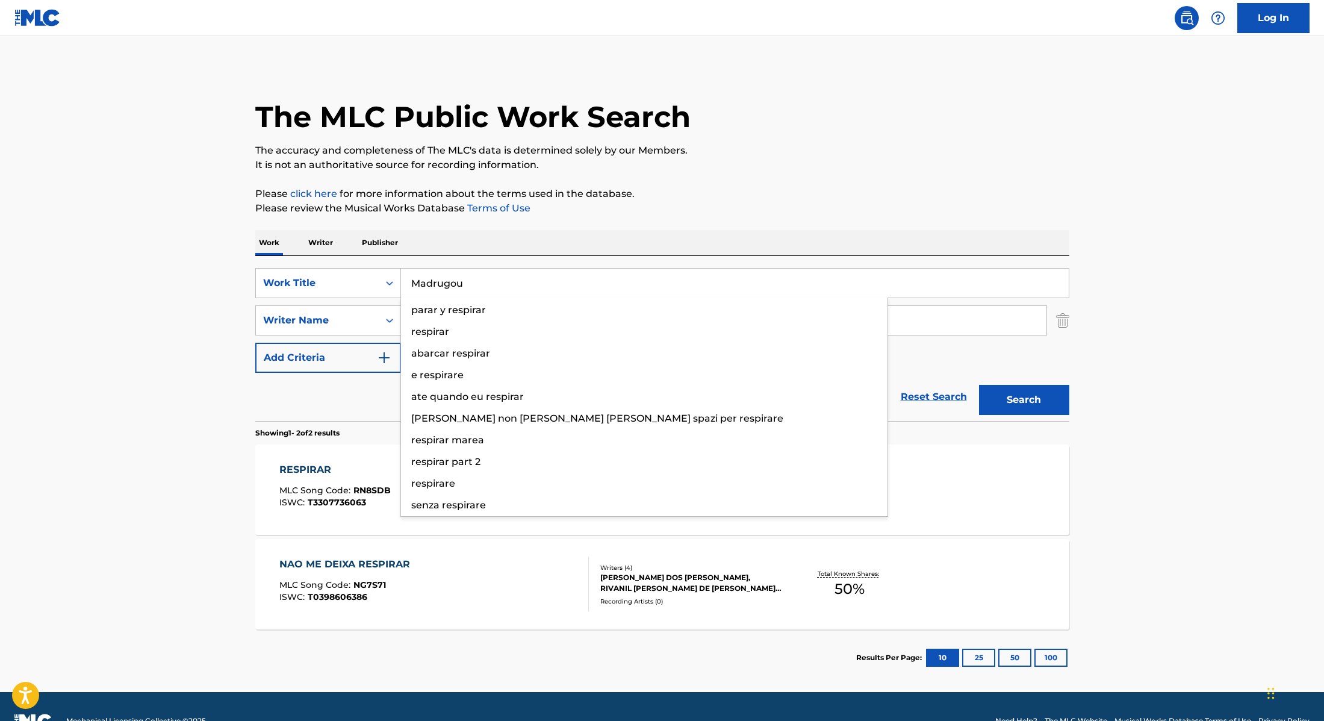
type input "Madrugou"
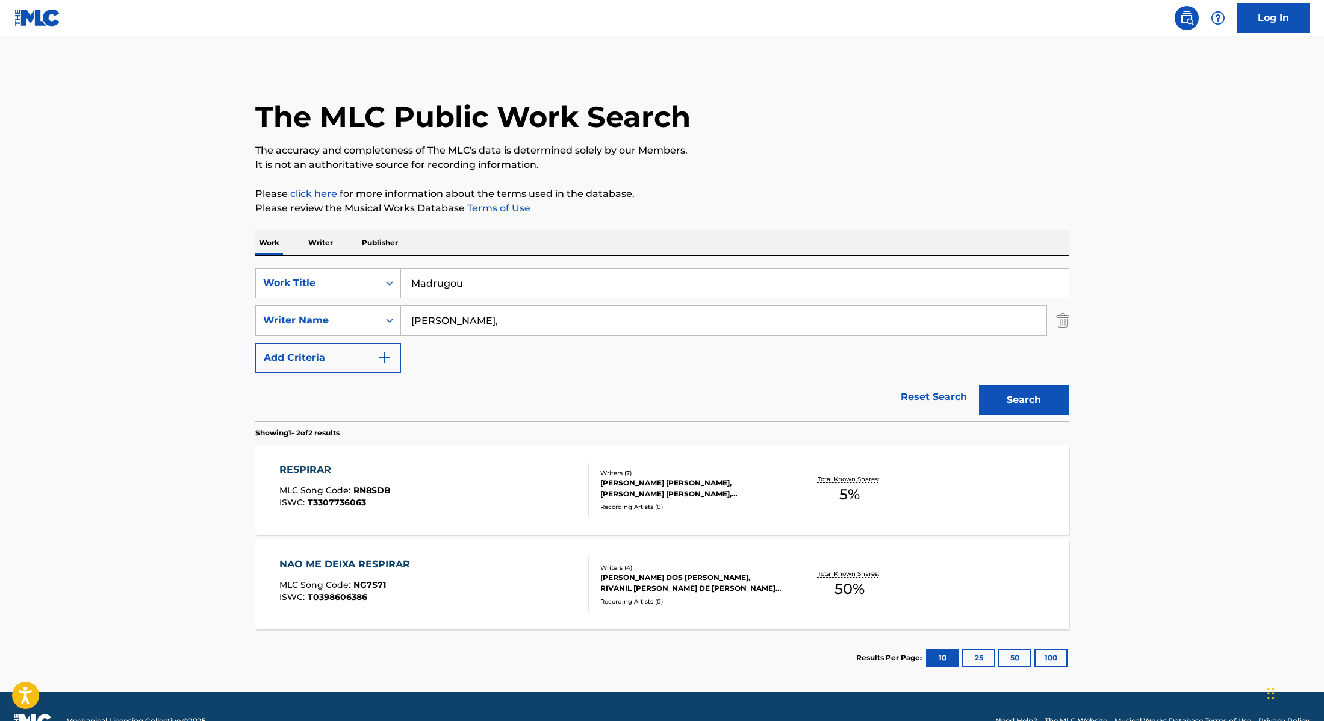
click at [723, 180] on div "The MLC Public Work Search The accuracy and completeness of The MLC's data is d…" at bounding box center [662, 376] width 843 height 620
drag, startPoint x: 493, startPoint y: 281, endPoint x: 369, endPoint y: 270, distance: 123.9
click at [369, 271] on div "SearchWithCriteria28f74e23-8d9a-482d-8f44-99bc4c1a0823 Work Title Madrugou" at bounding box center [662, 283] width 814 height 30
click at [485, 238] on div "Work Writer Publisher" at bounding box center [662, 242] width 814 height 25
drag, startPoint x: 465, startPoint y: 322, endPoint x: 369, endPoint y: 297, distance: 99.5
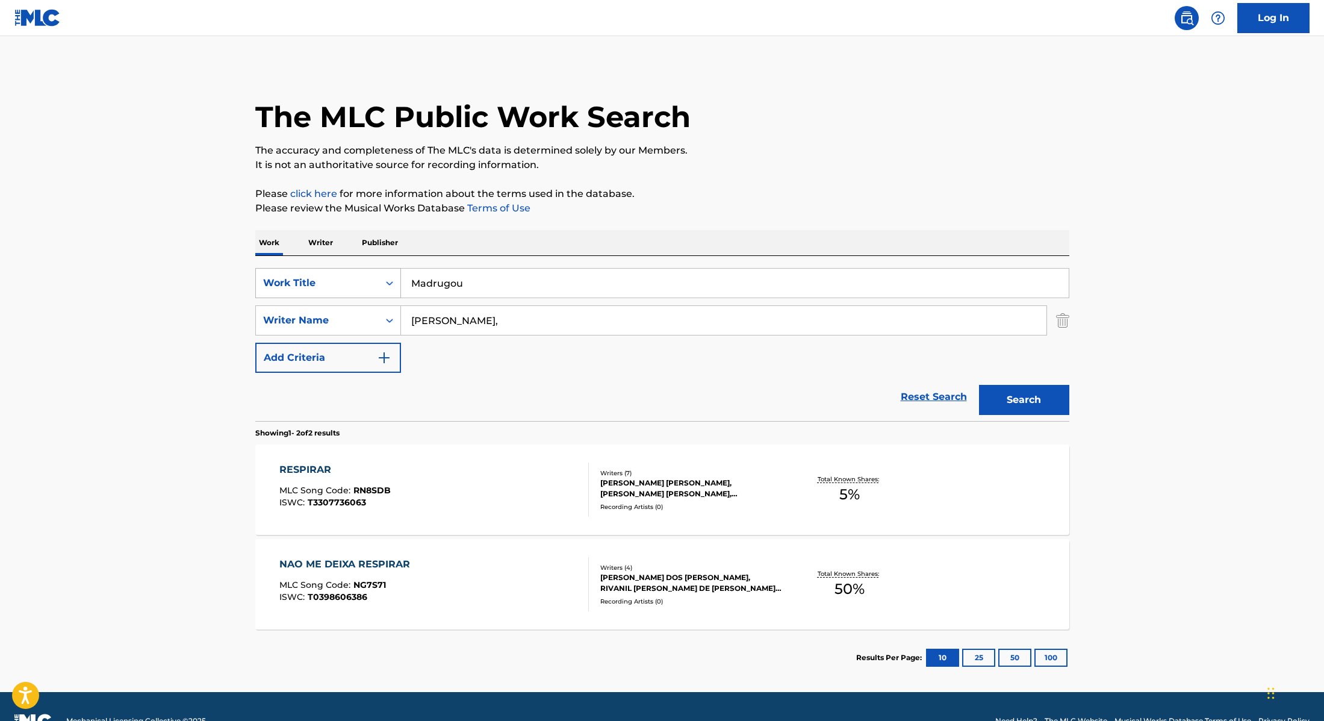
click at [369, 297] on div "SearchWithCriteria28f74e23-8d9a-482d-8f44-99bc4c1a0823 Work Title Madrugou Sear…" at bounding box center [662, 320] width 814 height 105
type input "mila"
click at [979, 385] on button "Search" at bounding box center [1024, 400] width 90 height 30
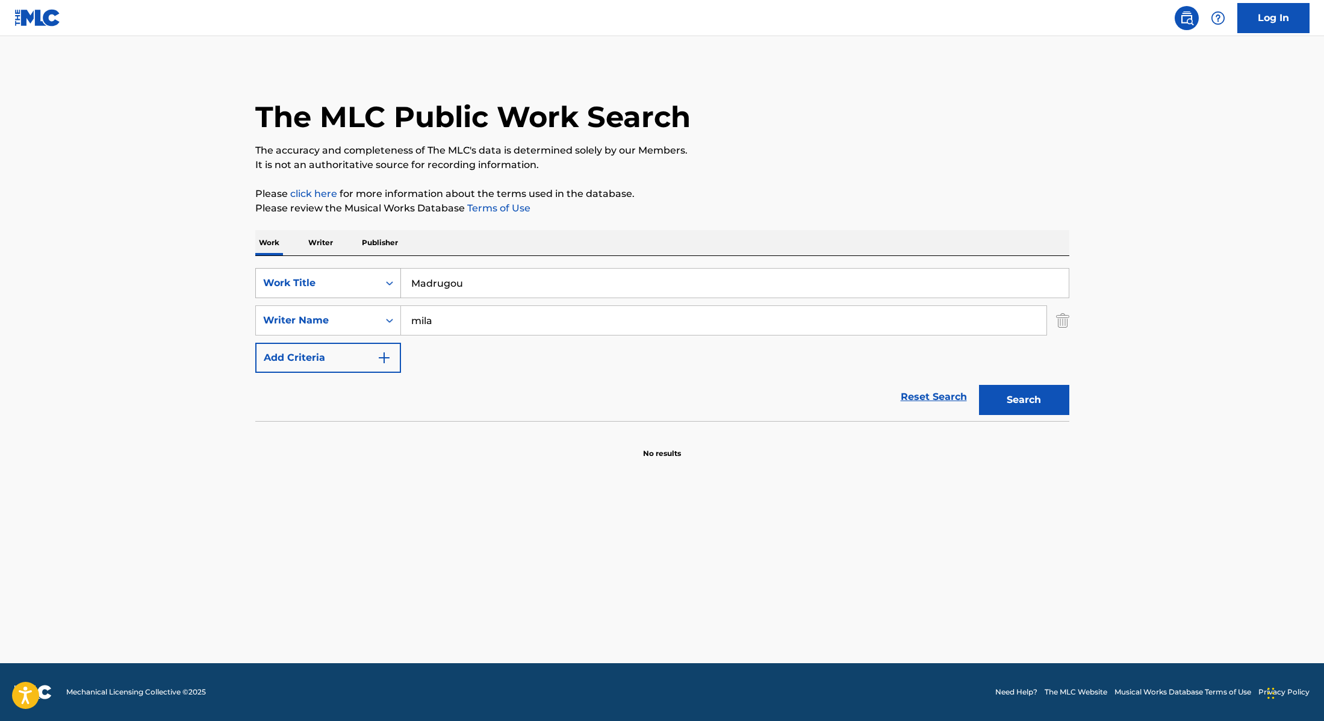
drag, startPoint x: 471, startPoint y: 284, endPoint x: 364, endPoint y: 271, distance: 107.3
click at [365, 271] on div "SearchWithCriteria28f74e23-8d9a-482d-8f44-99bc4c1a0823 Work Title Madrugou" at bounding box center [662, 283] width 814 height 30
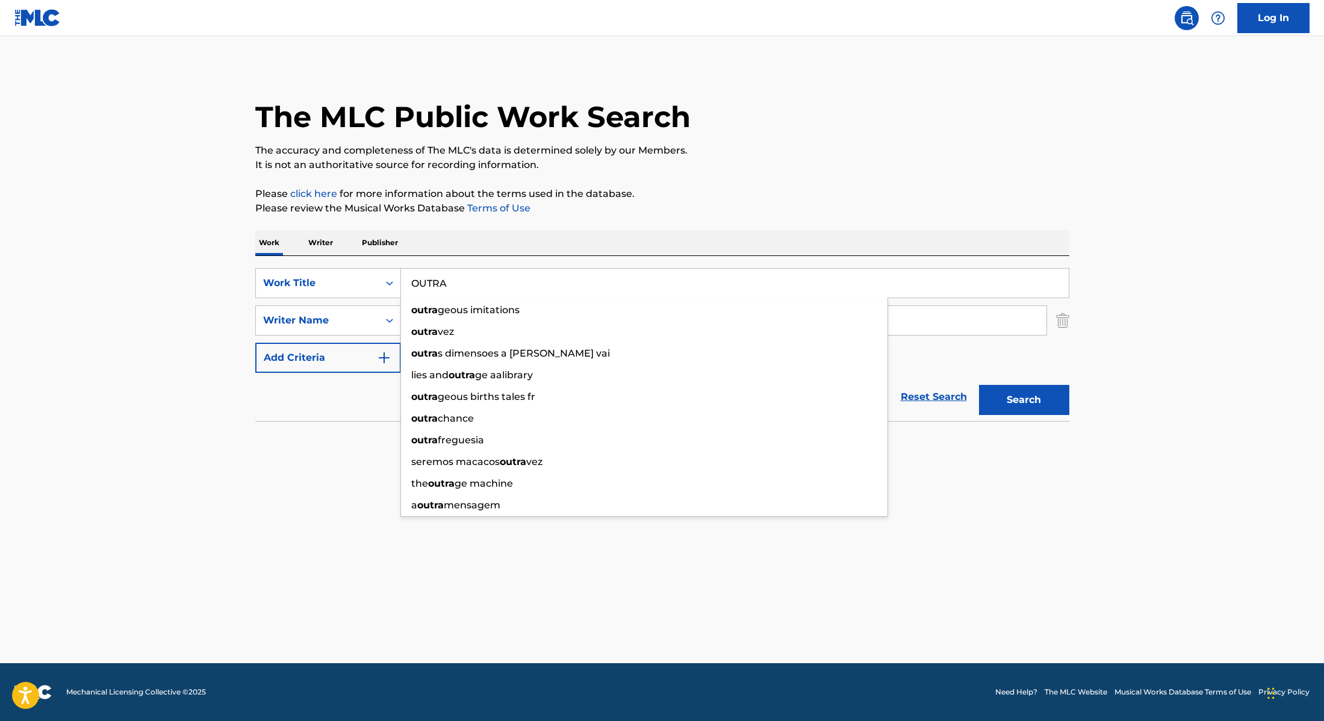
type input "OUTRA"
click at [712, 184] on div "The MLC Public Work Search The accuracy and completeness of The MLC's data is d…" at bounding box center [662, 262] width 843 height 393
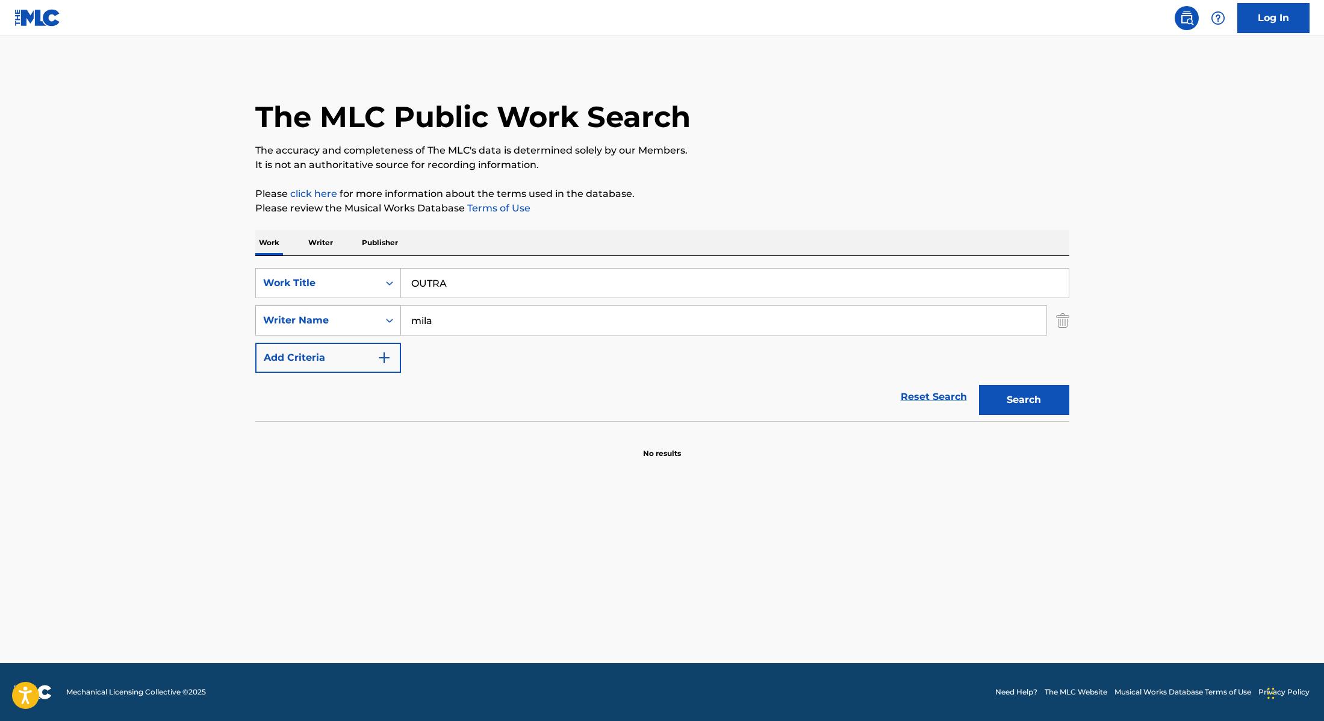
drag, startPoint x: 477, startPoint y: 322, endPoint x: 361, endPoint y: 311, distance: 116.1
click at [361, 311] on div "SearchWithCriteria8cabbb3e-411d-4e6c-a3b4-dab8613fa116 Writer Name [PERSON_NAME]" at bounding box center [662, 320] width 814 height 30
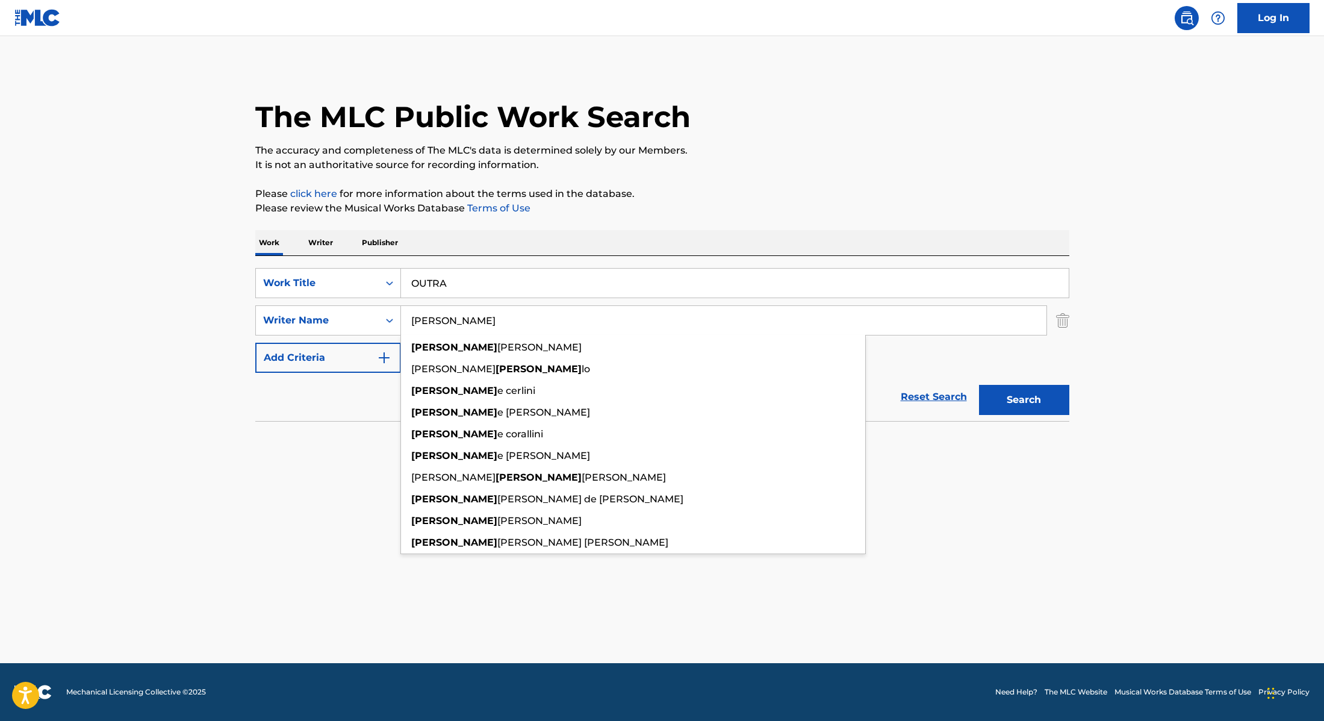
type input "[PERSON_NAME]"
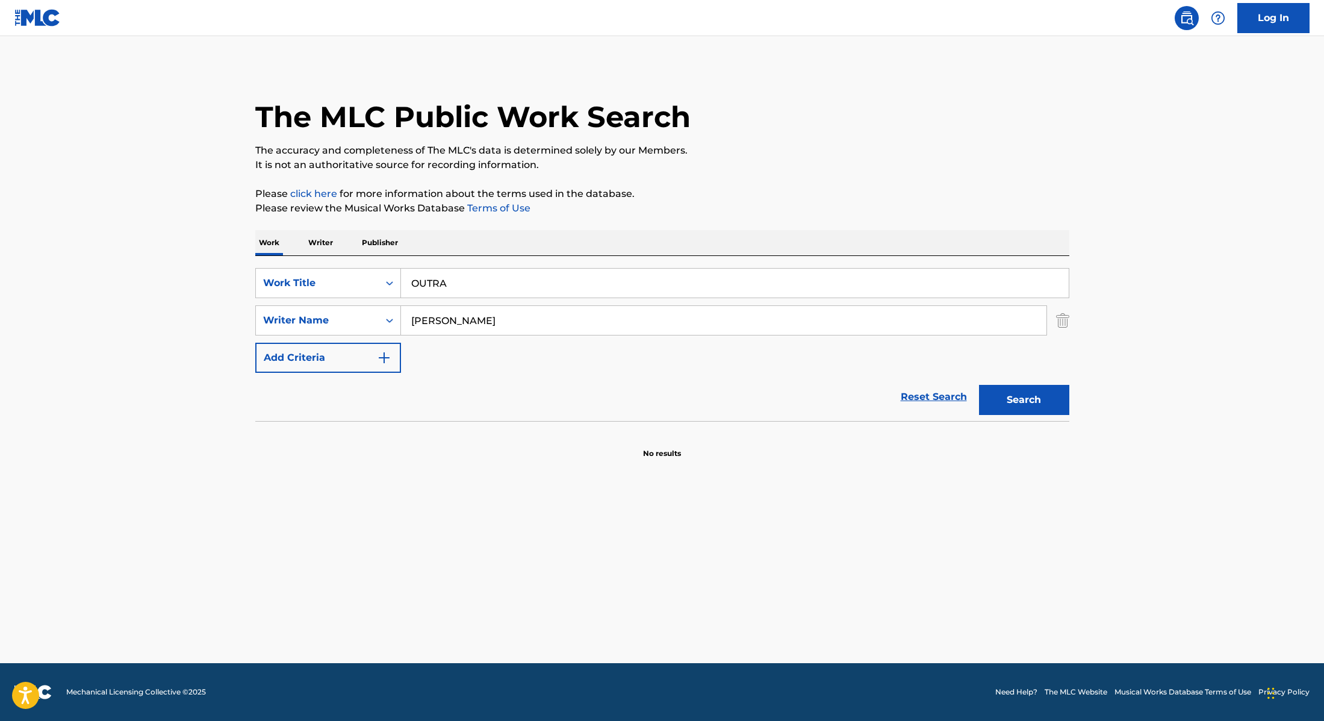
click at [1059, 441] on section "No results" at bounding box center [662, 443] width 814 height 31
click at [1044, 396] on button "Search" at bounding box center [1024, 400] width 90 height 30
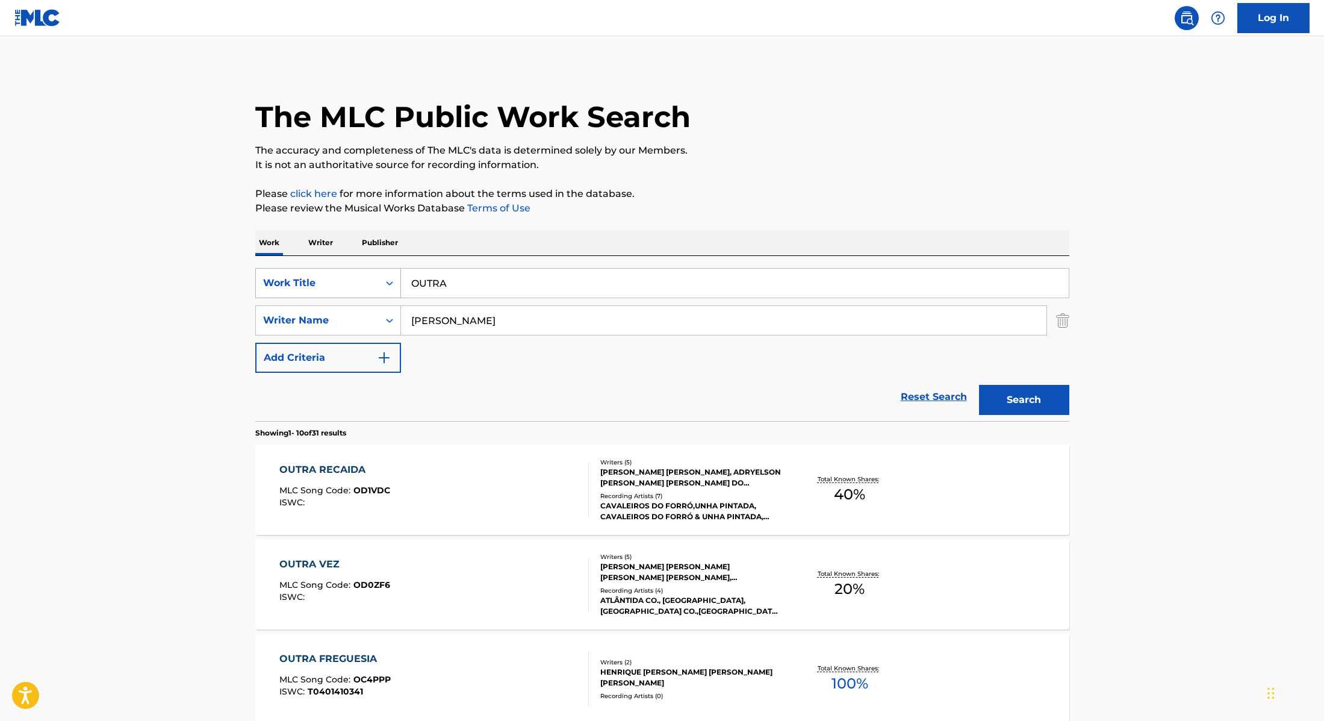
drag, startPoint x: 452, startPoint y: 279, endPoint x: 390, endPoint y: 278, distance: 62.1
click at [390, 278] on div "SearchWithCriteria28f74e23-8d9a-482d-8f44-99bc4c1a0823 Work Title OUTRA" at bounding box center [662, 283] width 814 height 30
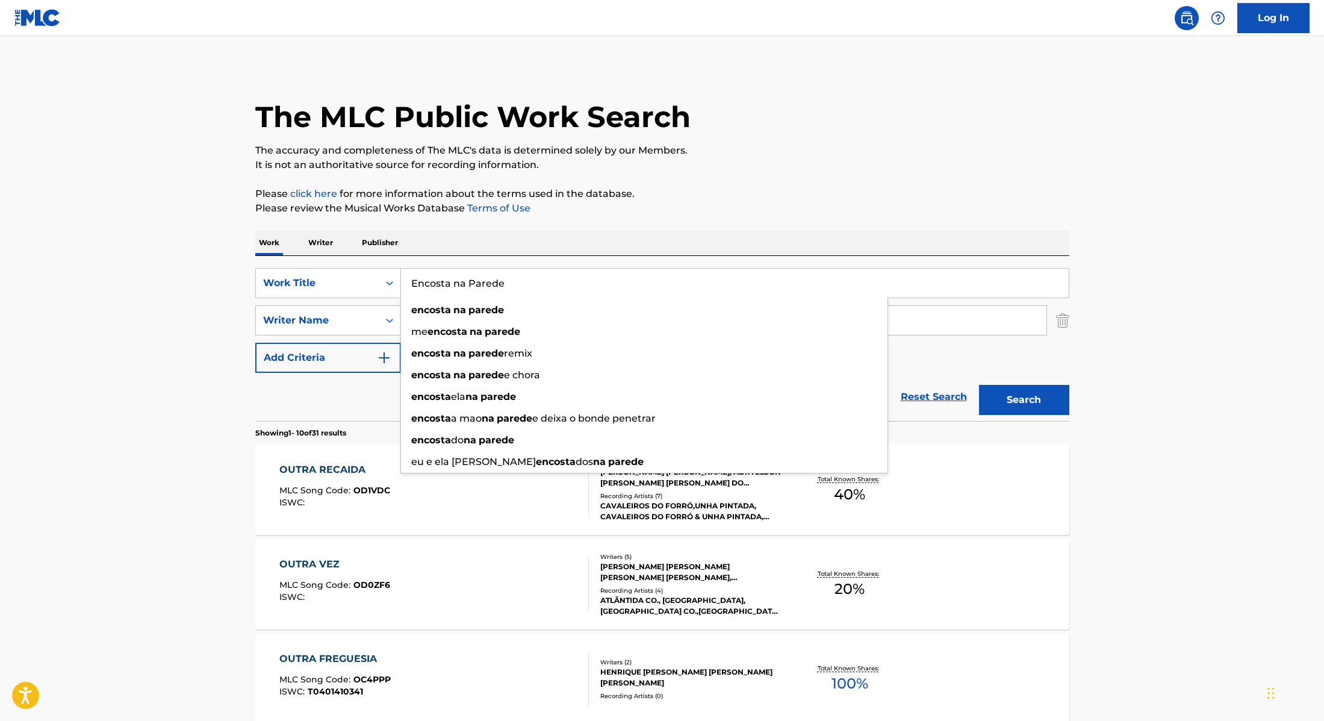
type input "Encosta na Parede"
click at [703, 170] on p "It is not an authoritative source for recording information." at bounding box center [662, 165] width 814 height 14
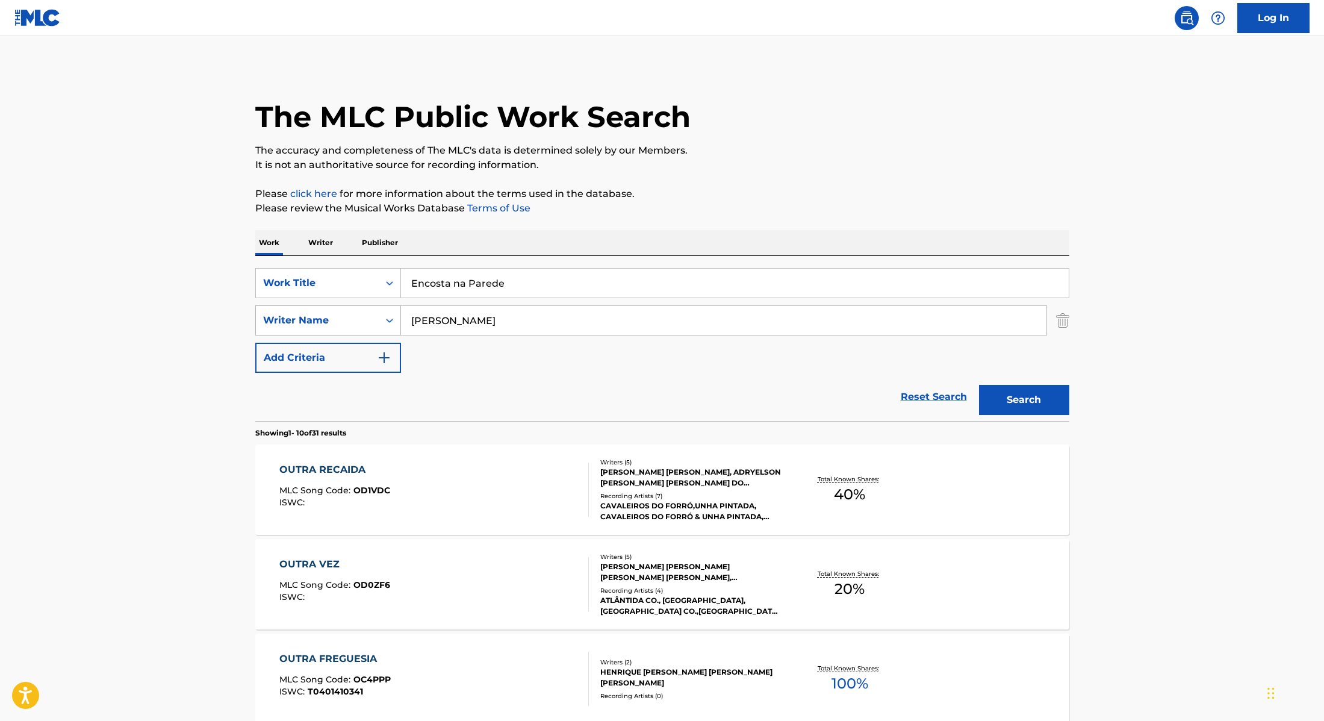
drag, startPoint x: 456, startPoint y: 325, endPoint x: 373, endPoint y: 309, distance: 85.2
click at [373, 309] on div "SearchWithCriteria8cabbb3e-411d-4e6c-a3b4-dab8613fa116 Writer Name [PERSON_NAME]" at bounding box center [662, 320] width 814 height 30
type input "Tempester"
click at [1028, 393] on button "Search" at bounding box center [1024, 400] width 90 height 30
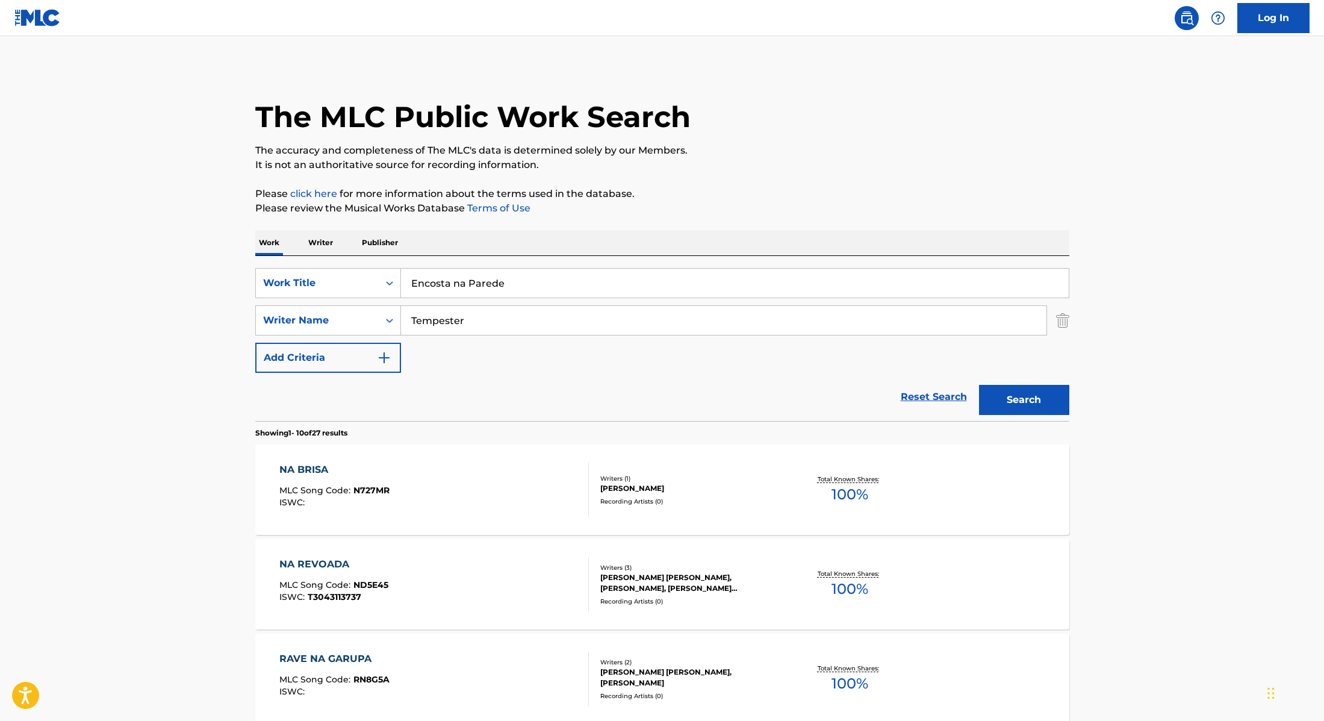
drag, startPoint x: 512, startPoint y: 290, endPoint x: 329, endPoint y: 253, distance: 186.1
type input "Cacau"
click at [774, 122] on div "The MLC Public Work Search" at bounding box center [662, 110] width 814 height 88
drag, startPoint x: 478, startPoint y: 320, endPoint x: 372, endPoint y: 305, distance: 107.6
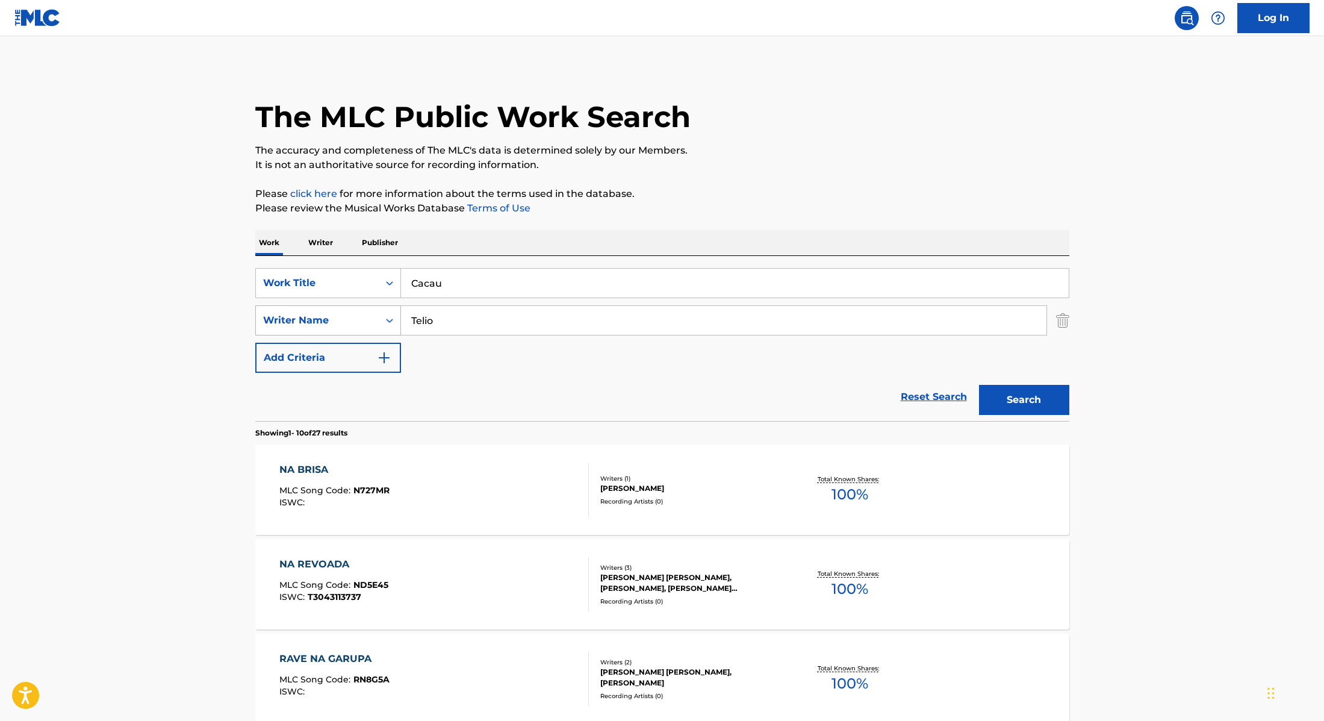
click at [372, 305] on div "SearchWithCriteria8cabbb3e-411d-4e6c-a3b4-dab8613fa116 Writer Name Telio" at bounding box center [662, 320] width 814 height 30
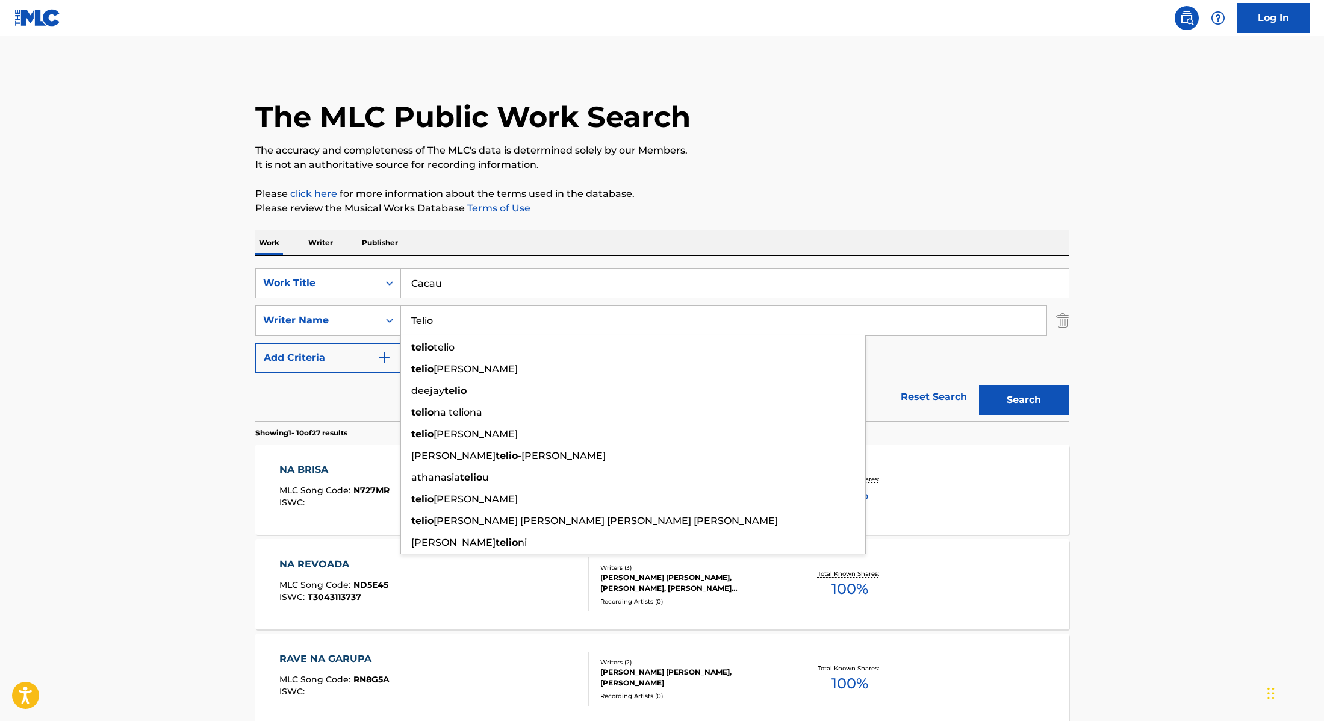
type input "Telio"
click at [923, 374] on div "Reset Search Search" at bounding box center [662, 397] width 814 height 48
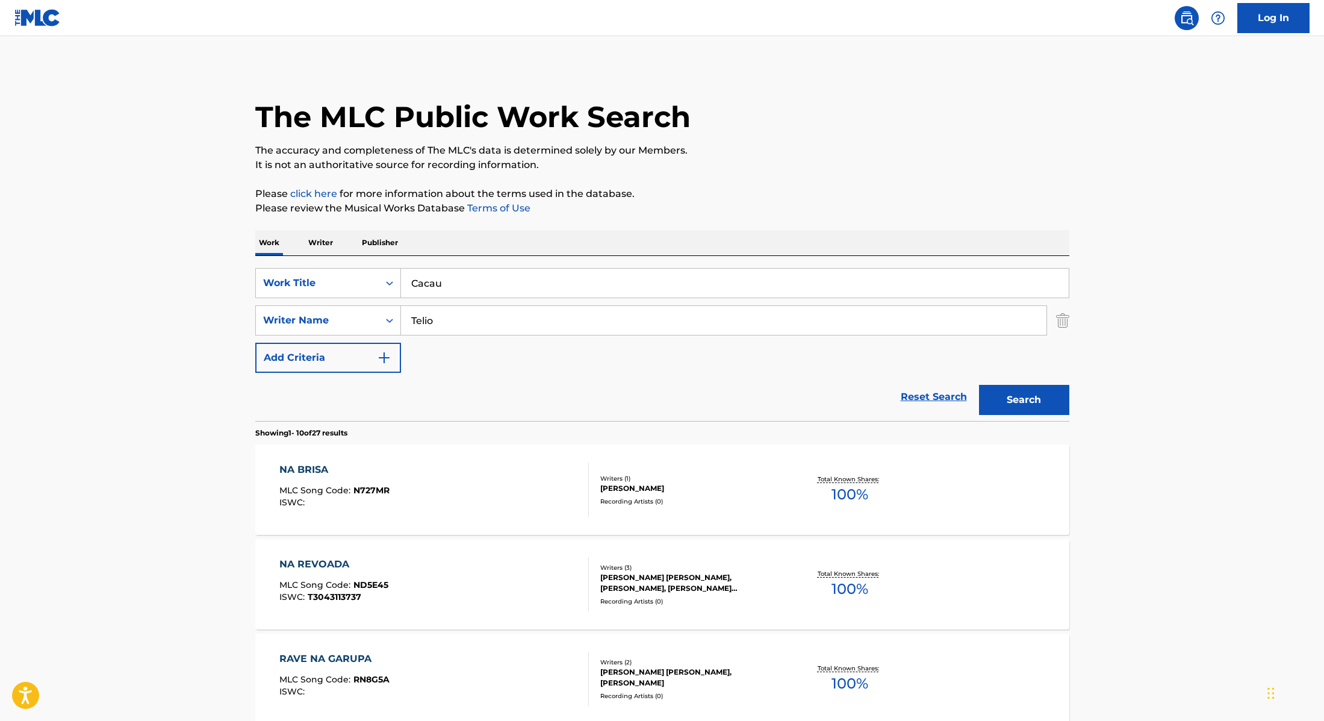
click at [1018, 403] on button "Search" at bounding box center [1024, 400] width 90 height 30
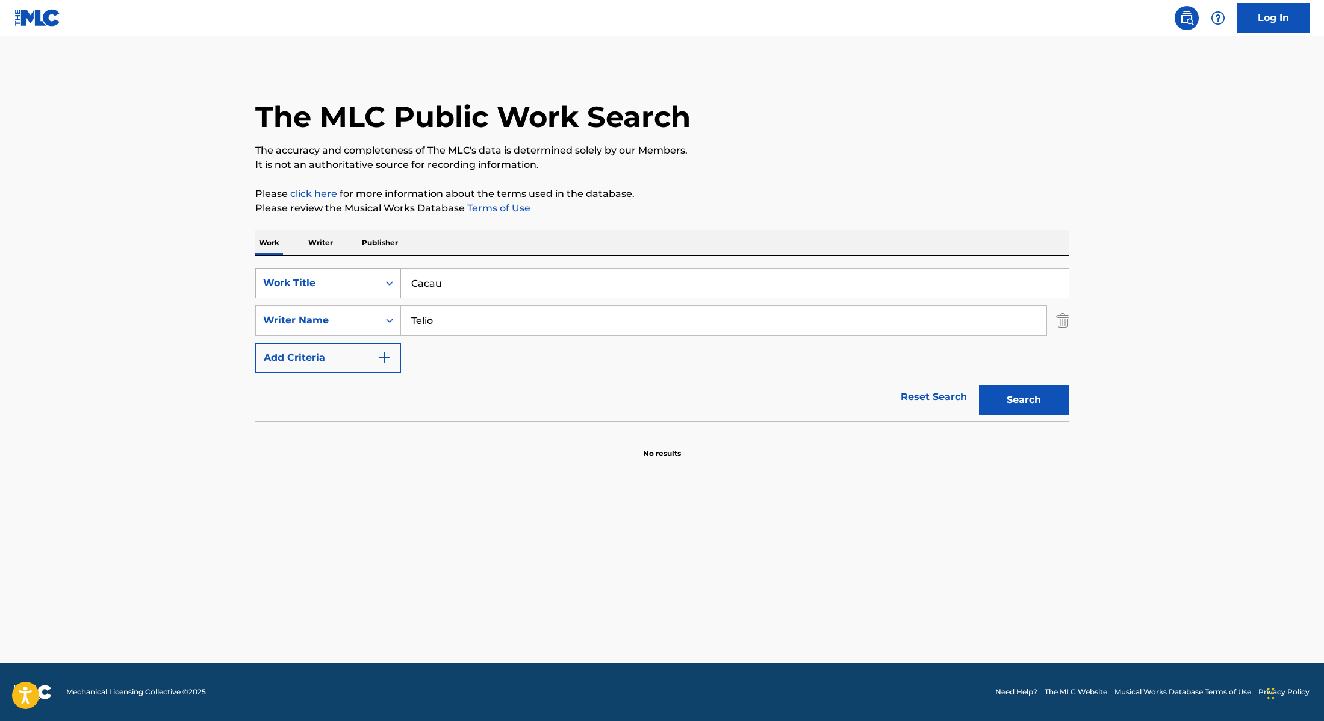
drag, startPoint x: 450, startPoint y: 288, endPoint x: 398, endPoint y: 280, distance: 53.0
click at [377, 278] on div "SearchWithCriteria28f74e23-8d9a-482d-8f44-99bc4c1a0823 Work Title Cacau" at bounding box center [662, 283] width 814 height 30
type input "Amor [PERSON_NAME]"
click at [861, 131] on div "The MLC Public Work Search" at bounding box center [662, 110] width 814 height 88
drag, startPoint x: 423, startPoint y: 313, endPoint x: 386, endPoint y: 307, distance: 37.7
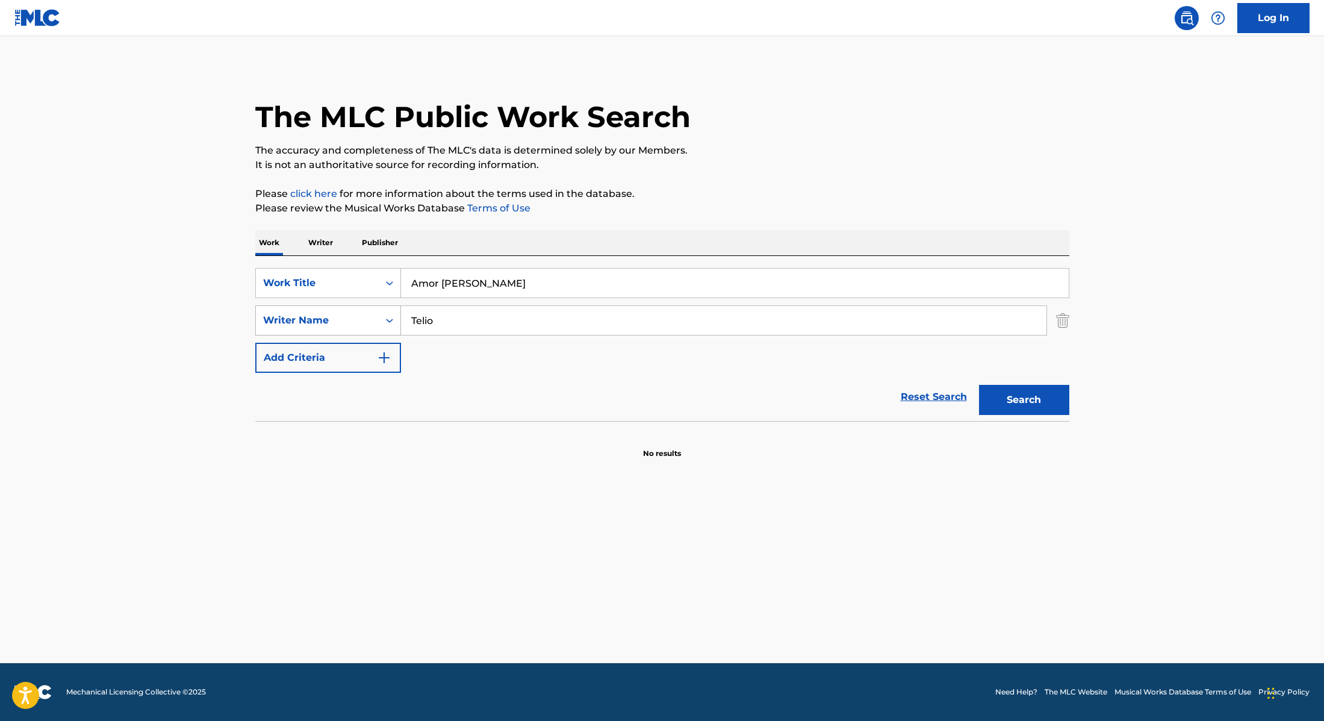
click at [388, 307] on div "SearchWithCriteria8cabbb3e-411d-4e6c-a3b4-dab8613fa116 Writer Name Telio" at bounding box center [662, 320] width 814 height 30
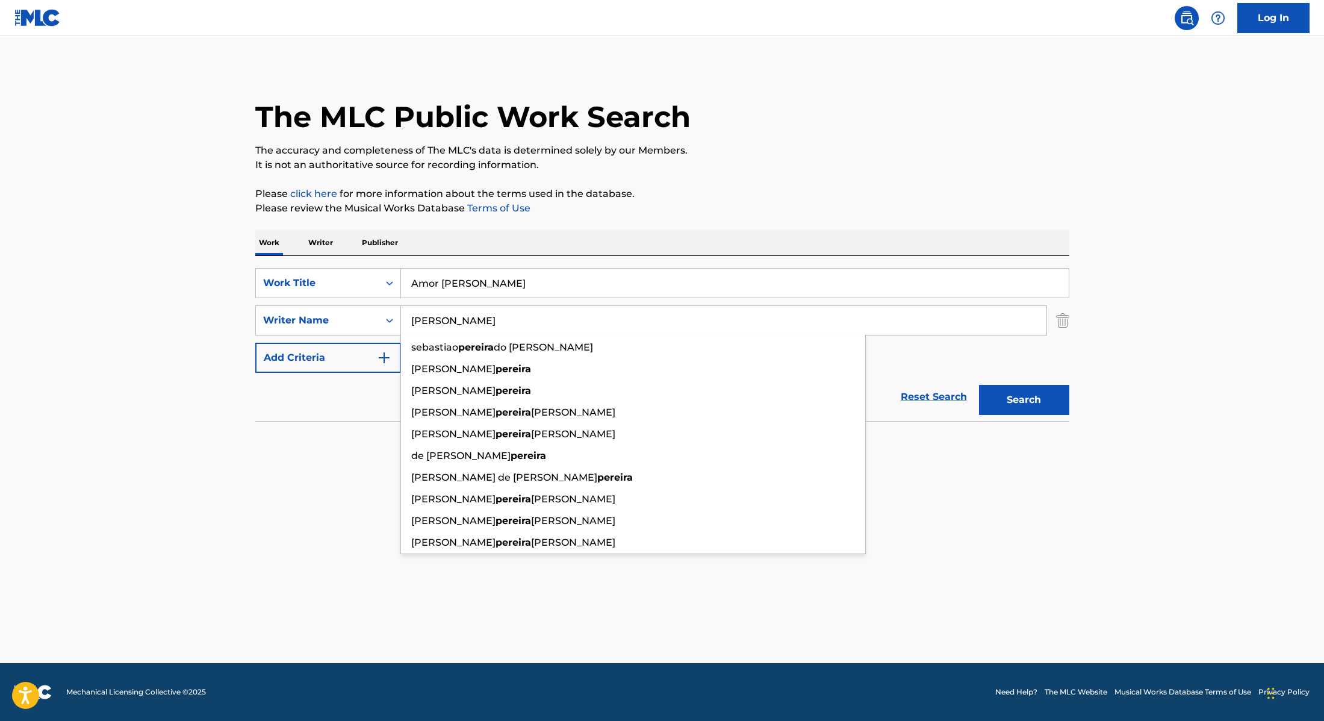
type input "[PERSON_NAME]"
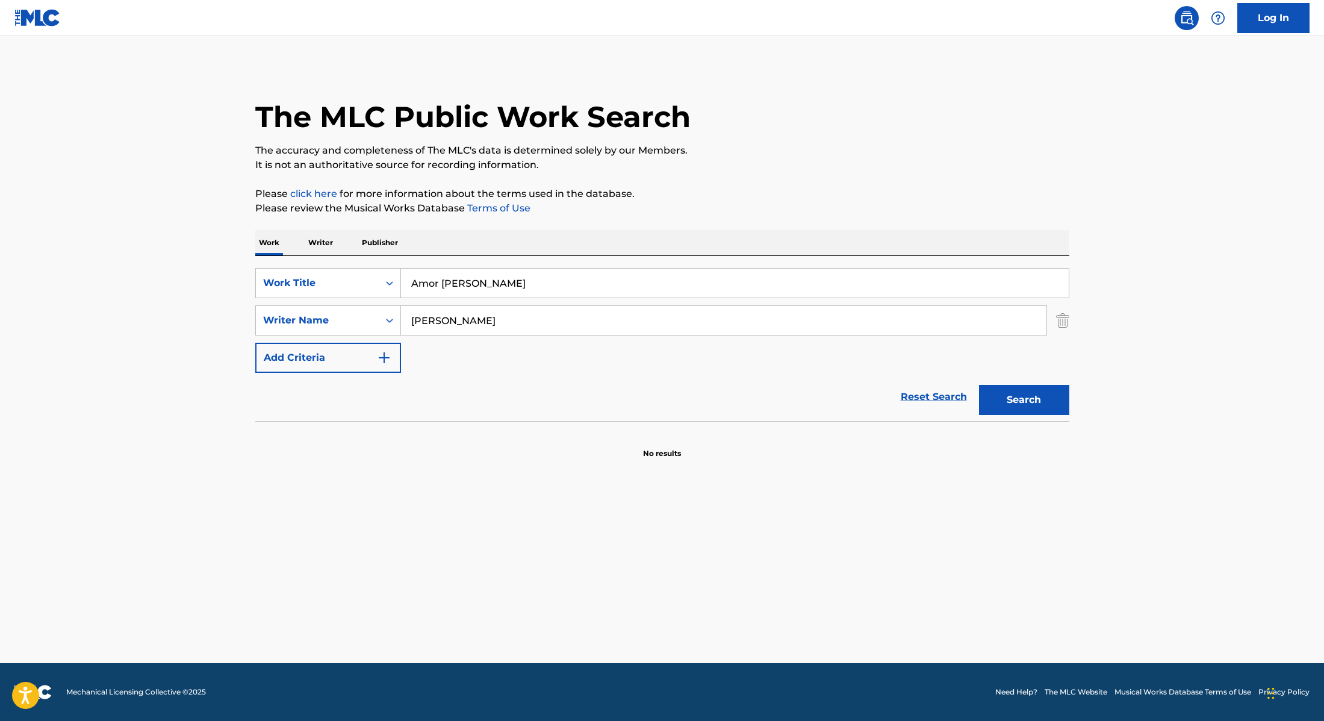
click at [906, 356] on div "SearchWithCriteria28f74e23-8d9a-482d-8f44-99bc4c1a0823 Work Title Amor [PERSON_…" at bounding box center [662, 320] width 814 height 105
click at [1016, 400] on button "Search" at bounding box center [1024, 400] width 90 height 30
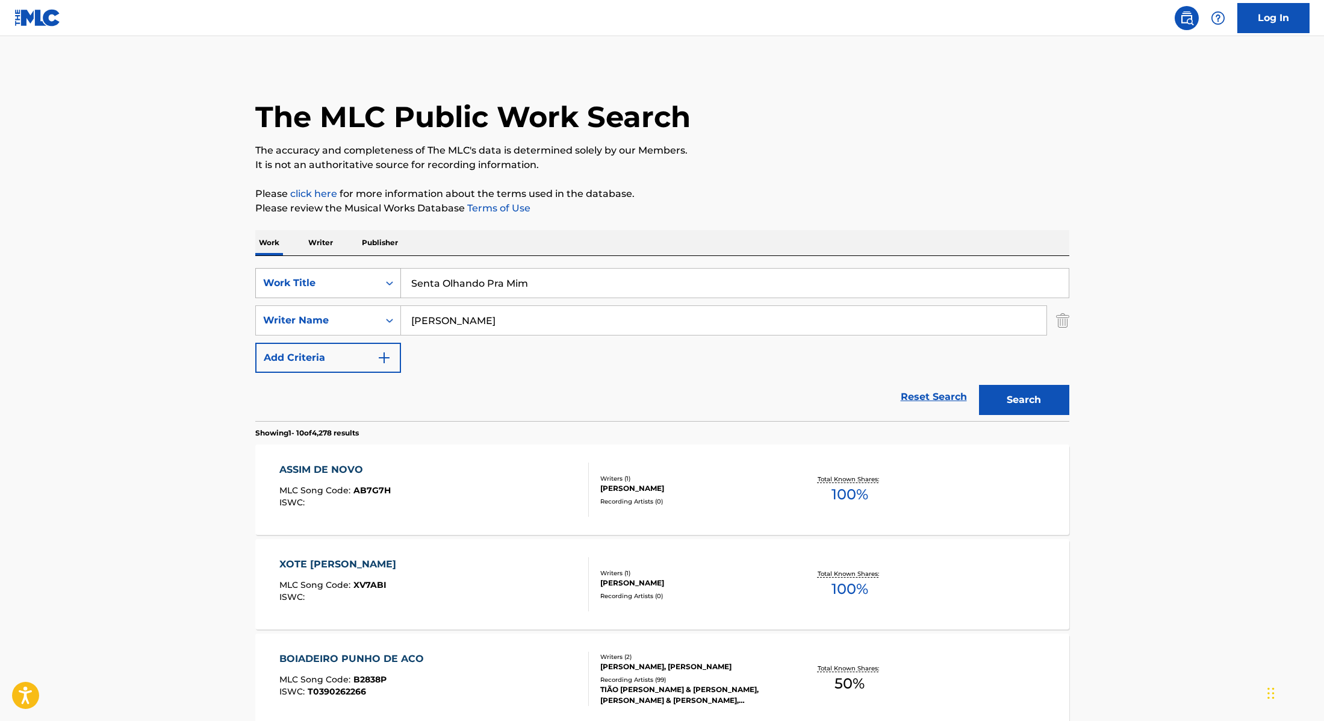
drag, startPoint x: 509, startPoint y: 285, endPoint x: 348, endPoint y: 274, distance: 161.8
click at [348, 275] on div "SearchWithCriteria28f74e23-8d9a-482d-8f44-99bc4c1a0823 Work Title Senta Olhando…" at bounding box center [662, 283] width 814 height 30
type input "Senta Olhando Pra Mim"
drag, startPoint x: 458, startPoint y: 323, endPoint x: 379, endPoint y: 309, distance: 80.1
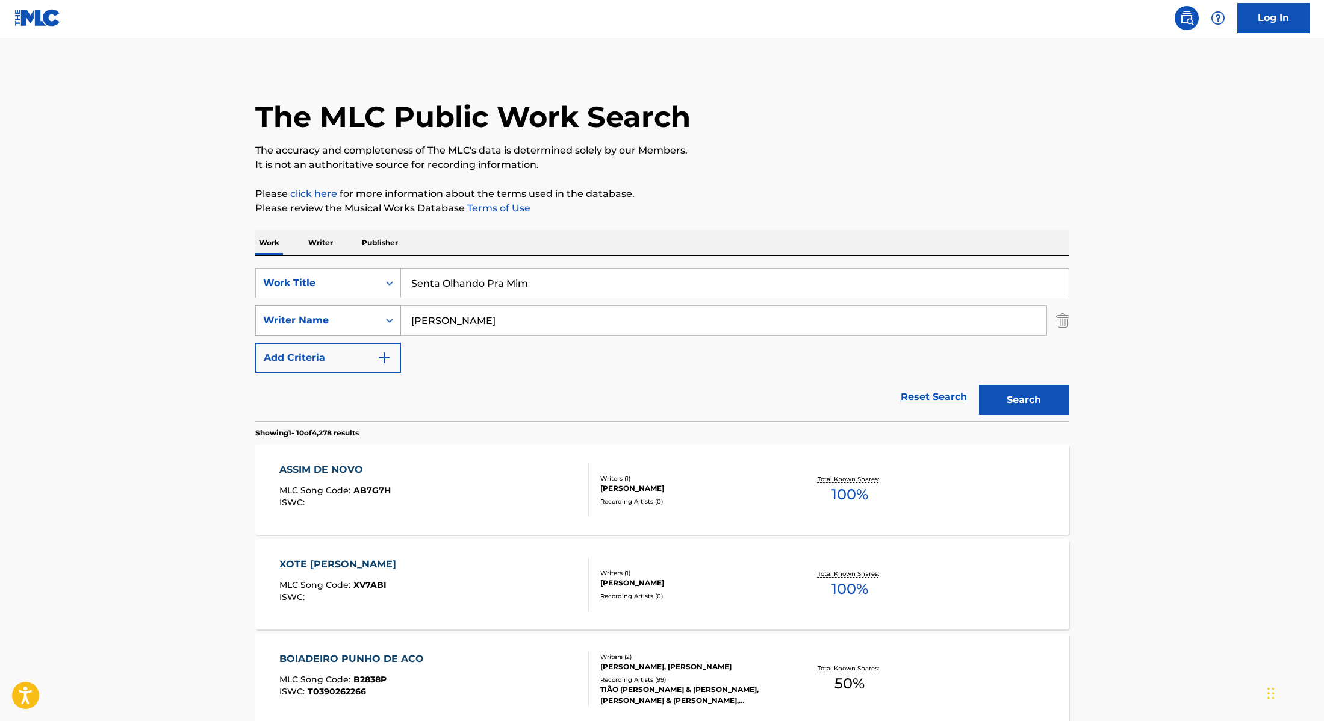
click at [379, 310] on div "SearchWithCriteria8cabbb3e-411d-4e6c-a3b4-dab8613fa116 Writer Name [PERSON_NAME]" at bounding box center [662, 320] width 814 height 30
click at [979, 385] on button "Search" at bounding box center [1024, 400] width 90 height 30
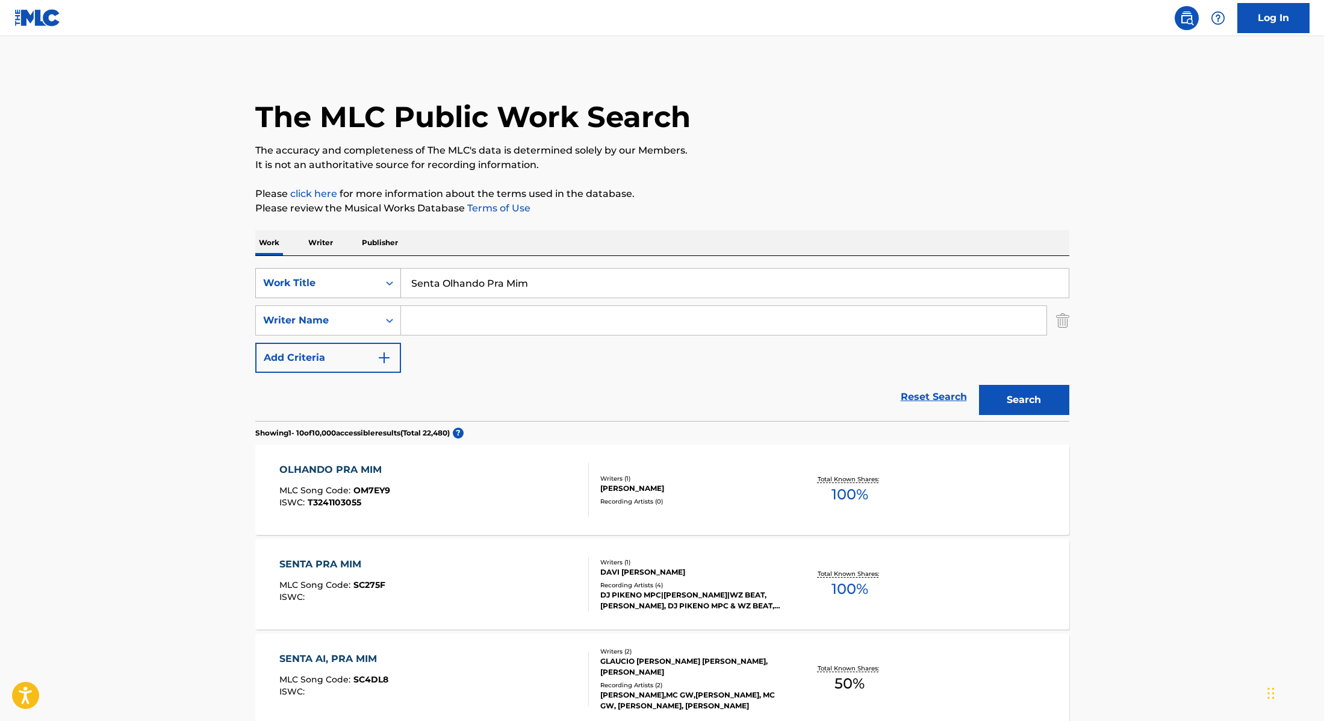
drag, startPoint x: 540, startPoint y: 284, endPoint x: 360, endPoint y: 270, distance: 180.6
click at [360, 270] on div "SearchWithCriteria28f74e23-8d9a-482d-8f44-99bc4c1a0823 Work Title Senta Olhando…" at bounding box center [662, 283] width 814 height 30
click at [783, 104] on div "The MLC Public Work Search" at bounding box center [662, 110] width 814 height 88
click at [1007, 402] on button "Search" at bounding box center [1024, 400] width 90 height 30
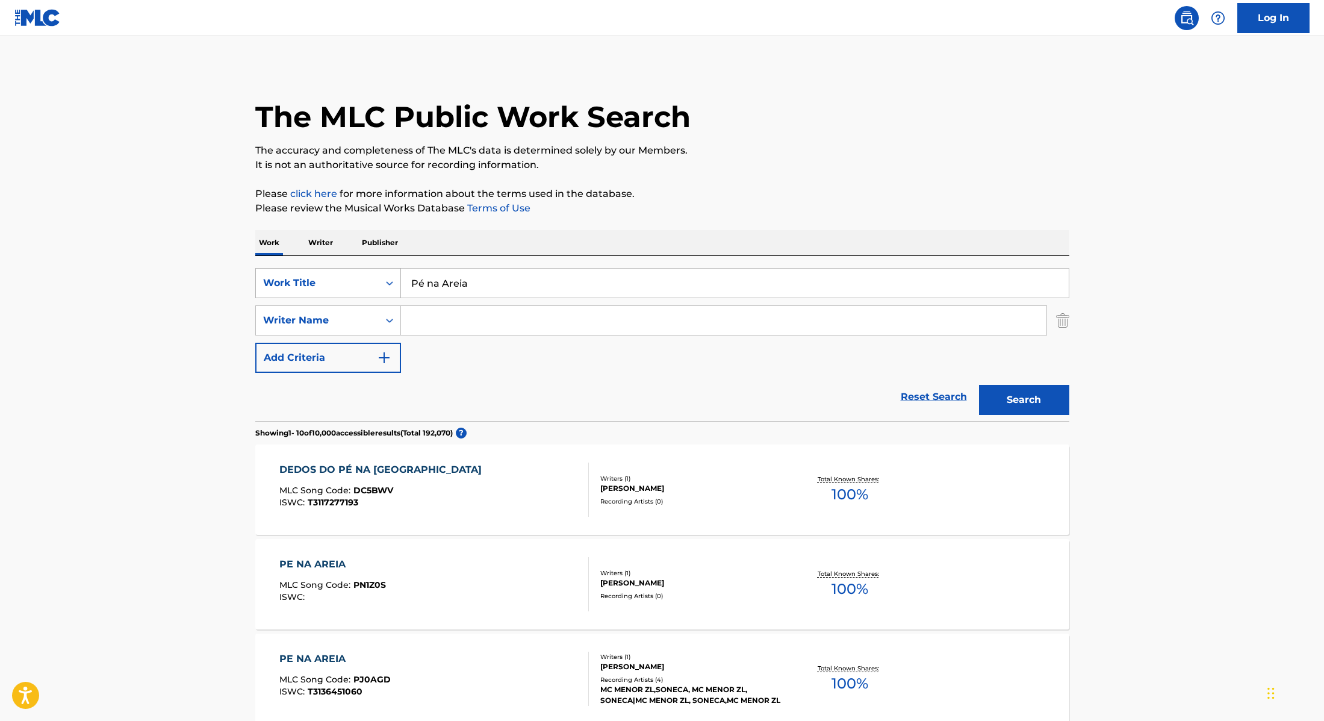
drag, startPoint x: 484, startPoint y: 287, endPoint x: 368, endPoint y: 276, distance: 116.1
click at [370, 276] on div "SearchWithCriteria28f74e23-8d9a-482d-8f44-99bc4c1a0823 Work Title Pé na Areia" at bounding box center [662, 283] width 814 height 30
type input "SWEET LIKE SUGAR"
click at [673, 210] on p "Please review the Musical Works Database Terms of Use" at bounding box center [662, 208] width 814 height 14
click at [509, 323] on input "Search Form" at bounding box center [724, 320] width 646 height 29
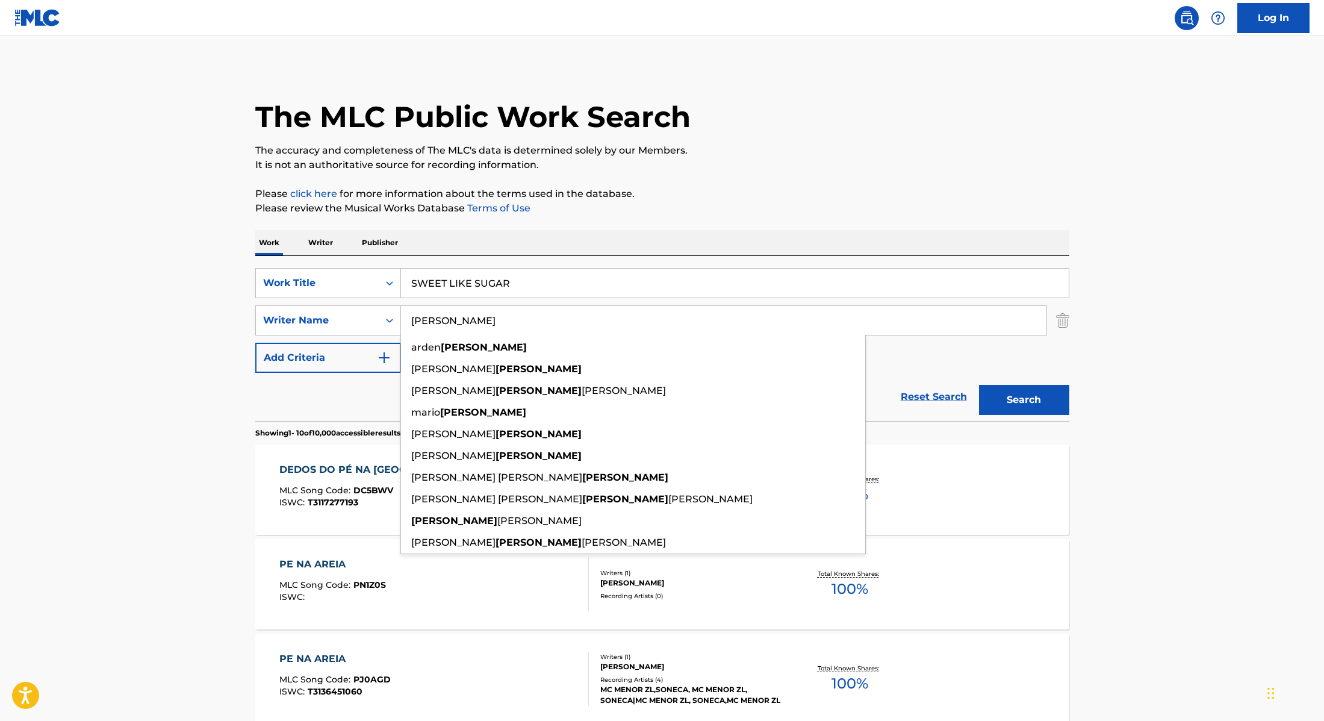
type input "[PERSON_NAME]"
click at [1042, 401] on button "Search" at bounding box center [1024, 400] width 90 height 30
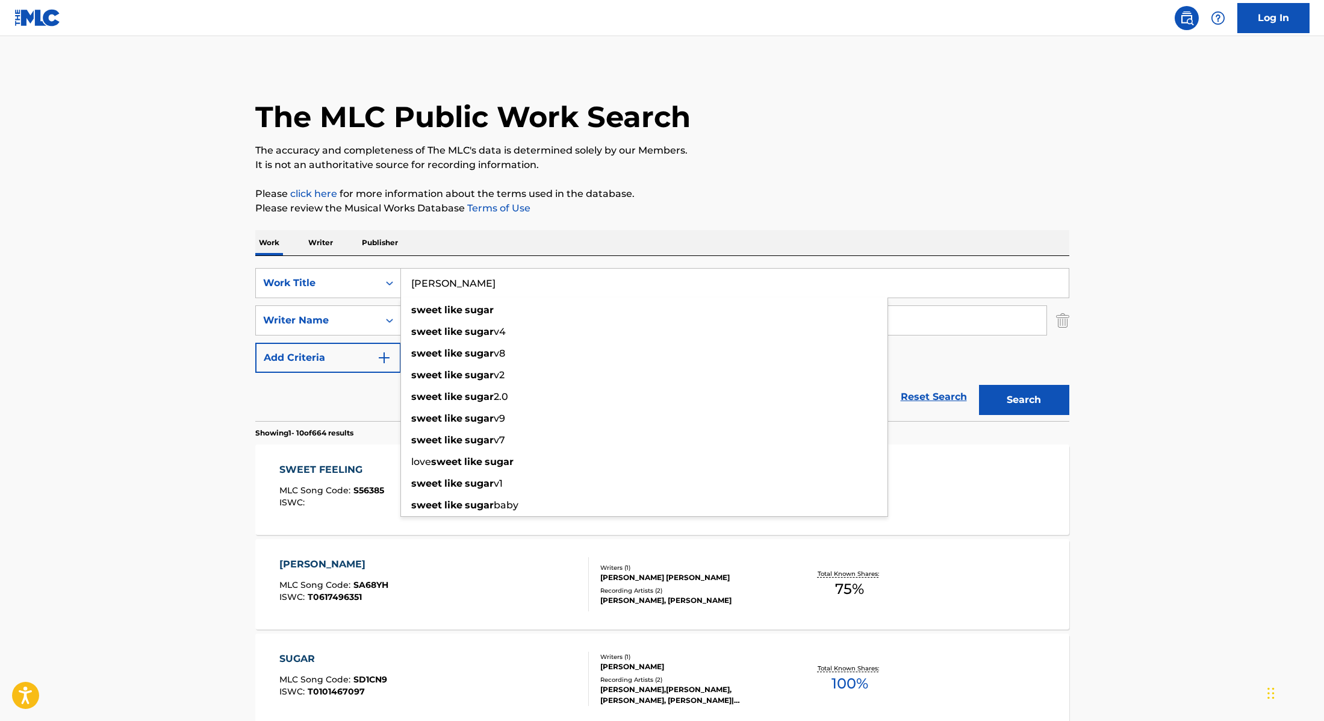
drag, startPoint x: 522, startPoint y: 283, endPoint x: 354, endPoint y: 258, distance: 169.9
click at [350, 258] on div "SearchWithCriteria28f74e23-8d9a-482d-8f44-99bc4c1a0823 Work Title Van Cleef swe…" at bounding box center [662, 338] width 814 height 165
type input "[PERSON_NAME]"
click at [683, 190] on p "Please click here for more information about the terms used in the database." at bounding box center [662, 194] width 814 height 14
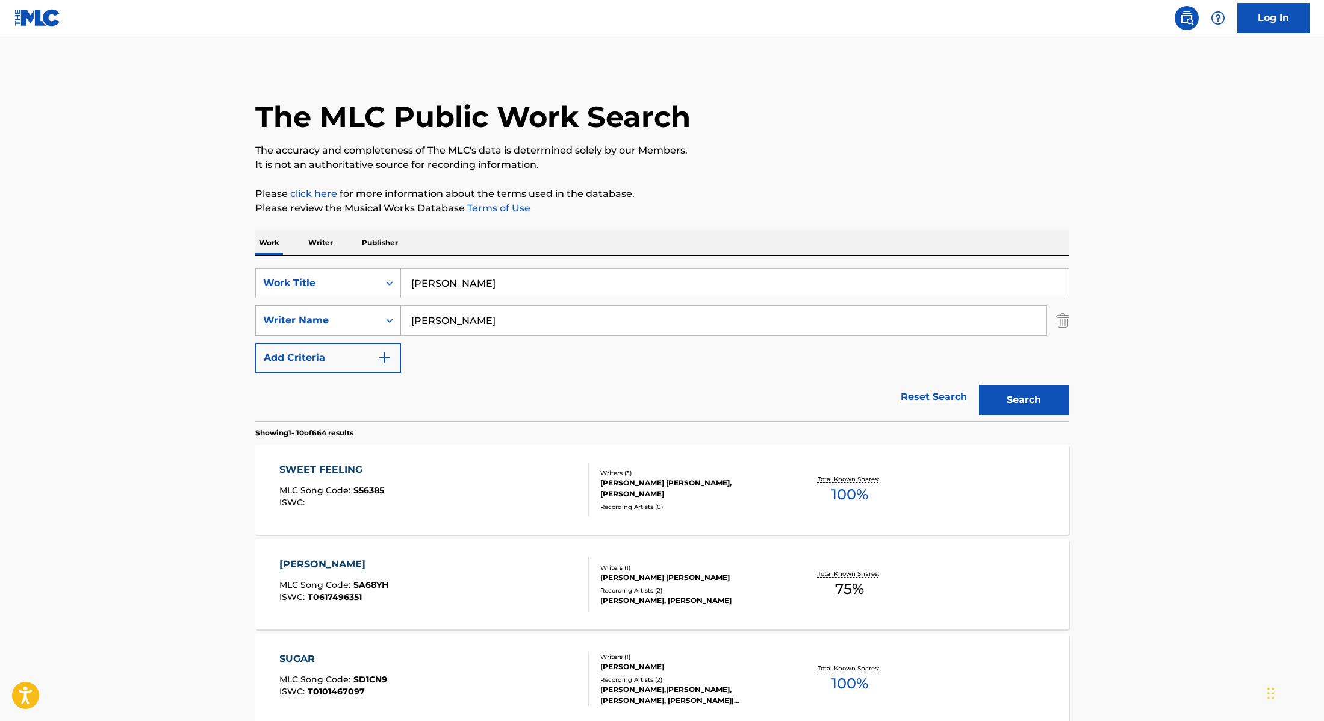
drag, startPoint x: 478, startPoint y: 322, endPoint x: 330, endPoint y: 306, distance: 148.4
click at [335, 306] on div "SearchWithCriteria8cabbb3e-411d-4e6c-a3b4-dab8613fa116 Writer Name [PERSON_NAME]" at bounding box center [662, 320] width 814 height 30
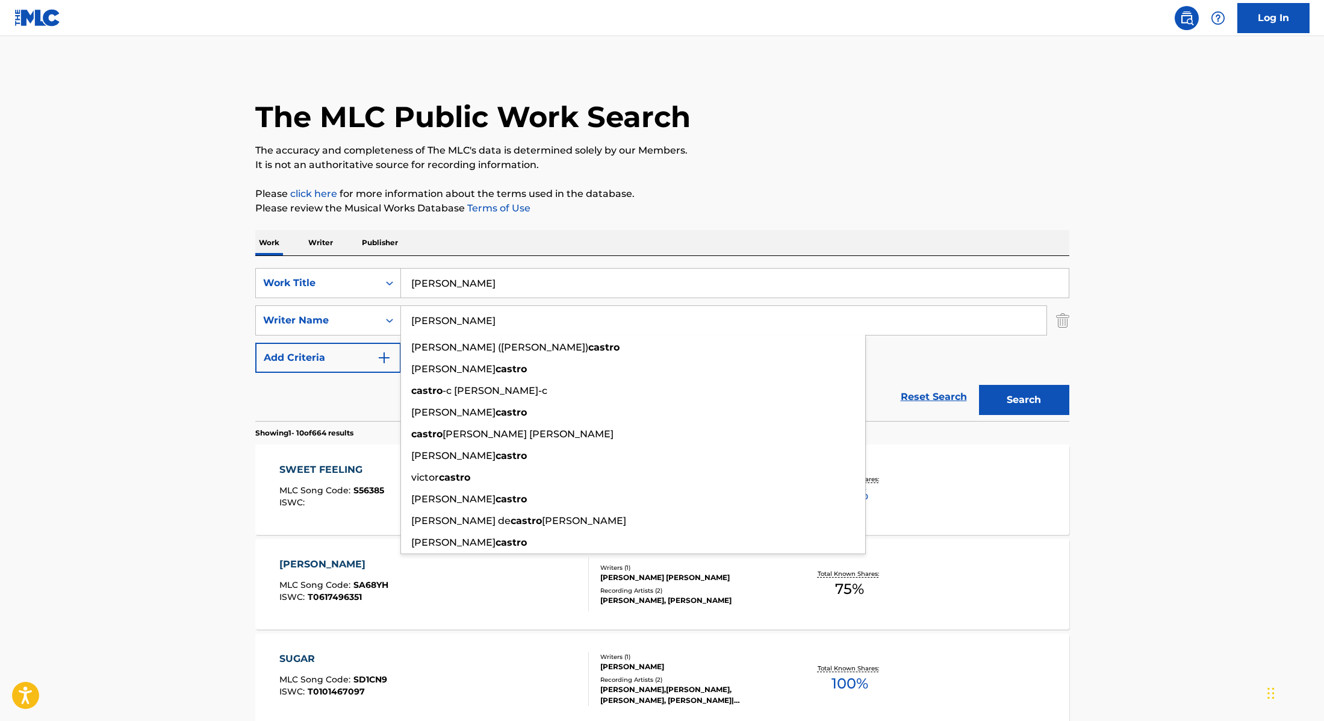
type input "[PERSON_NAME]"
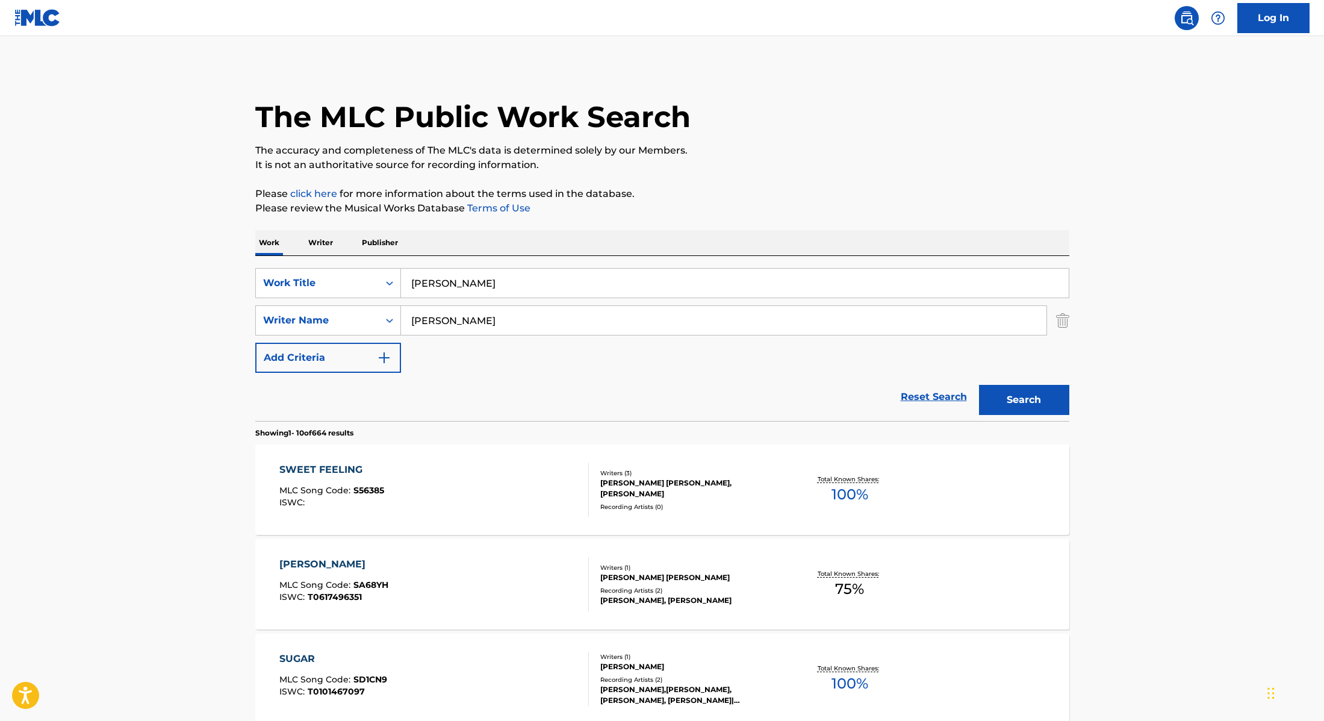
click at [1047, 408] on button "Search" at bounding box center [1024, 400] width 90 height 30
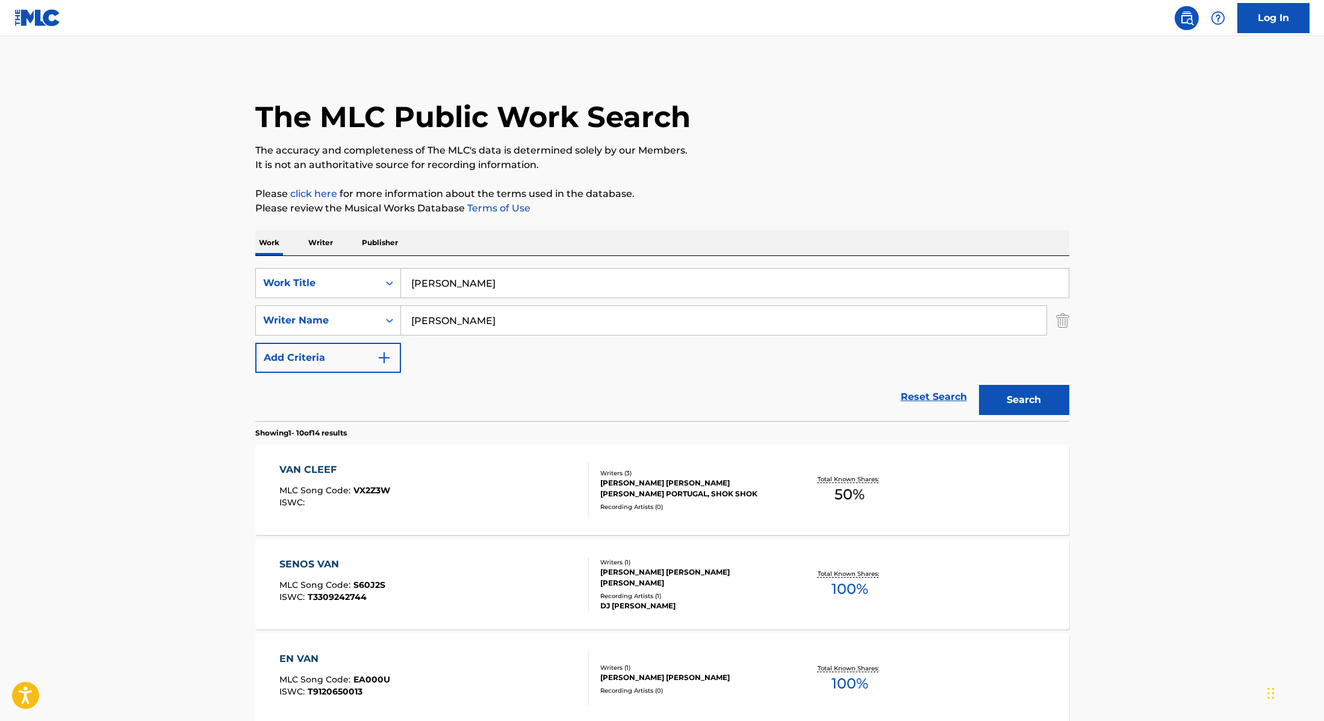
click at [496, 482] on div "VAN CLEEF MLC Song Code : VX2Z3W ISWC :" at bounding box center [434, 489] width 310 height 54
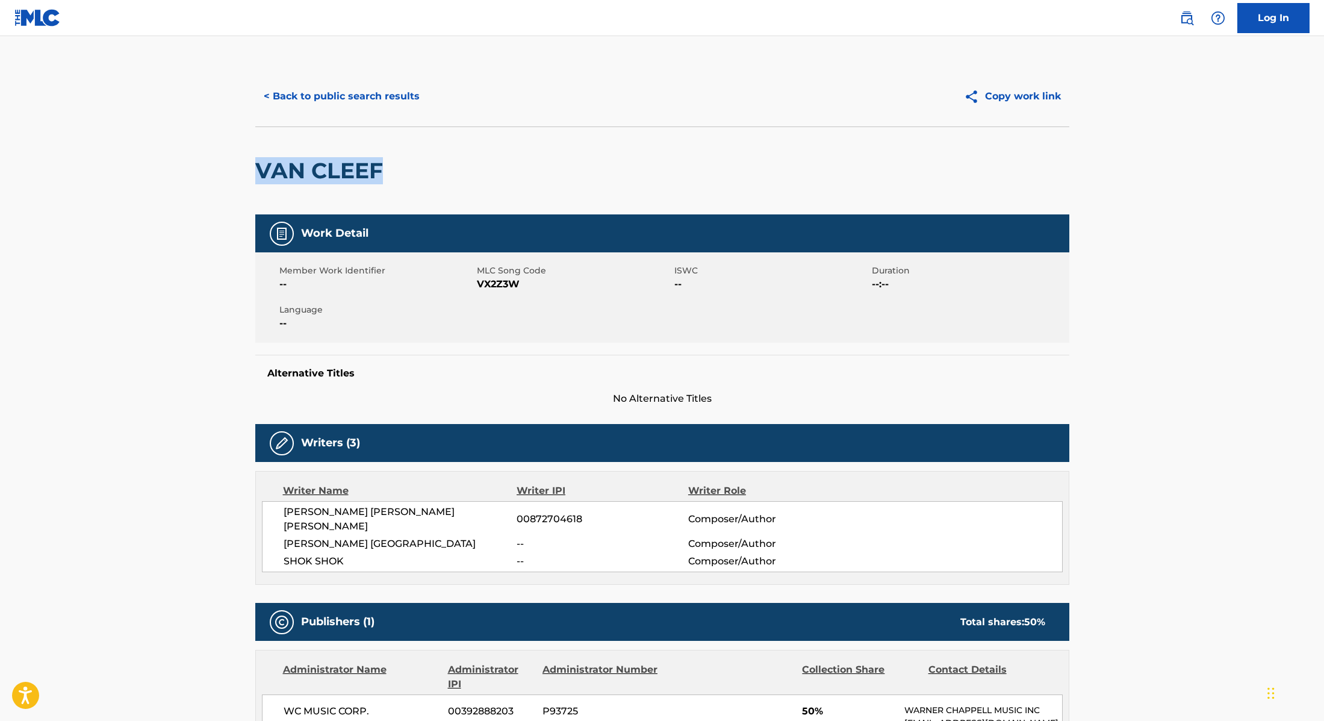
drag, startPoint x: 396, startPoint y: 176, endPoint x: 229, endPoint y: 174, distance: 167.4
click at [229, 174] on main "< Back to public search results Copy work link VAN CLEEF Work Detail Member Wor…" at bounding box center [662, 490] width 1324 height 908
drag, startPoint x: 476, startPoint y: 282, endPoint x: 537, endPoint y: 284, distance: 60.2
click at [537, 284] on span "VX2Z3W" at bounding box center [574, 284] width 195 height 14
click at [392, 92] on button "< Back to public search results" at bounding box center [341, 96] width 173 height 30
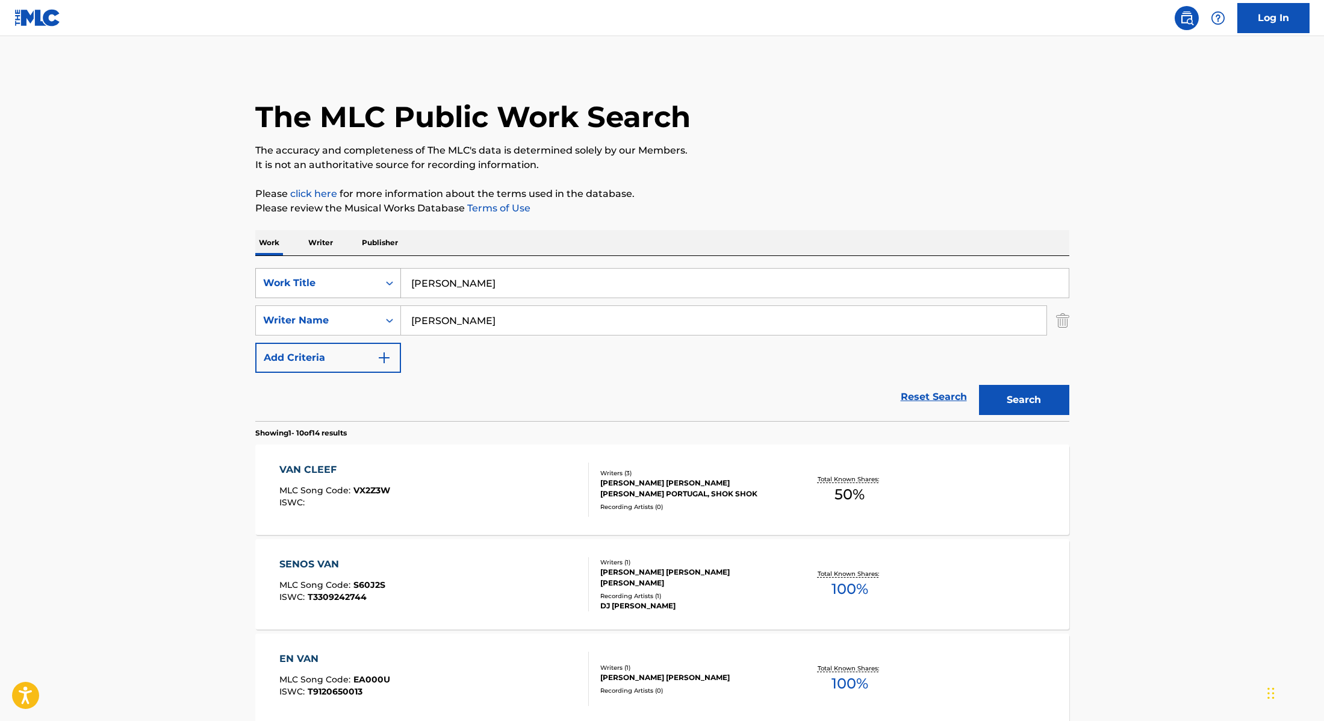
drag, startPoint x: 472, startPoint y: 285, endPoint x: 375, endPoint y: 275, distance: 97.5
click at [375, 275] on div "SearchWithCriteria28f74e23-8d9a-482d-8f44-99bc4c1a0823 Work Title Van Cleef" at bounding box center [662, 283] width 814 height 30
click at [458, 283] on input "[PERSON_NAME] No Beat" at bounding box center [735, 283] width 668 height 29
click at [495, 284] on input "[PERSON_NAME], OrochiPortugal No Beat" at bounding box center [735, 283] width 668 height 29
drag, startPoint x: 635, startPoint y: 285, endPoint x: 372, endPoint y: 280, distance: 263.8
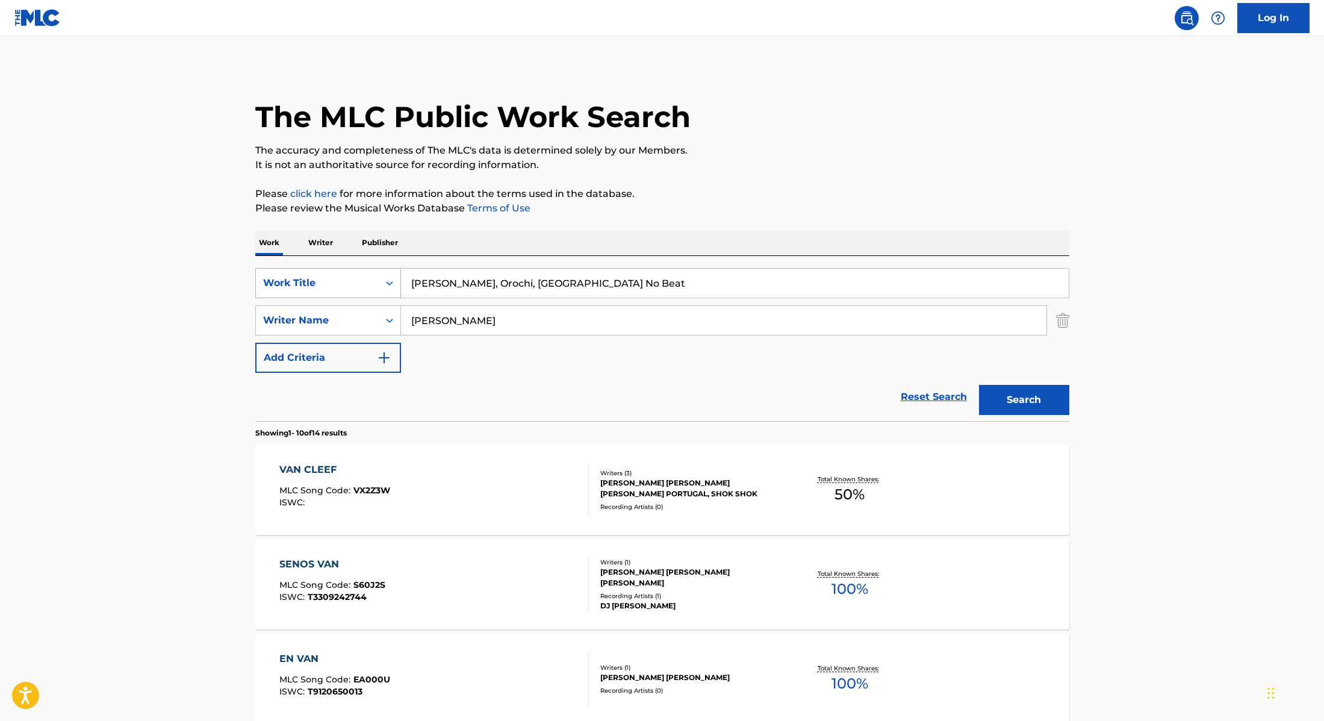
click at [372, 280] on div "SearchWithCriteria28f74e23-8d9a-482d-8f44-99bc4c1a0823 Work Title [PERSON_NAME]…" at bounding box center [662, 283] width 814 height 30
type input "7 [PERSON_NAME]"
click at [775, 203] on p "Please review the Musical Works Database Terms of Use" at bounding box center [662, 208] width 814 height 14
click at [1016, 397] on button "Search" at bounding box center [1024, 400] width 90 height 30
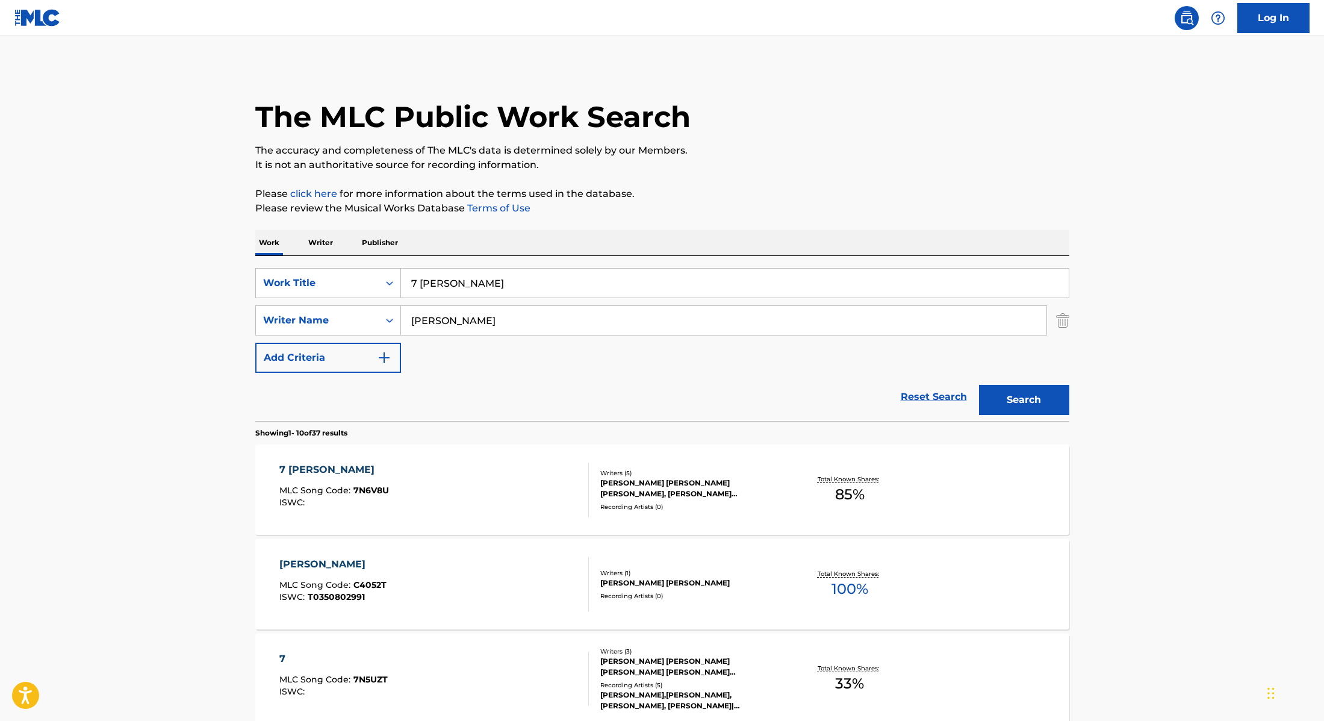
click at [523, 493] on div "7 [PERSON_NAME] MLC Song Code : 7N6V8U ISWC :" at bounding box center [434, 489] width 310 height 54
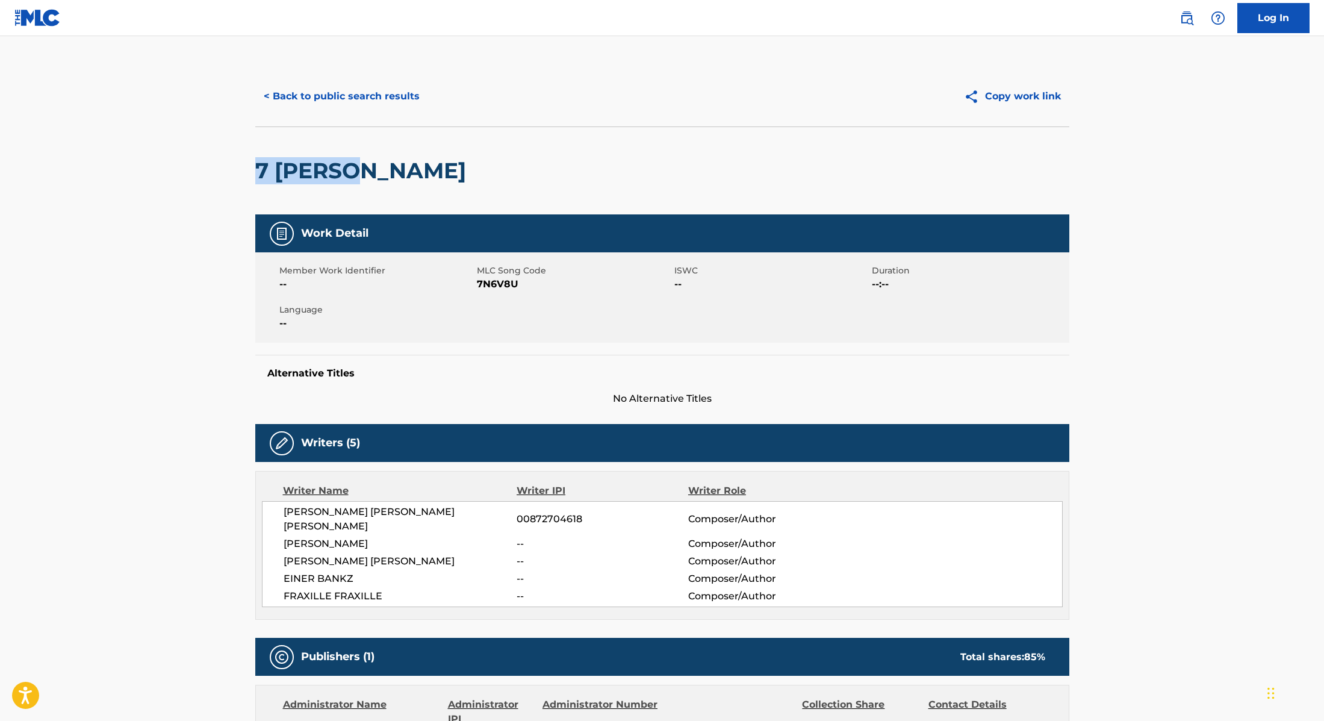
drag, startPoint x: 408, startPoint y: 174, endPoint x: 247, endPoint y: 162, distance: 160.6
click at [247, 162] on div "< Back to public search results Copy work link 7 [PERSON_NAME] Work Detail Memb…" at bounding box center [662, 520] width 843 height 909
drag, startPoint x: 479, startPoint y: 286, endPoint x: 561, endPoint y: 285, distance: 82.5
click at [561, 285] on span "7N6V8U" at bounding box center [574, 284] width 195 height 14
click at [378, 96] on button "< Back to public search results" at bounding box center [341, 96] width 173 height 30
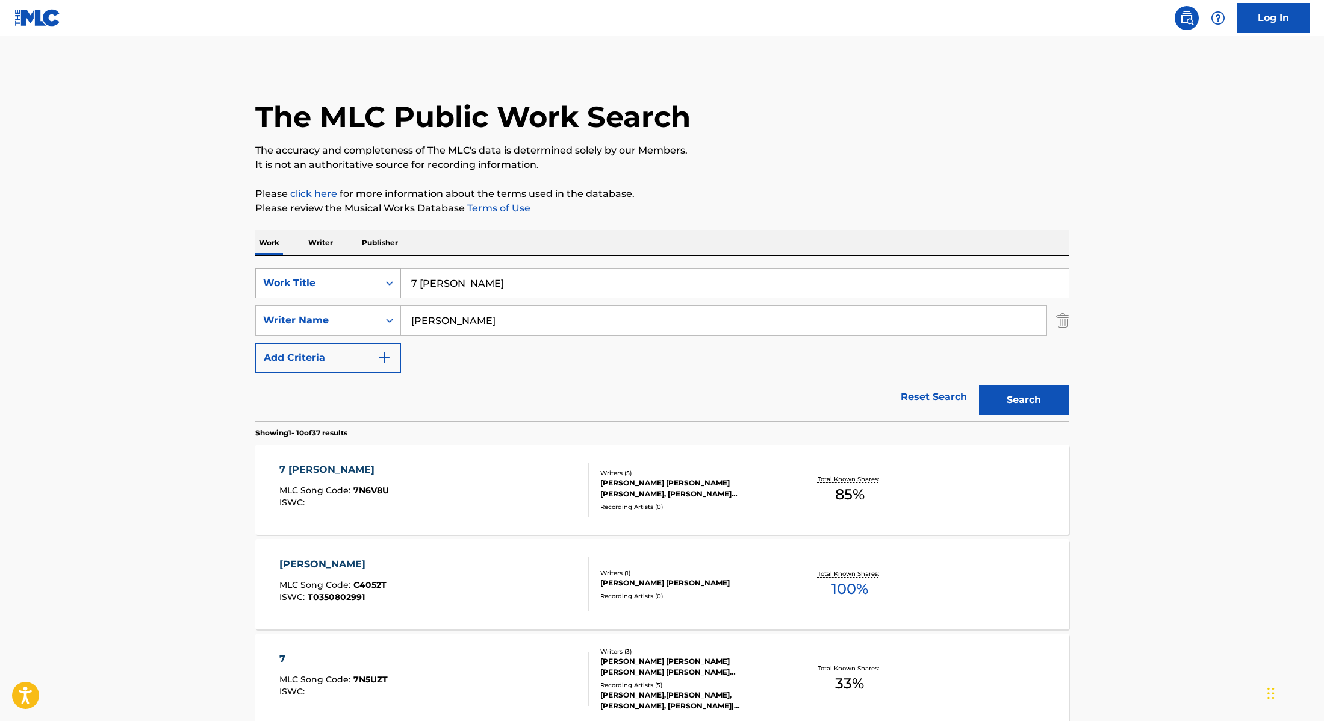
drag, startPoint x: 465, startPoint y: 284, endPoint x: 399, endPoint y: 274, distance: 67.6
click at [399, 274] on div "SearchWithCriteria28f74e23-8d9a-482d-8f44-99bc4c1a0823 Work Title 7 [PERSON_NAM…" at bounding box center [662, 283] width 814 height 30
click at [470, 283] on input "Einer BankzFraxilleKizzyOrochiTkN" at bounding box center [735, 283] width 668 height 29
click at [510, 284] on input "Einer Bankz, FraxilleKizzyOrochiTkN" at bounding box center [735, 283] width 668 height 29
click at [539, 284] on input "Einer Bankz, Fraxille, KizzyOrochiTkN" at bounding box center [735, 283] width 668 height 29
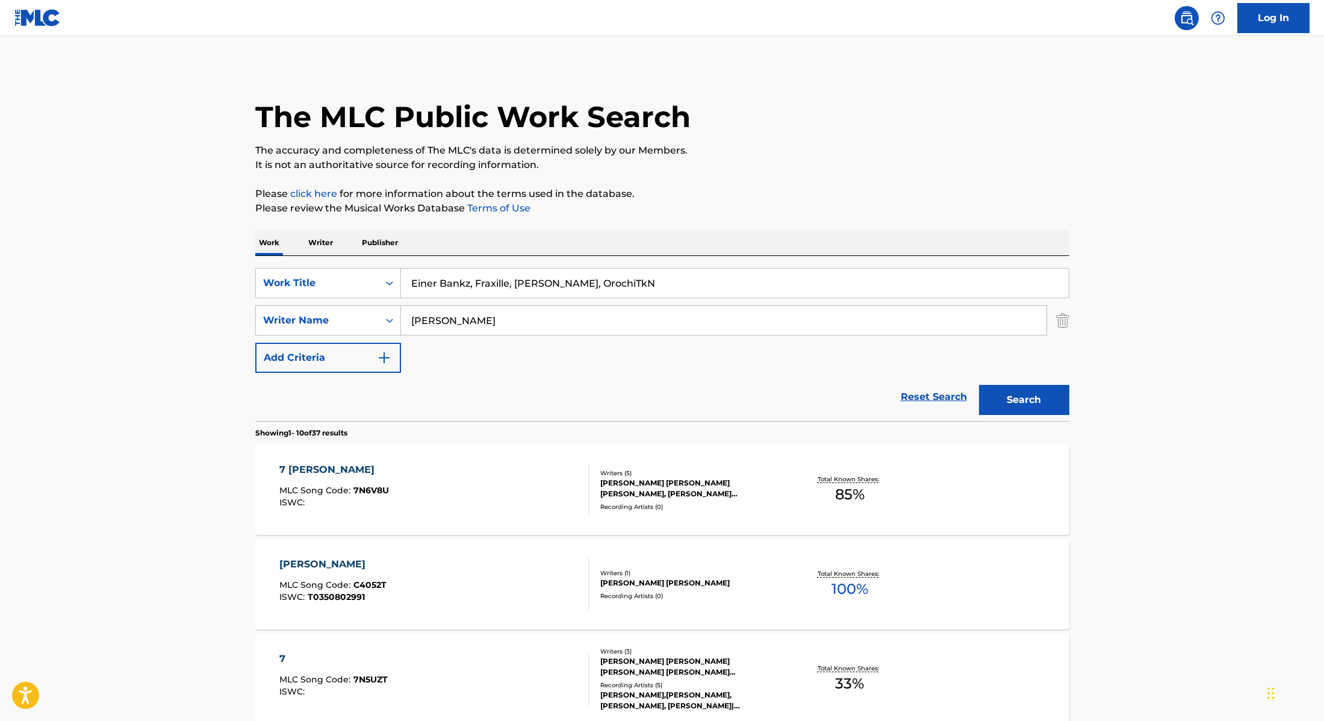
click at [576, 284] on input "Einer Bankz, Fraxille, [PERSON_NAME], OrochiTkN" at bounding box center [735, 283] width 668 height 29
drag, startPoint x: 635, startPoint y: 283, endPoint x: 406, endPoint y: 275, distance: 228.4
click at [406, 275] on input "Einer Bankz, Fraxille, [PERSON_NAME], [PERSON_NAME], TkN" at bounding box center [735, 283] width 668 height 29
type input "Dejavu"
click at [751, 201] on p "Please review the Musical Works Database Terms of Use" at bounding box center [662, 208] width 814 height 14
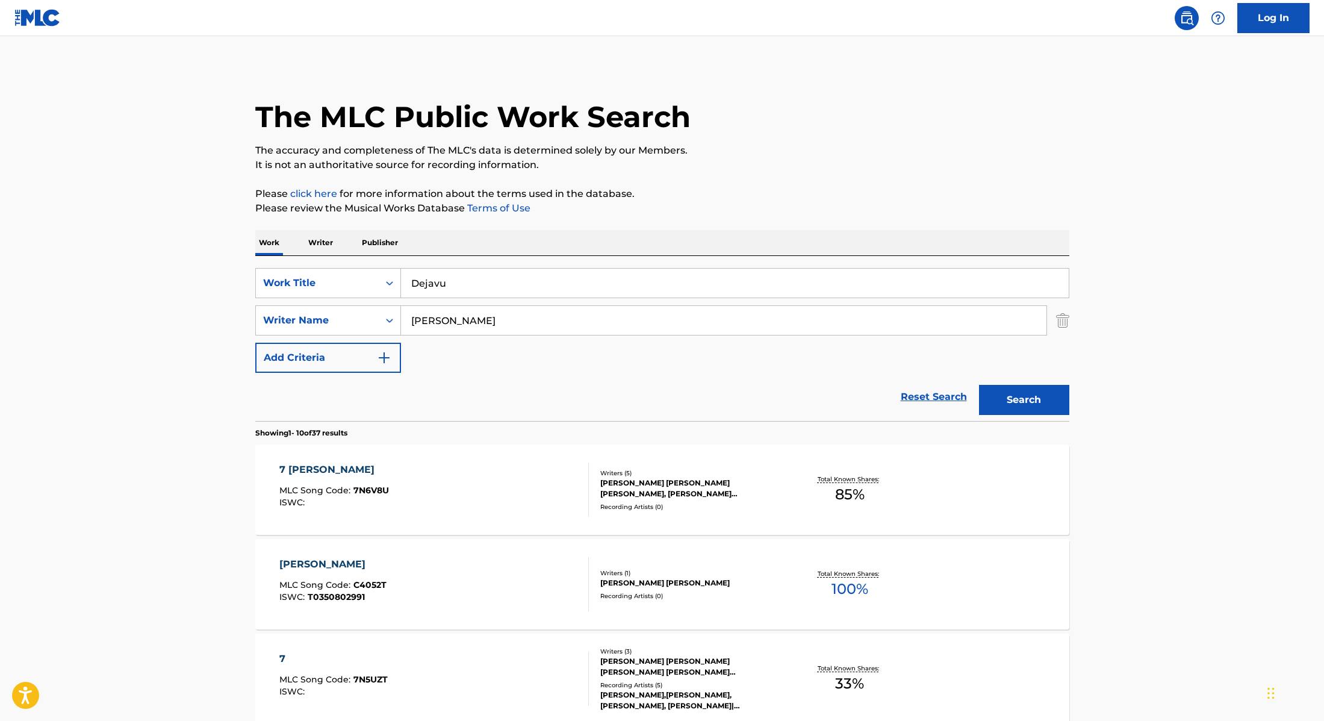
click at [1013, 402] on button "Search" at bounding box center [1024, 400] width 90 height 30
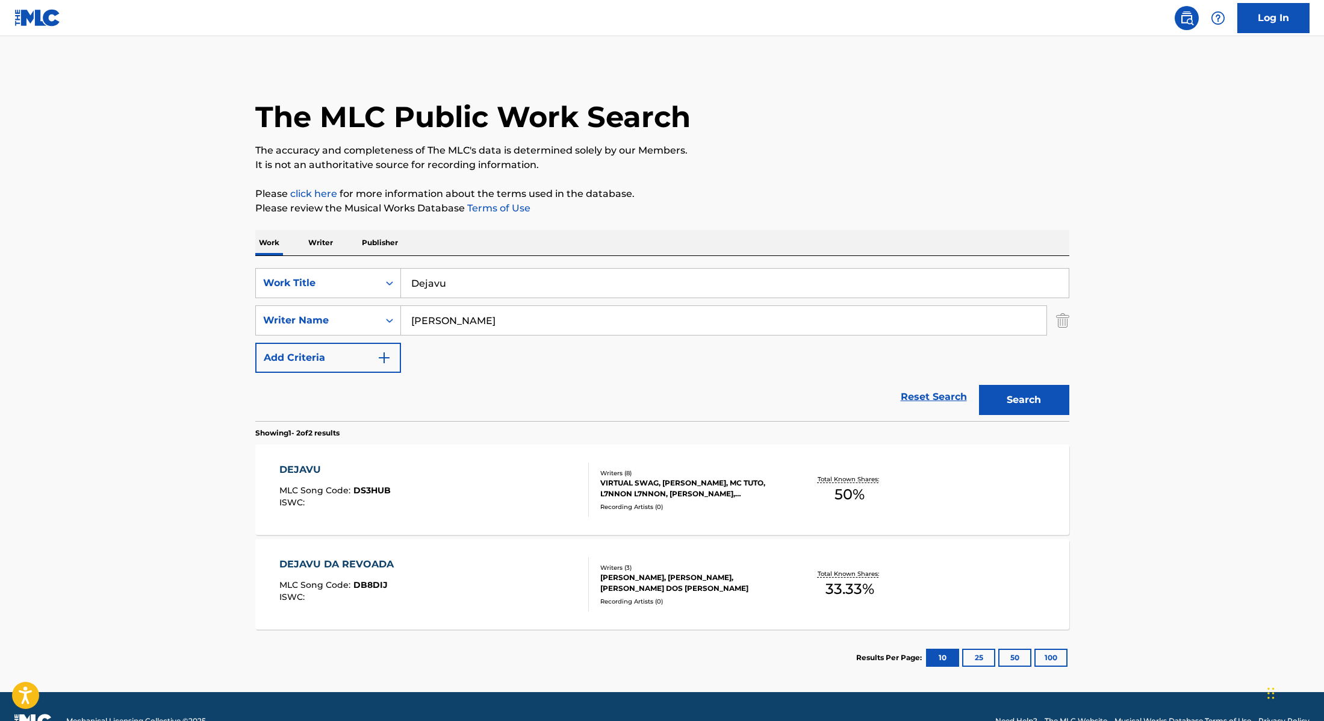
click at [555, 472] on div "DEJAVU MLC Song Code : DS3HUB ISWC :" at bounding box center [434, 489] width 310 height 54
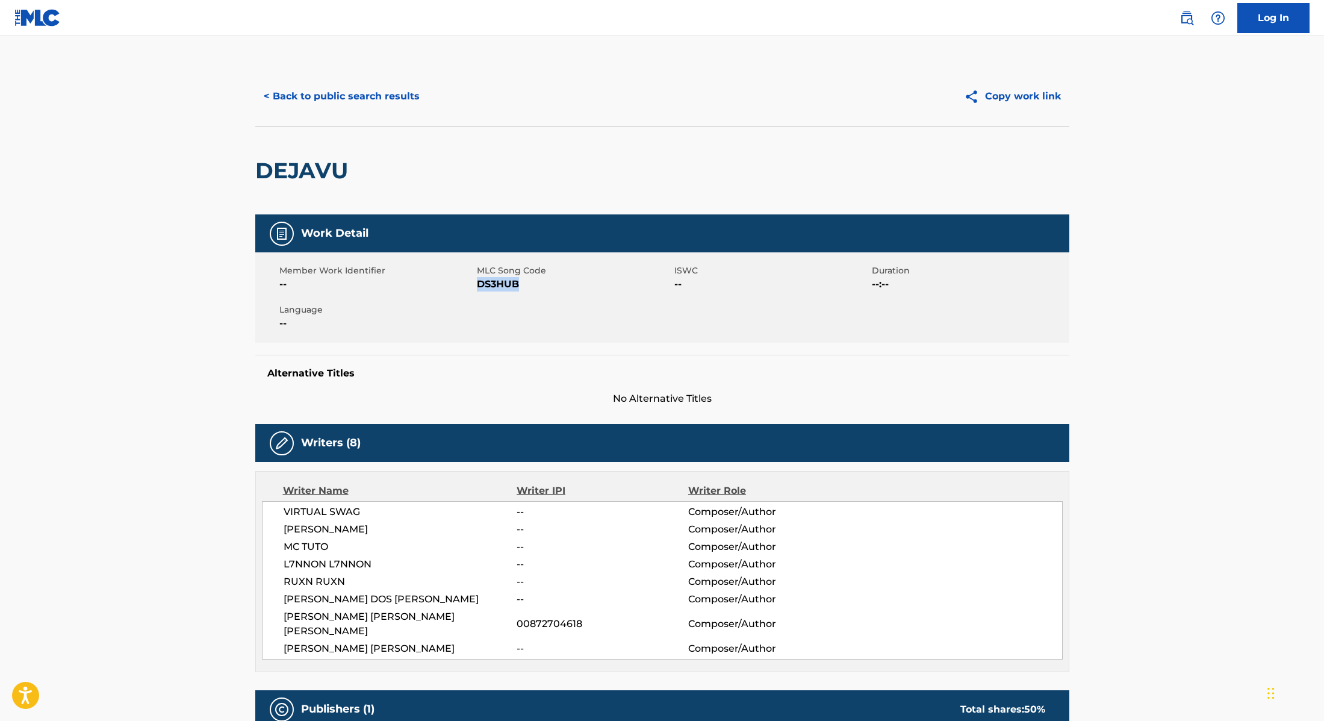
drag, startPoint x: 477, startPoint y: 286, endPoint x: 545, endPoint y: 286, distance: 68.0
click at [545, 286] on span "DS3HUB" at bounding box center [574, 284] width 195 height 14
click at [372, 92] on button "< Back to public search results" at bounding box center [341, 96] width 173 height 30
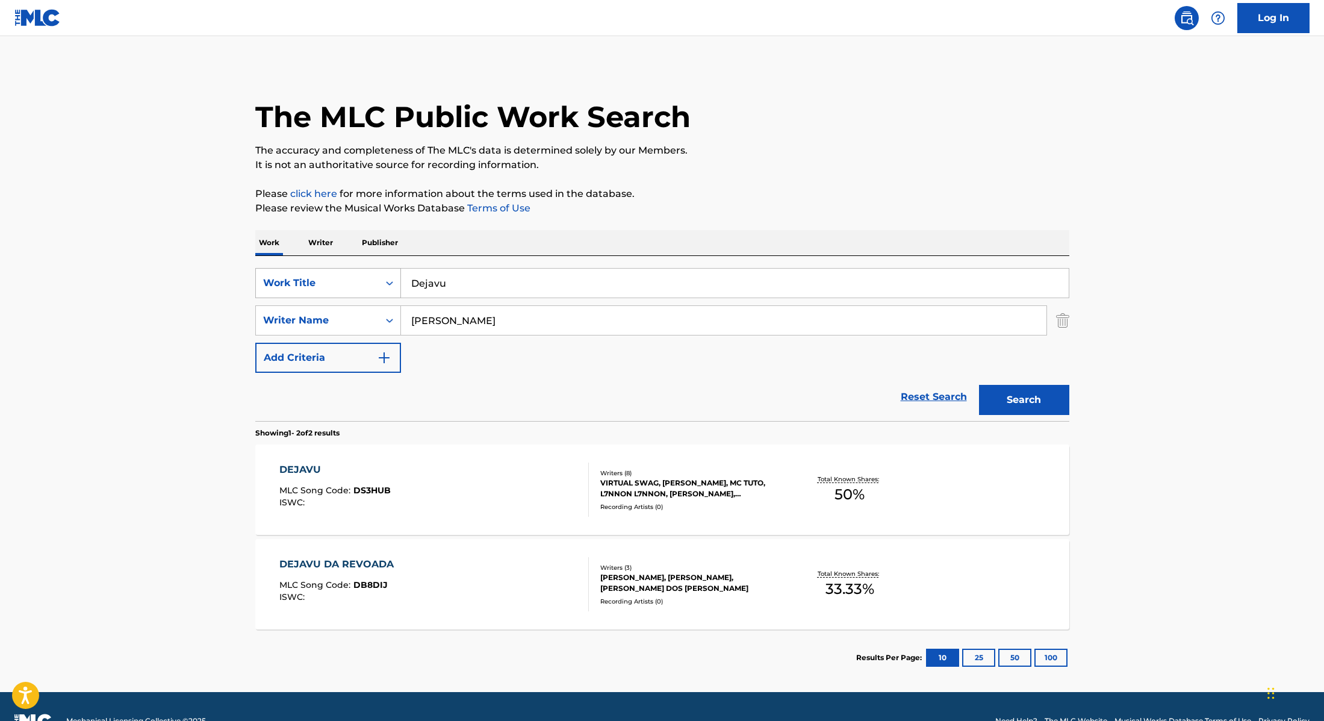
drag, startPoint x: 458, startPoint y: 285, endPoint x: 387, endPoint y: 278, distance: 70.8
click at [387, 278] on div "SearchWithCriteria28f74e23-8d9a-482d-8f44-99bc4c1a0823 Work Title Dejavu" at bounding box center [662, 283] width 814 height 30
click at [459, 283] on input "[PERSON_NAME] beatsL7NNONMC TutoOrochiOruamRUXNTkNVirtual Swag" at bounding box center [735, 283] width 668 height 29
click at [506, 282] on input "[PERSON_NAME] beats, L7NNONMC TutoOrochiOruamRUXNTkNVirtual Swag" at bounding box center [735, 283] width 668 height 29
click at [552, 283] on input "[PERSON_NAME] beats, L7NNON, MC TutoOrochiOruamRUXNTkNVirtual Swag" at bounding box center [735, 283] width 668 height 29
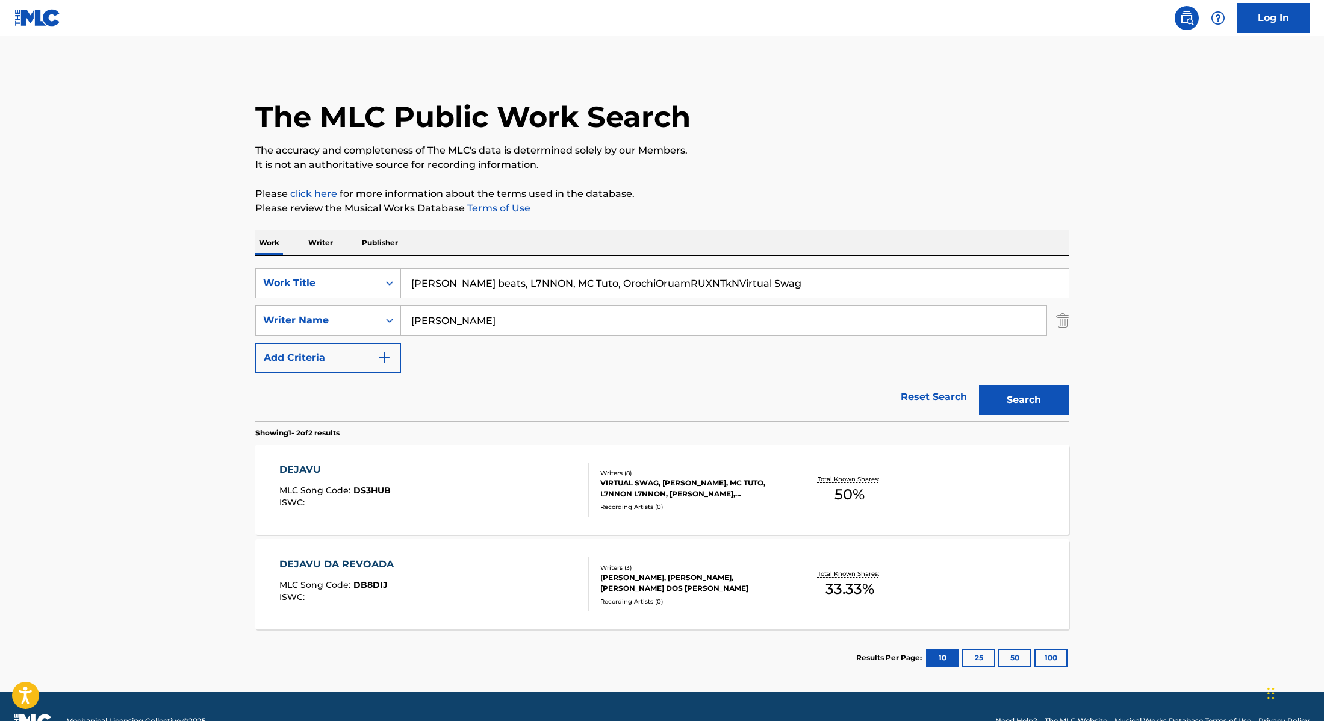
click at [589, 284] on input "[PERSON_NAME] beats, L7NNON, MC Tuto, OrochiOruamRUXNTkNVirtual Swag" at bounding box center [735, 283] width 668 height 29
click at [629, 284] on input "[PERSON_NAME] beats, L7NNON, MC Tuto, [PERSON_NAME], OruamRUXNTkNVirtual Swag" at bounding box center [735, 283] width 668 height 29
click at [680, 282] on input "[PERSON_NAME] beats, L7NNON, MC Tuto, [PERSON_NAME], Oruam, RUXNTkNVirtual Swag" at bounding box center [735, 283] width 668 height 29
click at [662, 283] on input "[PERSON_NAME] beats, L7NNON, MC Tuto, [PERSON_NAME], Oruam, RUXNTkN, Virtual Sw…" at bounding box center [735, 283] width 668 height 29
drag, startPoint x: 769, startPoint y: 281, endPoint x: 421, endPoint y: 263, distance: 348.5
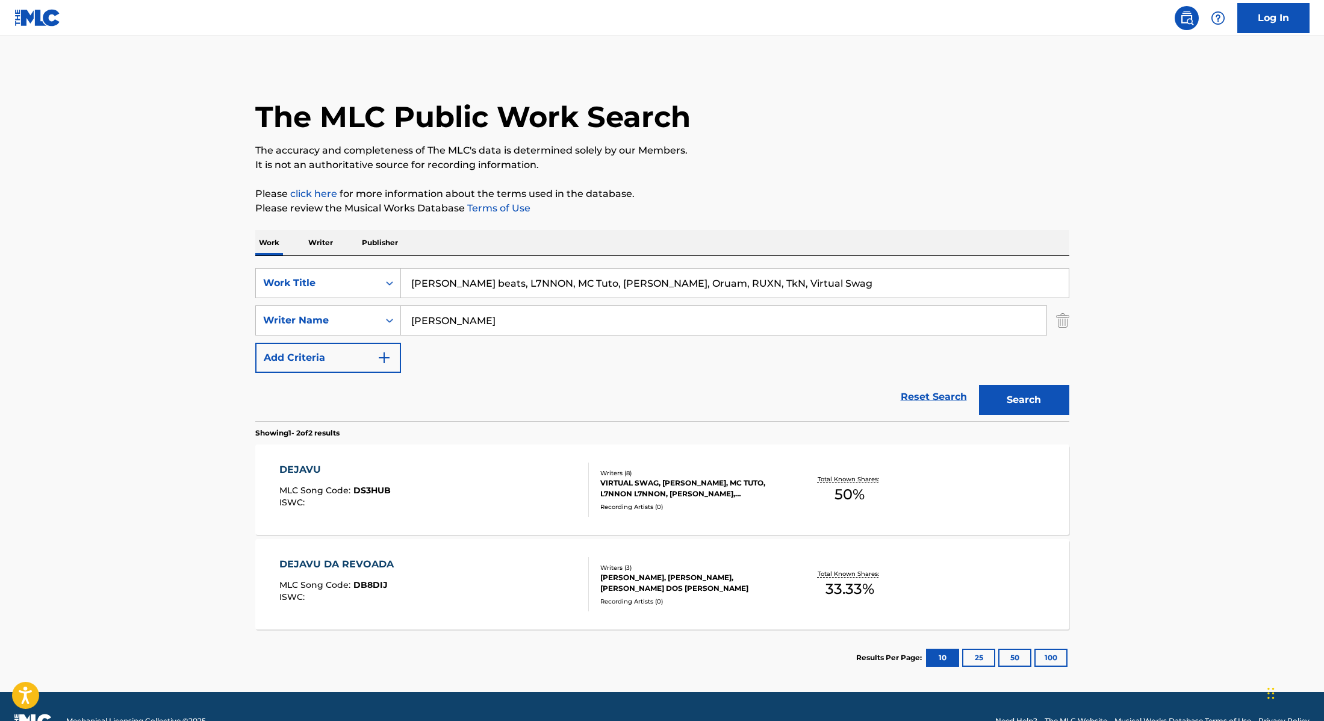
click at [421, 263] on div "SearchWithCriteria28f74e23-8d9a-482d-8f44-99bc4c1a0823 Work Title [PERSON_NAME]…" at bounding box center [662, 338] width 814 height 165
type input "Cê Deve Tá [PERSON_NAME]"
click at [813, 167] on p "It is not an authoritative source for recording information." at bounding box center [662, 165] width 814 height 14
click at [1039, 392] on button "Search" at bounding box center [1024, 400] width 90 height 30
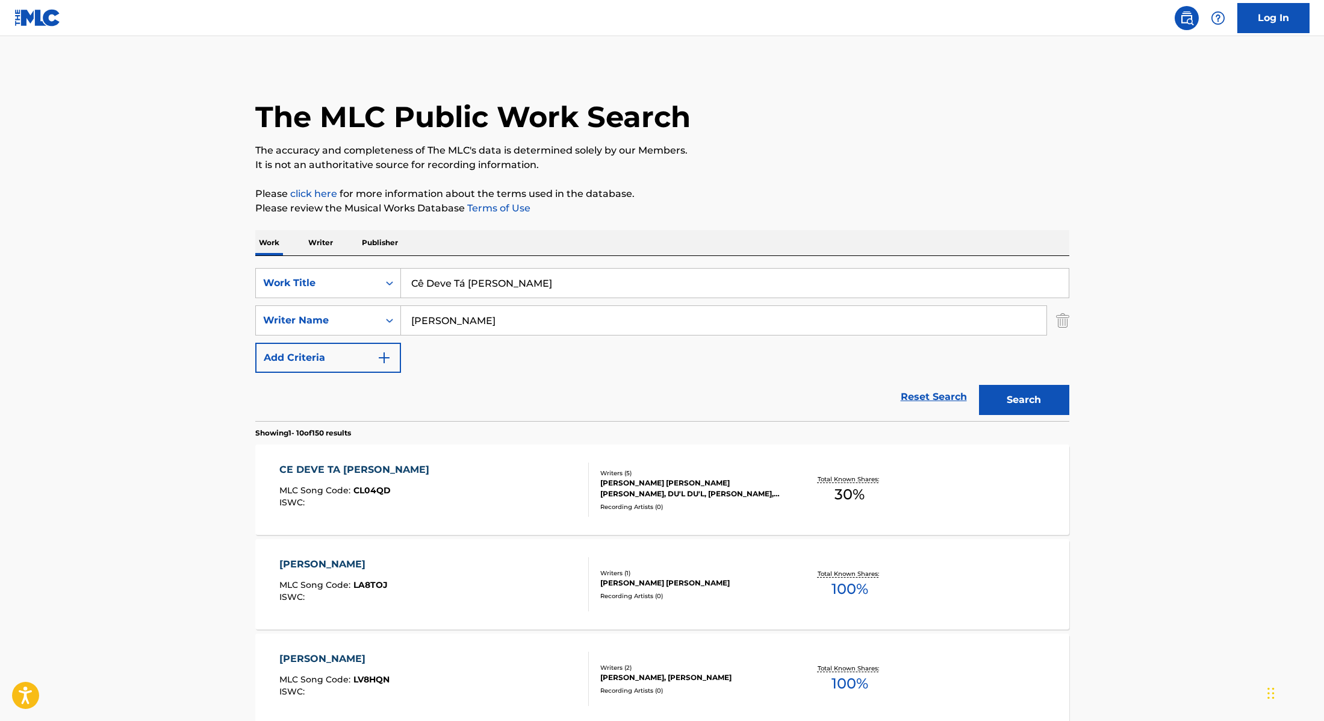
click at [539, 472] on div "CE DEVE TA [PERSON_NAME] MLC Song Code : CL04QD ISWC :" at bounding box center [434, 489] width 310 height 54
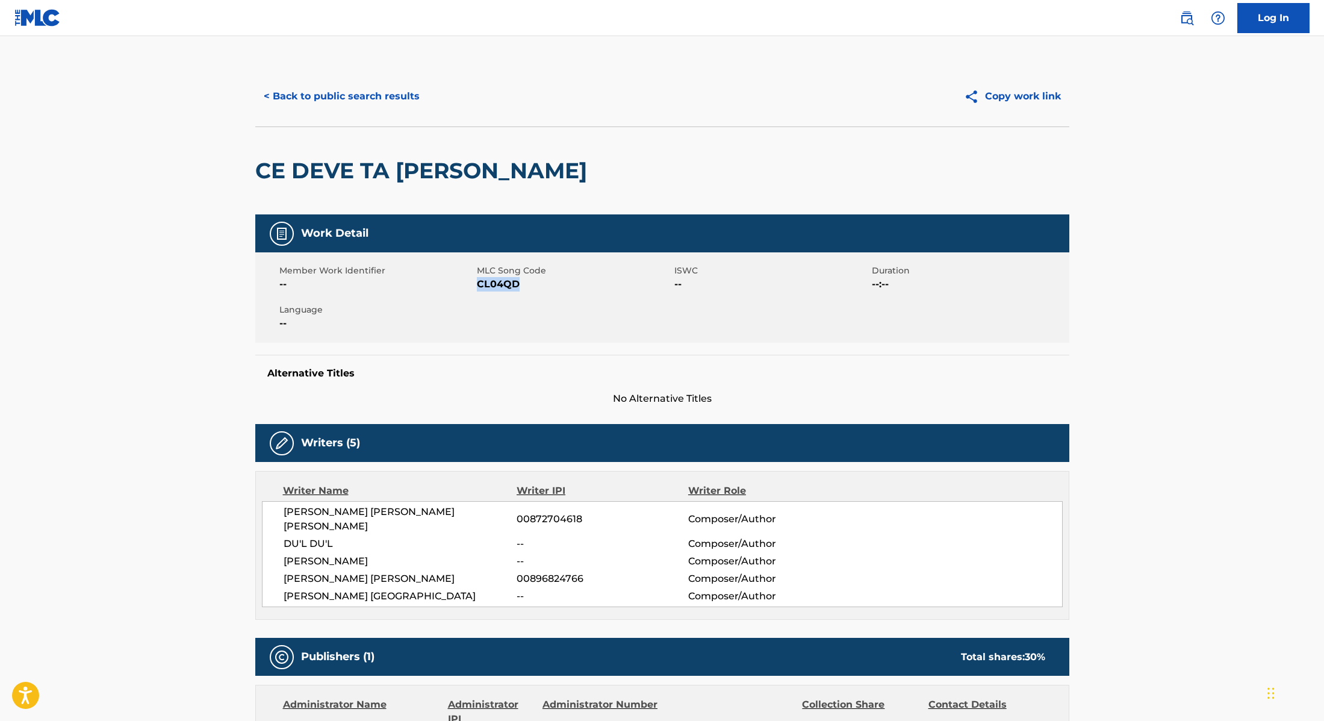
drag, startPoint x: 478, startPoint y: 285, endPoint x: 571, endPoint y: 288, distance: 92.8
click at [571, 288] on span "CL04QD" at bounding box center [574, 284] width 195 height 14
click at [379, 81] on button "< Back to public search results" at bounding box center [341, 96] width 173 height 30
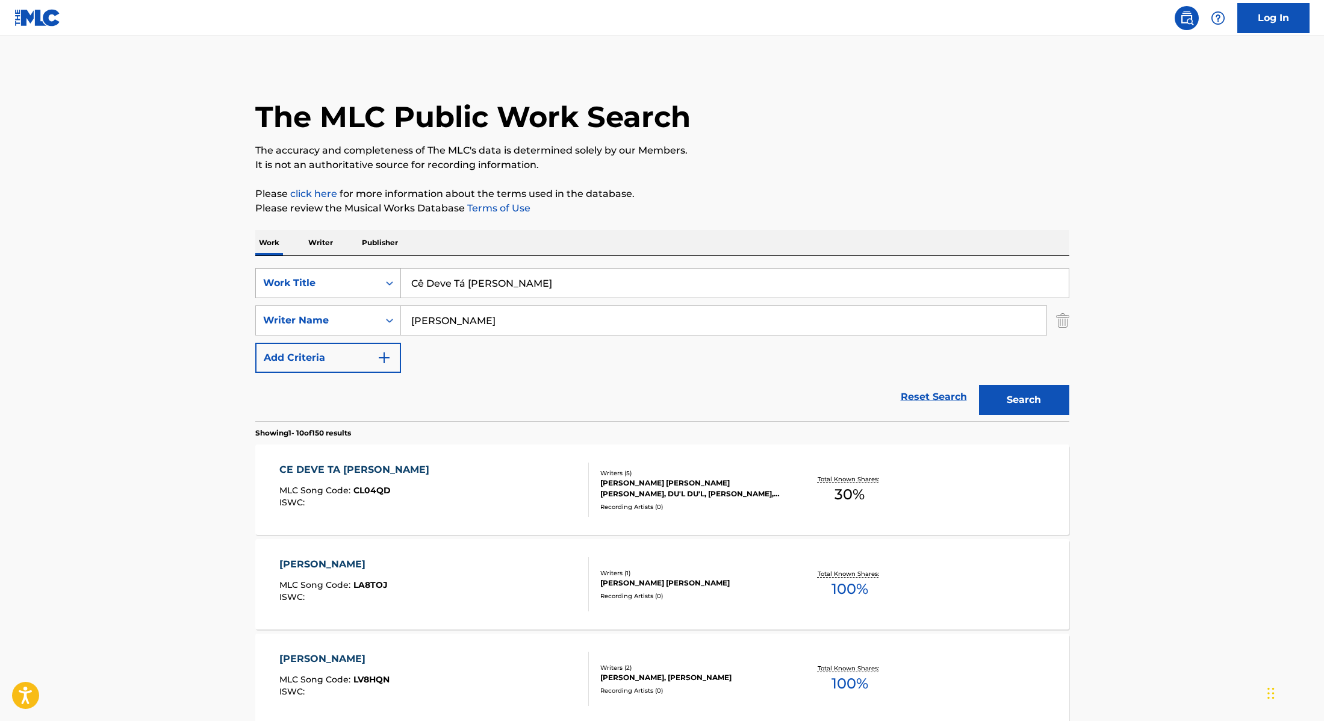
drag, startPoint x: 502, startPoint y: 285, endPoint x: 392, endPoint y: 270, distance: 110.5
click at [392, 270] on div "SearchWithCriteria28f74e23-8d9a-482d-8f44-99bc4c1a0823 Work Title Cê Deve Tá [P…" at bounding box center [662, 283] width 814 height 30
click at [434, 286] on input "DU'LGaldinoOrochiPortugal No Beat" at bounding box center [735, 283] width 668 height 29
click at [477, 284] on input "DU'L, GaldinoOrochiPortugal No Beat" at bounding box center [735, 283] width 668 height 29
click at [517, 284] on input "DU'L, [PERSON_NAME], OrochiPortugal No Beat" at bounding box center [735, 283] width 668 height 29
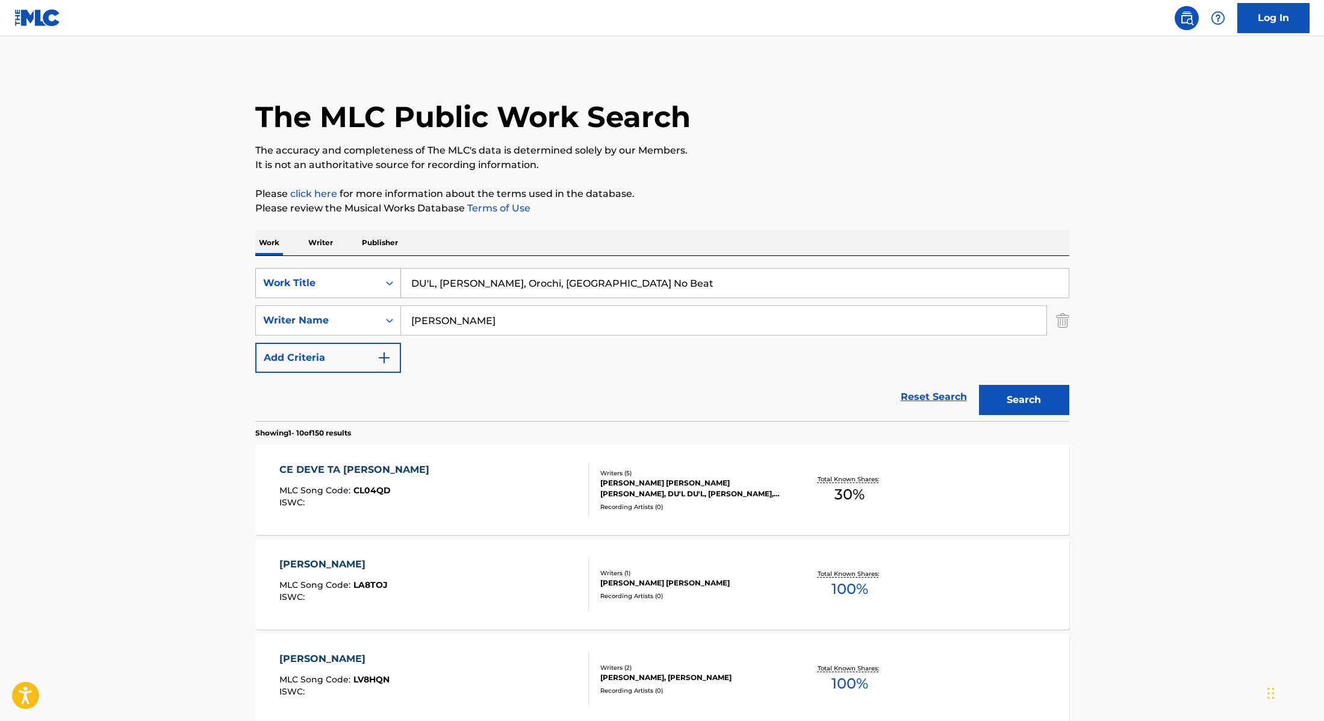
drag, startPoint x: 640, startPoint y: 291, endPoint x: 349, endPoint y: 274, distance: 291.4
click at [349, 274] on div "SearchWithCriteria28f74e23-8d9a-482d-8f44-99bc4c1a0823 Work Title DU'L, [PERSON…" at bounding box center [662, 283] width 814 height 30
type input "Intenção"
click at [755, 196] on p "Please click here for more information about the terms used in the database." at bounding box center [662, 194] width 814 height 14
click at [1042, 403] on button "Search" at bounding box center [1024, 400] width 90 height 30
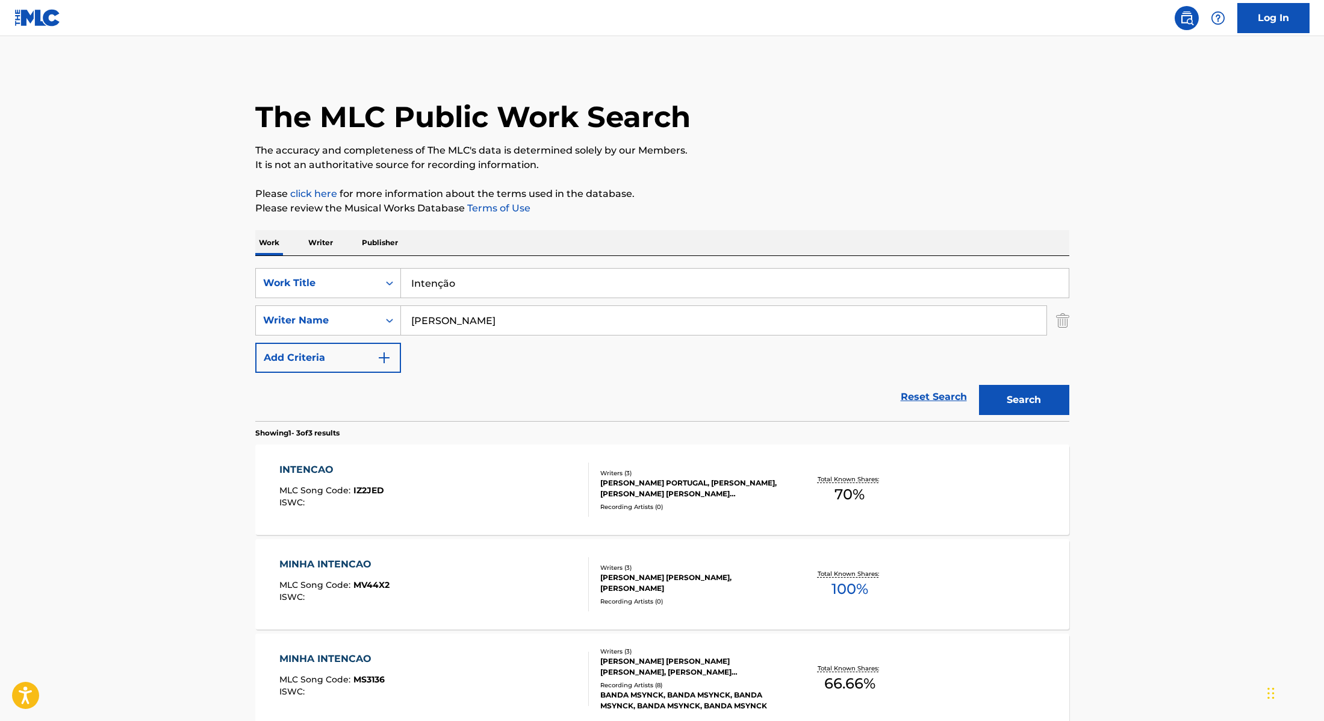
click at [550, 478] on div "INTENCAO MLC Song Code : IZ2JED ISWC :" at bounding box center [434, 489] width 310 height 54
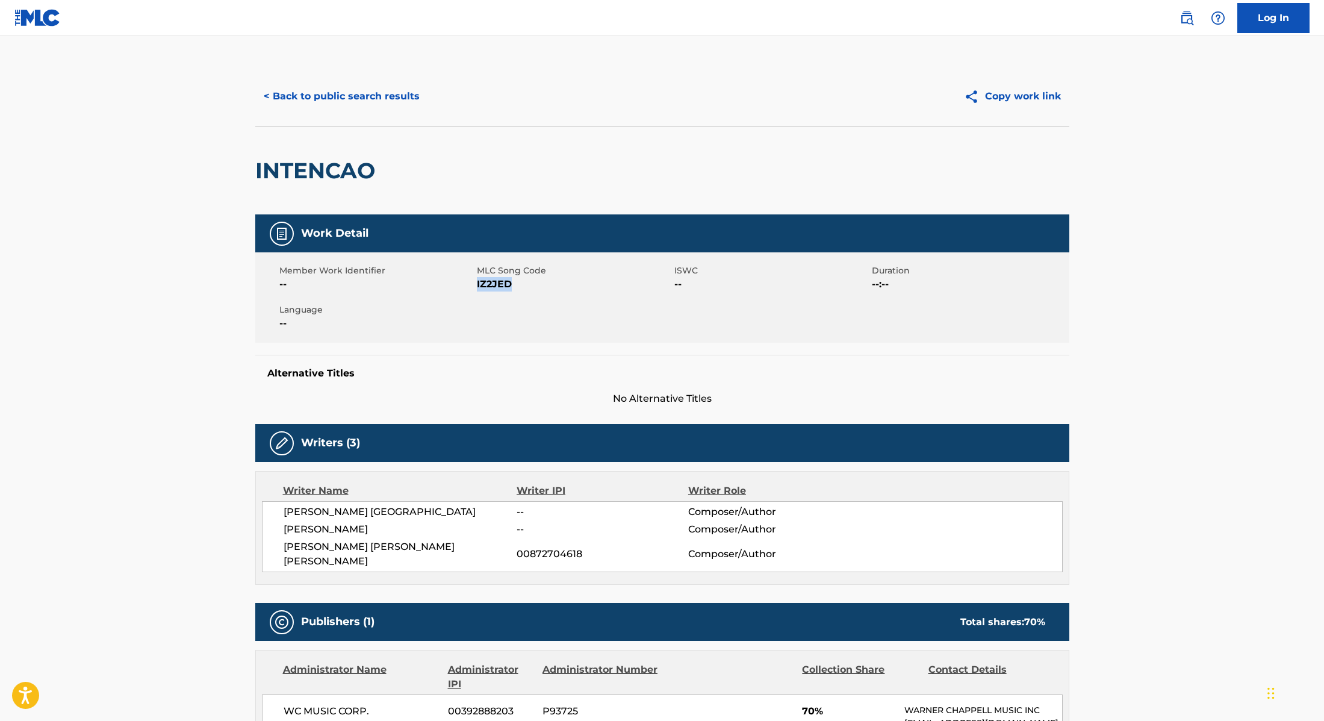
drag, startPoint x: 478, startPoint y: 285, endPoint x: 550, endPoint y: 285, distance: 72.3
click at [550, 285] on span "IZ2JED" at bounding box center [574, 284] width 195 height 14
click at [408, 88] on button "< Back to public search results" at bounding box center [341, 96] width 173 height 30
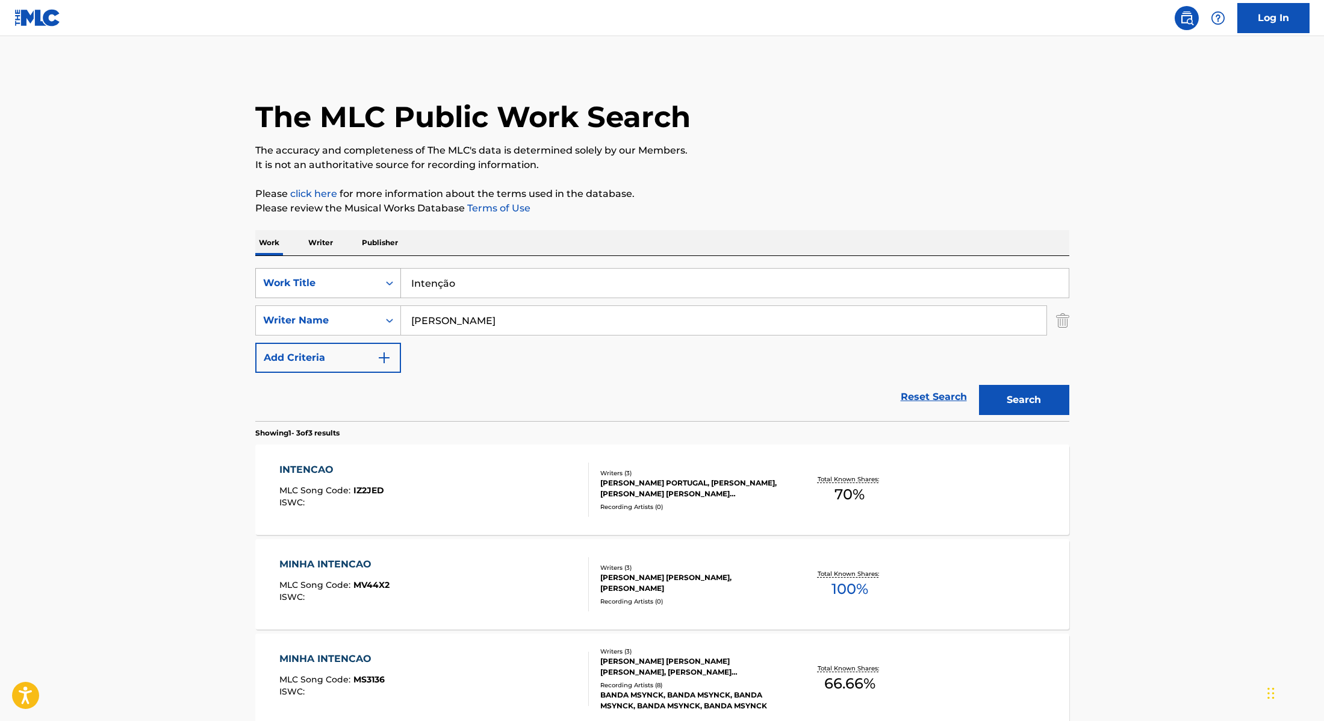
drag, startPoint x: 470, startPoint y: 281, endPoint x: 387, endPoint y: 271, distance: 83.1
click at [388, 272] on div "SearchWithCriteria28f74e23-8d9a-482d-8f44-99bc4c1a0823 Work Title Intenção" at bounding box center [662, 283] width 814 height 30
click at [448, 285] on input "GaldinoOrochiPortugal No Beat" at bounding box center [735, 283] width 668 height 29
click at [487, 284] on input "[PERSON_NAME], OrochiPortugal No Beat" at bounding box center [735, 283] width 668 height 29
drag, startPoint x: 599, startPoint y: 294, endPoint x: 374, endPoint y: 265, distance: 226.5
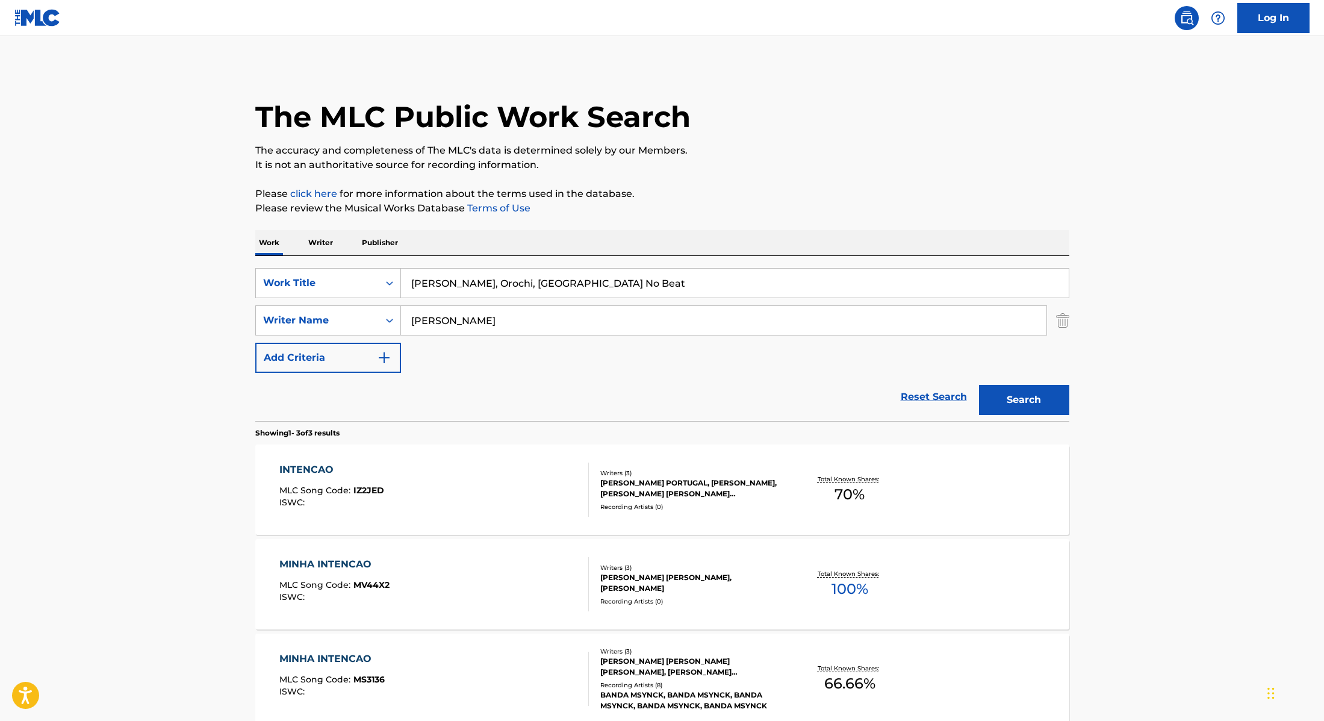
click at [374, 265] on div "SearchWithCriteria28f74e23-8d9a-482d-8f44-99bc4c1a0823 Work Title [PERSON_NAME]…" at bounding box center [662, 338] width 814 height 165
type input "Corpo Flutuar"
click at [759, 205] on p "Please review the Musical Works Database Terms of Use" at bounding box center [662, 208] width 814 height 14
click at [1044, 399] on button "Search" at bounding box center [1024, 400] width 90 height 30
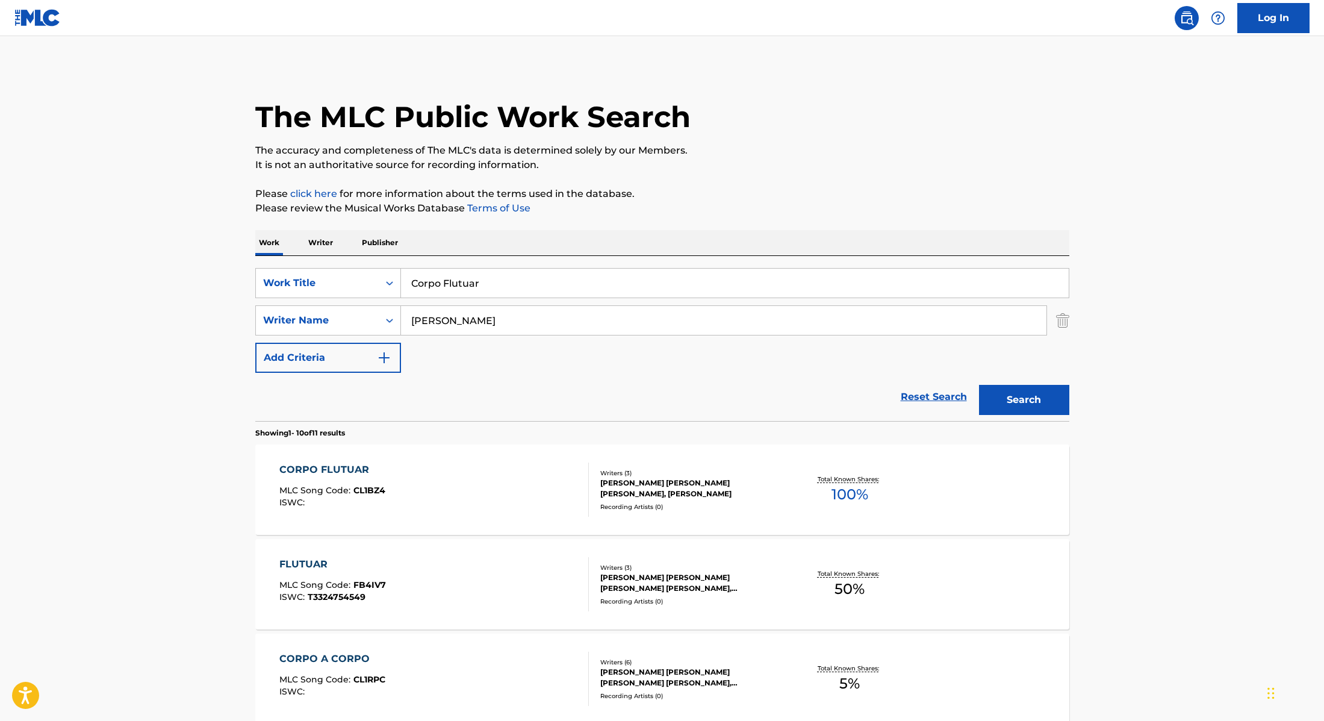
click at [525, 478] on div "CORPO FLUTUAR MLC Song Code : CL1BZ4 ISWC :" at bounding box center [434, 489] width 310 height 54
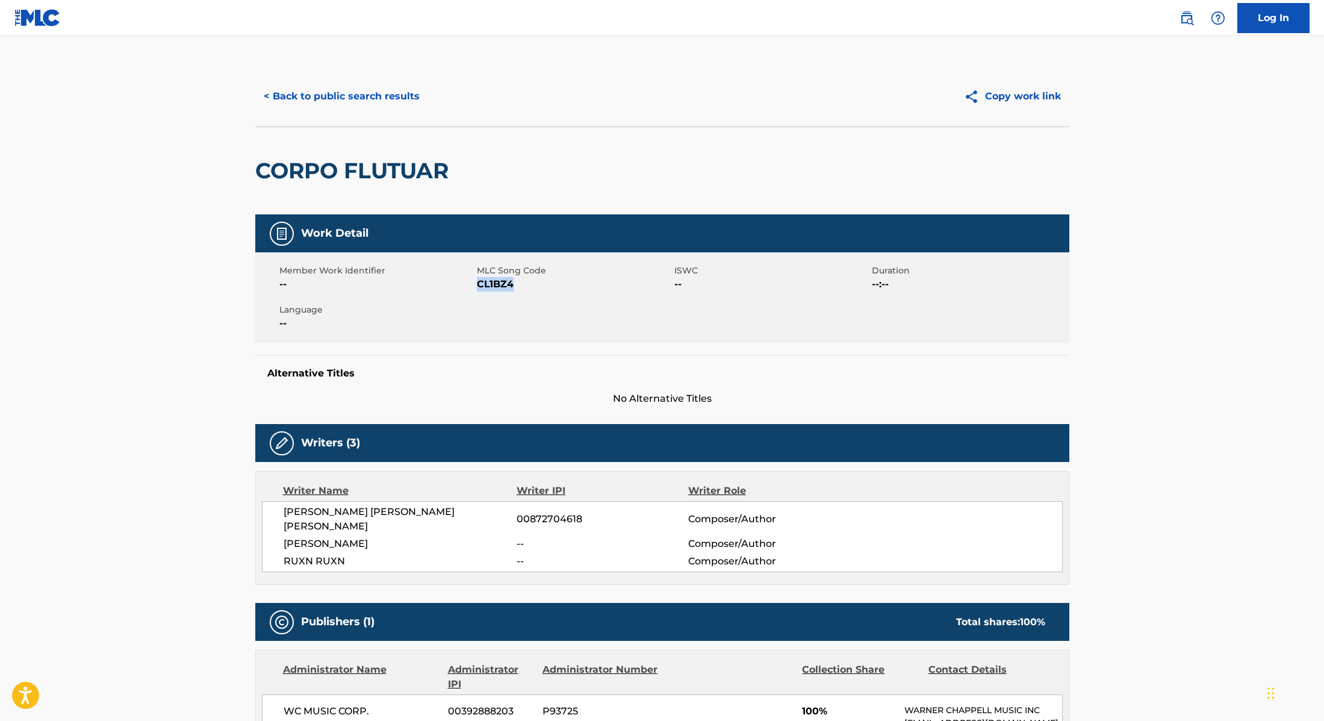
drag, startPoint x: 478, startPoint y: 285, endPoint x: 555, endPoint y: 285, distance: 77.1
click at [555, 285] on span "CL1BZ4" at bounding box center [574, 284] width 195 height 14
click at [372, 108] on button "< Back to public search results" at bounding box center [341, 96] width 173 height 30
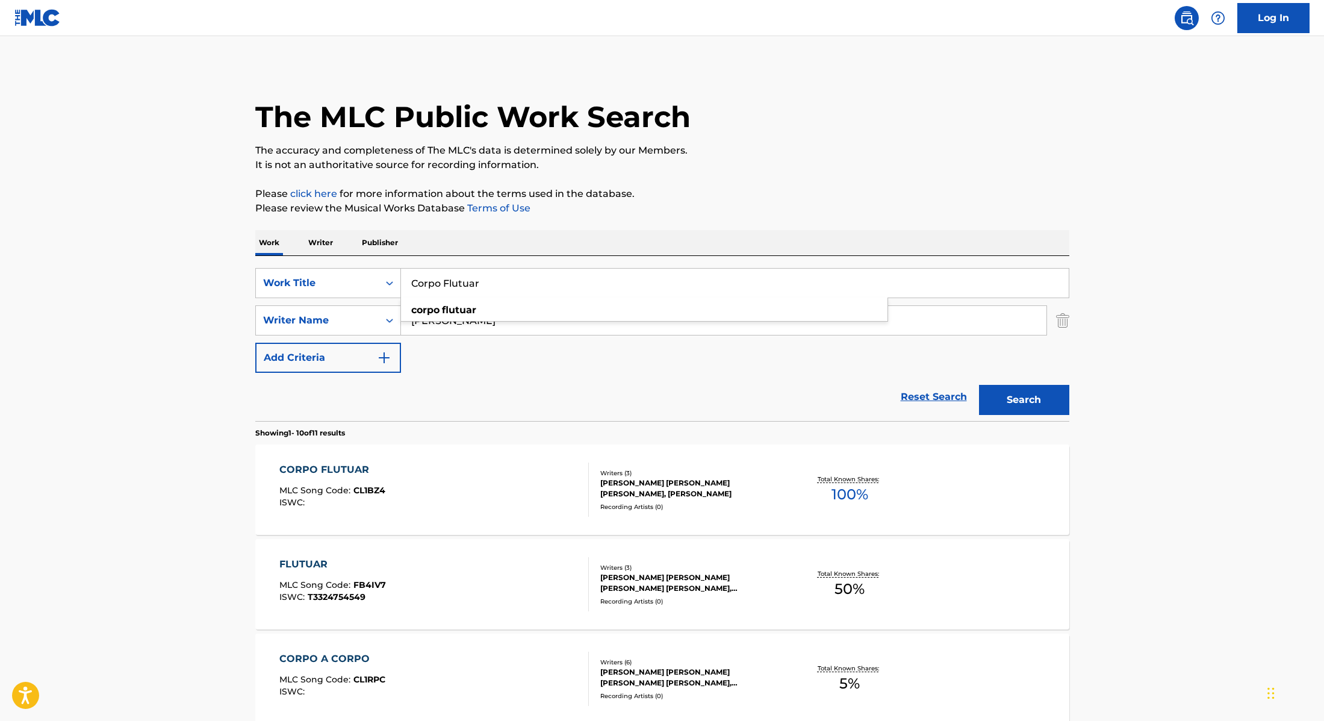
drag, startPoint x: 494, startPoint y: 288, endPoint x: 381, endPoint y: 267, distance: 115.2
click at [381, 267] on div "SearchWithCriteria28f74e23-8d9a-482d-8f44-99bc4c1a0823 Work Title Corpo Flutuar…" at bounding box center [662, 338] width 814 height 165
click at [435, 283] on input "KizzyOrochiRUXN" at bounding box center [735, 283] width 668 height 29
click at [474, 285] on input "[PERSON_NAME], OrochiRUXN" at bounding box center [735, 283] width 668 height 29
drag, startPoint x: 555, startPoint y: 287, endPoint x: 372, endPoint y: 272, distance: 183.7
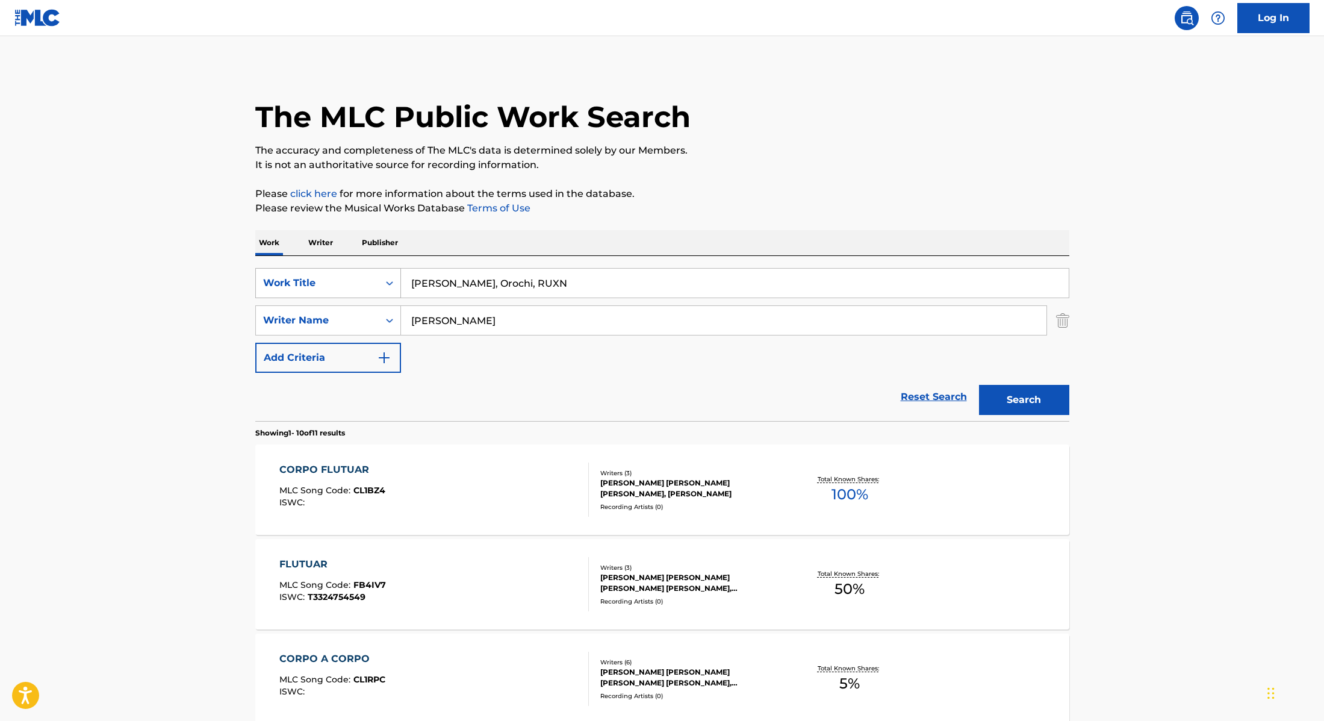
click at [372, 272] on div "SearchWithCriteria28f74e23-8d9a-482d-8f44-99bc4c1a0823 Work Title [PERSON_NAME]…" at bounding box center [662, 283] width 814 height 30
type input "Raro"
click at [1041, 401] on button "Search" at bounding box center [1024, 400] width 90 height 30
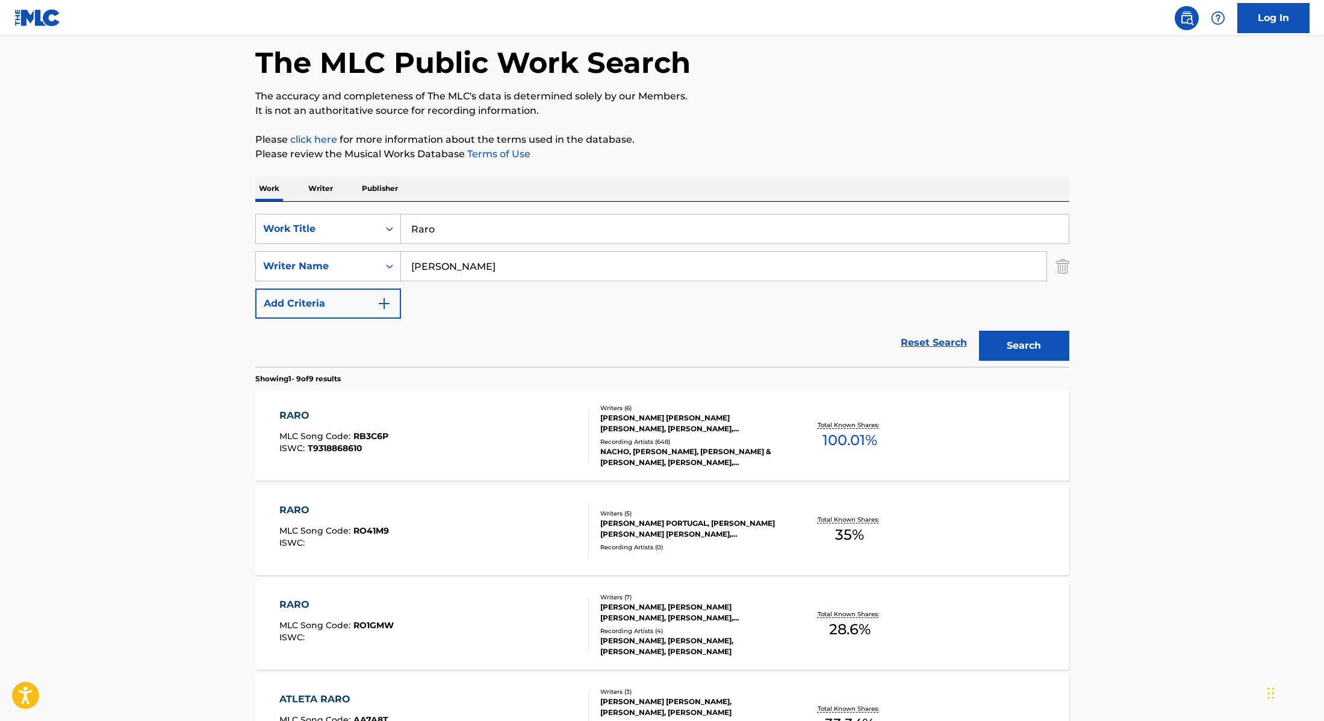
scroll to position [55, 0]
click at [566, 448] on div "RARO MLC Song Code : RB3C6P ISWC : T9318868610" at bounding box center [434, 434] width 310 height 54
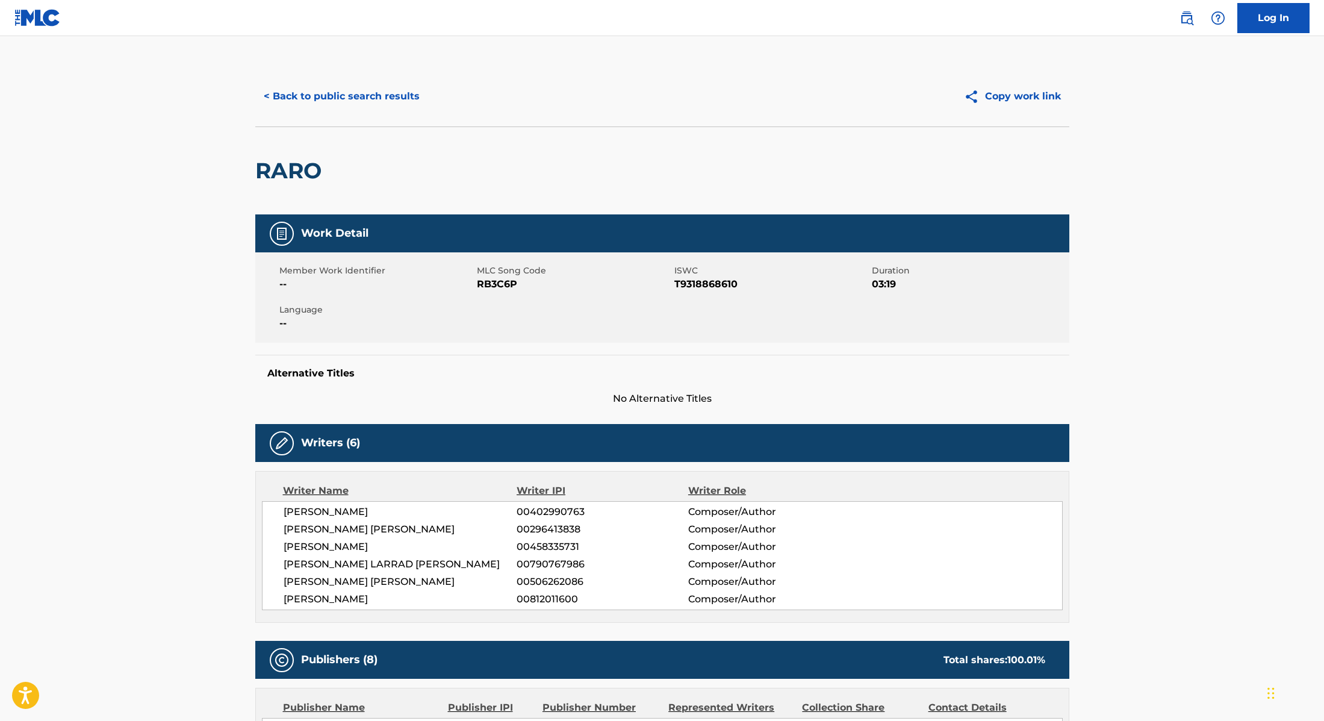
click at [343, 101] on button "< Back to public search results" at bounding box center [341, 96] width 173 height 30
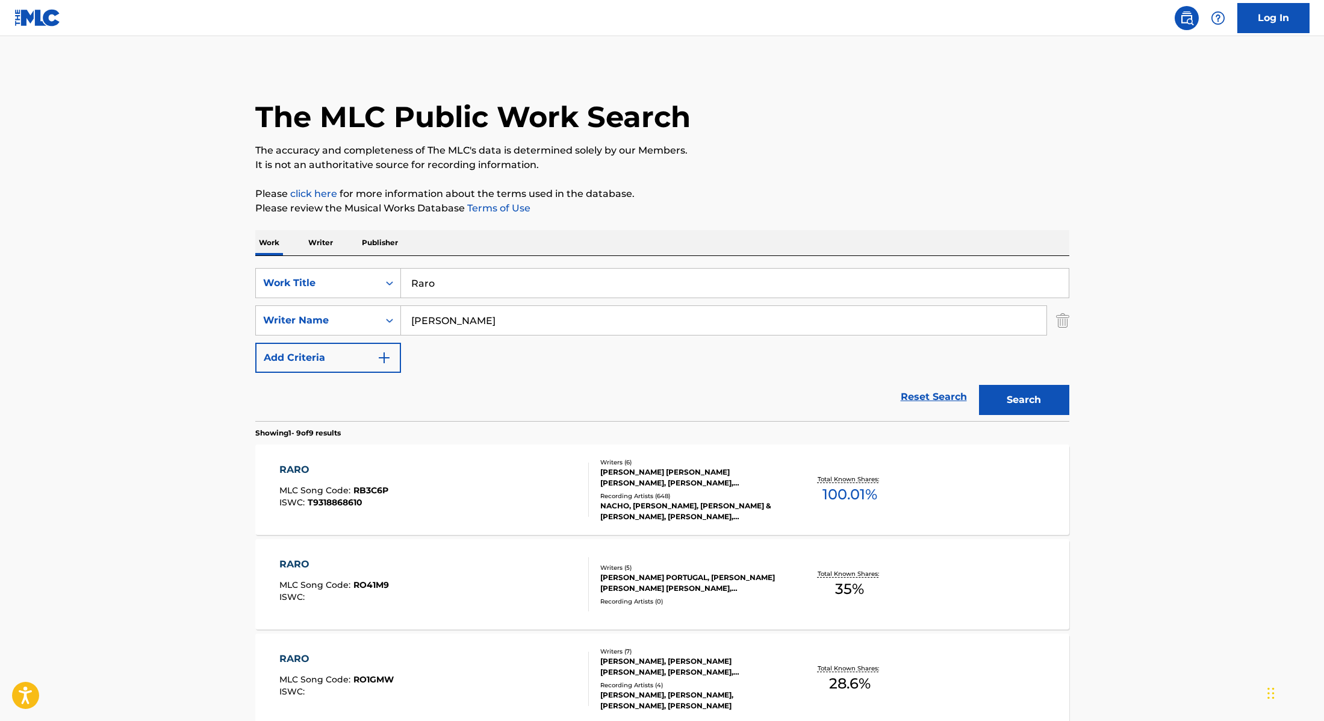
scroll to position [55, 0]
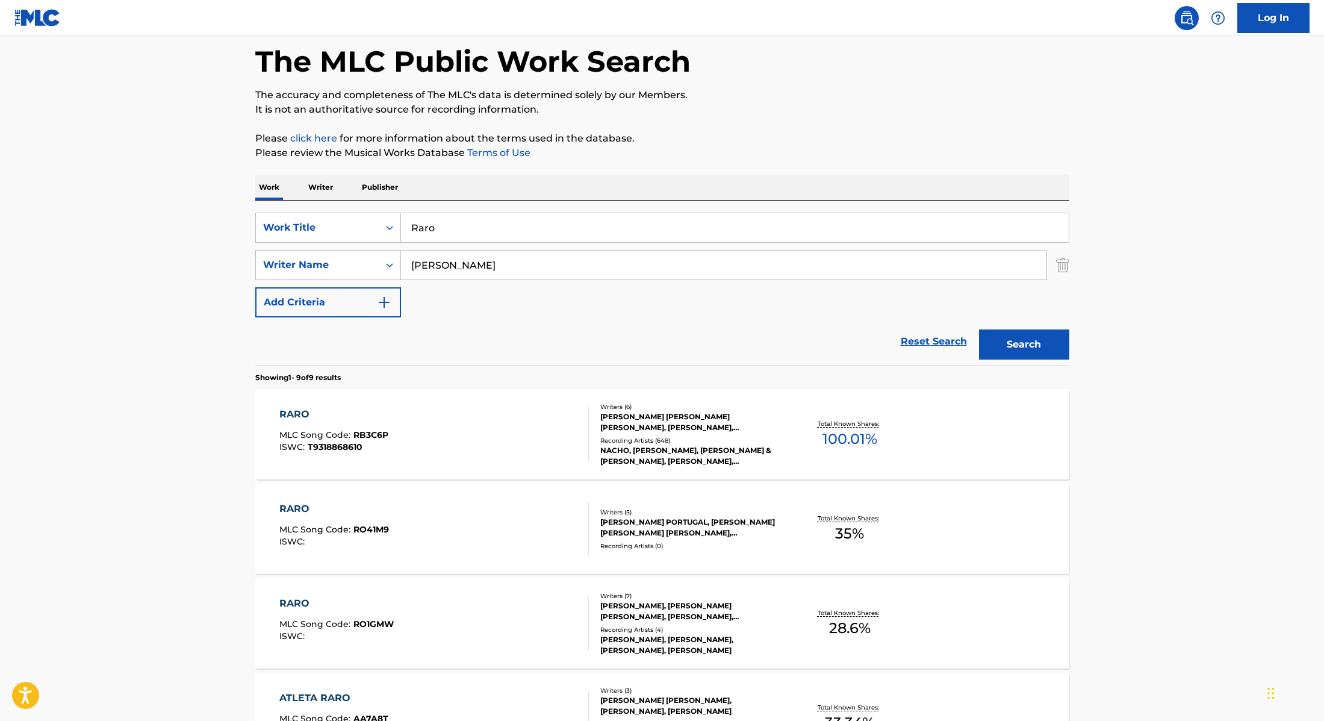
click at [449, 510] on div "RARO MLC Song Code : RO41M9 ISWC :" at bounding box center [434, 529] width 310 height 54
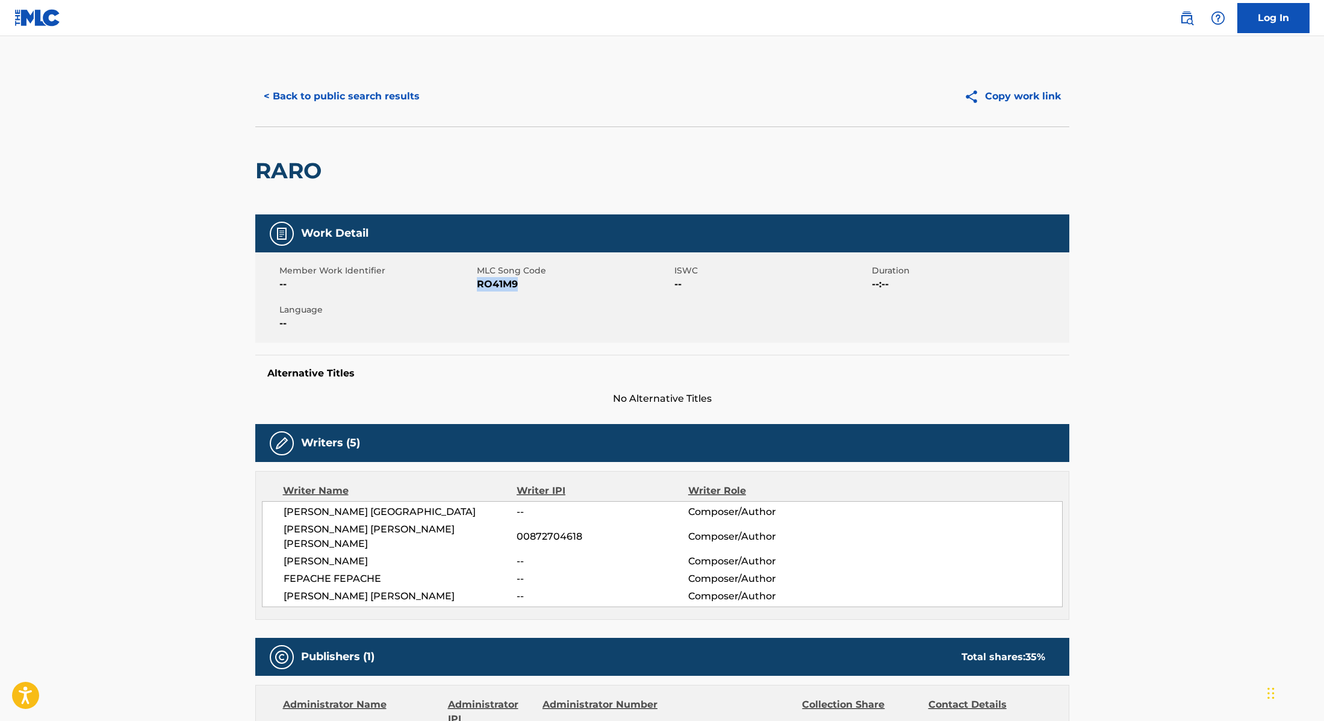
drag, startPoint x: 478, startPoint y: 284, endPoint x: 543, endPoint y: 288, distance: 64.6
click at [543, 288] on span "RO41M9" at bounding box center [574, 284] width 195 height 14
click at [391, 91] on button "< Back to public search results" at bounding box center [341, 96] width 173 height 30
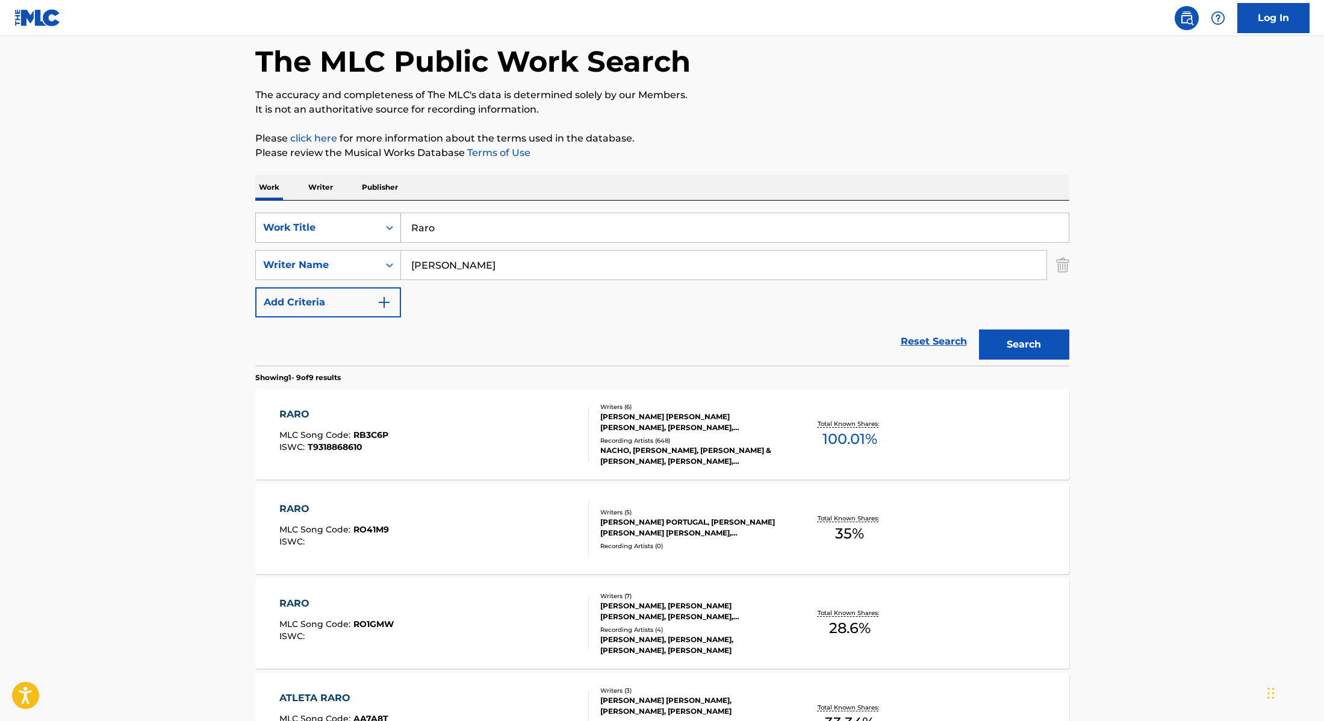
drag, startPoint x: 450, startPoint y: 235, endPoint x: 398, endPoint y: 217, distance: 55.6
click at [398, 217] on div "SearchWithCriteria28f74e23-8d9a-482d-8f44-99bc4c1a0823 Work Title Raro" at bounding box center [662, 228] width 814 height 30
click at [453, 228] on input "DRESSADUNDUM NTSFepacheOrochiPortugal No Beat" at bounding box center [735, 227] width 668 height 29
click at [526, 228] on input "DRESSA, DUNDUM NTSFepacheOrochiPortugal No Beat" at bounding box center [735, 227] width 668 height 29
click at [573, 229] on input "DRESSA, DUNDUM NTS, FepacheOrochiPortugal No Beat" at bounding box center [735, 227] width 668 height 29
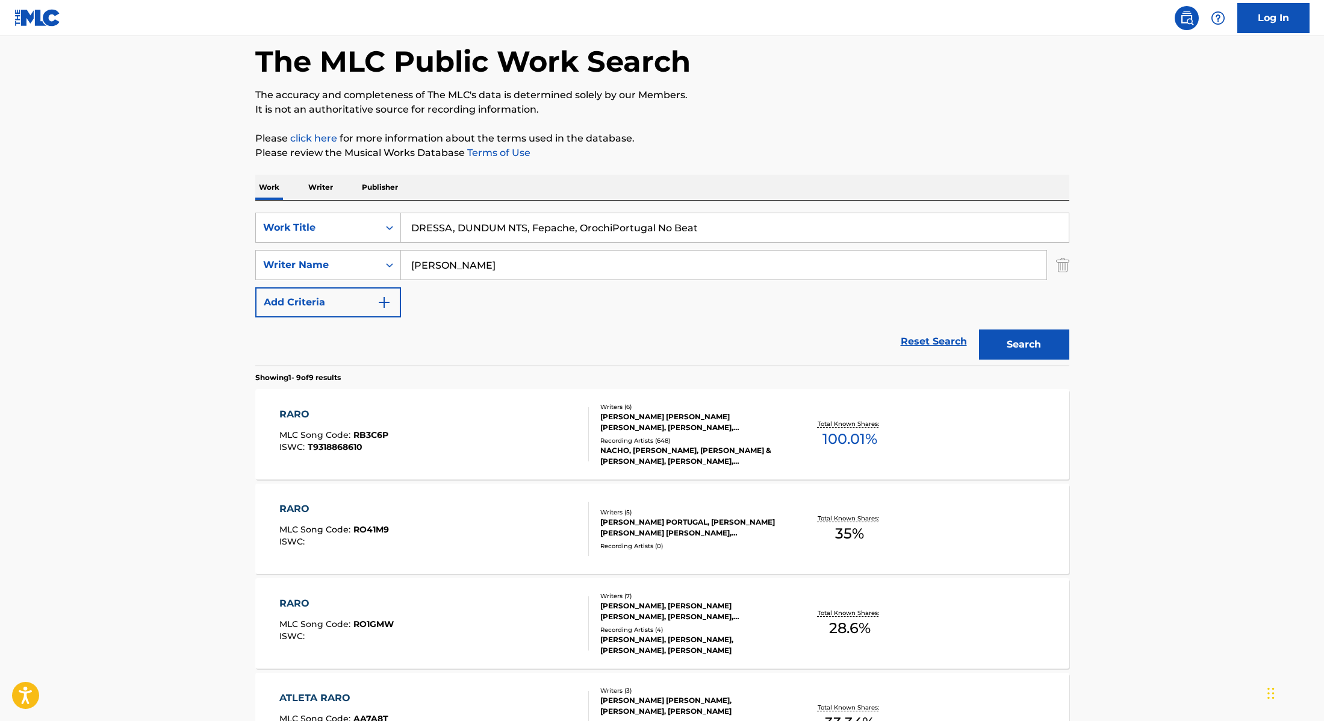
click at [612, 229] on input "DRESSA, DUNDUM NTS, Fepache, OrochiPortugal No Beat" at bounding box center [735, 227] width 668 height 29
drag, startPoint x: 735, startPoint y: 234, endPoint x: 389, endPoint y: 202, distance: 347.8
click at [389, 202] on div "SearchWithCriteria28f74e23-8d9a-482d-8f44-99bc4c1a0823 Work Title DRESSA, DUNDU…" at bounding box center [662, 283] width 814 height 165
type input "Não Me Ame Fácil"
click at [812, 152] on p "Please review the Musical Works Database Terms of Use" at bounding box center [662, 153] width 814 height 14
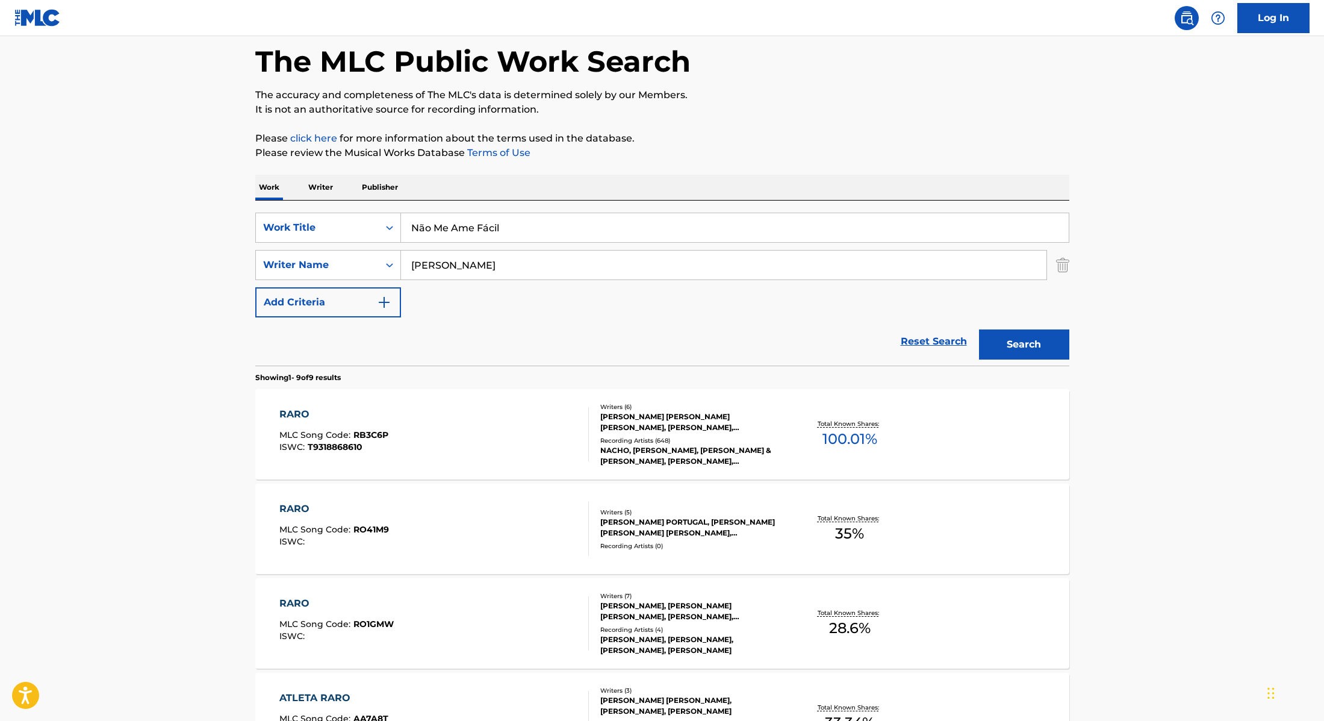
click at [1053, 338] on button "Search" at bounding box center [1024, 344] width 90 height 30
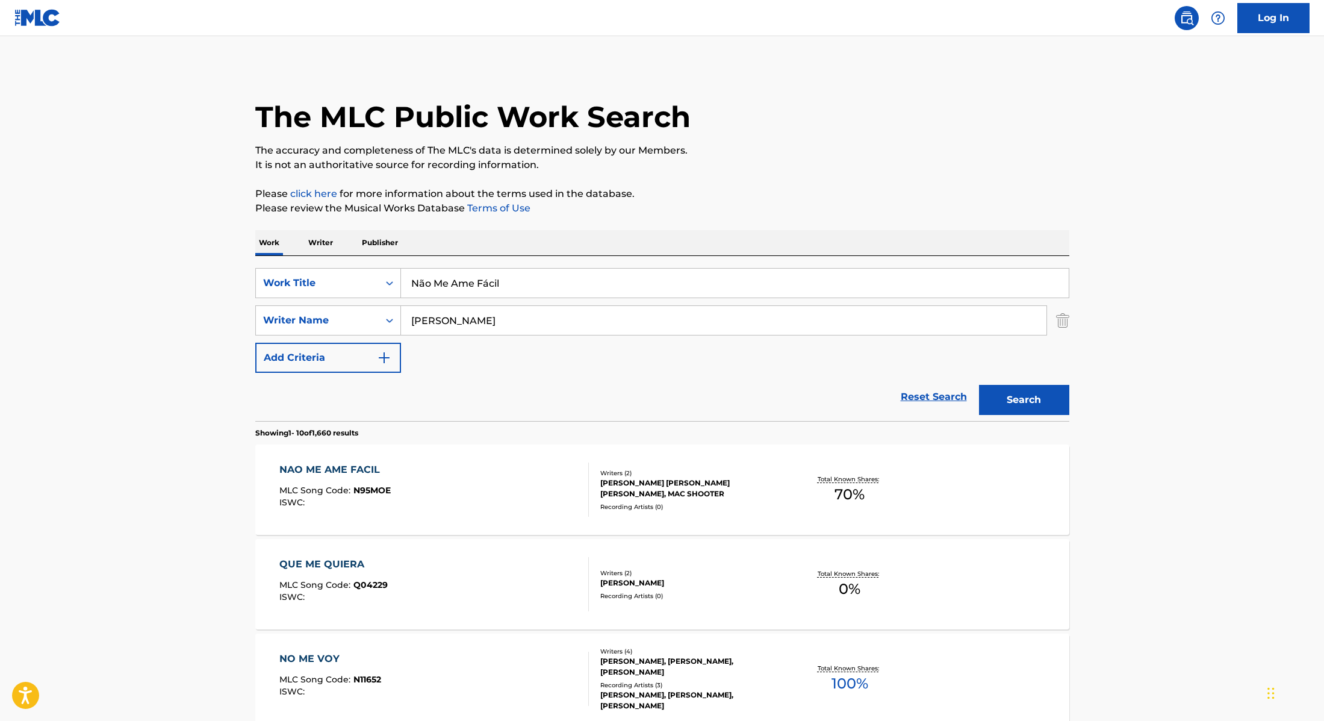
click at [533, 482] on div "NAO ME AME FACIL MLC Song Code : N95MOE ISWC :" at bounding box center [434, 489] width 310 height 54
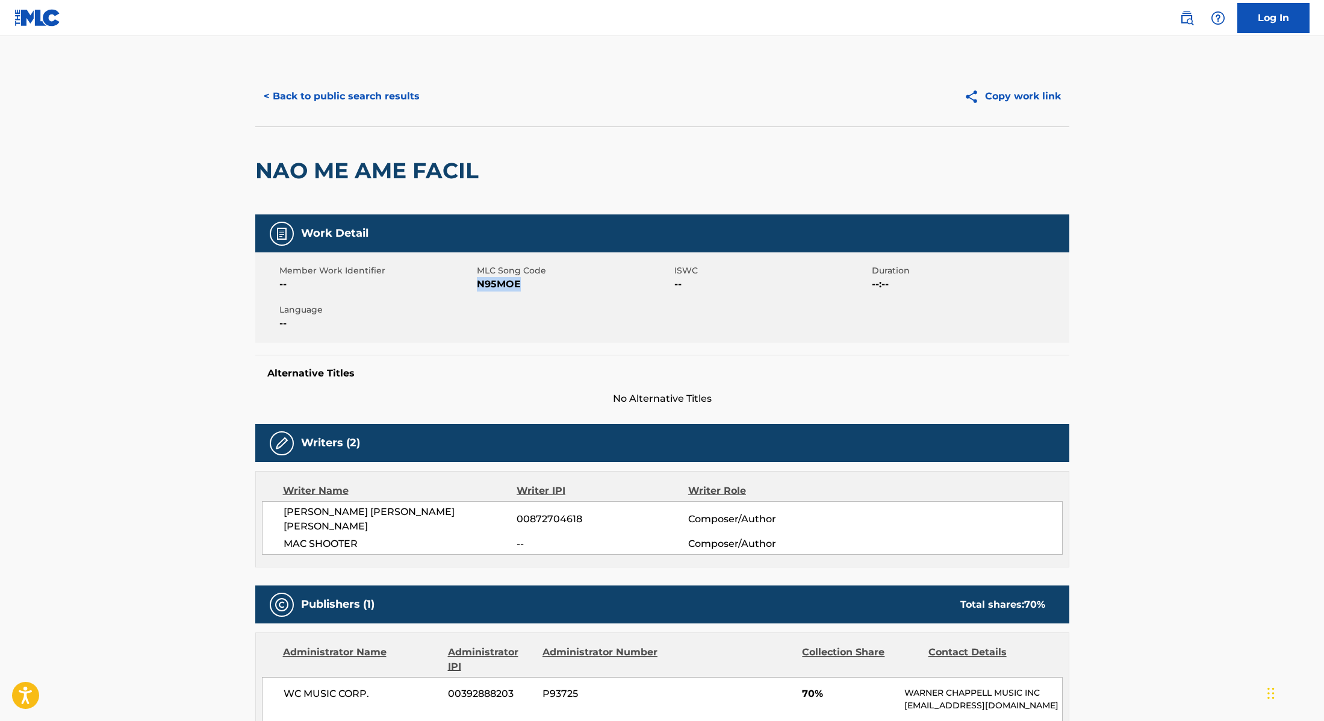
drag, startPoint x: 478, startPoint y: 281, endPoint x: 570, endPoint y: 281, distance: 92.1
click at [570, 281] on span "N95MOE" at bounding box center [574, 284] width 195 height 14
click at [376, 96] on button "< Back to public search results" at bounding box center [341, 96] width 173 height 30
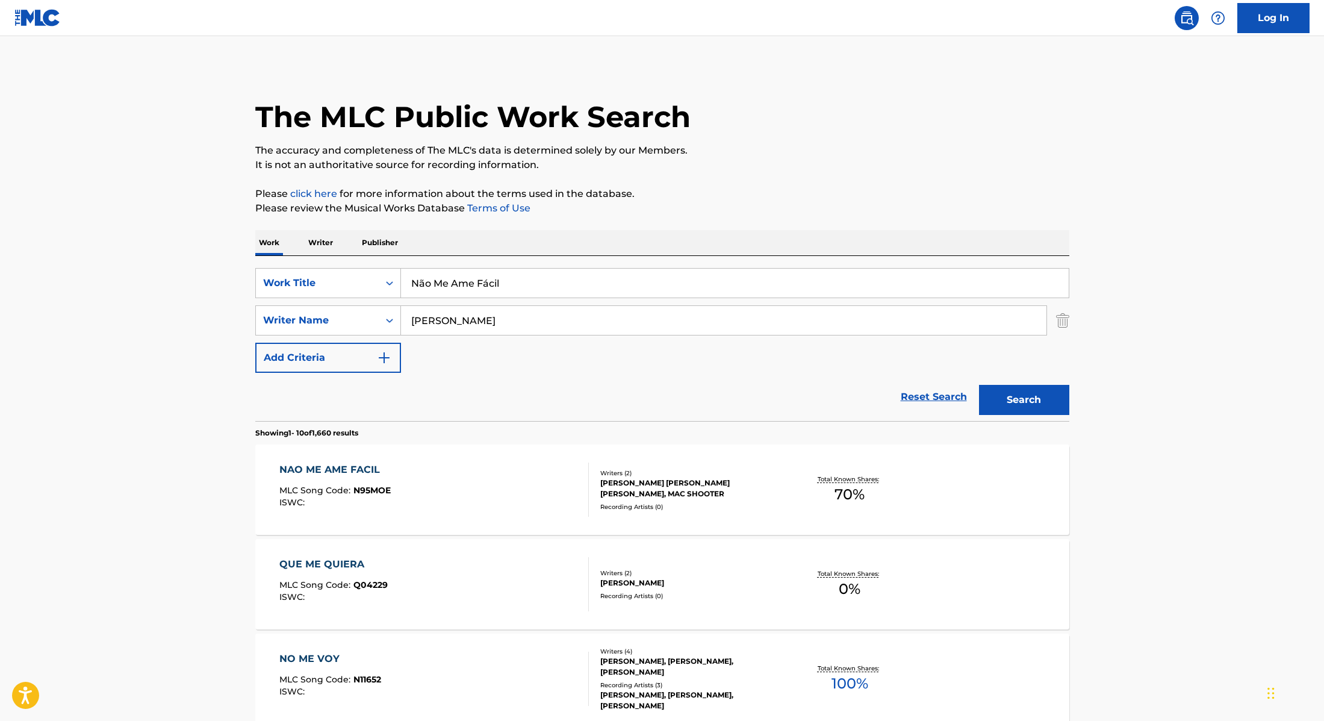
drag, startPoint x: 485, startPoint y: 285, endPoint x: 402, endPoint y: 282, distance: 83.8
click at [401, 282] on input "Não Me Ame Fácil" at bounding box center [735, 283] width 668 height 29
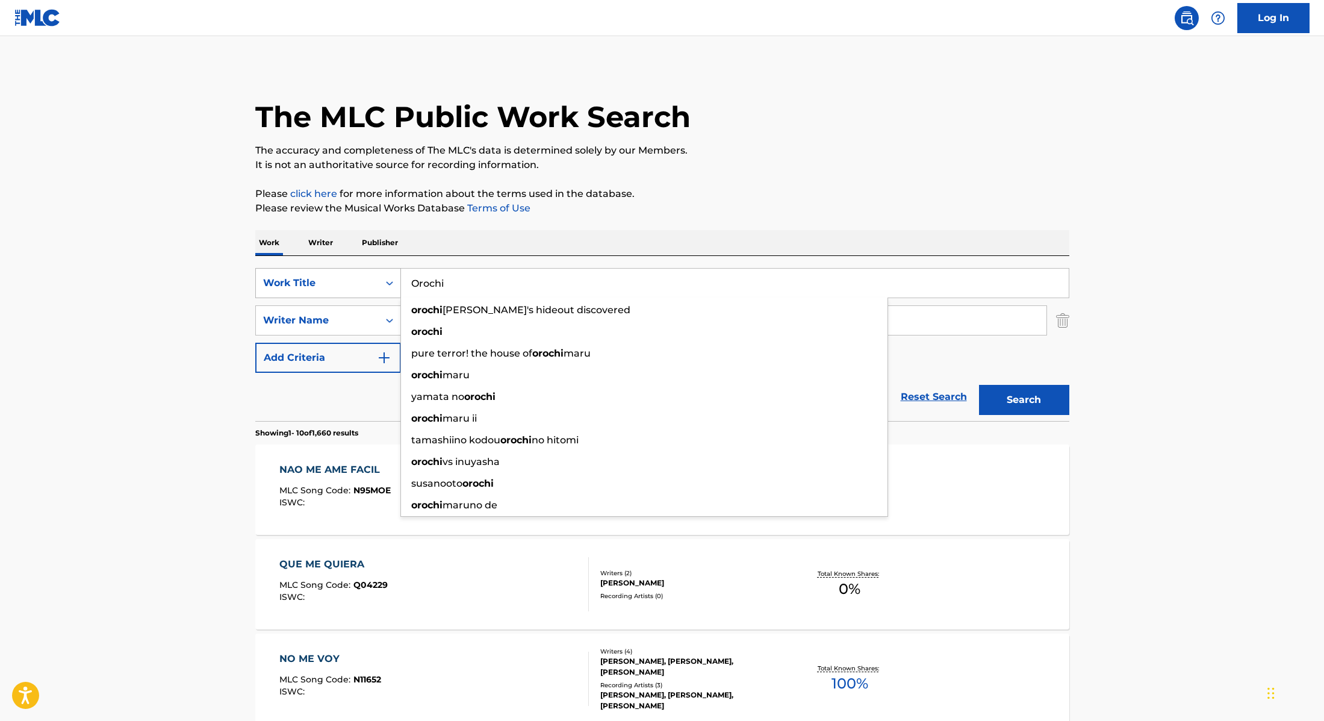
drag, startPoint x: 505, startPoint y: 284, endPoint x: 385, endPoint y: 285, distance: 119.8
click at [385, 285] on div "SearchWithCriteria28f74e23-8d9a-482d-8f44-99bc4c1a0823 Work Title Orochi orochi…" at bounding box center [662, 283] width 814 height 30
type input "Não Me Abandona"
click at [741, 215] on p "Please review the Musical Works Database Terms of Use" at bounding box center [662, 208] width 814 height 14
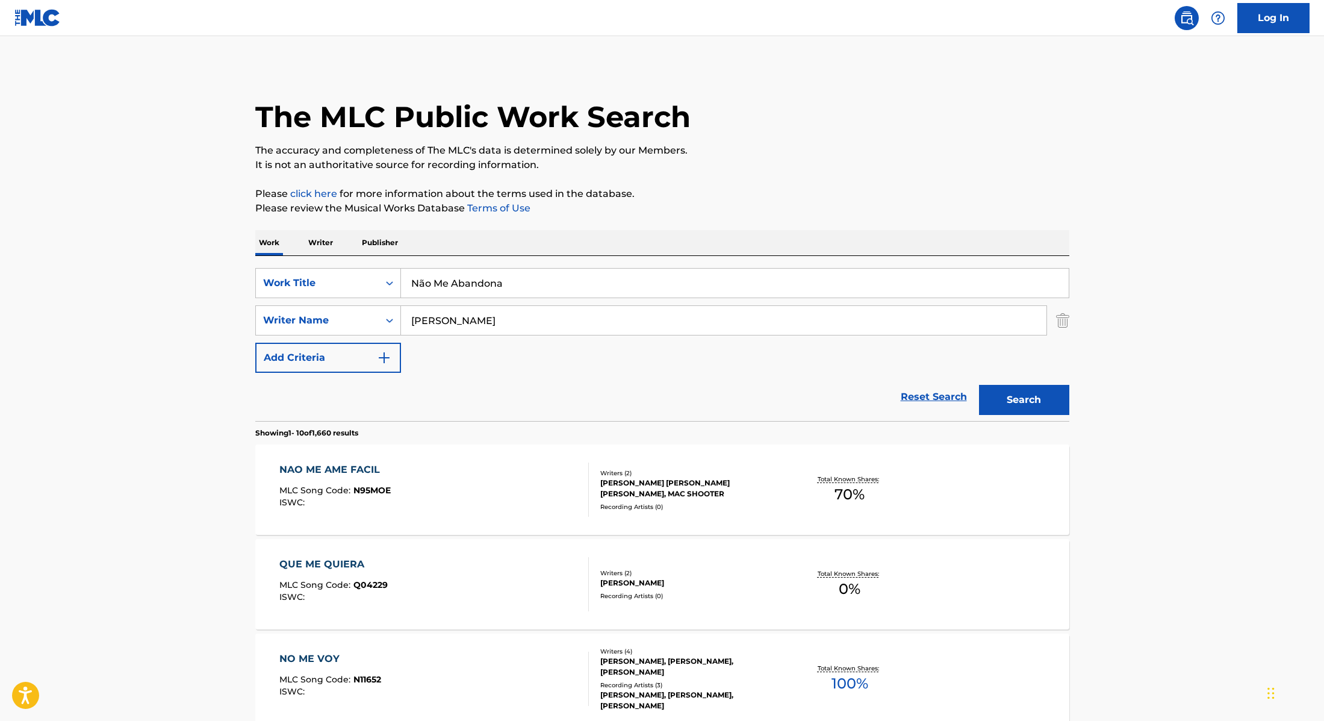
click at [1019, 401] on button "Search" at bounding box center [1024, 400] width 90 height 30
click at [566, 466] on div "NAO ME ABANDONA MLC Song Code : N95MJ9 ISWC :" at bounding box center [434, 489] width 310 height 54
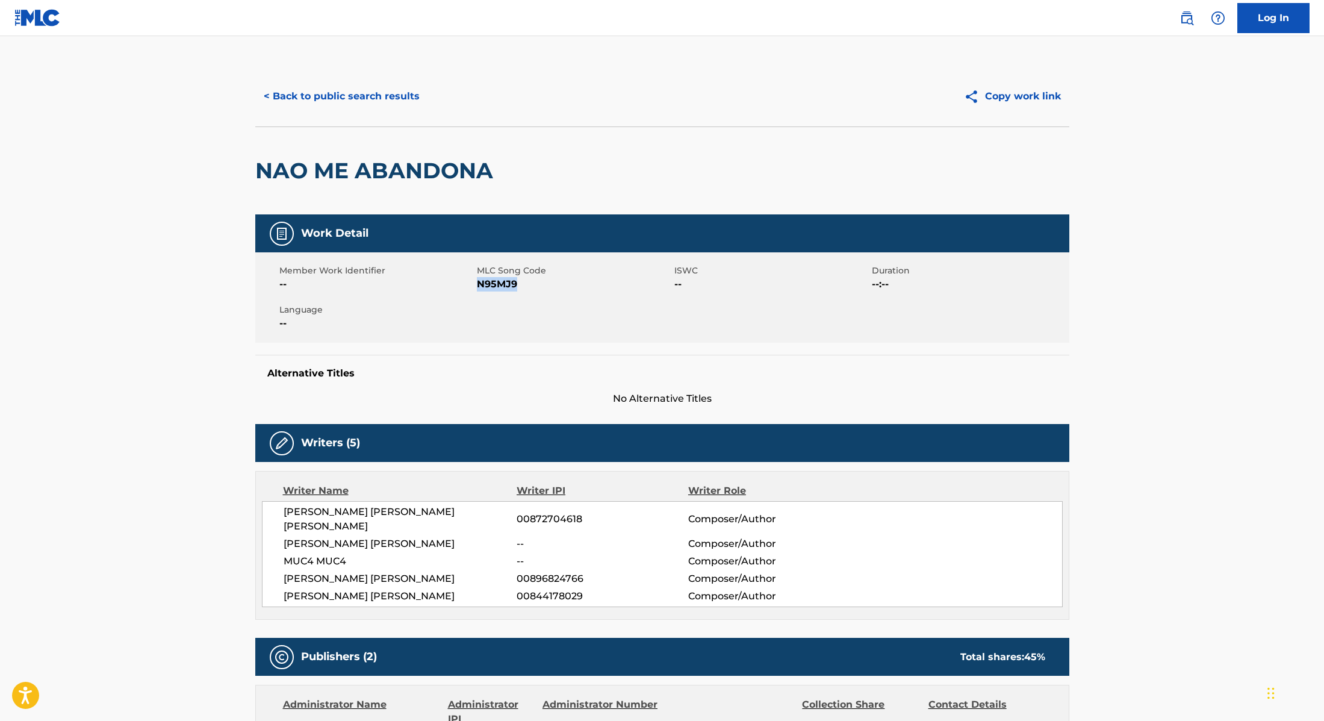
drag, startPoint x: 478, startPoint y: 286, endPoint x: 531, endPoint y: 285, distance: 52.4
click at [531, 285] on span "N95MJ9" at bounding box center [574, 284] width 195 height 14
click at [378, 99] on button "< Back to public search results" at bounding box center [341, 96] width 173 height 30
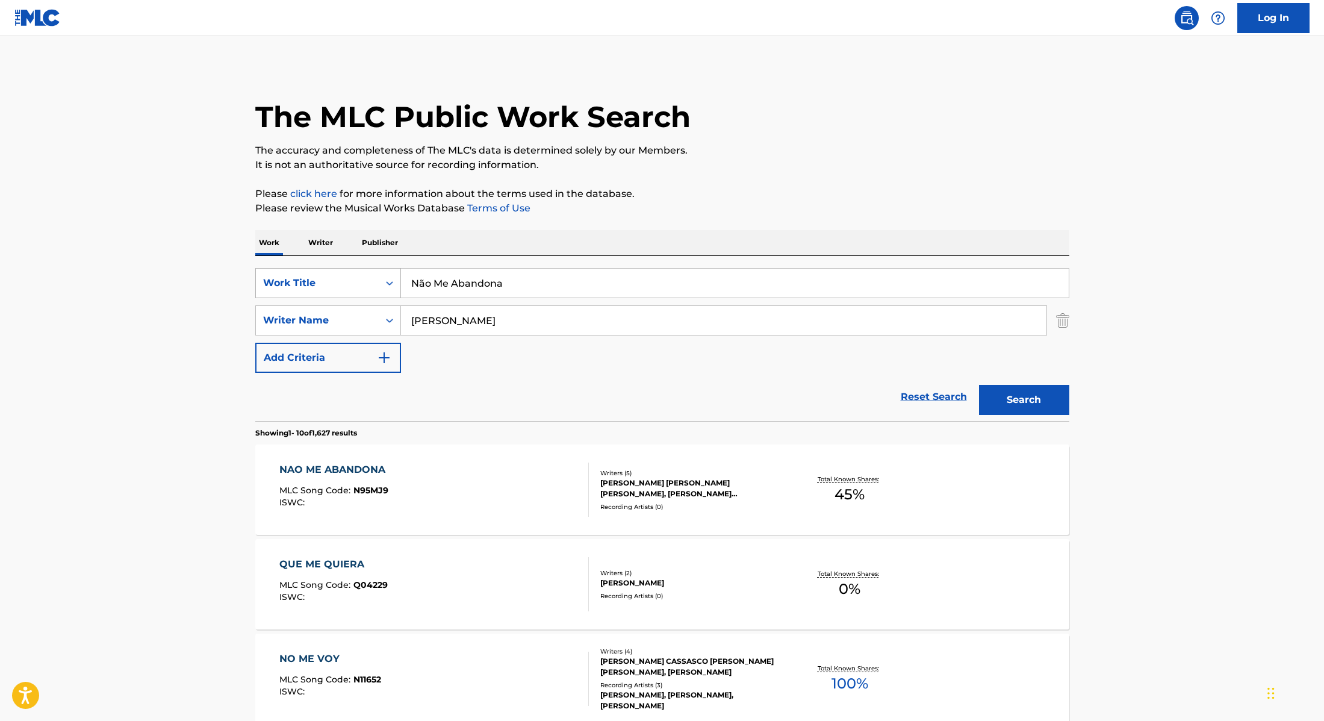
drag, startPoint x: 515, startPoint y: 284, endPoint x: 361, endPoint y: 279, distance: 154.2
click at [361, 279] on div "SearchWithCriteria28f74e23-8d9a-482d-8f44-99bc4c1a0823 Work Title Não Me Abando…" at bounding box center [662, 283] width 814 height 30
click at [426, 283] on input "BKMUC4OrochiSkinny Beats" at bounding box center [735, 283] width 668 height 29
click at [461, 285] on input "BK, MUC4OrochiSkinny Beats" at bounding box center [735, 283] width 668 height 29
click at [499, 284] on input "BK, MUC4, OrochiSkinny Beats" at bounding box center [735, 283] width 668 height 29
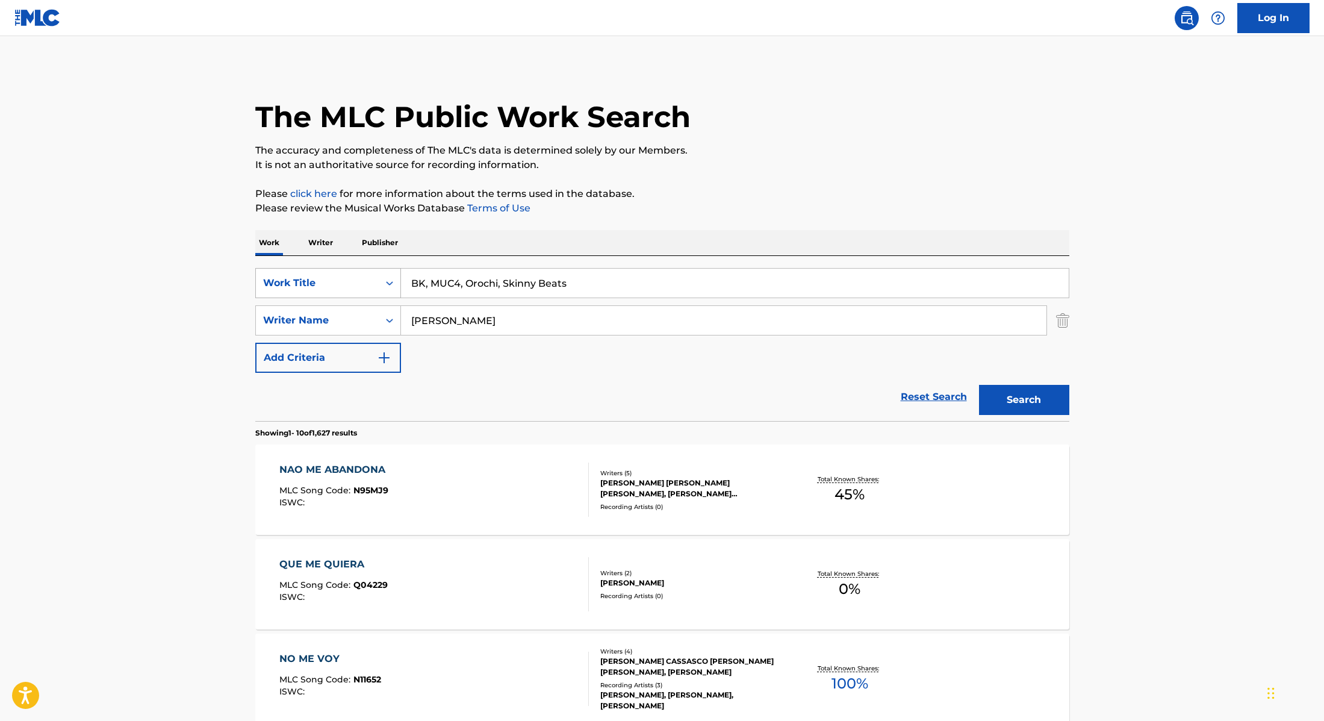
drag, startPoint x: 581, startPoint y: 287, endPoint x: 381, endPoint y: 277, distance: 200.8
click at [381, 277] on div "SearchWithCriteria28f74e23-8d9a-482d-8f44-99bc4c1a0823 Work Title BK, MUC4, Oro…" at bounding box center [662, 283] width 814 height 30
type input "Lua Cheia"
click at [747, 207] on p "Please review the Musical Works Database Terms of Use" at bounding box center [662, 208] width 814 height 14
click at [1039, 395] on button "Search" at bounding box center [1024, 400] width 90 height 30
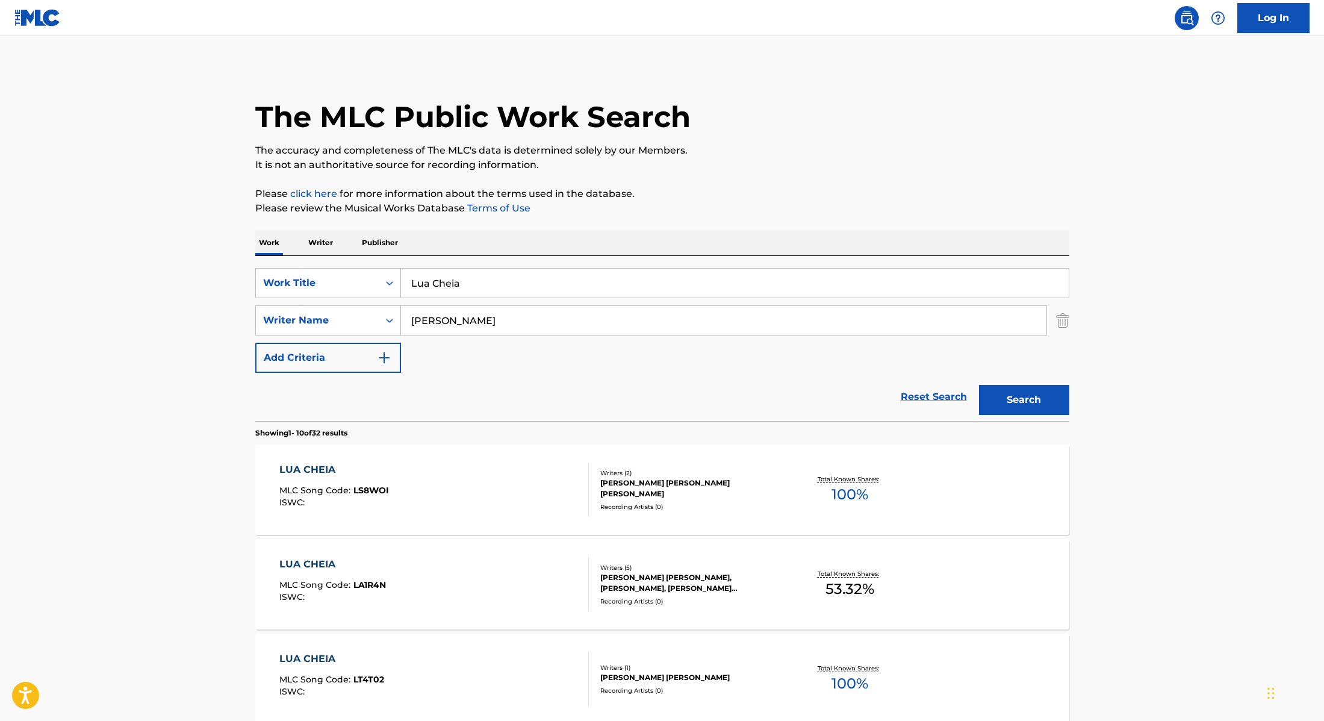
click at [547, 481] on div "LUA CHEIA MLC Song Code : LS8WOI ISWC :" at bounding box center [434, 489] width 310 height 54
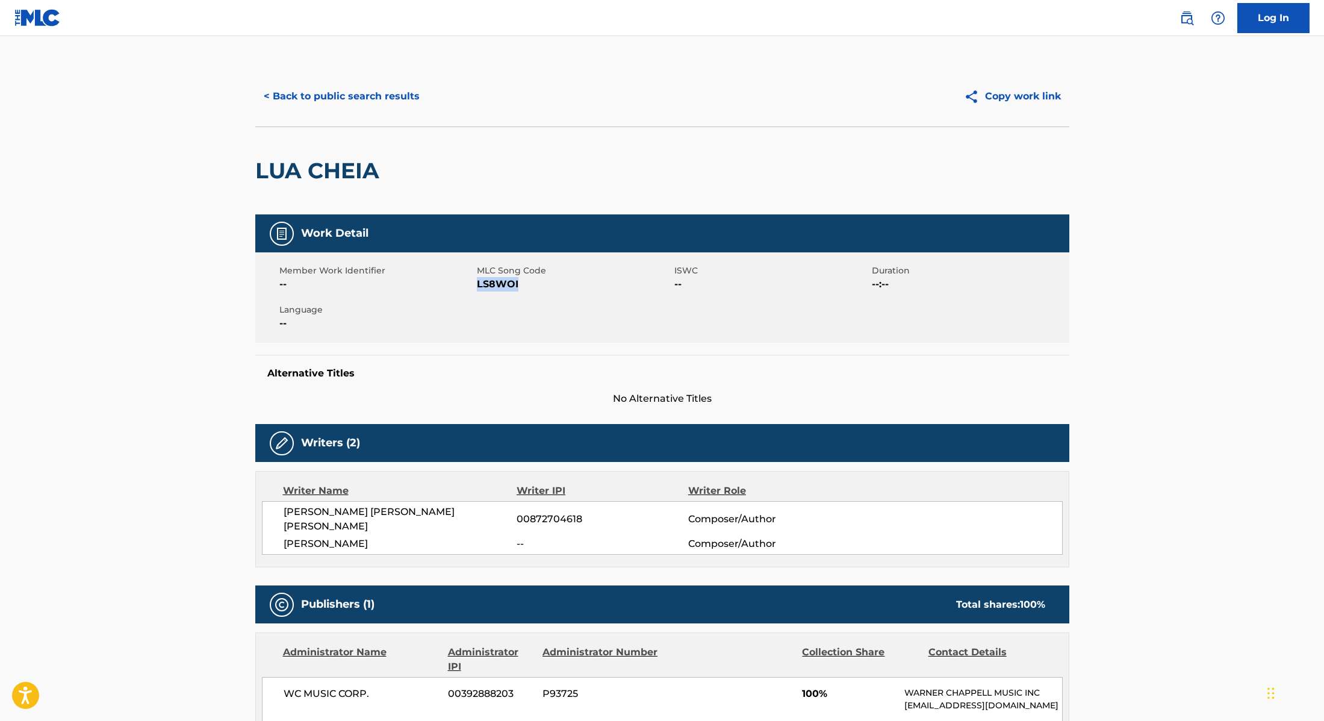
drag, startPoint x: 478, startPoint y: 285, endPoint x: 553, endPoint y: 285, distance: 75.3
click at [553, 285] on span "LS8WOI" at bounding box center [574, 284] width 195 height 14
click at [391, 98] on button "< Back to public search results" at bounding box center [341, 96] width 173 height 30
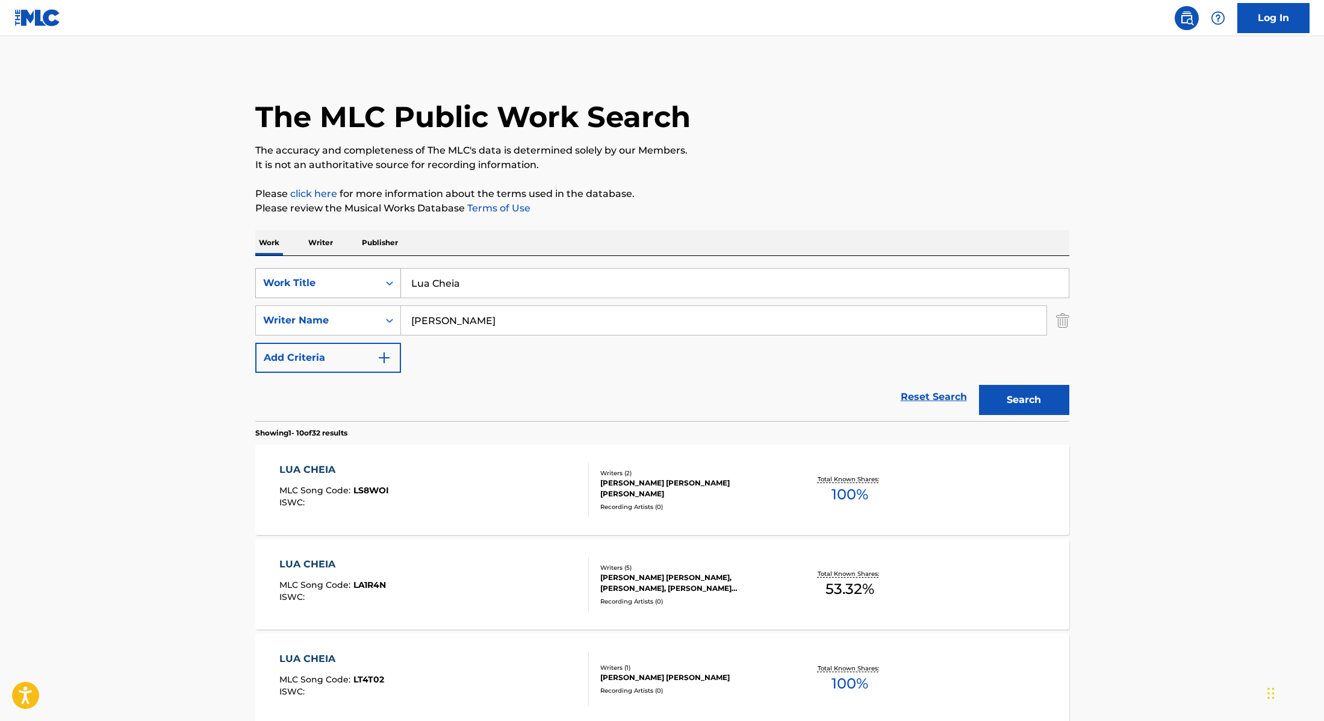
drag, startPoint x: 468, startPoint y: 281, endPoint x: 388, endPoint y: 273, distance: 80.5
click at [388, 273] on div "SearchWithCriteria28f74e23-8d9a-482d-8f44-99bc4c1a0823 Work Title Lua Cheia" at bounding box center [662, 283] width 814 height 30
click at [459, 285] on input "[PERSON_NAME]" at bounding box center [735, 283] width 668 height 29
drag, startPoint x: 523, startPoint y: 286, endPoint x: 387, endPoint y: 282, distance: 136.8
click at [387, 282] on div "SearchWithCriteria28f74e23-8d9a-482d-8f44-99bc4c1a0823 Work Title [PERSON_NAME]…" at bounding box center [662, 283] width 814 height 30
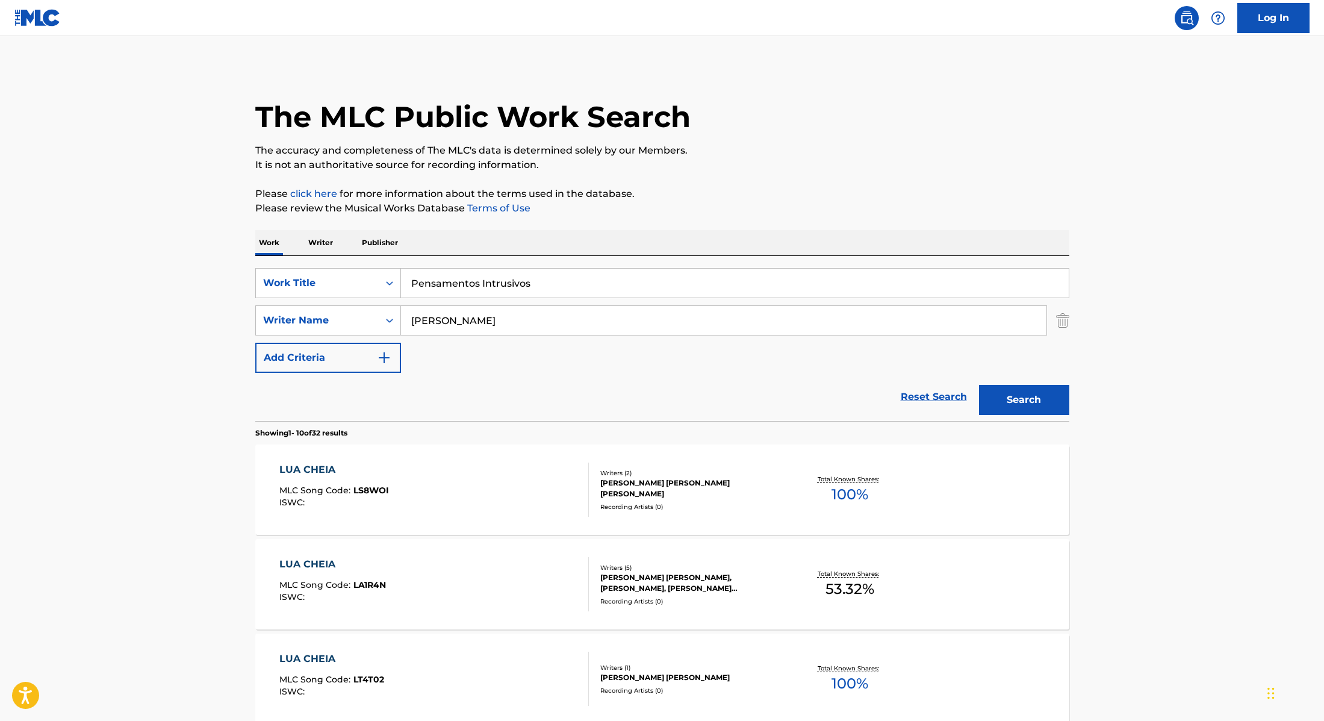
type input "Pensamentos Intrusivos"
click at [1051, 400] on button "Search" at bounding box center [1024, 400] width 90 height 30
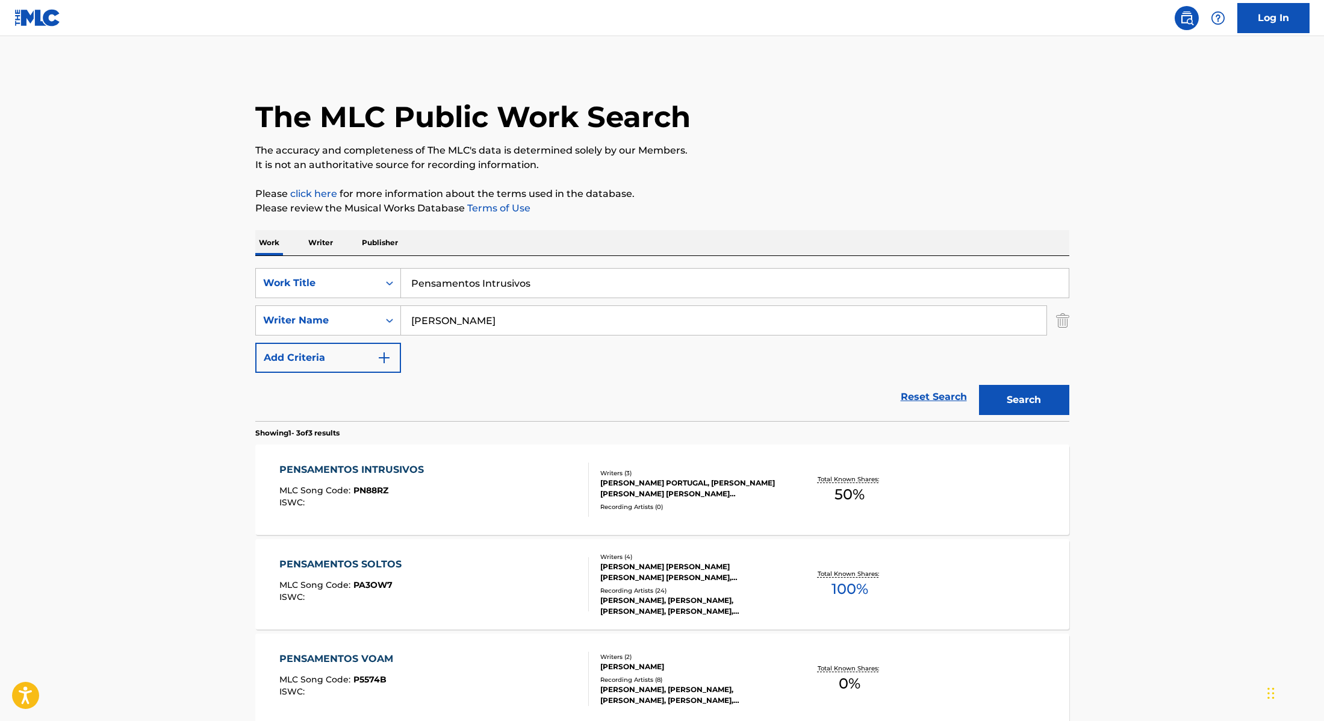
click at [562, 479] on div "PENSAMENTOS INTRUSIVOS MLC Song Code : PN88RZ ISWC :" at bounding box center [434, 489] width 310 height 54
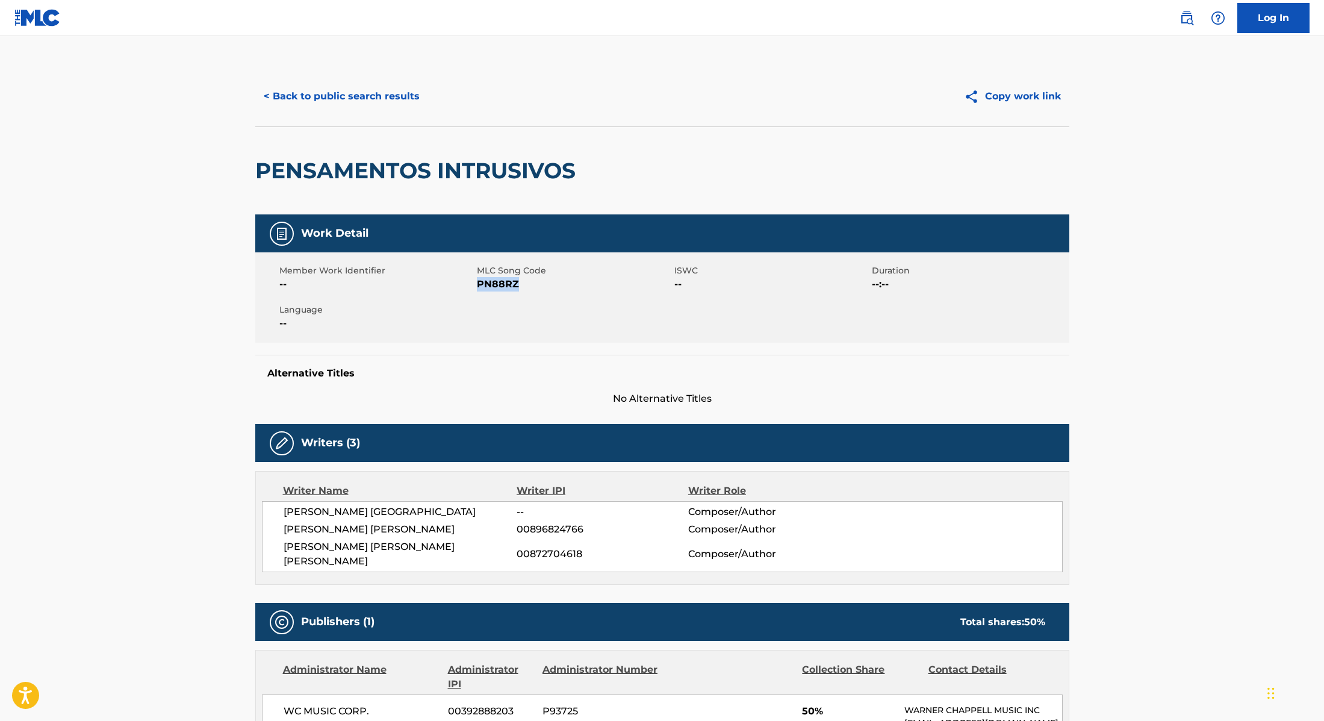
drag, startPoint x: 478, startPoint y: 284, endPoint x: 562, endPoint y: 284, distance: 84.3
click at [562, 284] on span "PN88RZ" at bounding box center [574, 284] width 195 height 14
click at [400, 95] on button "< Back to public search results" at bounding box center [341, 96] width 173 height 30
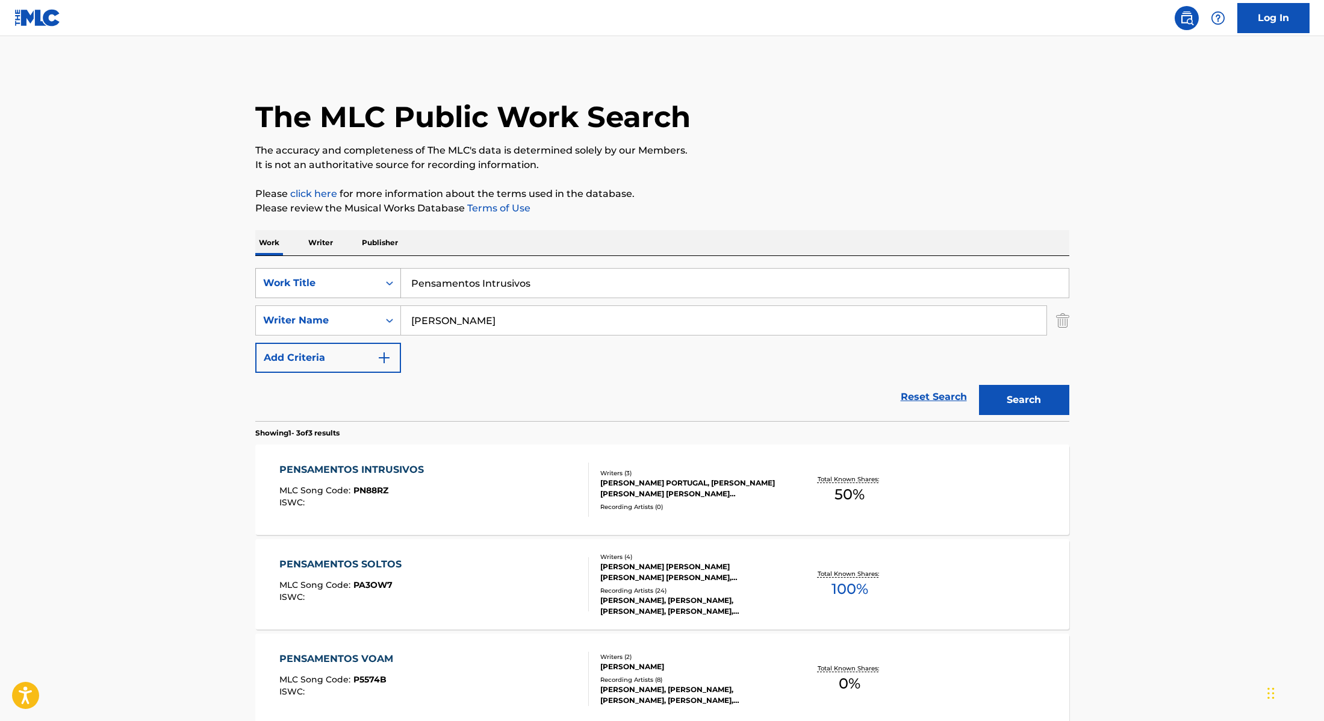
drag, startPoint x: 553, startPoint y: 282, endPoint x: 349, endPoint y: 272, distance: 205.0
click at [349, 272] on div "SearchWithCriteria28f74e23-8d9a-482d-8f44-99bc4c1a0823 Work Title Pensamentos I…" at bounding box center [662, 283] width 814 height 30
click at [445, 284] on input "OrochiPortugal No Beat" at bounding box center [735, 283] width 668 height 29
drag, startPoint x: 559, startPoint y: 284, endPoint x: 381, endPoint y: 276, distance: 177.8
click at [381, 276] on div "SearchWithCriteria28f74e23-8d9a-482d-8f44-99bc4c1a0823 Work Title Orochi, [GEOG…" at bounding box center [662, 283] width 814 height 30
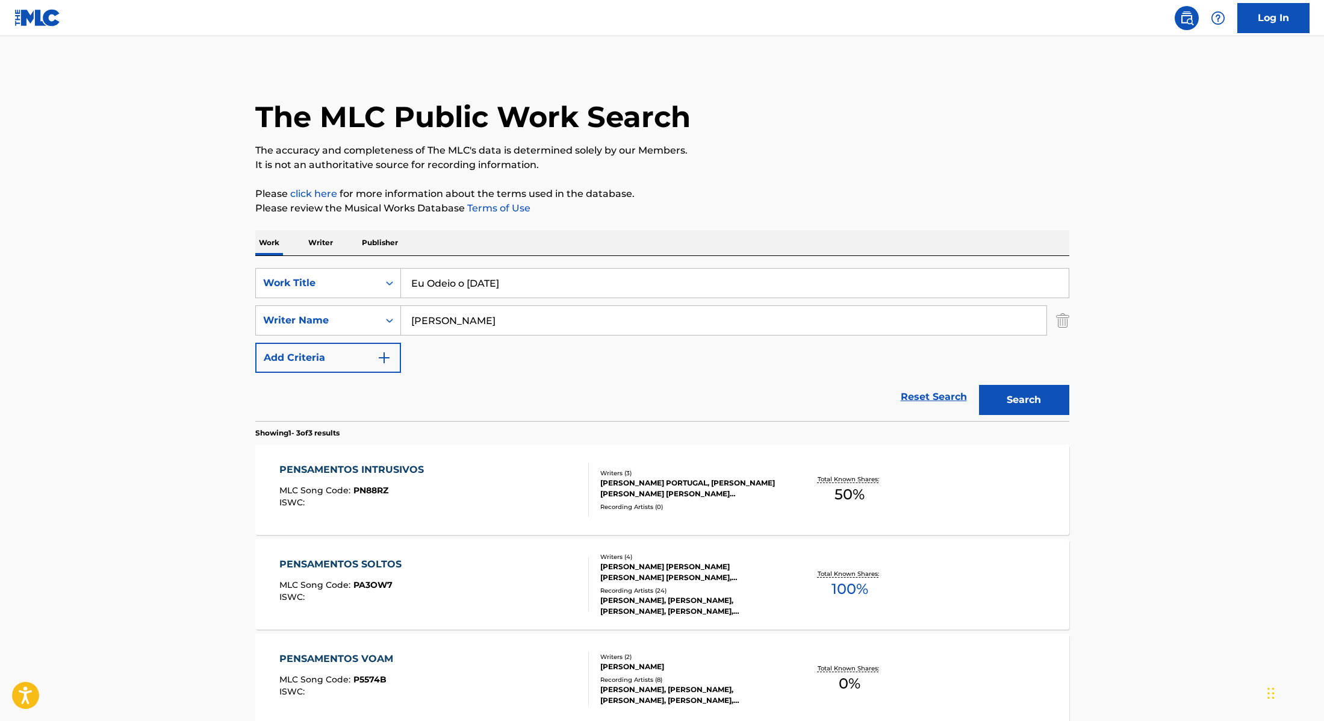
type input "Eu Odeio o [DATE]"
click at [733, 214] on p "Please review the Musical Works Database Terms of Use" at bounding box center [662, 208] width 814 height 14
click at [1034, 404] on button "Search" at bounding box center [1024, 400] width 90 height 30
click at [525, 484] on div "EU ODEIO O [DATE] MLC Song Code : ES4O8Y ISWC :" at bounding box center [434, 489] width 310 height 54
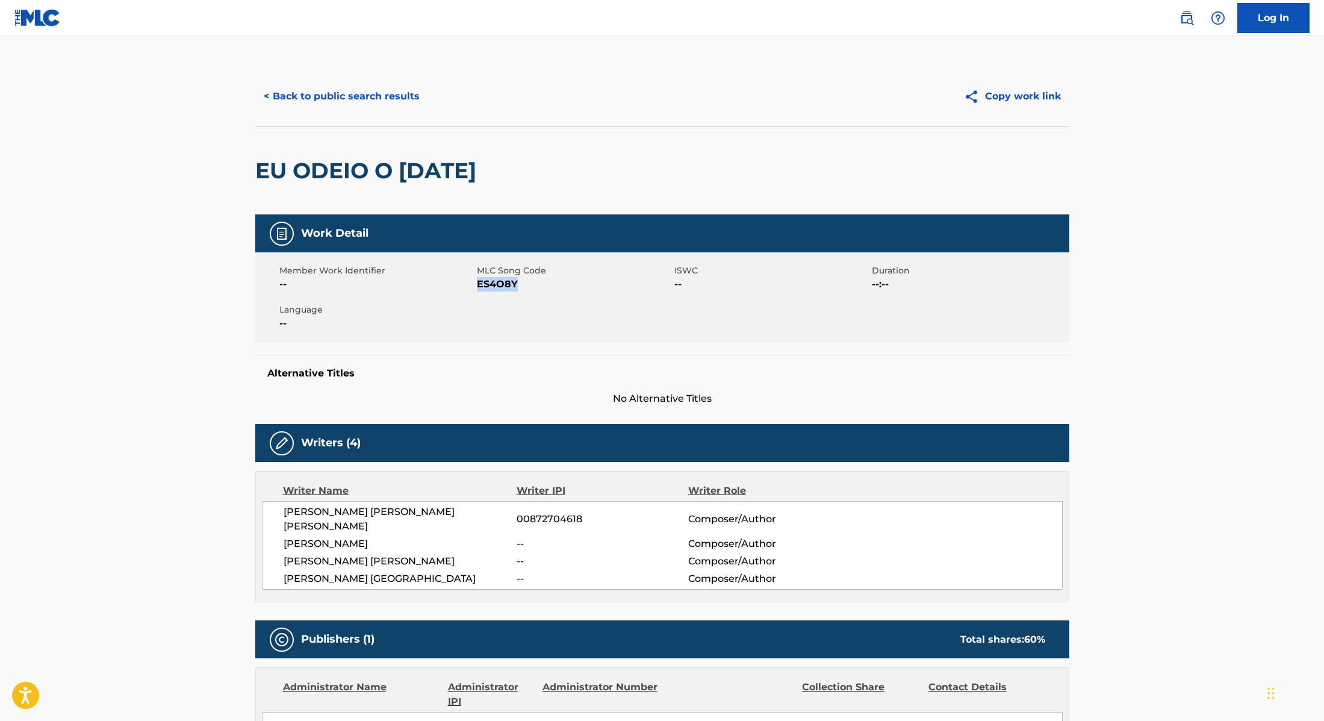
drag, startPoint x: 478, startPoint y: 284, endPoint x: 528, endPoint y: 284, distance: 50.0
click at [528, 284] on span "ES4O8Y" at bounding box center [574, 284] width 195 height 14
click at [394, 94] on button "< Back to public search results" at bounding box center [341, 96] width 173 height 30
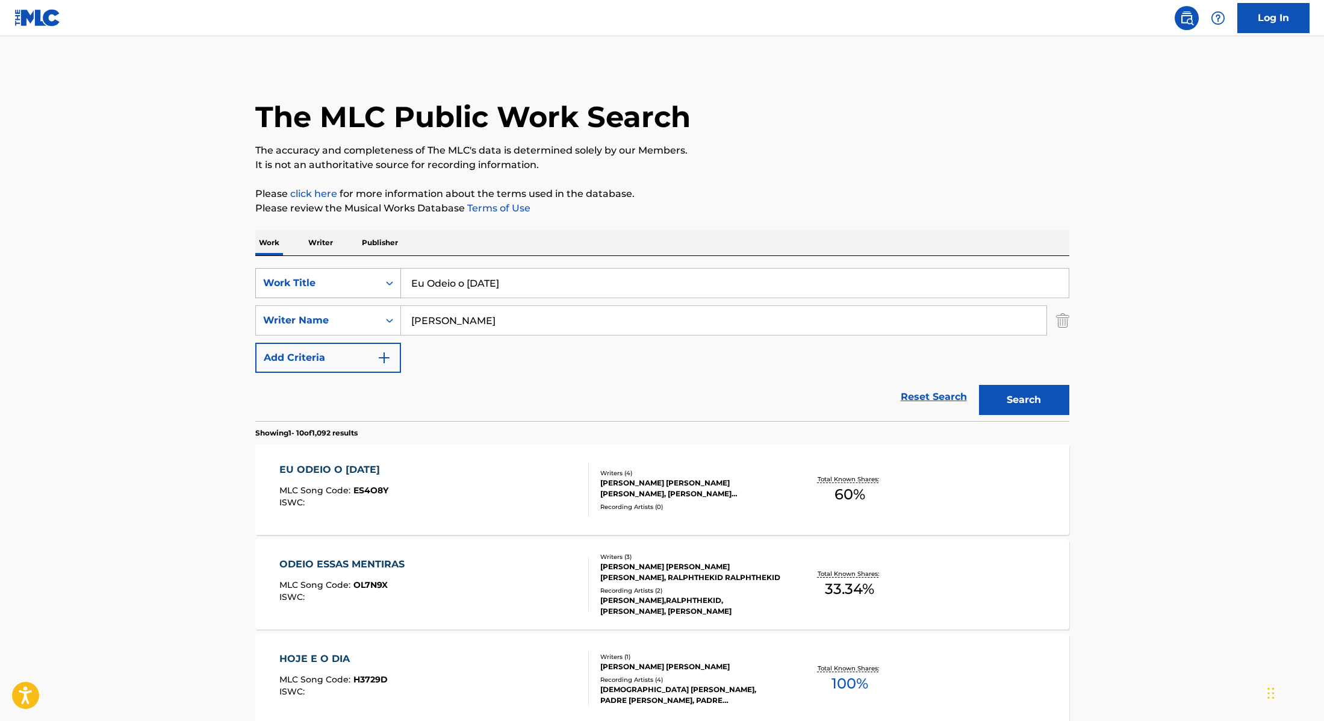
drag, startPoint x: 571, startPoint y: 285, endPoint x: 399, endPoint y: 277, distance: 172.4
click at [399, 277] on div "SearchWithCriteria28f74e23-8d9a-482d-8f44-99bc4c1a0823 Work Title Eu Odeio o [D…" at bounding box center [662, 283] width 814 height 30
click at [447, 285] on input "GaldinoOrochiPortugal No Beat" at bounding box center [735, 283] width 668 height 29
click at [488, 285] on input "[PERSON_NAME], OrochiPortugal No Beat" at bounding box center [735, 283] width 668 height 29
drag, startPoint x: 611, startPoint y: 284, endPoint x: 376, endPoint y: 275, distance: 235.7
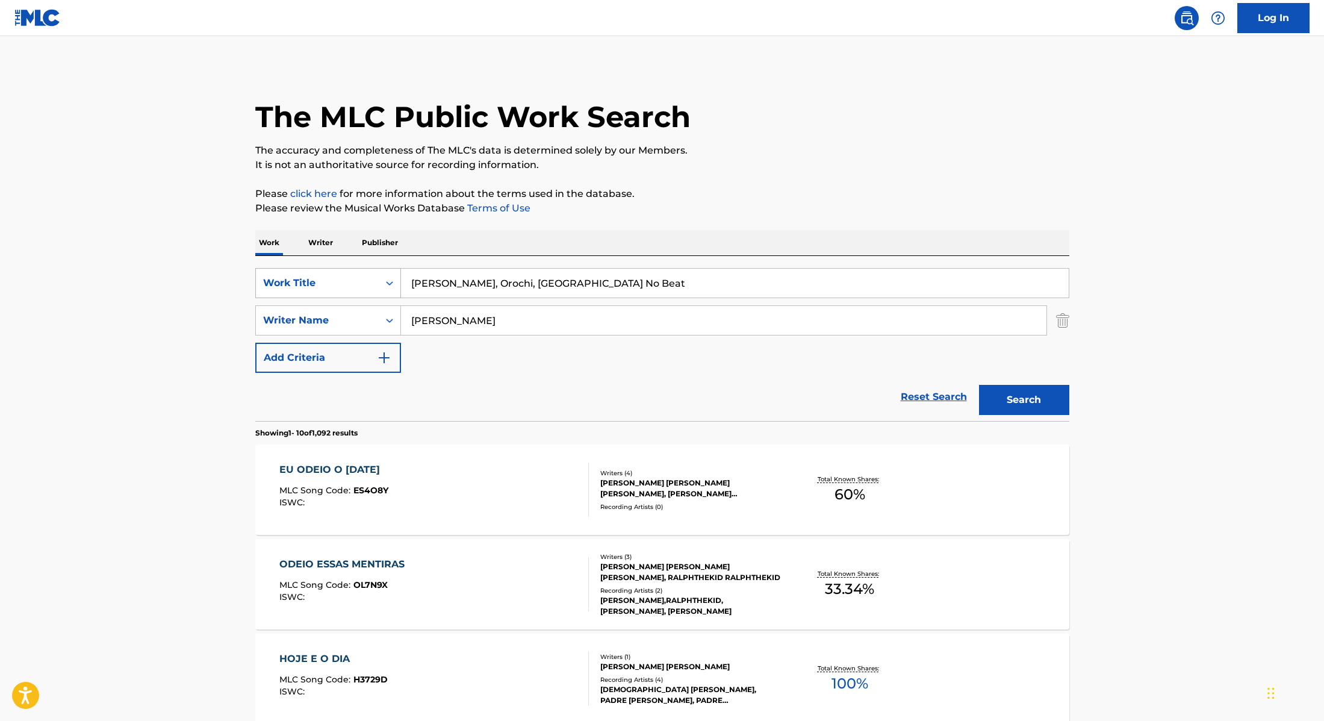
click at [376, 275] on div "SearchWithCriteria28f74e23-8d9a-482d-8f44-99bc4c1a0823 Work Title [PERSON_NAME]…" at bounding box center [662, 283] width 814 height 30
type input "Alguém Que Te Ame de Verdade"
click at [690, 244] on div "Work Writer Publisher" at bounding box center [662, 242] width 814 height 25
click at [1018, 397] on button "Search" at bounding box center [1024, 400] width 90 height 30
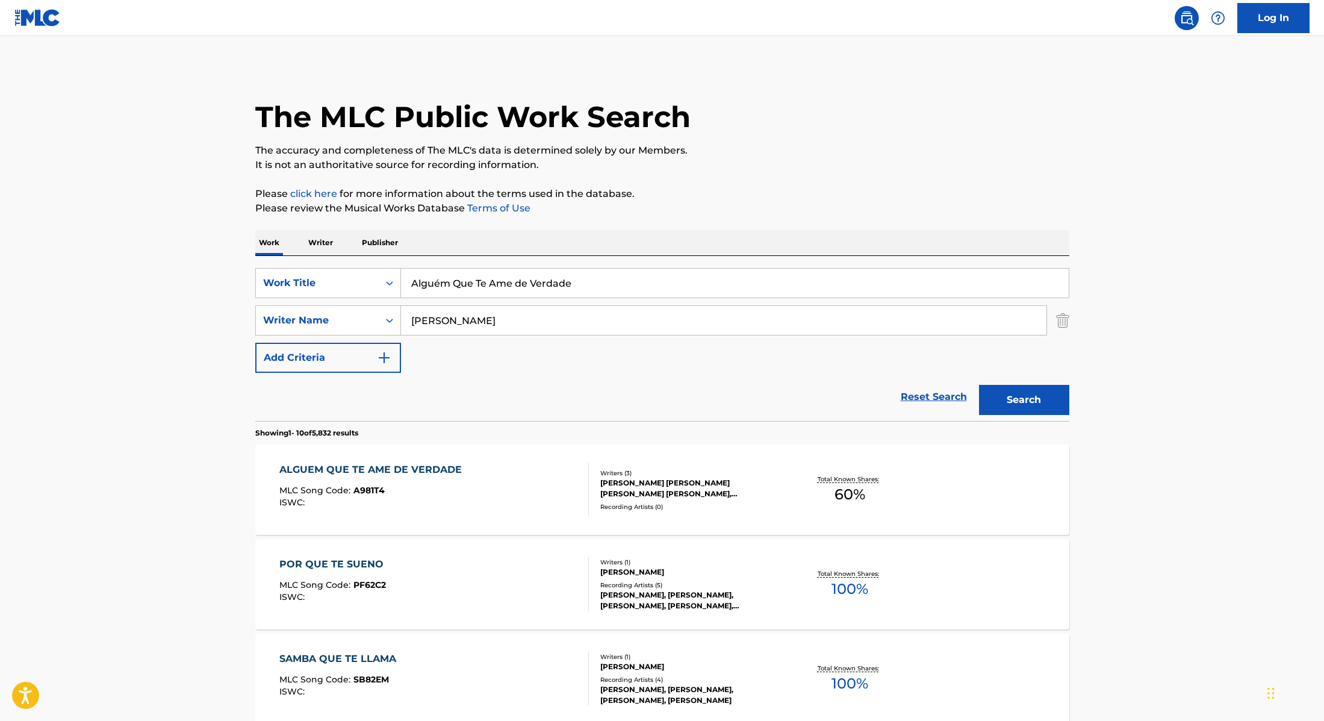
click at [507, 487] on div "ALGUEM QUE TE AME DE VERDADE MLC Song Code : A981T4 ISWC :" at bounding box center [434, 489] width 310 height 54
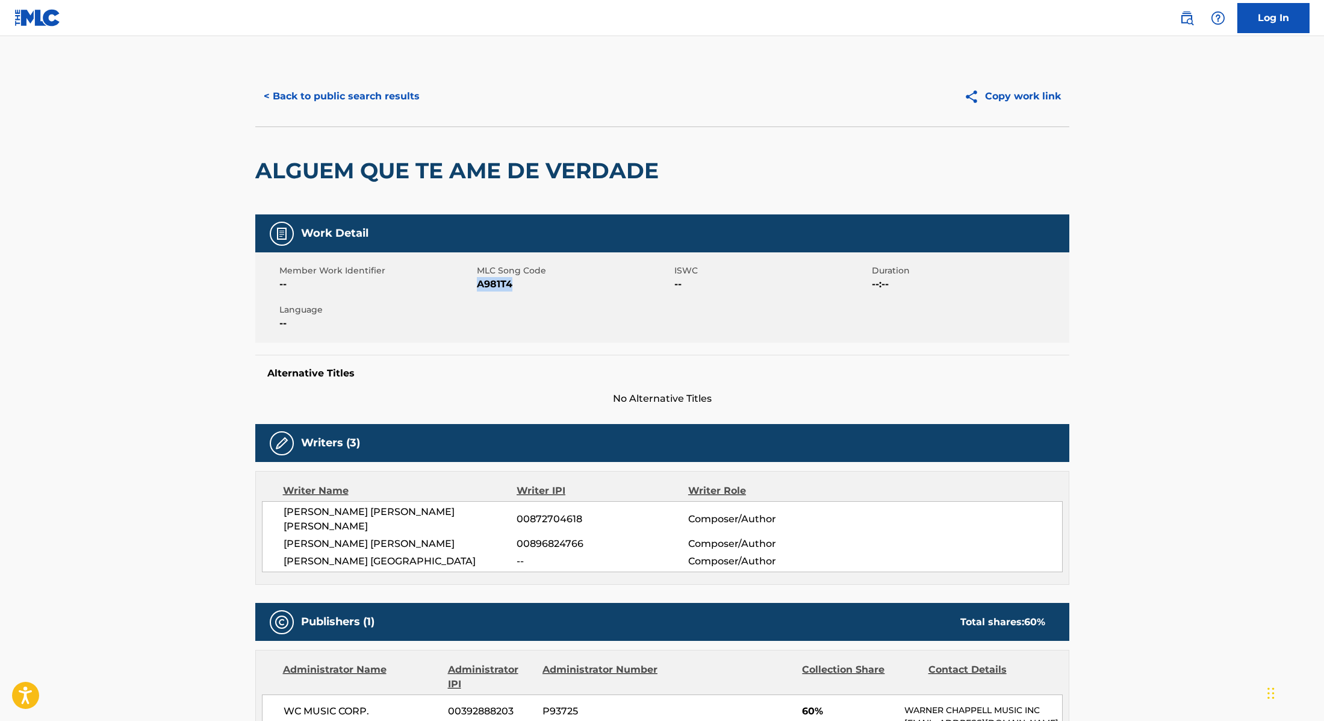
drag, startPoint x: 480, startPoint y: 282, endPoint x: 556, endPoint y: 289, distance: 76.2
click at [556, 289] on span "A981T4" at bounding box center [574, 284] width 195 height 14
click at [396, 94] on button "< Back to public search results" at bounding box center [341, 96] width 173 height 30
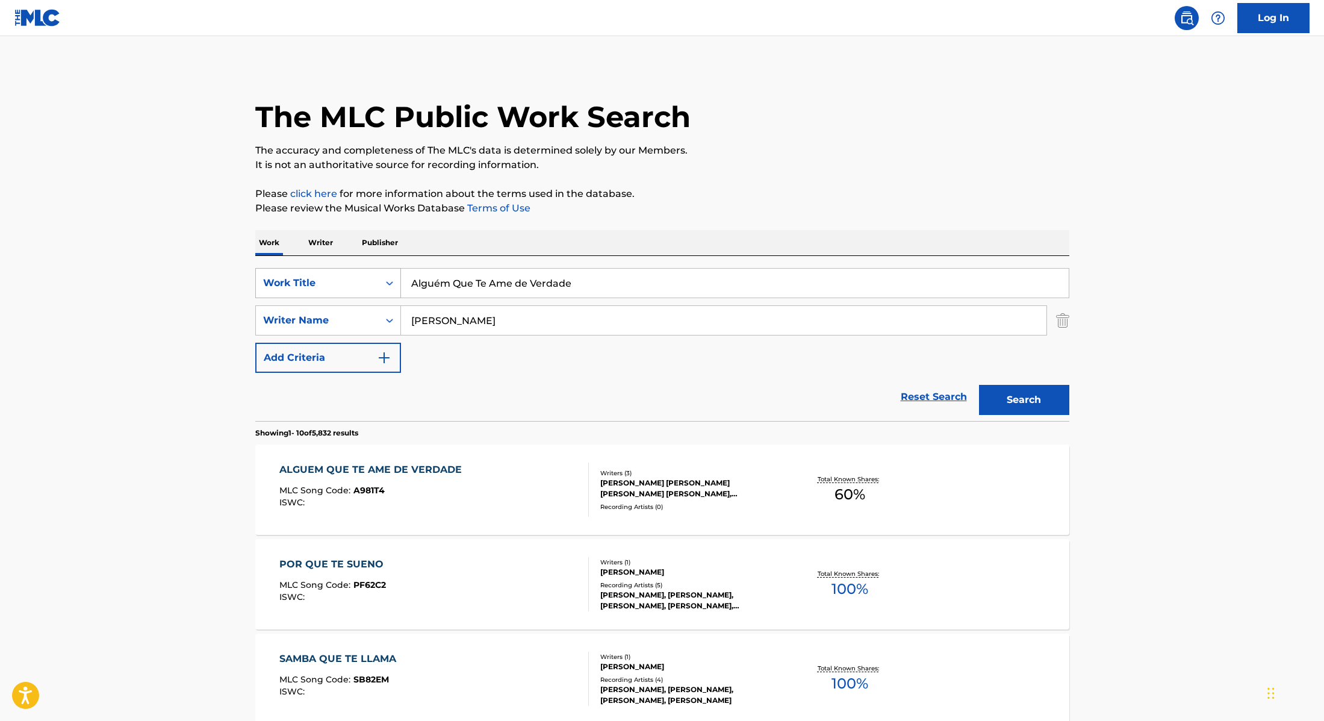
drag, startPoint x: 582, startPoint y: 284, endPoint x: 394, endPoint y: 280, distance: 187.9
click at [394, 280] on div "SearchWithCriteria28f74e23-8d9a-482d-8f44-99bc4c1a0823 Work Title Alguém Que Te…" at bounding box center [662, 283] width 814 height 30
click at [444, 285] on input "OrochiPortugal No Beat" at bounding box center [735, 283] width 668 height 29
drag, startPoint x: 553, startPoint y: 281, endPoint x: 391, endPoint y: 278, distance: 162.6
click at [391, 278] on div "SearchWithCriteria28f74e23-8d9a-482d-8f44-99bc4c1a0823 Work Title Orochi, [GEOG…" at bounding box center [662, 283] width 814 height 30
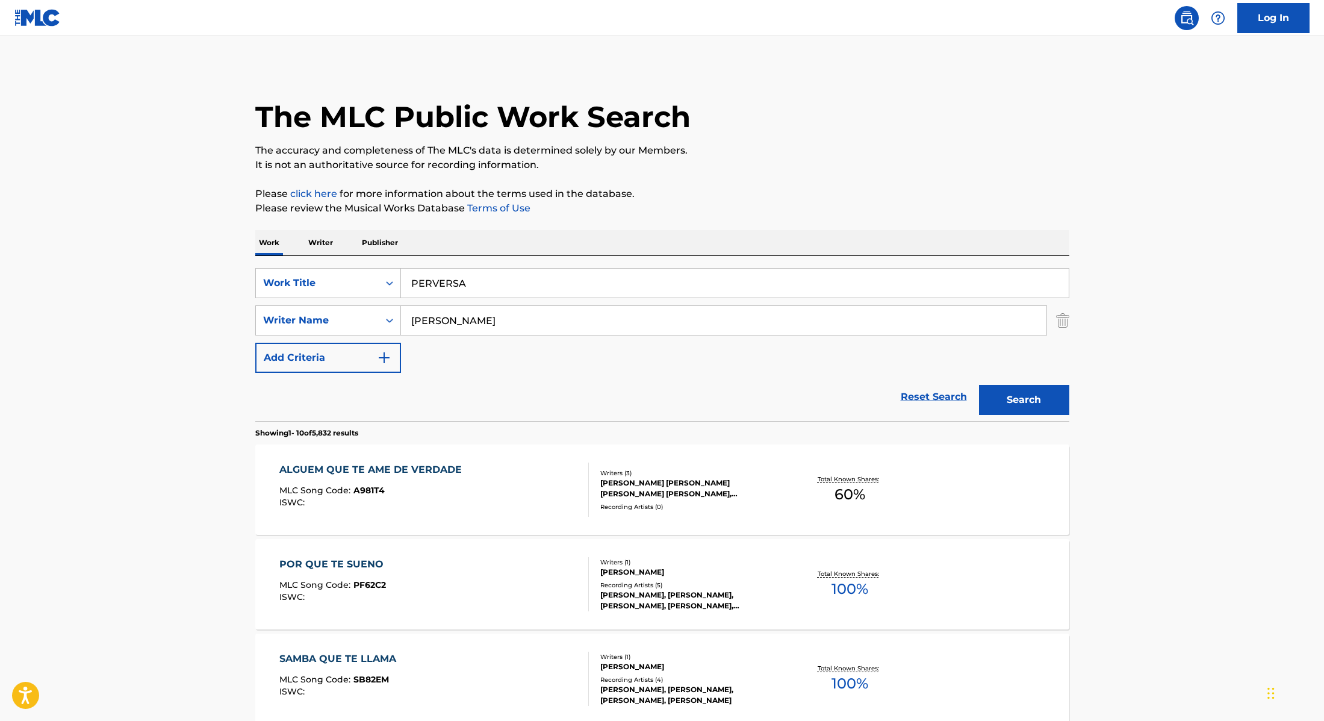
type input "PERVERSA"
click at [702, 208] on p "Please review the Musical Works Database Terms of Use" at bounding box center [662, 208] width 814 height 14
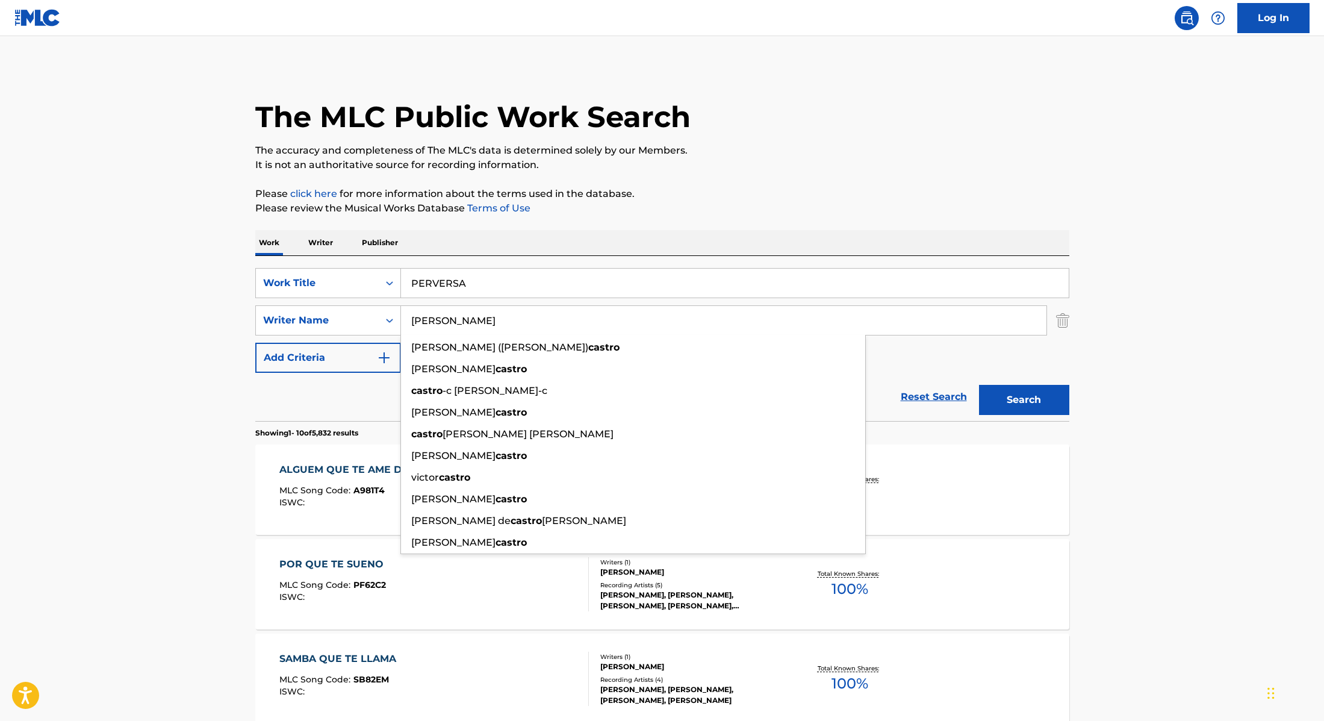
drag, startPoint x: 469, startPoint y: 326, endPoint x: 373, endPoint y: 298, distance: 99.8
click at [373, 298] on div "SearchWithCriteria28f74e23-8d9a-482d-8f44-99bc4c1a0823 Work Title PERVERSA Sear…" at bounding box center [662, 320] width 814 height 105
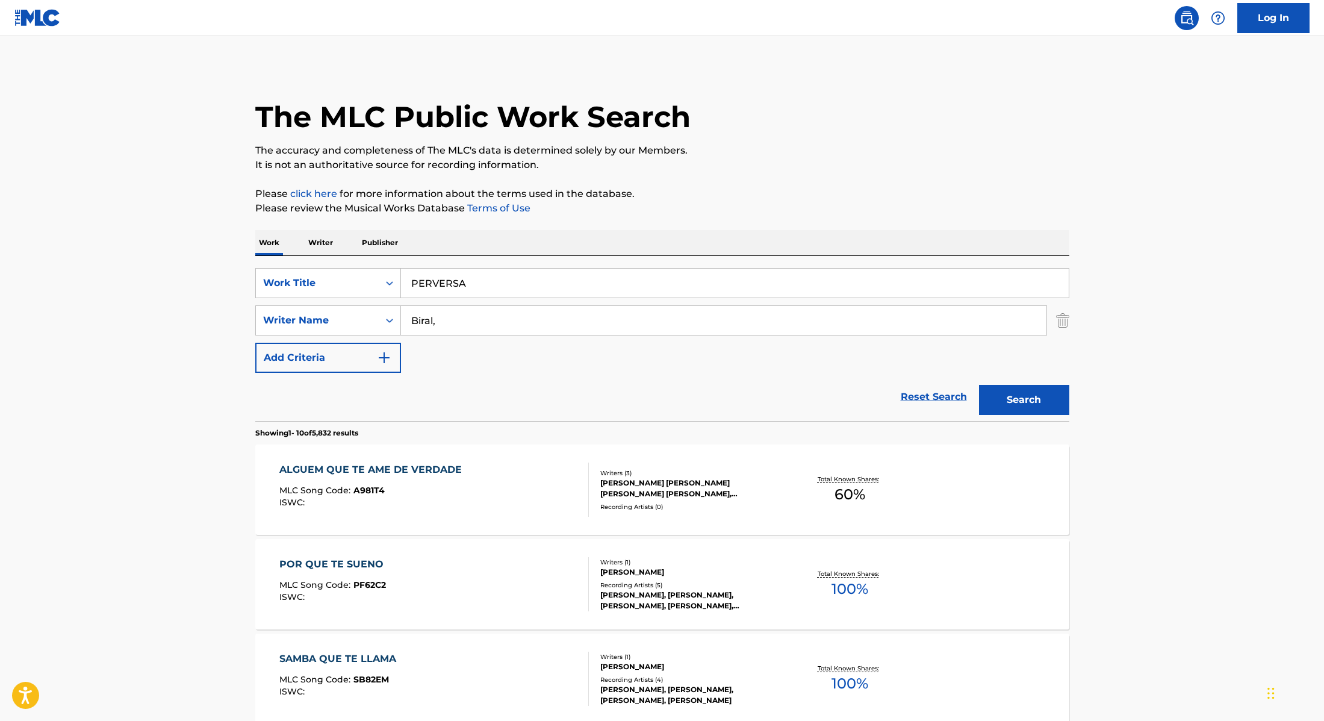
type input "Biral,"
click at [926, 363] on div "SearchWithCriteria28f74e23-8d9a-482d-8f44-99bc4c1a0823 Work Title PERVERSA Sear…" at bounding box center [662, 320] width 814 height 105
click at [1024, 400] on button "Search" at bounding box center [1024, 400] width 90 height 30
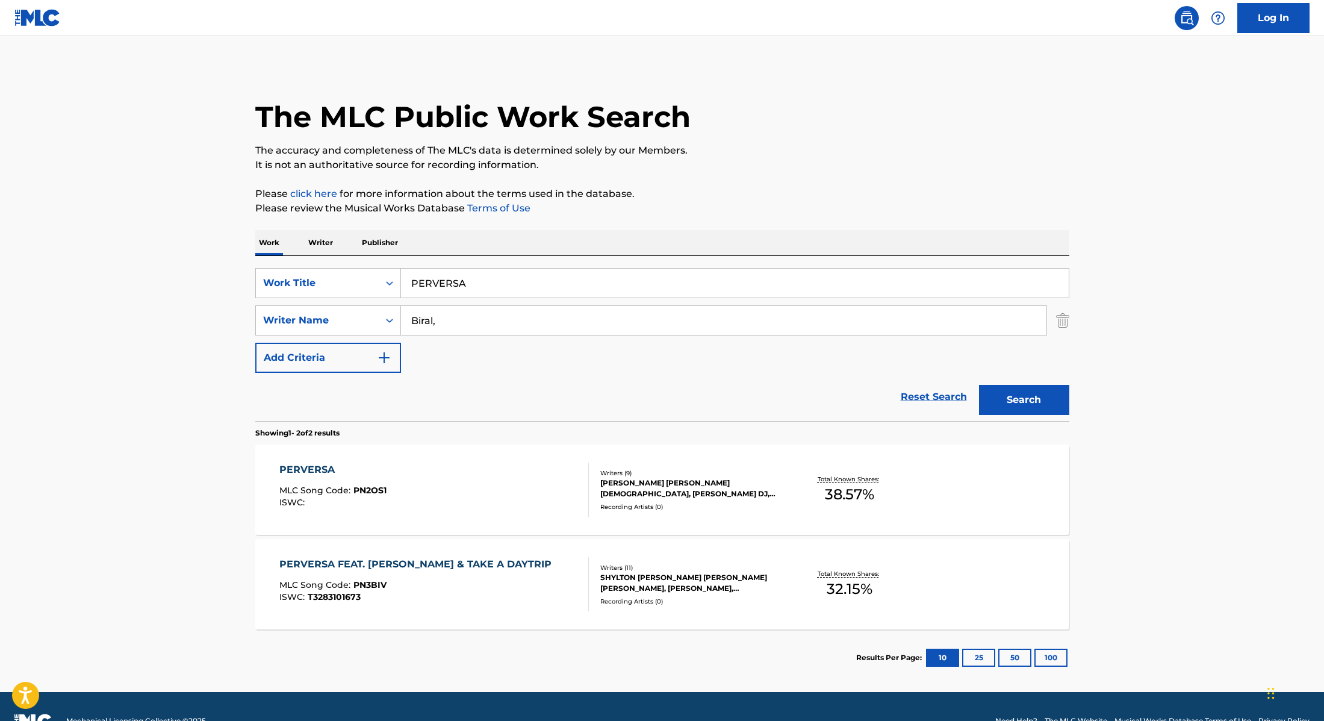
click at [530, 503] on div "PERVERSA MLC Song Code : PN2OS1 ISWC :" at bounding box center [434, 489] width 310 height 54
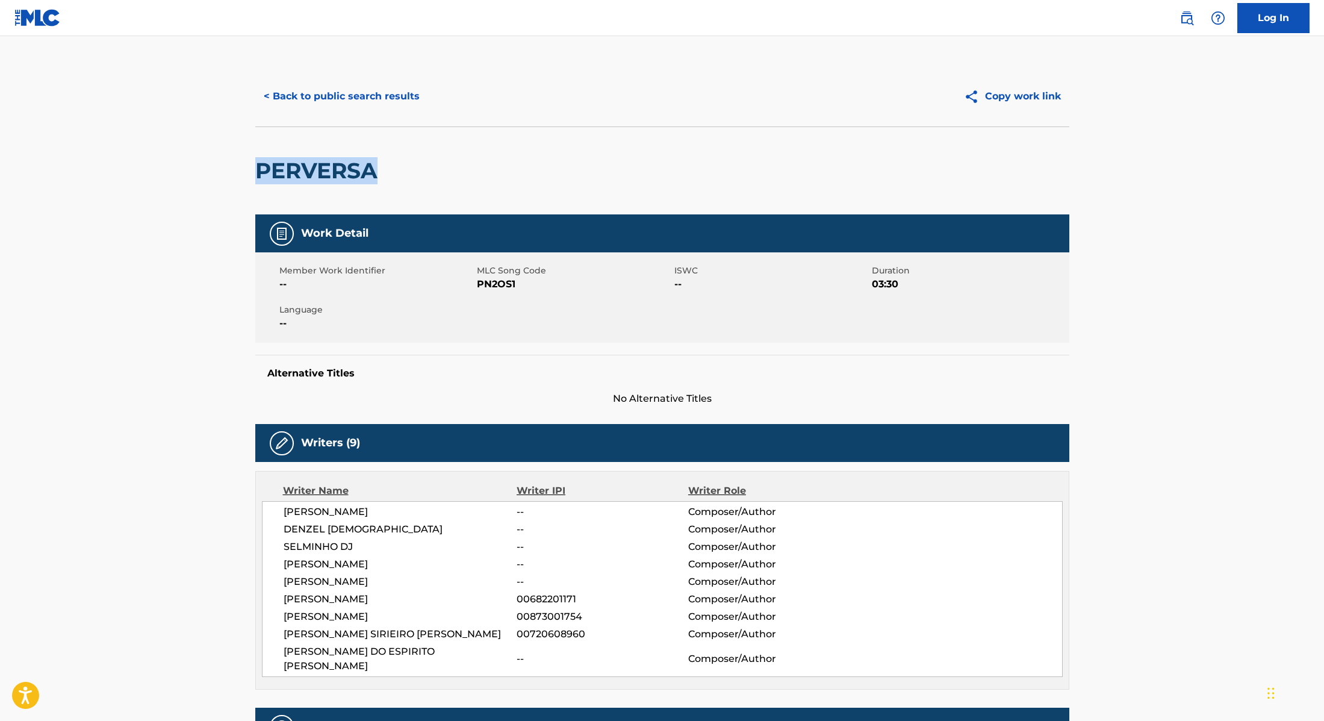
drag, startPoint x: 394, startPoint y: 177, endPoint x: 242, endPoint y: 161, distance: 152.6
drag, startPoint x: 476, startPoint y: 285, endPoint x: 534, endPoint y: 285, distance: 57.2
click at [534, 285] on span "PN2OS1" at bounding box center [574, 284] width 195 height 14
click at [366, 92] on button "< Back to public search results" at bounding box center [341, 96] width 173 height 30
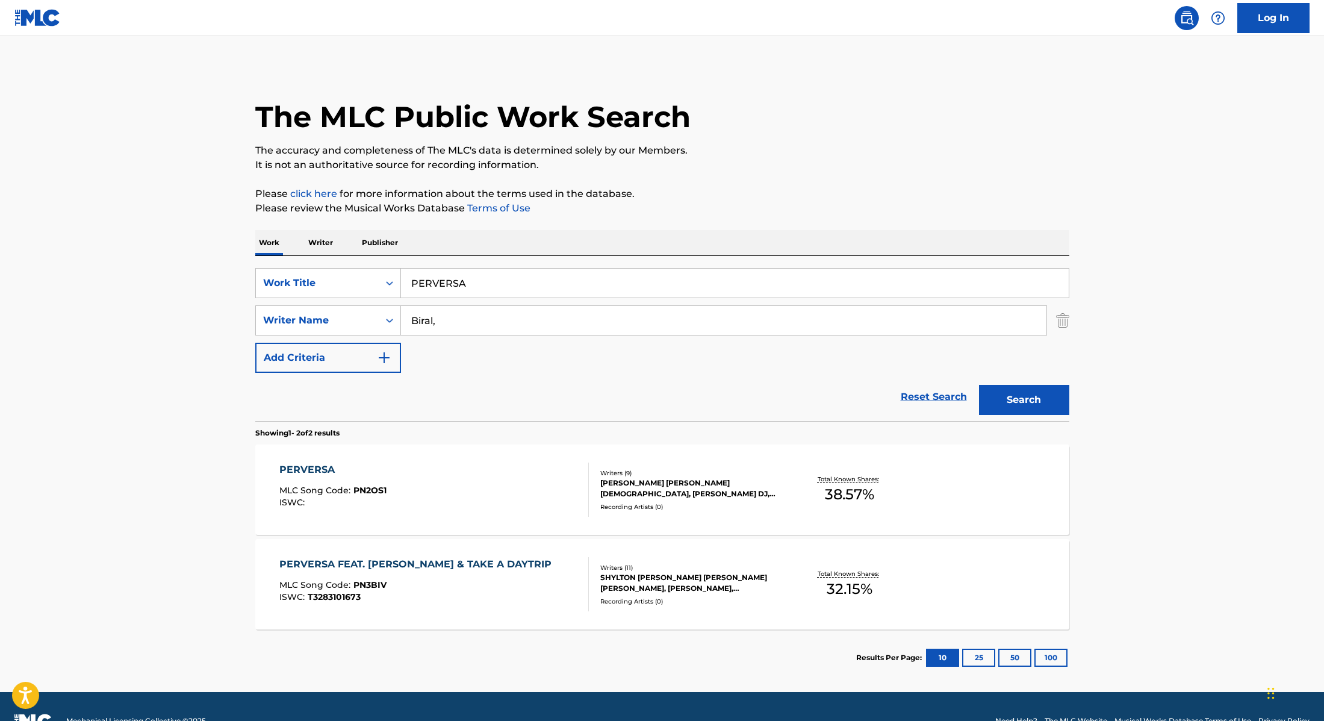
click at [404, 568] on div "PERVERSA FEAT. [PERSON_NAME] & TAKE A DAYTRIP" at bounding box center [418, 564] width 278 height 14
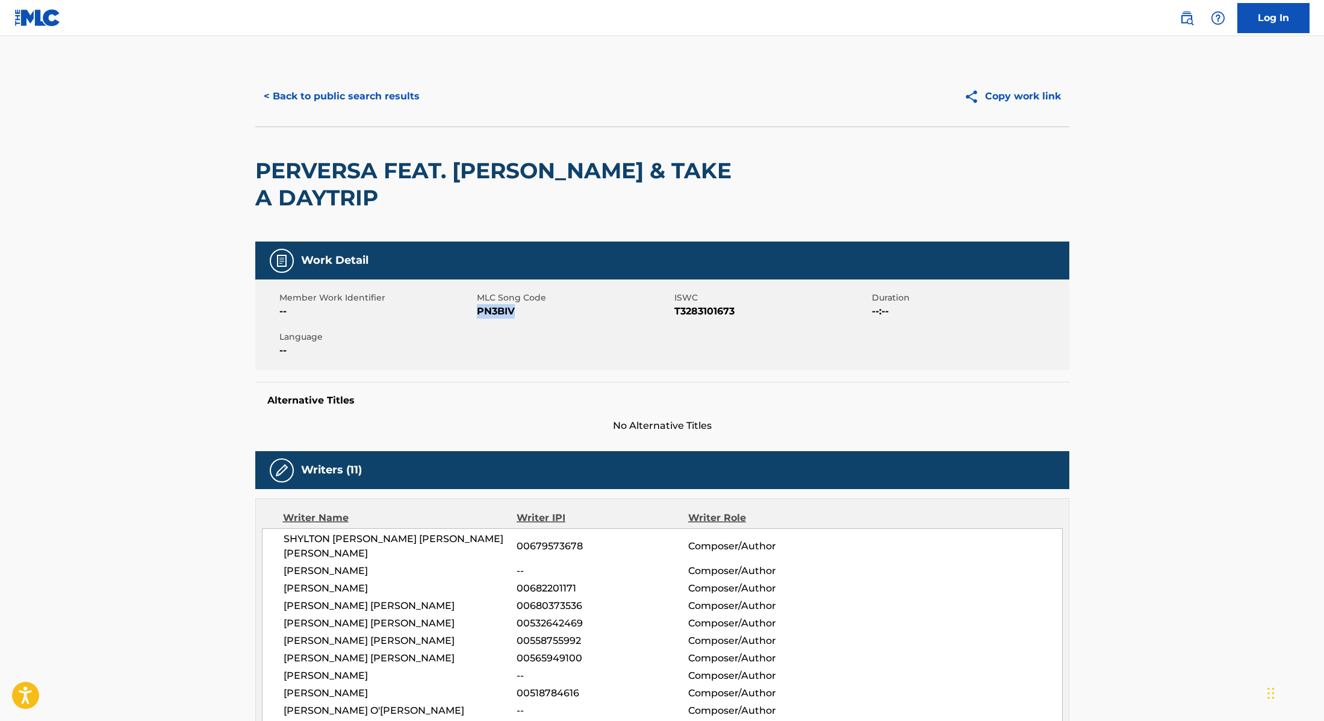
drag, startPoint x: 479, startPoint y: 311, endPoint x: 544, endPoint y: 316, distance: 65.2
click at [544, 316] on span "PN3BIV" at bounding box center [574, 311] width 195 height 14
click at [376, 92] on button "< Back to public search results" at bounding box center [341, 96] width 173 height 30
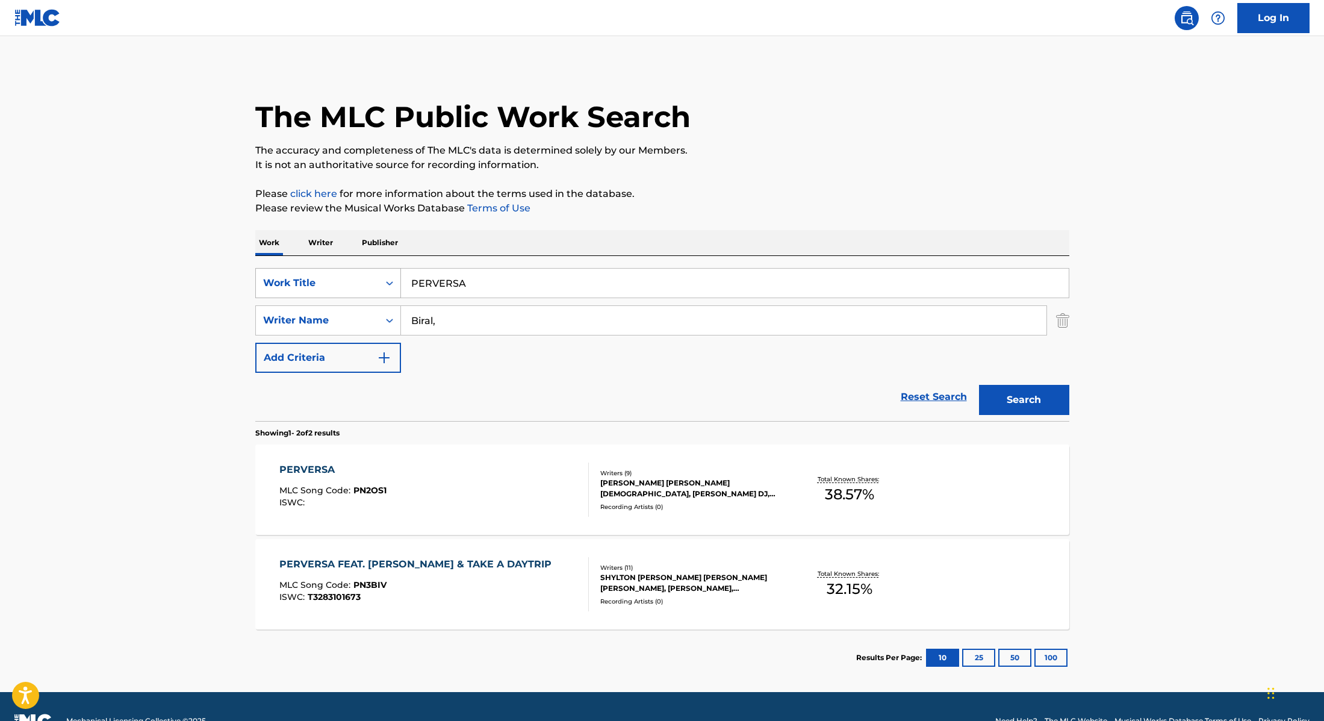
drag, startPoint x: 482, startPoint y: 285, endPoint x: 399, endPoint y: 269, distance: 84.7
click at [399, 269] on div "SearchWithCriteria28f74e23-8d9a-482d-8f44-99bc4c1a0823 Work Title PERVERSA" at bounding box center [662, 283] width 814 height 30
click at [447, 284] on input "[PERSON_NAME] SAMPAIOTake A Daytrip" at bounding box center [735, 283] width 668 height 29
click at [540, 284] on input "[PERSON_NAME] A Daytrip" at bounding box center [735, 283] width 668 height 29
drag, startPoint x: 656, startPoint y: 292, endPoint x: 379, endPoint y: 262, distance: 278.6
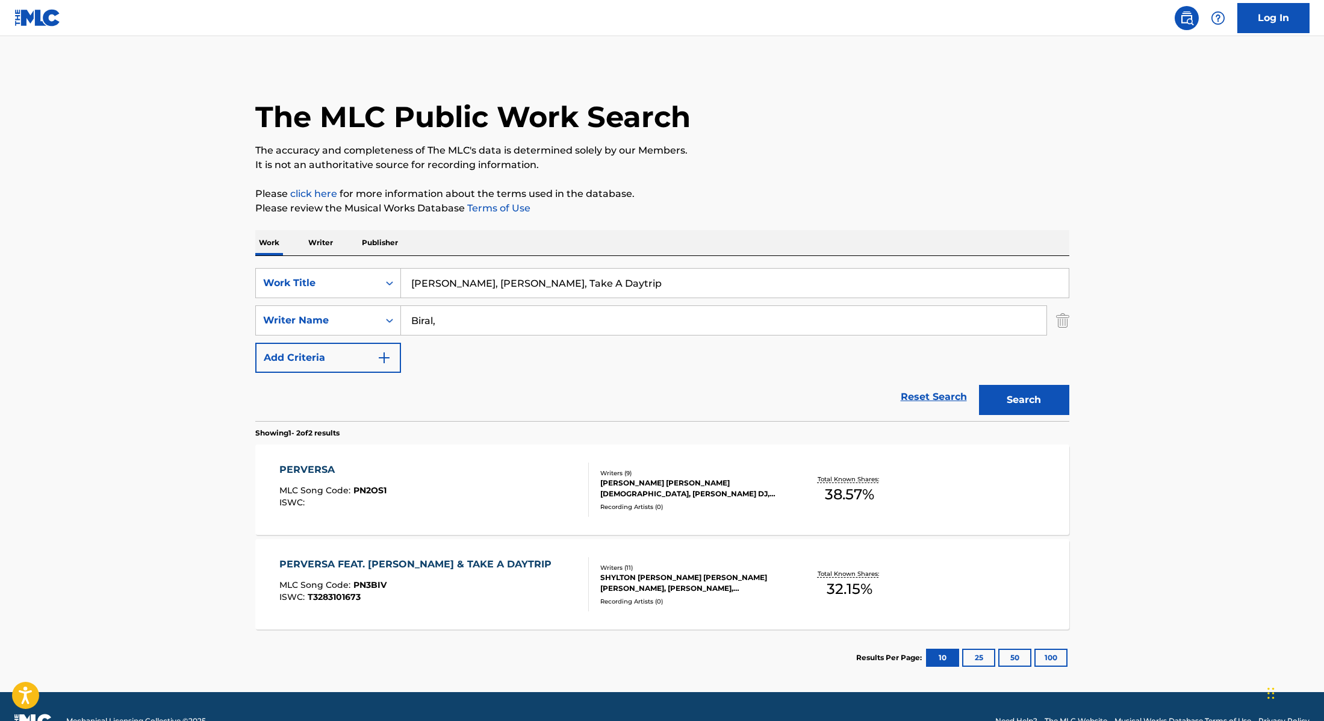
click at [379, 262] on div "SearchWithCriteria28f74e23-8d9a-482d-8f44-99bc4c1a0823 Work Title J [PERSON_NAM…" at bounding box center [662, 338] width 814 height 165
type input "SEQUÊNCIA STRIPTEASE"
click at [756, 199] on p "Please click here for more information about the terms used in the database." at bounding box center [662, 194] width 814 height 14
drag, startPoint x: 478, startPoint y: 321, endPoint x: 338, endPoint y: 303, distance: 141.4
click at [341, 303] on div "SearchWithCriteria28f74e23-8d9a-482d-8f44-99bc4c1a0823 Work Title SEQUÊNCIA STR…" at bounding box center [662, 320] width 814 height 105
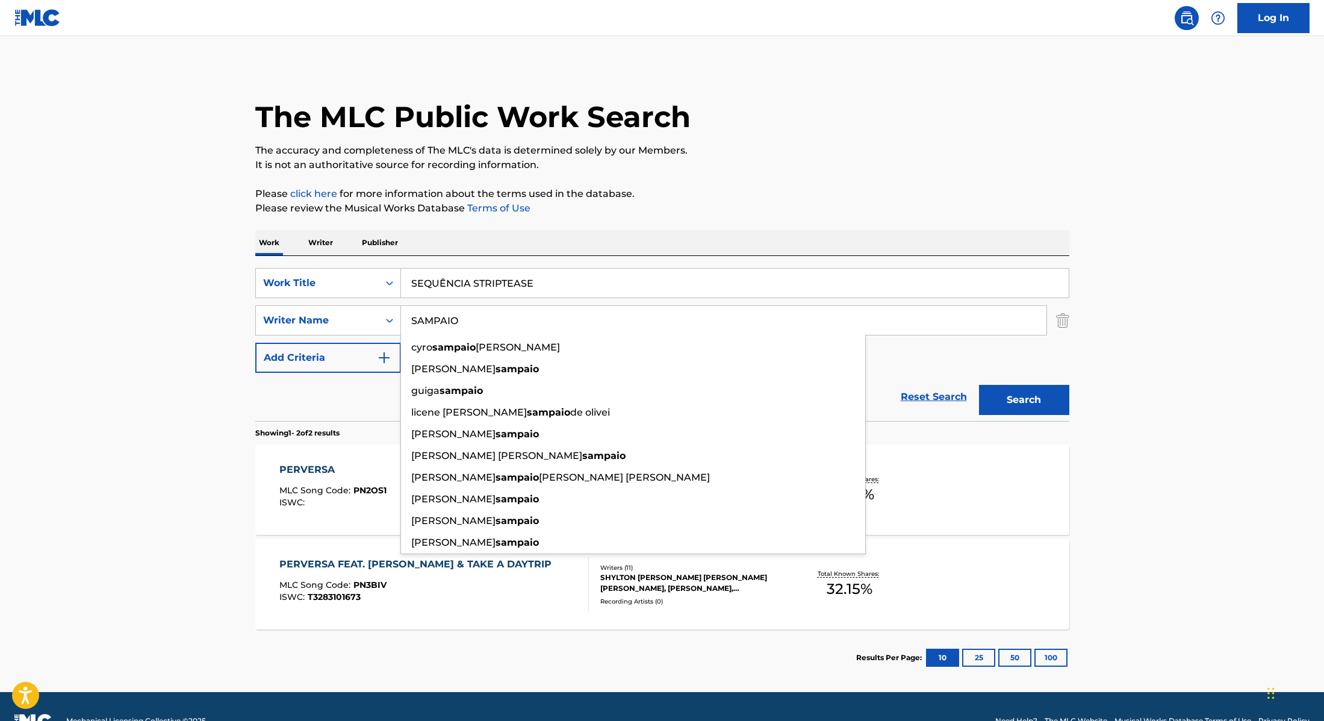
type input "SAMPAIO"
click at [909, 361] on div "SearchWithCriteria28f74e23-8d9a-482d-8f44-99bc4c1a0823 Work Title SEQUÊNCIA STR…" at bounding box center [662, 320] width 814 height 105
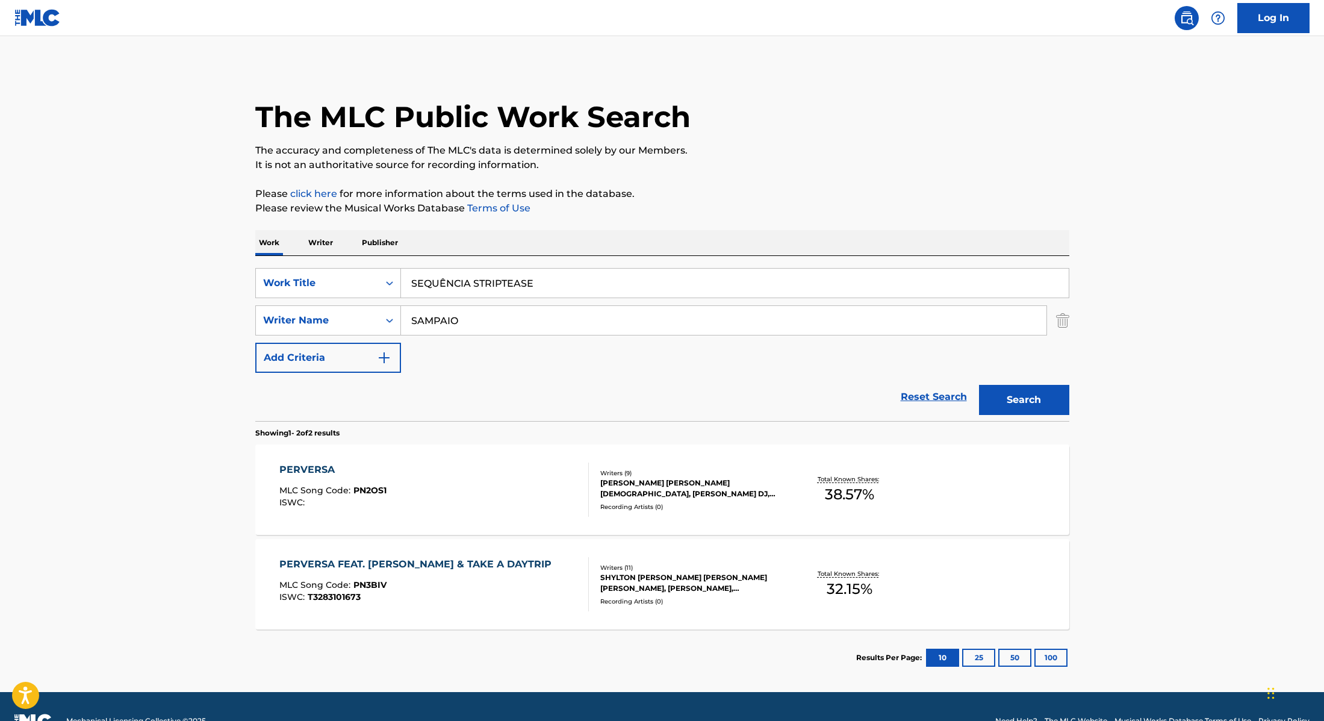
click at [1016, 399] on button "Search" at bounding box center [1024, 400] width 90 height 30
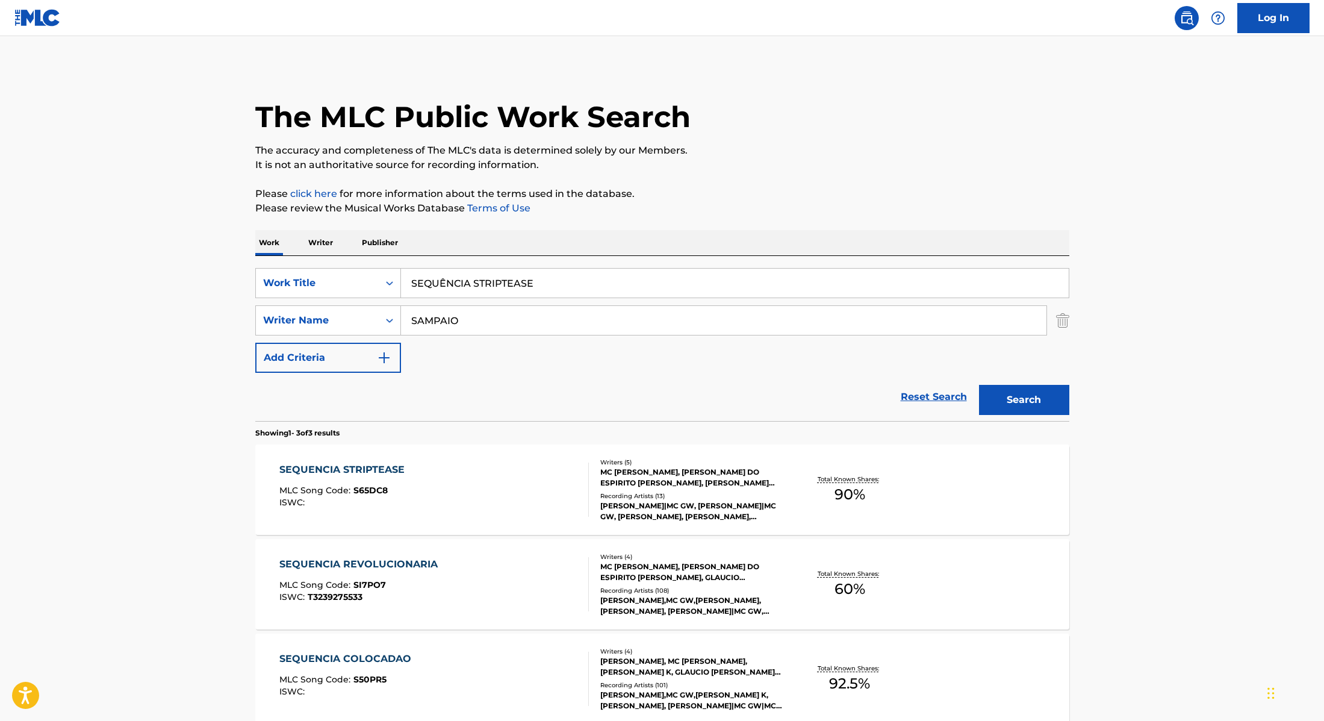
click at [523, 483] on div "SEQUENCIA STRIPTEASE MLC Song Code : S65DC8 ISWC :" at bounding box center [434, 489] width 310 height 54
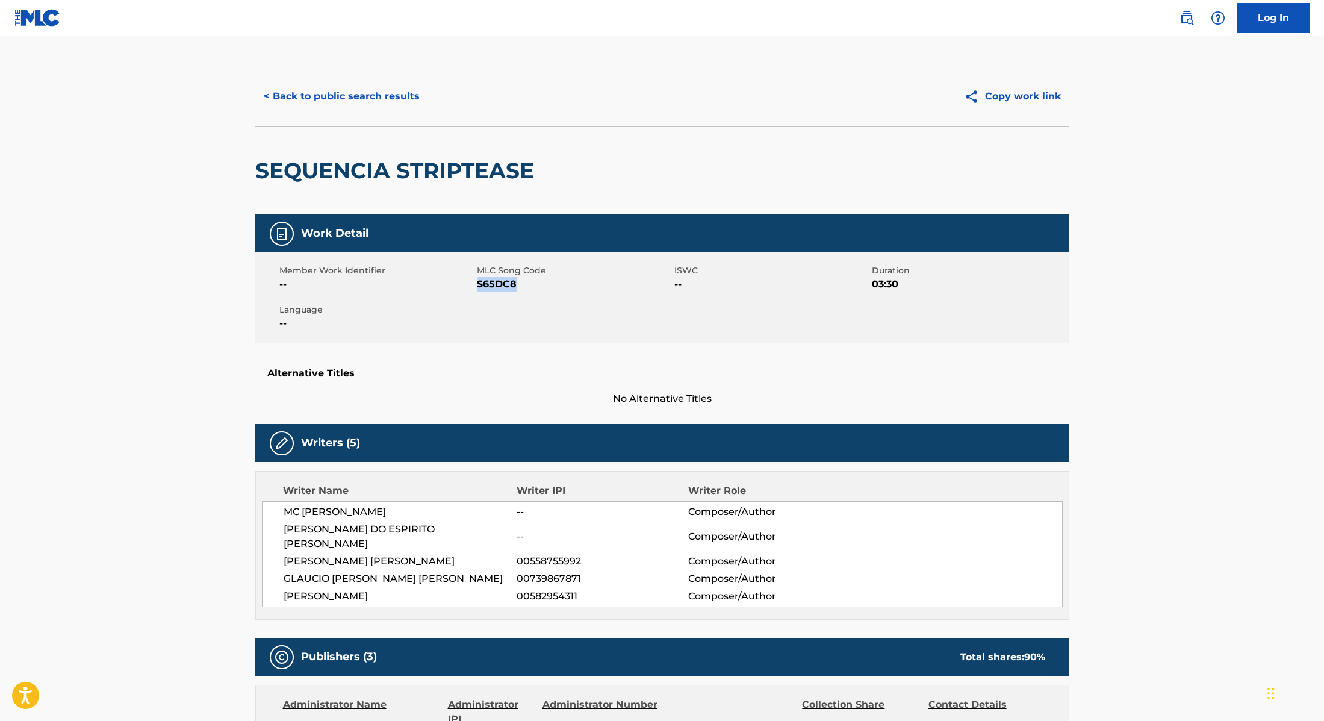
drag, startPoint x: 478, startPoint y: 284, endPoint x: 564, endPoint y: 284, distance: 86.1
click at [564, 284] on span "S65DC8" at bounding box center [574, 284] width 195 height 14
click at [400, 89] on button "< Back to public search results" at bounding box center [341, 96] width 173 height 30
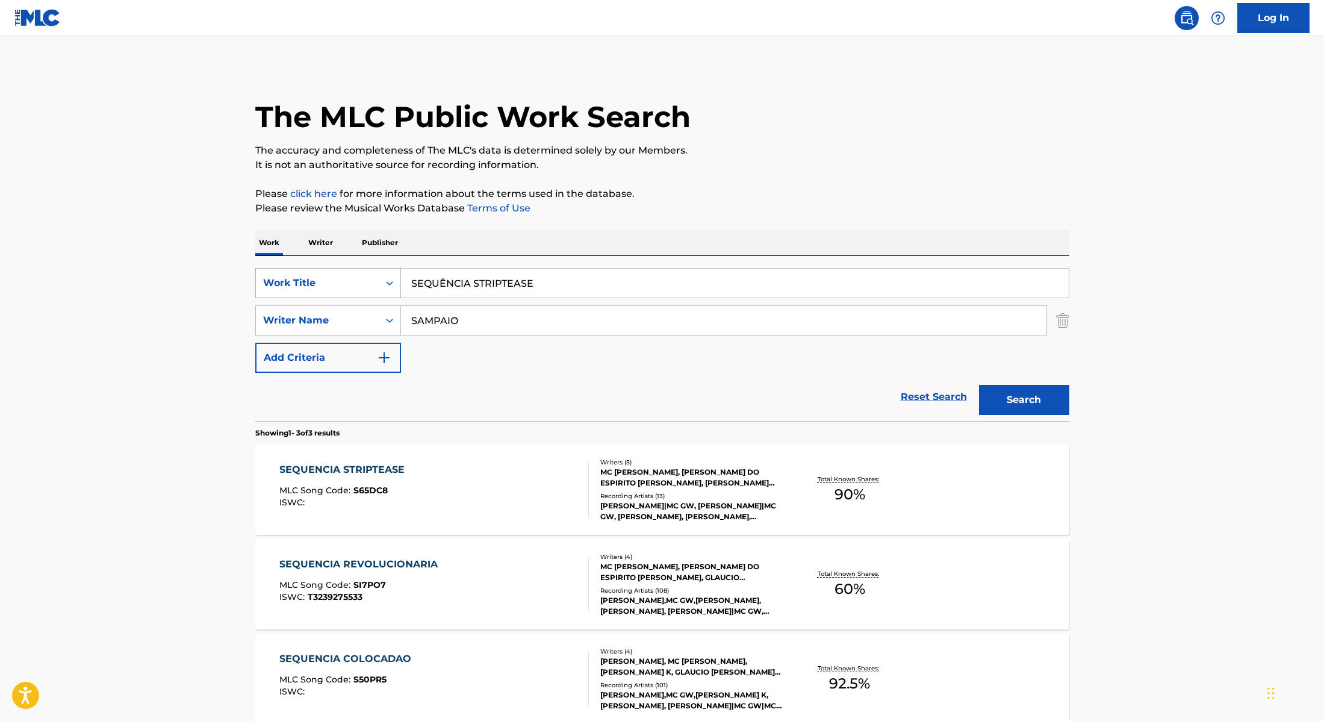
drag, startPoint x: 535, startPoint y: 281, endPoint x: 360, endPoint y: 268, distance: 175.7
click at [360, 268] on div "SearchWithCriteria28f74e23-8d9a-482d-8f44-99bc4c1a0823 Work Title SEQUÊNCIA STR…" at bounding box center [662, 283] width 814 height 30
click at [461, 284] on input "Mc DebbyMc GwMc TalibãPEDRO SAMPAIO" at bounding box center [735, 283] width 668 height 29
click at [498, 285] on input "Mc [PERSON_NAME], Mc GwMc TalibãPEDRO SAMPAIO" at bounding box center [735, 283] width 668 height 29
click at [552, 284] on input "Mc [PERSON_NAME], [PERSON_NAME] Gw, Mc TalibãPEDRO SAMPAIO" at bounding box center [735, 283] width 668 height 29
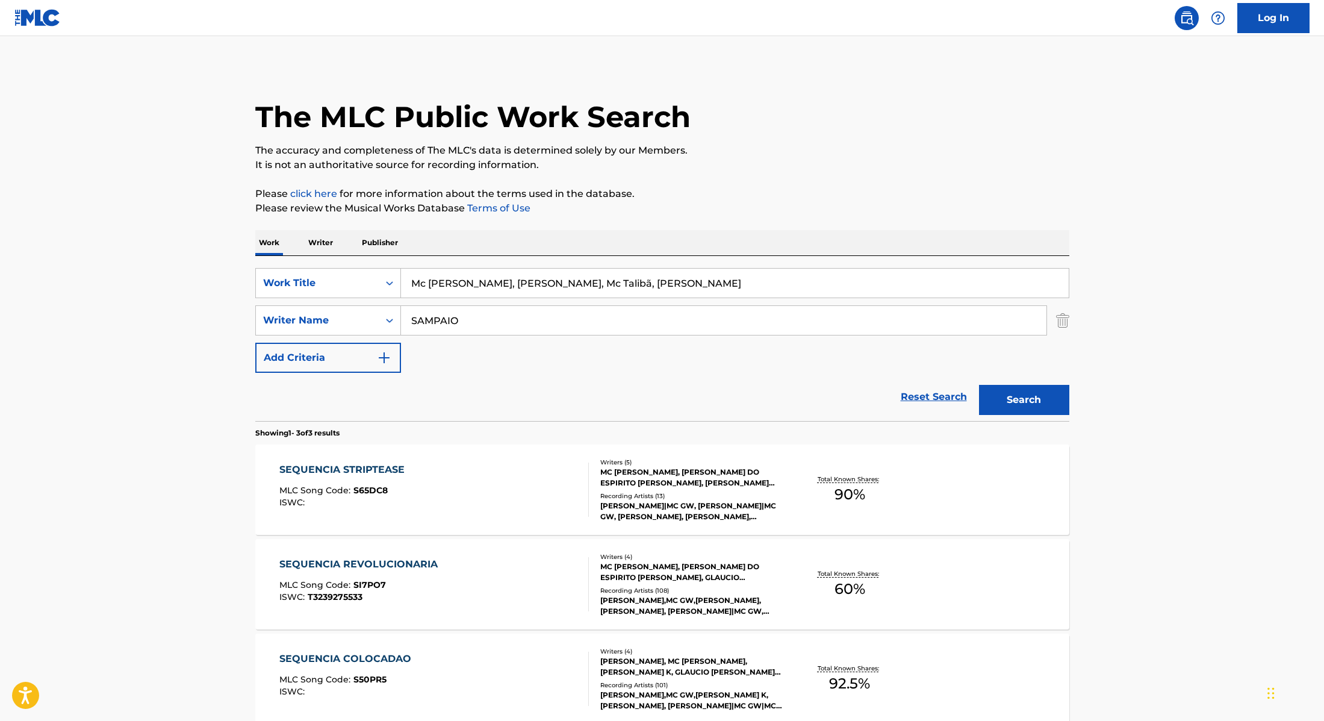
drag, startPoint x: 658, startPoint y: 280, endPoint x: 367, endPoint y: 264, distance: 291.3
click at [367, 264] on div "SearchWithCriteria28f74e23-8d9a-482d-8f44-99bc4c1a0823 Work Title Mc [PERSON_NA…" at bounding box center [662, 338] width 814 height 165
click at [706, 229] on div "The MLC Public Work Search The accuracy and completeness of The MLC's data is d…" at bounding box center [662, 423] width 843 height 714
click at [1042, 402] on button "Search" at bounding box center [1024, 400] width 90 height 30
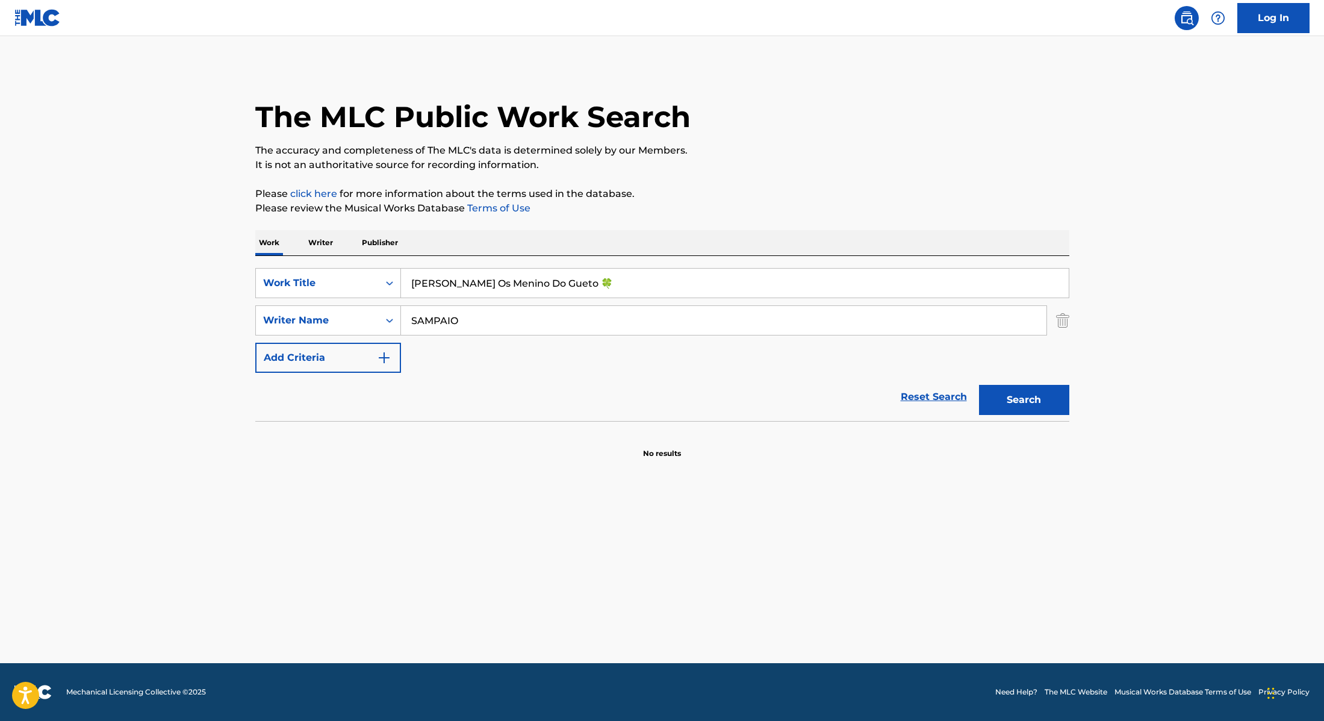
click at [534, 258] on div "SearchWithCriteria28f74e23-8d9a-482d-8f44-99bc4c1a0823 Work Title [PERSON_NAME]…" at bounding box center [662, 338] width 814 height 165
drag, startPoint x: 576, startPoint y: 282, endPoint x: 559, endPoint y: 282, distance: 17.5
click at [559, 282] on input "[PERSON_NAME] Os Menino Do Gueto 🍀" at bounding box center [735, 283] width 668 height 29
type input "[PERSON_NAME] Os Menino Do Gueto"
drag, startPoint x: 483, startPoint y: 320, endPoint x: 363, endPoint y: 316, distance: 119.9
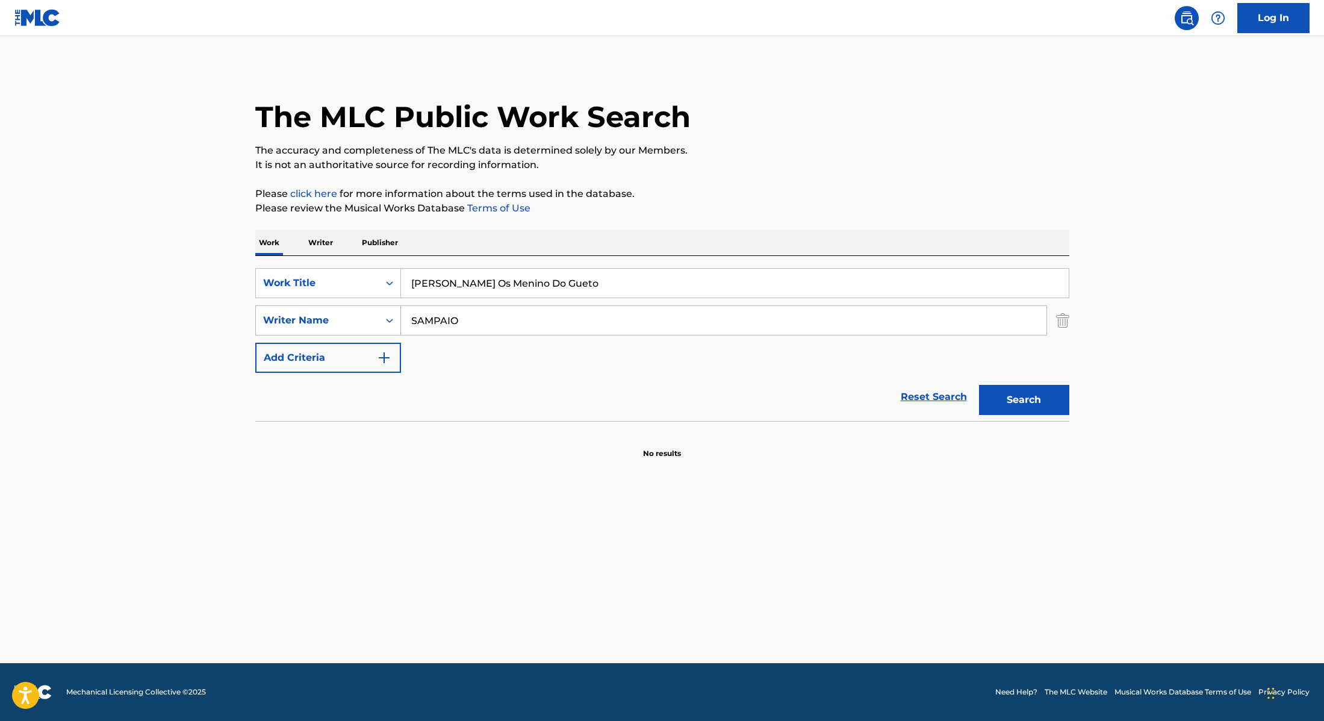
click at [360, 316] on div "SearchWithCriteria8cabbb3e-411d-4e6c-a3b4-dab8613fa116 Writer Name [PERSON_NAME]" at bounding box center [662, 320] width 814 height 30
click at [724, 223] on div "The MLC Public Work Search The accuracy and completeness of The MLC's data is d…" at bounding box center [662, 262] width 843 height 393
click at [1012, 405] on button "Search" at bounding box center [1024, 400] width 90 height 30
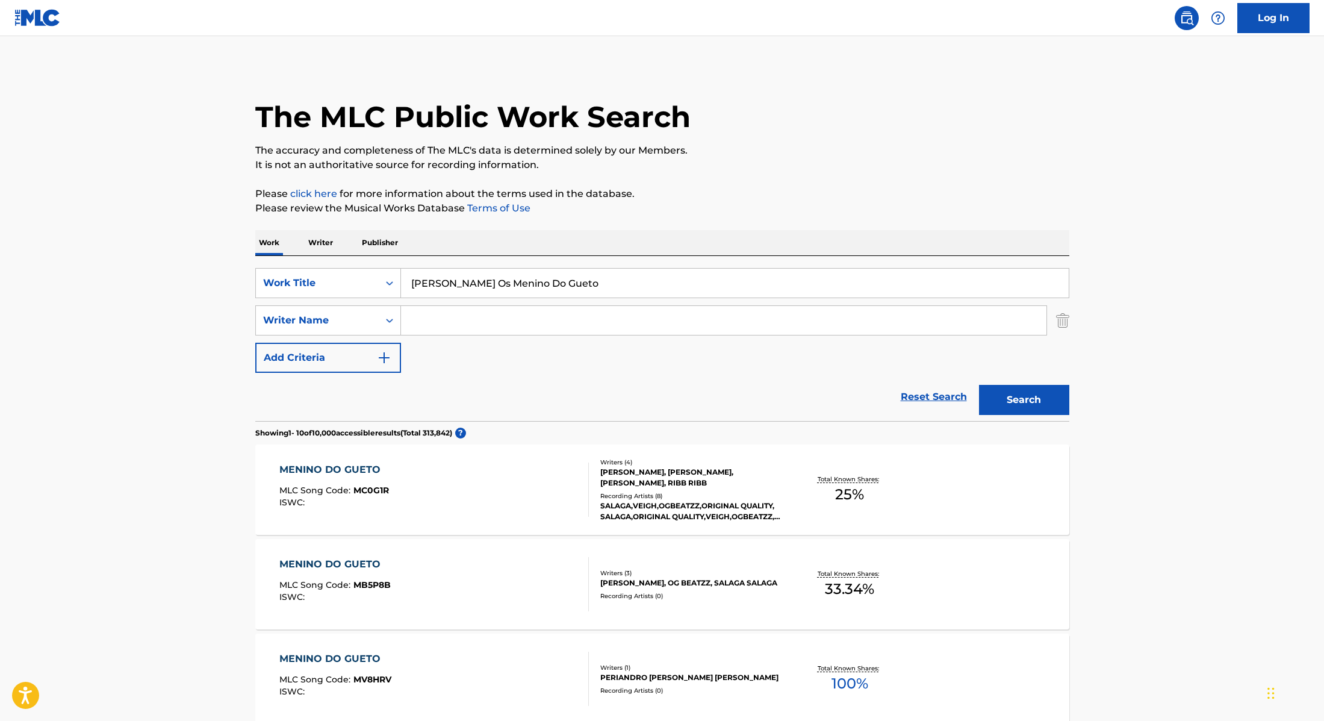
drag, startPoint x: 567, startPoint y: 287, endPoint x: 333, endPoint y: 262, distance: 234.9
click at [333, 262] on div "SearchWithCriteria28f74e23-8d9a-482d-8f44-99bc4c1a0823 Work Title [PERSON_NAME]…" at bounding box center [662, 338] width 814 height 165
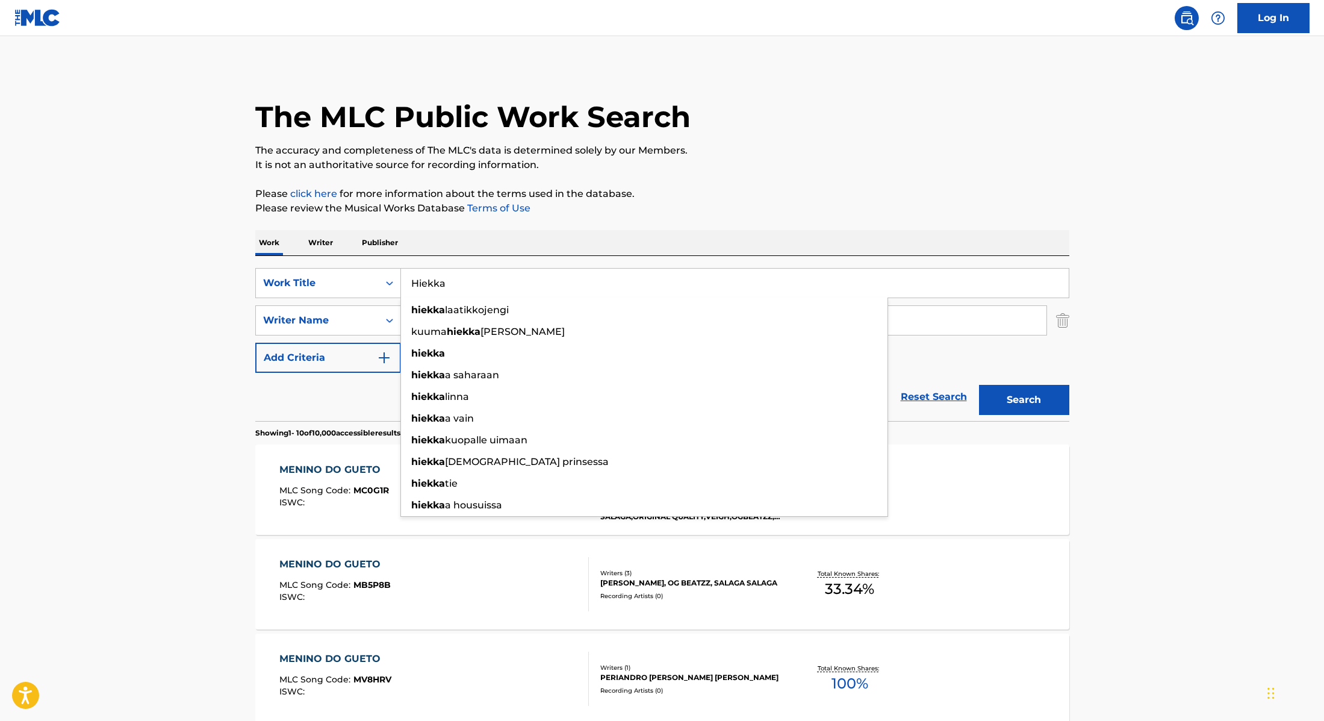
click at [669, 211] on p "Please review the Musical Works Database Terms of Use" at bounding box center [662, 208] width 814 height 14
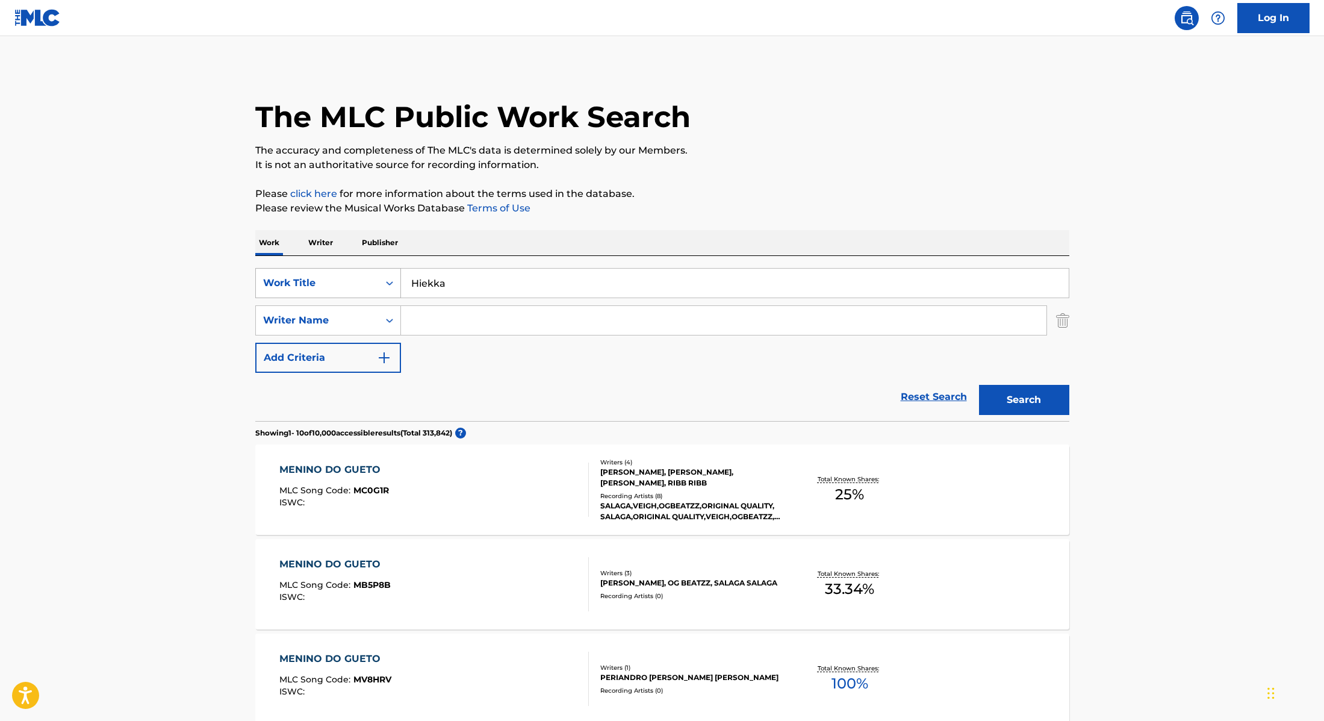
drag, startPoint x: 455, startPoint y: 284, endPoint x: 375, endPoint y: 280, distance: 80.8
click at [378, 280] on div "SearchWithCriteria28f74e23-8d9a-482d-8f44-99bc4c1a0823 Work Title Hiekka" at bounding box center [662, 283] width 814 height 30
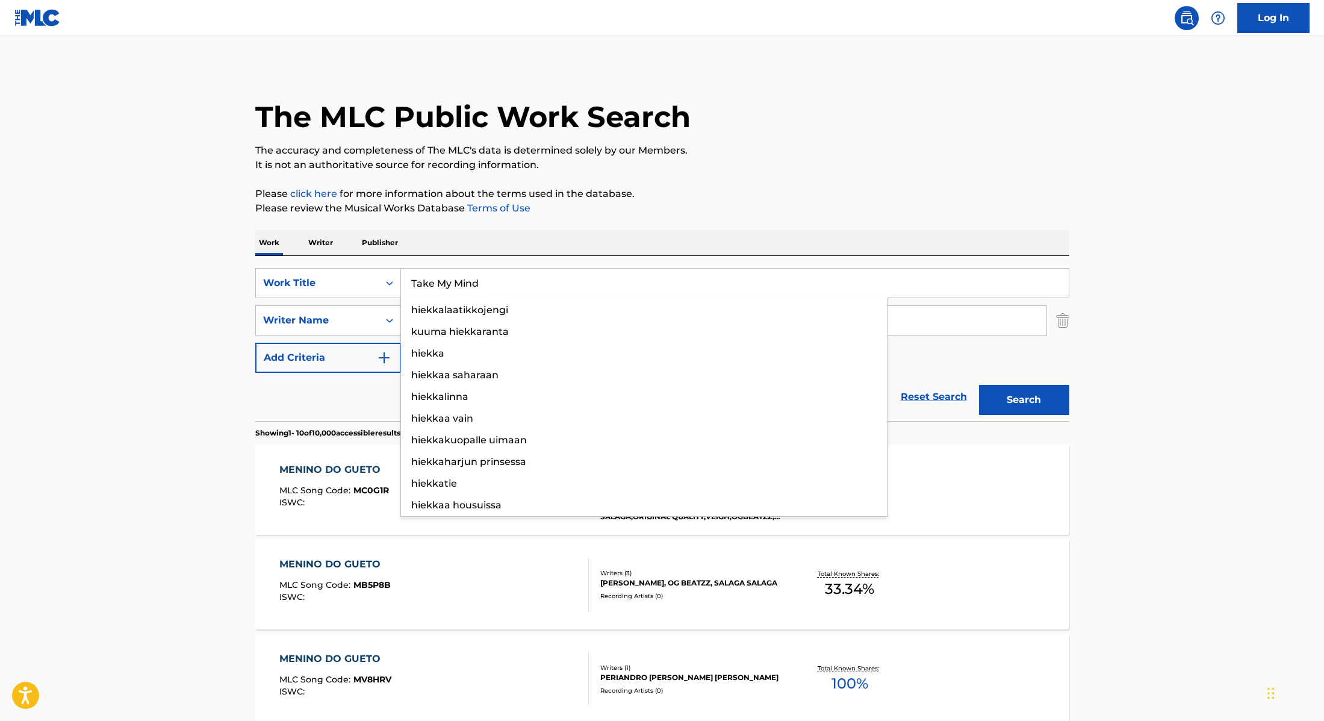
type input "Take My Mind"
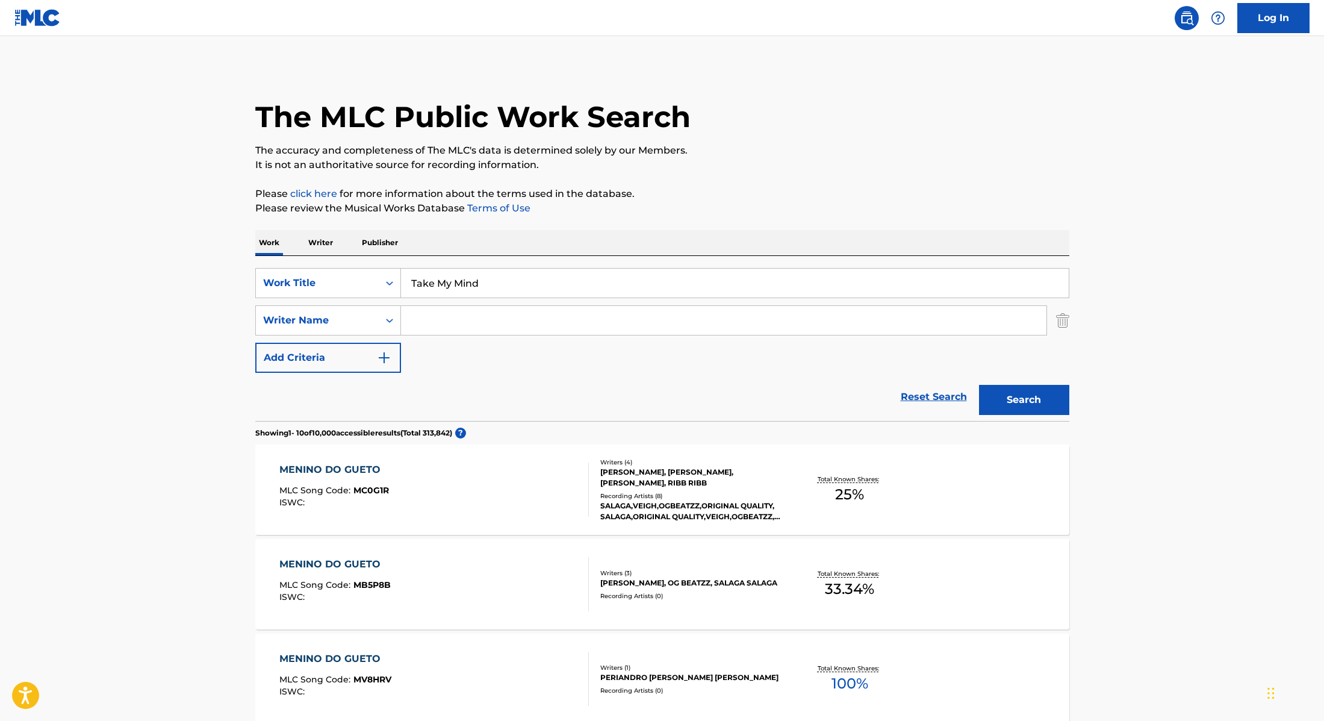
click at [451, 317] on input "Search Form" at bounding box center [724, 320] width 646 height 29
type input "[PERSON_NAME],"
click at [1039, 400] on button "Search" at bounding box center [1024, 400] width 90 height 30
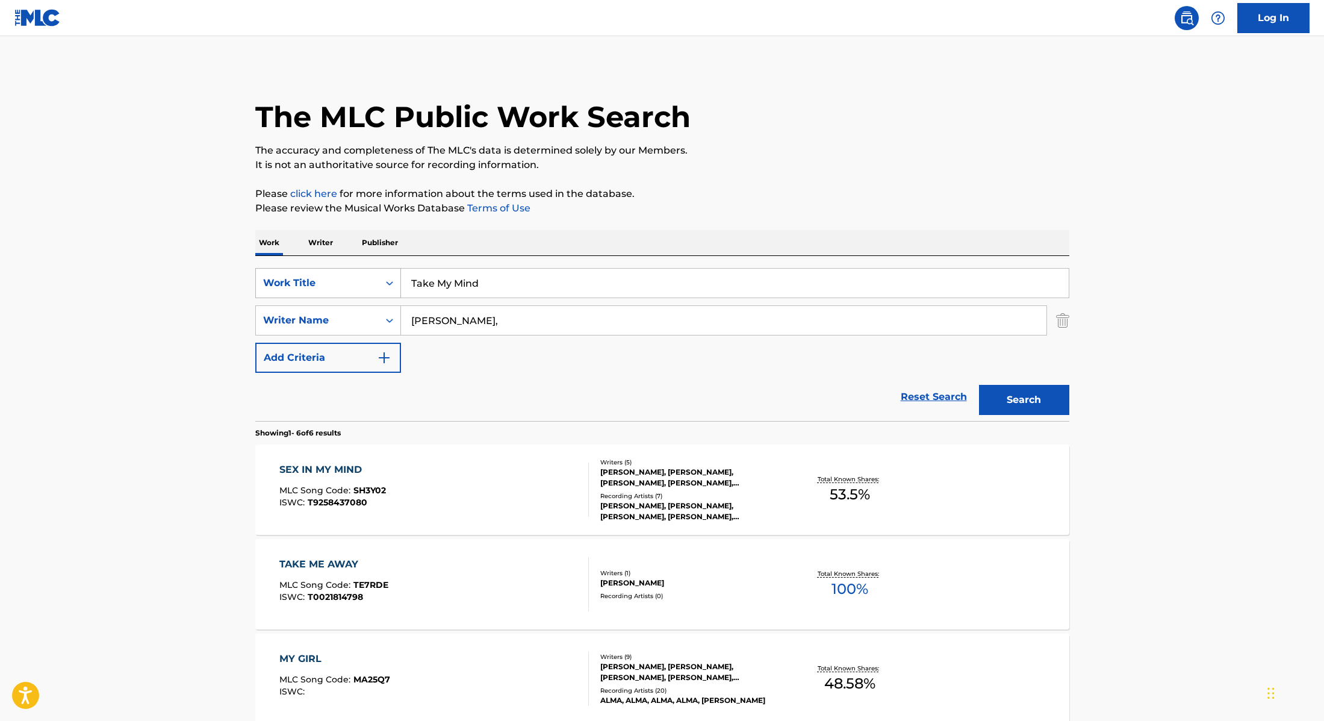
drag, startPoint x: 509, startPoint y: 285, endPoint x: 352, endPoint y: 279, distance: 156.7
click at [355, 279] on div "SearchWithCriteria28f74e23-8d9a-482d-8f44-99bc4c1a0823 Work Title Take My Mind" at bounding box center [662, 283] width 814 height 30
click at [750, 164] on p "It is not an authoritative source for recording information." at bounding box center [662, 165] width 814 height 14
drag, startPoint x: 496, startPoint y: 288, endPoint x: 361, endPoint y: 270, distance: 136.1
click at [363, 270] on div "SearchWithCriteria28f74e23-8d9a-482d-8f44-99bc4c1a0823 Work Title Vou continuar" at bounding box center [662, 283] width 814 height 30
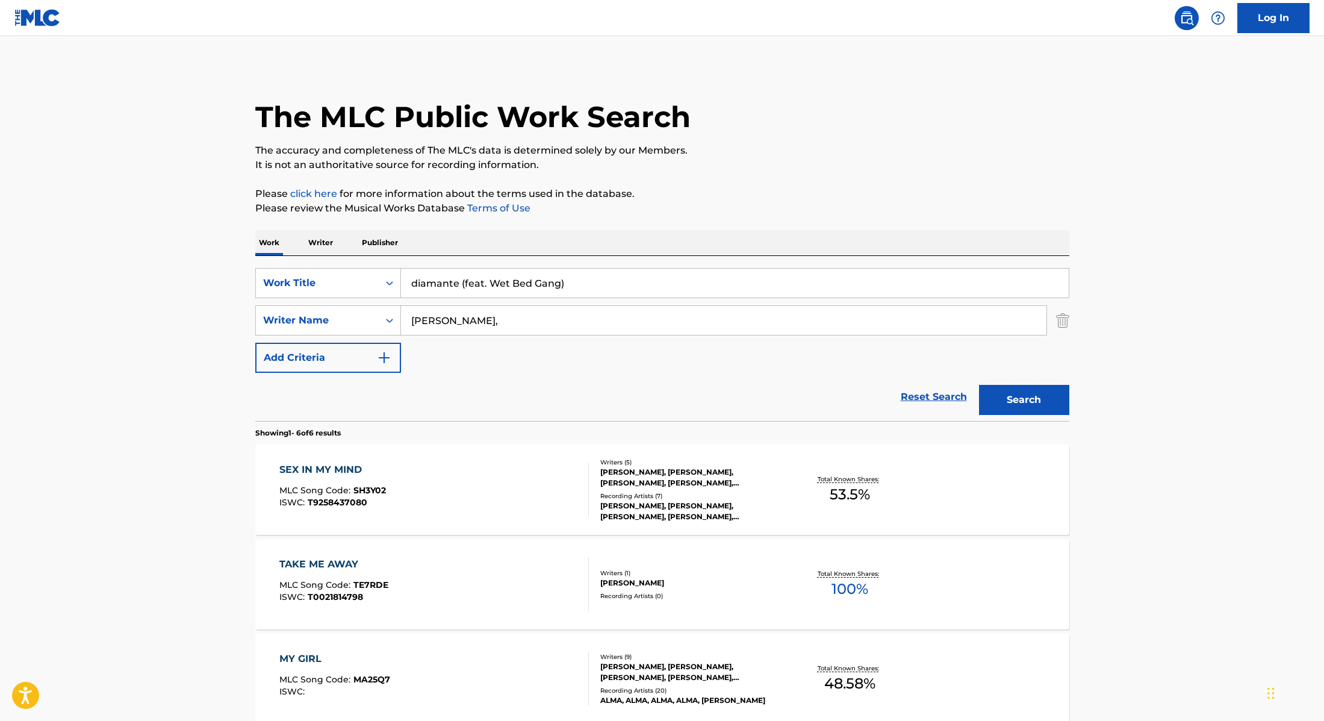
type input "diamante (feat. Wet Bed Gang)"
click at [679, 164] on p "It is not an authoritative source for recording information." at bounding box center [662, 165] width 814 height 14
drag, startPoint x: 467, startPoint y: 322, endPoint x: 377, endPoint y: 310, distance: 90.5
click at [378, 311] on div "SearchWithCriteria8cabbb3e-411d-4e6c-a3b4-dab8613fa116 Writer Name [PERSON_NAME…" at bounding box center [662, 320] width 814 height 30
type input "Costa,"
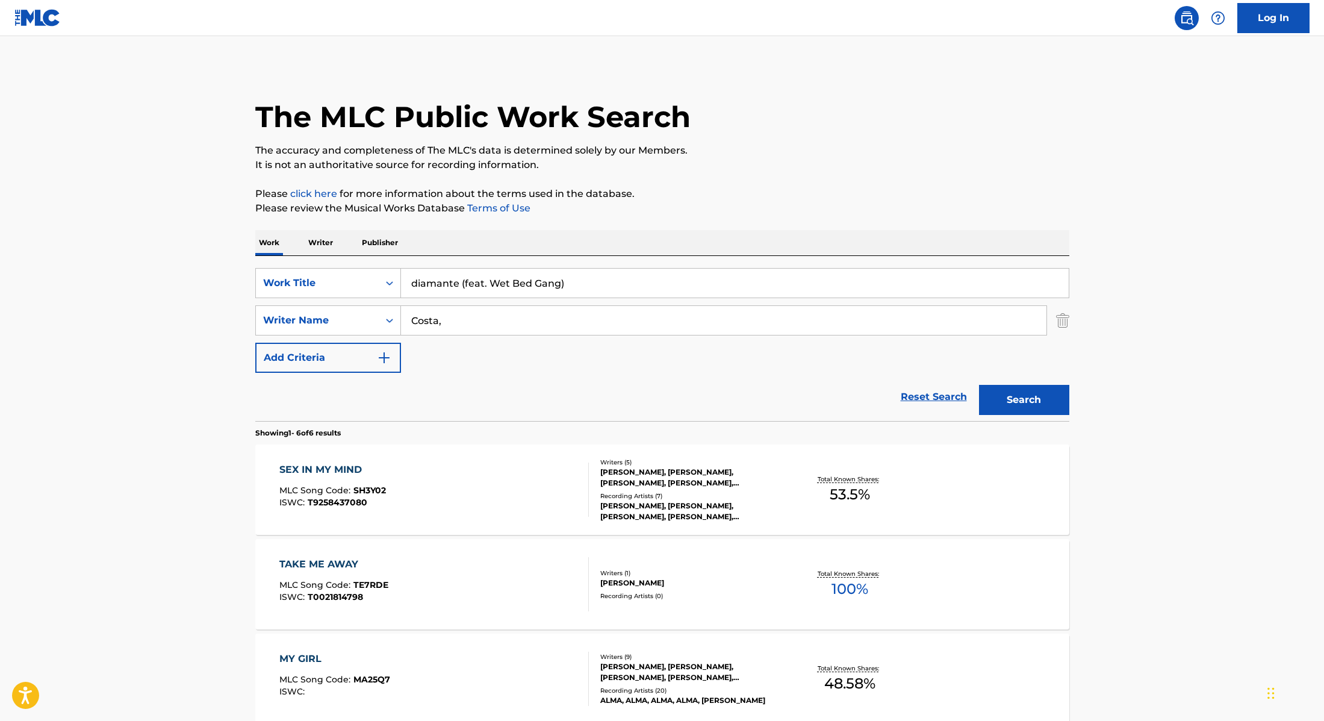
drag, startPoint x: 601, startPoint y: 283, endPoint x: 458, endPoint y: 285, distance: 143.3
click at [458, 285] on input "diamante (feat. Wet Bed Gang)" at bounding box center [735, 283] width 668 height 29
type input "diamante"
click at [750, 208] on p "Please review the Musical Works Database Terms of Use" at bounding box center [662, 208] width 814 height 14
click at [1047, 406] on button "Search" at bounding box center [1024, 400] width 90 height 30
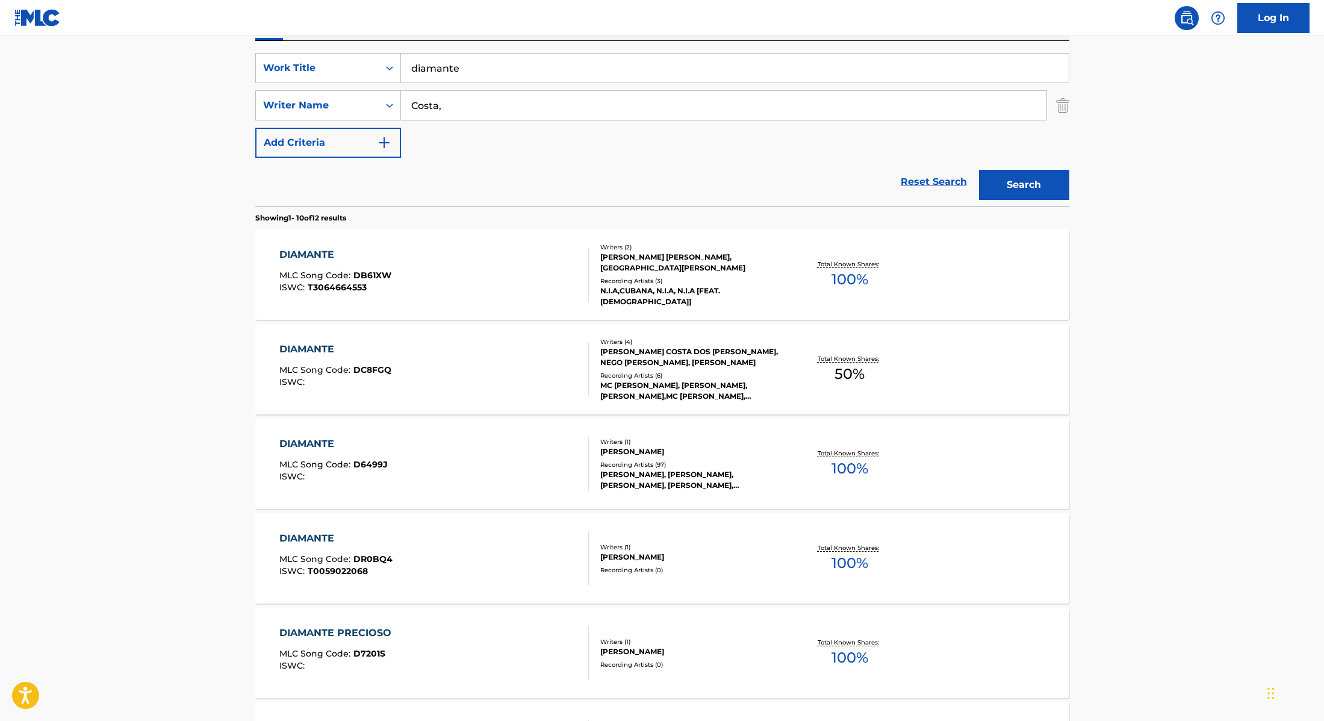
scroll to position [223, 0]
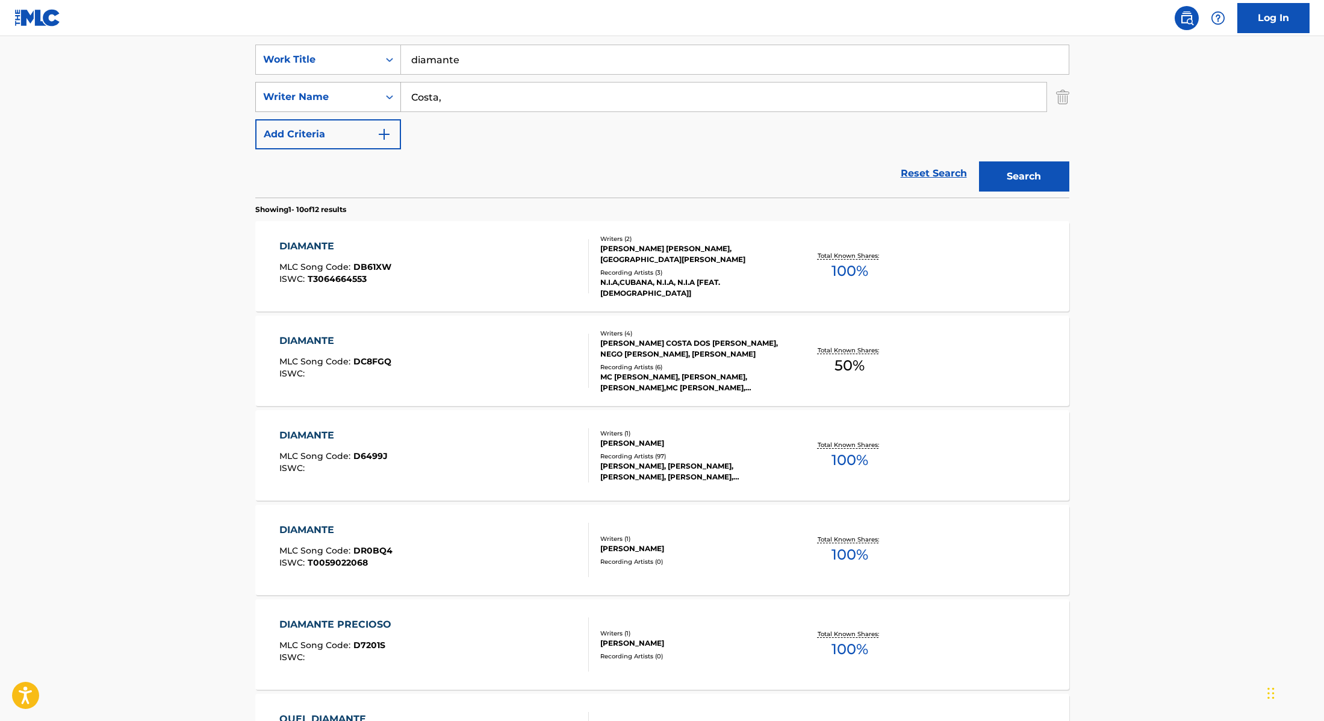
drag, startPoint x: 483, startPoint y: 99, endPoint x: 367, endPoint y: 87, distance: 116.8
click at [369, 87] on div "SearchWithCriteria8cabbb3e-411d-4e6c-a3b4-dab8613fa116 Writer Name [PERSON_NAME…" at bounding box center [662, 97] width 814 height 30
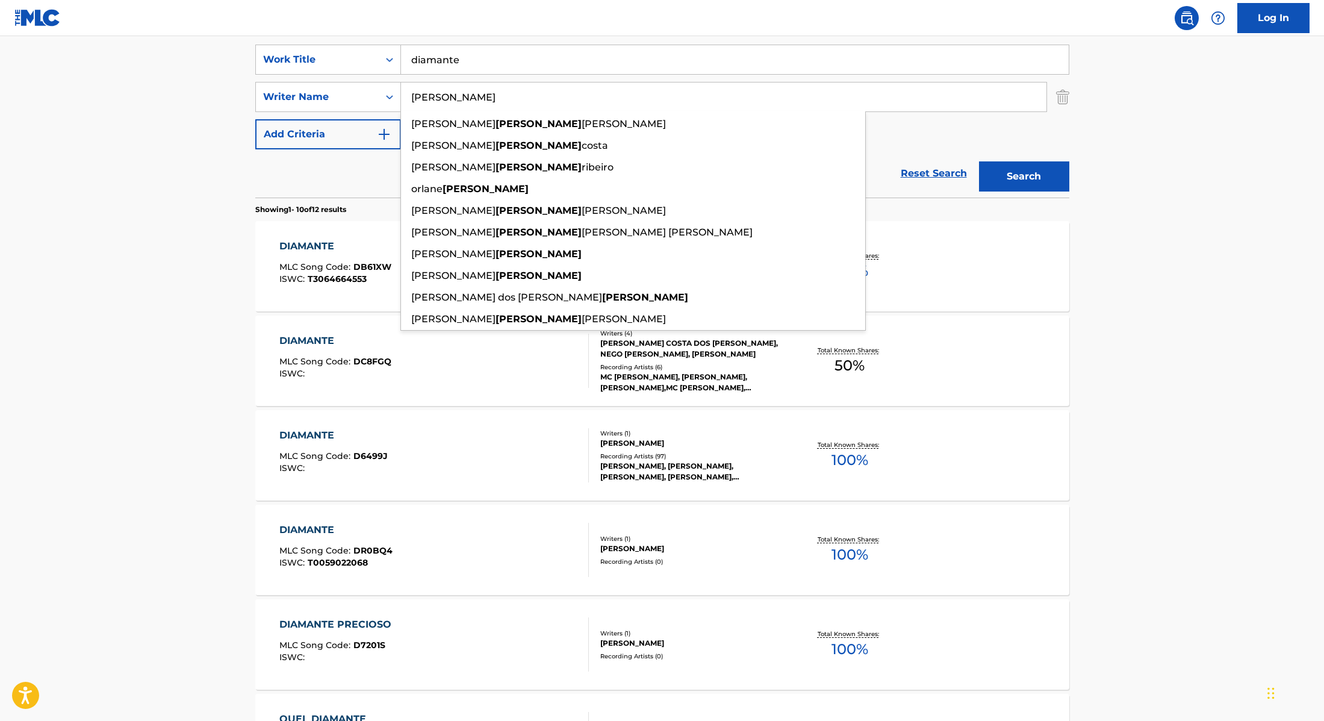
type input "[PERSON_NAME]"
click at [1021, 183] on button "Search" at bounding box center [1024, 176] width 90 height 30
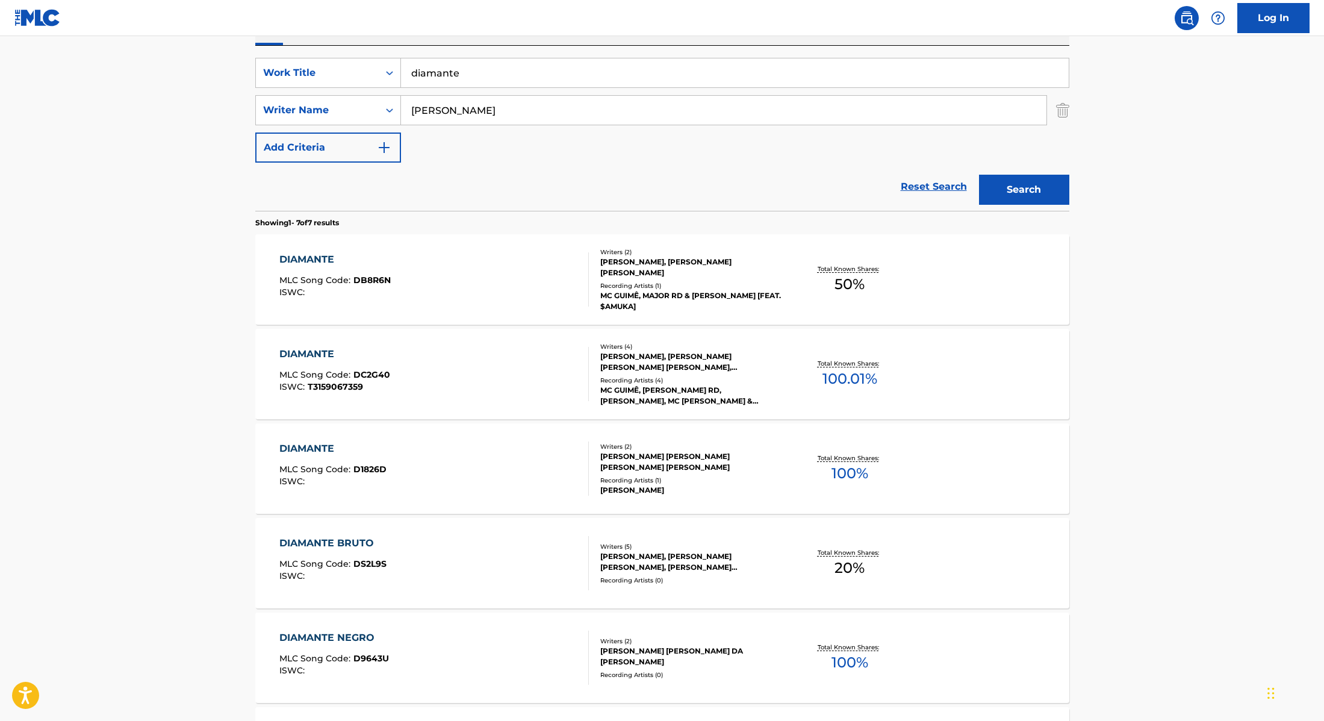
scroll to position [53, 0]
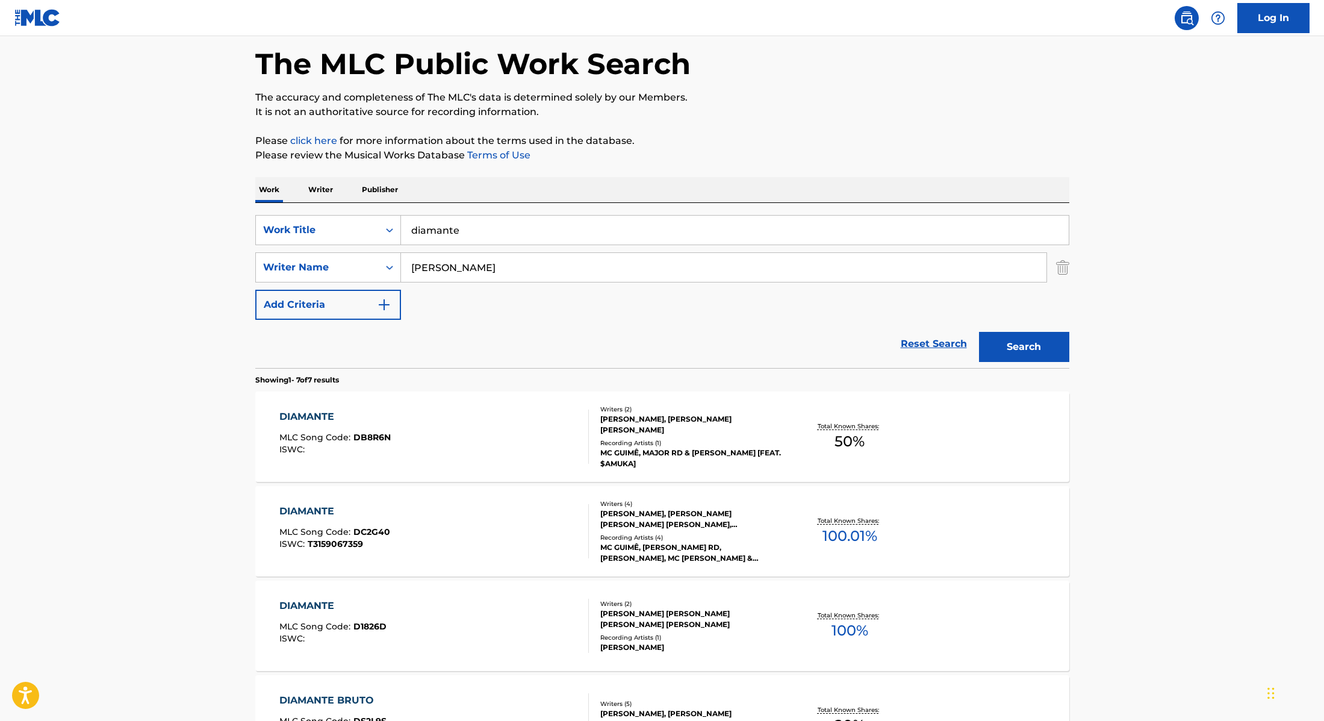
drag, startPoint x: 470, startPoint y: 231, endPoint x: 363, endPoint y: 213, distance: 108.1
click at [351, 218] on div "SearchWithCriteria28f74e23-8d9a-482d-8f44-99bc4c1a0823 Work Title diamante" at bounding box center [662, 230] width 814 height 30
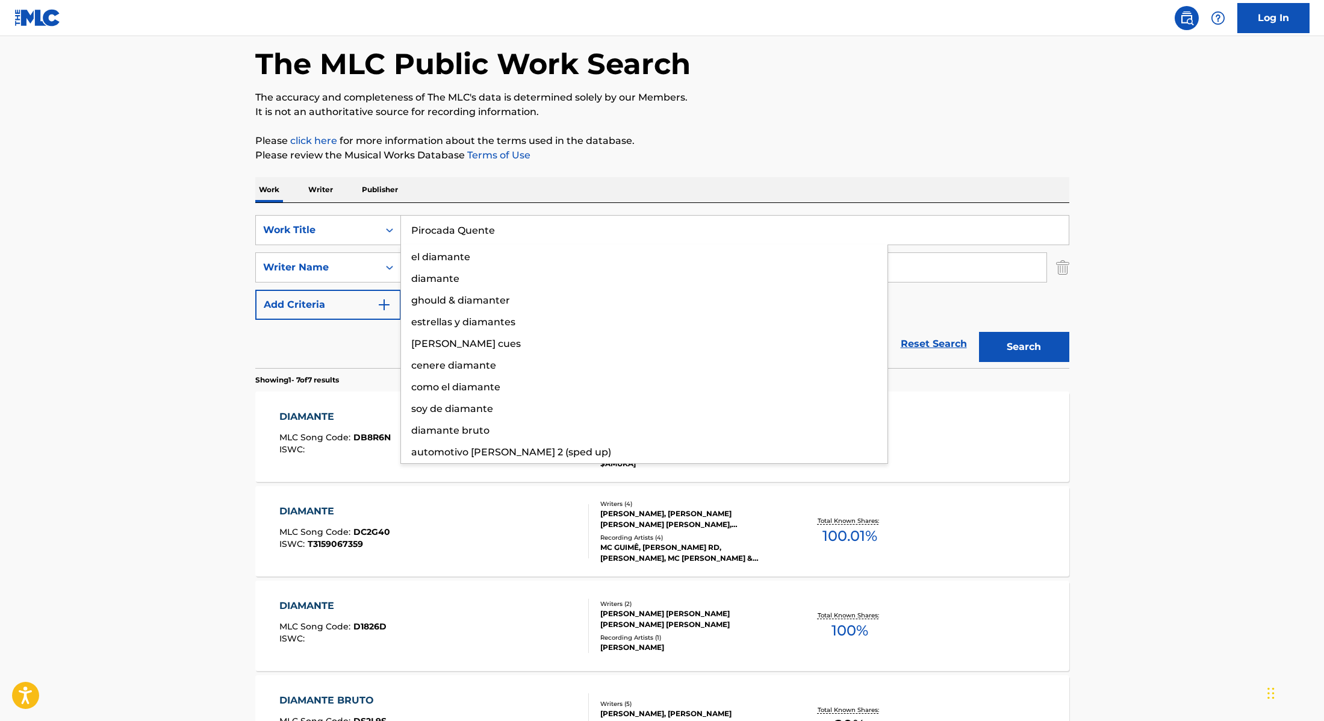
type input "Pirocada Quente"
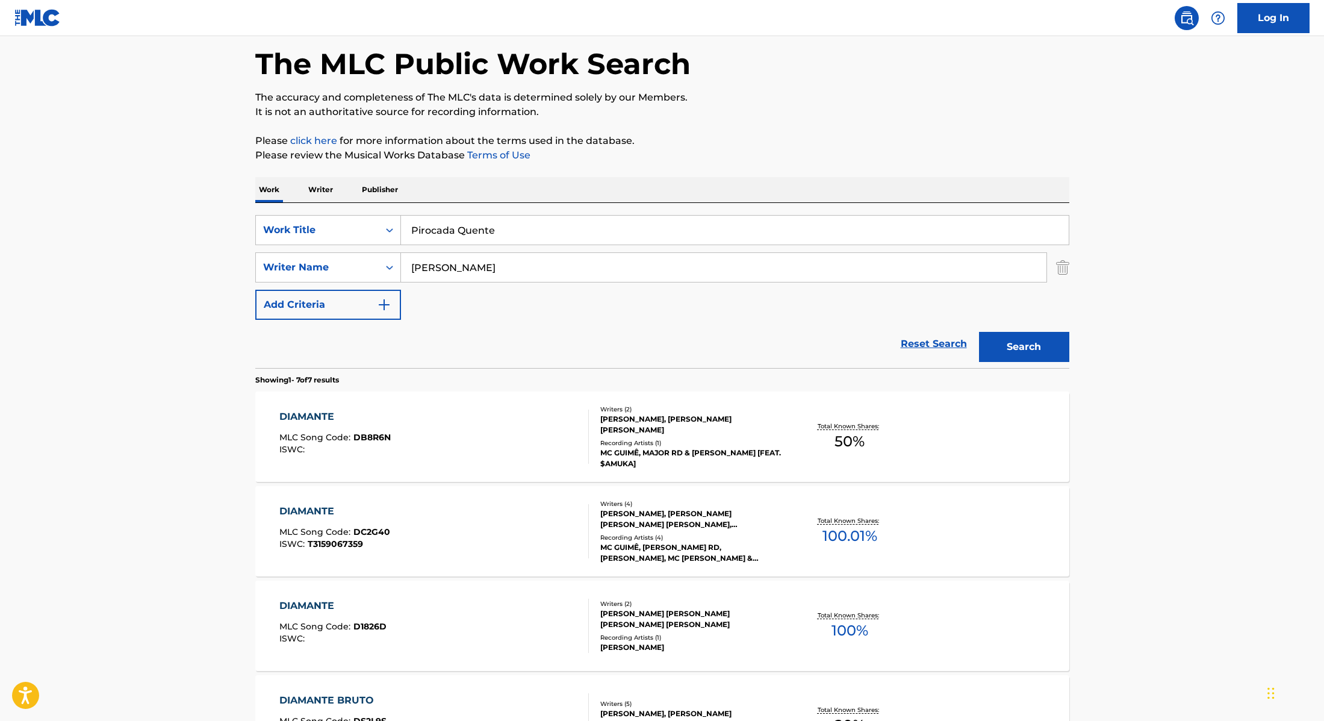
click at [645, 157] on p "Please review the Musical Works Database Terms of Use" at bounding box center [662, 155] width 814 height 14
drag, startPoint x: 470, startPoint y: 270, endPoint x: 372, endPoint y: 250, distance: 99.7
click at [374, 250] on div "SearchWithCriteria28f74e23-8d9a-482d-8f44-99bc4c1a0823 Work Title Pirocada Quen…" at bounding box center [662, 267] width 814 height 105
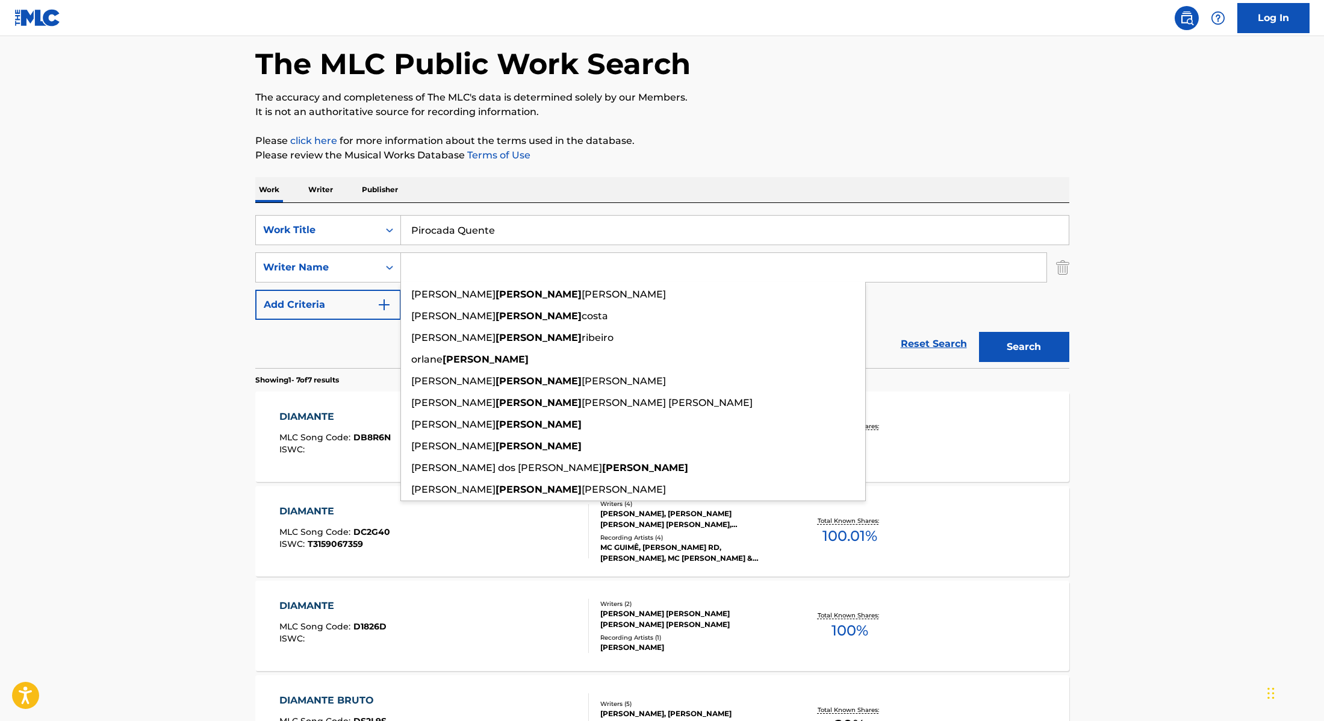
click at [979, 332] on button "Search" at bounding box center [1024, 347] width 90 height 30
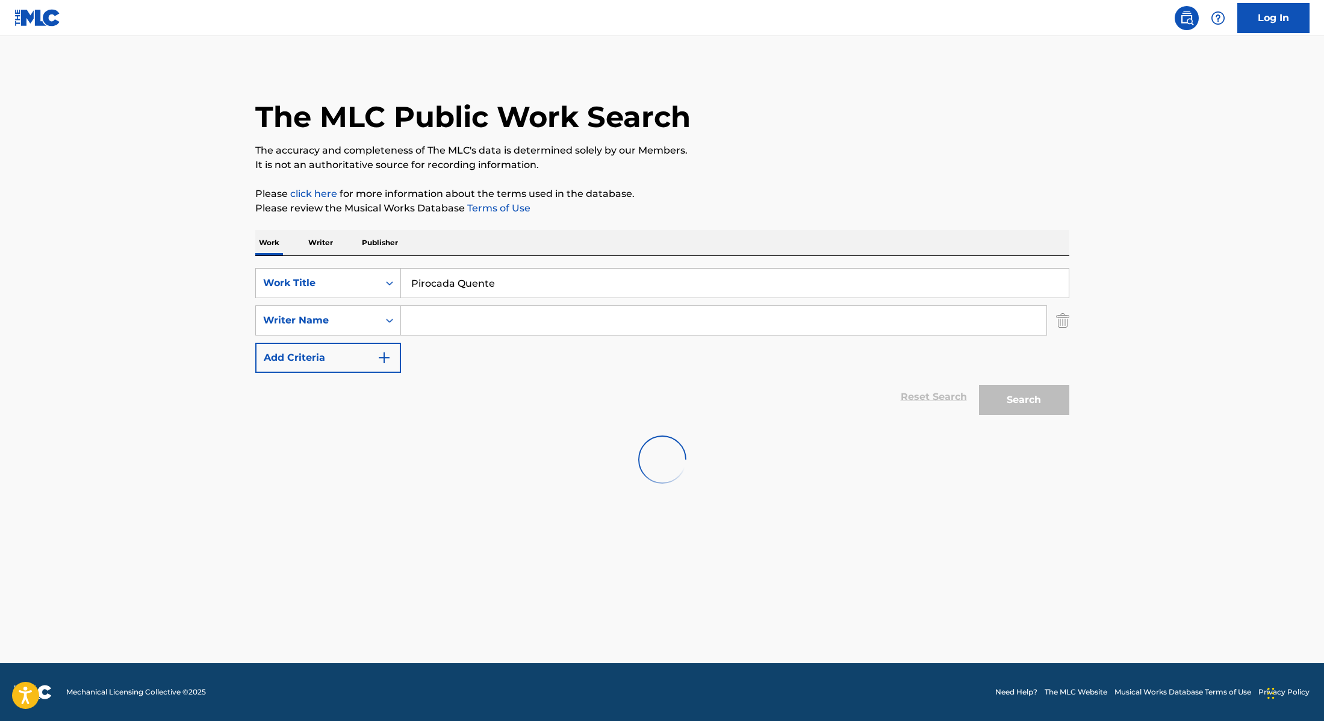
scroll to position [0, 0]
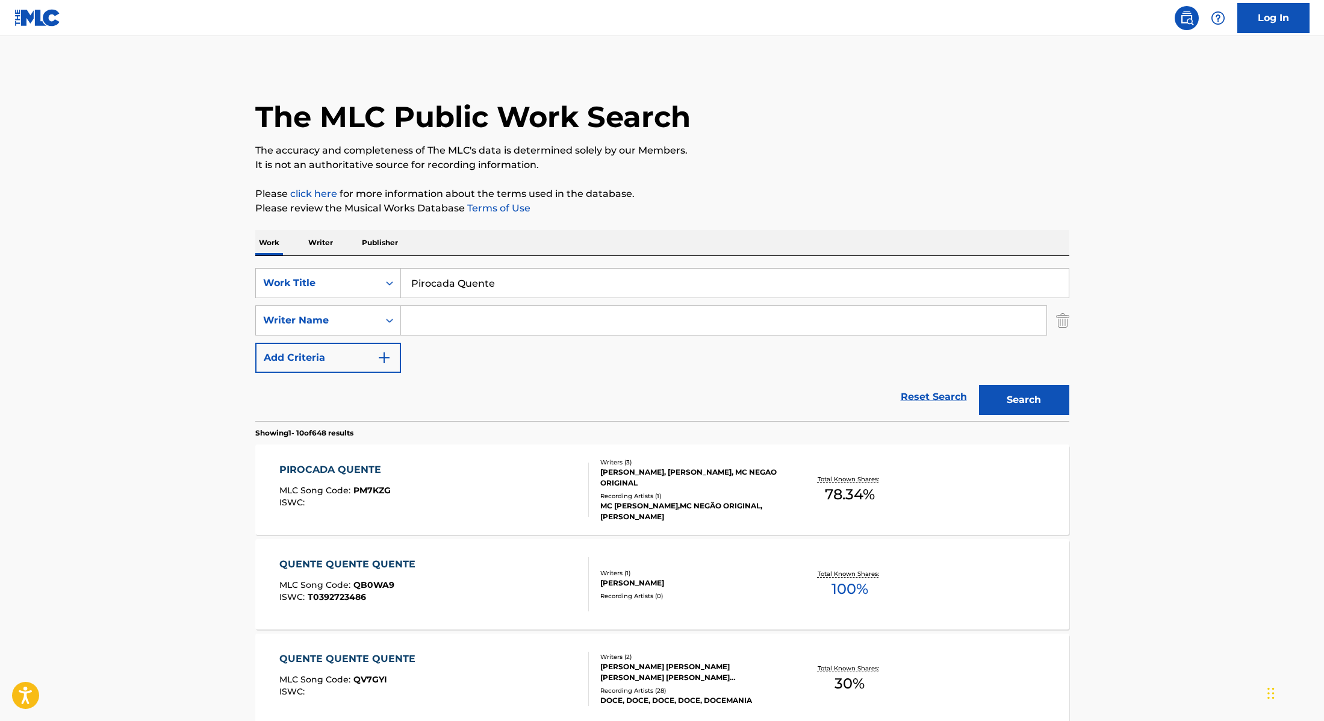
click at [513, 497] on div "PIROCADA QUENTE MLC Song Code : PM7KZG ISWC :" at bounding box center [434, 489] width 310 height 54
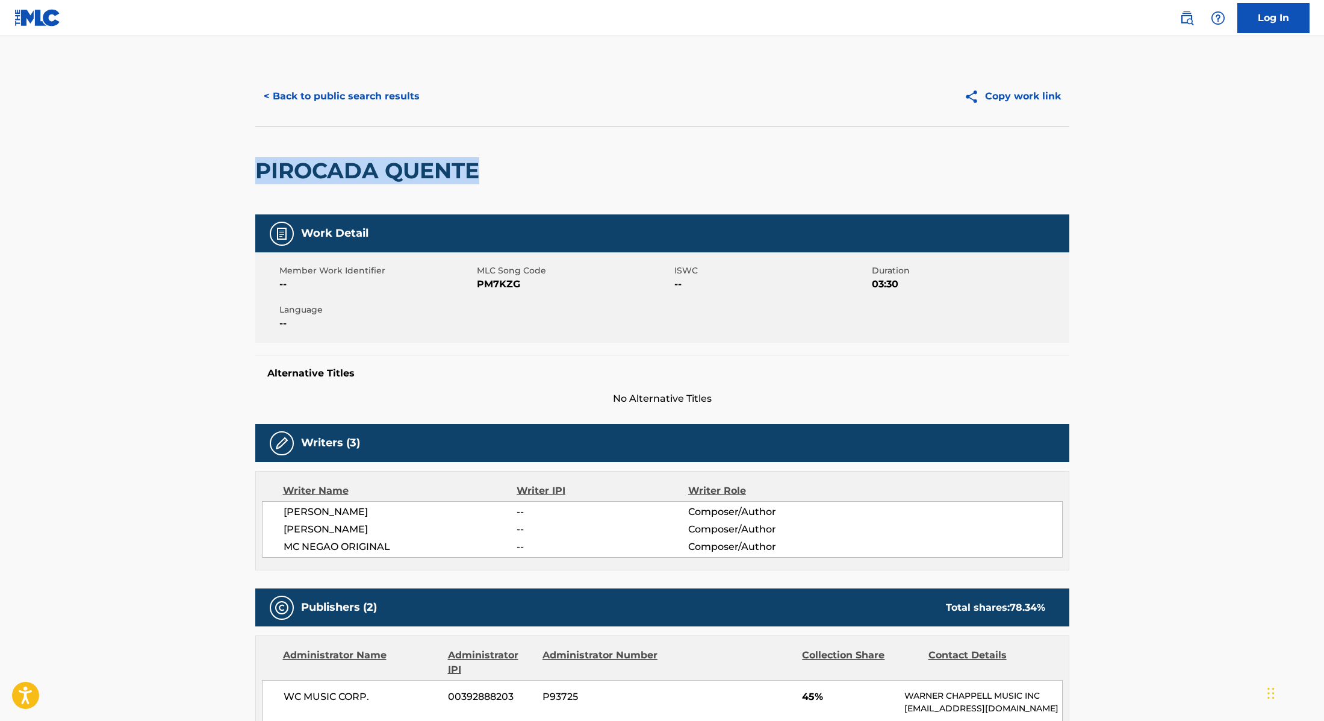
drag, startPoint x: 507, startPoint y: 176, endPoint x: 252, endPoint y: 152, distance: 255.8
click at [252, 152] on div "< Back to public search results Copy work link PIROCADA QUENTE Work Detail Memb…" at bounding box center [662, 641] width 843 height 1150
drag, startPoint x: 477, startPoint y: 282, endPoint x: 602, endPoint y: 284, distance: 125.3
click at [602, 284] on span "PM7KZG" at bounding box center [574, 284] width 195 height 14
click at [324, 102] on button "< Back to public search results" at bounding box center [341, 96] width 173 height 30
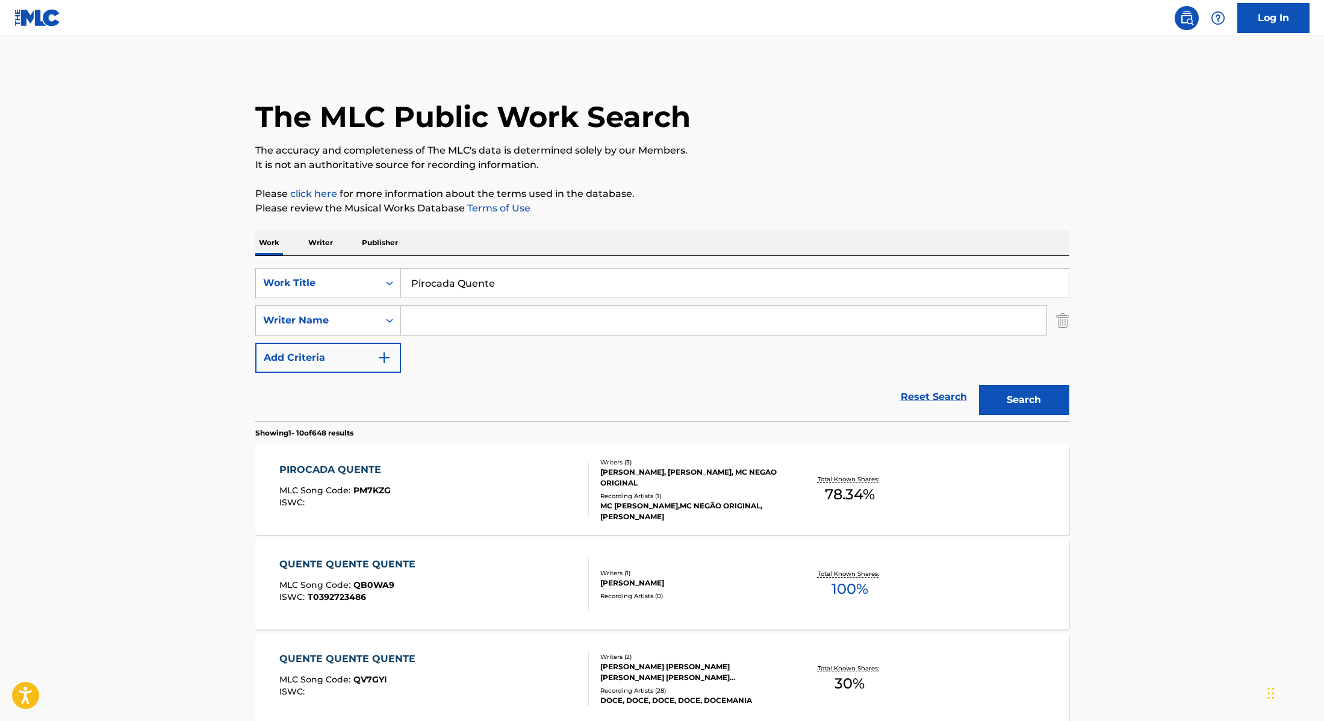
drag, startPoint x: 502, startPoint y: 289, endPoint x: 366, endPoint y: 266, distance: 137.5
click at [369, 266] on div "SearchWithCriteria28f74e23-8d9a-482d-8f44-99bc4c1a0823 Work Title Pirocada Quen…" at bounding box center [662, 338] width 814 height 165
click at [447, 284] on input "DJ DaelDJ Guh MixMC JvilaMc Negão Original" at bounding box center [735, 283] width 668 height 29
click at [509, 284] on input "[PERSON_NAME], [PERSON_NAME] MixMC JvilaMc Negão Original" at bounding box center [735, 283] width 668 height 29
click at [555, 286] on input "[PERSON_NAME], [PERSON_NAME], MC [PERSON_NAME] Original" at bounding box center [735, 283] width 668 height 29
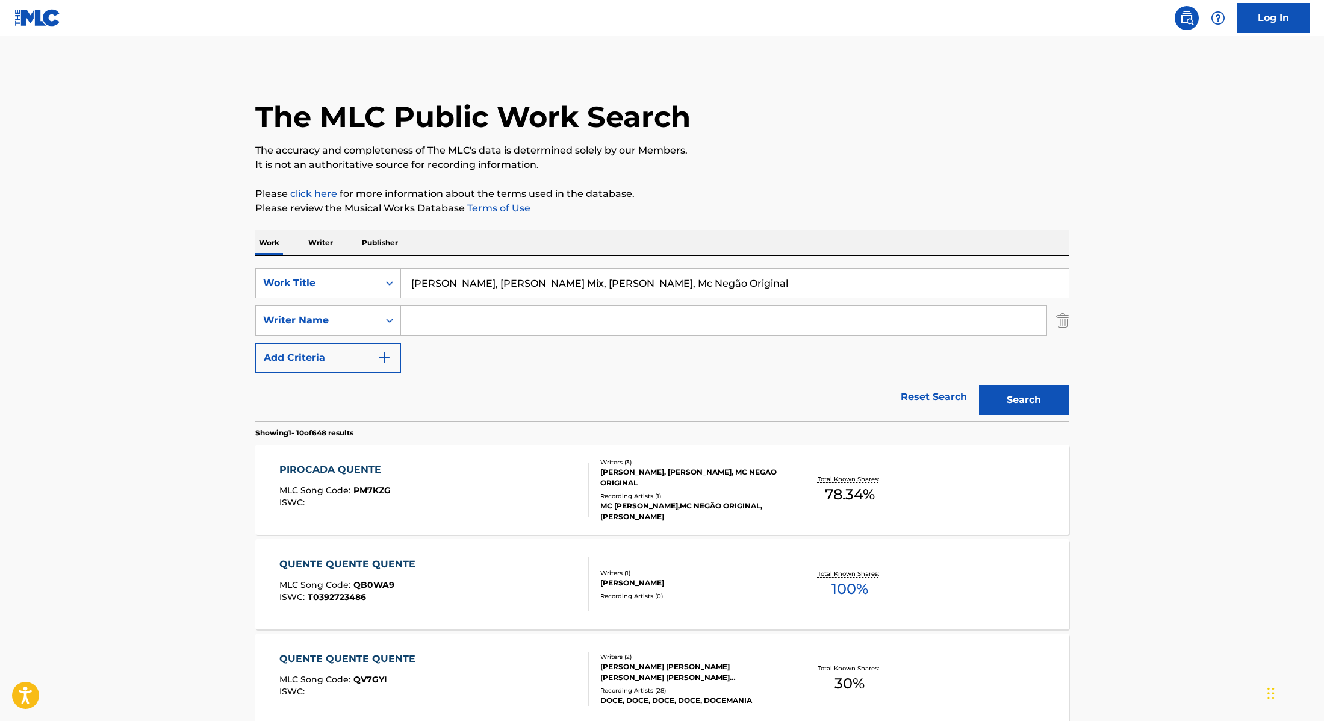
drag, startPoint x: 679, startPoint y: 287, endPoint x: 371, endPoint y: 263, distance: 308.7
click at [371, 263] on div "SearchWithCriteria28f74e23-8d9a-482d-8f44-99bc4c1a0823 Work Title [PERSON_NAME]…" at bounding box center [662, 338] width 814 height 165
click at [997, 390] on button "Search" at bounding box center [1024, 400] width 90 height 30
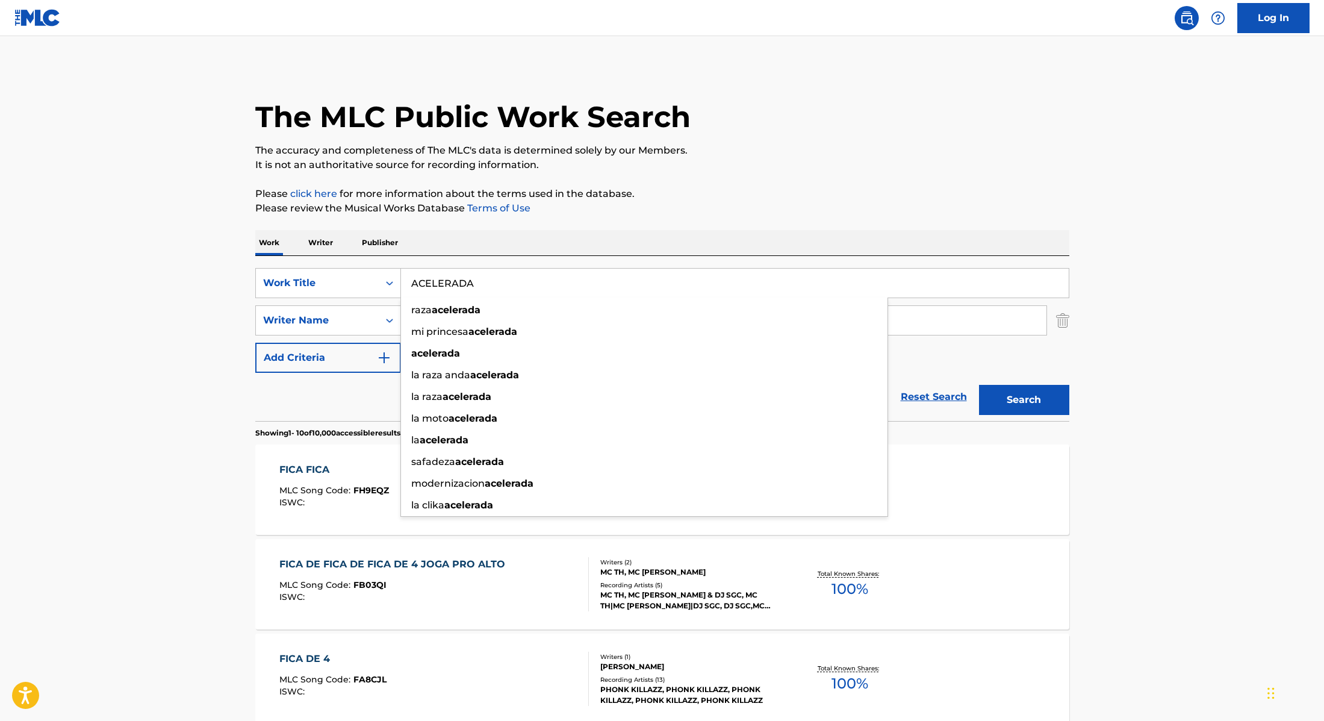
drag, startPoint x: 502, startPoint y: 282, endPoint x: 844, endPoint y: 164, distance: 361.6
click at [844, 164] on p "It is not an authoritative source for recording information." at bounding box center [662, 165] width 814 height 14
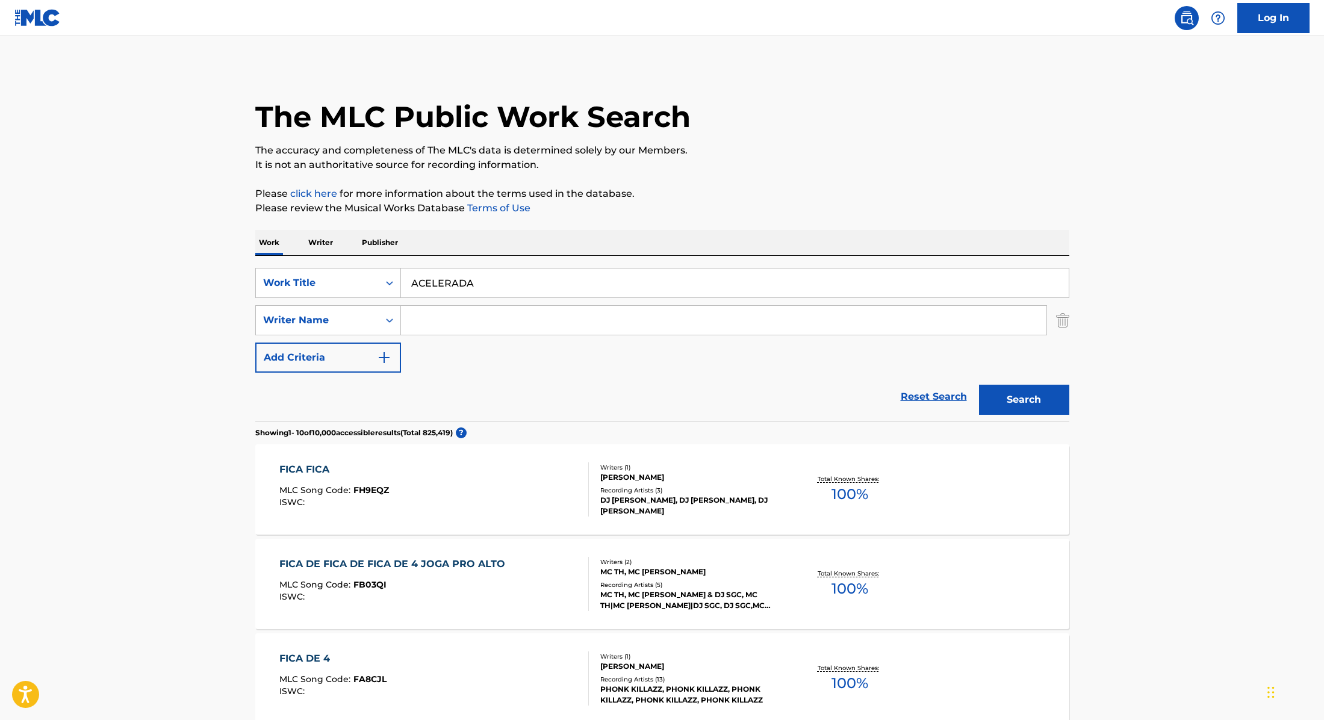
click at [424, 322] on input "Search Form" at bounding box center [724, 320] width 646 height 29
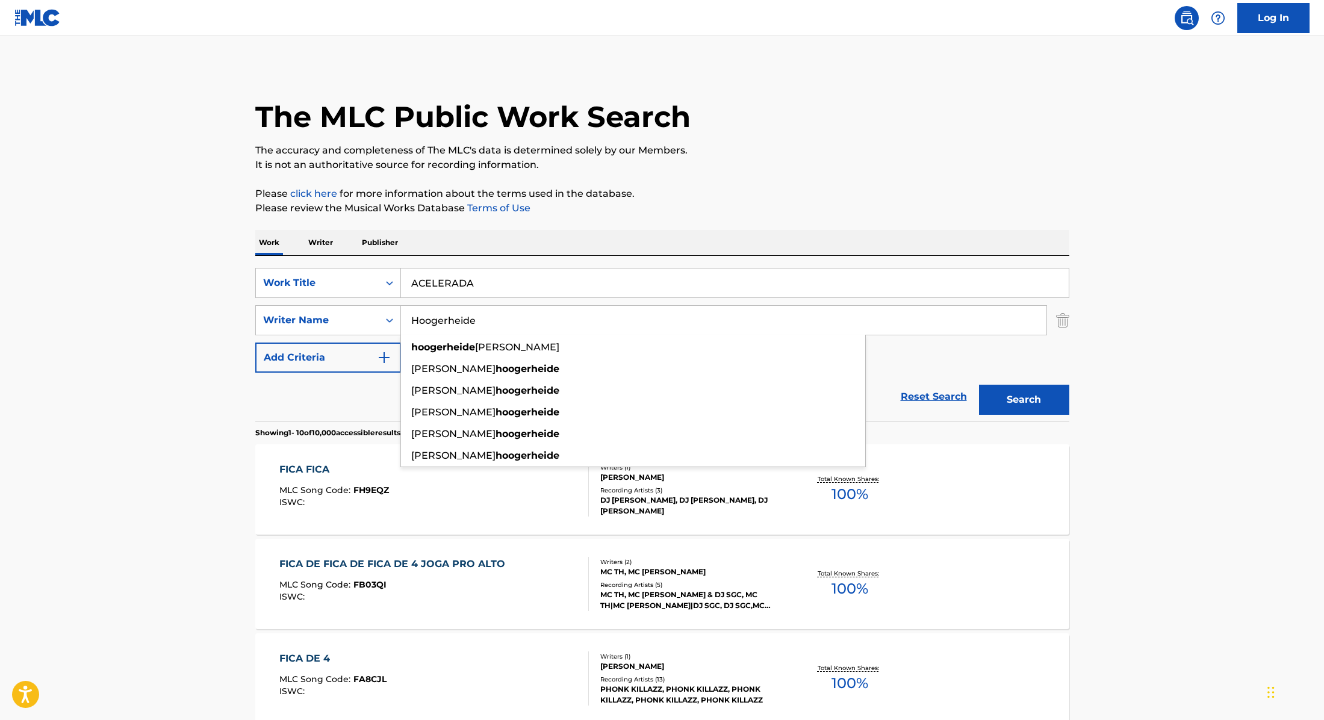
click at [1042, 398] on button "Search" at bounding box center [1024, 400] width 90 height 30
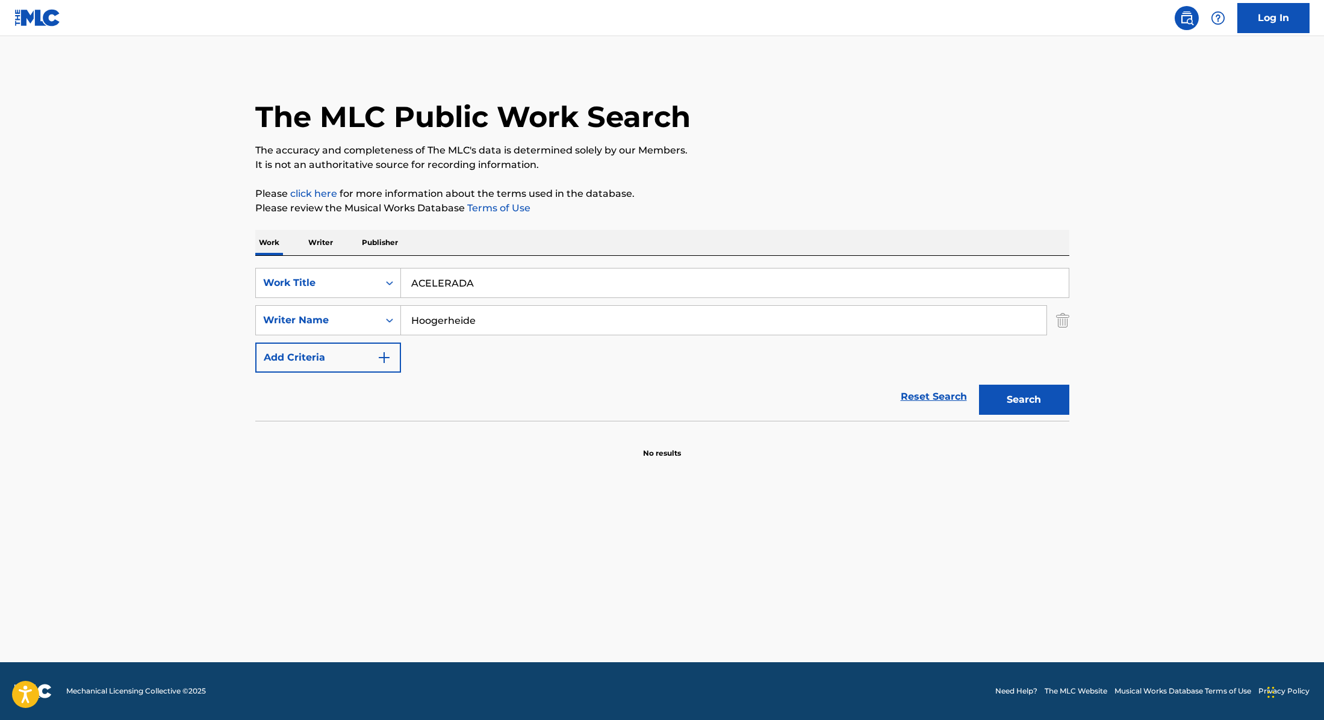
drag, startPoint x: 481, startPoint y: 288, endPoint x: 346, endPoint y: 263, distance: 137.8
click at [346, 263] on div "SearchWithCriteria28f74e23-8d9a-482d-8f44-99bc4c1a0823 Work Title ACELERADA Sea…" at bounding box center [662, 338] width 814 height 165
click at [667, 153] on p "The accuracy and completeness of The MLC's data is determined solely by our Mem…" at bounding box center [662, 150] width 814 height 14
drag, startPoint x: 503, startPoint y: 319, endPoint x: 345, endPoint y: 302, distance: 159.3
click at [347, 302] on div "SearchWithCriteria28f74e23-8d9a-482d-8f44-99bc4c1a0823 Work Title Agradecido Se…" at bounding box center [662, 320] width 814 height 105
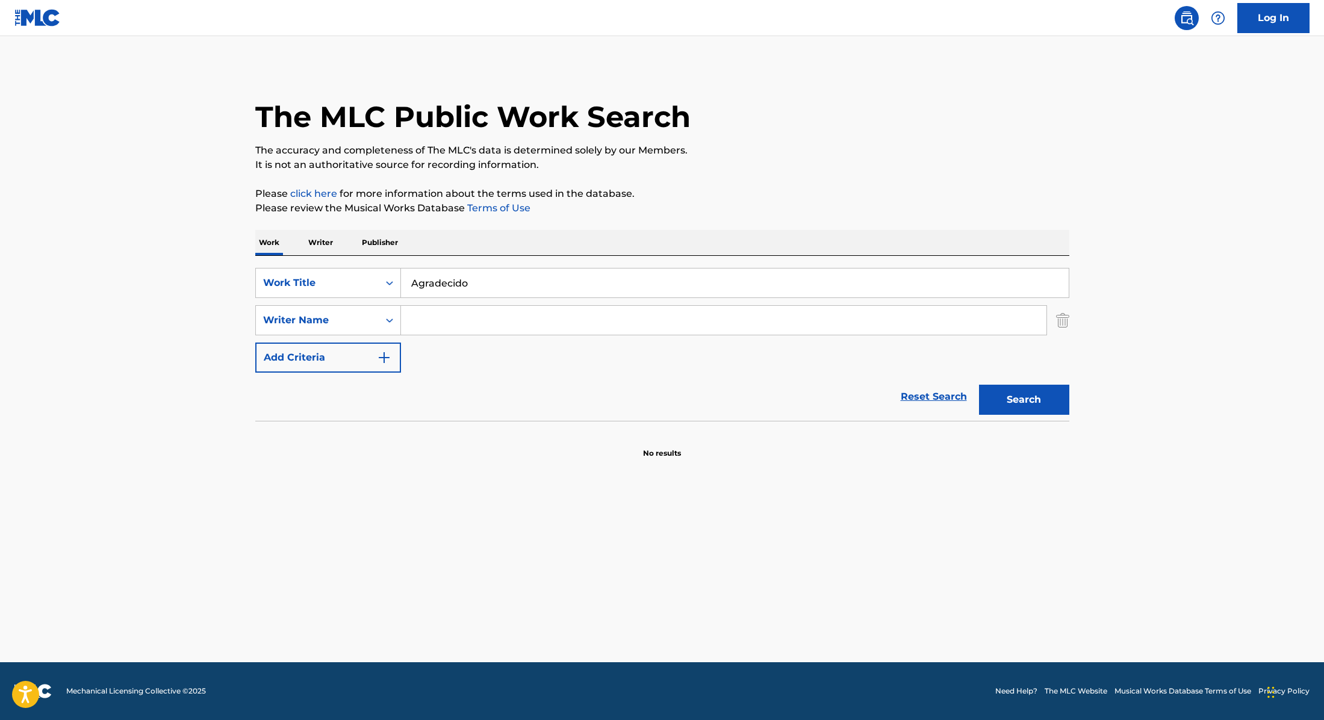
click at [979, 385] on button "Search" at bounding box center [1024, 400] width 90 height 30
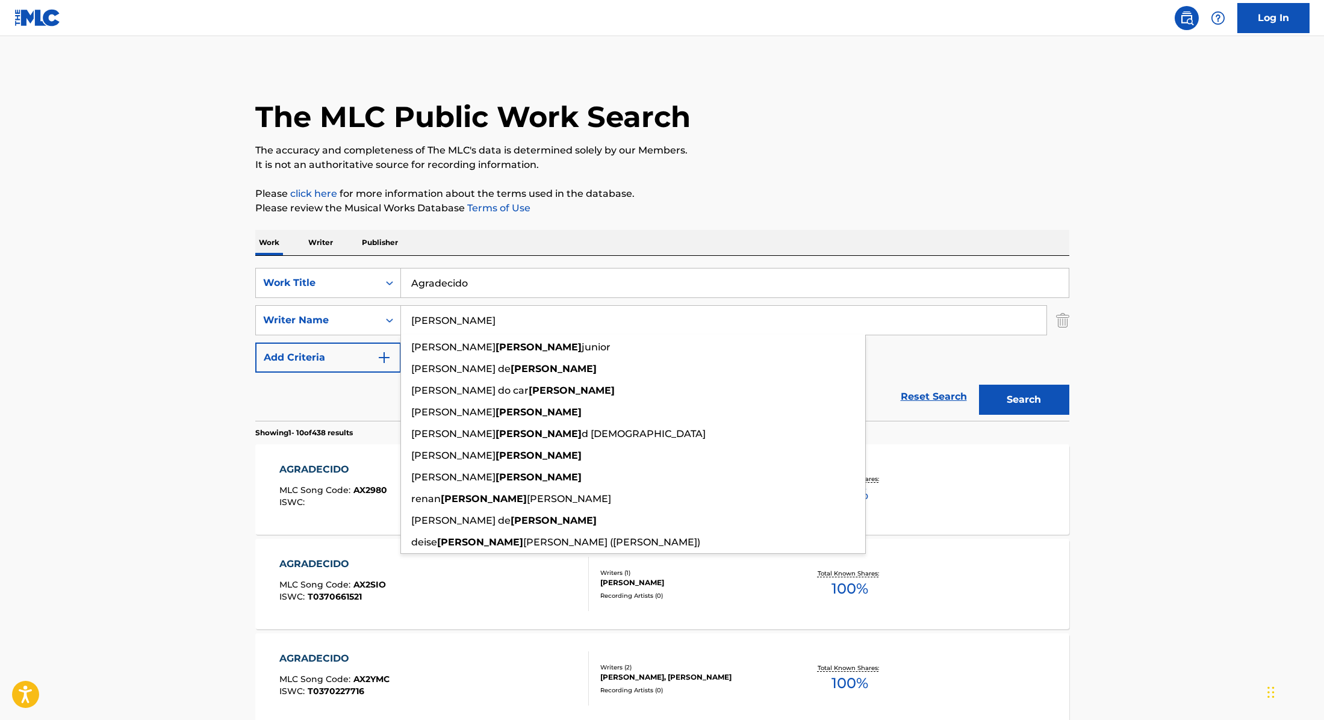
click at [979, 385] on button "Search" at bounding box center [1024, 400] width 90 height 30
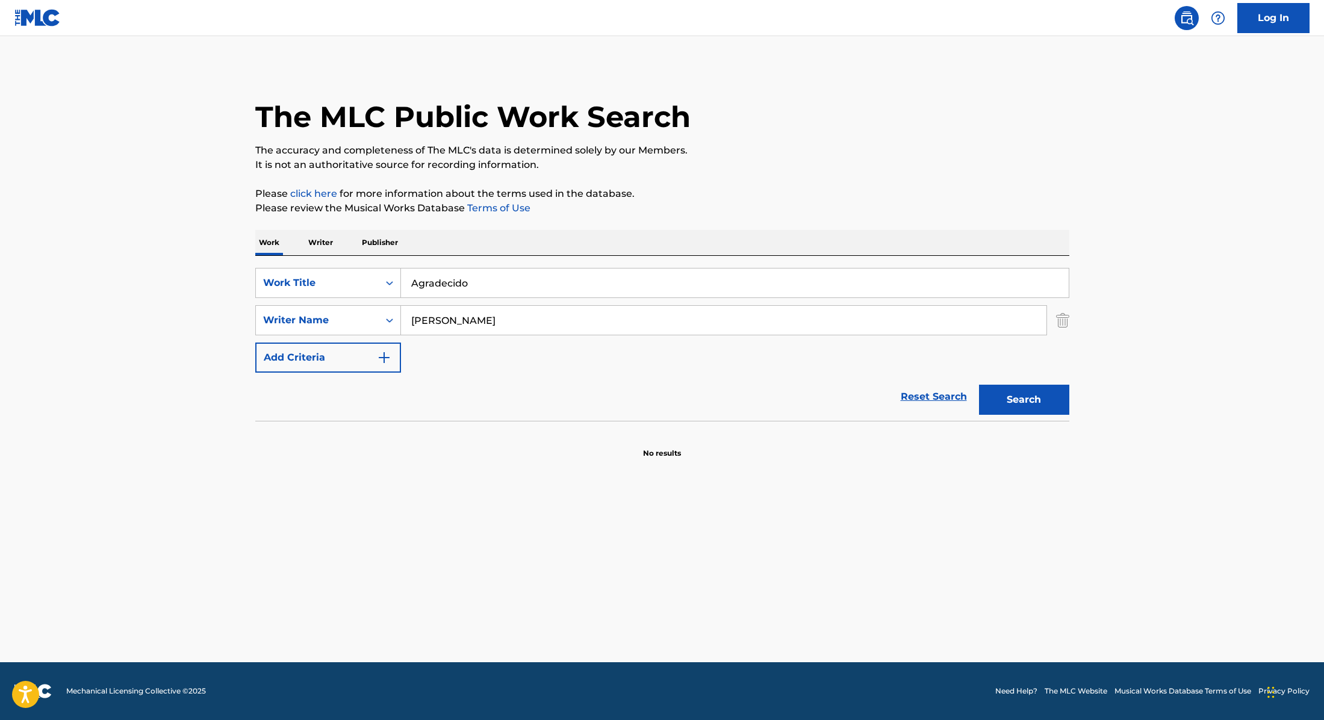
drag, startPoint x: 499, startPoint y: 289, endPoint x: 379, endPoint y: 264, distance: 122.5
click at [379, 264] on div "SearchWithCriteria28f74e23-8d9a-482d-8f44-99bc4c1a0823 Work Title Agradecido Se…" at bounding box center [662, 338] width 814 height 165
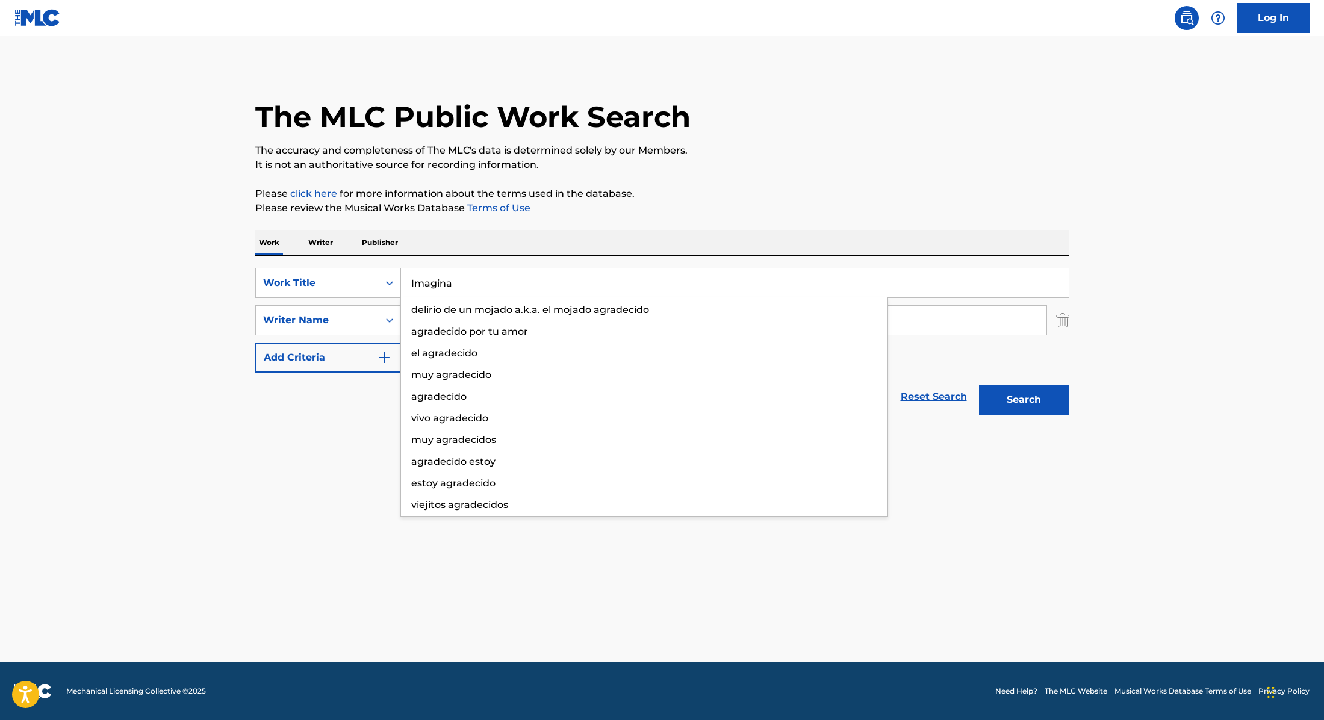
click at [838, 172] on div "The MLC Public Work Search The accuracy and completeness of The MLC's data is d…" at bounding box center [662, 262] width 843 height 393
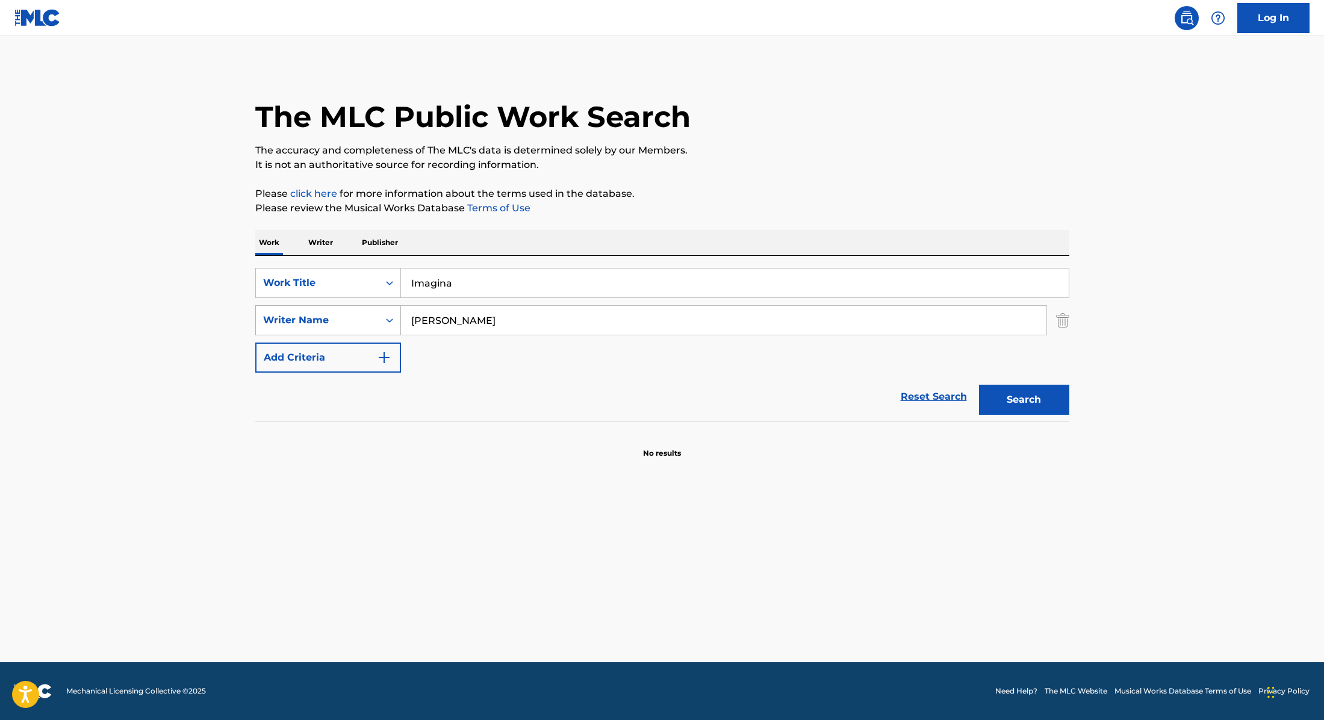
drag, startPoint x: 493, startPoint y: 317, endPoint x: 382, endPoint y: 317, distance: 110.2
click at [381, 317] on div "SearchWithCriteria8cabbb3e-411d-4e6c-a3b4-dab8613fa116 Writer Name [PERSON_NAME]" at bounding box center [662, 320] width 814 height 30
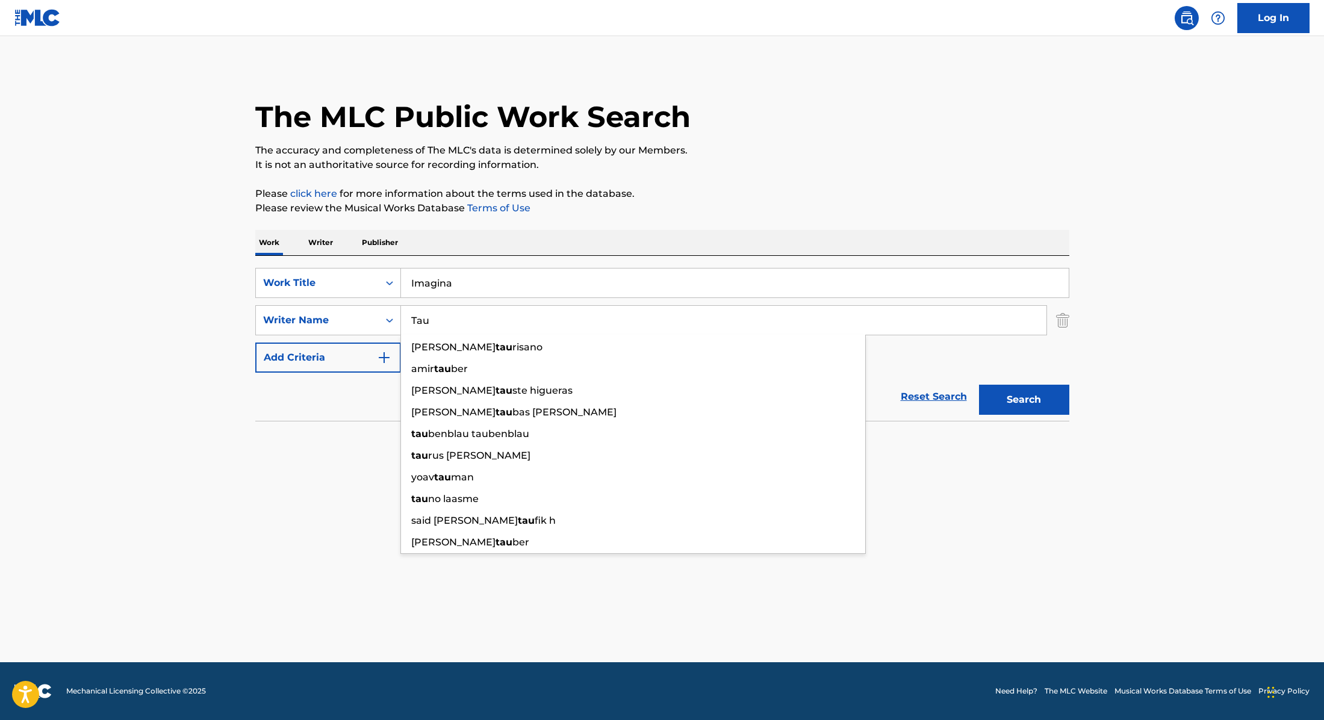
click at [1033, 396] on button "Search" at bounding box center [1024, 400] width 90 height 30
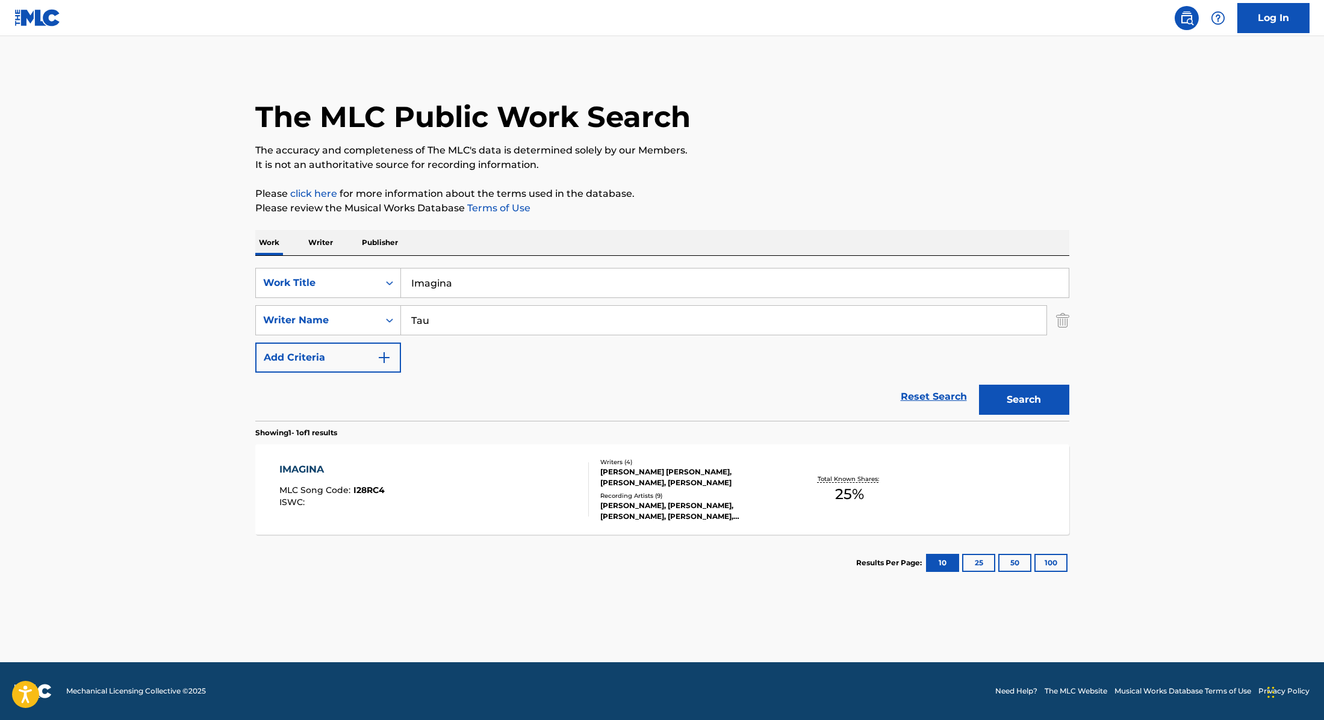
click at [534, 475] on div "IMAGINA MLC Song Code : I28RC4 ISWC :" at bounding box center [434, 489] width 310 height 54
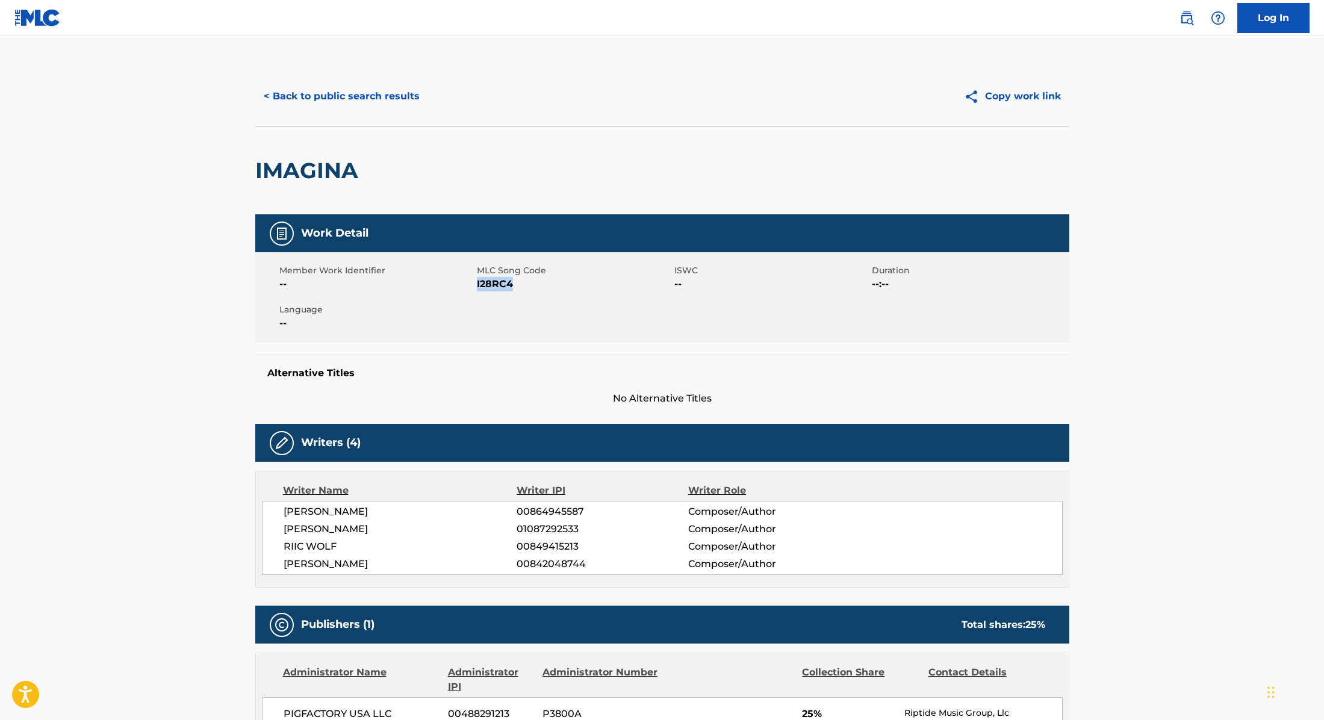
drag, startPoint x: 478, startPoint y: 285, endPoint x: 532, endPoint y: 285, distance: 54.8
click at [532, 285] on span "I28RC4" at bounding box center [574, 284] width 195 height 14
click at [394, 96] on button "< Back to public search results" at bounding box center [341, 96] width 173 height 30
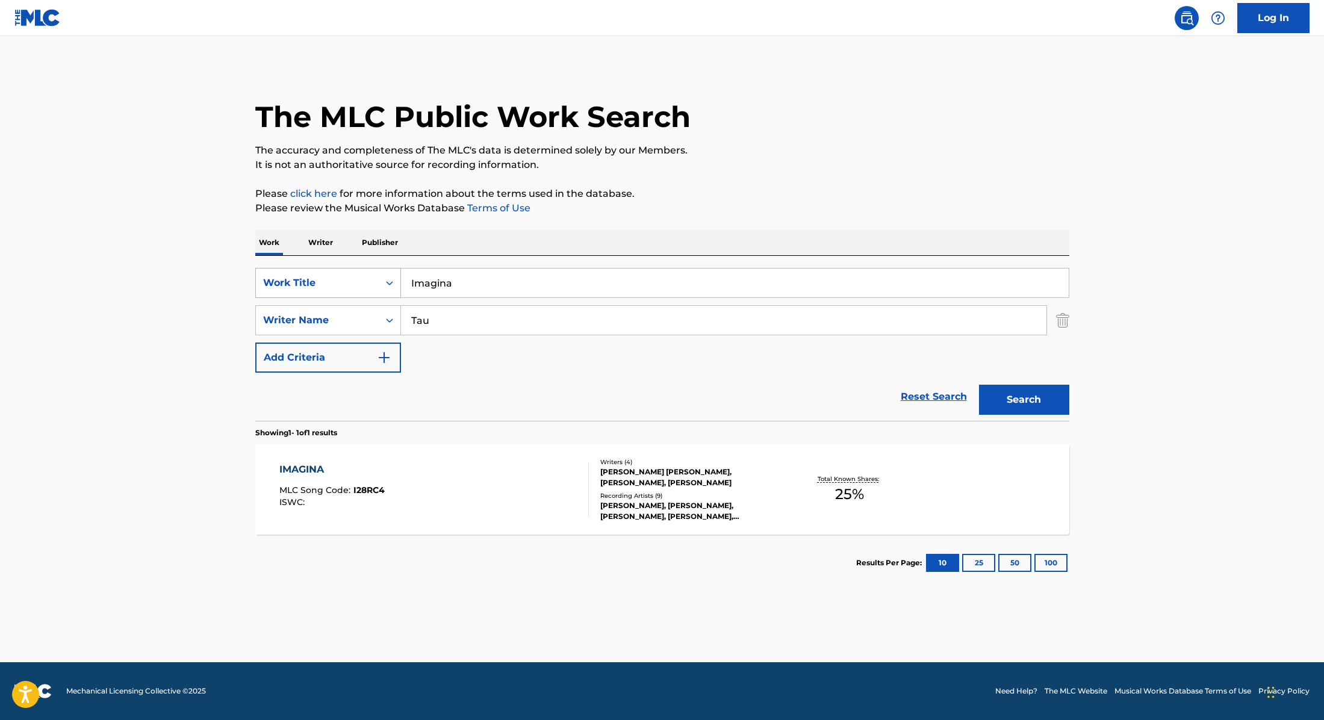
drag, startPoint x: 464, startPoint y: 285, endPoint x: 380, endPoint y: 269, distance: 85.4
click at [380, 269] on div "SearchWithCriteria28f74e23-8d9a-482d-8f44-99bc4c1a0823 Work Title Imagina" at bounding box center [662, 283] width 814 height 30
drag, startPoint x: 491, startPoint y: 283, endPoint x: 365, endPoint y: 266, distance: 127.1
click at [365, 266] on div "SearchWithCriteria28f74e23-8d9a-482d-8f44-99bc4c1a0823 Work Title [PERSON_NAME]…" at bounding box center [662, 338] width 814 height 165
click at [761, 191] on p "Please click here for more information about the terms used in the database." at bounding box center [662, 194] width 814 height 14
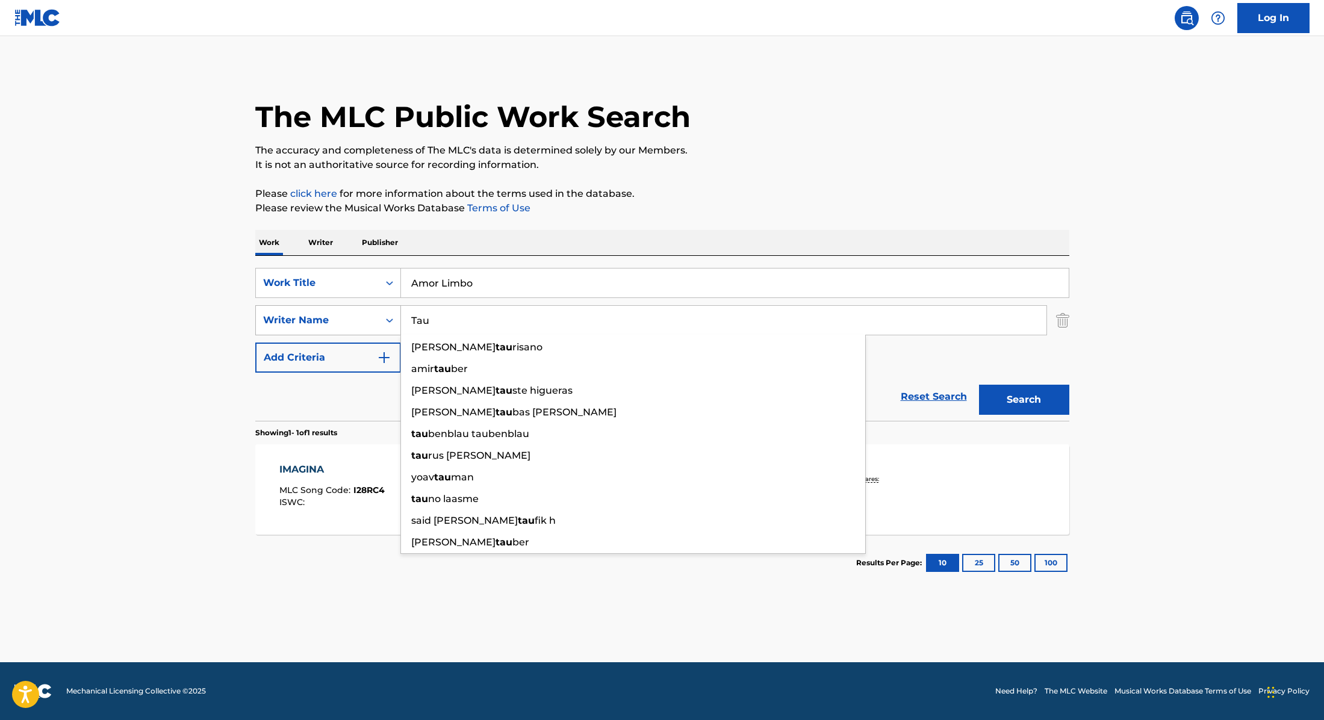
drag, startPoint x: 461, startPoint y: 317, endPoint x: 385, endPoint y: 310, distance: 76.2
click at [385, 310] on div "SearchWithCriteria8cabbb3e-411d-4e6c-a3b4-dab8613fa116 Writer Name Tau [PERSON_…" at bounding box center [662, 320] width 814 height 30
click at [673, 239] on div "Work Writer Publisher" at bounding box center [662, 242] width 814 height 25
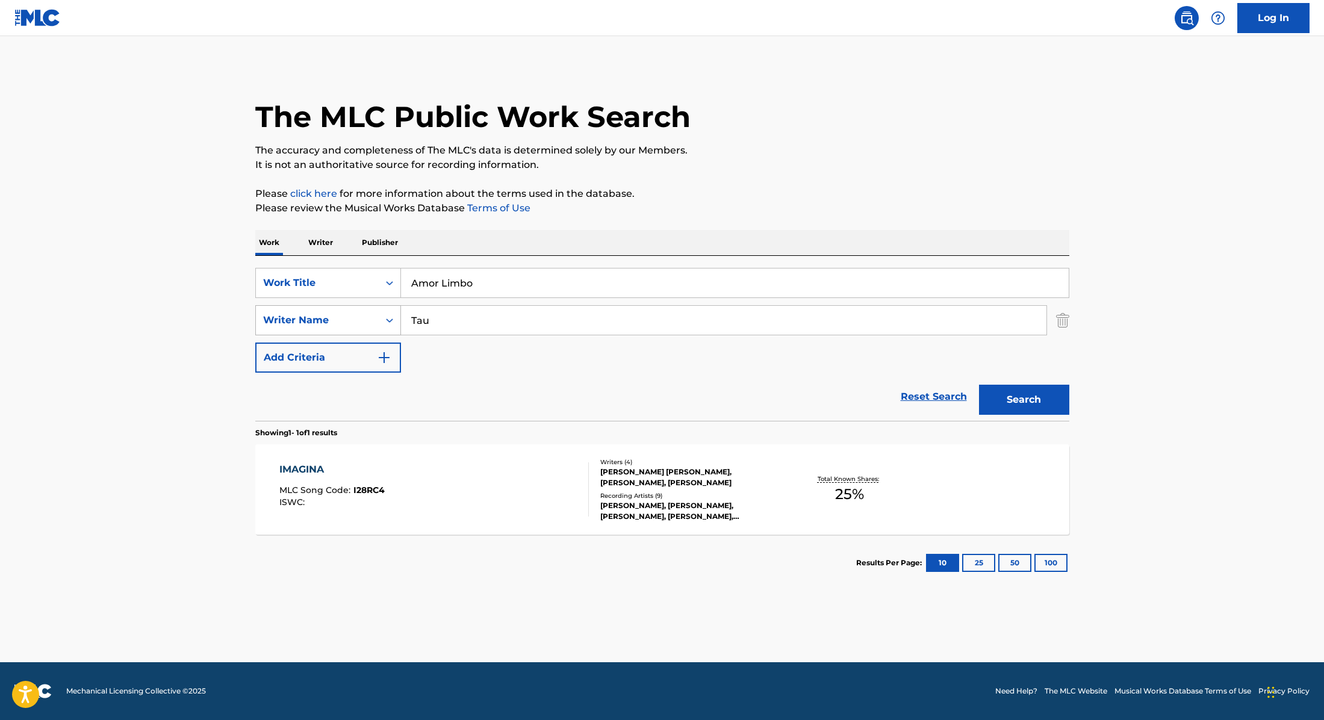
drag, startPoint x: 461, startPoint y: 327, endPoint x: 390, endPoint y: 313, distance: 72.4
click at [390, 313] on div "SearchWithCriteria8cabbb3e-411d-4e6c-a3b4-dab8613fa116 Writer Name [PERSON_NAME]" at bounding box center [662, 320] width 814 height 30
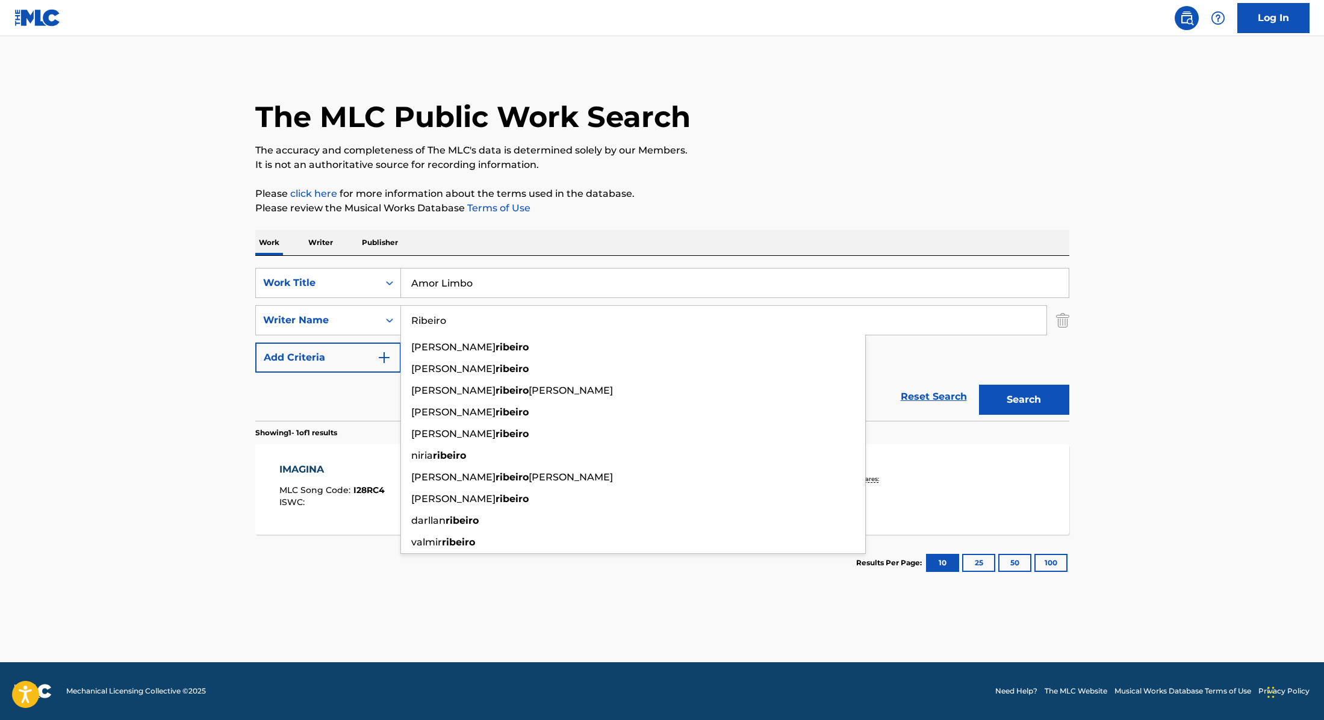
click at [1030, 225] on div "The MLC Public Work Search The accuracy and completeness of The MLC's data is d…" at bounding box center [662, 328] width 843 height 525
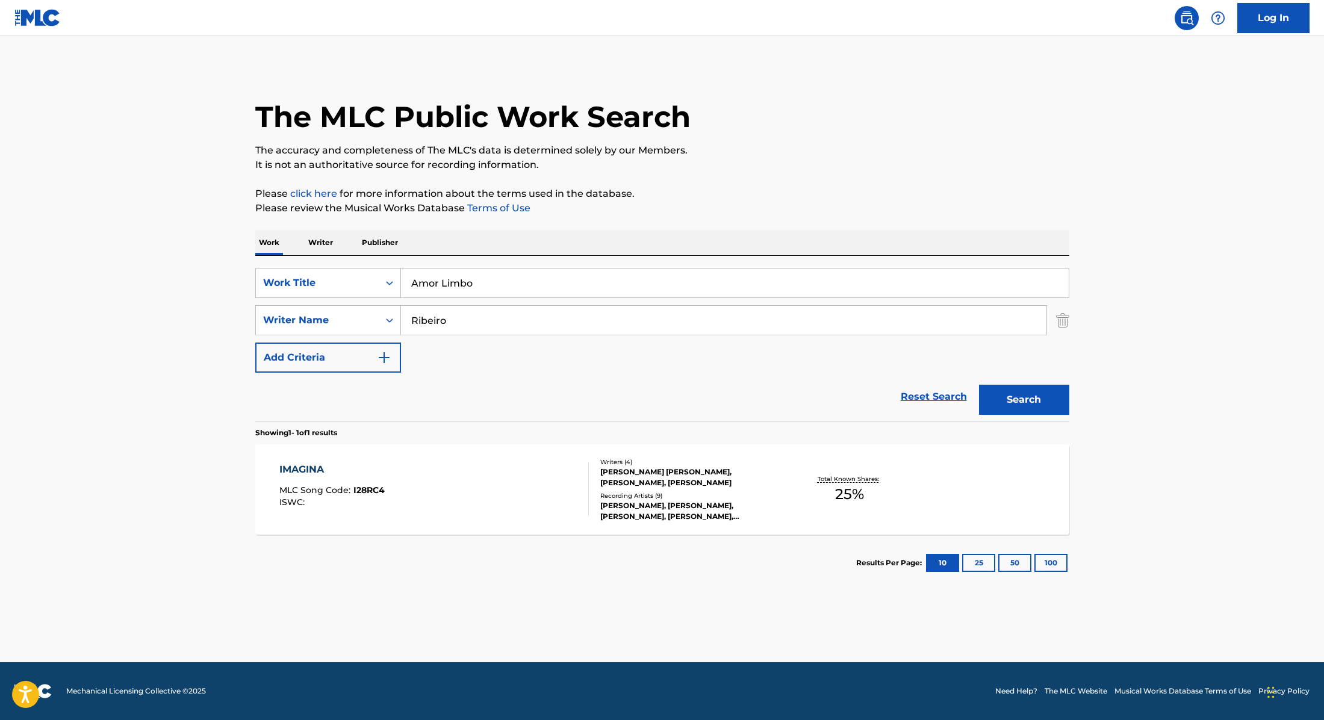
click at [1036, 394] on button "Search" at bounding box center [1024, 400] width 90 height 30
